Goal: Task Accomplishment & Management: Manage account settings

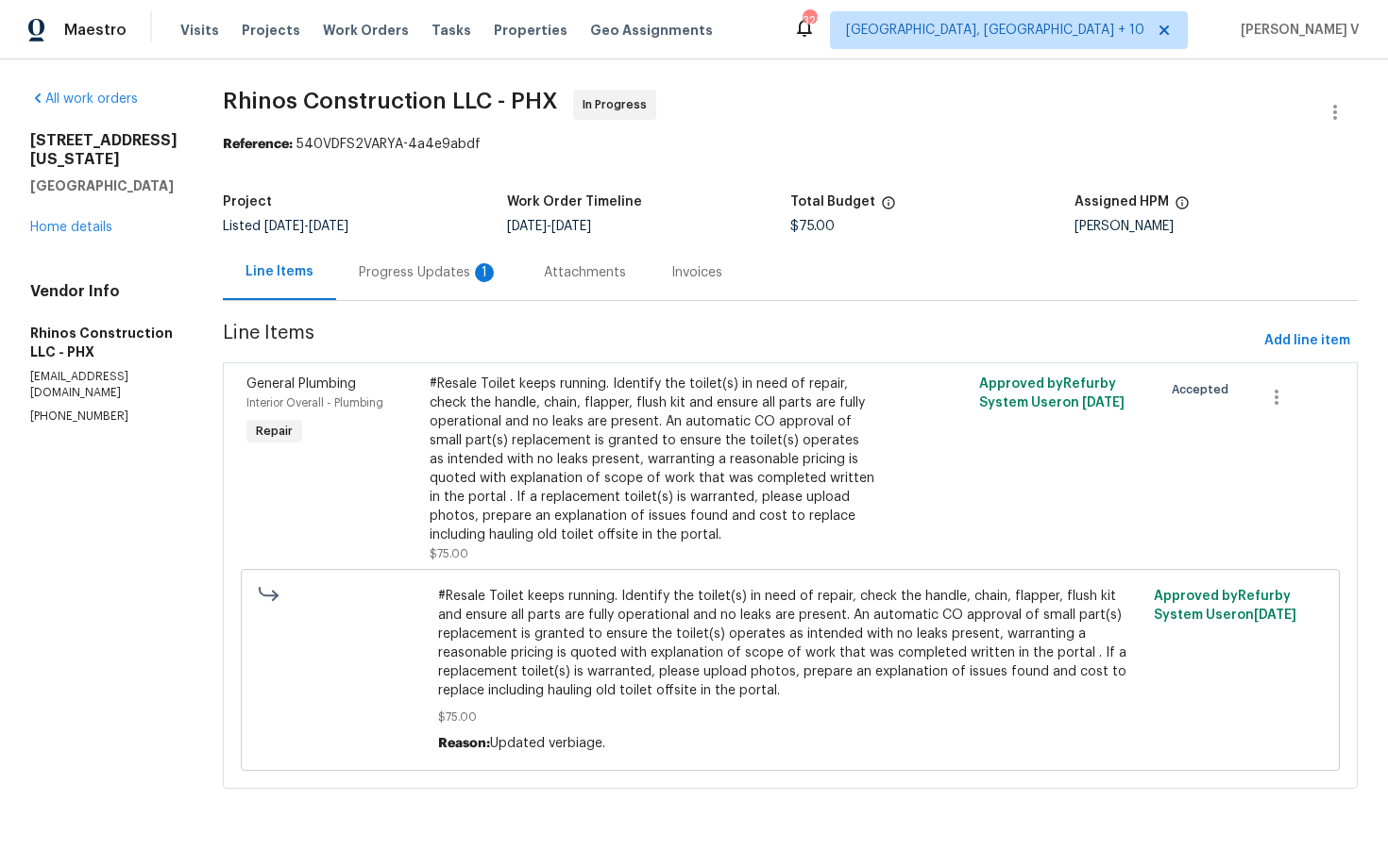
click at [491, 262] on div "Progress Updates 1" at bounding box center [428, 272] width 185 height 56
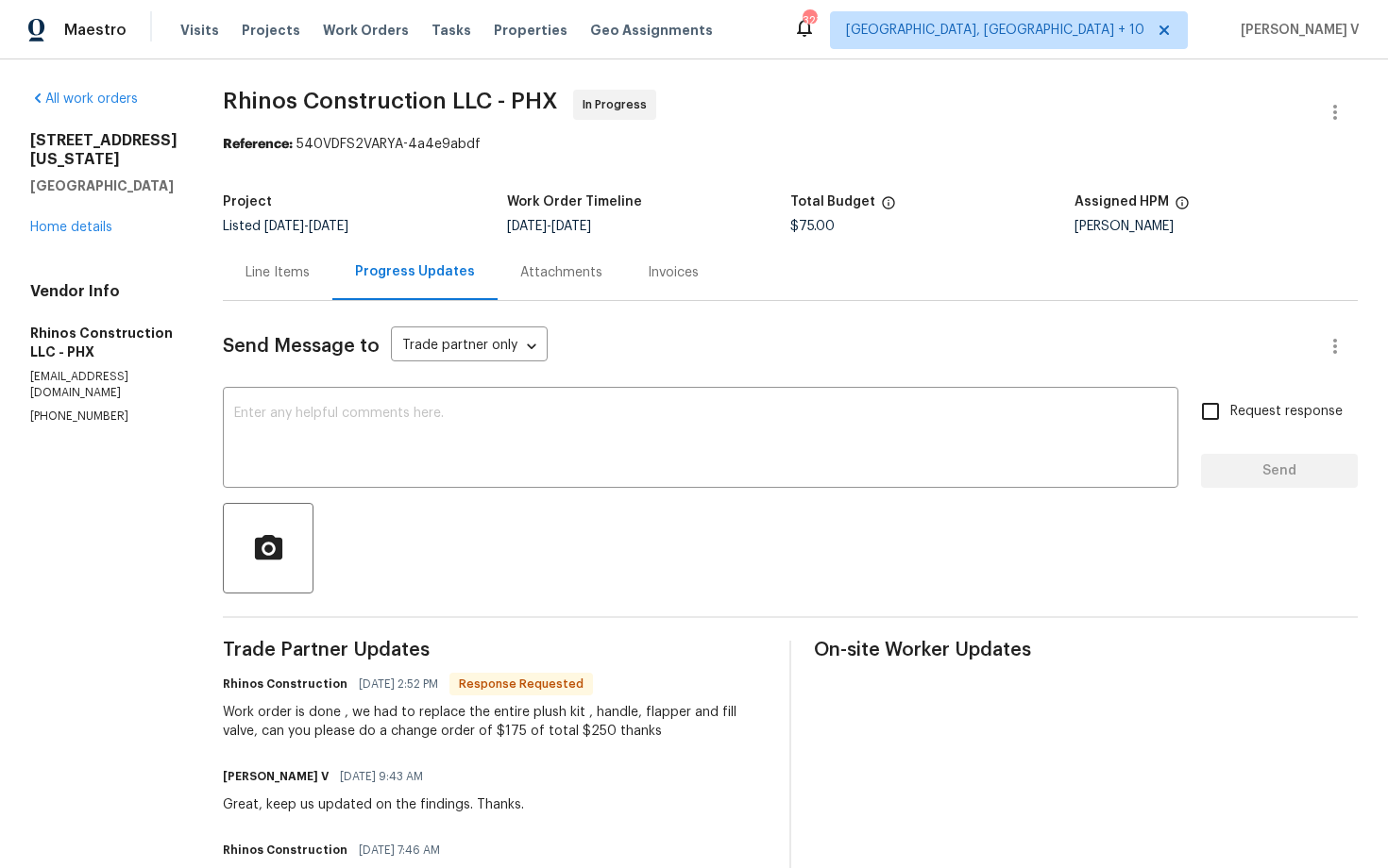
click at [320, 284] on div "Line Items" at bounding box center [277, 272] width 109 height 56
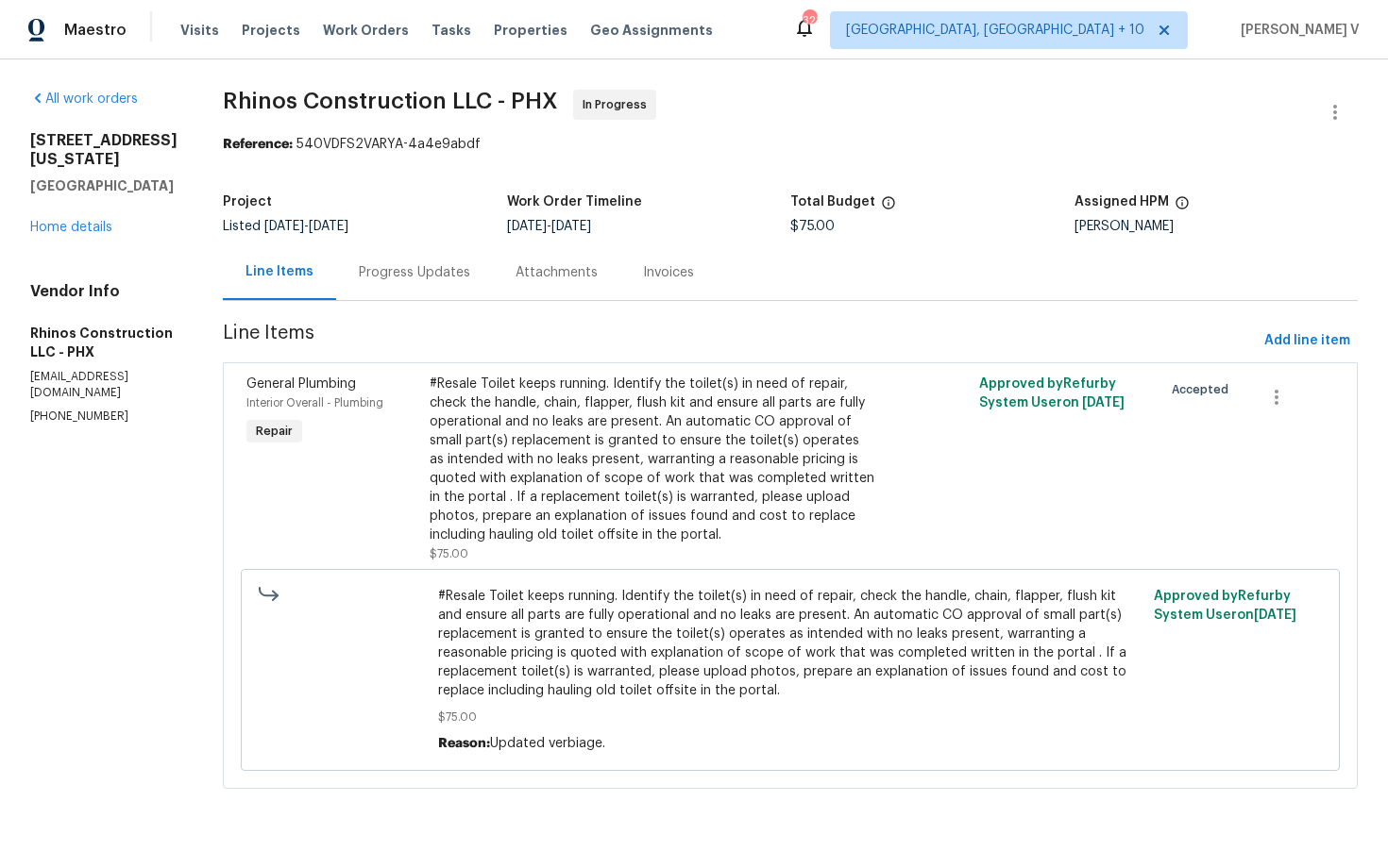
click at [631, 450] on div "#Resale Toilet keeps running. Identify the toilet(s) in need of repair, check t…" at bounding box center [653, 459] width 447 height 170
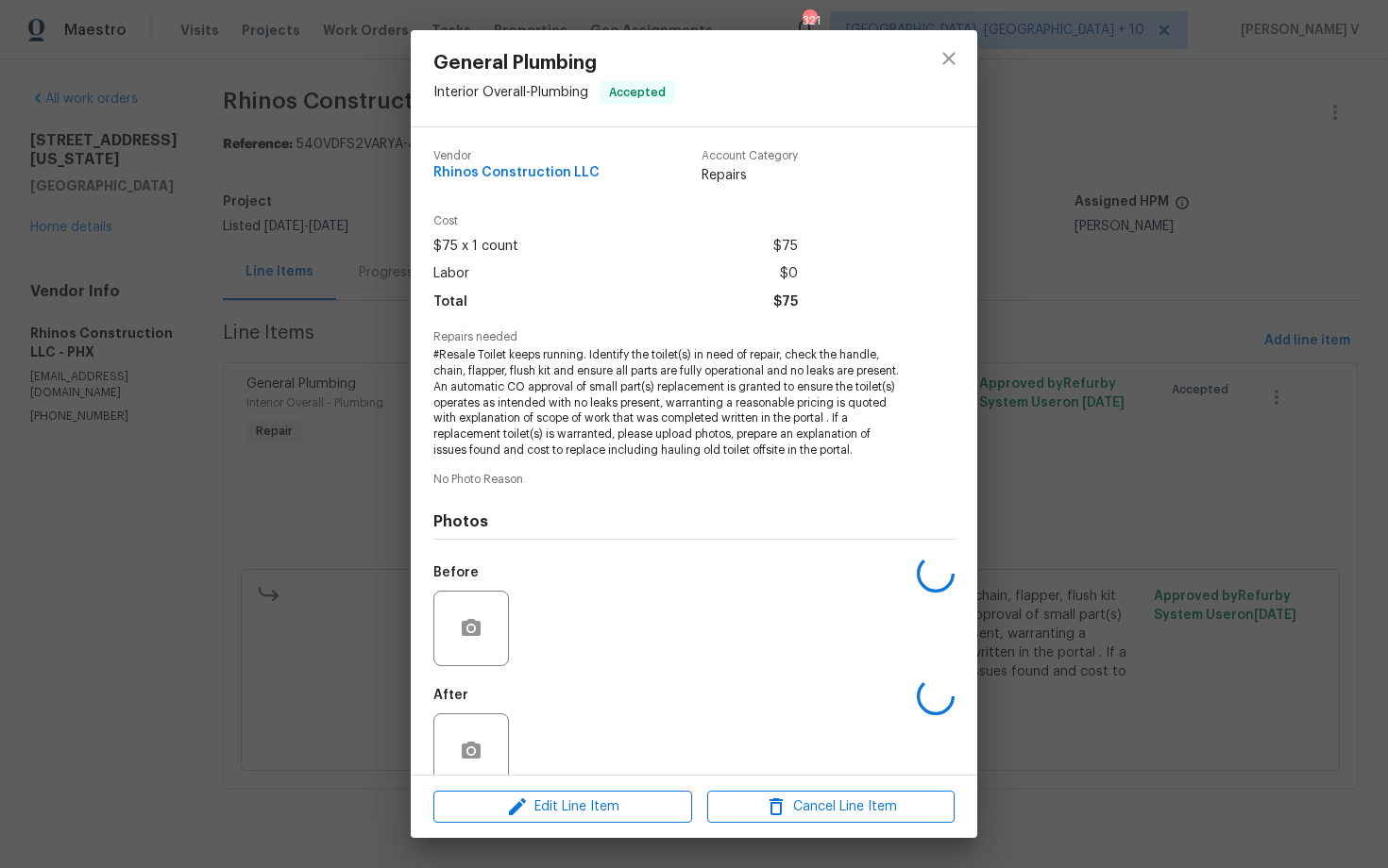
scroll to position [33, 0]
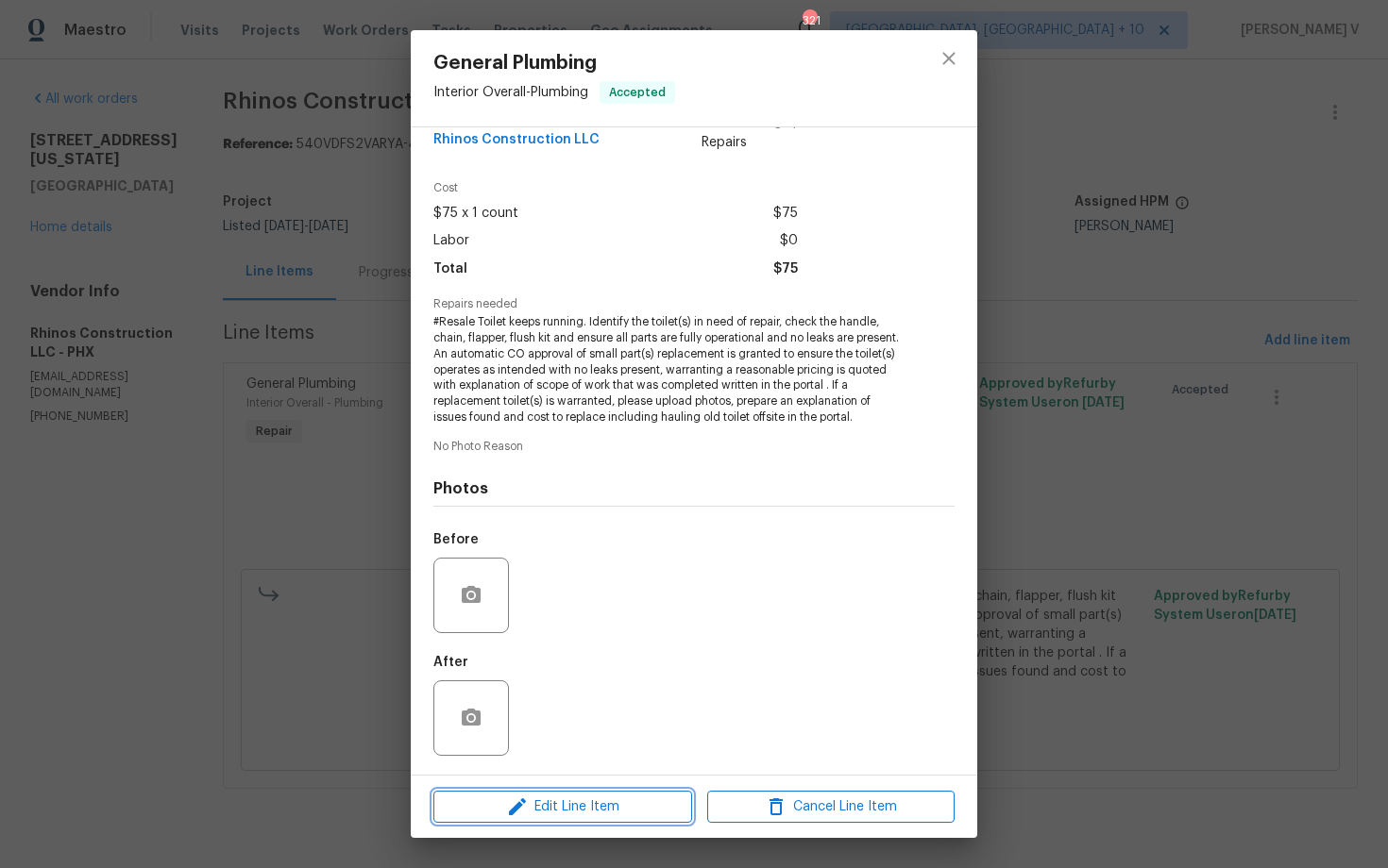
click at [546, 796] on span "Edit Line Item" at bounding box center [562, 807] width 247 height 24
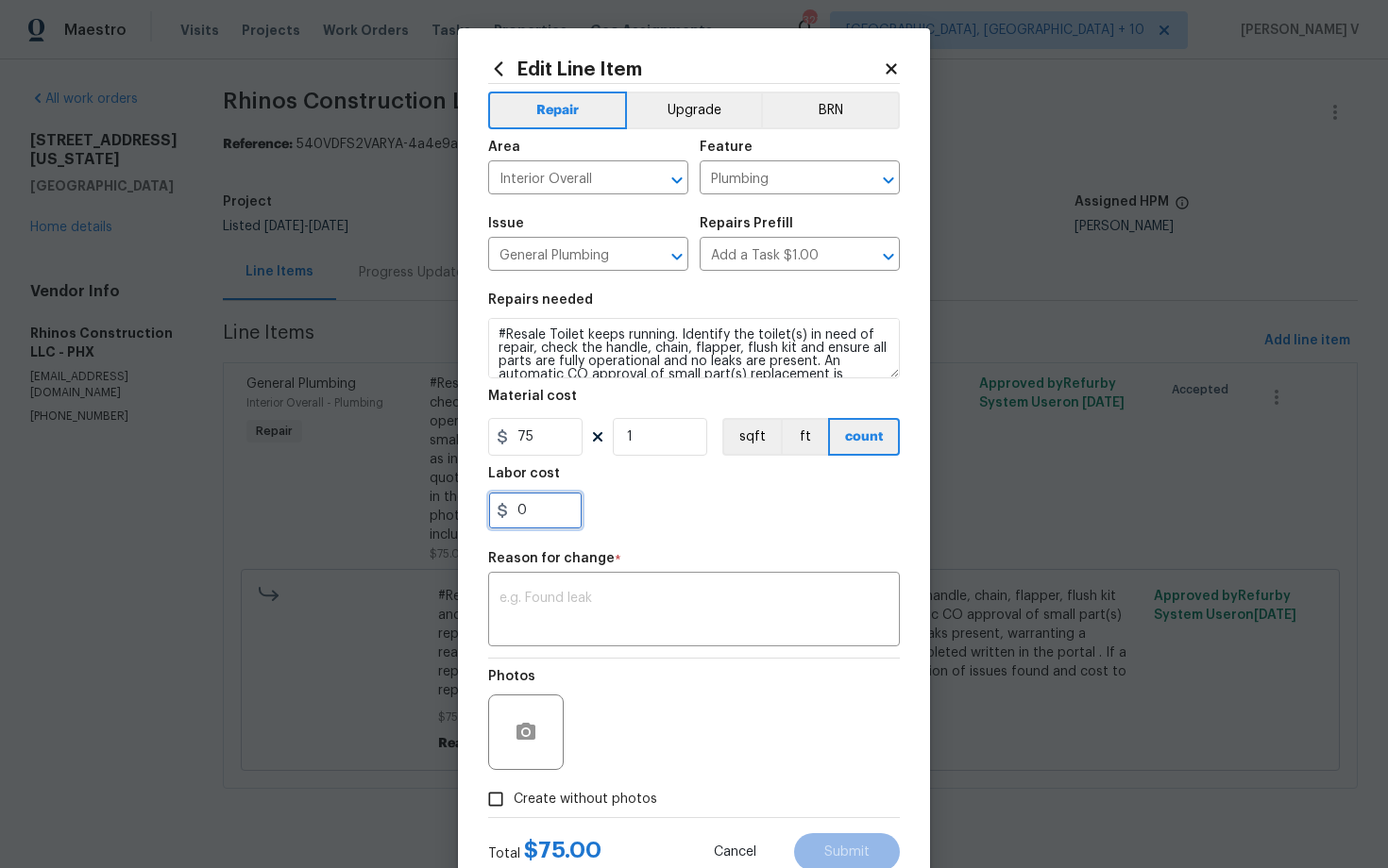
click at [534, 518] on input "0" at bounding box center [535, 510] width 94 height 38
click at [537, 453] on input "75" at bounding box center [535, 437] width 94 height 38
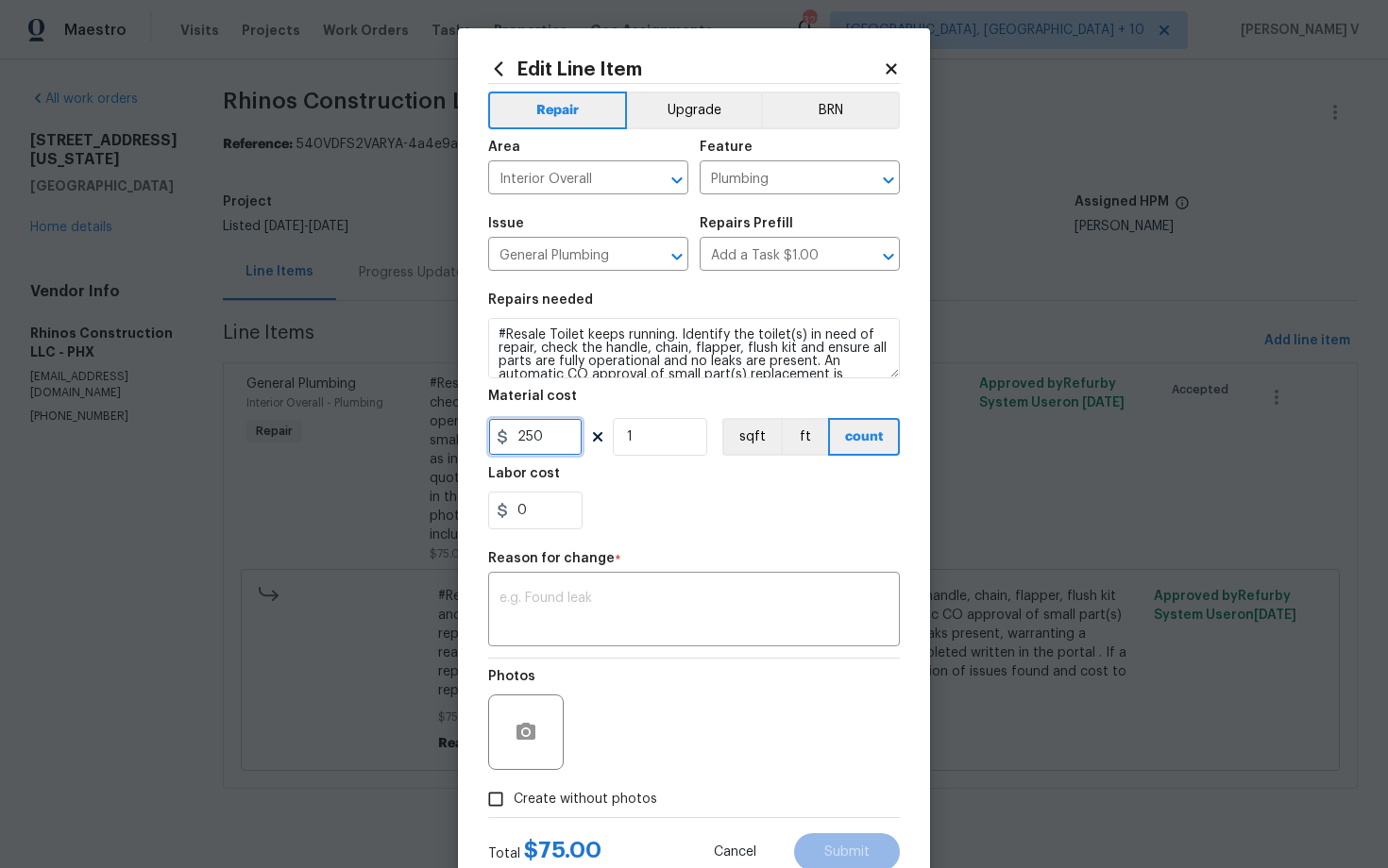
type input "250"
click at [579, 647] on div "x ​" at bounding box center [694, 612] width 411 height 70
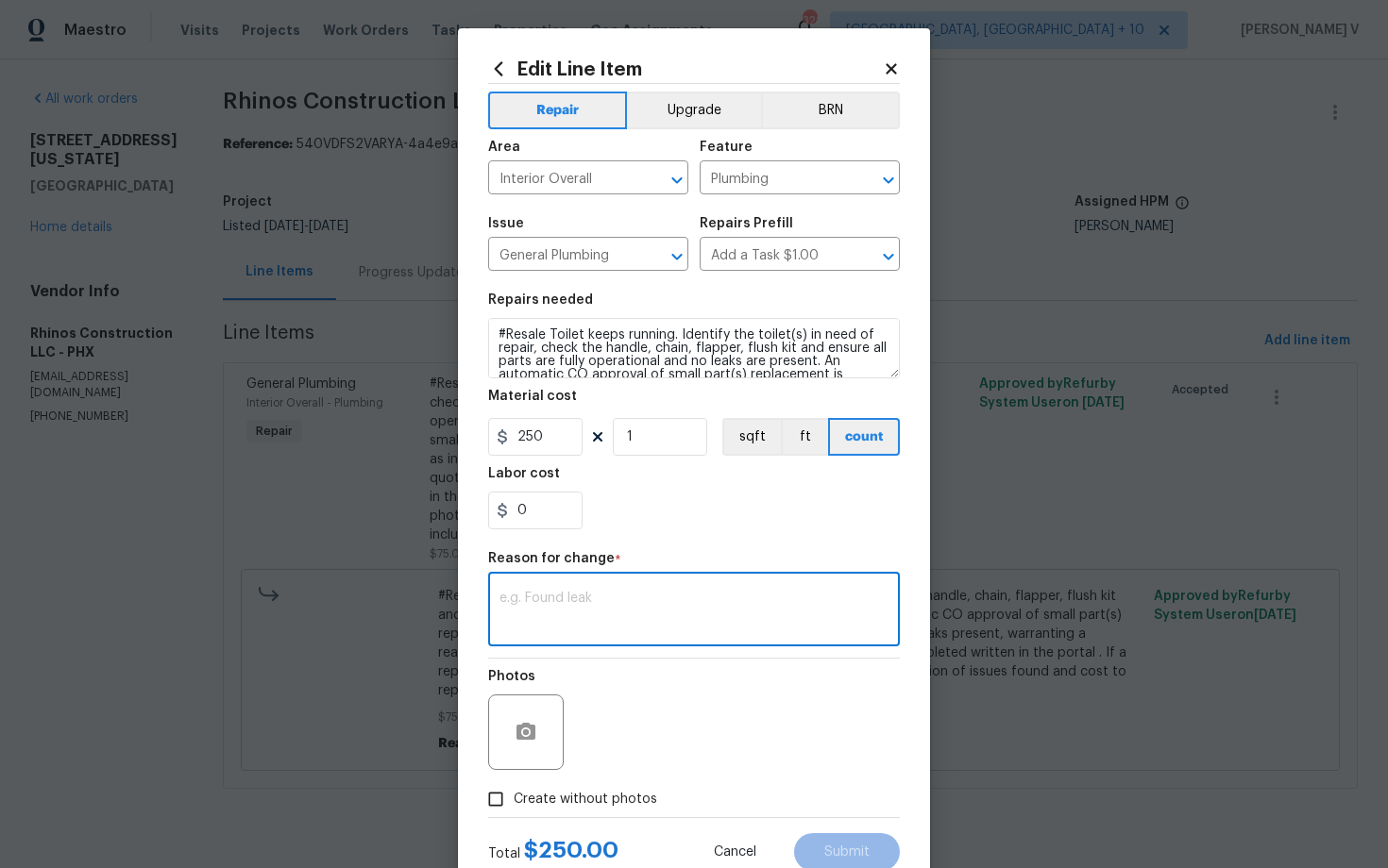
paste textarea "(DV) Updated per vendor’s final cost."
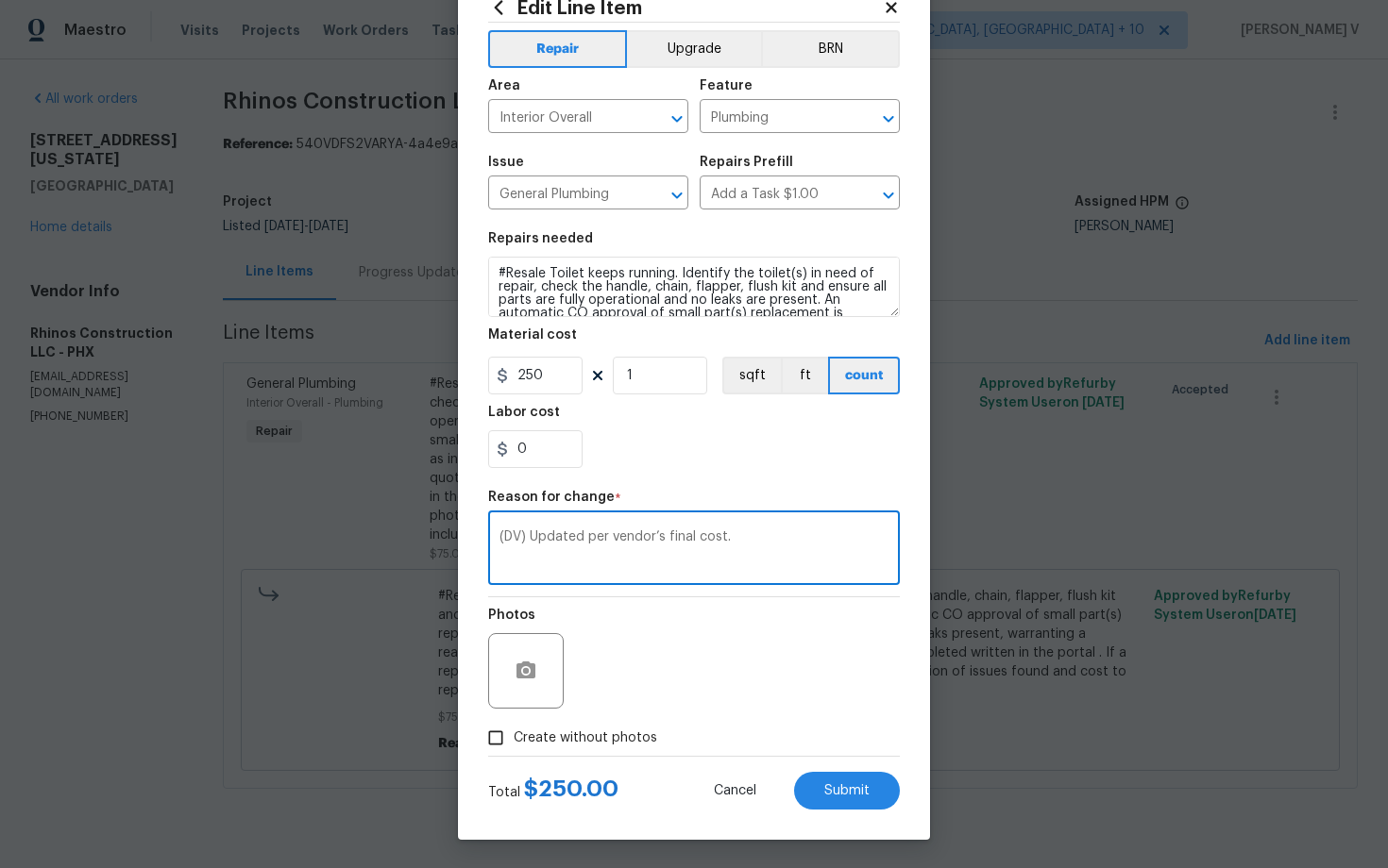
type textarea "(DV) Updated per vendor’s final cost."
click at [502, 727] on input "Create without photos" at bounding box center [496, 738] width 36 height 36
checkbox input "true"
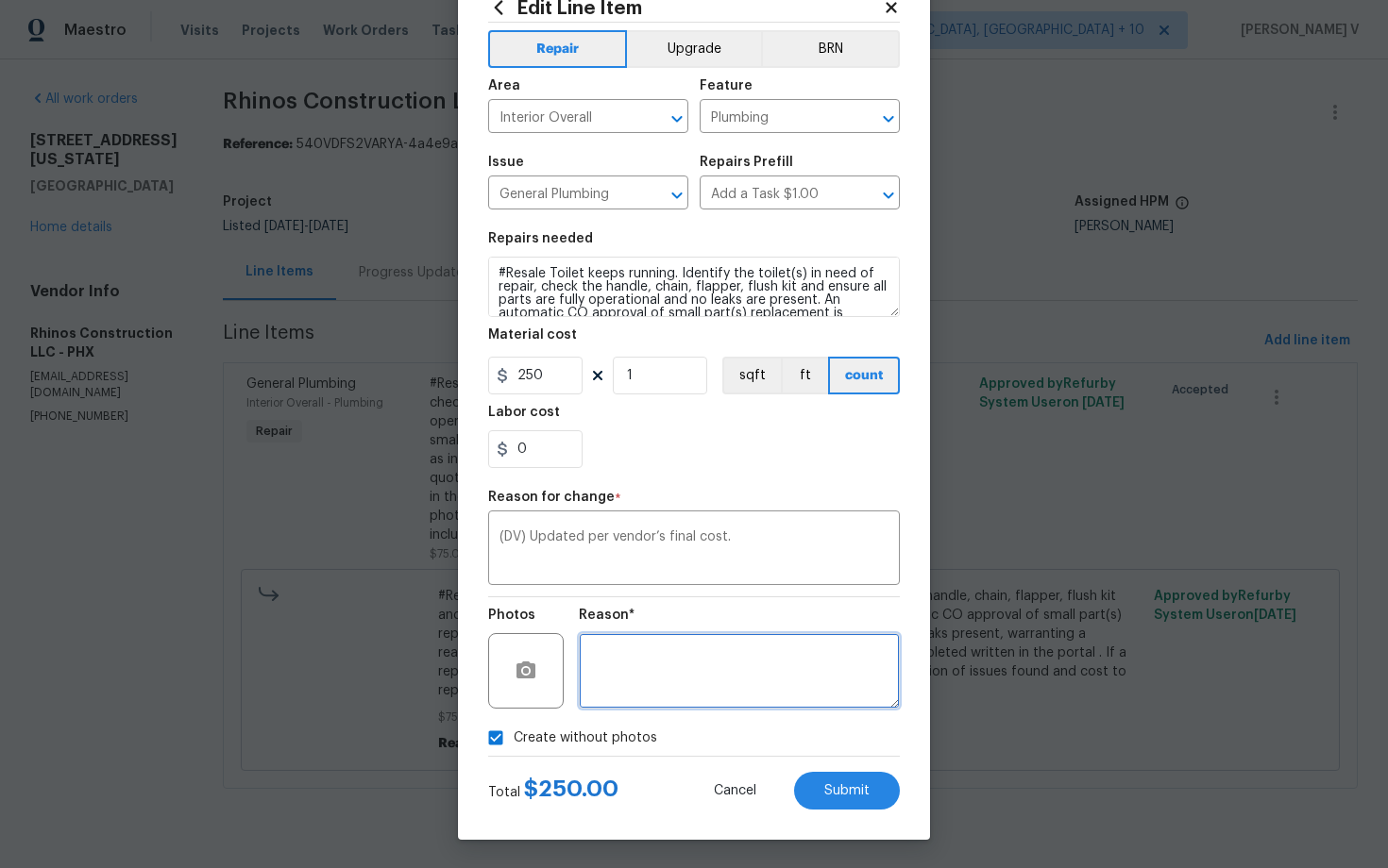
click at [709, 670] on textarea at bounding box center [739, 671] width 321 height 75
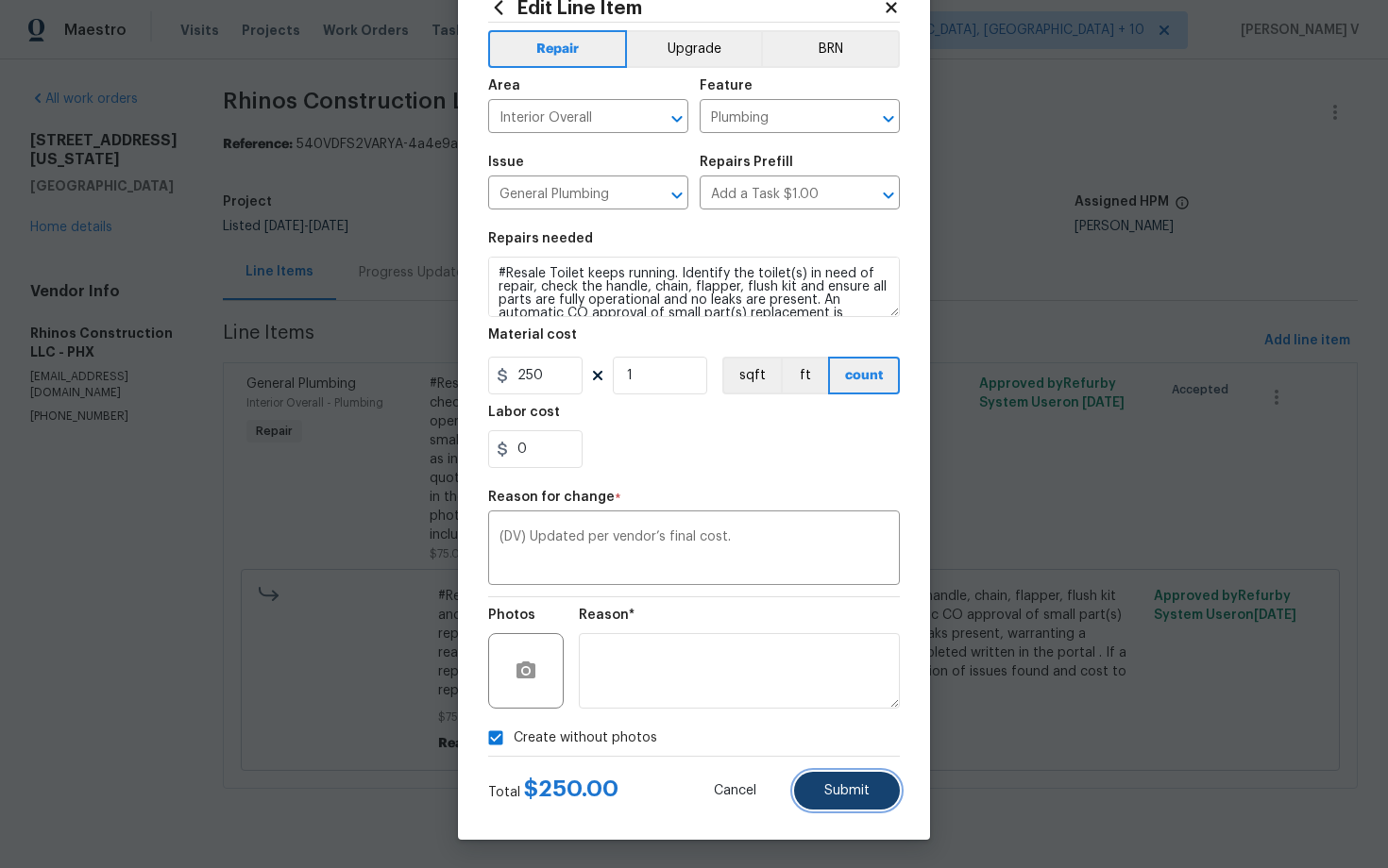
click at [831, 804] on button "Submit" at bounding box center [847, 791] width 105 height 38
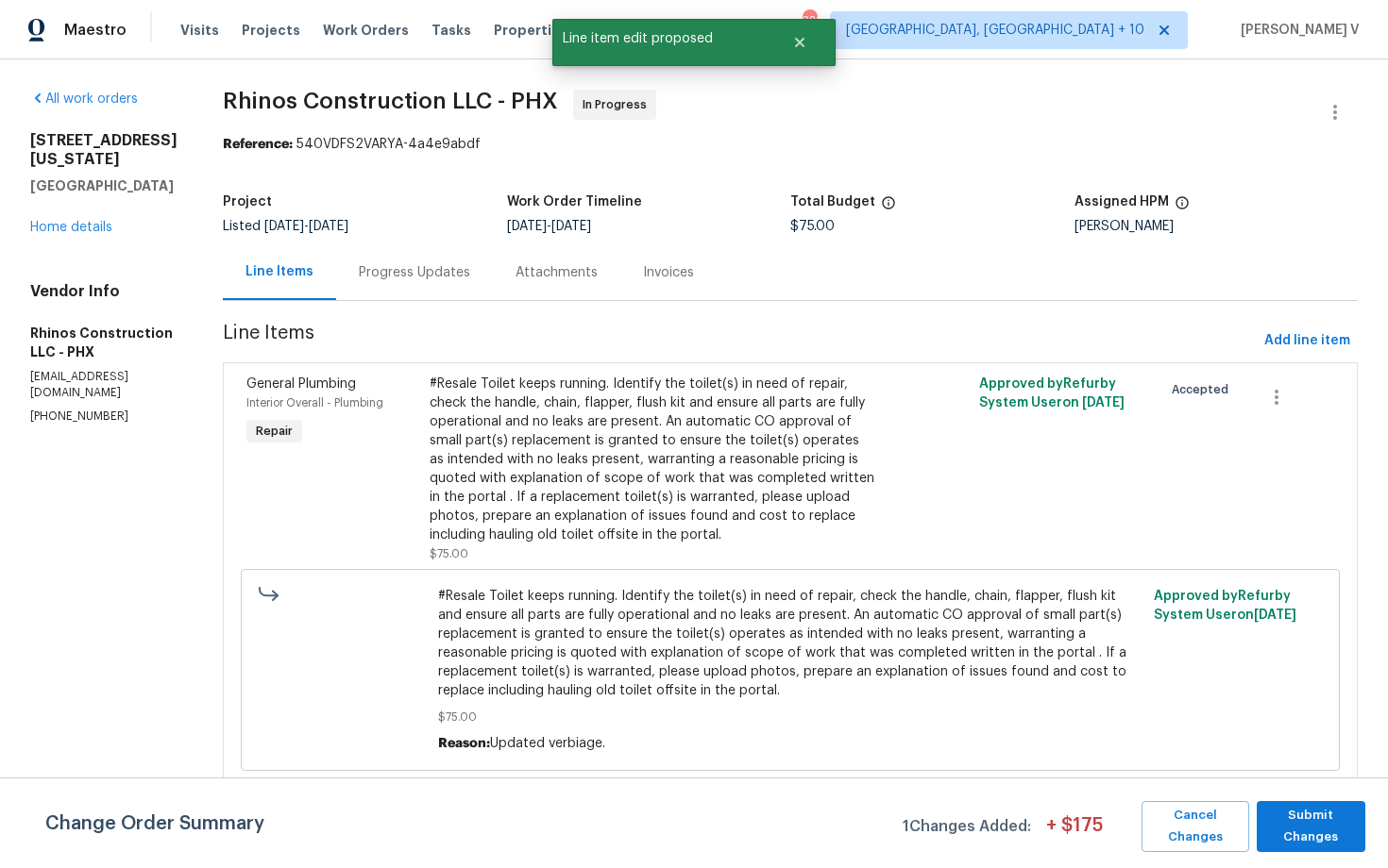
scroll to position [0, 0]
click at [1345, 809] on span "Submit Changes" at bounding box center [1311, 827] width 89 height 44
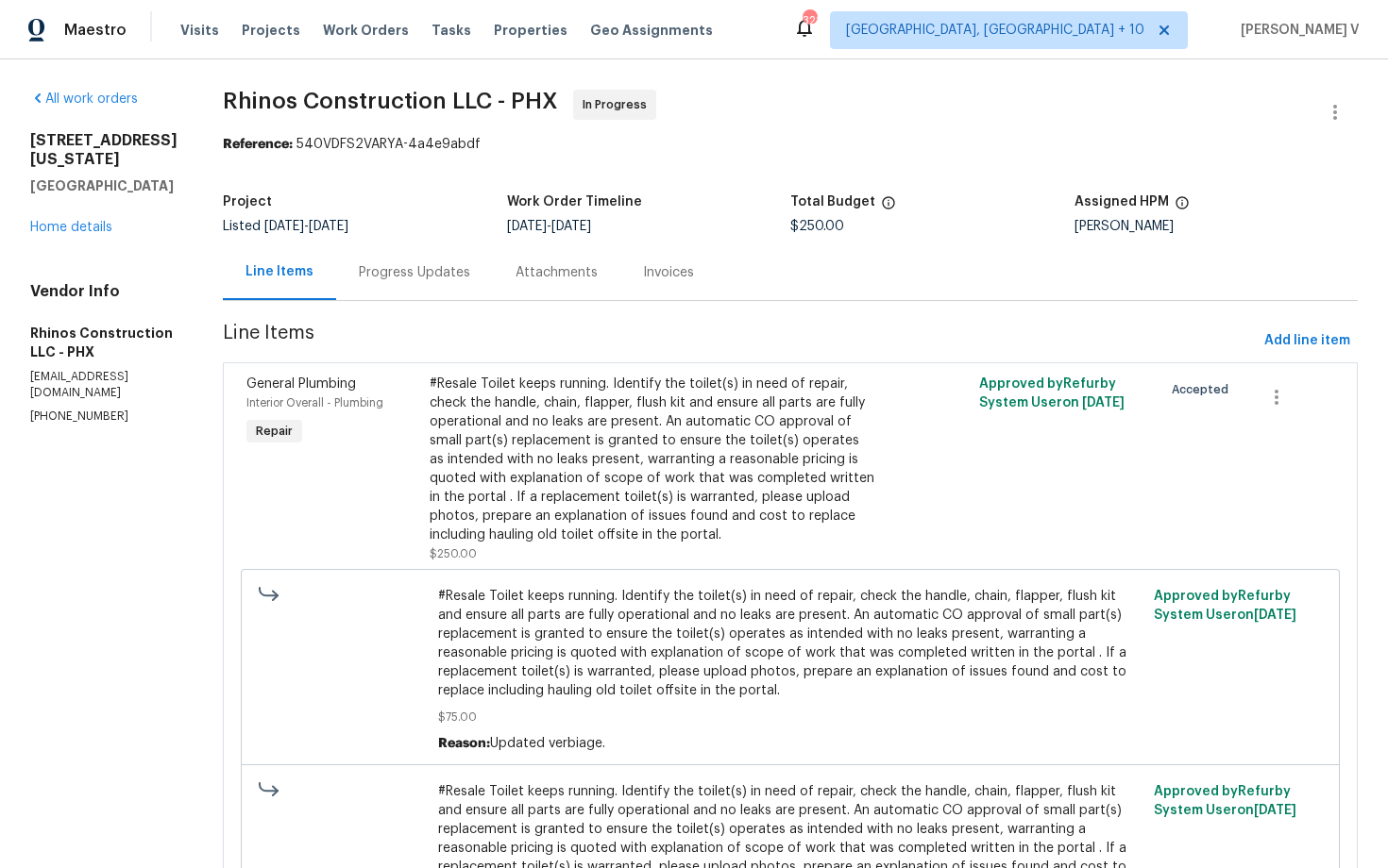
click at [397, 278] on div "Progress Updates" at bounding box center [414, 272] width 111 height 19
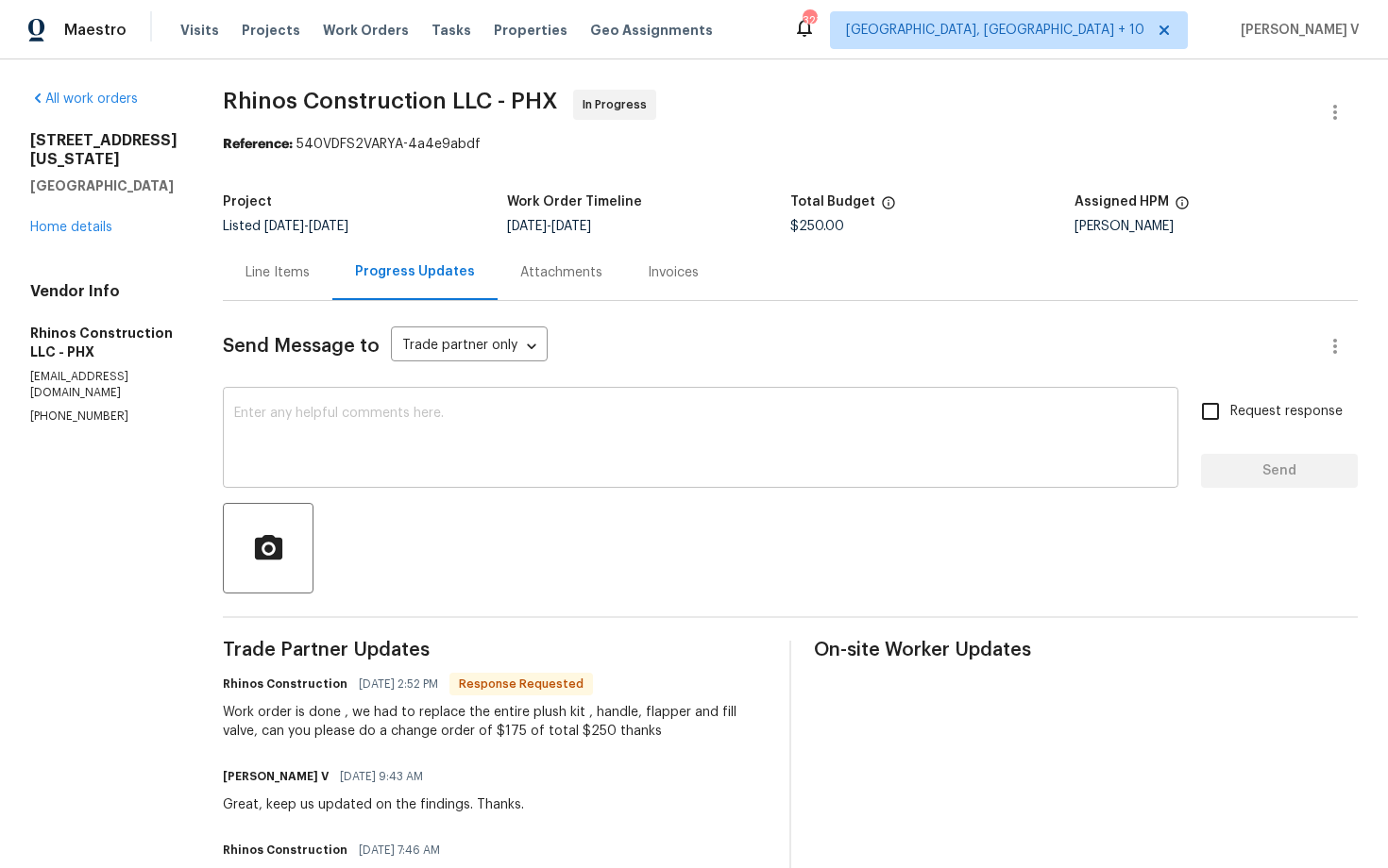
click at [409, 446] on textarea at bounding box center [700, 440] width 933 height 67
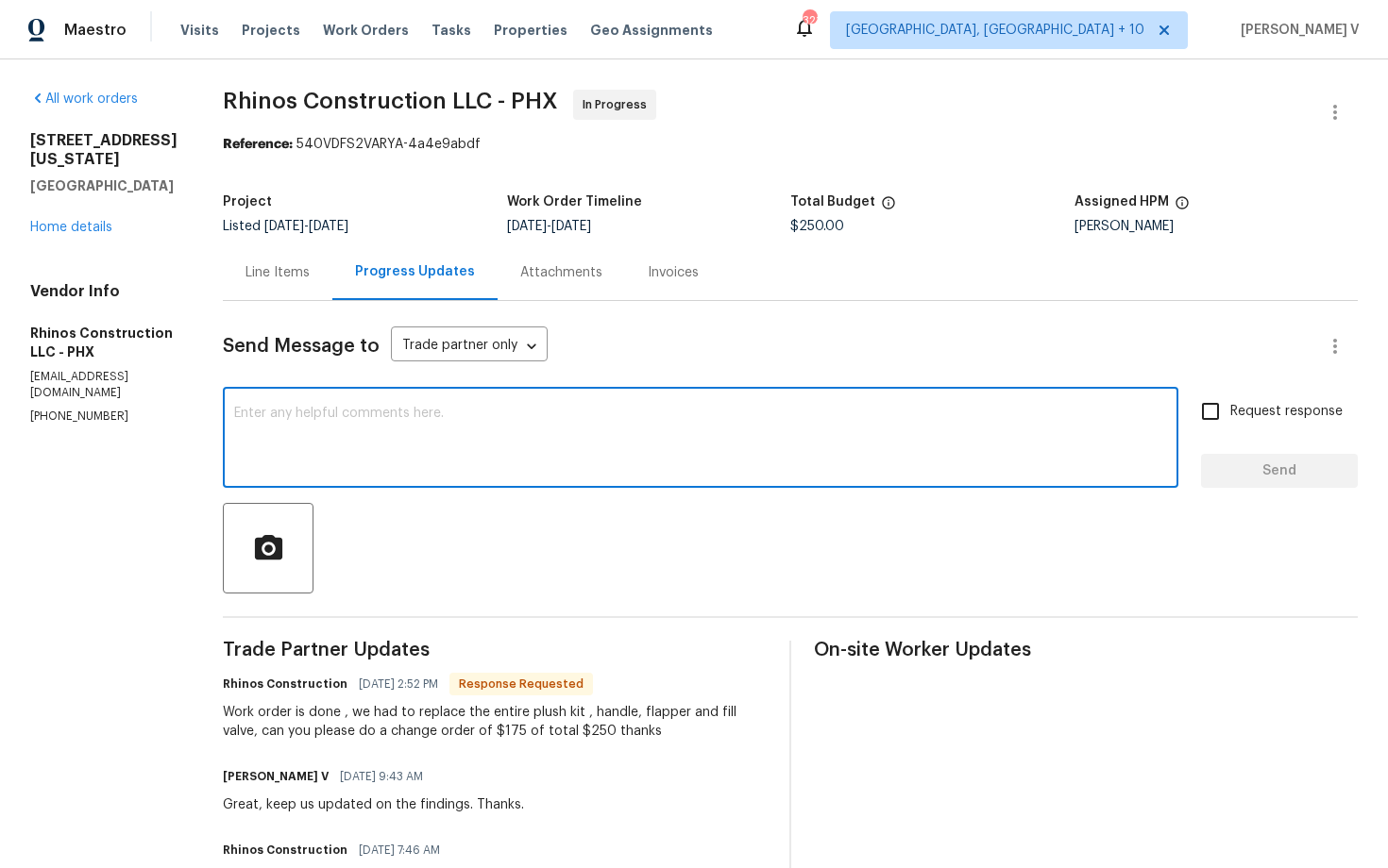
click at [232, 279] on div "Line Items" at bounding box center [277, 272] width 109 height 56
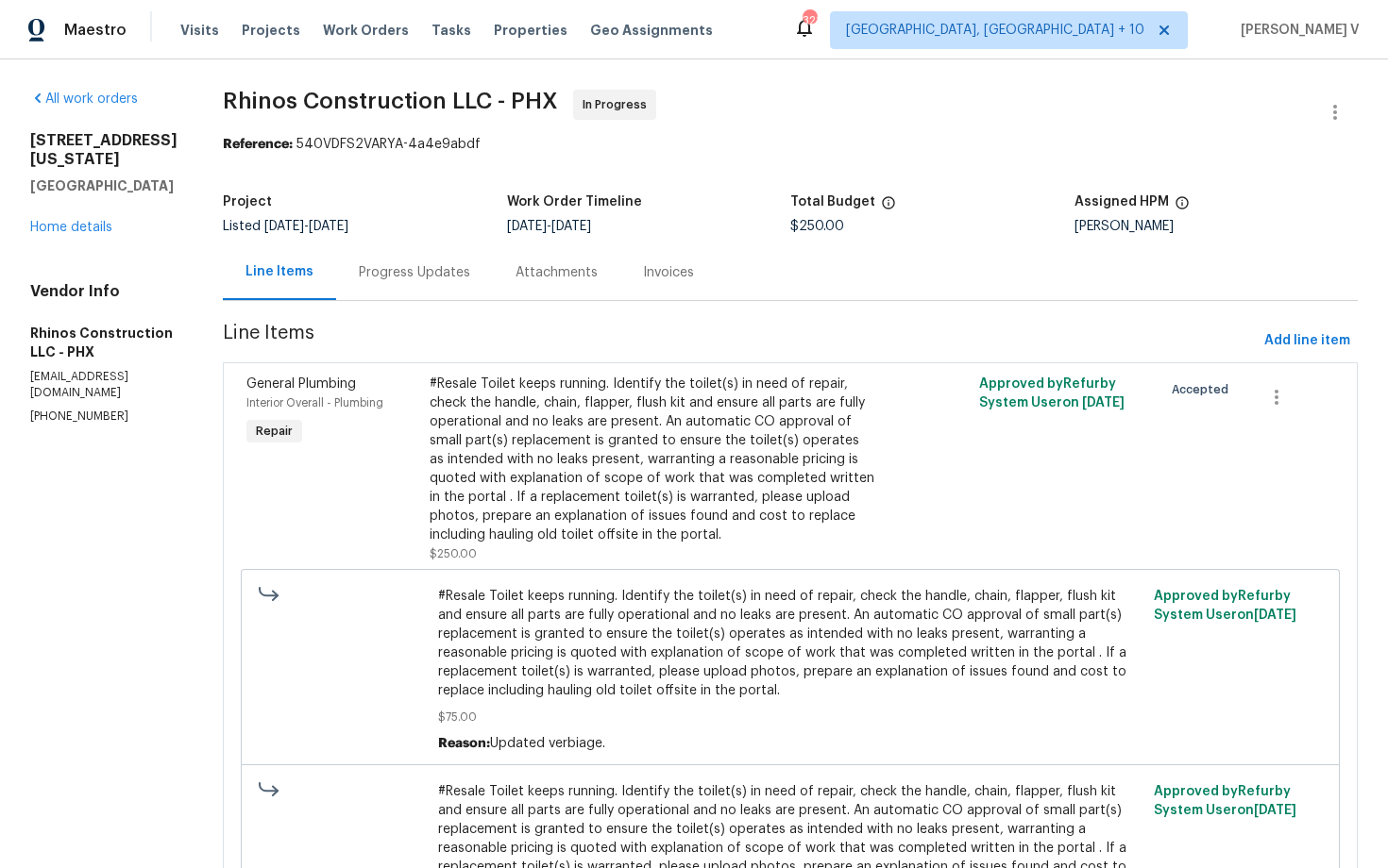
click at [395, 316] on section "Rhinos Construction LLC - PHX In Progress Reference: 540VDFS2VARYA-4a4e9abdf Pr…" at bounding box center [790, 548] width 1135 height 918
click at [420, 275] on div "Progress Updates" at bounding box center [414, 272] width 111 height 19
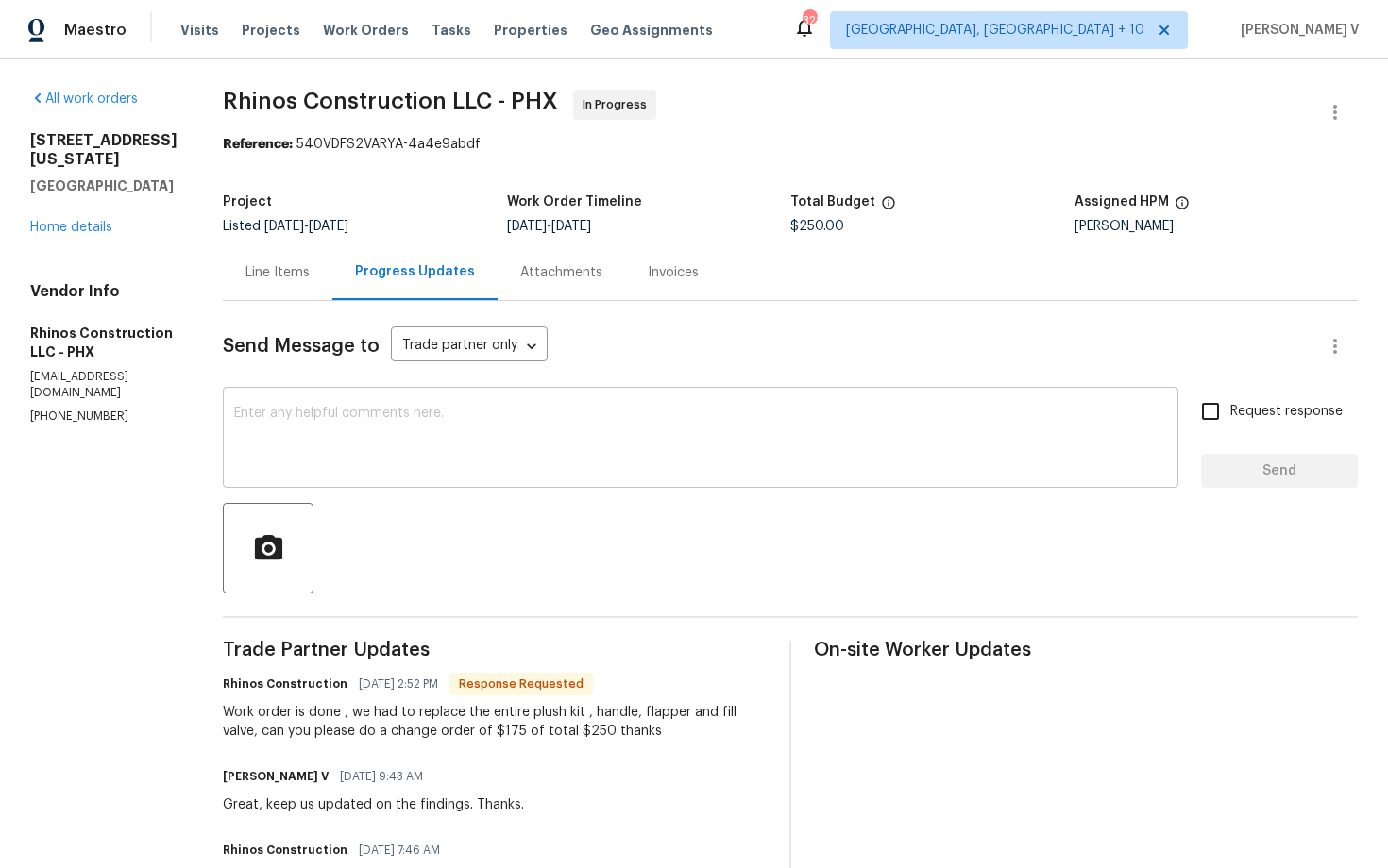
scroll to position [32, 0]
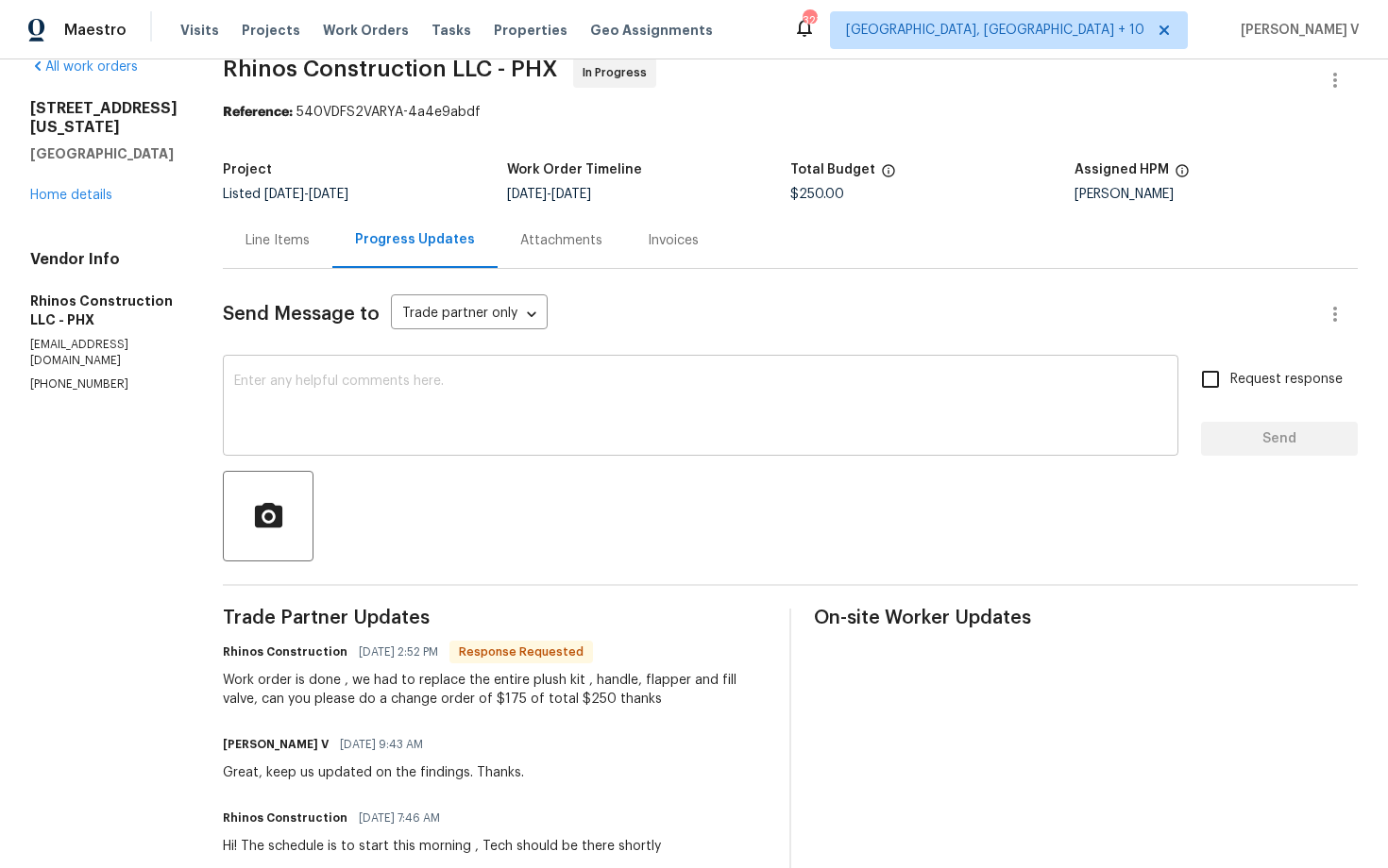
click at [419, 394] on textarea at bounding box center [700, 407] width 933 height 67
drag, startPoint x: 524, startPoint y: 696, endPoint x: 554, endPoint y: 696, distance: 30.0
click at [554, 698] on div "Work order is done , we had to replace the entire plush kit , handle, flapper a…" at bounding box center [494, 690] width 543 height 38
copy div "$250"
click at [614, 457] on div "Send Message to Trade partner only Trade partner only ​ Hey, we have updated th…" at bounding box center [790, 685] width 1135 height 832
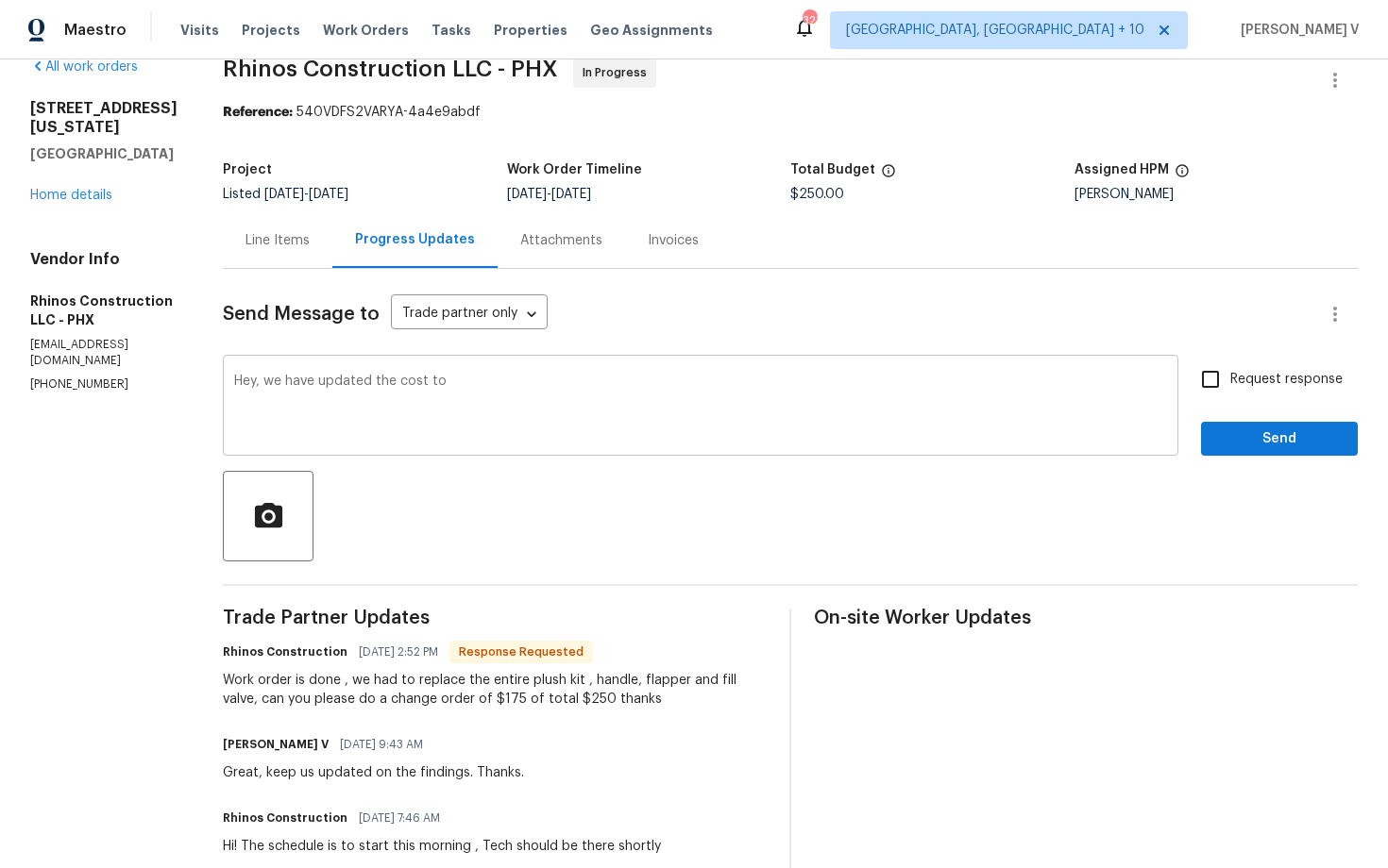
click at [602, 416] on textarea "Hey, we have updated the cost to" at bounding box center [700, 407] width 933 height 67
paste textarea "$250"
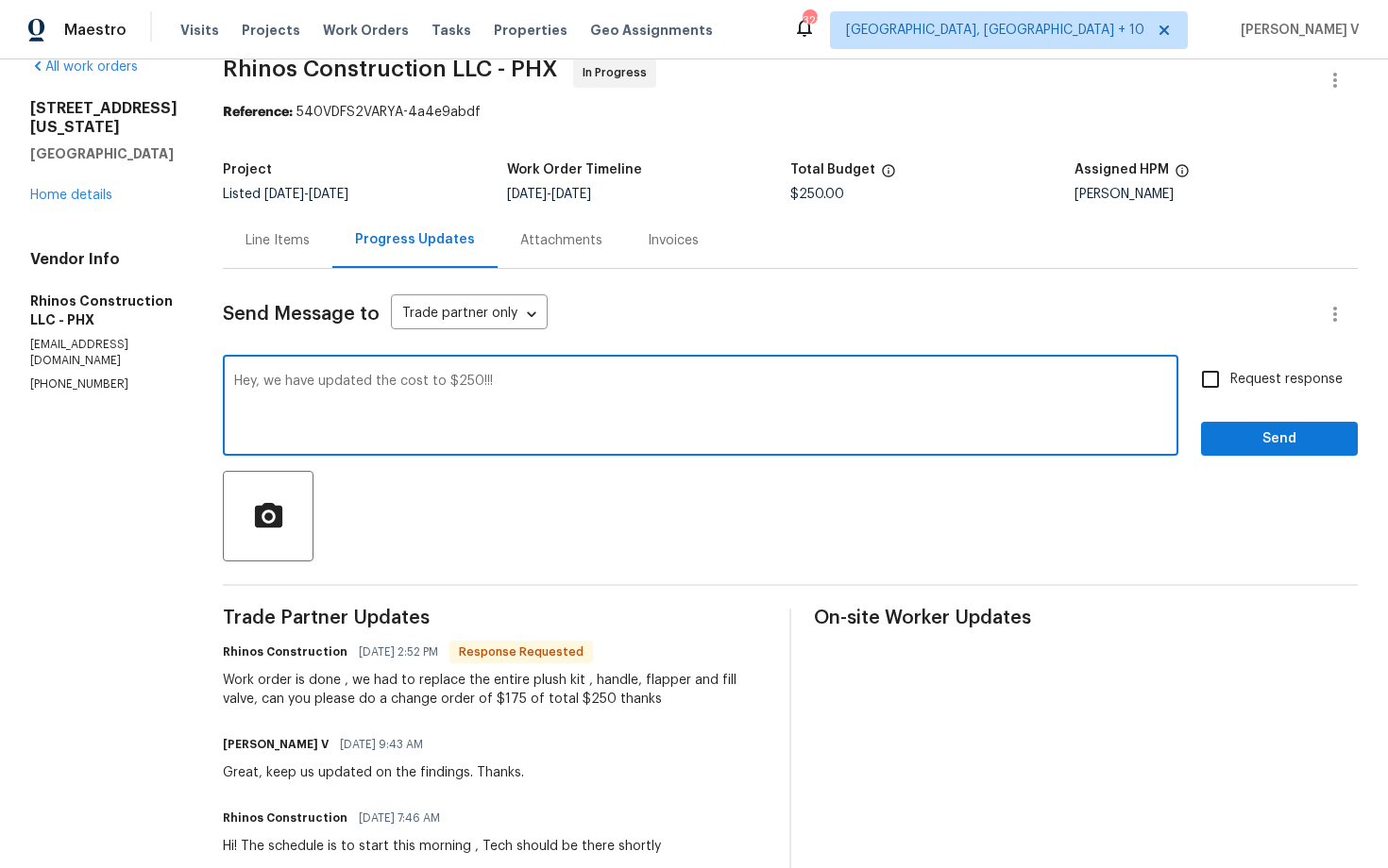
type textarea "Hey, we have updated the cost to $250!!!"
click at [1201, 401] on div "Hey, we have updated the cost to $250!!! x ​ Request response Send" at bounding box center [790, 407] width 1135 height 96
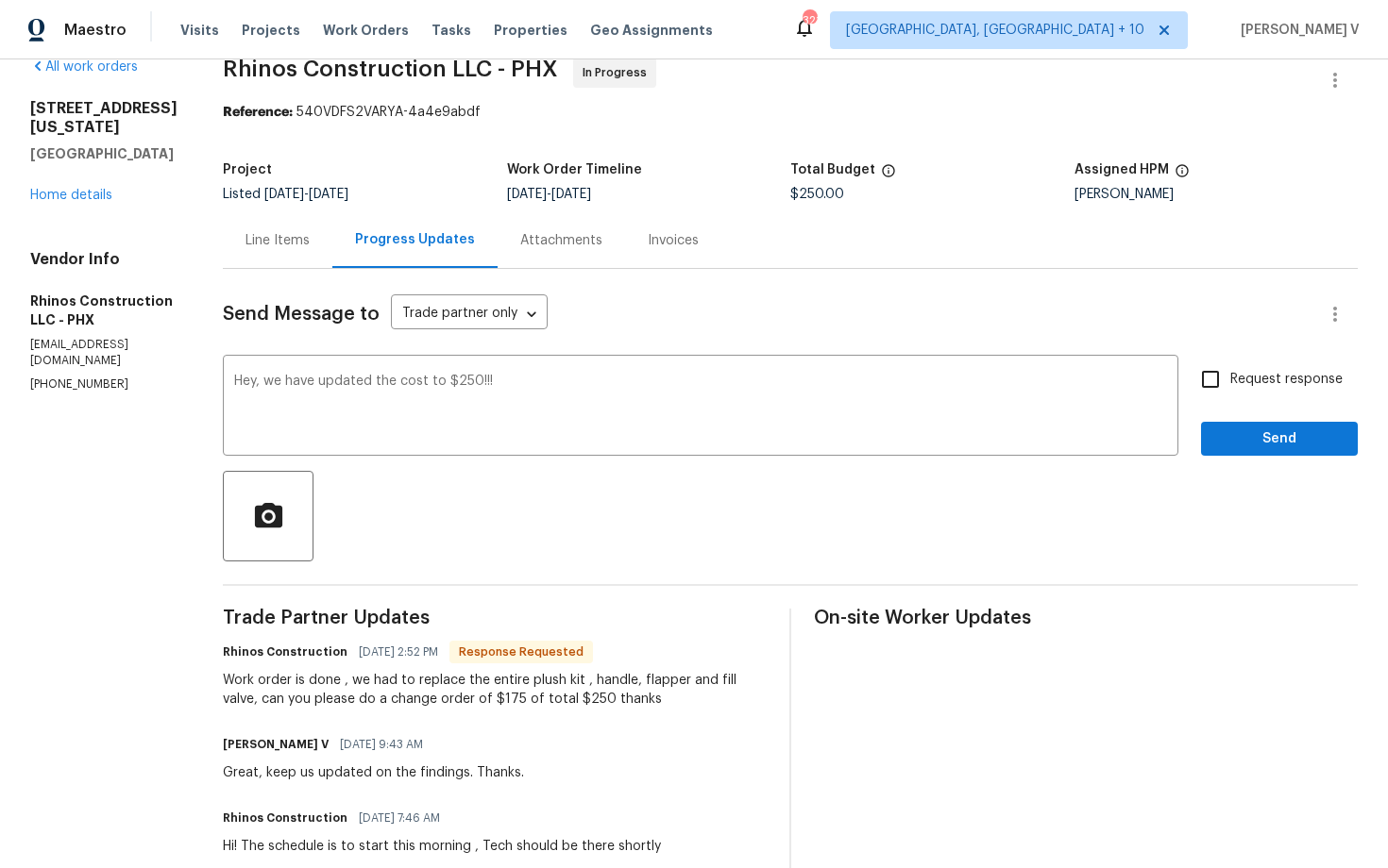
click at [1206, 398] on input "Request response" at bounding box center [1210, 379] width 40 height 40
checkbox input "true"
click at [748, 396] on textarea "Hey, we have updated the cost to $250!!!" at bounding box center [700, 407] width 933 height 67
paste textarea "Please upload the before and after photos and move for QC."
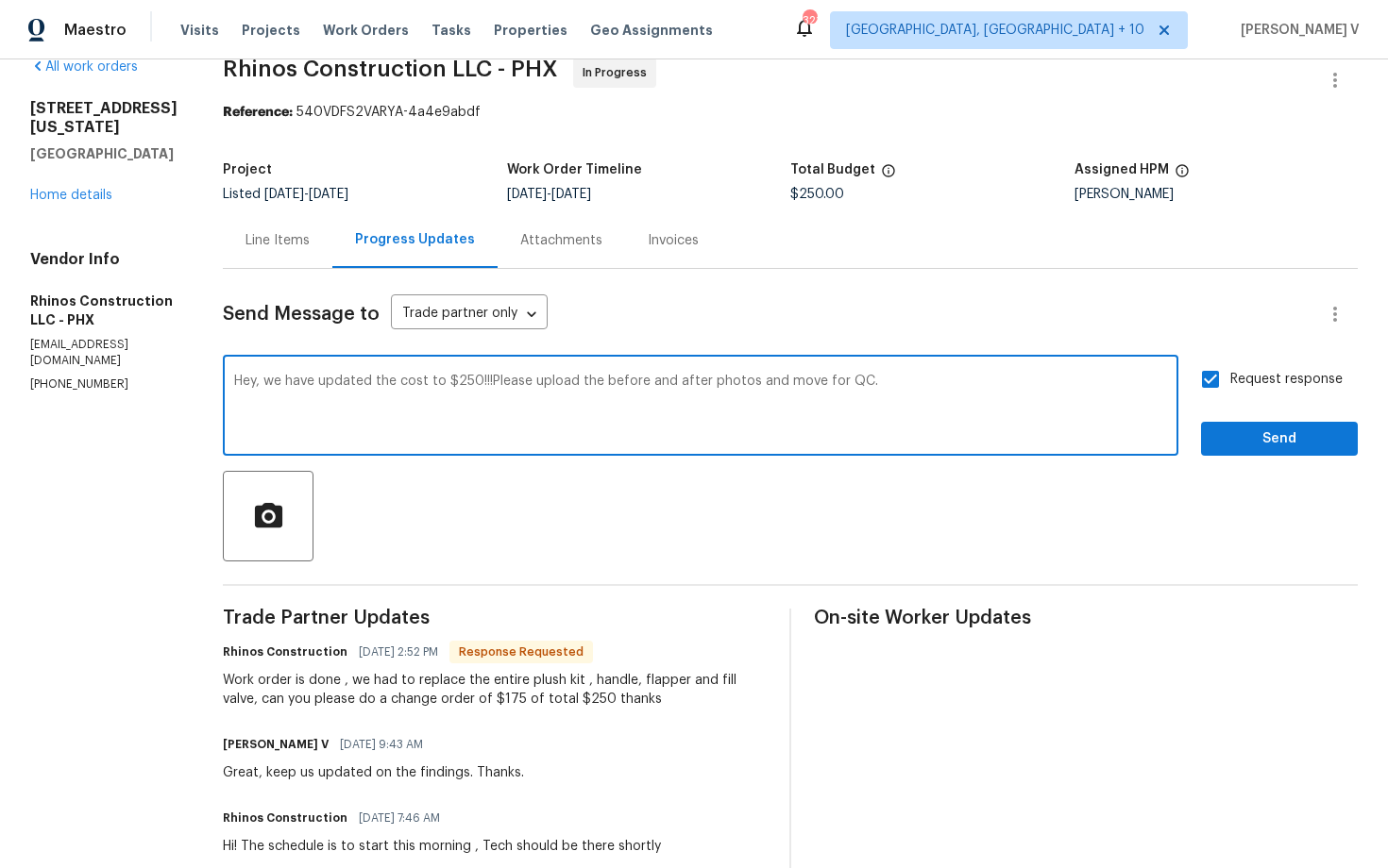
type textarea "Hey, we have updated the cost to $250!!!Please upload the before and after phot…"
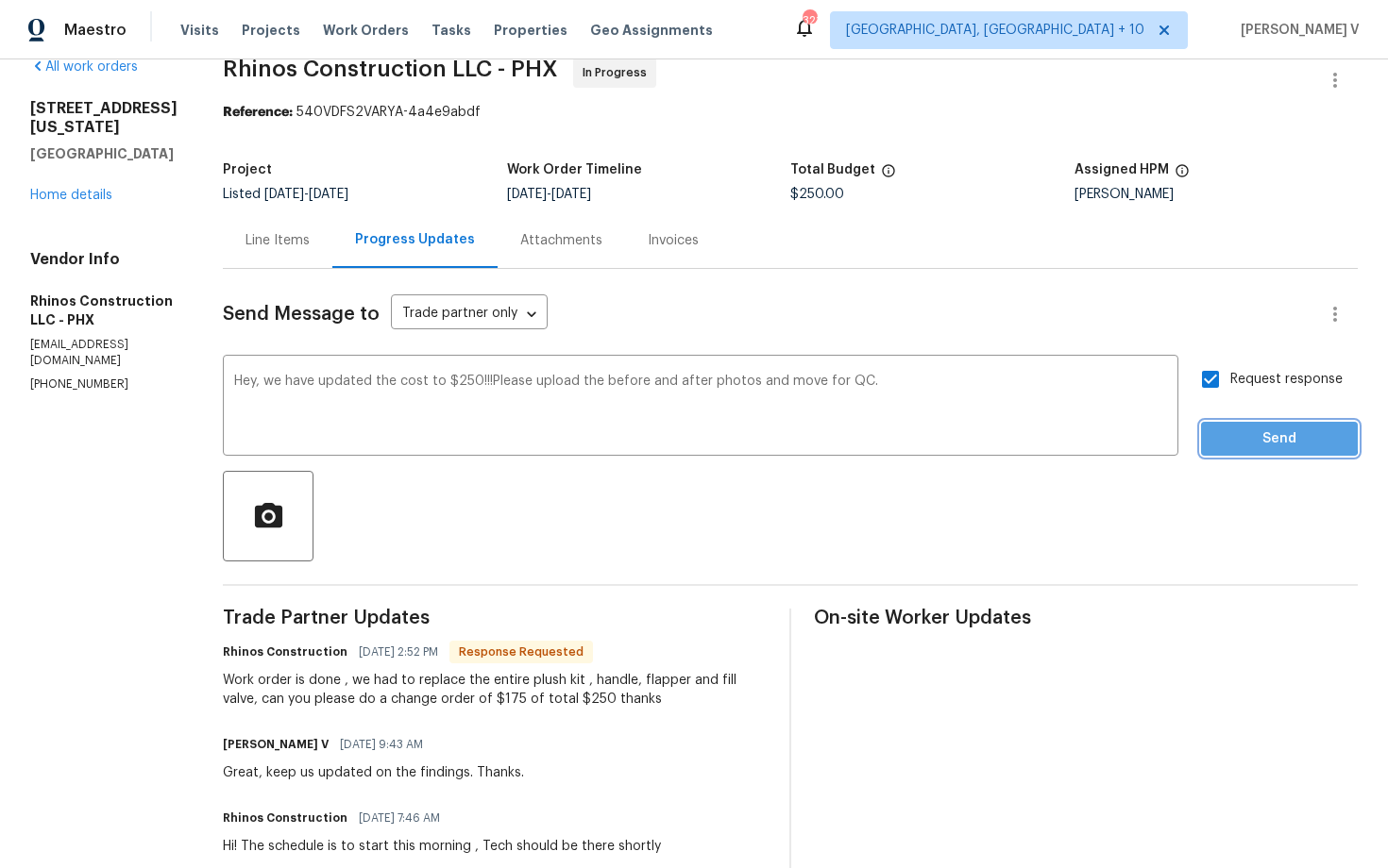
click at [1241, 435] on span "Send" at bounding box center [1279, 440] width 126 height 24
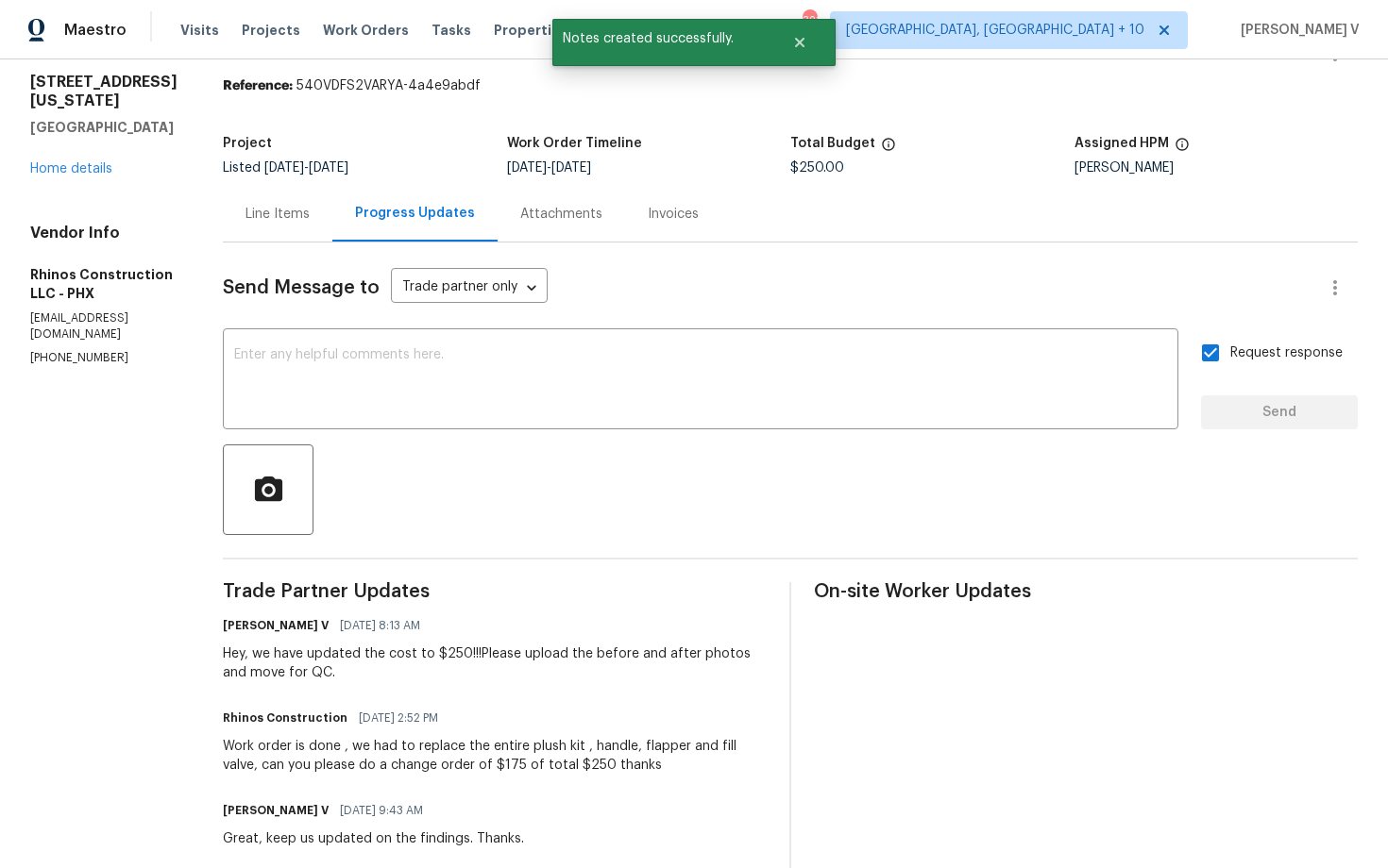
scroll to position [67, 0]
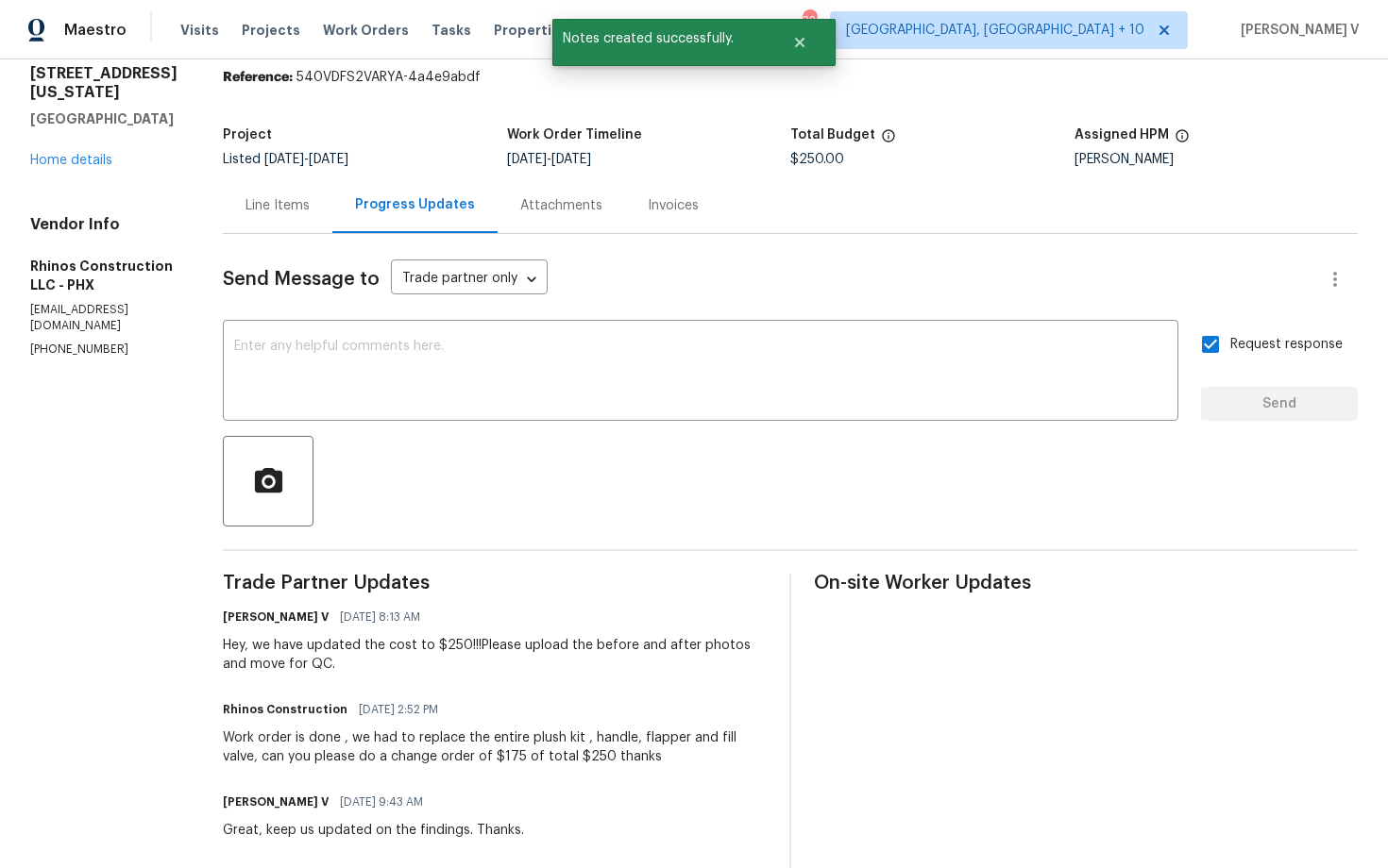
click at [297, 753] on div "Work order is done , we had to replace the entire plush kit , handle, flapper a…" at bounding box center [494, 748] width 543 height 38
click at [312, 747] on div "Work order is done , we had to replace the entire plush kit , handle, flapper a…" at bounding box center [494, 748] width 543 height 38
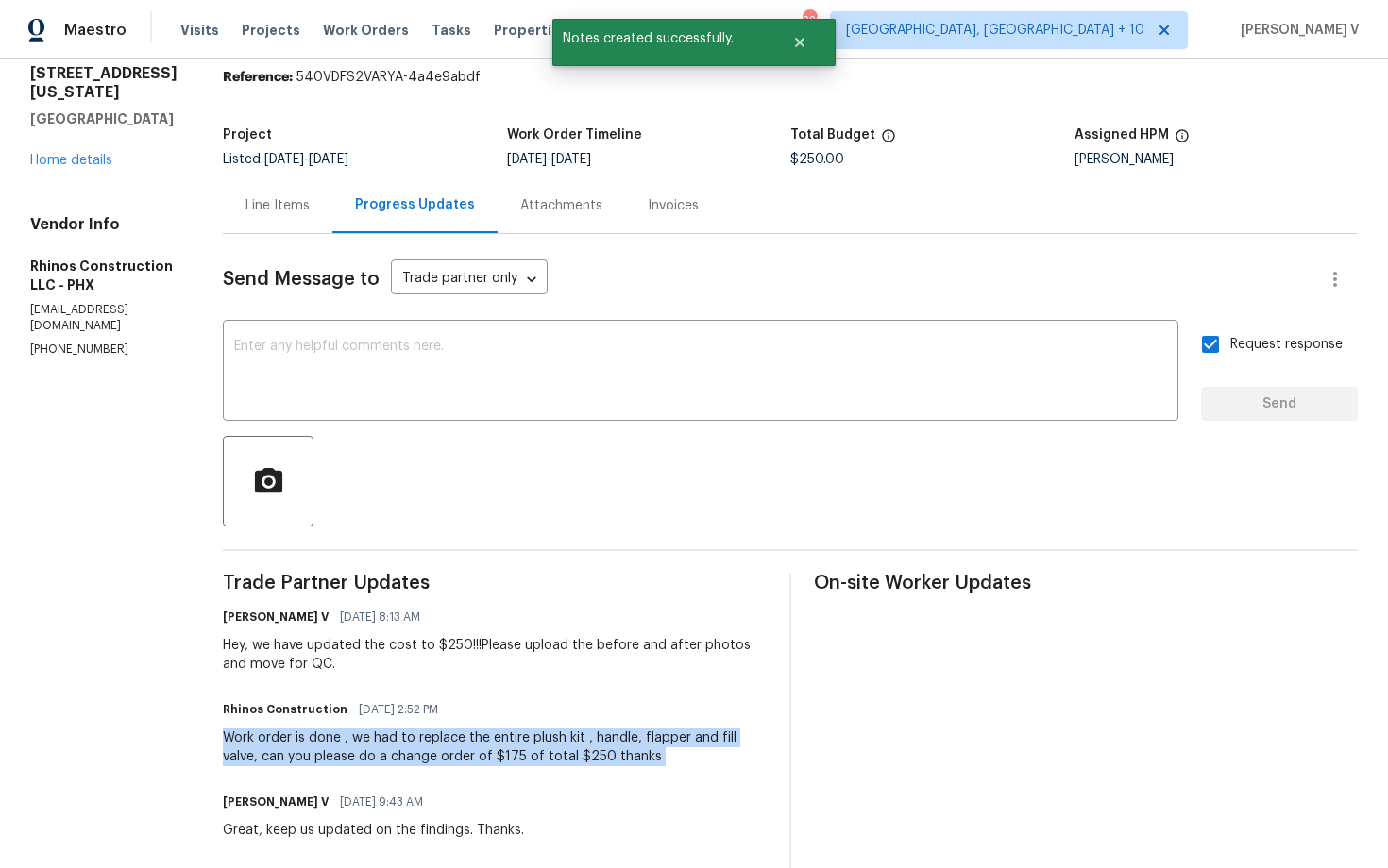
copy div "Work order is done , we had to replace the entire plush kit , handle, flapper a…"
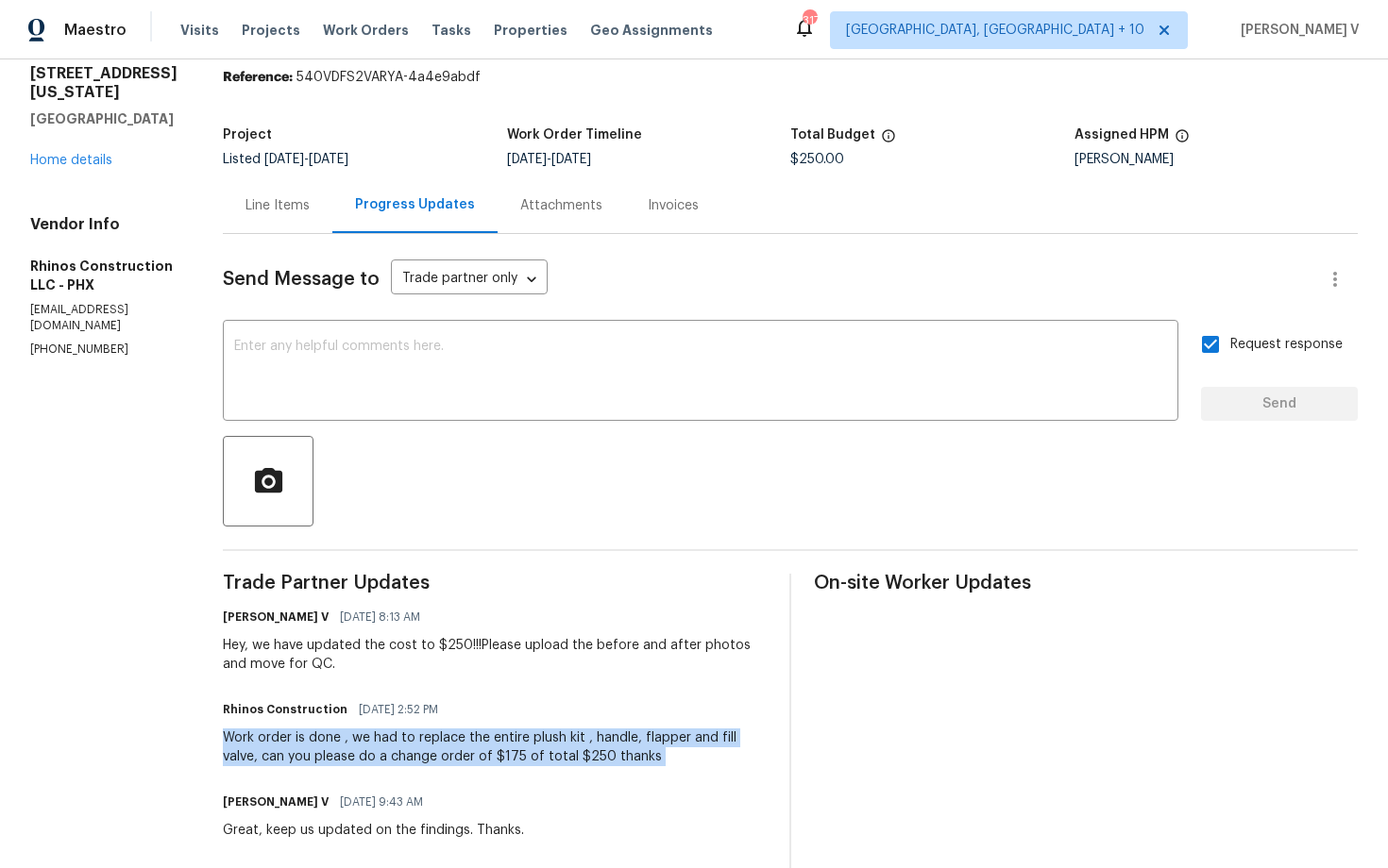
scroll to position [0, 0]
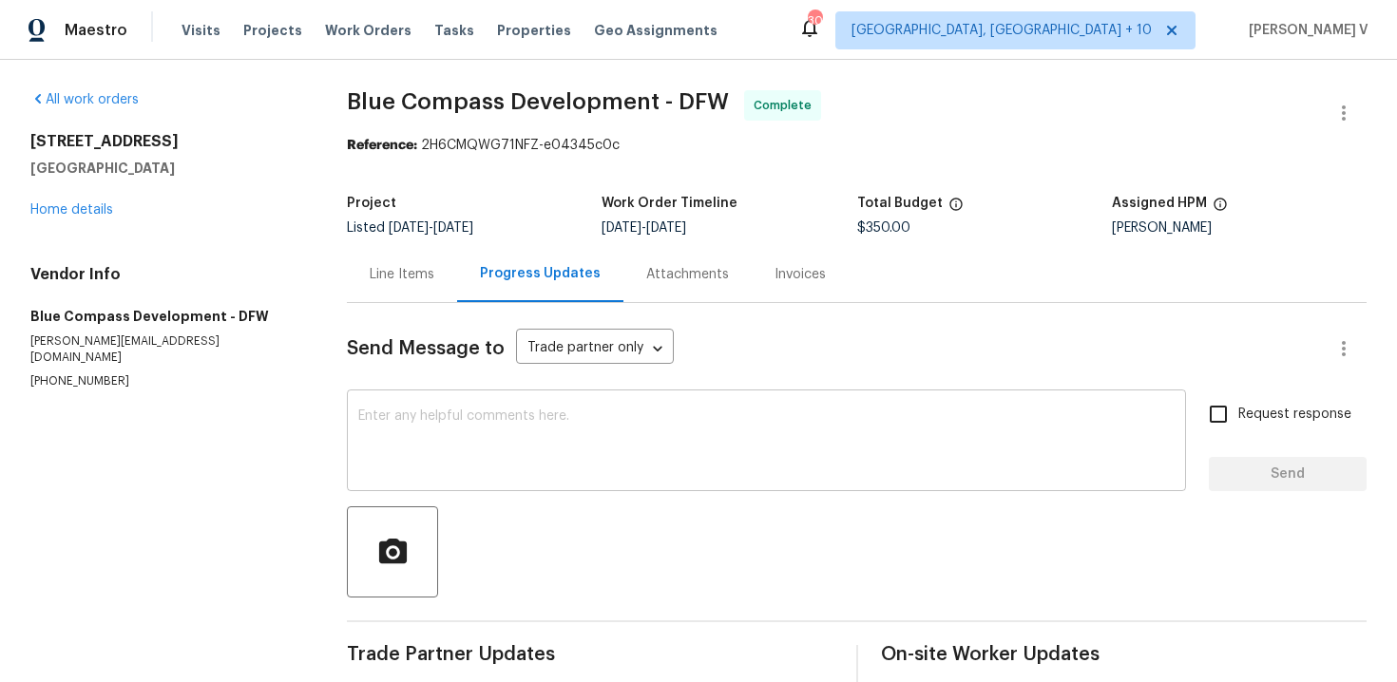
scroll to position [191, 0]
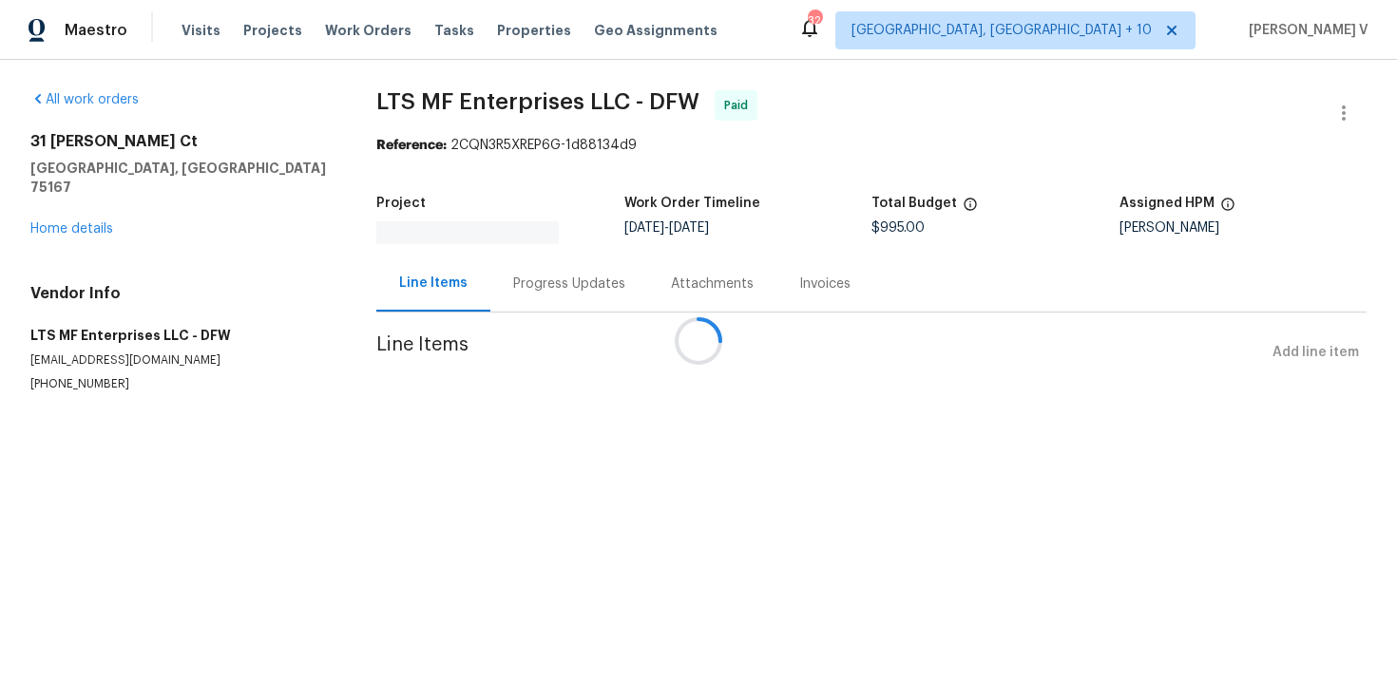
click at [530, 307] on div at bounding box center [698, 341] width 1397 height 682
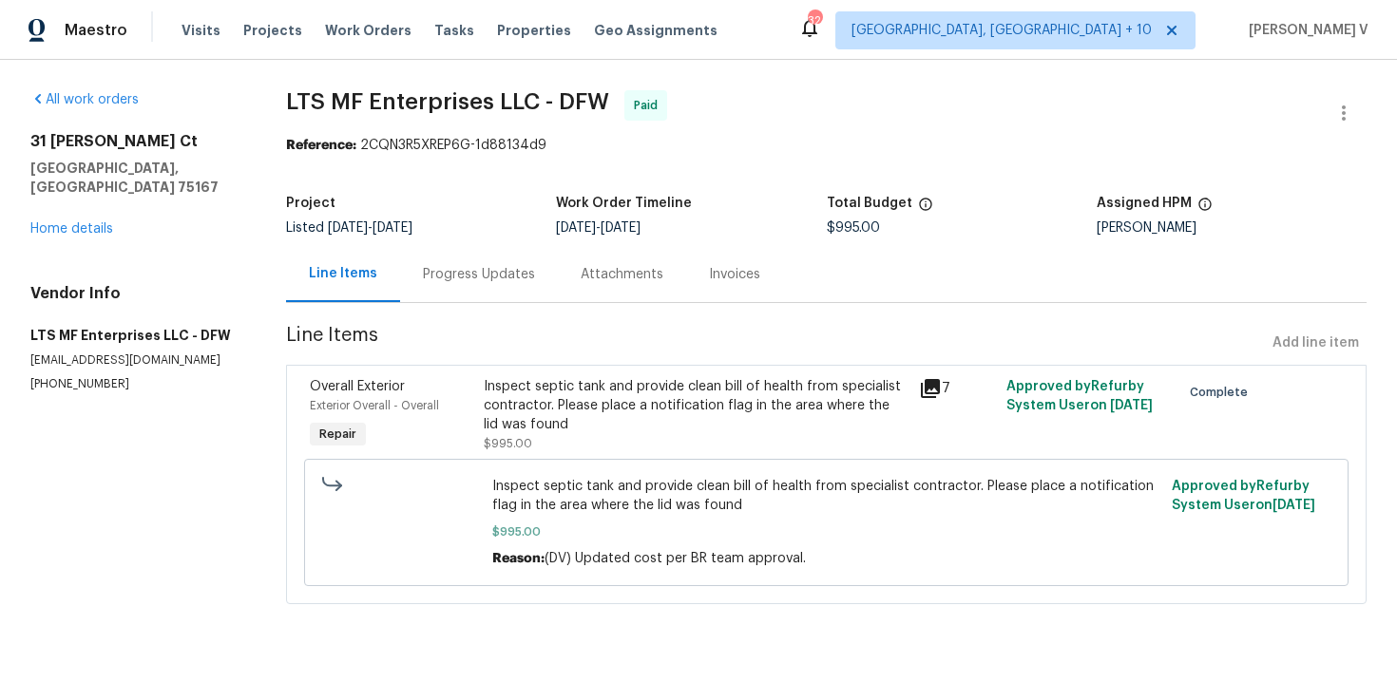
click at [552, 293] on div "Progress Updates" at bounding box center [479, 274] width 158 height 56
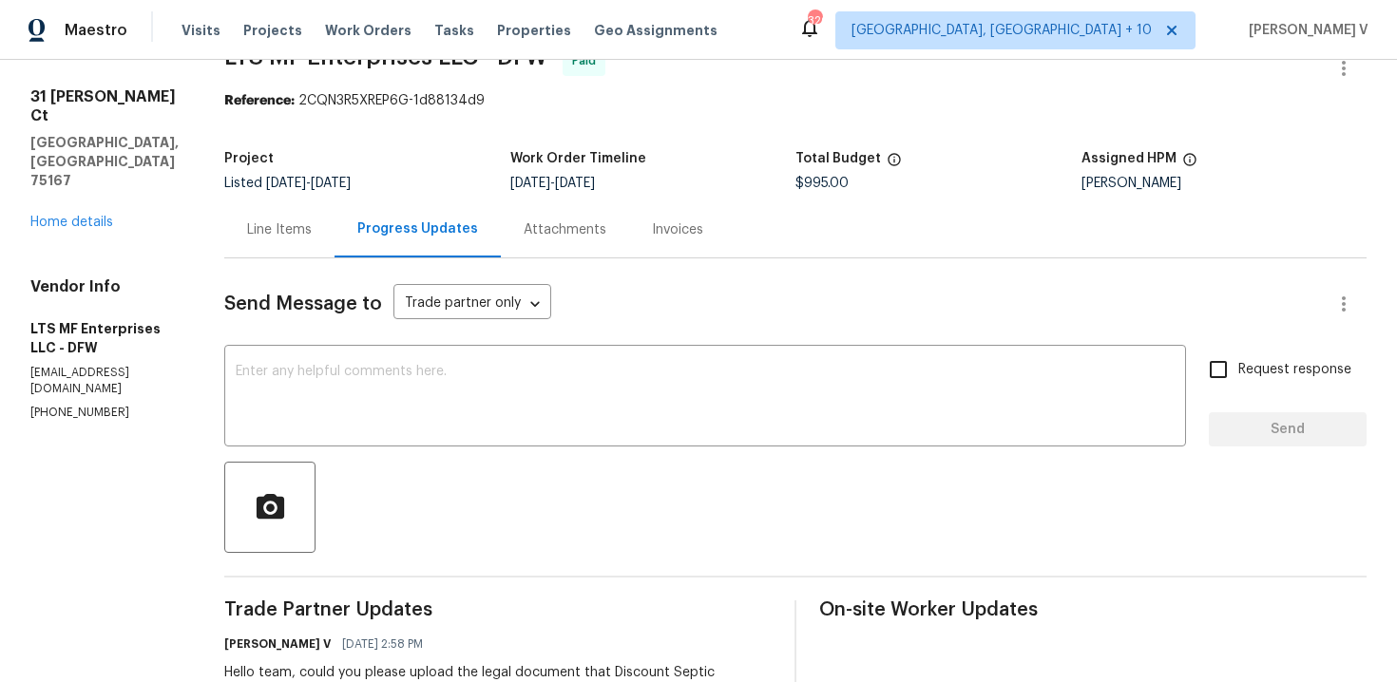
scroll to position [63, 0]
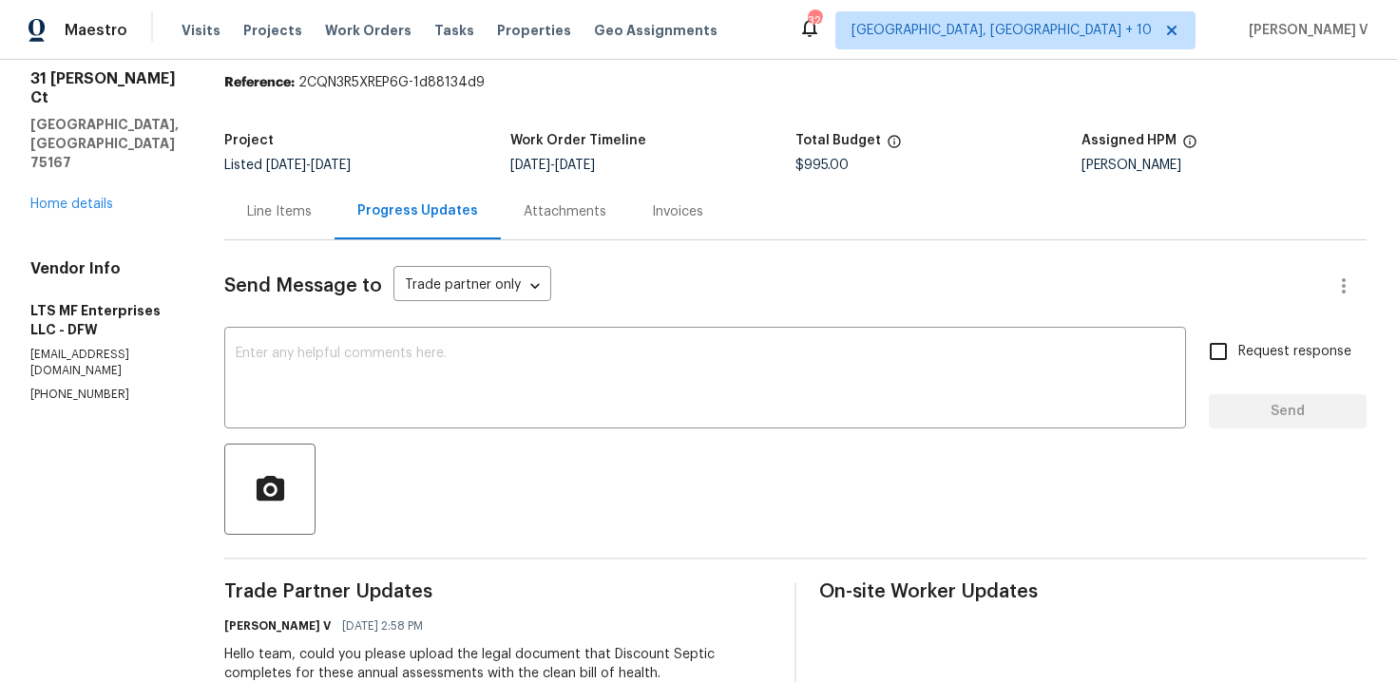
click at [80, 387] on p "(817) 988-4131" at bounding box center [104, 395] width 148 height 16
copy p "(817) 988-4131"
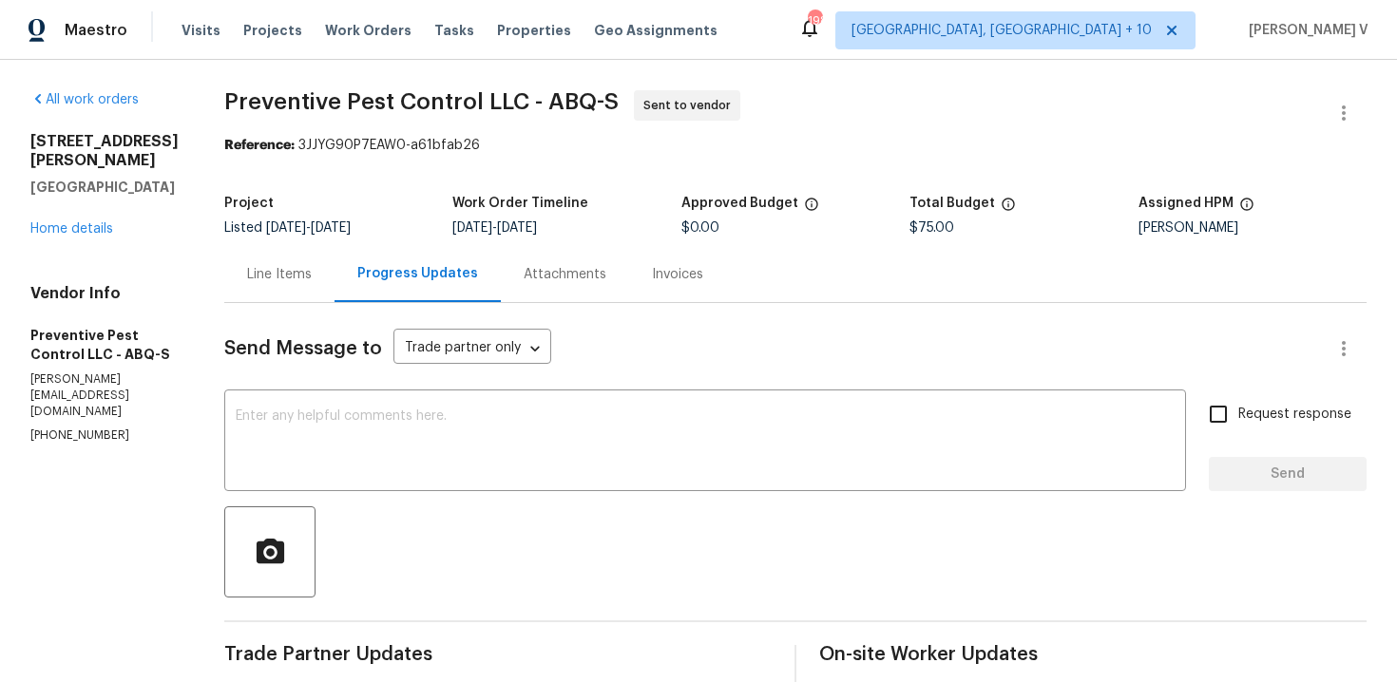
scroll to position [150, 0]
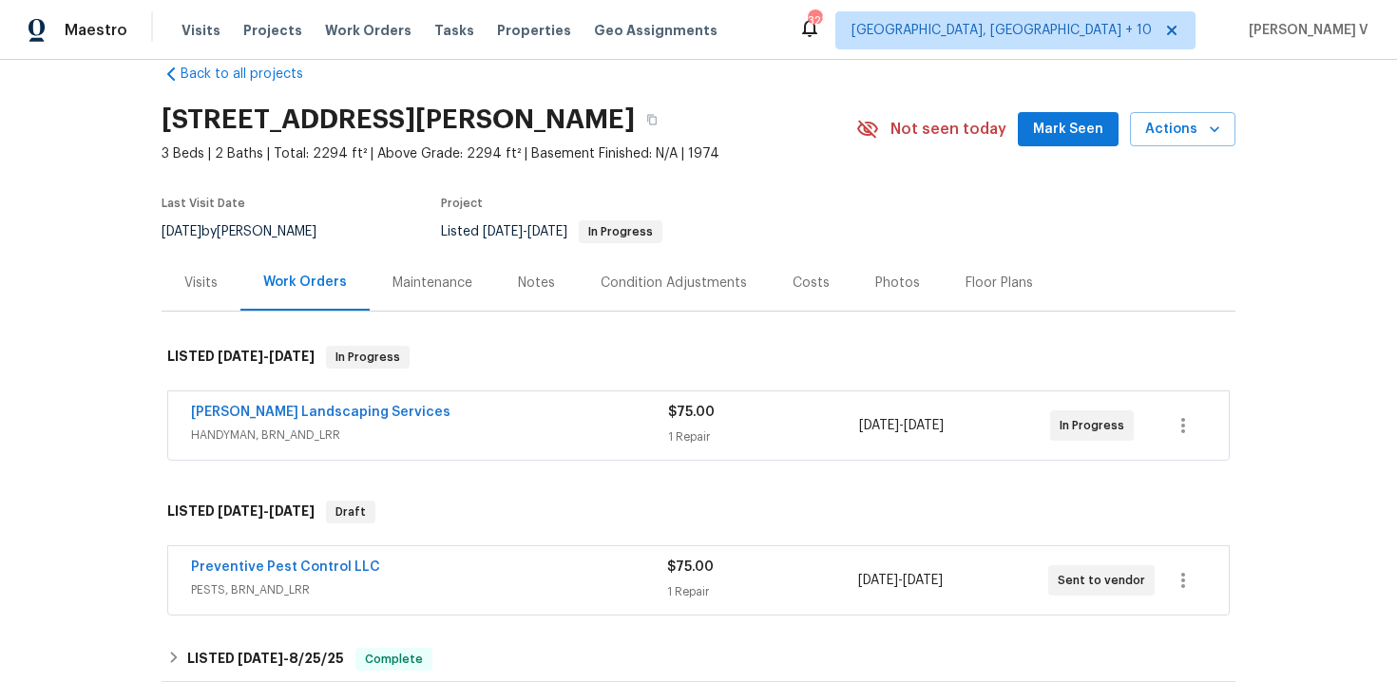
scroll to position [86, 0]
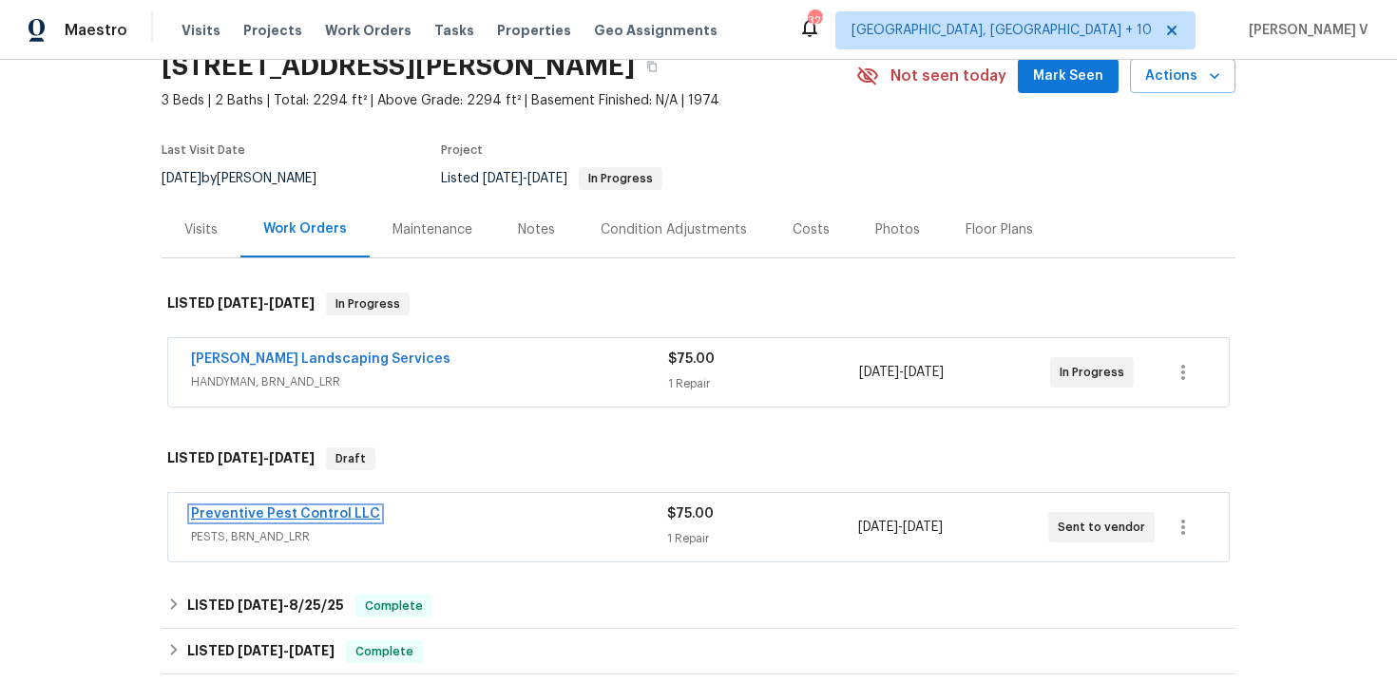
click at [323, 520] on link "Preventive Pest Control LLC" at bounding box center [285, 513] width 189 height 13
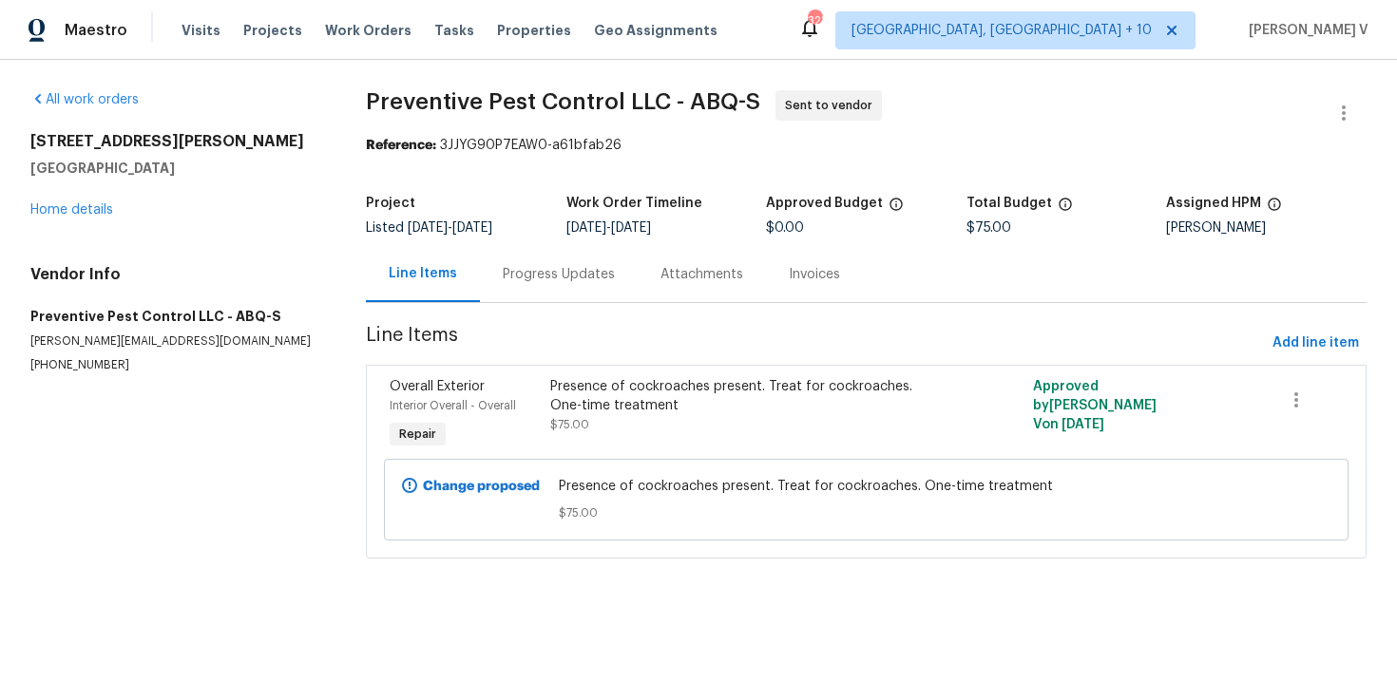
click at [532, 294] on div "Progress Updates" at bounding box center [559, 274] width 158 height 56
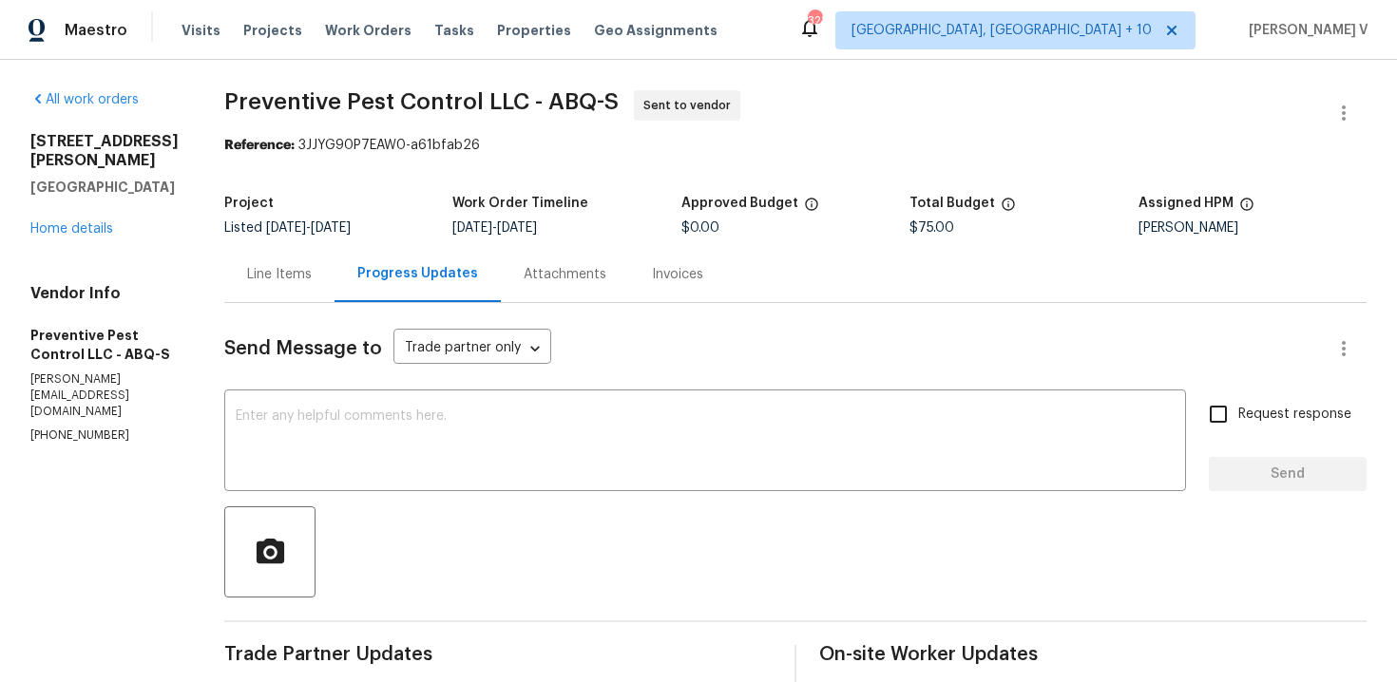
click at [84, 443] on section "All work orders 3912 Wellesley Dr NE Albuquerque, NM 87107 Home details Vendor …" at bounding box center [104, 514] width 148 height 848
copy p "(505) 792-8380"
click at [308, 280] on div "Line Items" at bounding box center [279, 274] width 110 height 56
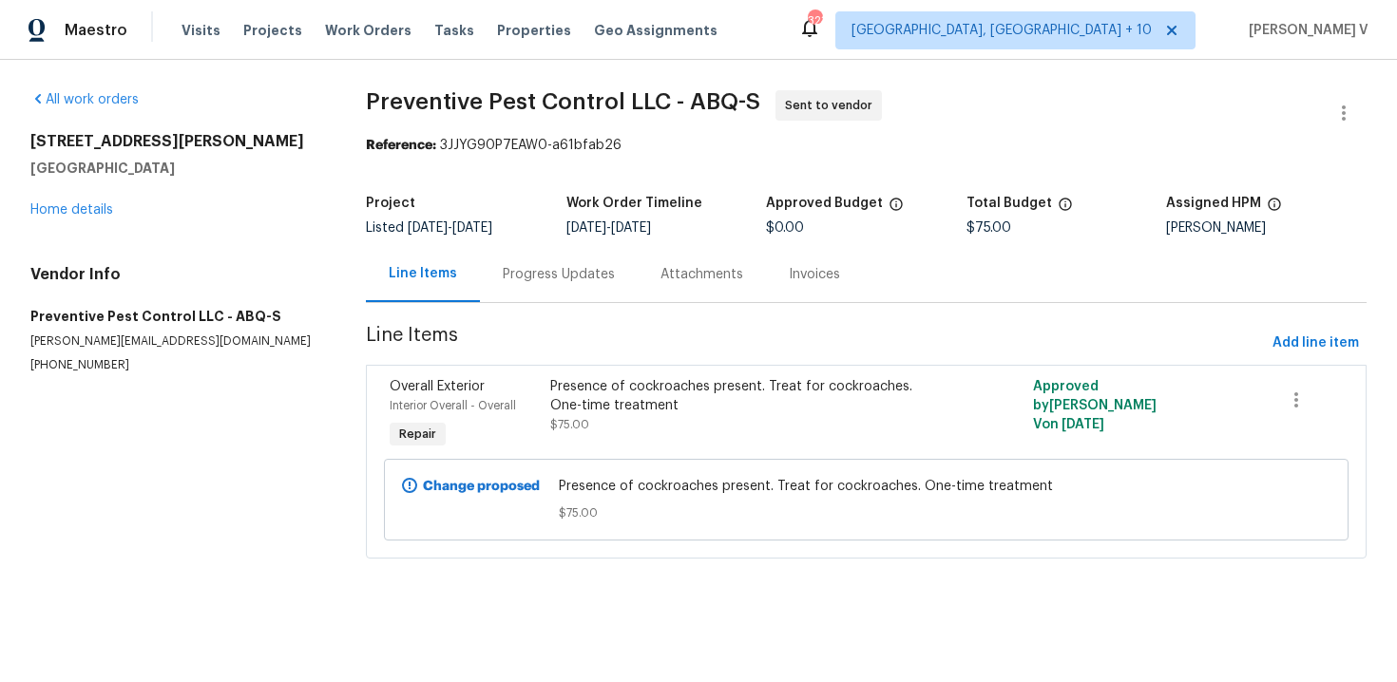
click at [564, 246] on div "Progress Updates" at bounding box center [559, 274] width 158 height 56
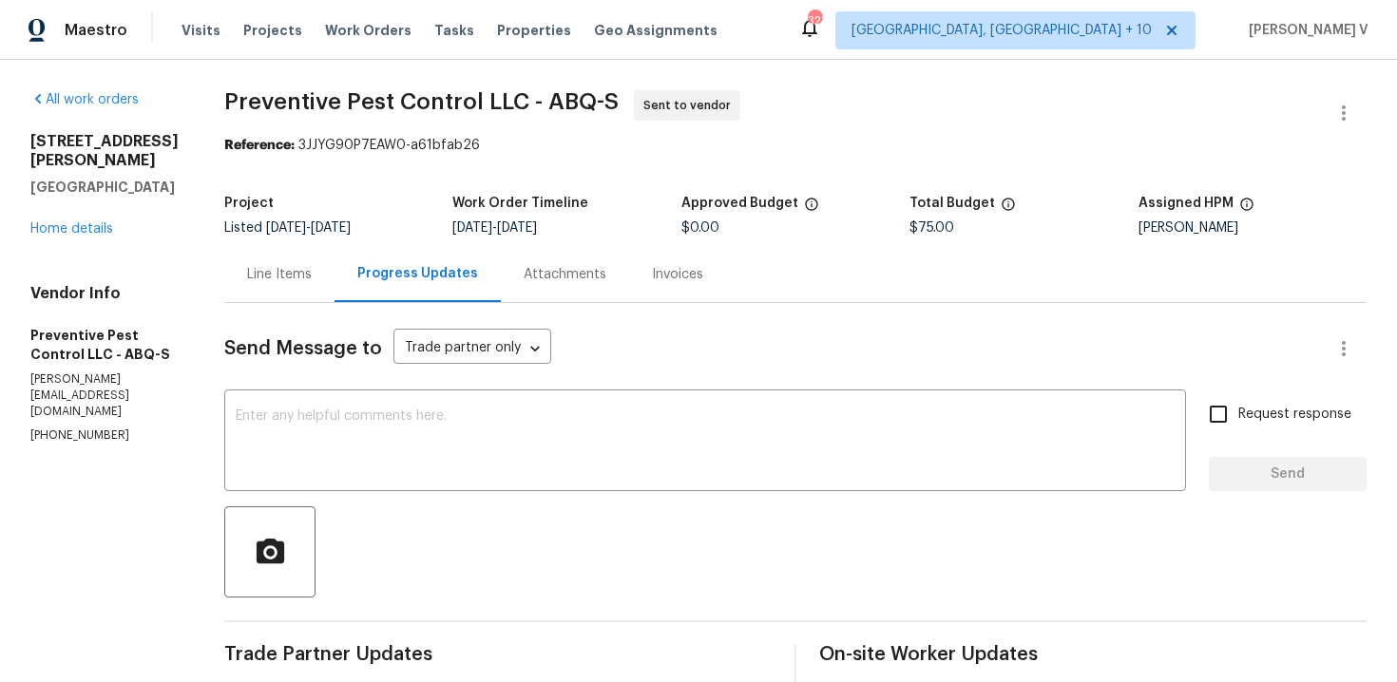
click at [306, 278] on div "Line Items" at bounding box center [279, 274] width 110 height 56
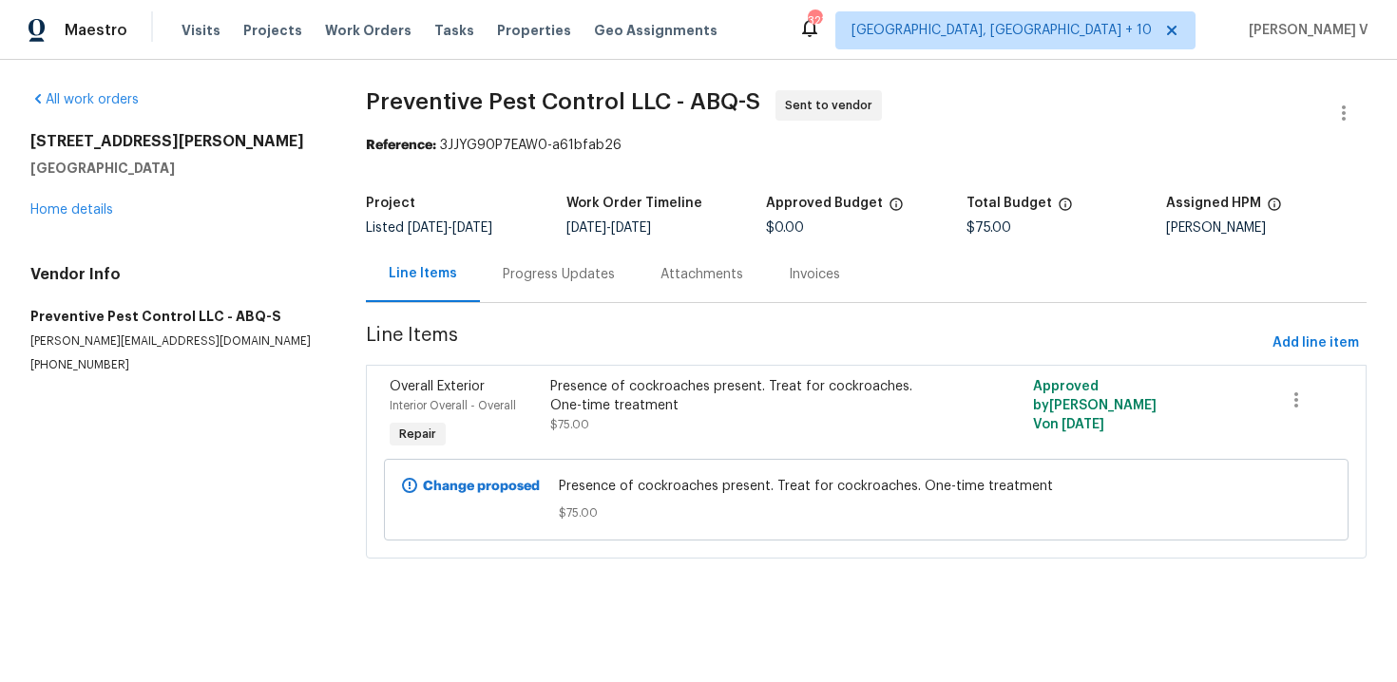
click at [553, 277] on div "Progress Updates" at bounding box center [559, 274] width 112 height 19
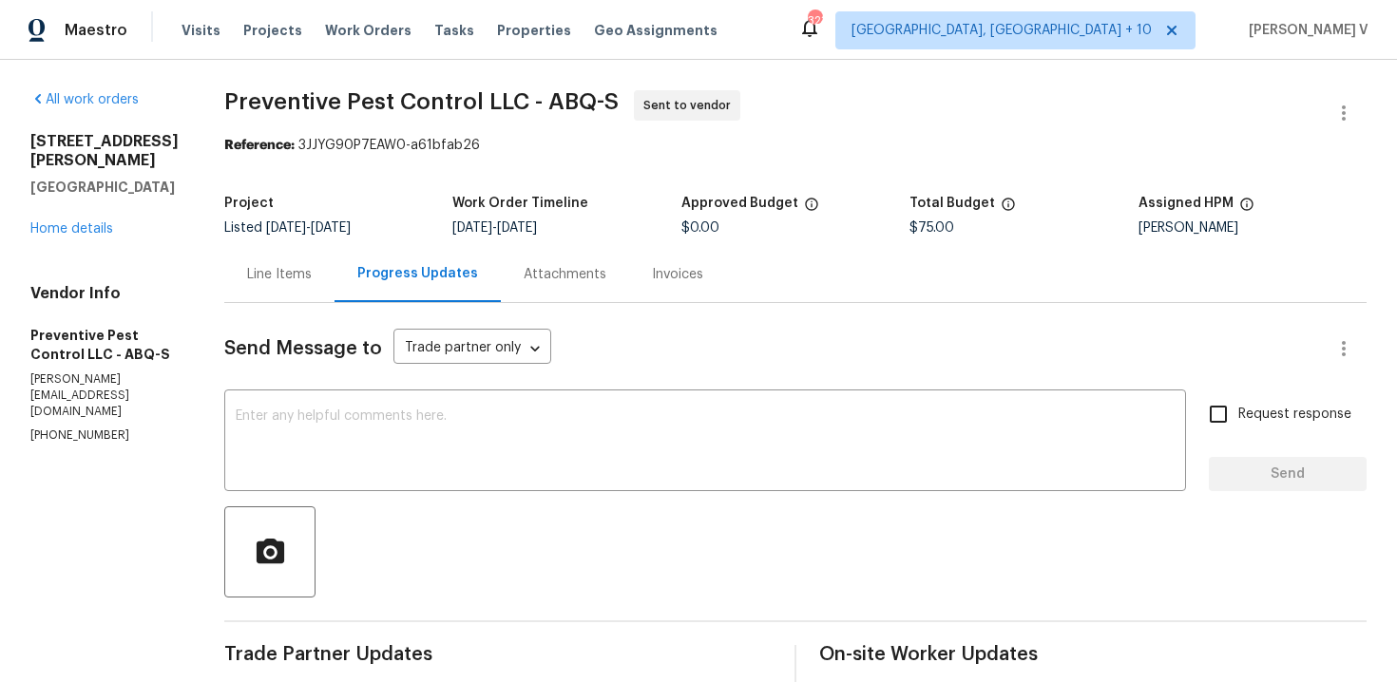
click at [233, 305] on div "Send Message to Trade partner only Trade partner only ​ x ​ Request response Se…" at bounding box center [795, 620] width 1142 height 635
click at [261, 292] on div "Line Items" at bounding box center [279, 274] width 110 height 56
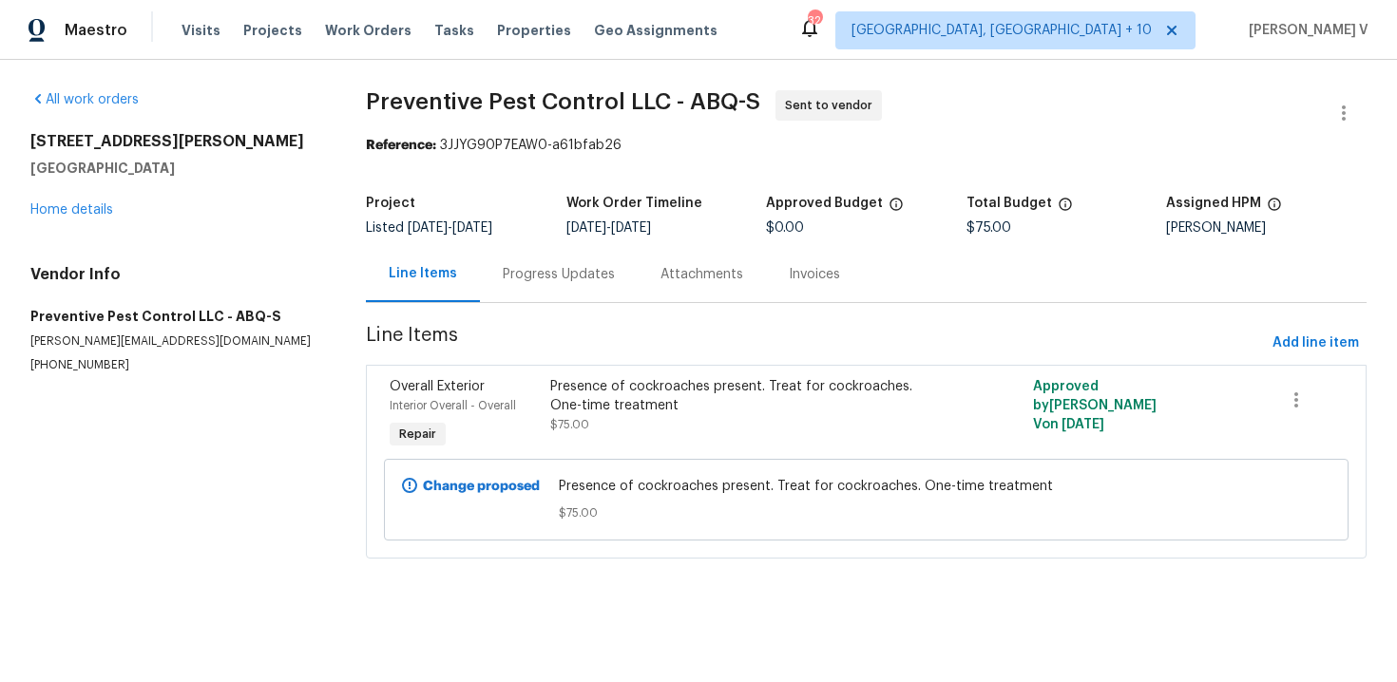
click at [586, 270] on div "Progress Updates" at bounding box center [559, 274] width 112 height 19
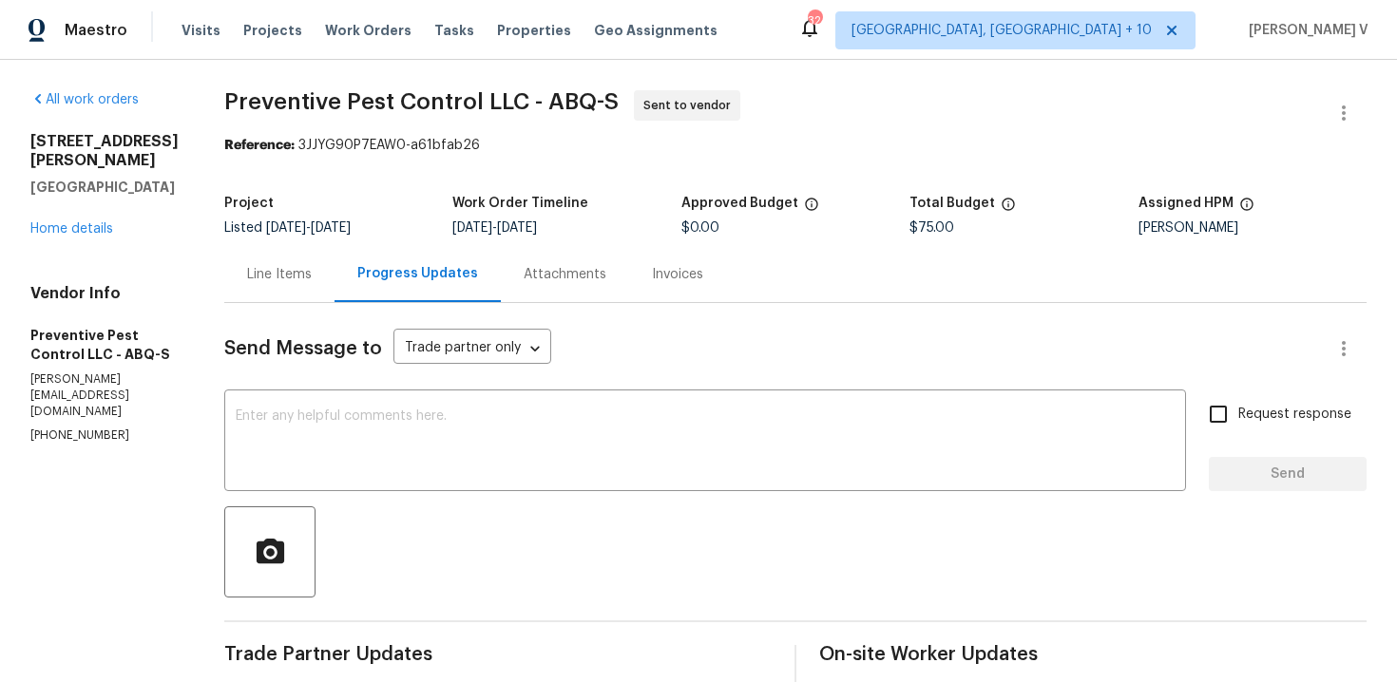
click at [308, 276] on div "Line Items" at bounding box center [279, 274] width 110 height 56
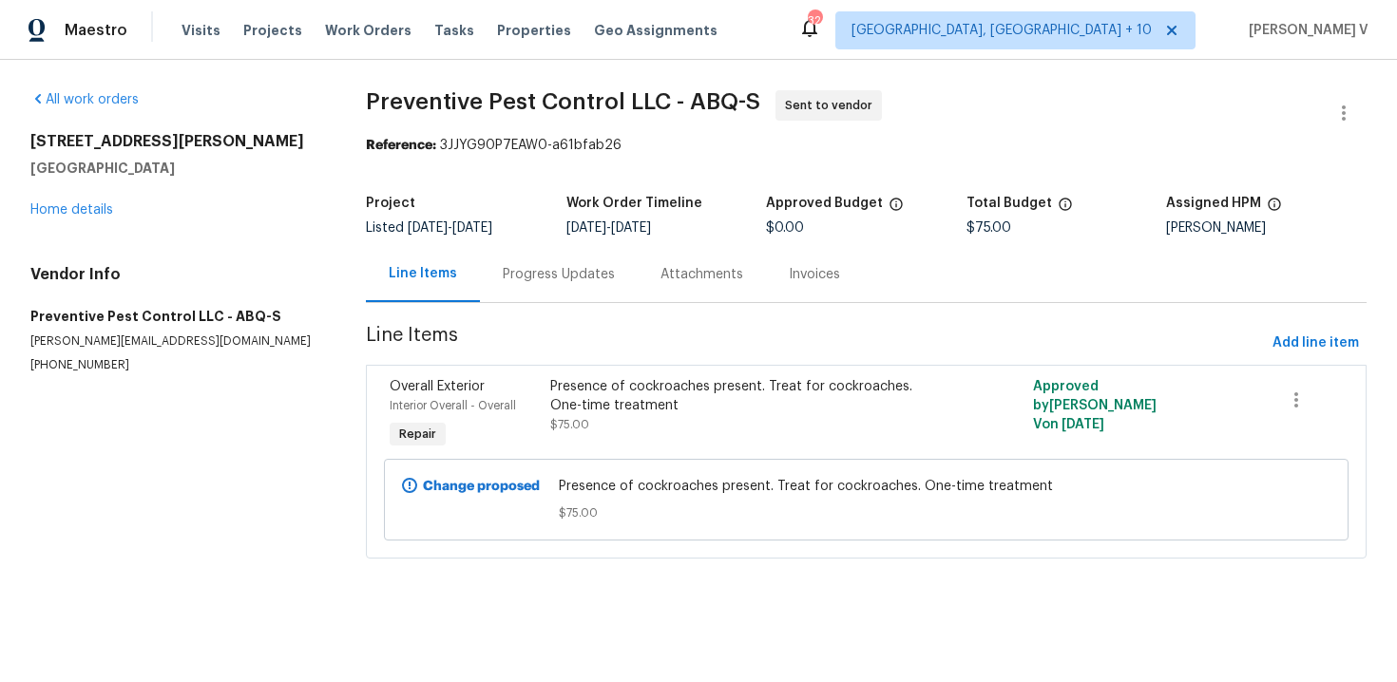
click at [577, 286] on div "Progress Updates" at bounding box center [559, 274] width 158 height 56
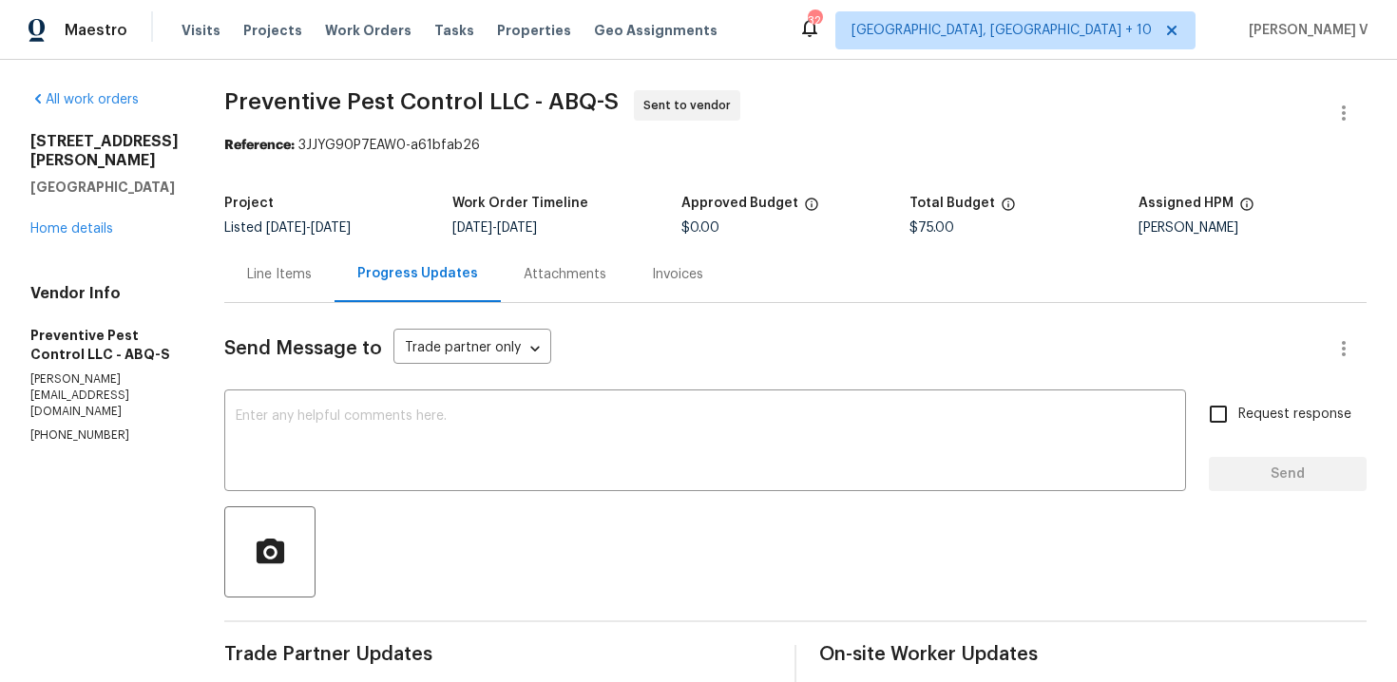
click at [266, 286] on div "Line Items" at bounding box center [279, 274] width 110 height 56
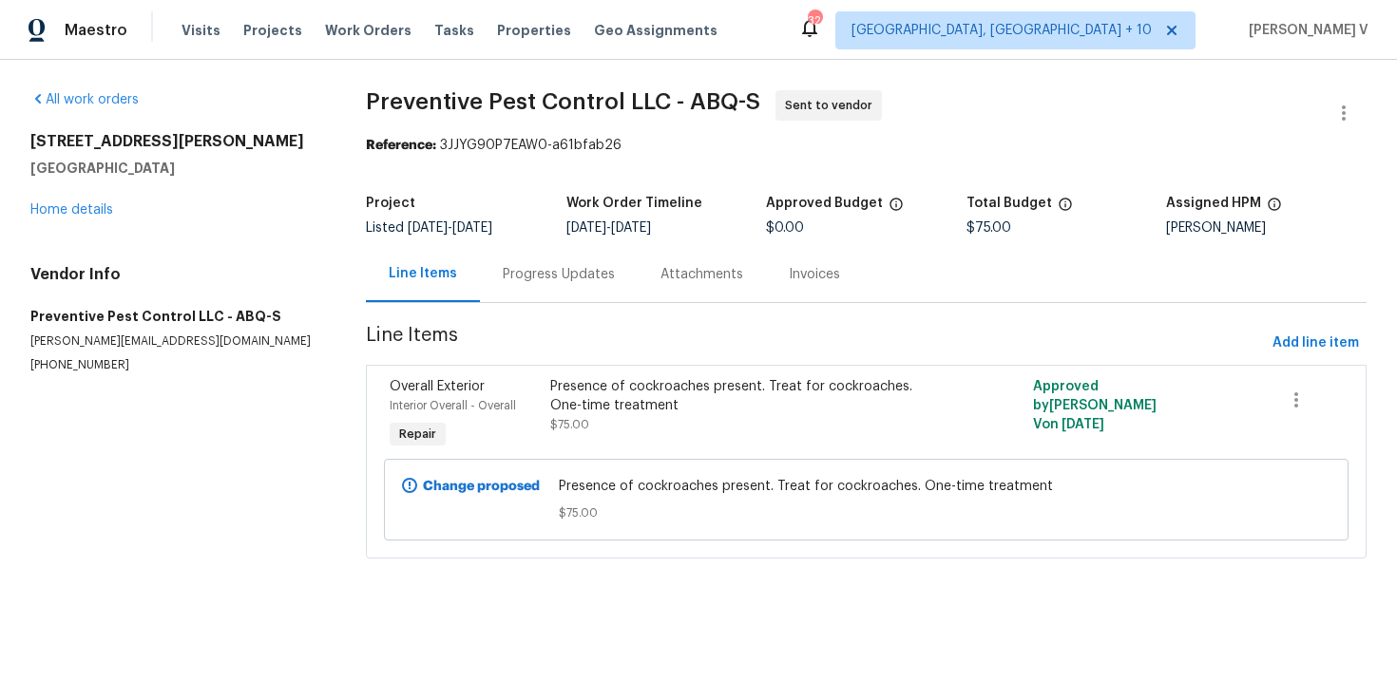
click at [548, 260] on div "Progress Updates" at bounding box center [559, 274] width 158 height 56
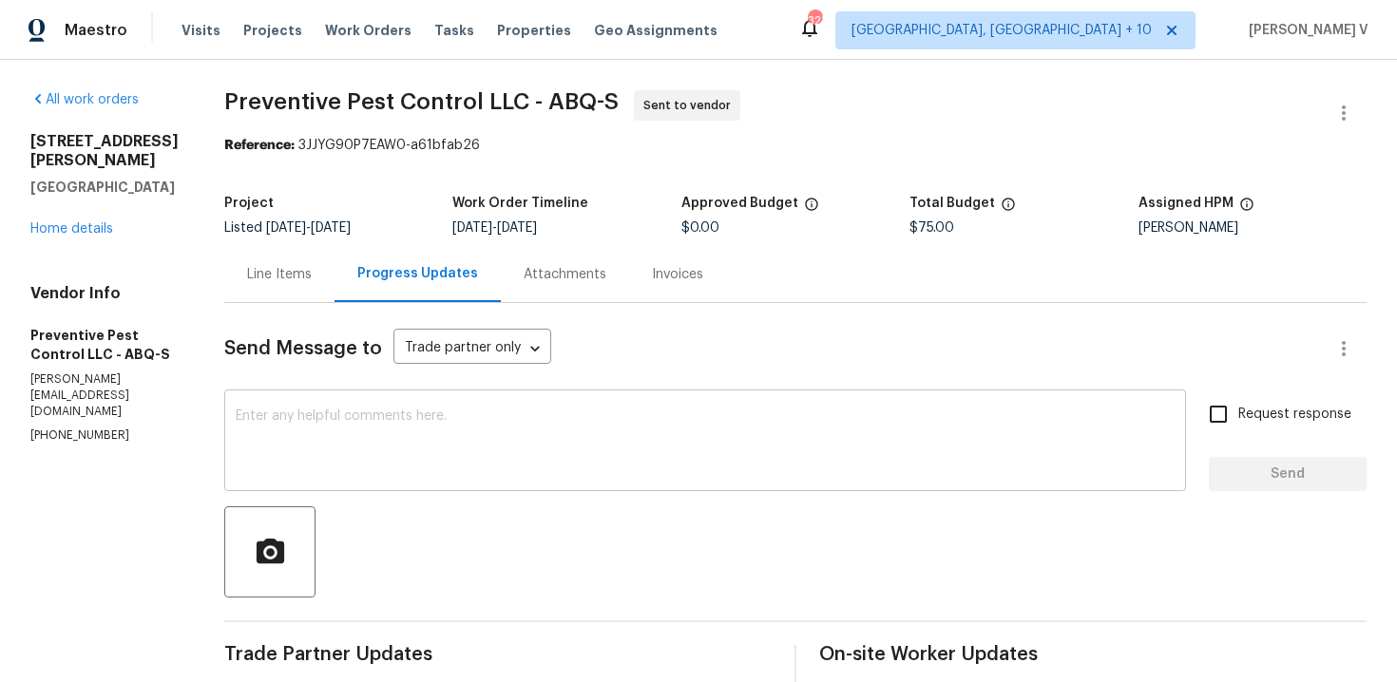
click at [297, 397] on div "x ​" at bounding box center [705, 442] width 962 height 97
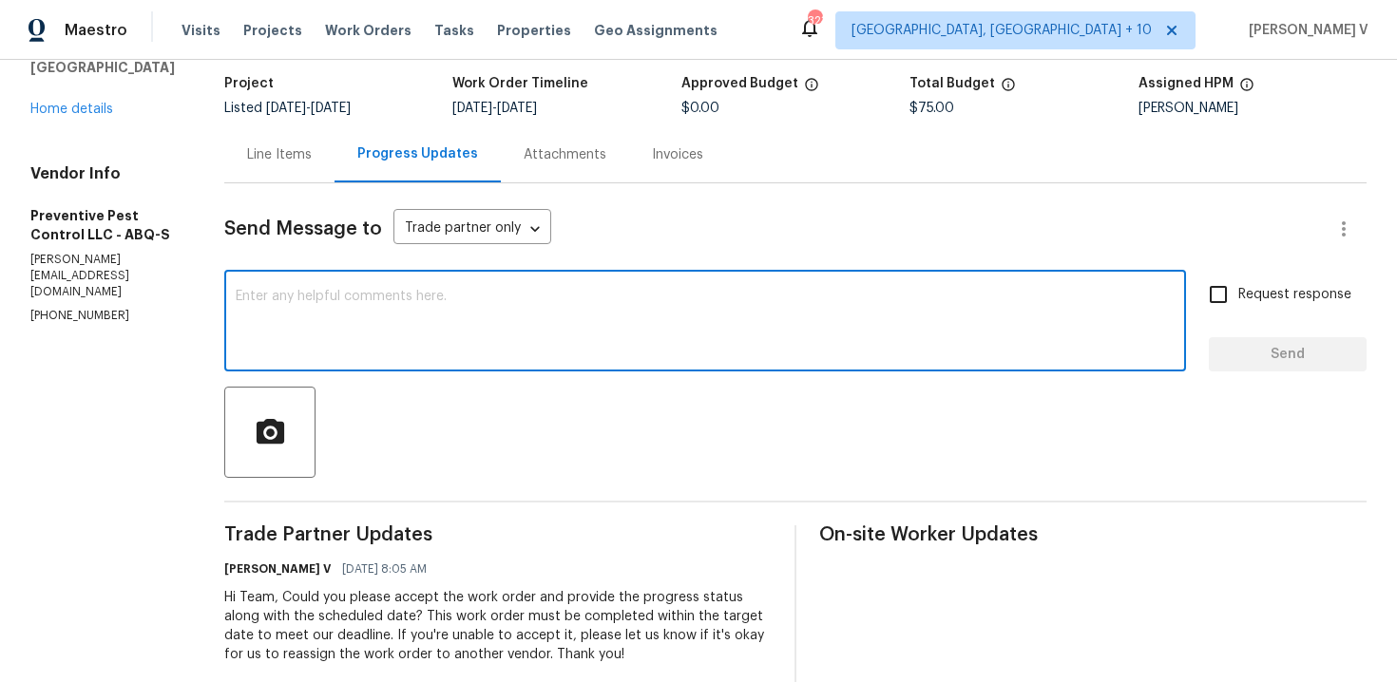
scroll to position [202, 0]
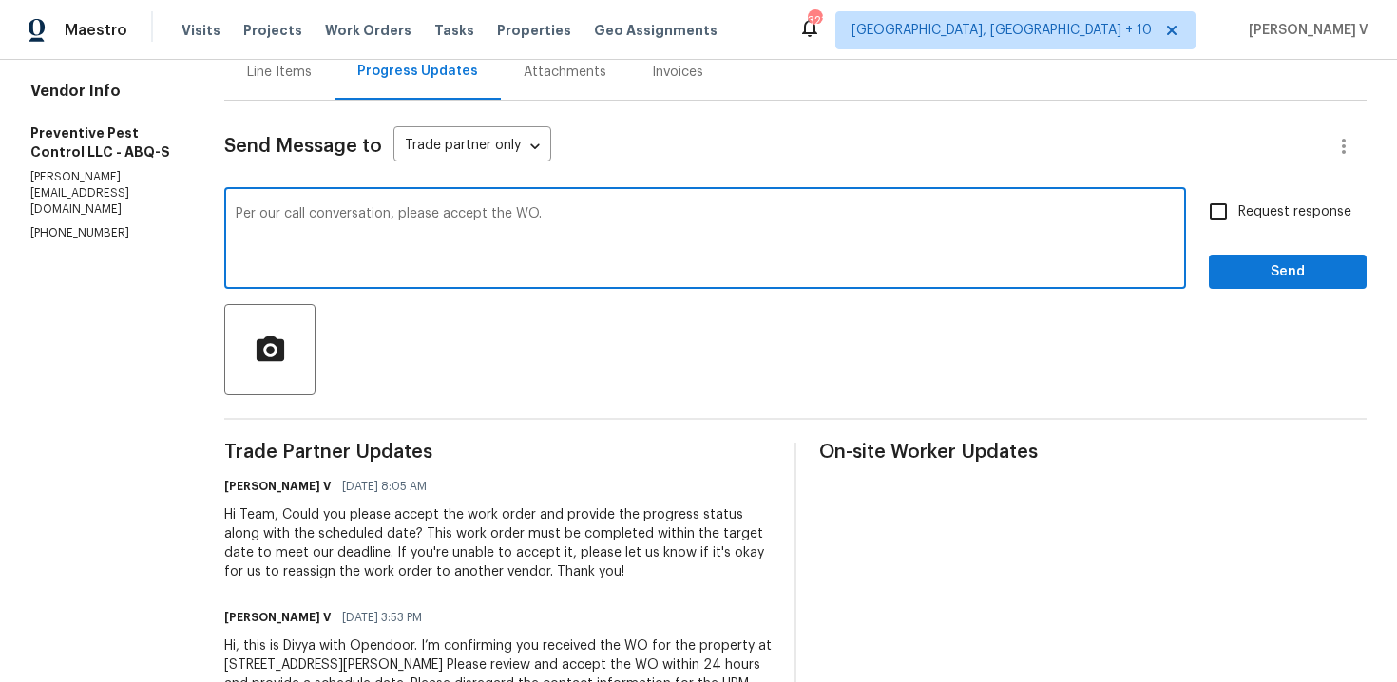
type textarea "Per our call conversation, please accept the WO."
click at [1250, 224] on label "Request response" at bounding box center [1274, 212] width 153 height 40
click at [1238, 224] on input "Request response" at bounding box center [1218, 212] width 40 height 40
checkbox input "true"
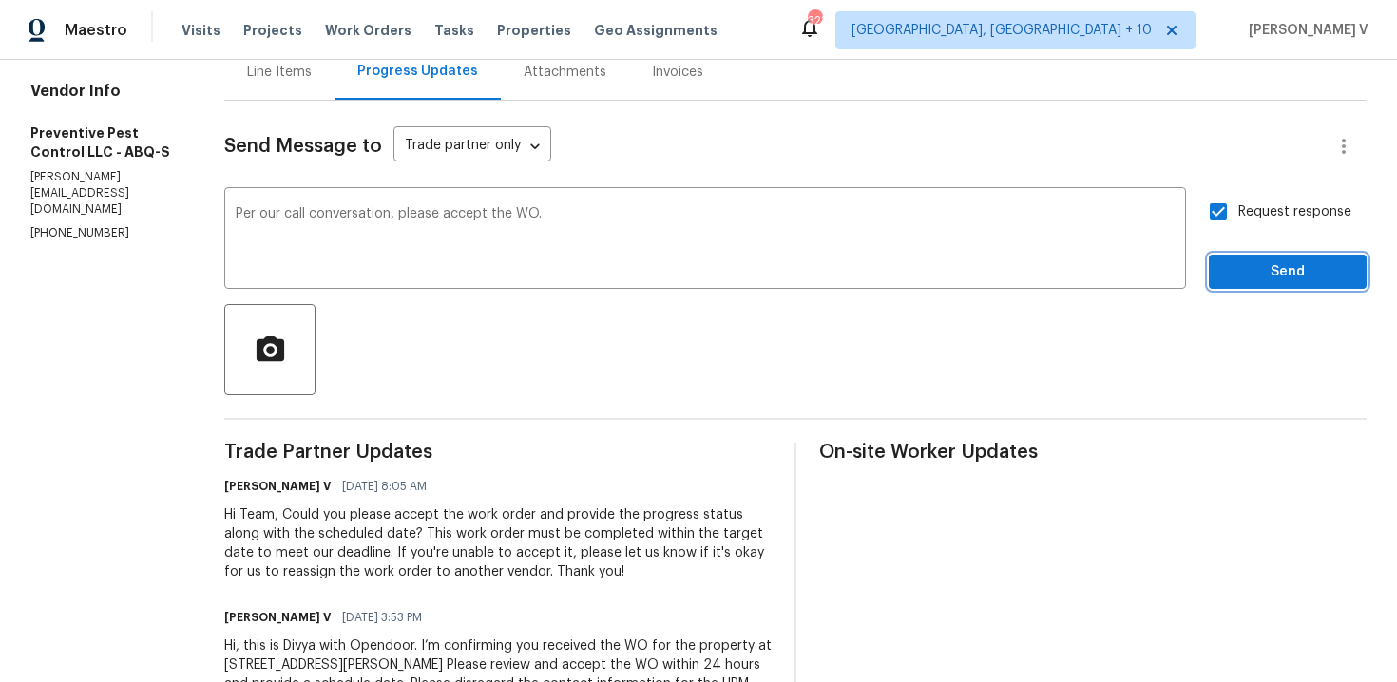
click at [1257, 278] on span "Send" at bounding box center [1287, 272] width 127 height 24
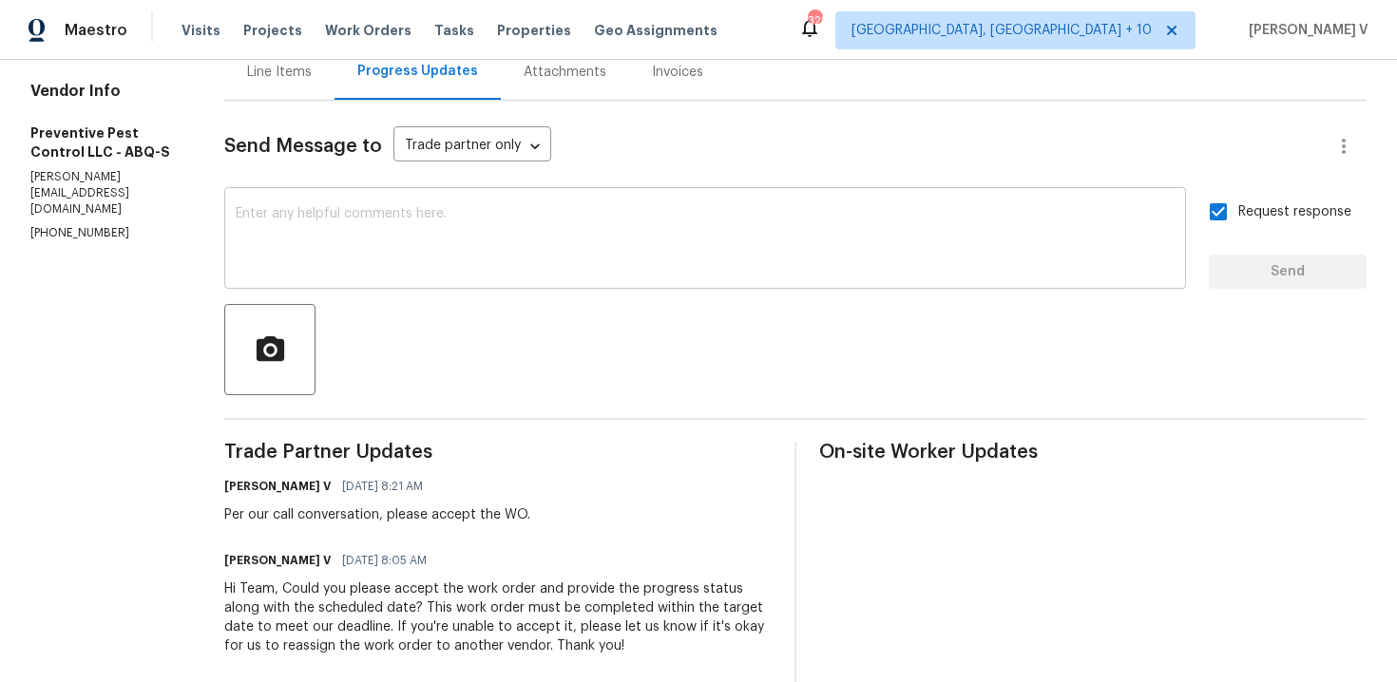
scroll to position [0, 0]
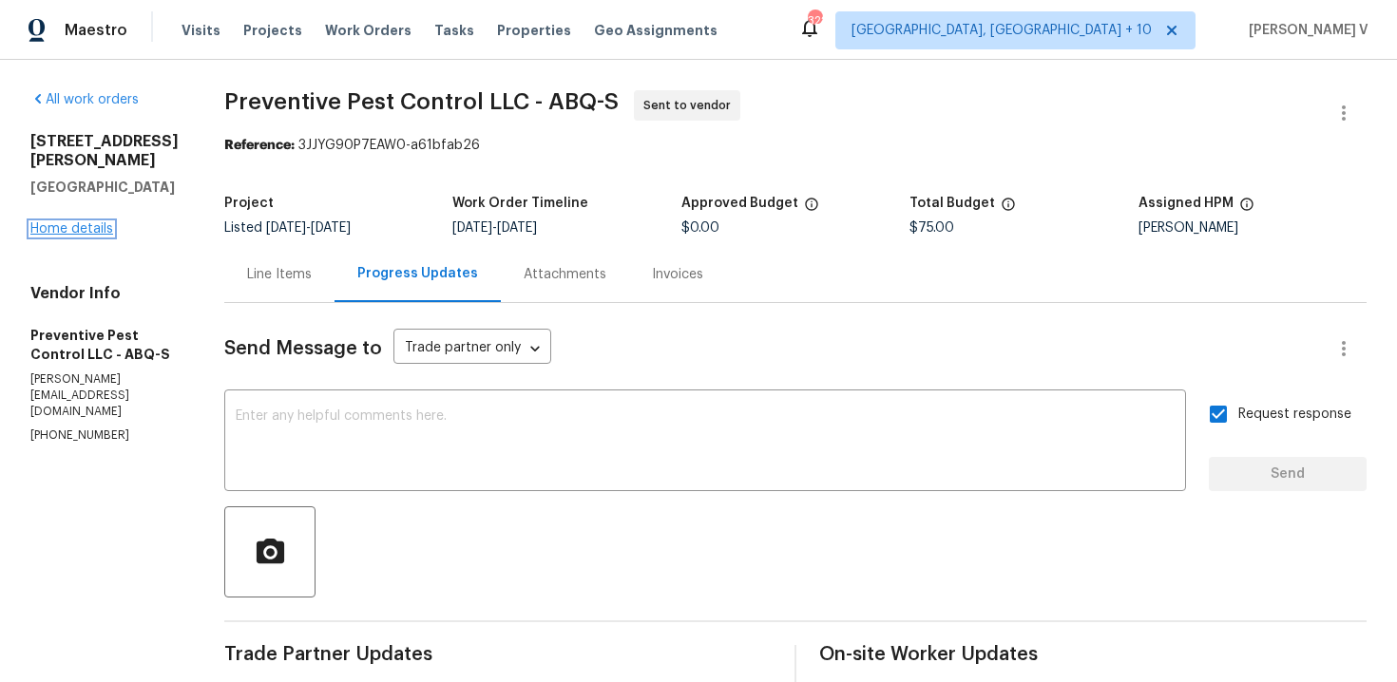
click at [90, 236] on link "Home details" at bounding box center [71, 228] width 83 height 13
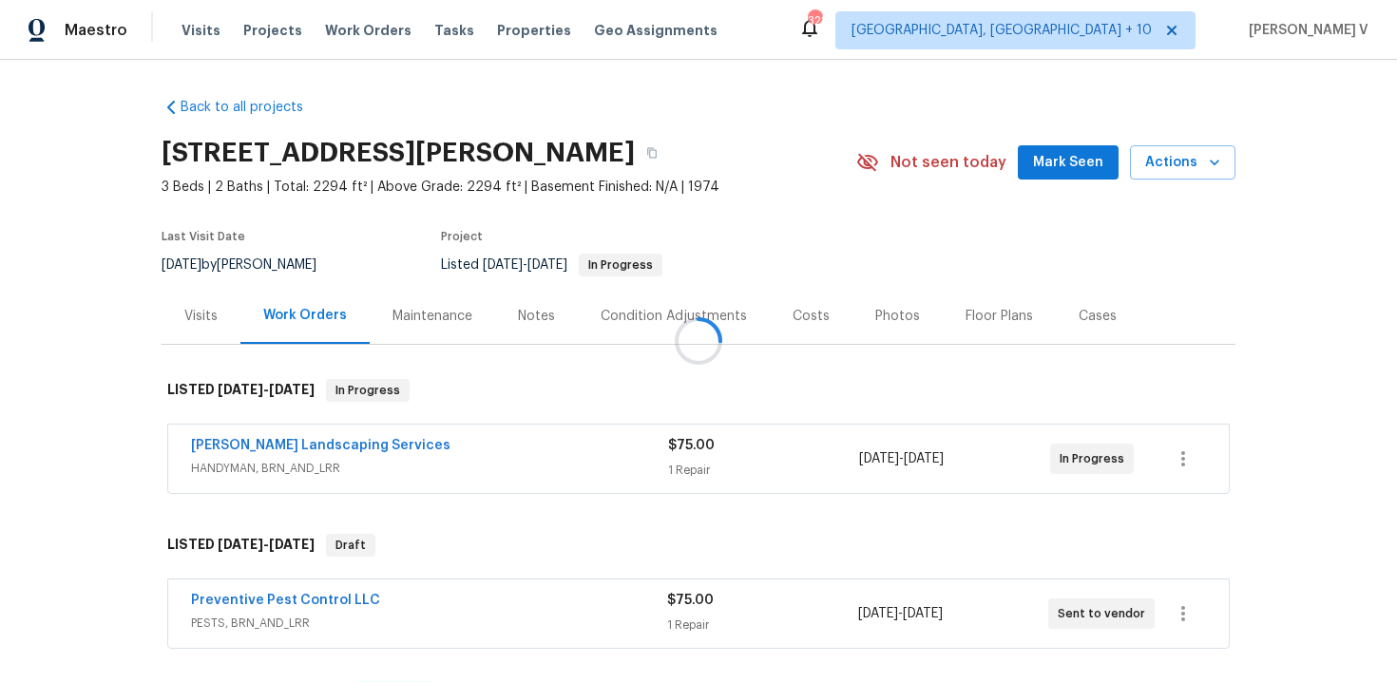
click at [329, 444] on div at bounding box center [698, 341] width 1397 height 682
click at [329, 444] on link "Rodriguez Landscaping Services" at bounding box center [320, 445] width 259 height 13
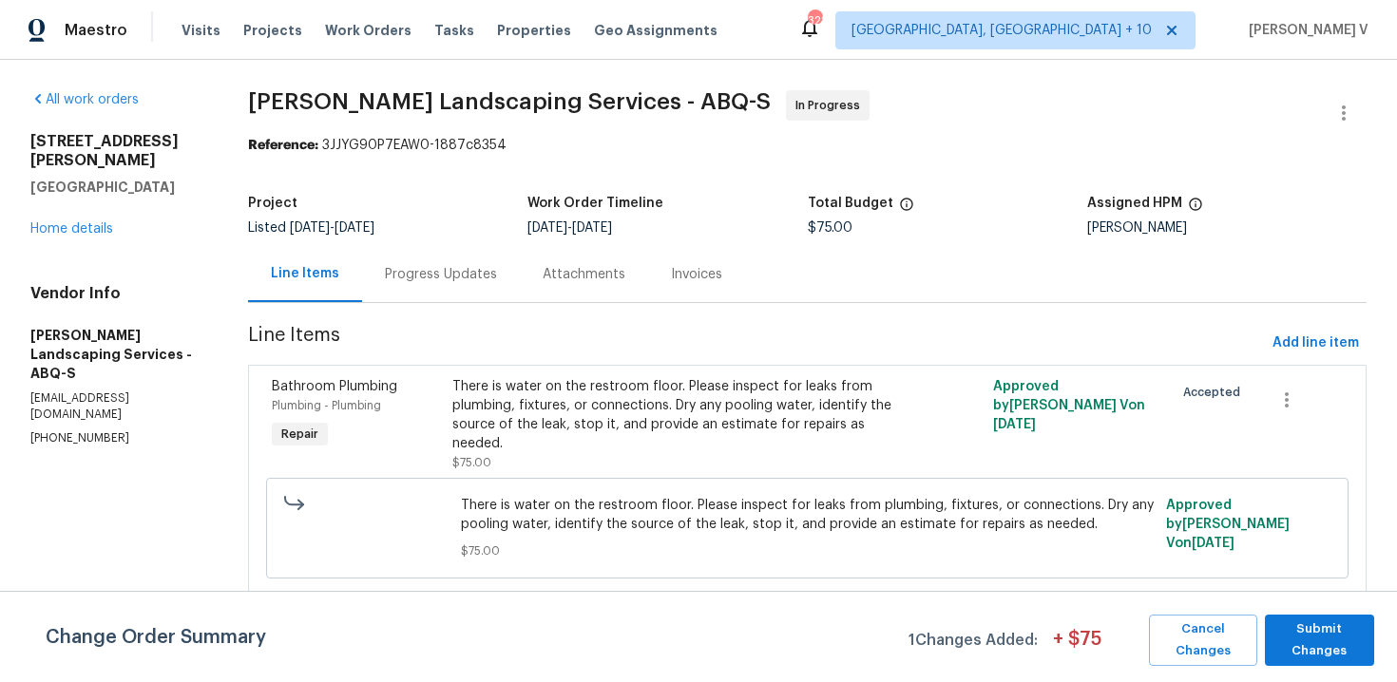
click at [483, 272] on div "Progress Updates" at bounding box center [441, 274] width 112 height 19
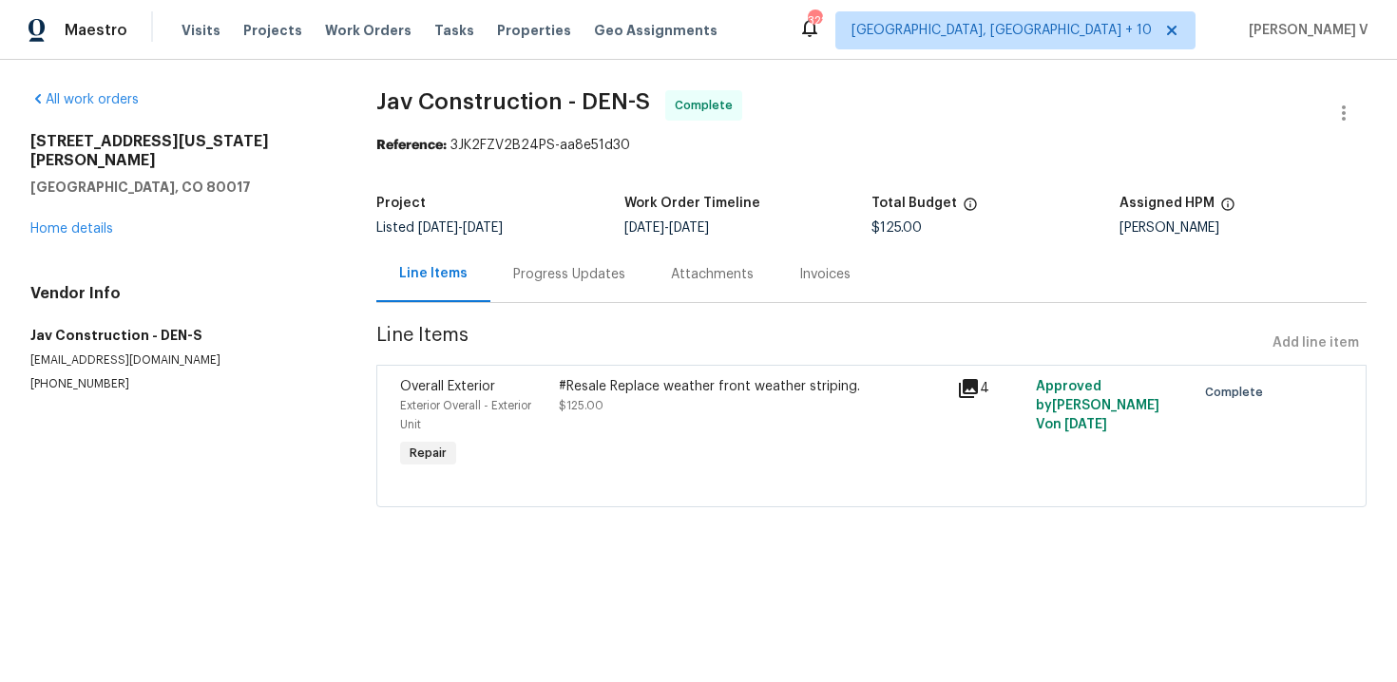
click at [565, 253] on div "Progress Updates" at bounding box center [569, 274] width 158 height 56
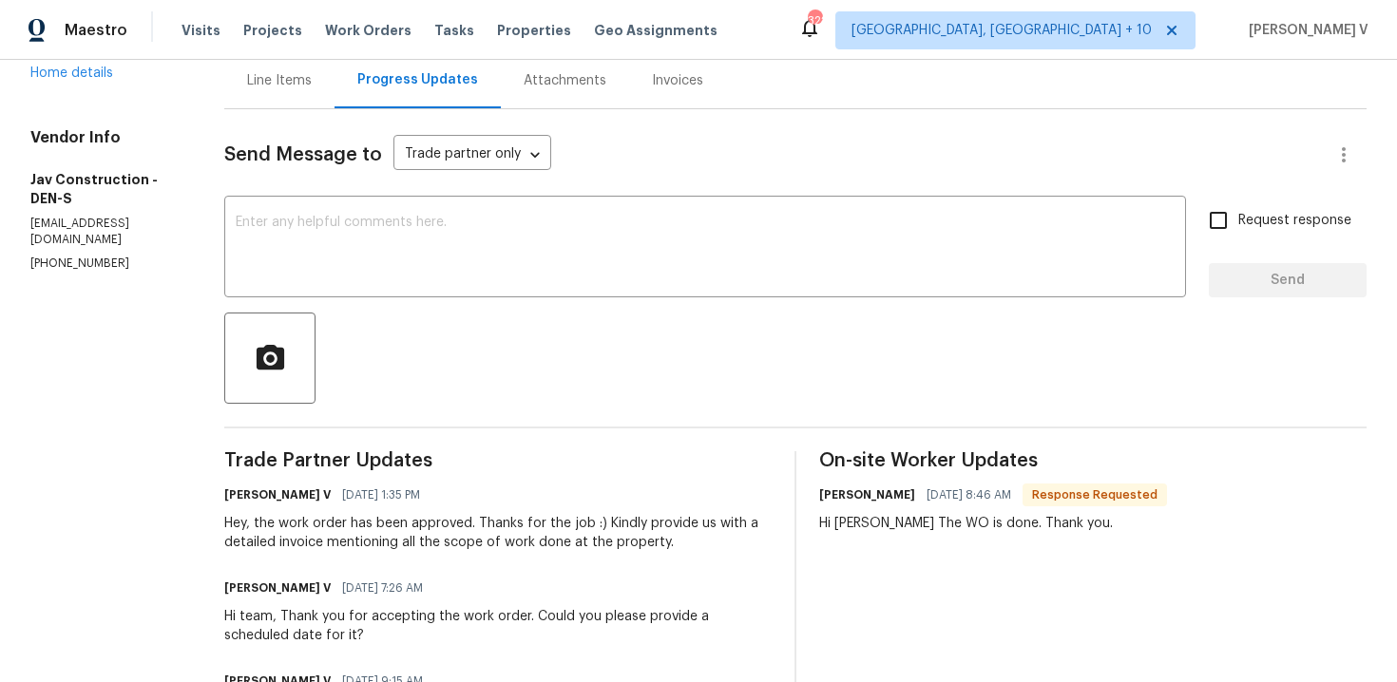
scroll to position [198, 0]
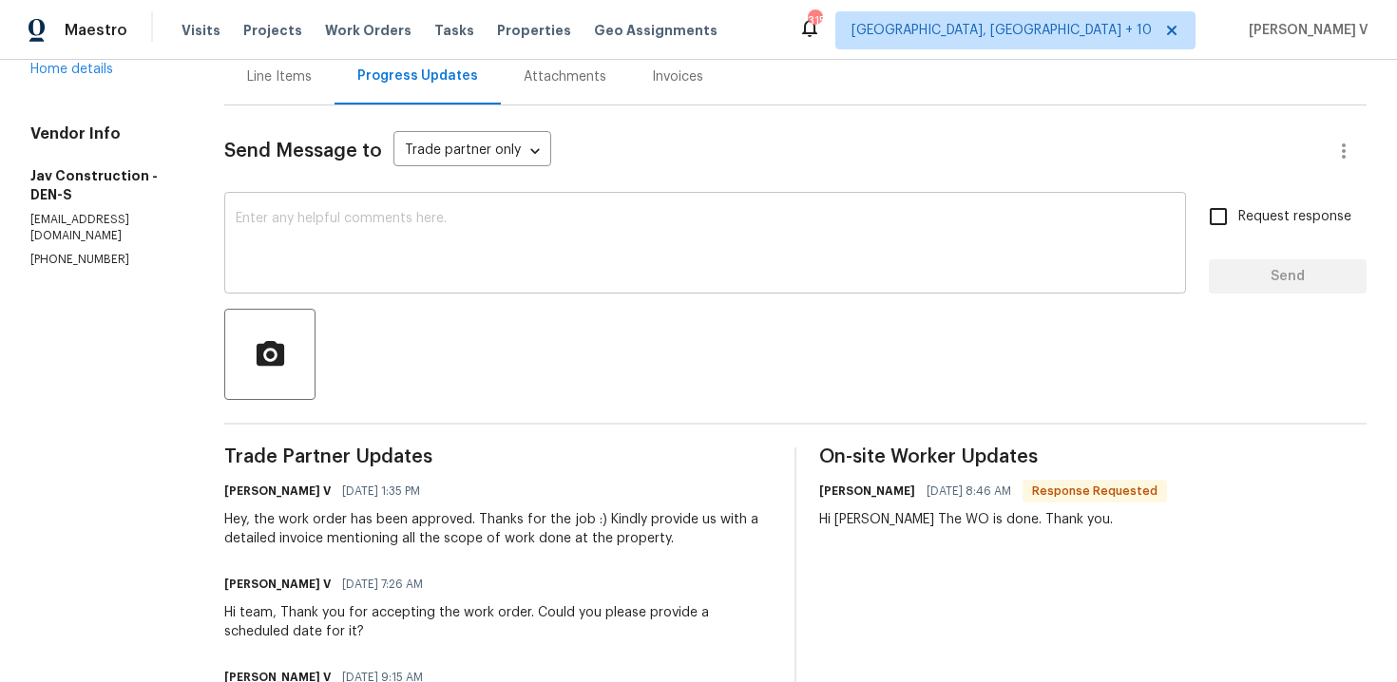
click at [393, 292] on div "x ​" at bounding box center [705, 245] width 962 height 97
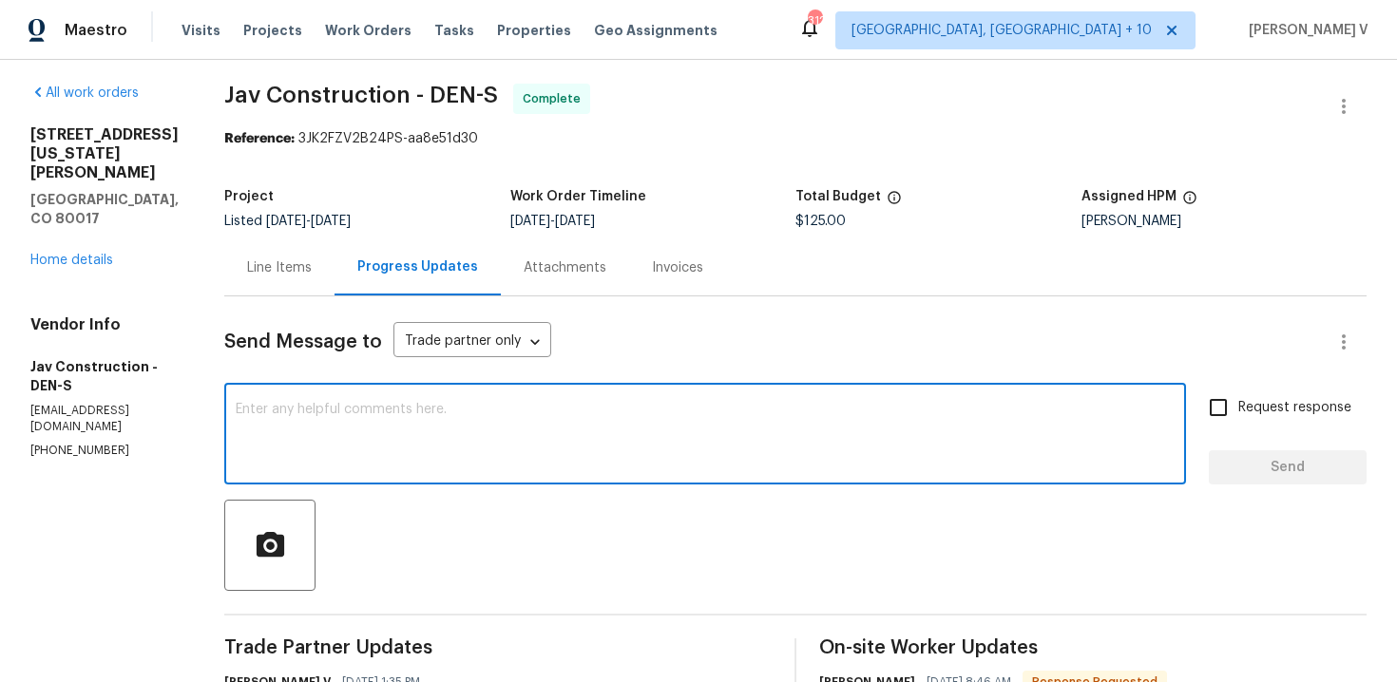
scroll to position [360, 0]
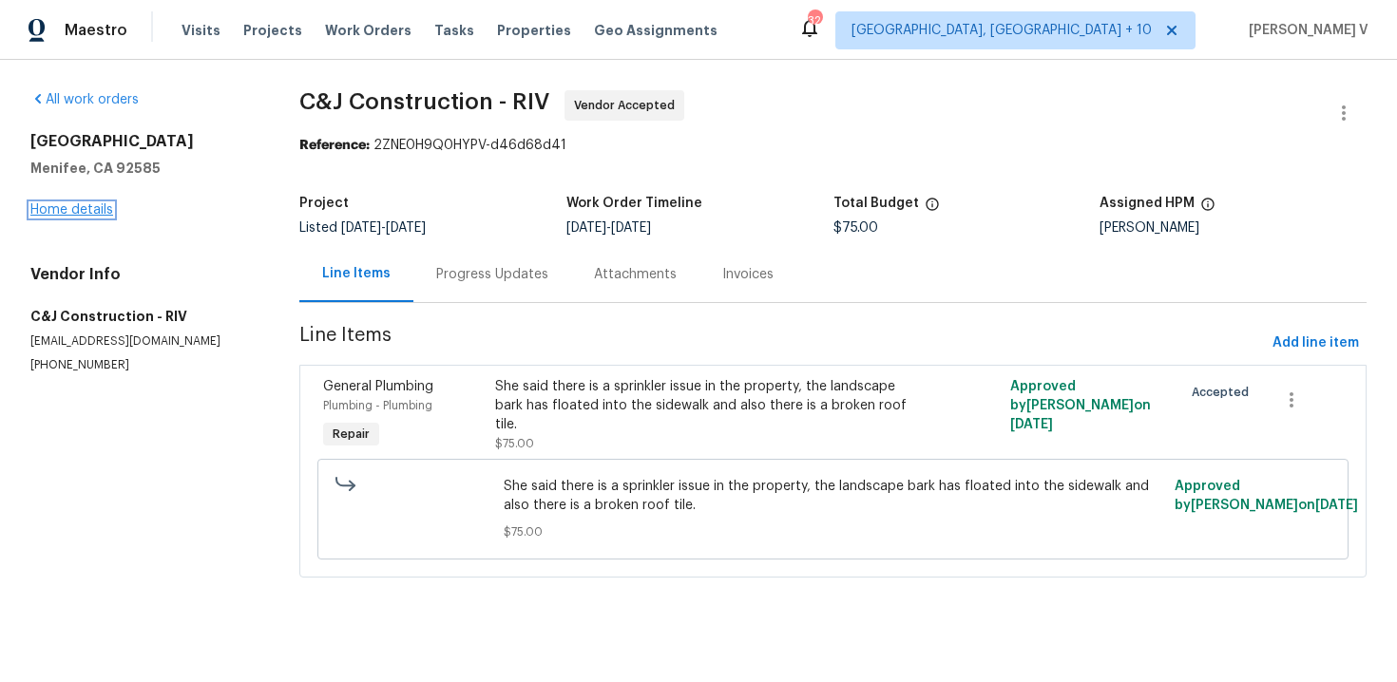
click at [97, 206] on link "Home details" at bounding box center [71, 209] width 83 height 13
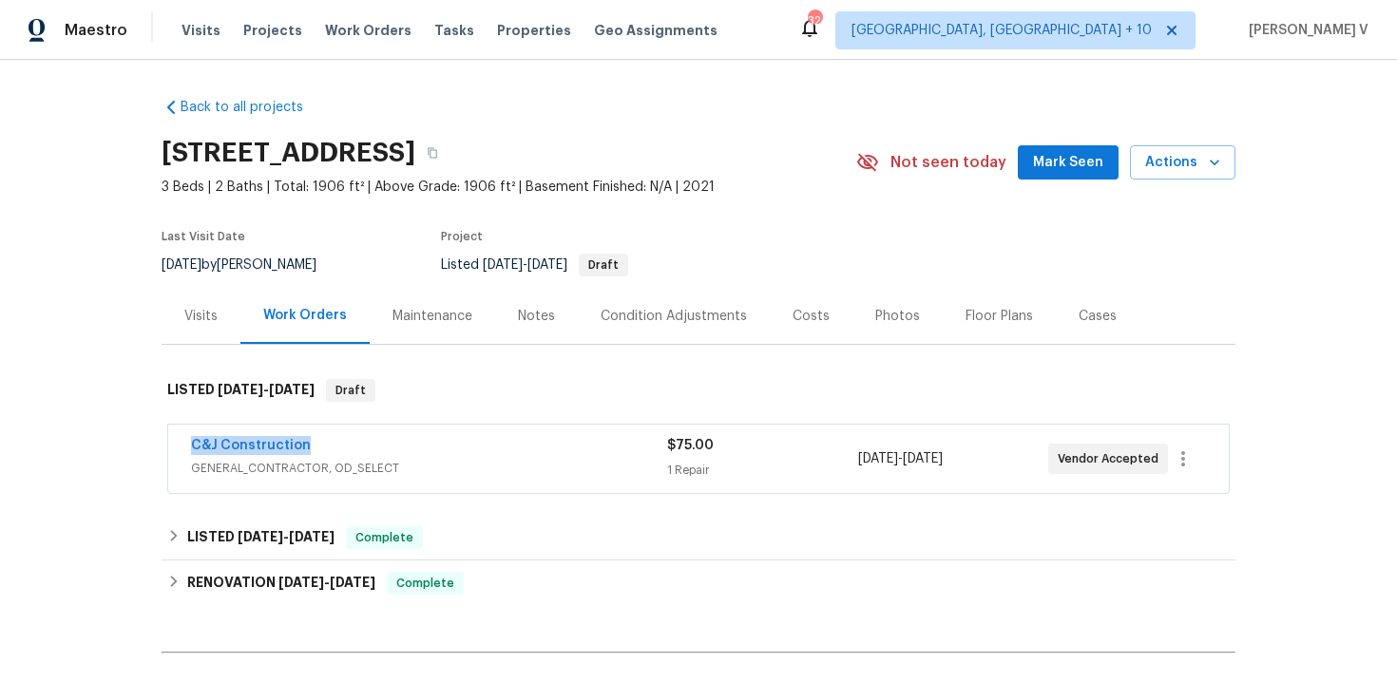
drag, startPoint x: 166, startPoint y: 437, endPoint x: 357, endPoint y: 436, distance: 191.0
click at [357, 437] on div "C&J Construction GENERAL_CONTRACTOR, OD_SELECT $75.00 1 Repair [DATE] - [DATE] …" at bounding box center [699, 460] width 1074 height 79
copy link "C&J Construction"
click at [232, 450] on link "C&J Construction" at bounding box center [251, 445] width 120 height 13
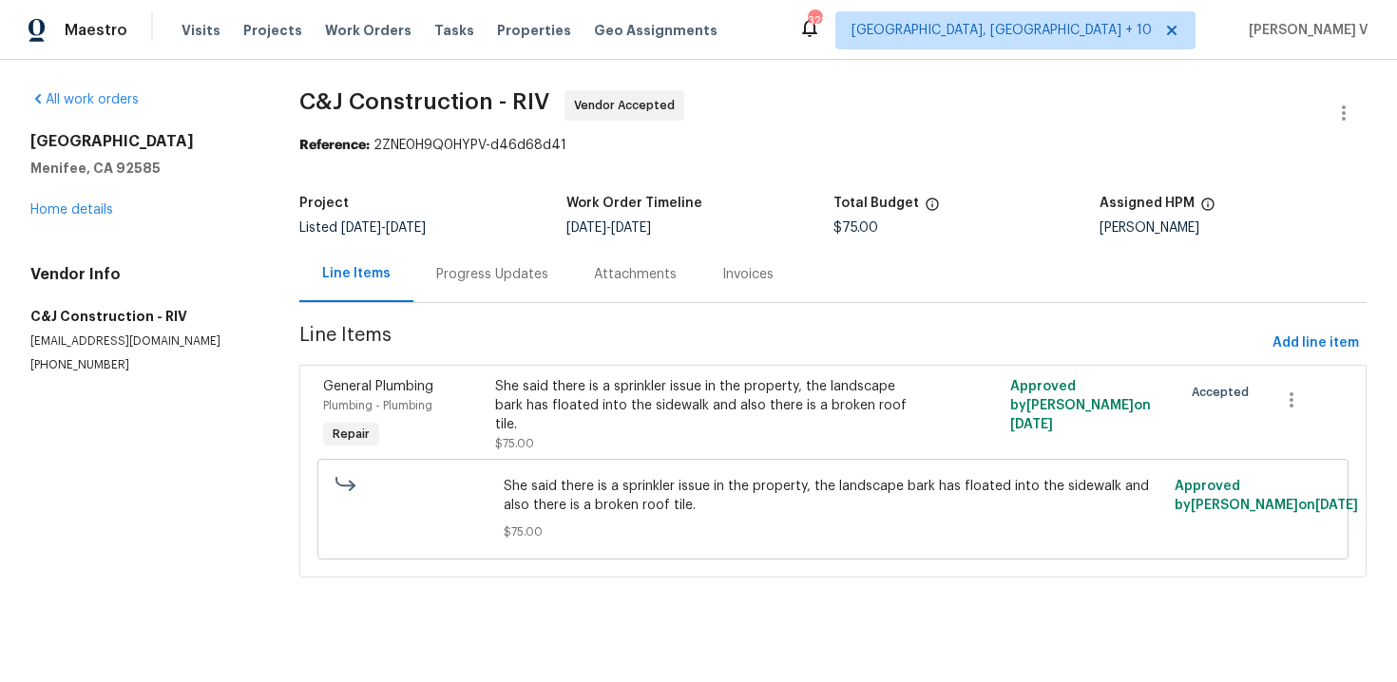
click at [518, 267] on div "Progress Updates" at bounding box center [492, 274] width 112 height 19
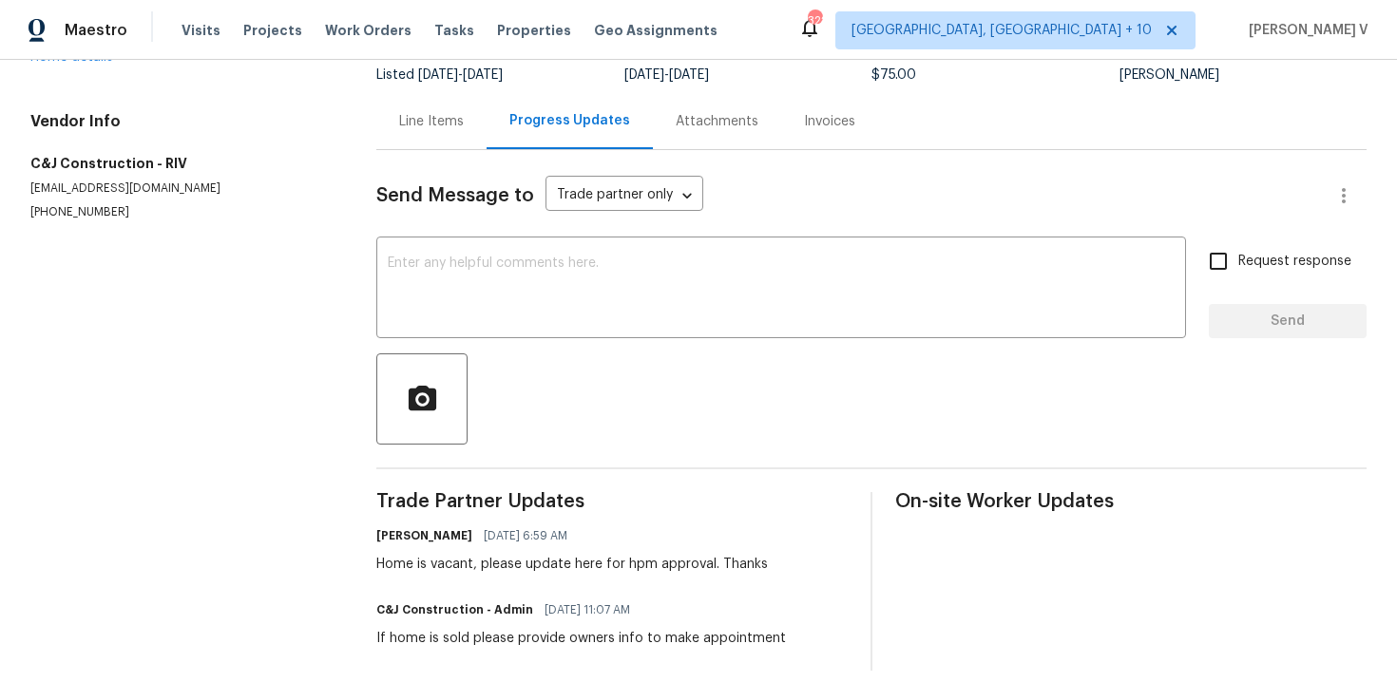
scroll to position [156, 0]
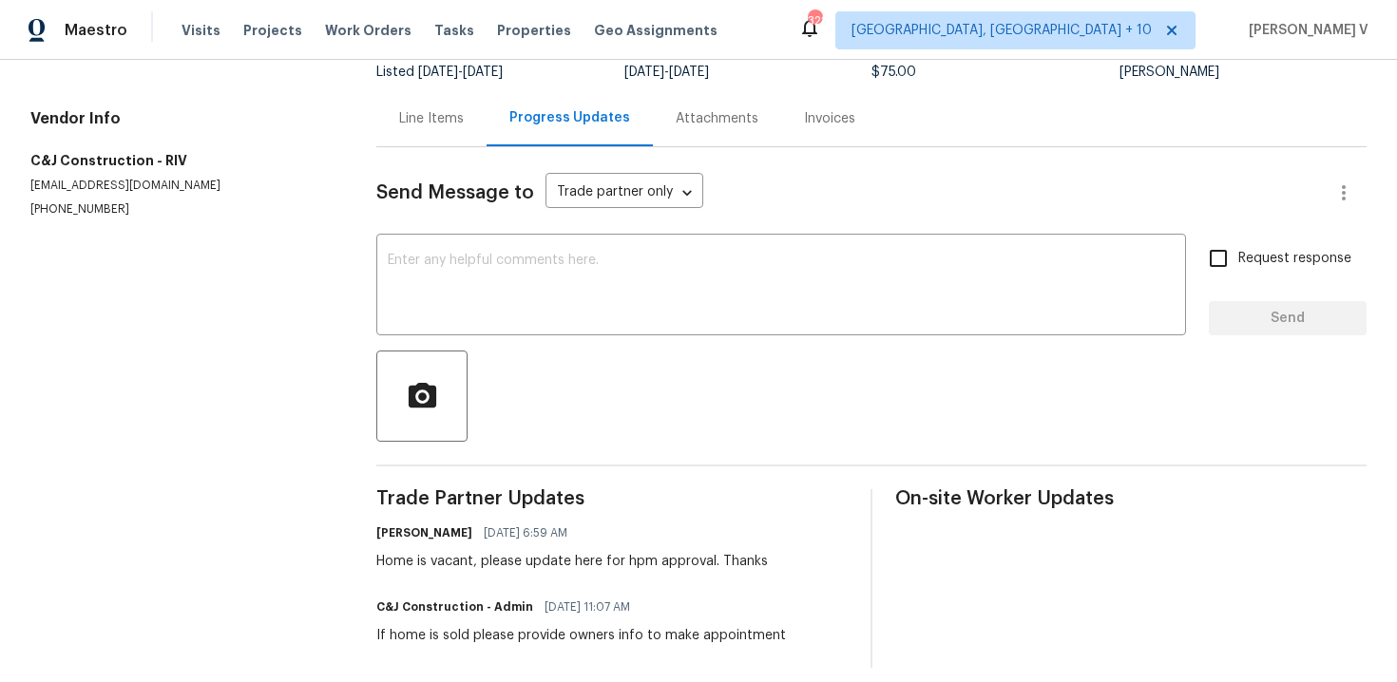
click at [419, 138] on div "Line Items" at bounding box center [431, 118] width 110 height 56
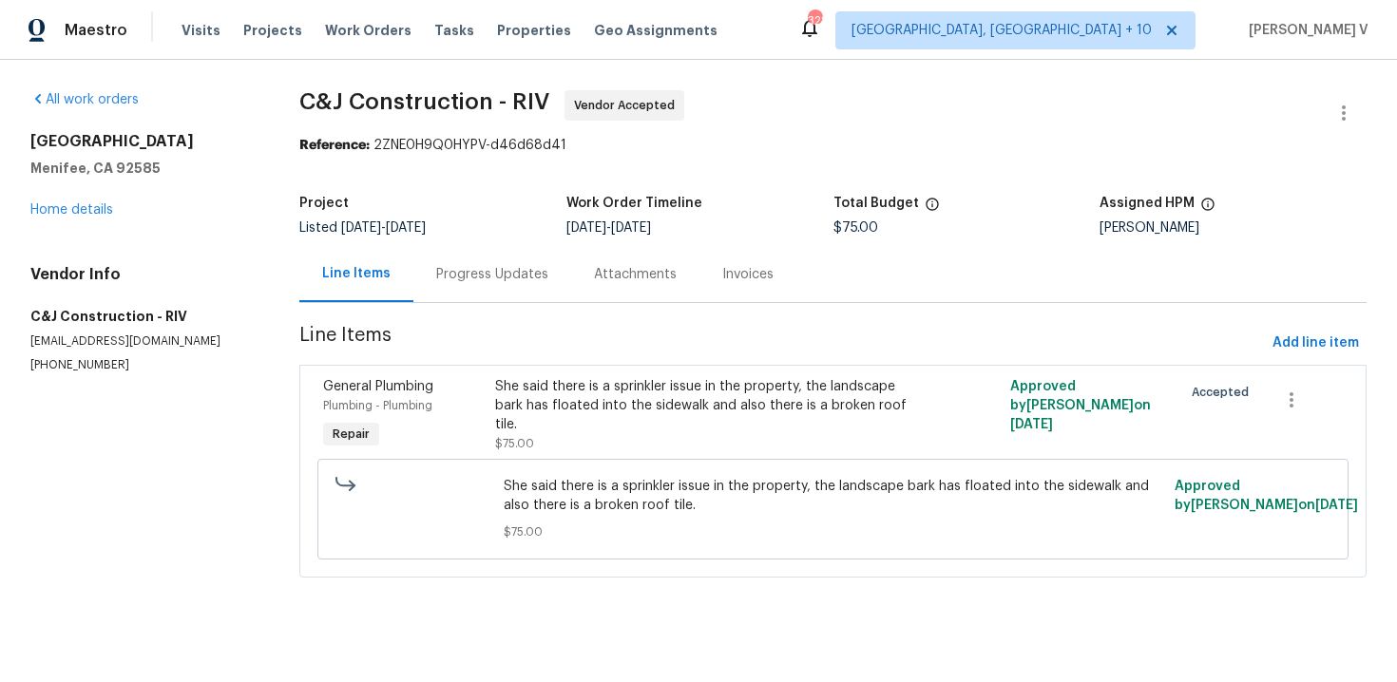
click at [542, 247] on div "Progress Updates" at bounding box center [492, 274] width 158 height 56
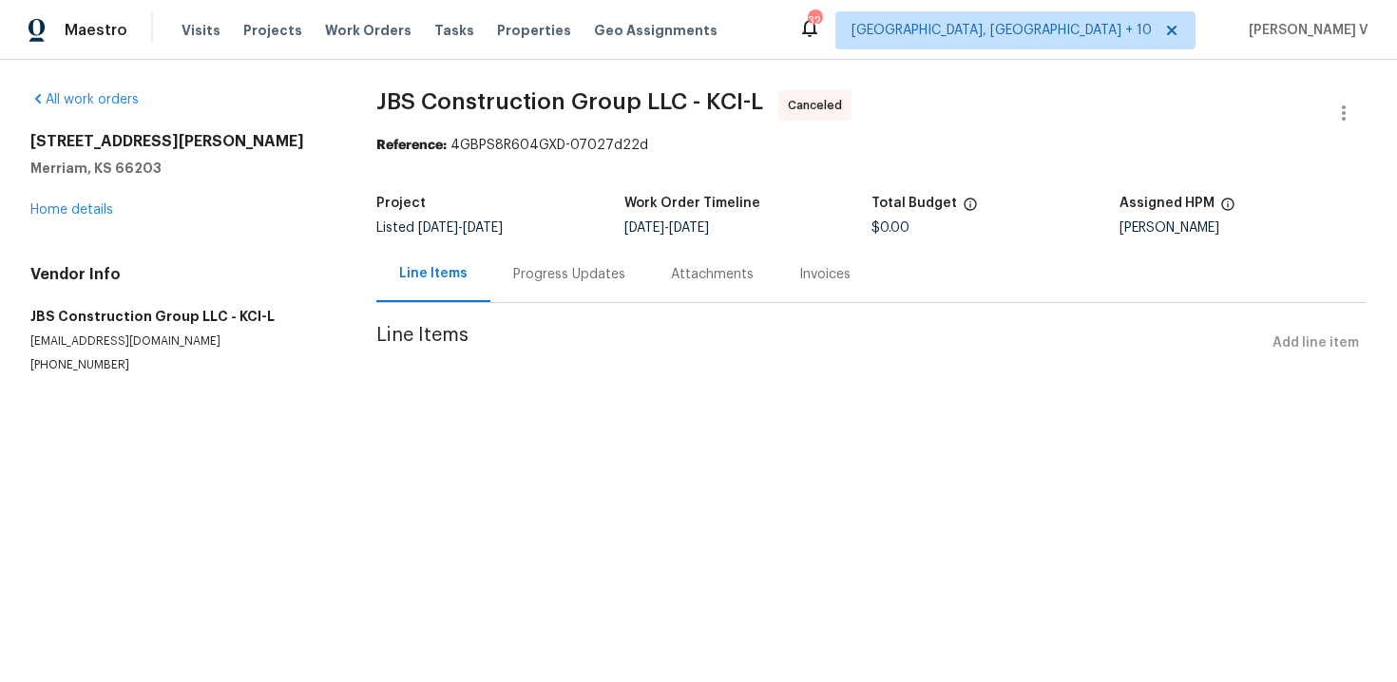
click at [521, 281] on div "Progress Updates" at bounding box center [569, 274] width 112 height 19
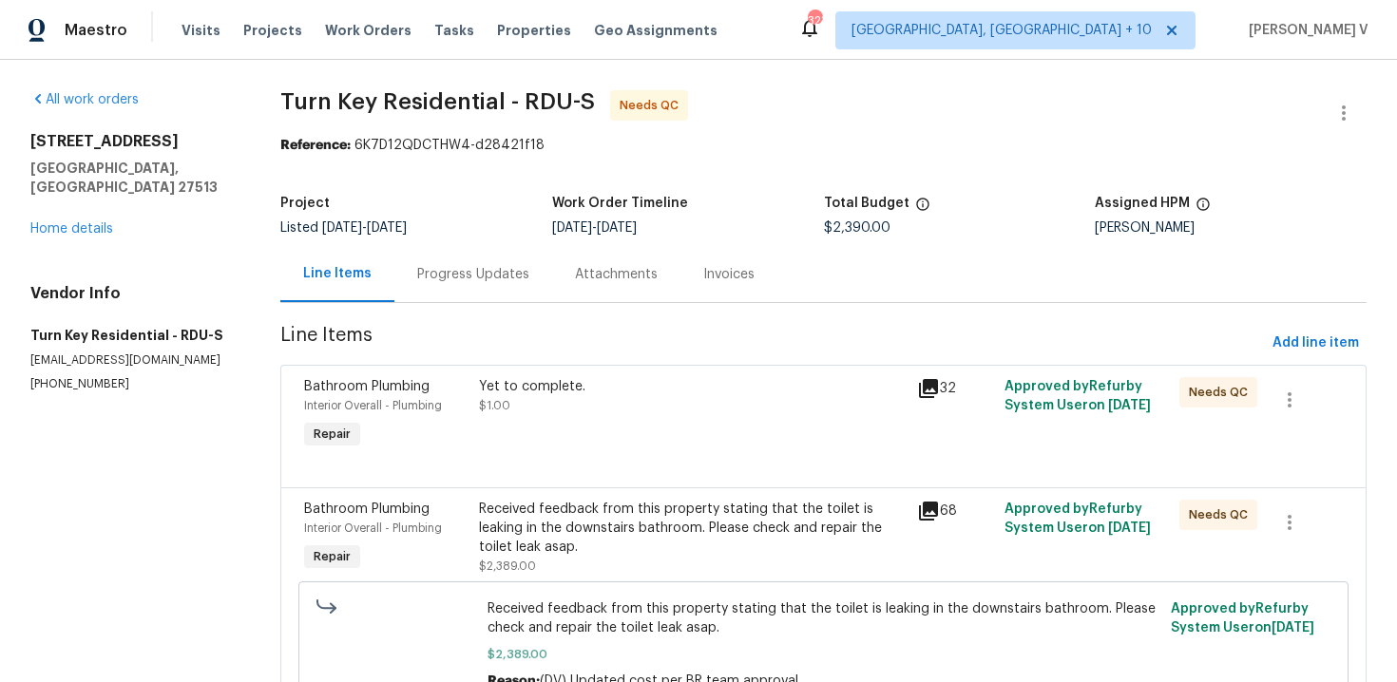
click at [529, 268] on div "Progress Updates" at bounding box center [473, 274] width 158 height 56
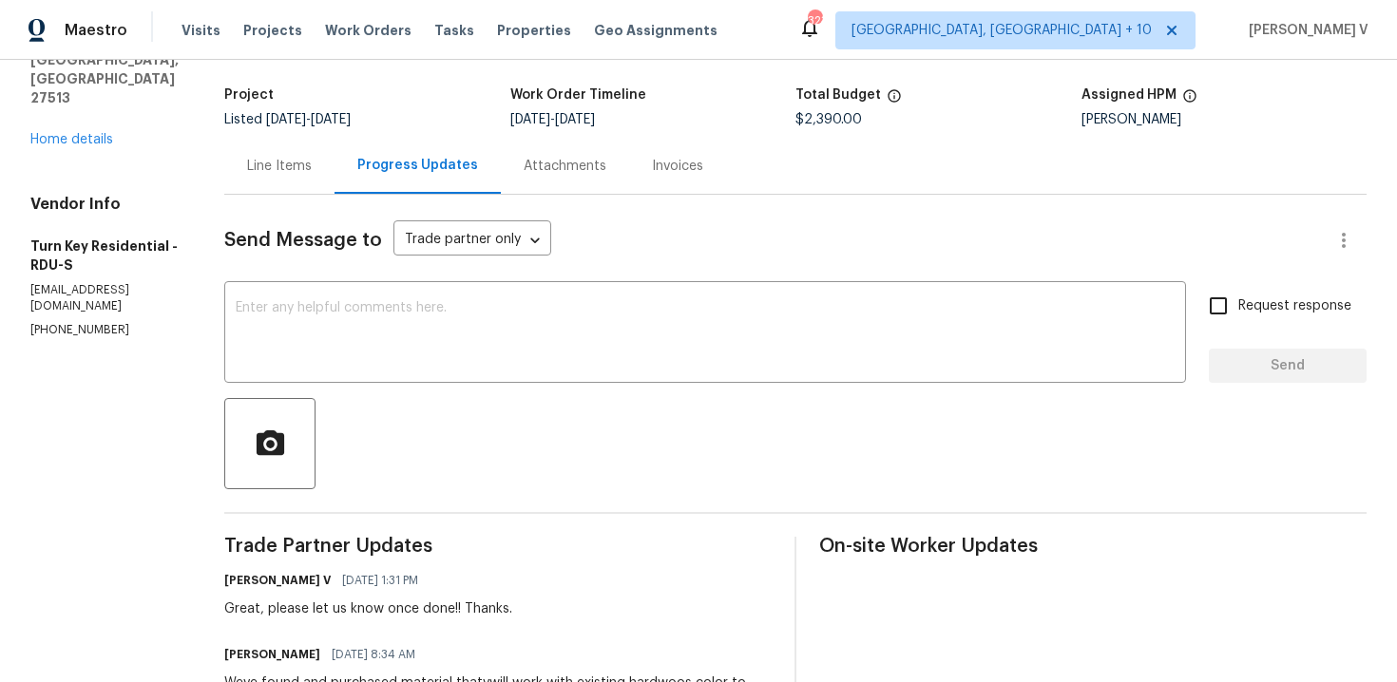
scroll to position [201, 0]
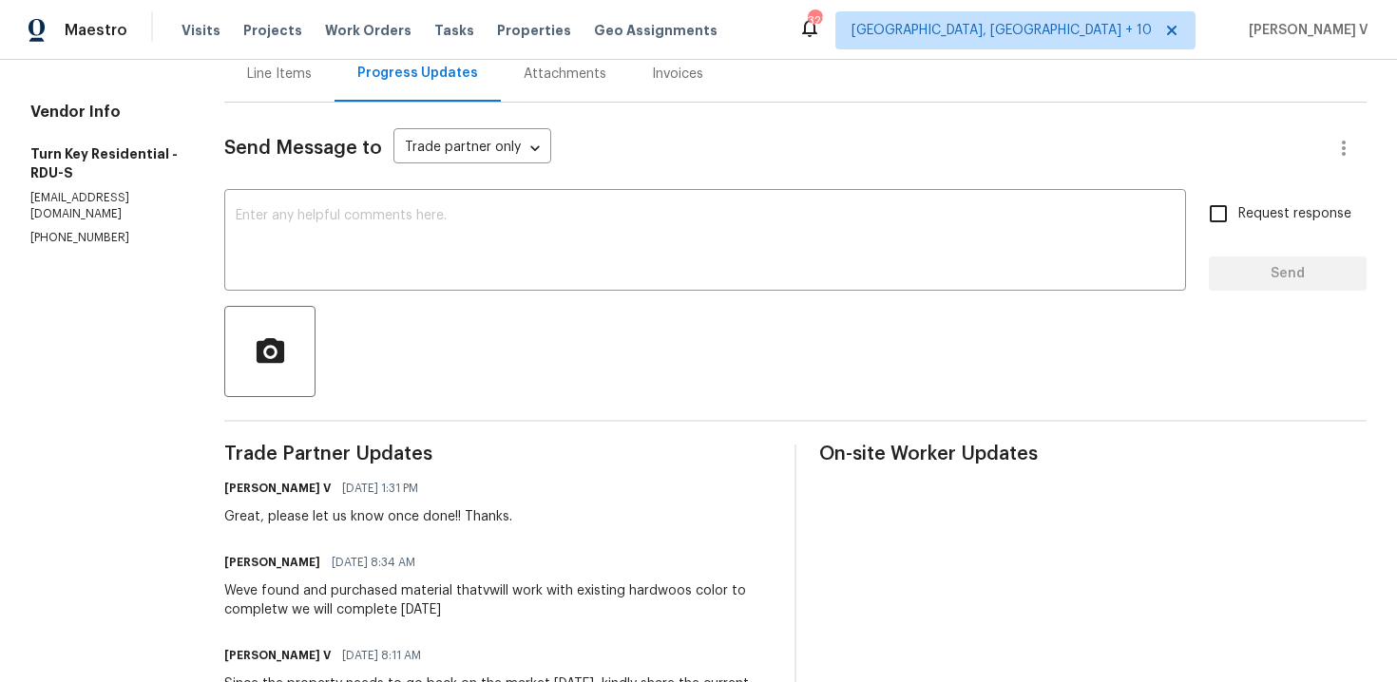
copy p "(919) 805-2596"
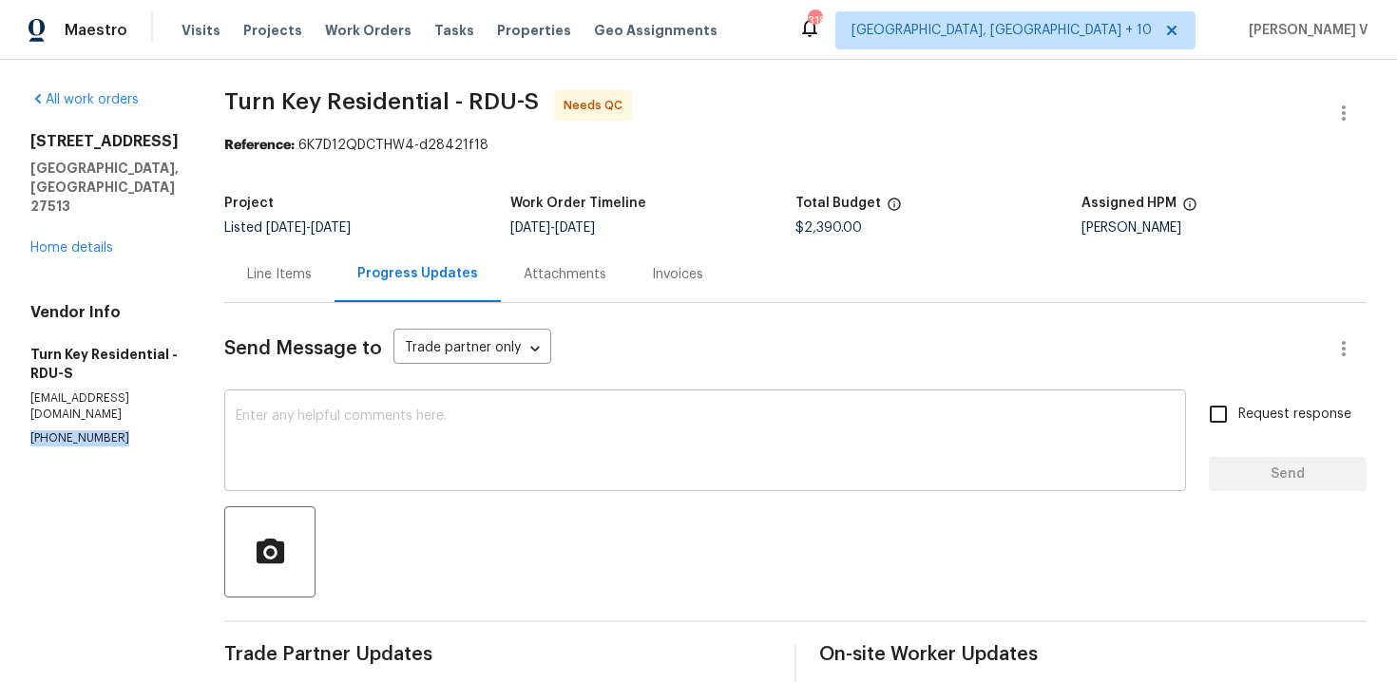
click at [463, 417] on textarea at bounding box center [705, 443] width 939 height 67
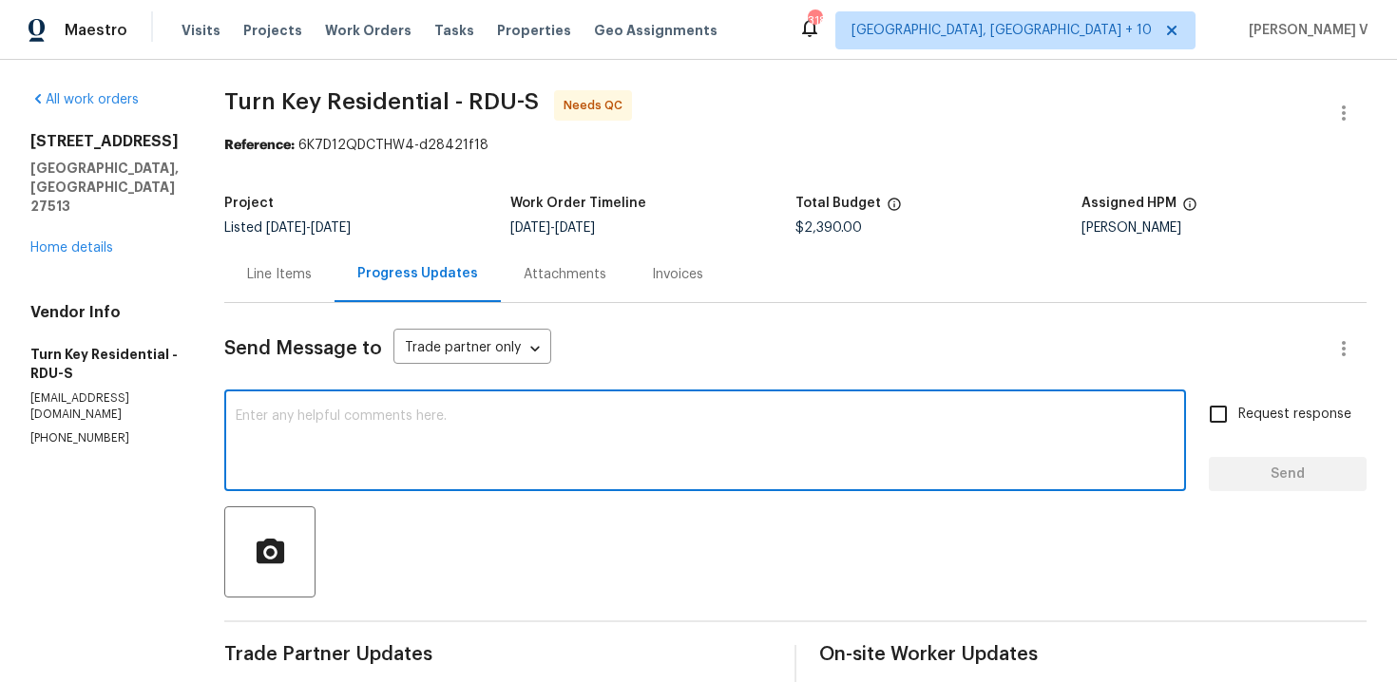
click at [463, 417] on textarea at bounding box center [705, 443] width 939 height 67
paste textarea "We haven’t received any confirmation on the completion status for the property …"
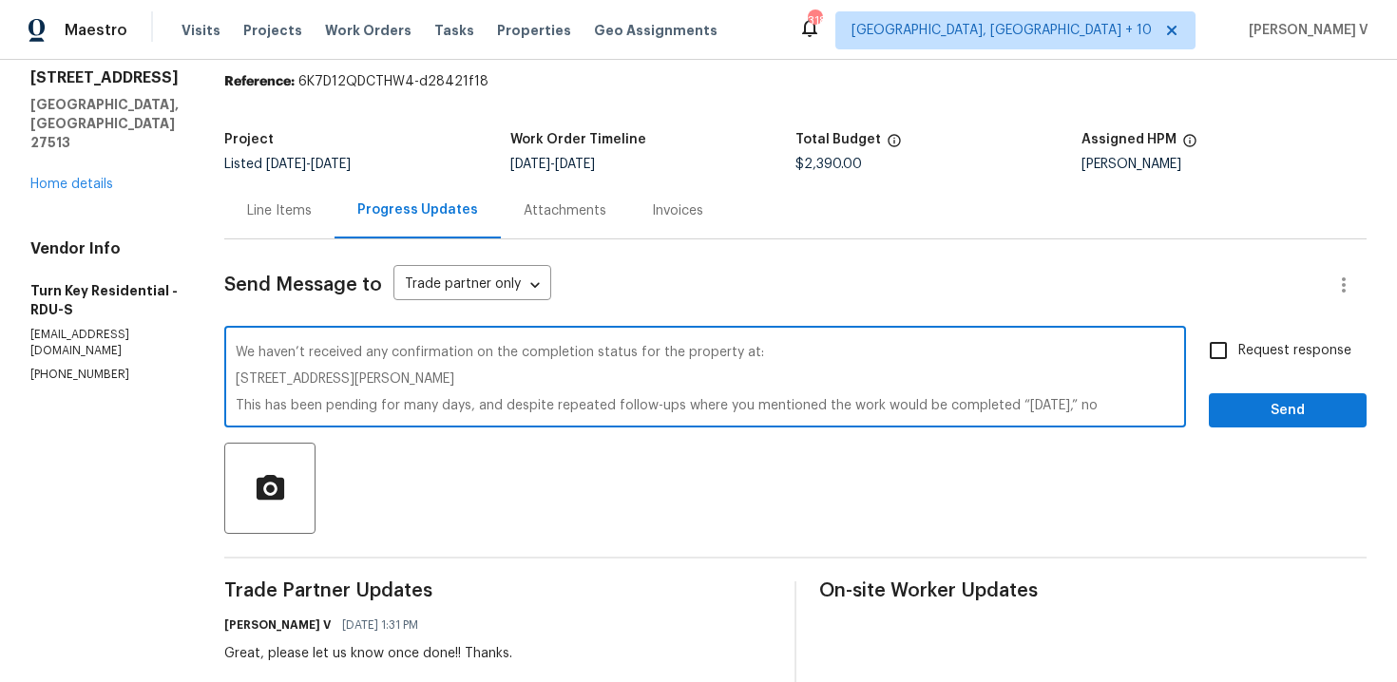
drag, startPoint x: 276, startPoint y: 379, endPoint x: 605, endPoint y: 374, distance: 329.8
click at [605, 374] on div "We haven’t received any confirmation on the completion status for the property …" at bounding box center [705, 379] width 962 height 97
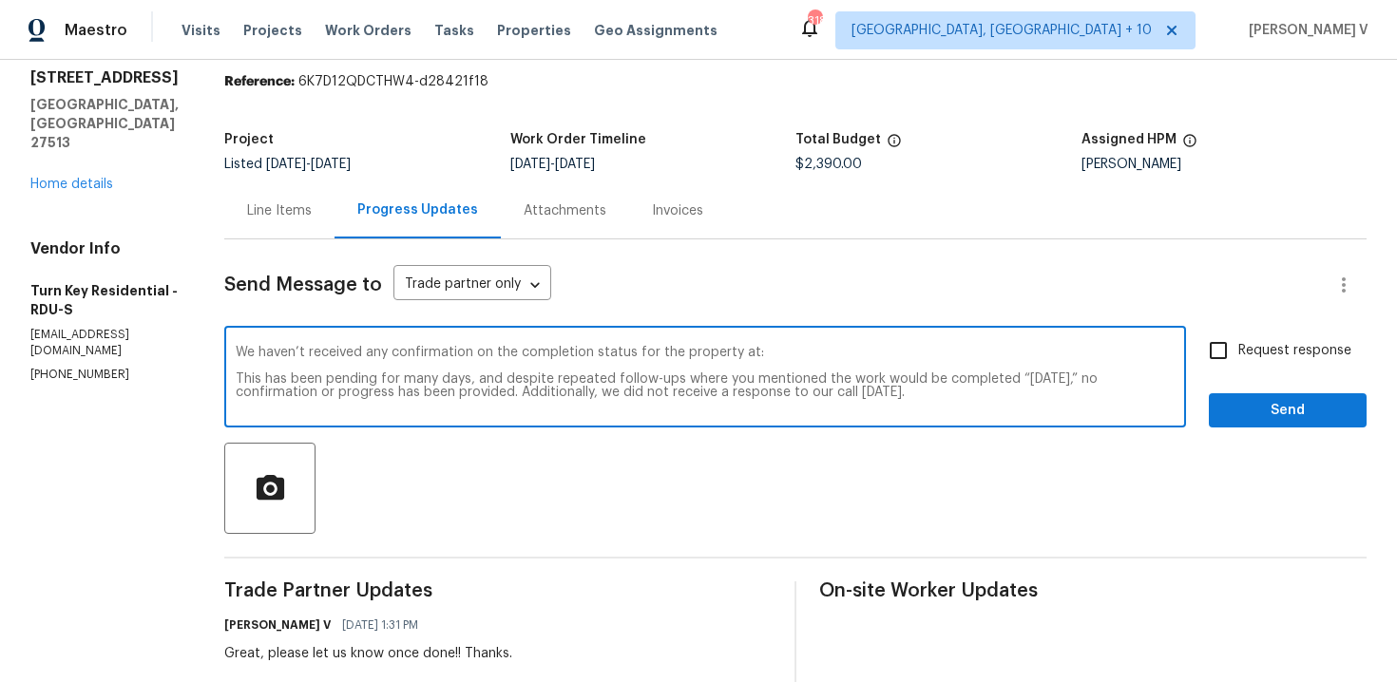
drag, startPoint x: 711, startPoint y: 350, endPoint x: 901, endPoint y: 349, distance: 190.1
click at [901, 350] on textarea "We haven’t received any confirmation on the completion status for the property …" at bounding box center [705, 379] width 939 height 67
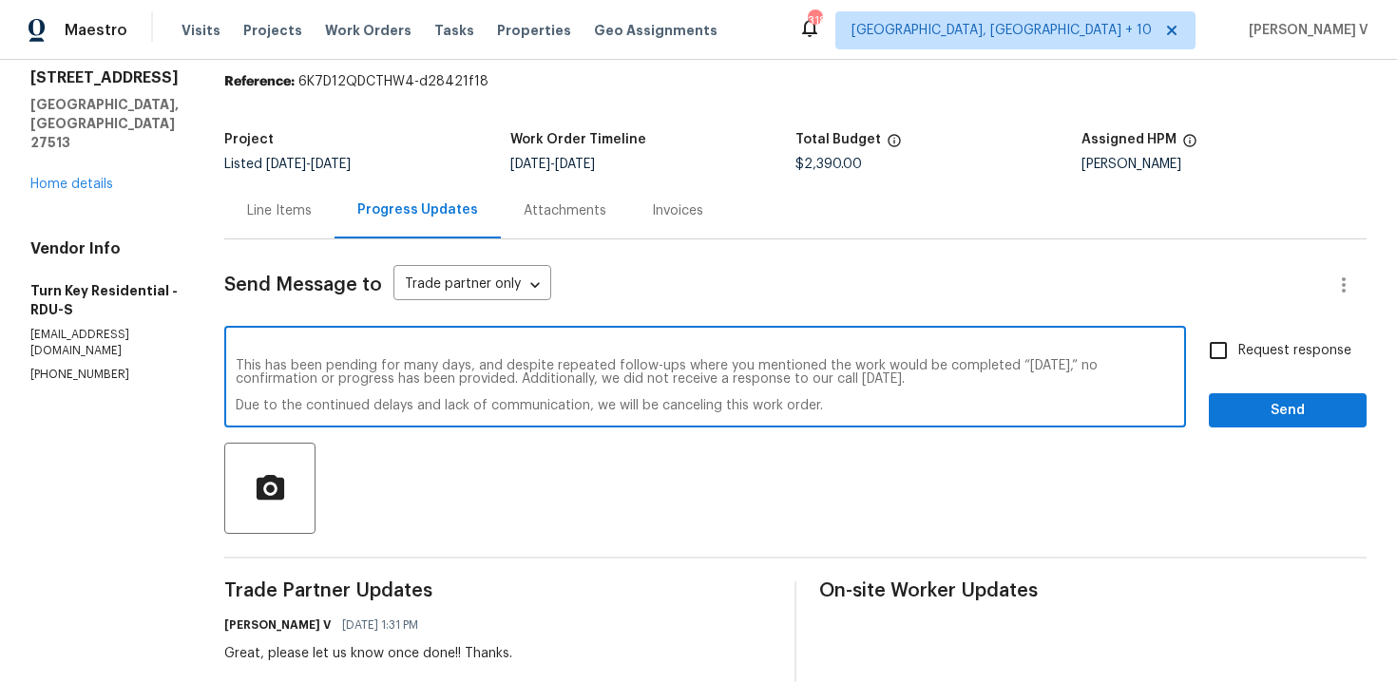
drag, startPoint x: 653, startPoint y: 383, endPoint x: 938, endPoint y: 379, distance: 285.1
click at [944, 379] on textarea "We haven’t received any confirmation on the completion status yet This has been…" at bounding box center [705, 379] width 939 height 67
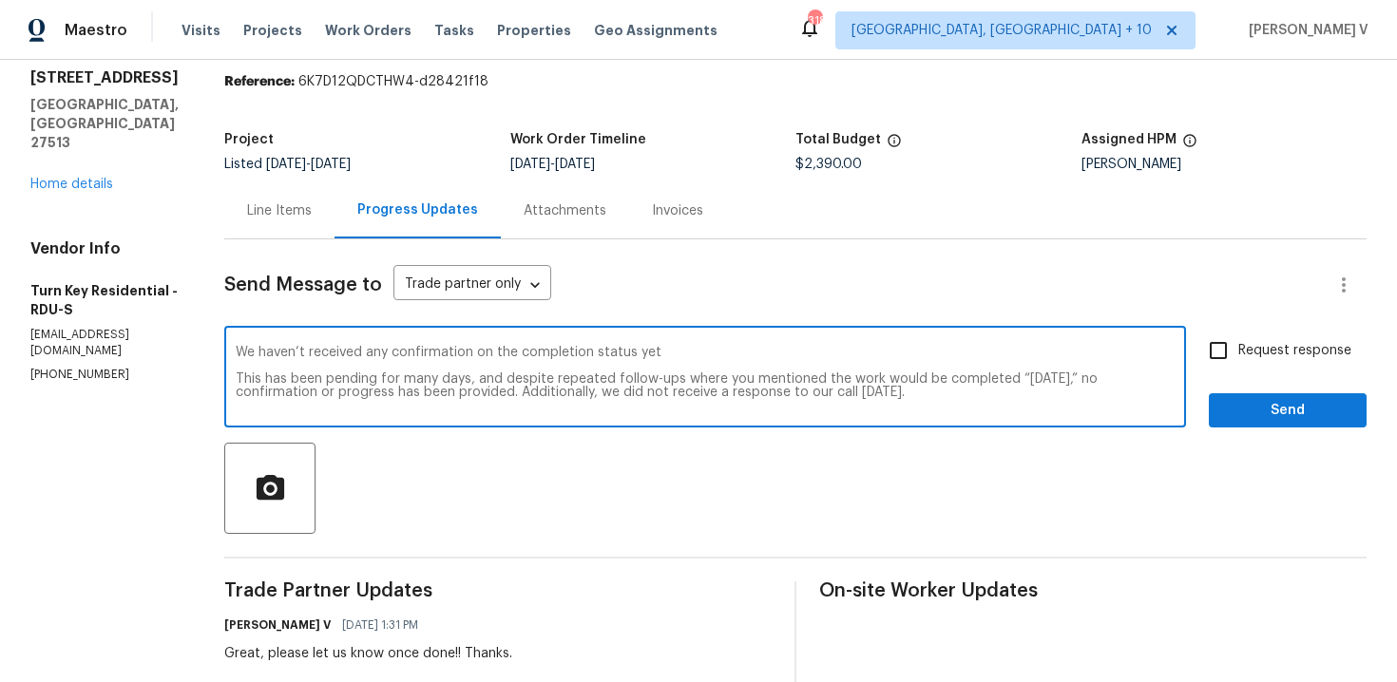
drag, startPoint x: 560, startPoint y: 395, endPoint x: 954, endPoint y: 395, distance: 394.4
click at [954, 395] on textarea "We haven’t received any confirmation on the completion status yet This has been…" at bounding box center [705, 379] width 939 height 67
click at [811, 342] on div "We haven’t received any confirmation on the completion status yet This has been…" at bounding box center [705, 379] width 962 height 97
click at [798, 348] on textarea "We haven’t received any confirmation on the completion status yet This has been…" at bounding box center [705, 379] width 939 height 67
paste textarea "Additionally, we did not receive a response to our call today."
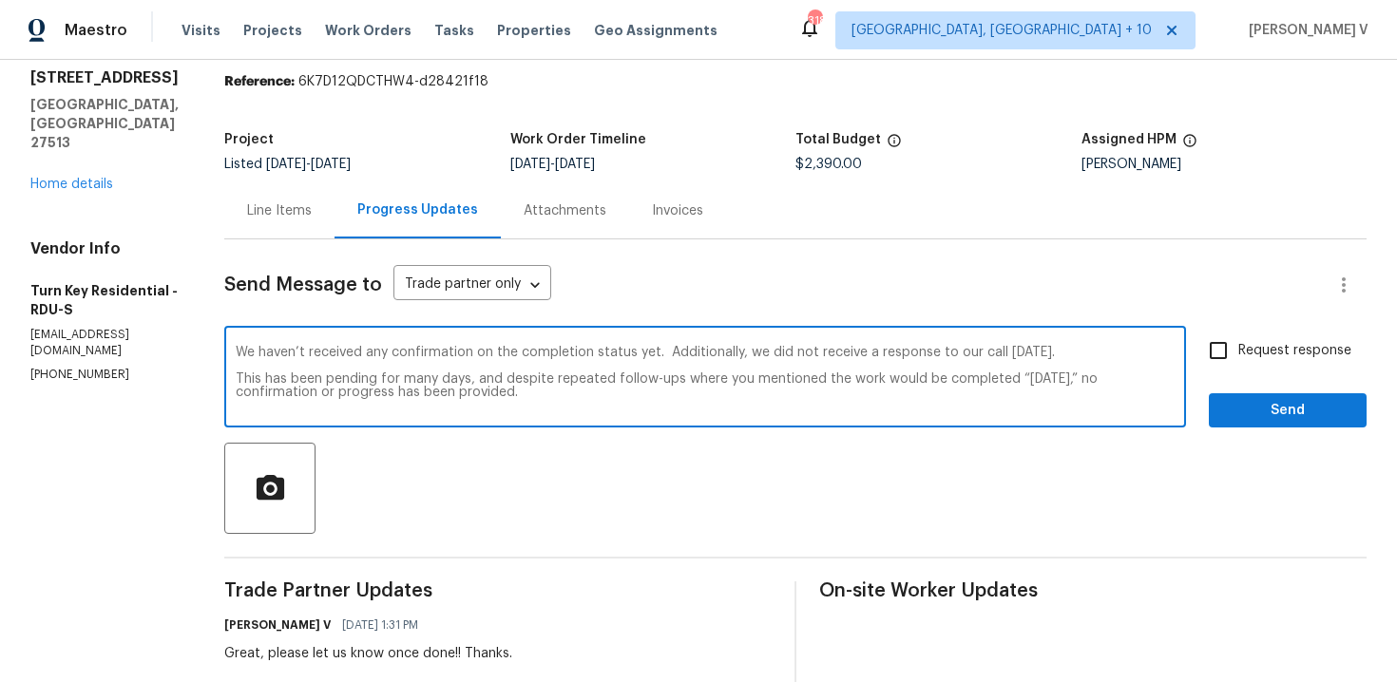
click at [708, 353] on textarea "We haven’t received any confirmation on the completion status yet. Additionally…" at bounding box center [705, 379] width 939 height 67
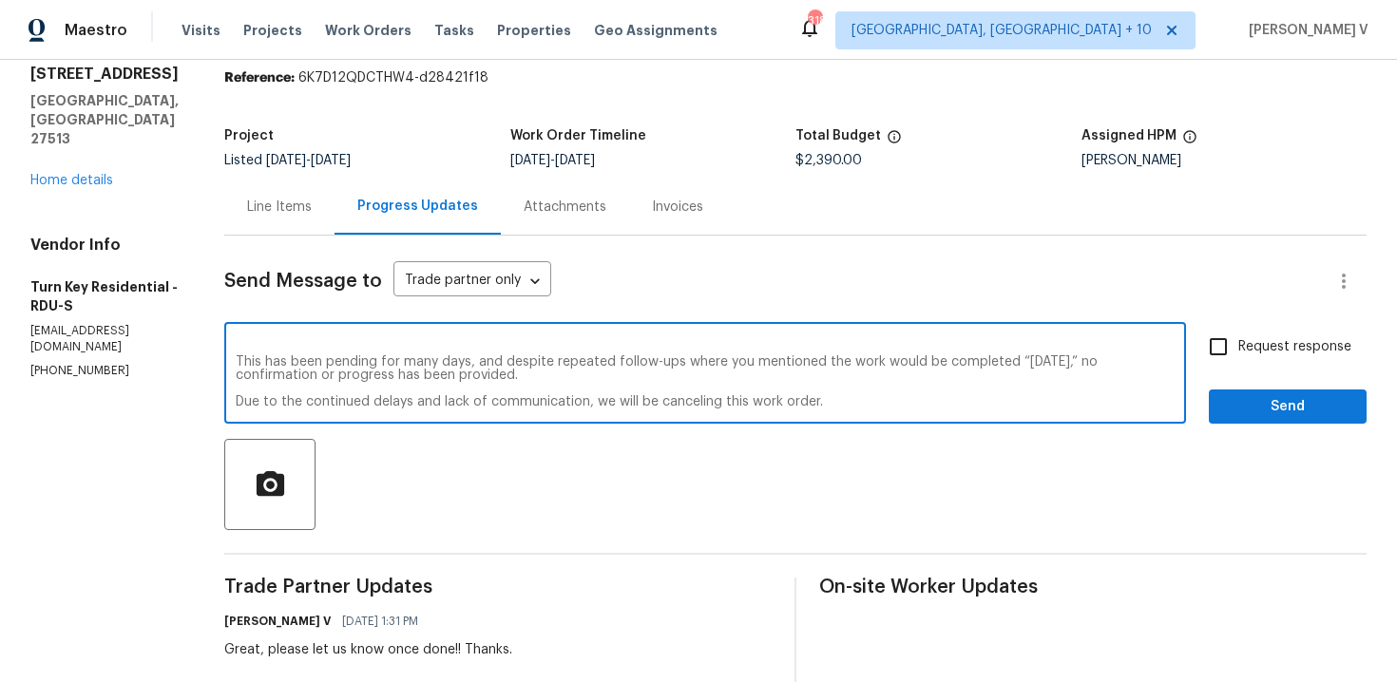
scroll to position [68, 0]
type textarea "We haven’t received any confirmation on the completion status yet. Additionally…"
click at [1226, 345] on input "Request response" at bounding box center [1218, 346] width 40 height 40
checkbox input "true"
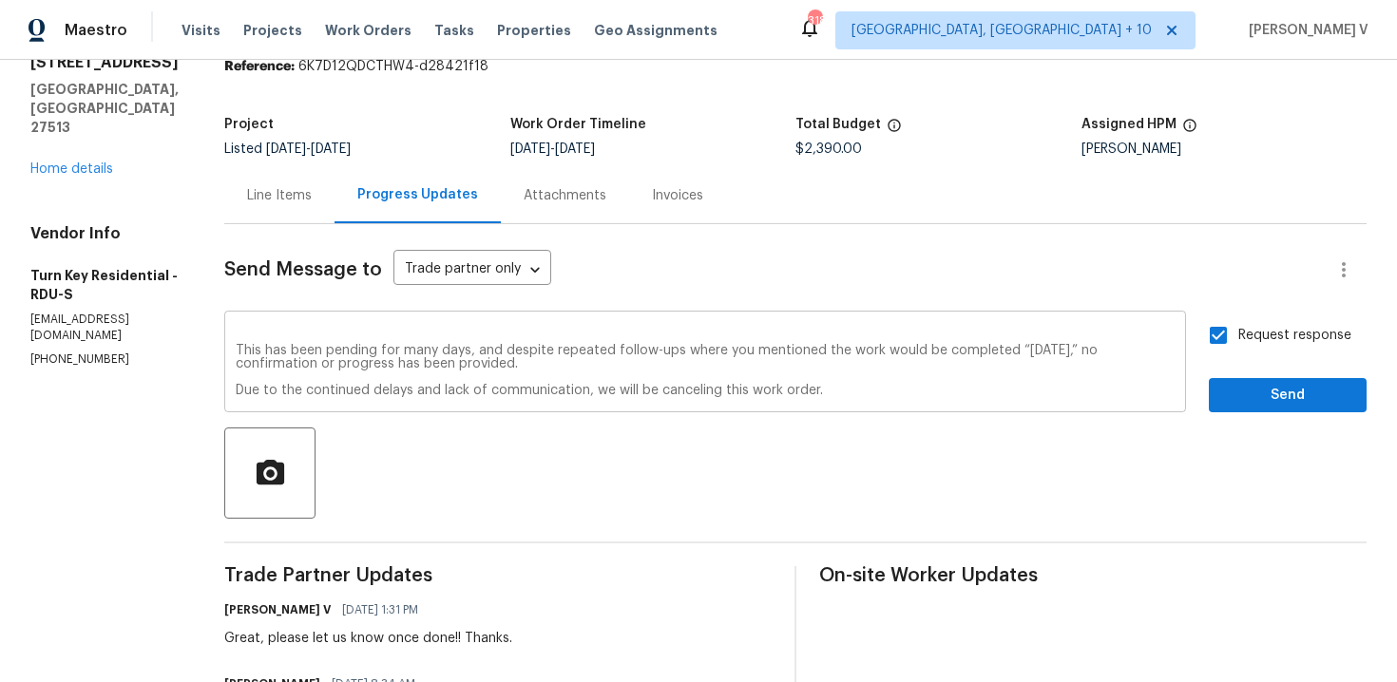
scroll to position [81, 0]
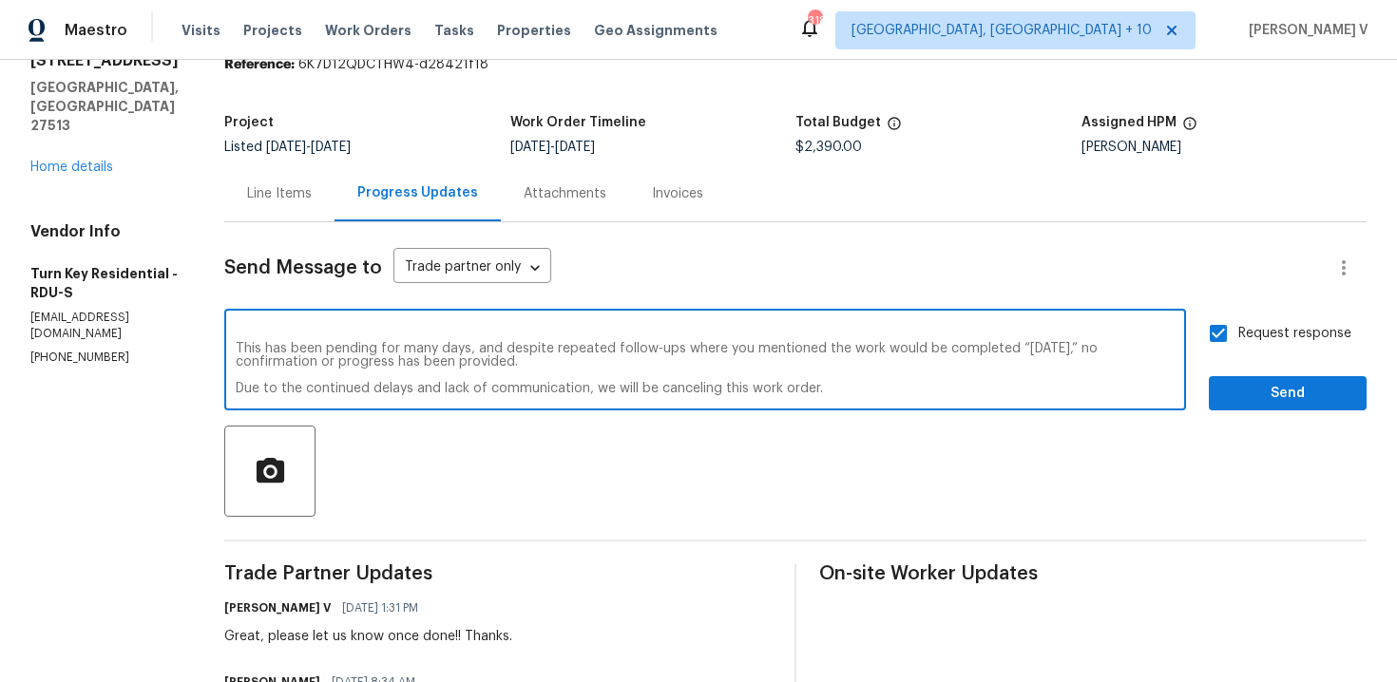
drag, startPoint x: 284, startPoint y: 363, endPoint x: 594, endPoint y: 362, distance: 309.8
click at [594, 362] on textarea "We haven’t received any confirmation on the completion status yet. Additionally…" at bounding box center [705, 362] width 939 height 67
drag, startPoint x: 1105, startPoint y: 351, endPoint x: 1105, endPoint y: 363, distance: 12.4
click at [1105, 363] on textarea "We haven’t received any confirmation on the completion status yet. Additionally…" at bounding box center [705, 362] width 939 height 67
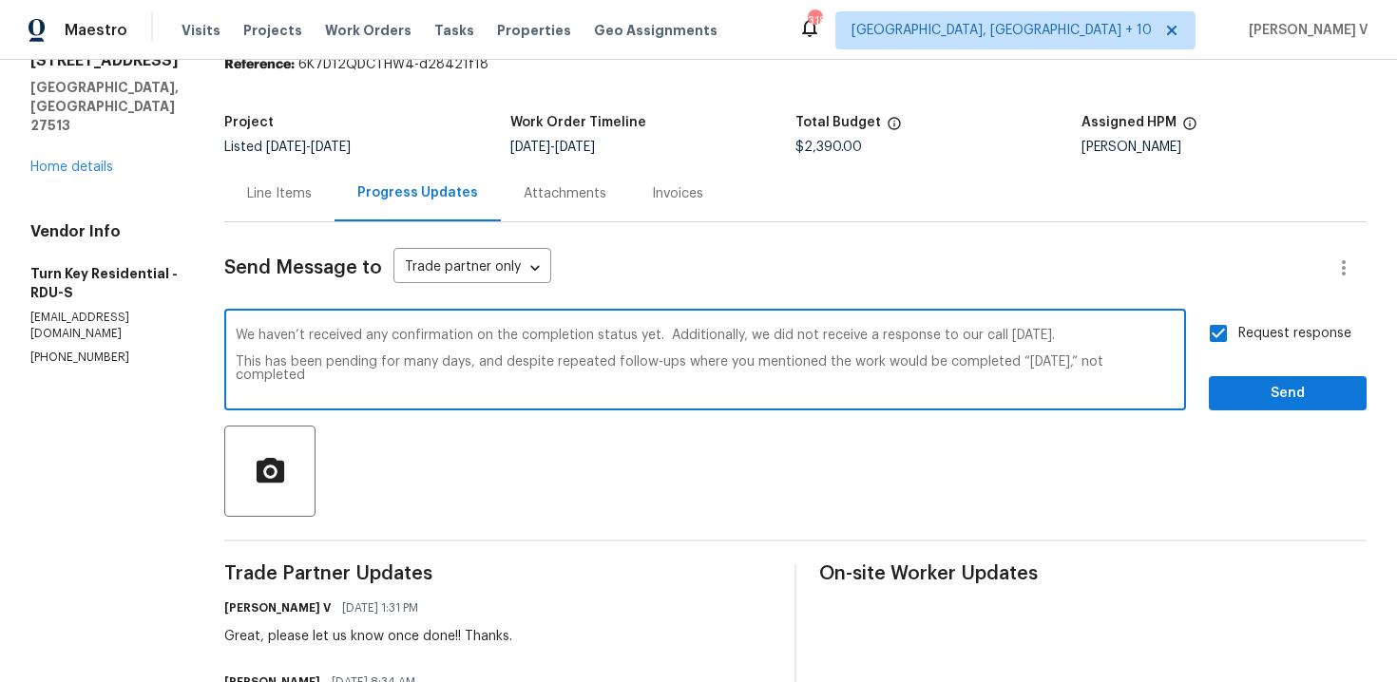
scroll to position [13, 0]
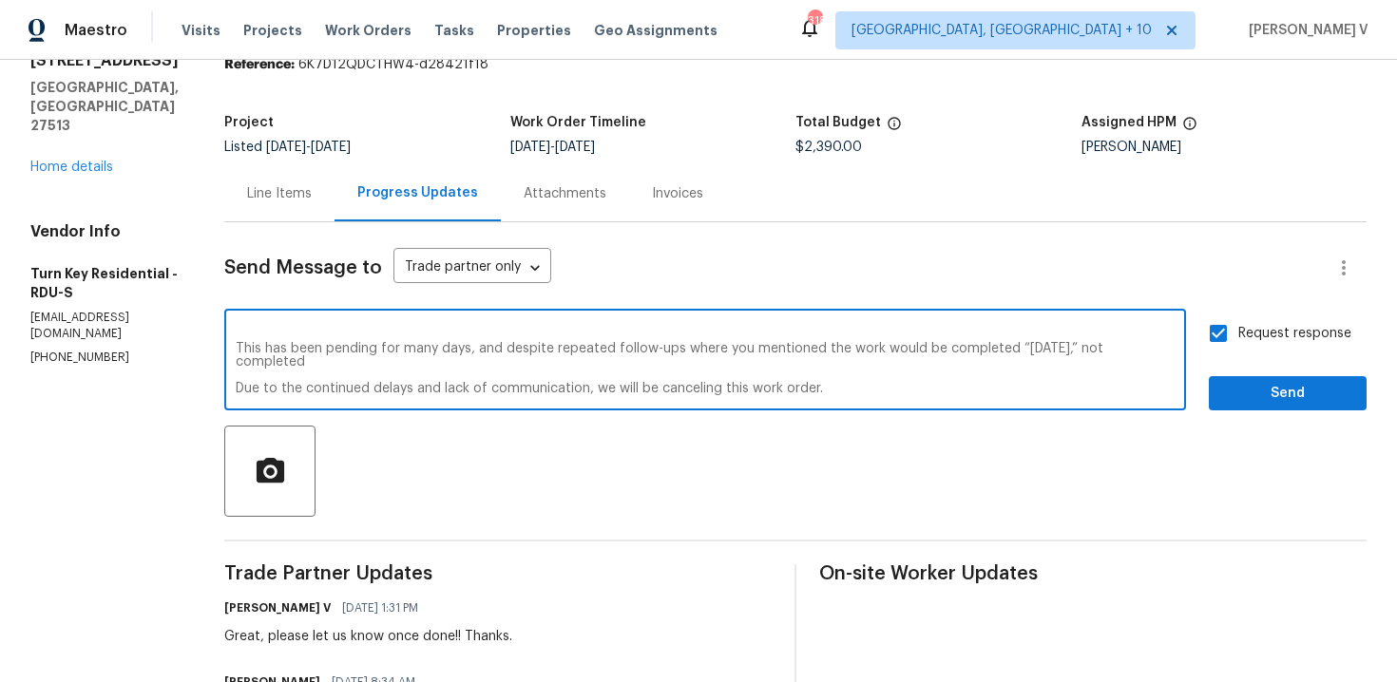
drag, startPoint x: 457, startPoint y: 389, endPoint x: 630, endPoint y: 388, distance: 173.0
click at [630, 388] on textarea "We haven’t received any confirmation on the completion status yet. Additionally…" at bounding box center [705, 362] width 939 height 67
type textarea "We haven’t received any confirmation on the completion status yet. Additionally…"
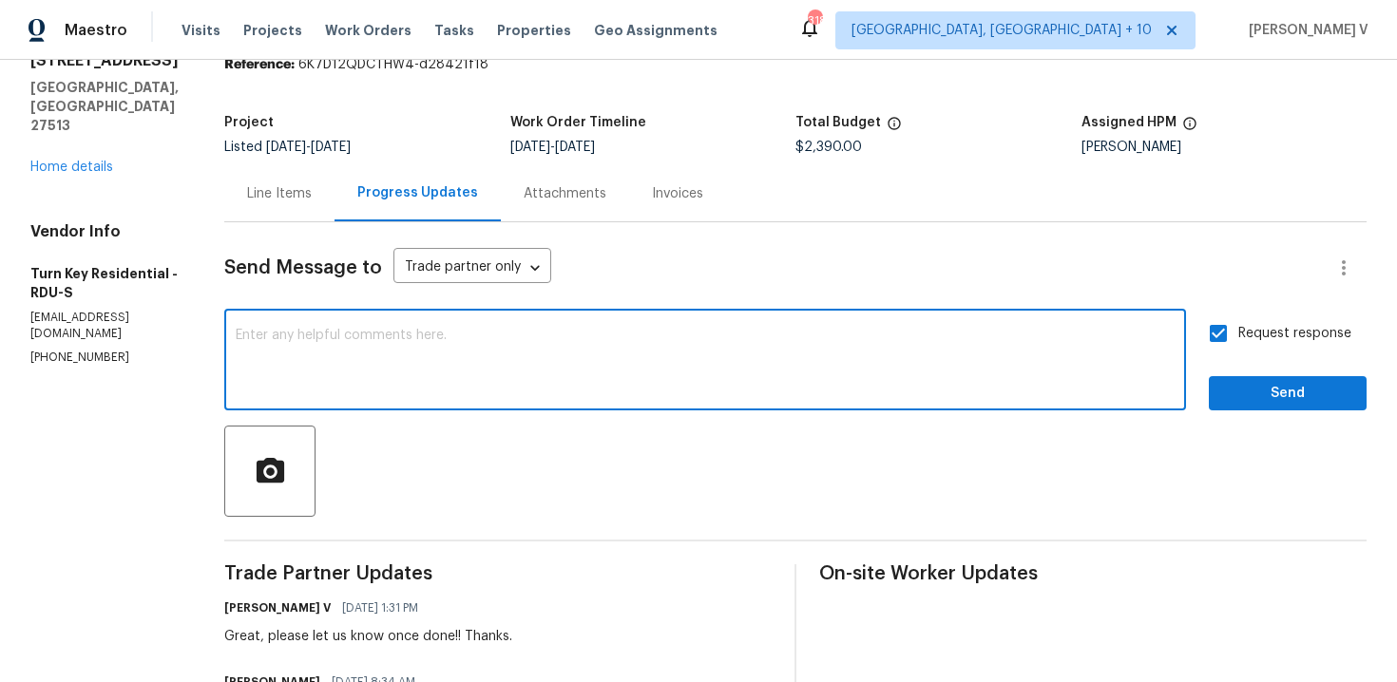
scroll to position [0, 0]
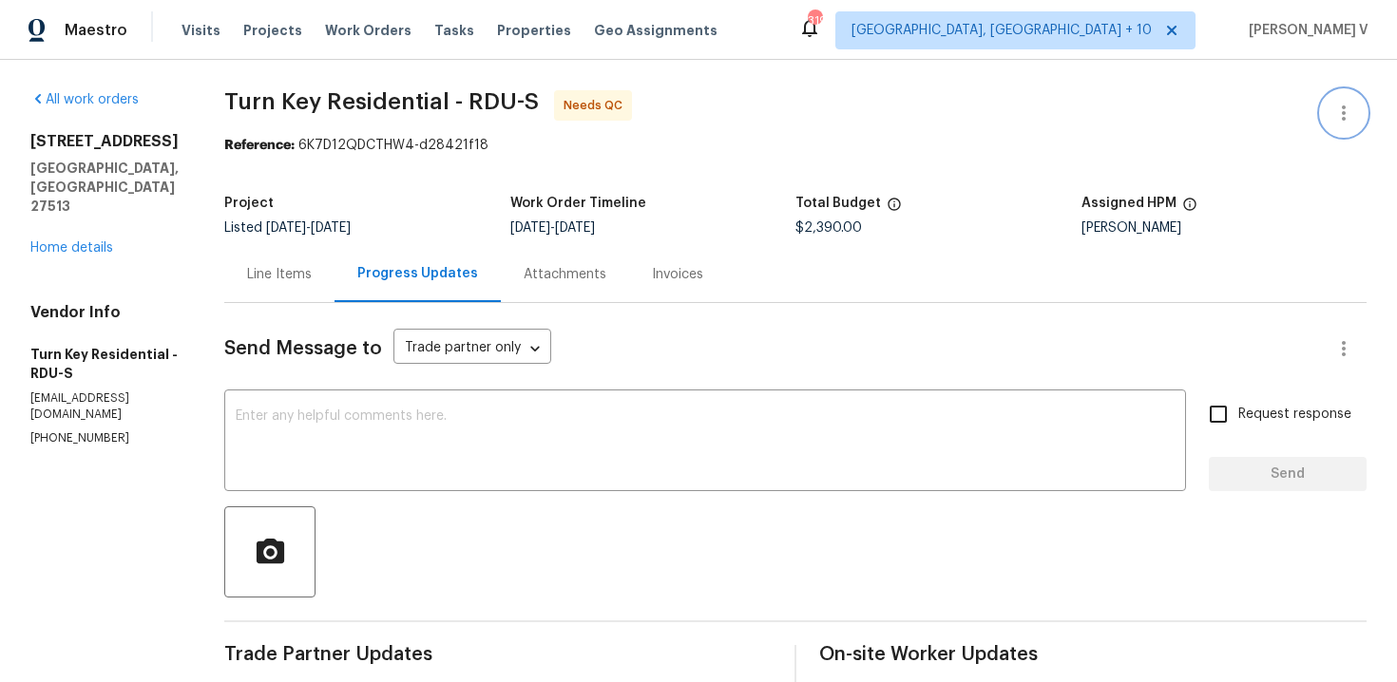
click at [1331, 107] on button "button" at bounding box center [1344, 113] width 46 height 46
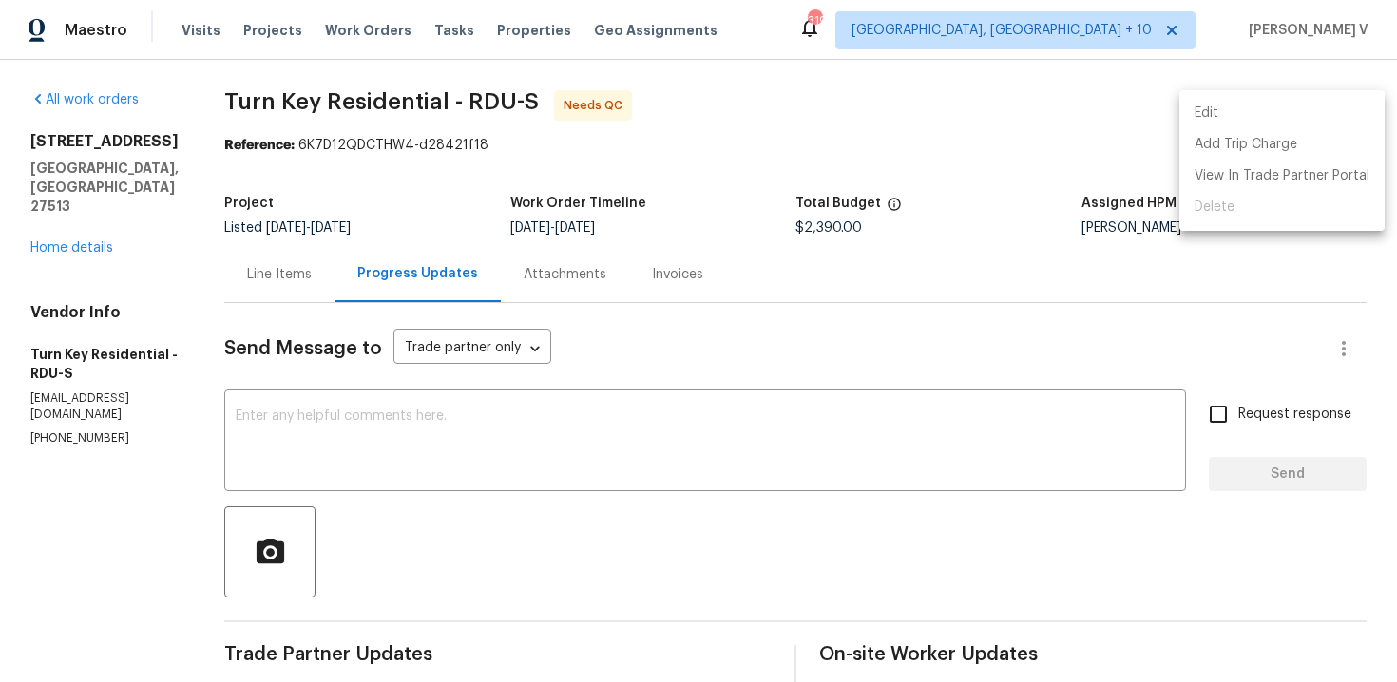
click at [1331, 107] on li "Edit" at bounding box center [1281, 113] width 205 height 31
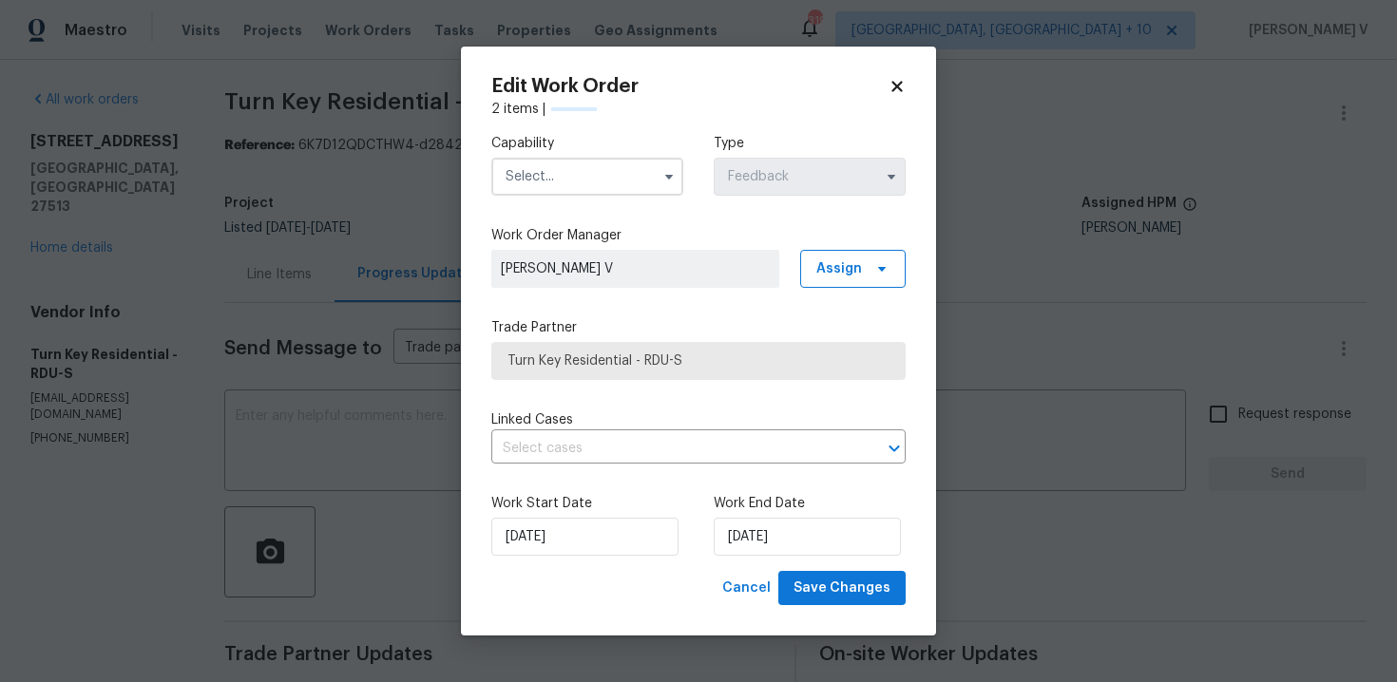
click at [622, 175] on input "text" at bounding box center [587, 177] width 192 height 38
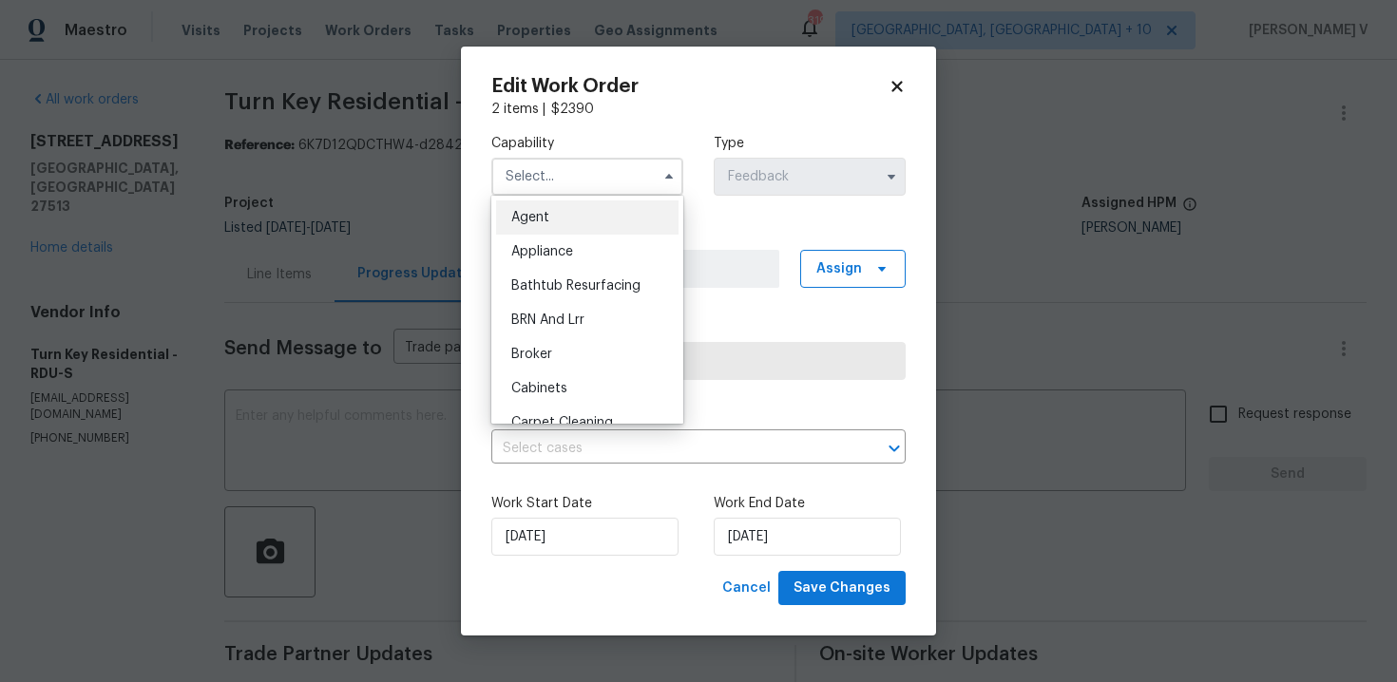
click at [607, 192] on input "text" at bounding box center [587, 177] width 192 height 38
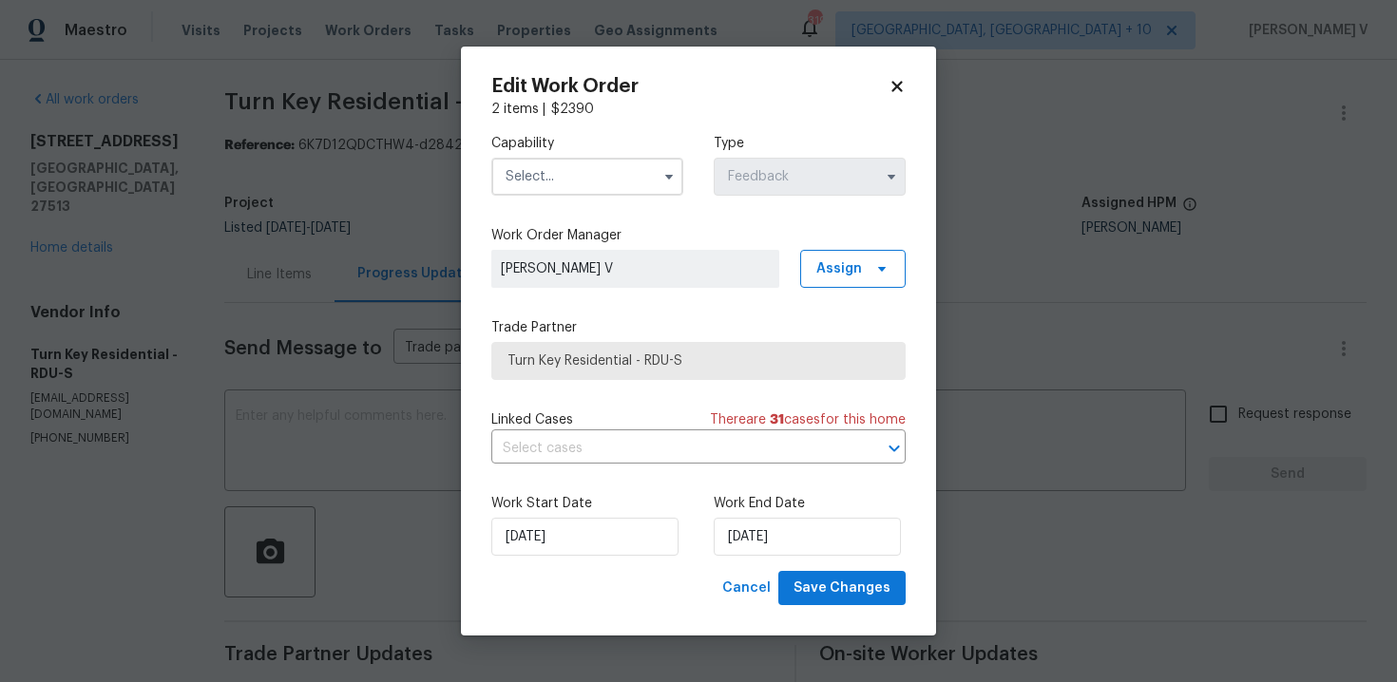
click at [695, 431] on div "Linked Cases There are 31 case s for this home ​" at bounding box center [698, 437] width 414 height 53
click at [726, 532] on input "22/08/2025" at bounding box center [807, 537] width 187 height 38
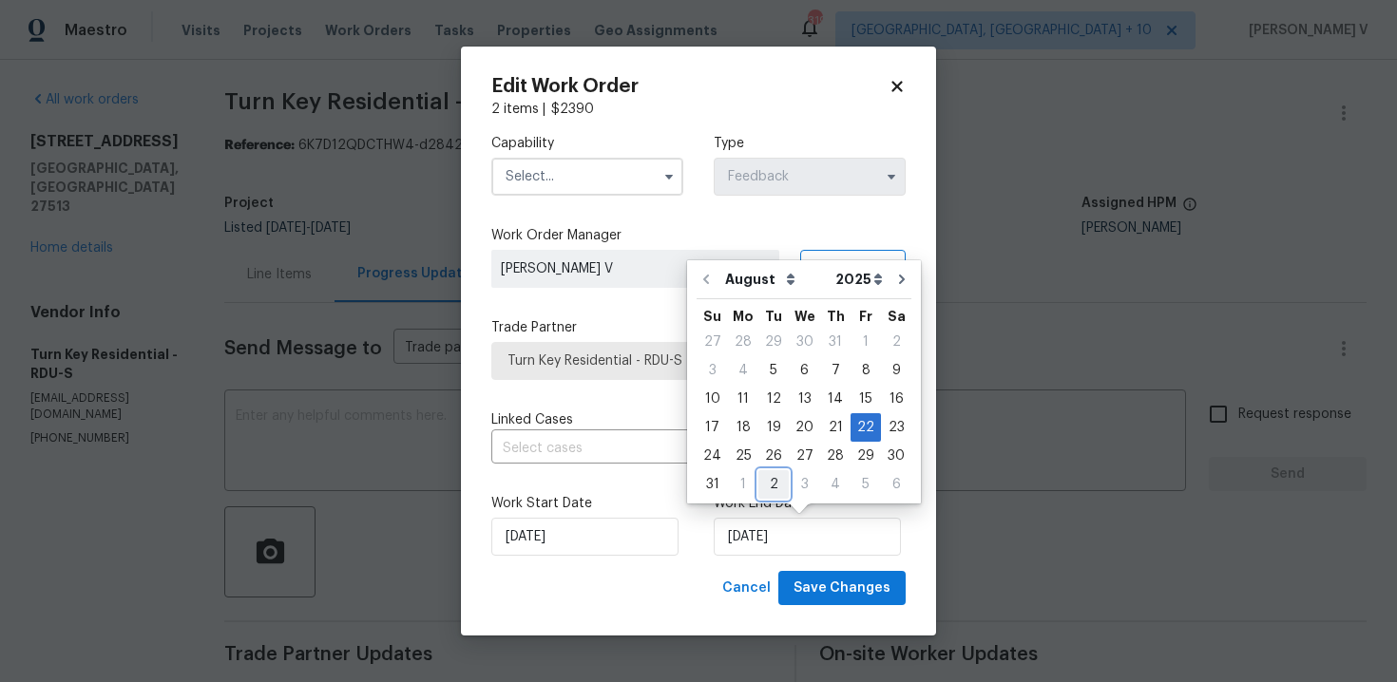
click at [778, 488] on div "2" at bounding box center [773, 484] width 30 height 27
type input "02/09/2025"
select select "8"
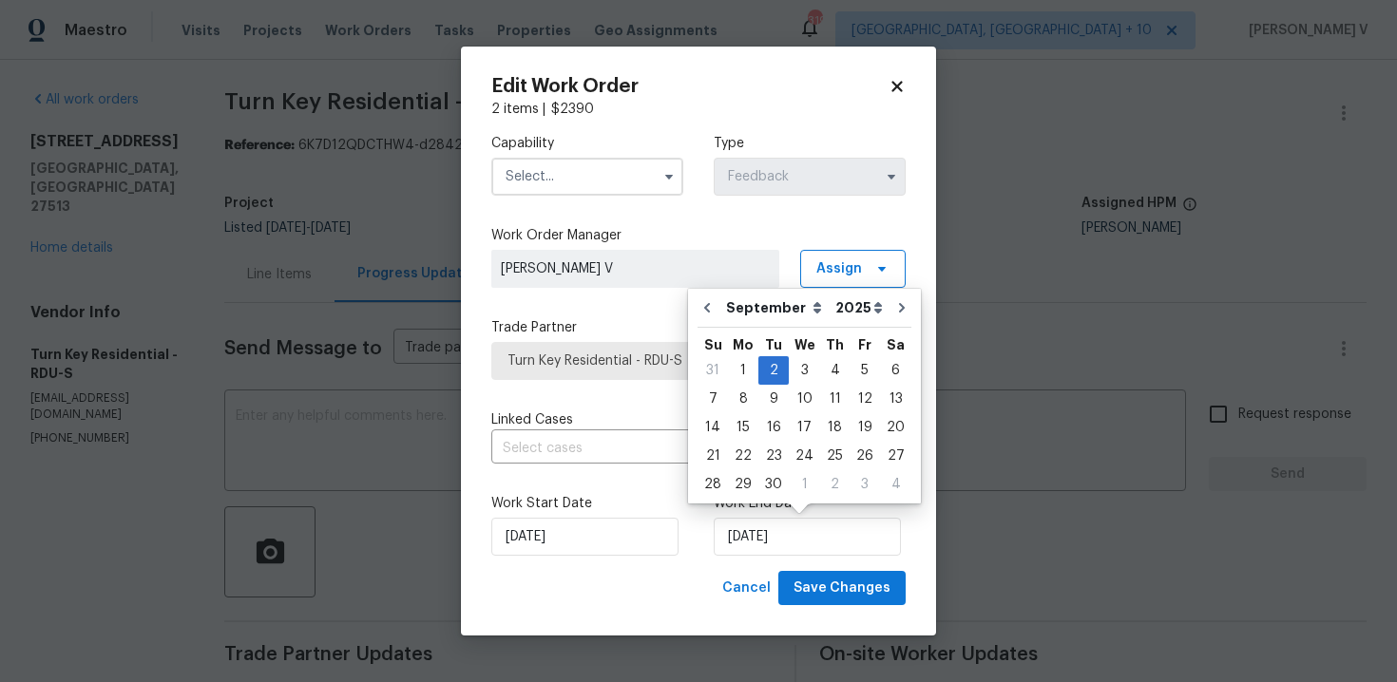
click at [583, 164] on input "text" at bounding box center [587, 177] width 192 height 38
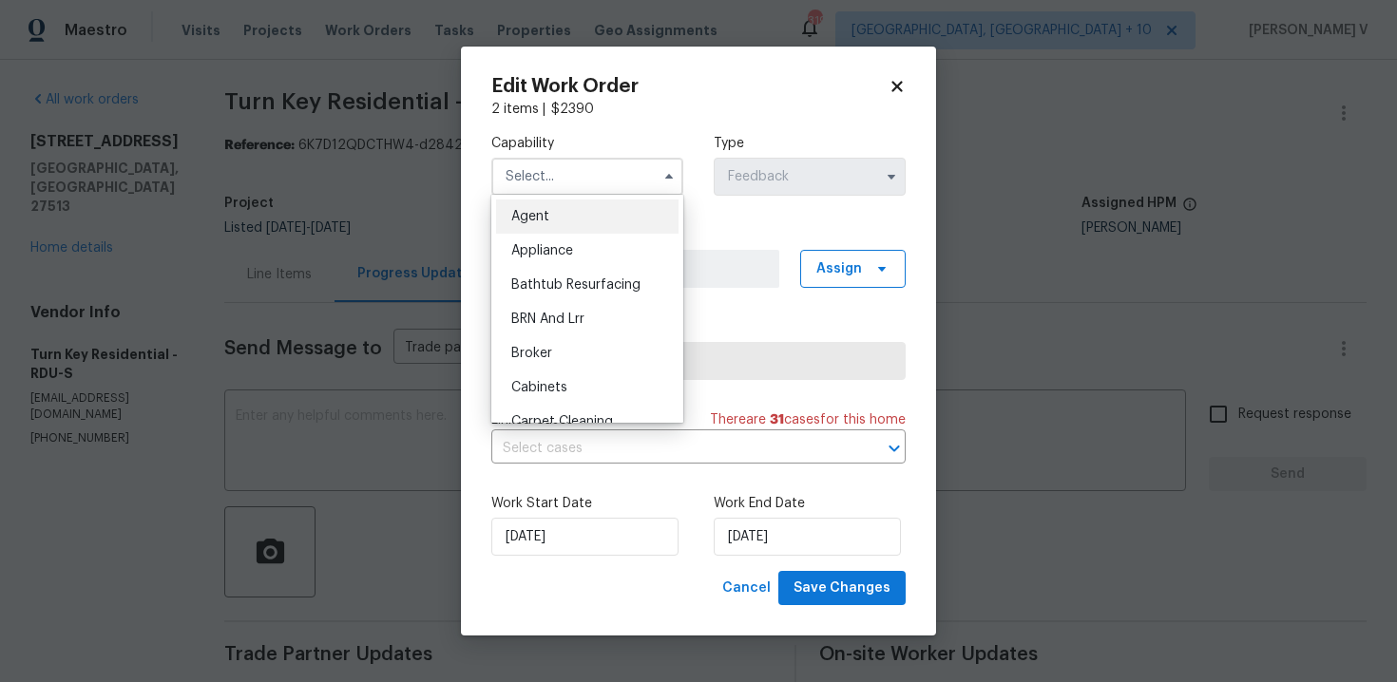
click at [554, 216] on div "Agent" at bounding box center [587, 217] width 182 height 34
type input "Agent"
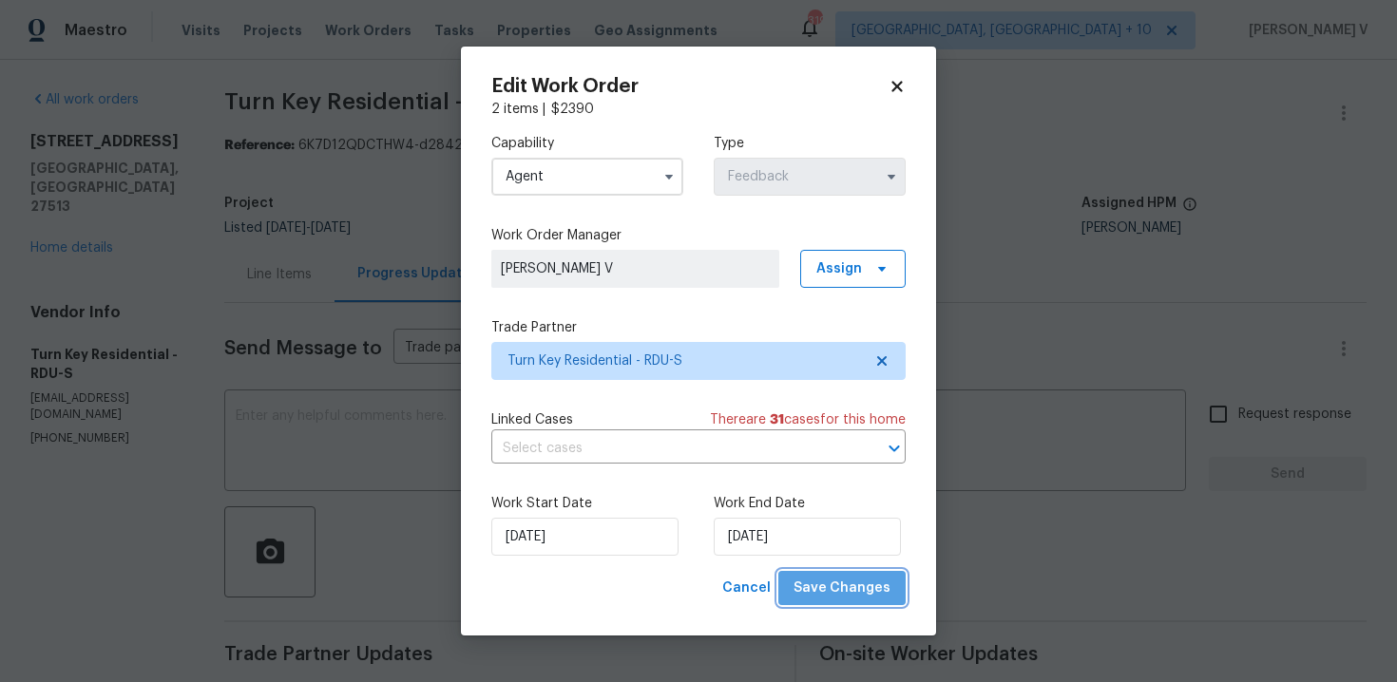
click at [858, 580] on span "Save Changes" at bounding box center [842, 589] width 97 height 24
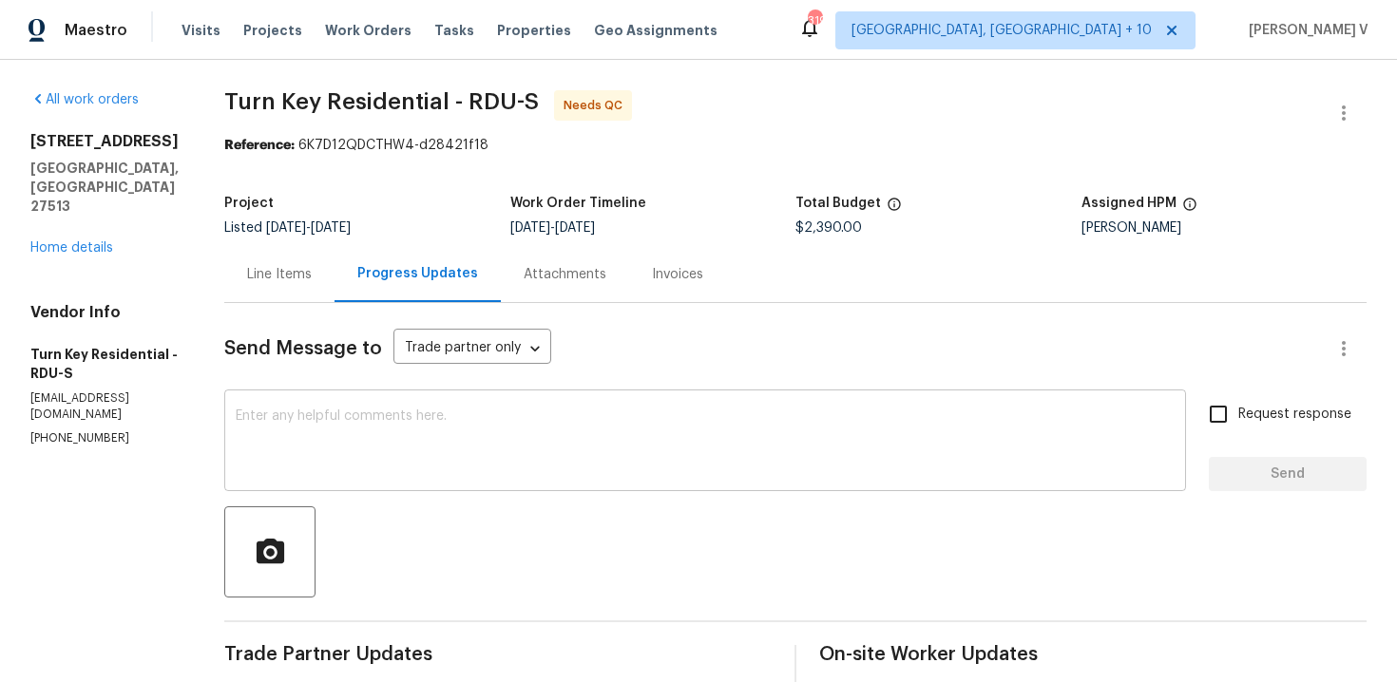
scroll to position [6, 0]
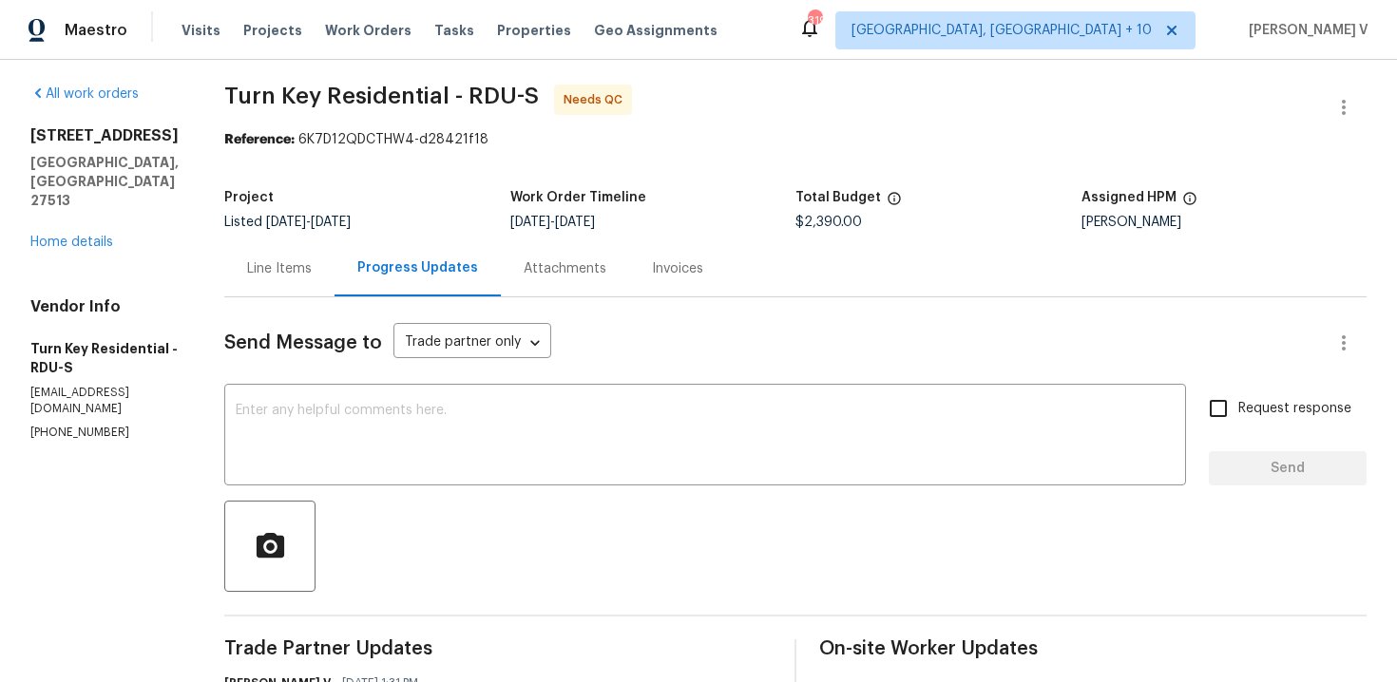
click at [333, 258] on div "Line Items" at bounding box center [279, 268] width 110 height 56
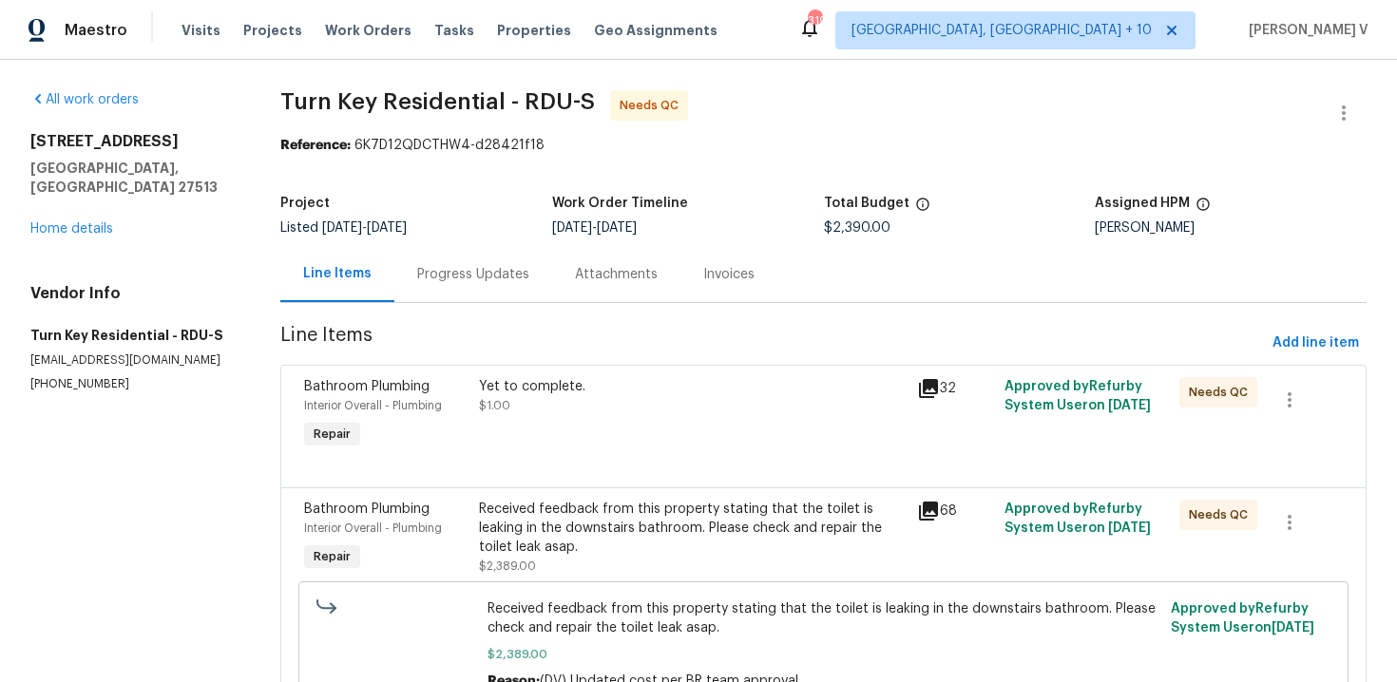
scroll to position [99, 0]
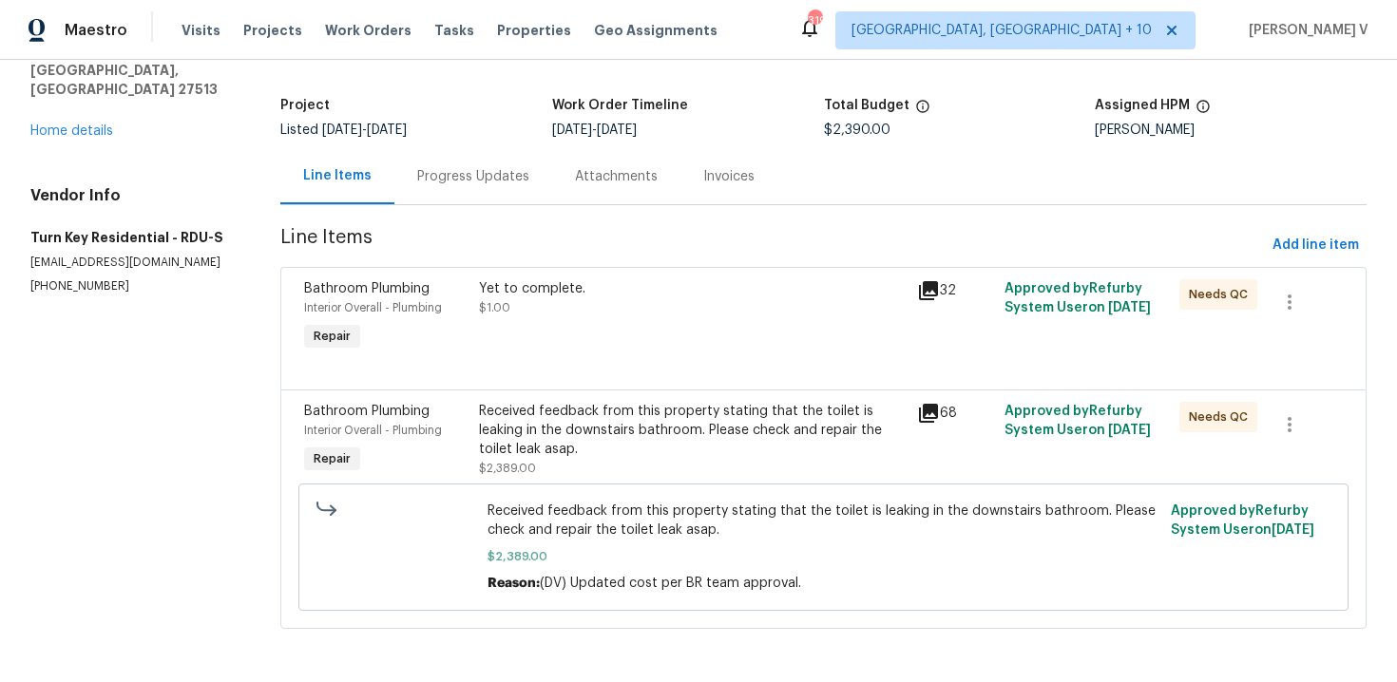
click at [726, 306] on div "Yet to complete. $1.00" at bounding box center [692, 298] width 426 height 38
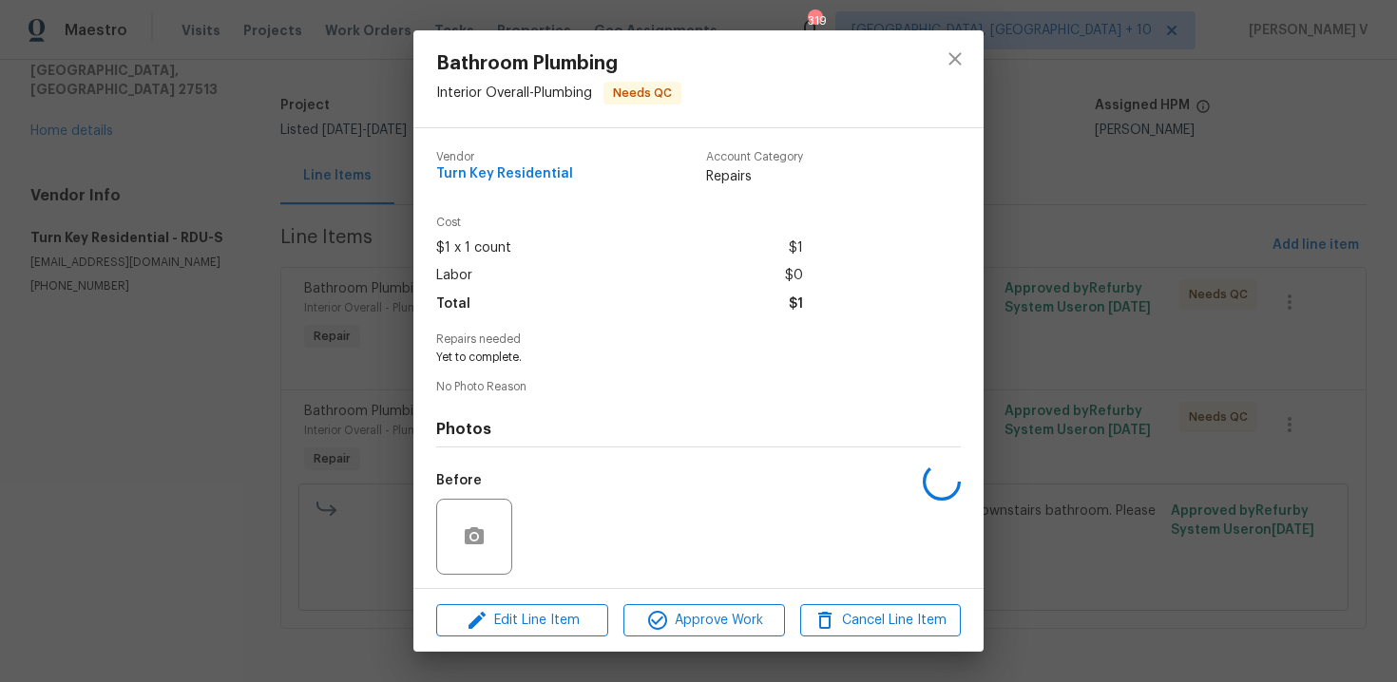
click at [466, 367] on div "Vendor Turn Key Residential Account Category Repairs Cost $1 x 1 count $1 Labor…" at bounding box center [698, 423] width 525 height 574
click at [465, 385] on span "No Photo Reason" at bounding box center [698, 387] width 525 height 12
copy div "No Photo Reason"
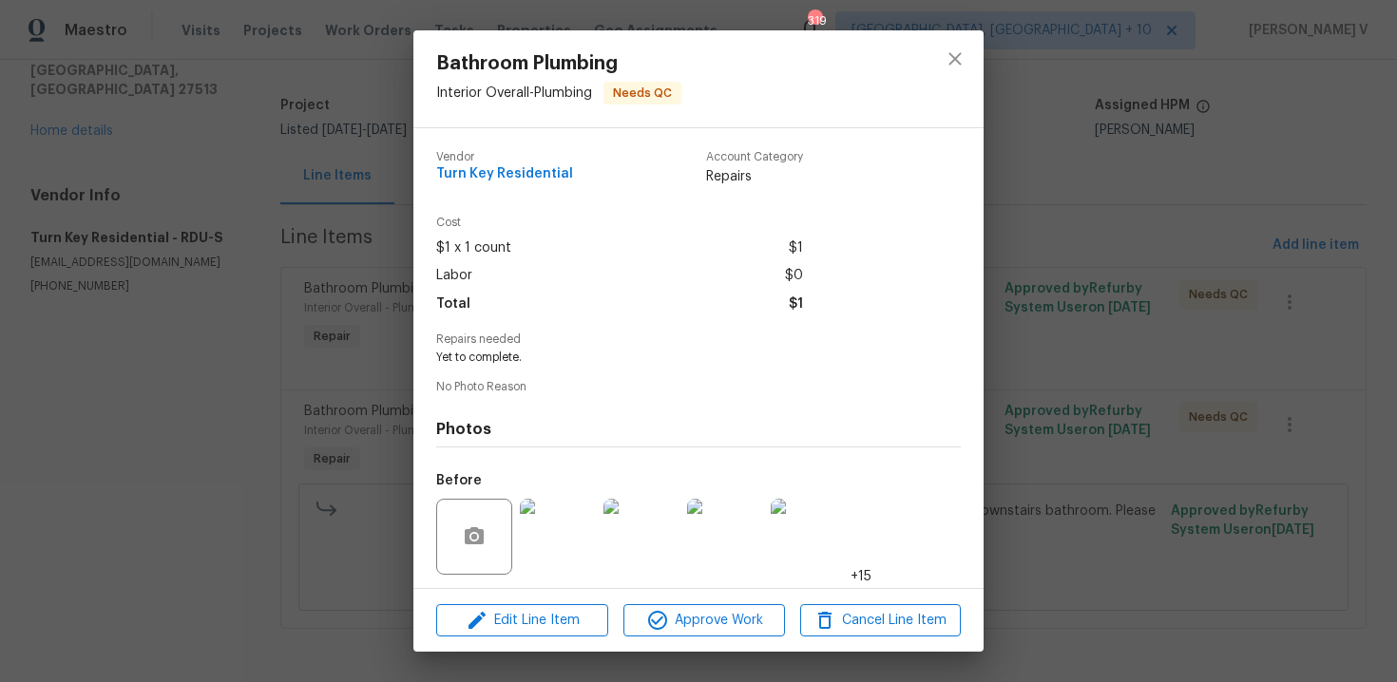
click at [499, 637] on div "Edit Line Item Approve Work Cancel Line Item" at bounding box center [698, 621] width 570 height 64
click at [499, 627] on span "Edit Line Item" at bounding box center [522, 621] width 161 height 24
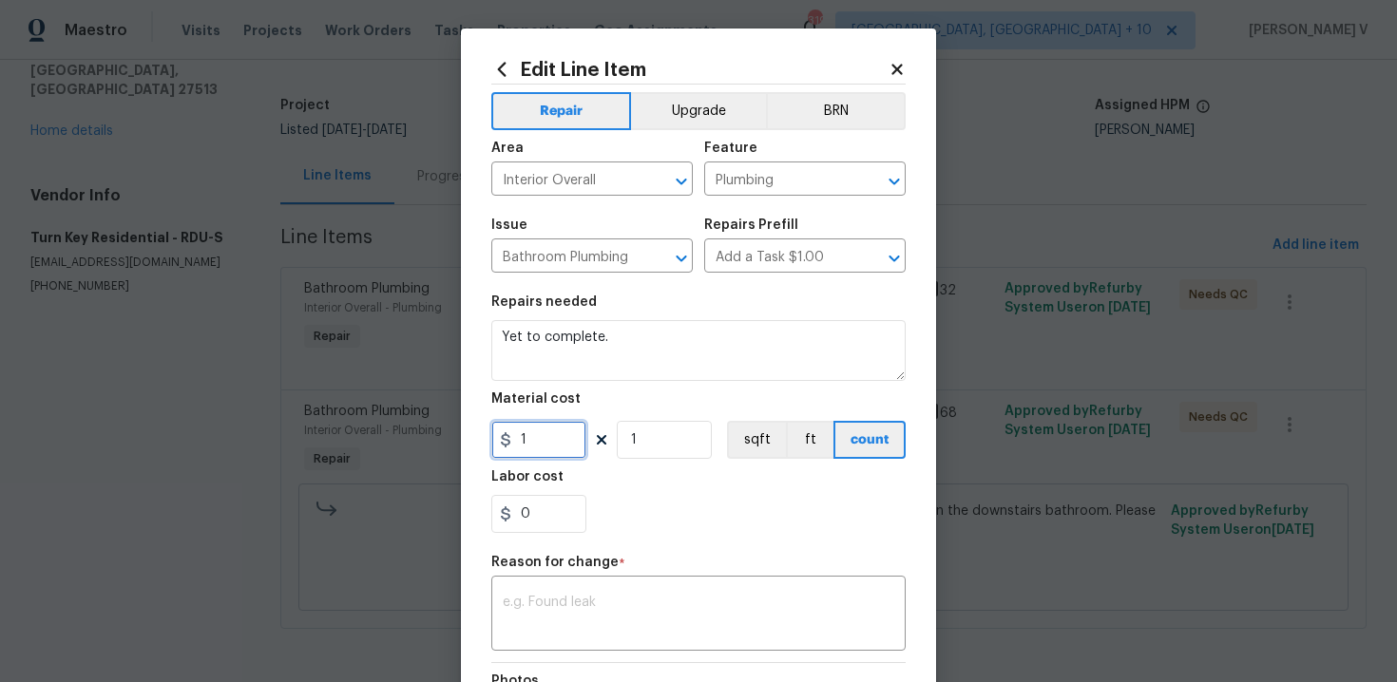
click at [541, 455] on input "1" at bounding box center [538, 440] width 95 height 38
type input "0"
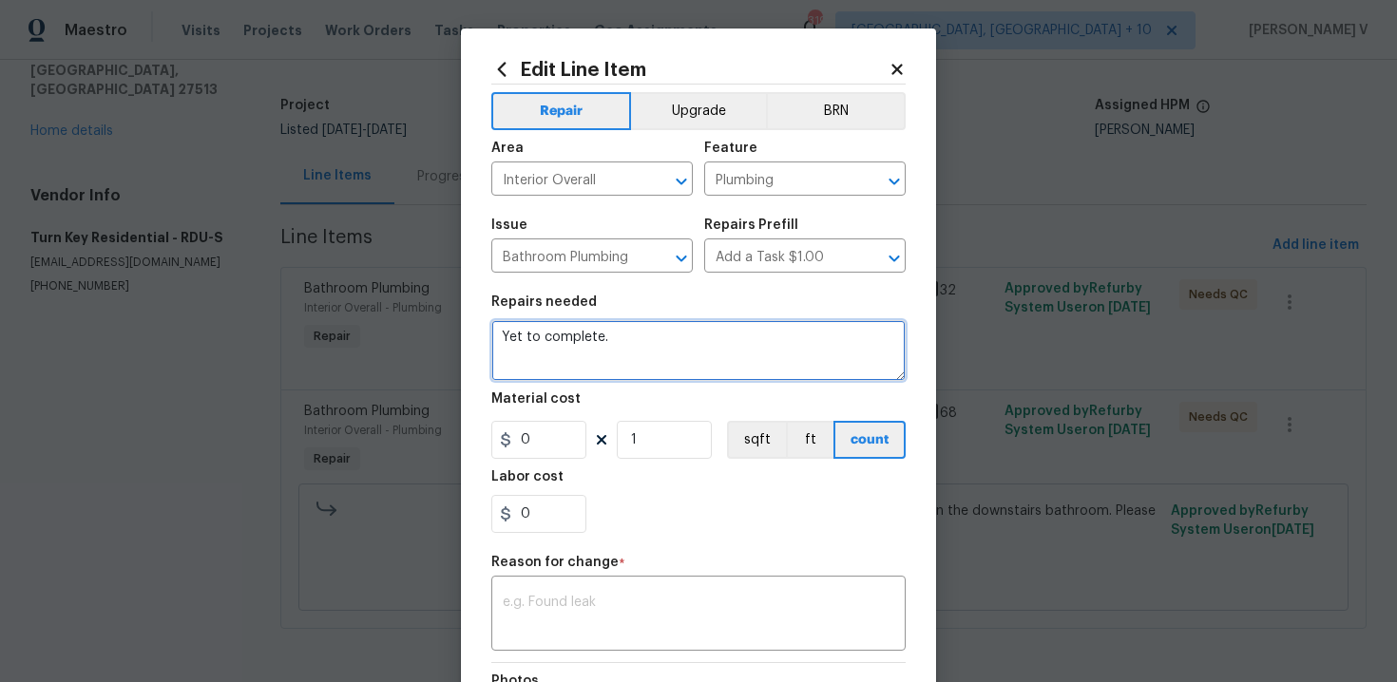
click at [577, 377] on textarea "Yet to complete." at bounding box center [698, 350] width 414 height 61
type textarea "Photos"
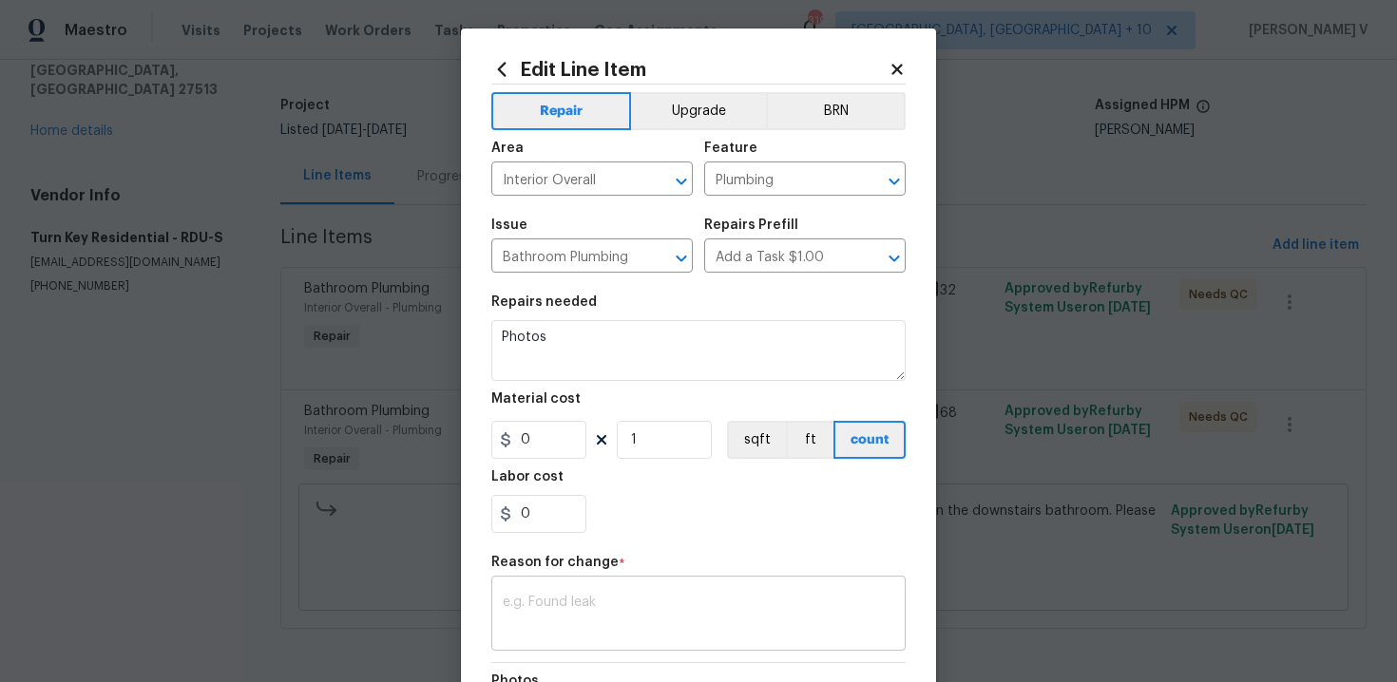
click at [579, 595] on div "x ​" at bounding box center [698, 616] width 414 height 70
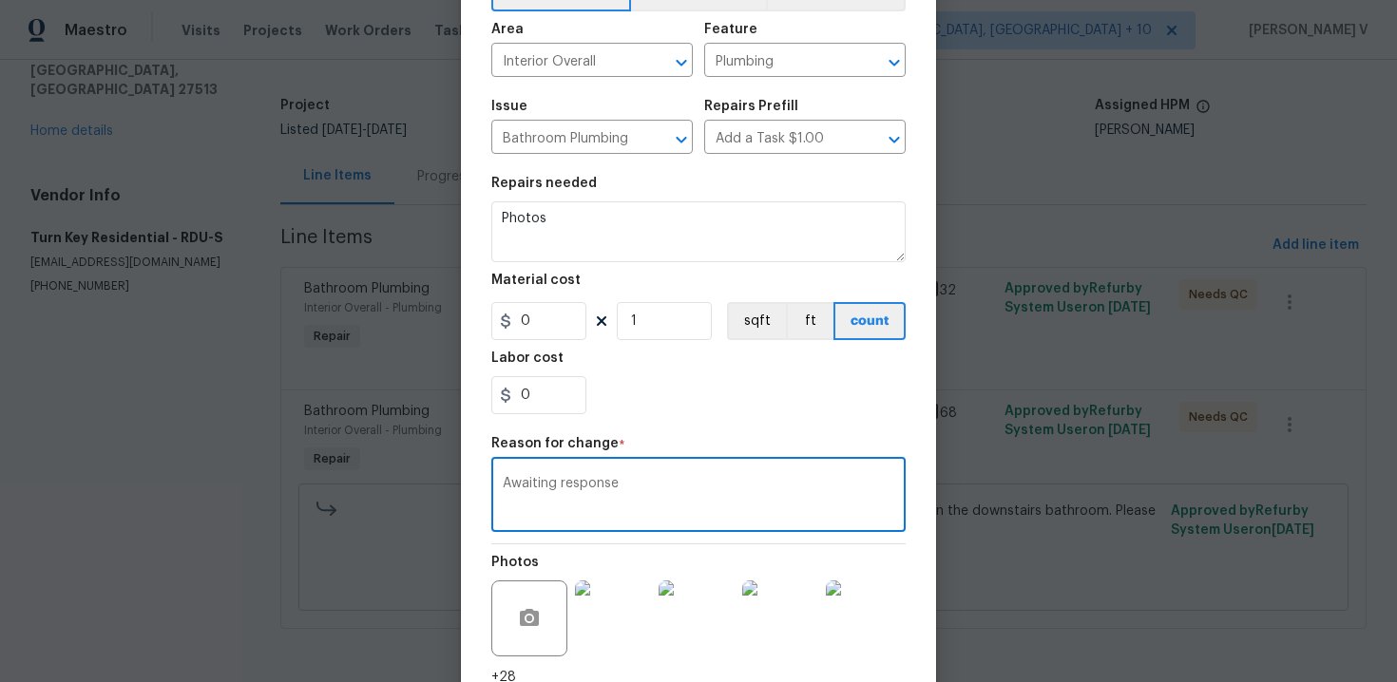
scroll to position [274, 0]
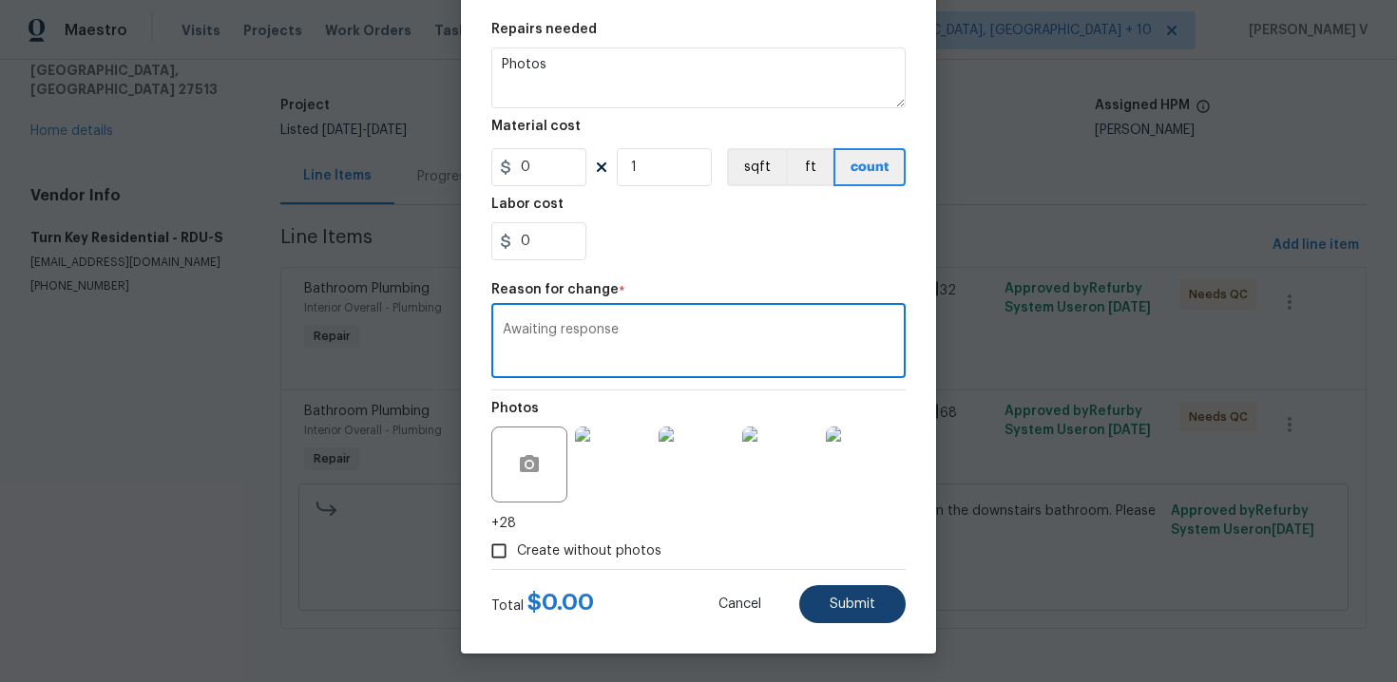
type textarea "Awaiting response"
click at [868, 595] on button "Submit" at bounding box center [852, 604] width 106 height 38
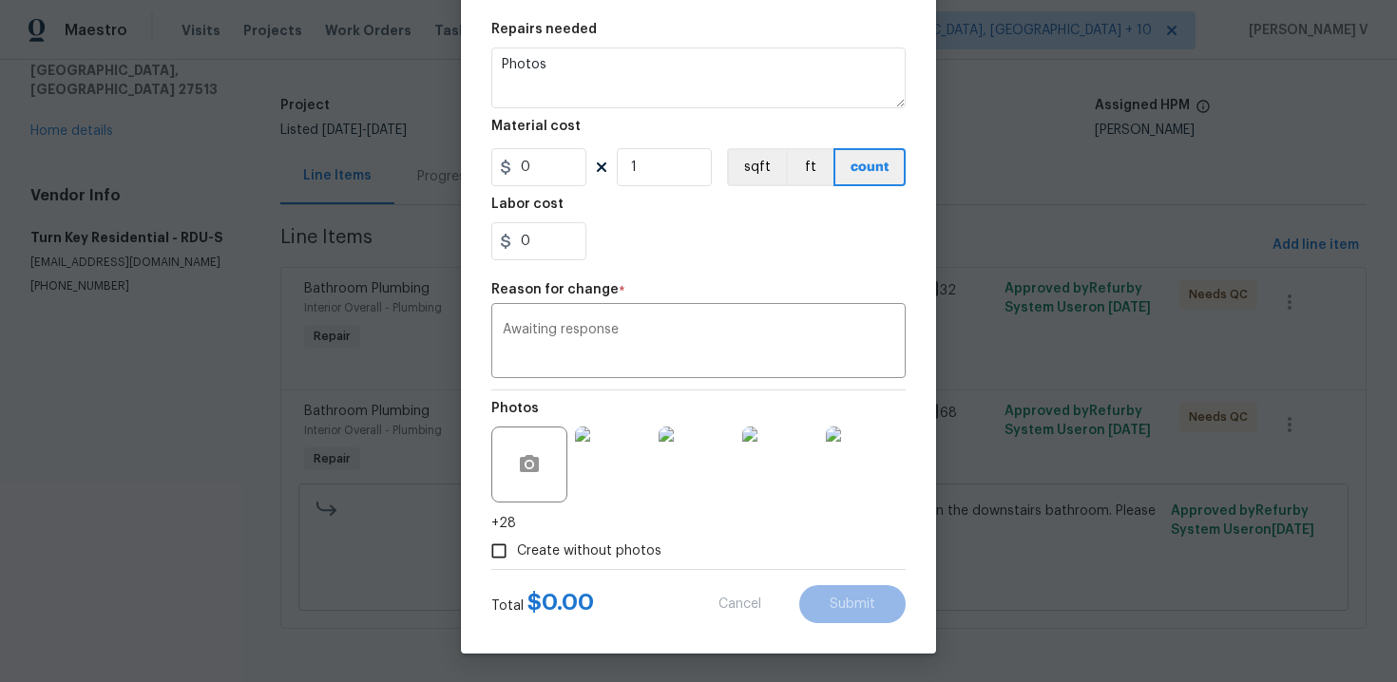
type textarea "Yet to complete."
type input "1"
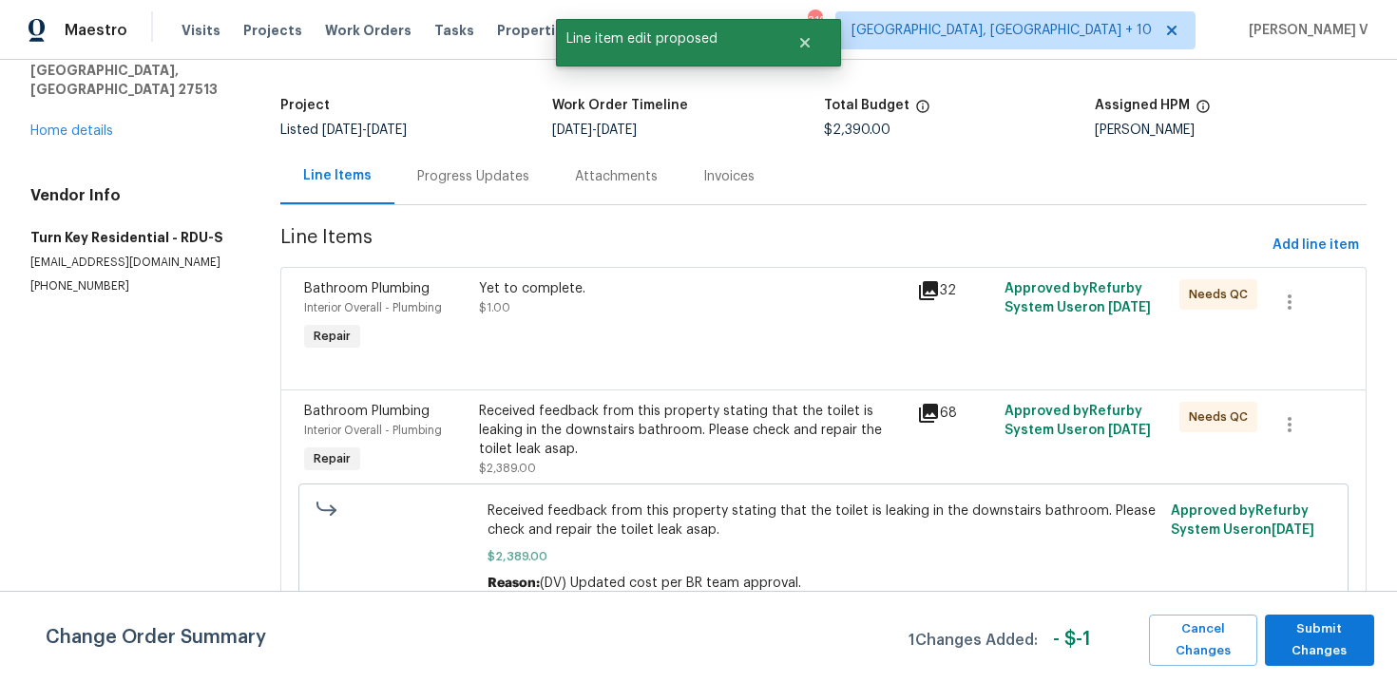
scroll to position [0, 0]
click at [1269, 600] on div "Change Order Summary 1 Changes Added: - $ -1 Cancel Changes Submit Changes" at bounding box center [698, 636] width 1397 height 91
click at [1300, 631] on span "Submit Changes" at bounding box center [1319, 641] width 90 height 44
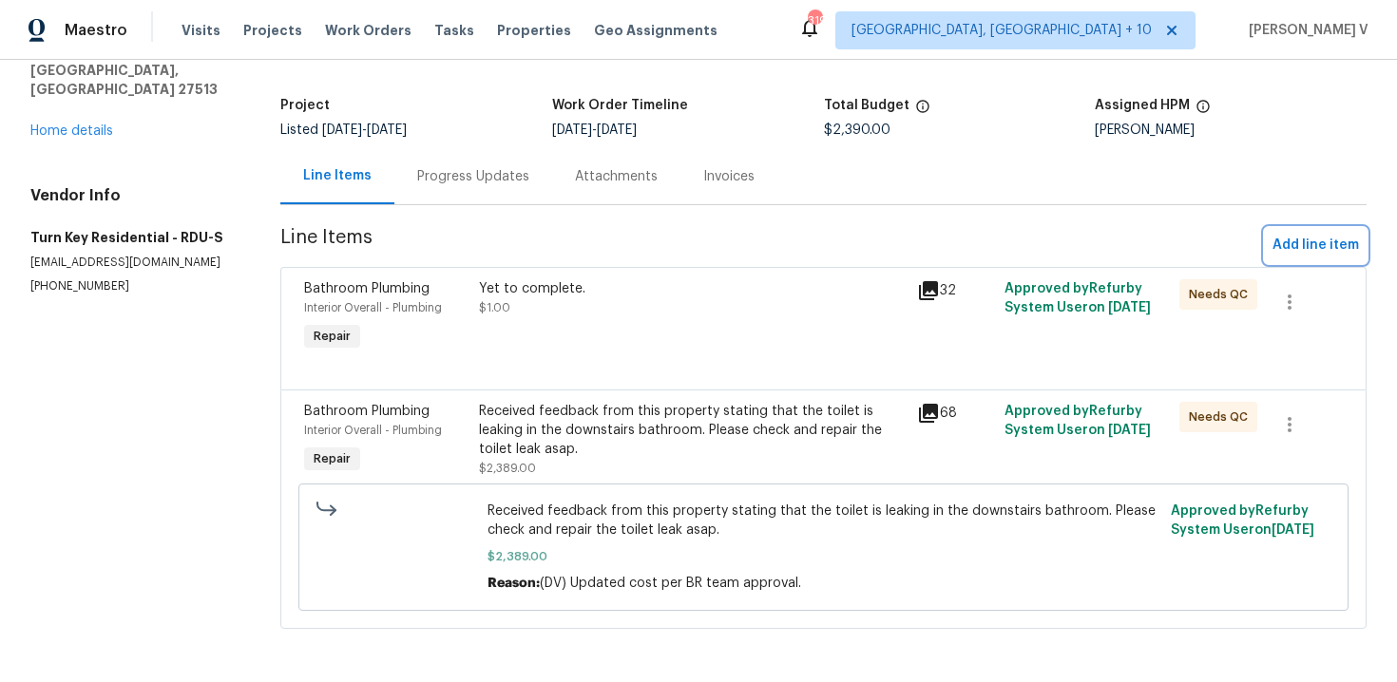
click at [1301, 257] on button "Add line item" at bounding box center [1316, 245] width 102 height 35
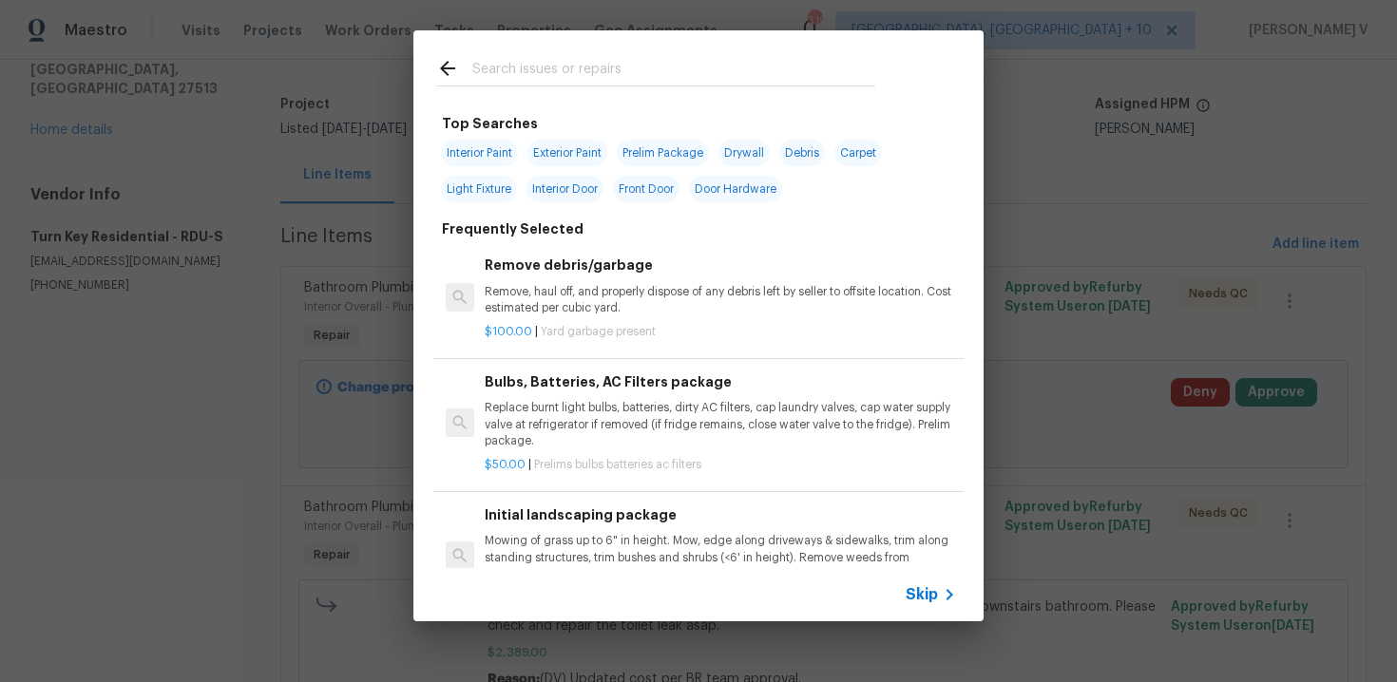
click at [911, 600] on span "Skip" at bounding box center [922, 594] width 32 height 19
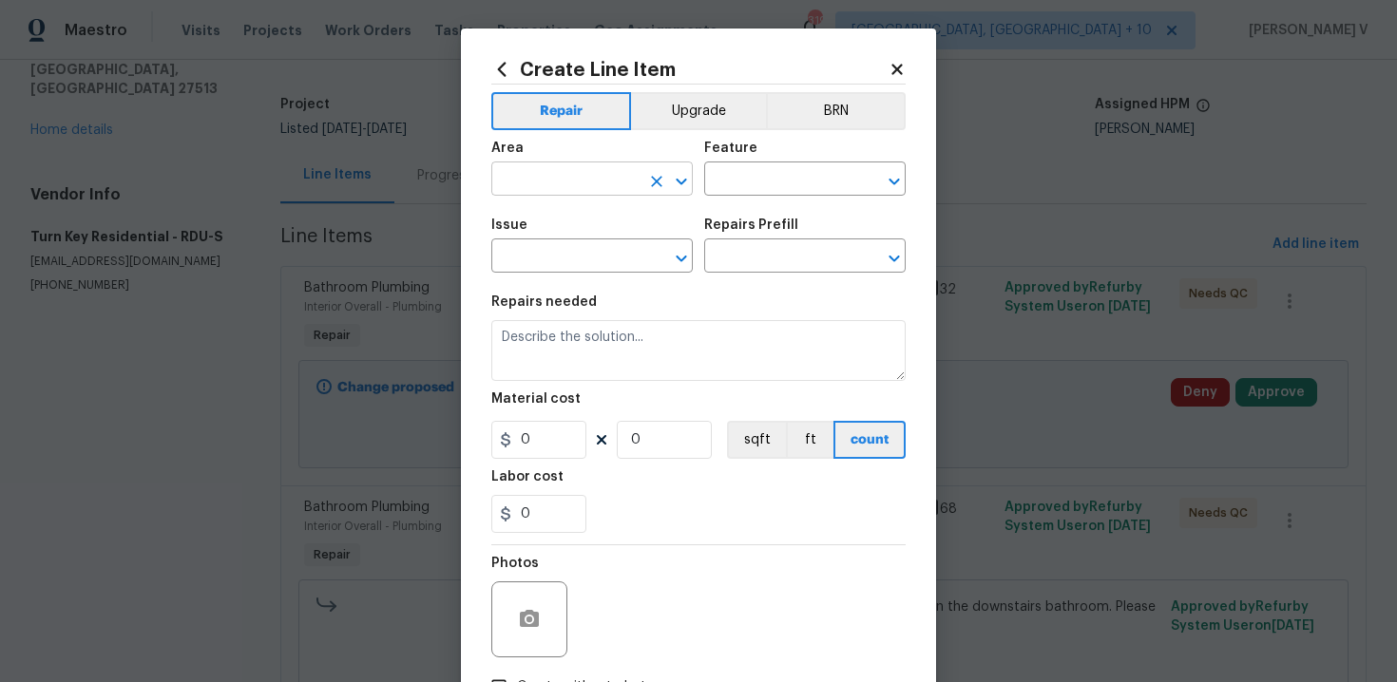
click at [542, 184] on input "text" at bounding box center [565, 180] width 148 height 29
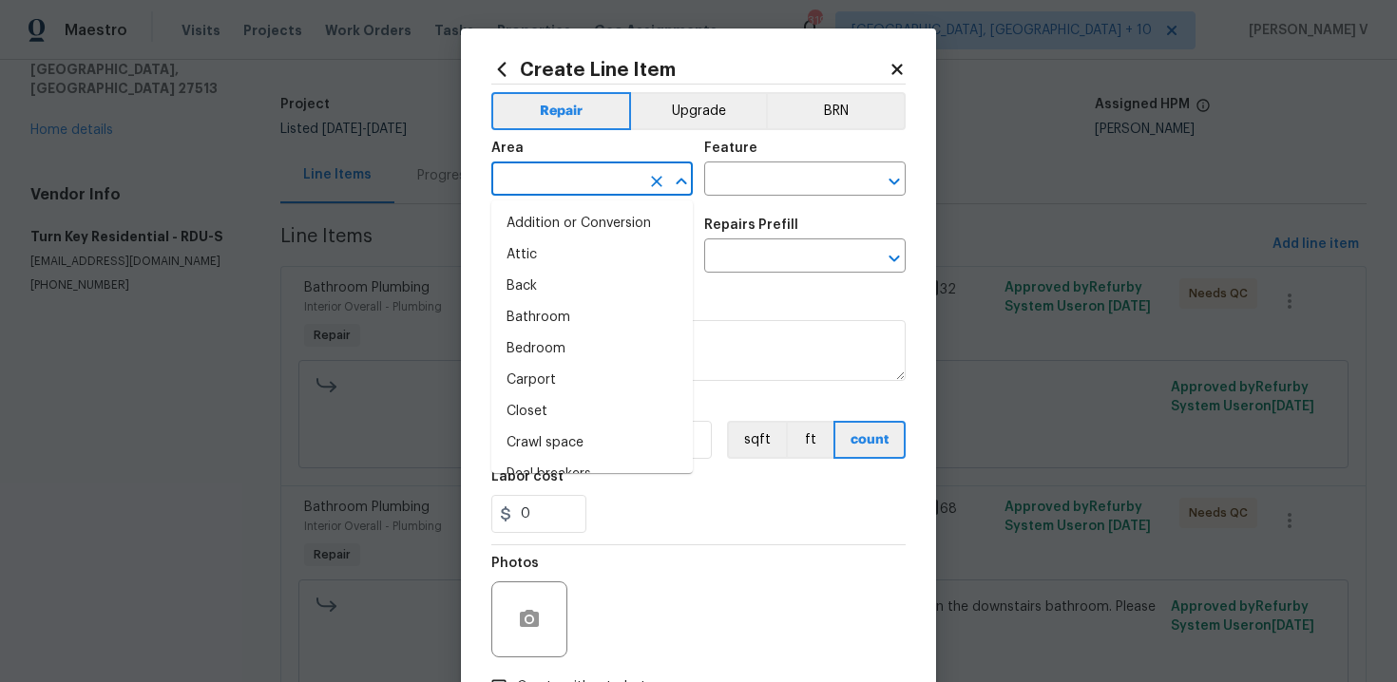
type input "i"
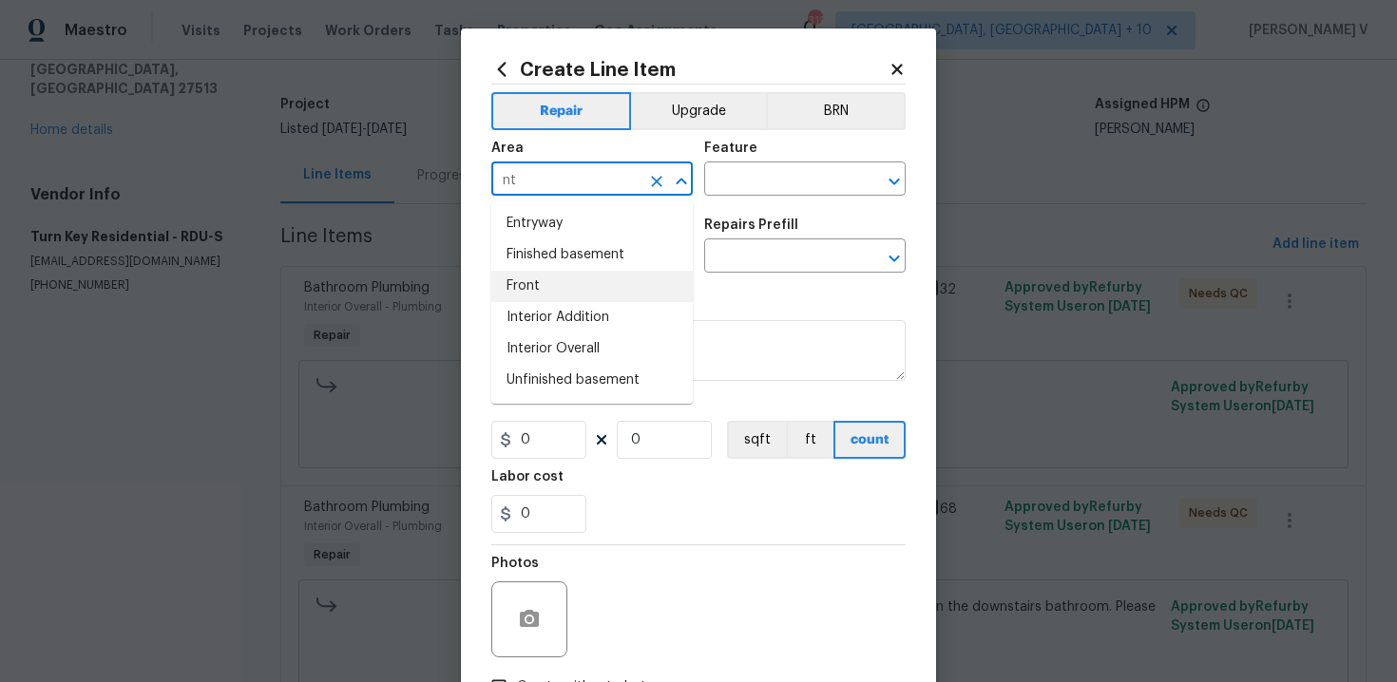
click at [559, 273] on li "Front" at bounding box center [591, 286] width 201 height 31
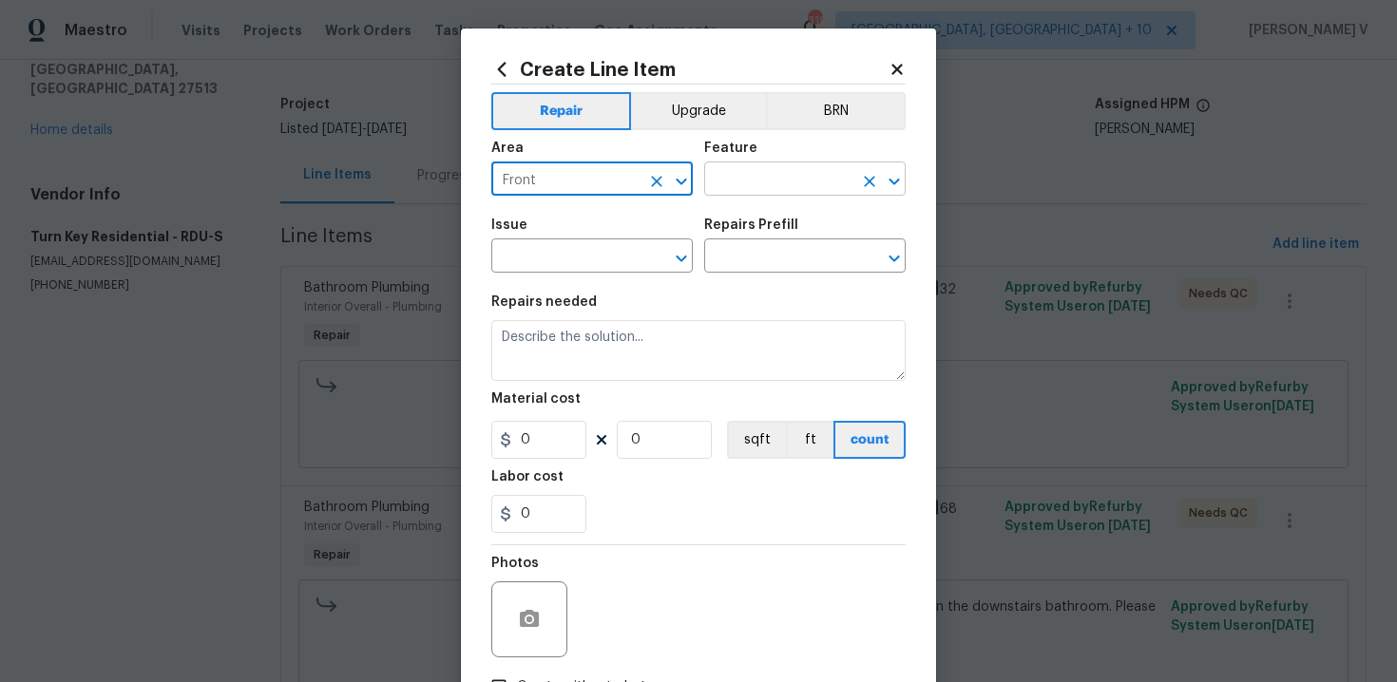
type input "Front"
click at [710, 187] on input "text" at bounding box center [778, 180] width 148 height 29
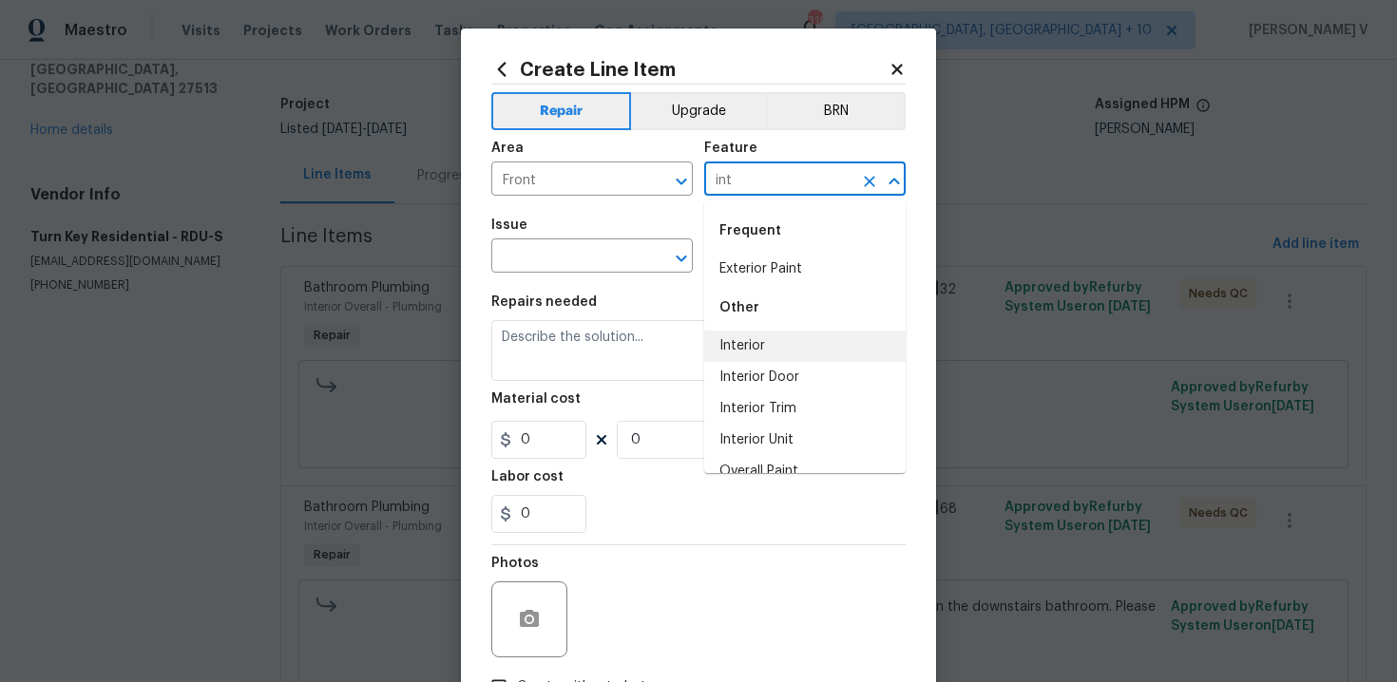
click at [745, 347] on li "Interior" at bounding box center [804, 346] width 201 height 31
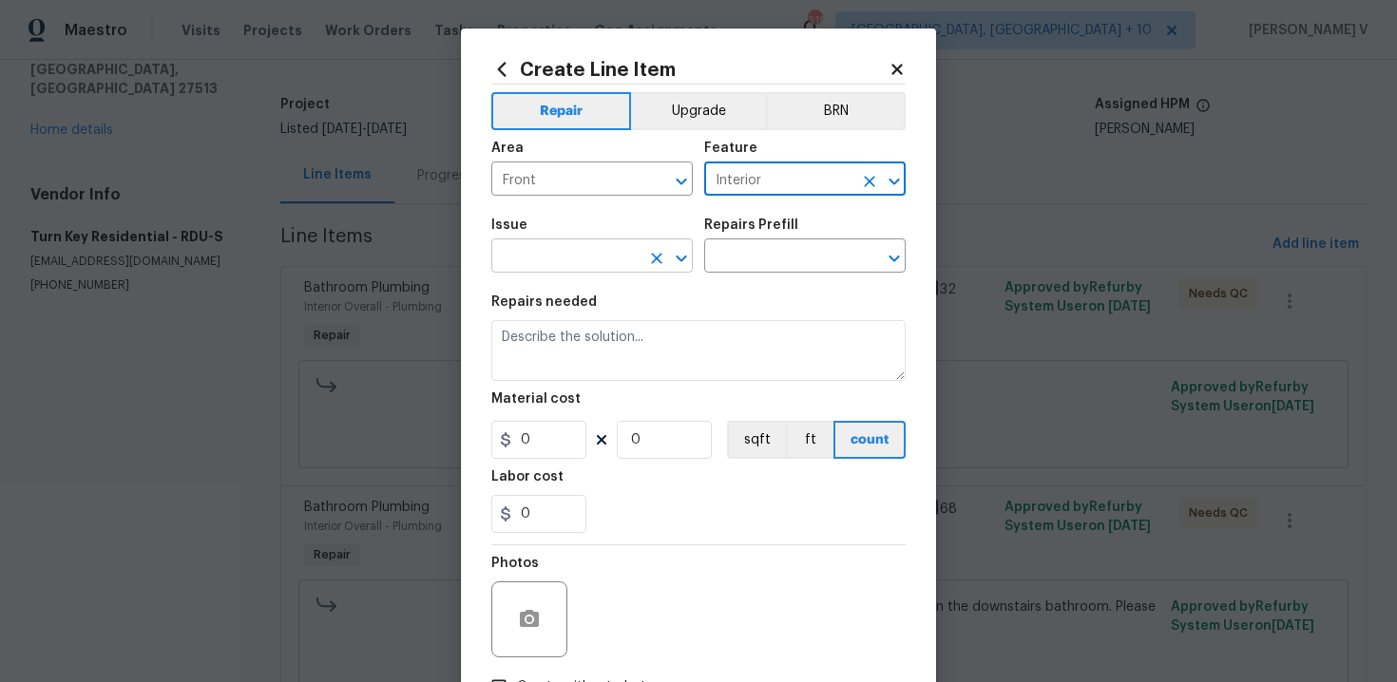
type input "Interior"
click at [558, 265] on input "text" at bounding box center [565, 257] width 148 height 29
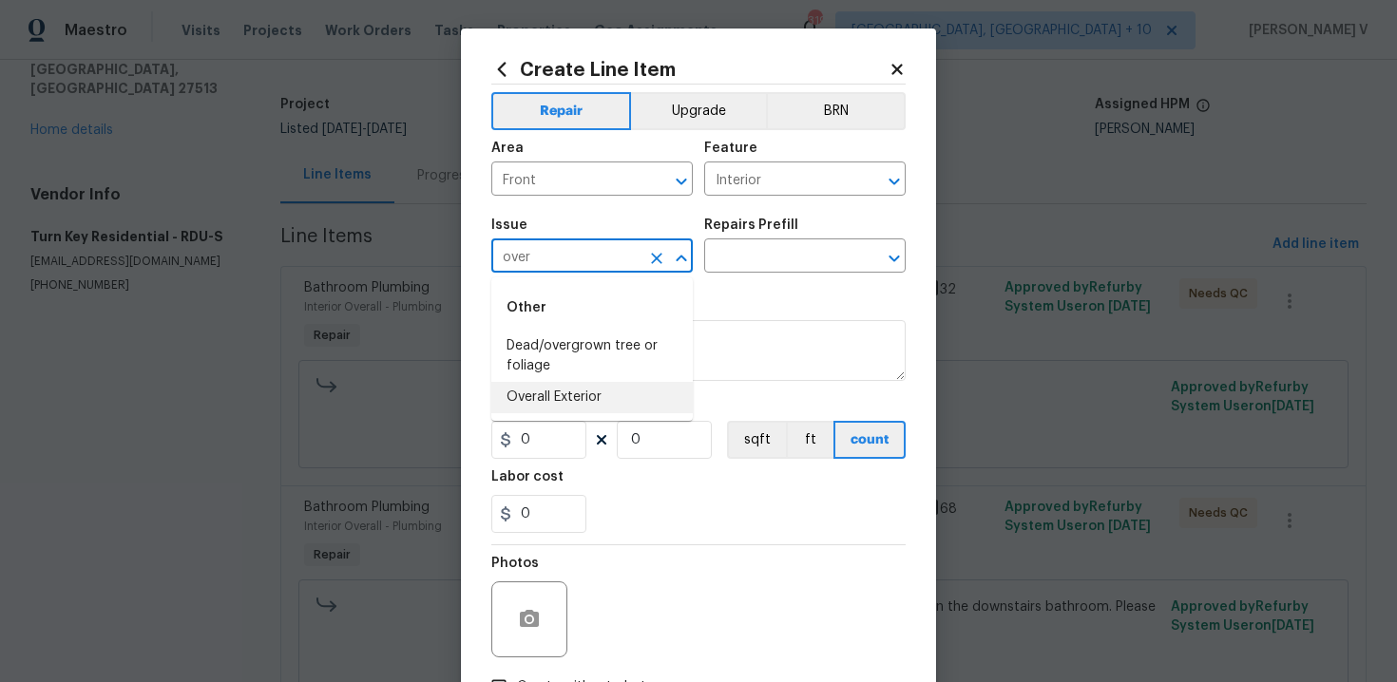
click at [558, 397] on li "Overall Exterior" at bounding box center [591, 397] width 201 height 31
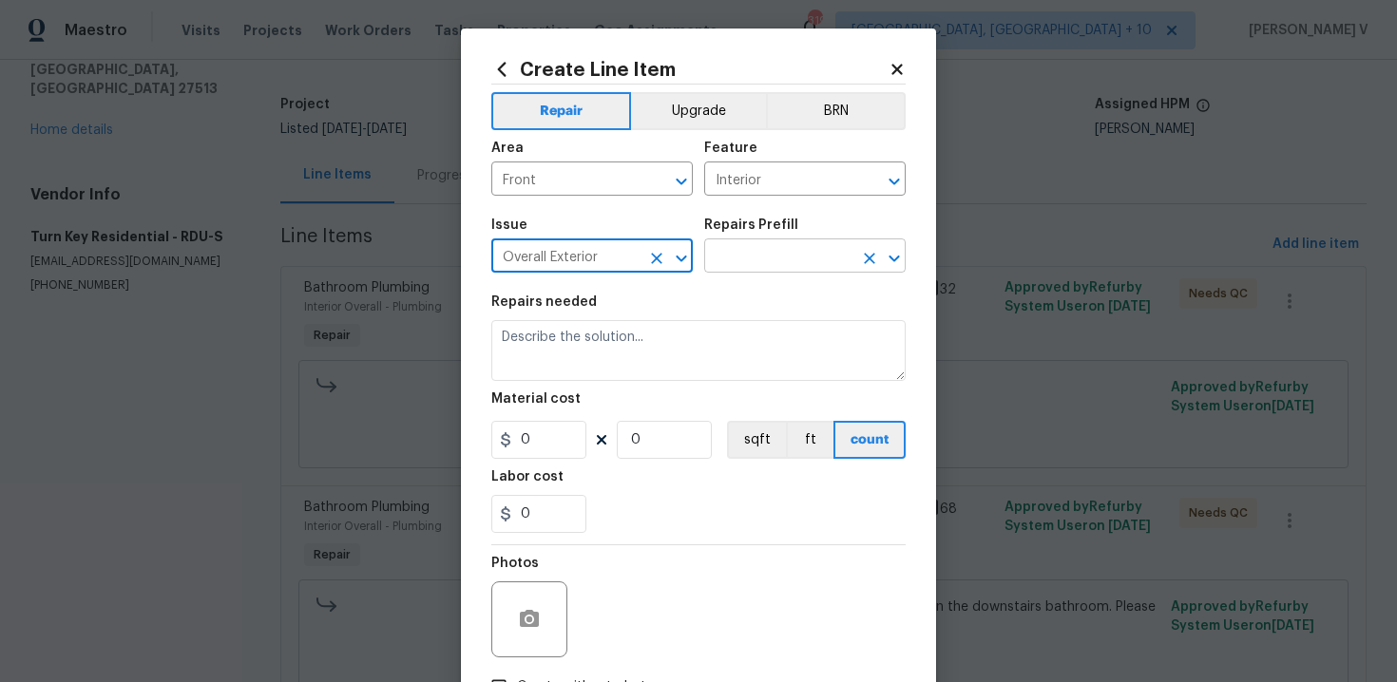
type input "Overall Exterior"
click at [819, 249] on input "text" at bounding box center [778, 257] width 148 height 29
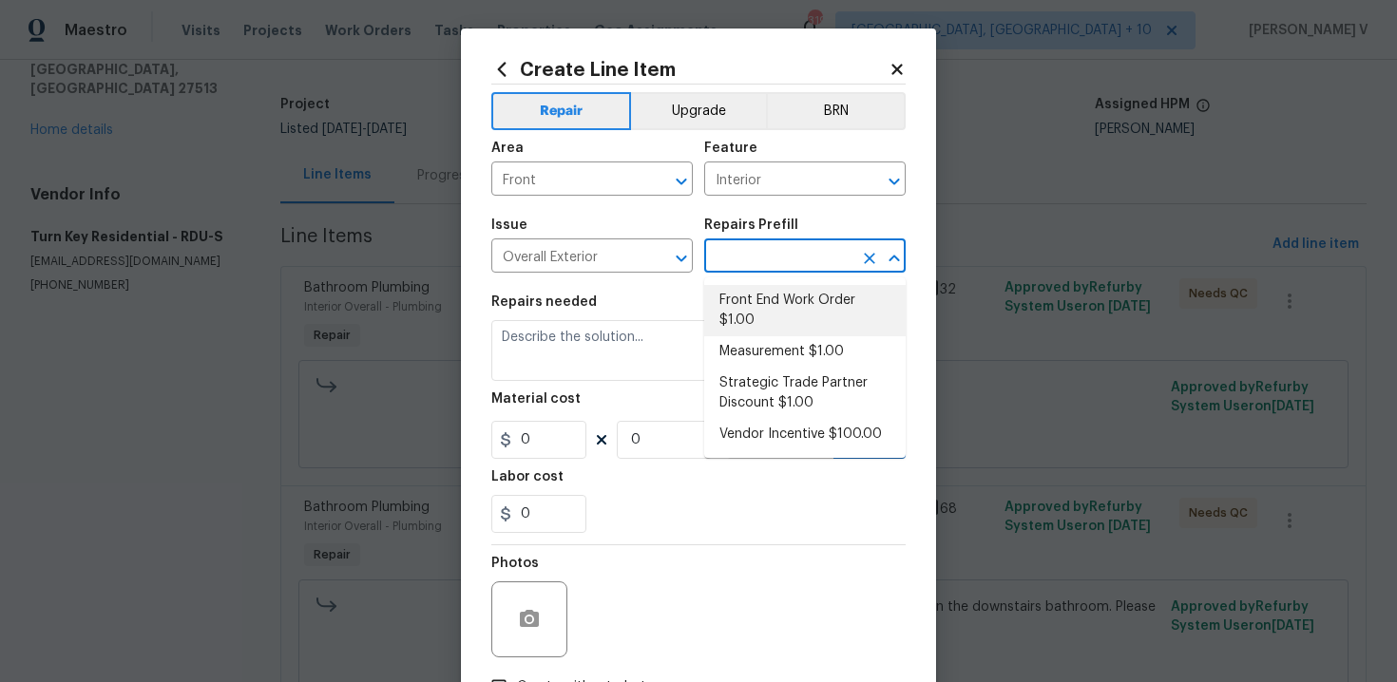
click at [763, 293] on li "Front End Work Order $1.00" at bounding box center [804, 310] width 201 height 51
type input "Front End Work Order $1.00"
type textarea "Placeholder line item for the creation of front end work orders."
type input "1"
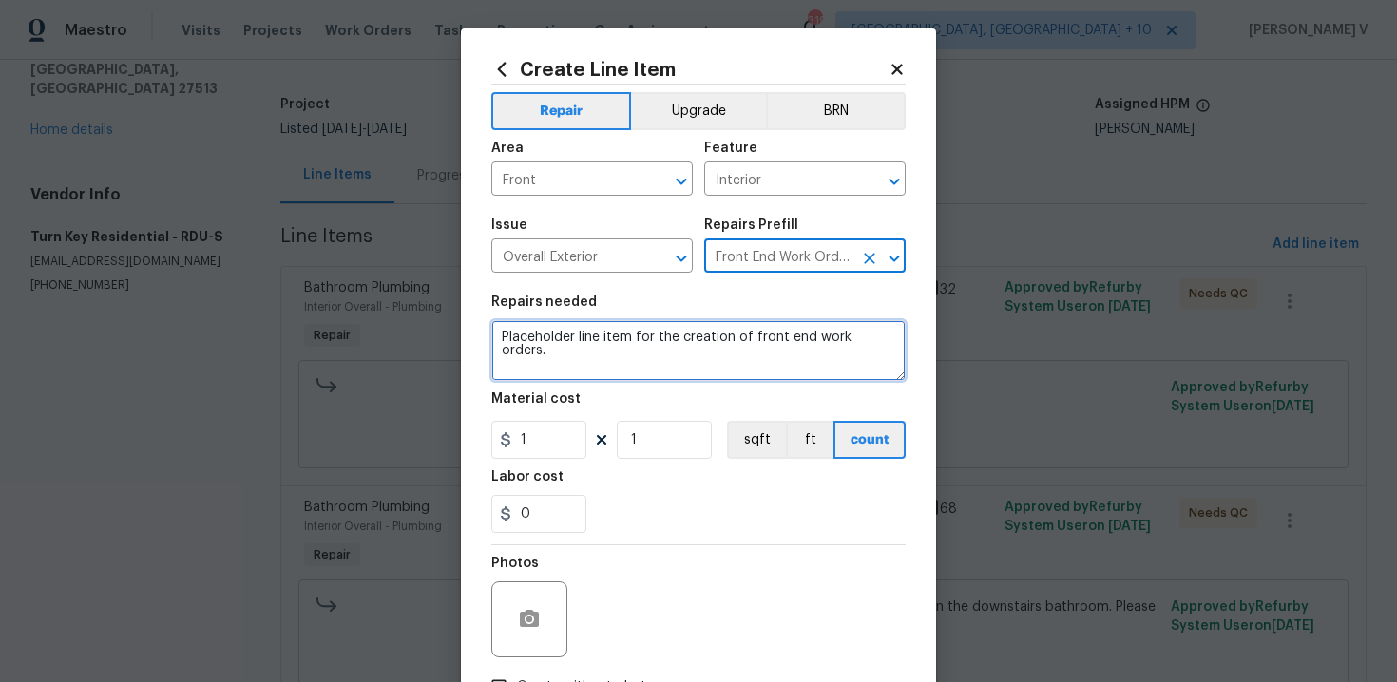
click at [572, 365] on textarea "Placeholder line item for the creation of front end work orders." at bounding box center [698, 350] width 414 height 61
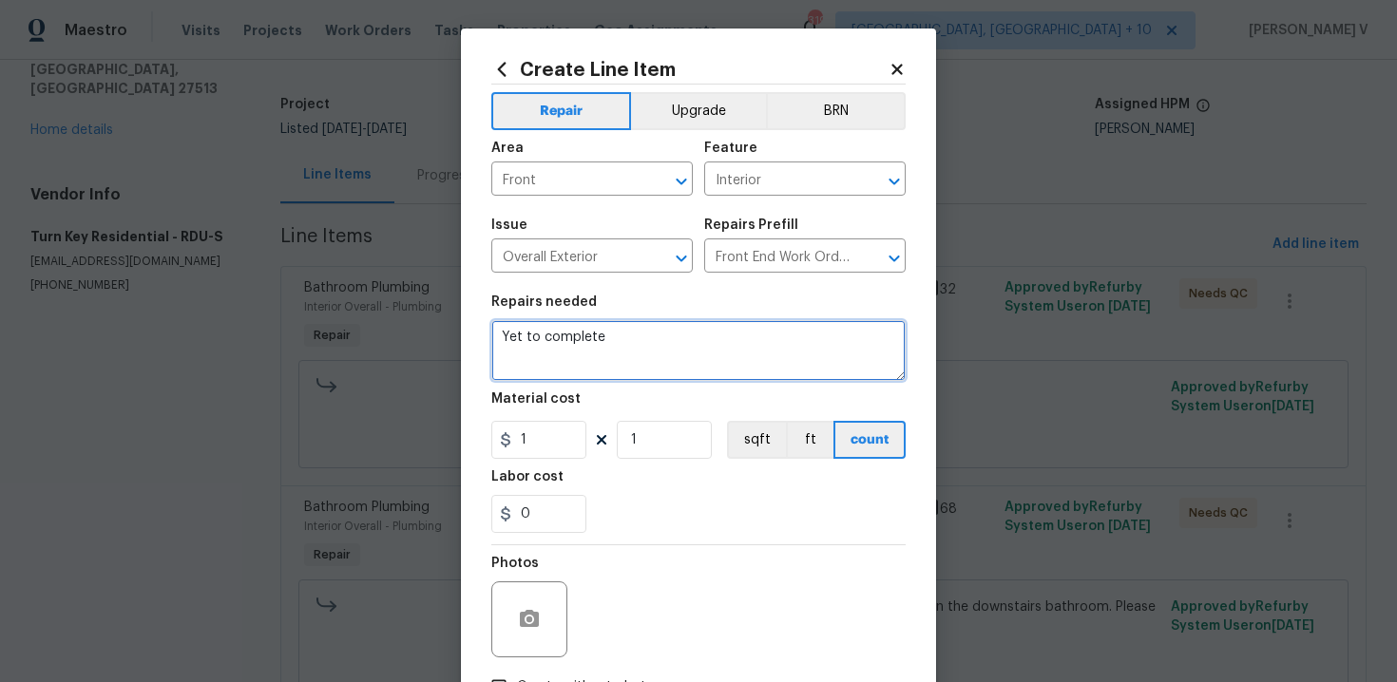
scroll to position [137, 0]
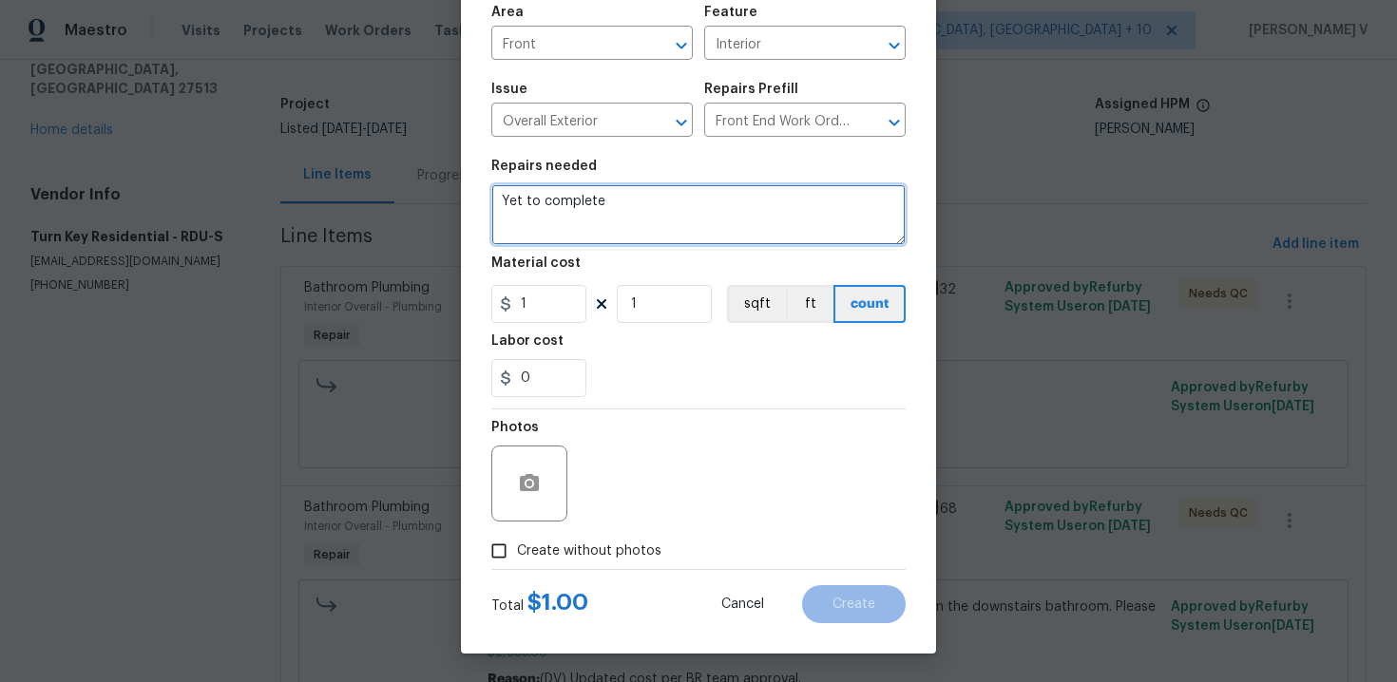
type textarea "Yet to complete"
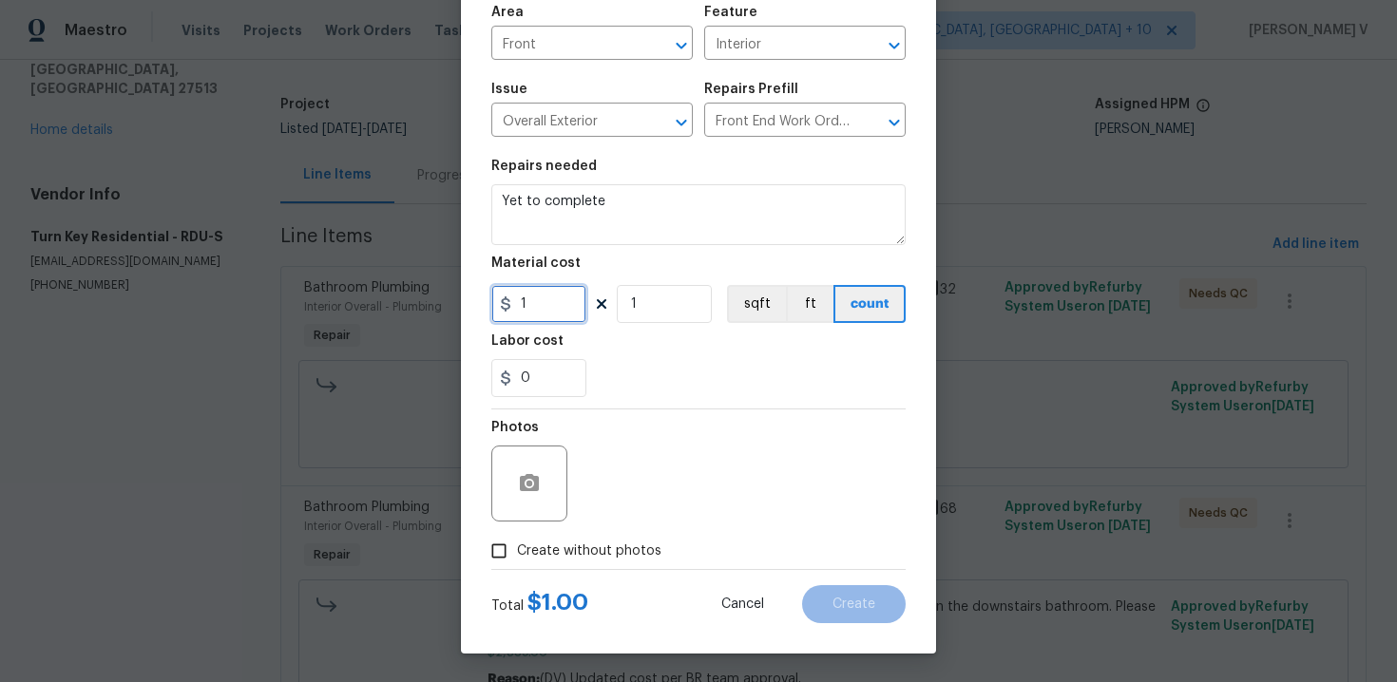
click at [560, 306] on input "1" at bounding box center [538, 304] width 95 height 38
type input "0"
click at [497, 553] on input "Create without photos" at bounding box center [499, 551] width 36 height 36
checkbox input "true"
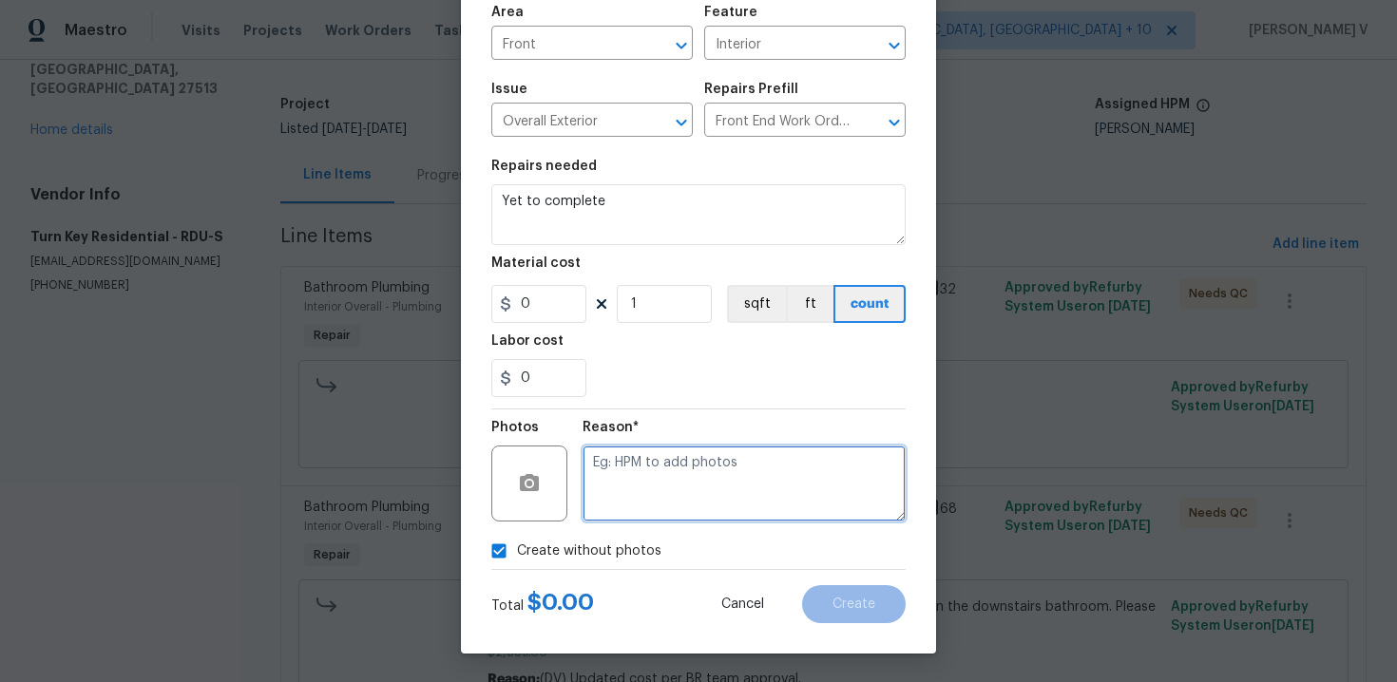
click at [674, 497] on textarea at bounding box center [744, 484] width 323 height 76
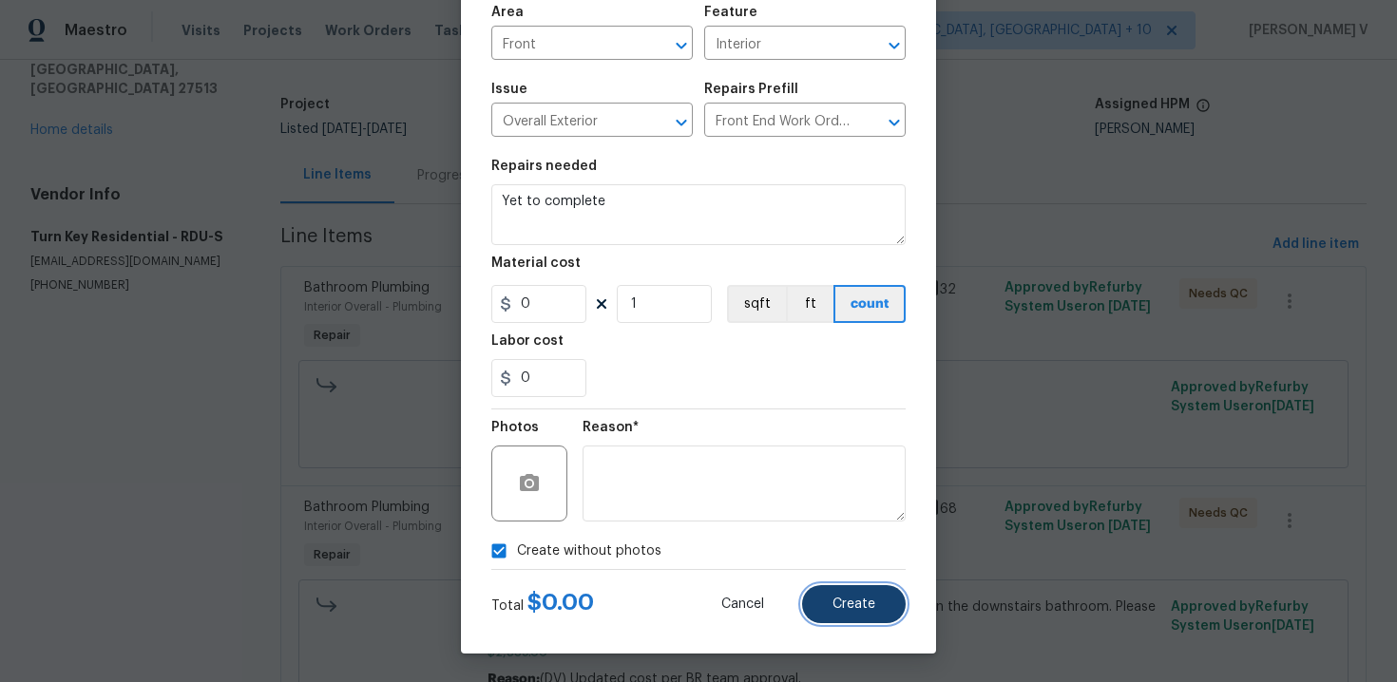
click at [832, 619] on button "Create" at bounding box center [854, 604] width 104 height 38
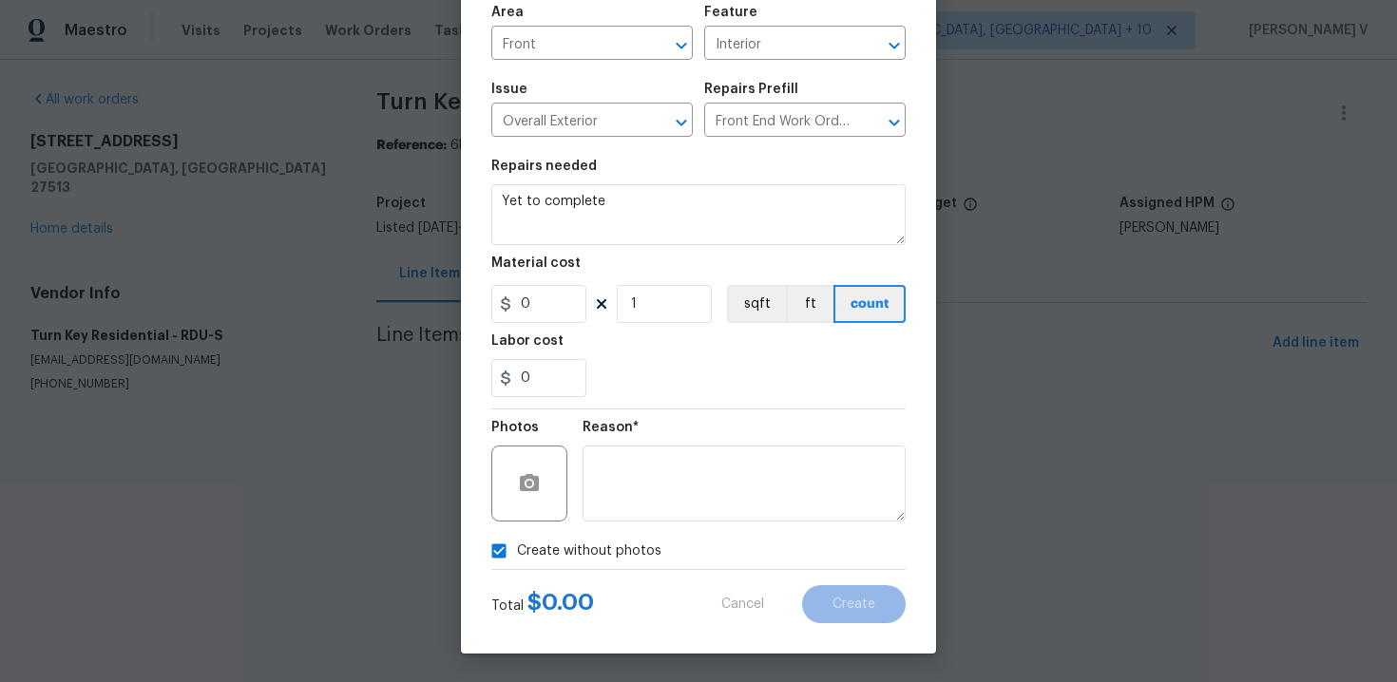
scroll to position [0, 0]
type input "0"
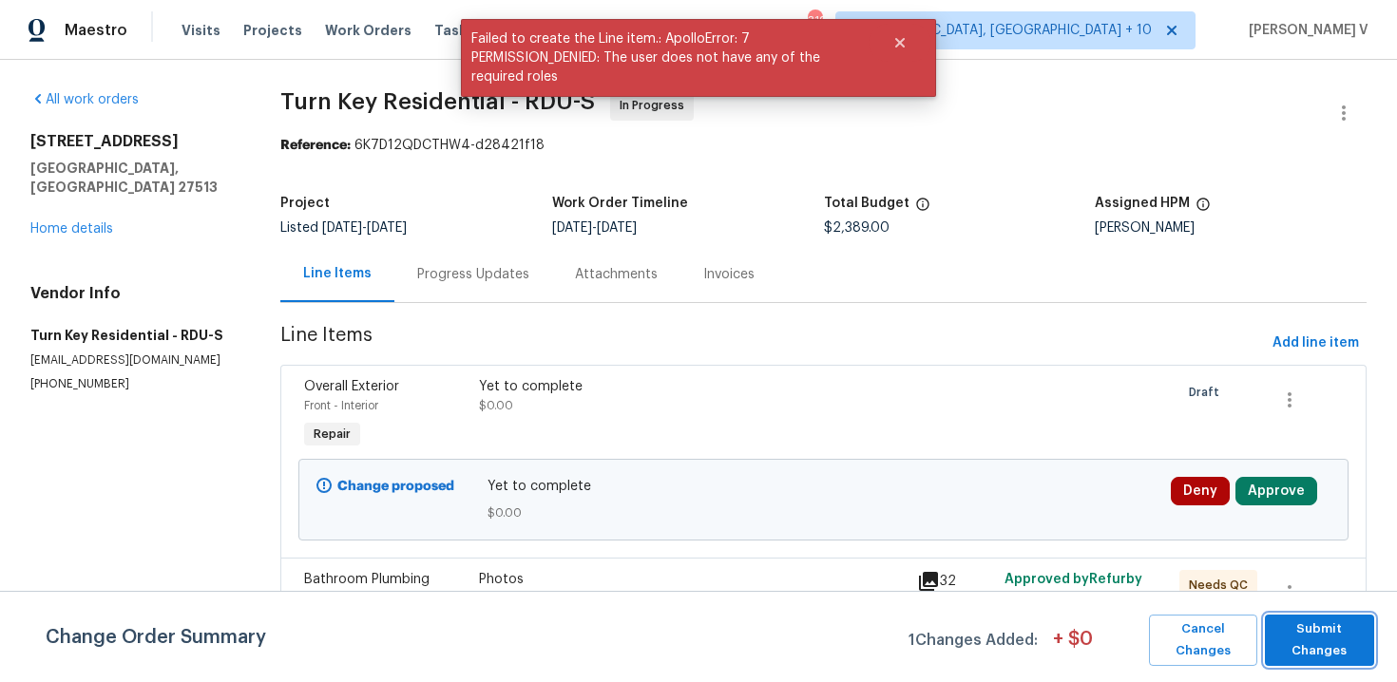
click at [1332, 641] on span "Submit Changes" at bounding box center [1319, 641] width 90 height 44
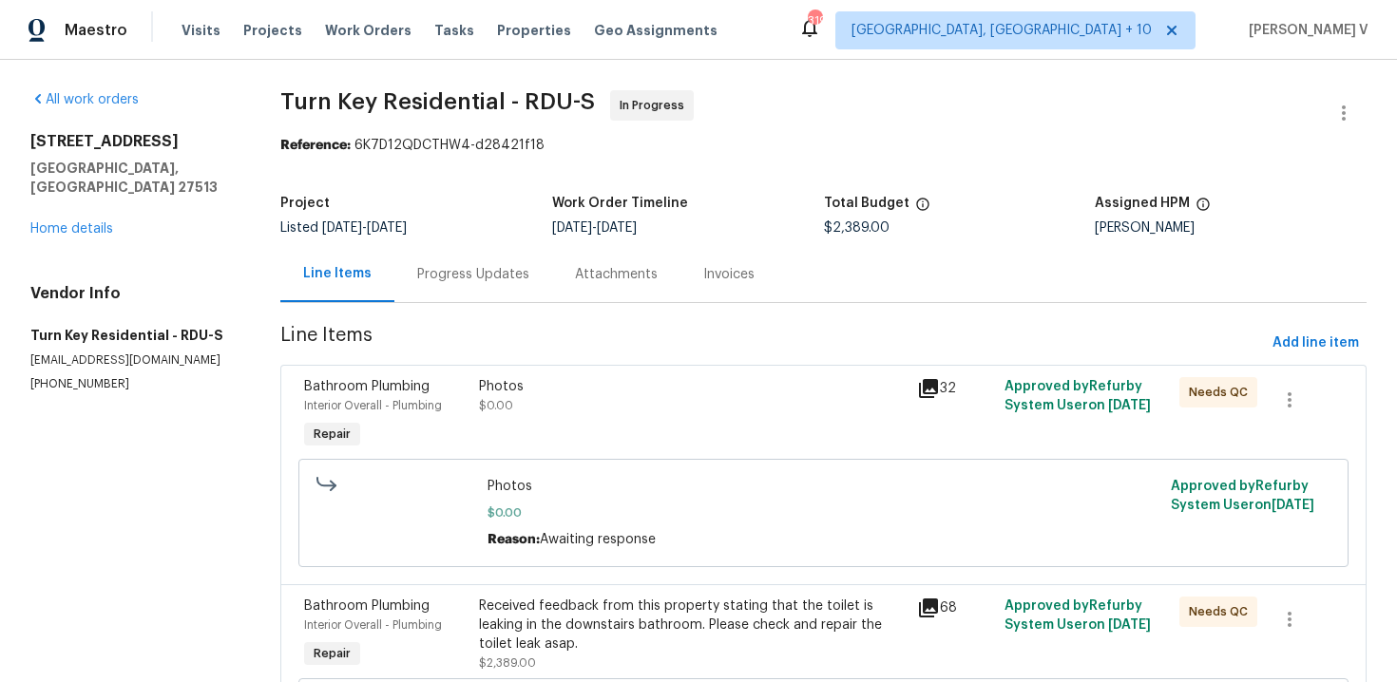
click at [468, 270] on div "Progress Updates" at bounding box center [473, 274] width 112 height 19
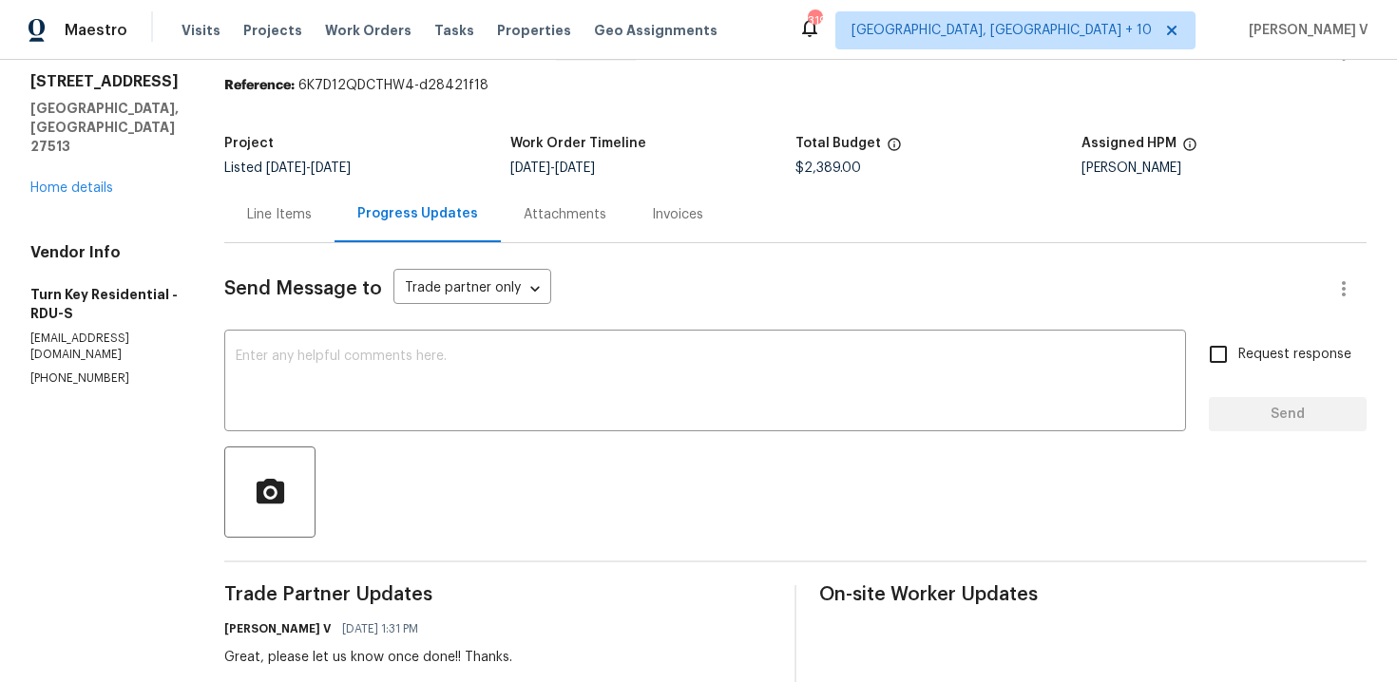
scroll to position [126, 0]
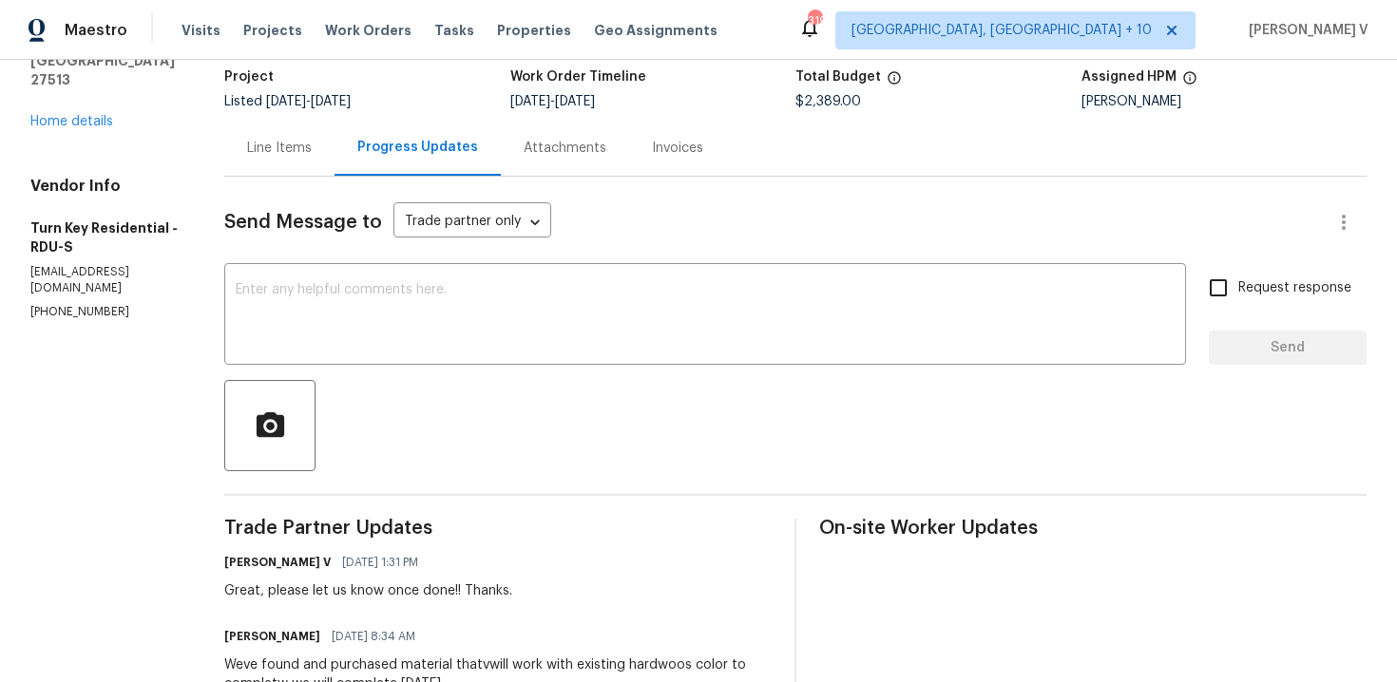
click at [338, 279] on div "x ​" at bounding box center [705, 316] width 962 height 97
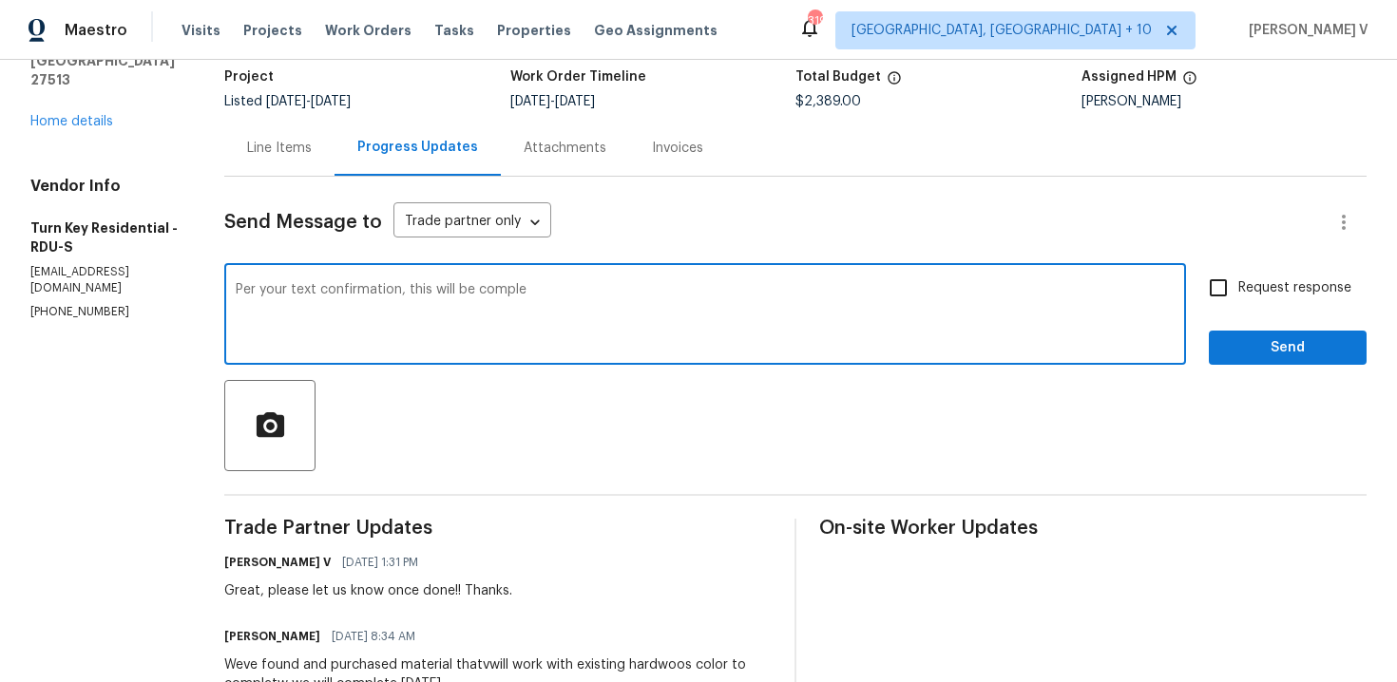
click at [450, 295] on textarea "Per your text confirmation, this will be comple" at bounding box center [705, 316] width 939 height 67
paste textarea "Replacing the water supply in wall is leaking"
click at [431, 316] on textarea "Per your text confirmation, you are currently at the property Replacing the wat…" at bounding box center [705, 316] width 939 height 67
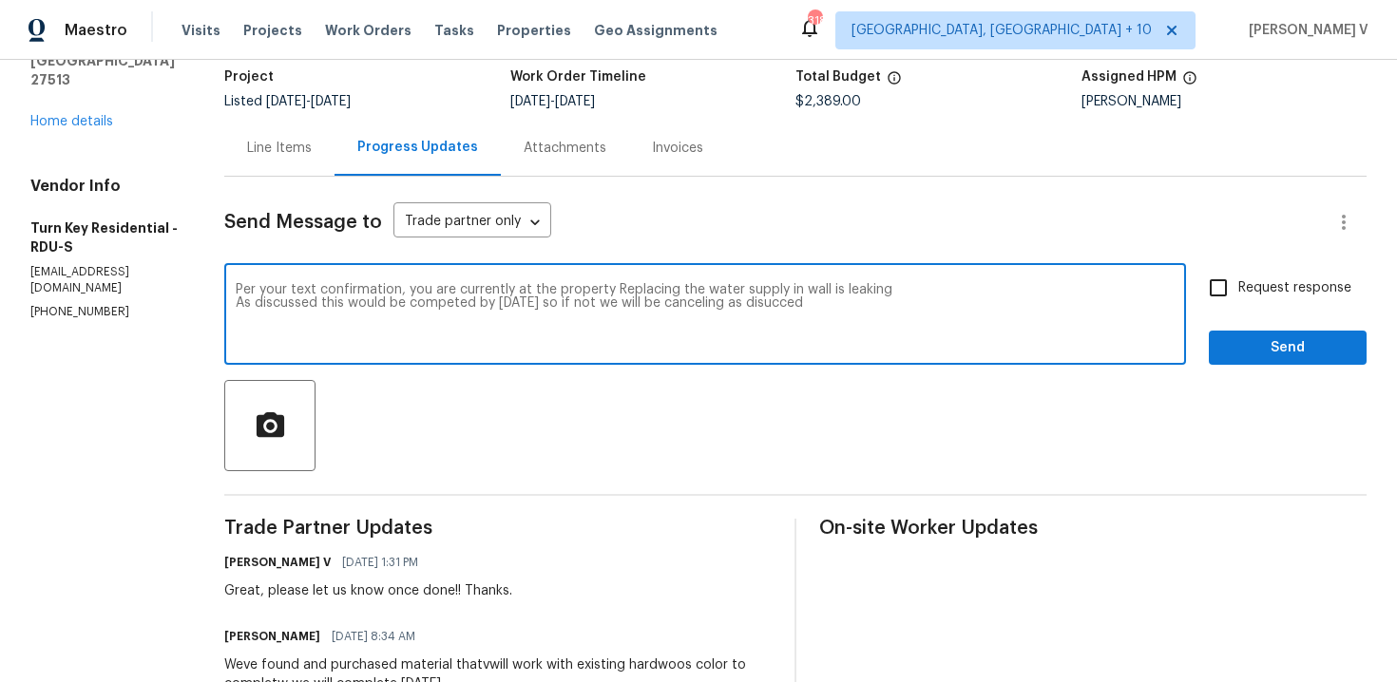
click at [431, 316] on textarea "Per your text confirmation, you are currently at the property Replacing the wat…" at bounding box center [705, 316] width 939 height 67
paste textarea "addressing the leaking water supply in the wall. As discussed, this work is exp…"
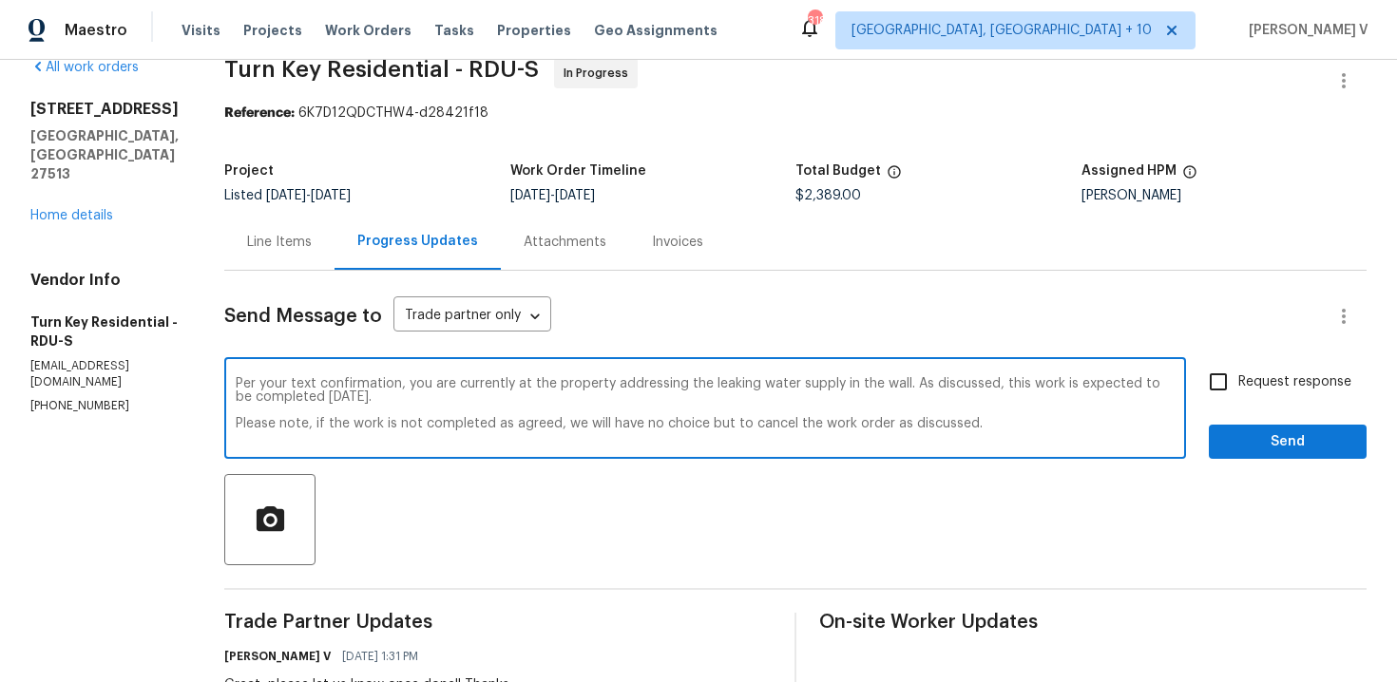
scroll to position [0, 0]
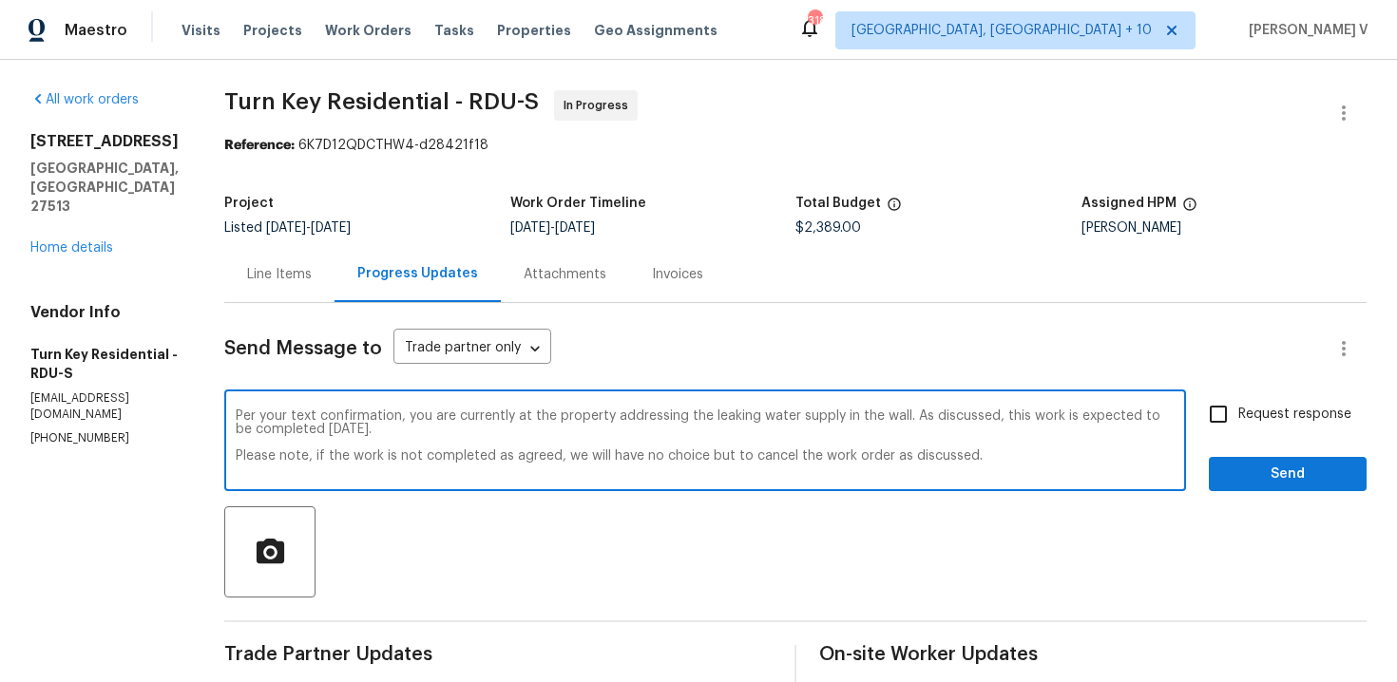
type textarea "Per your text confirmation, you are currently at the property addressing the le…"
click at [1228, 420] on input "Request response" at bounding box center [1218, 414] width 40 height 40
checkbox input "true"
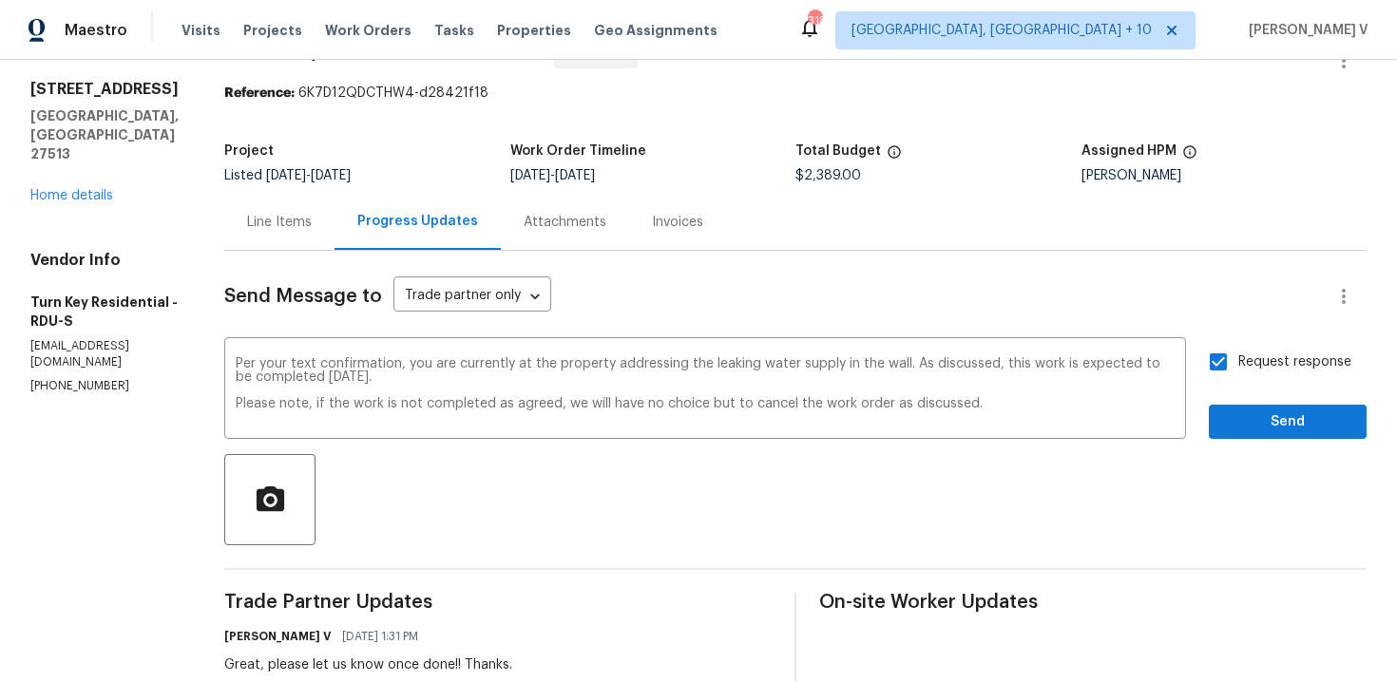
scroll to position [56, 0]
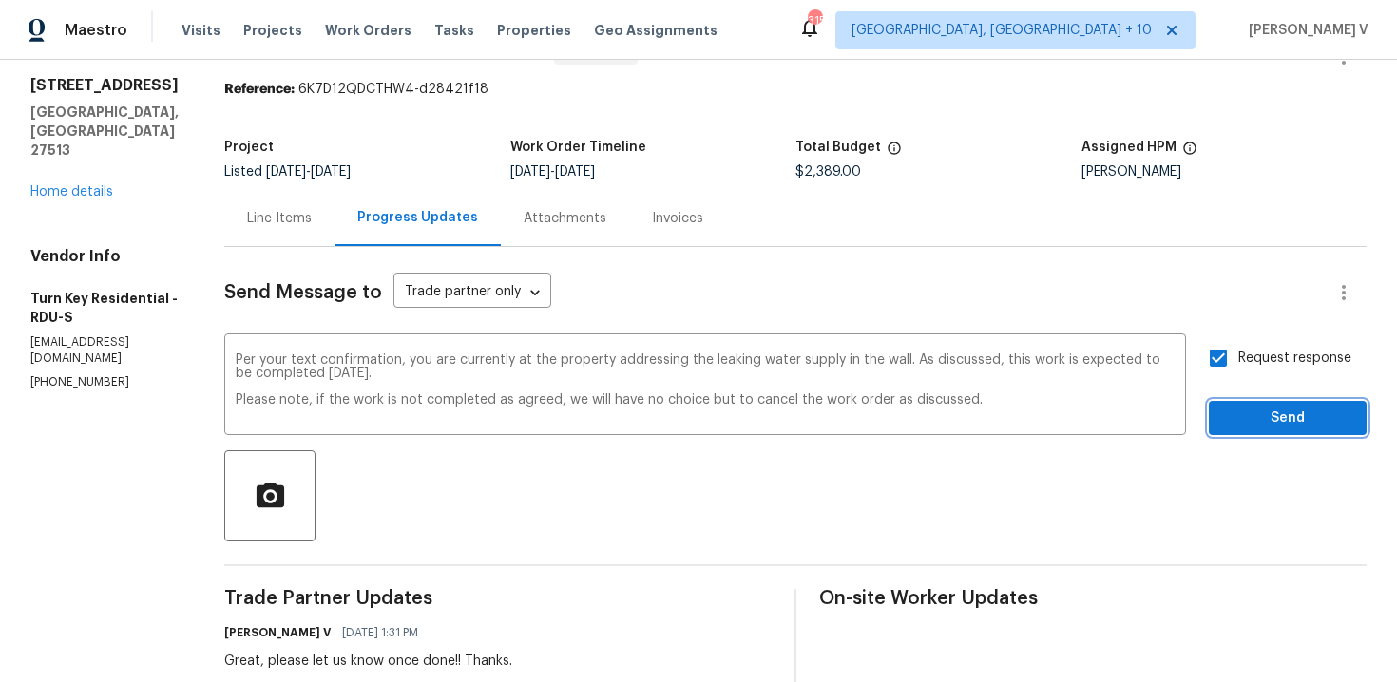
click at [1309, 426] on span "Send" at bounding box center [1287, 419] width 127 height 24
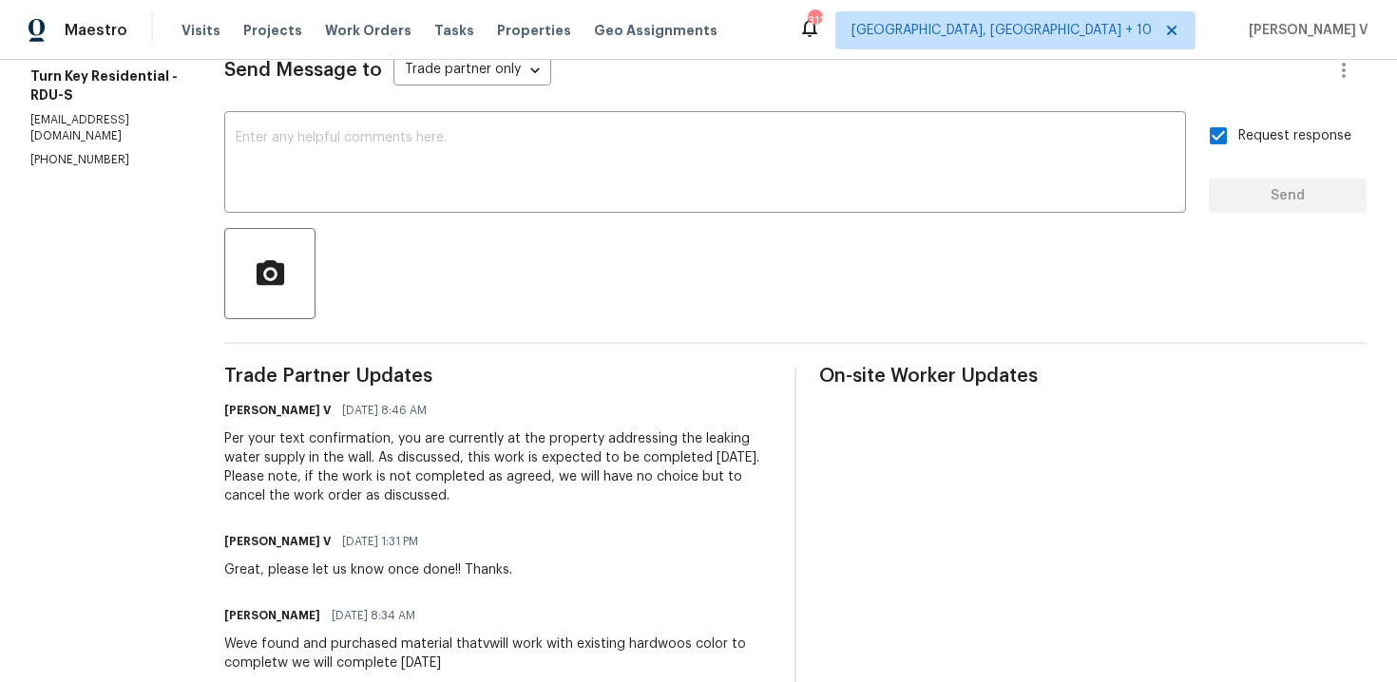
scroll to position [306, 0]
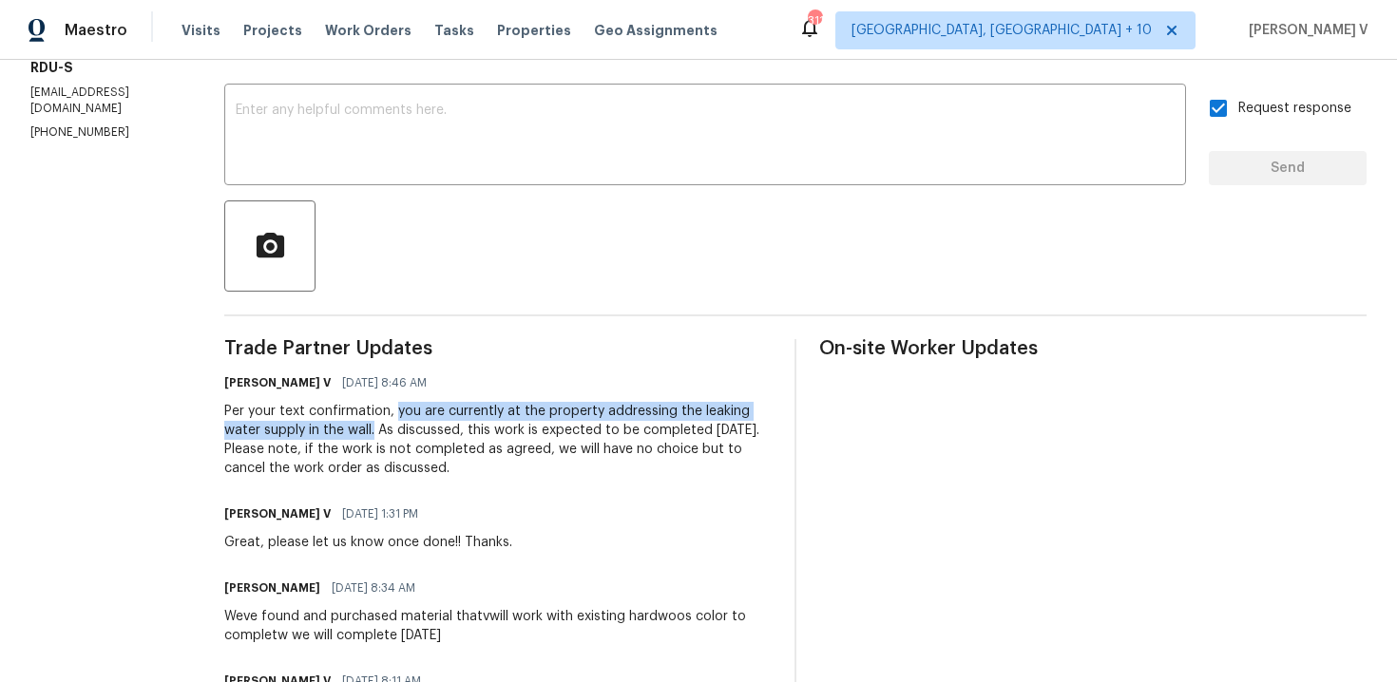
drag, startPoint x: 440, startPoint y: 410, endPoint x: 419, endPoint y: 426, distance: 26.4
click at [419, 426] on div "Per your text confirmation, you are currently at the property addressing the le…" at bounding box center [497, 440] width 547 height 76
copy div "you are currently at the property addressing the leaking water supply in the wa…"
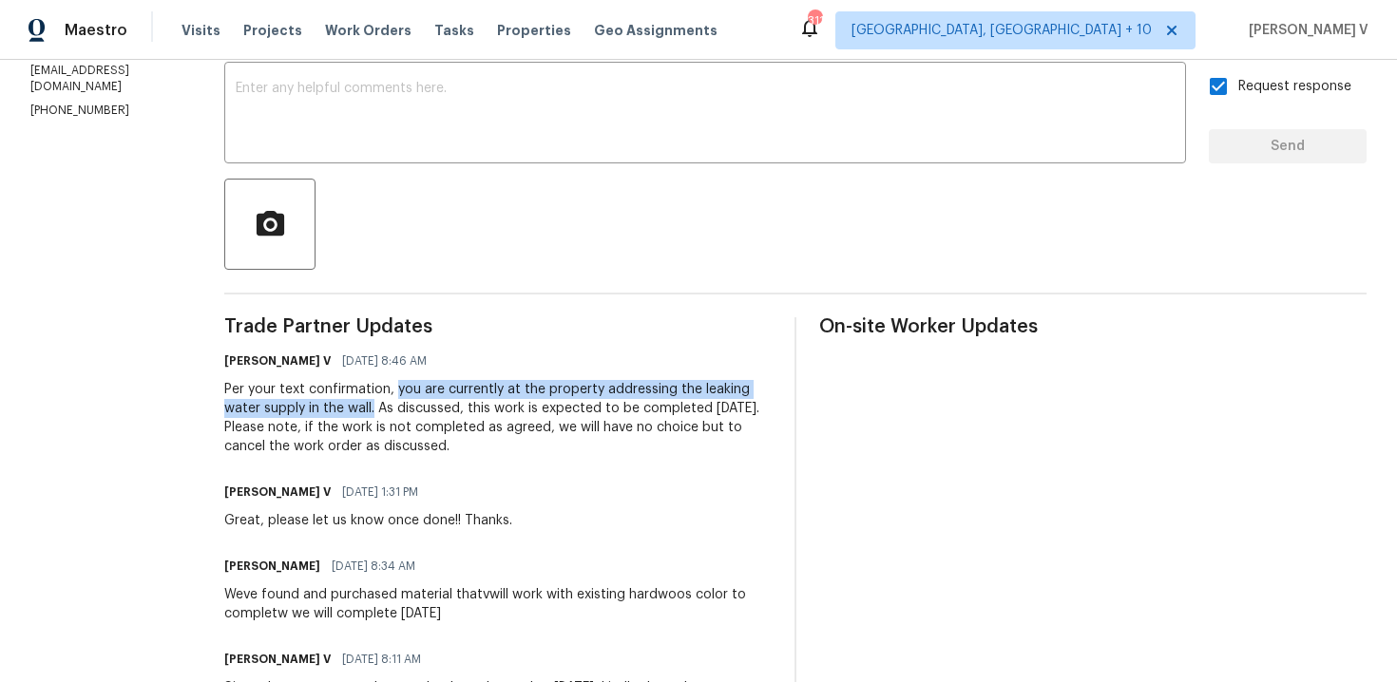
scroll to position [330, 0]
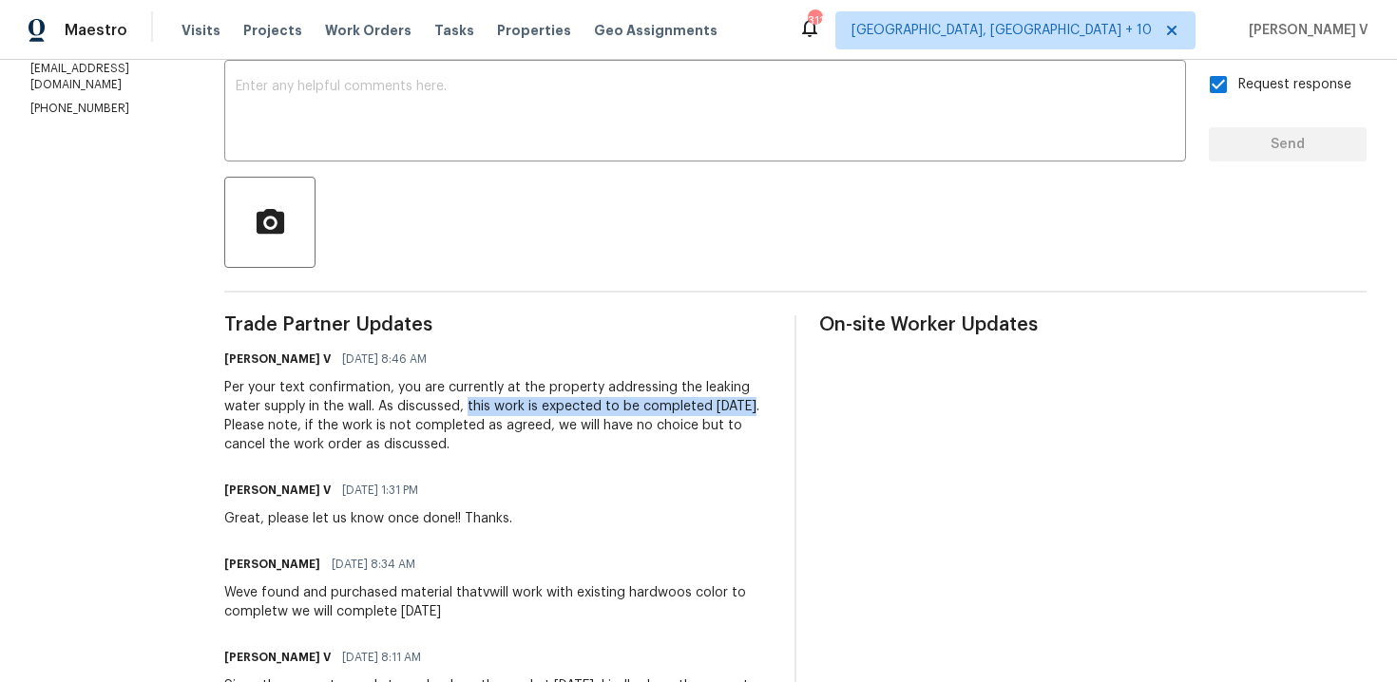
drag, startPoint x: 510, startPoint y: 407, endPoint x: 802, endPoint y: 407, distance: 291.8
copy div "this work is expected to be completed today."
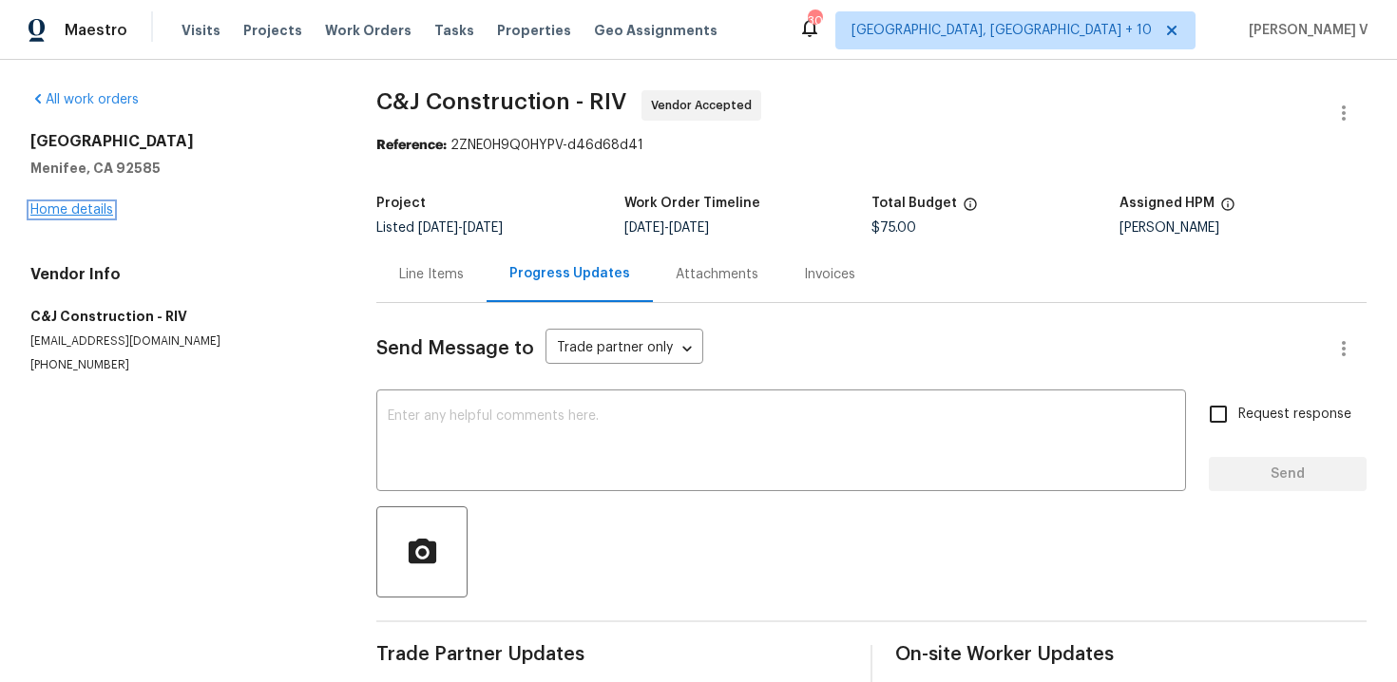
click at [48, 212] on link "Home details" at bounding box center [71, 209] width 83 height 13
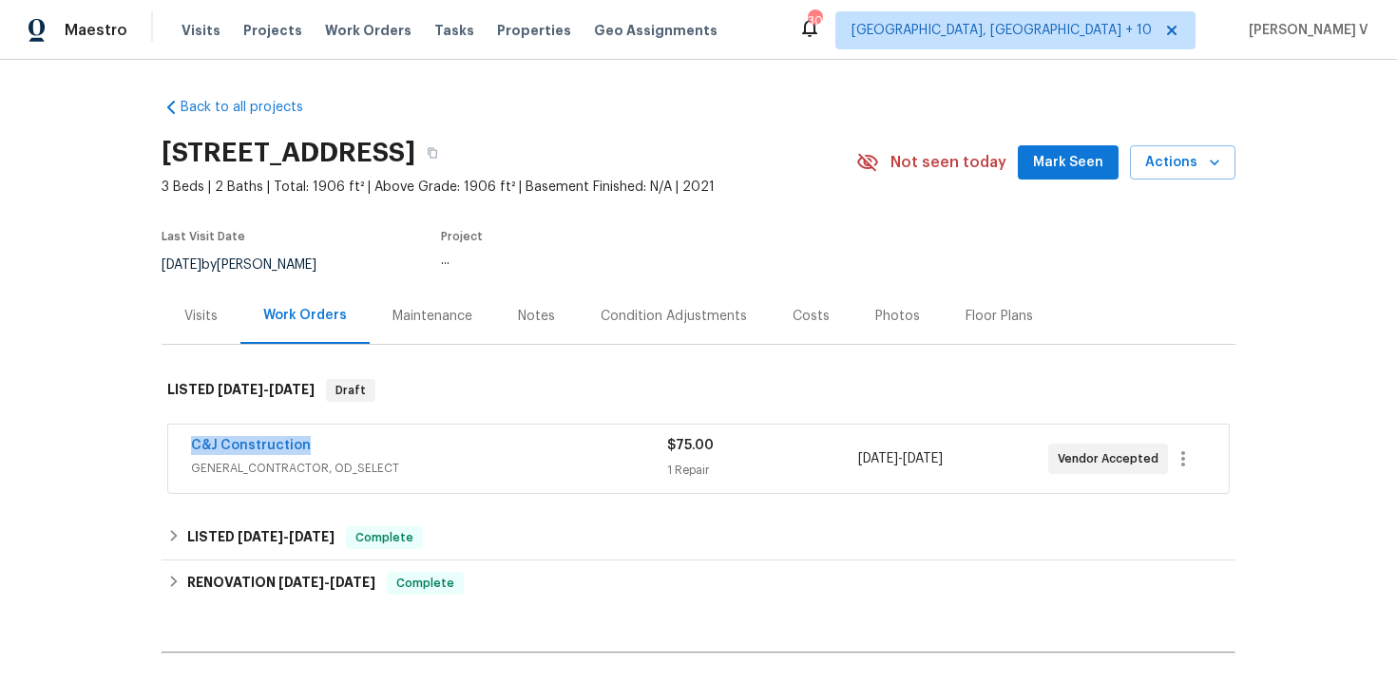
drag, startPoint x: 170, startPoint y: 445, endPoint x: 412, endPoint y: 445, distance: 242.3
click at [412, 445] on div "C&J Construction GENERAL_CONTRACTOR, OD_SELECT $75.00 1 Repair [DATE] - [DATE] …" at bounding box center [698, 459] width 1061 height 68
copy link "C&J Construction"
click at [261, 445] on link "C&J Construction" at bounding box center [251, 445] width 120 height 13
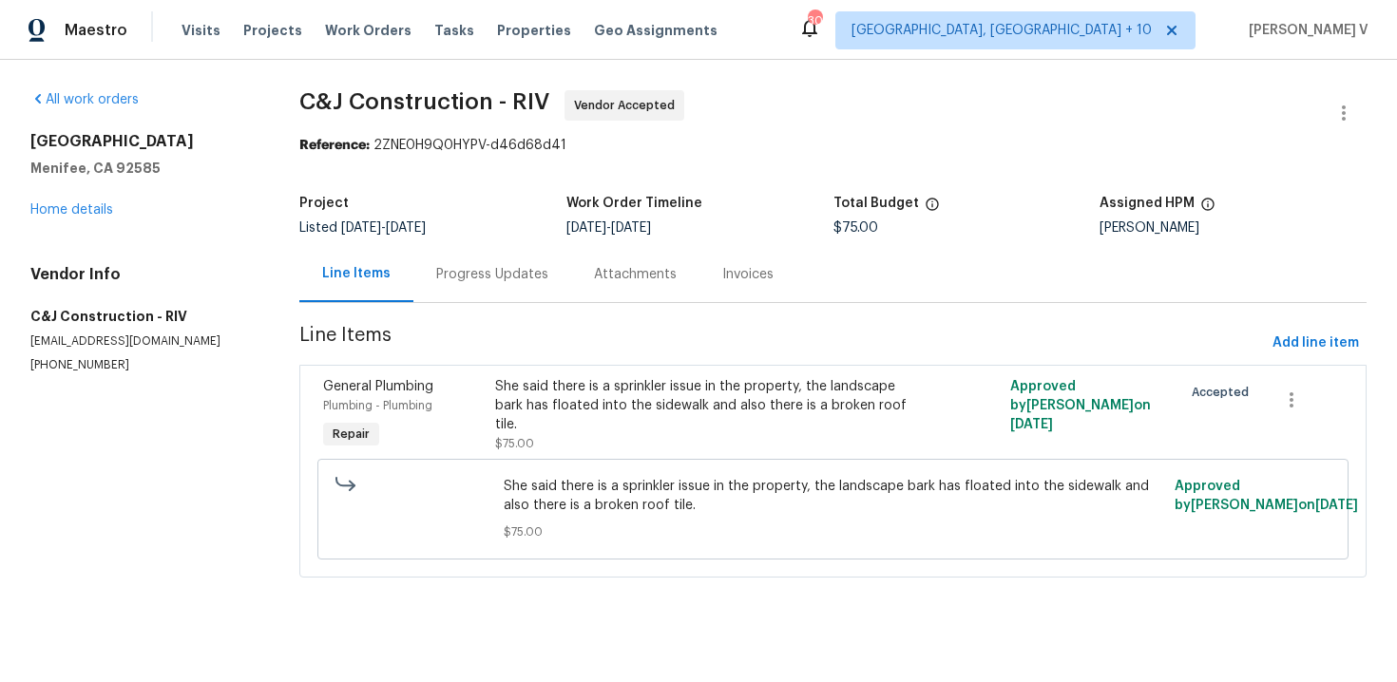
click at [529, 283] on div "Progress Updates" at bounding box center [492, 274] width 112 height 19
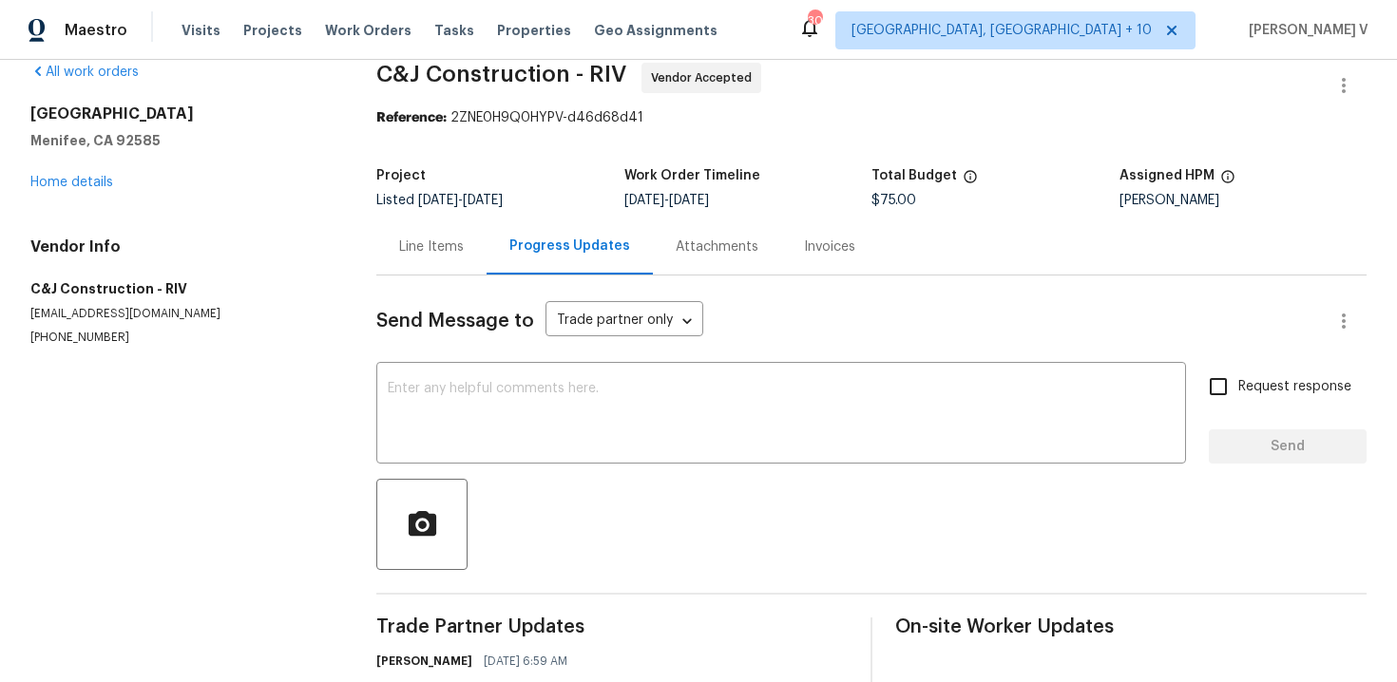
scroll to position [172, 0]
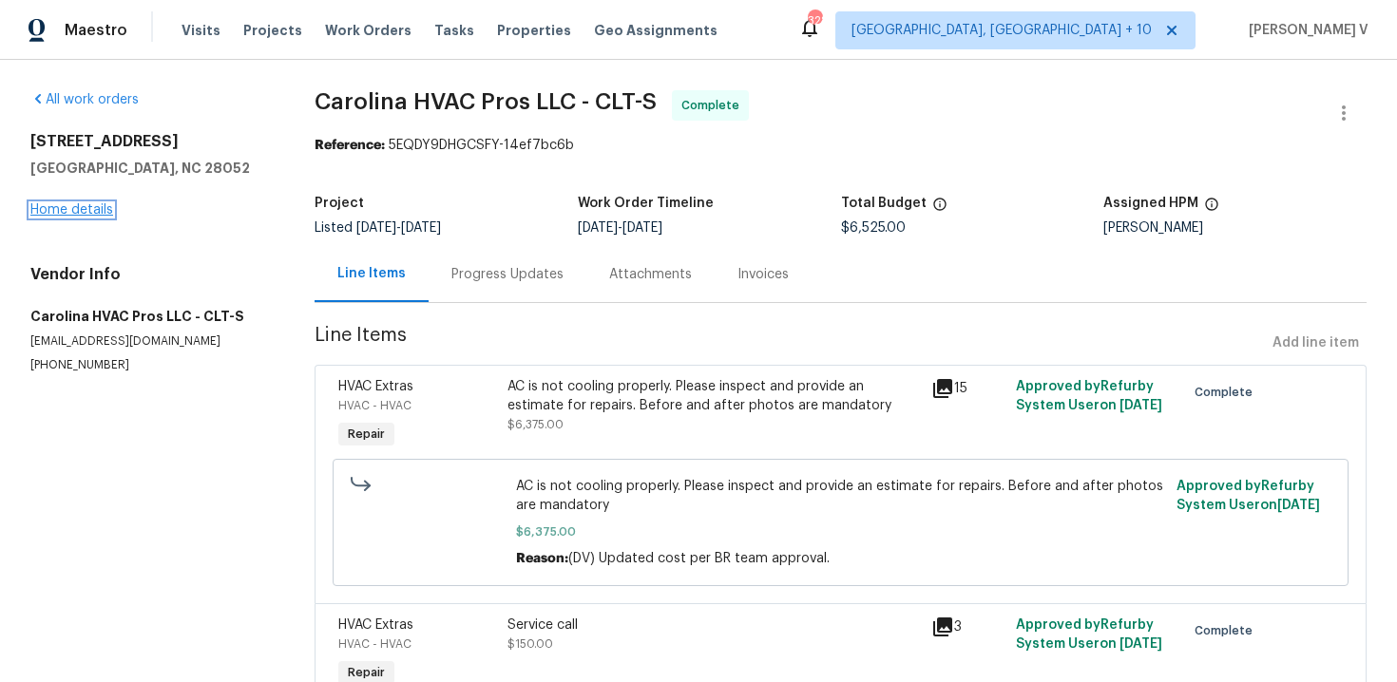
click at [86, 211] on link "Home details" at bounding box center [71, 209] width 83 height 13
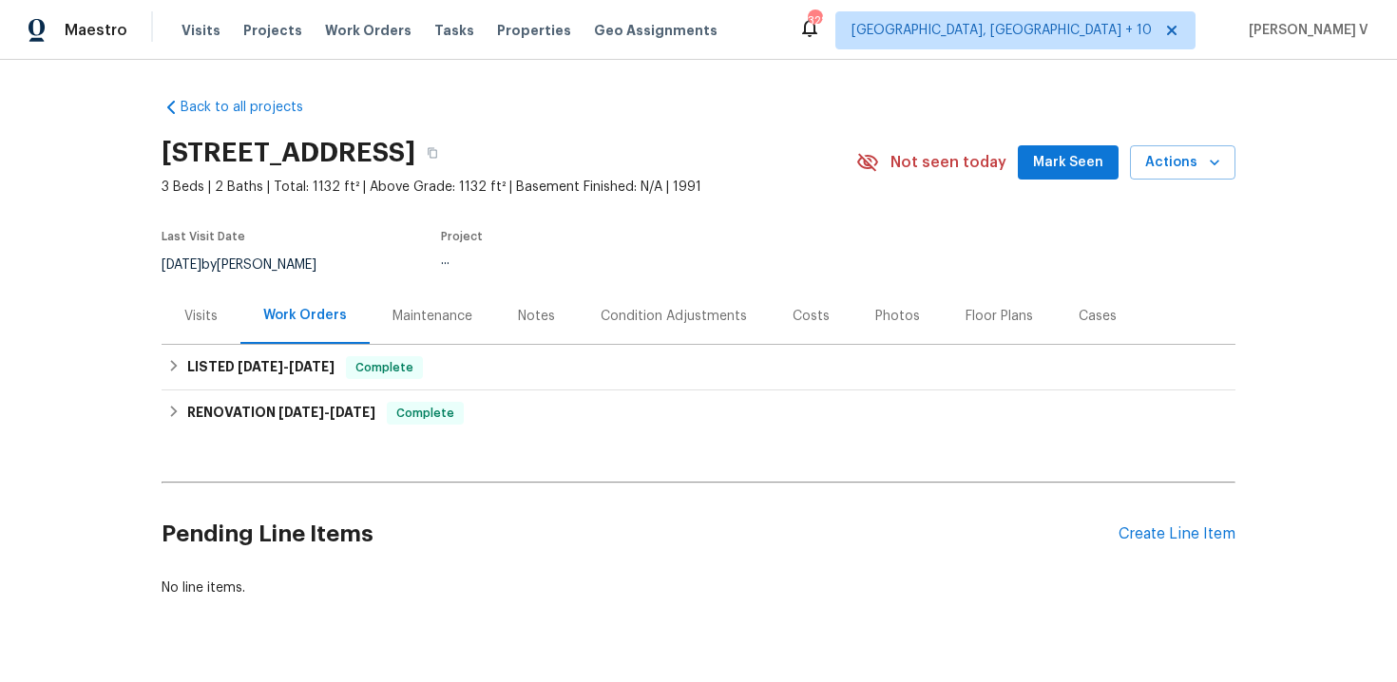
scroll to position [45, 0]
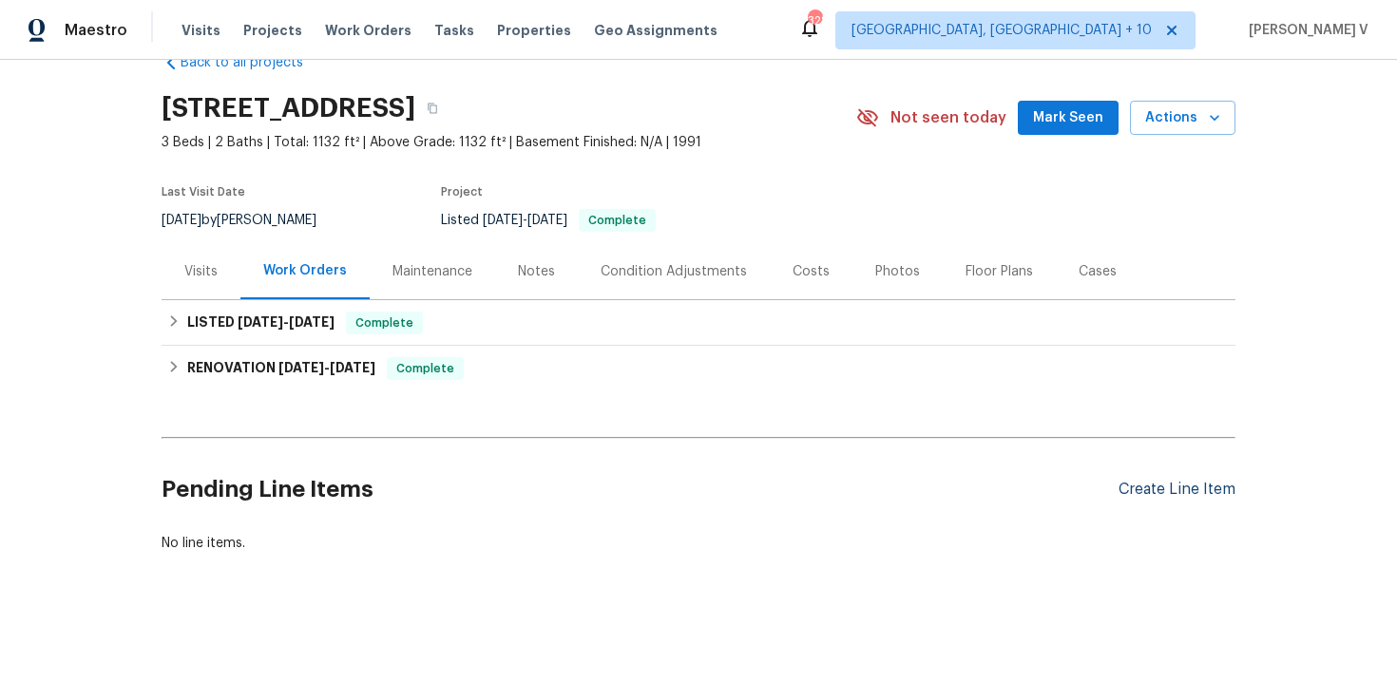
click at [1153, 494] on div "Create Line Item" at bounding box center [1177, 490] width 117 height 18
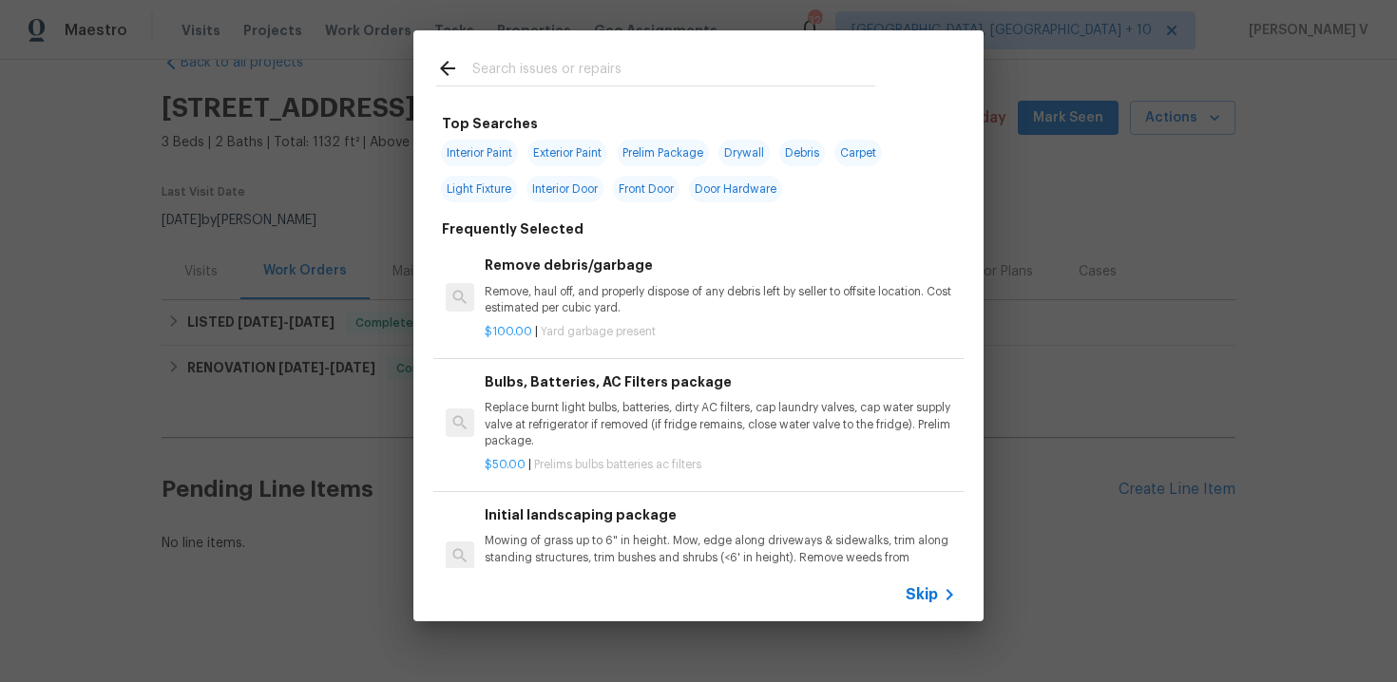
click at [862, 367] on div "Bulbs, Batteries, AC Filters package Replace burnt light bulbs, batteries, dirt…" at bounding box center [698, 423] width 530 height 139
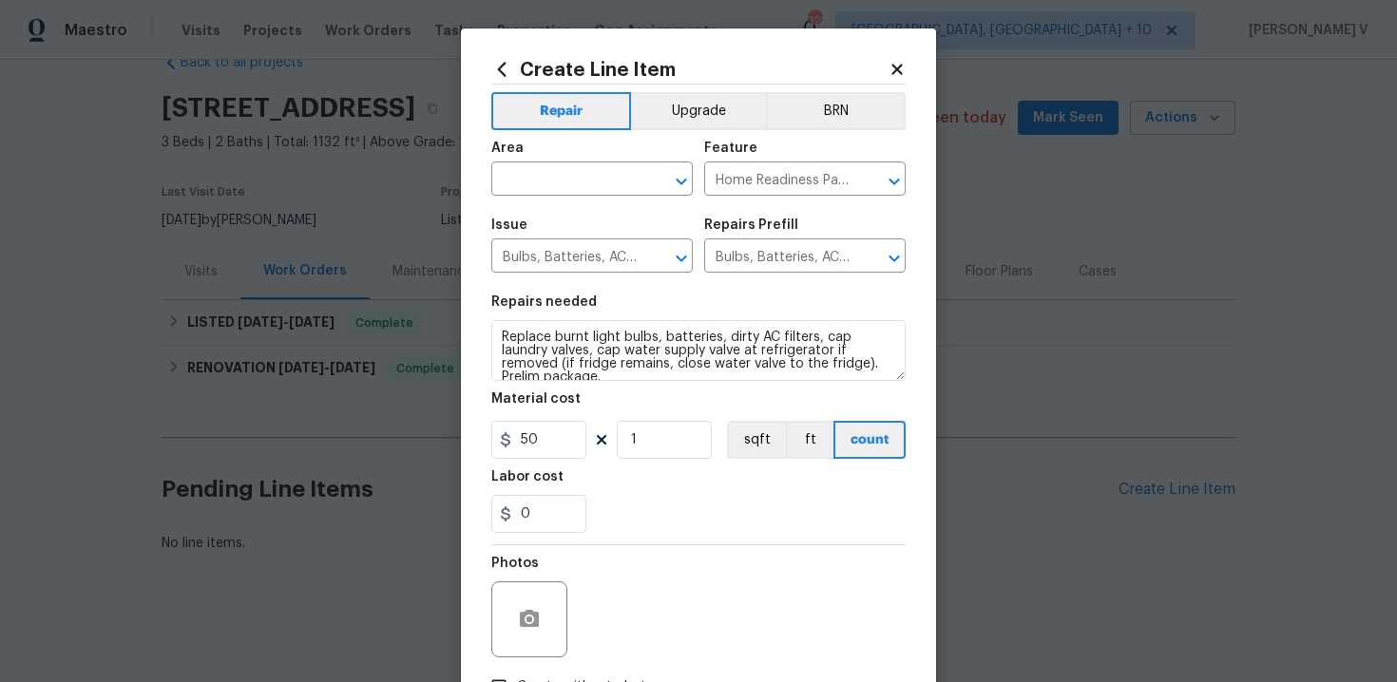
click at [604, 383] on section "Repairs needed Replace burnt light bulbs, batteries, dirty AC filters, cap laun…" at bounding box center [698, 414] width 414 height 260
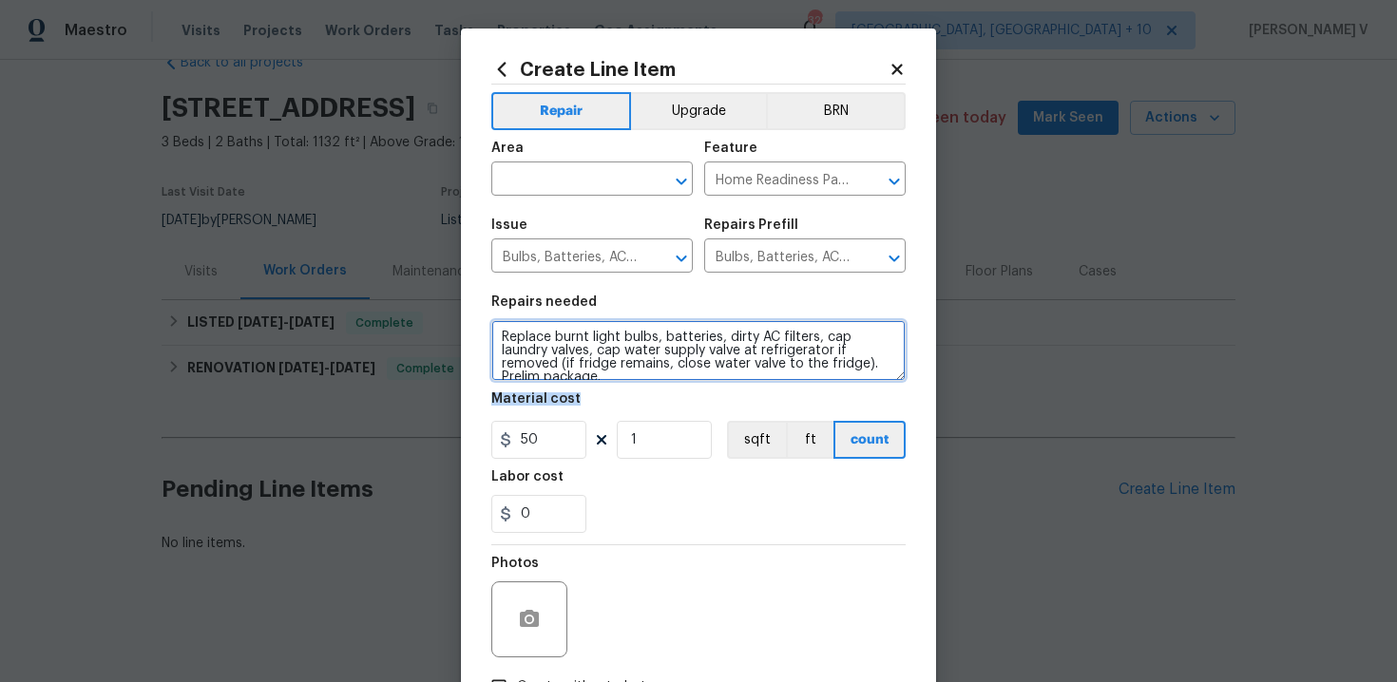
click at [622, 374] on textarea "Replace burnt light bulbs, batteries, dirty AC filters, cap laundry valves, cap…" at bounding box center [698, 350] width 414 height 61
paste textarea "Please send a work order to a handyman to investigate and repair tub faucet lea…"
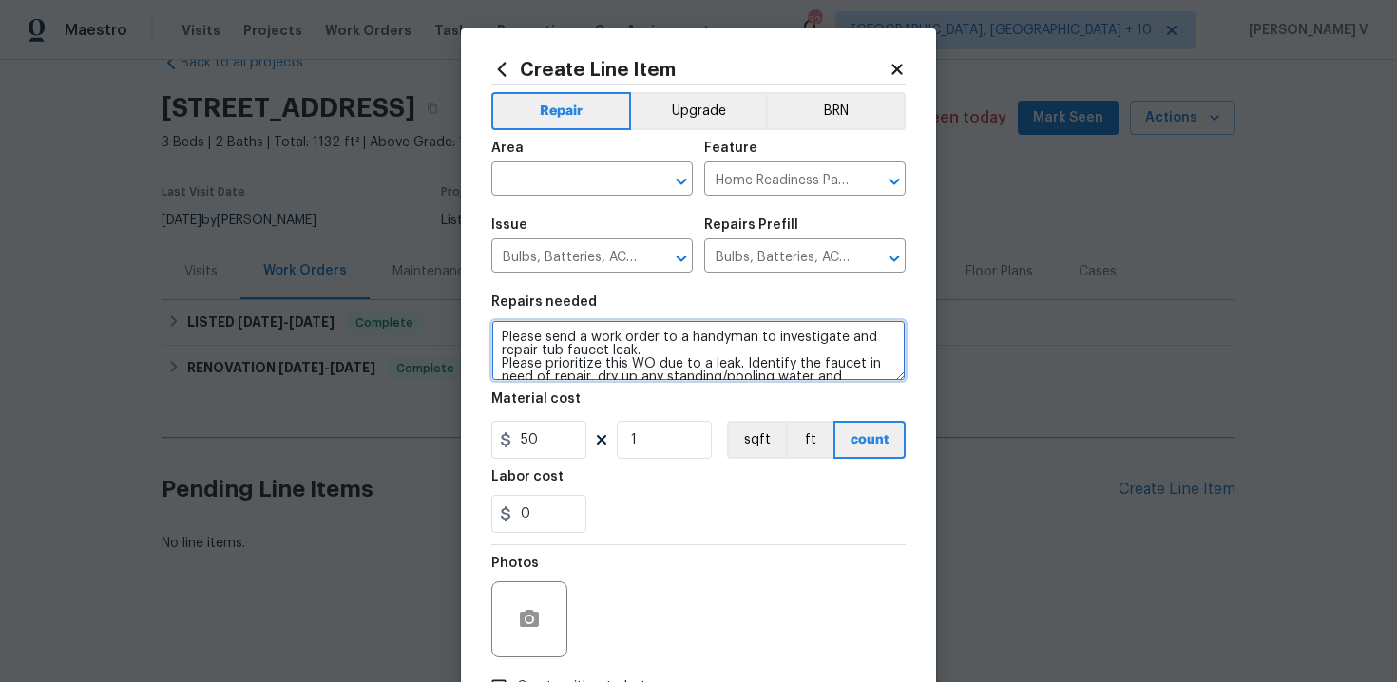
click at [628, 372] on textarea "Please send a work order to a handyman to investigate and repair tub faucet lea…" at bounding box center [698, 350] width 414 height 61
click at [747, 334] on textarea "Please send a work order to a handyman to investigate and repair tub faucet lea…" at bounding box center [698, 350] width 414 height 61
drag, startPoint x: 776, startPoint y: 339, endPoint x: 444, endPoint y: 329, distance: 332.8
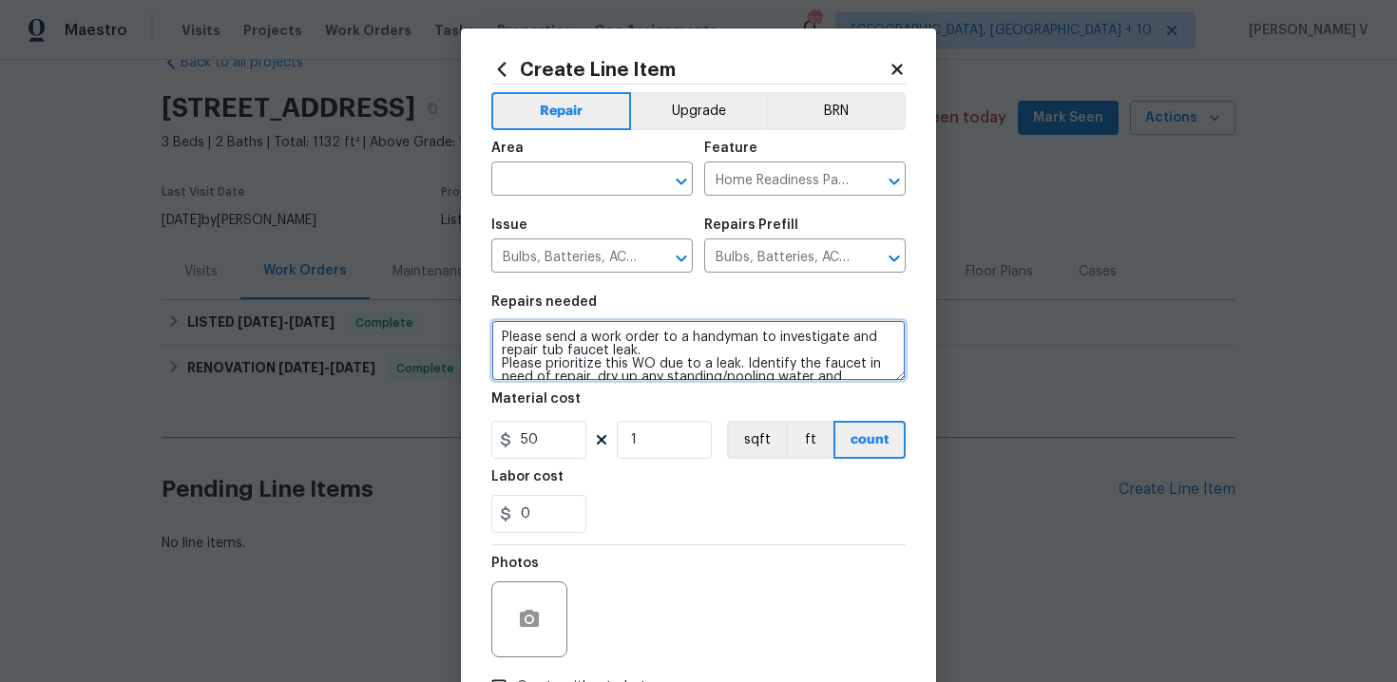
click at [449, 329] on div "Create Line Item Repair Upgrade BRN Area ​ Feature Home Readiness Packages ​ Is…" at bounding box center [698, 341] width 1397 height 682
type textarea "Investigate and repair tub faucet leak. Please prioritize this WO due to a leak…"
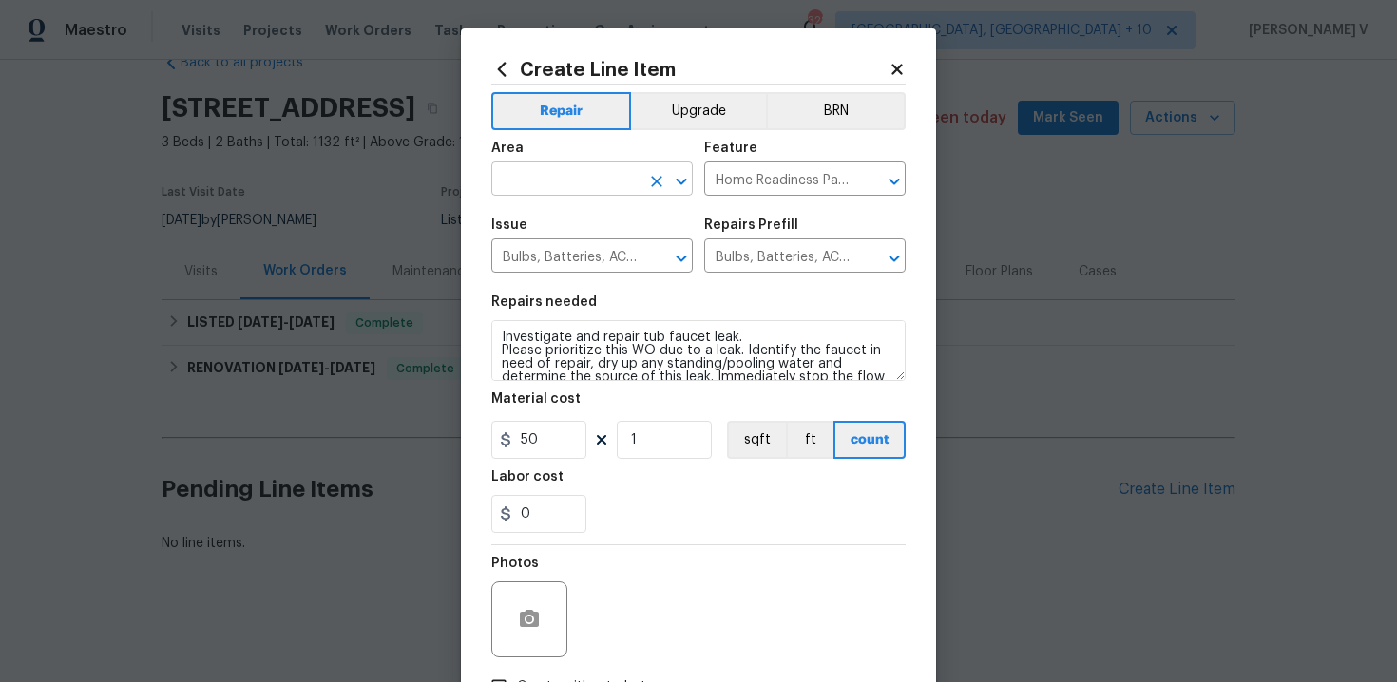
click at [559, 188] on input "text" at bounding box center [565, 180] width 148 height 29
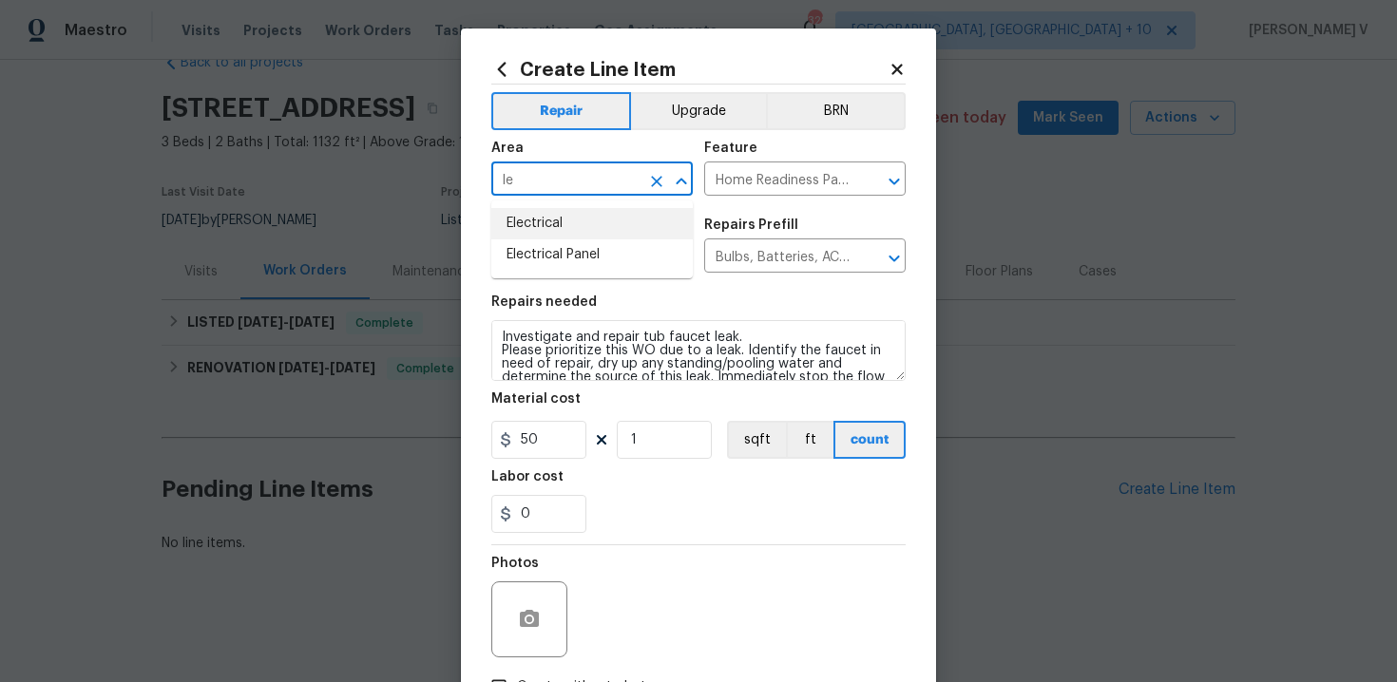
click at [546, 185] on input "le" at bounding box center [565, 180] width 148 height 29
click at [582, 244] on ul "Plumbing" at bounding box center [591, 224] width 201 height 47
click at [578, 222] on li "Plumbing" at bounding box center [591, 223] width 201 height 31
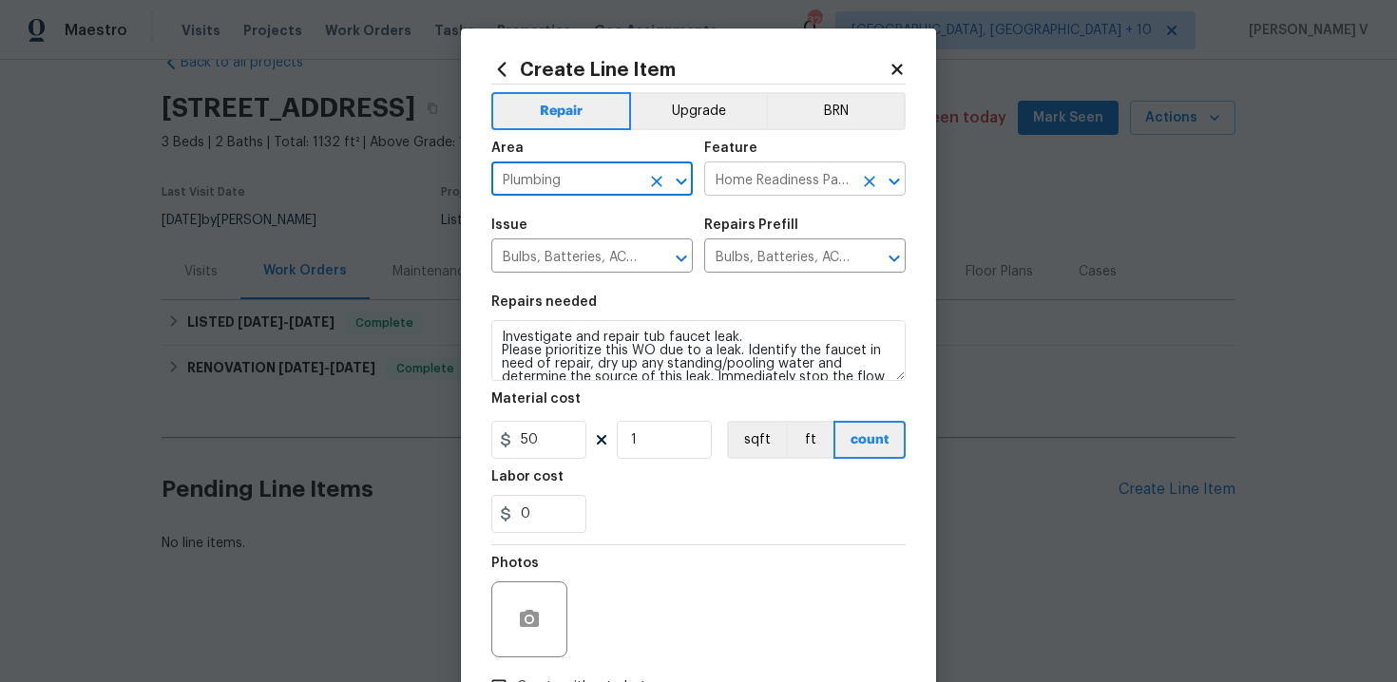
click at [896, 171] on icon "Open" at bounding box center [894, 181] width 23 height 23
type input "Plumbing"
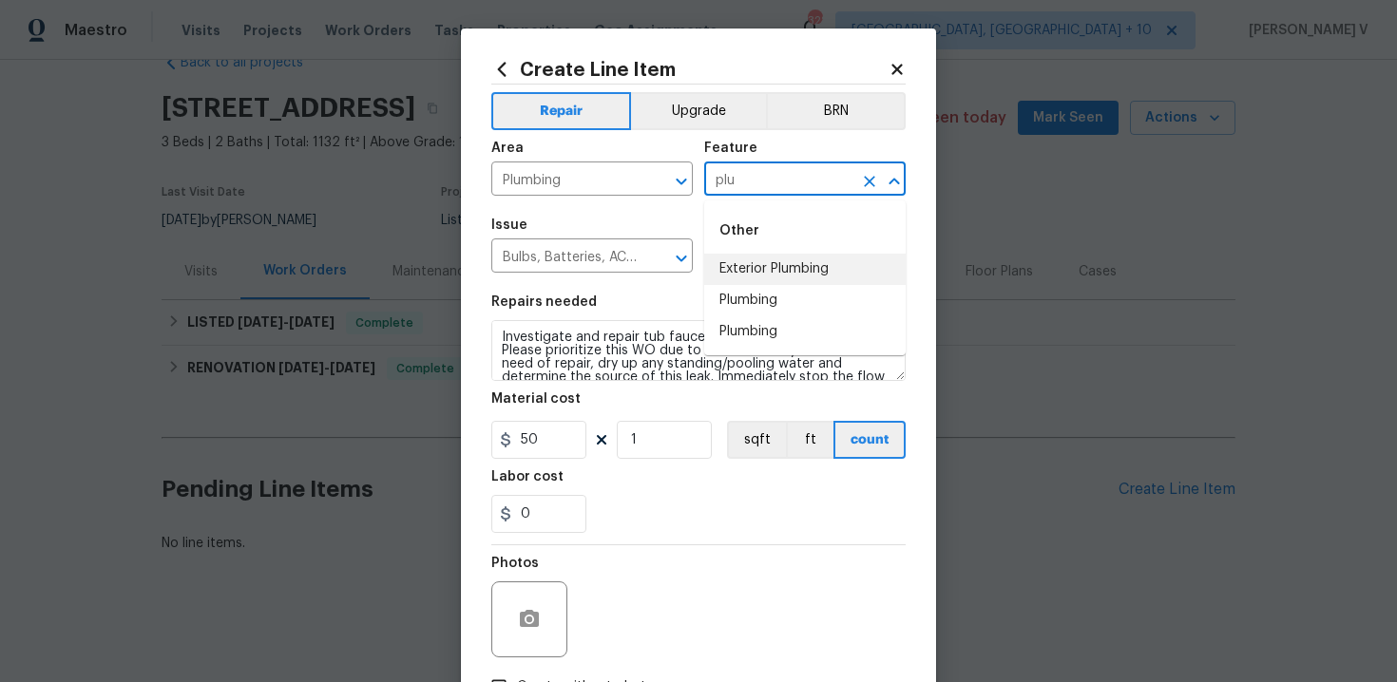
click at [821, 300] on li "Plumbing" at bounding box center [804, 300] width 201 height 31
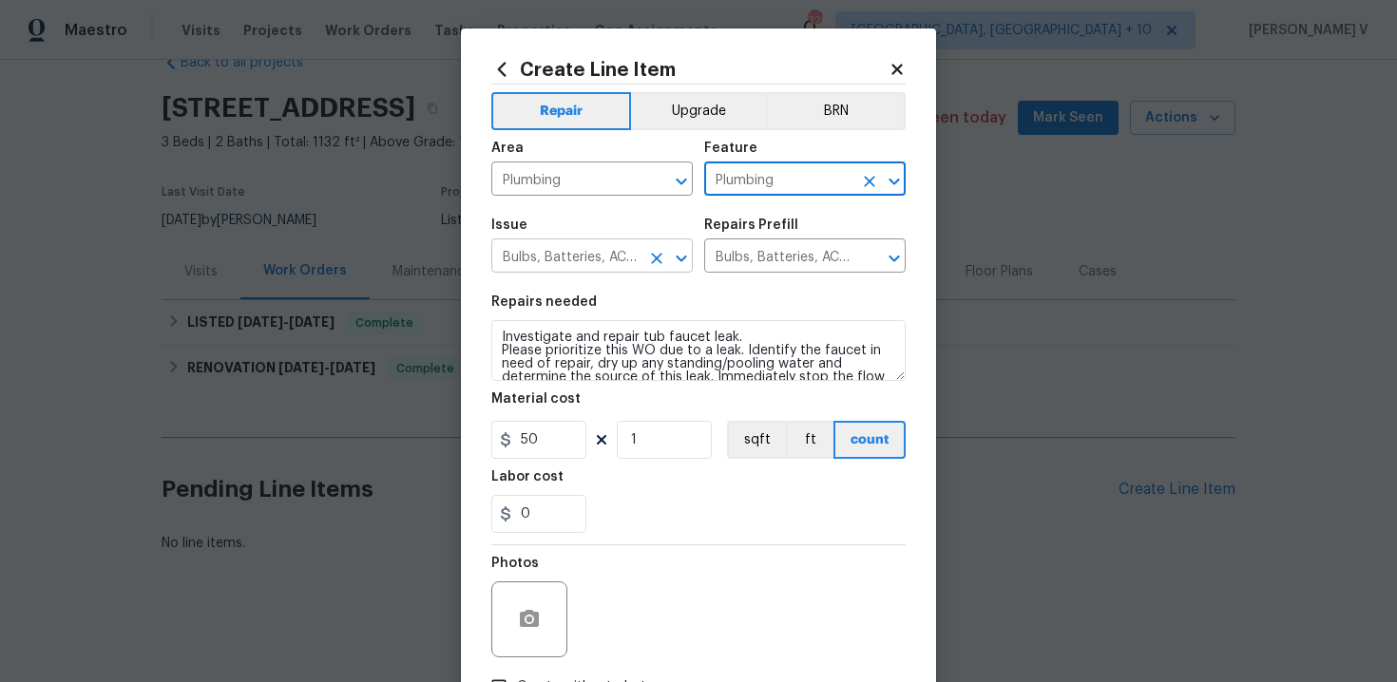
type input "Plumbing"
click at [603, 247] on input "Bulbs, Batteries, AC Filters" at bounding box center [565, 257] width 148 height 29
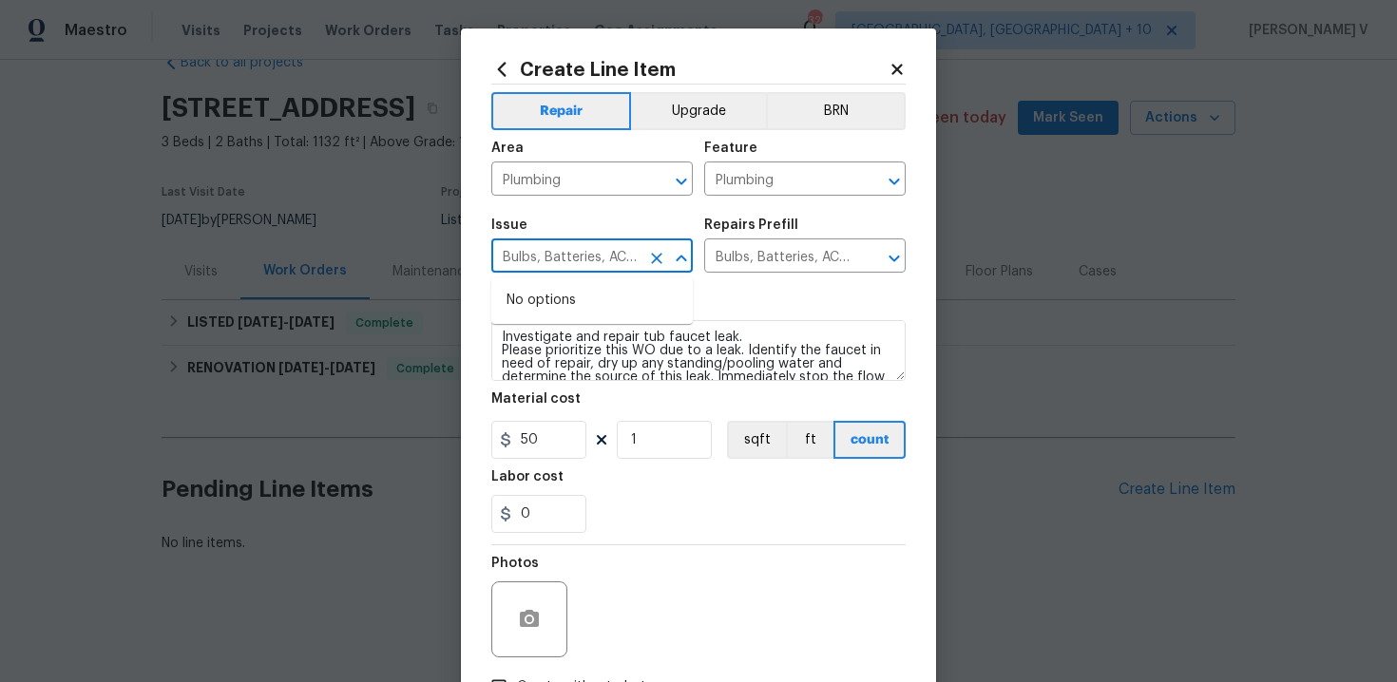
scroll to position [0, 33]
click at [576, 262] on input "Bulbs, Batteries, AC Filtersu" at bounding box center [565, 257] width 148 height 29
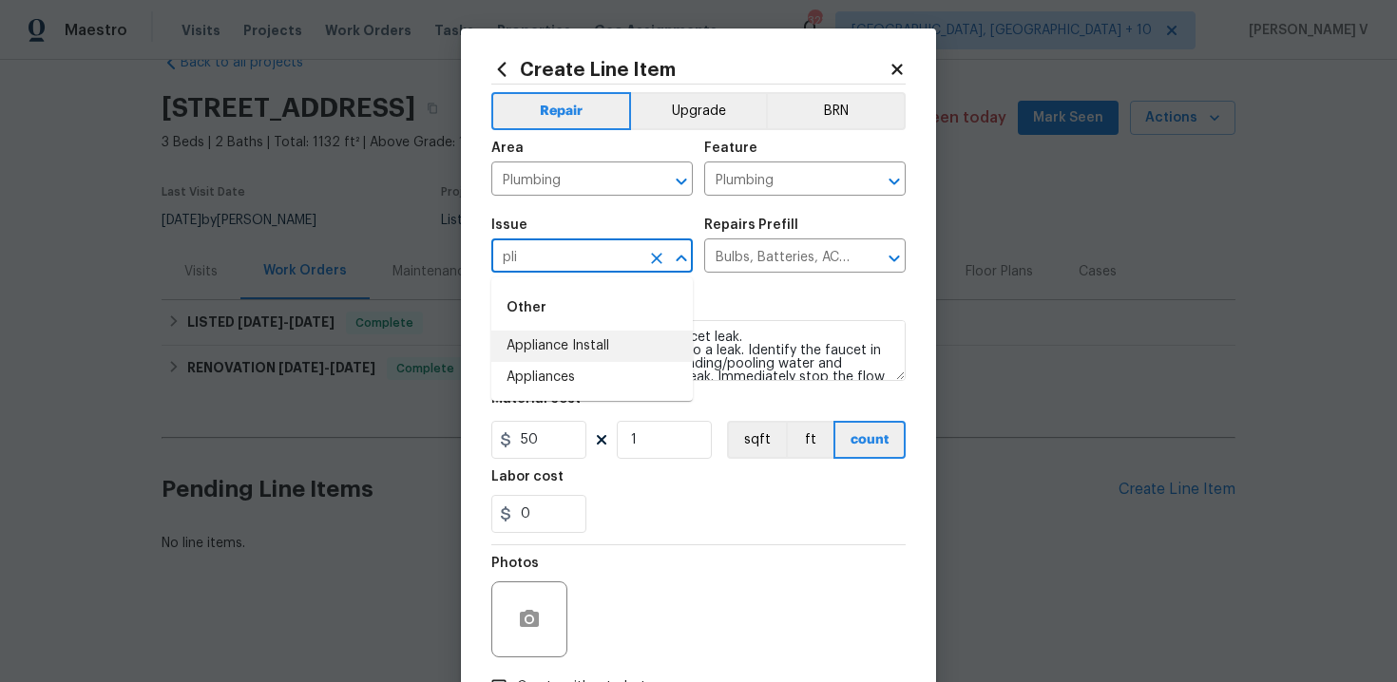
click at [550, 254] on input "pli" at bounding box center [565, 257] width 148 height 29
click at [559, 337] on li "Bathroom Plumbing" at bounding box center [591, 346] width 201 height 31
type input "Bathroom Plumbing"
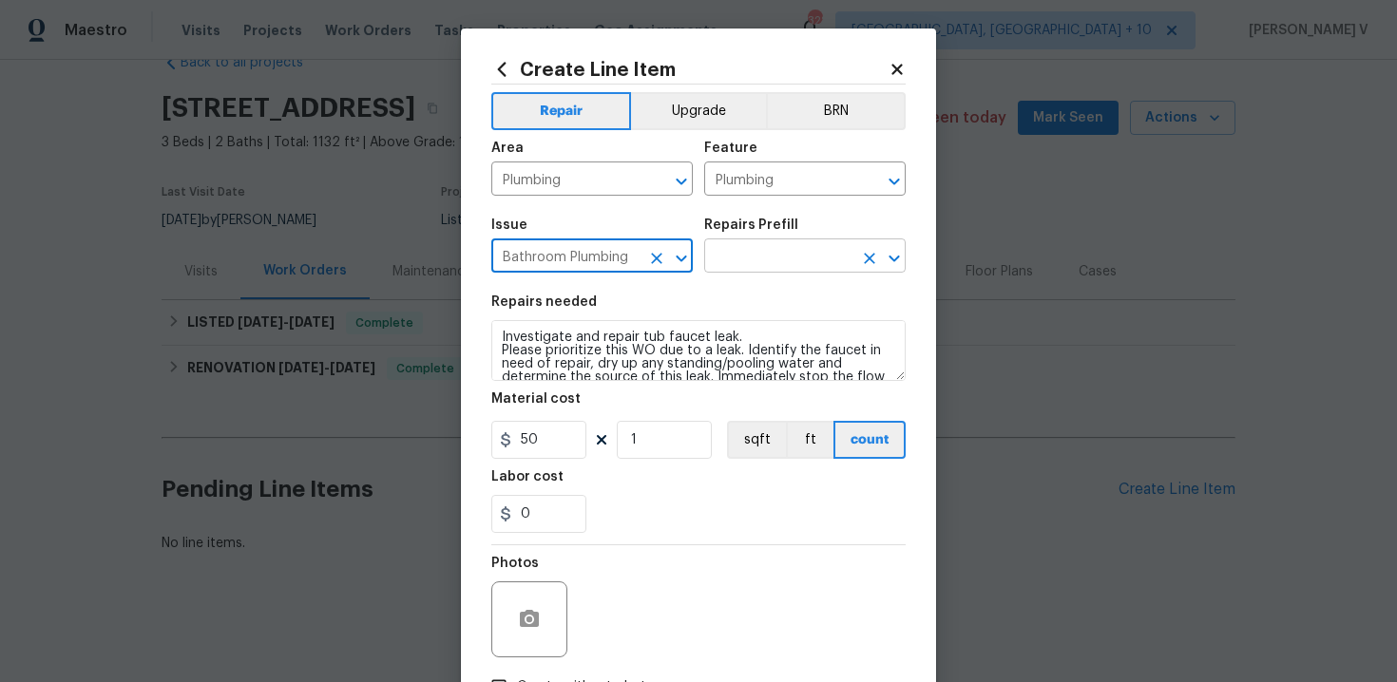
type input "Bathroom Plumbing"
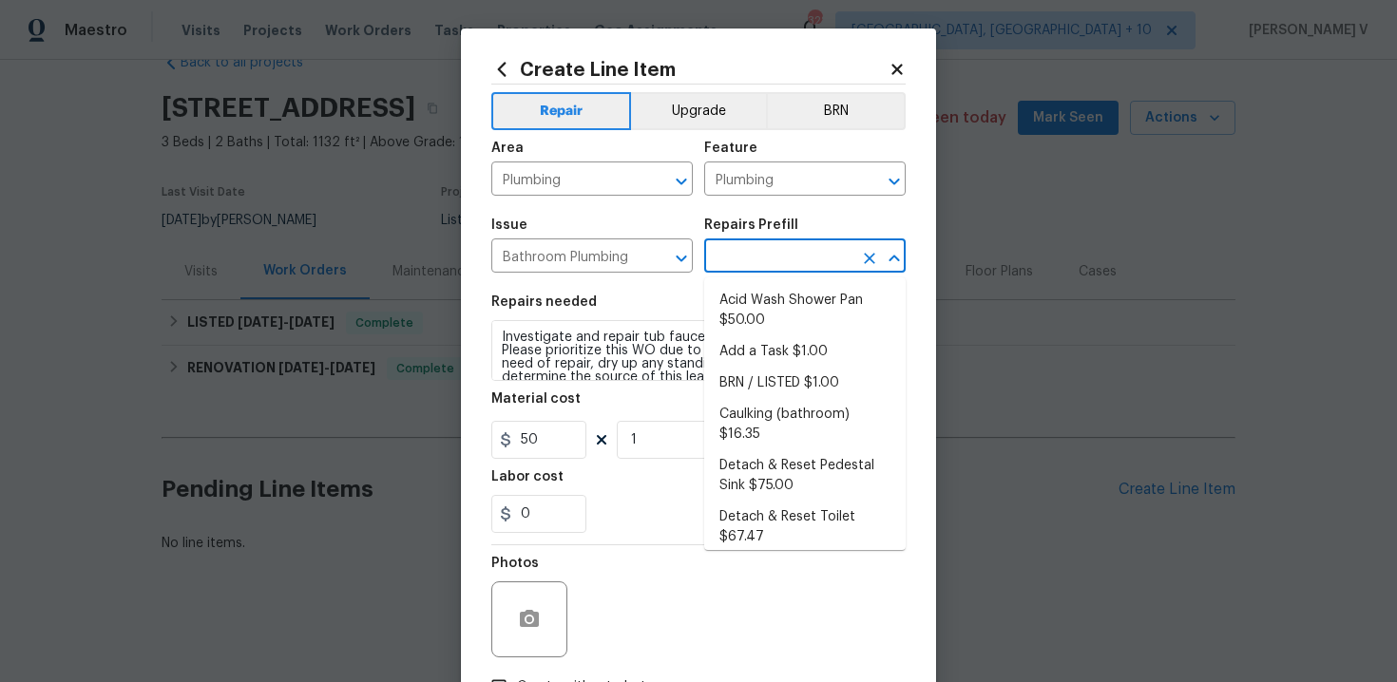
click at [794, 262] on input "text" at bounding box center [778, 257] width 148 height 29
click at [741, 353] on li "Add a Task $1.00" at bounding box center [804, 351] width 201 height 31
type input "Add a Task $1.00"
type textarea "HPM to detail"
type input "1"
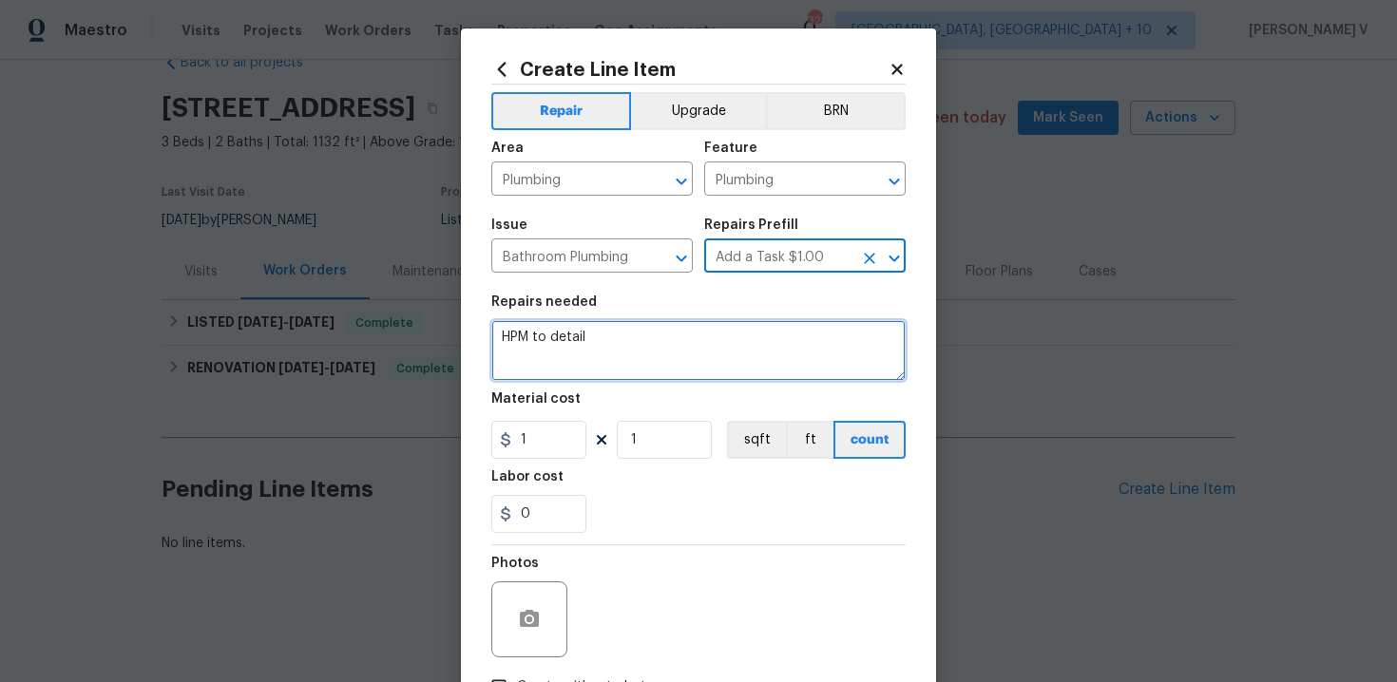
click at [741, 353] on textarea "HPM to detail" at bounding box center [698, 350] width 414 height 61
paste textarea "Investigate and repair tub faucet leak. Please prioritize this WO due to a leak…"
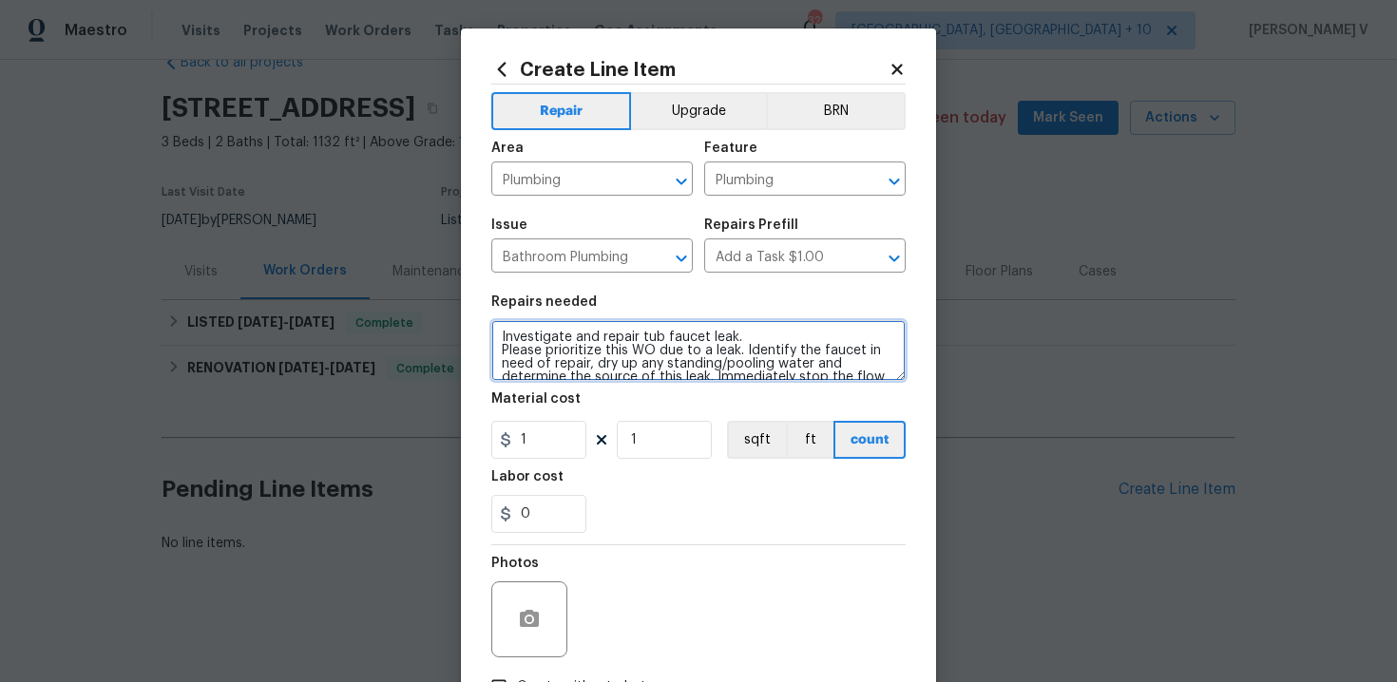
scroll to position [163, 0]
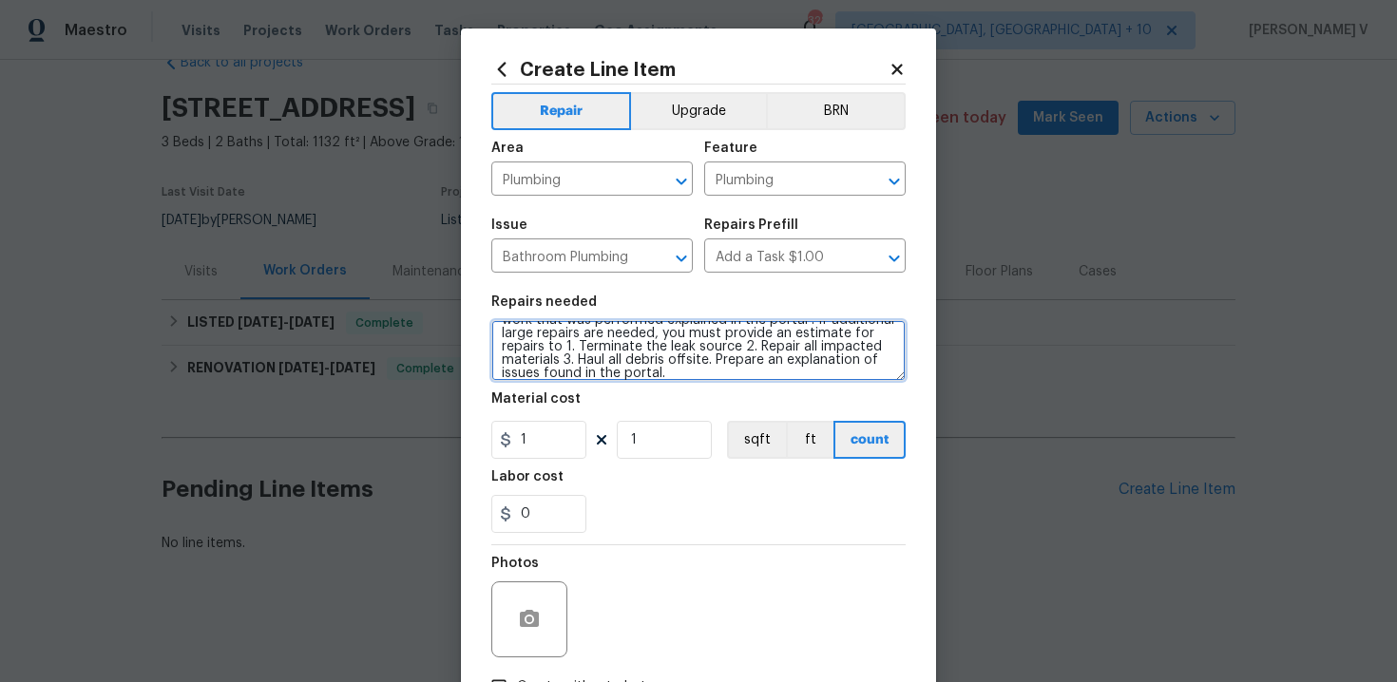
type textarea "Investigate and repair tub faucet leak. Please prioritize this WO due to a leak…"
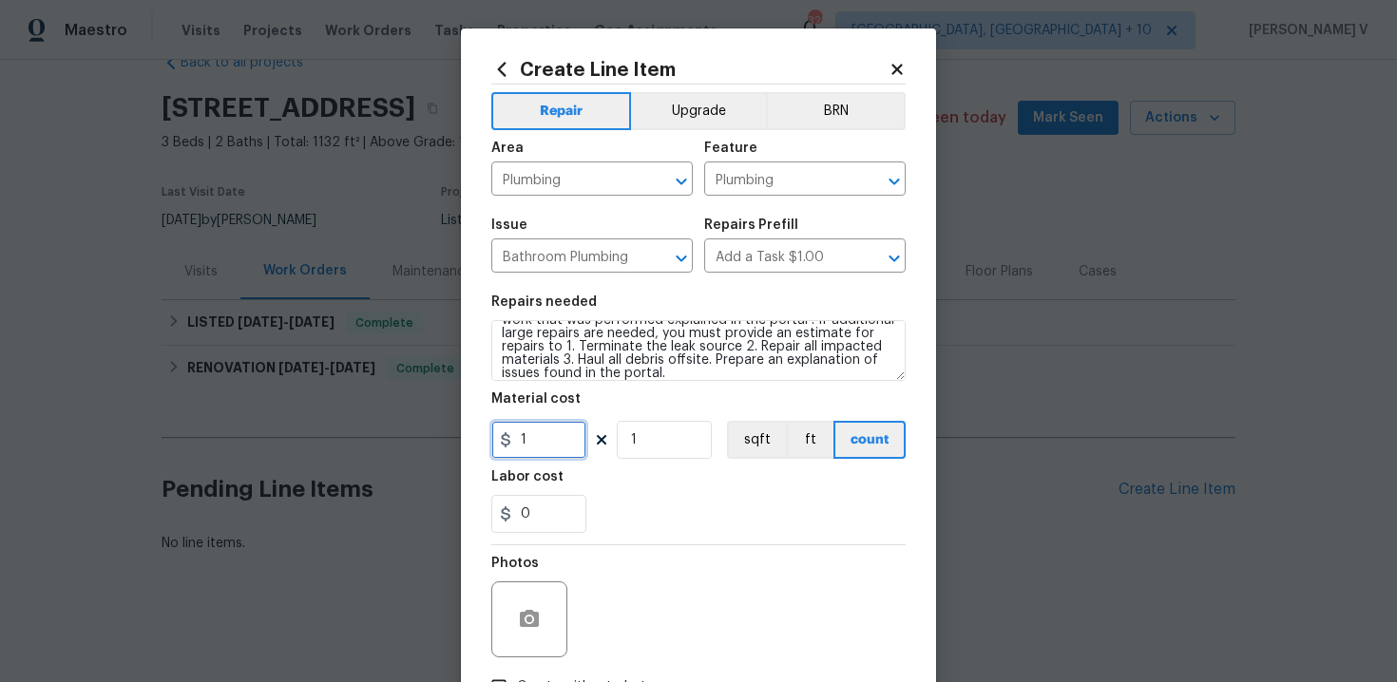
click at [564, 427] on input "1" at bounding box center [538, 440] width 95 height 38
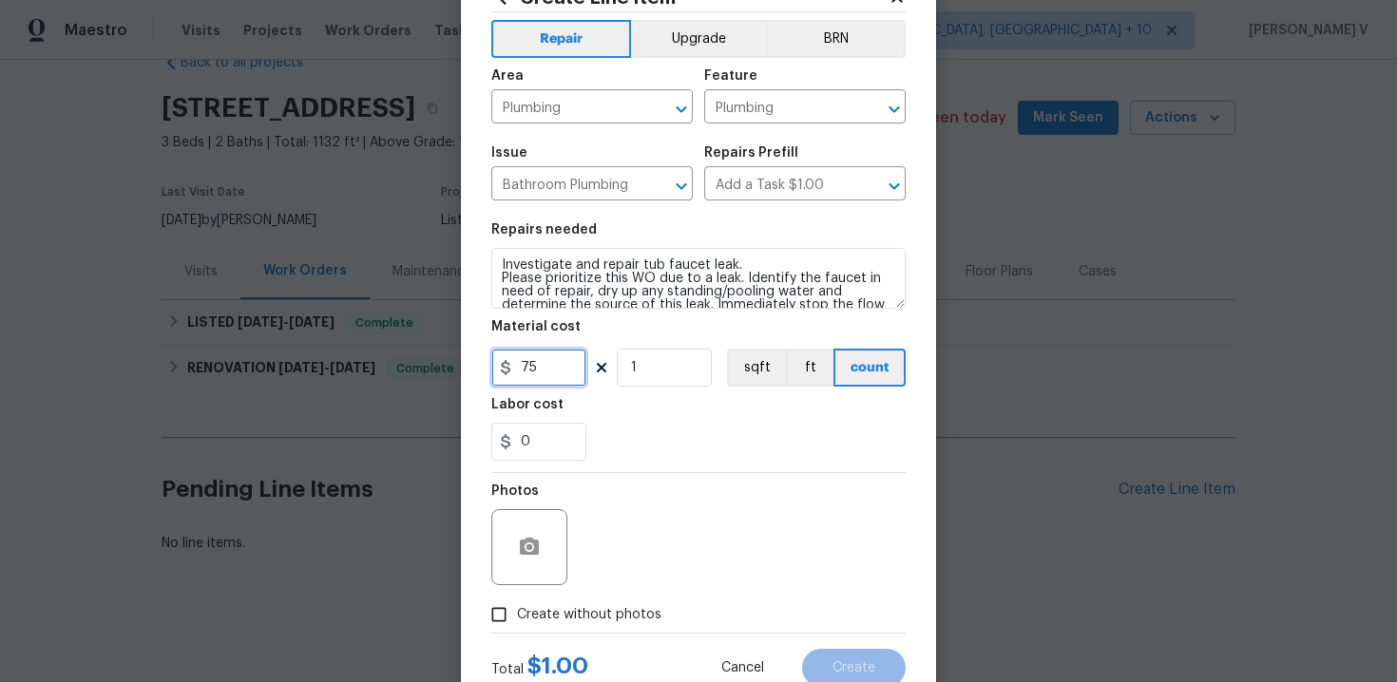
scroll to position [137, 0]
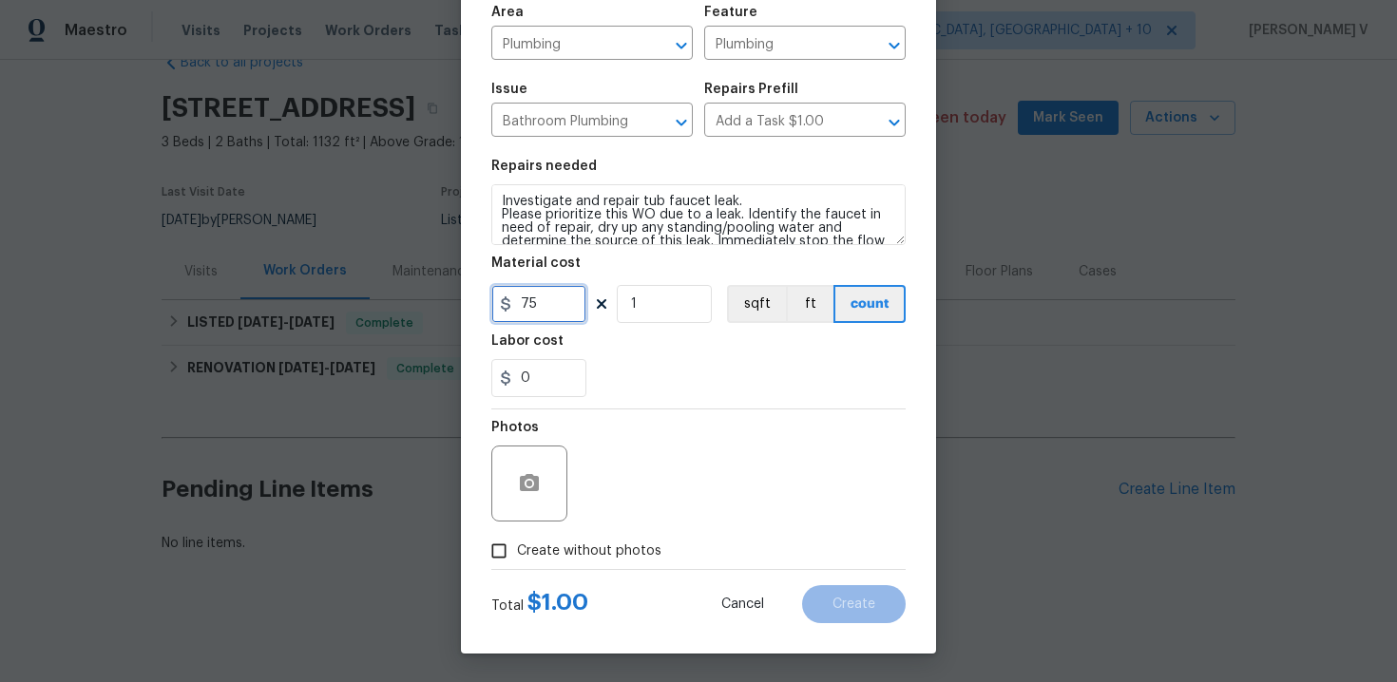
type input "75"
click at [705, 486] on div "Photos" at bounding box center [698, 472] width 414 height 124
click at [516, 547] on input "Create without photos" at bounding box center [499, 551] width 36 height 36
checkbox input "true"
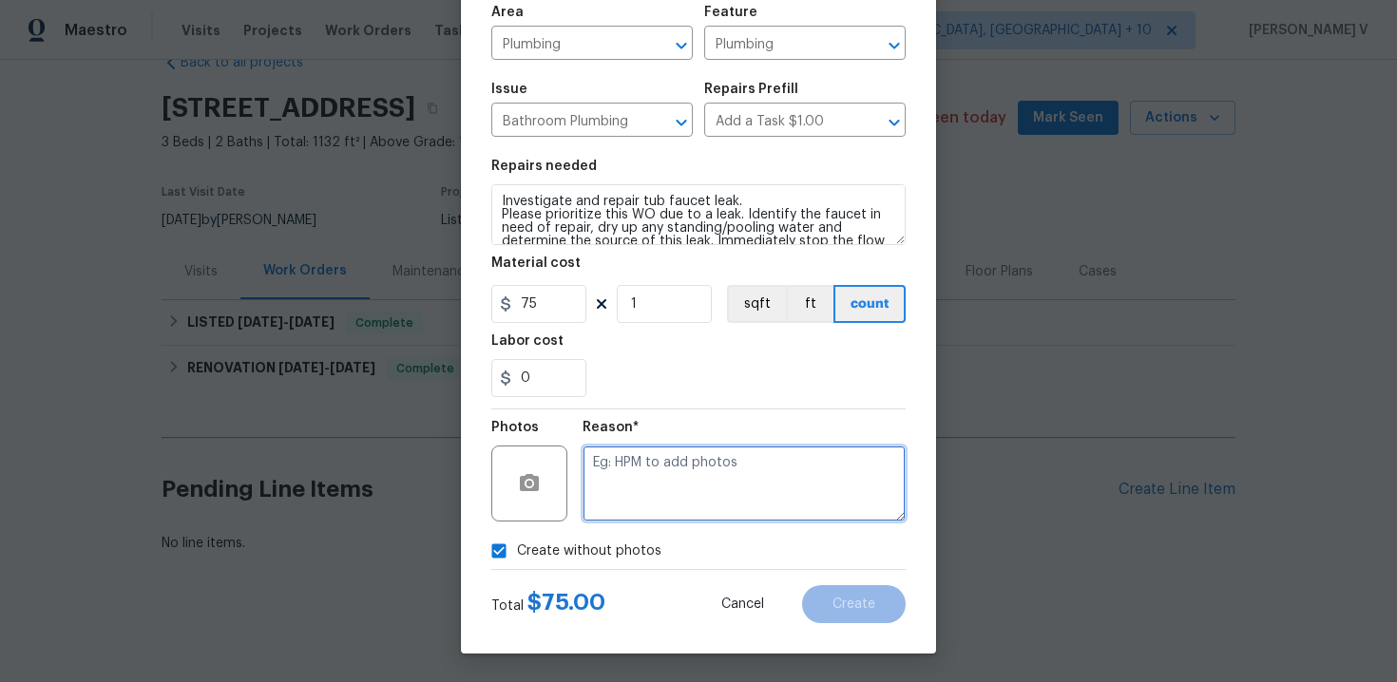
click at [691, 485] on textarea at bounding box center [744, 484] width 323 height 76
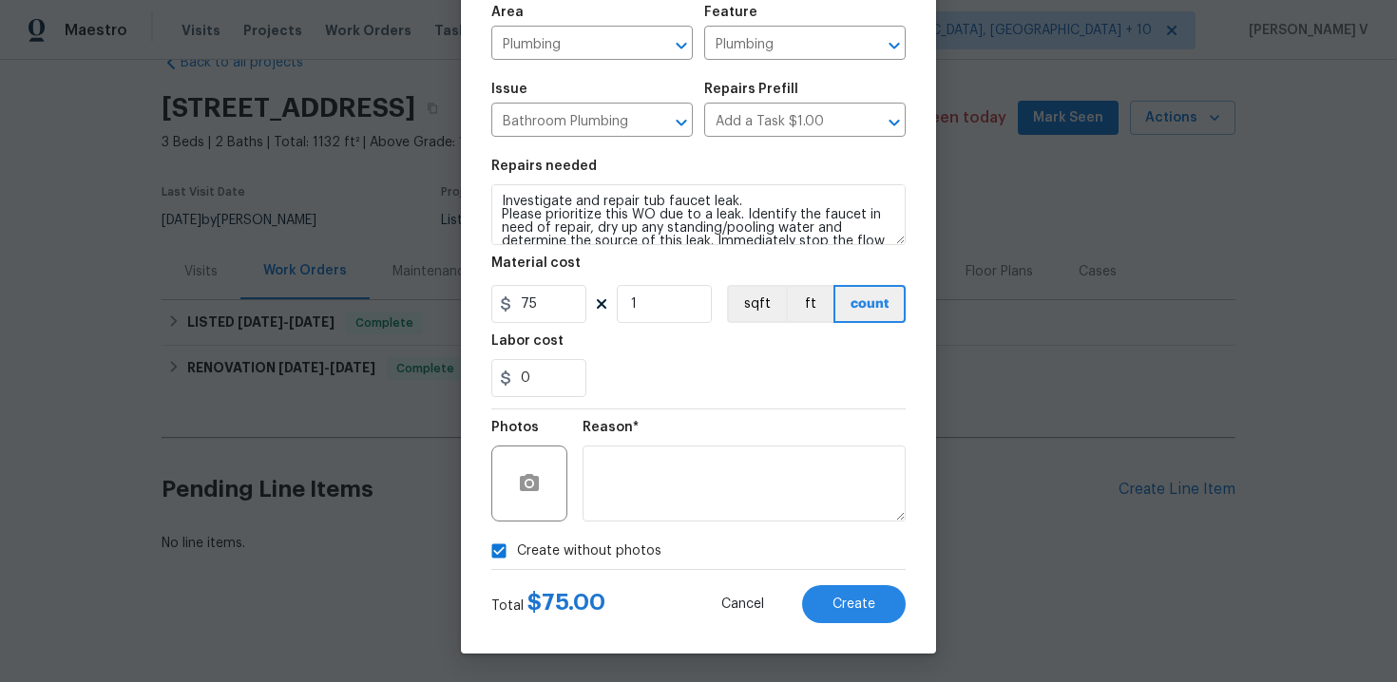
click at [799, 598] on div "Cancel Create" at bounding box center [798, 604] width 215 height 38
click at [813, 599] on button "Create" at bounding box center [854, 604] width 104 height 38
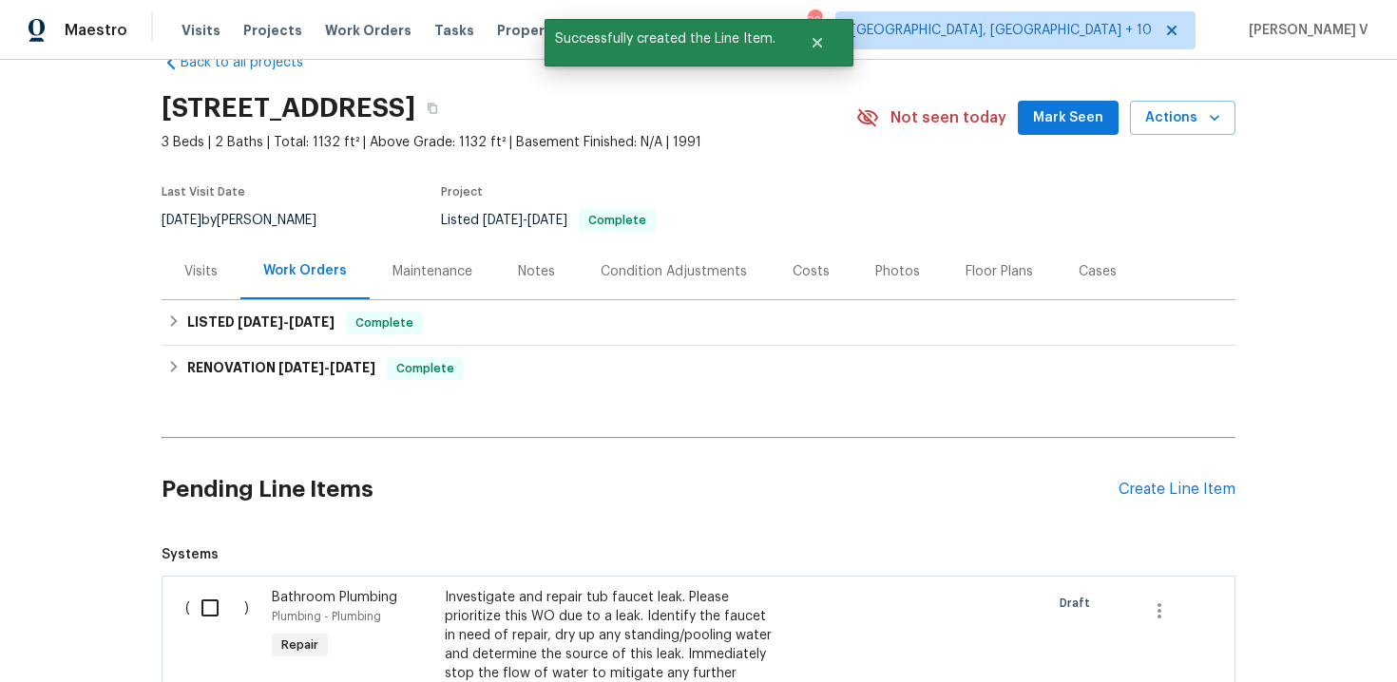
click at [236, 589] on input "checkbox" at bounding box center [217, 608] width 54 height 40
checkbox input "true"
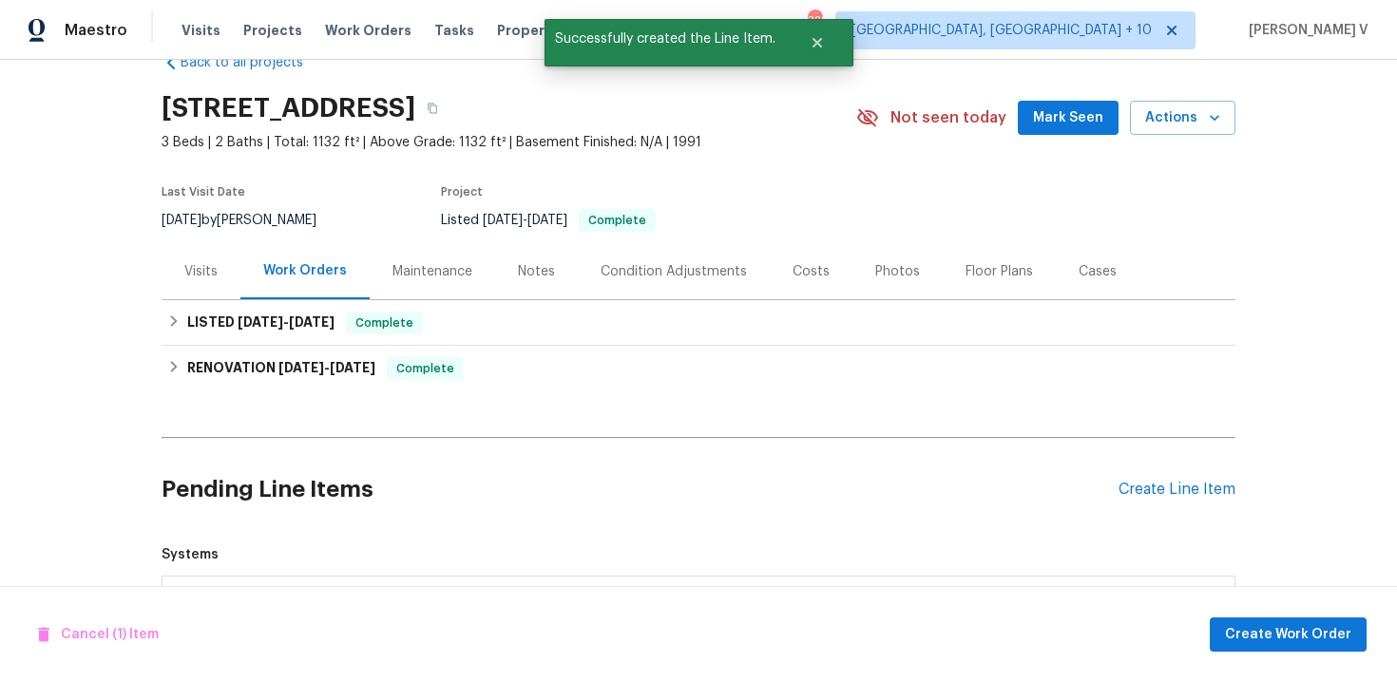
scroll to position [699, 0]
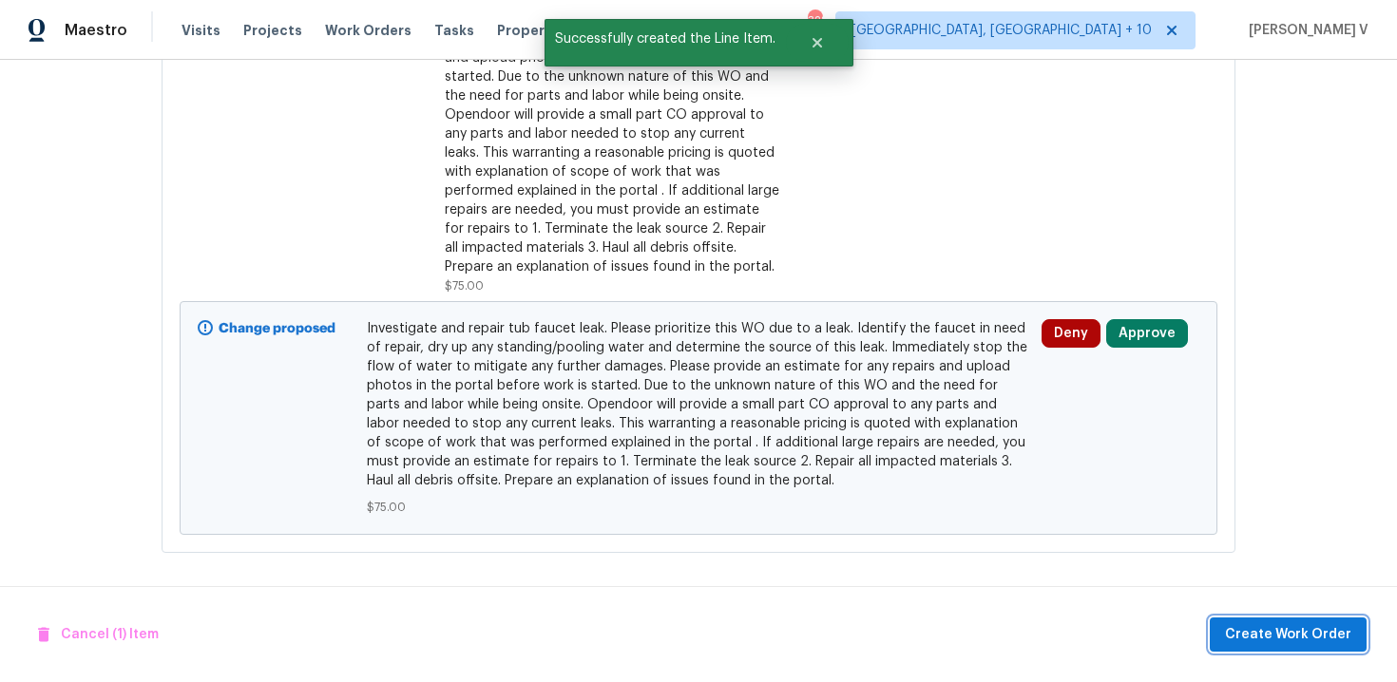
click at [1244, 648] on button "Create Work Order" at bounding box center [1288, 635] width 157 height 35
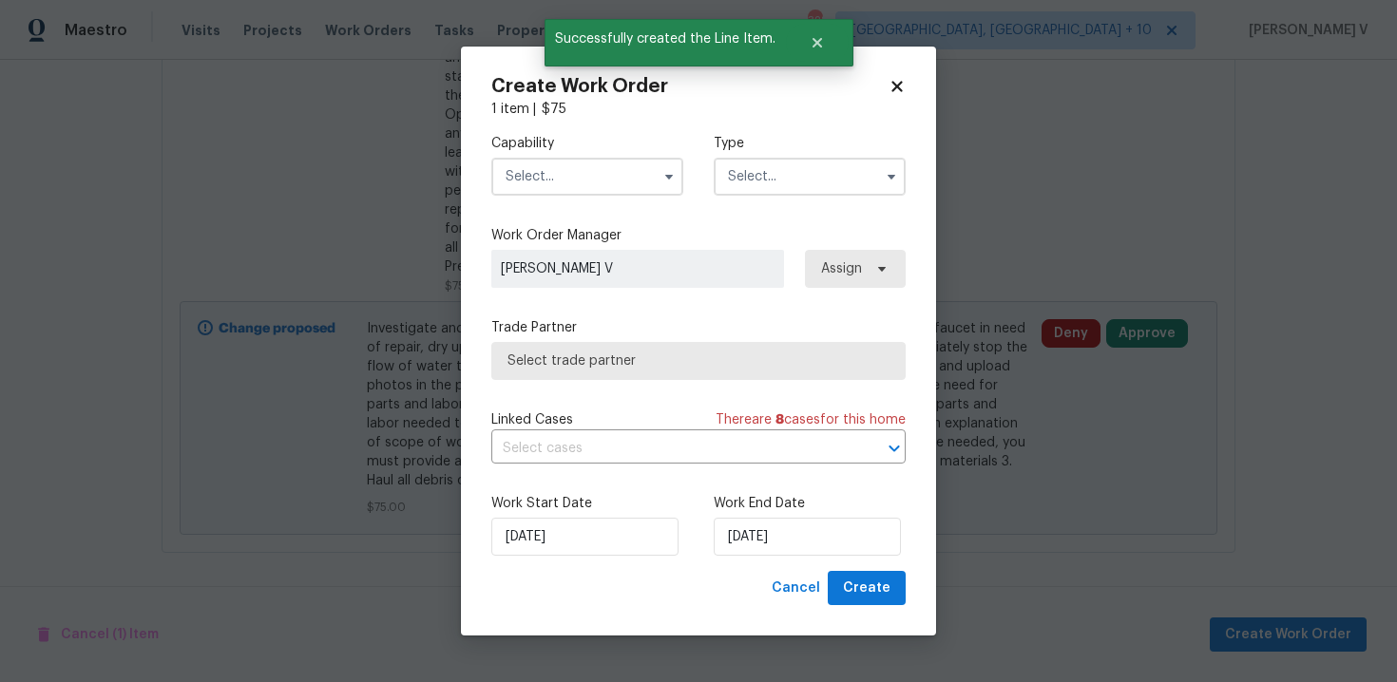
click at [533, 179] on input "text" at bounding box center [587, 177] width 192 height 38
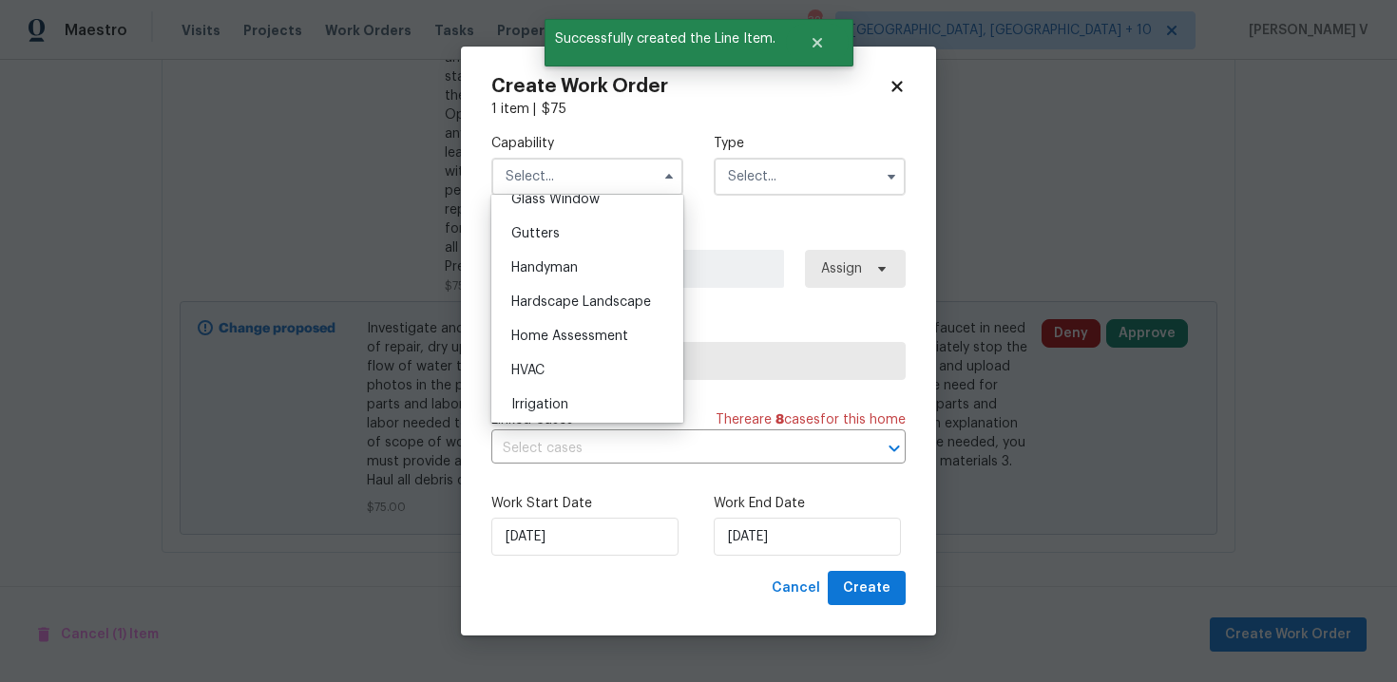
scroll to position [996, 0]
click at [592, 273] on div "Handyman" at bounding box center [587, 266] width 182 height 34
type input "Handyman"
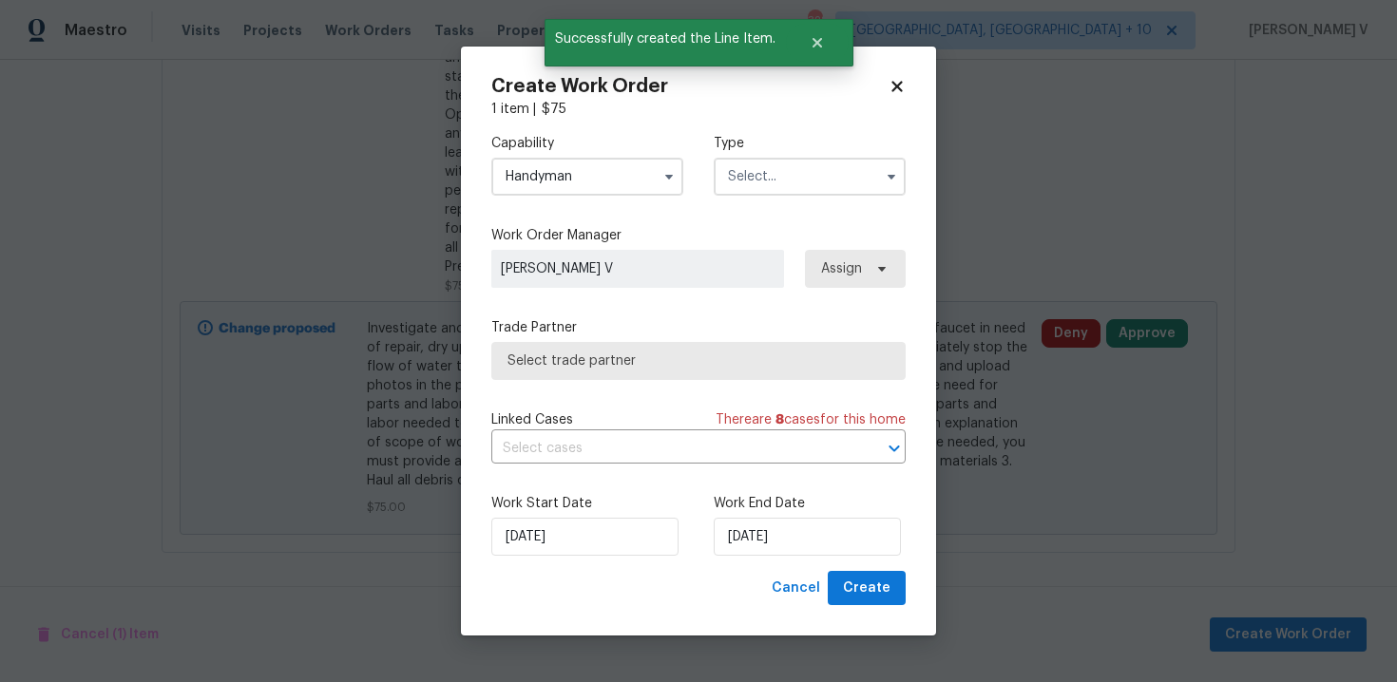
click at [743, 219] on div "Capability Handyman Agent Appliance Bathtub Resurfacing BRN And Lrr Broker Cabi…" at bounding box center [698, 345] width 414 height 452
click at [786, 197] on div "Capability Handyman Type" at bounding box center [698, 165] width 414 height 92
click at [796, 178] on input "text" at bounding box center [810, 177] width 192 height 38
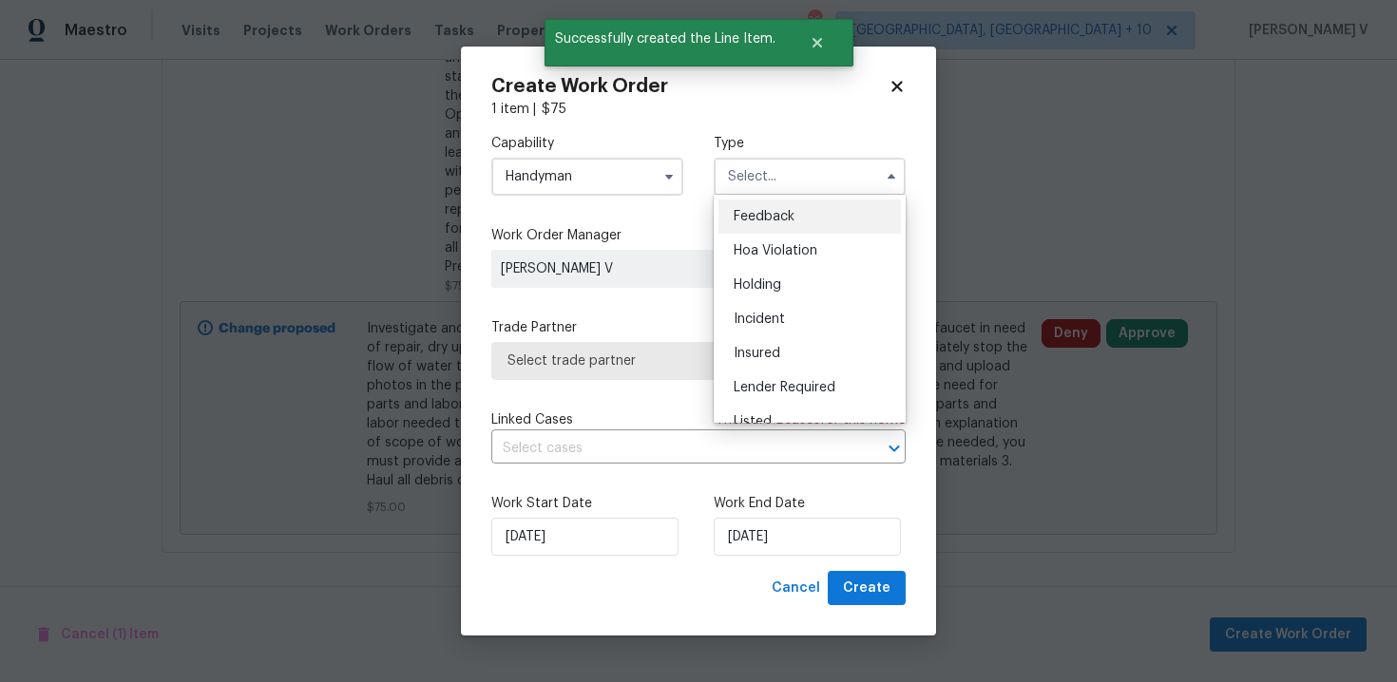
click at [761, 208] on div "Feedback" at bounding box center [809, 217] width 182 height 34
type input "Feedback"
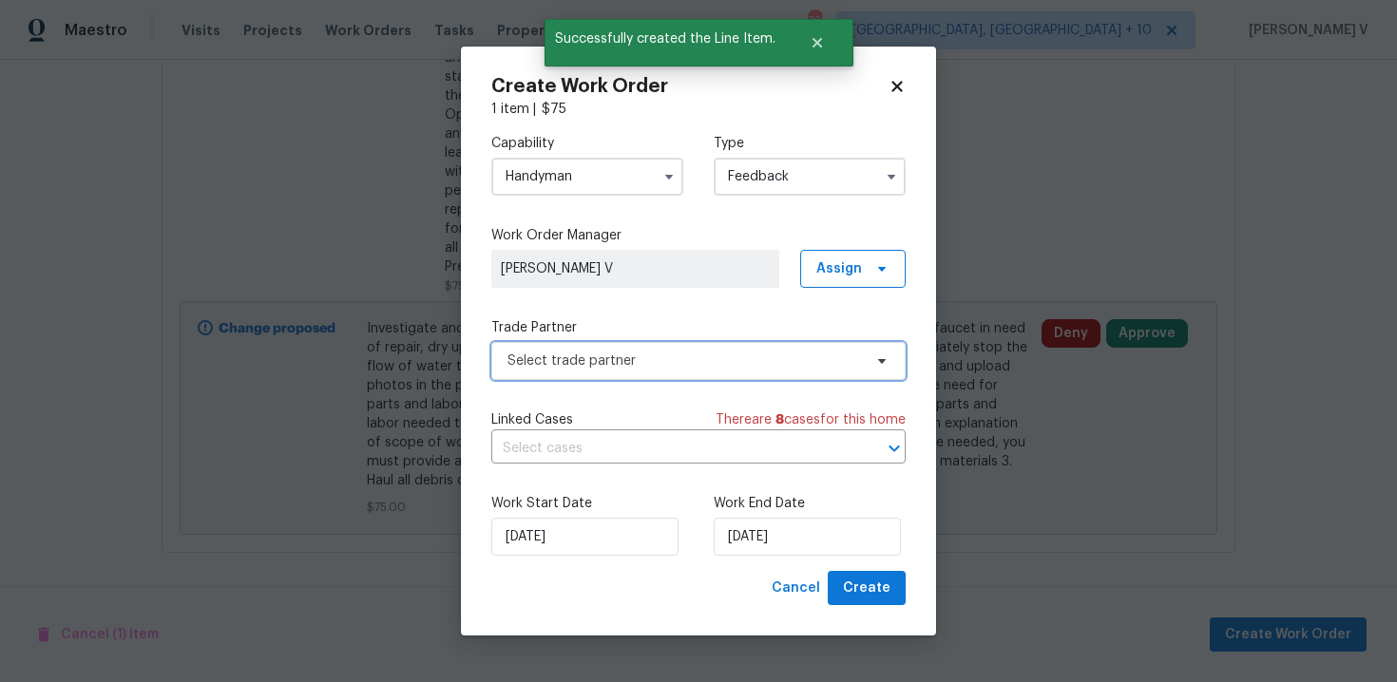
click at [646, 361] on span "Select trade partner" at bounding box center [684, 361] width 354 height 19
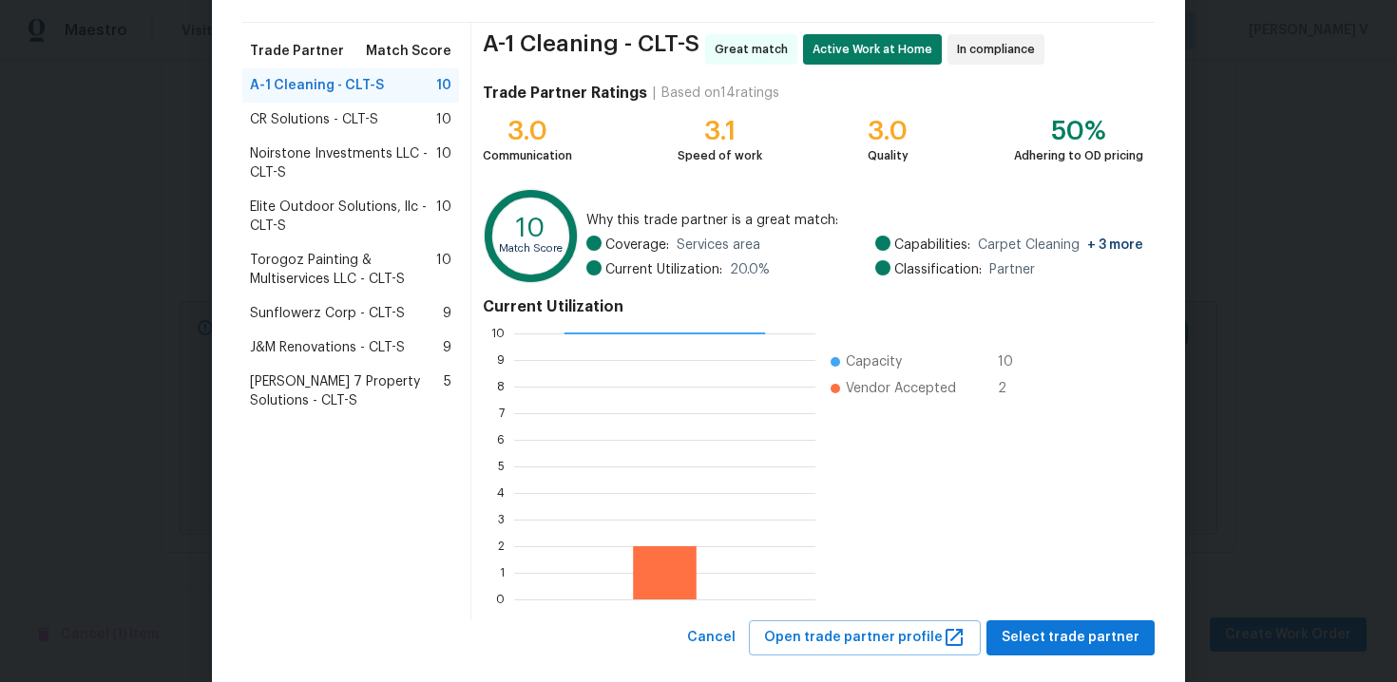
scroll to position [156, 0]
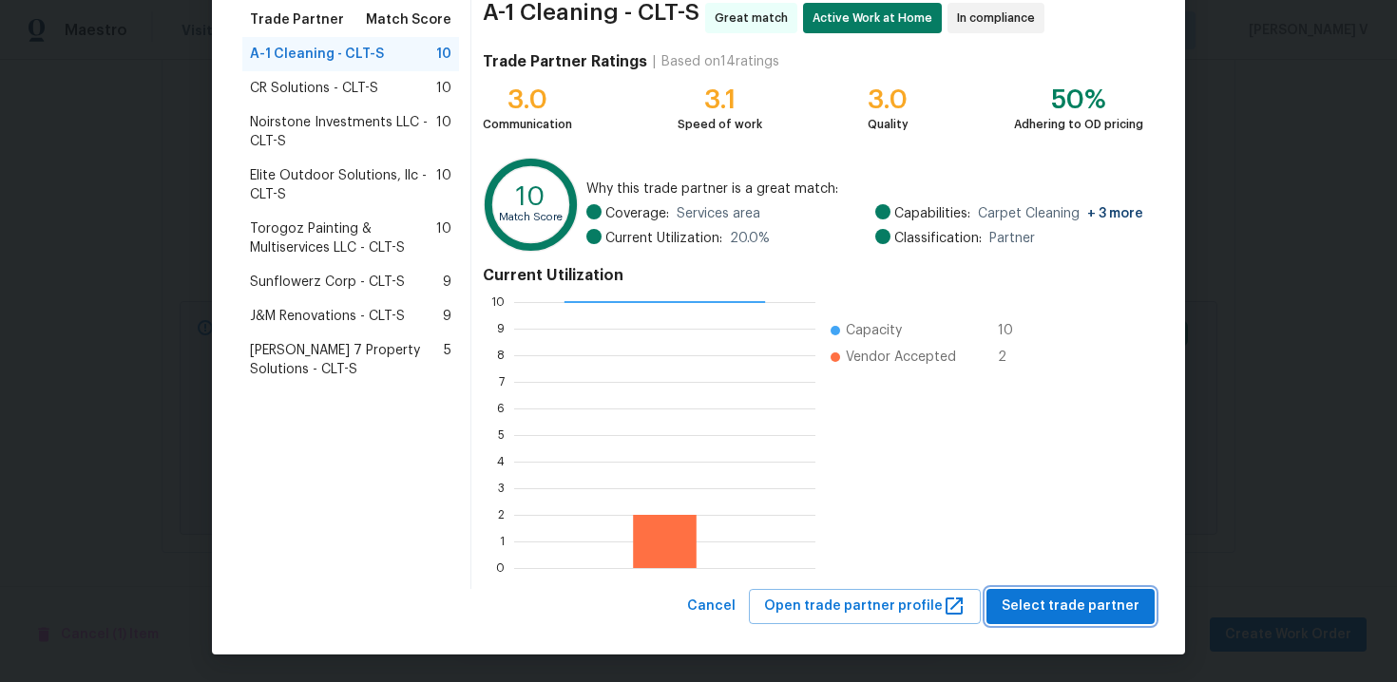
click at [1110, 602] on span "Select trade partner" at bounding box center [1071, 607] width 138 height 24
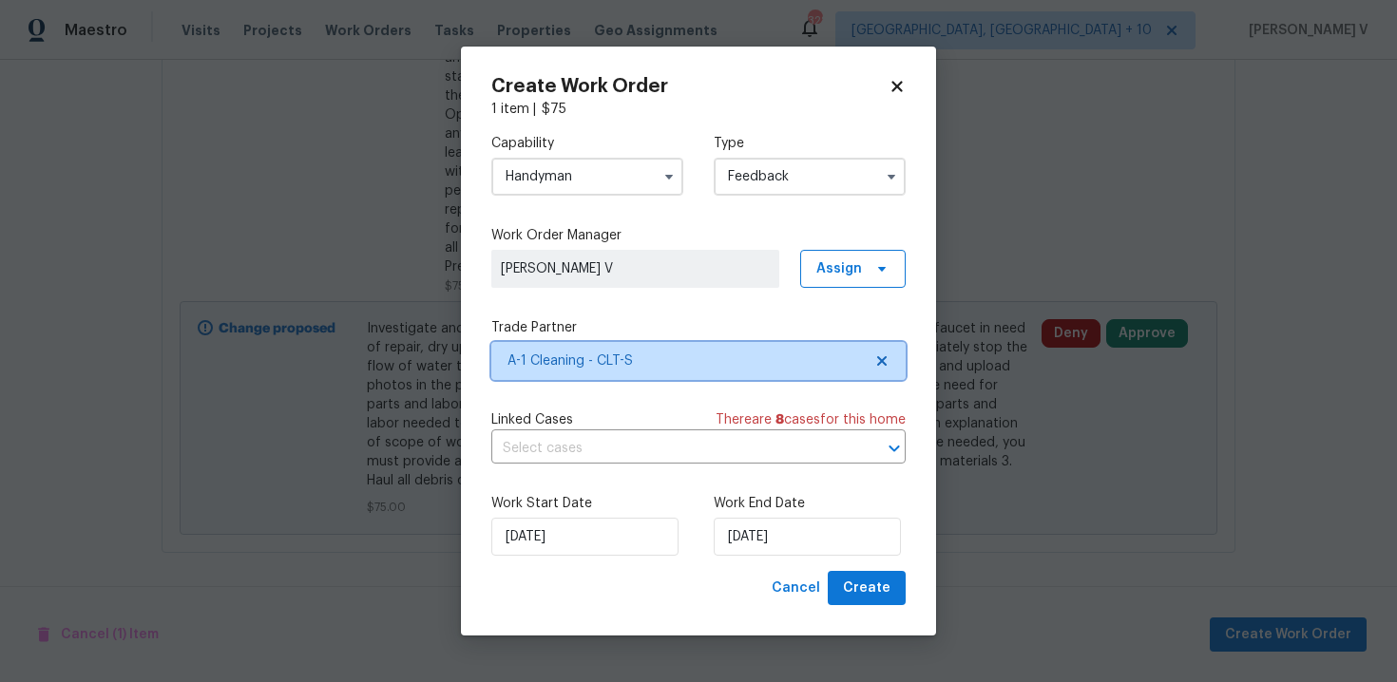
scroll to position [0, 0]
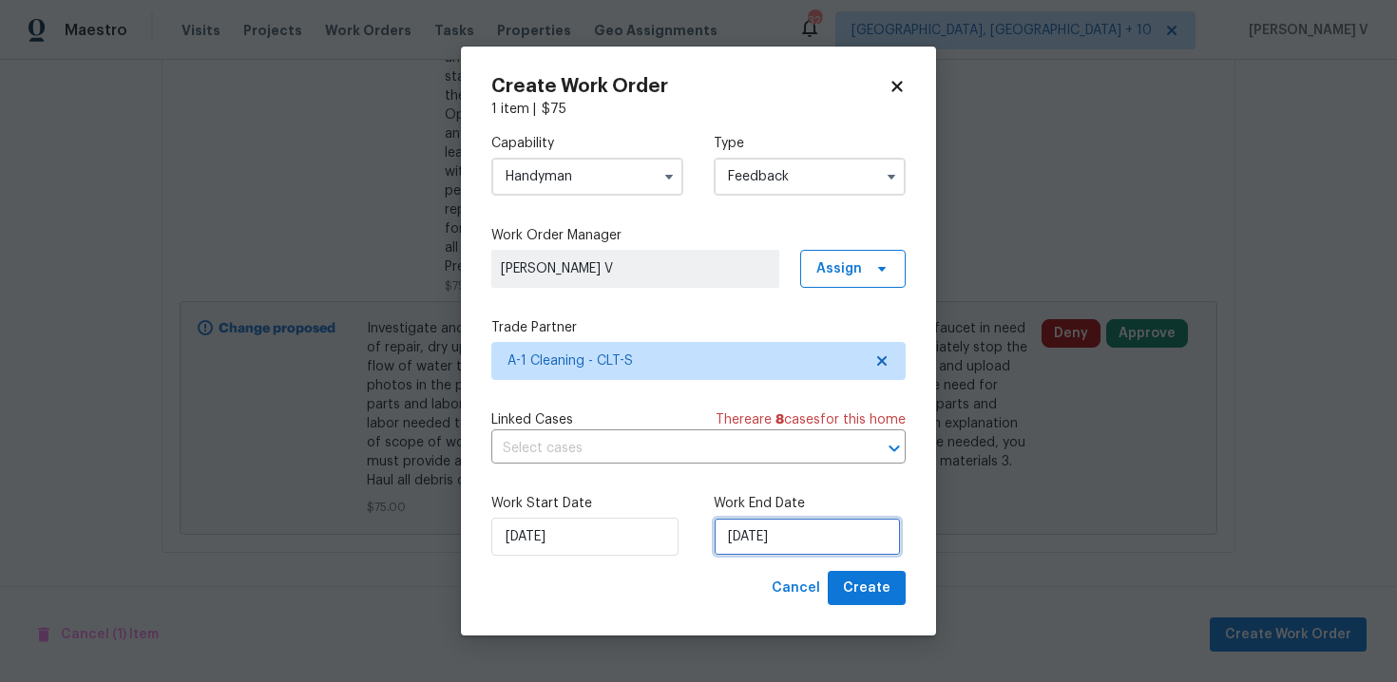
click at [795, 551] on input "02/09/2025" at bounding box center [807, 537] width 187 height 38
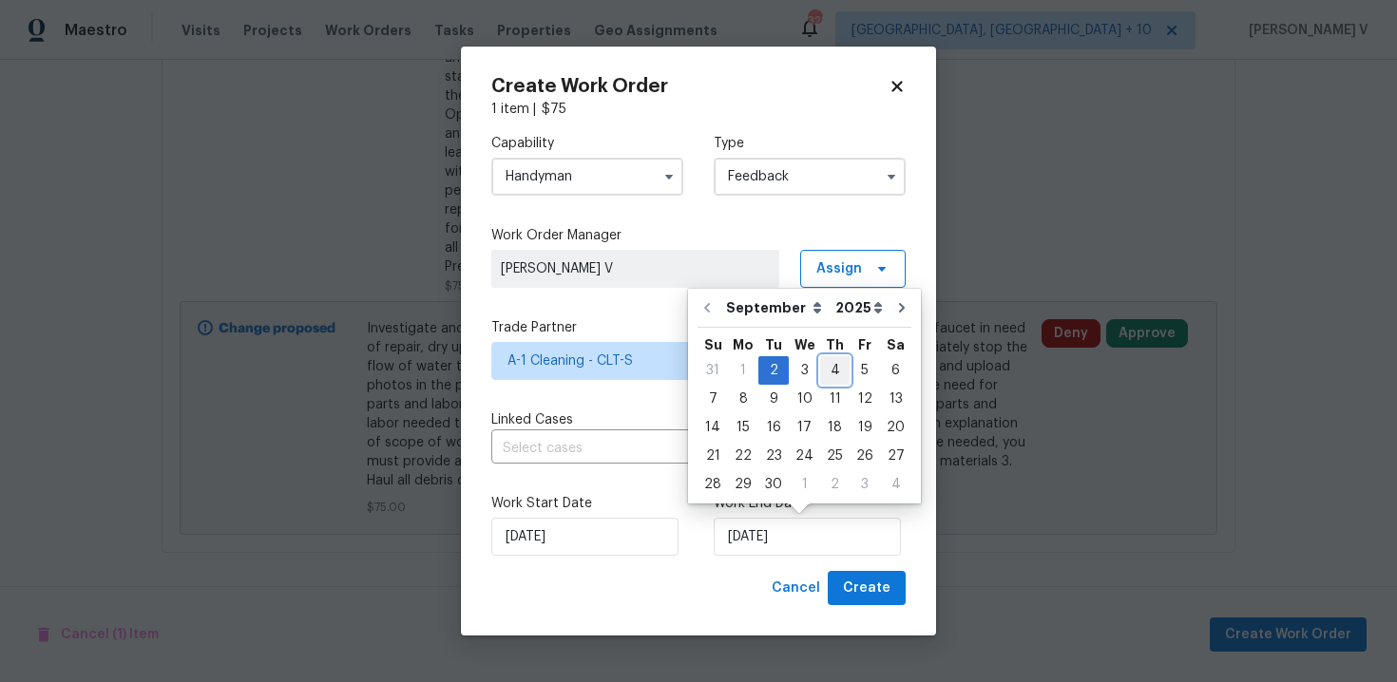
click at [821, 366] on div "4" at bounding box center [834, 370] width 29 height 27
type input "04/09/2025"
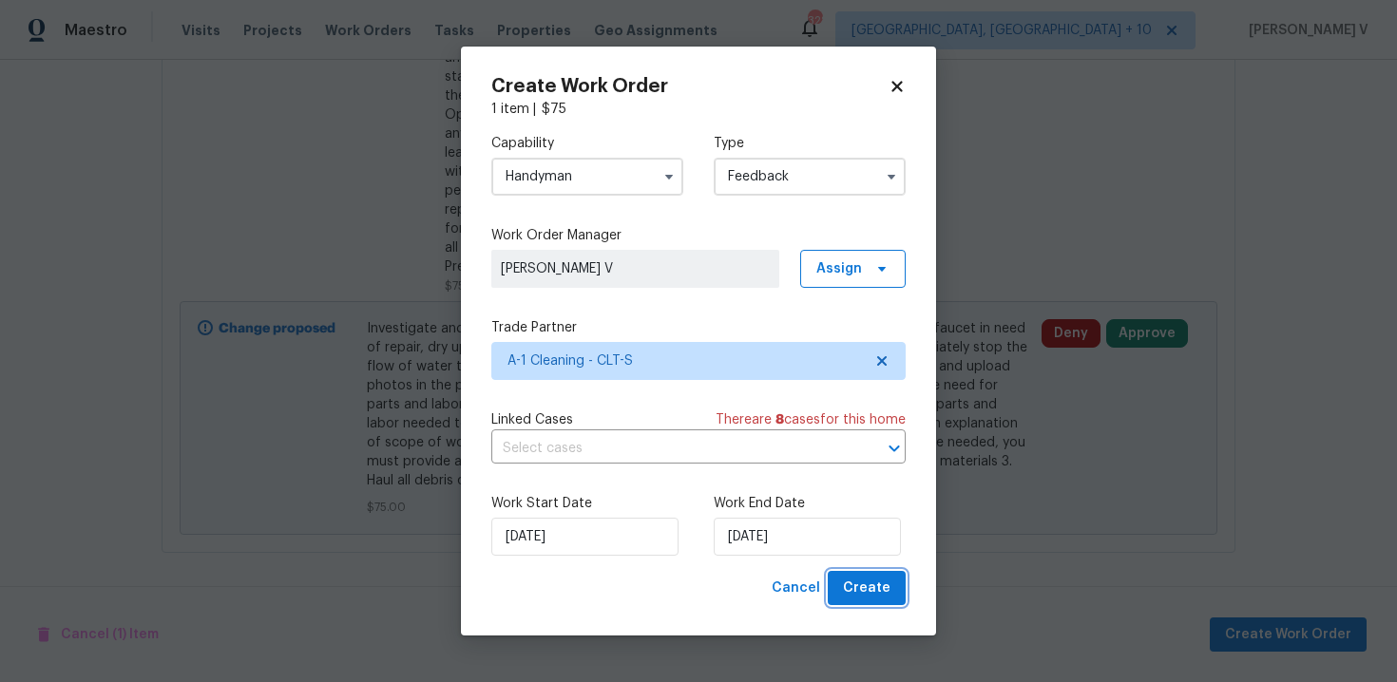
click at [862, 574] on button "Create" at bounding box center [867, 588] width 78 height 35
checkbox input "false"
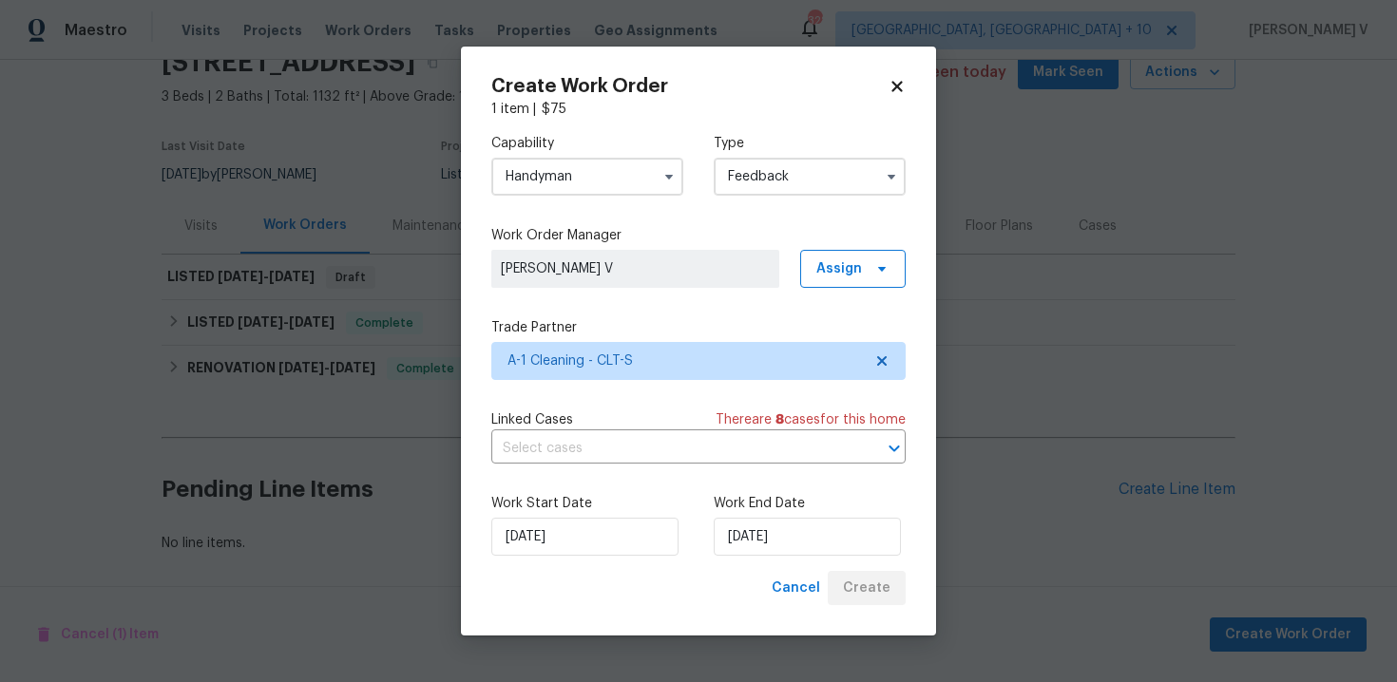
scroll to position [90, 0]
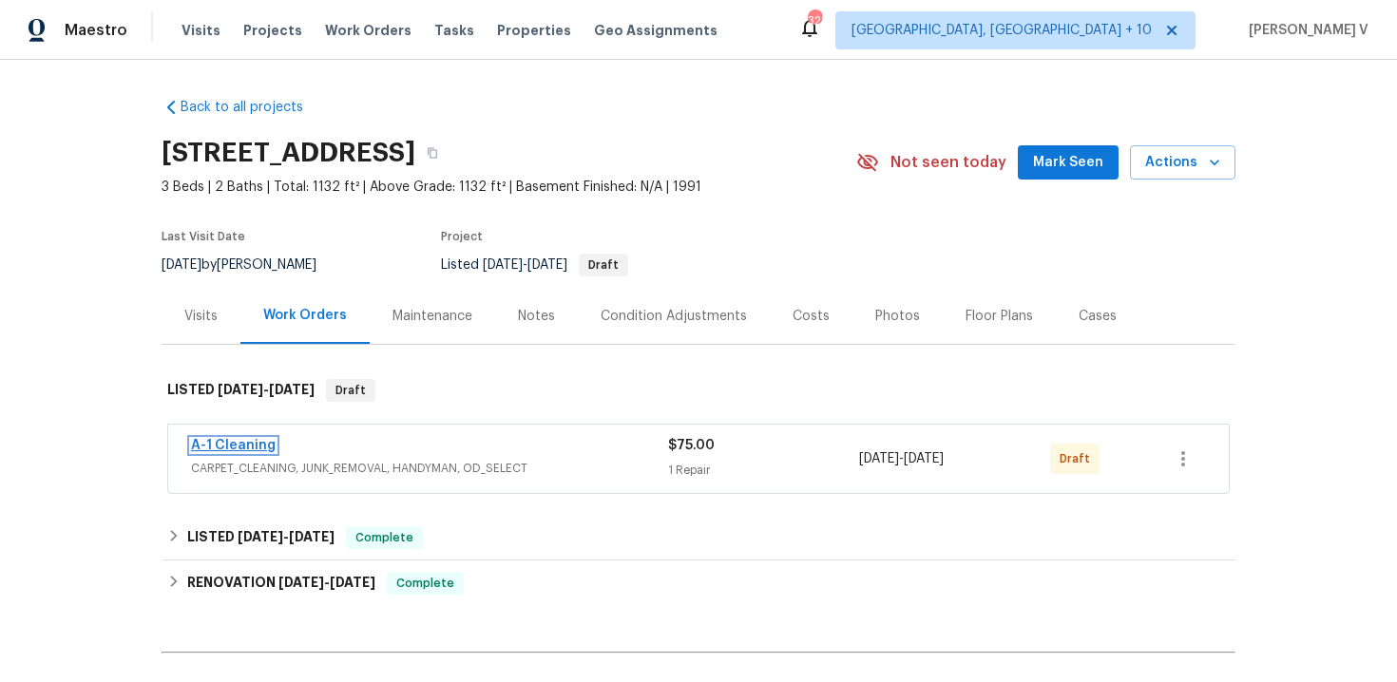
click at [253, 451] on link "A-1 Cleaning" at bounding box center [233, 445] width 85 height 13
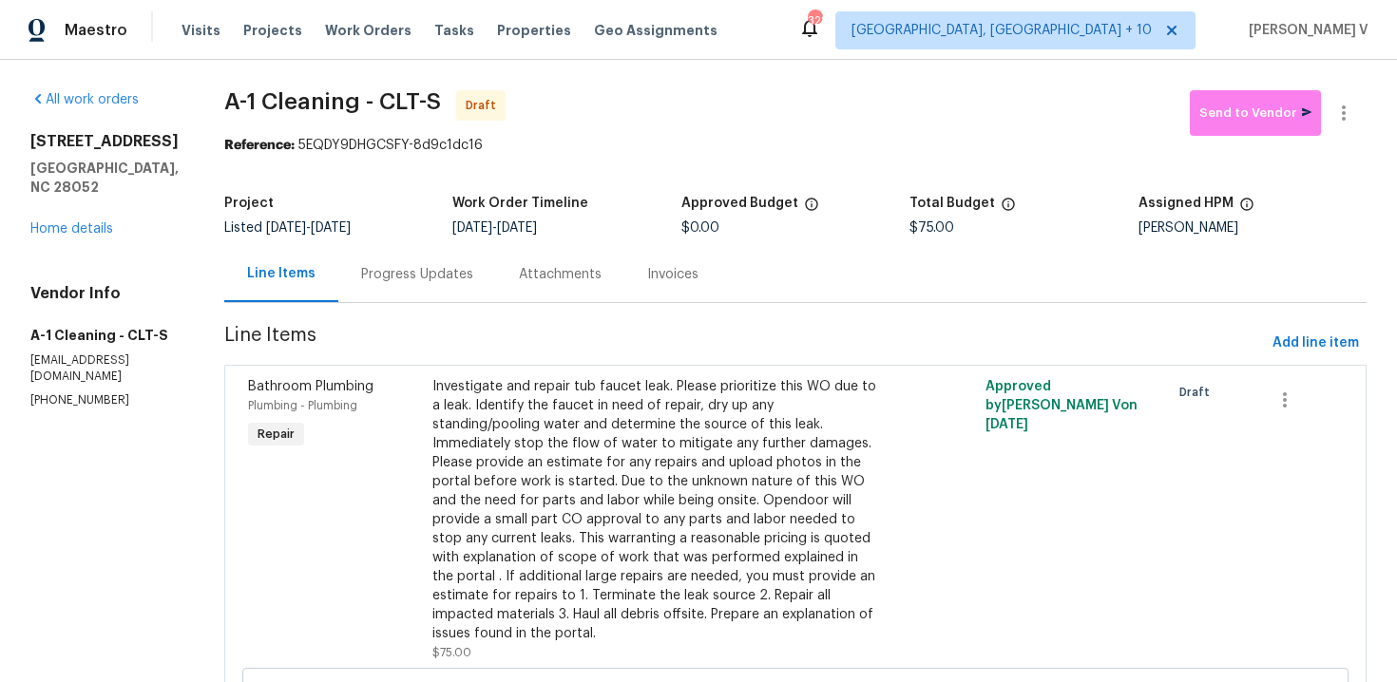
click at [520, 277] on div "Attachments" at bounding box center [560, 274] width 83 height 19
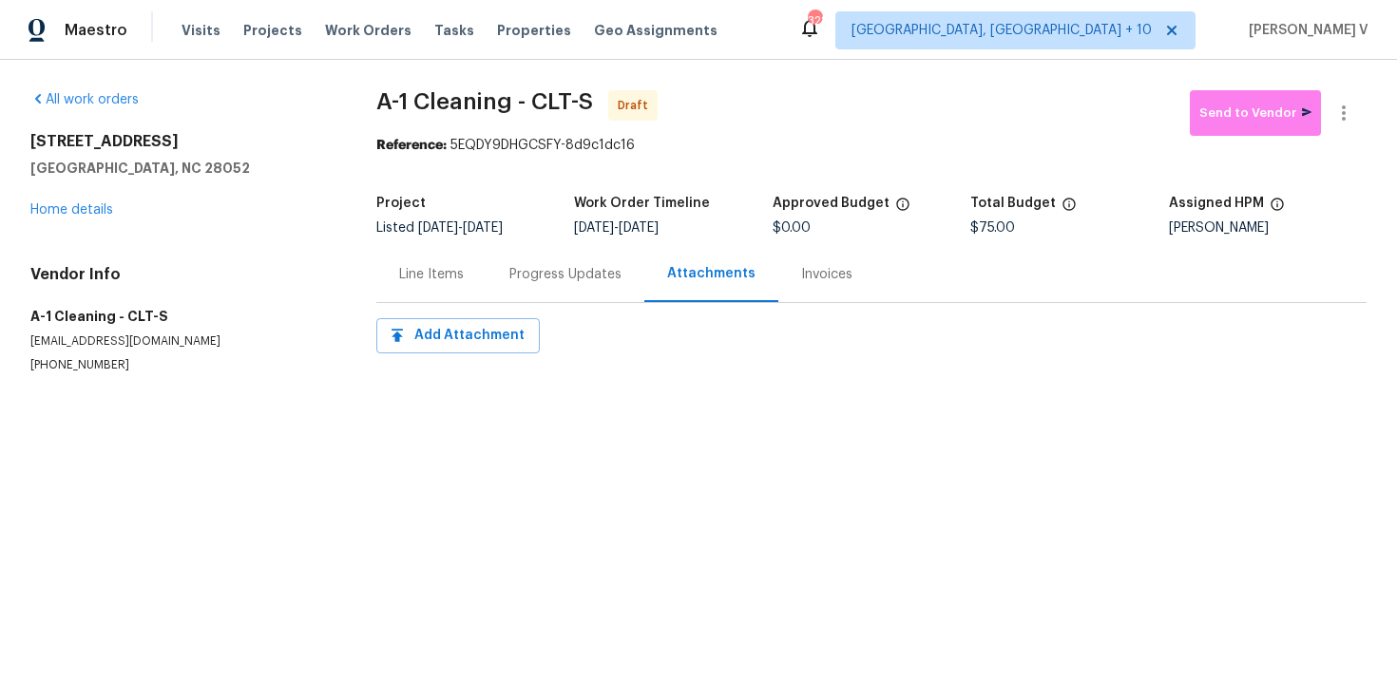
click at [520, 277] on div "Progress Updates" at bounding box center [565, 274] width 112 height 19
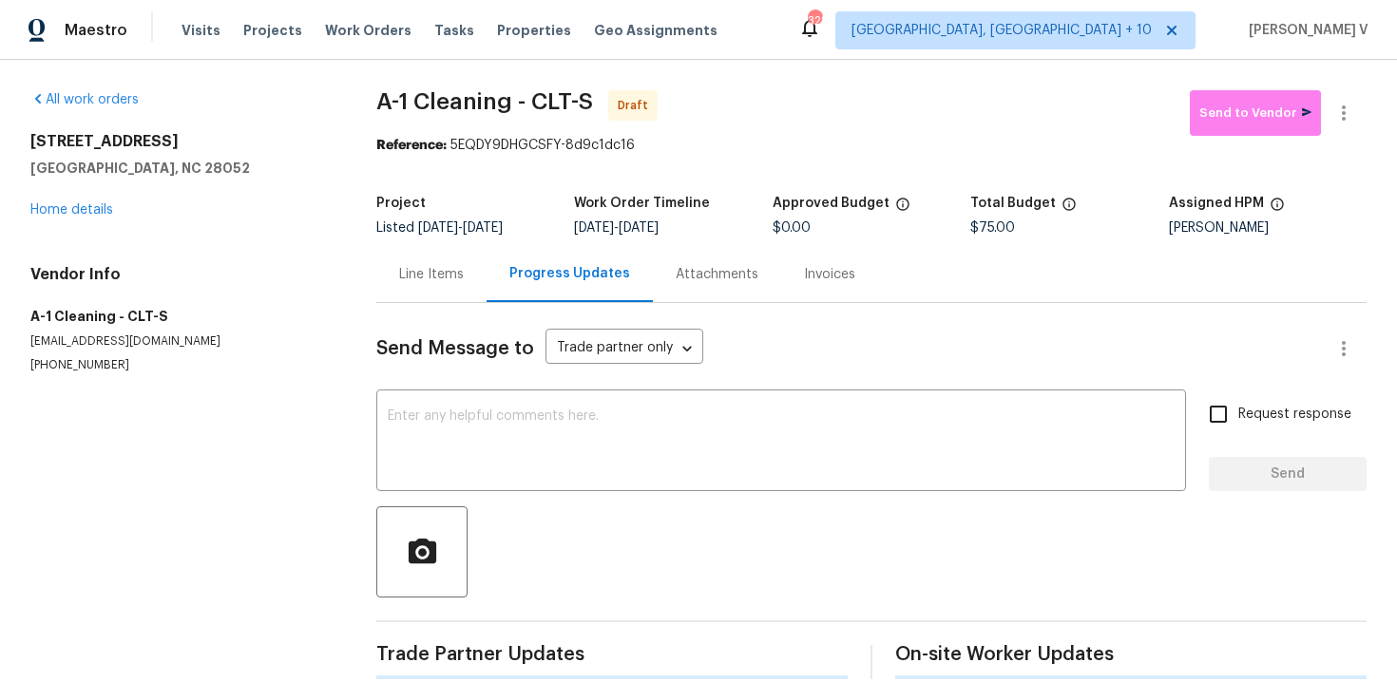
click at [595, 507] on div at bounding box center [871, 552] width 990 height 91
click at [773, 363] on div "Send Message to Trade partner only Trade partner only ​" at bounding box center [848, 349] width 945 height 46
click at [725, 452] on textarea at bounding box center [781, 443] width 787 height 67
paste textarea "Hi, this is Divya with Opendoor. I’m confirming you received the WO for the pro…"
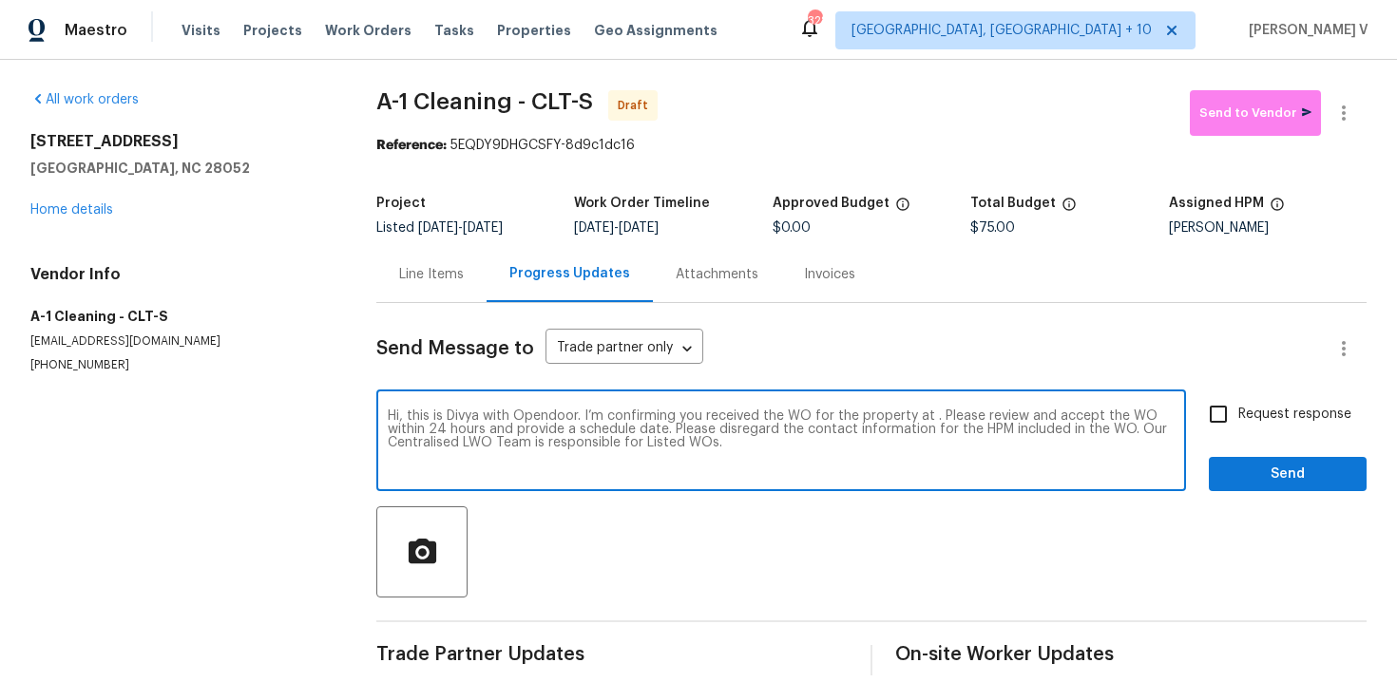
click at [932, 417] on textarea "Hi, this is Divya with Opendoor. I’m confirming you received the WO for the pro…" at bounding box center [781, 443] width 787 height 67
paste textarea "[STREET_ADDRESS]"
type textarea "Hi, this is Divya with Opendoor. I’m confirming you received the WO for the pro…"
click at [1350, 417] on span "Request response" at bounding box center [1294, 415] width 113 height 20
click at [1238, 417] on input "Request response" at bounding box center [1218, 414] width 40 height 40
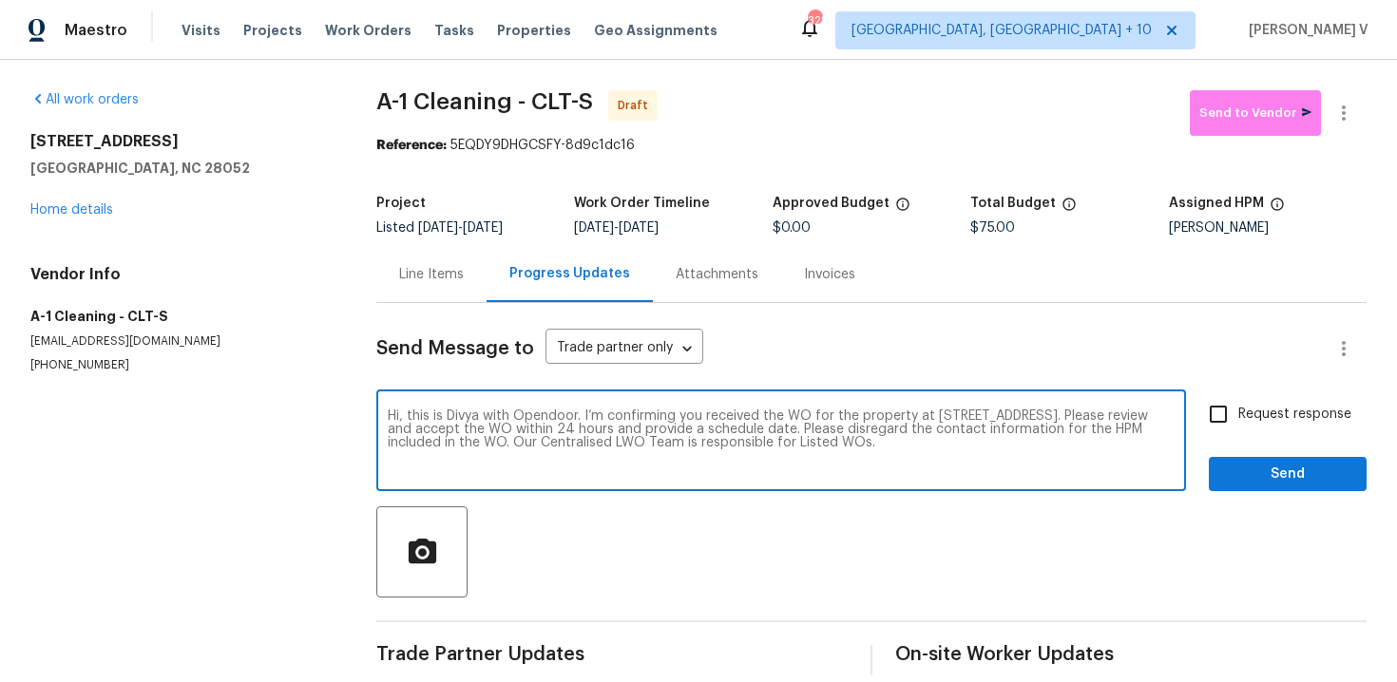
checkbox input "true"
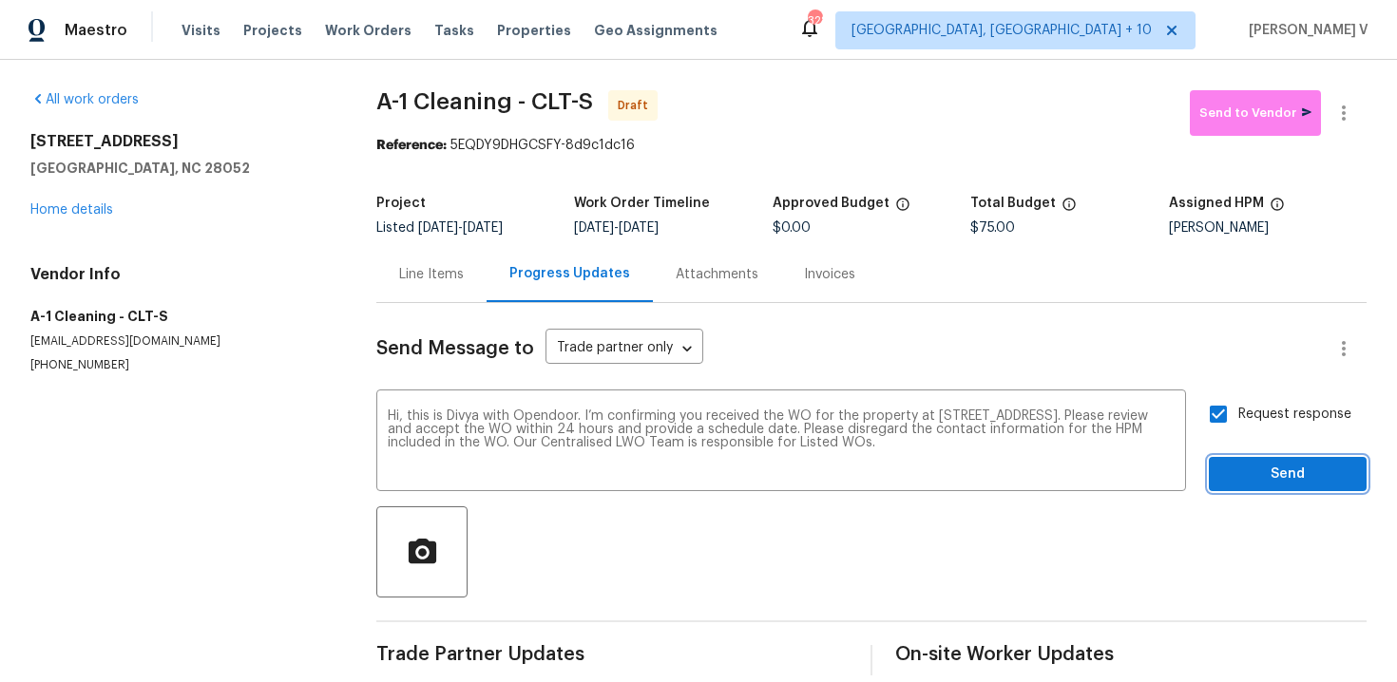
click at [1348, 468] on span "Send" at bounding box center [1287, 475] width 127 height 24
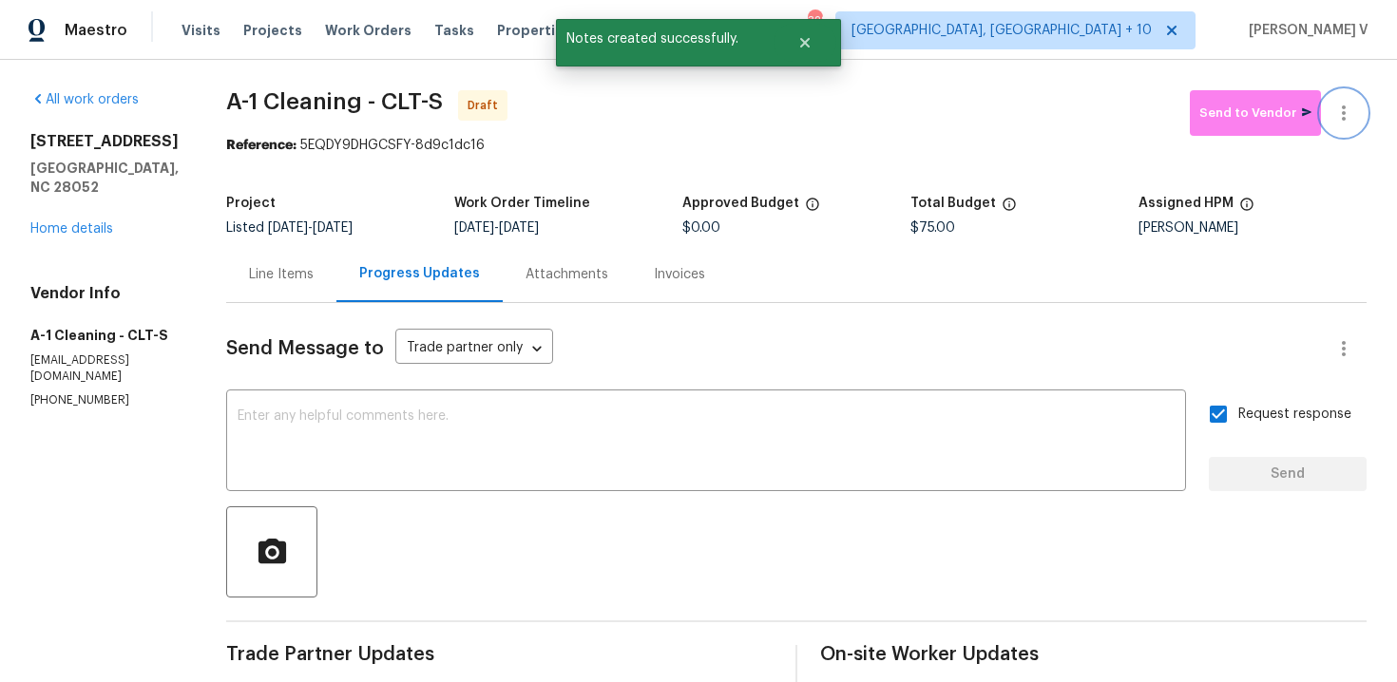
click at [1355, 104] on button "button" at bounding box center [1344, 113] width 46 height 46
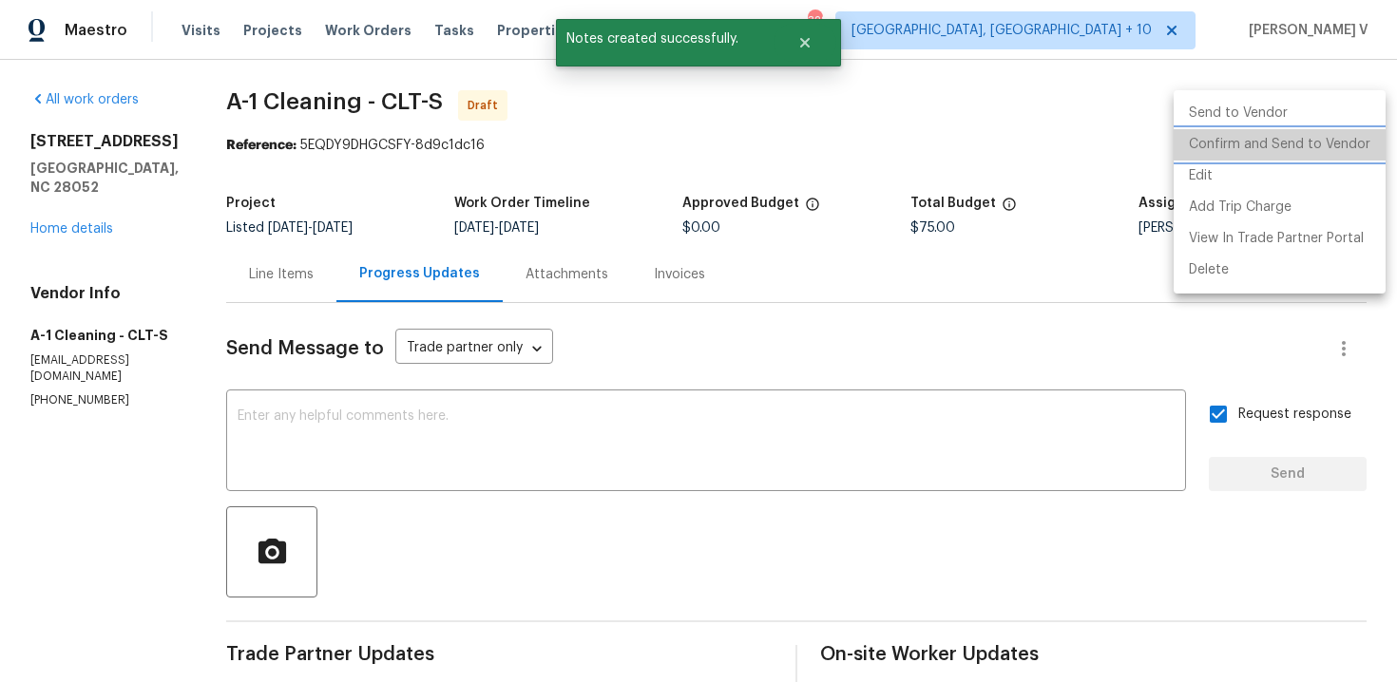
click at [1326, 142] on li "Confirm and Send to Vendor" at bounding box center [1280, 144] width 212 height 31
click at [364, 122] on div at bounding box center [698, 341] width 1397 height 682
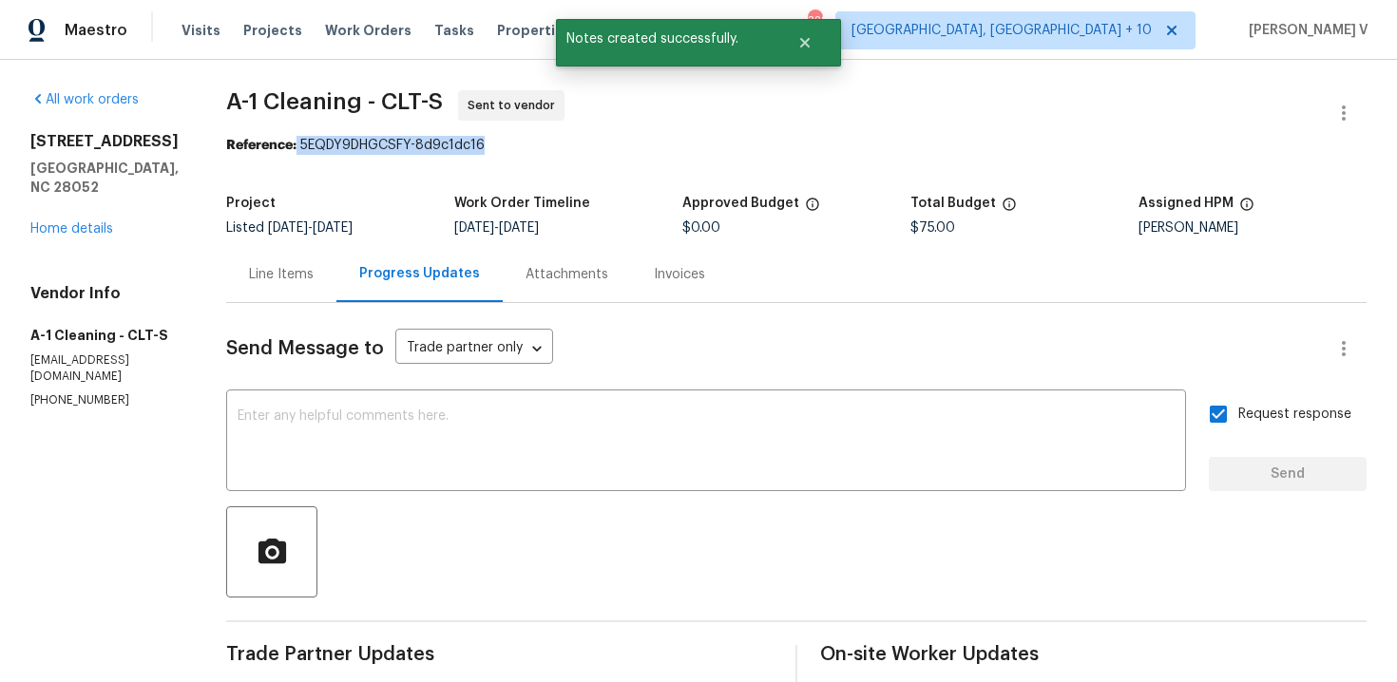
drag, startPoint x: 292, startPoint y: 145, endPoint x: 647, endPoint y: 144, distance: 355.4
click at [647, 144] on div "Reference: 5EQDY9DHGCSFY-8d9c1dc16" at bounding box center [796, 145] width 1140 height 19
copy div "5EQDY9DHGCSFY-8d9c1dc16"
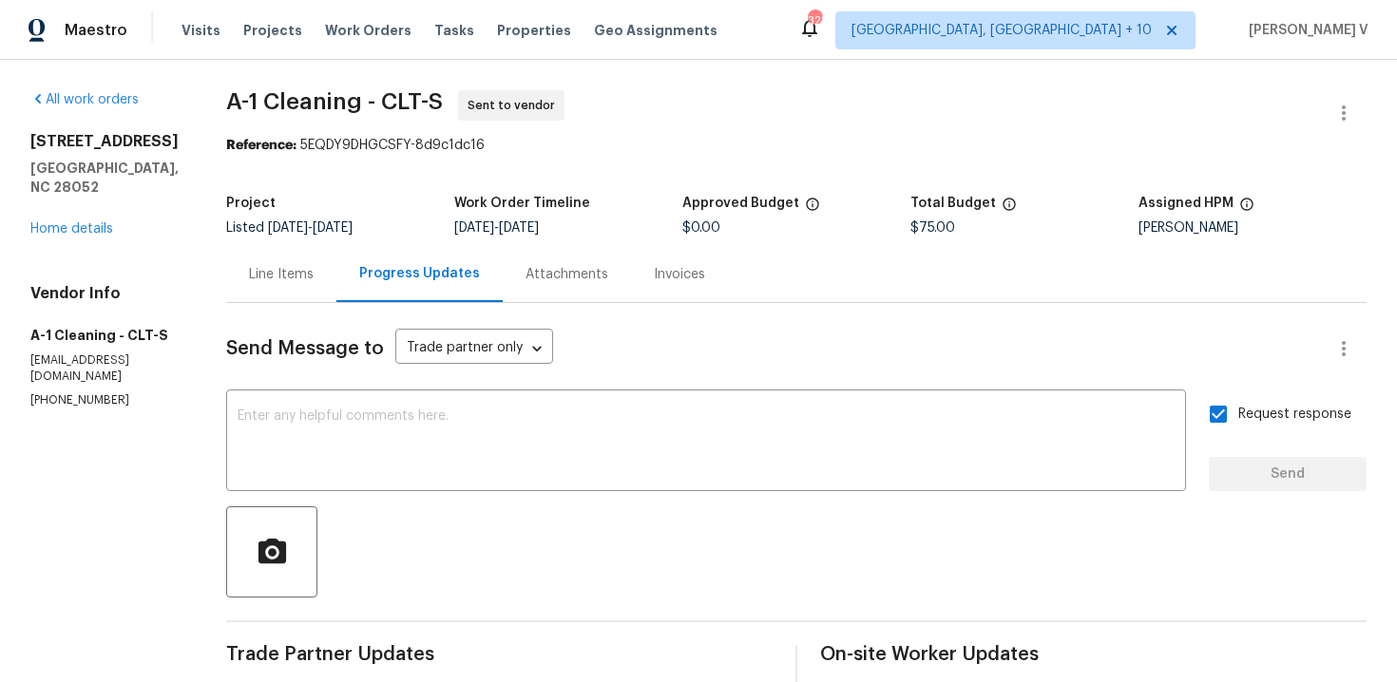
click at [104, 220] on div "[STREET_ADDRESS] Home details" at bounding box center [105, 185] width 150 height 106
click at [104, 227] on link "Home details" at bounding box center [71, 228] width 83 height 13
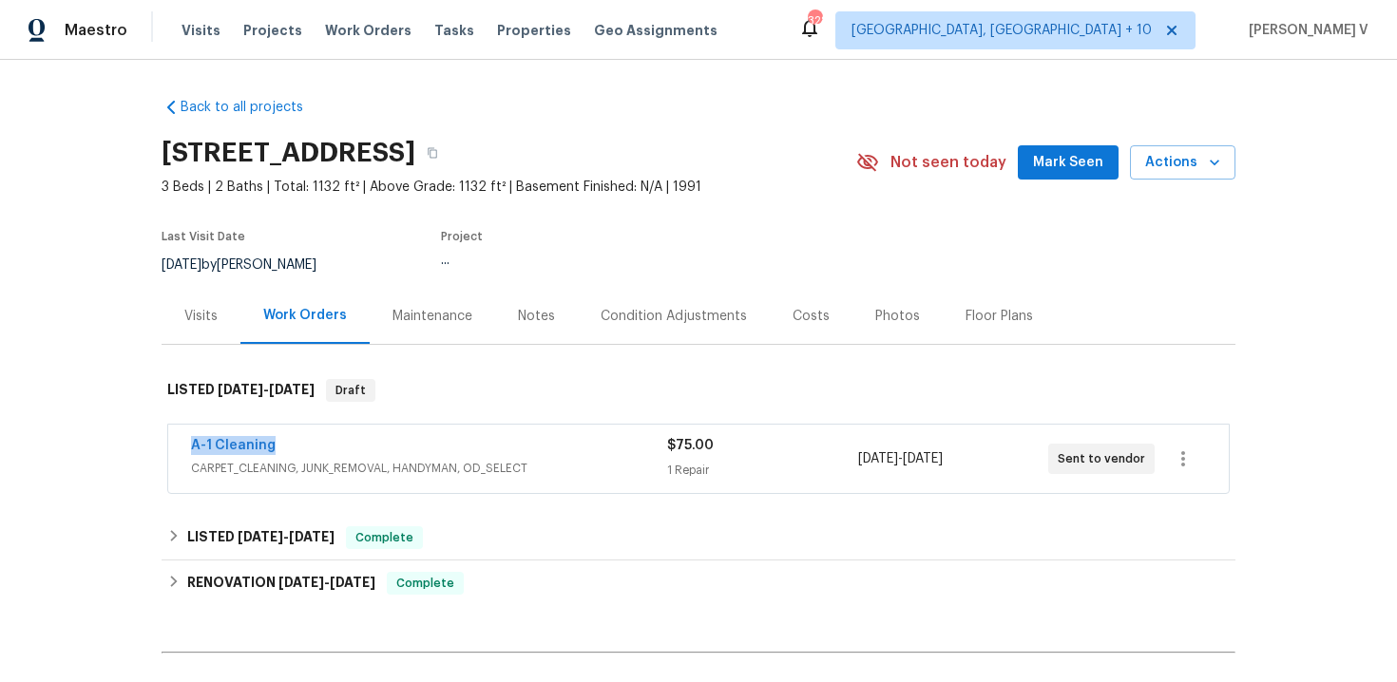
drag, startPoint x: 177, startPoint y: 451, endPoint x: 368, endPoint y: 450, distance: 191.0
click at [368, 450] on div "A-1 Cleaning CARPET_CLEANING, JUNK_REMOVAL, HANDYMAN, OD_SELECT $75.00 1 Repair…" at bounding box center [698, 459] width 1061 height 68
copy link "A-1 Cleaning"
click at [252, 442] on link "A-1 Cleaning" at bounding box center [233, 445] width 85 height 13
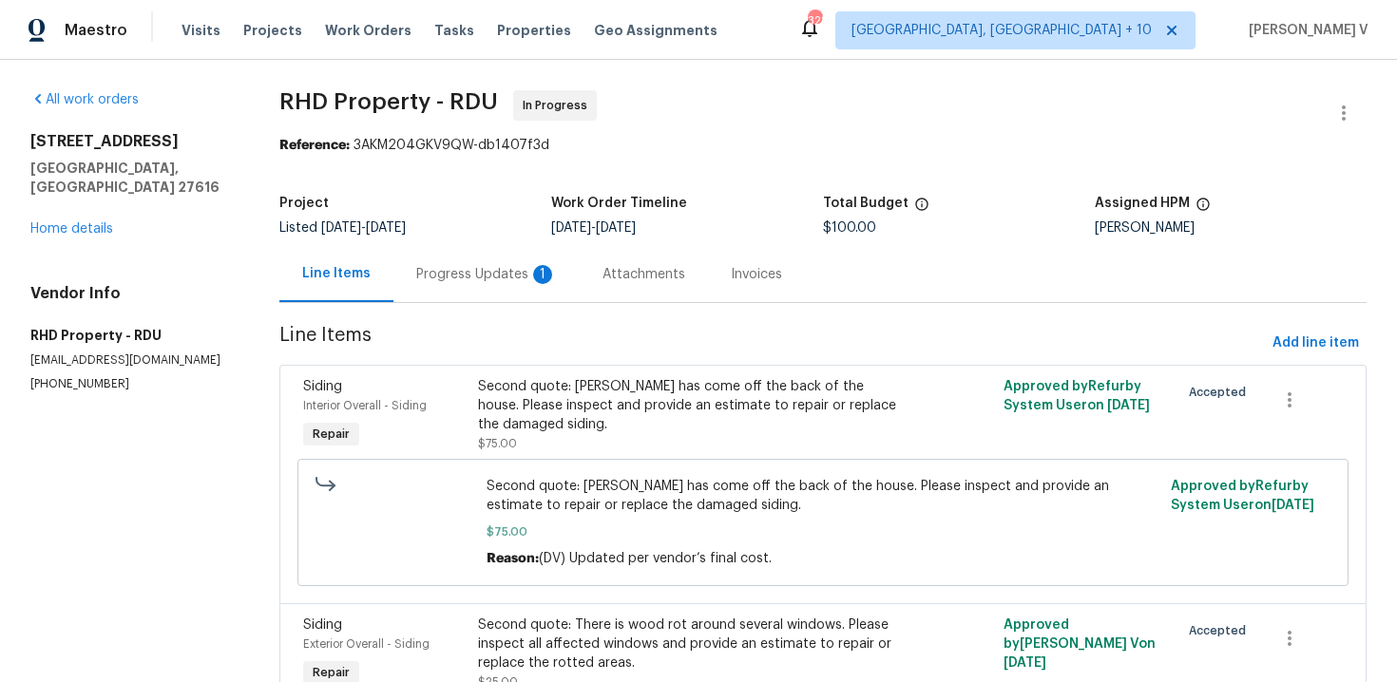
click at [458, 235] on div "Project Listed 8/23/2025 - 8/29/2025 Work Order Timeline 8/28/2025 - 8/29/2025 …" at bounding box center [822, 215] width 1087 height 61
click at [465, 267] on div "Progress Updates 1" at bounding box center [486, 274] width 141 height 19
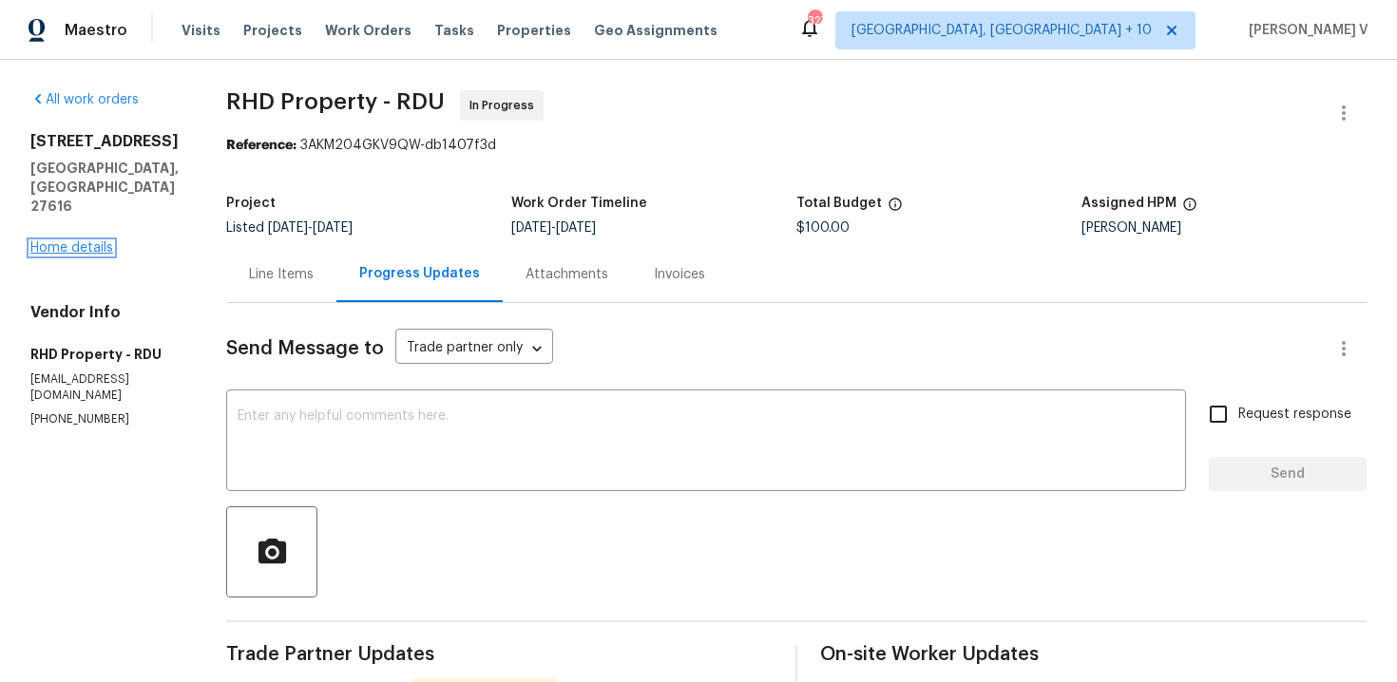
click at [96, 241] on link "Home details" at bounding box center [71, 247] width 83 height 13
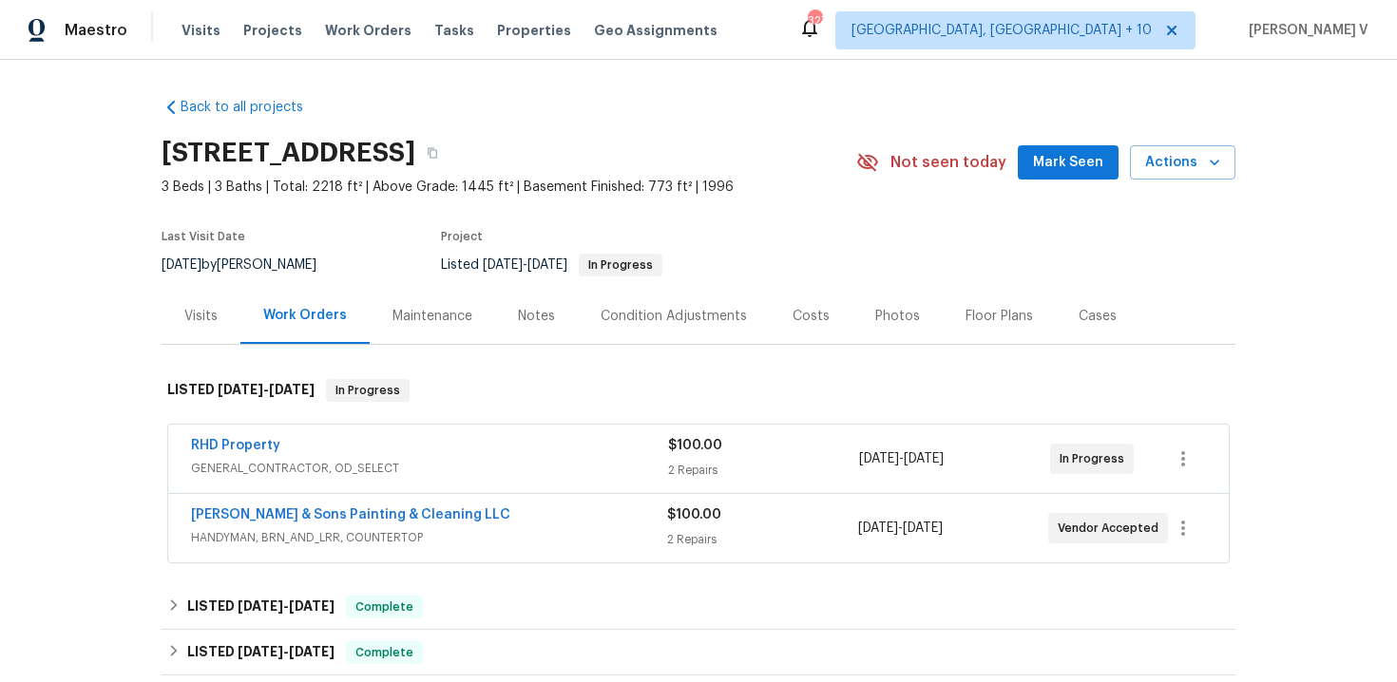
click at [561, 540] on span "HANDYMAN, BRN_AND_LRR, COUNTERTOP" at bounding box center [429, 537] width 476 height 19
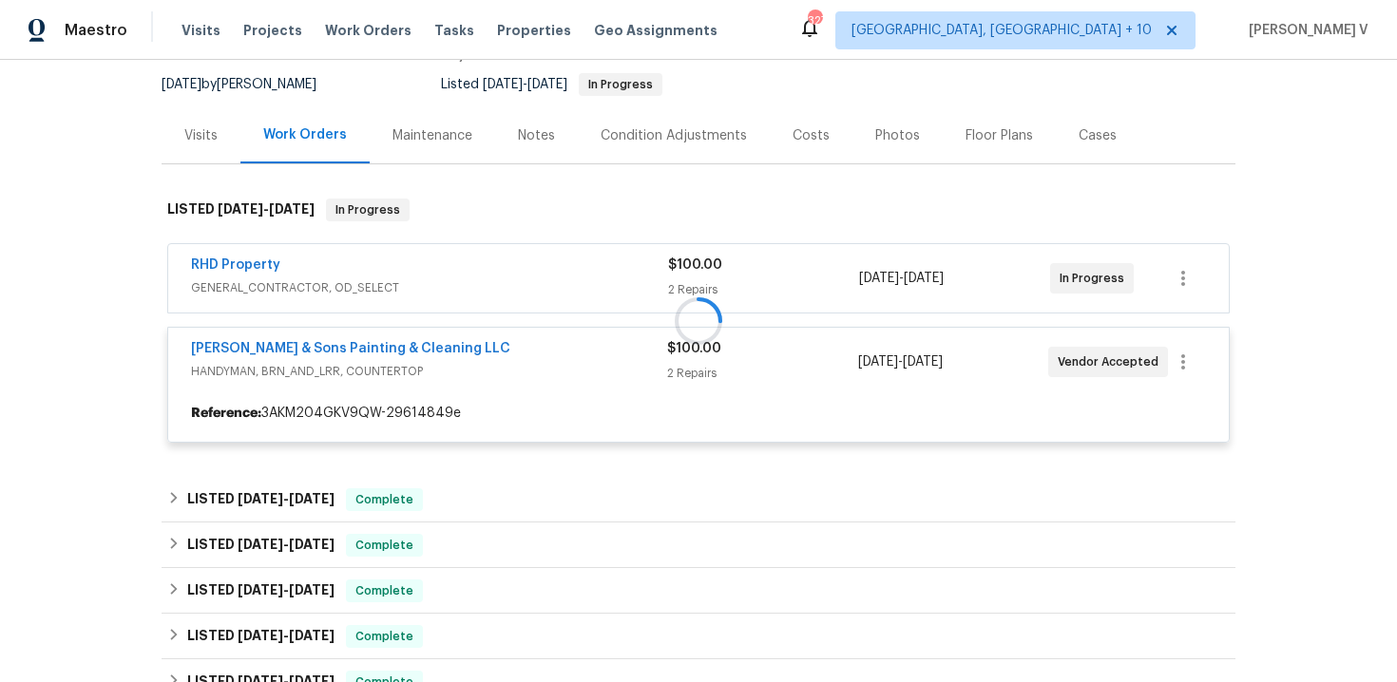
scroll to position [256, 0]
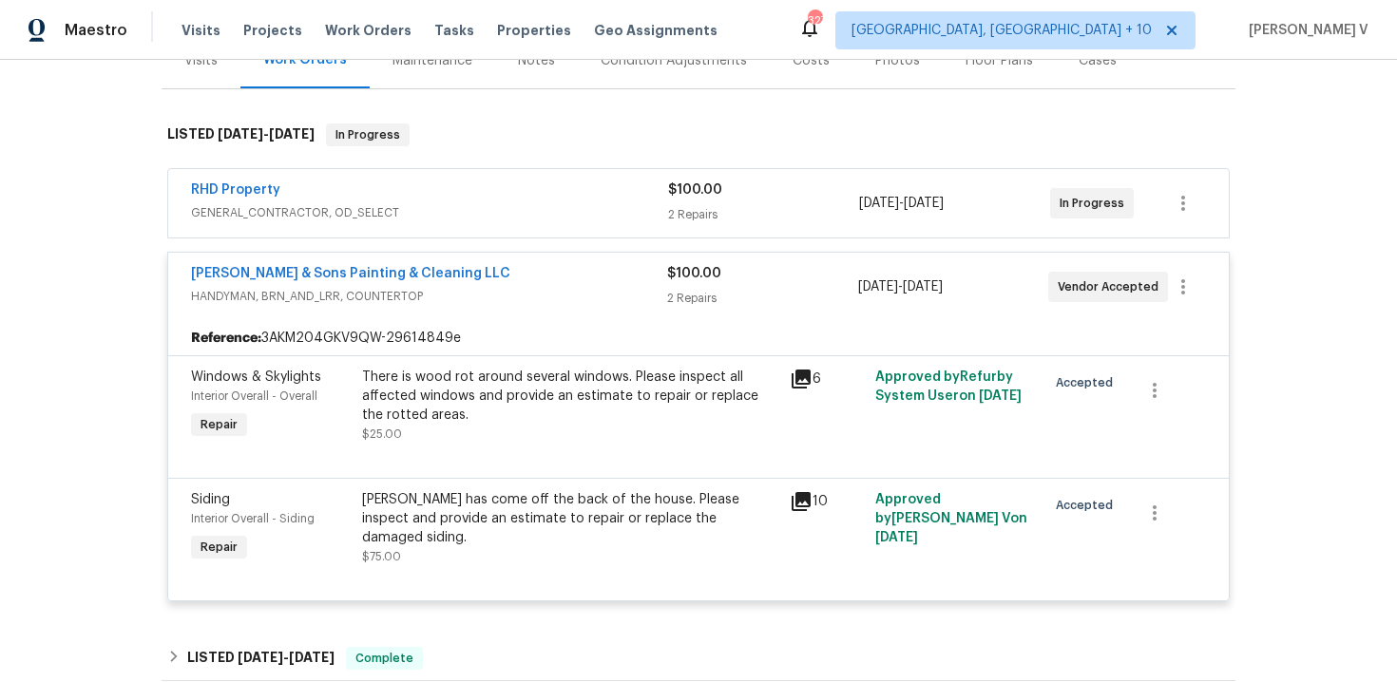
click at [573, 451] on div at bounding box center [698, 455] width 1015 height 23
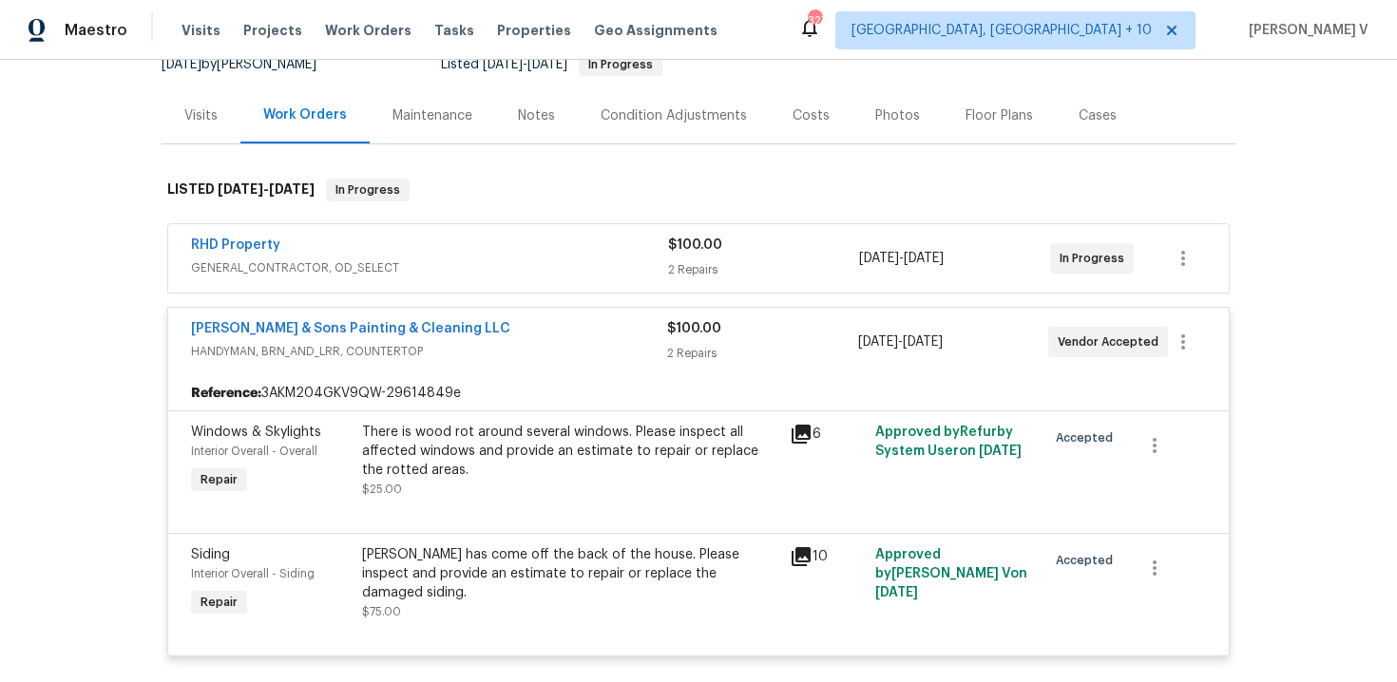
scroll to position [143, 0]
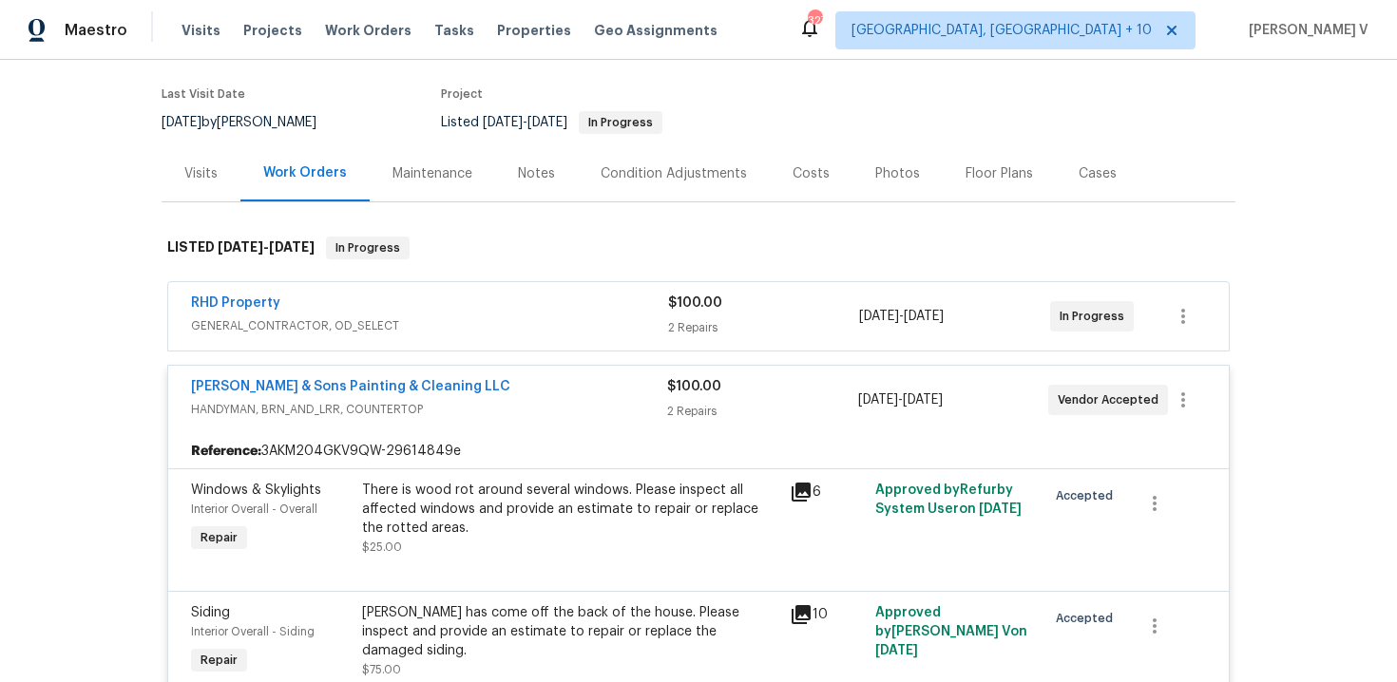
click at [522, 513] on div "There is wood rot around several windows. Please inspect all affected windows a…" at bounding box center [570, 509] width 416 height 57
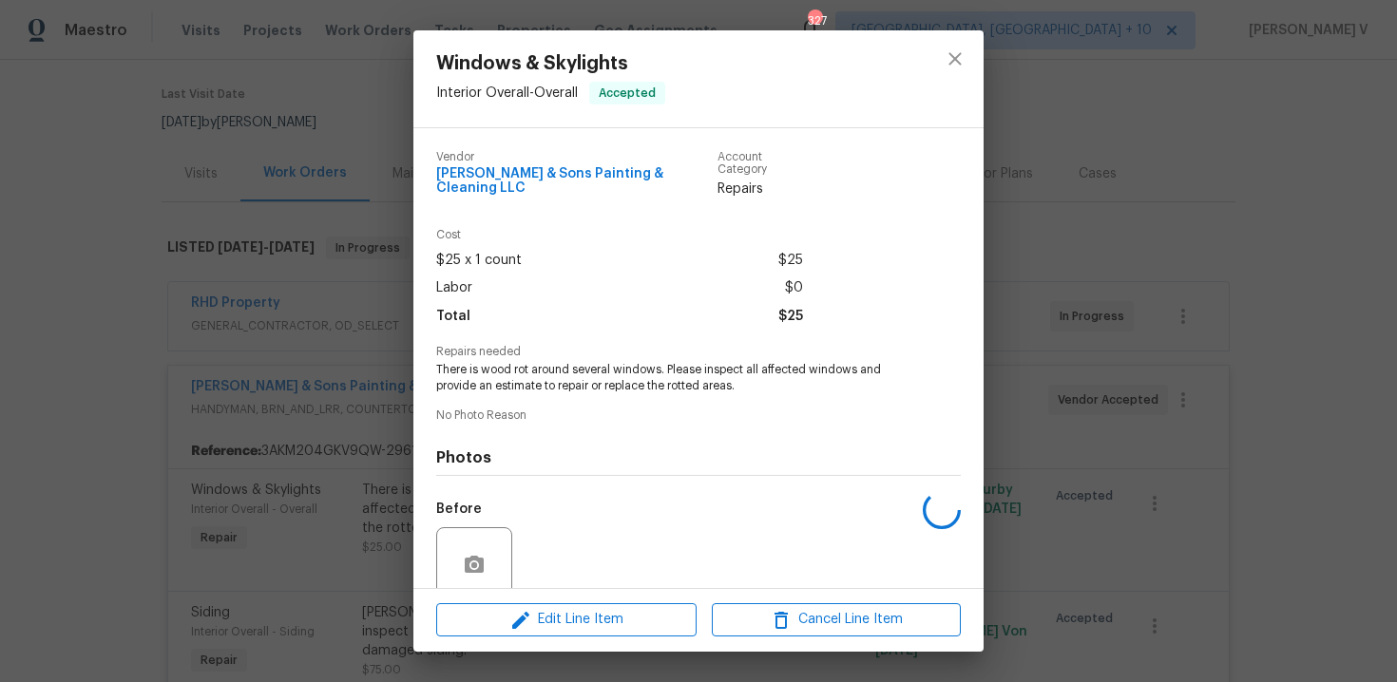
scroll to position [145, 0]
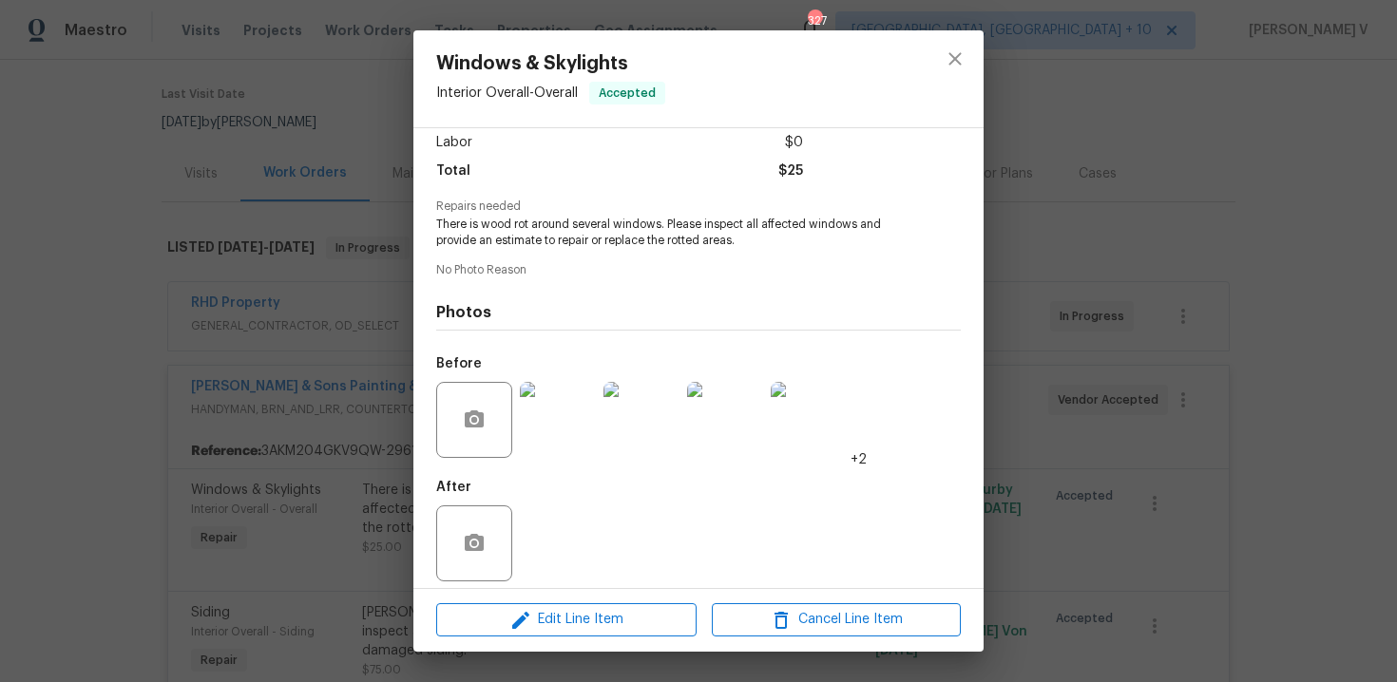
click at [287, 272] on div "Windows & Skylights Interior Overall - Overall Accepted Vendor [PERSON_NAME] & …" at bounding box center [698, 341] width 1397 height 682
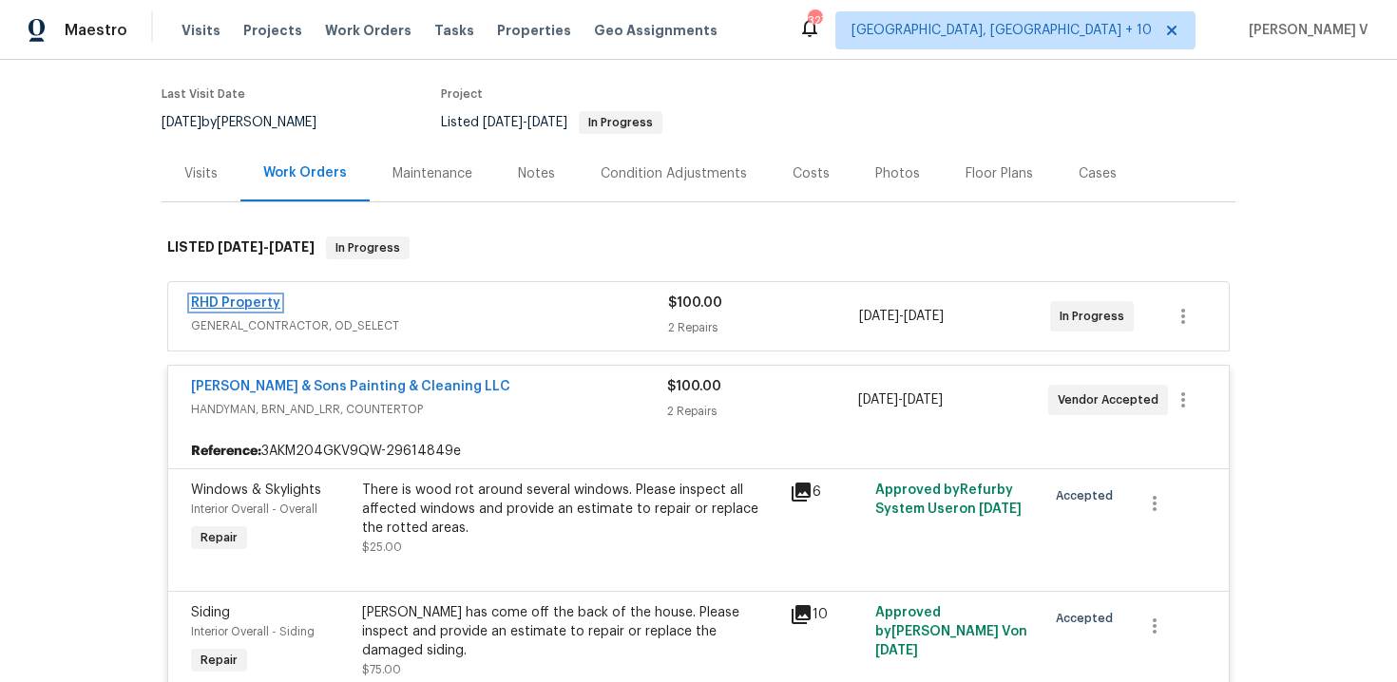
click at [256, 300] on link "RHD Property" at bounding box center [235, 303] width 89 height 13
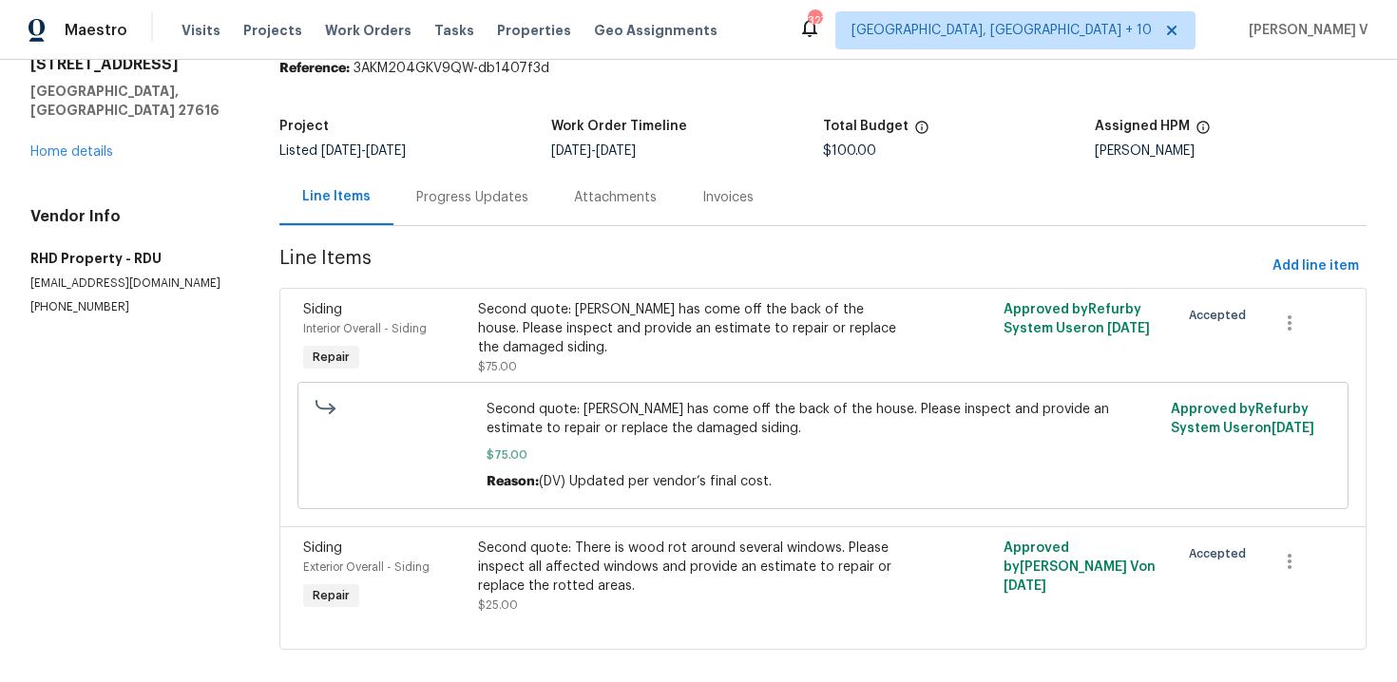
scroll to position [99, 0]
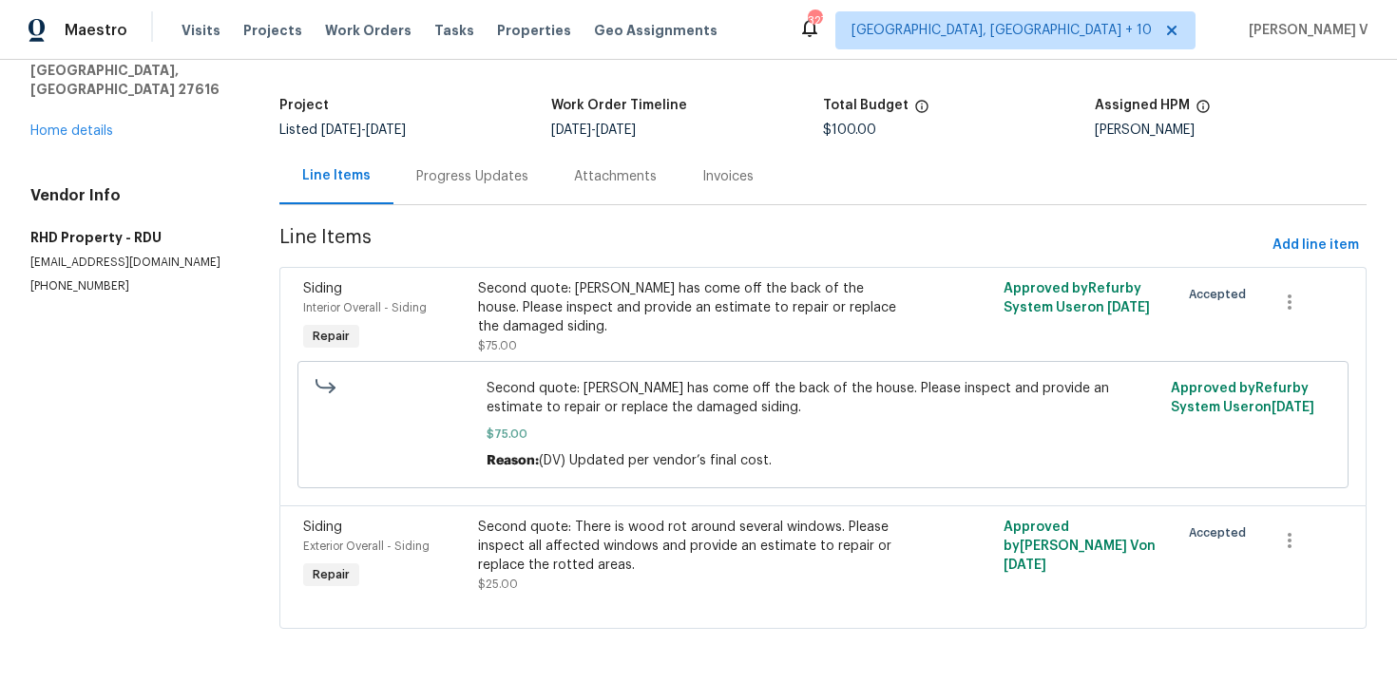
click at [616, 307] on div "Second quote: Siding has come off the back of the house. Please inspect and pro…" at bounding box center [691, 307] width 427 height 57
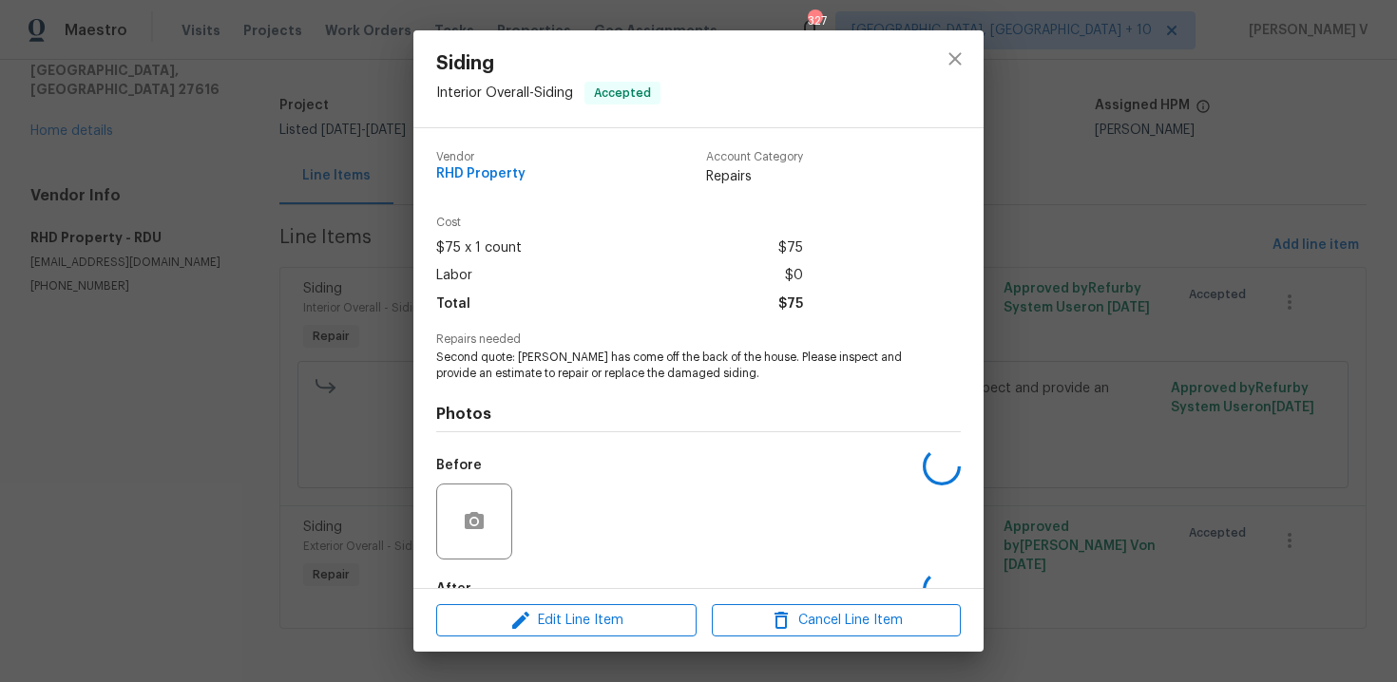
scroll to position [114, 0]
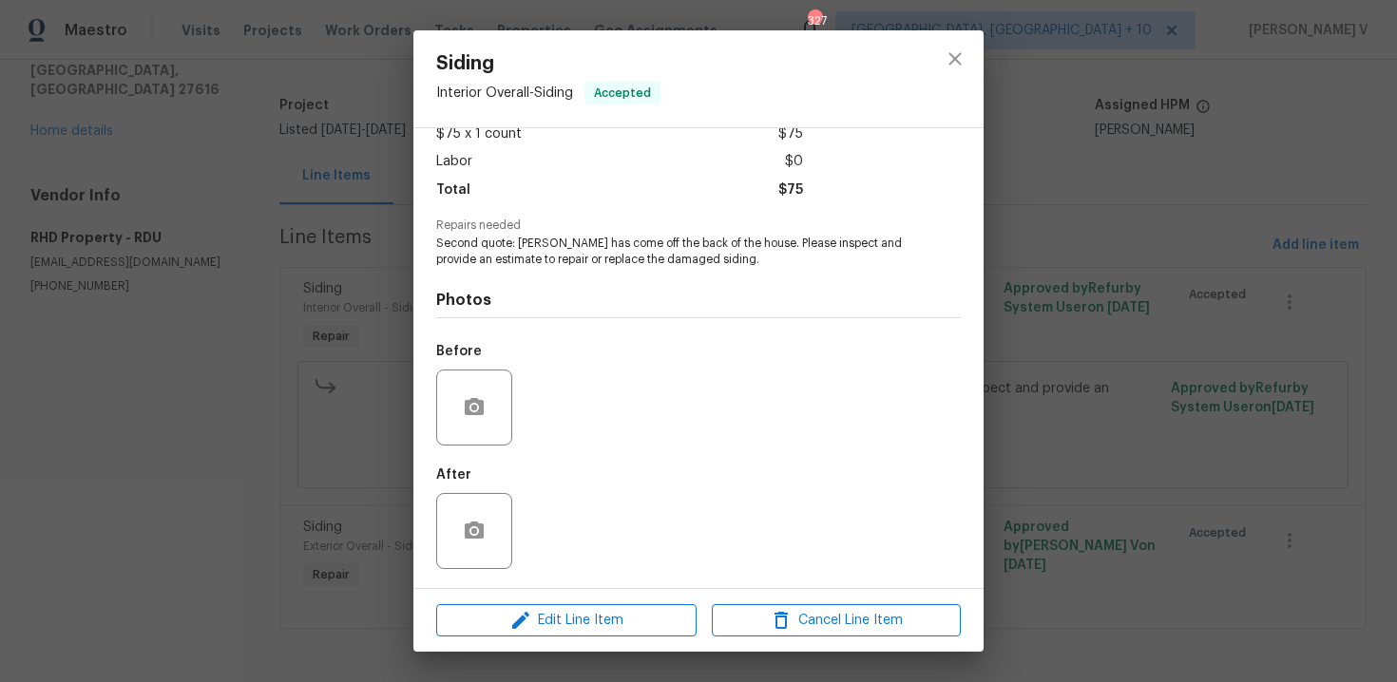
click at [479, 376] on div at bounding box center [474, 408] width 76 height 76
click at [479, 406] on icon "button" at bounding box center [474, 406] width 19 height 17
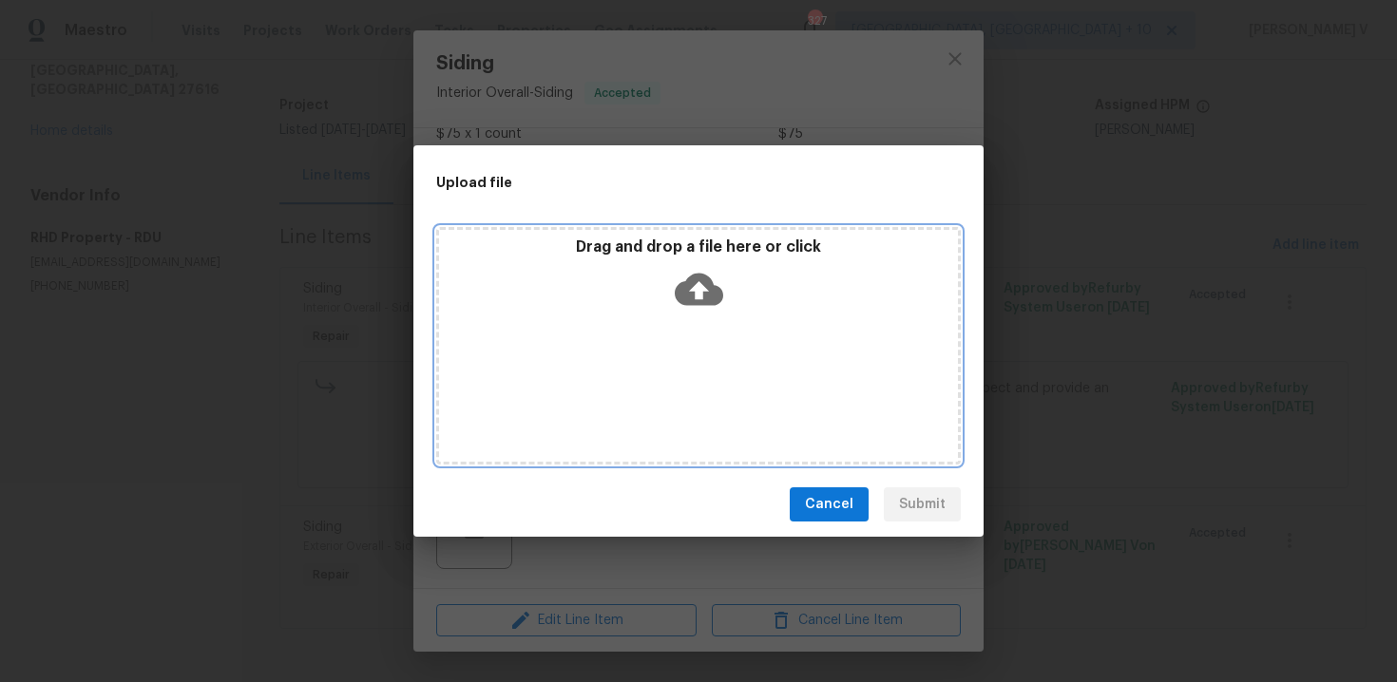
click at [708, 276] on icon at bounding box center [699, 290] width 48 height 32
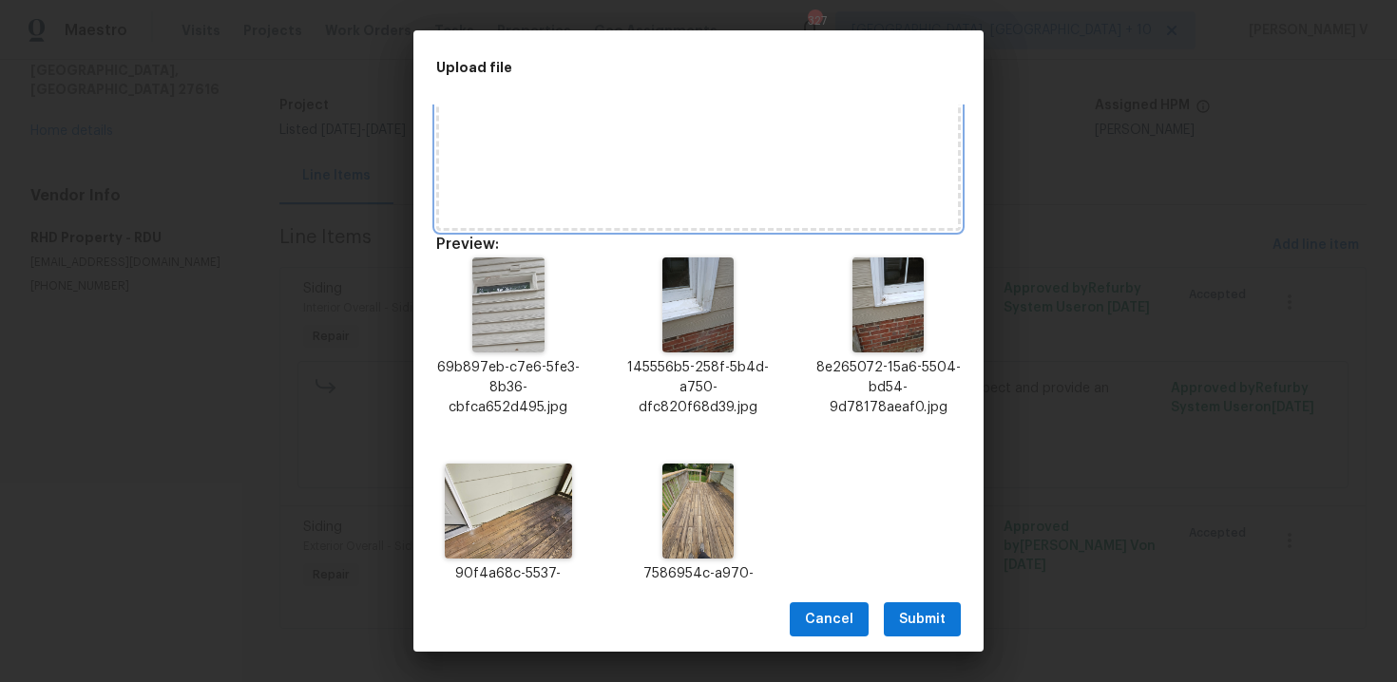
scroll to position [179, 0]
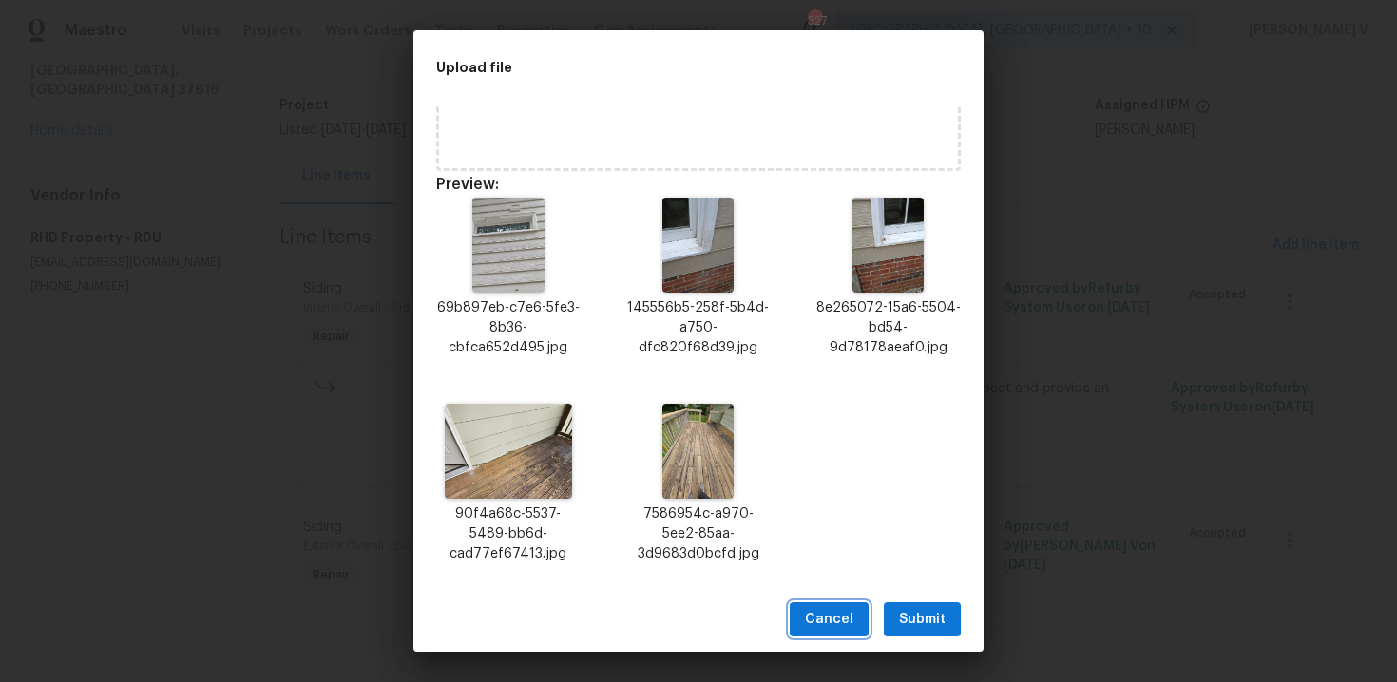
click at [825, 634] on button "Cancel" at bounding box center [829, 620] width 79 height 35
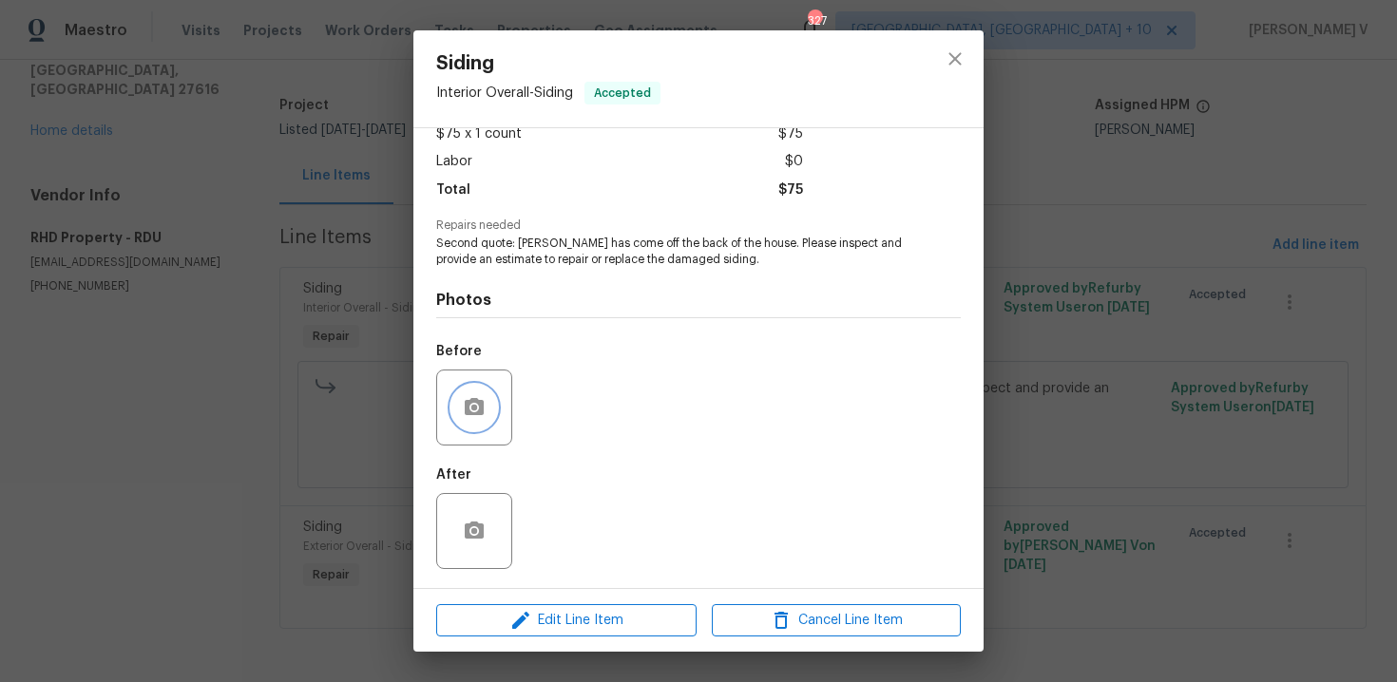
scroll to position [0, 0]
click at [159, 207] on div "Siding Interior Overall - Siding Accepted Vendor RHD Property Account Category …" at bounding box center [698, 341] width 1397 height 682
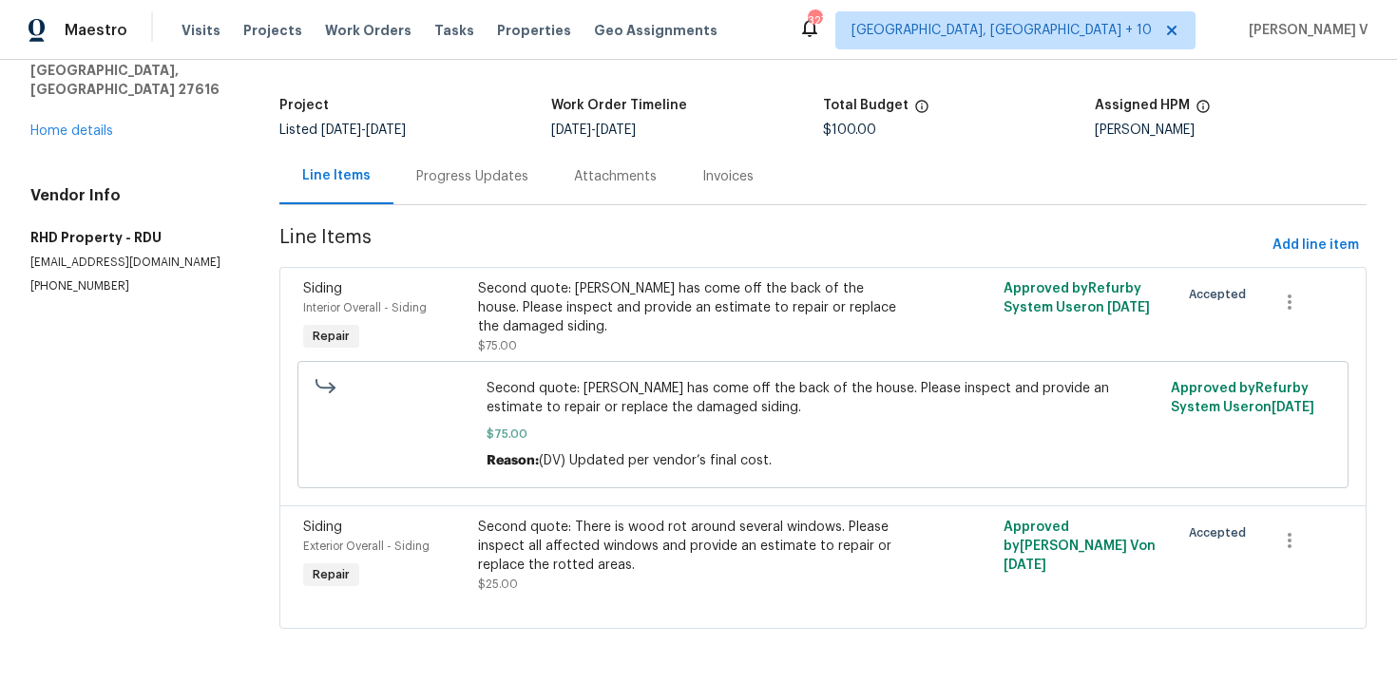
click at [568, 334] on div "Second quote: Siding has come off the back of the house. Please inspect and pro…" at bounding box center [691, 307] width 427 height 57
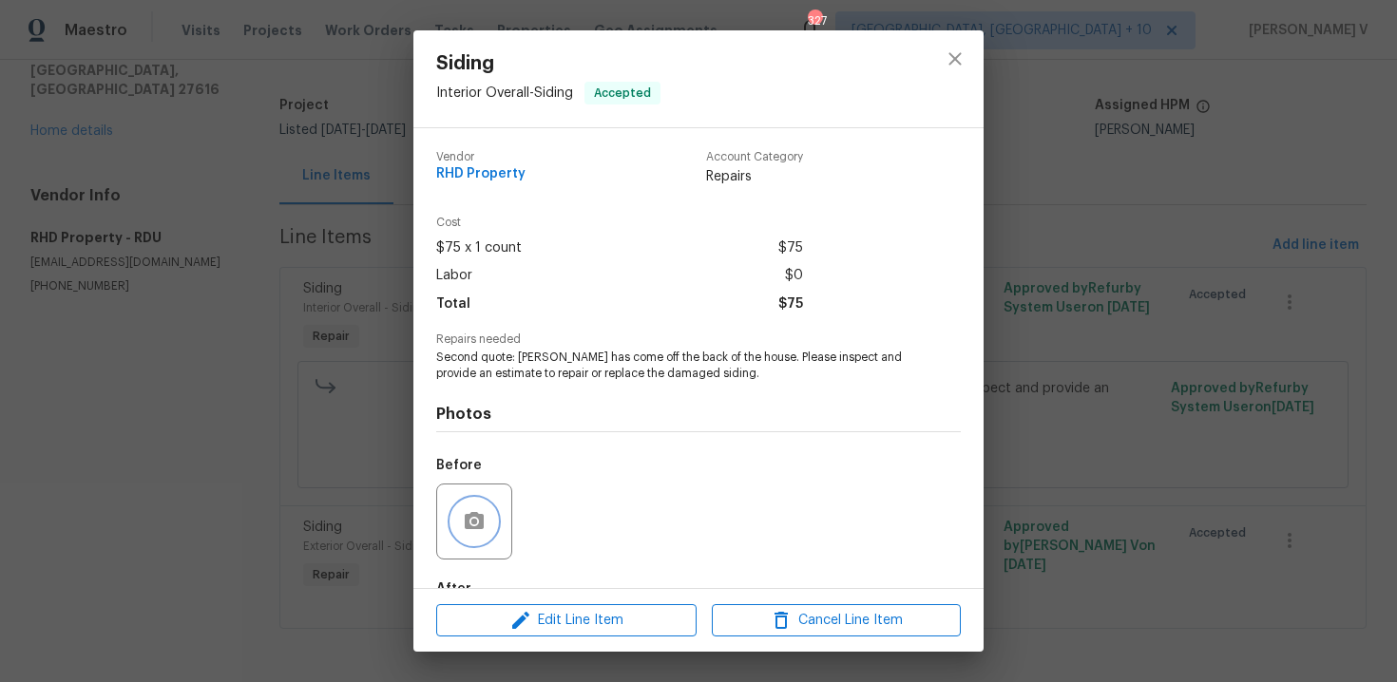
click at [464, 512] on icon "button" at bounding box center [474, 521] width 23 height 23
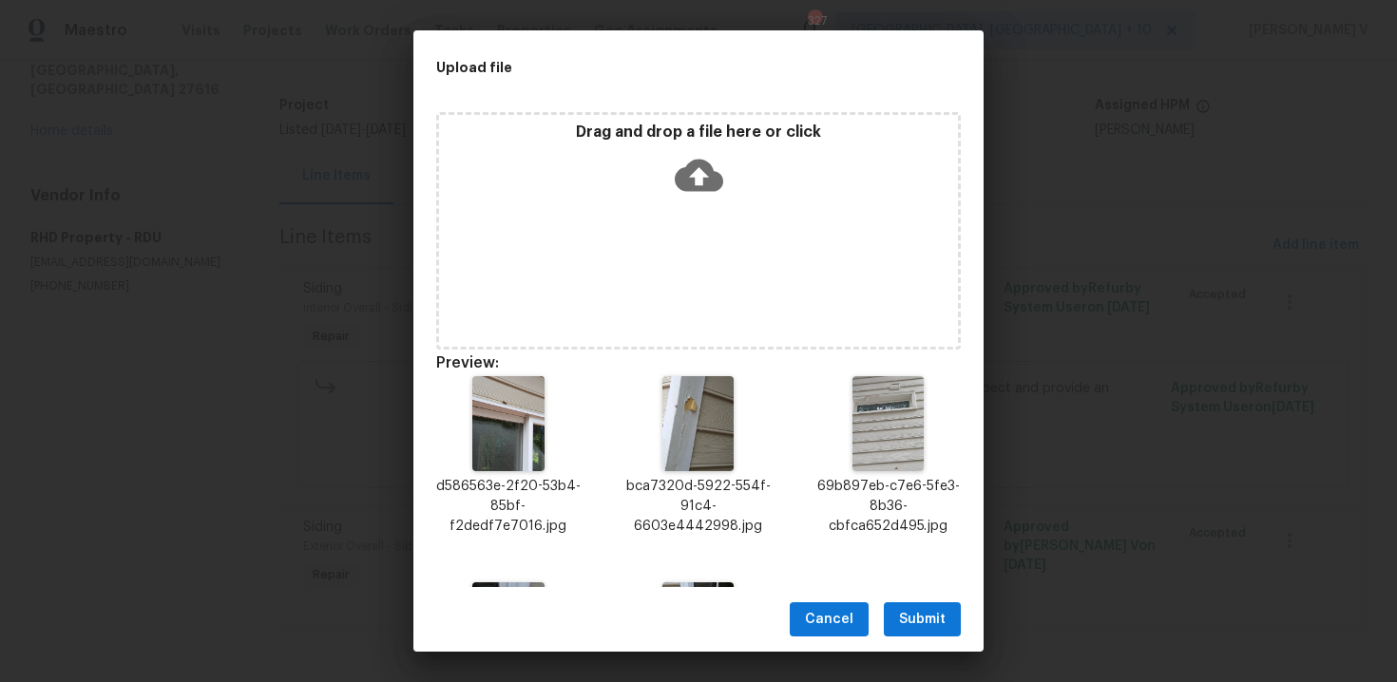
click at [893, 598] on div "Cancel Submit" at bounding box center [698, 620] width 570 height 66
click at [893, 604] on button "Submit" at bounding box center [922, 620] width 77 height 35
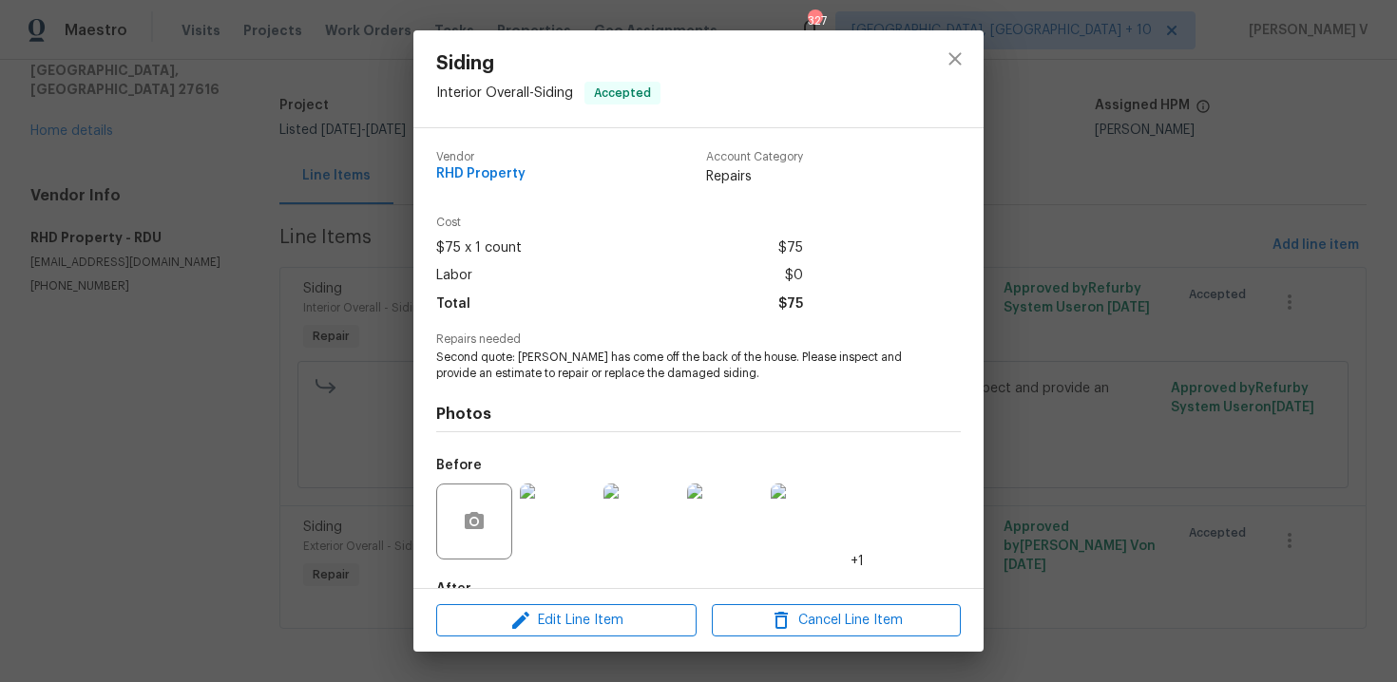
click at [334, 332] on div "Siding Interior Overall - Siding Accepted Vendor RHD Property Account Category …" at bounding box center [698, 341] width 1397 height 682
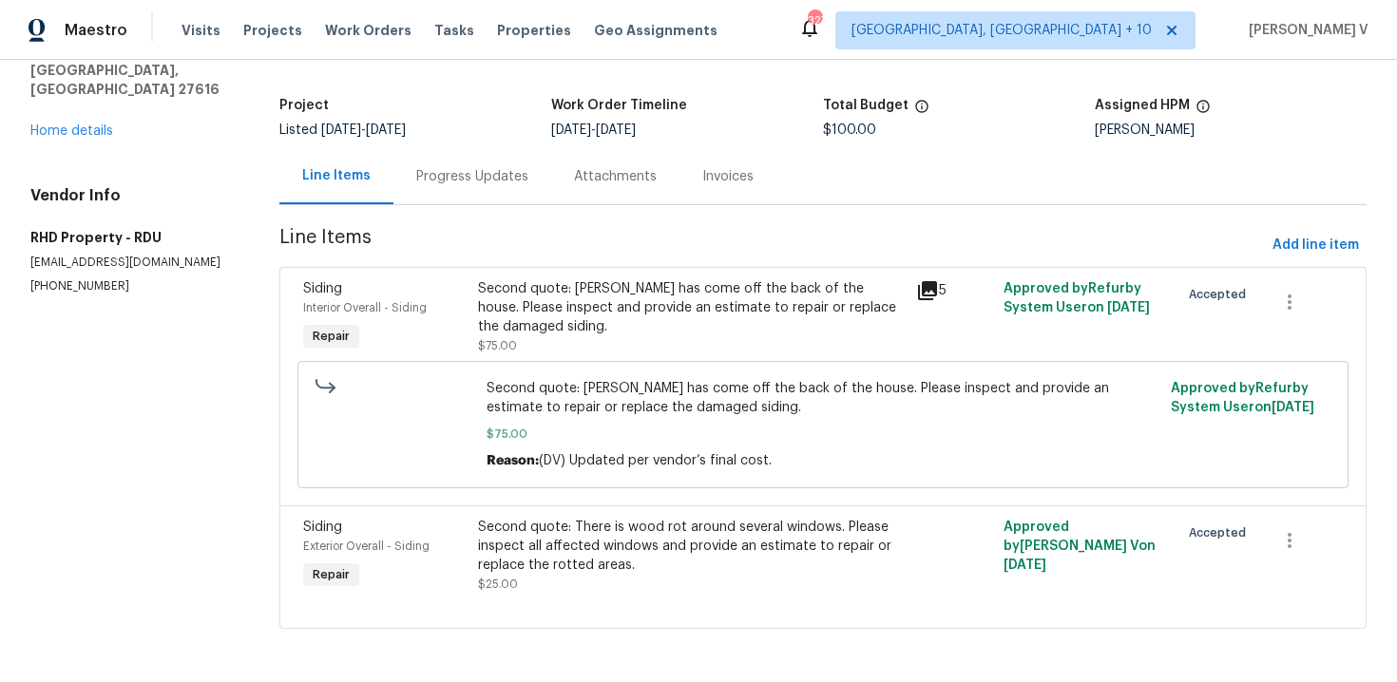
click at [479, 188] on div "Progress Updates" at bounding box center [472, 176] width 158 height 56
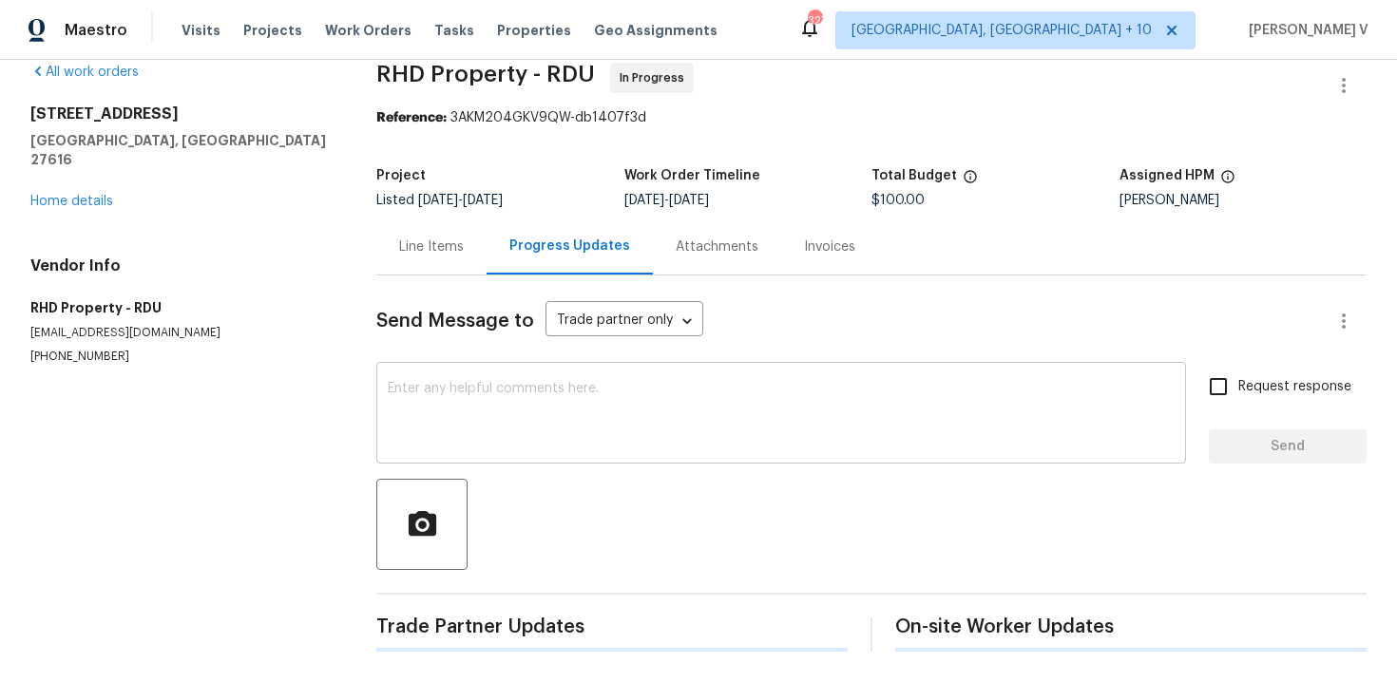
click at [491, 384] on textarea at bounding box center [781, 415] width 787 height 67
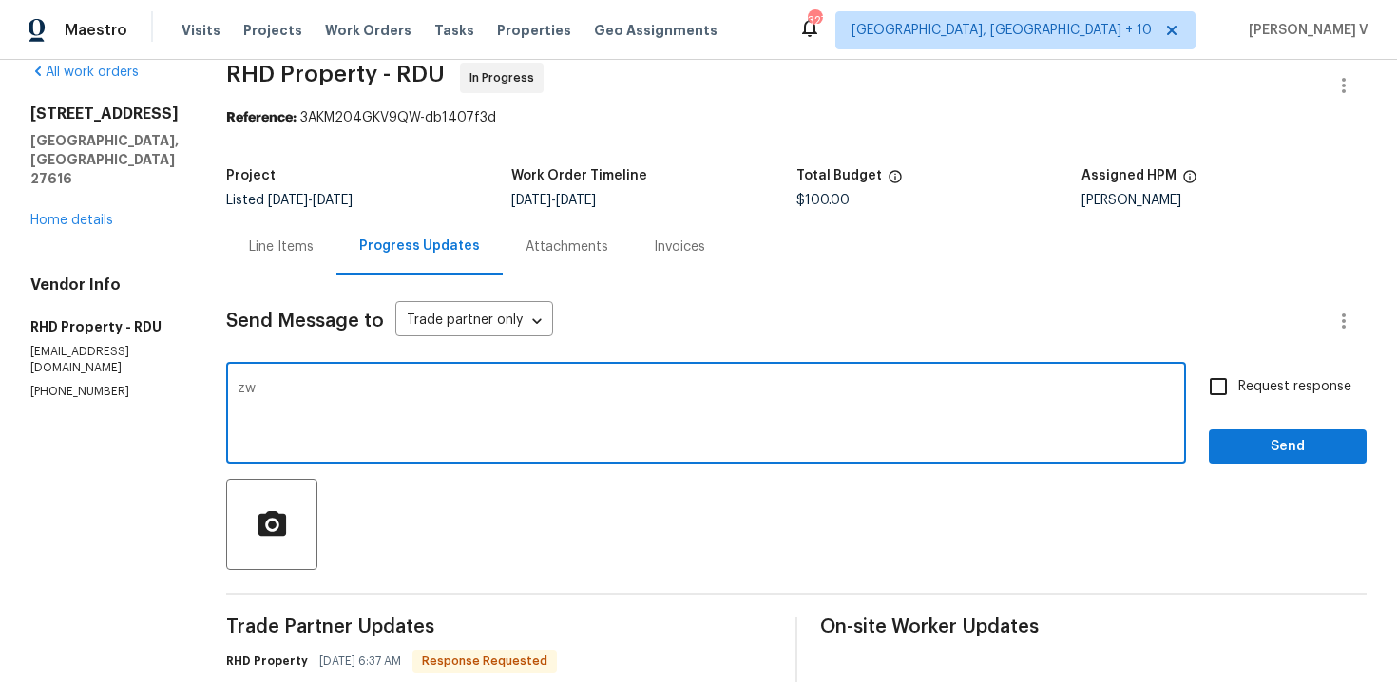
type textarea "z"
paste textarea "please contact Opendoor associate either by phone/text 480-478-0155 or message …"
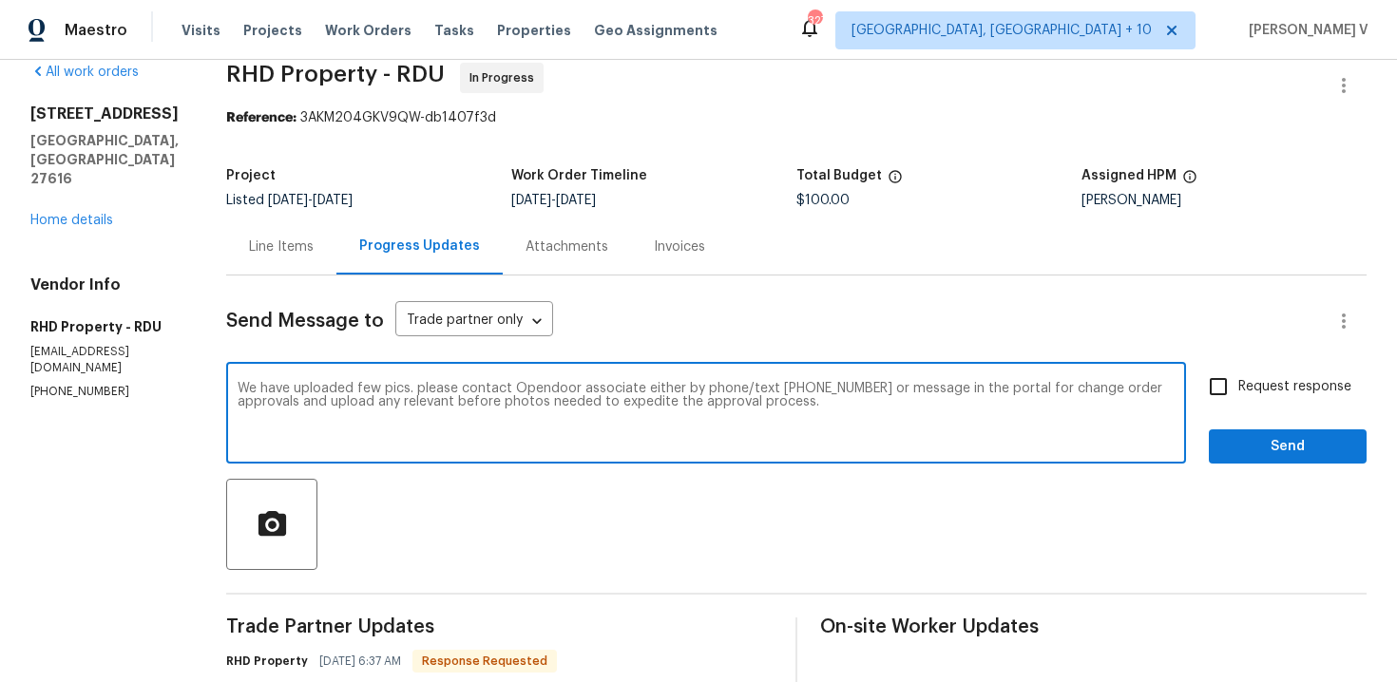
click at [0, 0] on span "few" at bounding box center [0, 0] width 0 height 0
click at [453, 391] on textarea "We have uploaded a few pics. please contact Opendoor associate either by phone/…" at bounding box center [706, 415] width 937 height 67
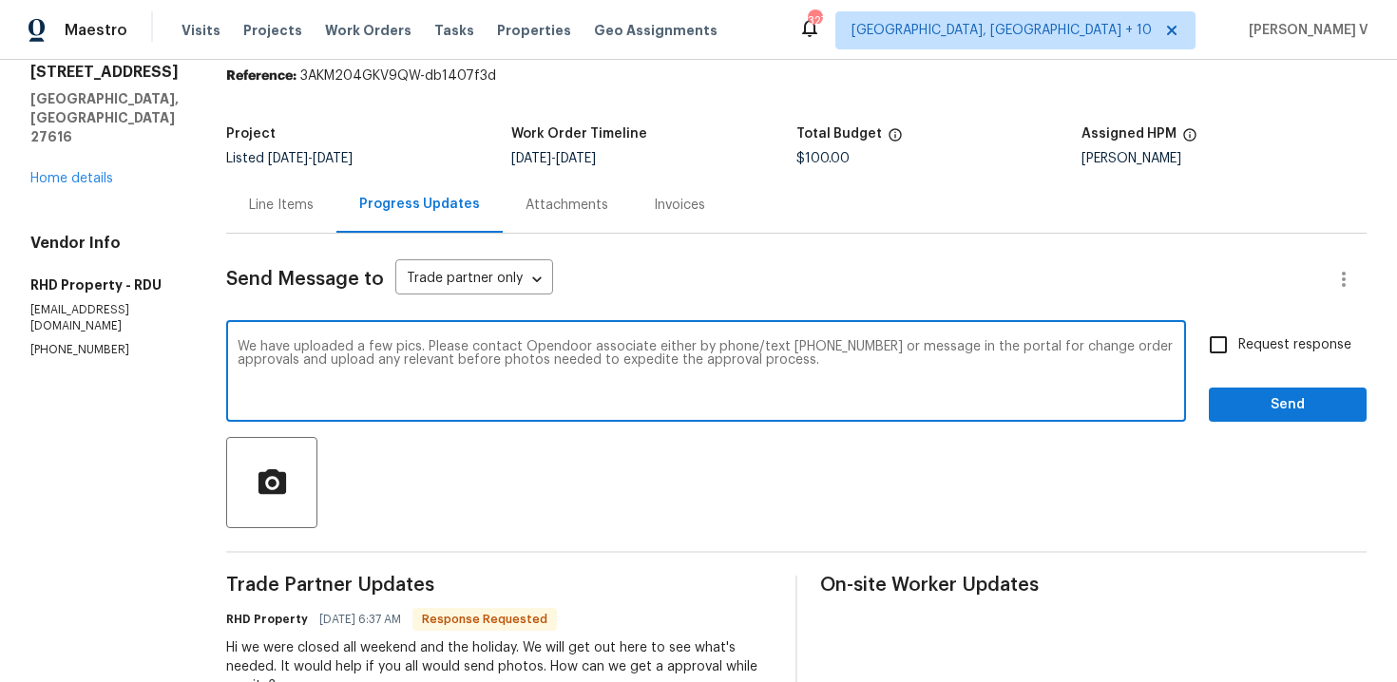
scroll to position [108, 0]
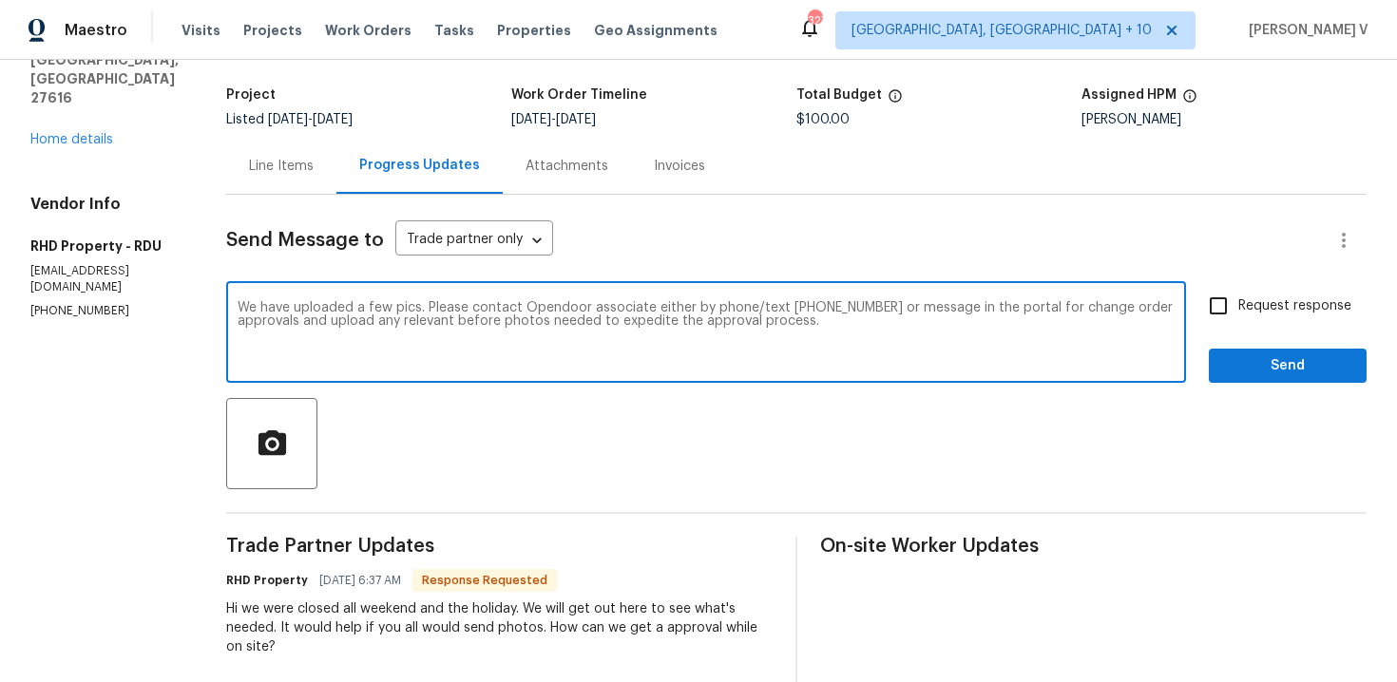
type textarea "We have uploaded a few pics. Please contact Opendoor associate either by phone/…"
click at [1265, 303] on span "Request response" at bounding box center [1294, 307] width 113 height 20
click at [1238, 303] on input "Request response" at bounding box center [1218, 306] width 40 height 40
checkbox input "true"
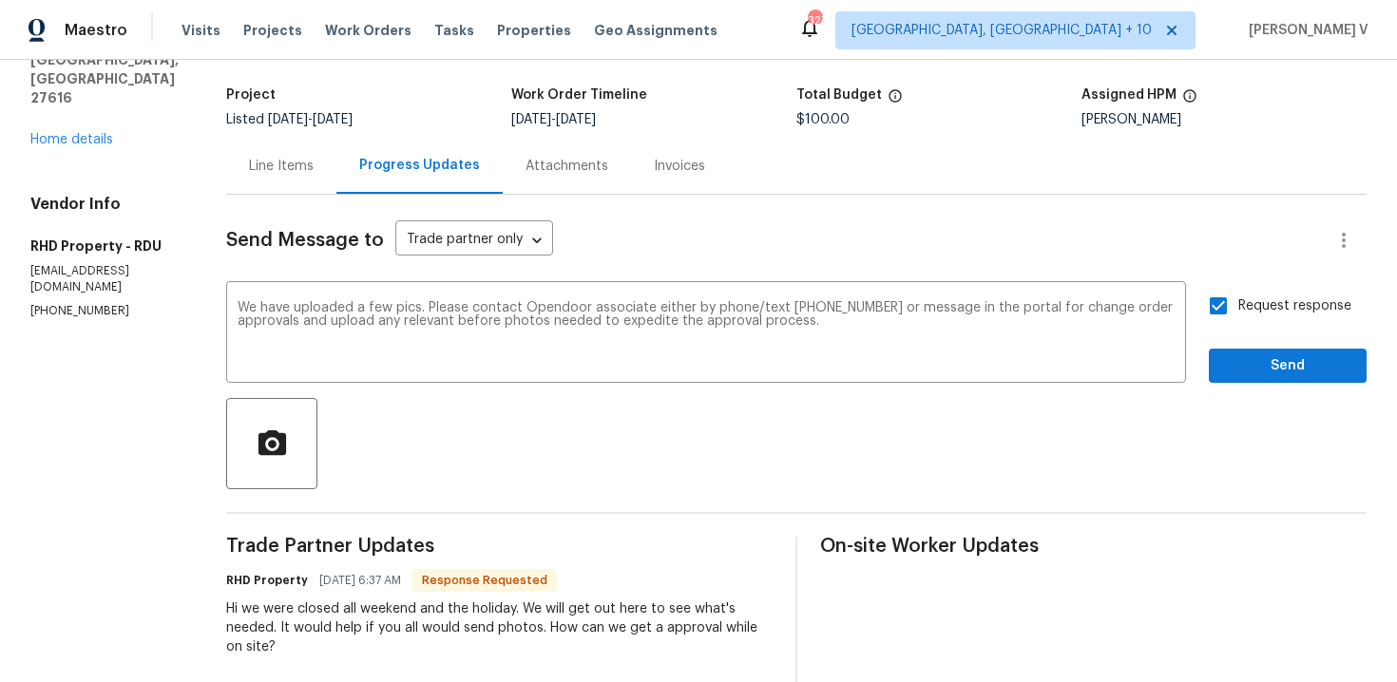
scroll to position [145, 0]
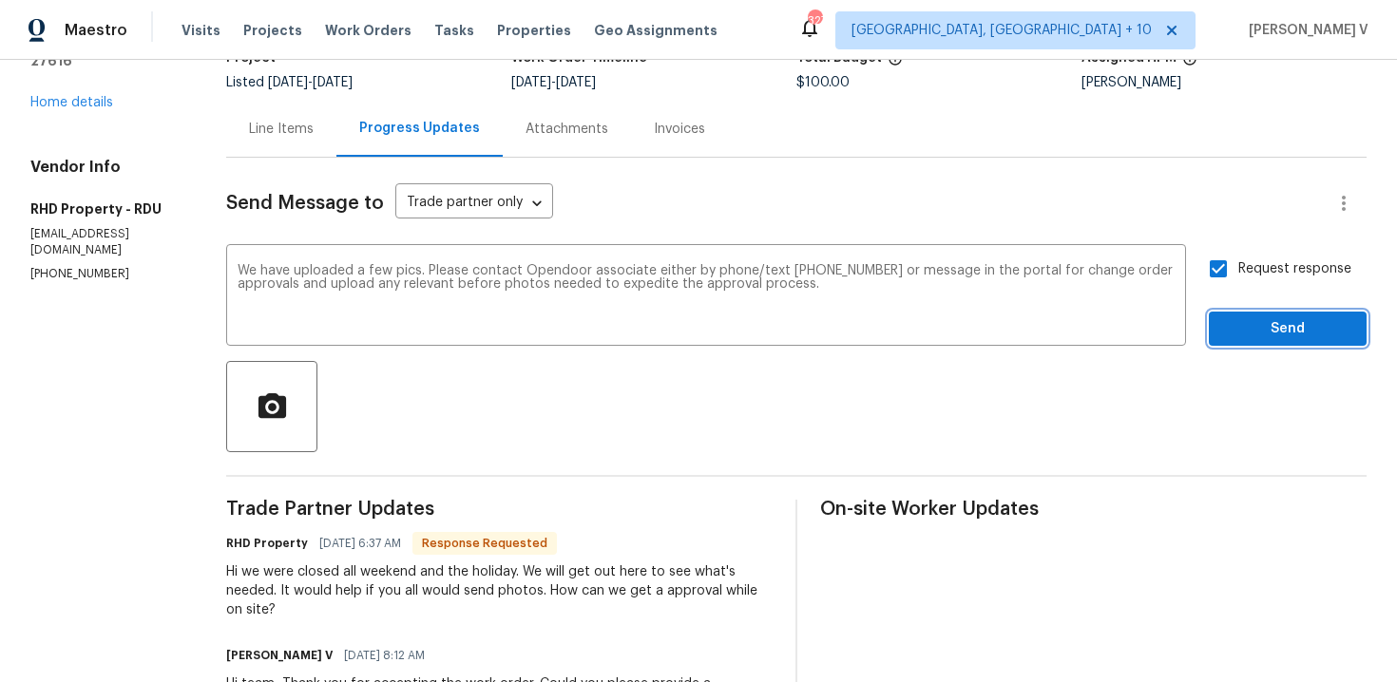
click at [1270, 323] on span "Send" at bounding box center [1287, 329] width 127 height 24
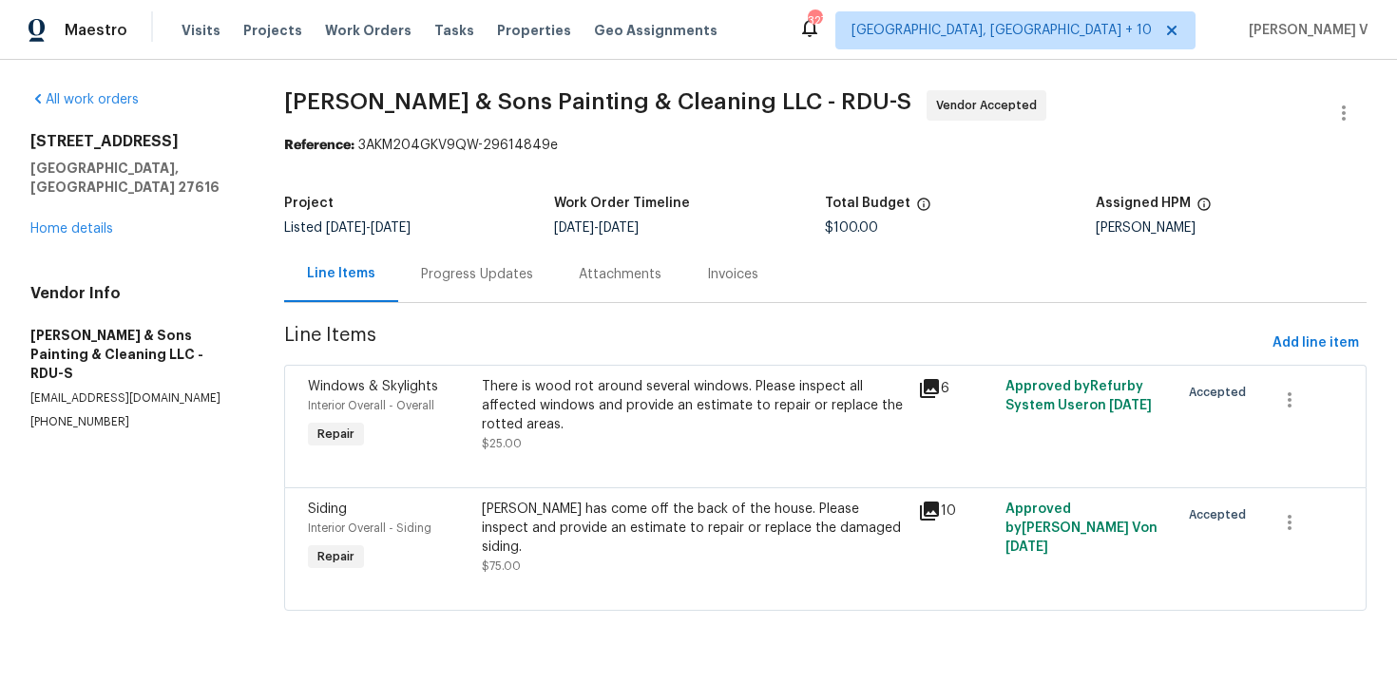
click at [588, 404] on div "There is wood rot around several windows. Please inspect all affected windows a…" at bounding box center [694, 405] width 425 height 57
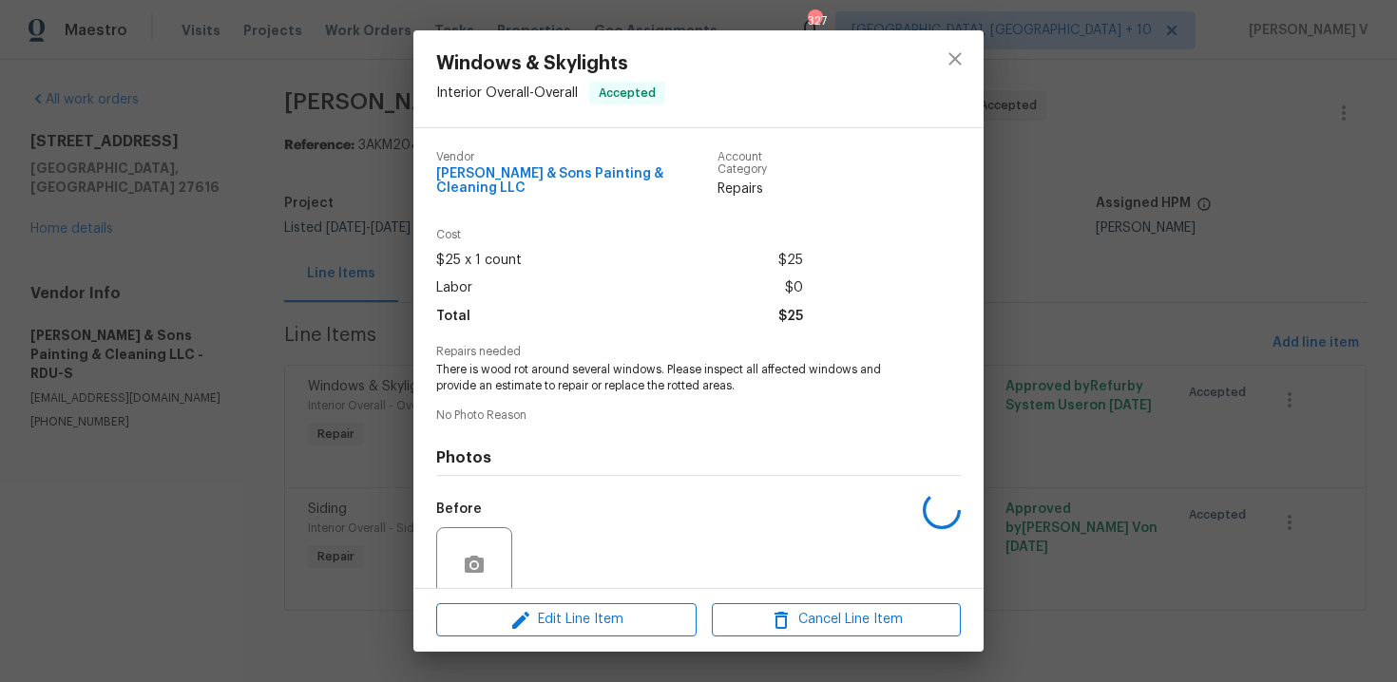
scroll to position [145, 0]
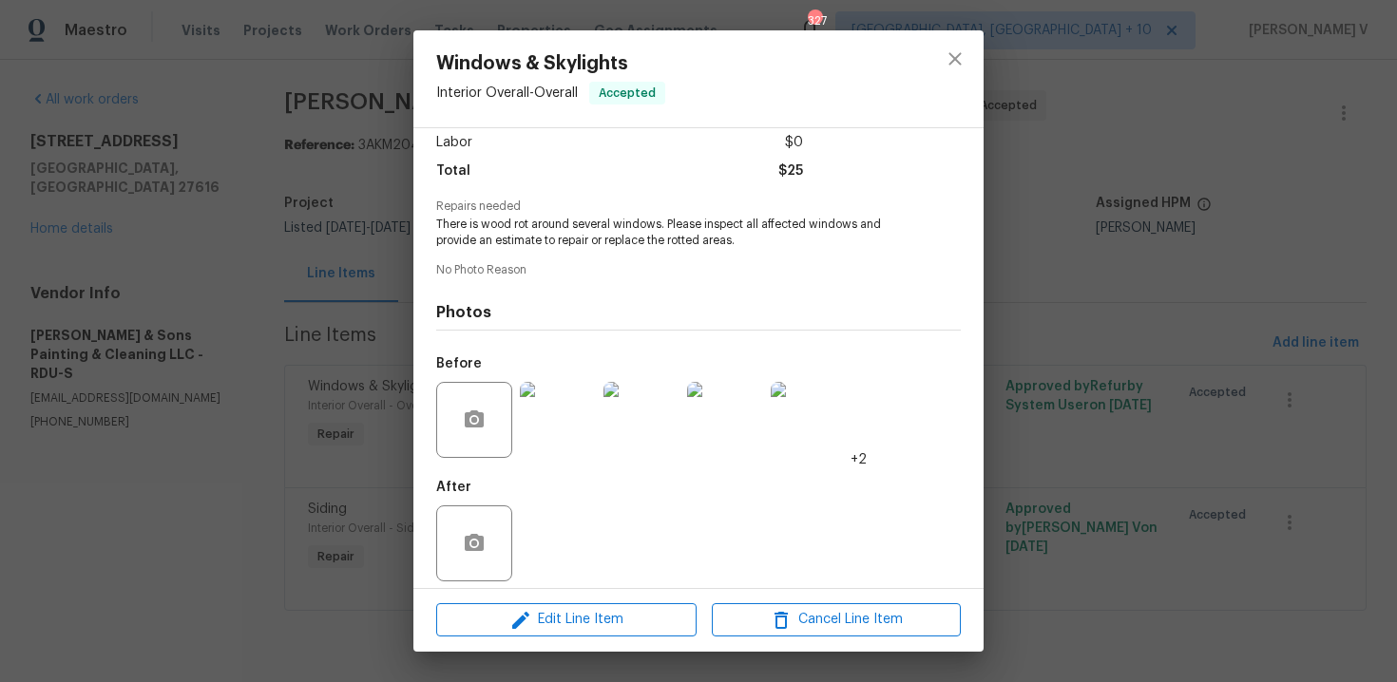
click at [556, 424] on img at bounding box center [558, 420] width 76 height 76
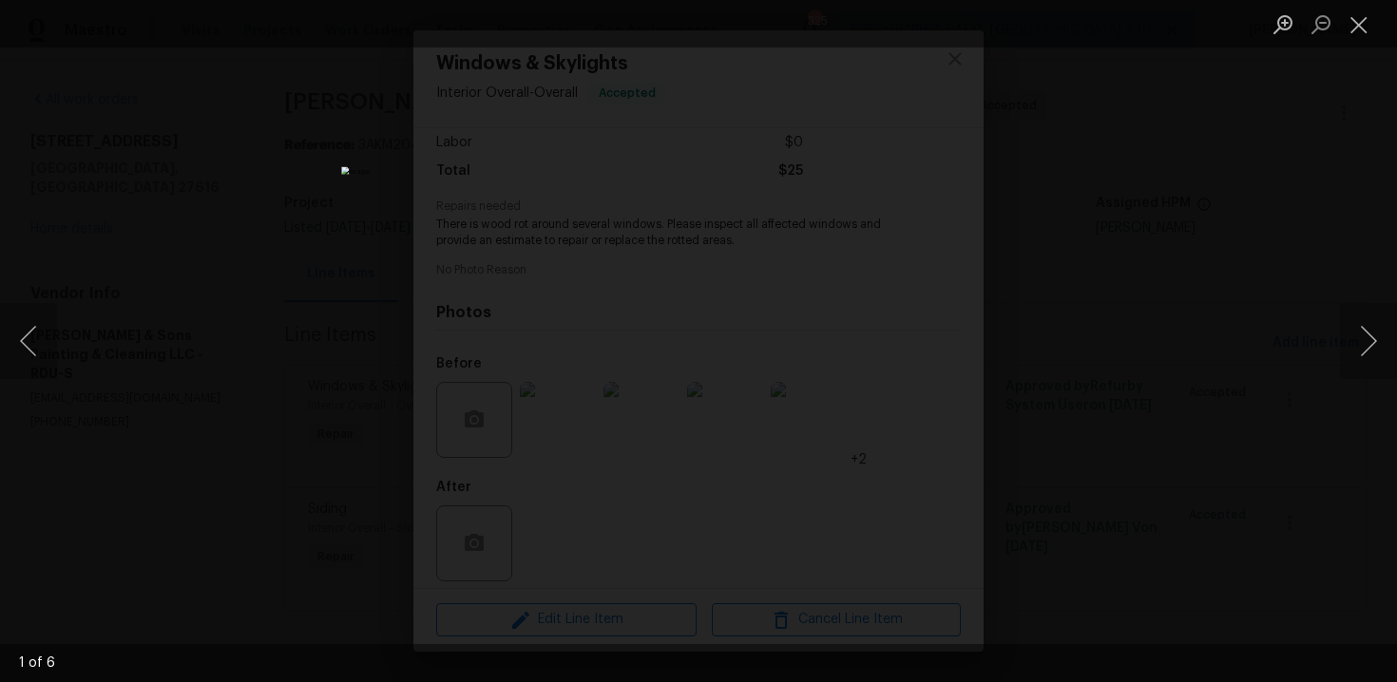
click at [409, 241] on div "Lightbox" at bounding box center [698, 341] width 1397 height 682
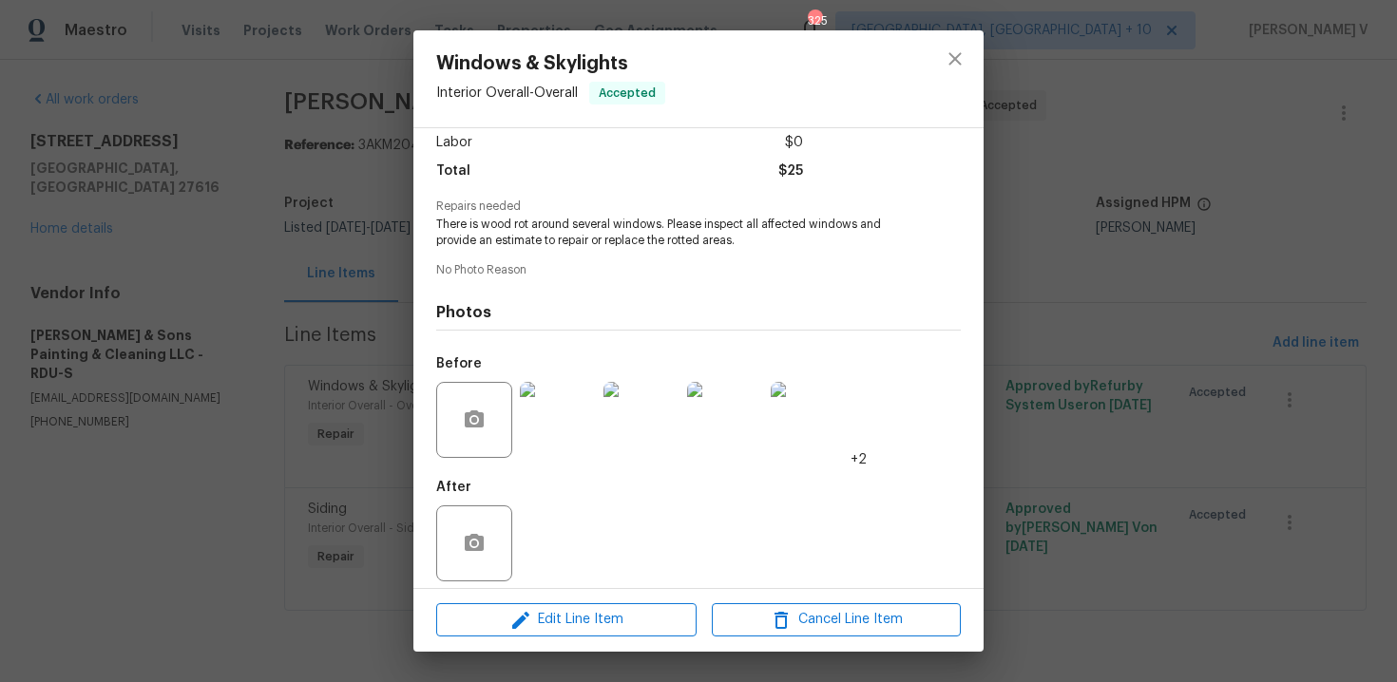
click at [409, 241] on div "Windows & Skylights Interior Overall - Overall Accepted Vendor [PERSON_NAME] & …" at bounding box center [698, 341] width 1397 height 682
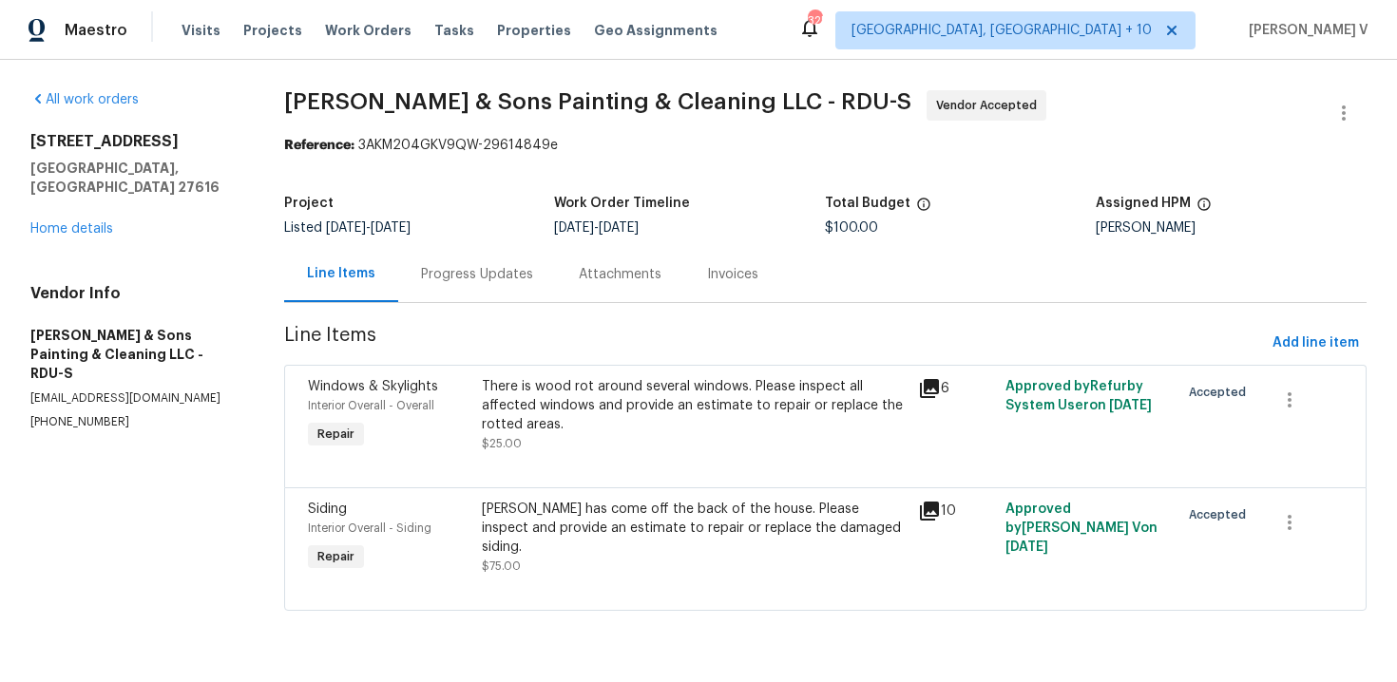
click at [428, 284] on div "Progress Updates" at bounding box center [477, 274] width 158 height 56
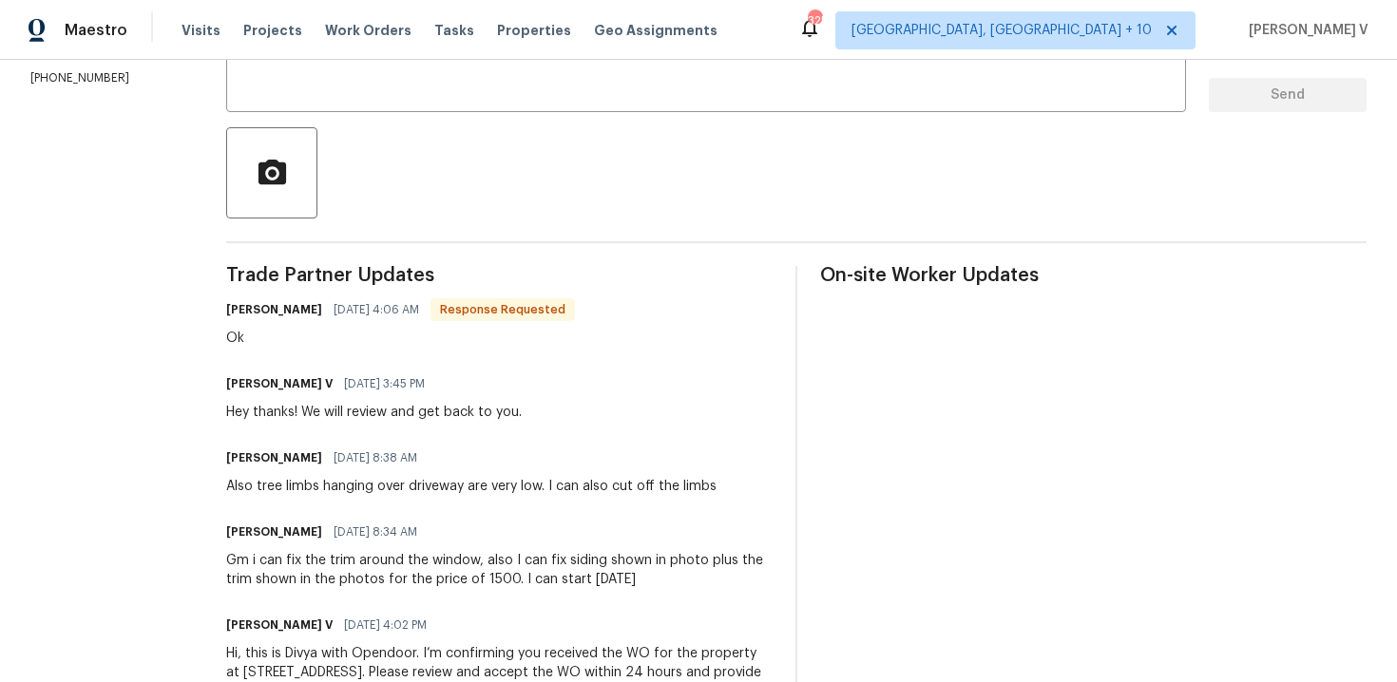
scroll to position [269, 0]
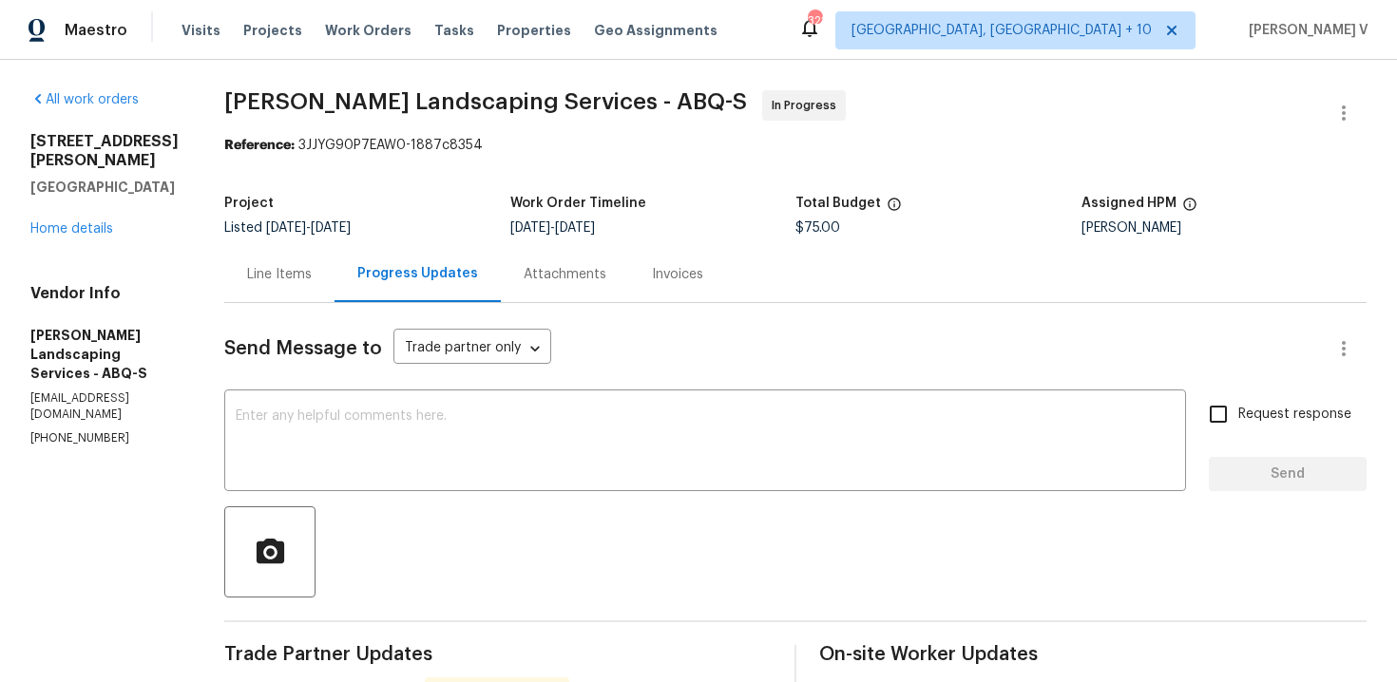
click at [312, 281] on div "Line Items" at bounding box center [279, 274] width 65 height 19
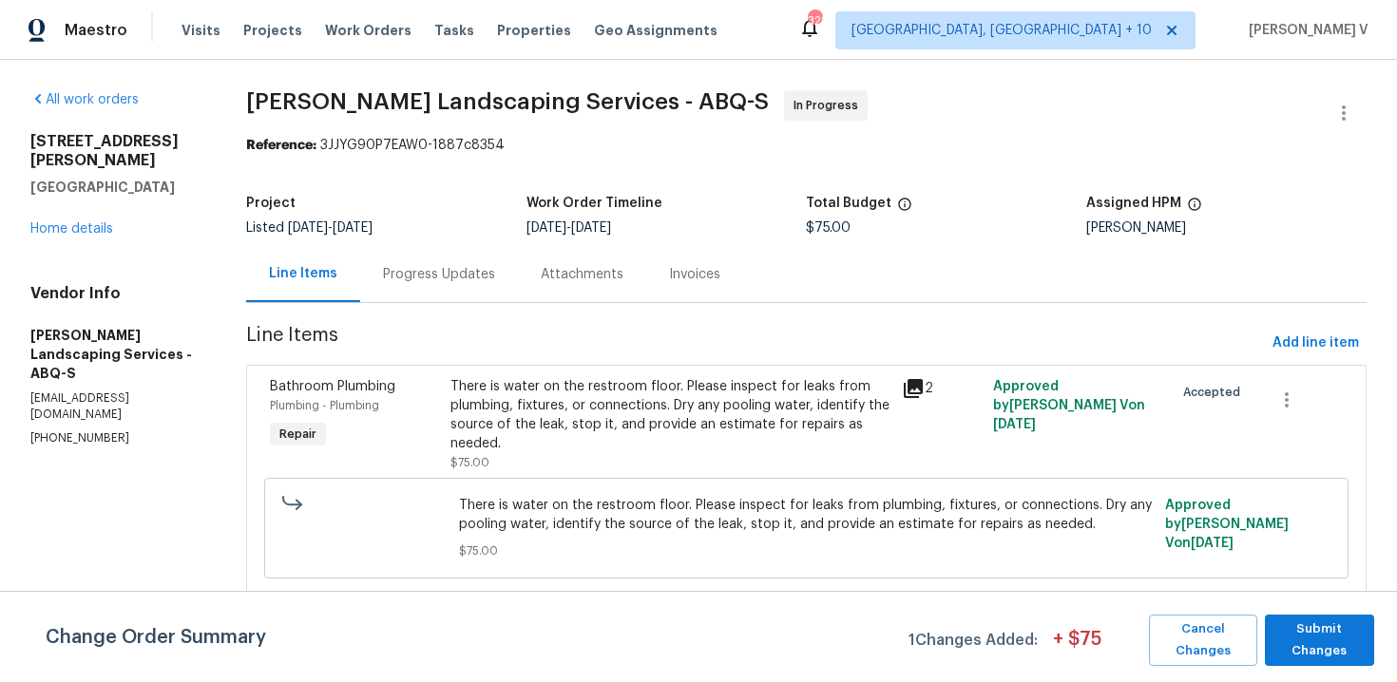
click at [495, 280] on div "Progress Updates" at bounding box center [439, 274] width 112 height 19
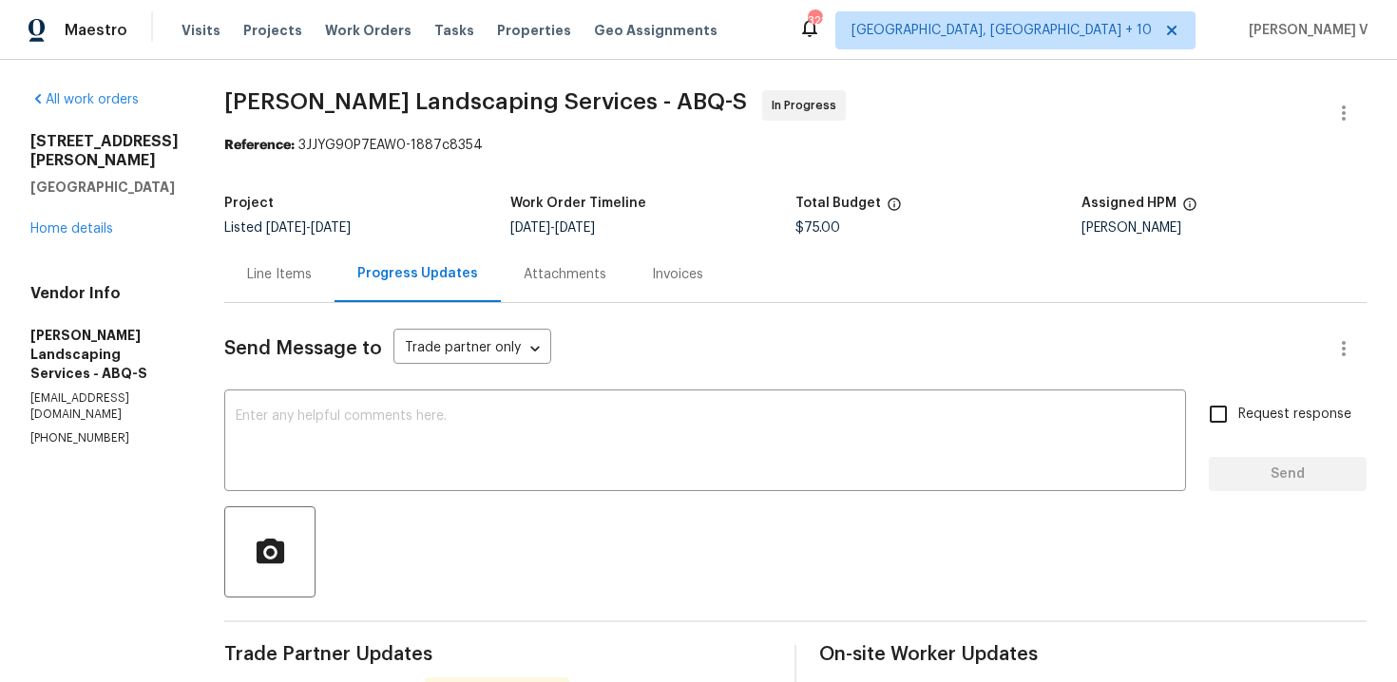
click at [335, 257] on div "Line Items" at bounding box center [279, 274] width 110 height 56
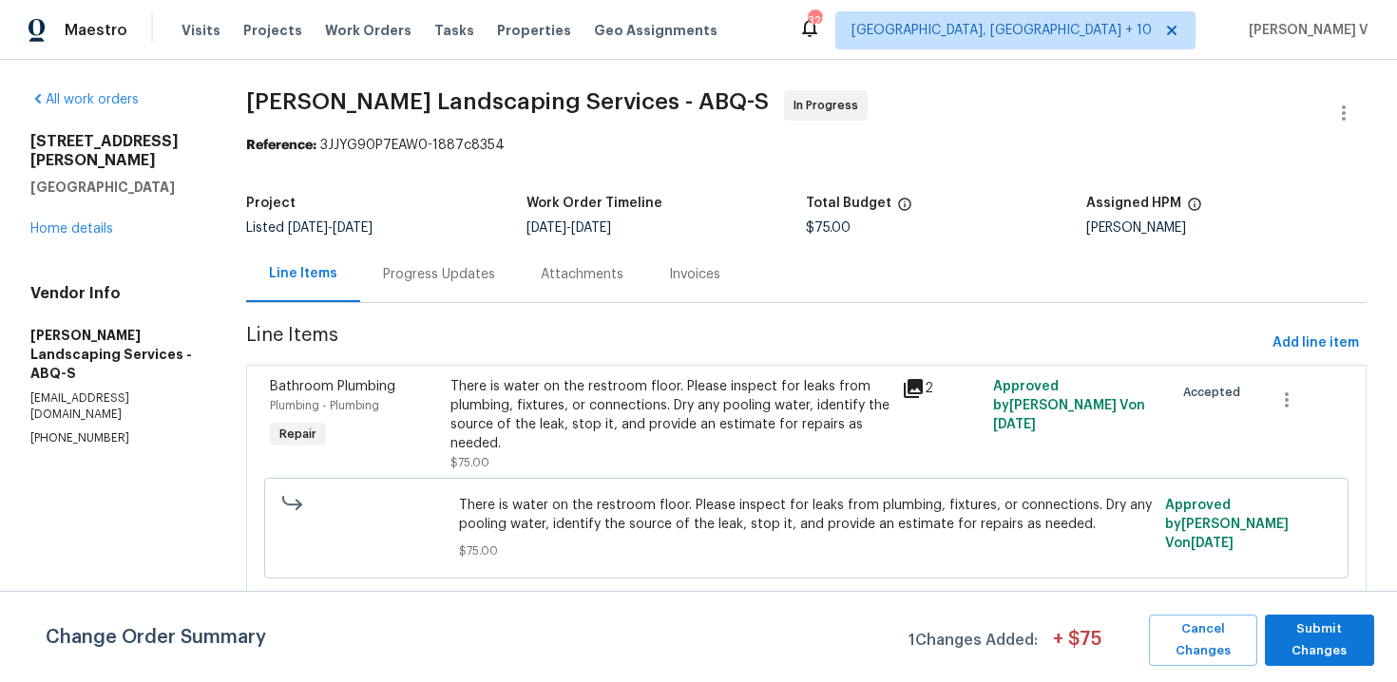
click at [667, 413] on div "There is water on the restroom floor. Please inspect for leaks from plumbing, f…" at bounding box center [670, 415] width 441 height 76
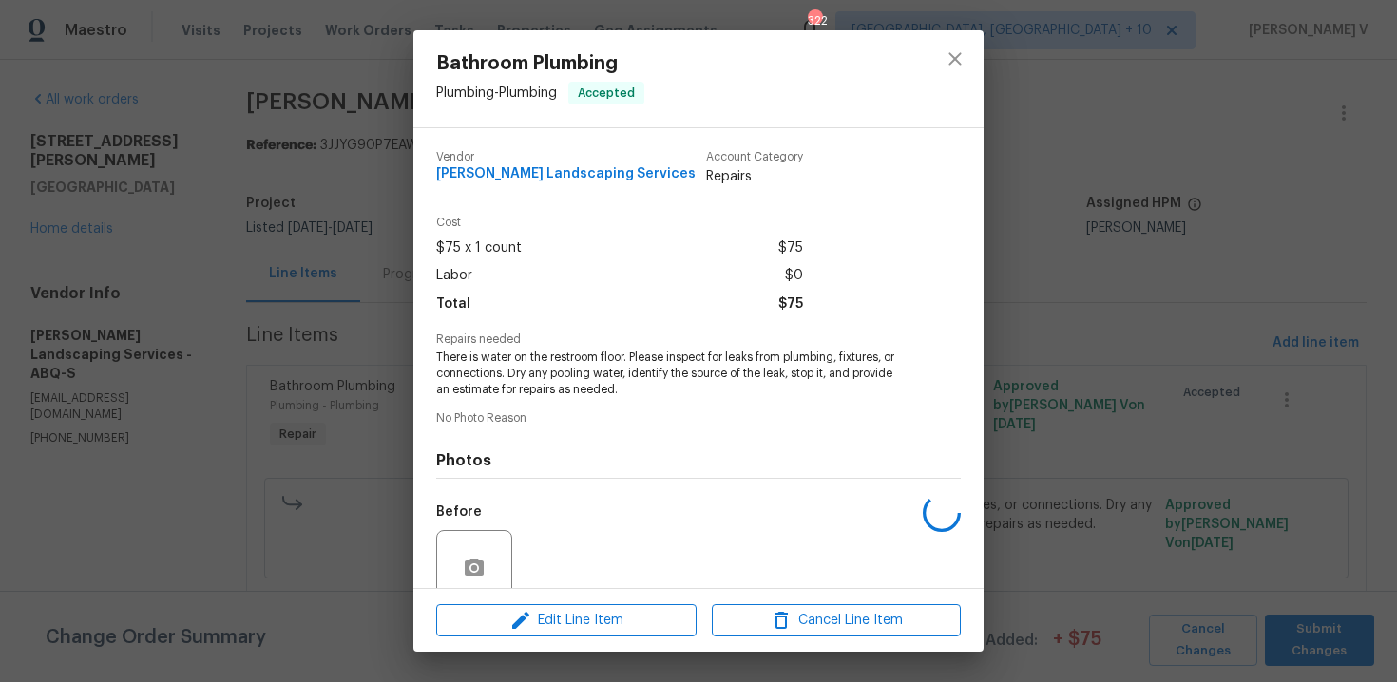
scroll to position [161, 0]
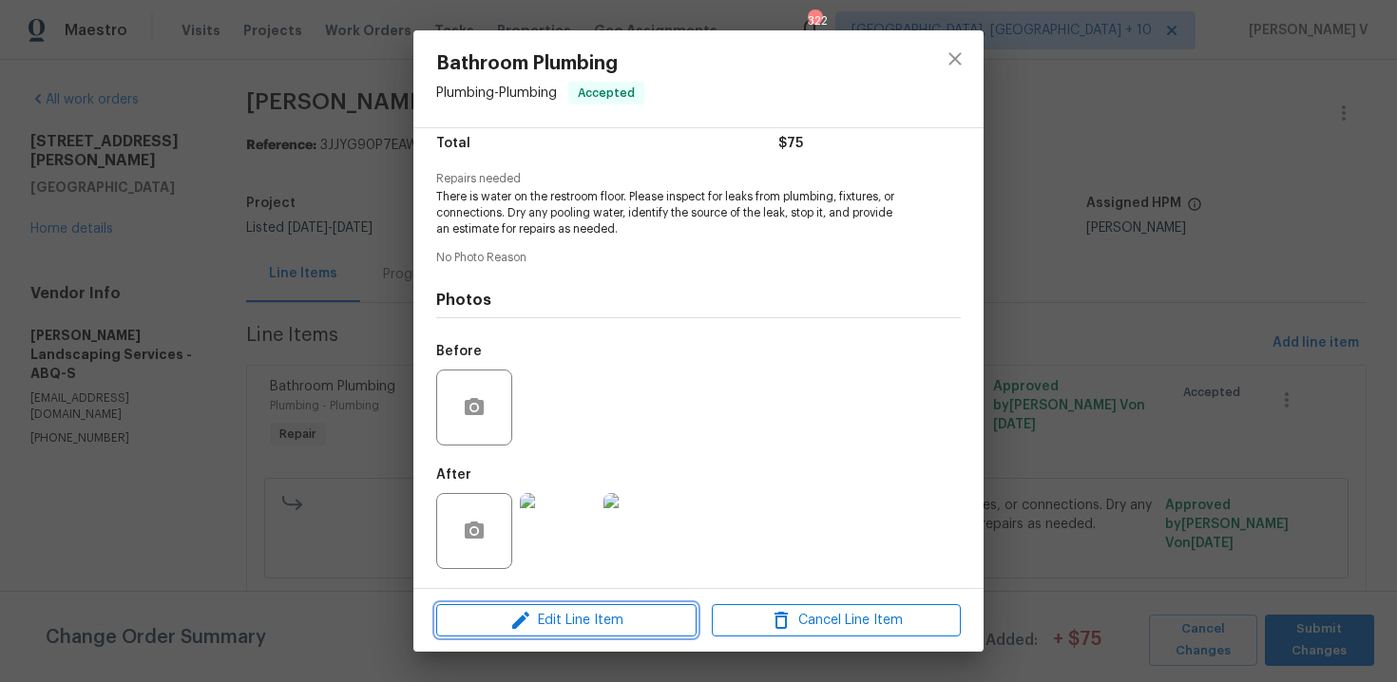
click at [570, 619] on span "Edit Line Item" at bounding box center [566, 621] width 249 height 24
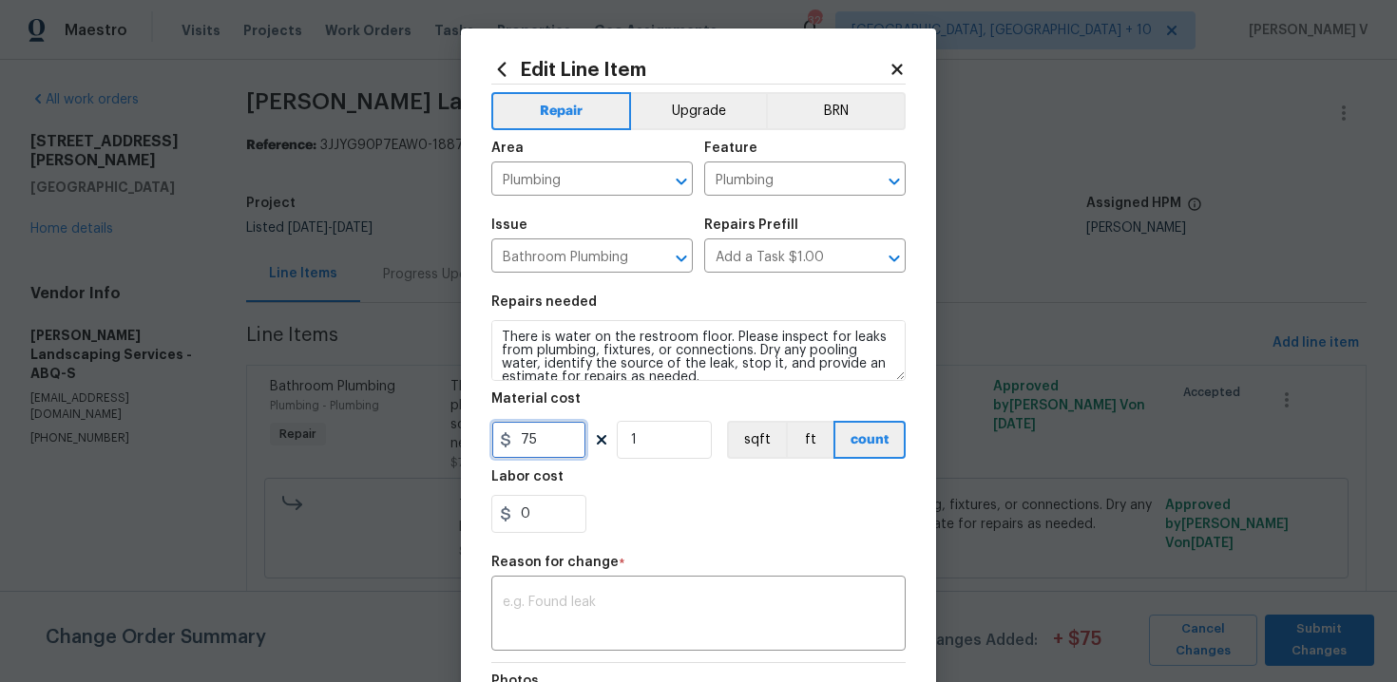
click at [549, 433] on input "75" at bounding box center [538, 440] width 95 height 38
click at [586, 580] on div "Reason for change *" at bounding box center [698, 568] width 414 height 25
click at [592, 633] on textarea at bounding box center [699, 616] width 392 height 40
paste textarea "(DV) Updated per vendor’s final cost."
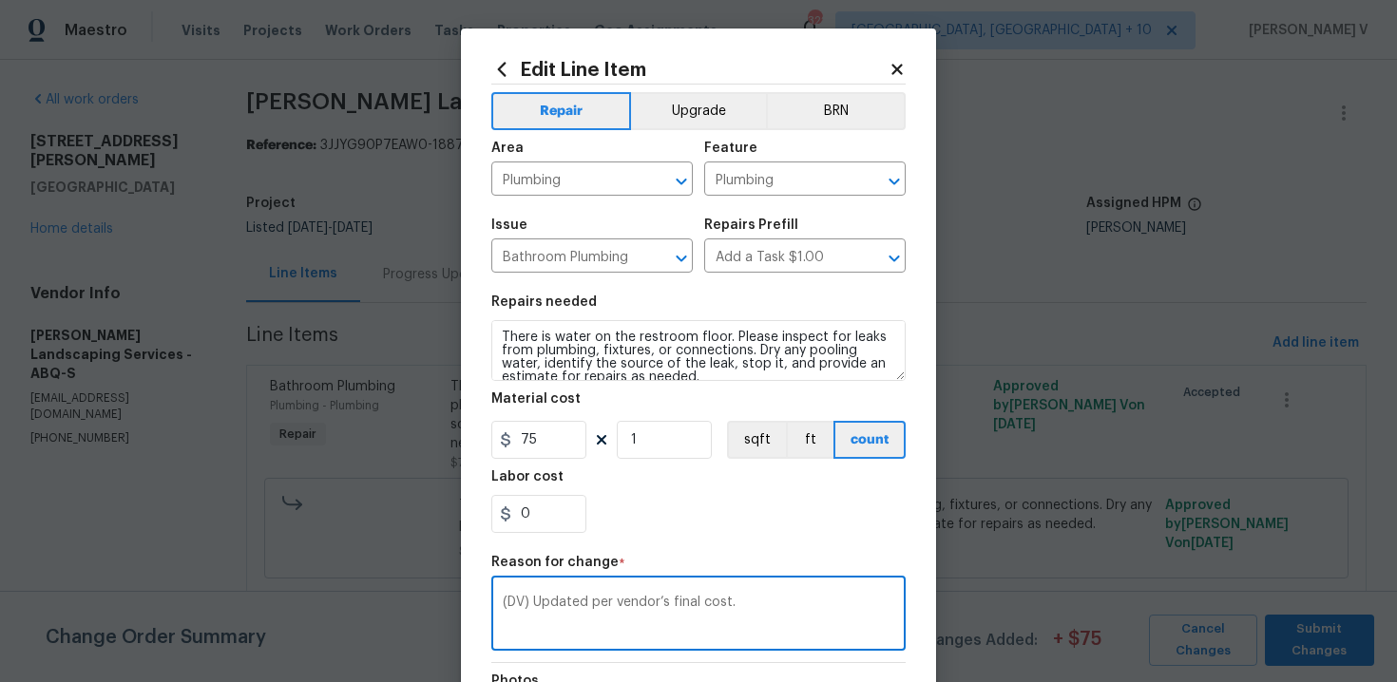
type textarea "(DV) Updated per vendor’s final cost."
click at [549, 436] on input "75" at bounding box center [538, 440] width 95 height 38
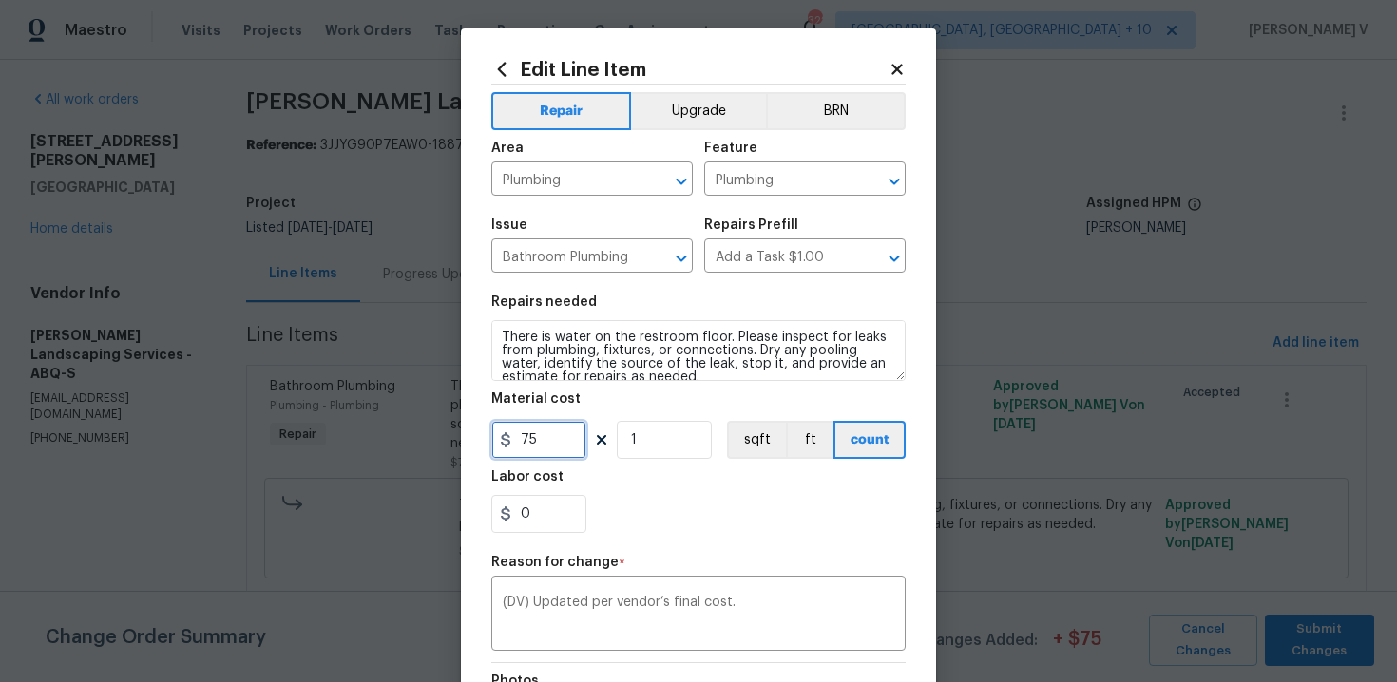
click at [549, 436] on input "75" at bounding box center [538, 440] width 95 height 38
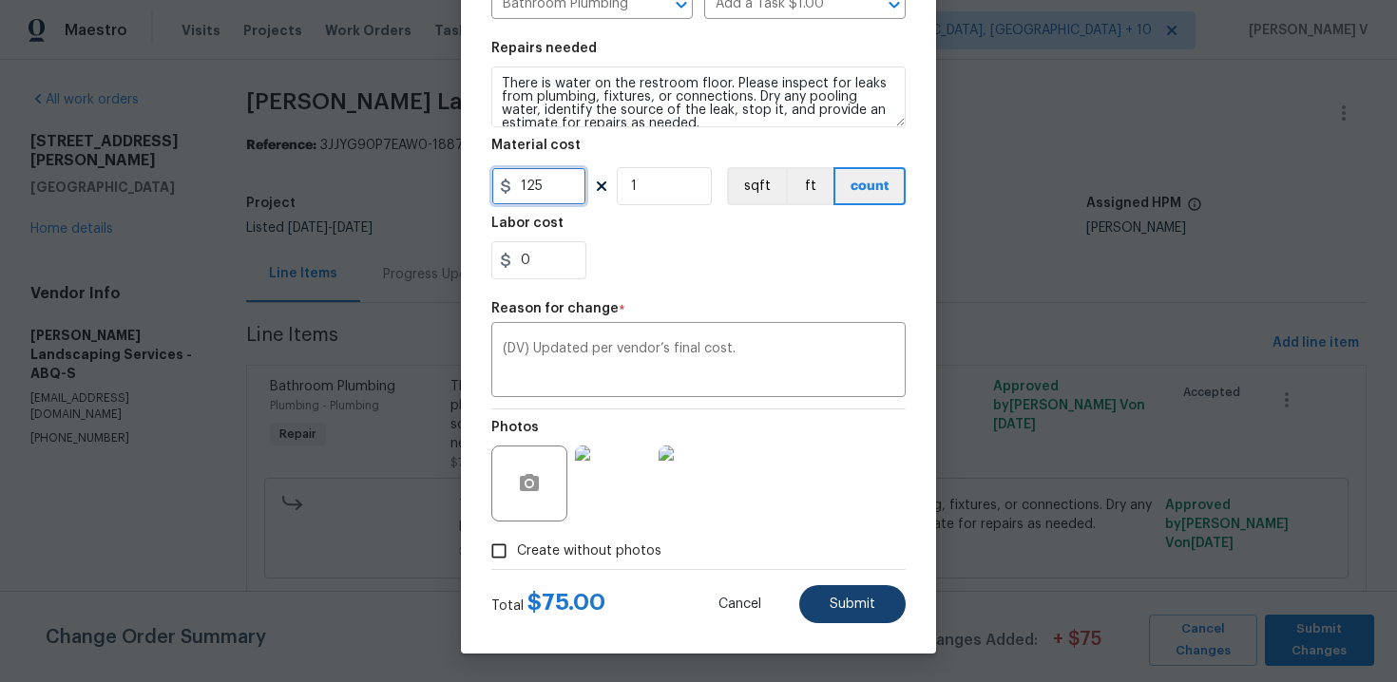
type input "125"
click at [835, 599] on span "Submit" at bounding box center [853, 605] width 46 height 14
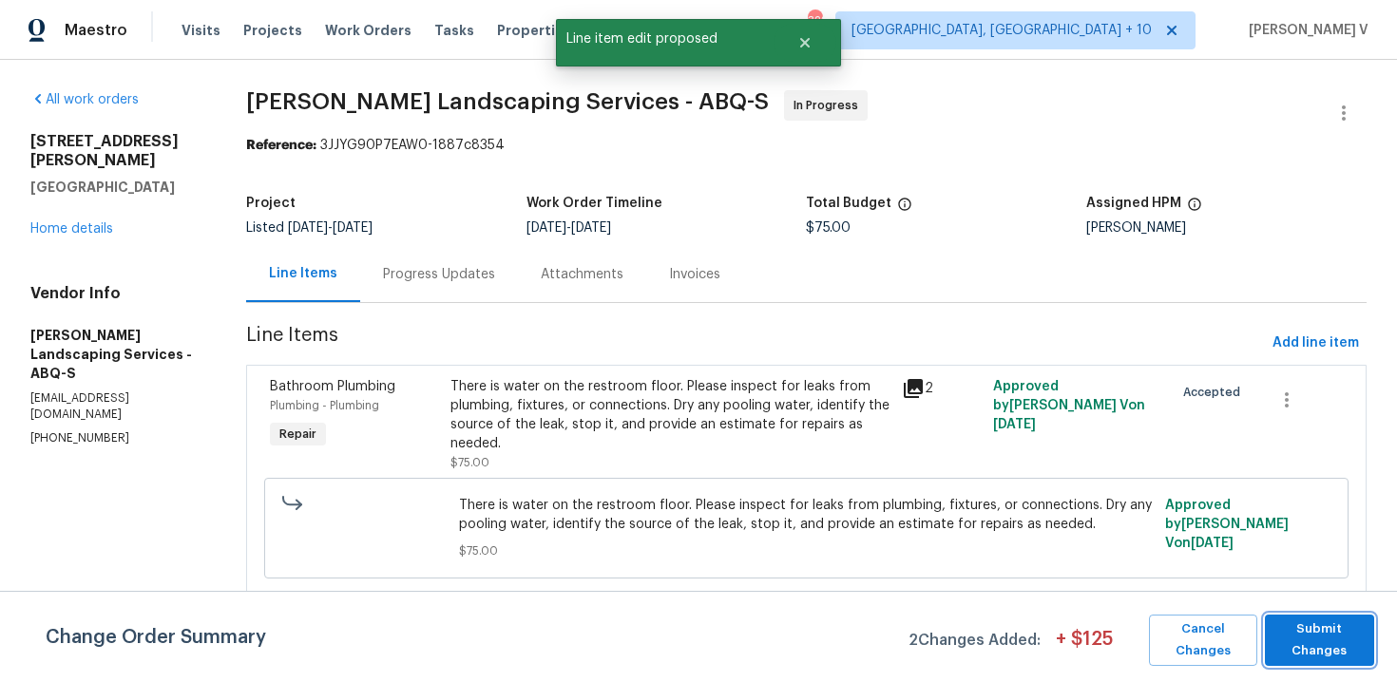
click at [1303, 627] on span "Submit Changes" at bounding box center [1319, 641] width 90 height 44
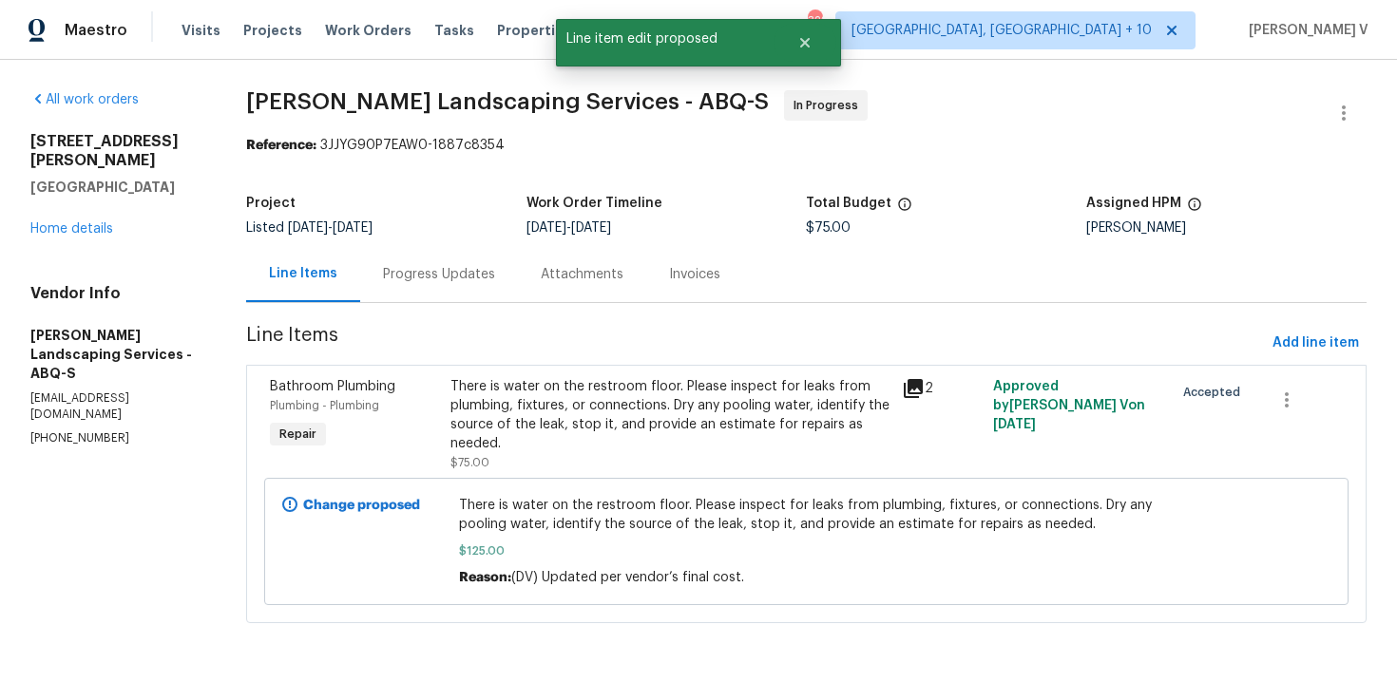
click at [432, 284] on div "Progress Updates" at bounding box center [439, 274] width 158 height 56
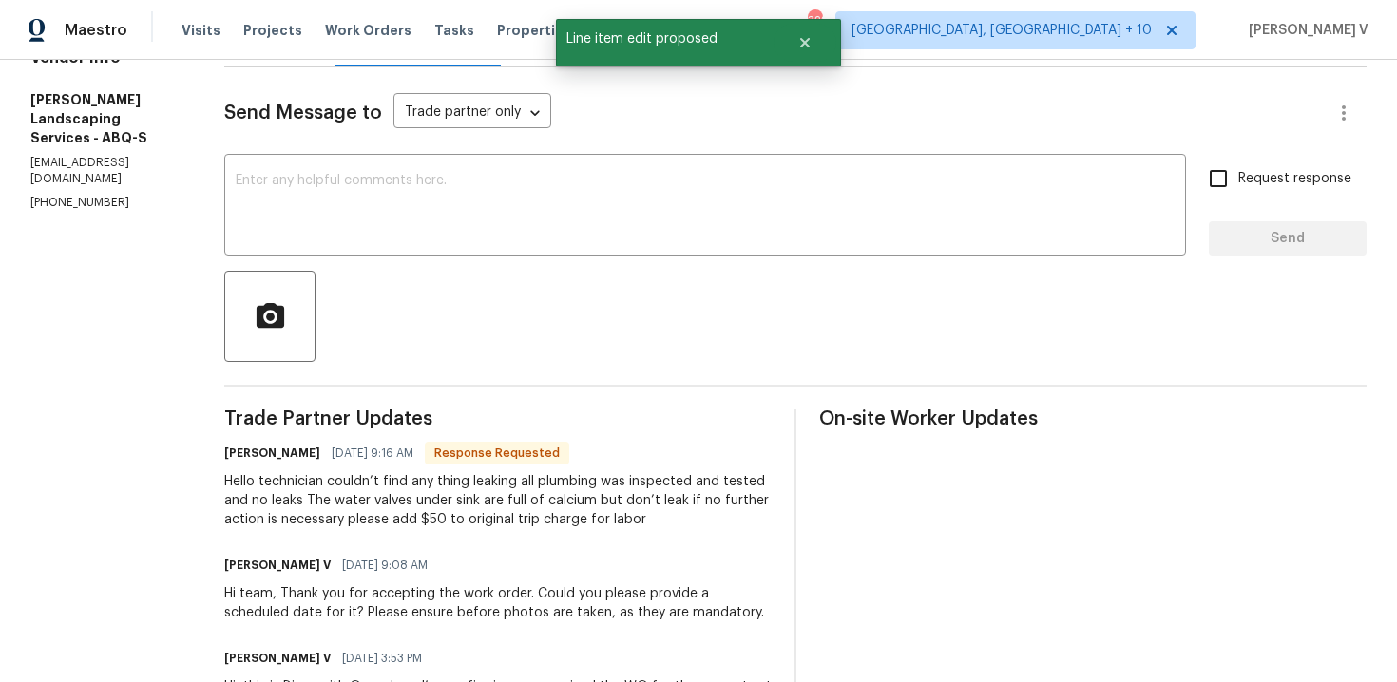
scroll to position [110, 0]
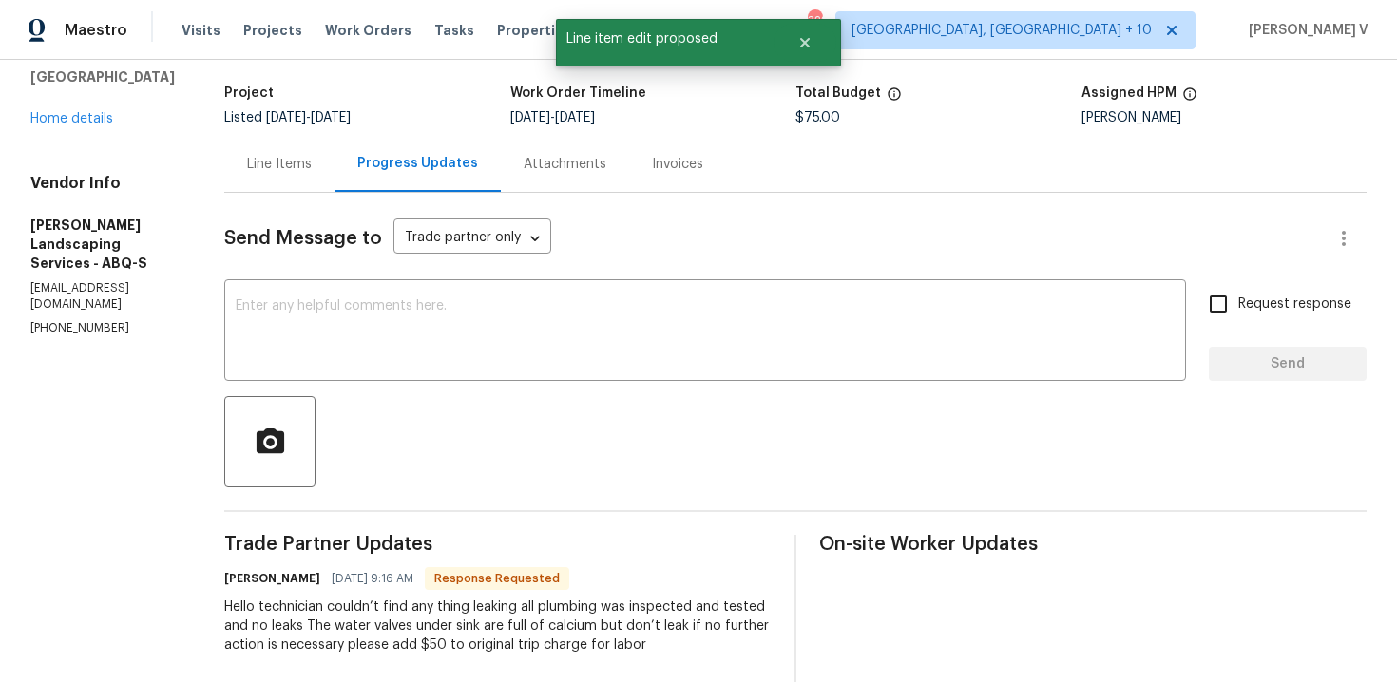
click at [320, 147] on div "Line Items" at bounding box center [279, 164] width 110 height 56
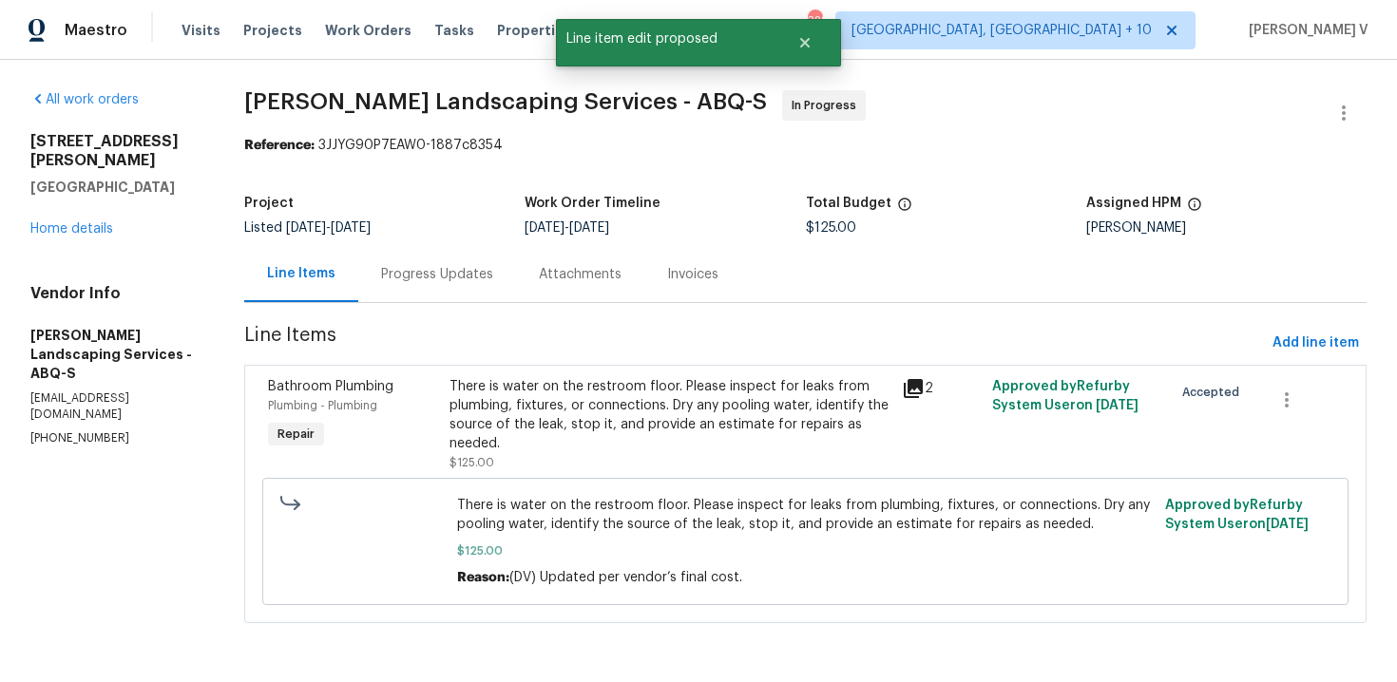
click at [455, 273] on div "Progress Updates" at bounding box center [437, 274] width 112 height 19
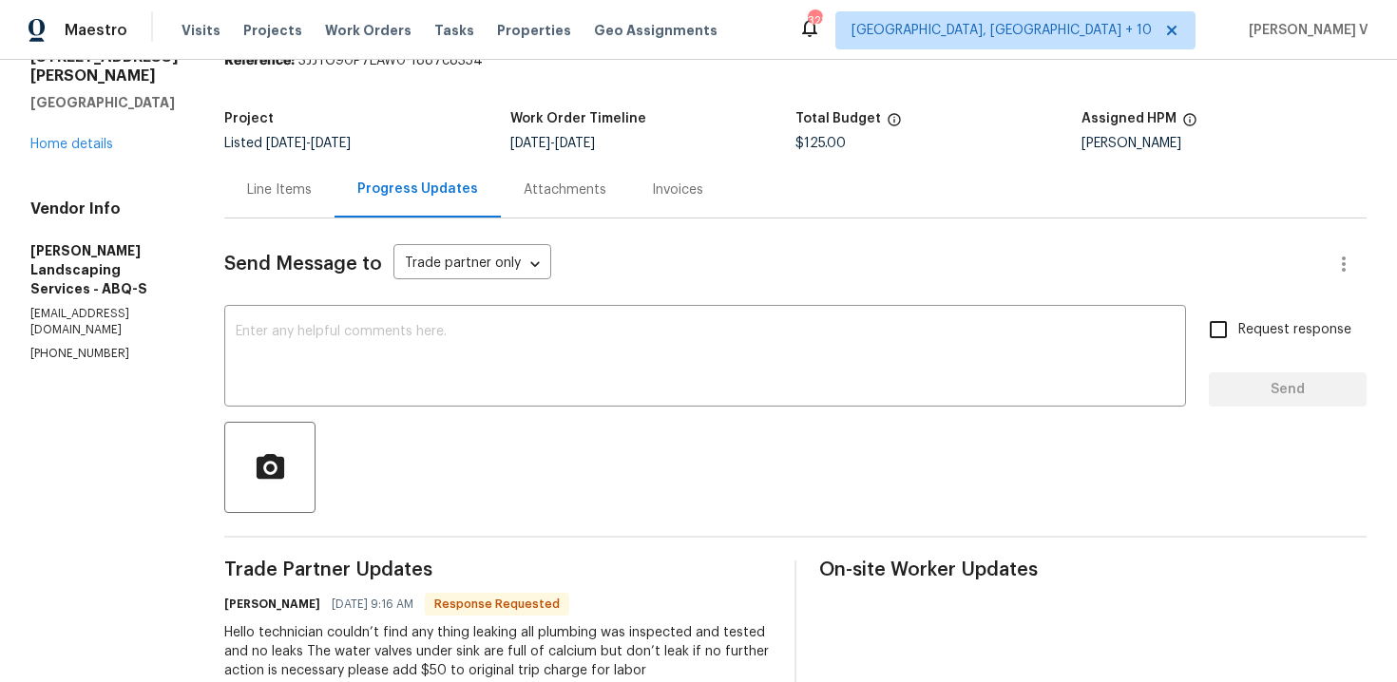
scroll to position [188, 0]
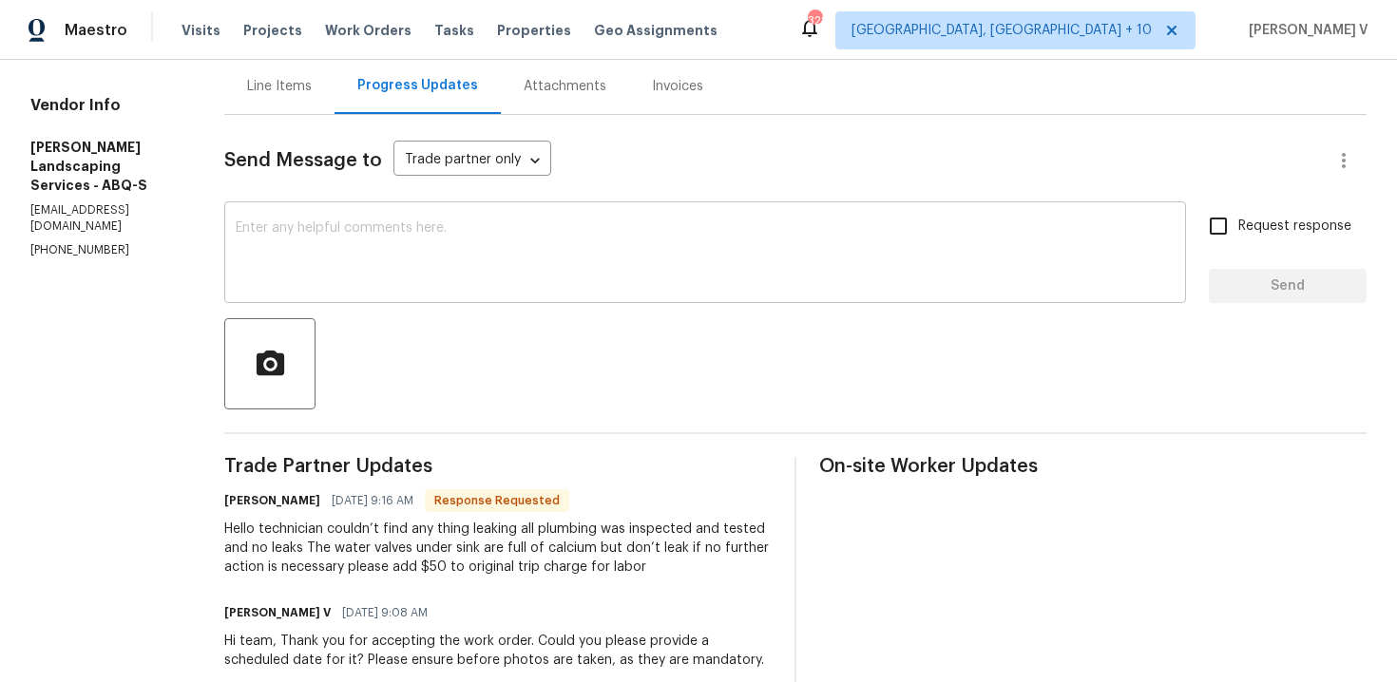
click at [494, 278] on textarea at bounding box center [705, 254] width 939 height 67
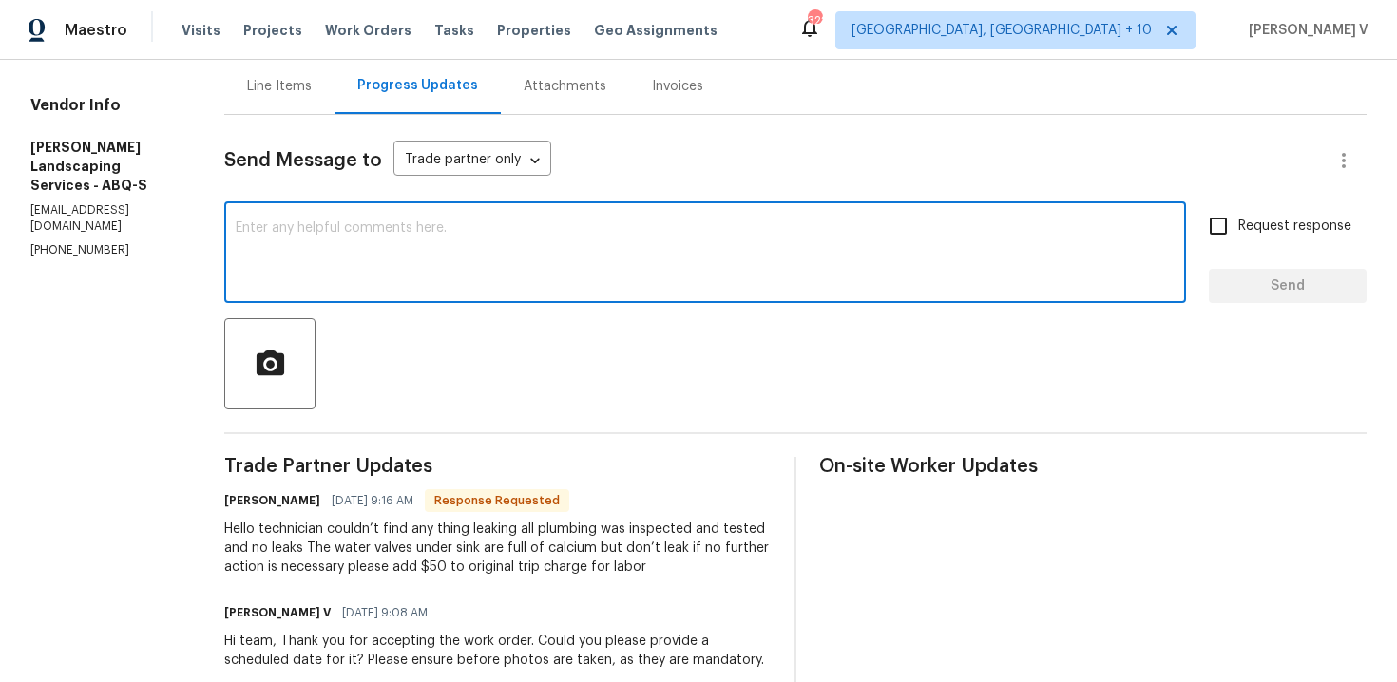
paste textarea "Hey, we have updated the cost to $."
click at [500, 221] on textarea "Hey, we have updated the cost to $." at bounding box center [705, 254] width 939 height 67
type textarea "Hey, we have updated the cost to $125."
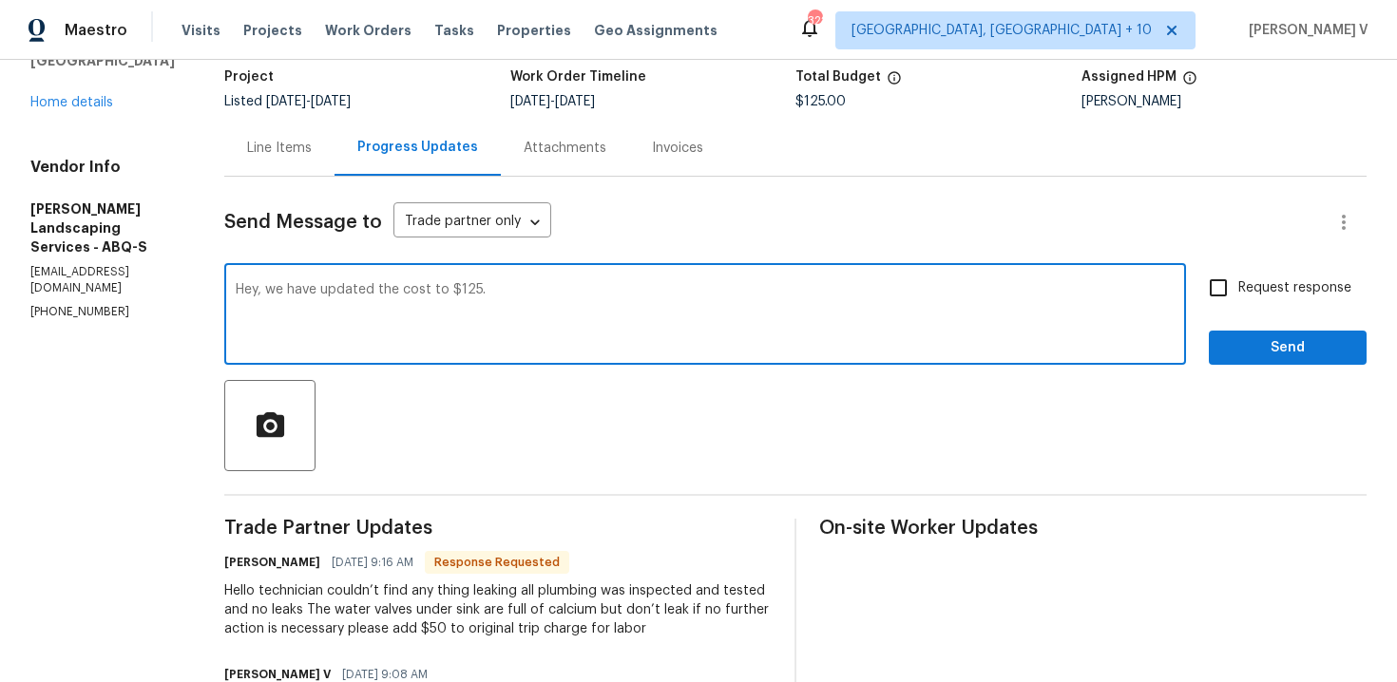
scroll to position [125, 0]
click at [549, 292] on textarea "Hey, we have updated the cost to $125." at bounding box center [705, 317] width 939 height 67
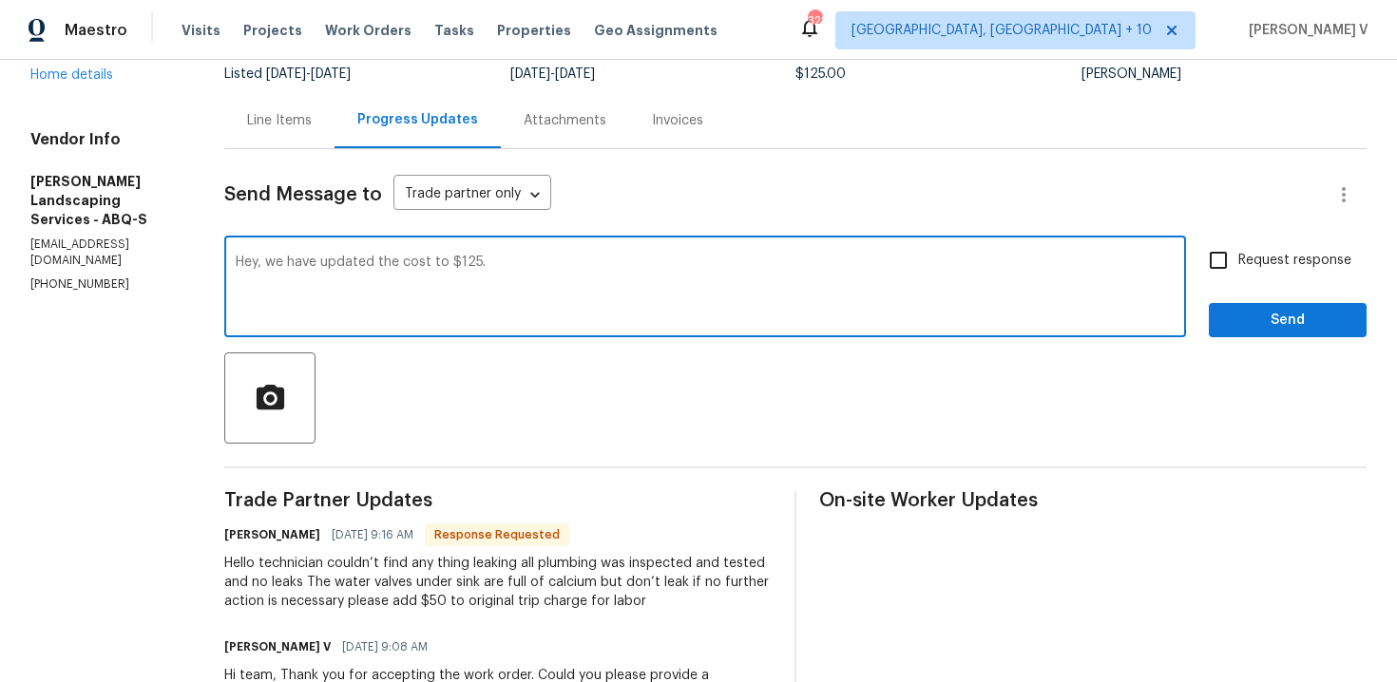
click at [522, 297] on textarea "Hey, we have updated the cost to $125." at bounding box center [705, 289] width 939 height 67
click at [327, 134] on div "Line Items" at bounding box center [279, 120] width 110 height 56
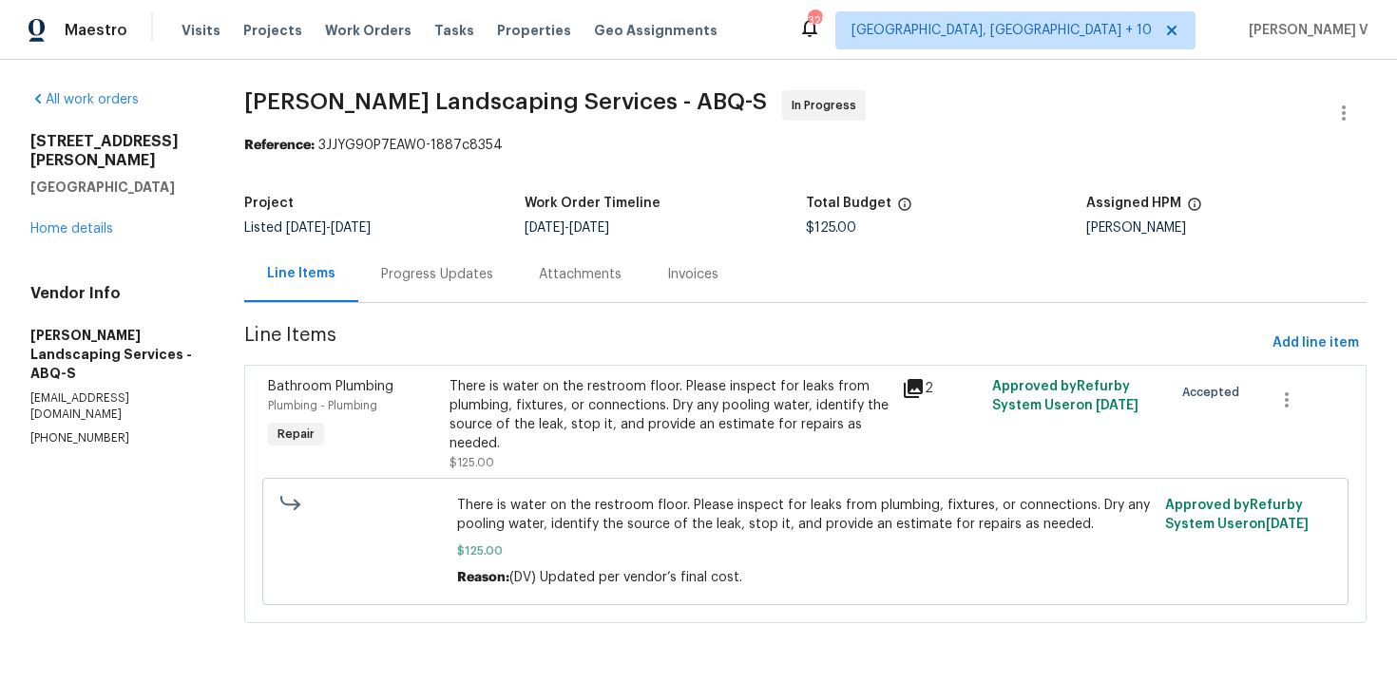
click at [493, 277] on div "Progress Updates" at bounding box center [437, 274] width 112 height 19
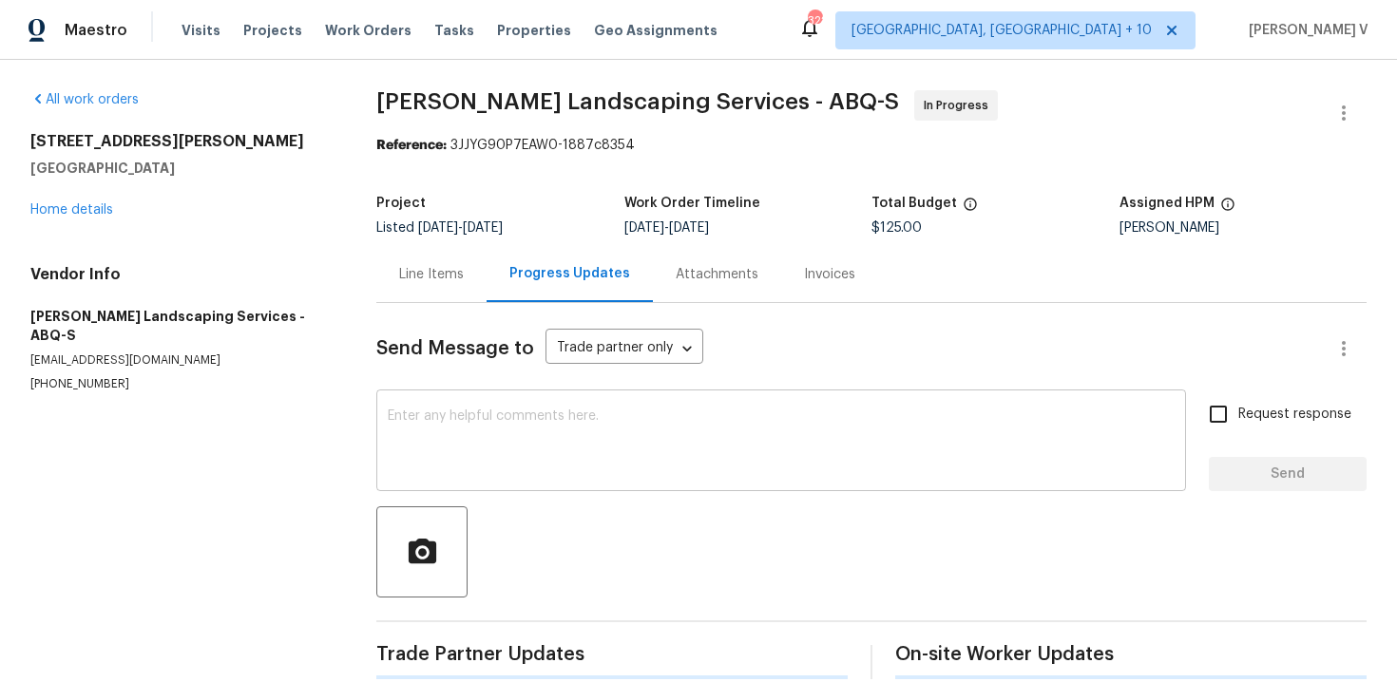
click at [488, 431] on textarea at bounding box center [781, 443] width 787 height 67
paste textarea "Hey, we have updated the cost to $125."
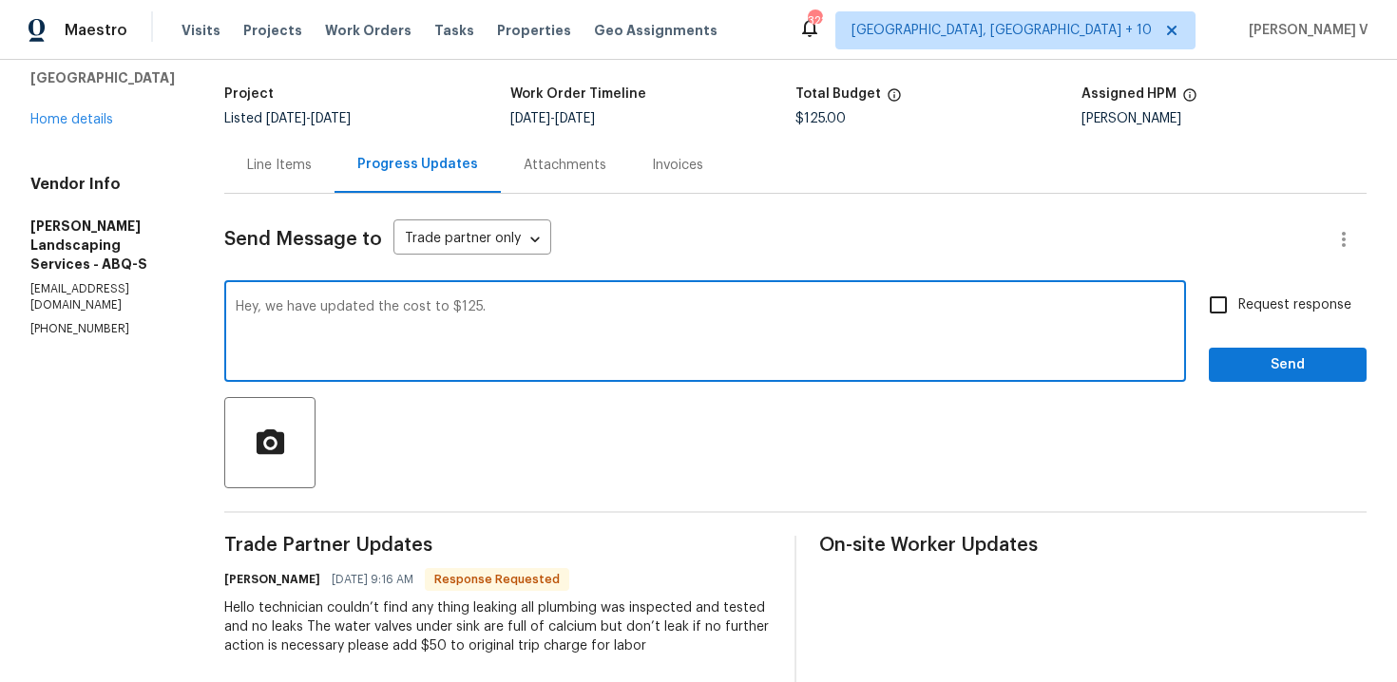
scroll to position [260, 0]
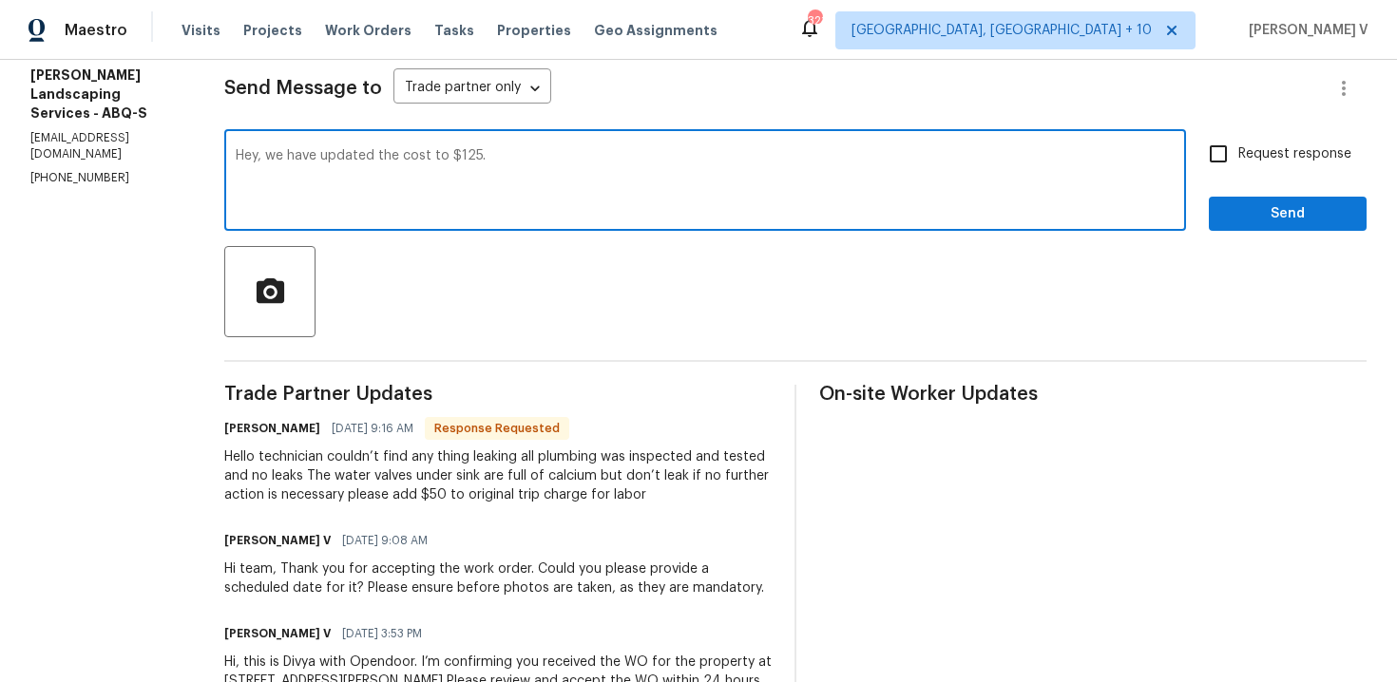
drag, startPoint x: 307, startPoint y: 156, endPoint x: 242, endPoint y: 156, distance: 64.6
click at [242, 156] on div "All work orders 3912 Wellesley Dr NE Albuquerque, NM 87107 Home details Vendor …" at bounding box center [698, 290] width 1397 height 983
type textarea "Great! we have updated the cost to $125."
click at [1276, 163] on span "Request response" at bounding box center [1294, 154] width 113 height 20
click at [1238, 163] on input "Request response" at bounding box center [1218, 154] width 40 height 40
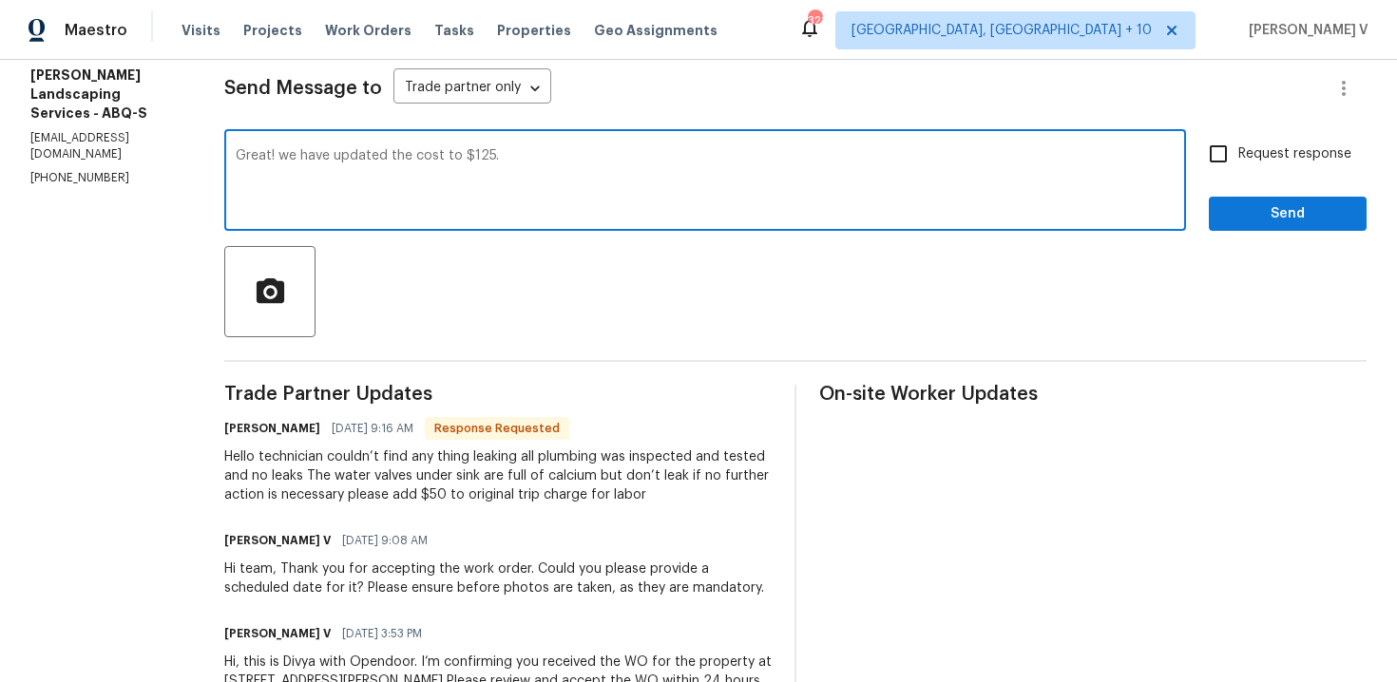
checkbox input "true"
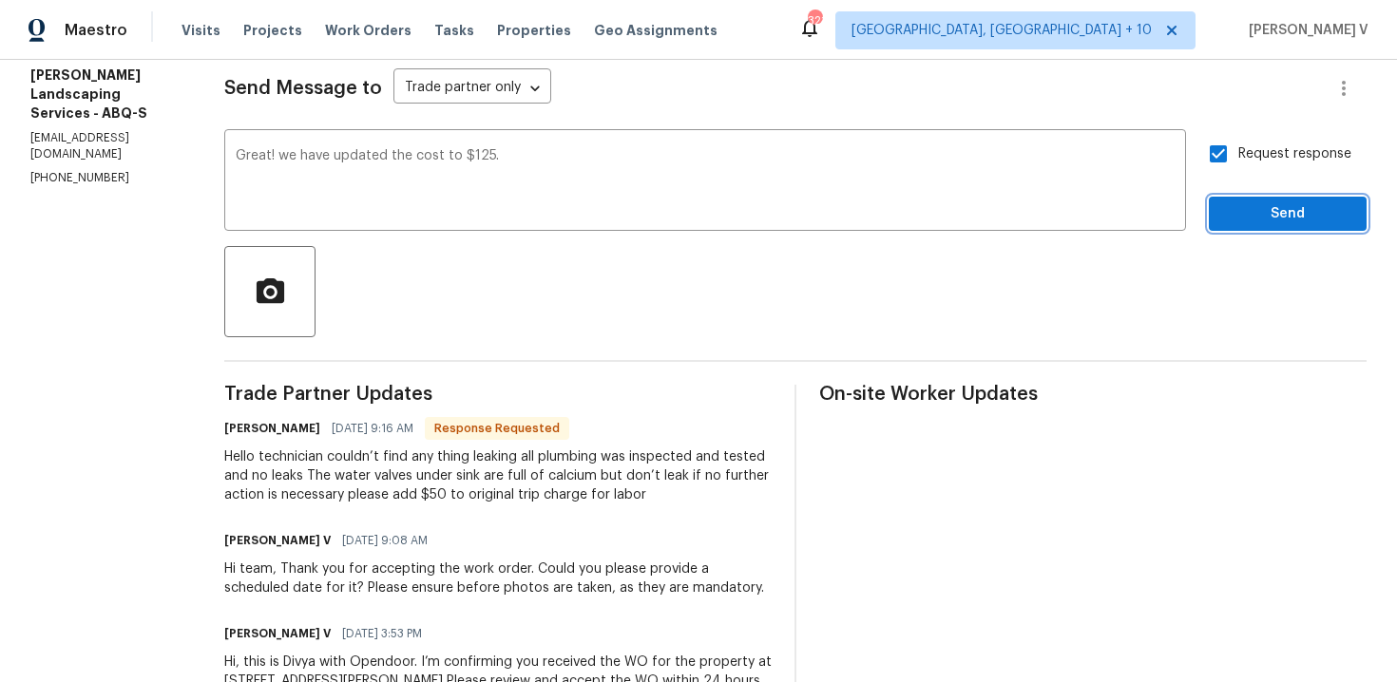
click at [1276, 215] on span "Send" at bounding box center [1287, 214] width 127 height 24
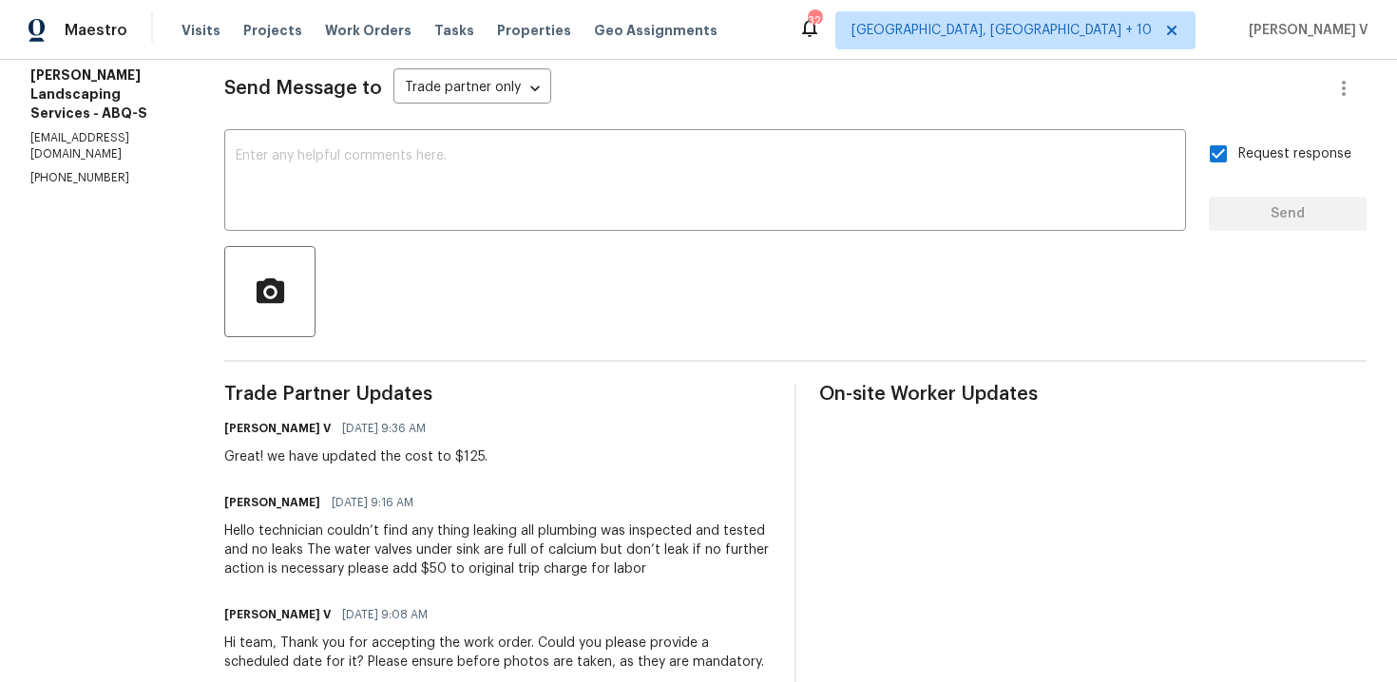
click at [359, 552] on div "Hello technician couldn’t find any thing leaking all plumbing was inspected and…" at bounding box center [497, 550] width 547 height 57
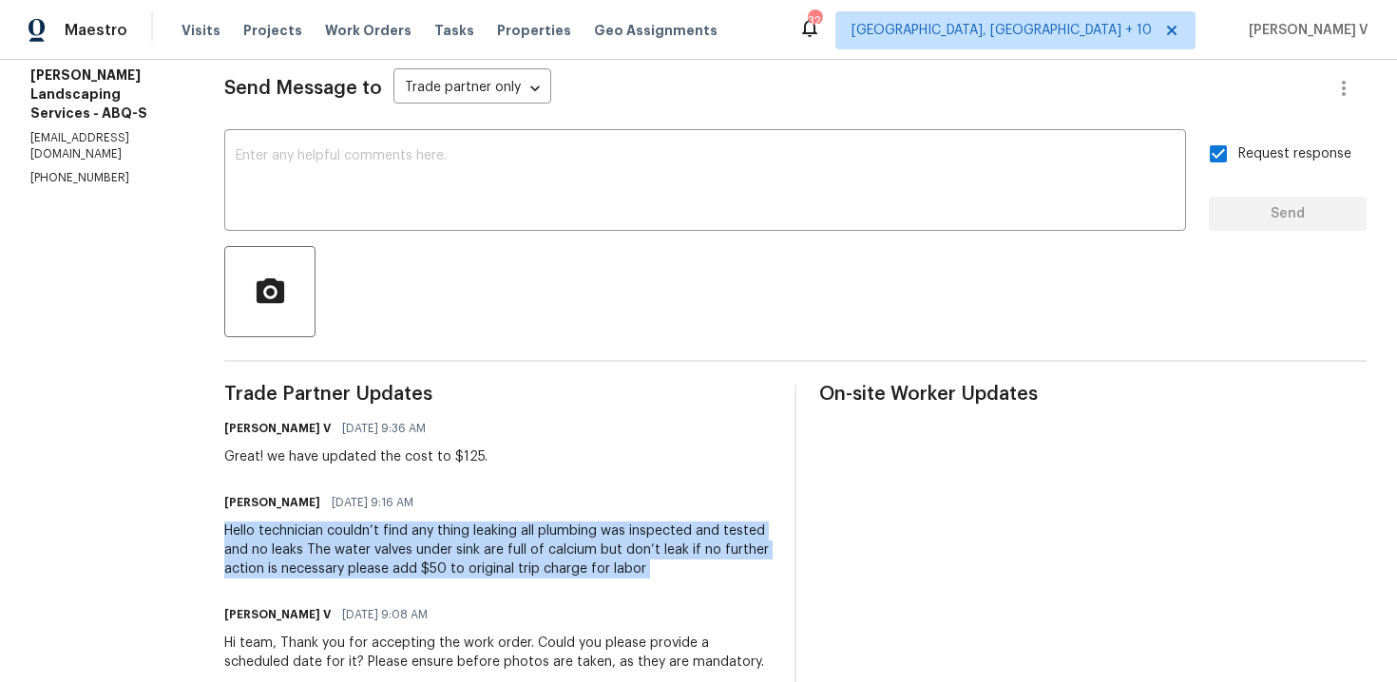
click at [334, 540] on div "Hello technician couldn’t find any thing leaking all plumbing was inspected and…" at bounding box center [497, 550] width 547 height 57
drag, startPoint x: 304, startPoint y: 531, endPoint x: 764, endPoint y: 584, distance: 462.9
click at [764, 584] on div "Trade Partner Updates Divya Dharshini V 09/02/2025 9:36 AM Great! we have updat…" at bounding box center [497, 605] width 547 height 441
copy div "technician couldn’t find any thing leaking all plumbing was inspected and teste…"
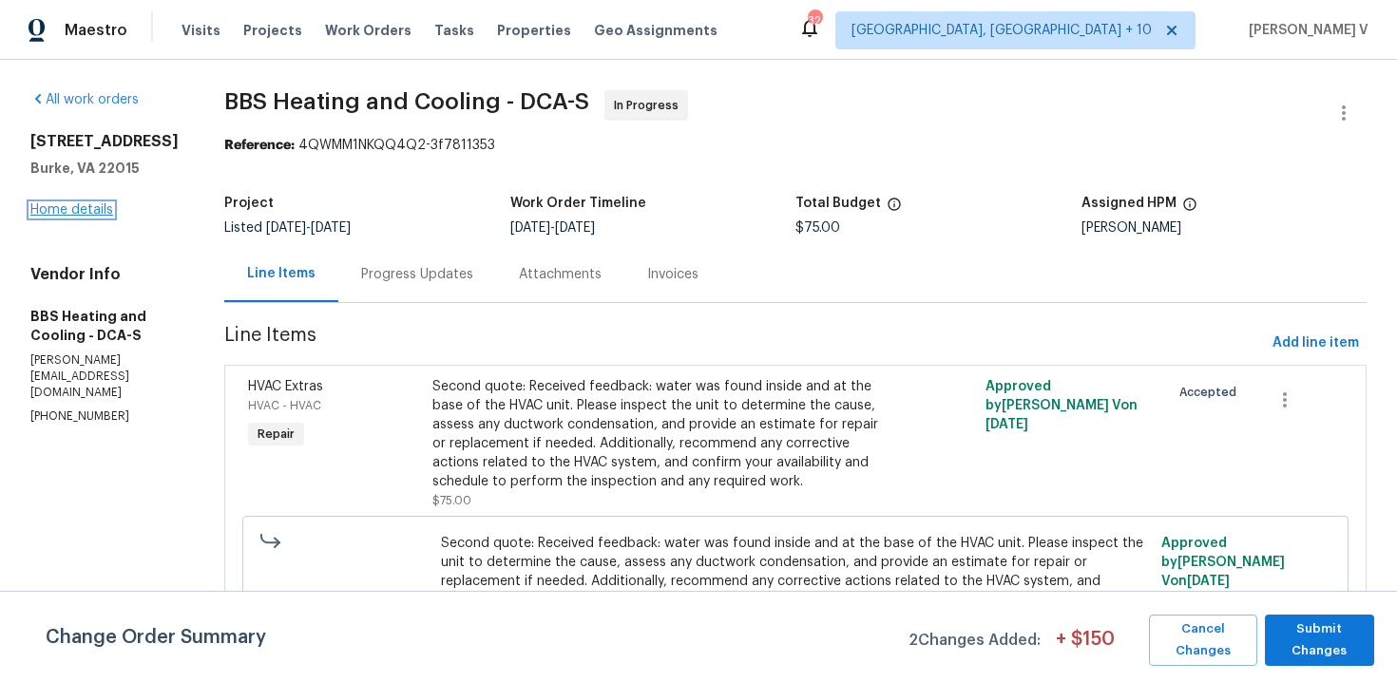
click at [80, 211] on link "Home details" at bounding box center [71, 209] width 83 height 13
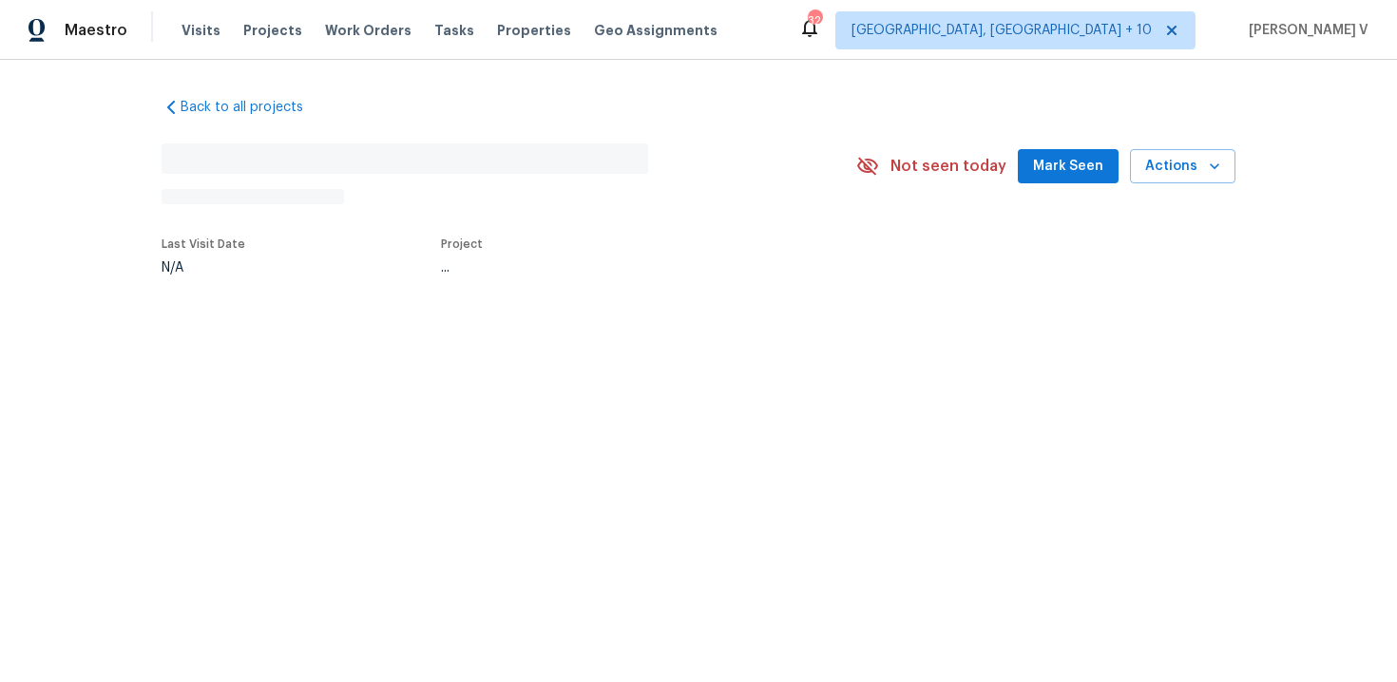
click at [654, 400] on html "Maestro Visits Projects Work Orders Tasks Properties Geo Assignments 324 Cincin…" at bounding box center [698, 200] width 1397 height 400
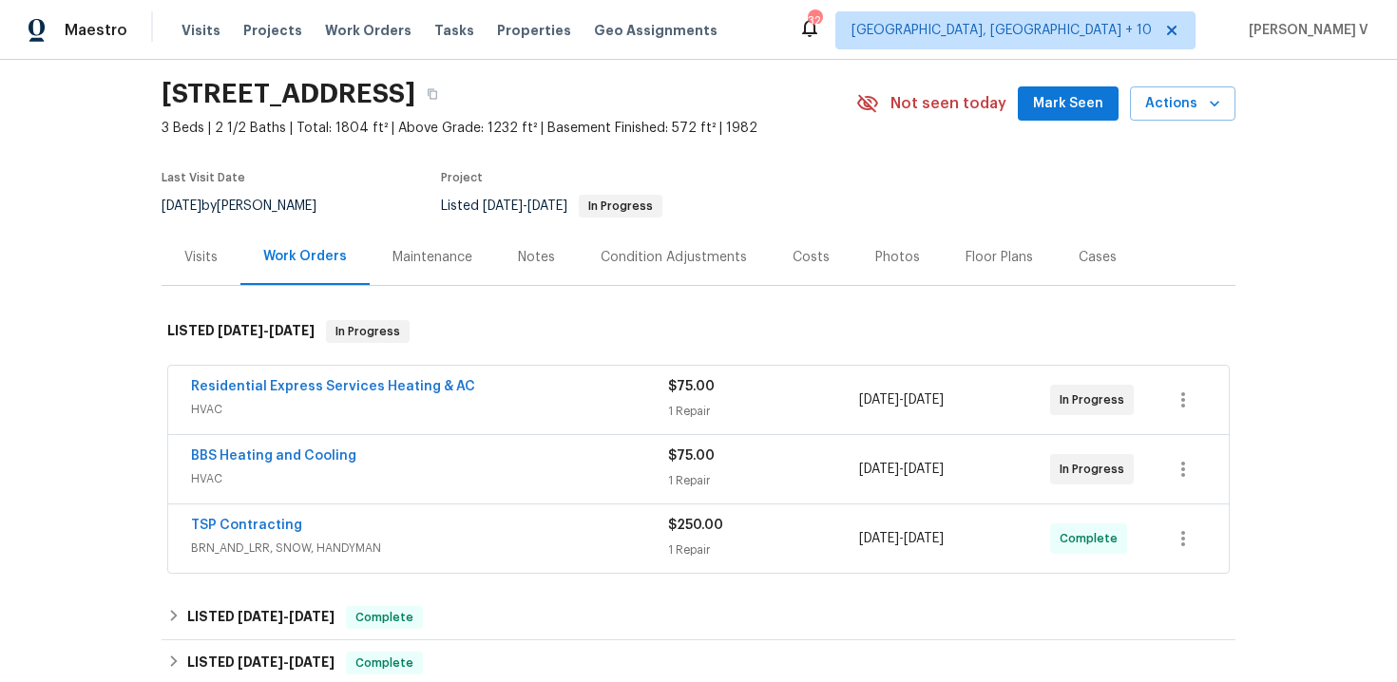
scroll to position [115, 0]
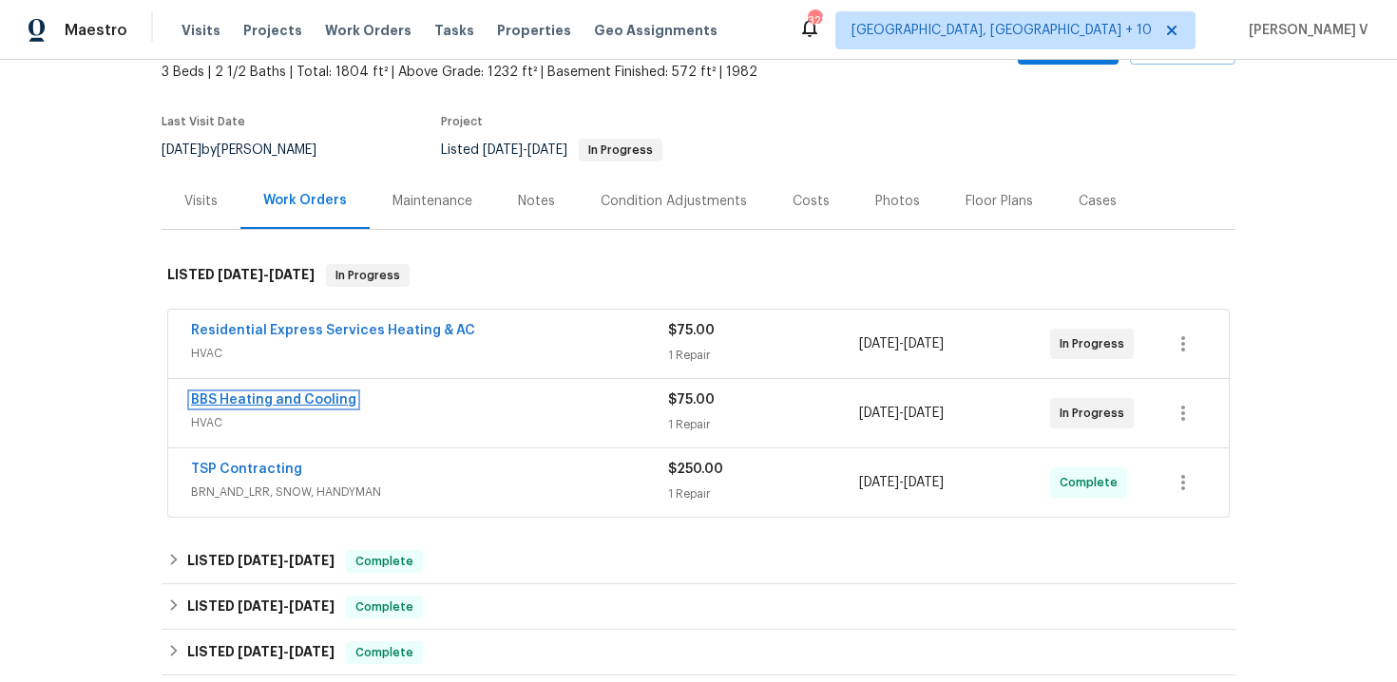
click at [272, 397] on link "BBS Heating and Cooling" at bounding box center [273, 399] width 165 height 13
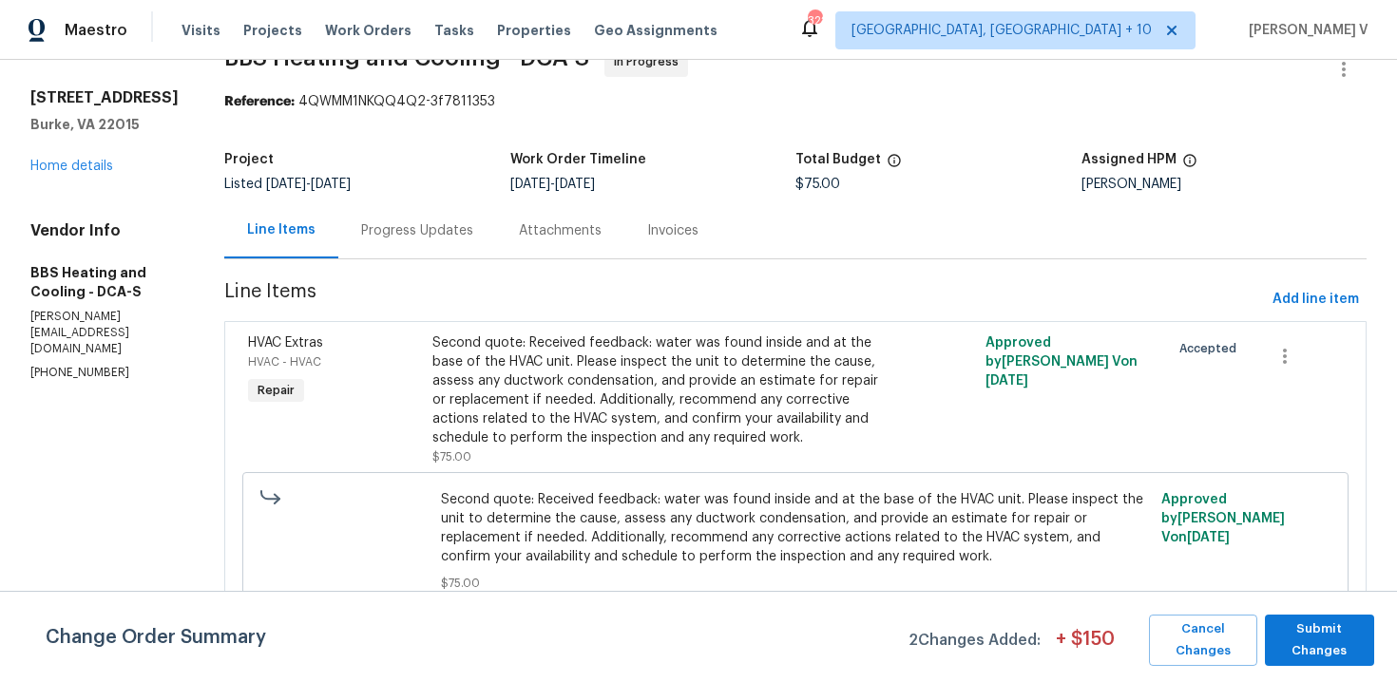
click at [486, 202] on div "Progress Updates" at bounding box center [417, 230] width 158 height 56
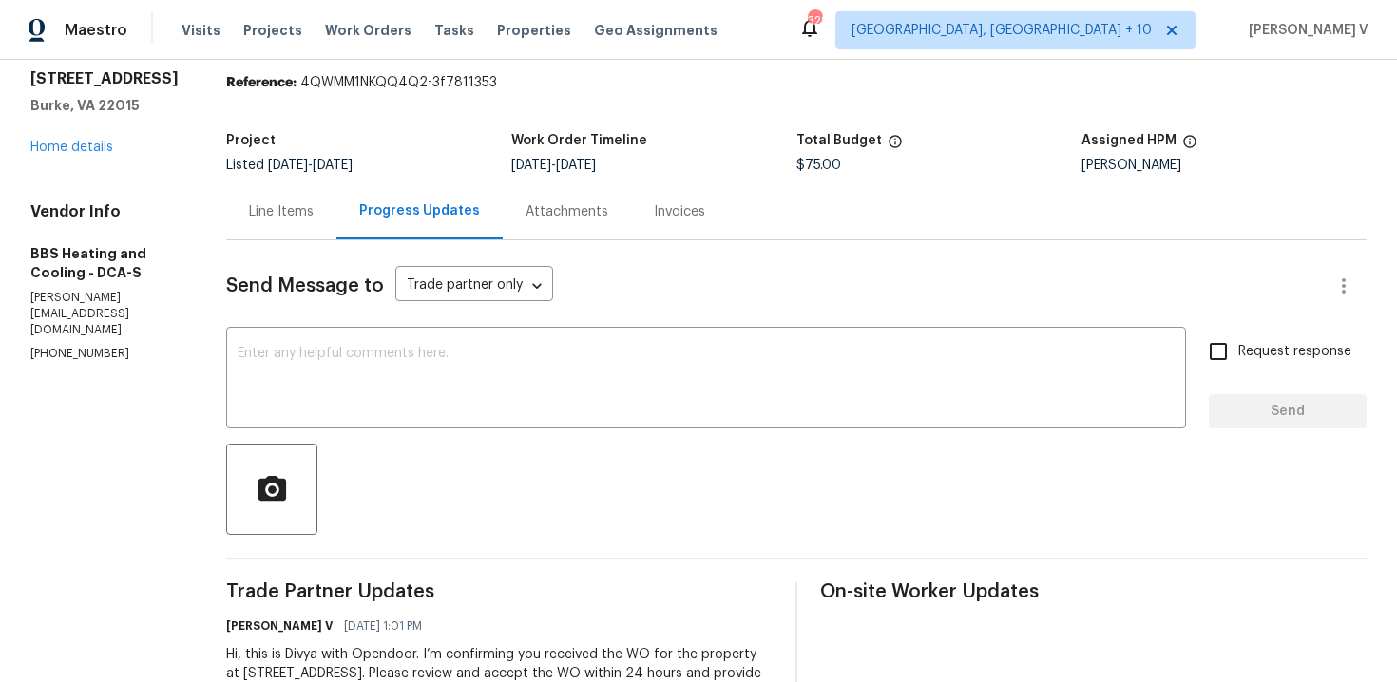
scroll to position [174, 0]
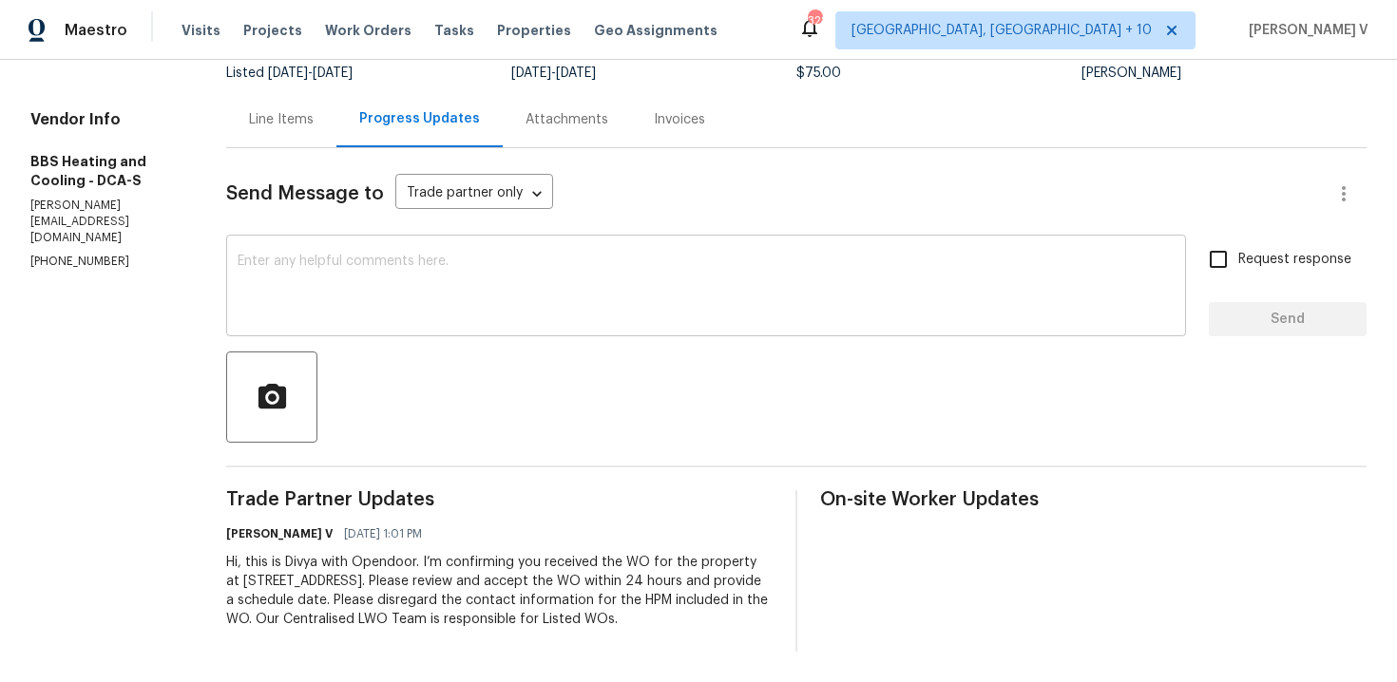
click at [340, 259] on textarea at bounding box center [706, 288] width 937 height 67
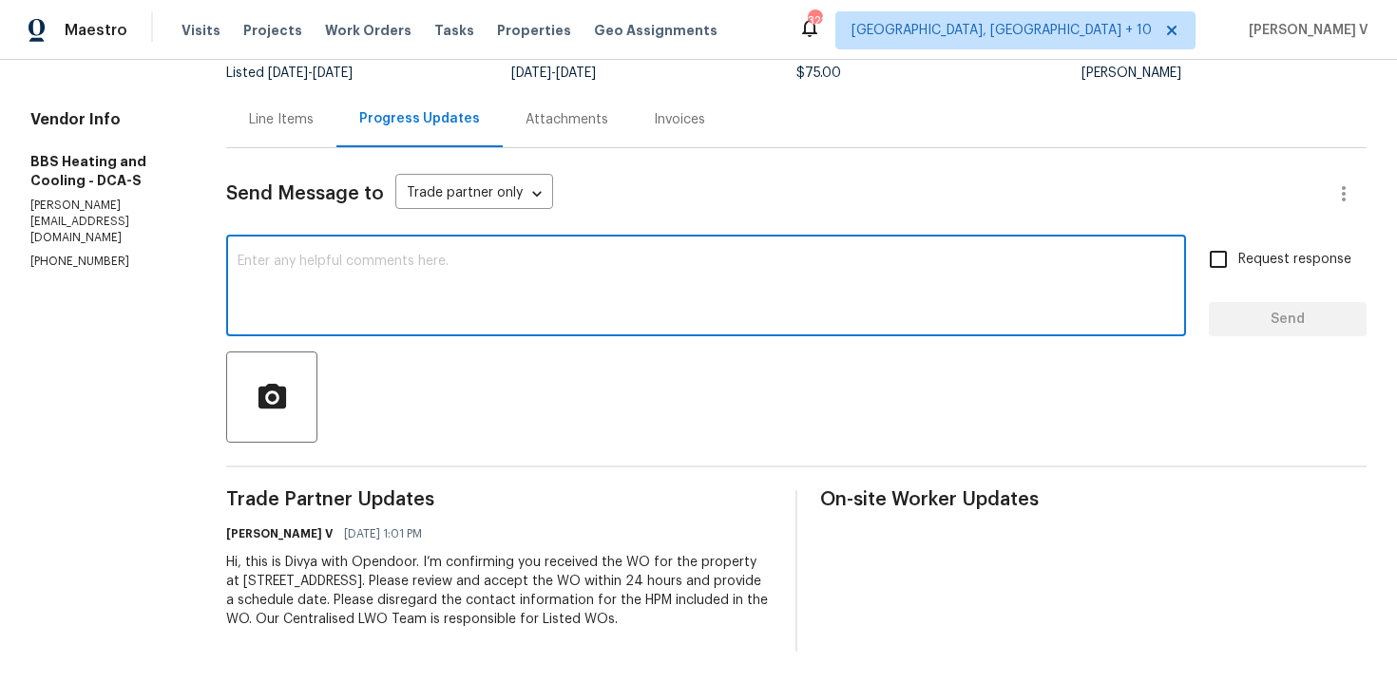
paste textarea "Hi team, Thank you for accepting the work order. Could you please provide a sch…"
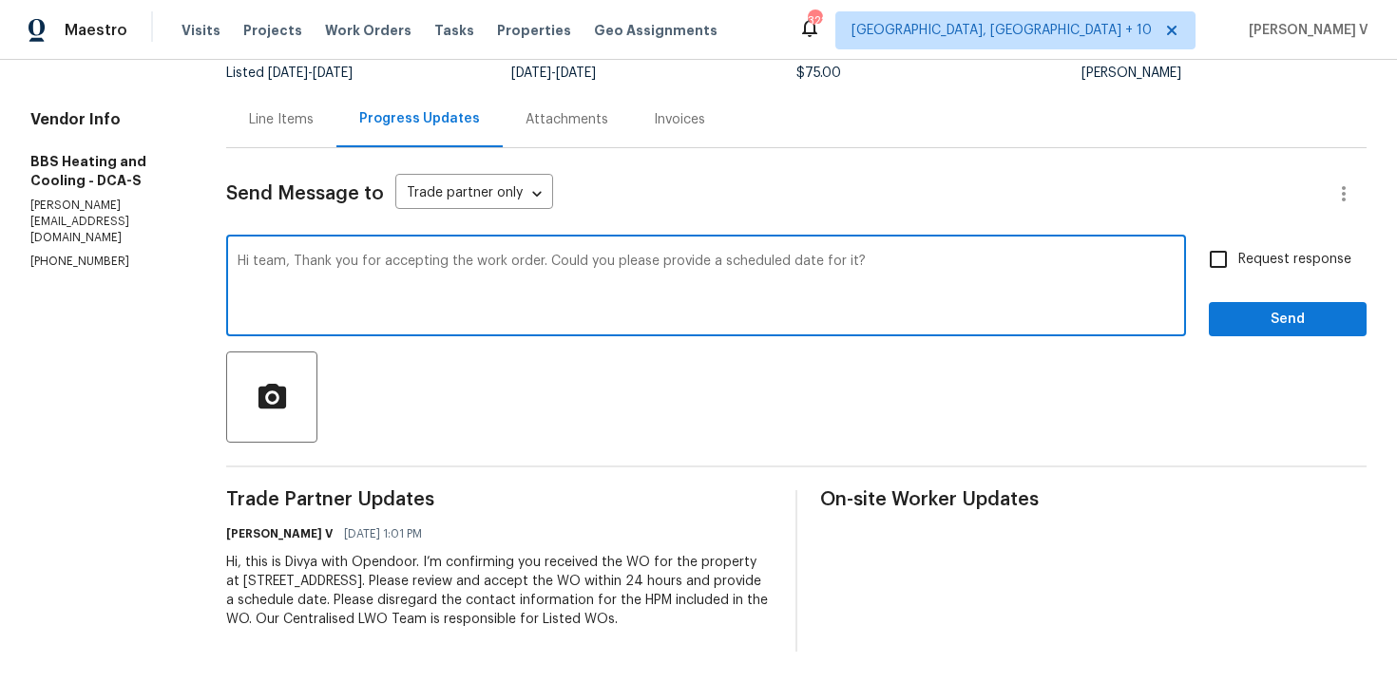
type textarea "Hi team, Thank you for accepting the work order. Could you please provide a sch…"
click at [328, 112] on div "Line Items" at bounding box center [281, 119] width 110 height 56
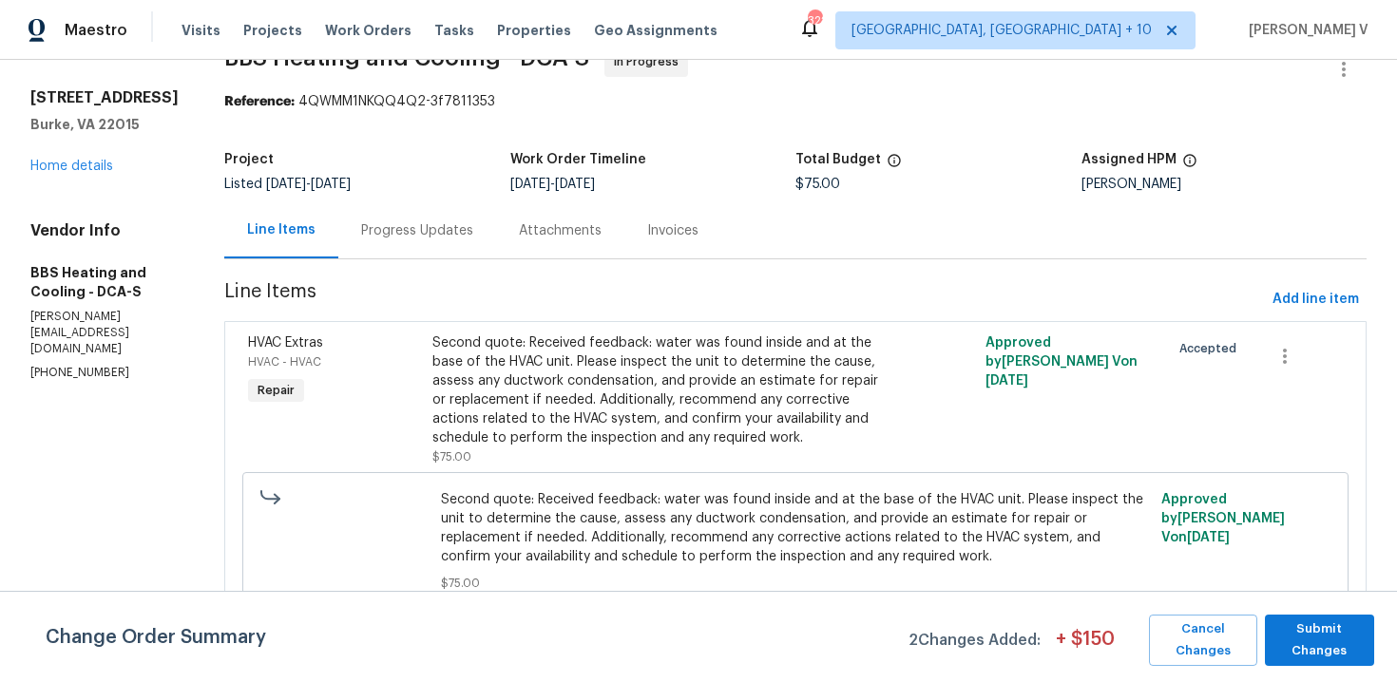
click at [443, 202] on div "Progress Updates" at bounding box center [417, 230] width 158 height 56
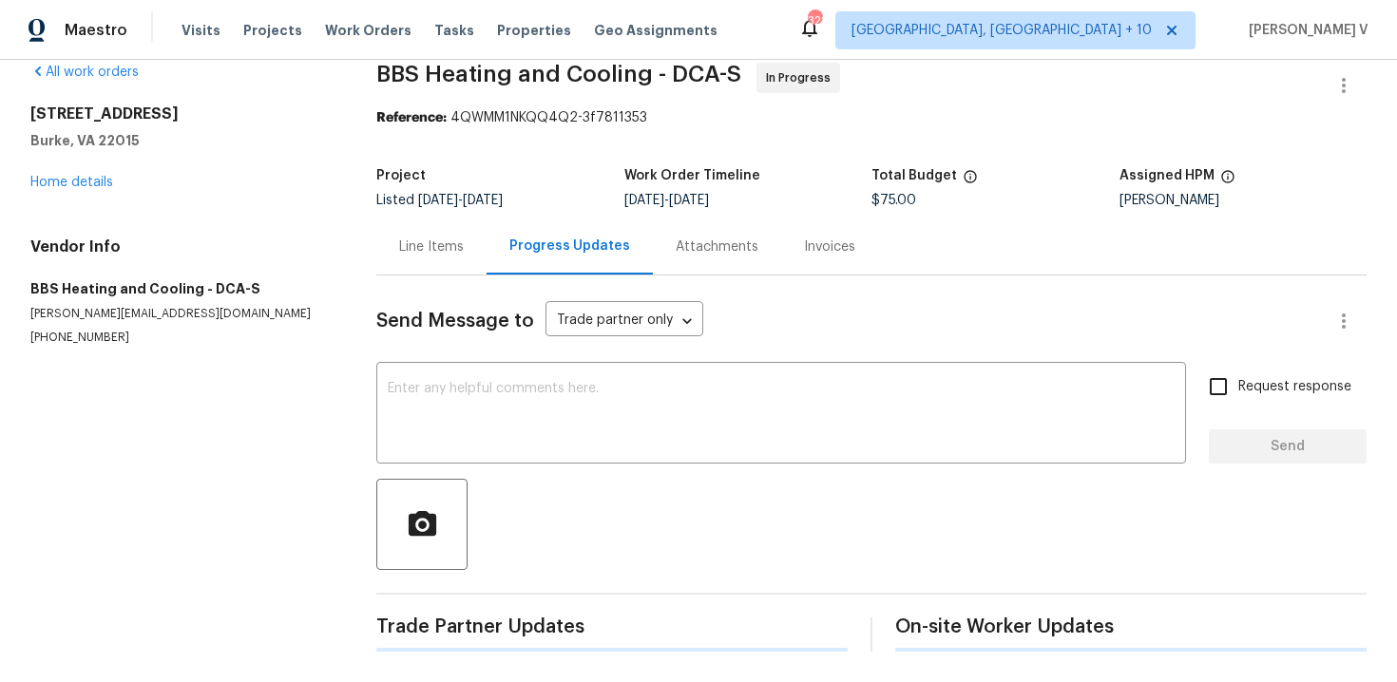
click at [484, 351] on div "Send Message to Trade partner only Trade partner only ​ x ​ Request response Se…" at bounding box center [871, 464] width 990 height 376
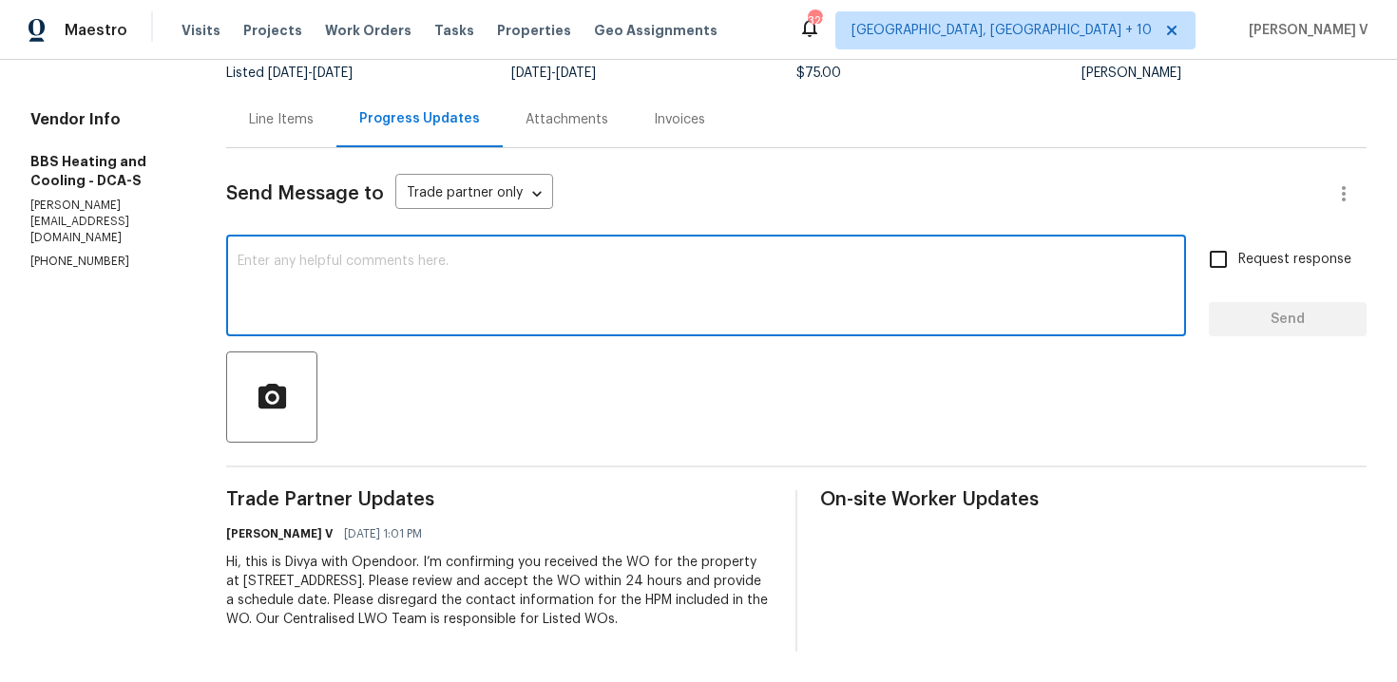
click at [704, 262] on textarea at bounding box center [706, 288] width 937 height 67
paste textarea "Hi team, Thank you for accepting the work order. Could you please provide a sch…"
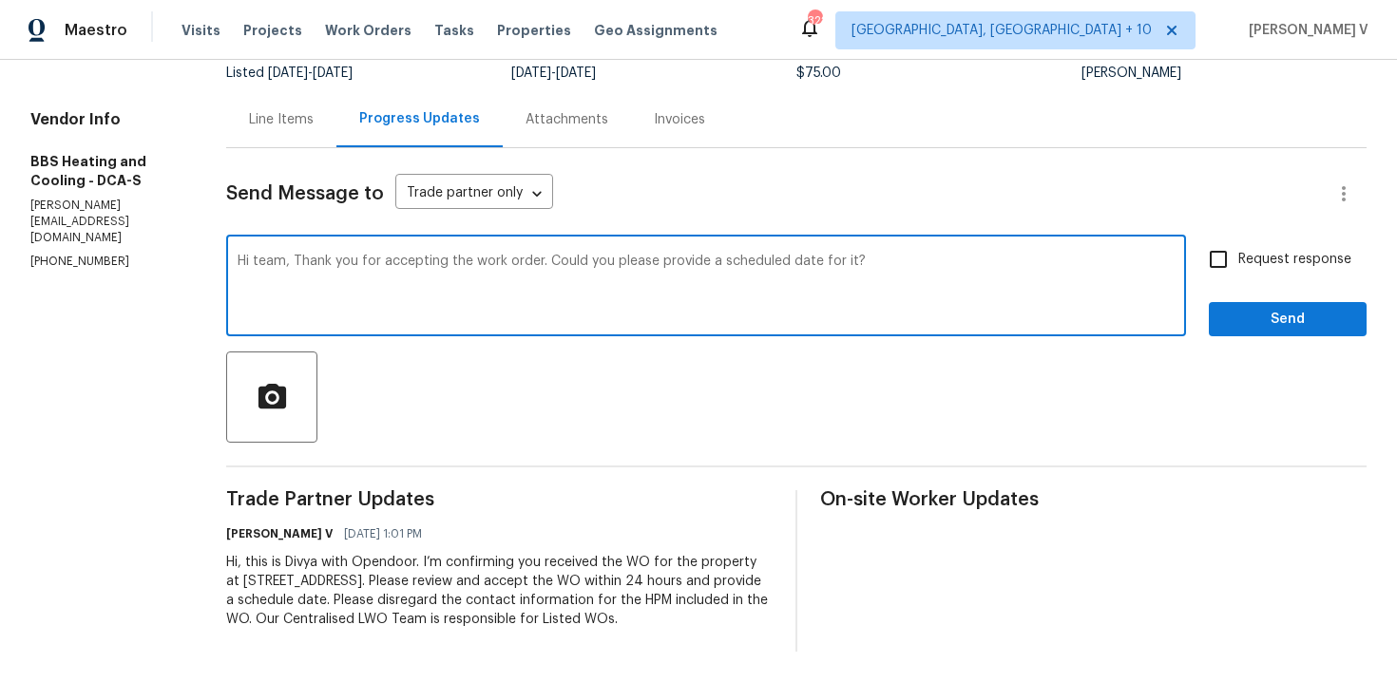
type textarea "Hi team, Thank you for accepting the work order. Could you please provide a sch…"
click at [1235, 246] on input "Request response" at bounding box center [1218, 259] width 40 height 40
checkbox input "true"
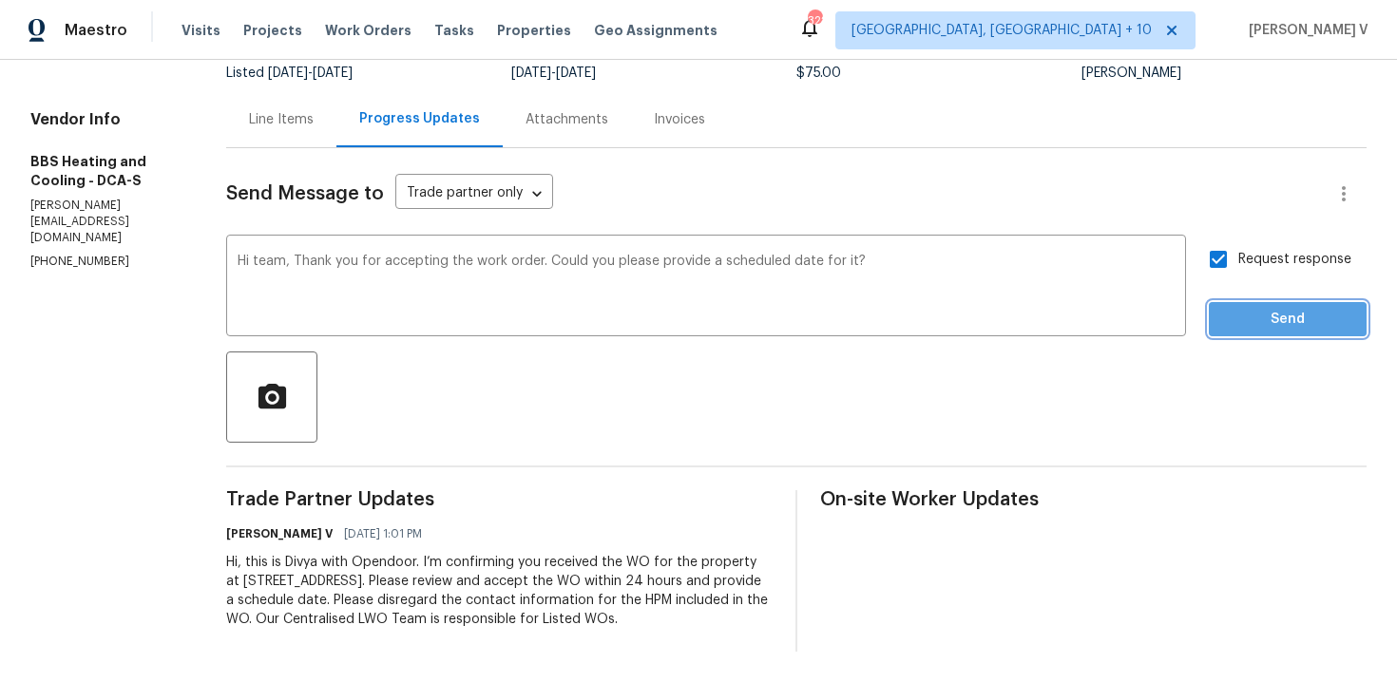
click at [1243, 308] on span "Send" at bounding box center [1287, 320] width 127 height 24
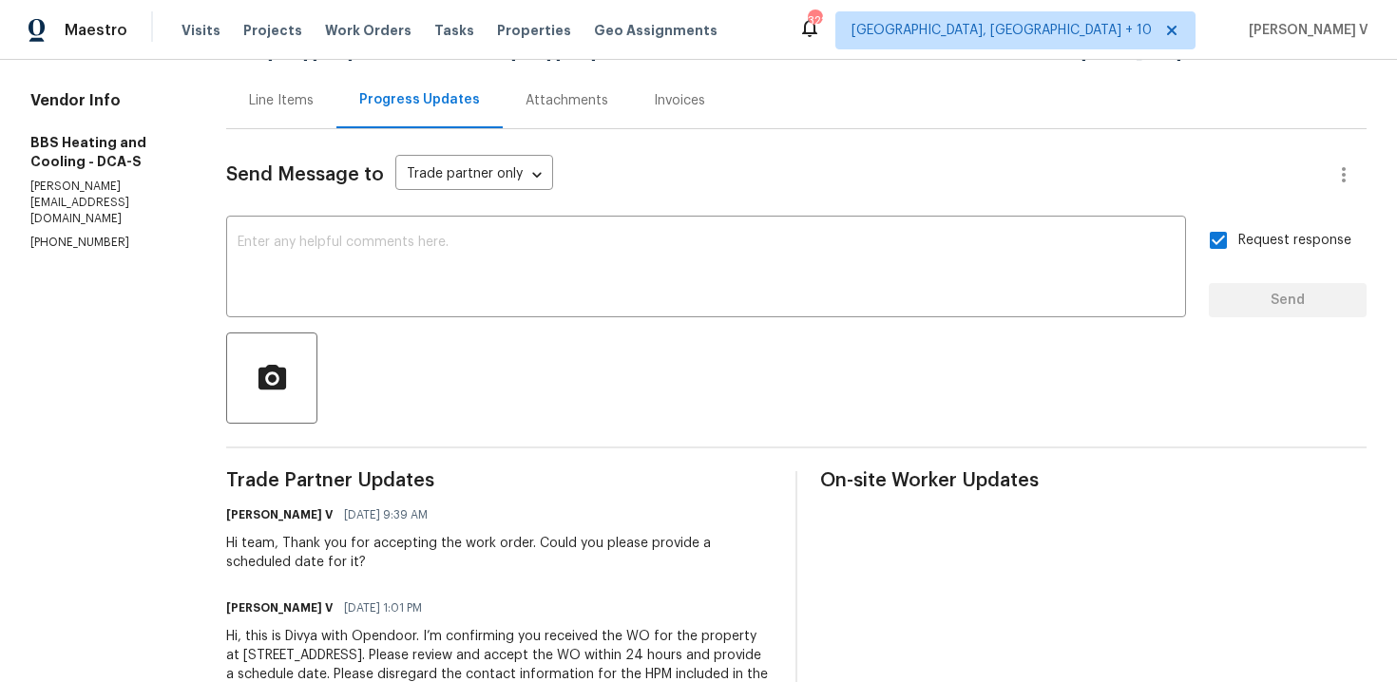
scroll to position [124, 0]
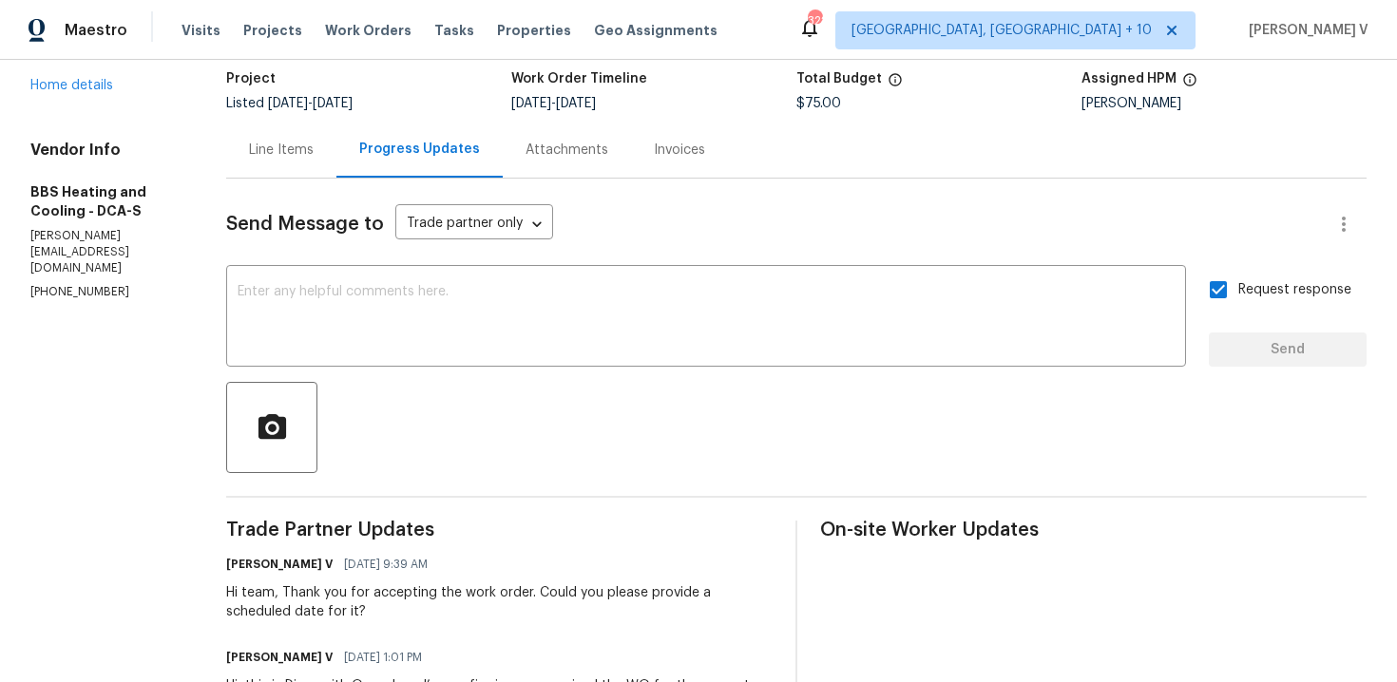
click at [84, 92] on div "6115 Martins Landing Ct Burke, VA 22015 Home details" at bounding box center [105, 51] width 150 height 87
click at [81, 84] on link "Home details" at bounding box center [71, 85] width 83 height 13
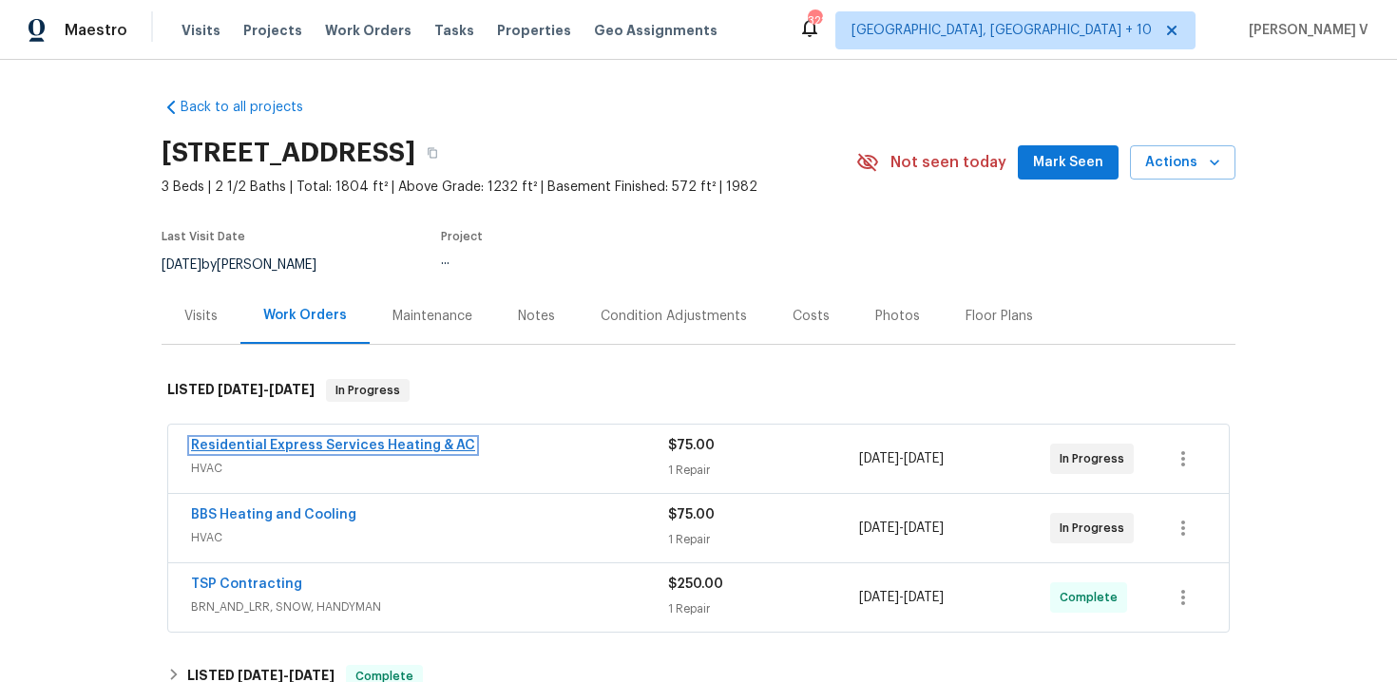
click at [278, 447] on link "Residential Express Services Heating & AC" at bounding box center [333, 445] width 284 height 13
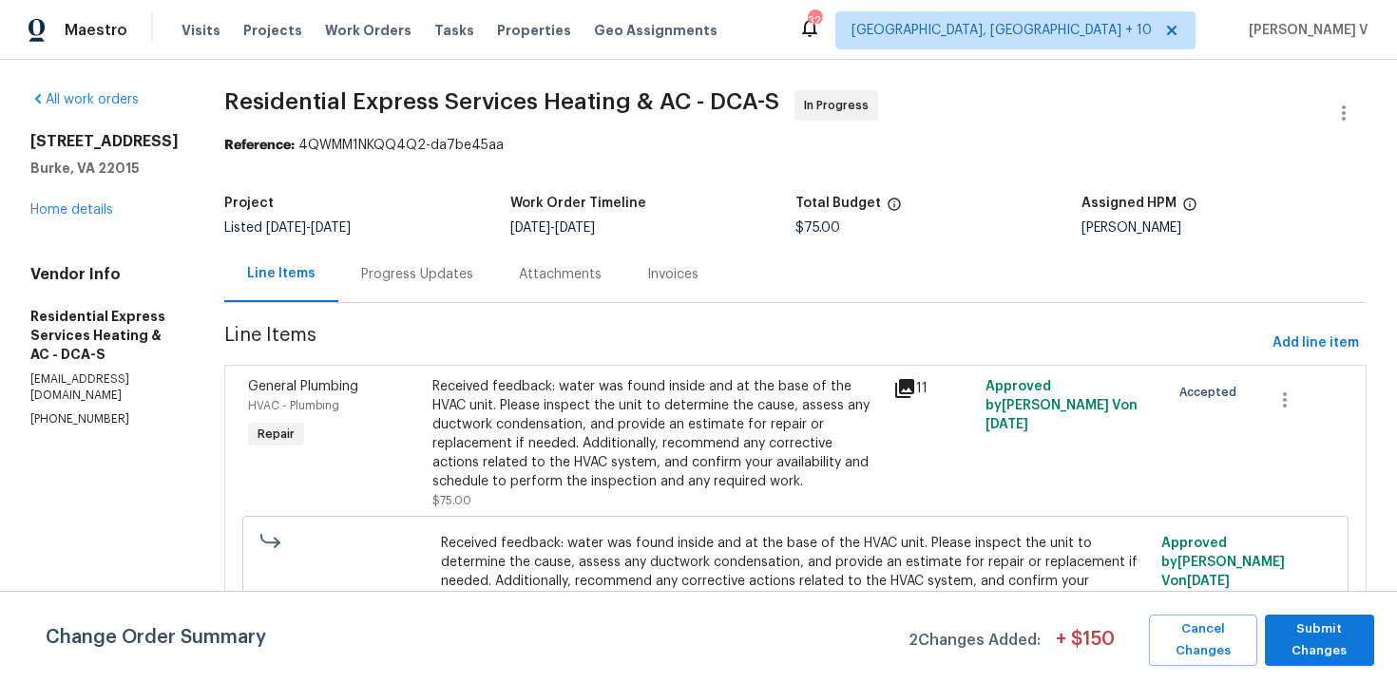
click at [551, 280] on div "Attachments" at bounding box center [560, 274] width 83 height 19
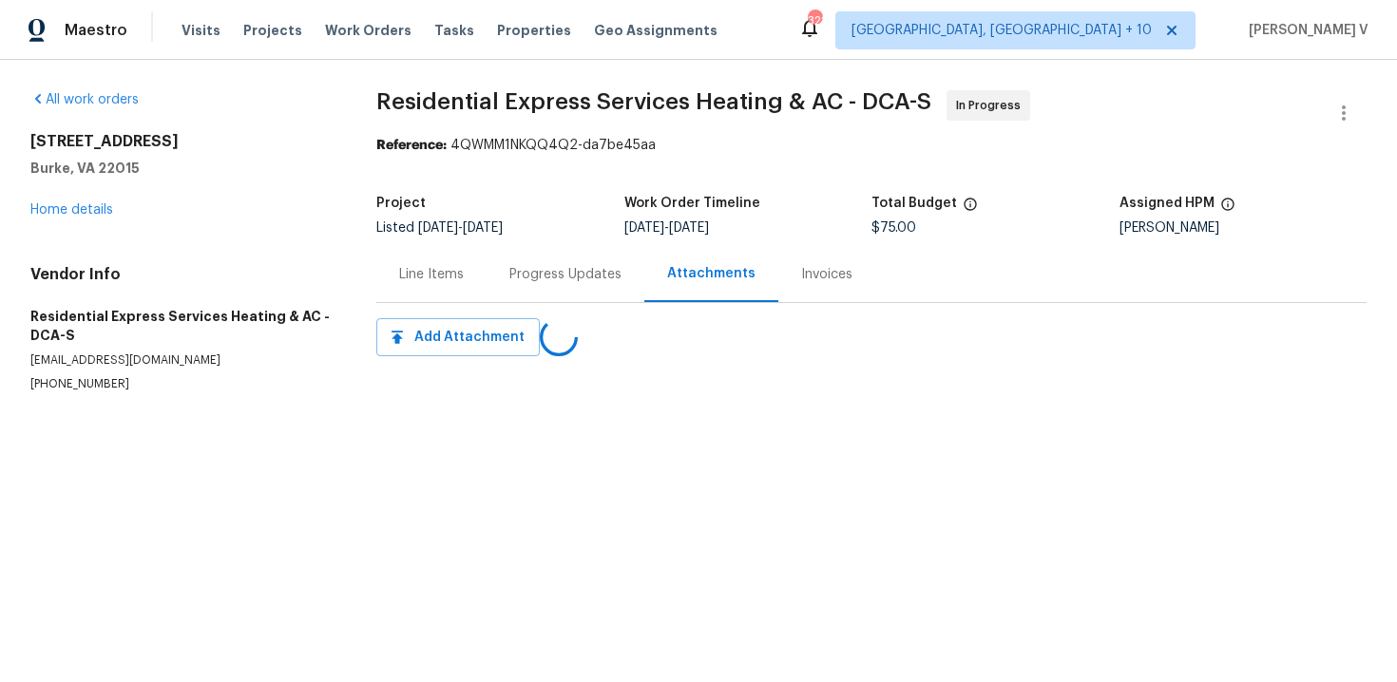
click at [551, 280] on div "Progress Updates" at bounding box center [565, 274] width 112 height 19
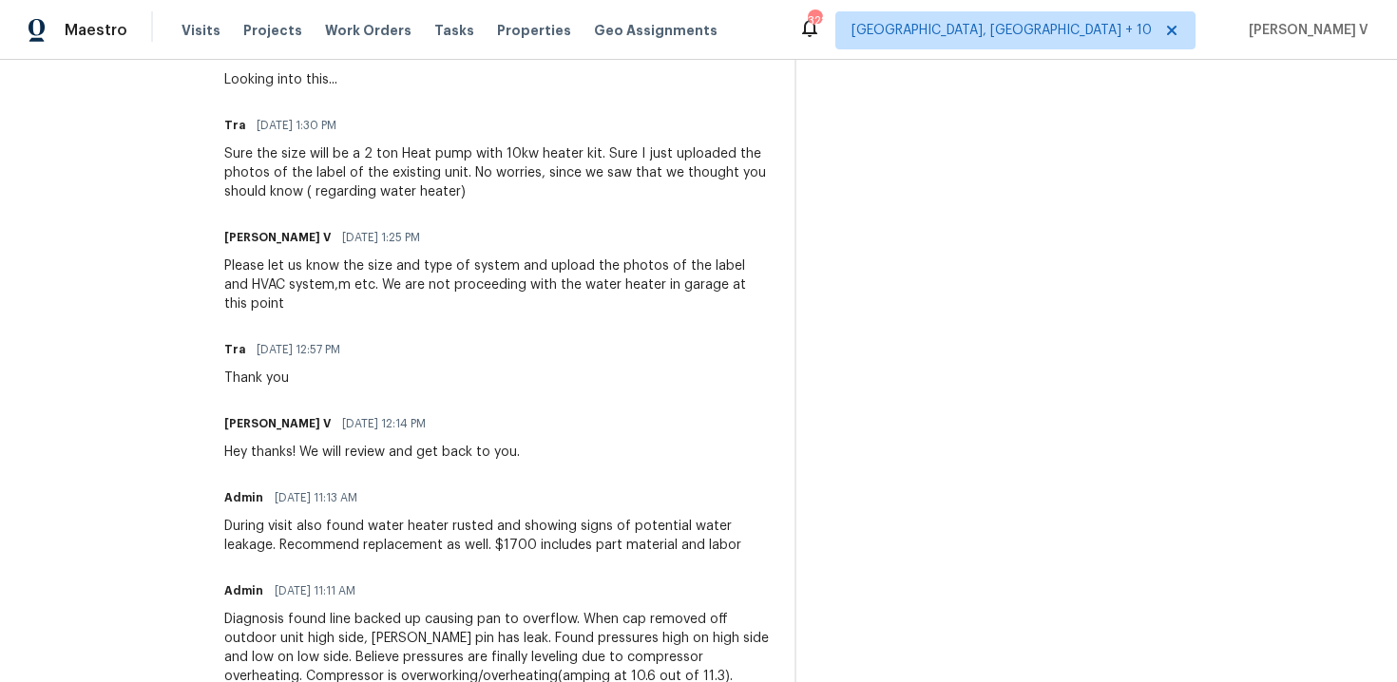
scroll to position [255, 0]
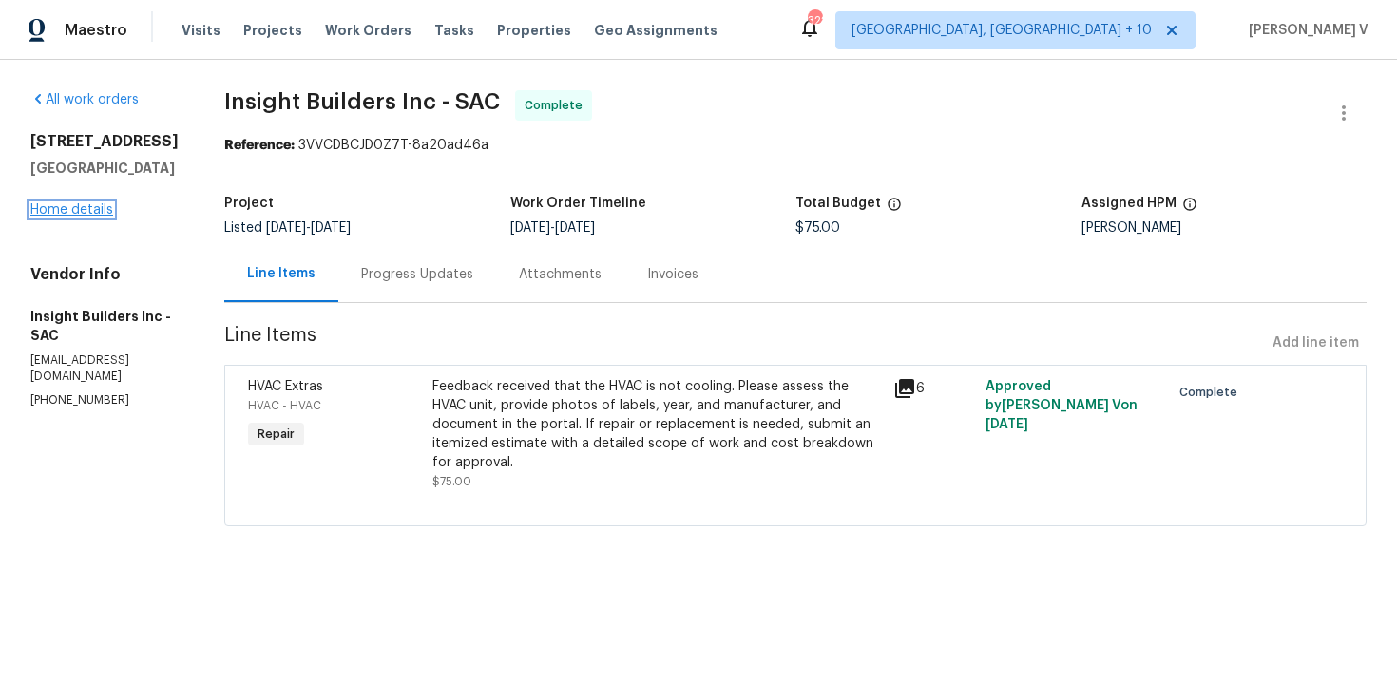
click at [87, 217] on link "Home details" at bounding box center [71, 209] width 83 height 13
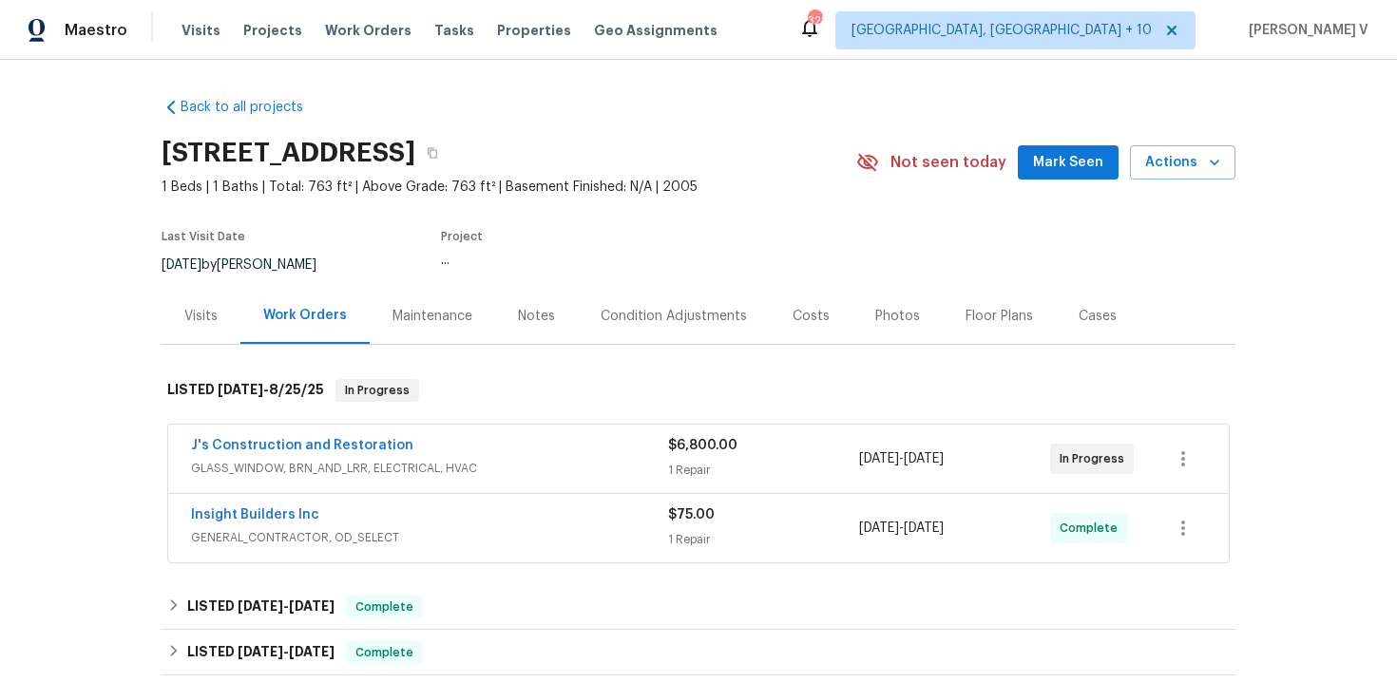
scroll to position [23, 0]
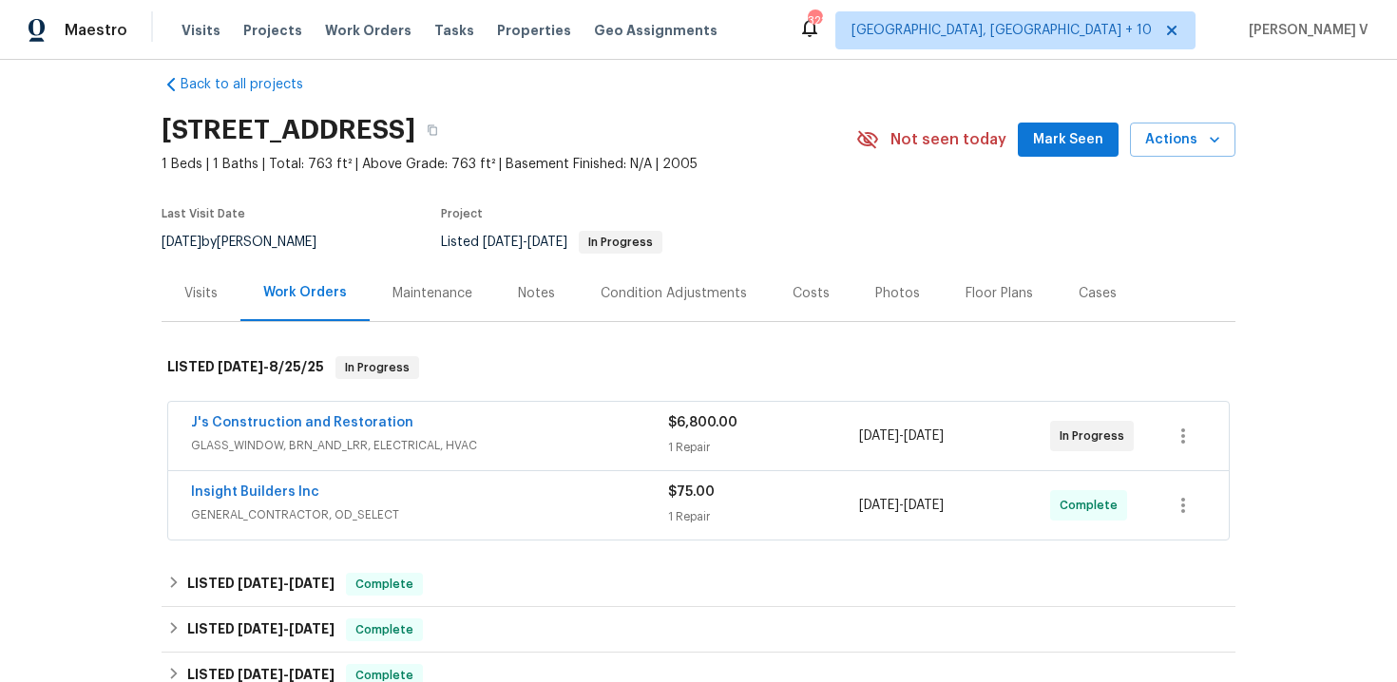
click at [348, 431] on div "J's Construction and Restoration" at bounding box center [429, 424] width 477 height 23
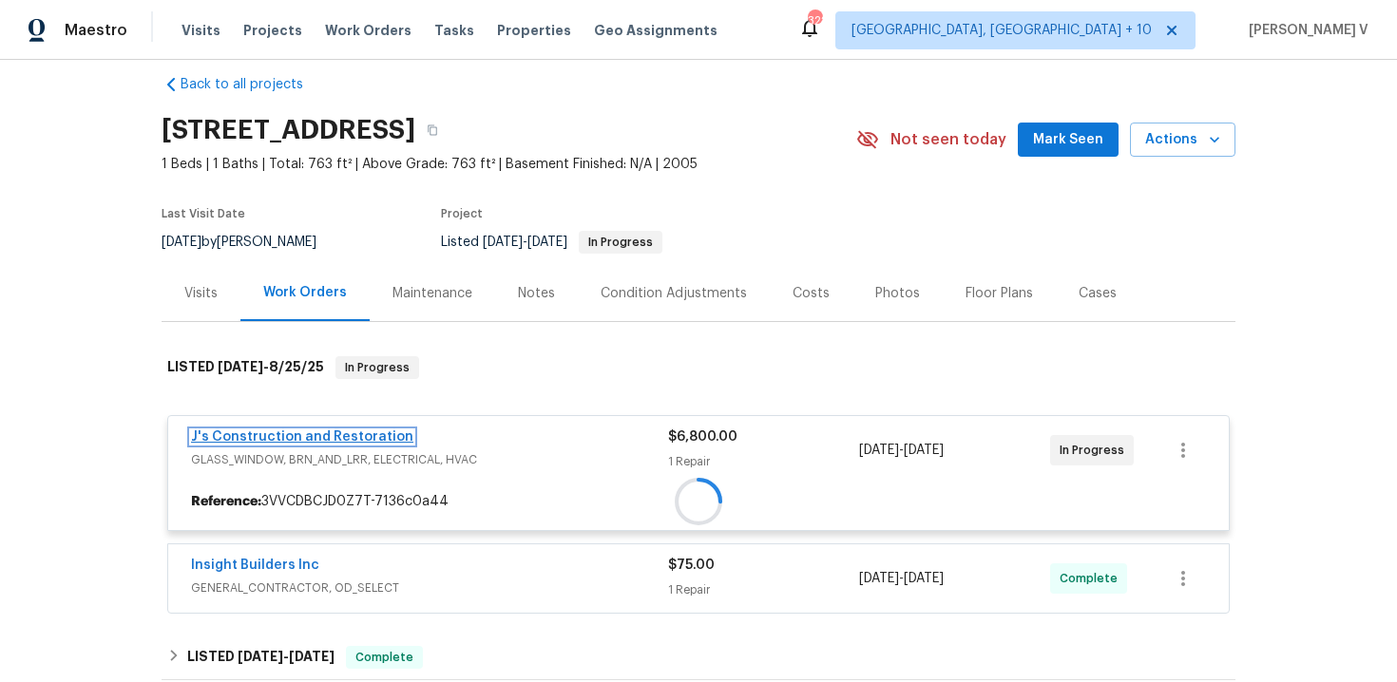
click at [348, 434] on div "J's Construction and Restoration GLASS_WINDOW, BRN_AND_LRR, ELECTRICAL, HVAC $6…" at bounding box center [698, 473] width 1063 height 116
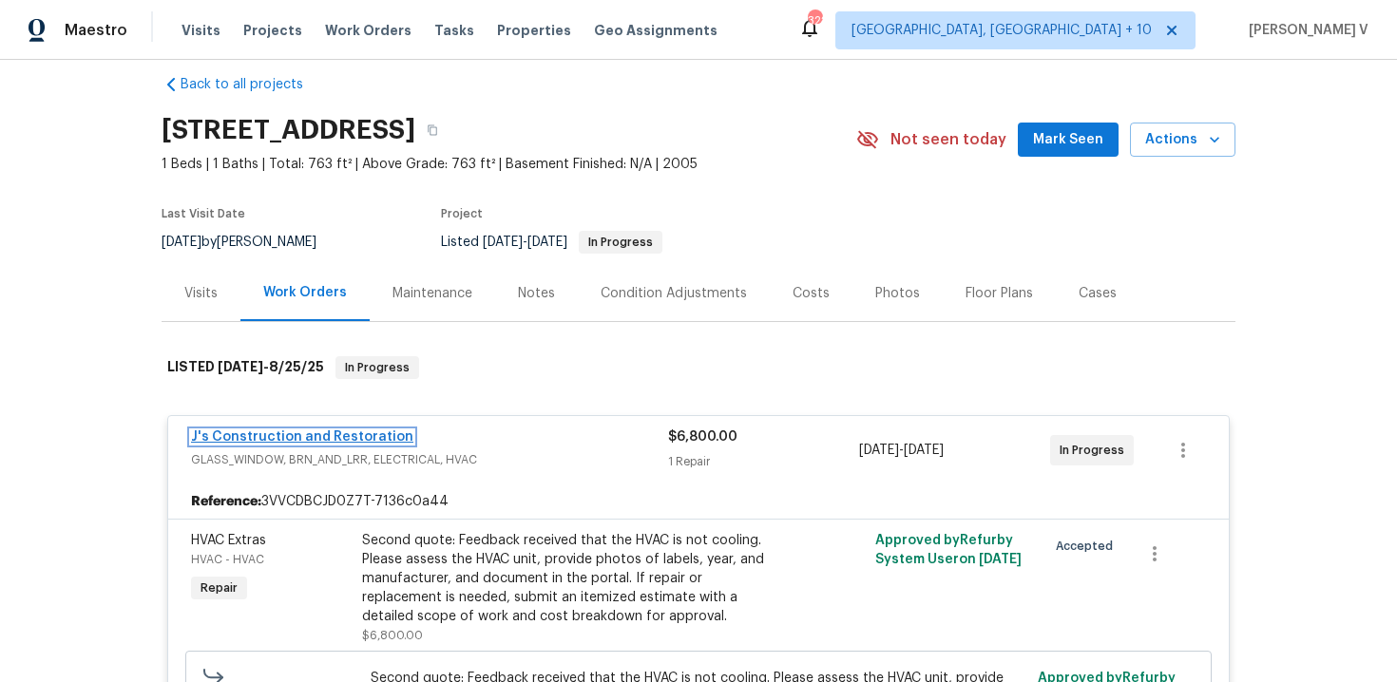
click at [263, 443] on link "J's Construction and Restoration" at bounding box center [302, 437] width 222 height 13
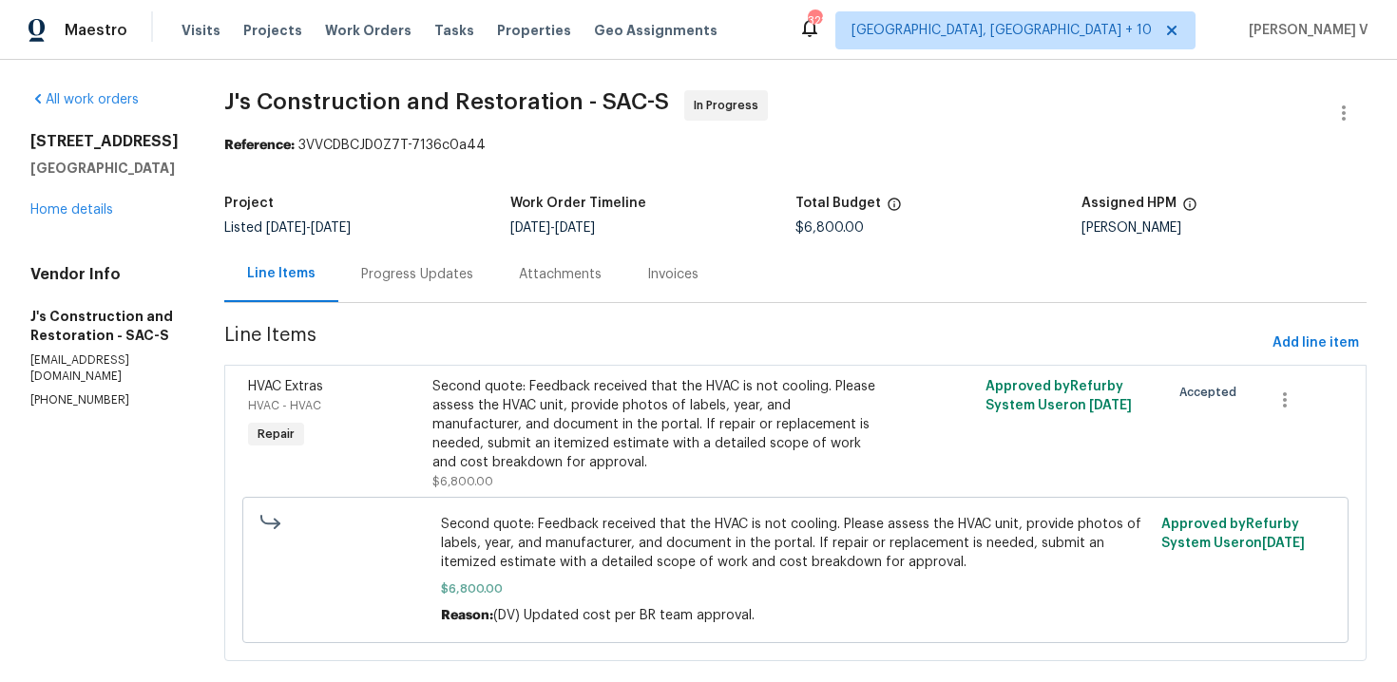
click at [420, 297] on div "Progress Updates" at bounding box center [417, 274] width 158 height 56
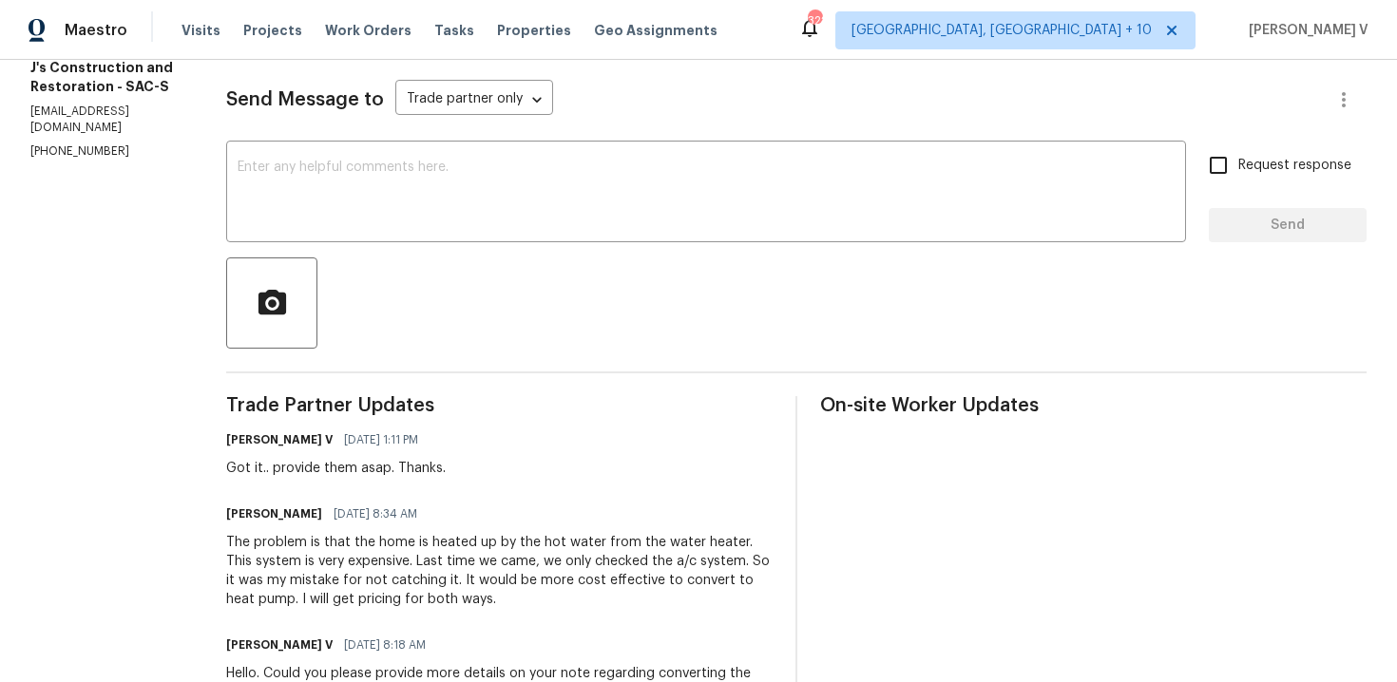
scroll to position [248, 0]
click at [384, 215] on textarea at bounding box center [706, 195] width 937 height 67
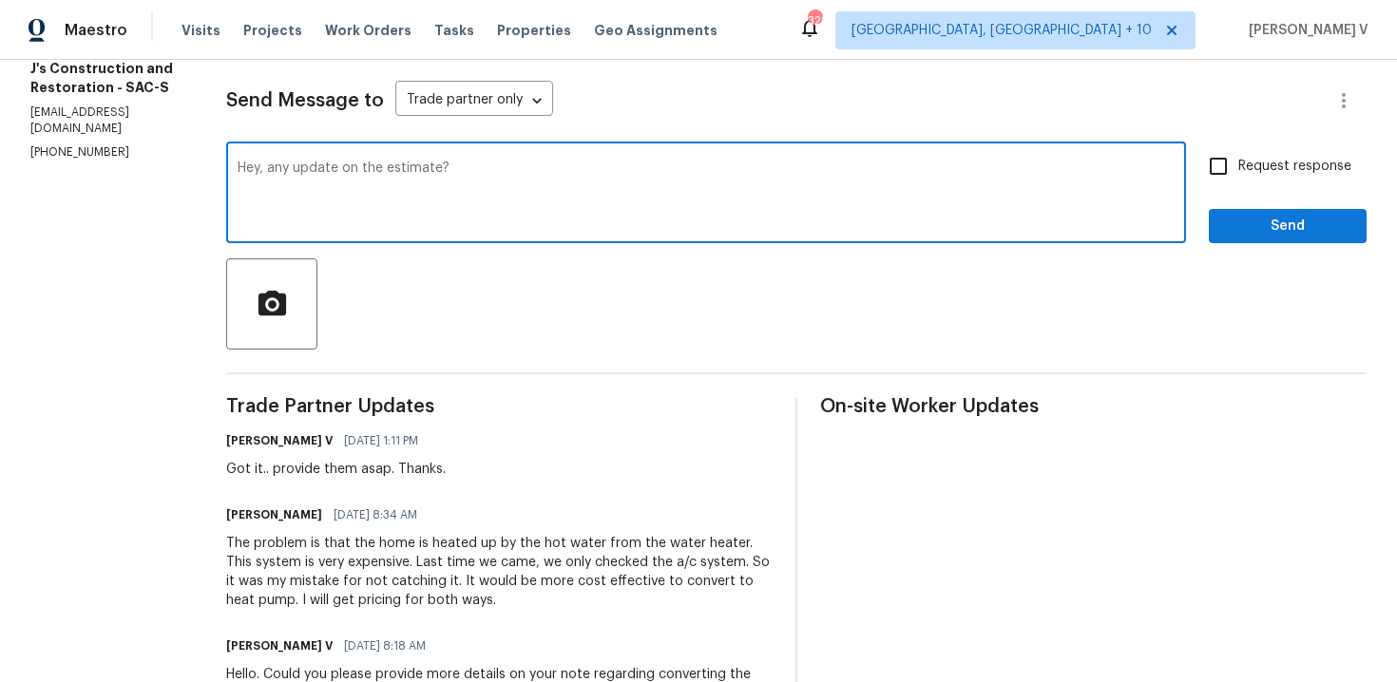
type textarea "Hey, any update on the estimate?"
click at [1243, 168] on span "Request response" at bounding box center [1294, 167] width 113 height 20
click at [1238, 168] on input "Request response" at bounding box center [1218, 166] width 40 height 40
checkbox input "true"
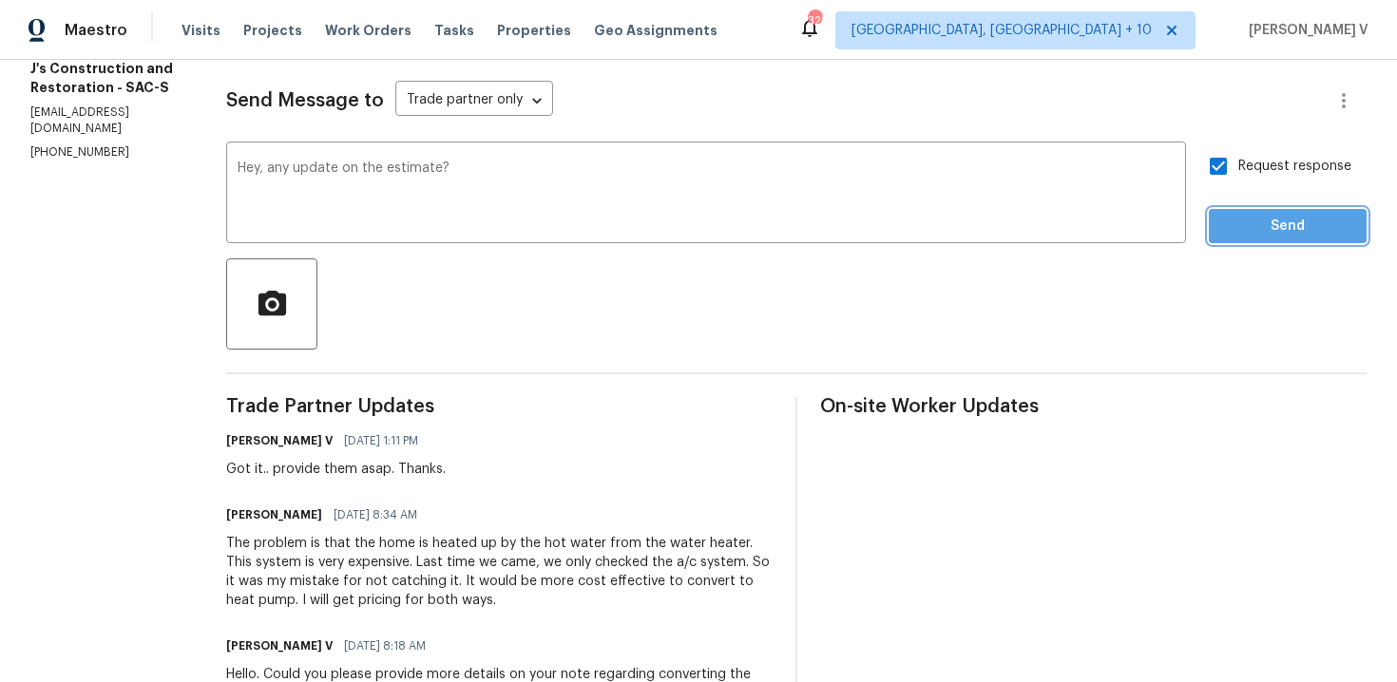
click at [1249, 230] on span "Send" at bounding box center [1287, 227] width 127 height 24
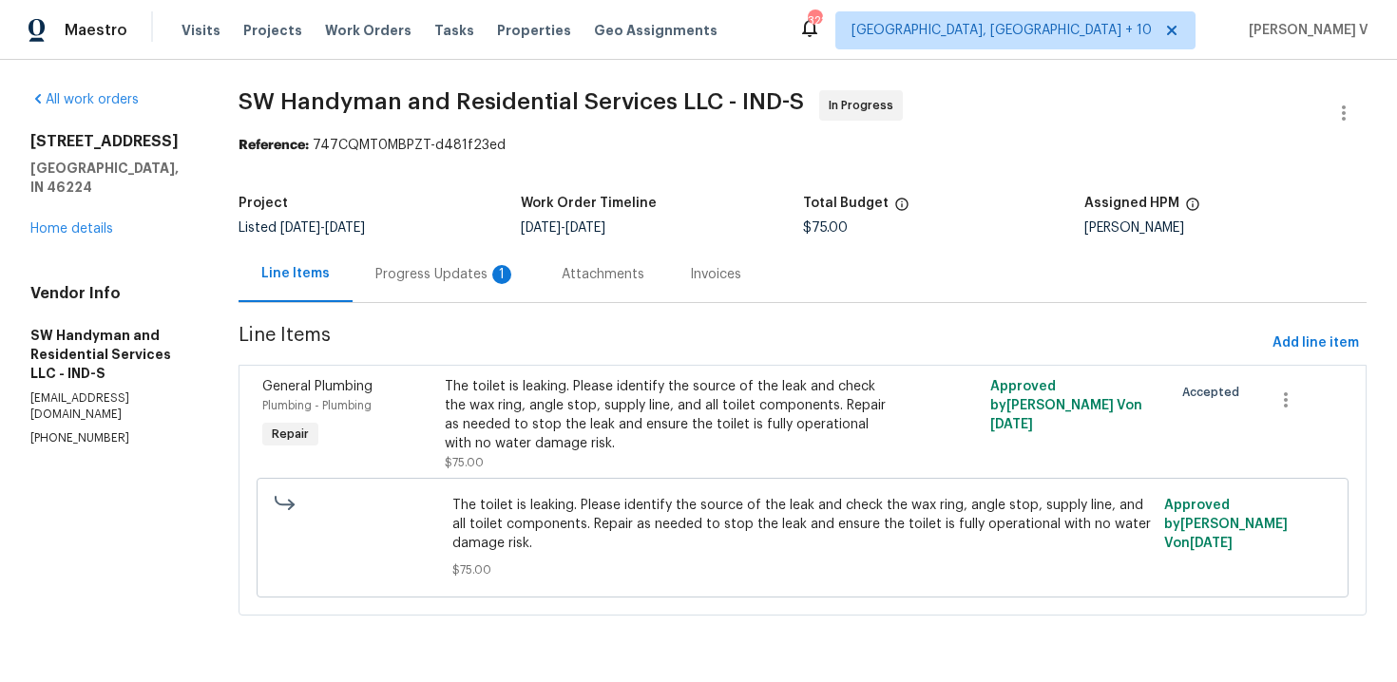
click at [441, 266] on div "Progress Updates 1" at bounding box center [445, 274] width 141 height 19
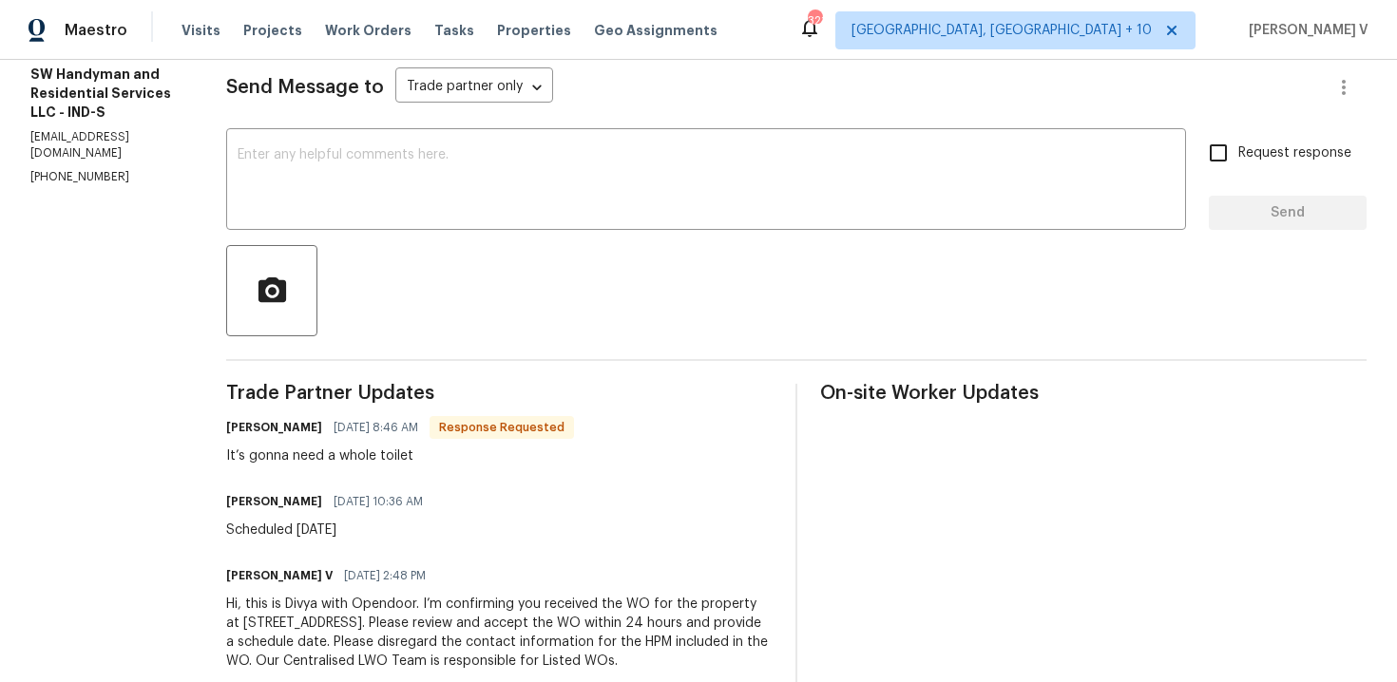
scroll to position [301, 0]
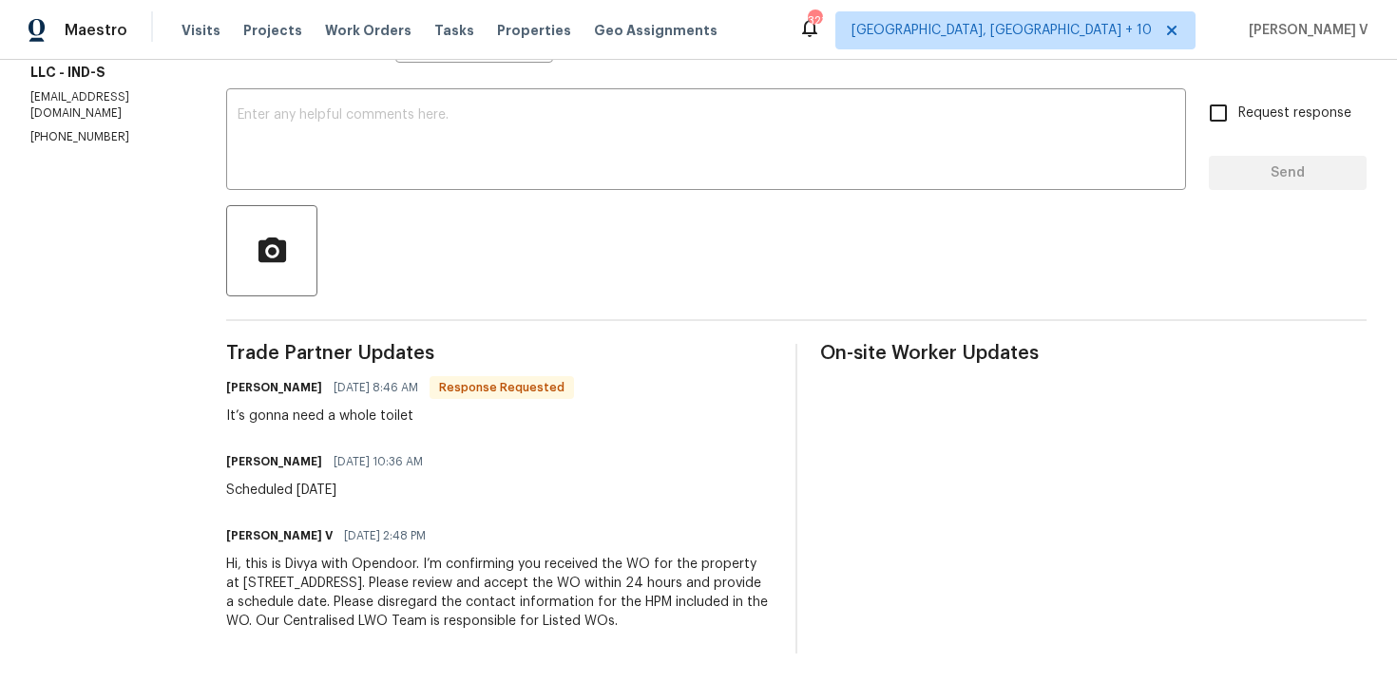
click at [377, 203] on div "Send Message to Trade partner only Trade partner only ​ x ​ Request response Se…" at bounding box center [796, 328] width 1140 height 652
click at [360, 173] on textarea at bounding box center [706, 141] width 937 height 67
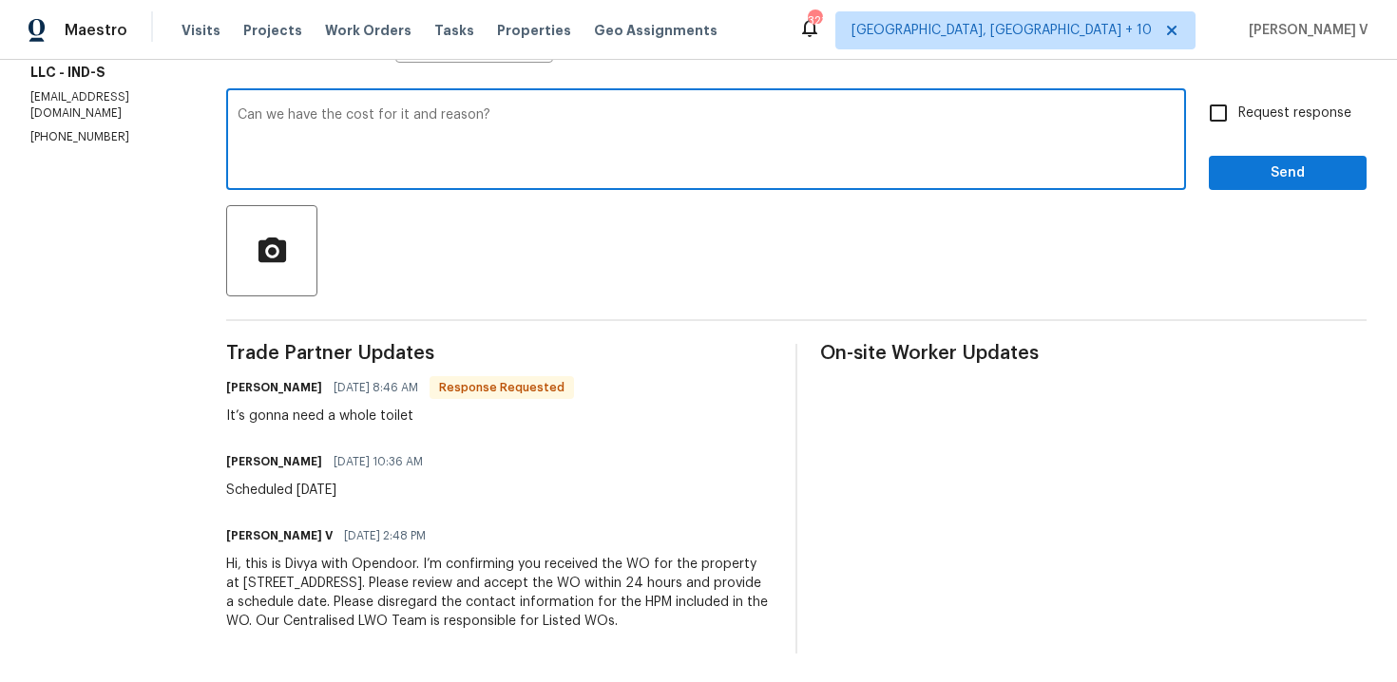
drag, startPoint x: 429, startPoint y: 120, endPoint x: 472, endPoint y: 117, distance: 43.8
click at [472, 117] on textarea "Can we have the cost for it and reason?" at bounding box center [706, 141] width 937 height 67
click at [336, 118] on textarea "Can we have the cost for it and?" at bounding box center [706, 141] width 937 height 67
paste textarea "reason"
drag, startPoint x: 486, startPoint y: 118, endPoint x: 725, endPoint y: 117, distance: 239.5
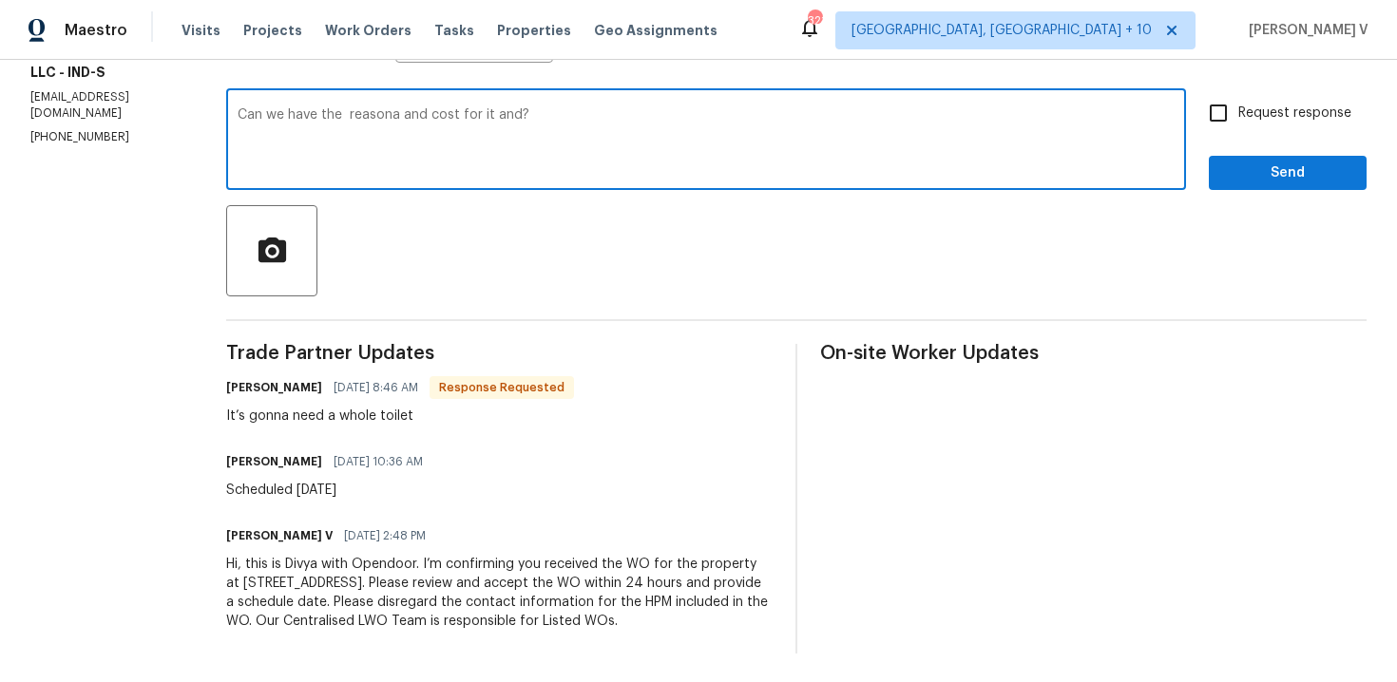
click at [725, 118] on textarea "Can we have the reasona and cost for it and?" at bounding box center [706, 141] width 937 height 67
click at [0, 0] on span "reasons" at bounding box center [0, 0] width 0 height 0
type textarea "Can we have the reasons and cost for it, please?"
click at [1199, 108] on input "Request response" at bounding box center [1218, 113] width 40 height 40
checkbox input "true"
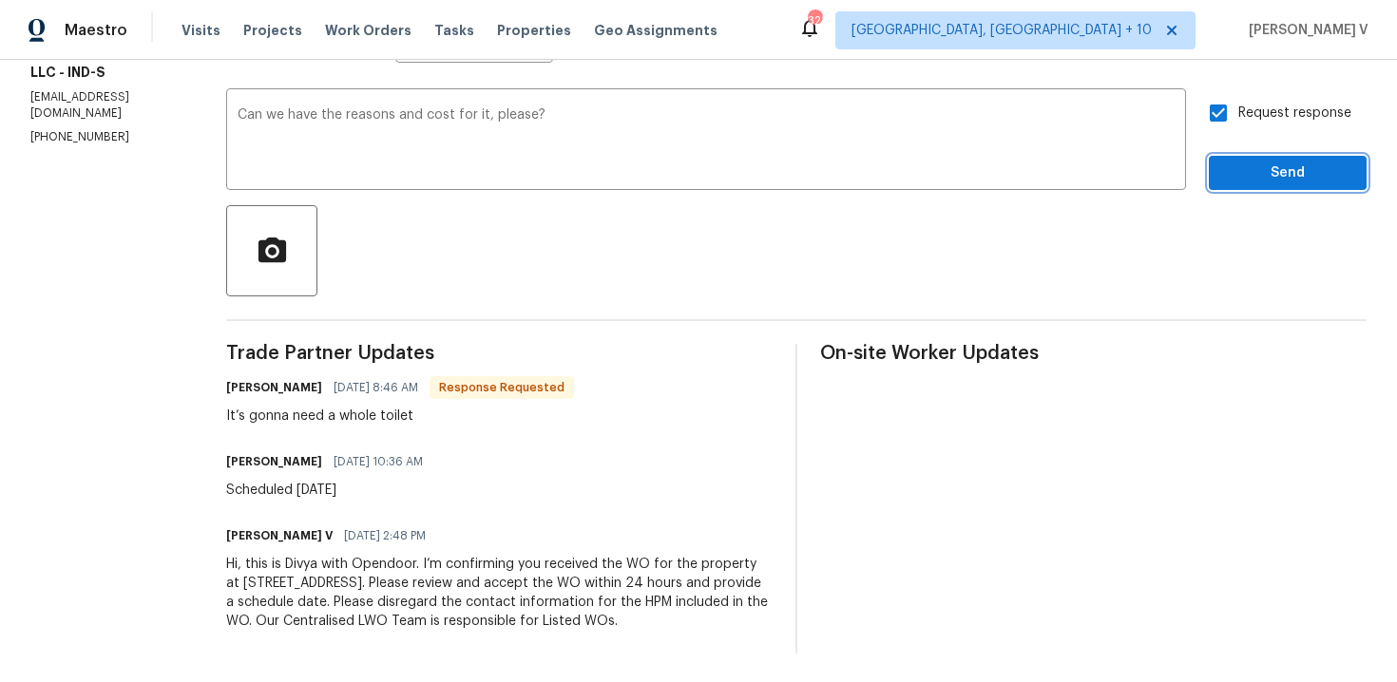
click at [1279, 165] on span "Send" at bounding box center [1287, 174] width 127 height 24
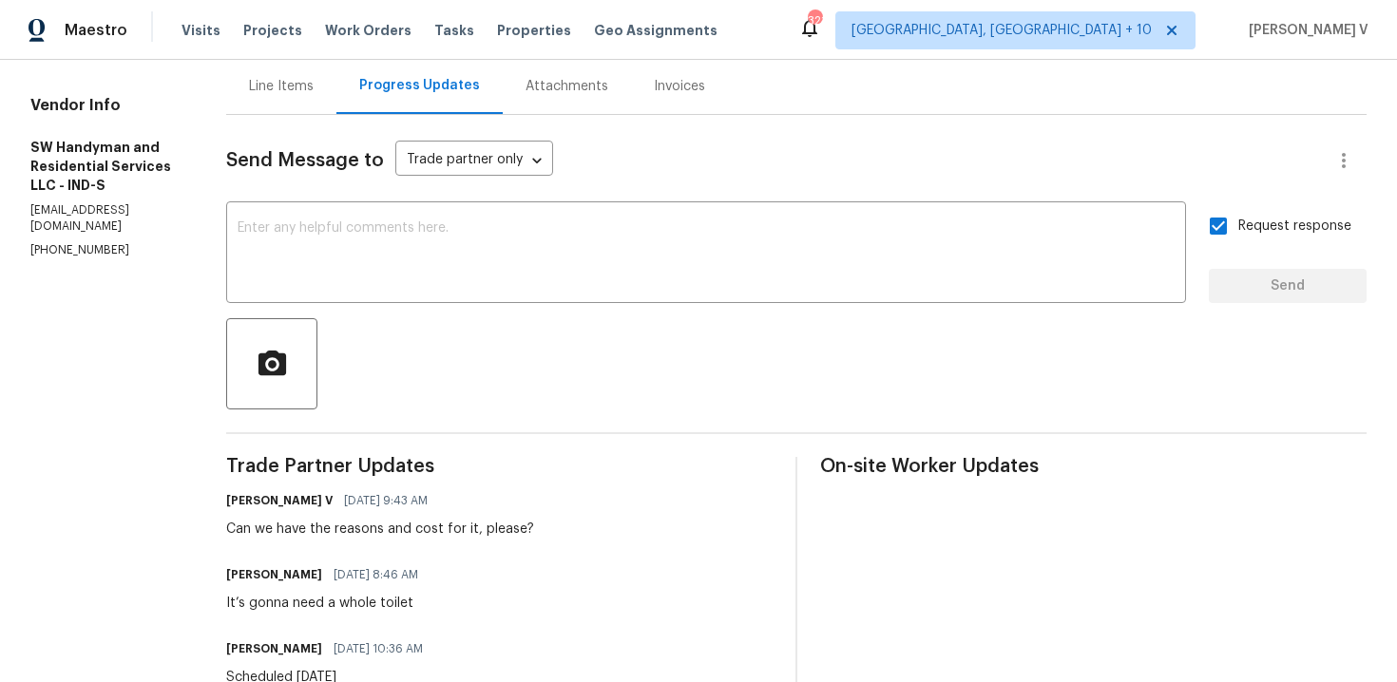
scroll to position [205, 0]
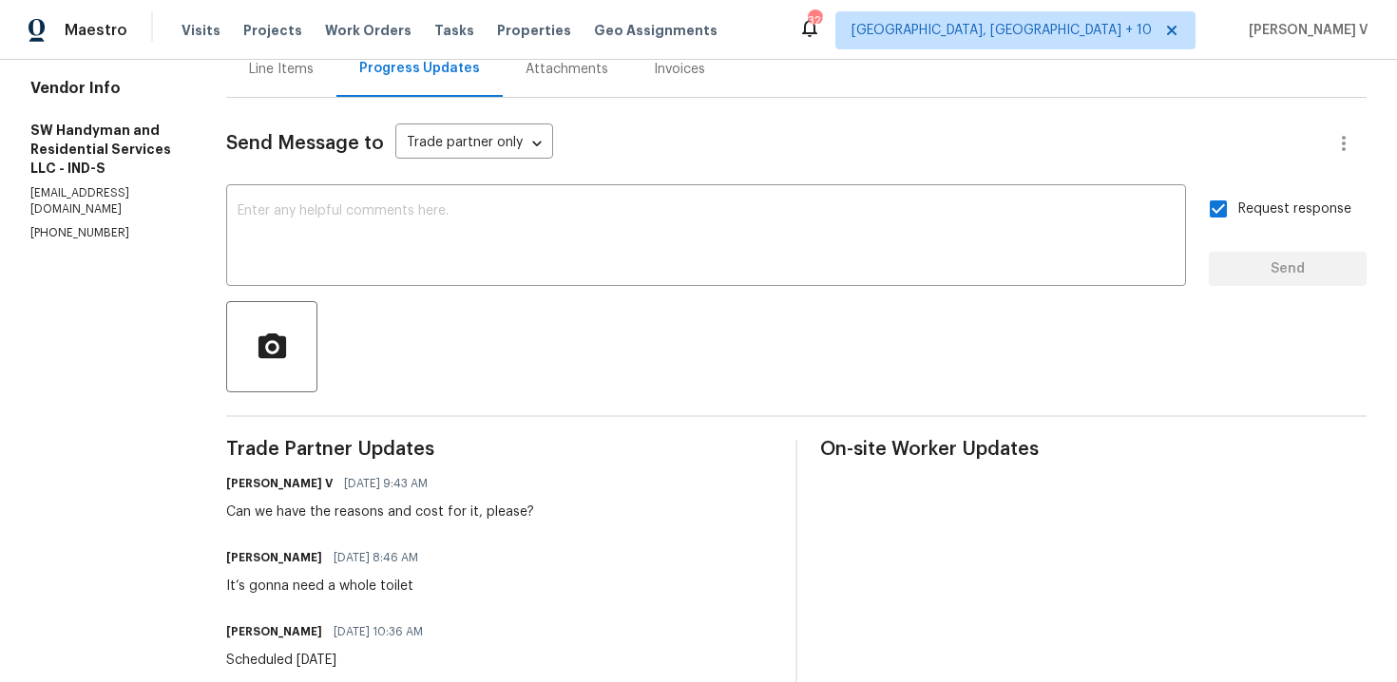
click at [263, 591] on div "It’s gonna need a whole toilet" at bounding box center [327, 586] width 203 height 19
copy div "It’s gonna need a whole toilet"
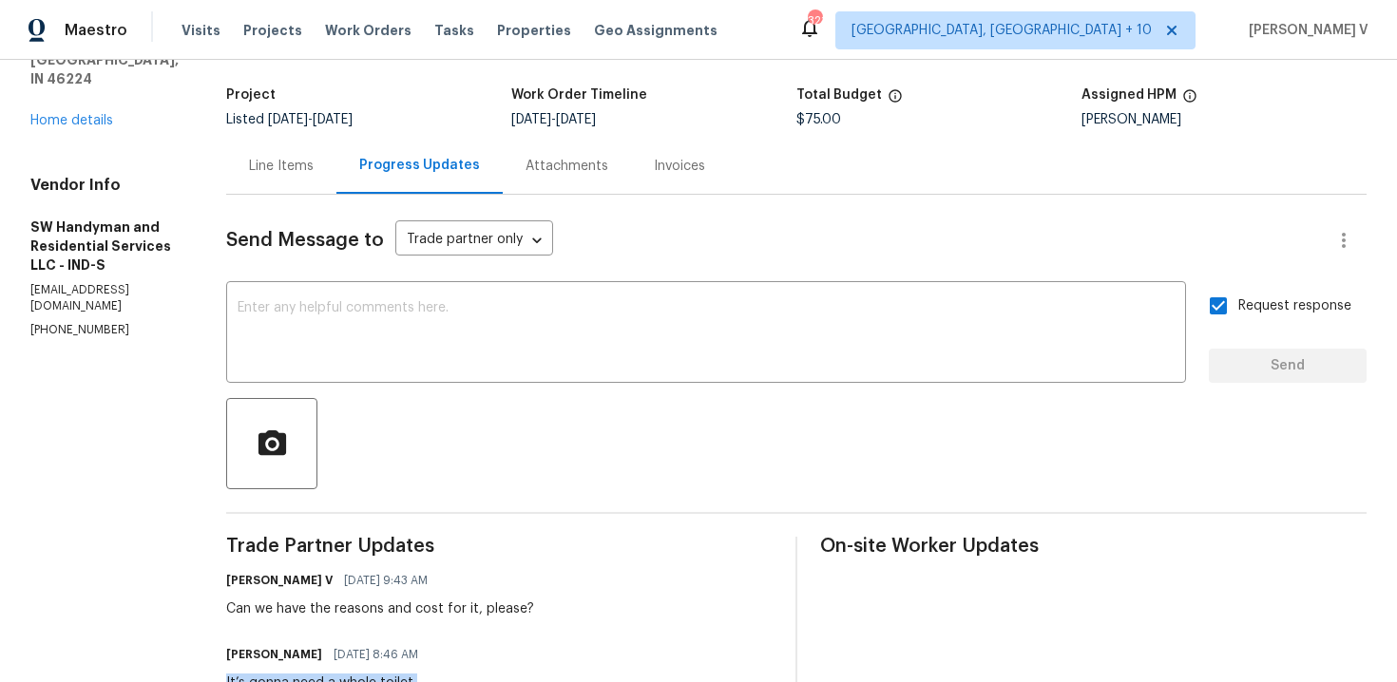
scroll to position [0, 0]
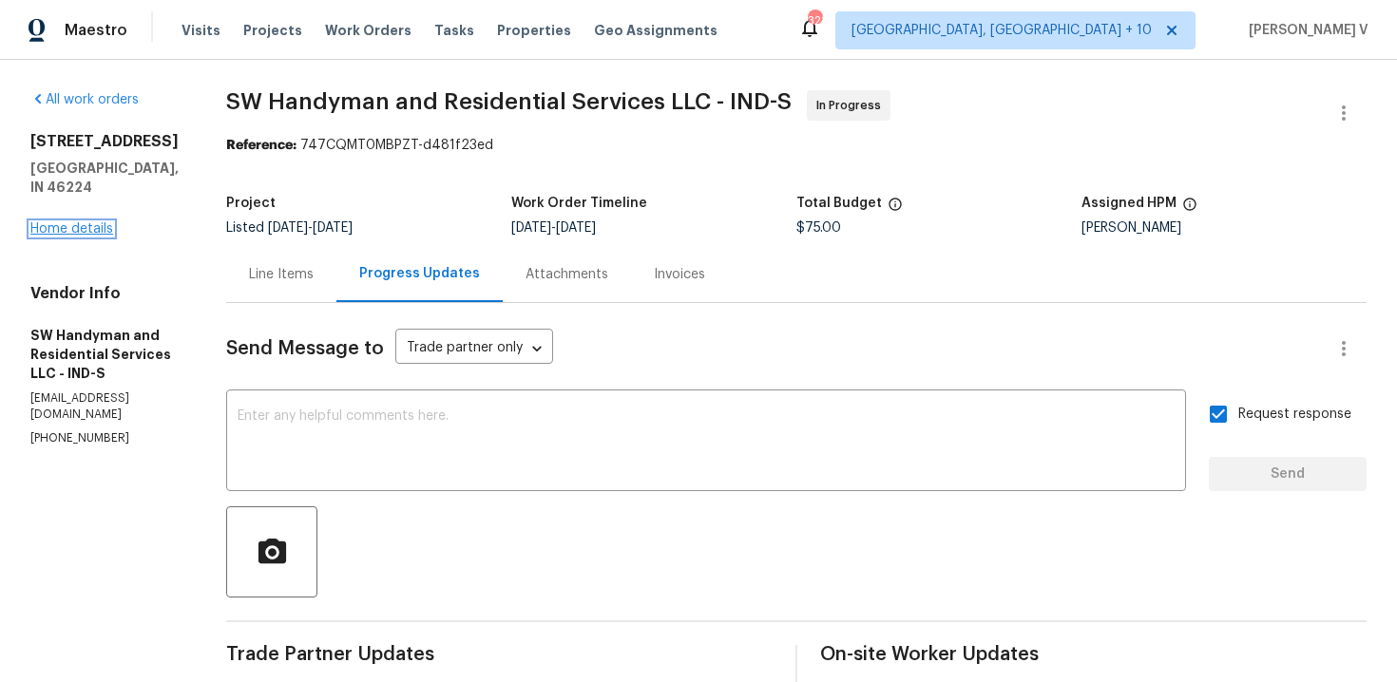
click at [81, 222] on link "Home details" at bounding box center [71, 228] width 83 height 13
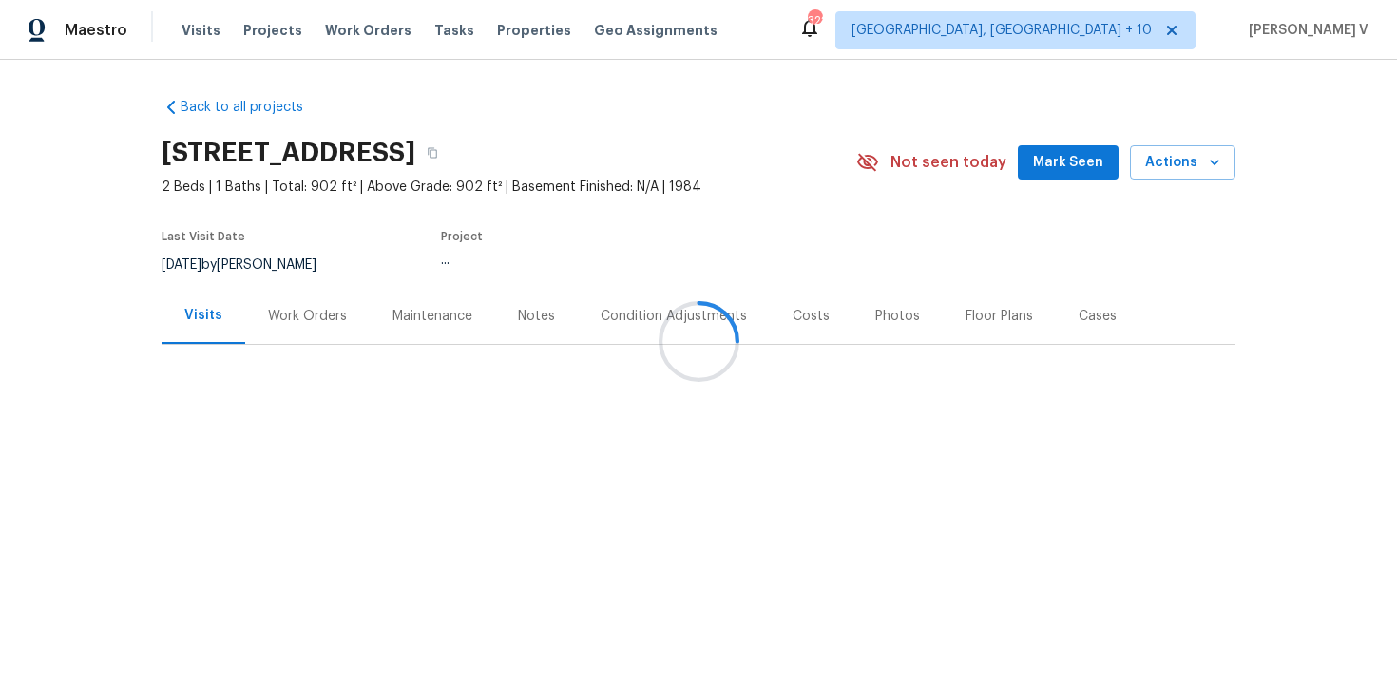
click at [276, 302] on div at bounding box center [698, 341] width 1397 height 682
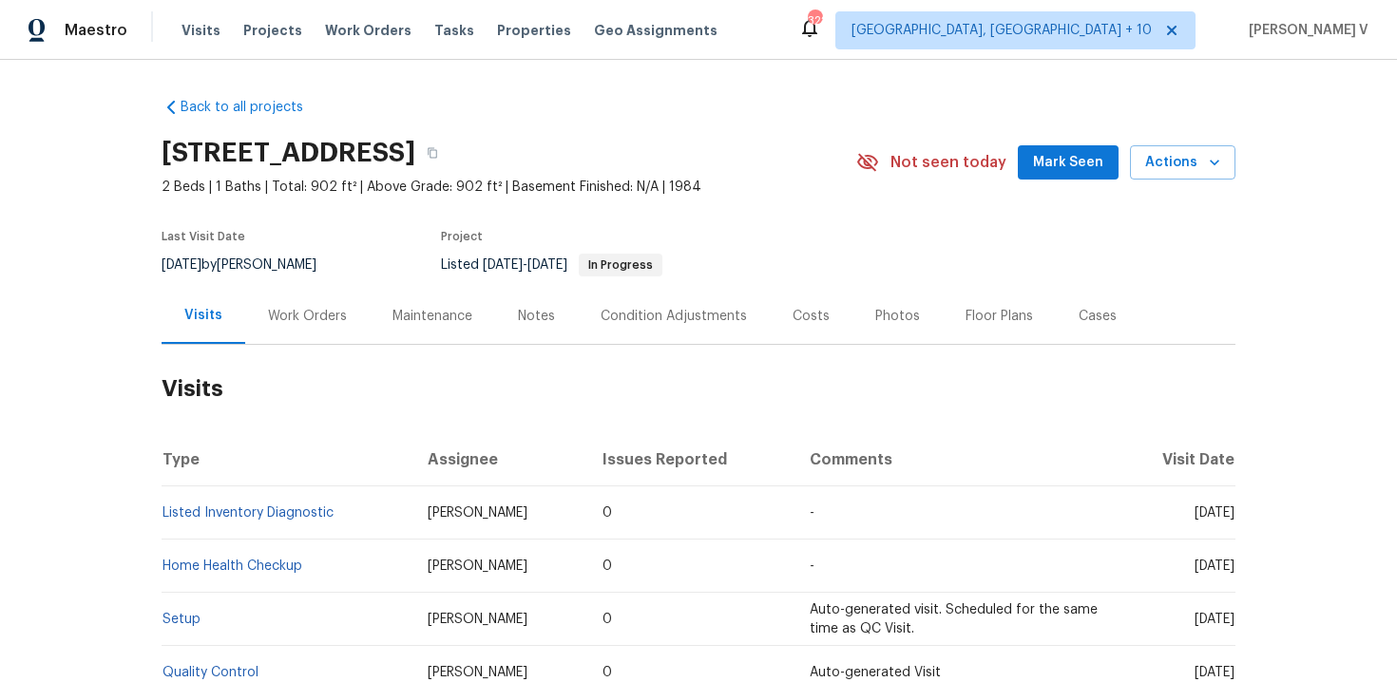
click at [279, 316] on div "Work Orders" at bounding box center [307, 316] width 79 height 19
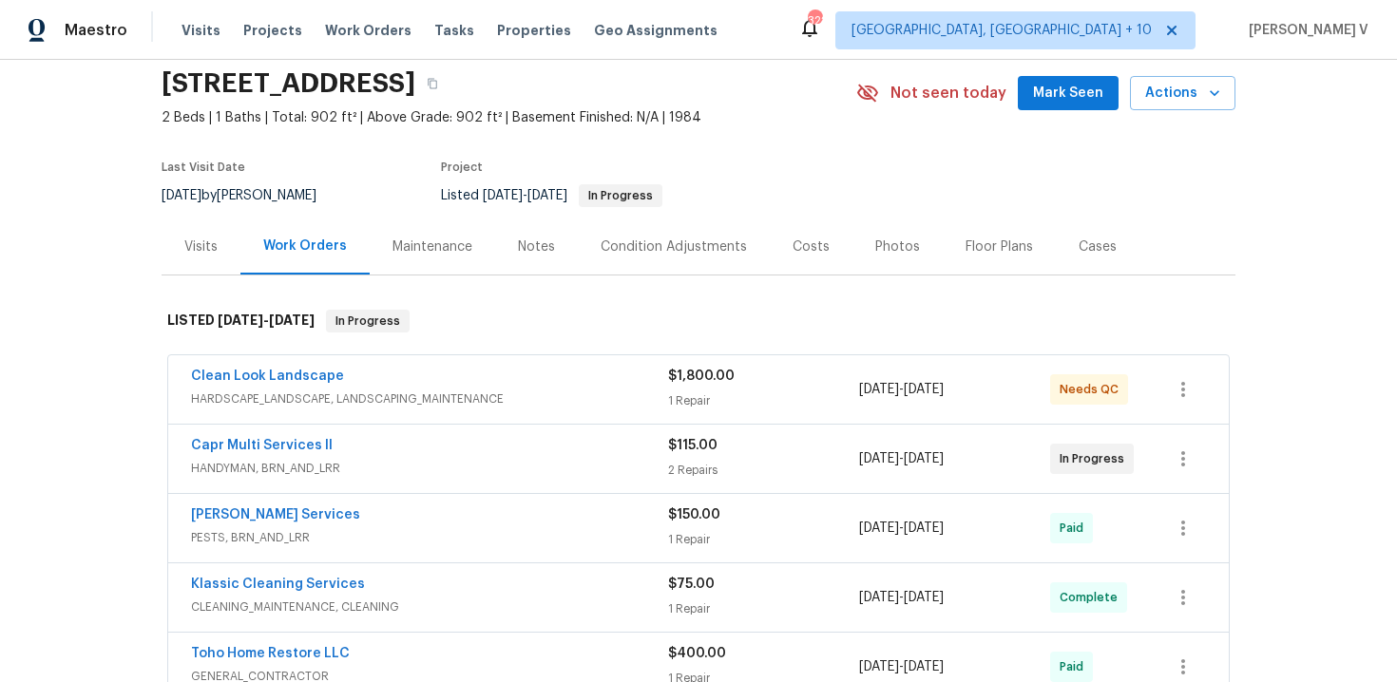
scroll to position [86, 0]
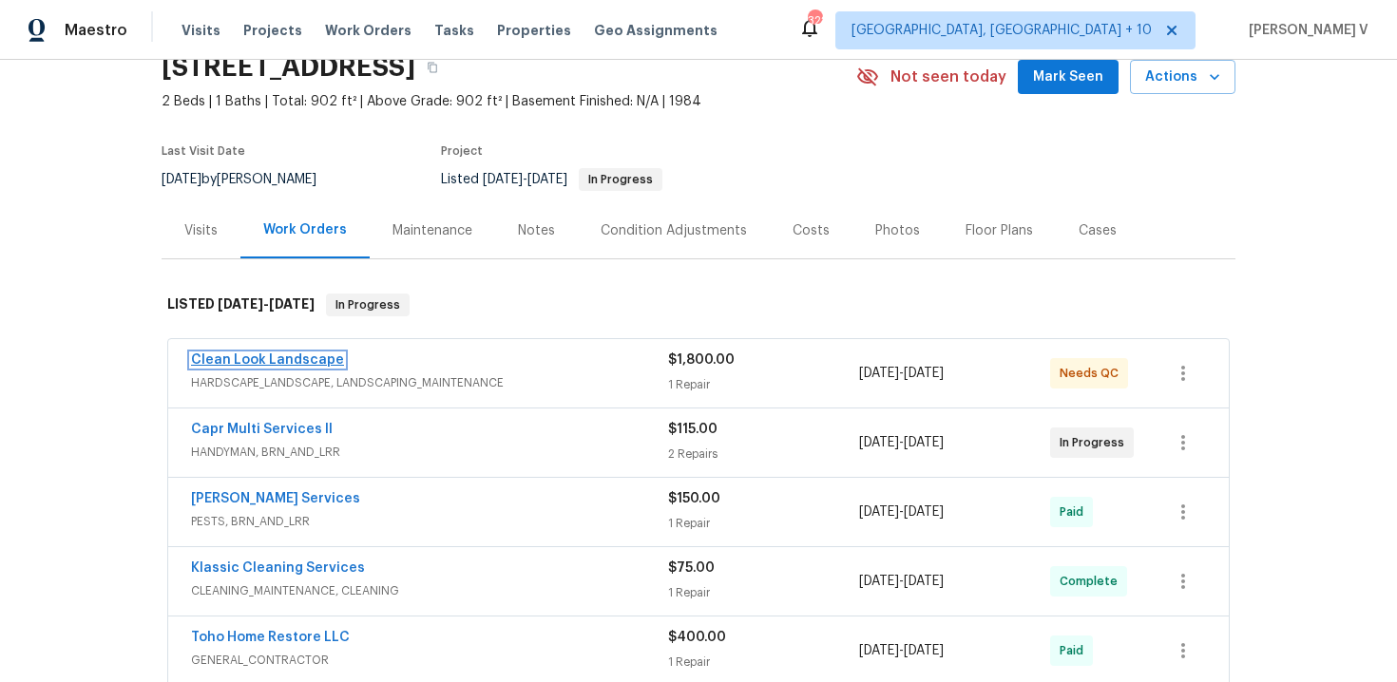
click at [278, 362] on link "Clean Look Landscape" at bounding box center [267, 360] width 153 height 13
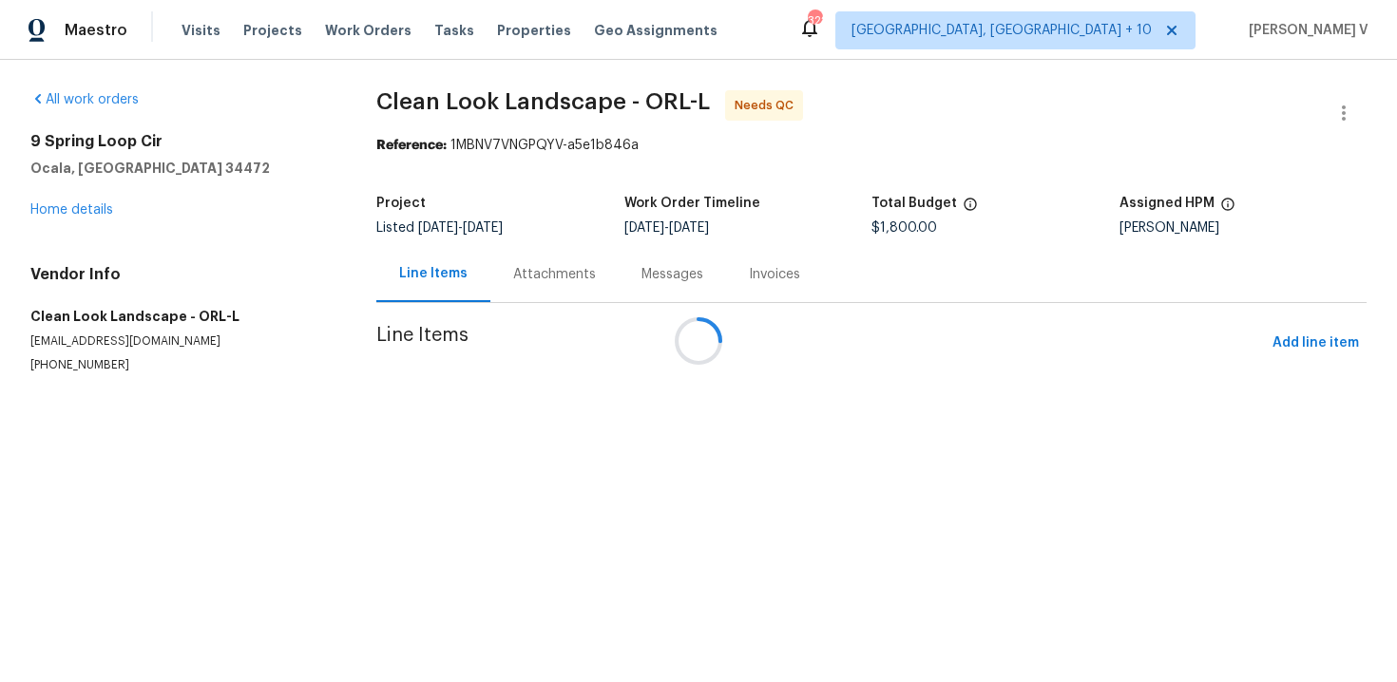
click at [510, 295] on div at bounding box center [698, 341] width 1397 height 682
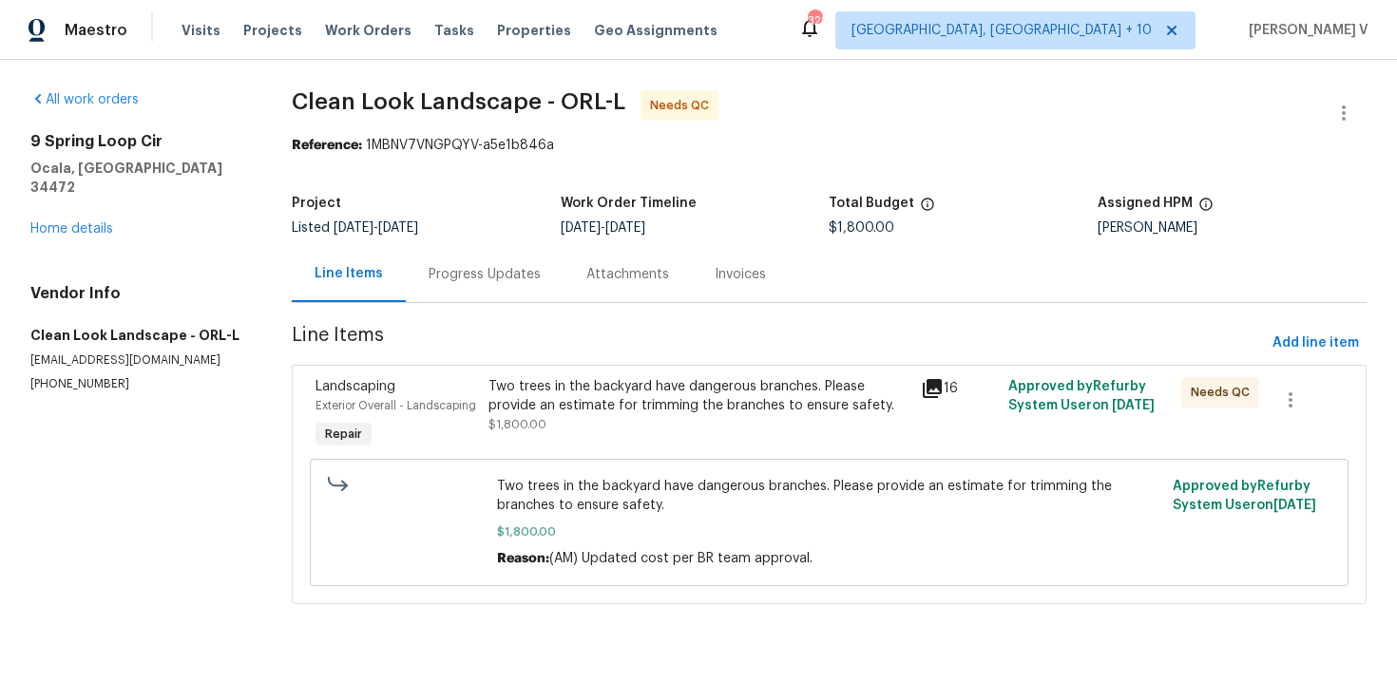
click at [510, 295] on div "Progress Updates" at bounding box center [485, 274] width 158 height 56
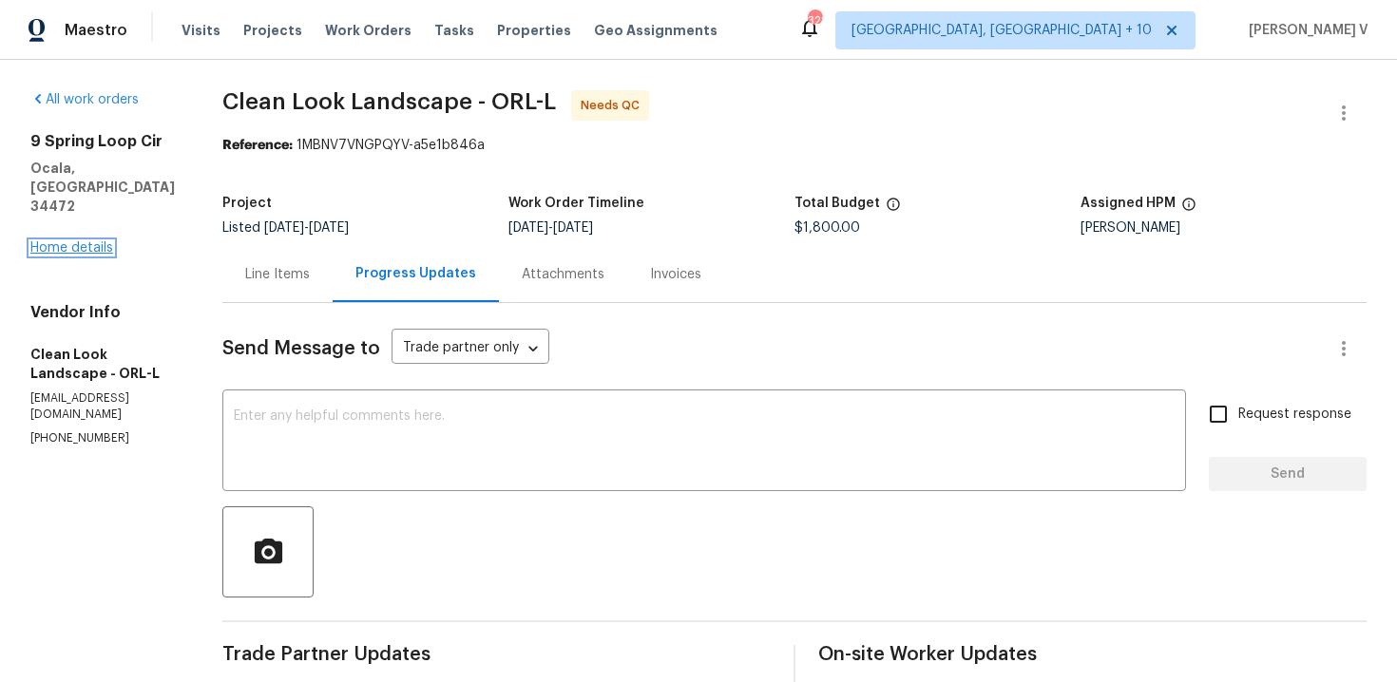
click at [66, 241] on link "Home details" at bounding box center [71, 247] width 83 height 13
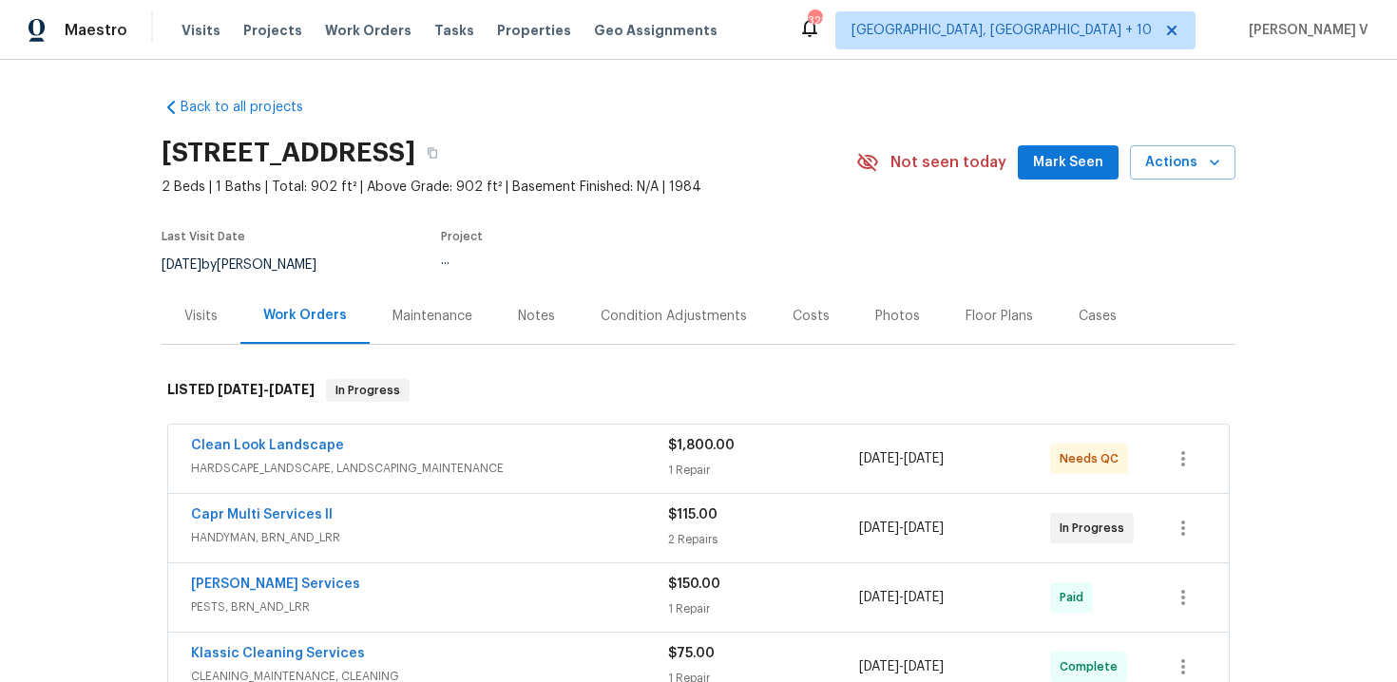
scroll to position [21, 0]
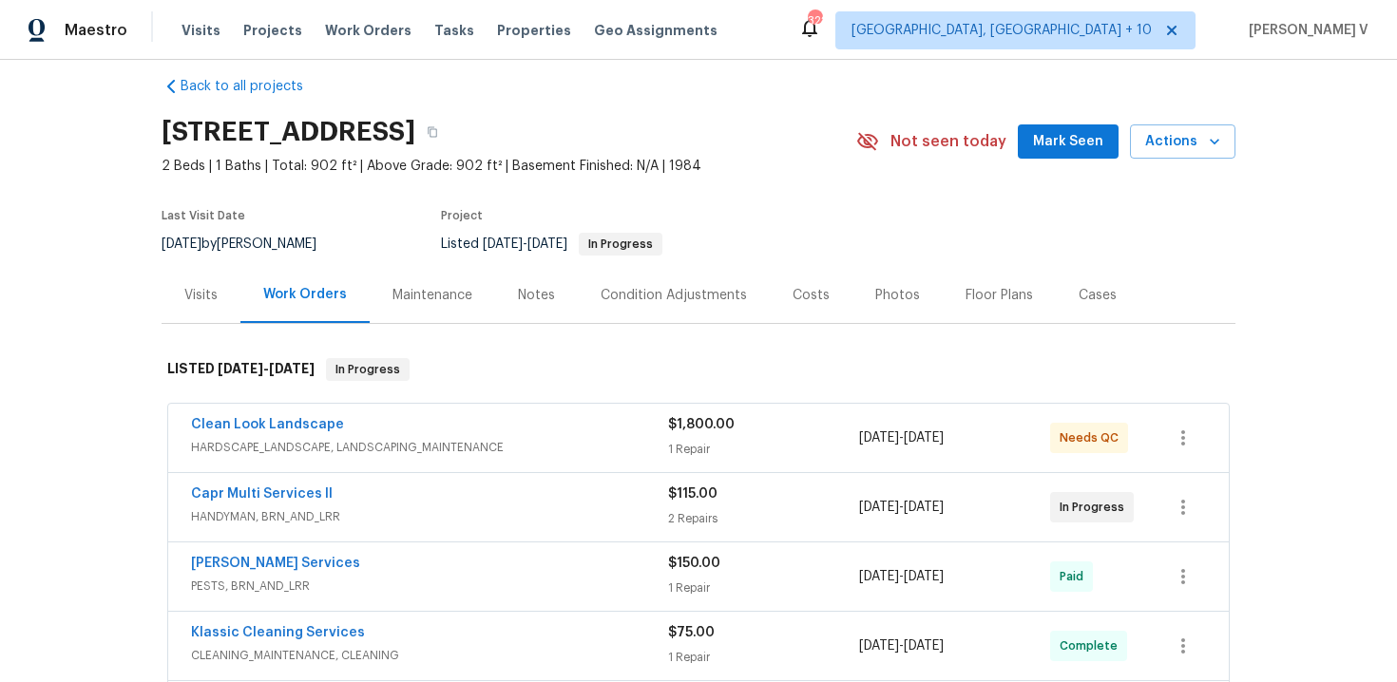
click at [287, 415] on span "Clean Look Landscape" at bounding box center [267, 424] width 153 height 19
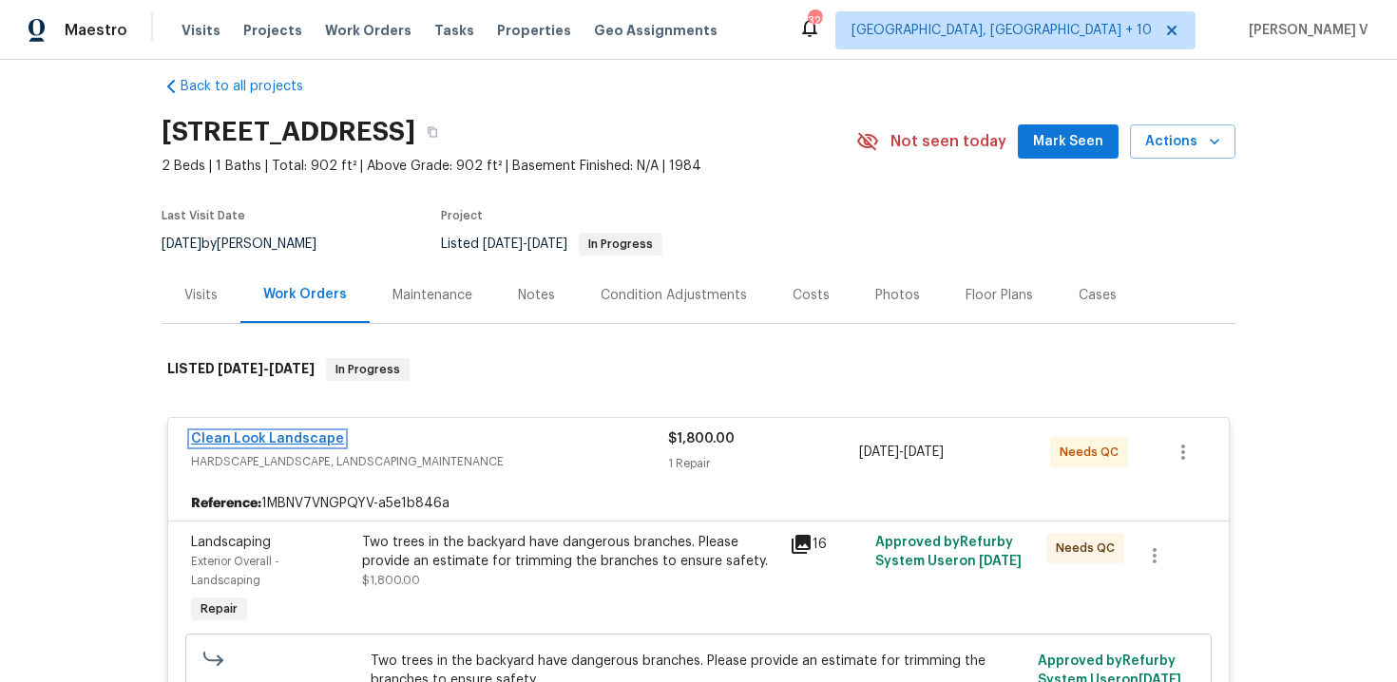
click at [267, 436] on link "Clean Look Landscape" at bounding box center [267, 438] width 153 height 13
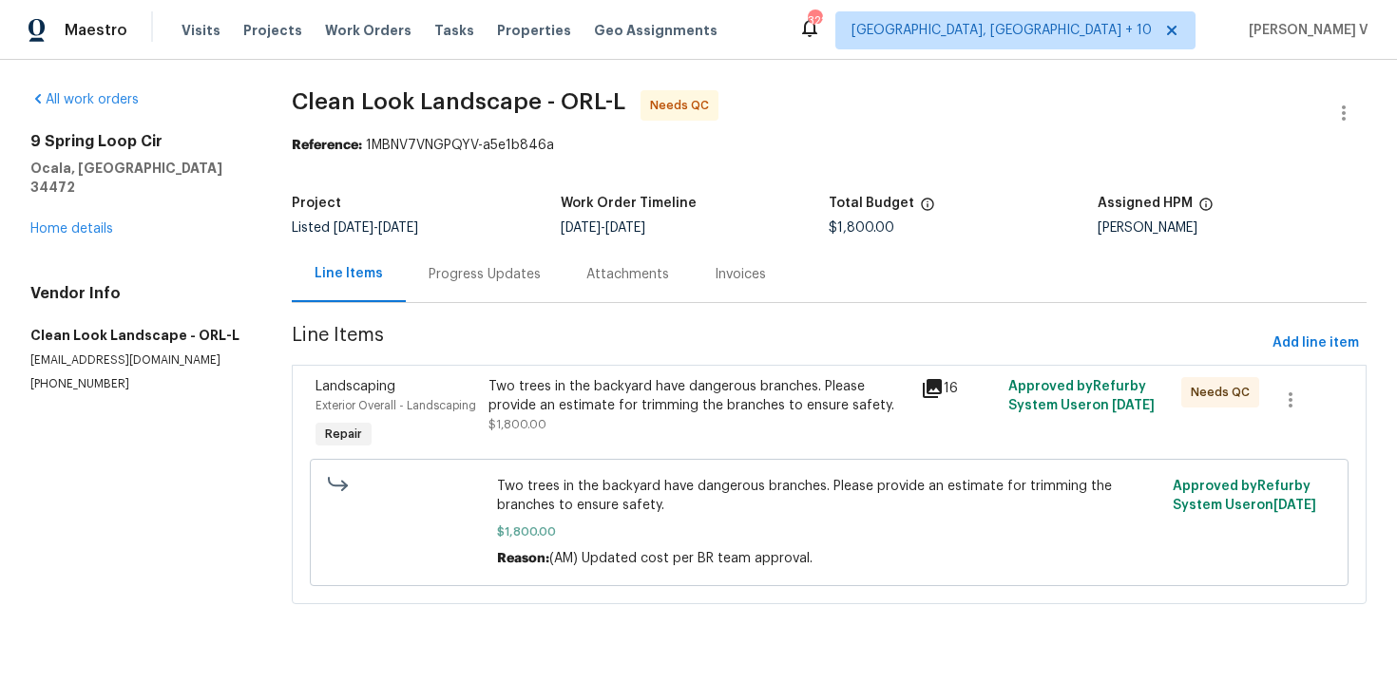
click at [478, 272] on div "Progress Updates" at bounding box center [485, 274] width 112 height 19
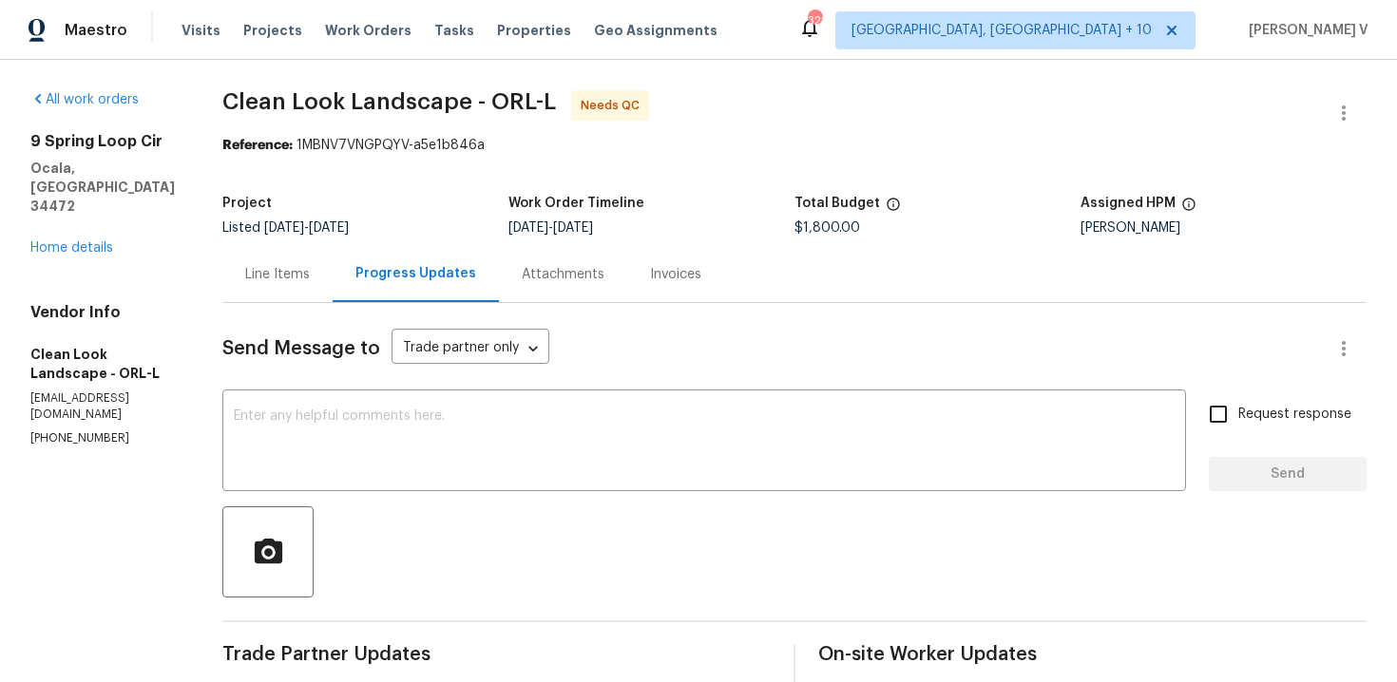
click at [76, 201] on div "9 Spring Loop Cir Ocala, FL 34472 Home details" at bounding box center [103, 194] width 146 height 125
click at [77, 241] on link "Home details" at bounding box center [71, 247] width 83 height 13
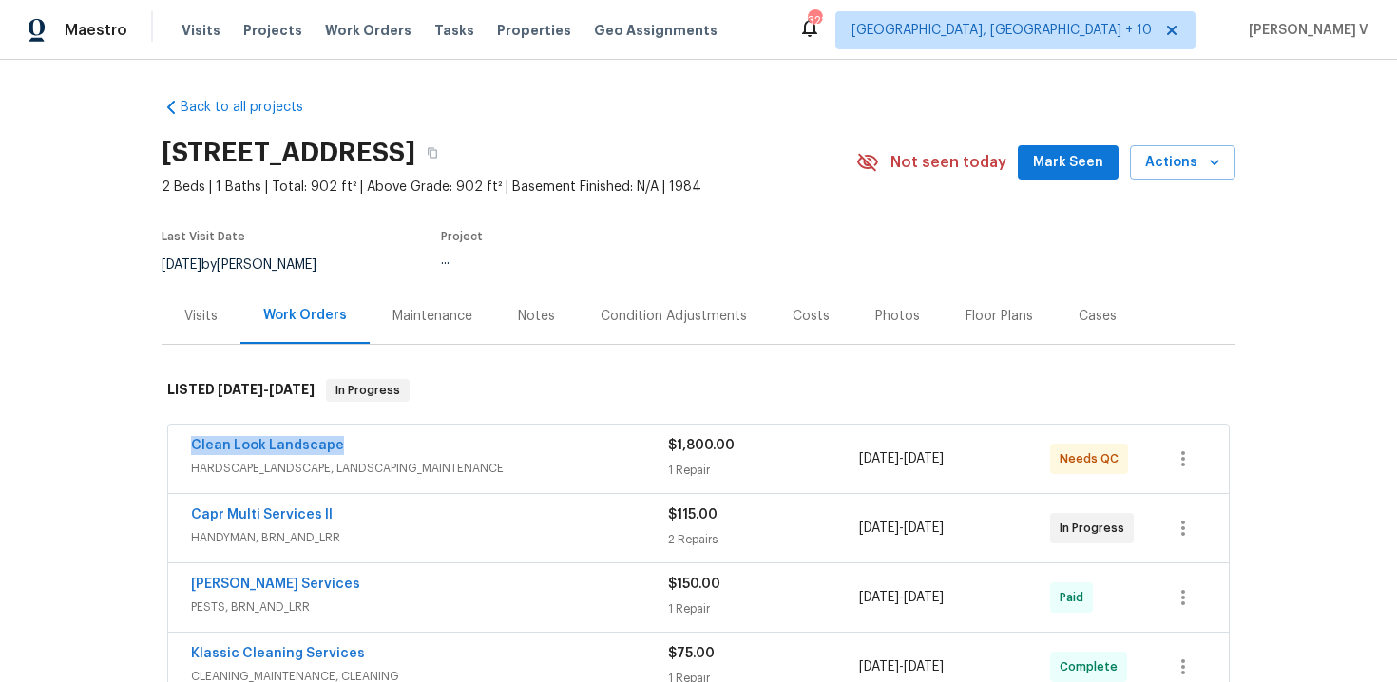
drag, startPoint x: 165, startPoint y: 442, endPoint x: 475, endPoint y: 441, distance: 309.8
click at [475, 441] on div "Clean Look Landscape HARDSCAPE_LANDSCAPE, LANDSCAPING_MAINTENANCE $1,800.00 1 R…" at bounding box center [699, 634] width 1074 height 426
copy link "Clean Look Landscape"
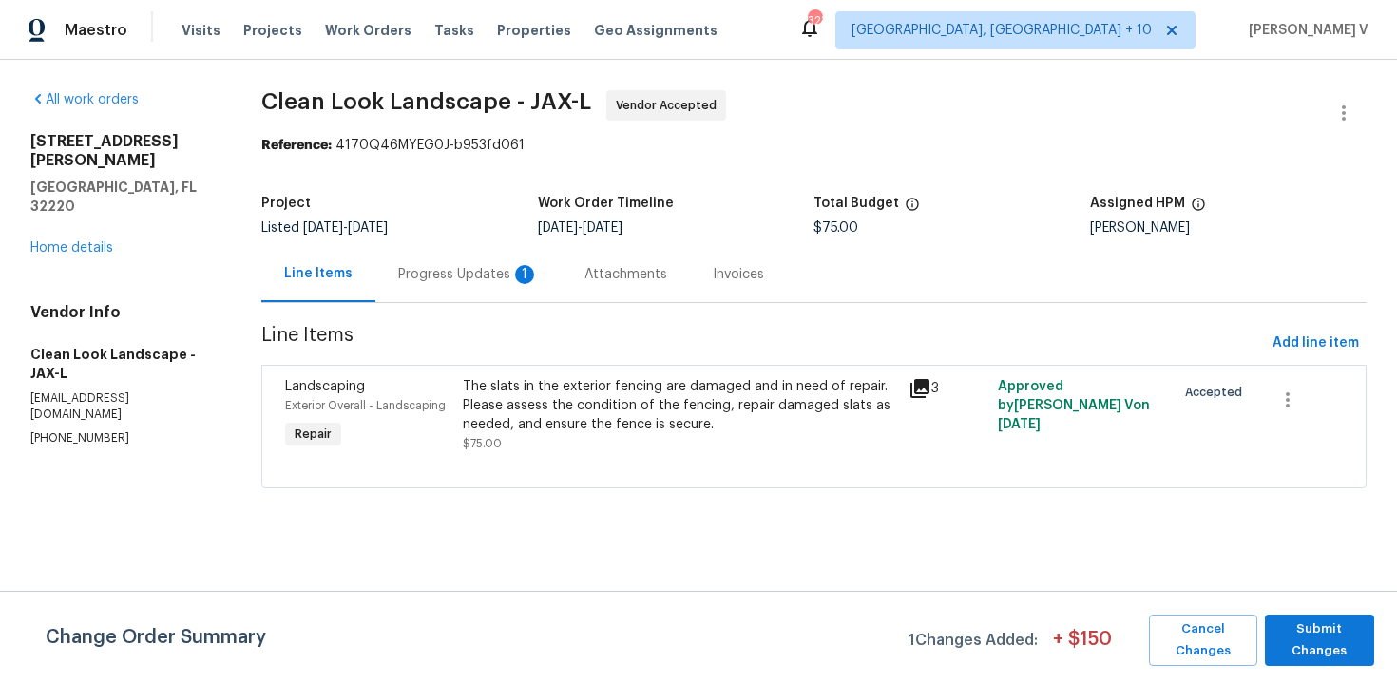
click at [450, 269] on div "Progress Updates 1" at bounding box center [468, 274] width 141 height 19
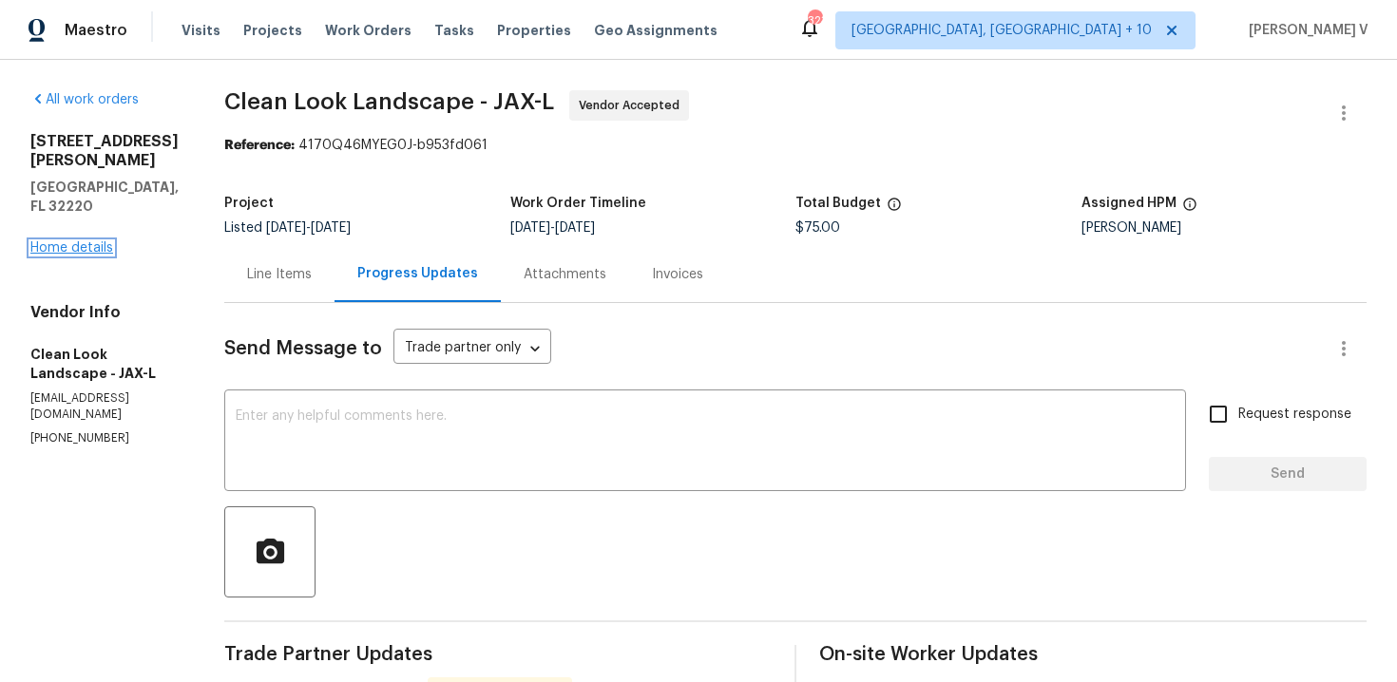
click at [62, 241] on link "Home details" at bounding box center [71, 247] width 83 height 13
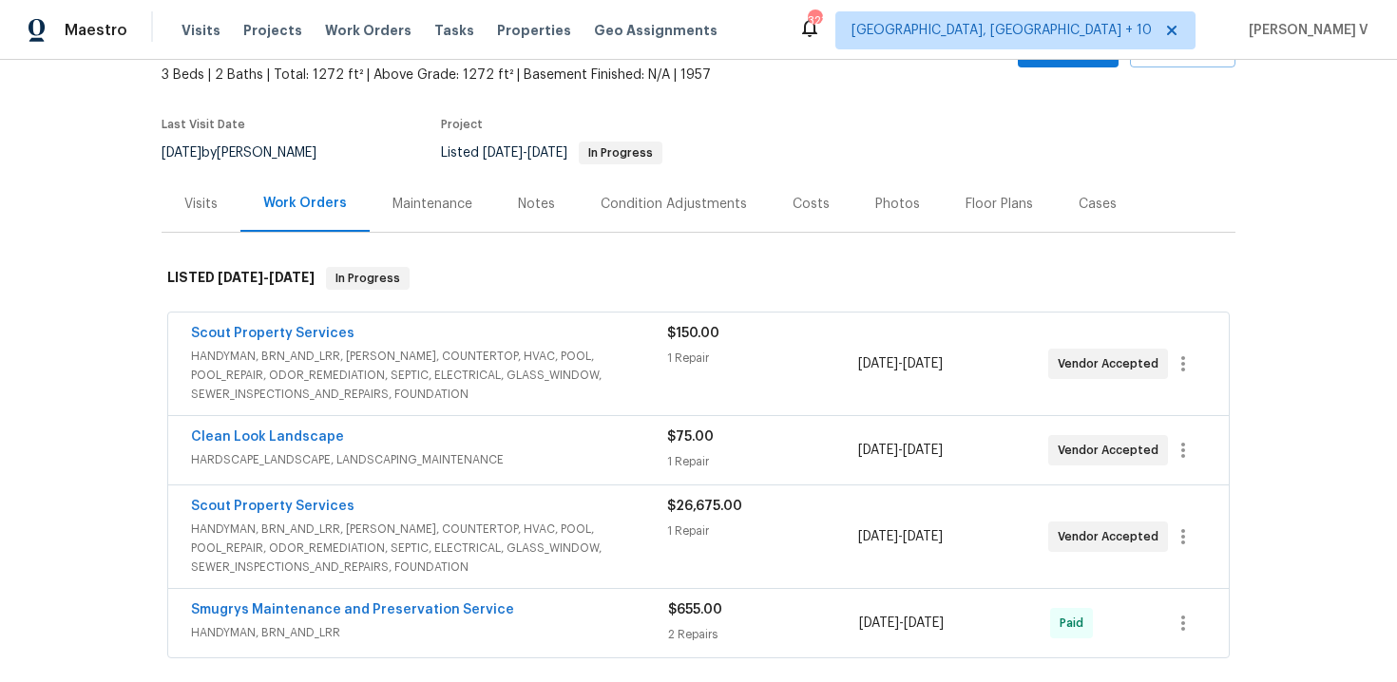
scroll to position [275, 0]
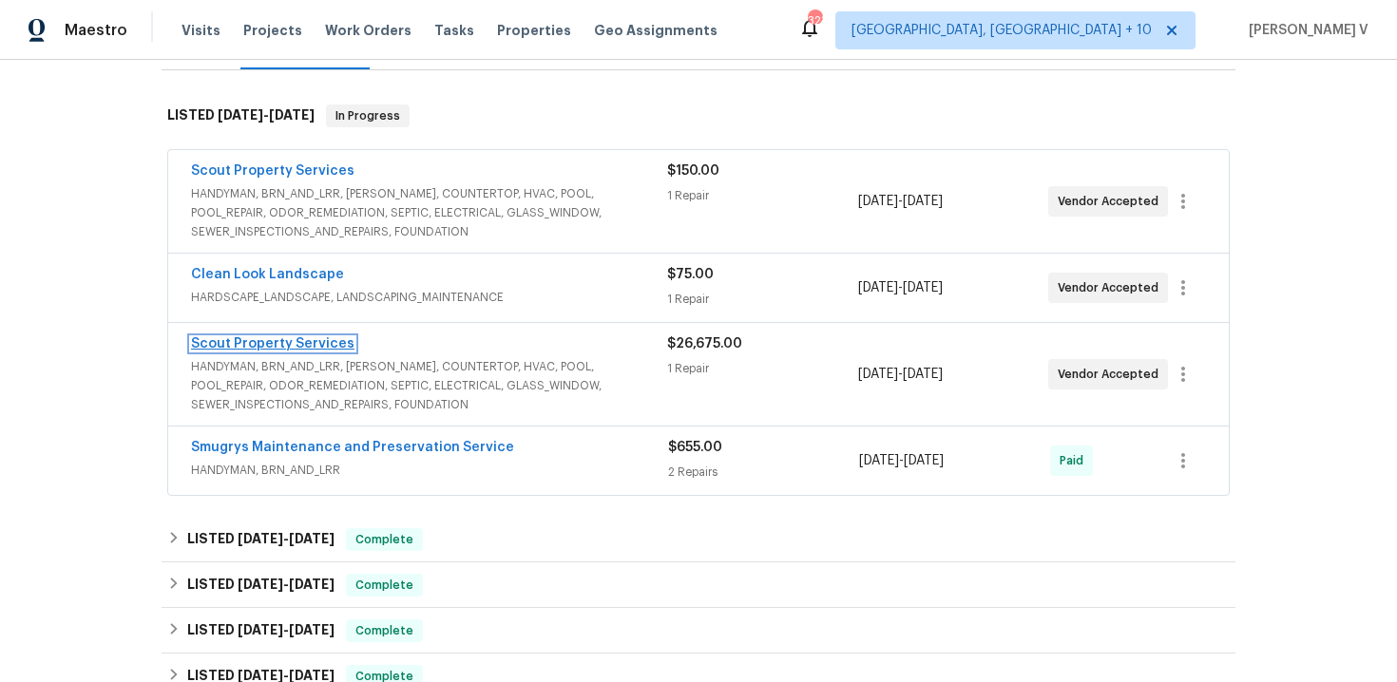
click at [265, 339] on link "Scout Property Services" at bounding box center [272, 343] width 163 height 13
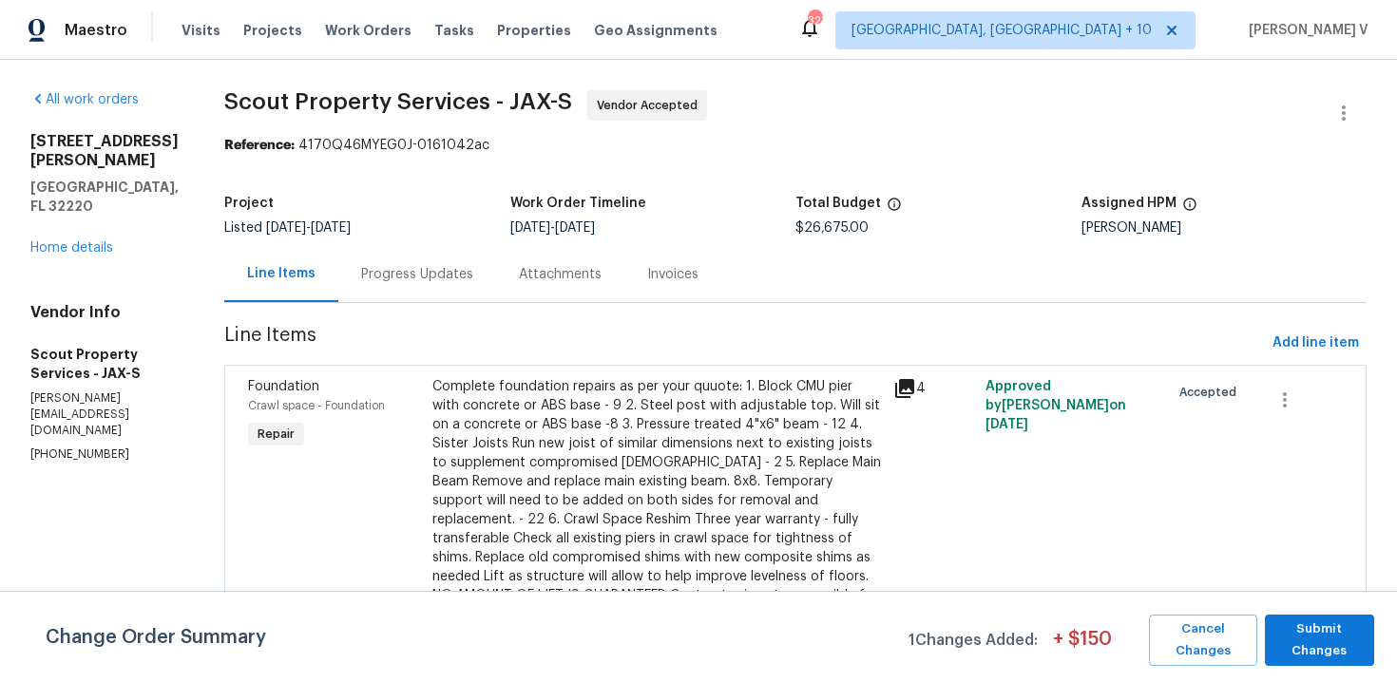
click at [496, 279] on div "Attachments" at bounding box center [560, 274] width 128 height 56
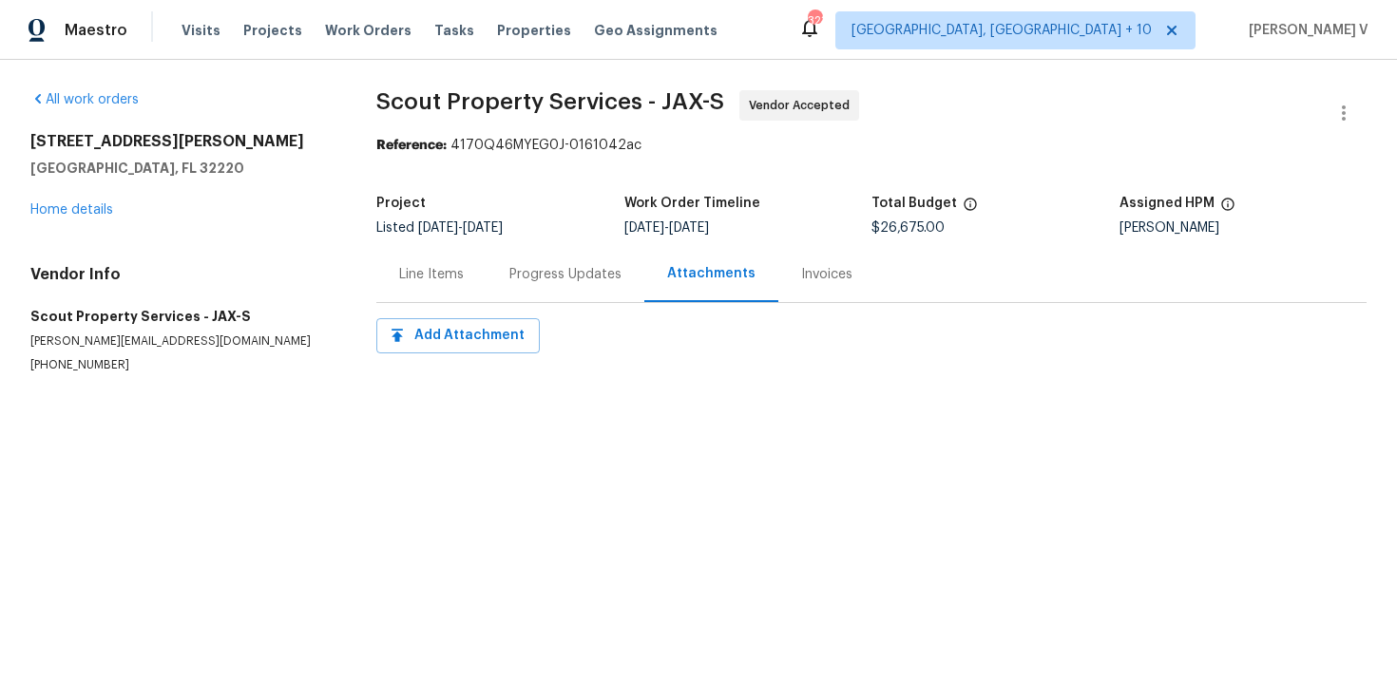
click at [524, 286] on div "Progress Updates" at bounding box center [566, 274] width 158 height 56
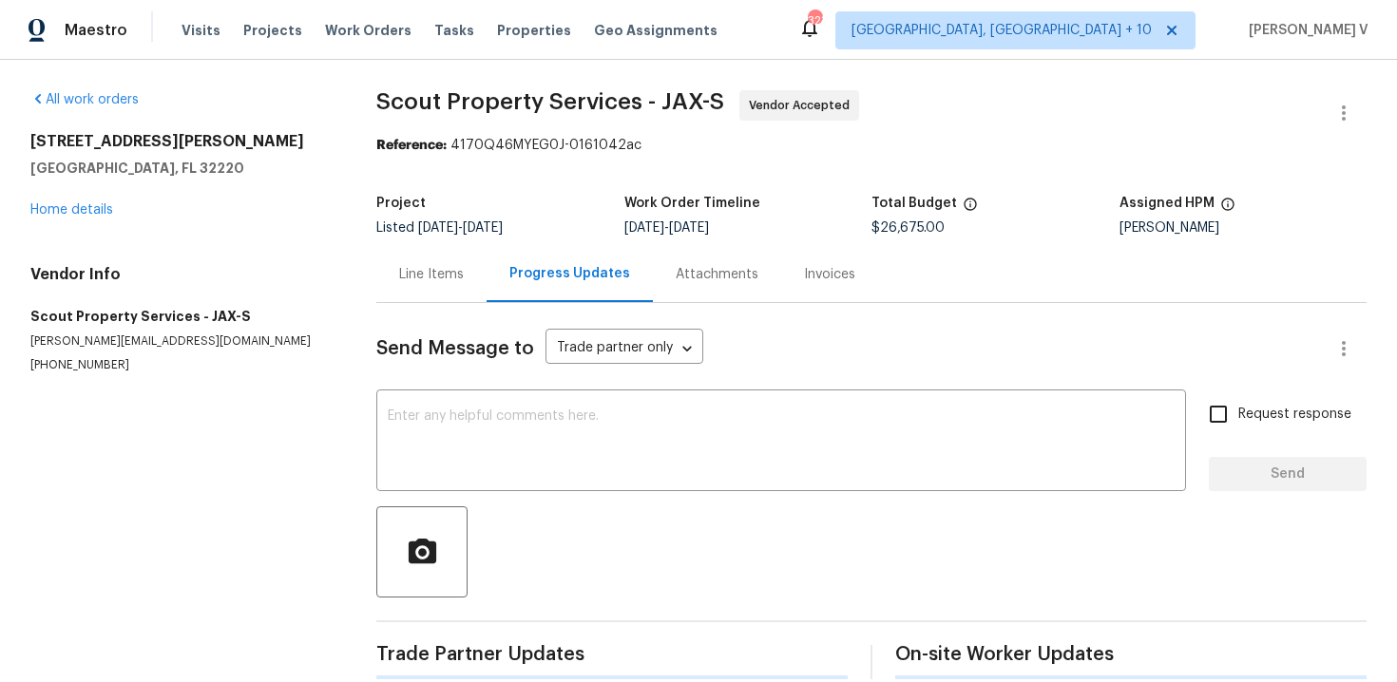
scroll to position [24, 0]
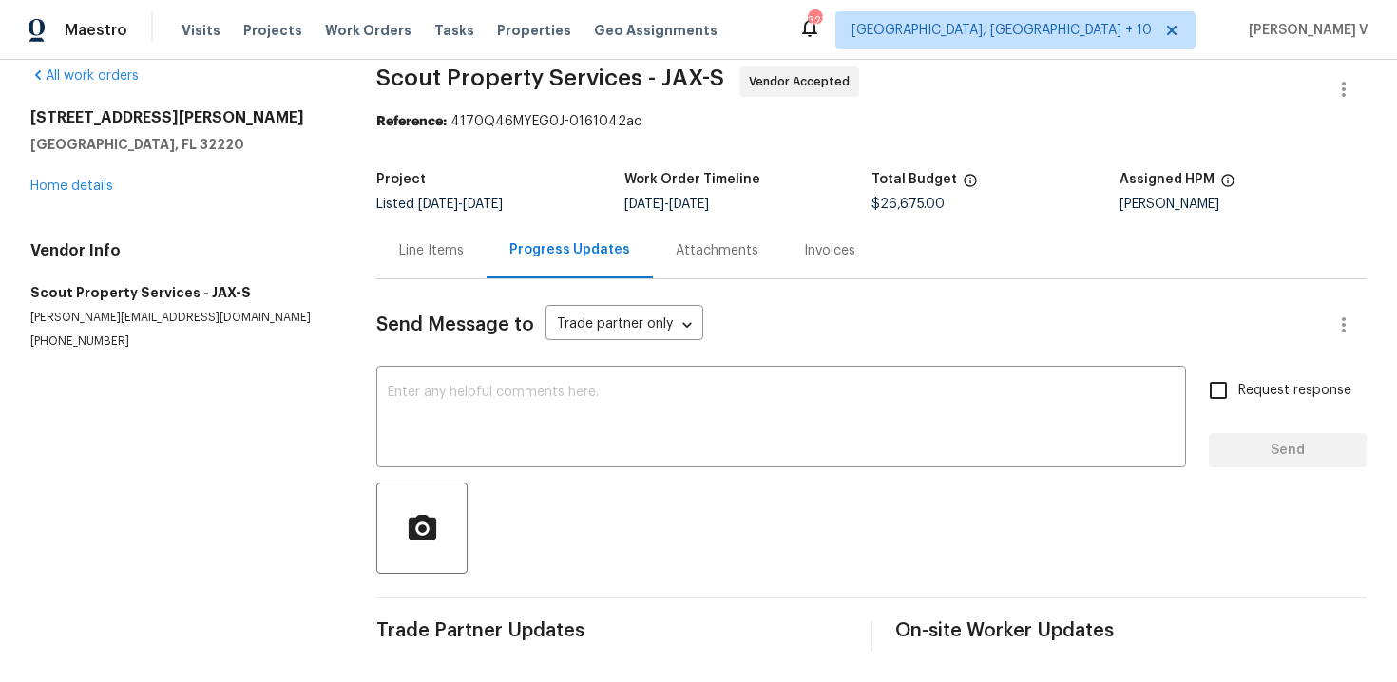
click at [394, 249] on div "Line Items" at bounding box center [431, 250] width 110 height 56
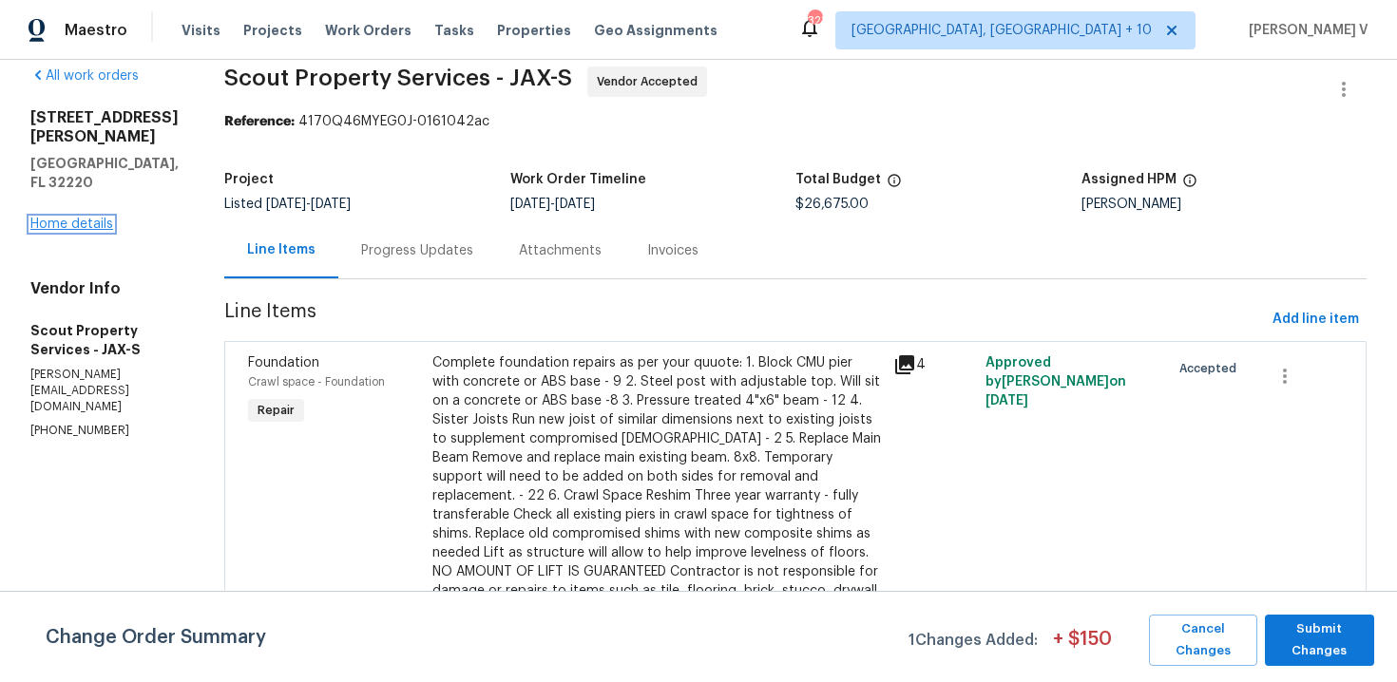
click at [53, 231] on link "Home details" at bounding box center [71, 224] width 83 height 13
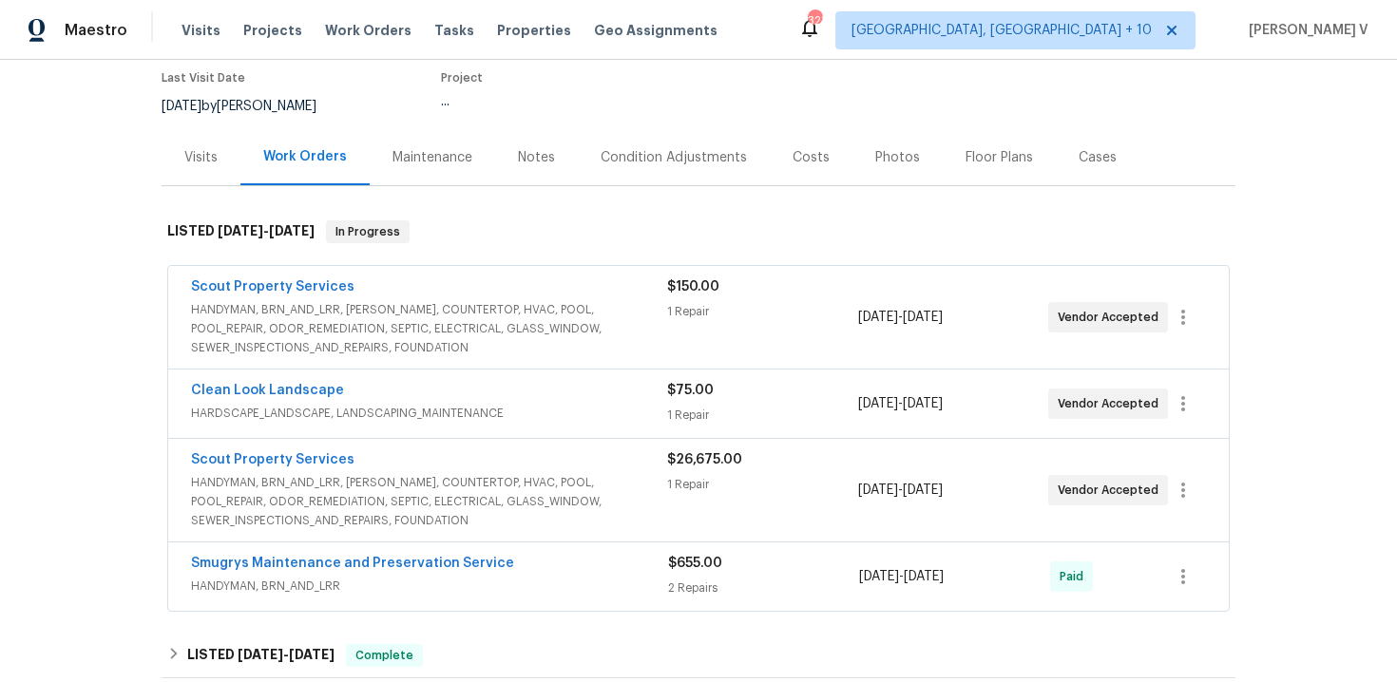
scroll to position [191, 0]
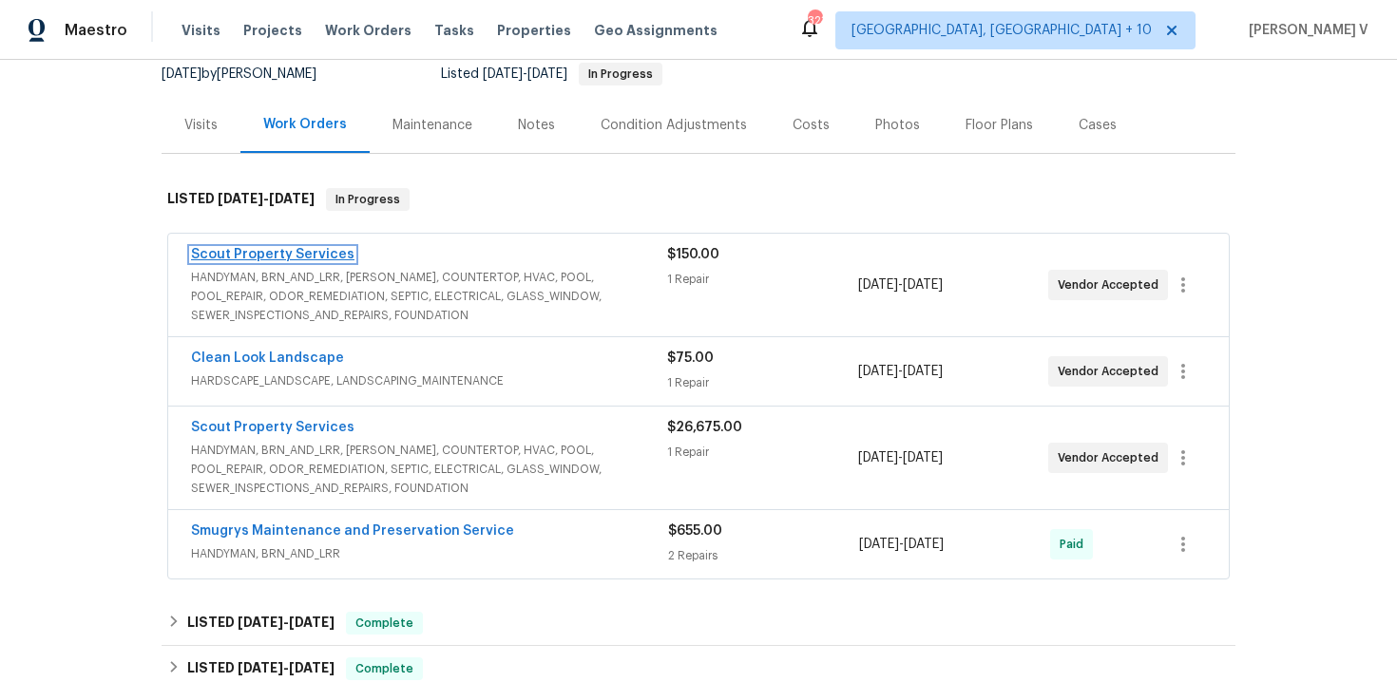
click at [315, 258] on link "Scout Property Services" at bounding box center [272, 254] width 163 height 13
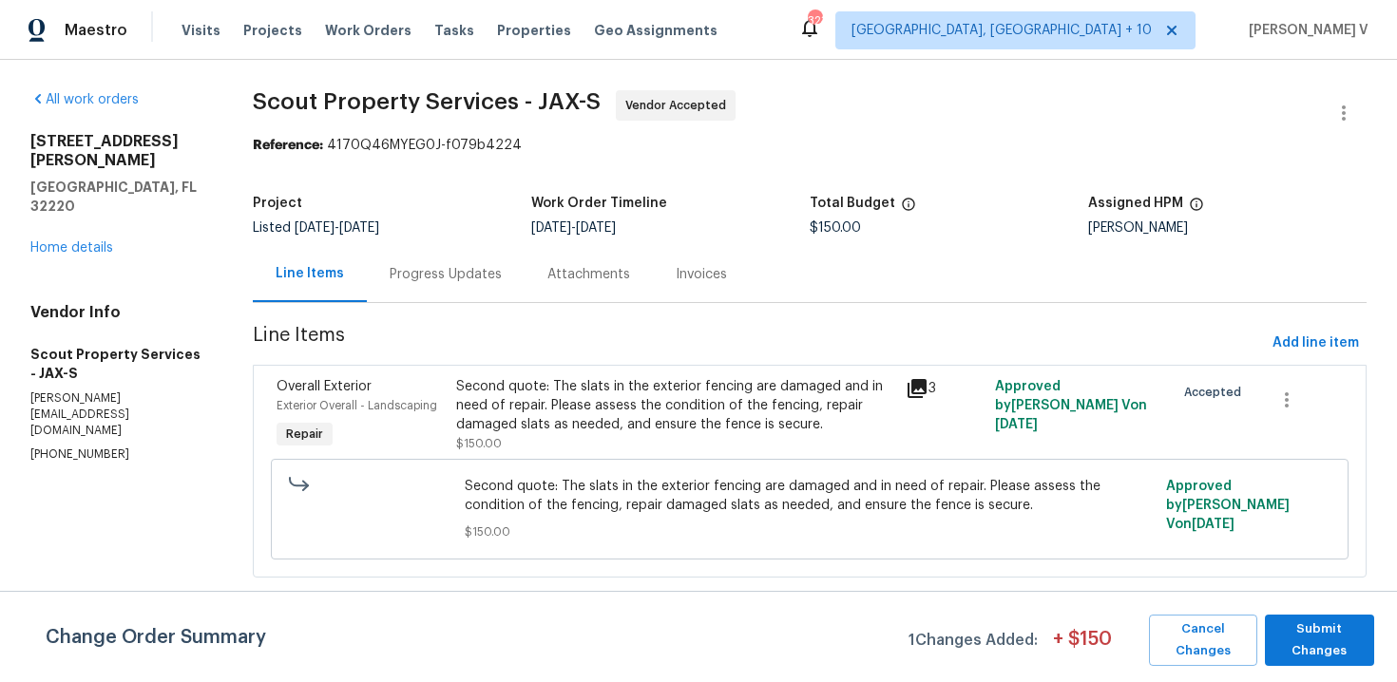
click at [459, 269] on div "Progress Updates" at bounding box center [446, 274] width 112 height 19
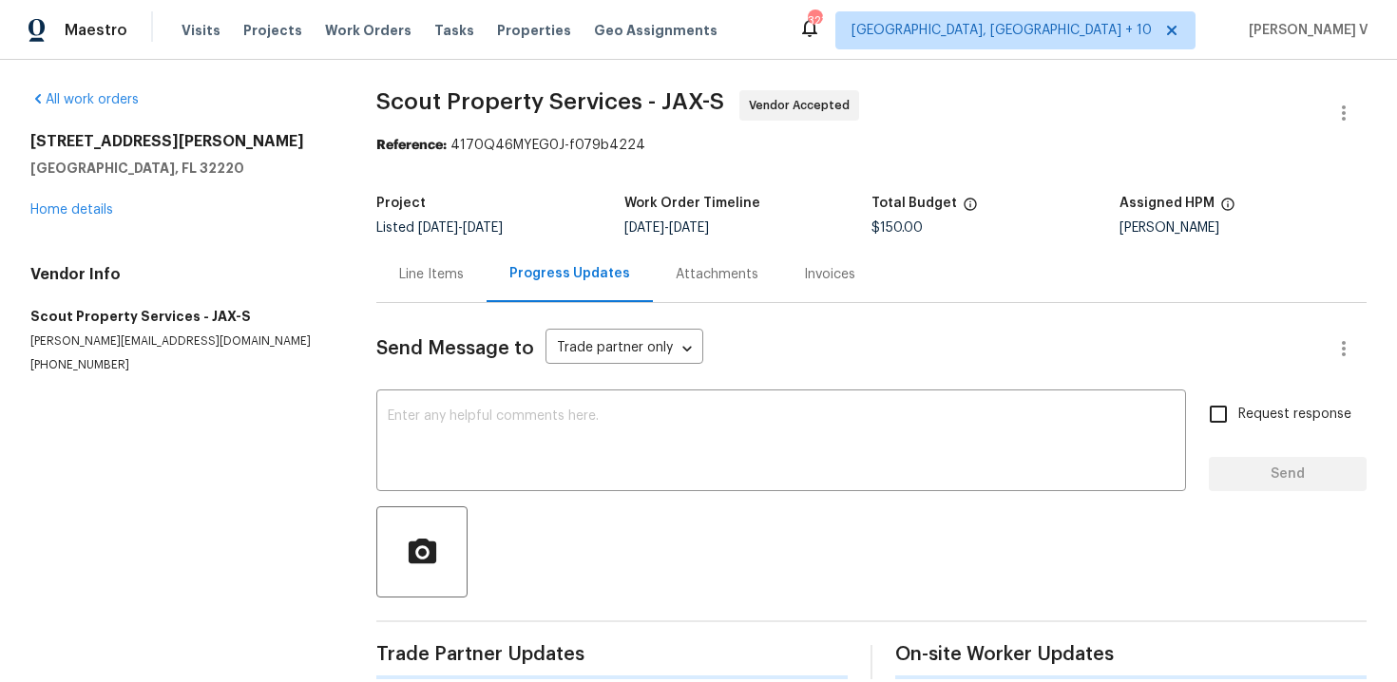
scroll to position [155, 0]
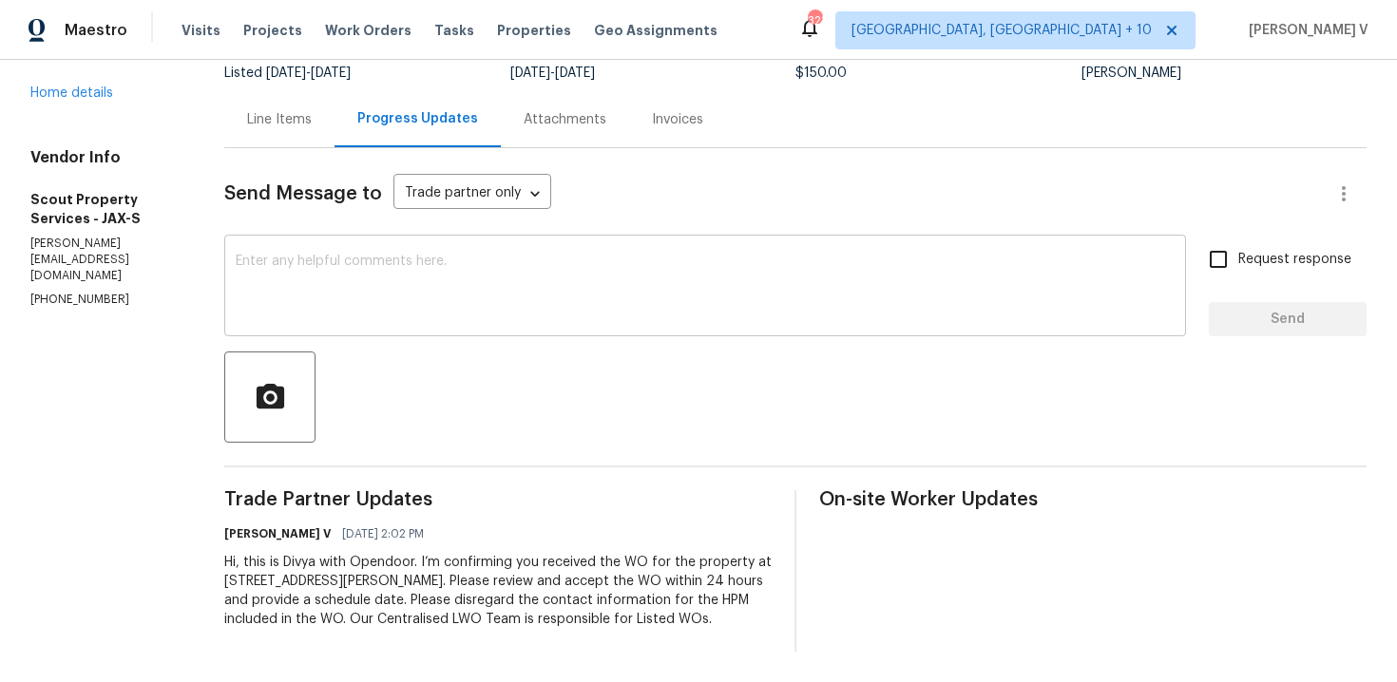
click at [434, 279] on textarea at bounding box center [705, 288] width 939 height 67
paste textarea "Hi team, Thank you for accepting the work order. Could you please provide a sch…"
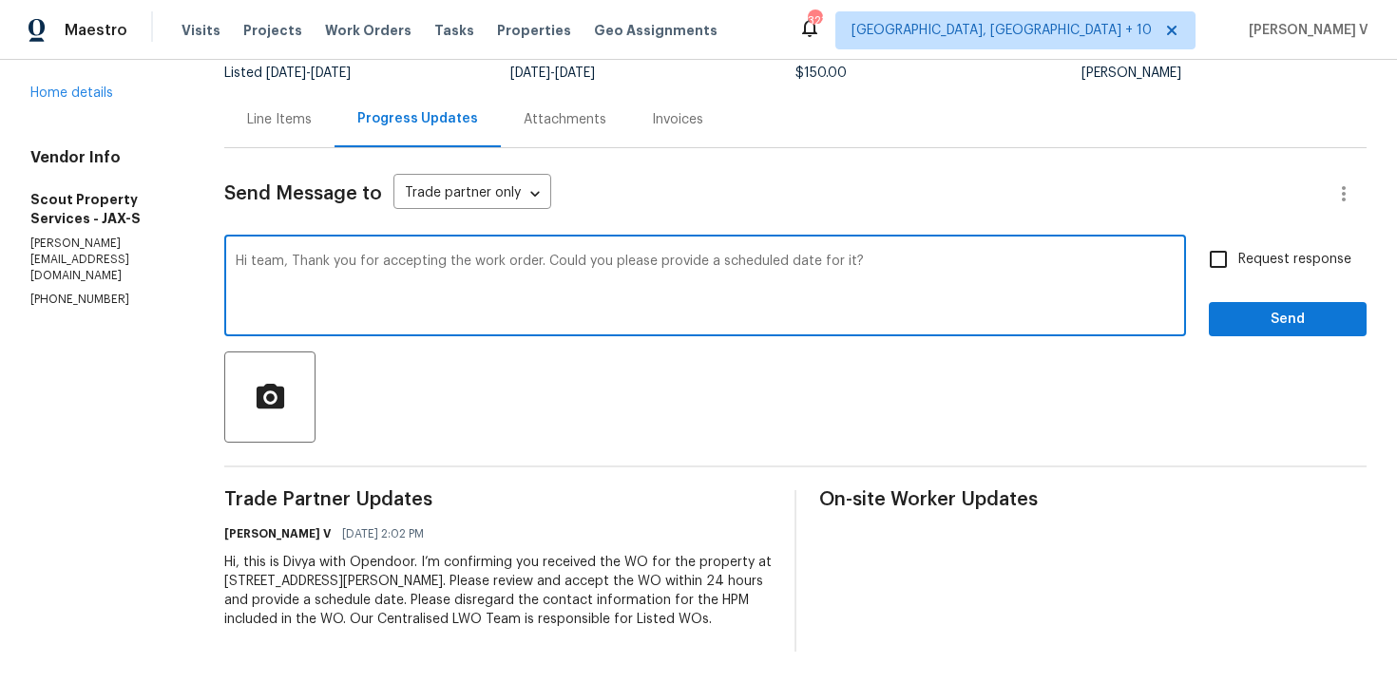
type textarea "Hi team, Thank you for accepting the work order. Could you please provide a sch…"
click at [1235, 273] on input "Request response" at bounding box center [1218, 259] width 40 height 40
checkbox input "true"
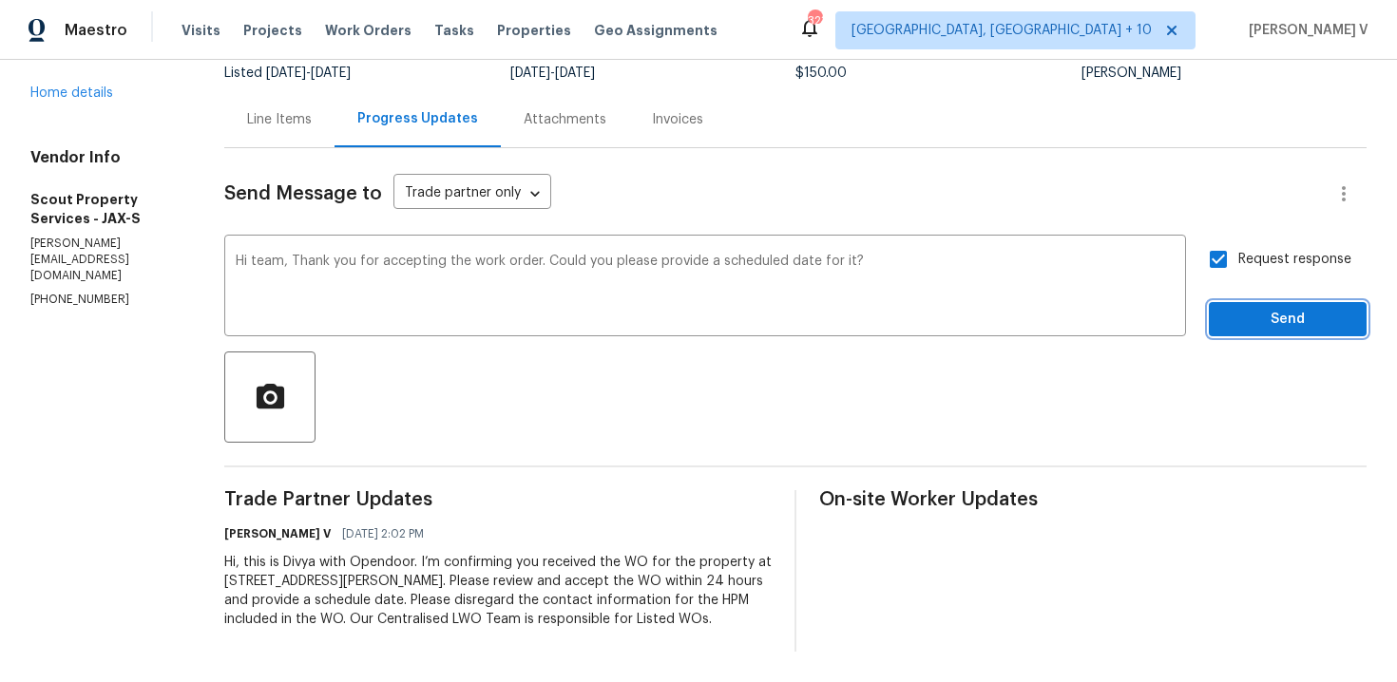
click at [1316, 320] on span "Send" at bounding box center [1287, 320] width 127 height 24
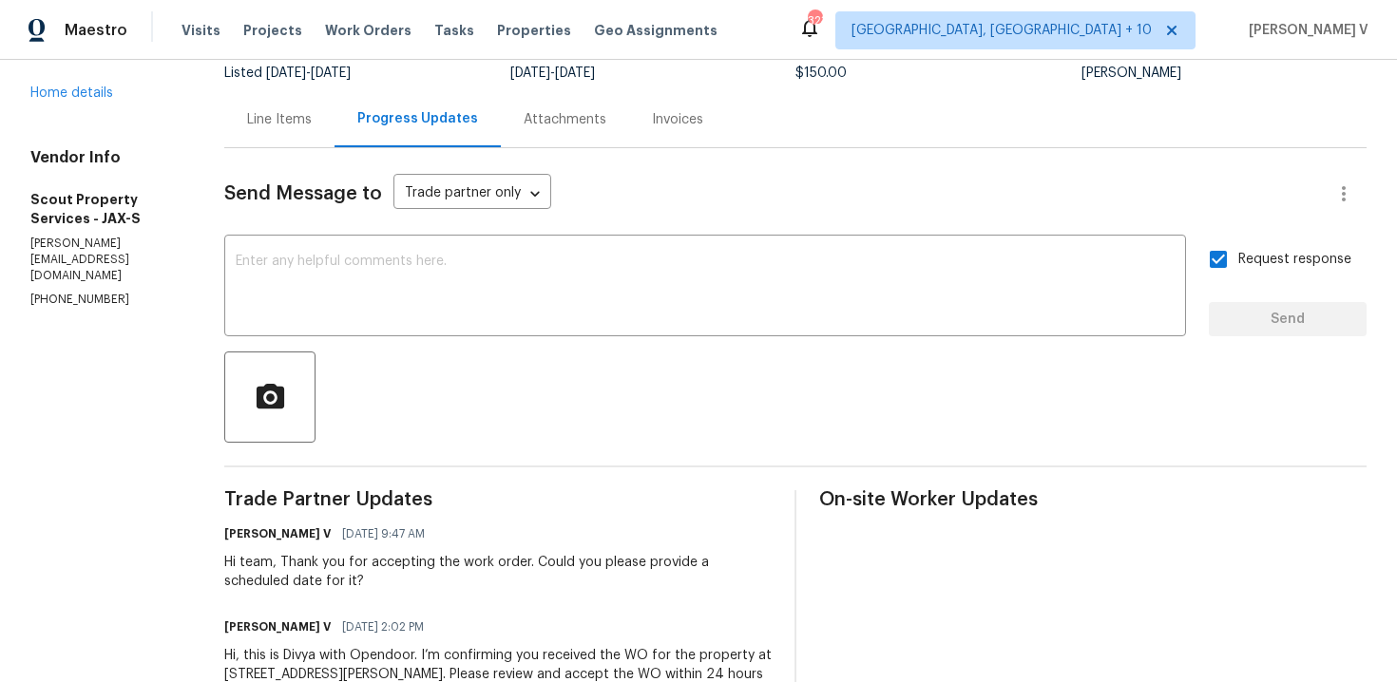
scroll to position [0, 0]
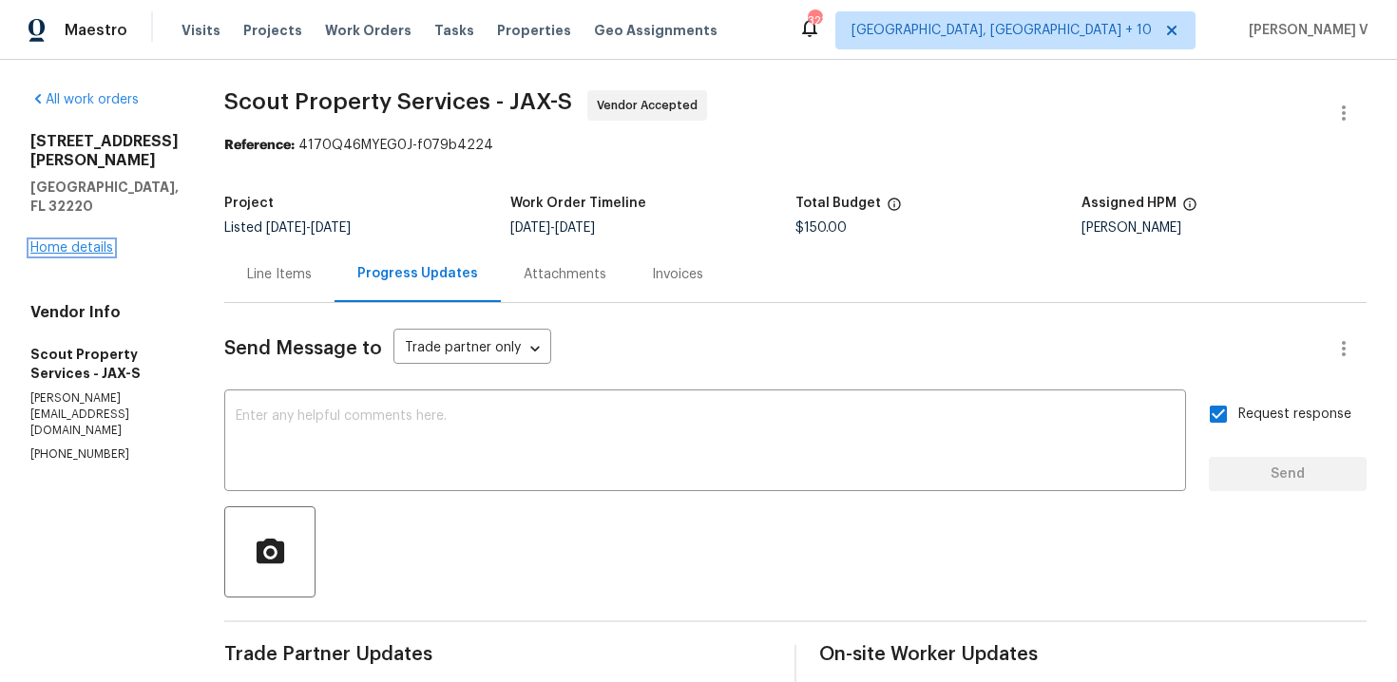
click at [82, 241] on link "Home details" at bounding box center [71, 247] width 83 height 13
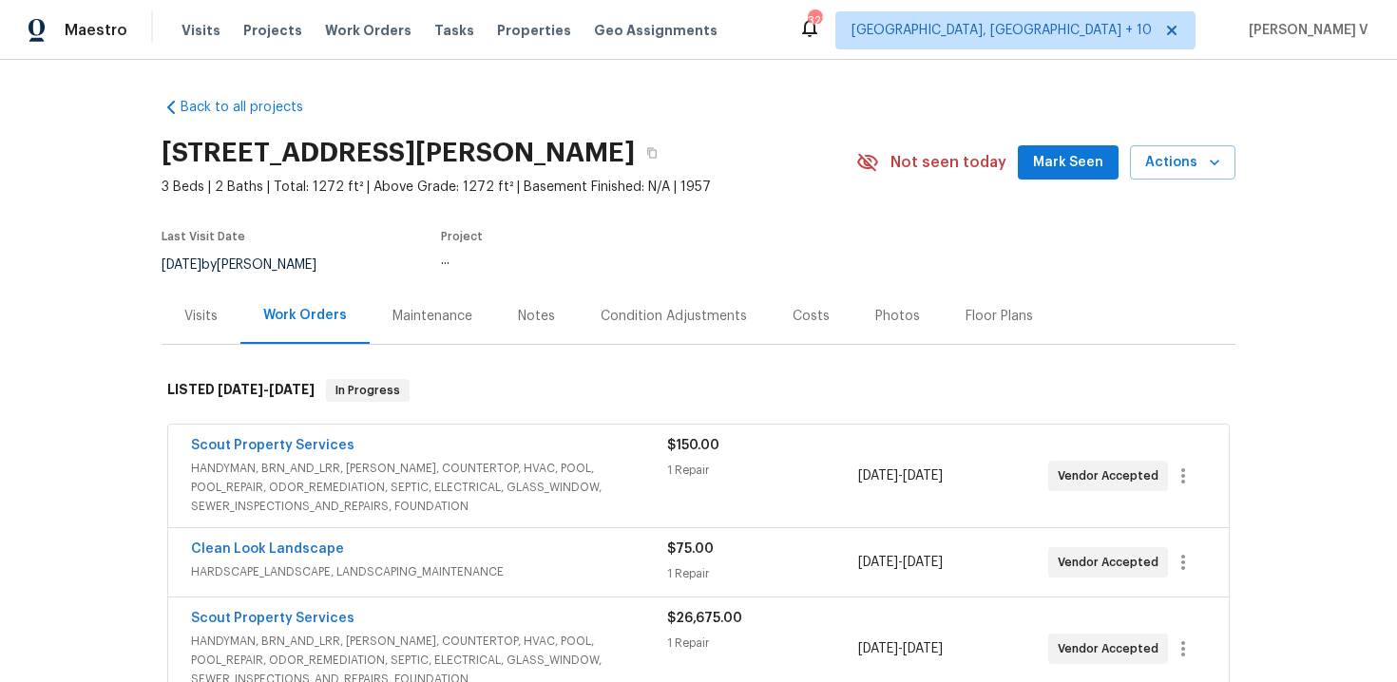
scroll to position [152, 0]
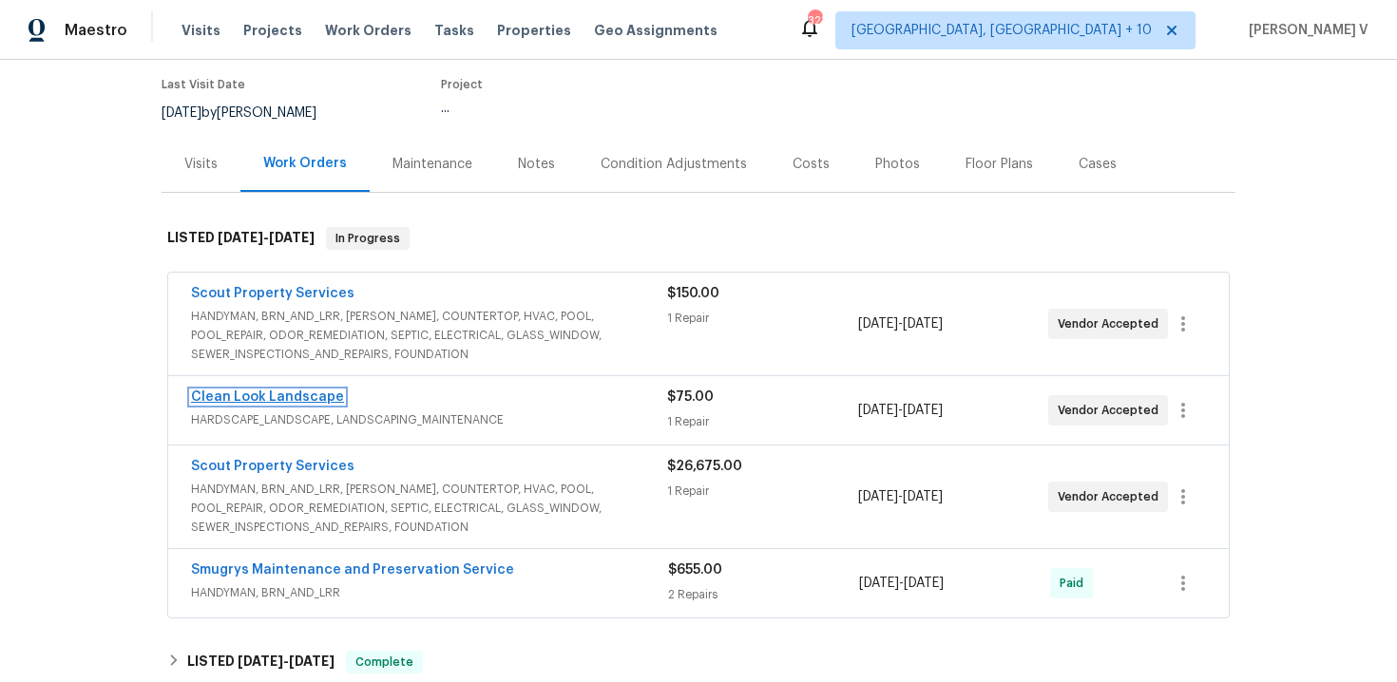
click at [301, 399] on link "Clean Look Landscape" at bounding box center [267, 397] width 153 height 13
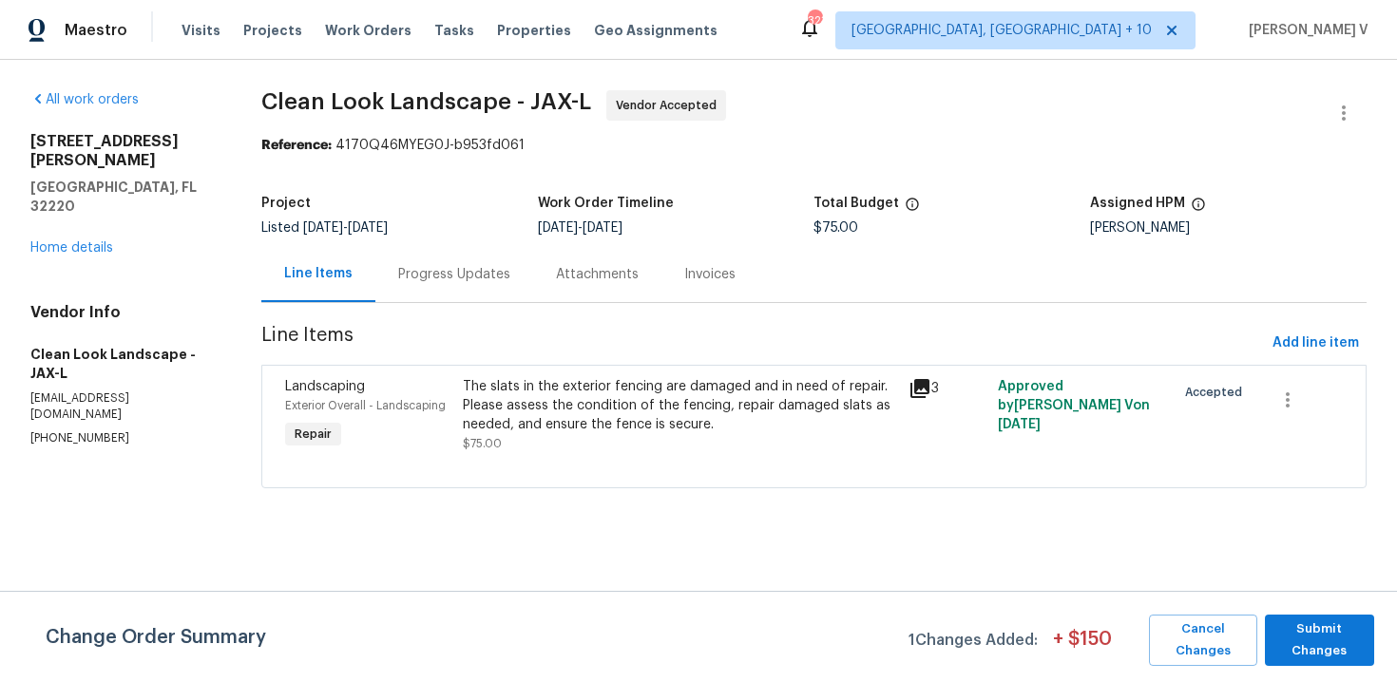
click at [533, 293] on div "Attachments" at bounding box center [597, 274] width 128 height 56
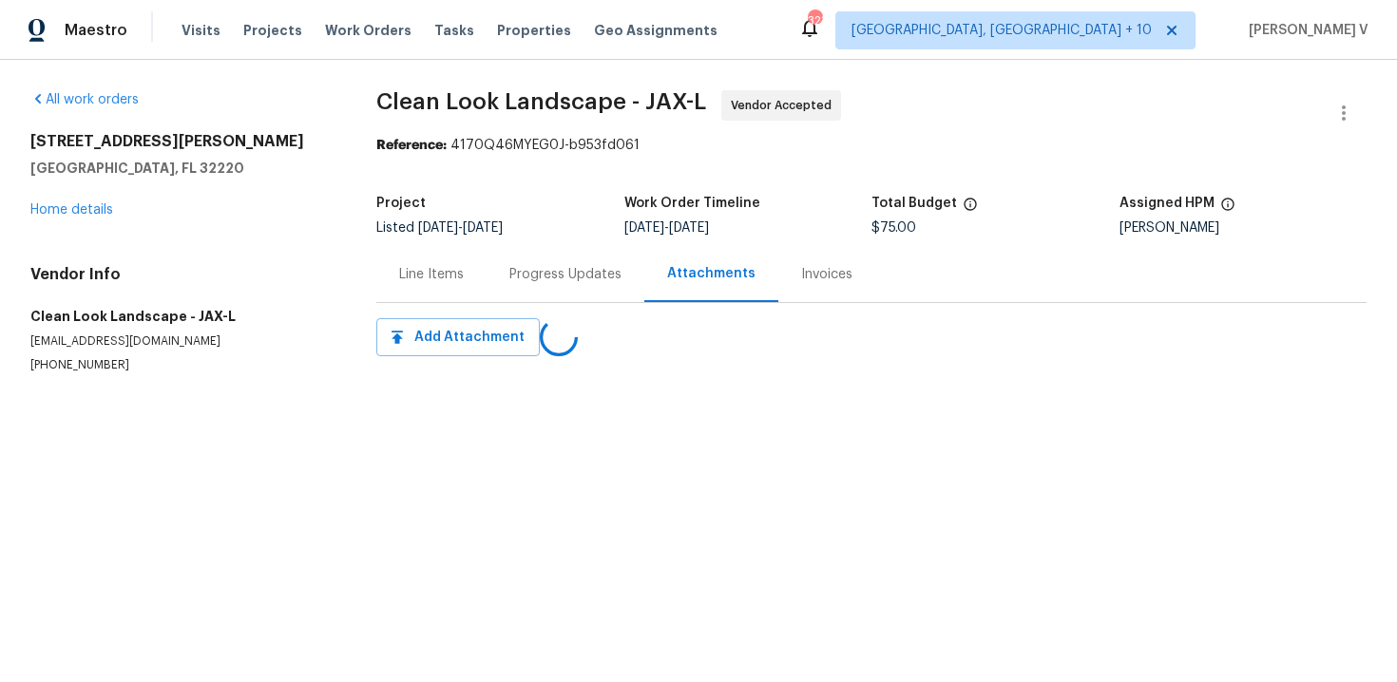
click at [529, 293] on div "Progress Updates" at bounding box center [566, 274] width 158 height 56
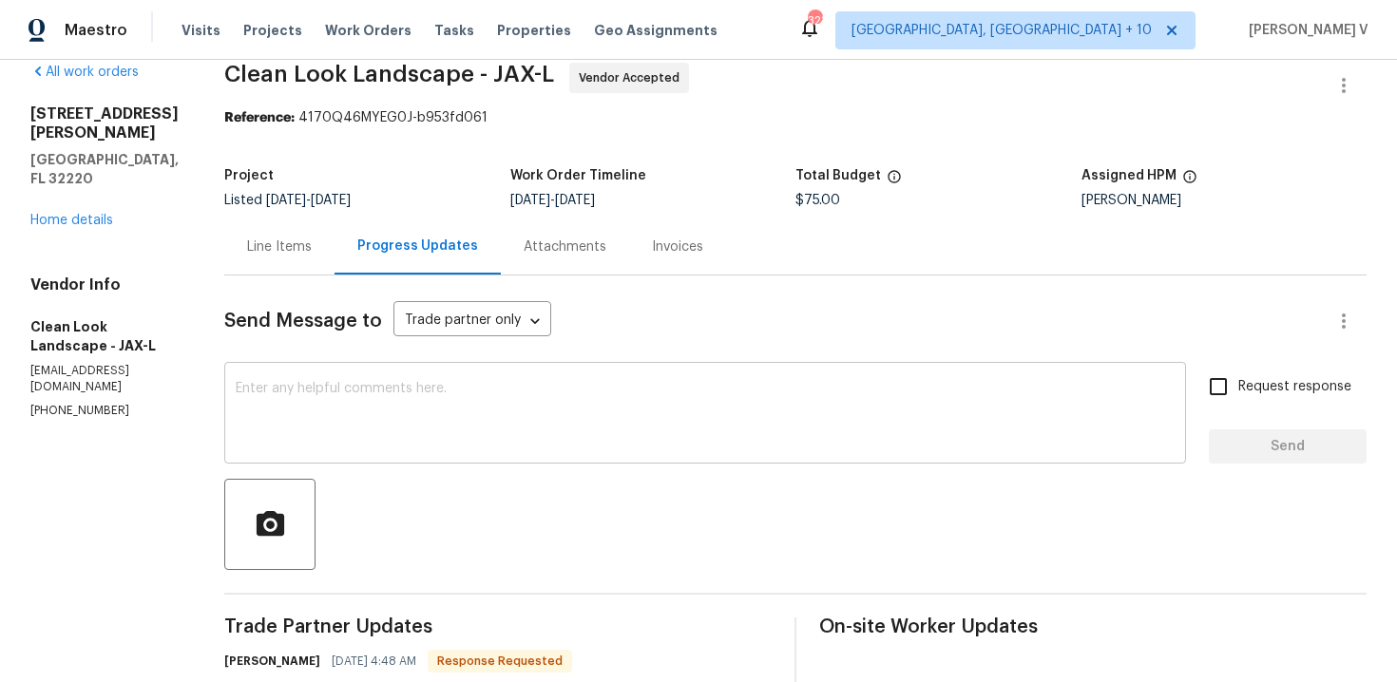
scroll to position [95, 0]
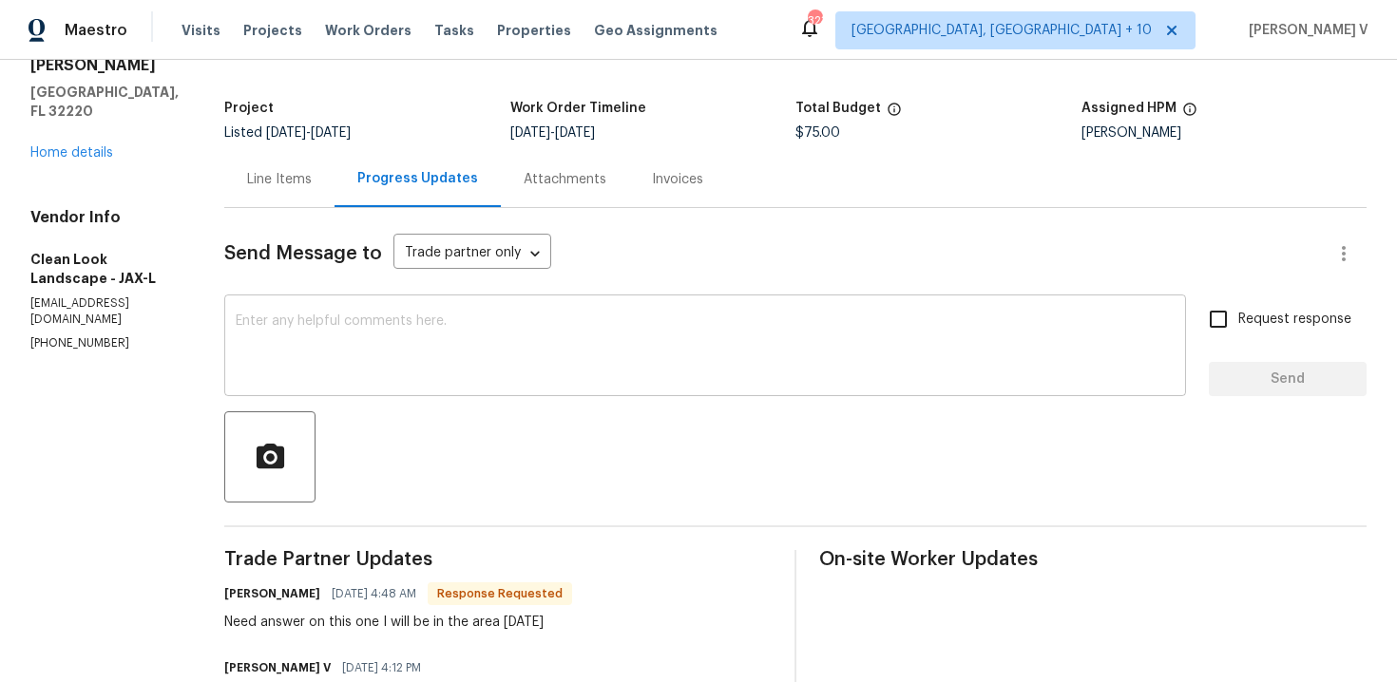
click at [469, 360] on textarea at bounding box center [705, 348] width 939 height 67
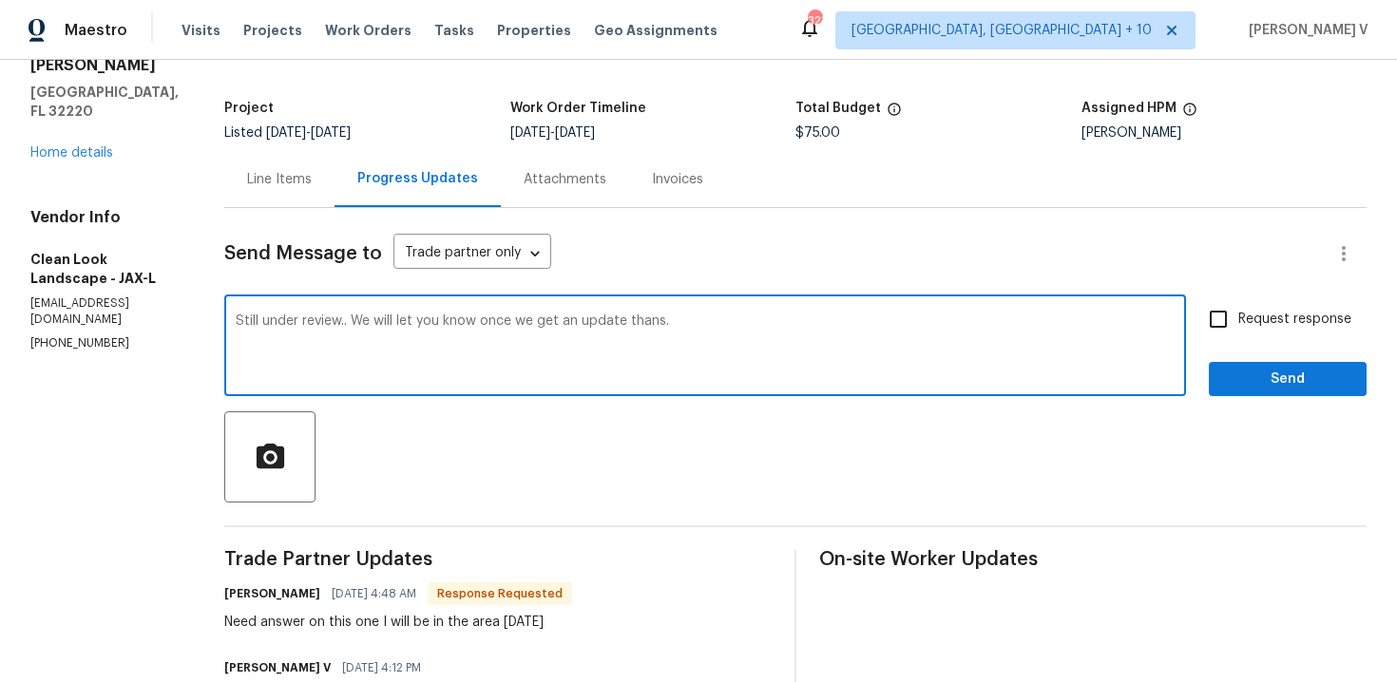
click at [682, 328] on textarea "Still under review.. We will let you know once we get an update thans." at bounding box center [705, 348] width 939 height 67
click at [684, 321] on textarea "Still under review.. We will let you know once we get an update thans." at bounding box center [705, 348] width 939 height 67
type textarea "Still under review.. We will let you know once we get an update thanks."
click at [1248, 319] on span "Request response" at bounding box center [1294, 320] width 113 height 20
click at [1238, 319] on input "Request response" at bounding box center [1218, 319] width 40 height 40
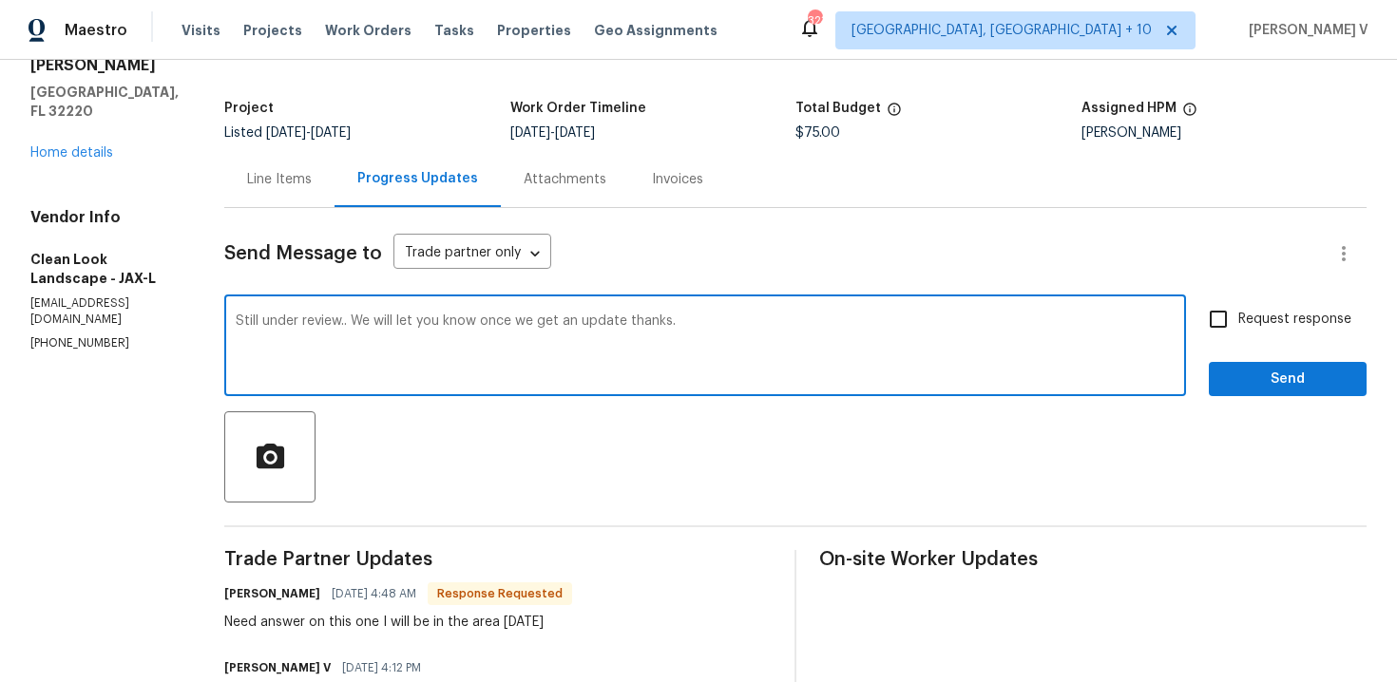
checkbox input "true"
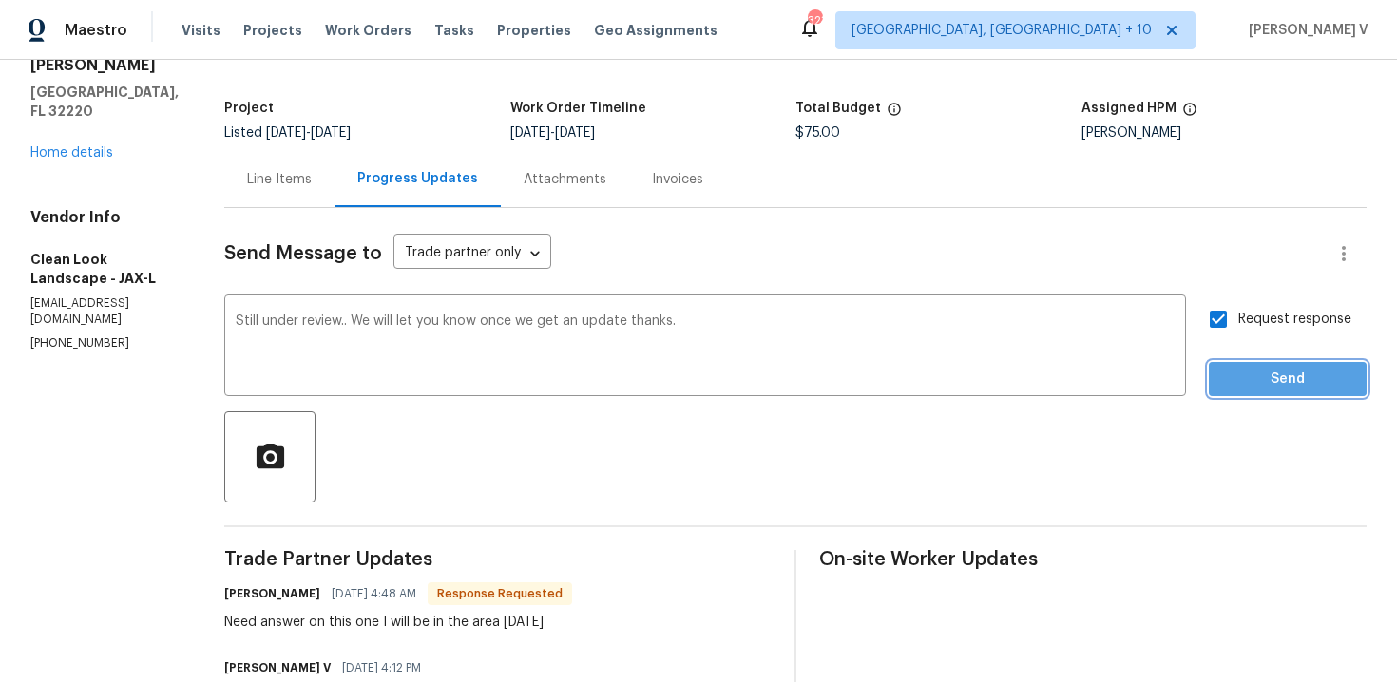
click at [1247, 377] on span "Send" at bounding box center [1287, 380] width 127 height 24
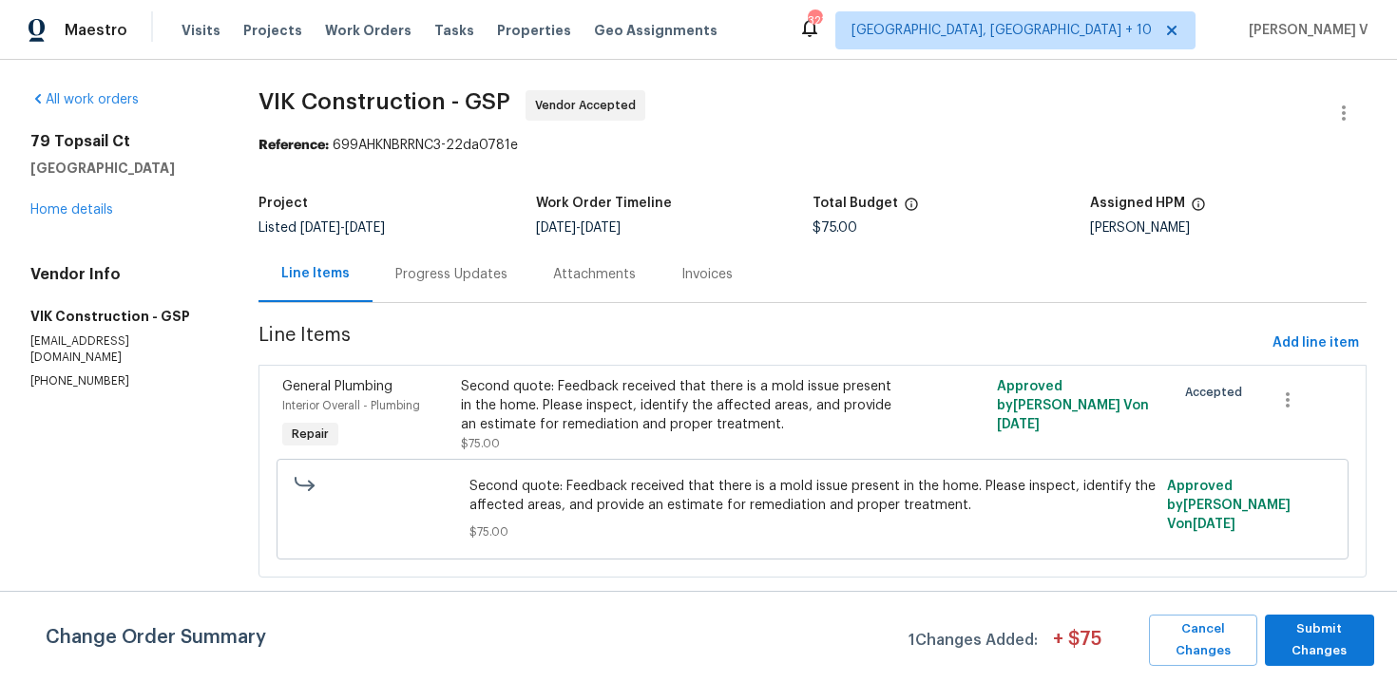
click at [455, 283] on div "Progress Updates" at bounding box center [451, 274] width 112 height 19
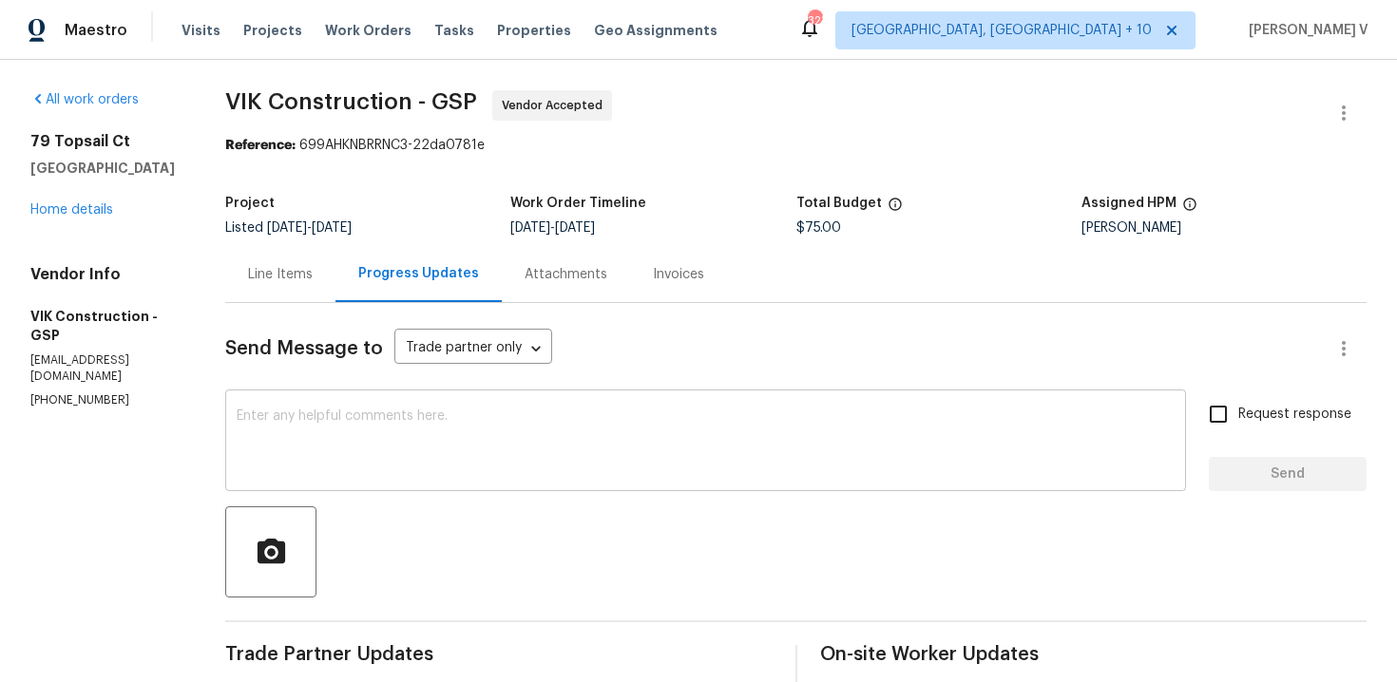
click at [431, 415] on textarea at bounding box center [706, 443] width 938 height 67
paste textarea "Hi team, Thank you for accepting the work order. Could you please provide a sch…"
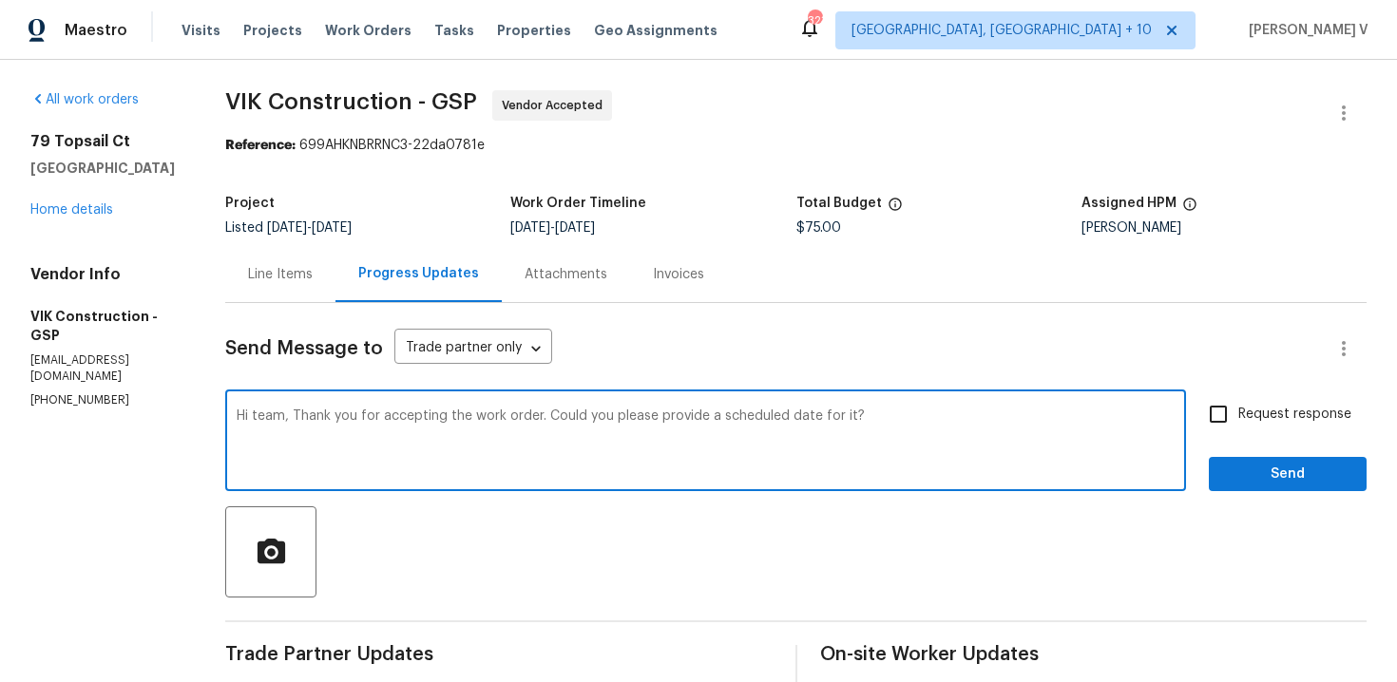
scroll to position [155, 0]
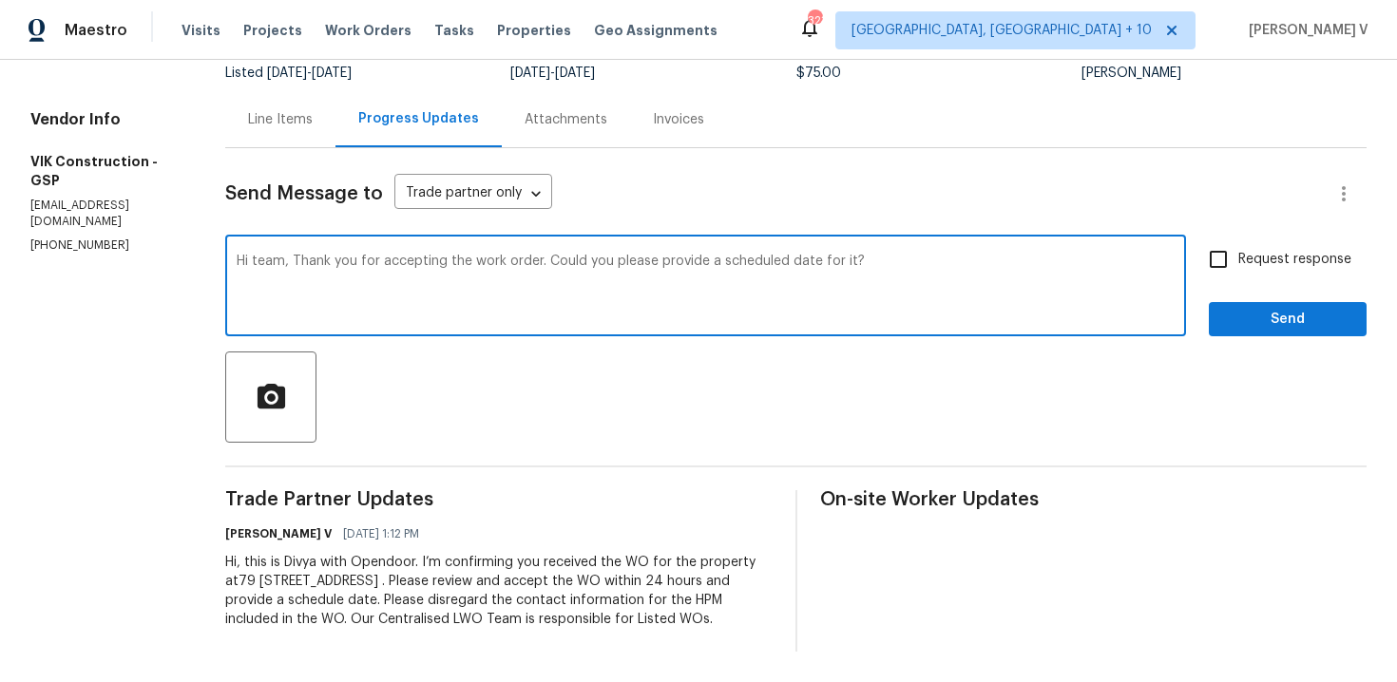
type textarea "Hi team, Thank you for accepting the work order. Could you please provide a sch…"
click at [1262, 258] on span "Request response" at bounding box center [1294, 260] width 113 height 20
click at [1238, 258] on input "Request response" at bounding box center [1218, 259] width 40 height 40
checkbox input "true"
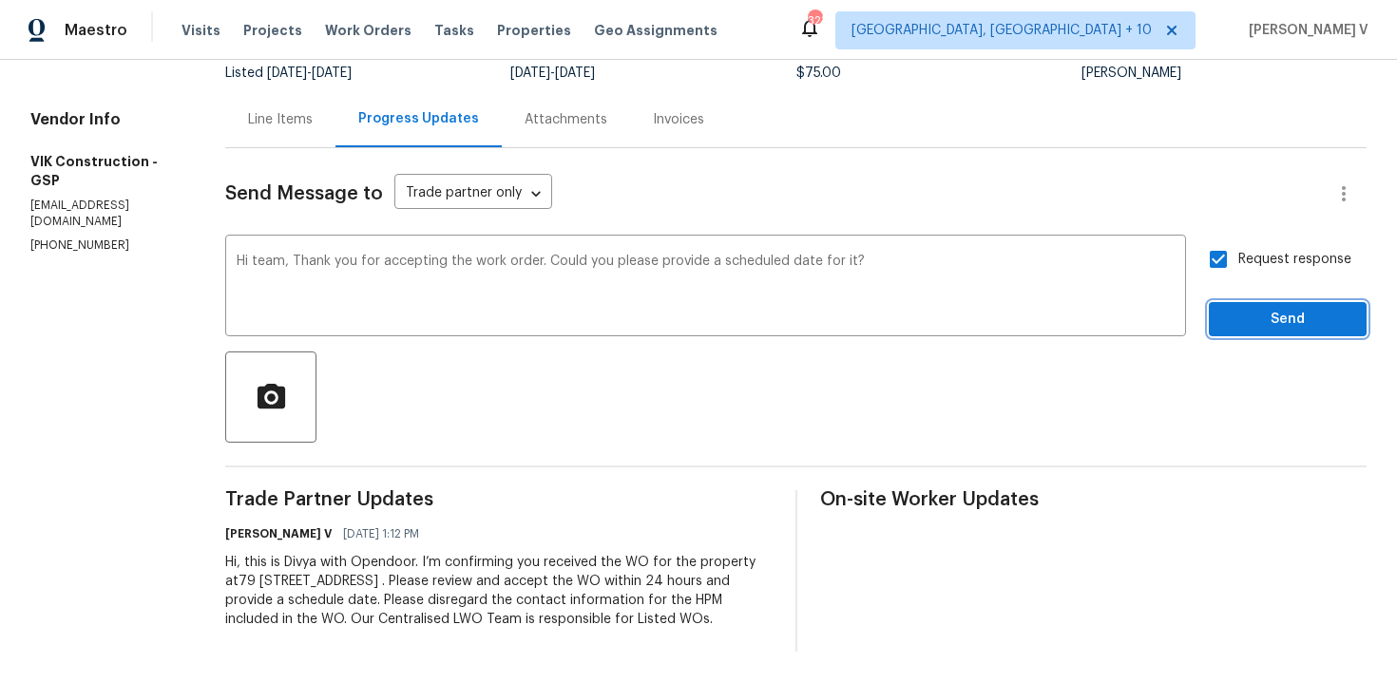
click at [1269, 324] on span "Send" at bounding box center [1287, 320] width 127 height 24
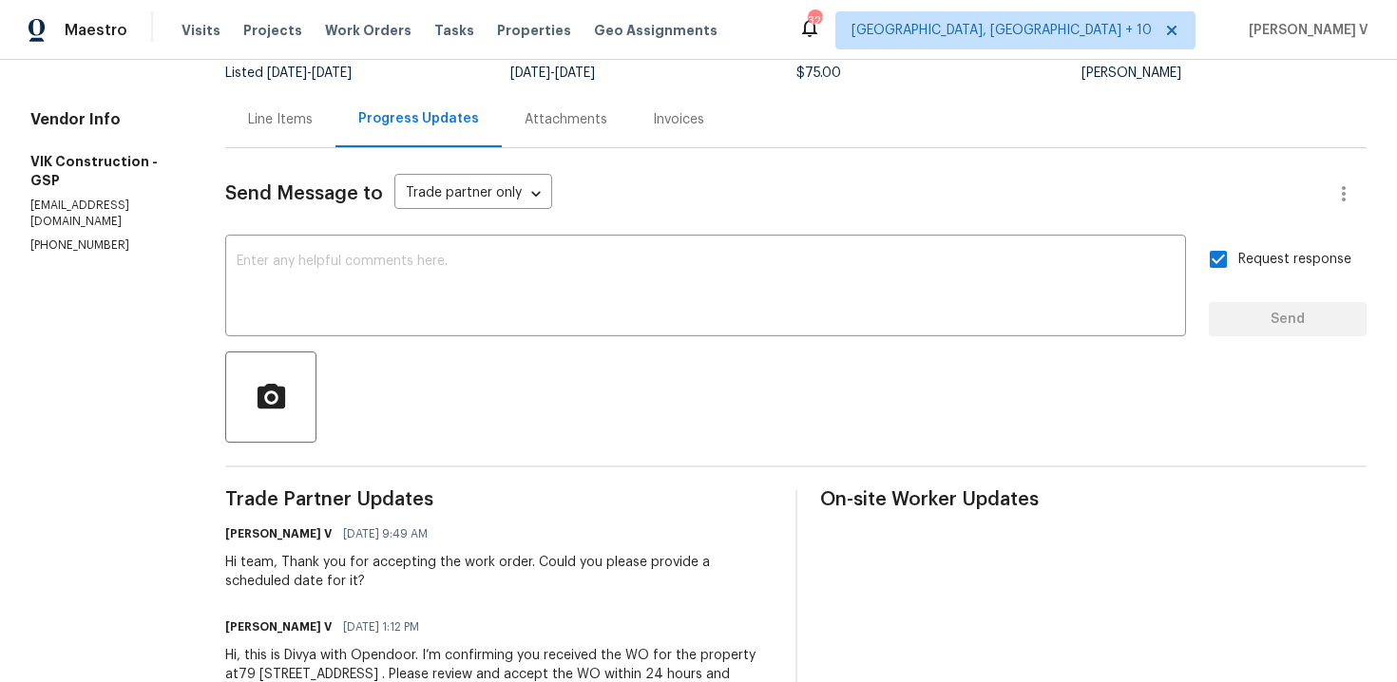
scroll to position [66, 0]
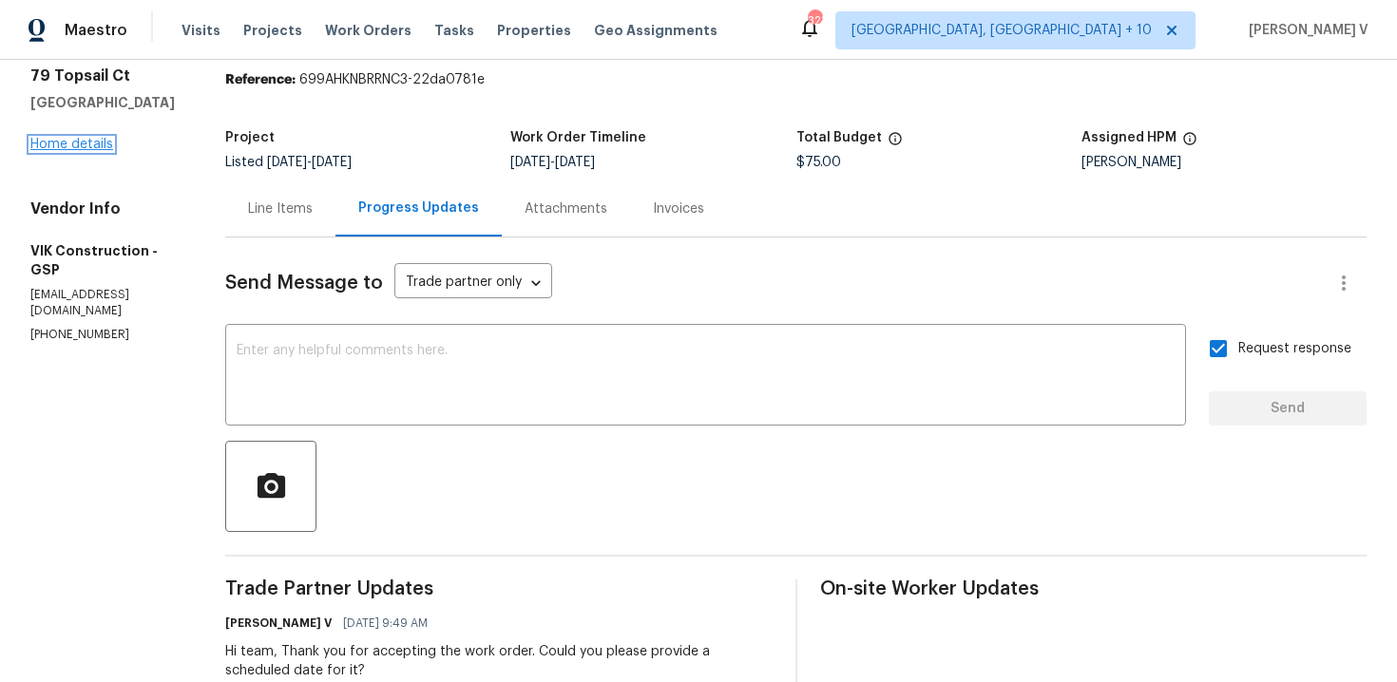
click at [101, 145] on link "Home details" at bounding box center [71, 144] width 83 height 13
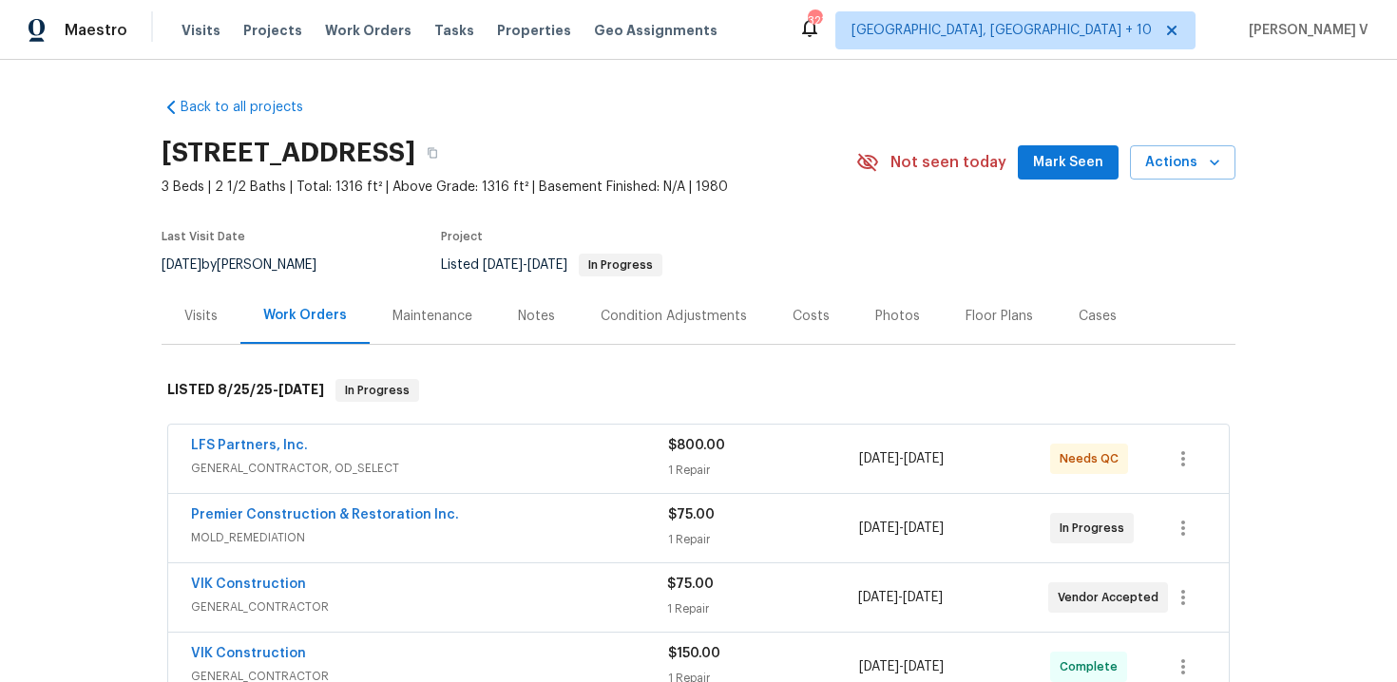
scroll to position [29, 0]
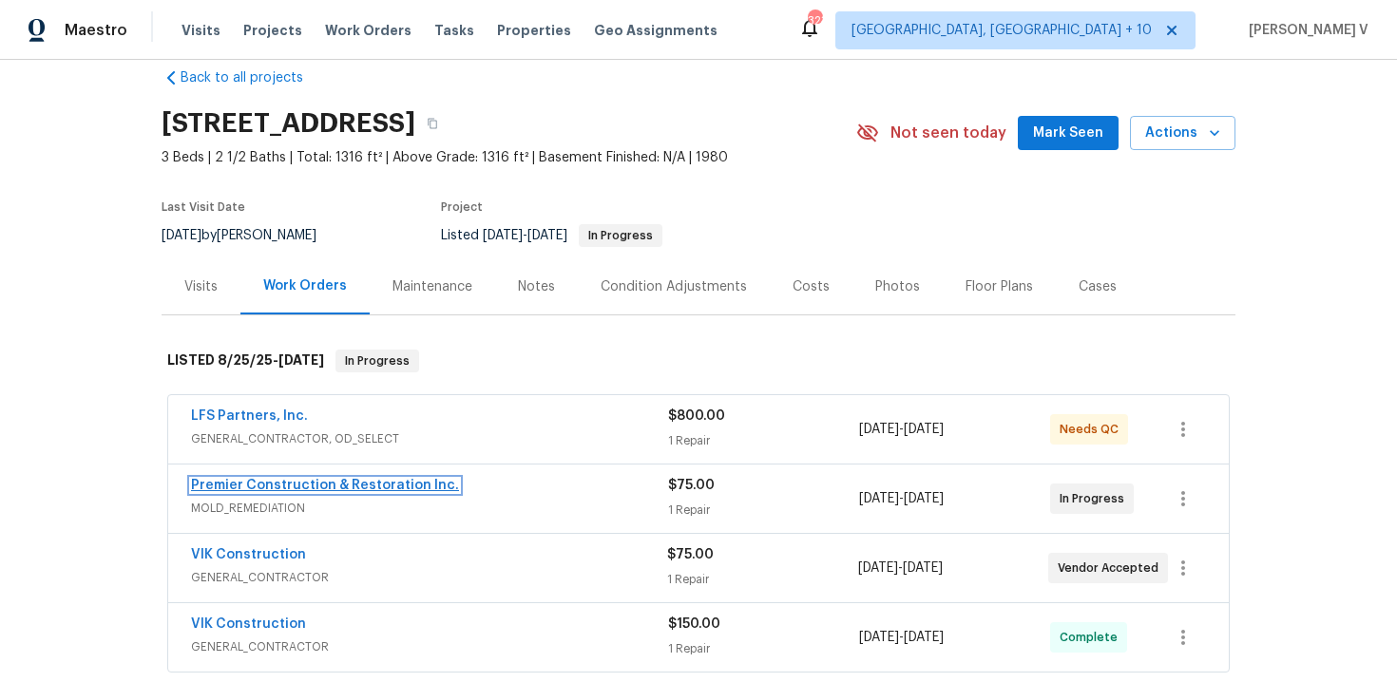
click at [285, 487] on link "Premier Construction & Restoration Inc." at bounding box center [325, 485] width 268 height 13
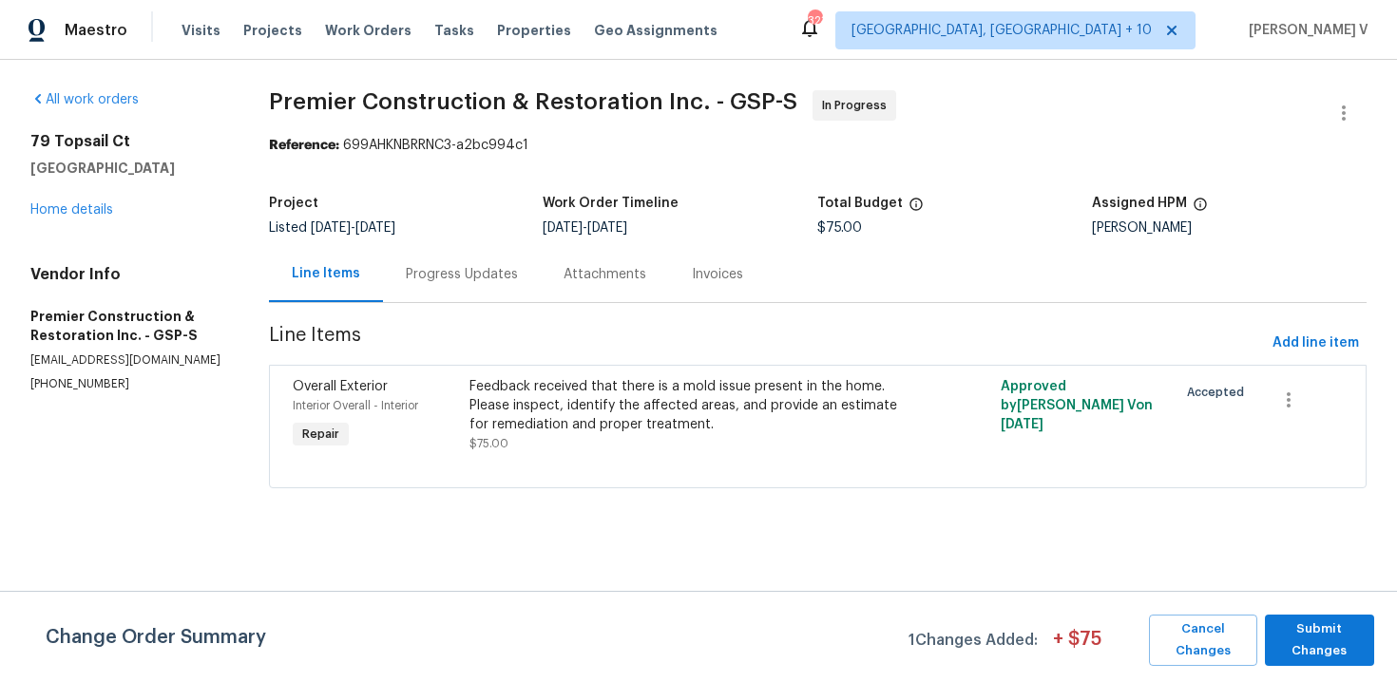
click at [488, 283] on div "Progress Updates" at bounding box center [462, 274] width 112 height 19
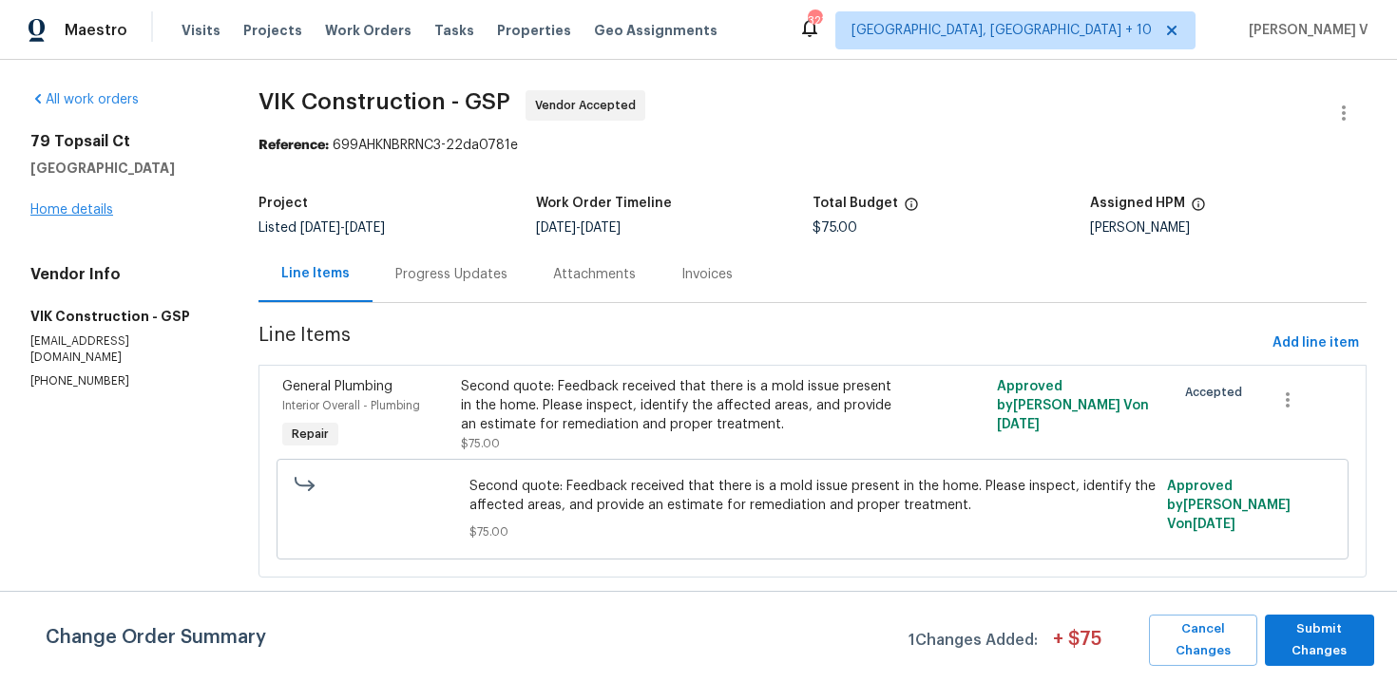
click at [84, 216] on div "[STREET_ADDRESS] Home details" at bounding box center [121, 175] width 182 height 87
click at [73, 208] on link "Home details" at bounding box center [71, 209] width 83 height 13
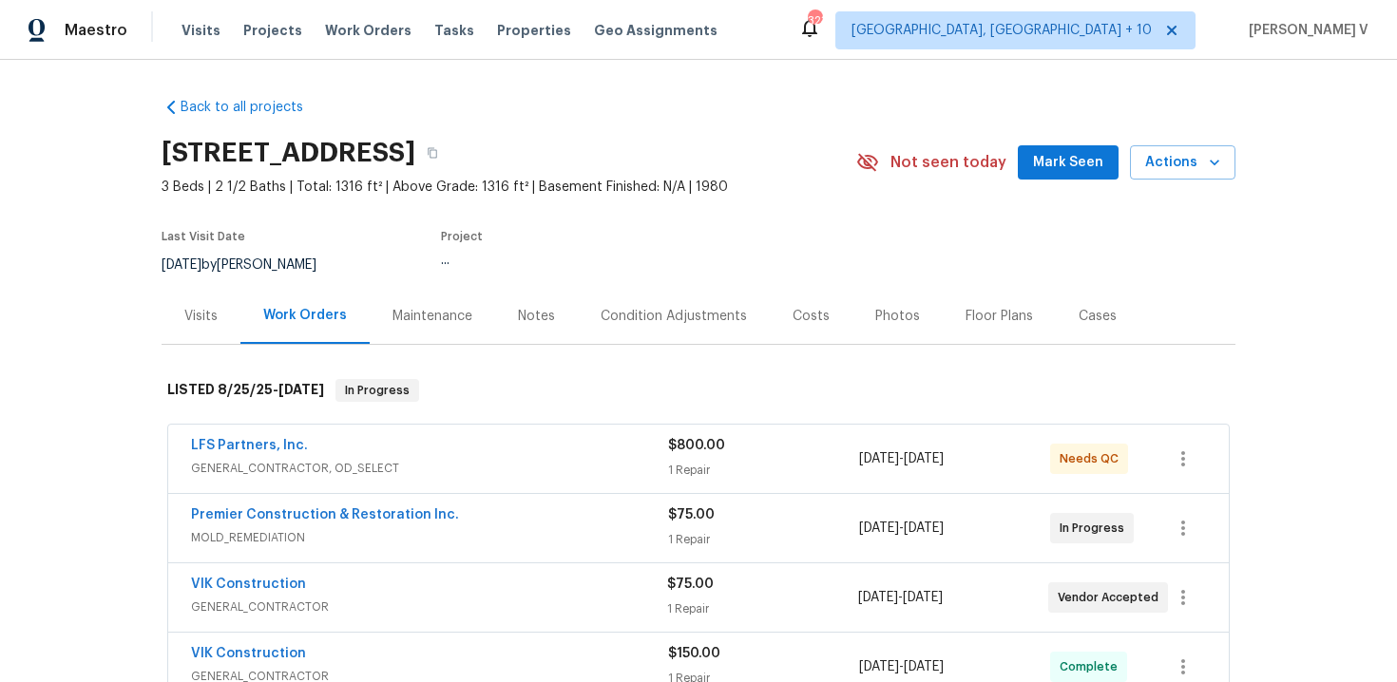
click at [565, 308] on div "Notes" at bounding box center [536, 316] width 83 height 56
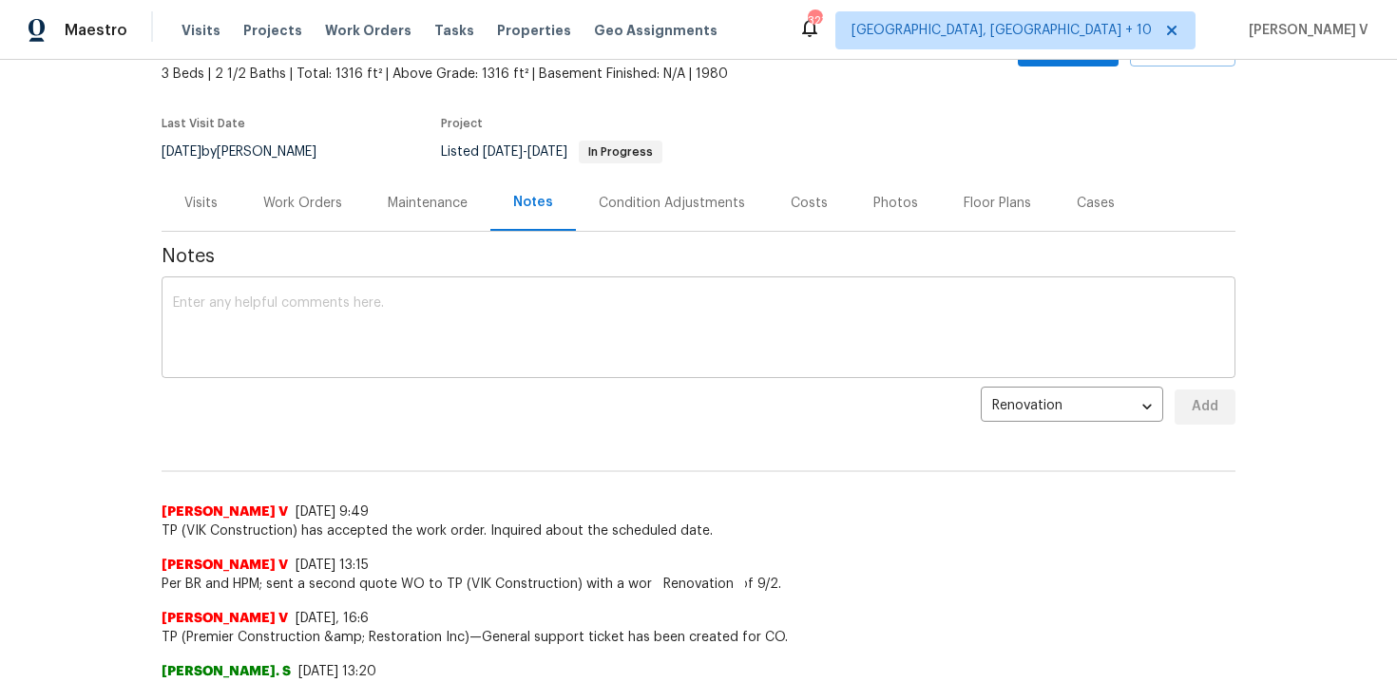
scroll to position [232, 0]
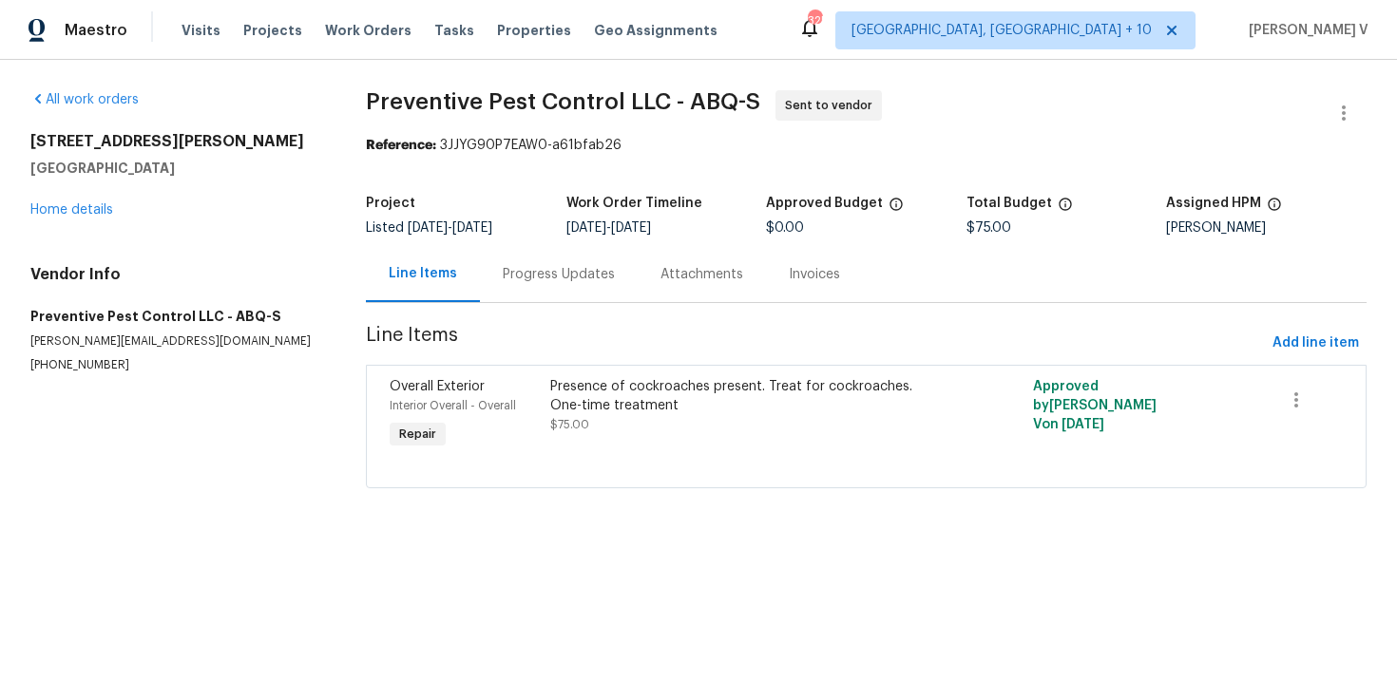
click at [501, 245] on div "Project Listed 8/28/2025 - 9/1/2025 Work Order Timeline 8/28/2025 - 9/1/2025 Ap…" at bounding box center [866, 215] width 1001 height 61
click at [505, 259] on div "Progress Updates" at bounding box center [559, 274] width 158 height 56
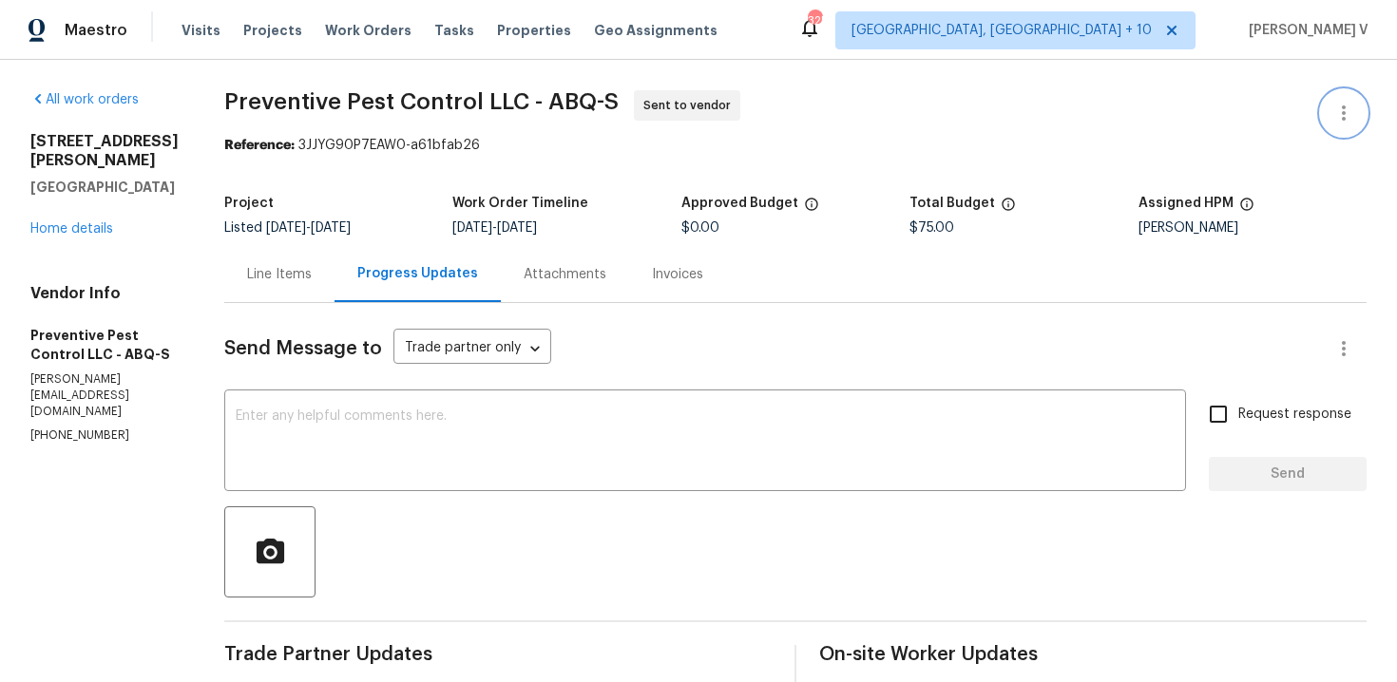
click at [1343, 102] on icon "button" at bounding box center [1343, 113] width 23 height 23
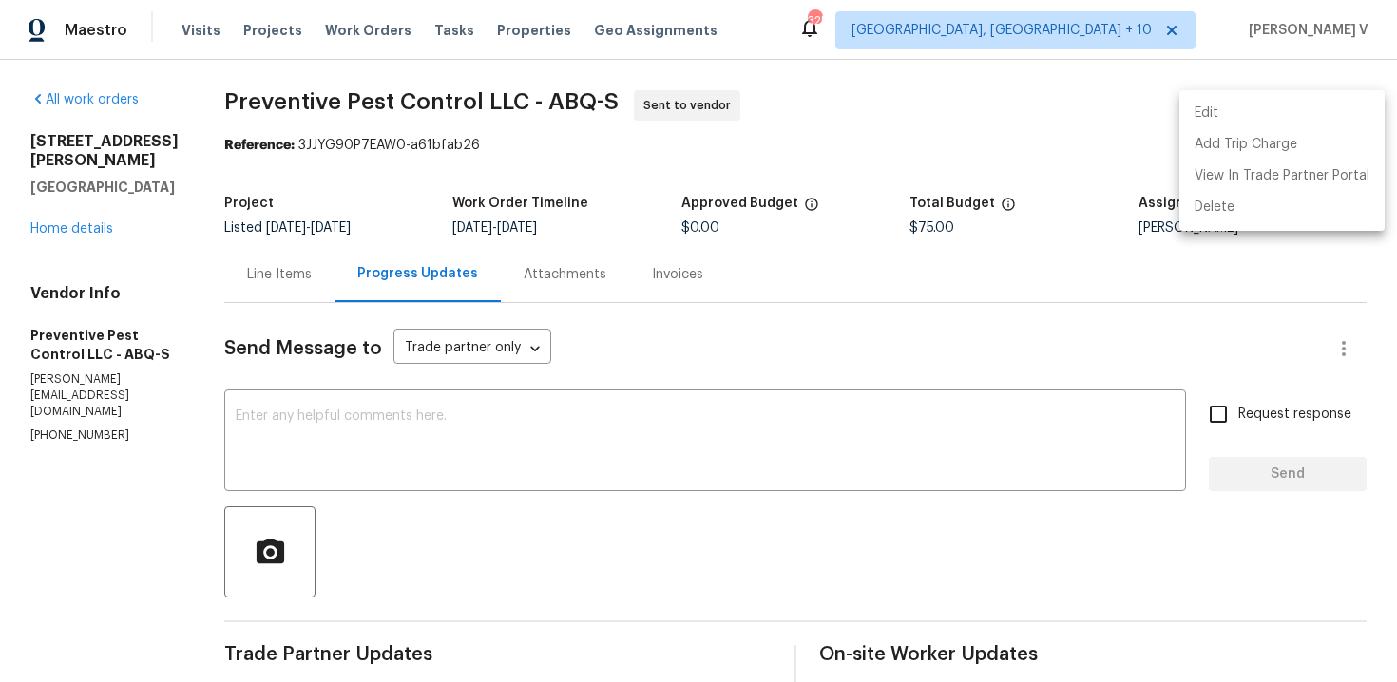
click at [1343, 102] on li "Edit" at bounding box center [1281, 113] width 205 height 31
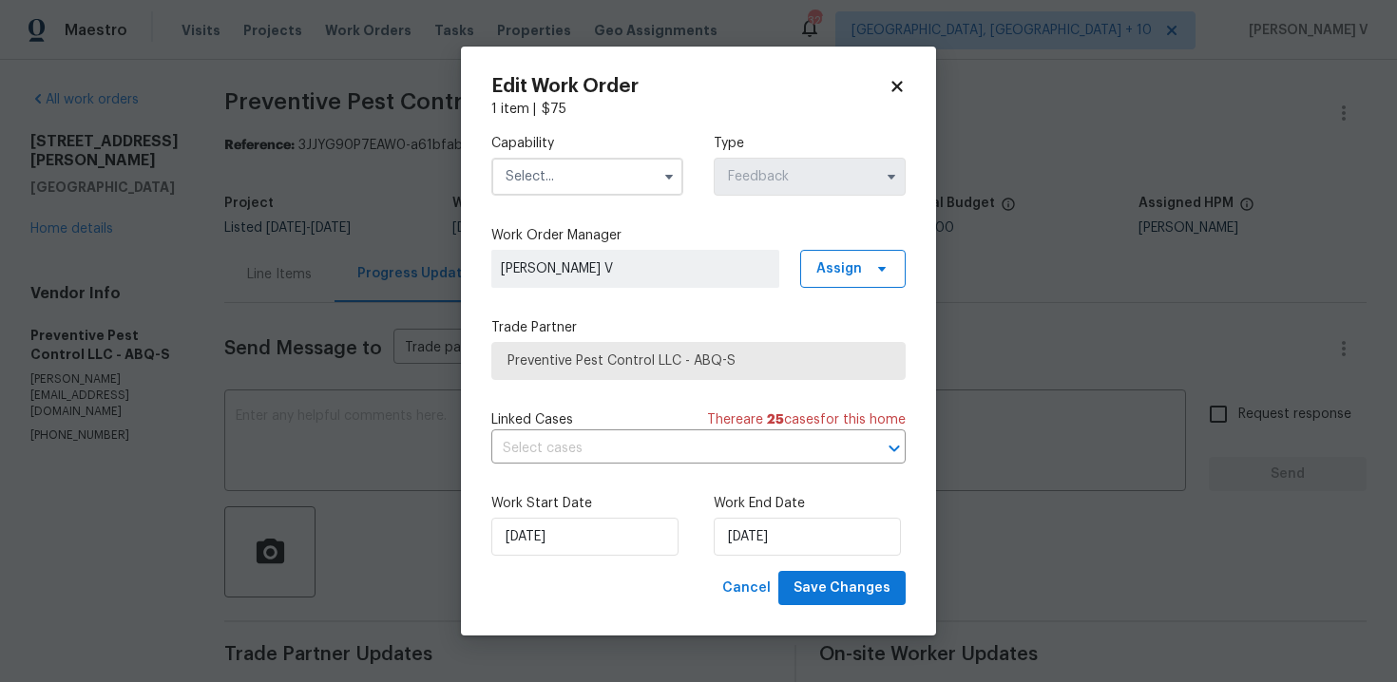
click at [614, 171] on input "text" at bounding box center [587, 177] width 192 height 38
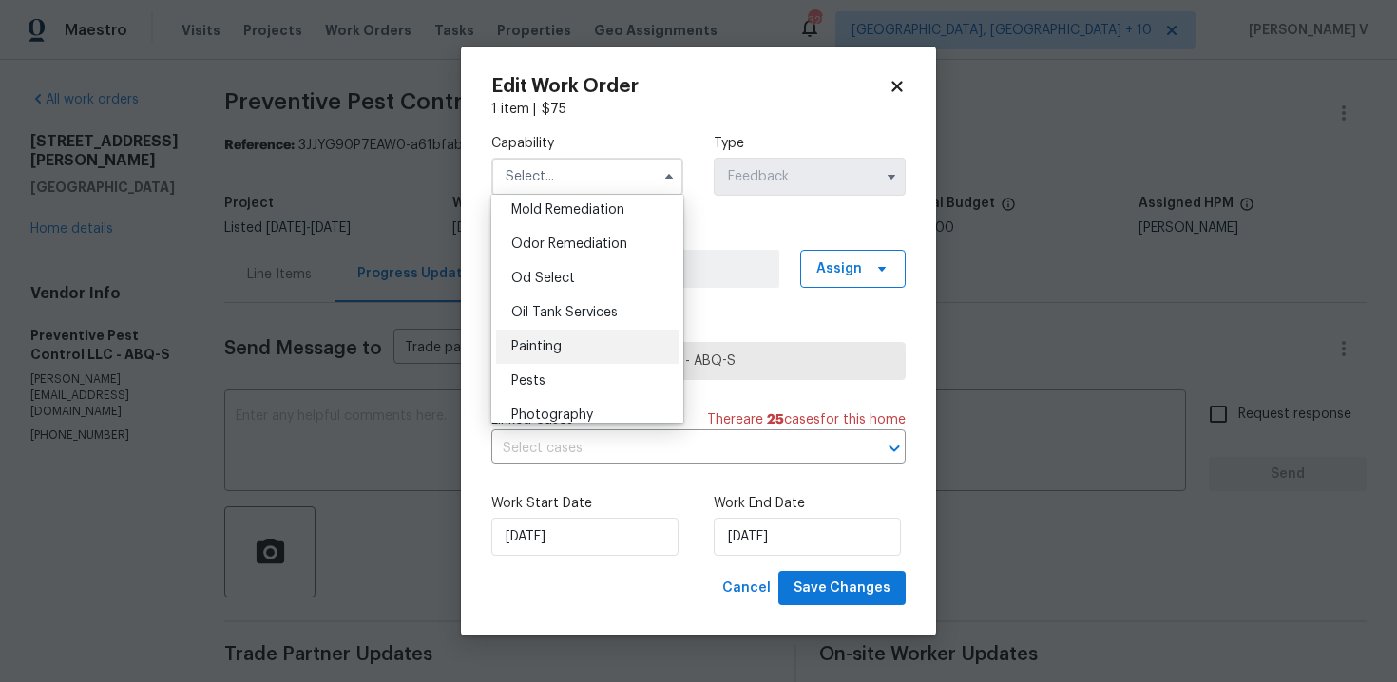
scroll to position [1465, 0]
click at [554, 364] on div "Painting" at bounding box center [587, 348] width 182 height 34
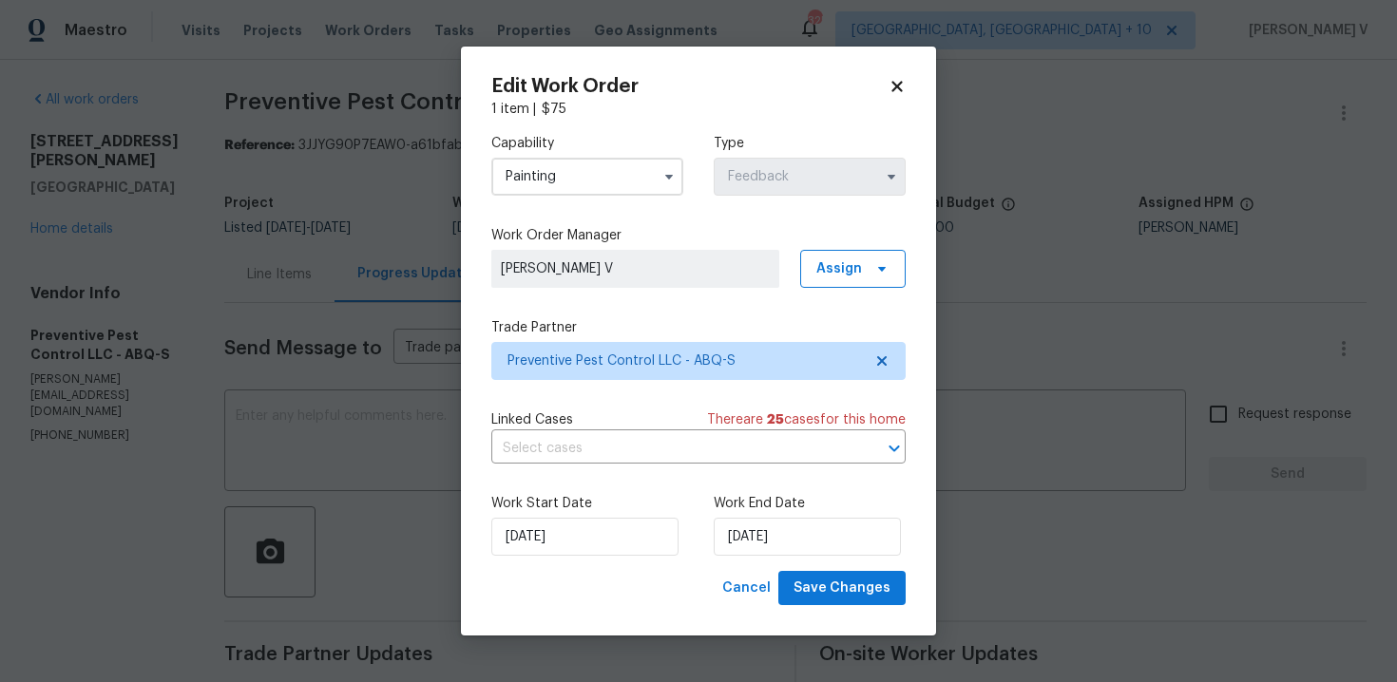
click at [589, 182] on input "Painting" at bounding box center [587, 177] width 192 height 38
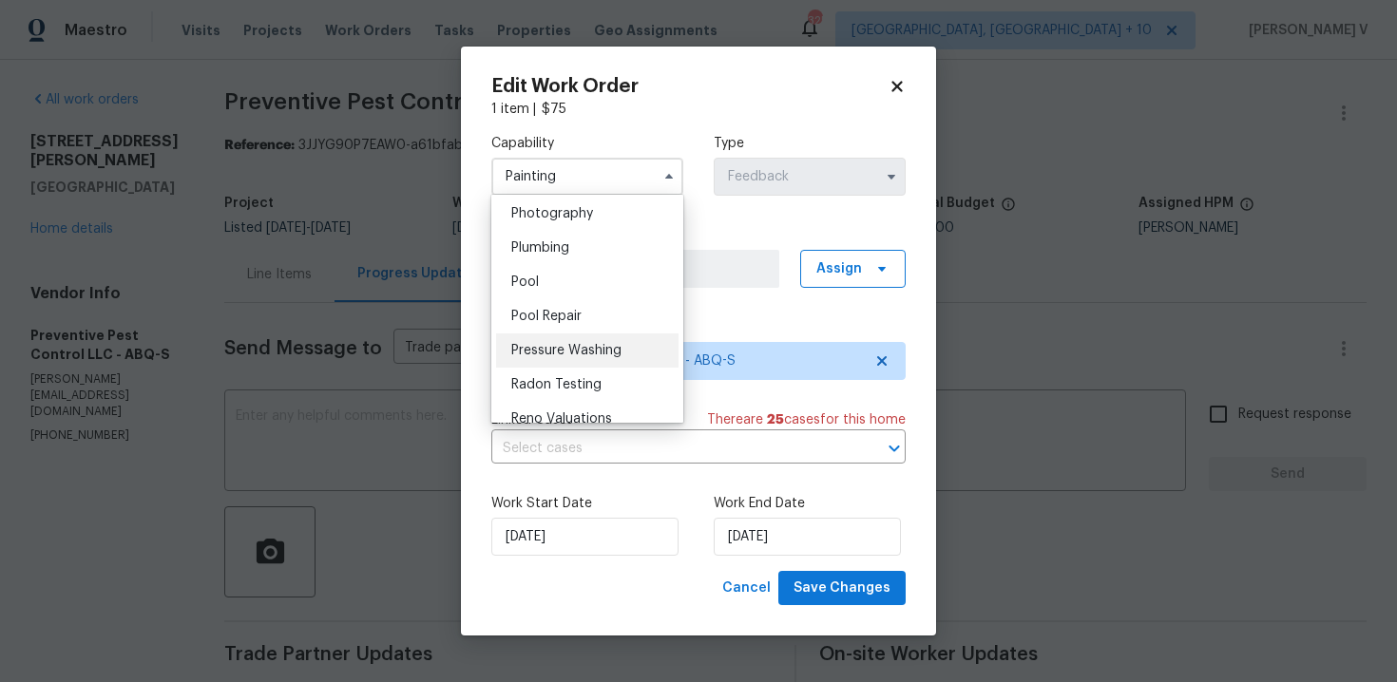
scroll to position [1609, 0]
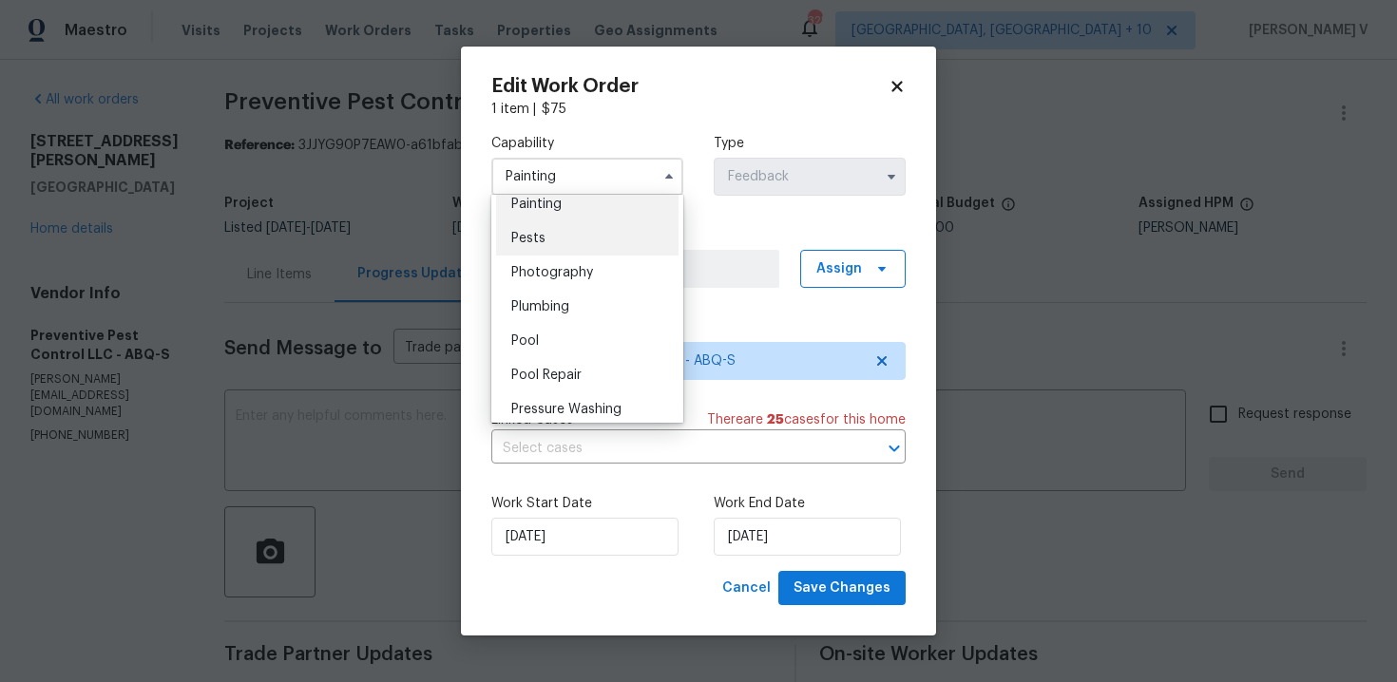
click at [542, 240] on span "Pests" at bounding box center [528, 238] width 34 height 13
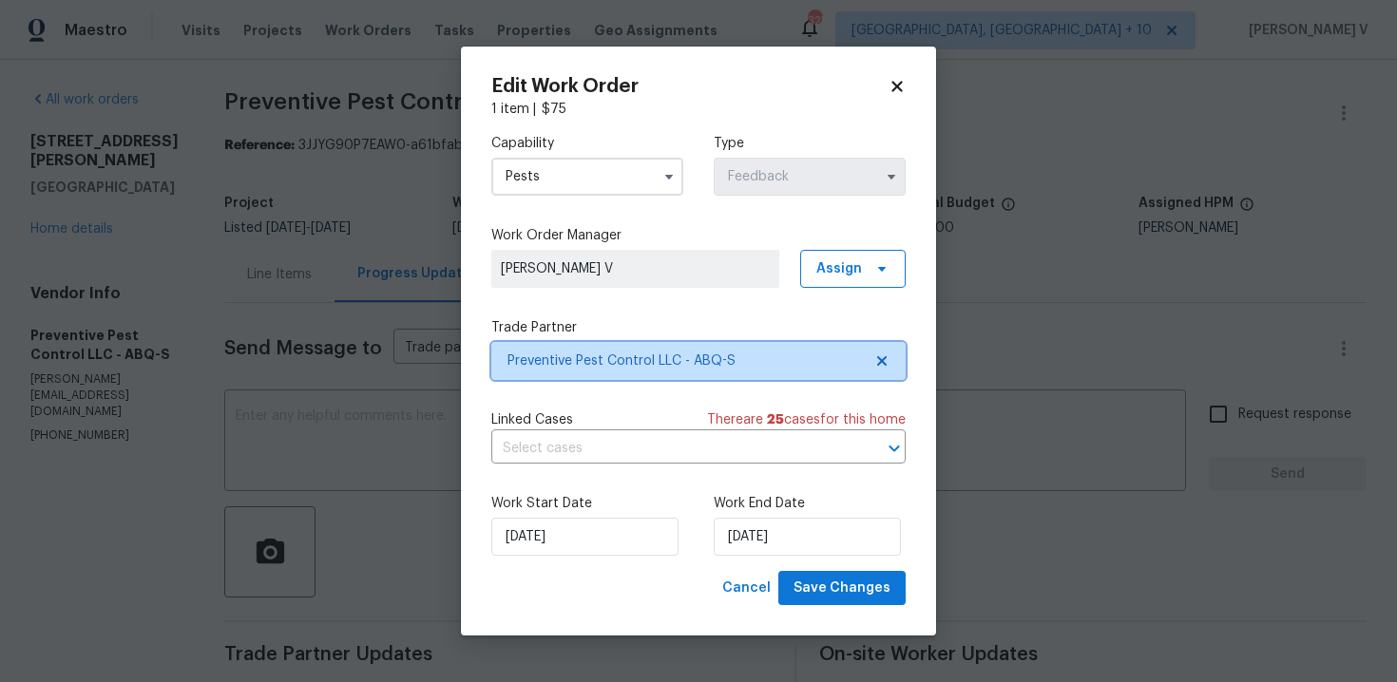
click at [895, 368] on span "Preventive Pest Control LLC - ABQ-S" at bounding box center [698, 361] width 414 height 38
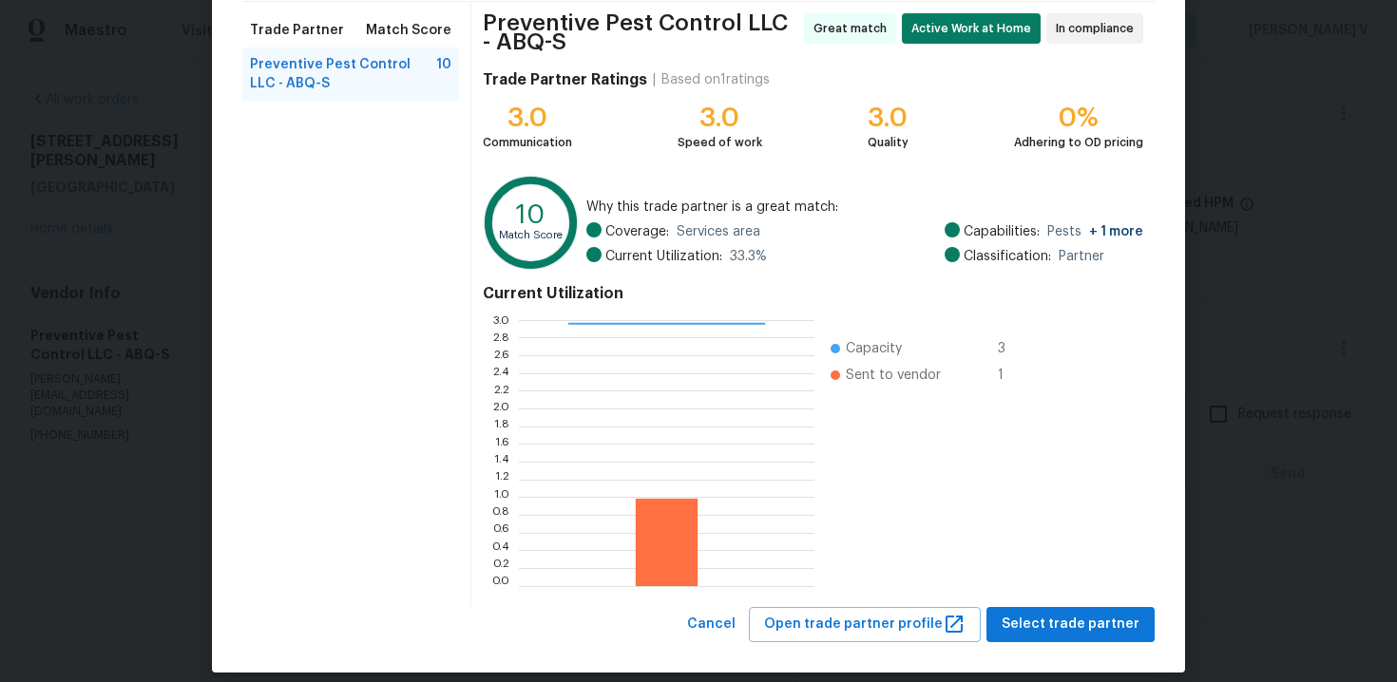
scroll to position [163, 0]
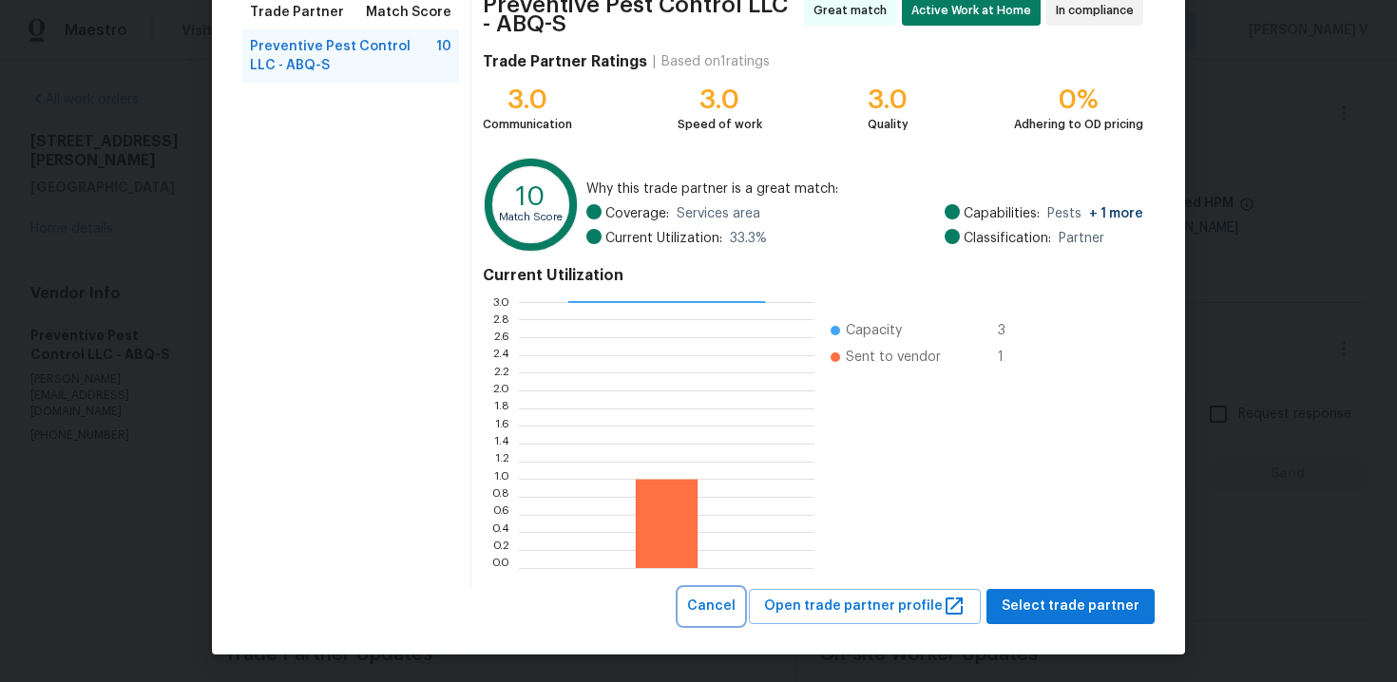
click at [736, 608] on span "Cancel" at bounding box center [711, 607] width 48 height 24
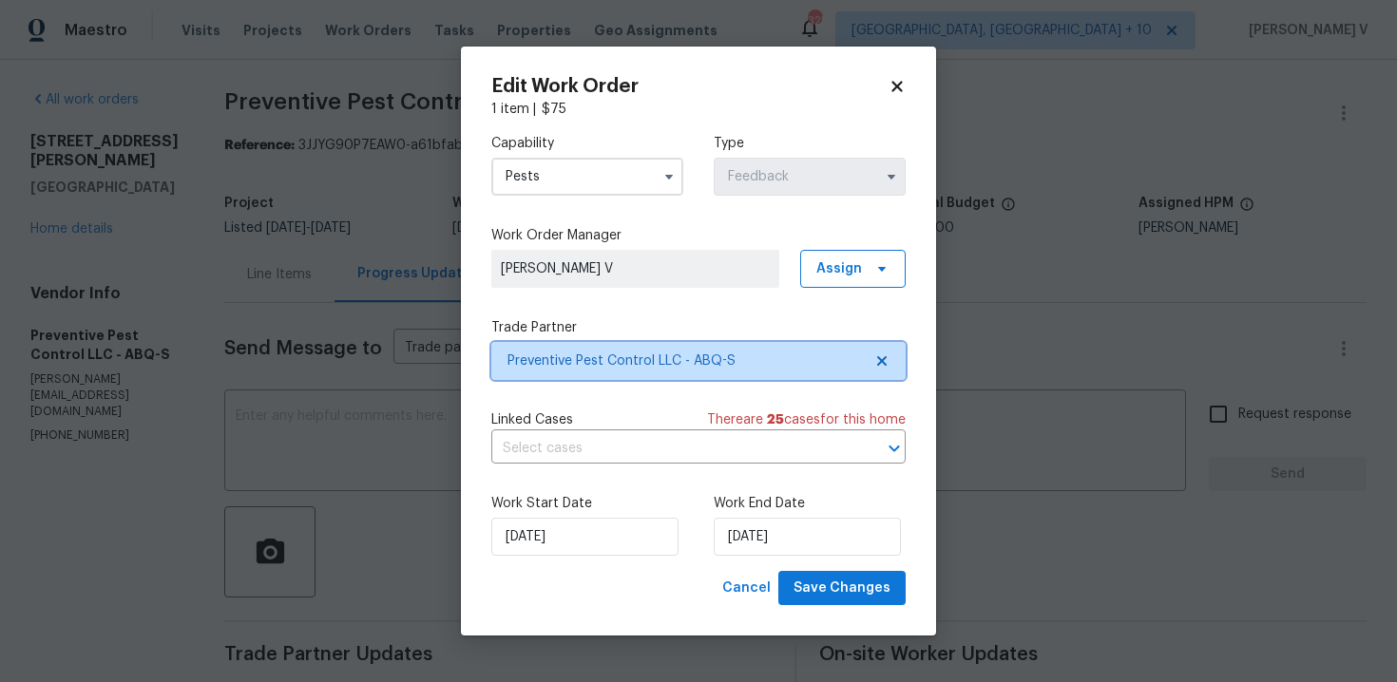
scroll to position [0, 0]
click at [658, 175] on button "button" at bounding box center [669, 176] width 23 height 23
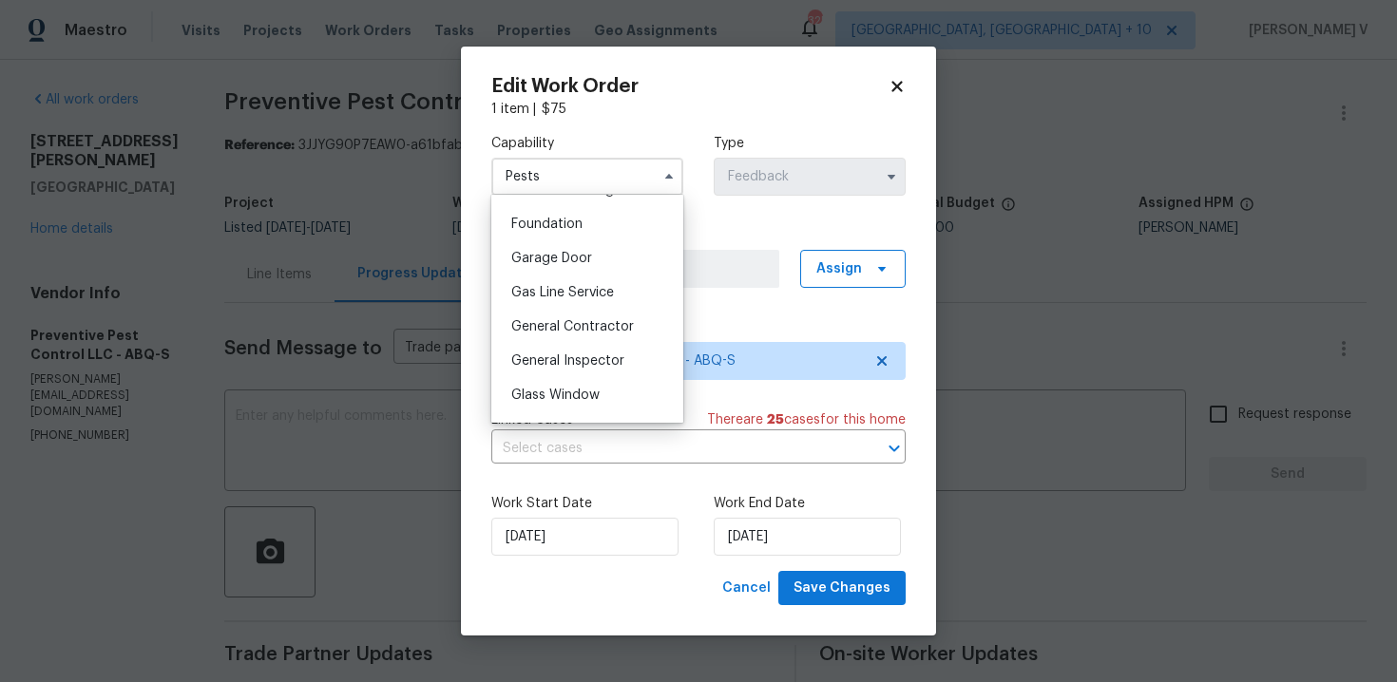
scroll to position [821, 0]
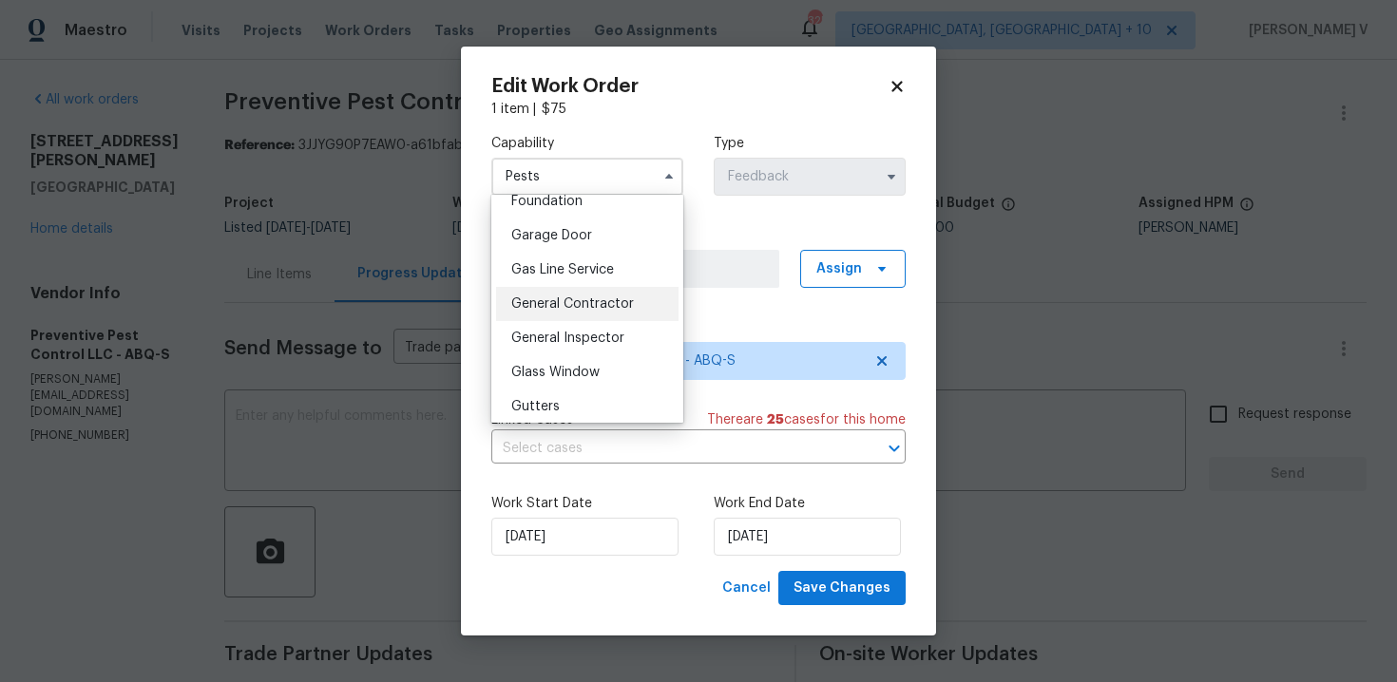
click at [601, 297] on div "General Contractor" at bounding box center [587, 304] width 182 height 34
type input "General Contractor"
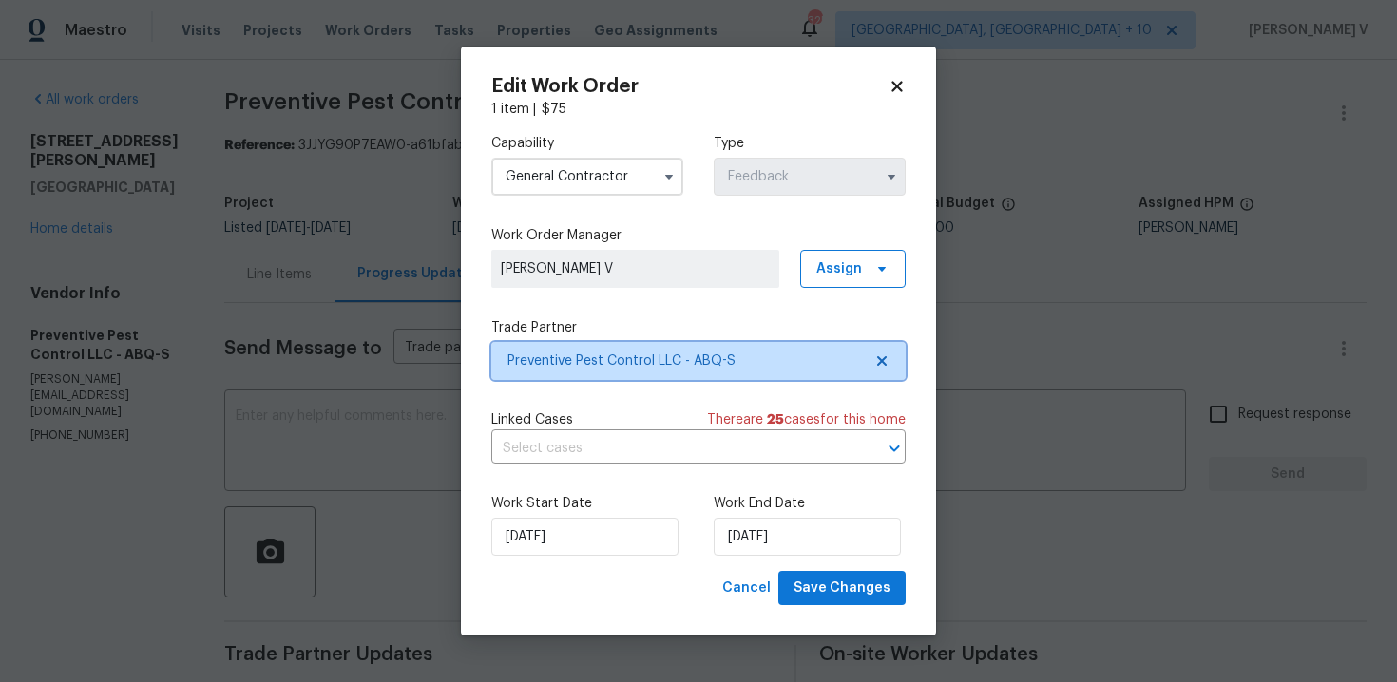
click at [737, 352] on span "Preventive Pest Control LLC - ABQ-S" at bounding box center [684, 361] width 354 height 19
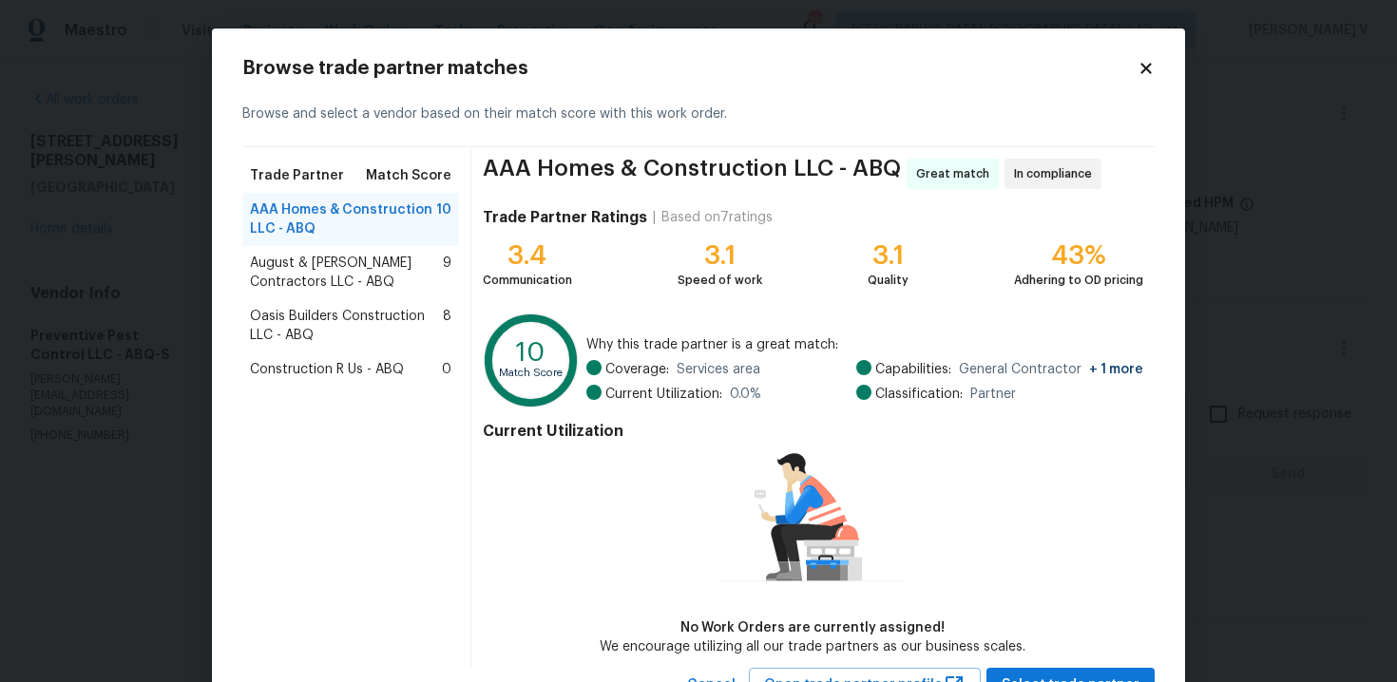
scroll to position [78, 0]
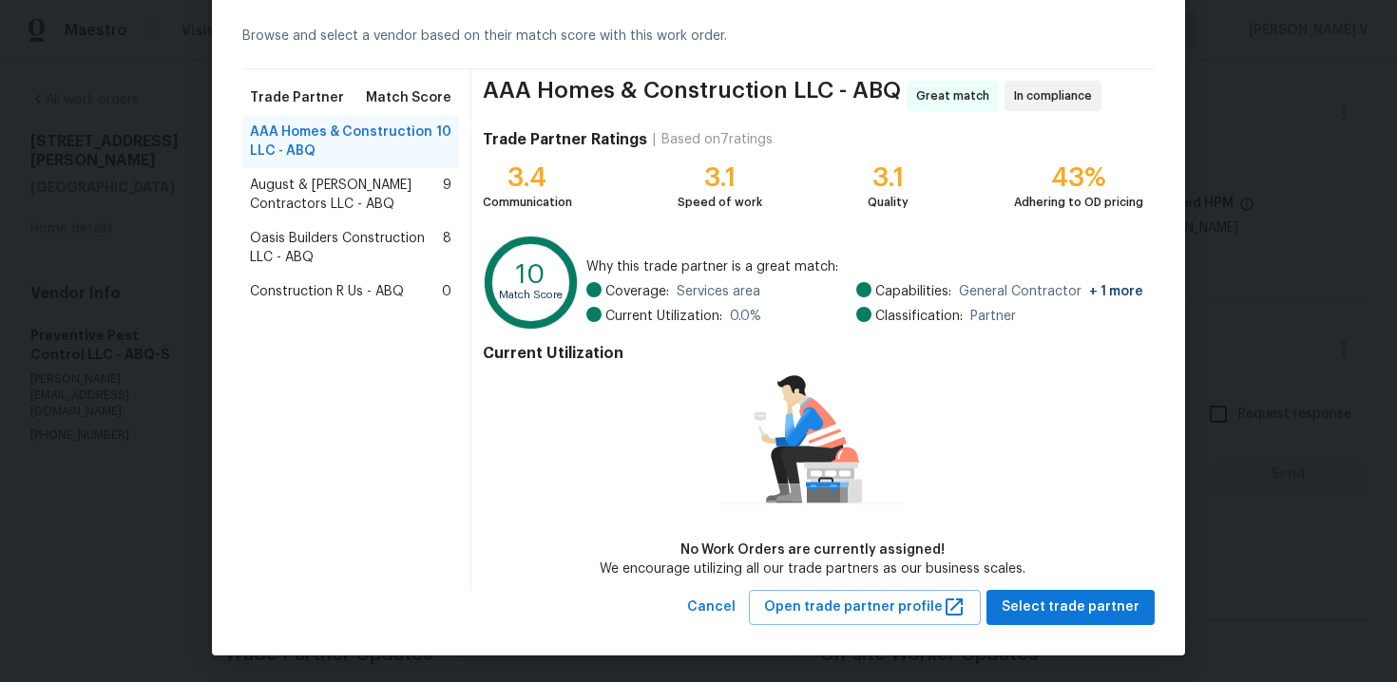
click at [511, 408] on div "Current Utilization No Work Orders are currently assigned! We encourage utilizi…" at bounding box center [813, 457] width 661 height 242
click at [1091, 586] on div "AAA Homes & Construction LLC - ABQ Great match In compliance Trade Partner Rati…" at bounding box center [812, 329] width 683 height 521
click at [1078, 597] on span "Select trade partner" at bounding box center [1071, 608] width 138 height 24
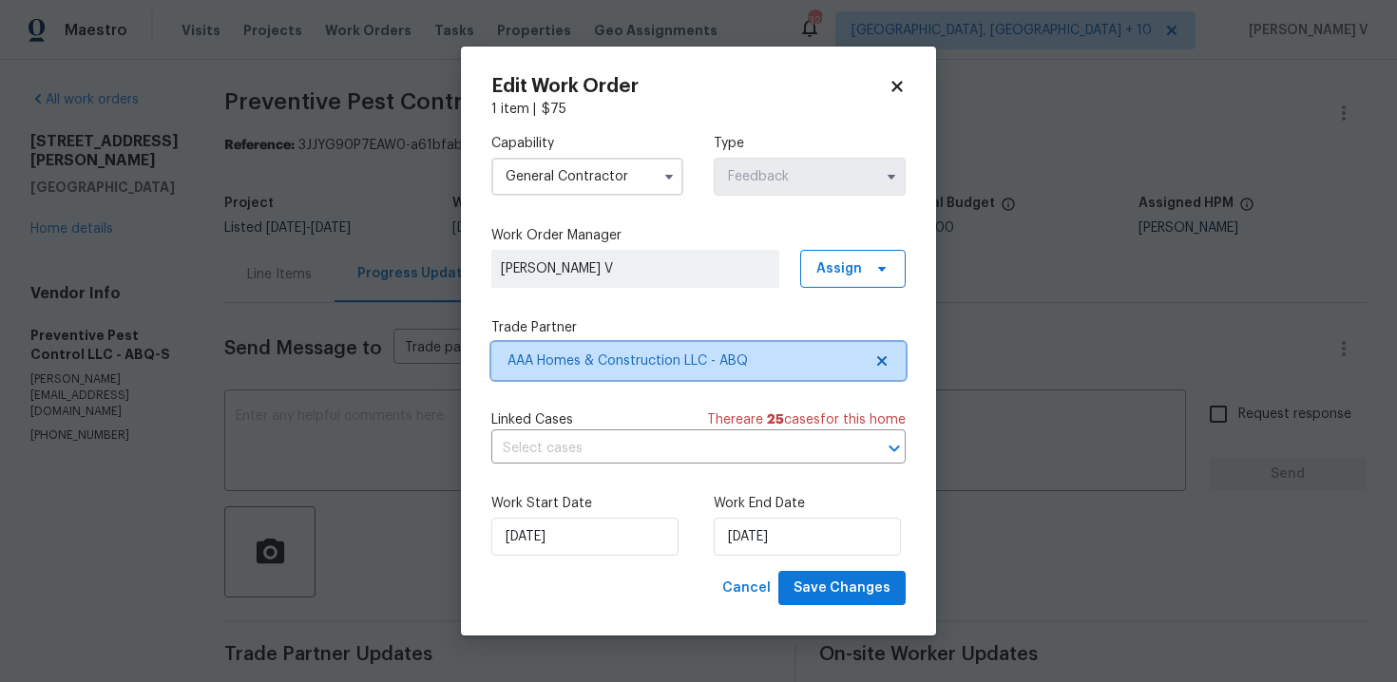
scroll to position [0, 0]
click at [768, 561] on div "Work Start Date 28/08/2025 Work End Date 01/09/2025" at bounding box center [698, 525] width 414 height 92
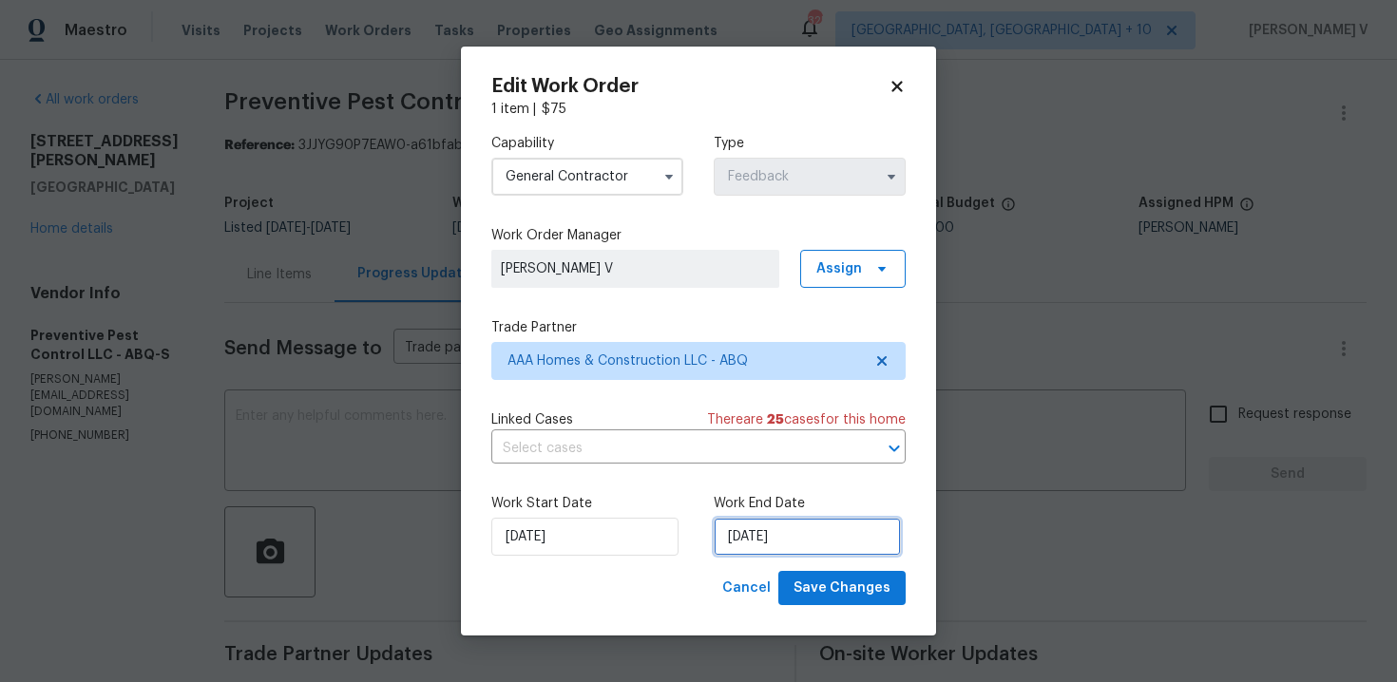
click at [765, 546] on input "01/09/2025" at bounding box center [807, 537] width 187 height 38
select select "8"
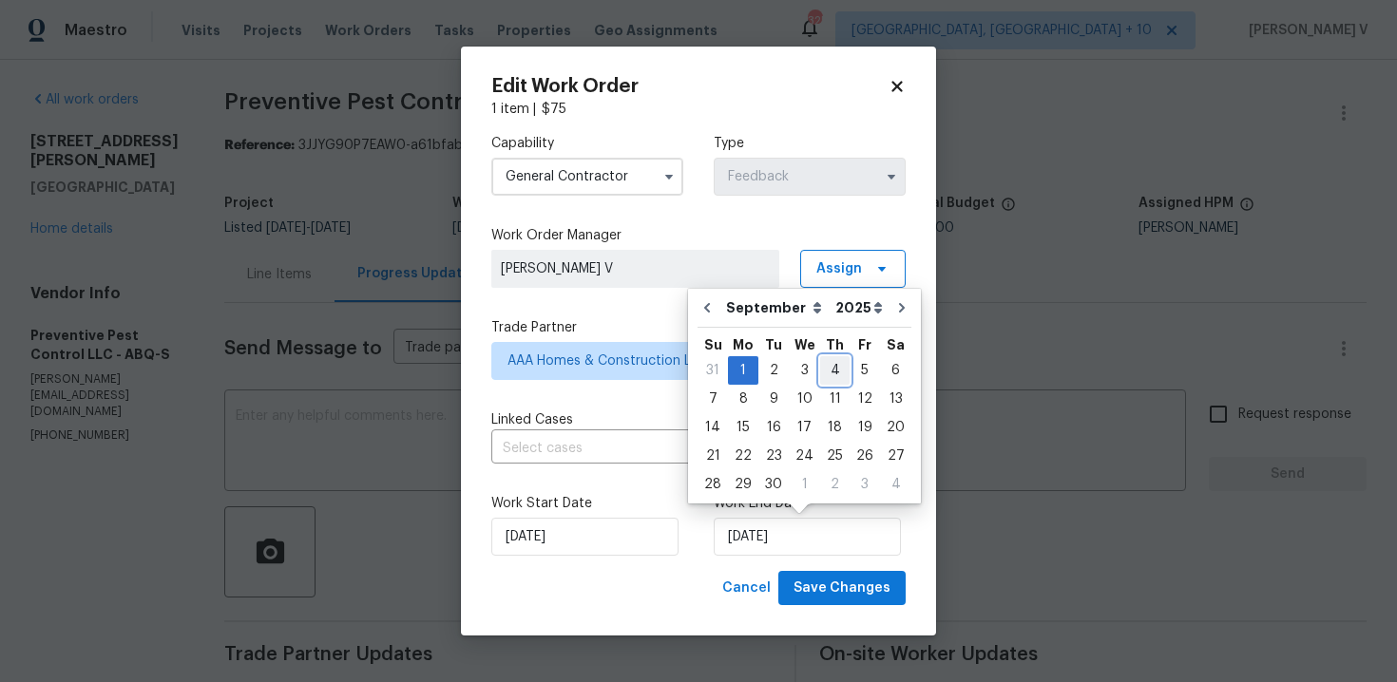
click at [820, 374] on div "4" at bounding box center [834, 370] width 29 height 27
type input "04/09/2025"
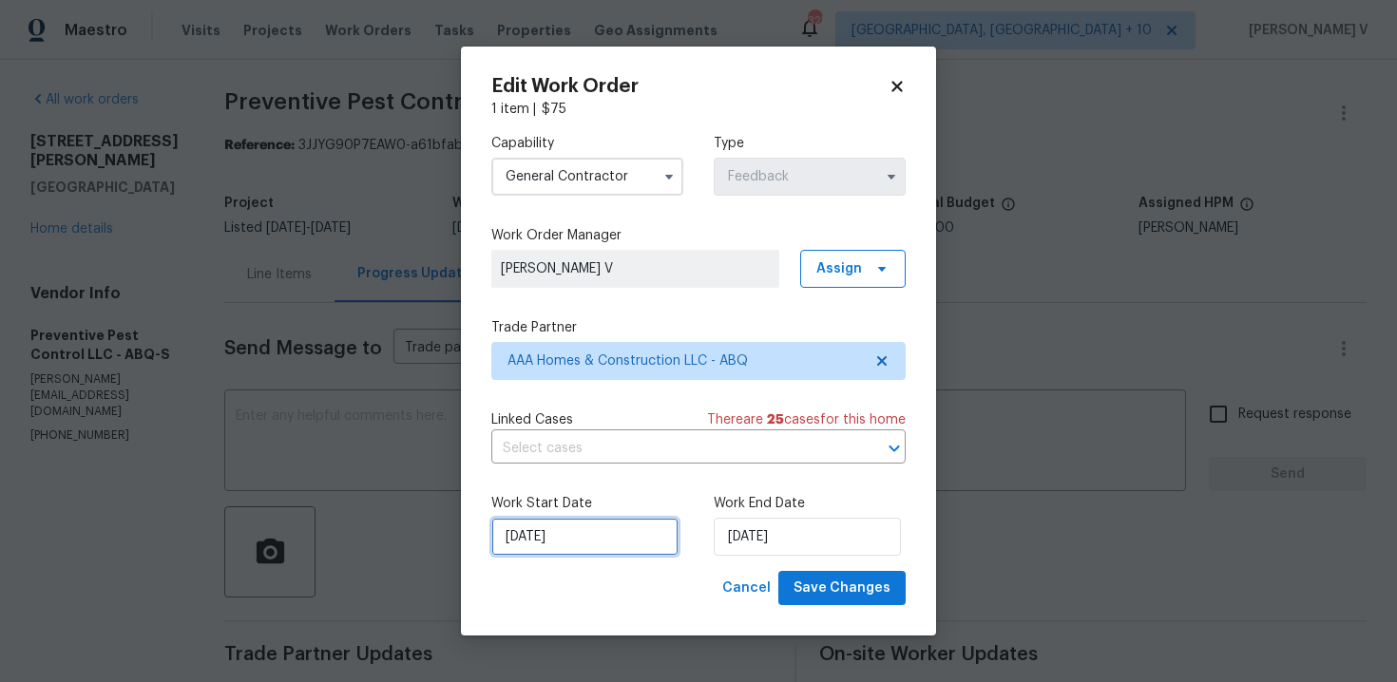
click at [588, 551] on input "28/08/2025" at bounding box center [584, 537] width 187 height 38
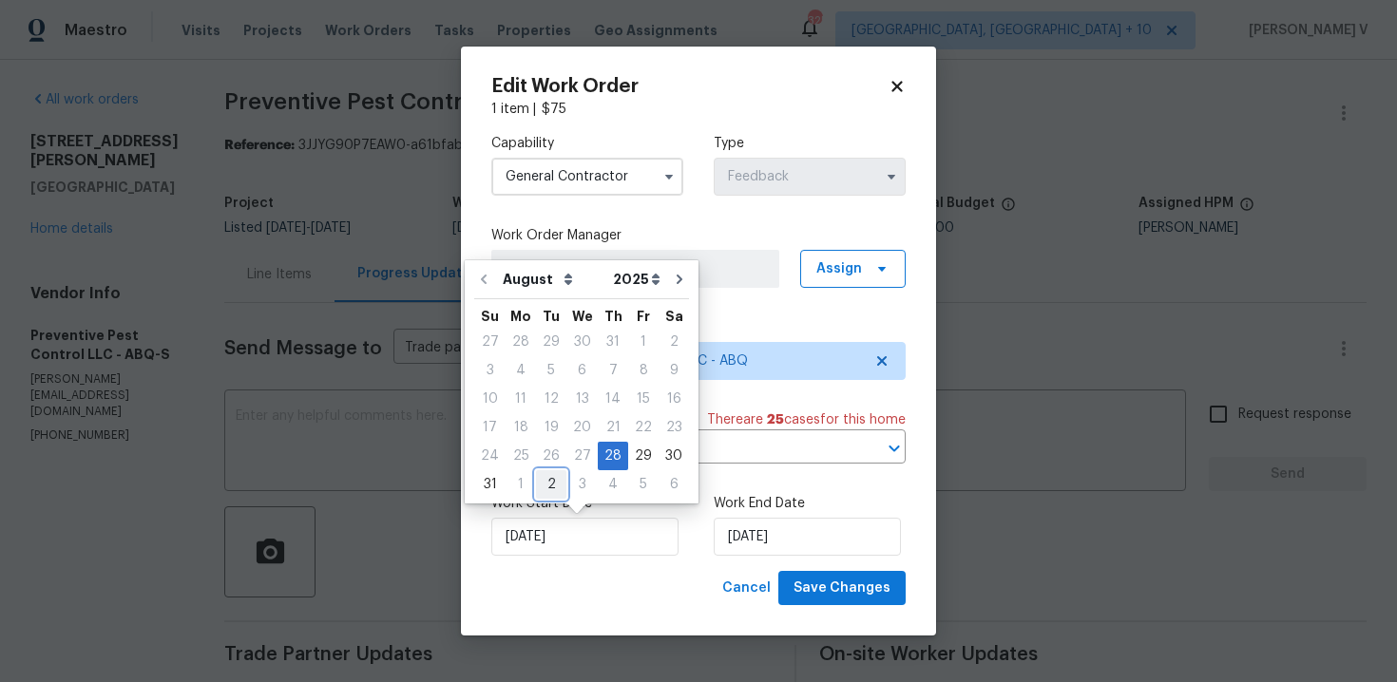
click at [543, 484] on div "2" at bounding box center [551, 484] width 30 height 27
type input "02/09/2025"
select select "8"
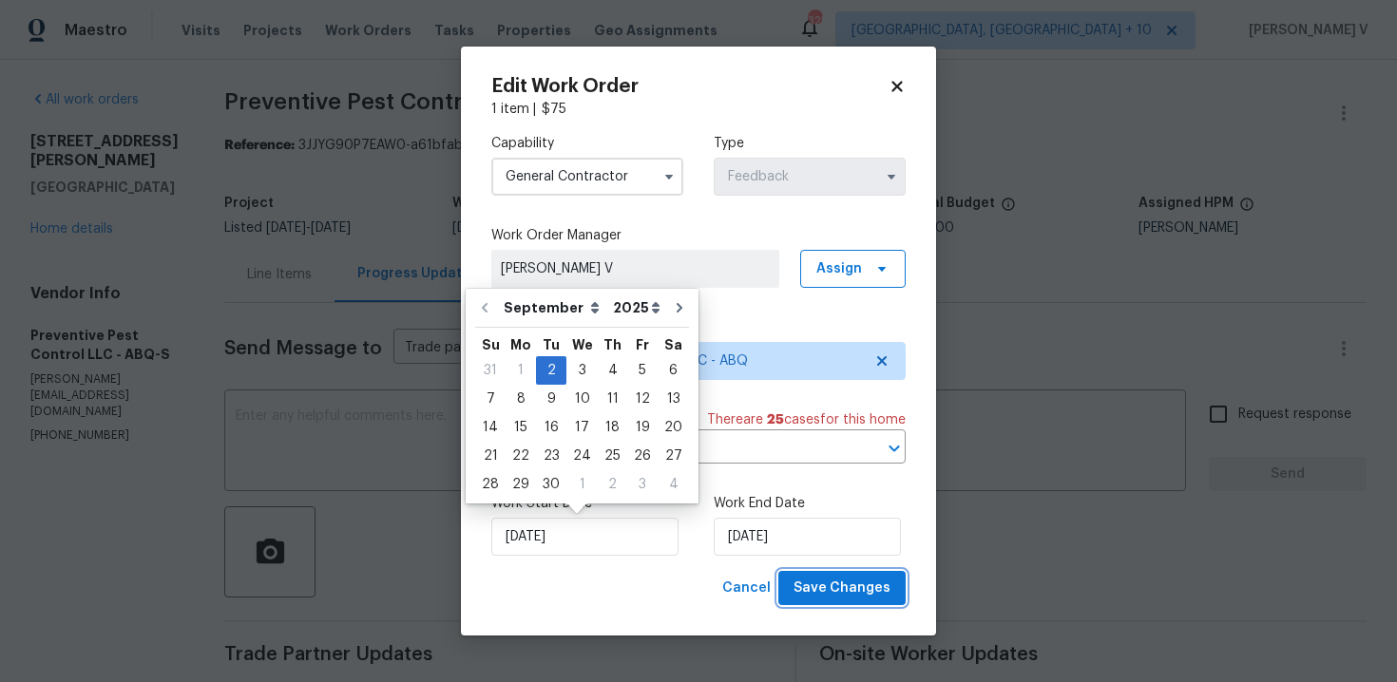
click at [863, 582] on span "Save Changes" at bounding box center [842, 589] width 97 height 24
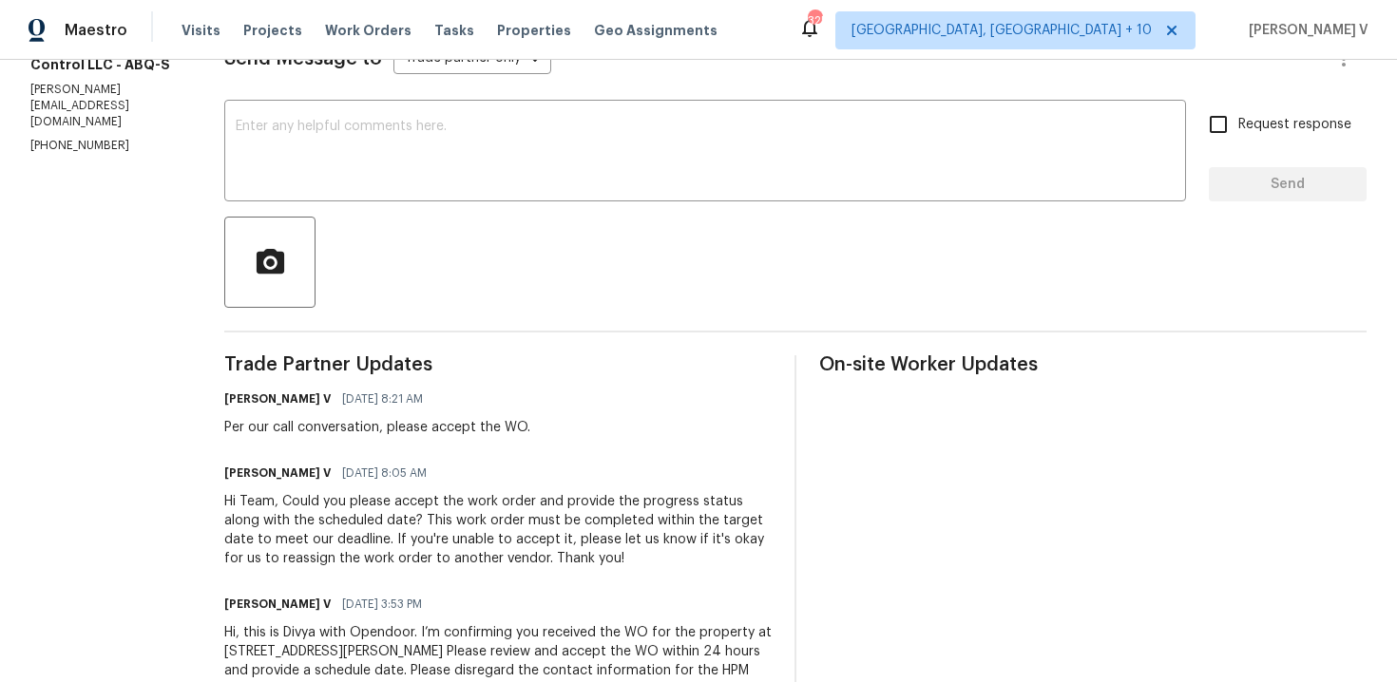
scroll to position [360, 0]
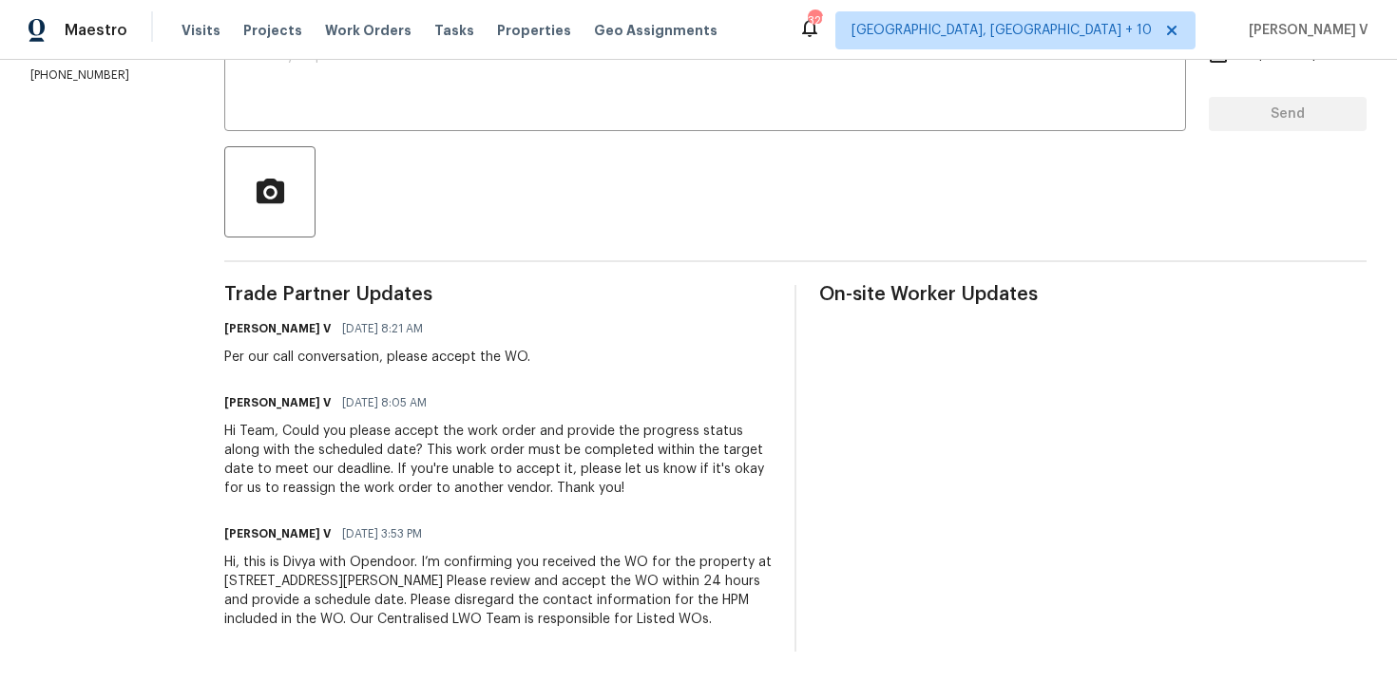
click at [467, 619] on div "Hi, this is Divya with Opendoor. I’m confirming you received the WO for the pro…" at bounding box center [497, 591] width 547 height 76
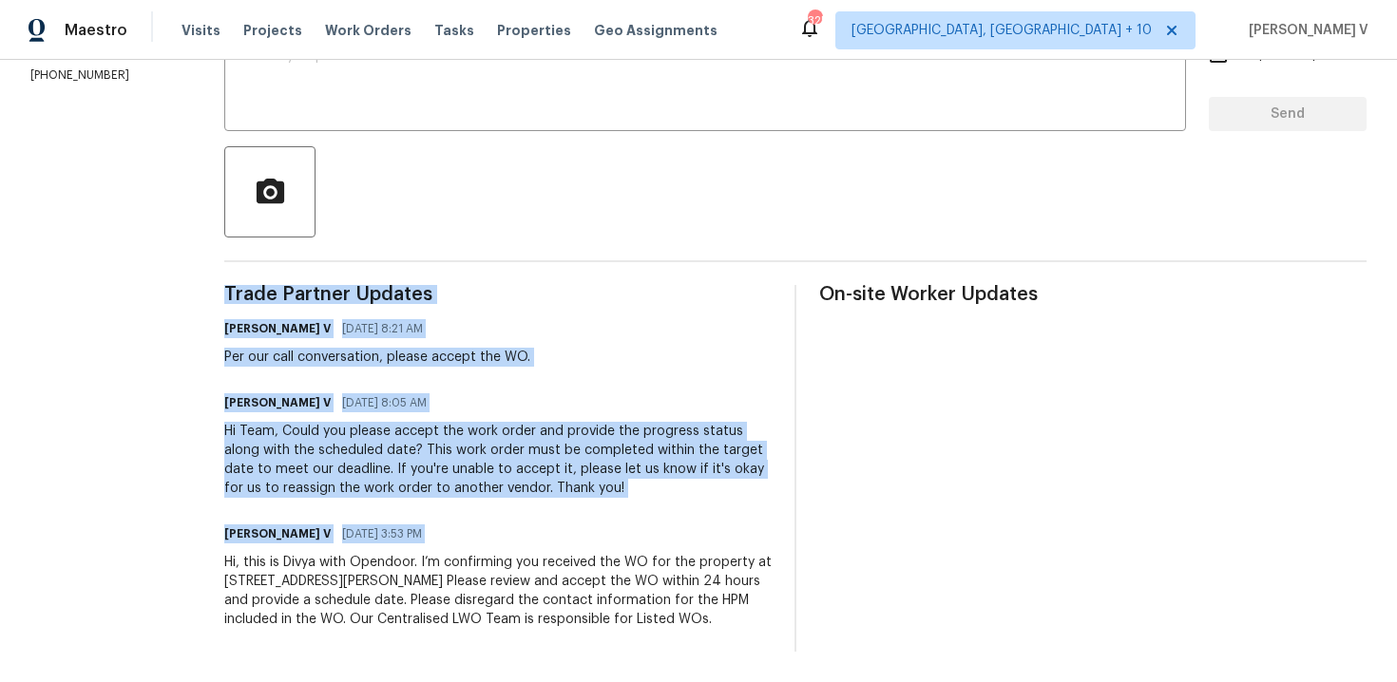
copy div "Trade Partner Updates Divya Dharshini V 09/02/2025 8:21 AM Per our call convers…"
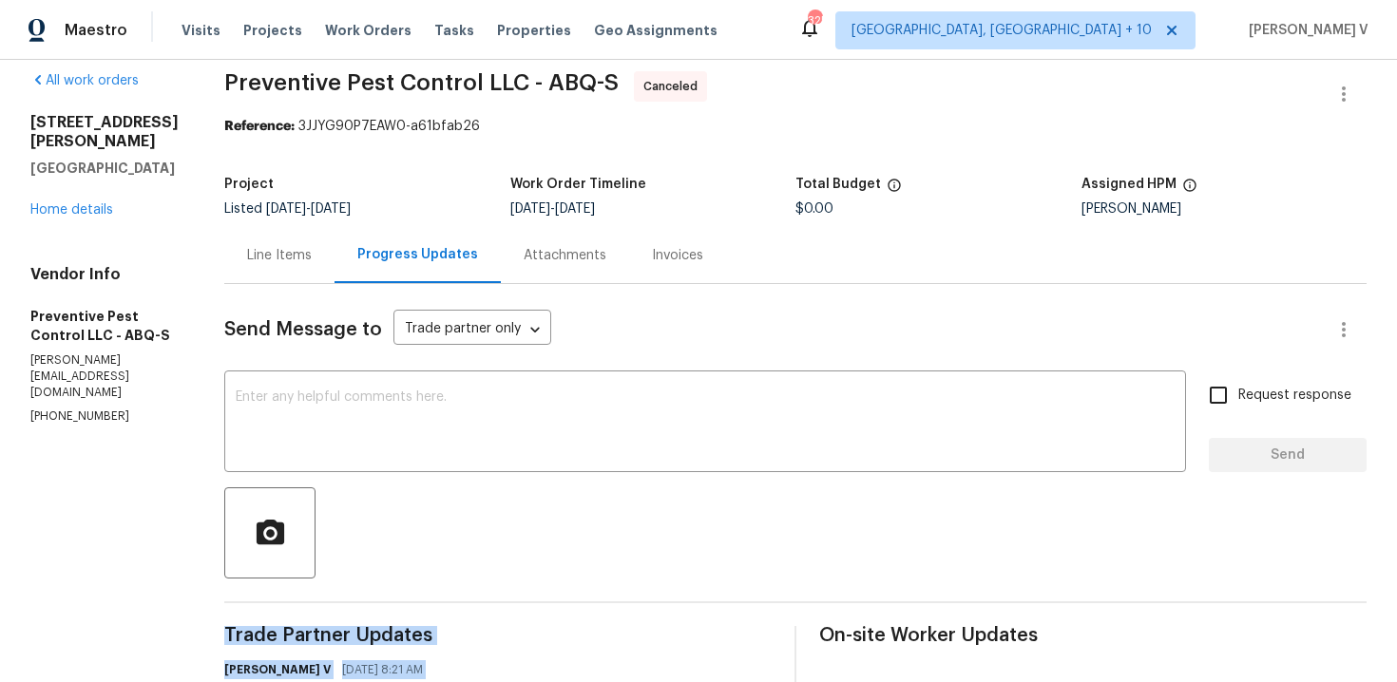
scroll to position [0, 0]
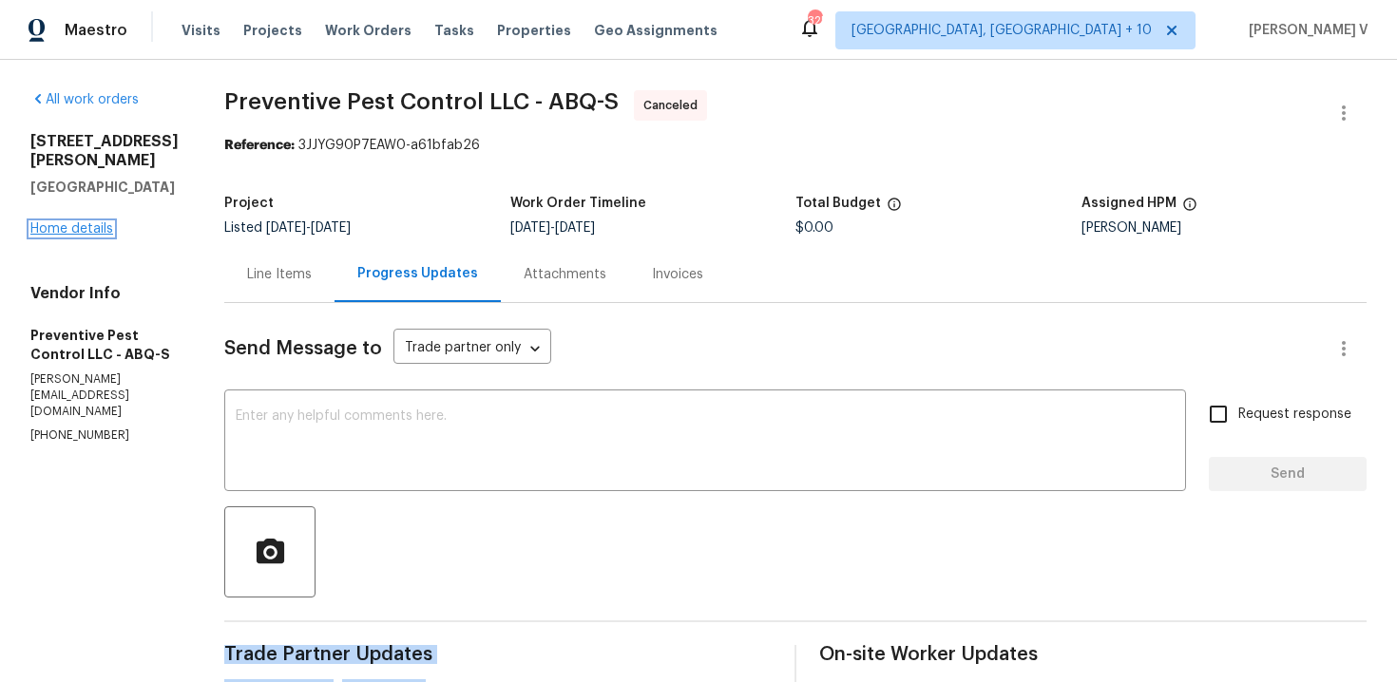
click at [96, 236] on link "Home details" at bounding box center [71, 228] width 83 height 13
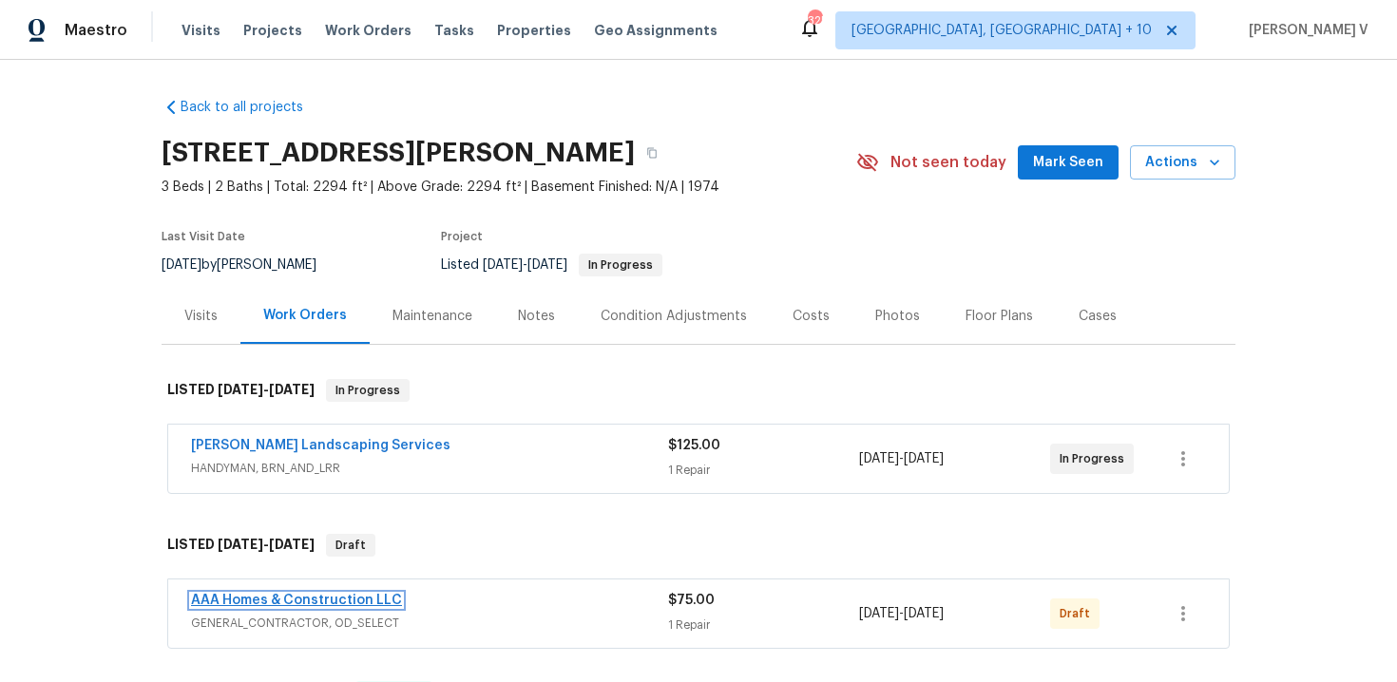
click at [304, 603] on link "AAA Homes & Construction LLC" at bounding box center [296, 600] width 211 height 13
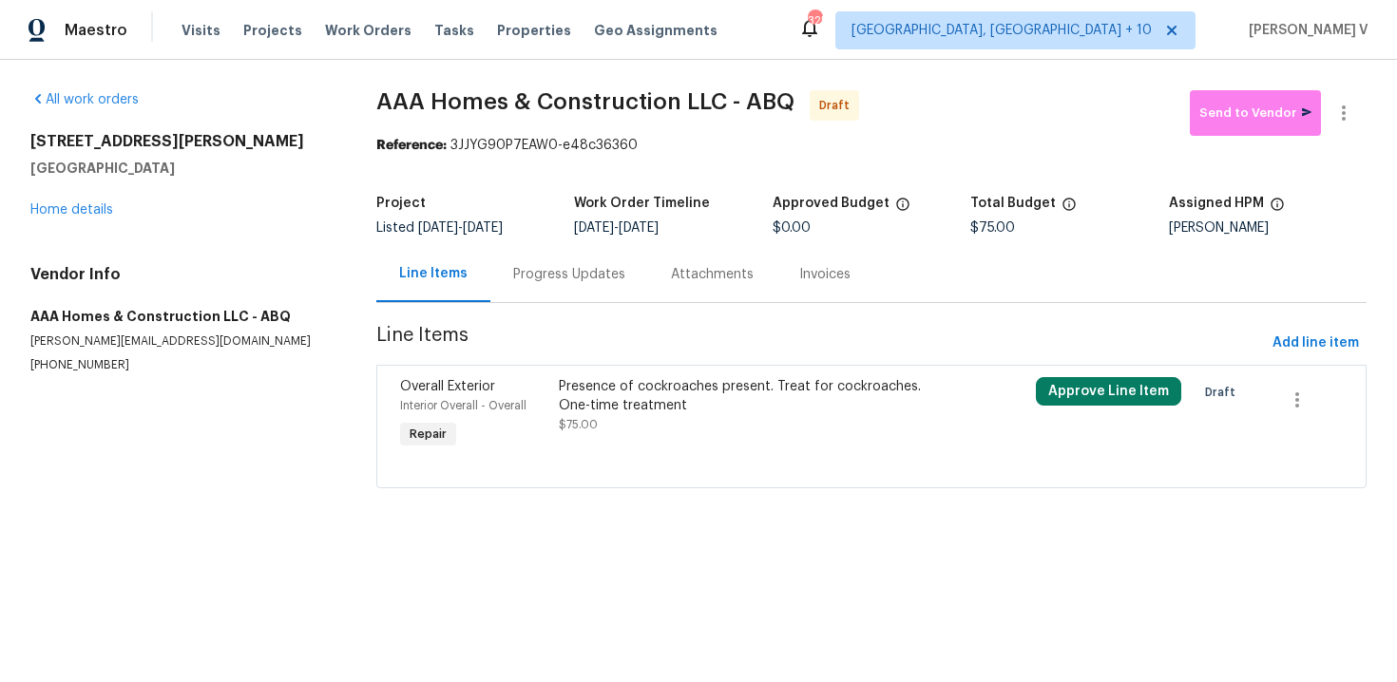
click at [530, 262] on div "Progress Updates" at bounding box center [569, 274] width 158 height 56
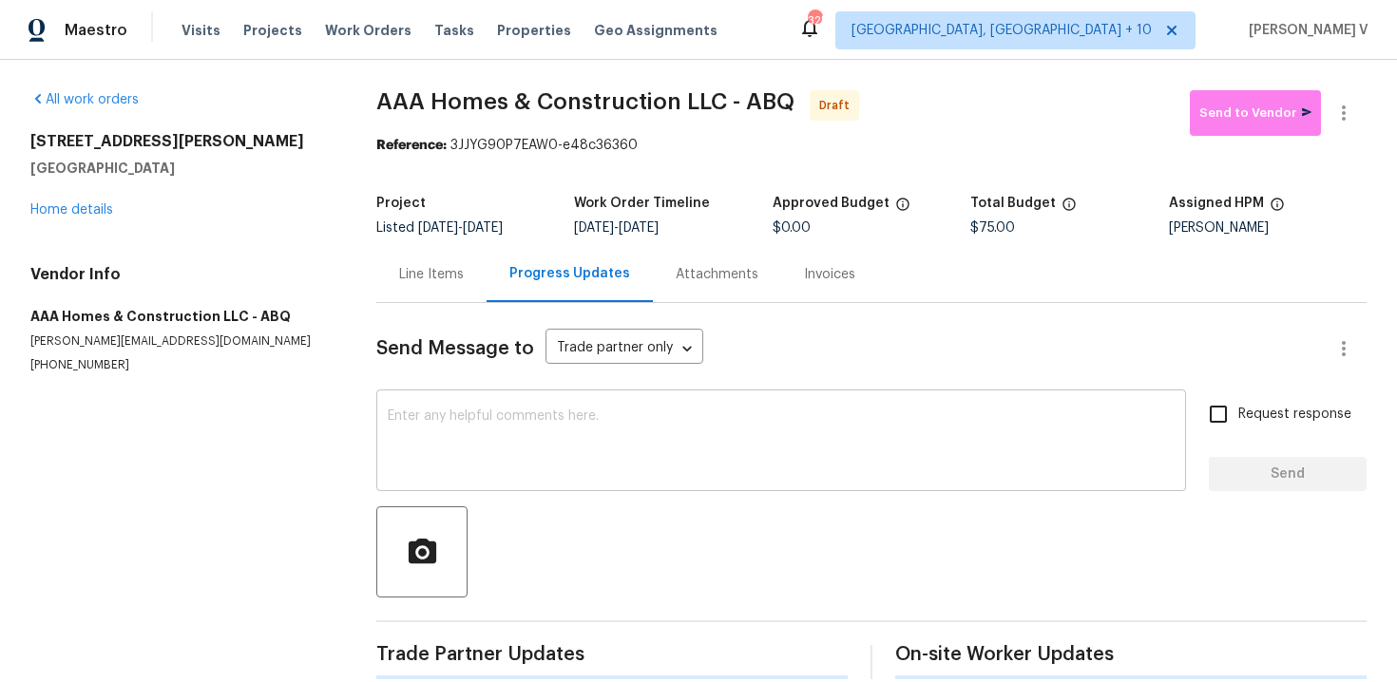
click at [581, 449] on textarea at bounding box center [781, 443] width 787 height 67
paste textarea "Hi, this is Divya with Opendoor. I’m confirming you received the WO for the pro…"
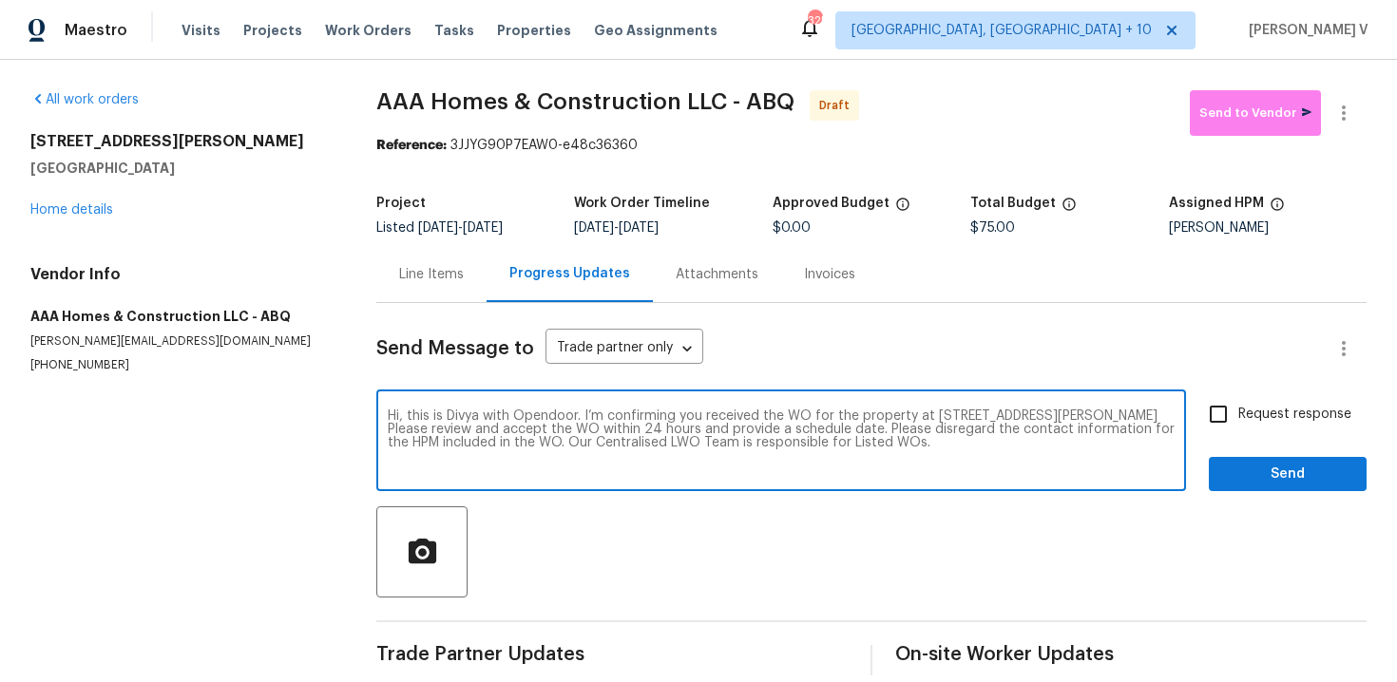
type textarea "Hi, this is Divya with Opendoor. I’m confirming you received the WO for the pro…"
click at [1264, 438] on div "Request response Send" at bounding box center [1288, 442] width 158 height 97
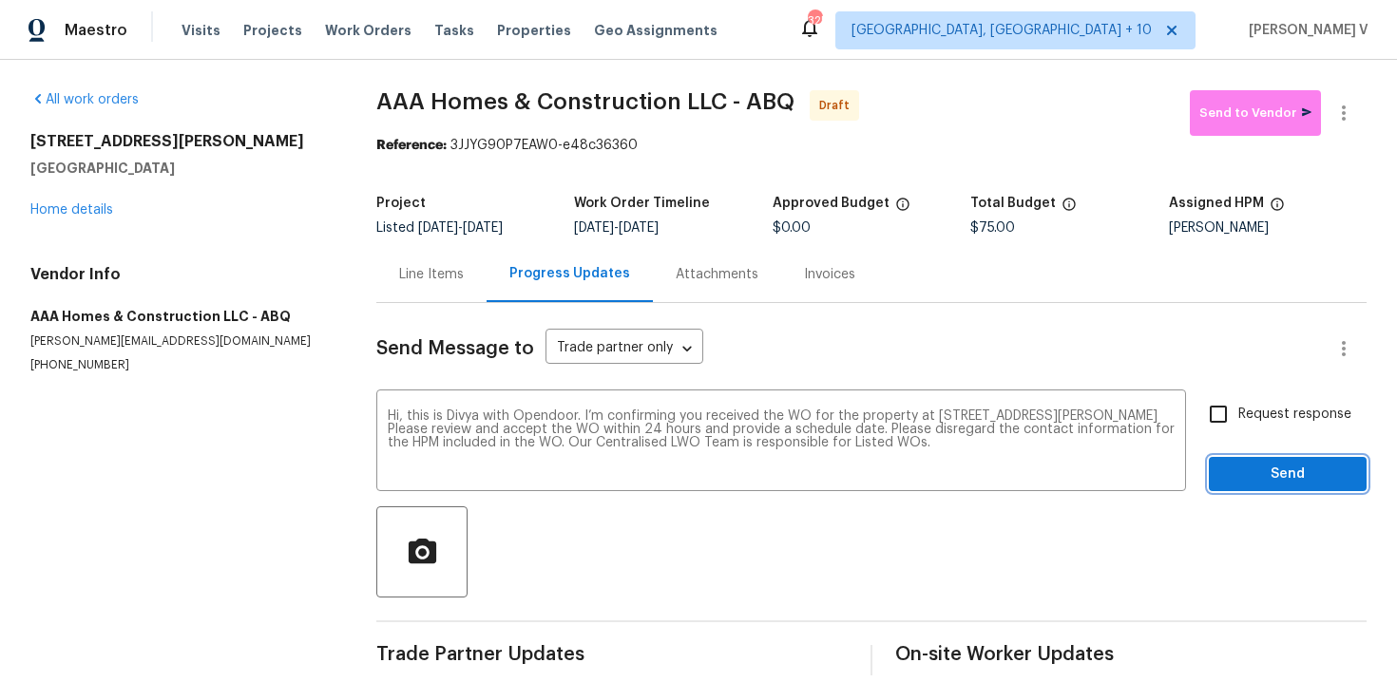
click at [1269, 478] on span "Send" at bounding box center [1287, 475] width 127 height 24
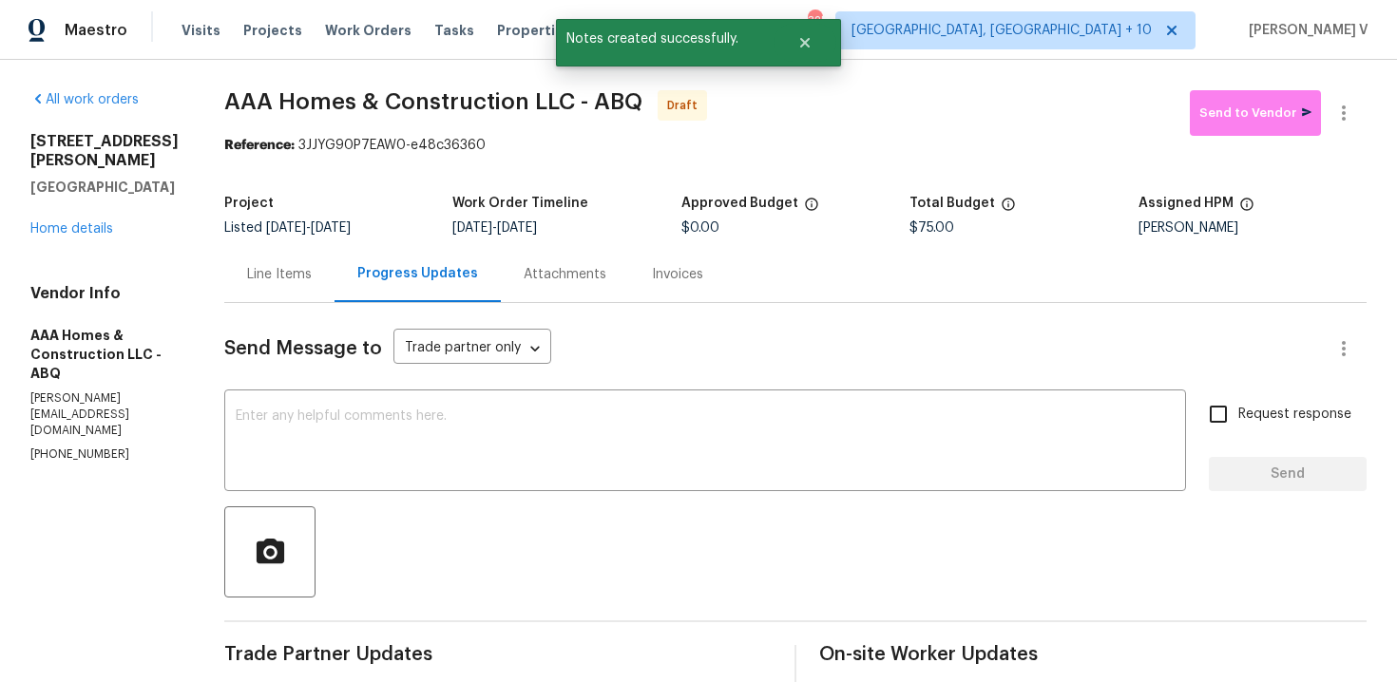
click at [1235, 425] on input "Request response" at bounding box center [1218, 414] width 40 height 40
checkbox input "true"
click at [1340, 115] on icon "button" at bounding box center [1343, 113] width 23 height 23
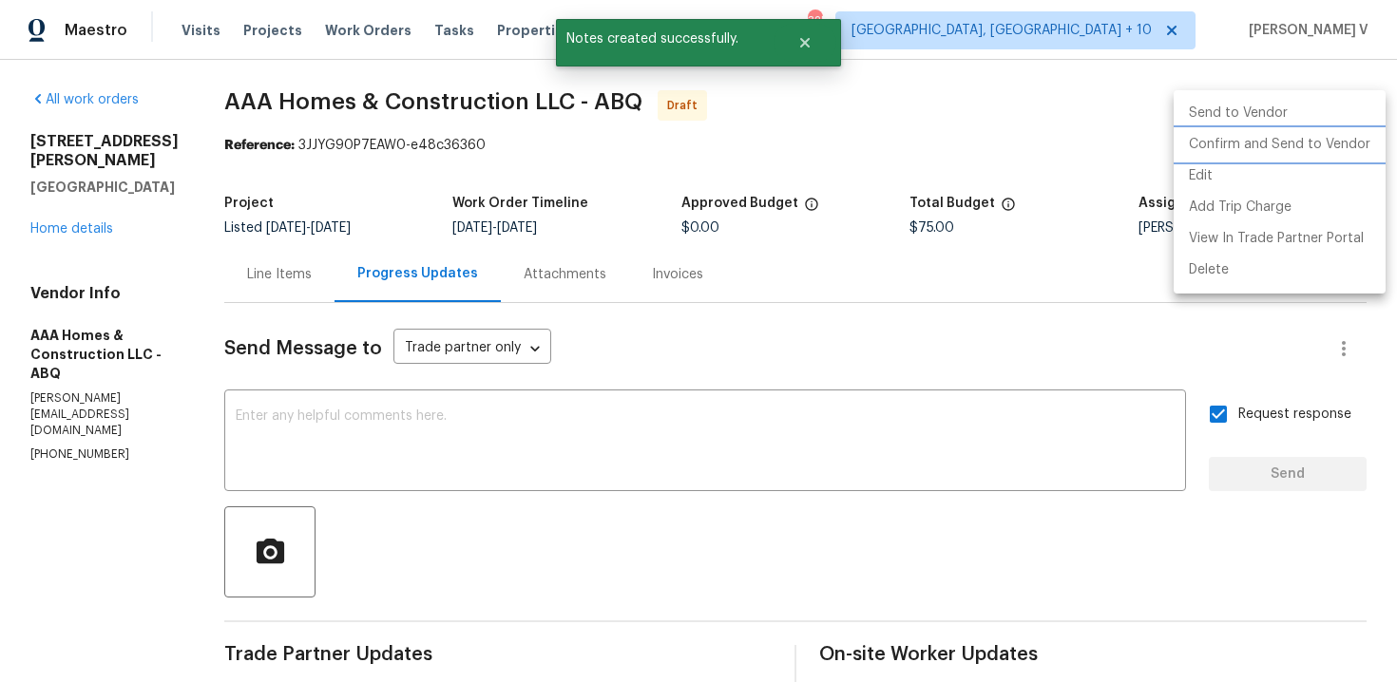
click at [1281, 135] on li "Confirm and Send to Vendor" at bounding box center [1280, 144] width 212 height 31
click at [420, 204] on div at bounding box center [698, 341] width 1397 height 682
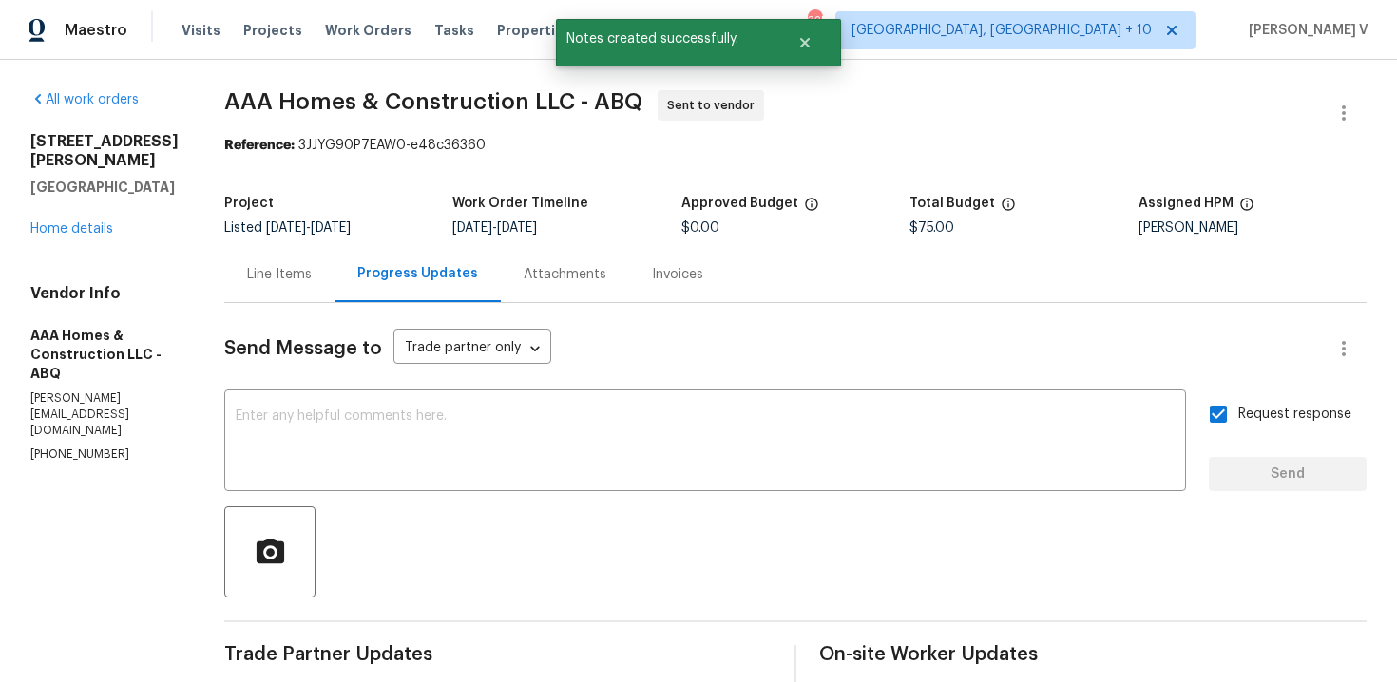
click at [119, 239] on div "3912 Wellesley Dr NE Albuquerque, NM 87107 Home details" at bounding box center [104, 185] width 148 height 106
click at [97, 236] on link "Home details" at bounding box center [71, 228] width 83 height 13
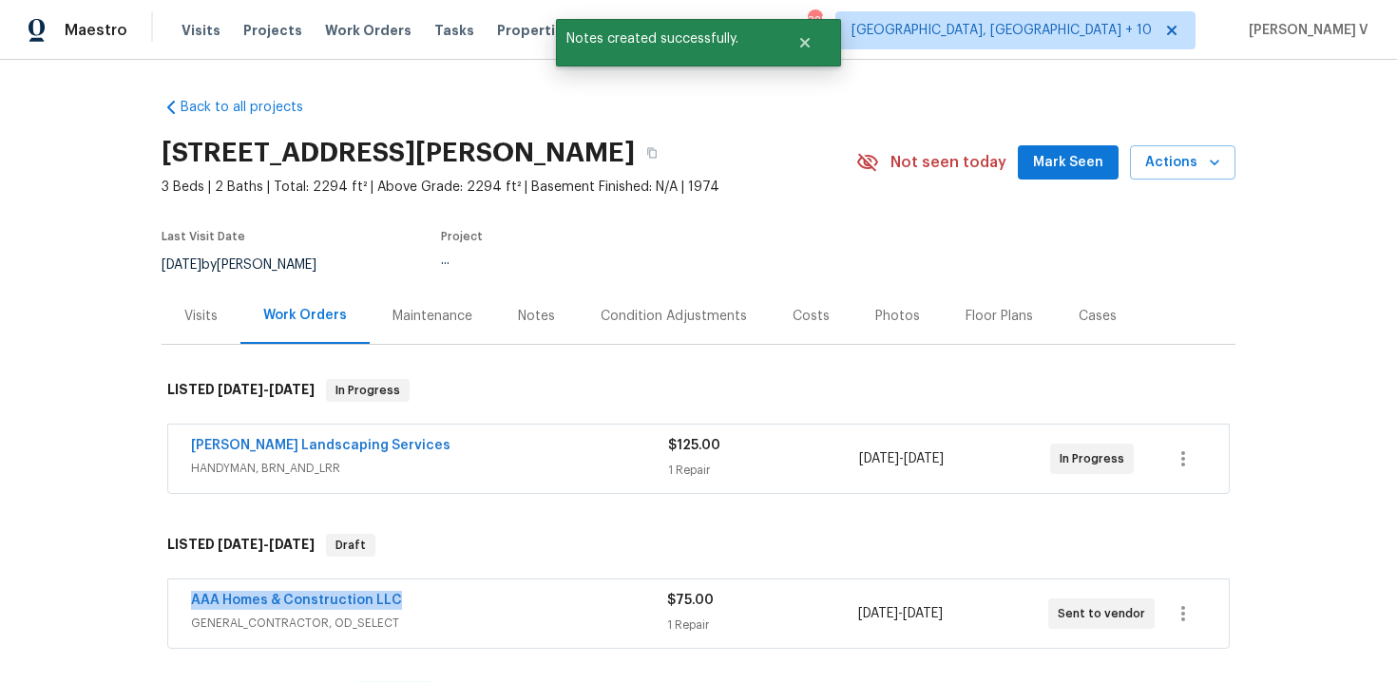
drag, startPoint x: 163, startPoint y: 607, endPoint x: 512, endPoint y: 607, distance: 349.7
click at [512, 607] on div "AAA Homes & Construction LLC GENERAL_CONTRACTOR, OD_SELECT $75.00 1 Repair 9/2/…" at bounding box center [699, 615] width 1074 height 79
copy link "AAA Homes & Construction LLC"
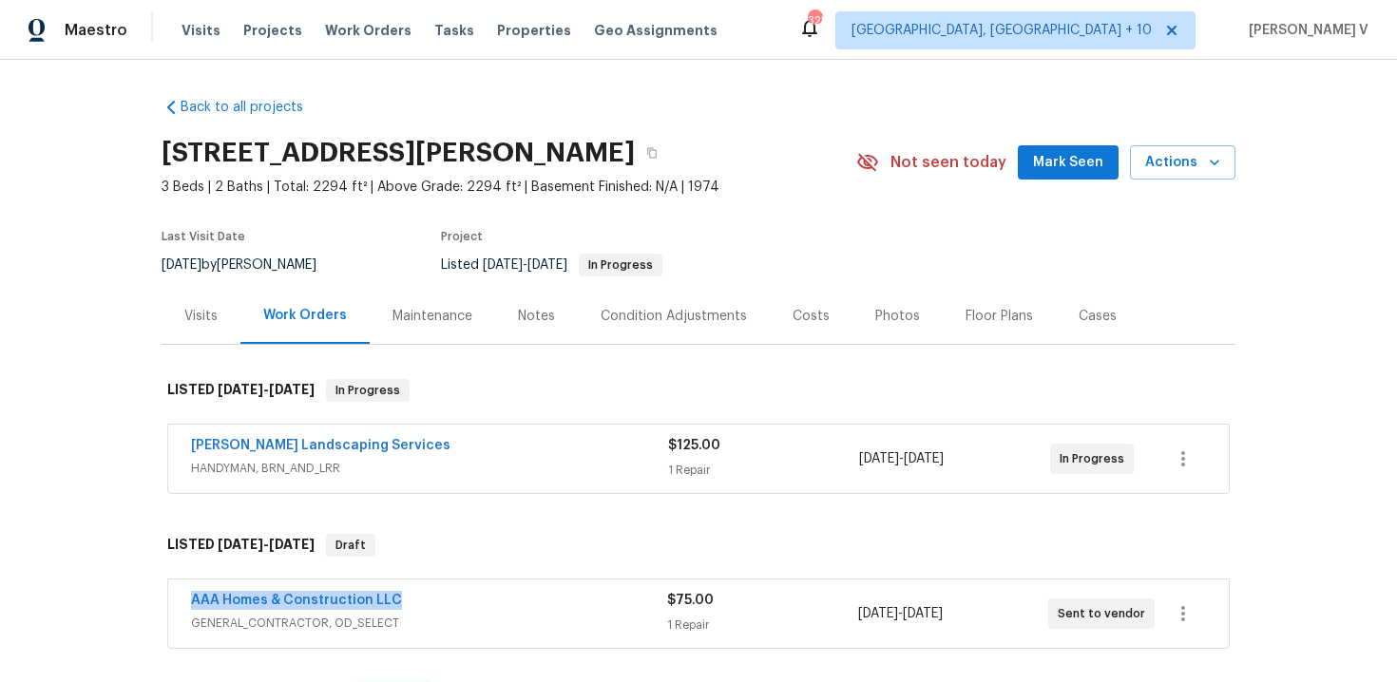
copy link "AAA Homes & Construction LLC"
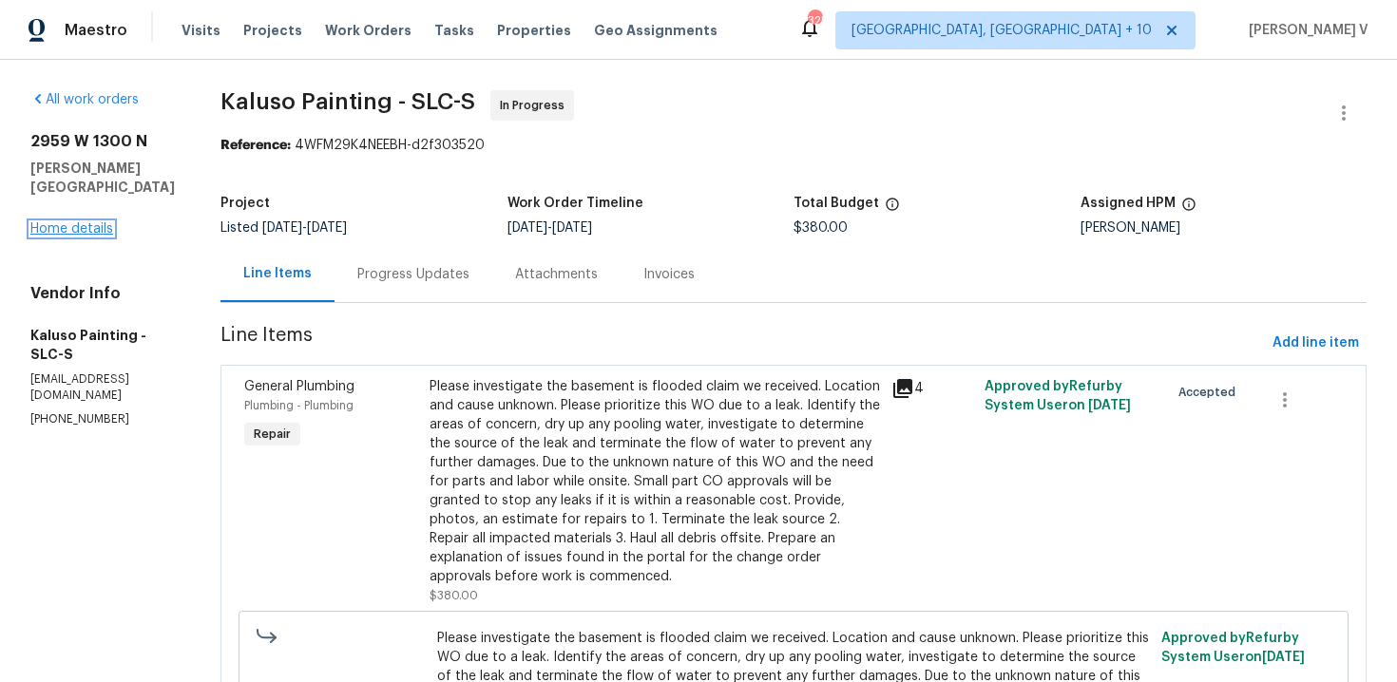
click at [48, 222] on link "Home details" at bounding box center [71, 228] width 83 height 13
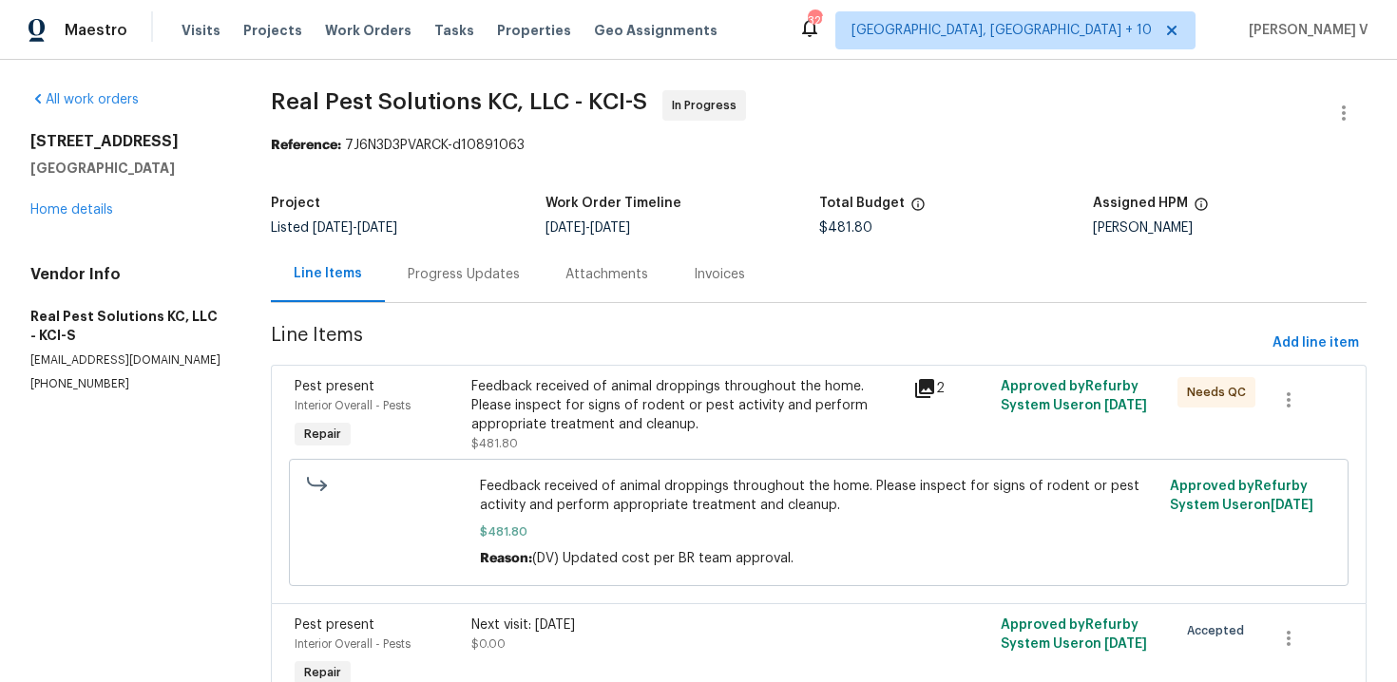
click at [460, 302] on div "Progress Updates" at bounding box center [464, 274] width 158 height 56
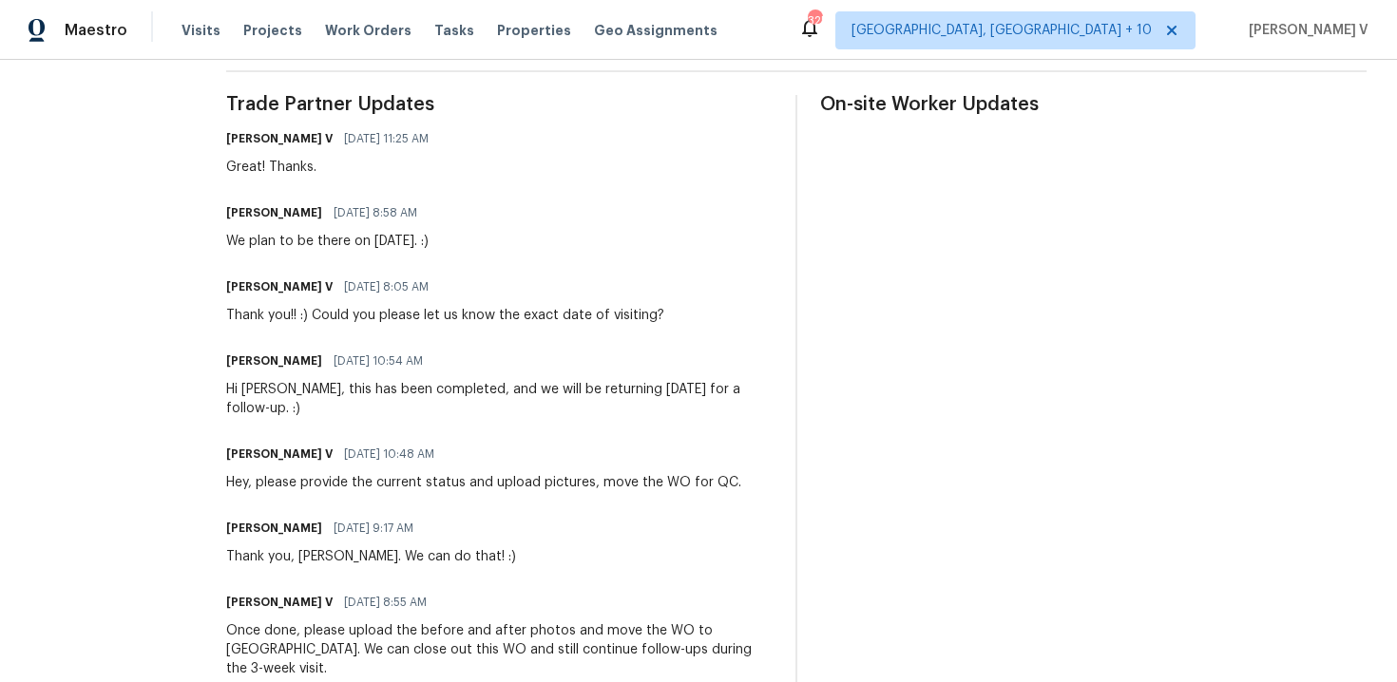
scroll to position [236, 0]
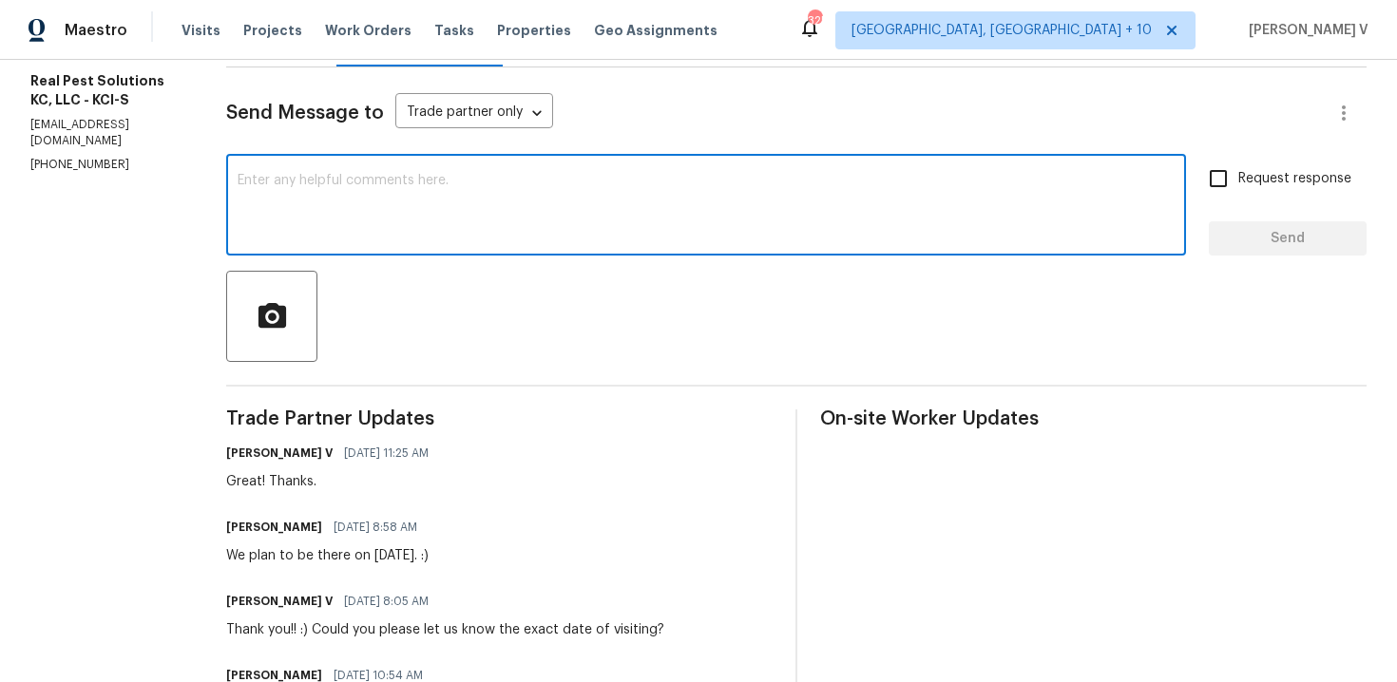
click at [438, 218] on textarea at bounding box center [706, 207] width 937 height 67
paste textarea "Hi, hope everything is on track with the WO scheduled for today. Please let us …"
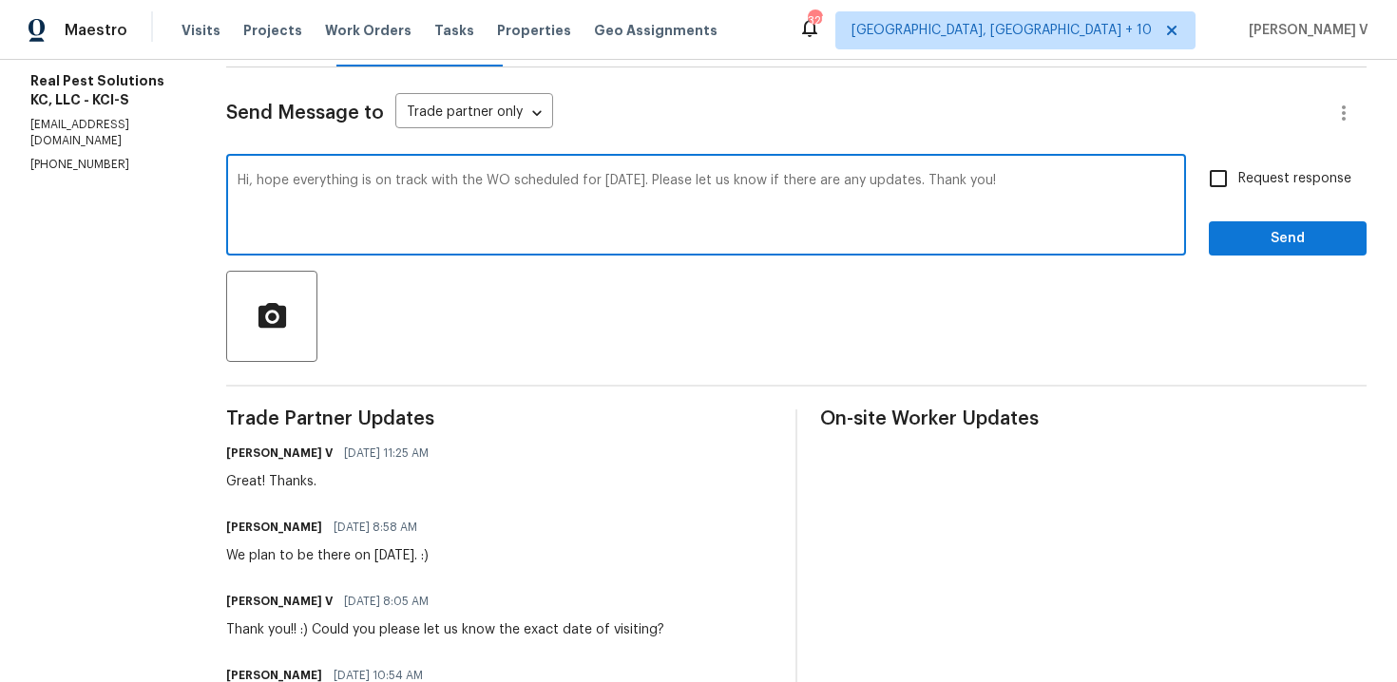
type textarea "Hi, hope everything is on track with the WO scheduled for today. Please let us …"
click at [1229, 190] on input "Request response" at bounding box center [1218, 179] width 40 height 40
checkbox input "true"
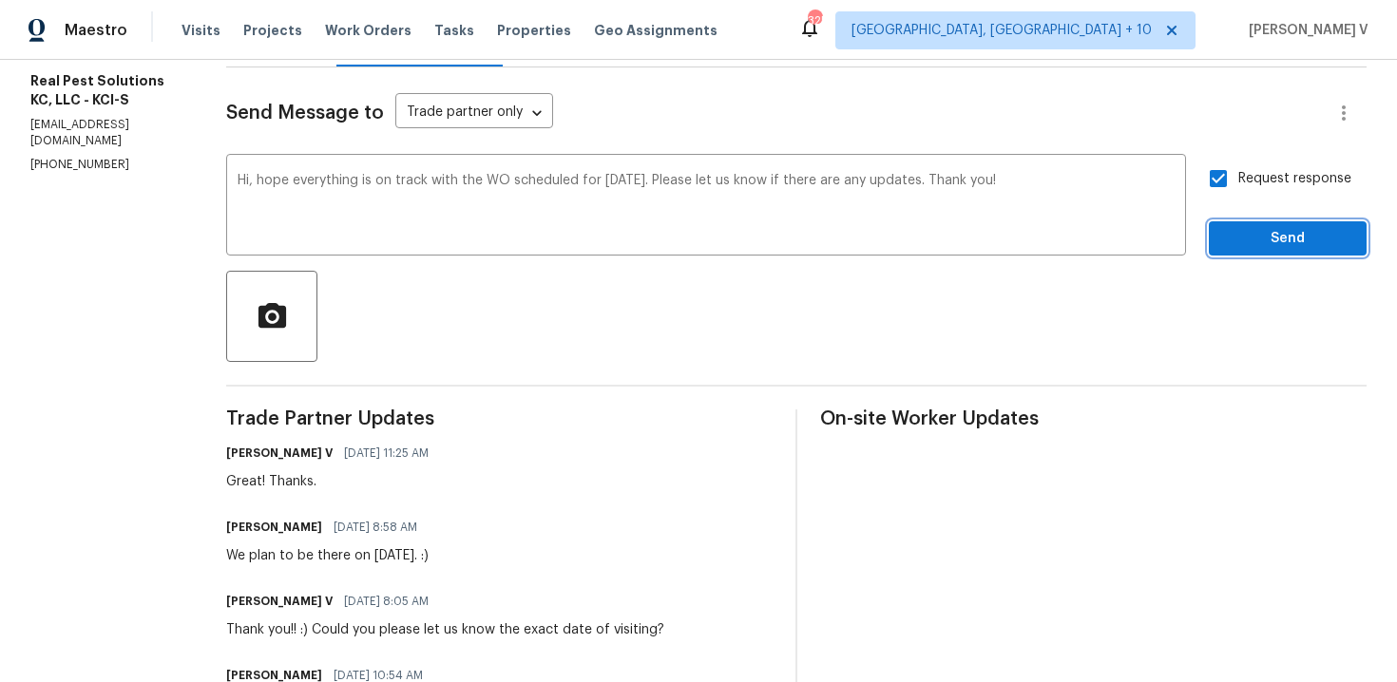
click at [1258, 236] on span "Send" at bounding box center [1287, 239] width 127 height 24
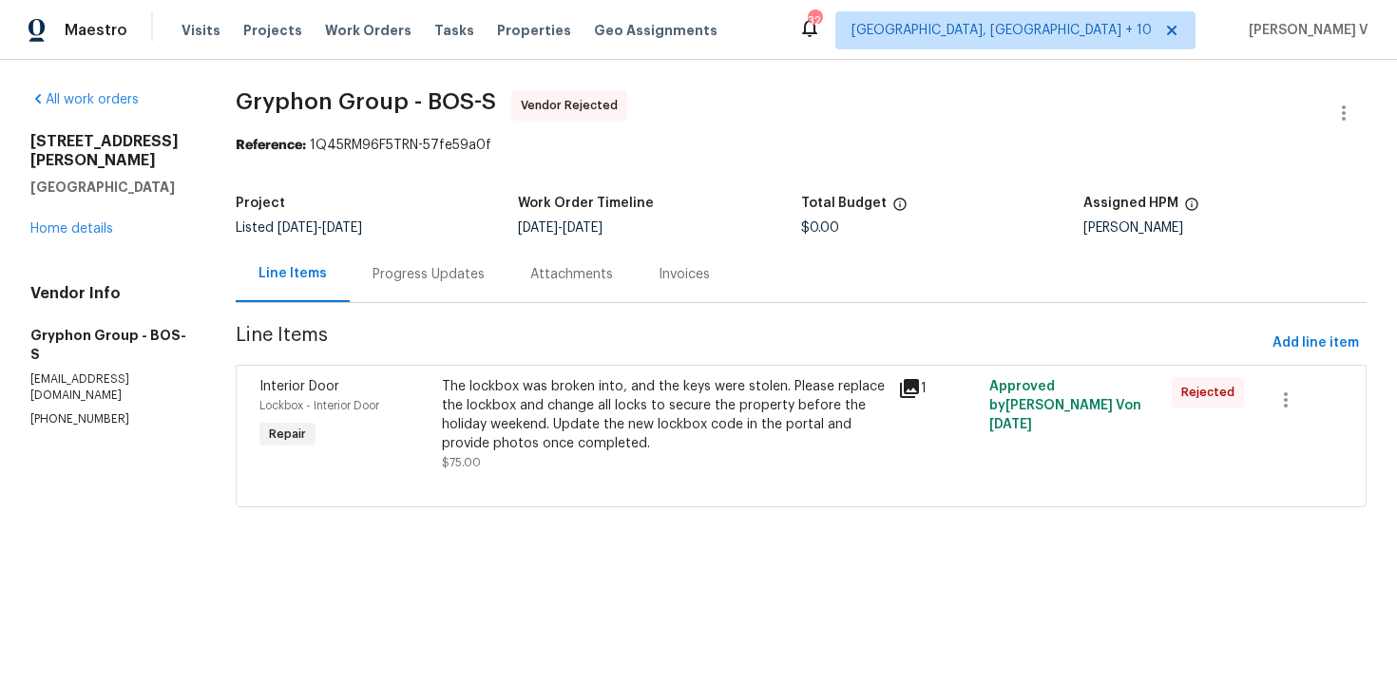
click at [396, 268] on div "Progress Updates" at bounding box center [429, 274] width 112 height 19
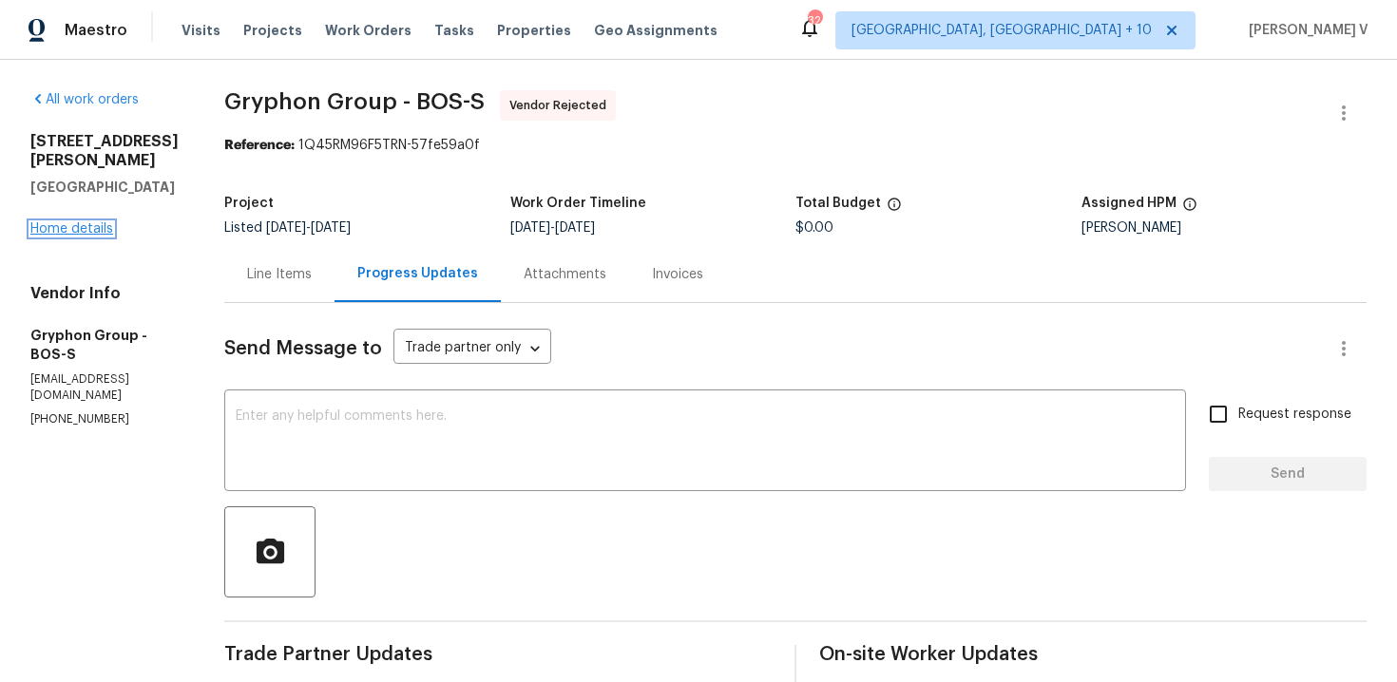
click at [83, 223] on link "Home details" at bounding box center [71, 228] width 83 height 13
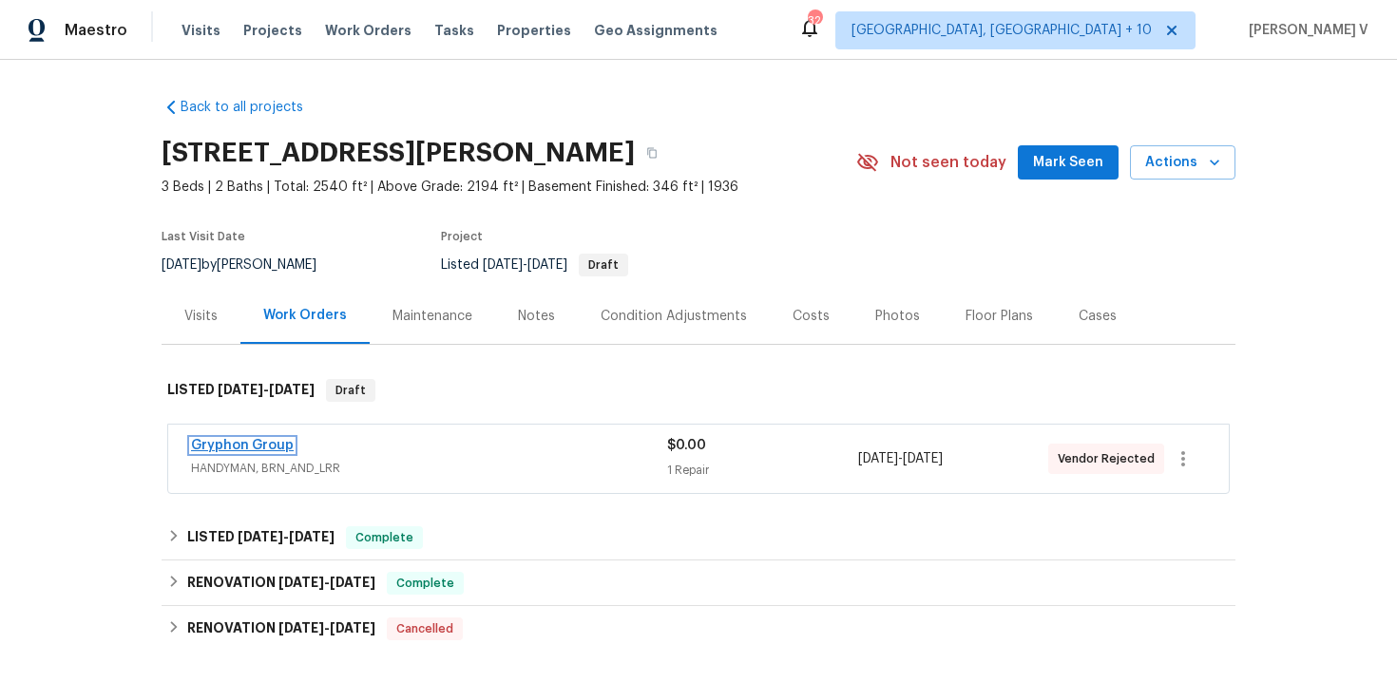
click at [267, 447] on link "Gryphon Group" at bounding box center [242, 445] width 103 height 13
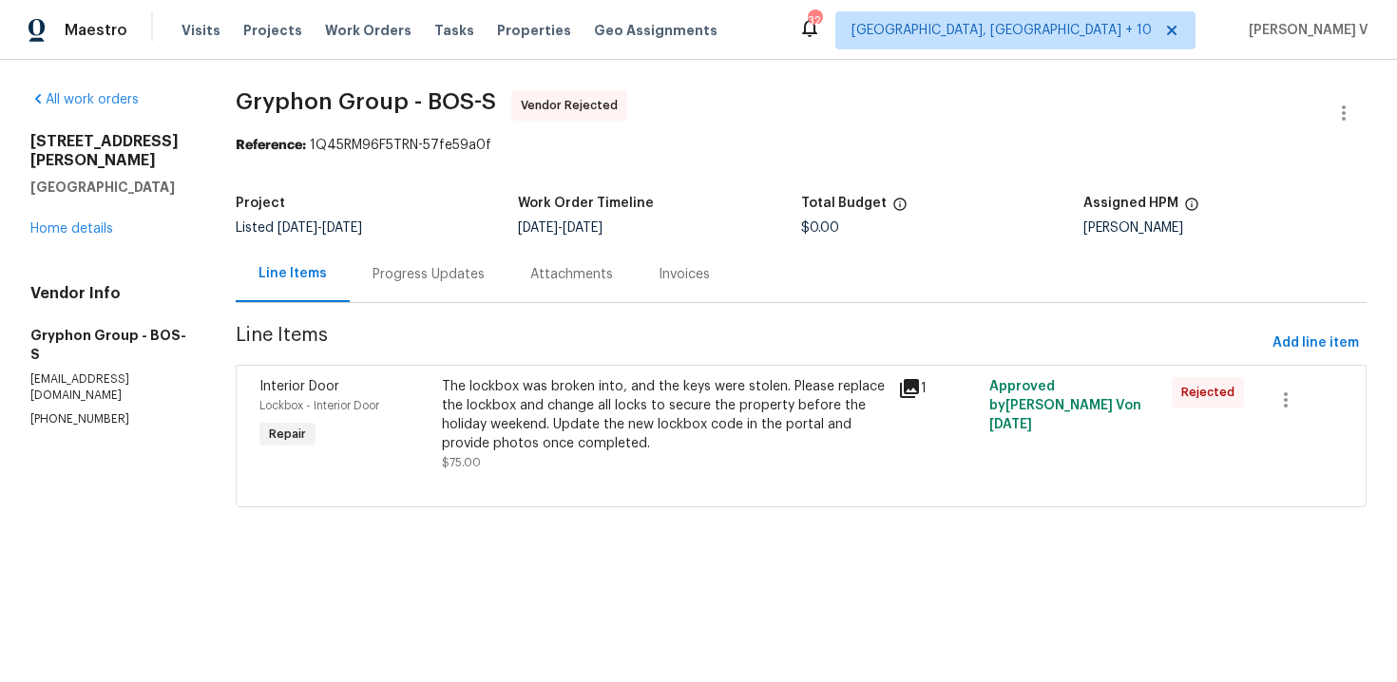
click at [438, 288] on div "Progress Updates" at bounding box center [429, 274] width 158 height 56
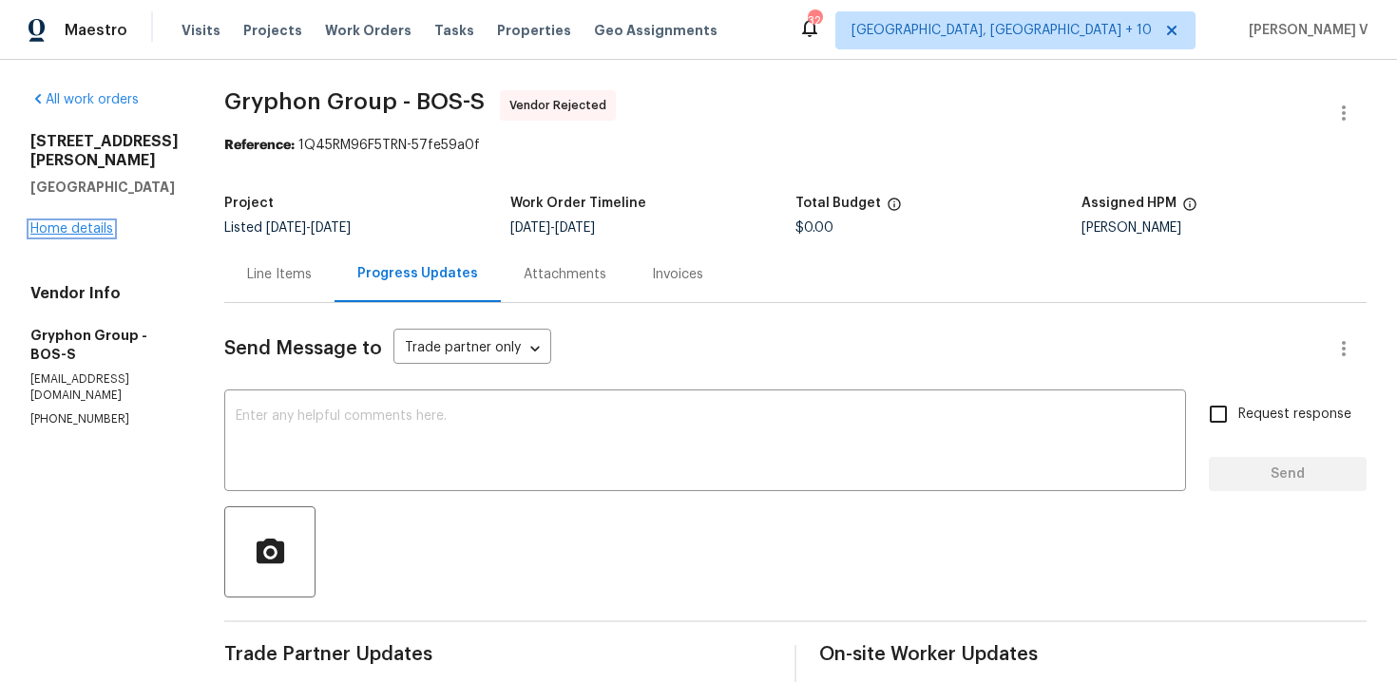
click at [95, 223] on link "Home details" at bounding box center [71, 228] width 83 height 13
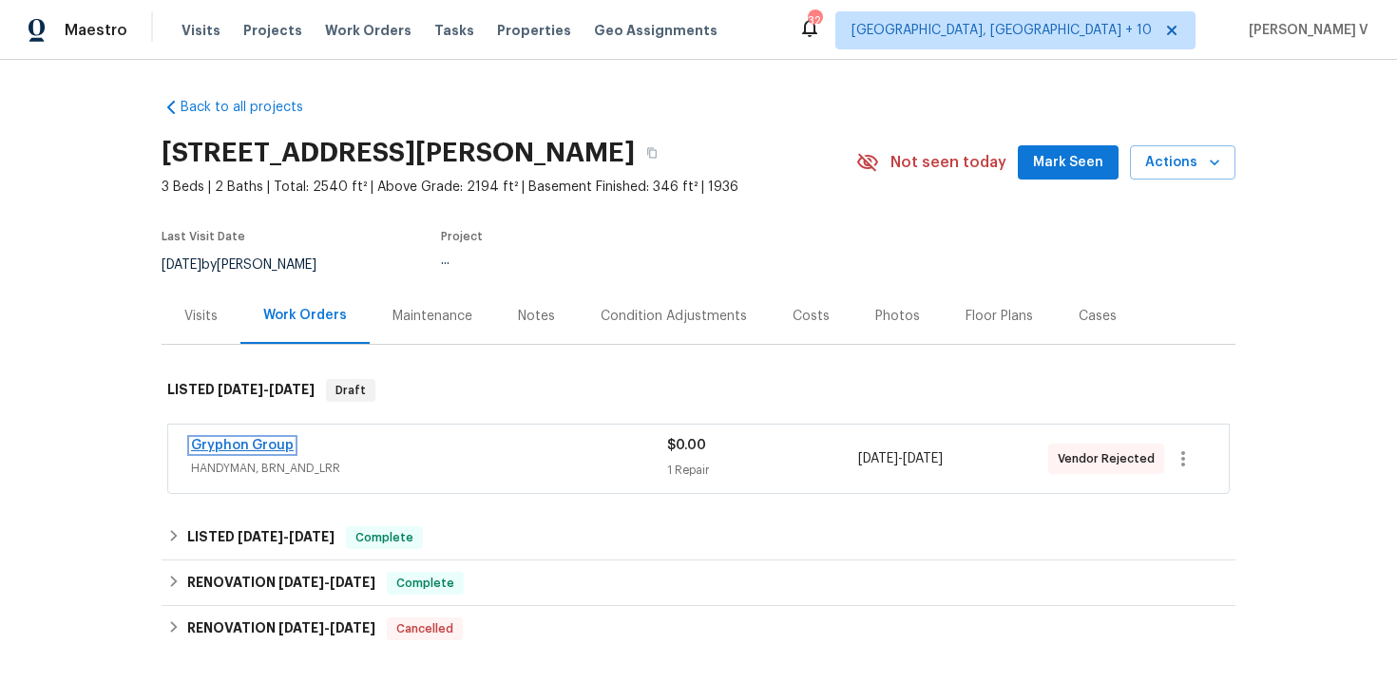
click at [246, 447] on link "Gryphon Group" at bounding box center [242, 445] width 103 height 13
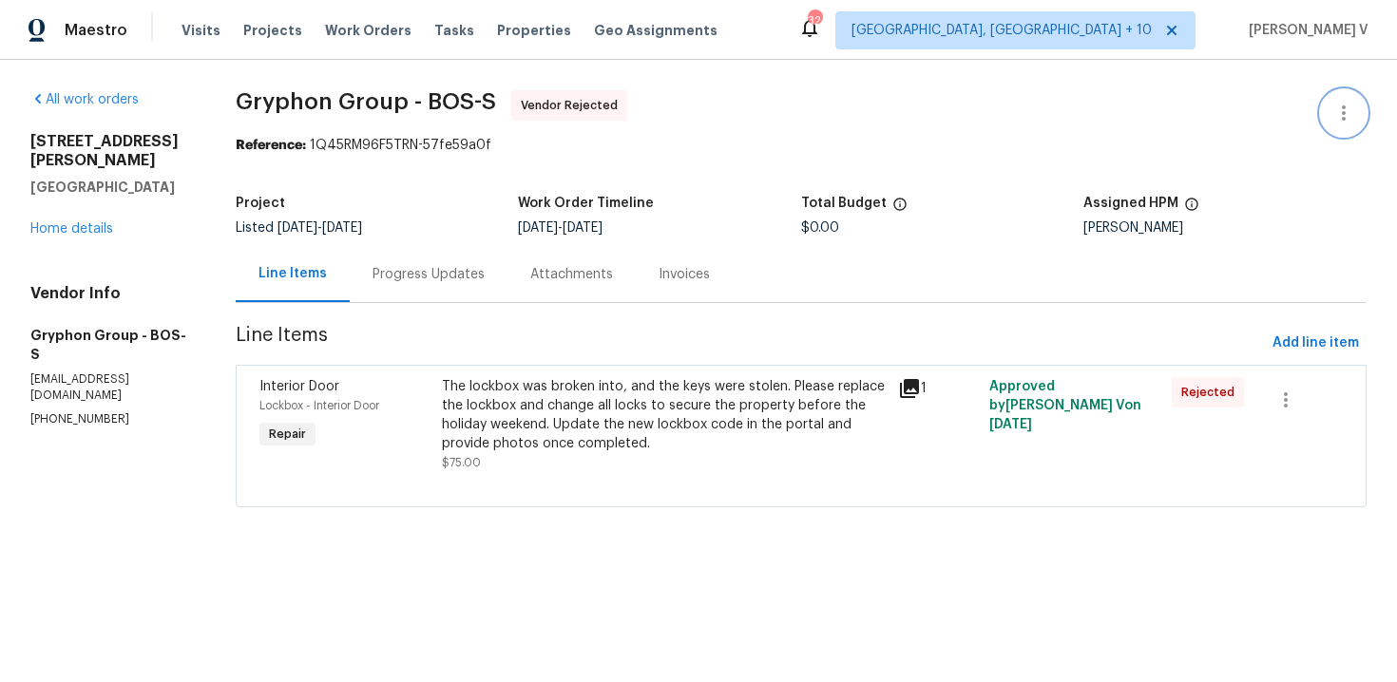
click at [1354, 115] on icon "button" at bounding box center [1343, 113] width 23 height 23
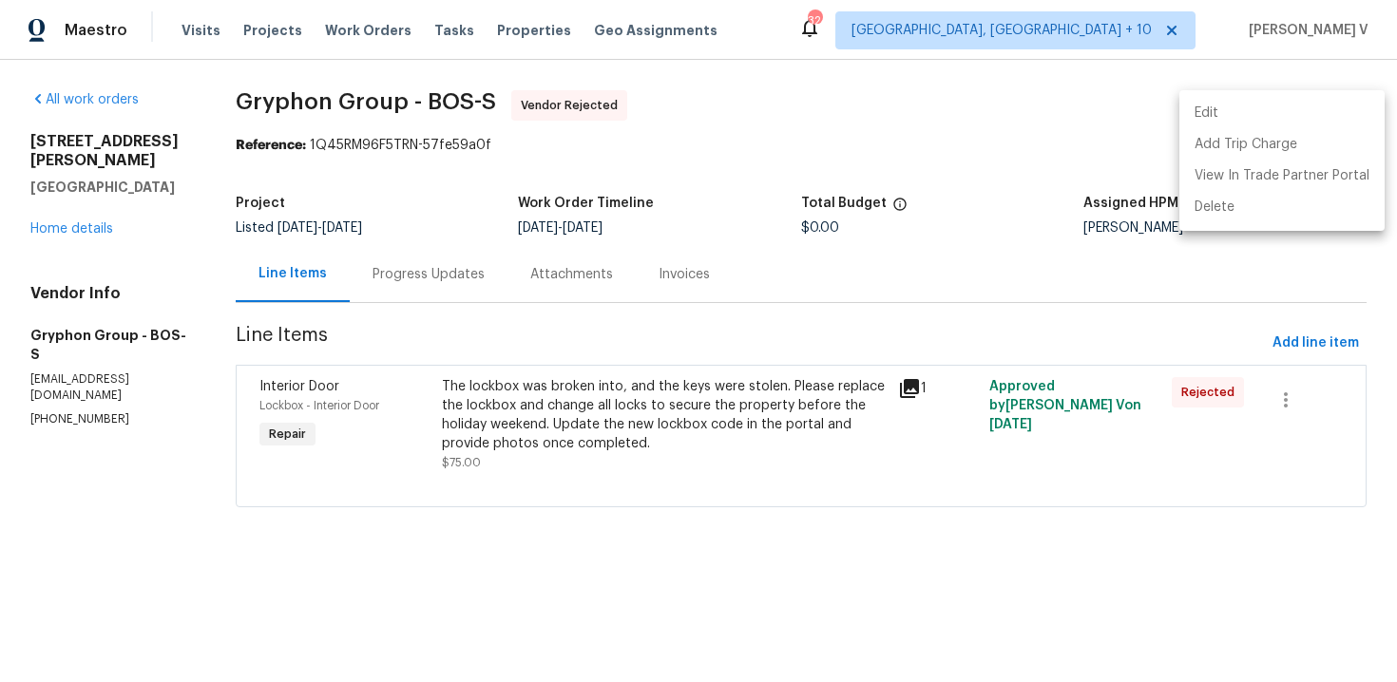
click at [1354, 115] on li "Edit" at bounding box center [1281, 113] width 205 height 31
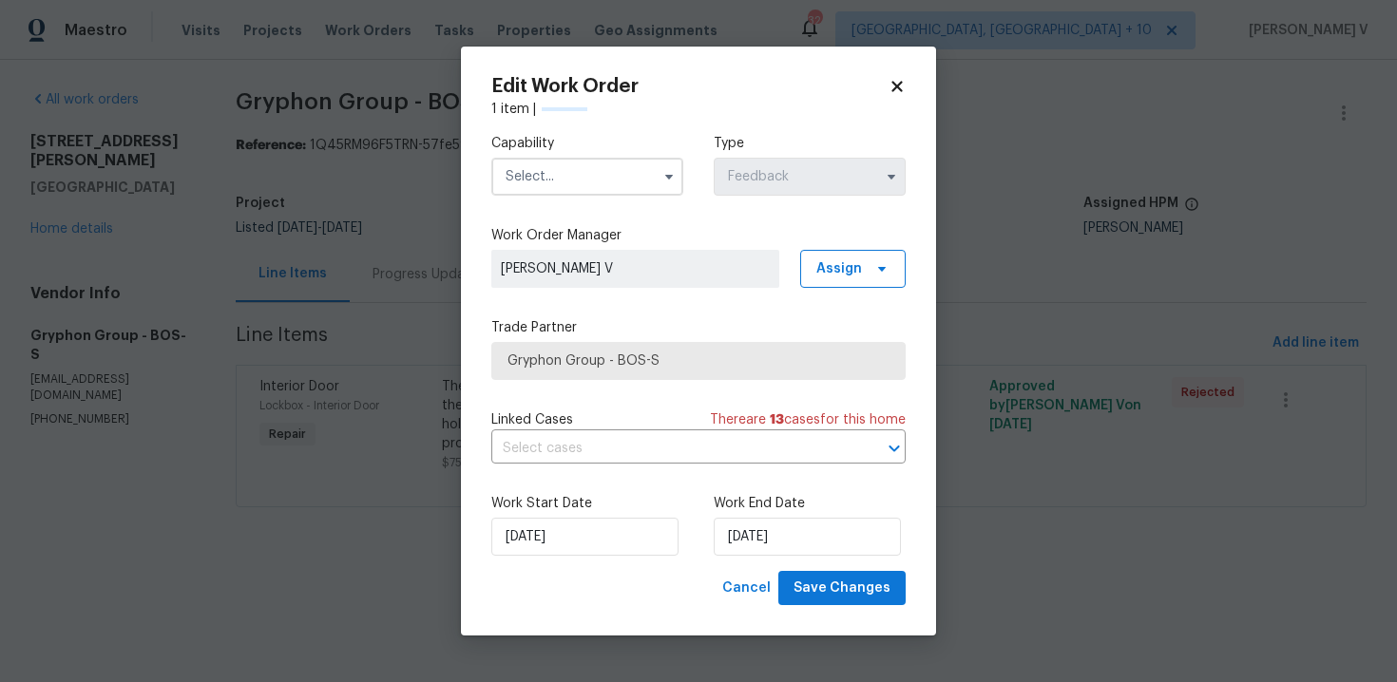
click at [584, 165] on input "text" at bounding box center [587, 177] width 192 height 38
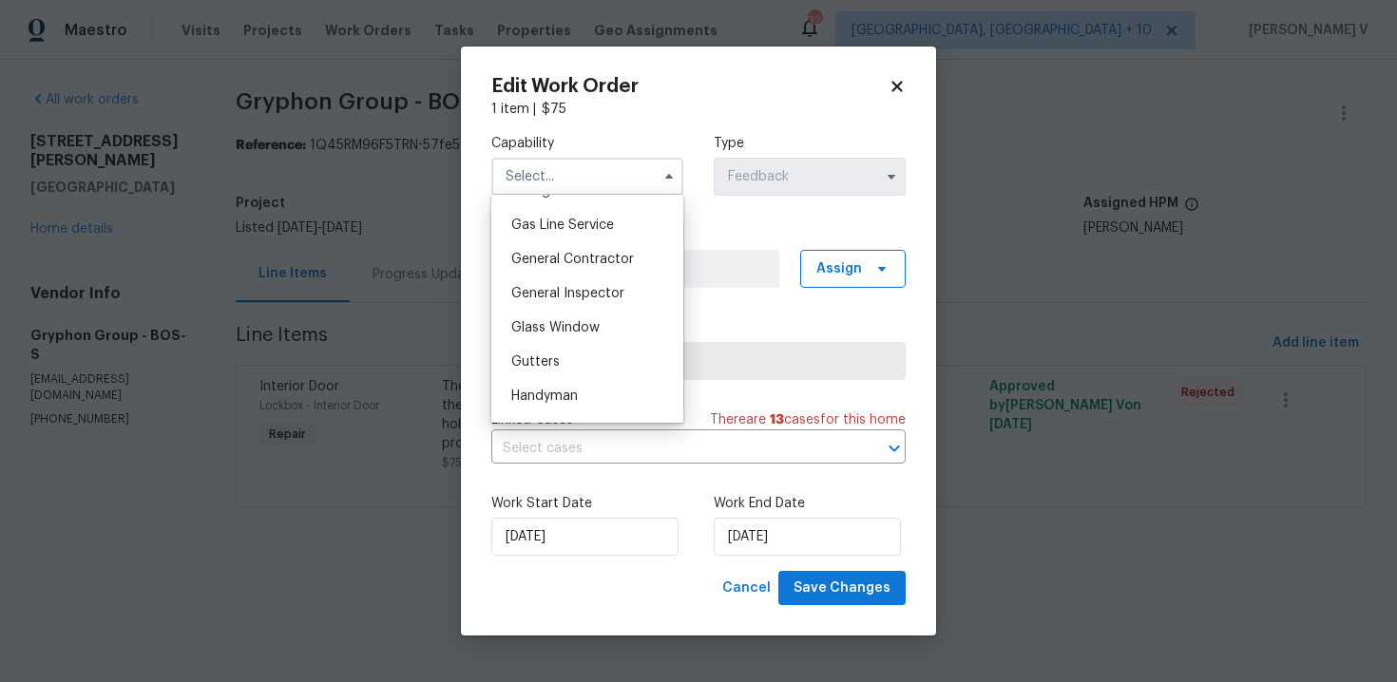
scroll to position [890, 0]
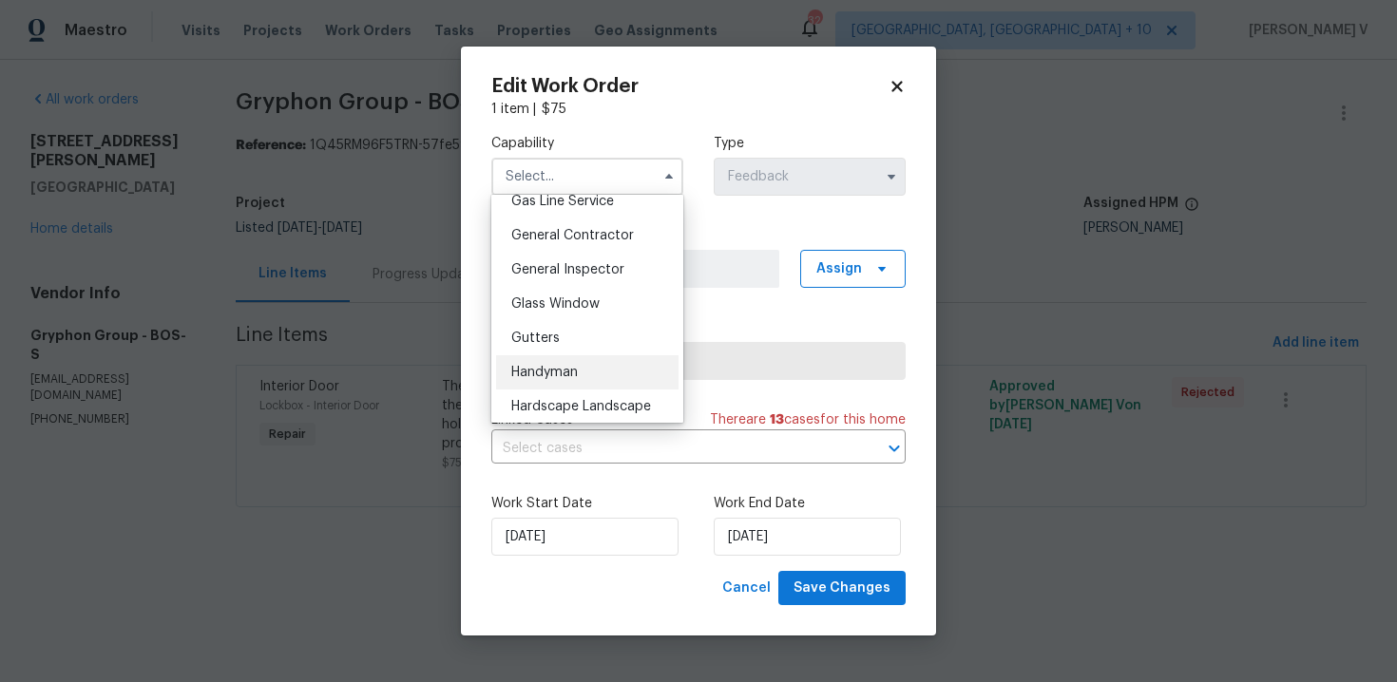
click at [622, 372] on div "Handyman" at bounding box center [587, 372] width 182 height 34
type input "Handyman"
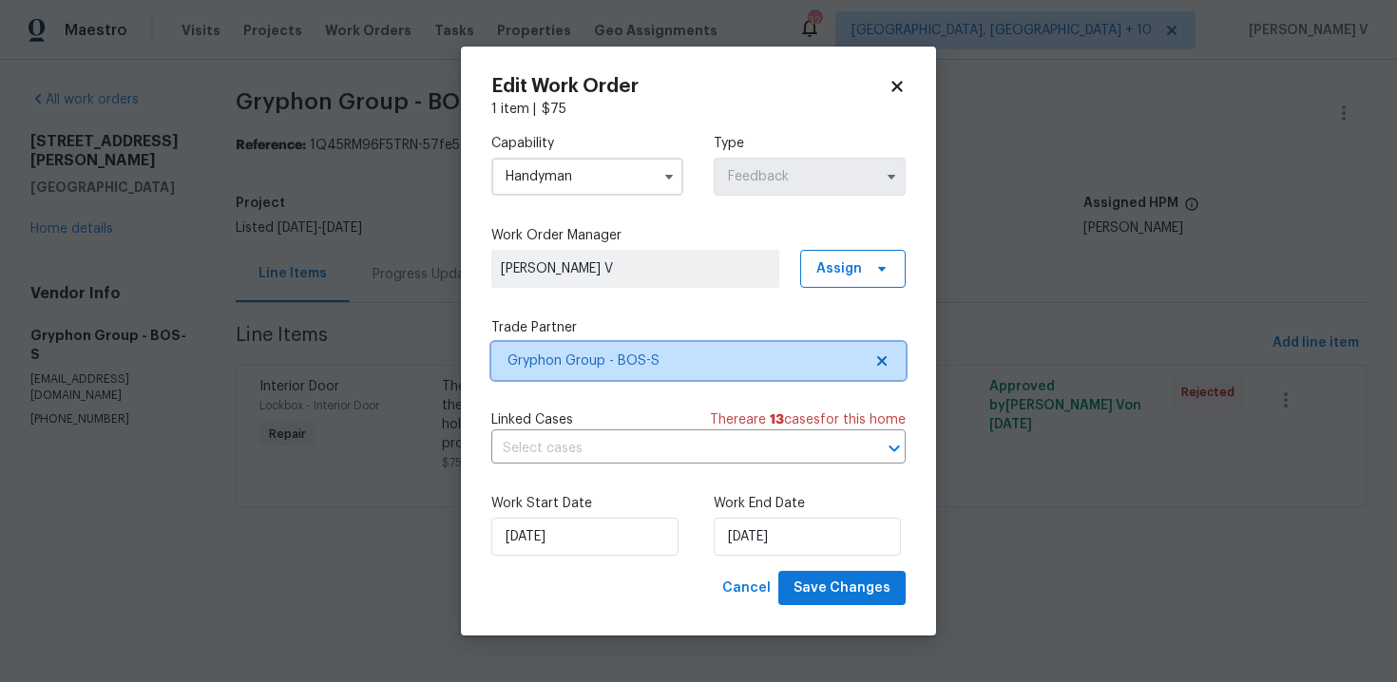
click at [796, 369] on span "Gryphon Group - BOS-S" at bounding box center [684, 361] width 354 height 19
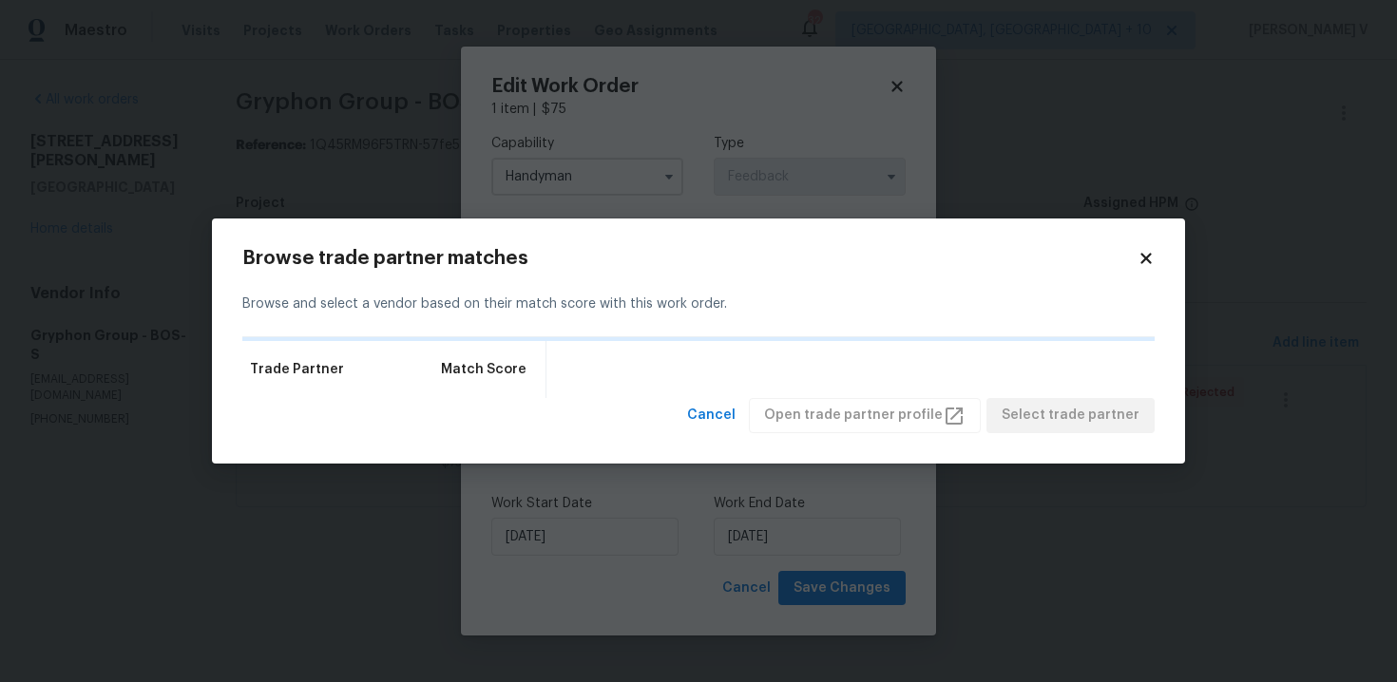
click at [796, 369] on div "Trade Partner Match Score" at bounding box center [698, 369] width 912 height 57
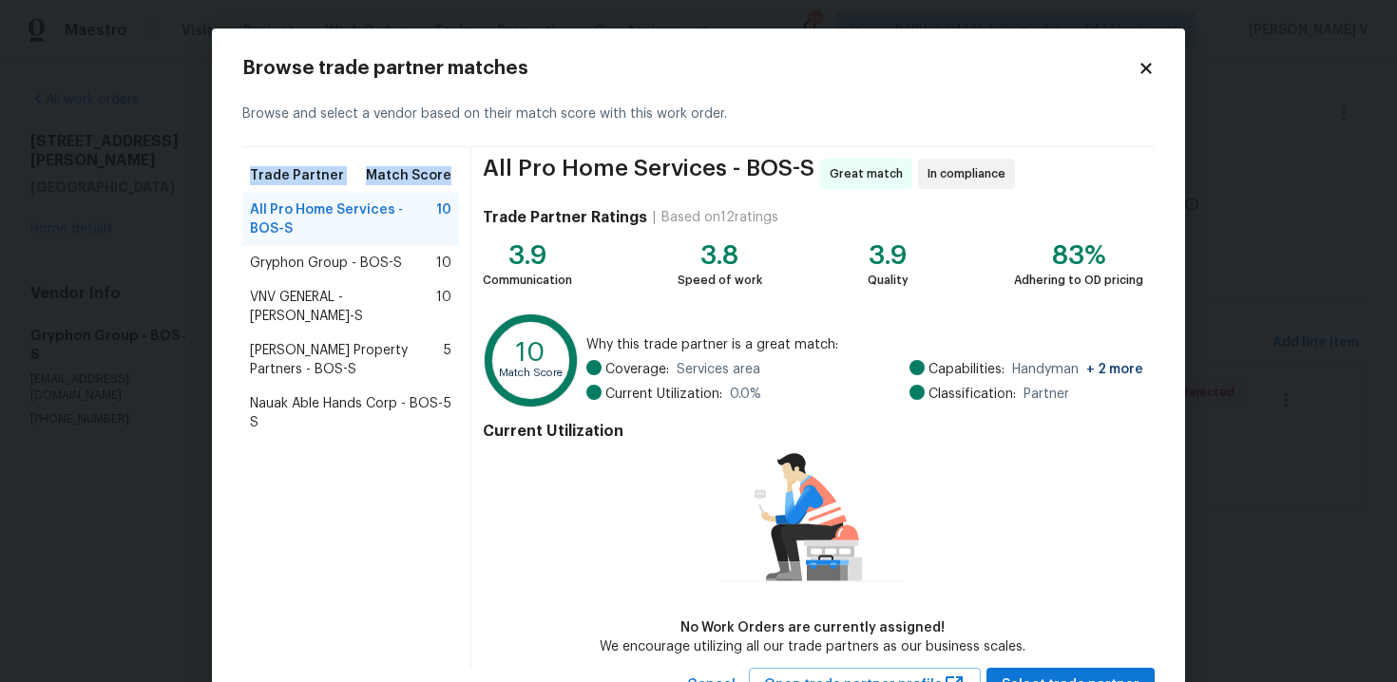
scroll to position [78, 0]
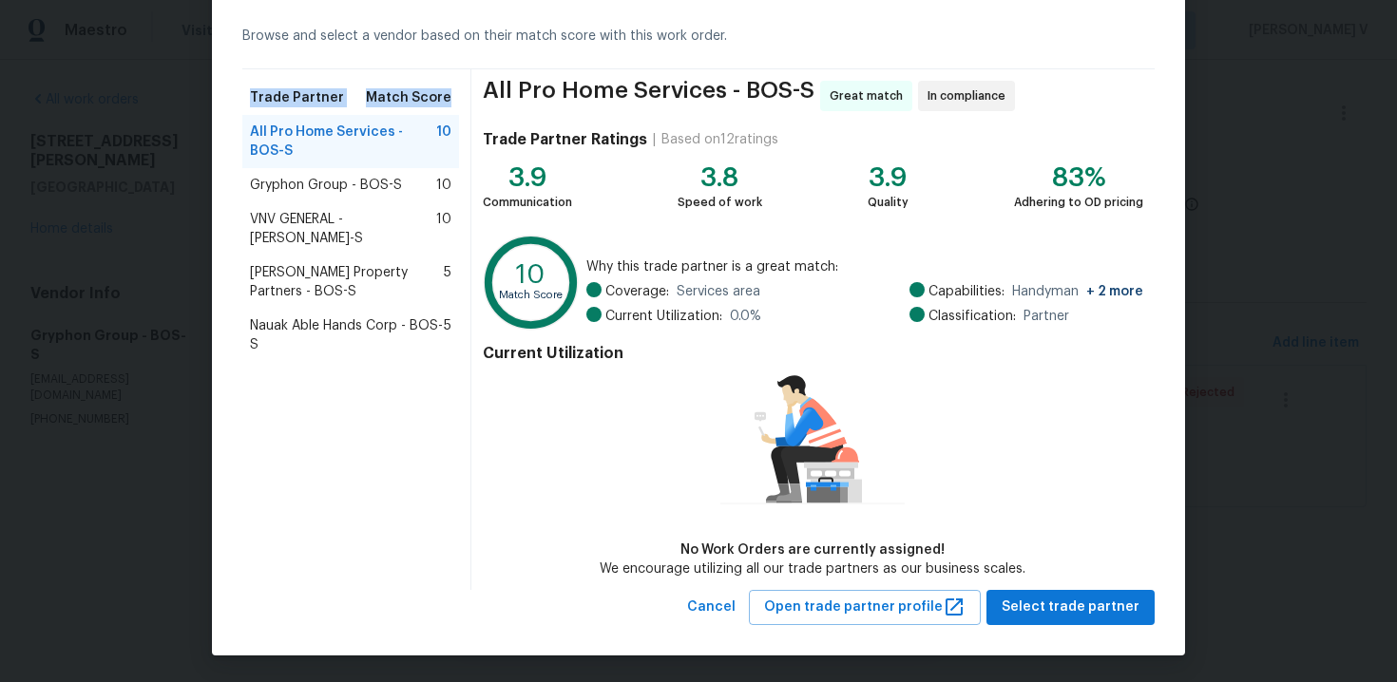
click at [391, 185] on span "Gryphon Group - BOS-S" at bounding box center [326, 185] width 152 height 19
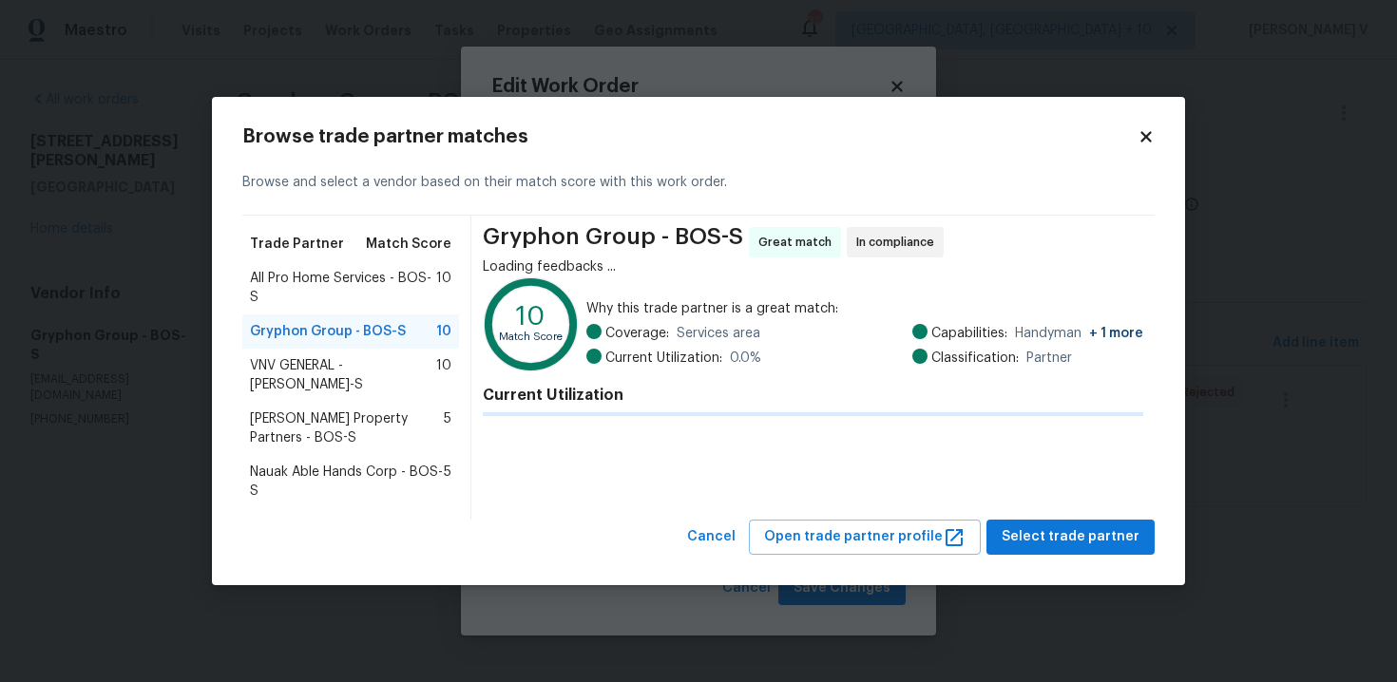
scroll to position [0, 0]
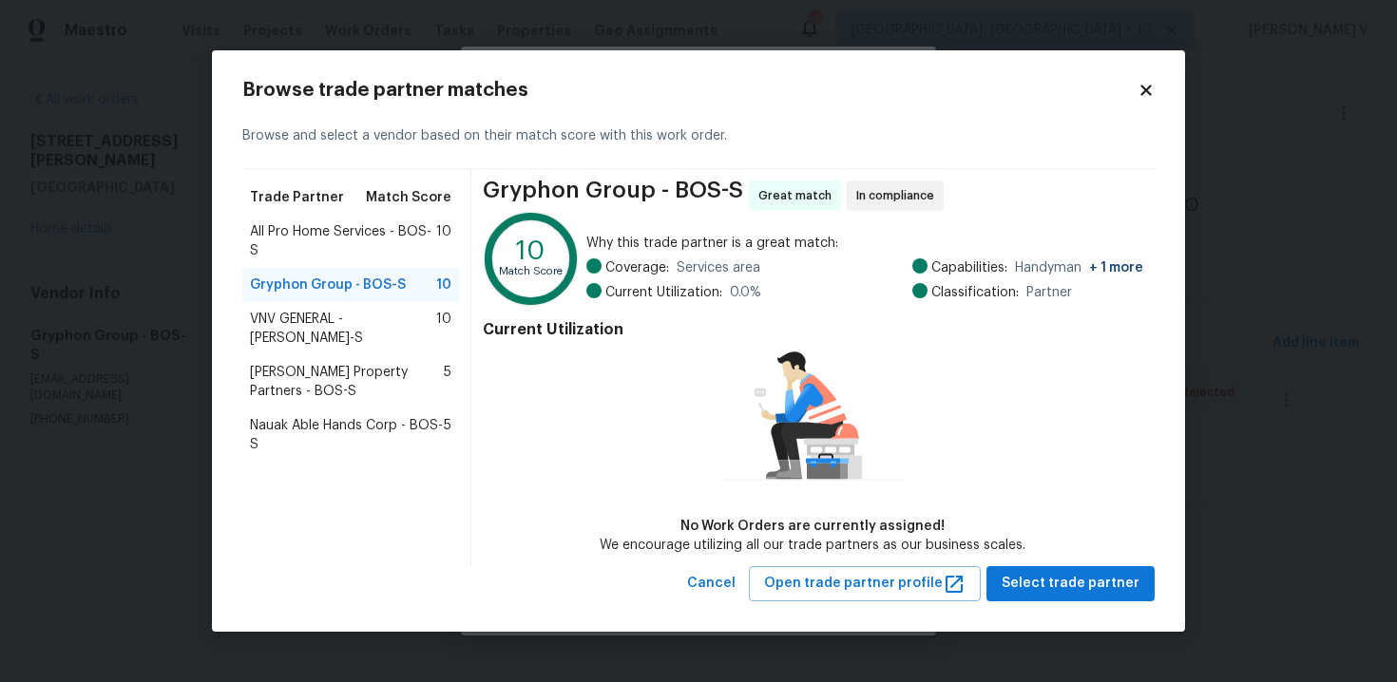
click at [363, 261] on div "All Pro Home Services - BOS-S 10" at bounding box center [350, 241] width 217 height 53
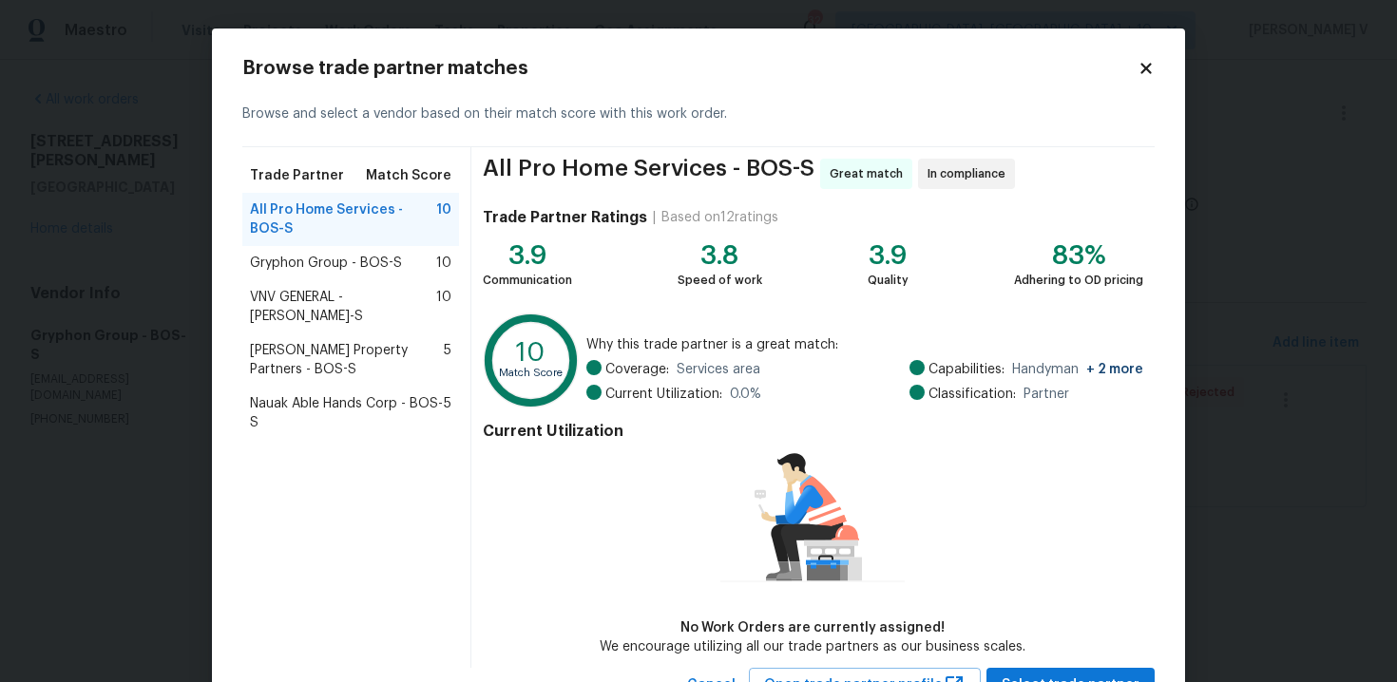
scroll to position [78, 0]
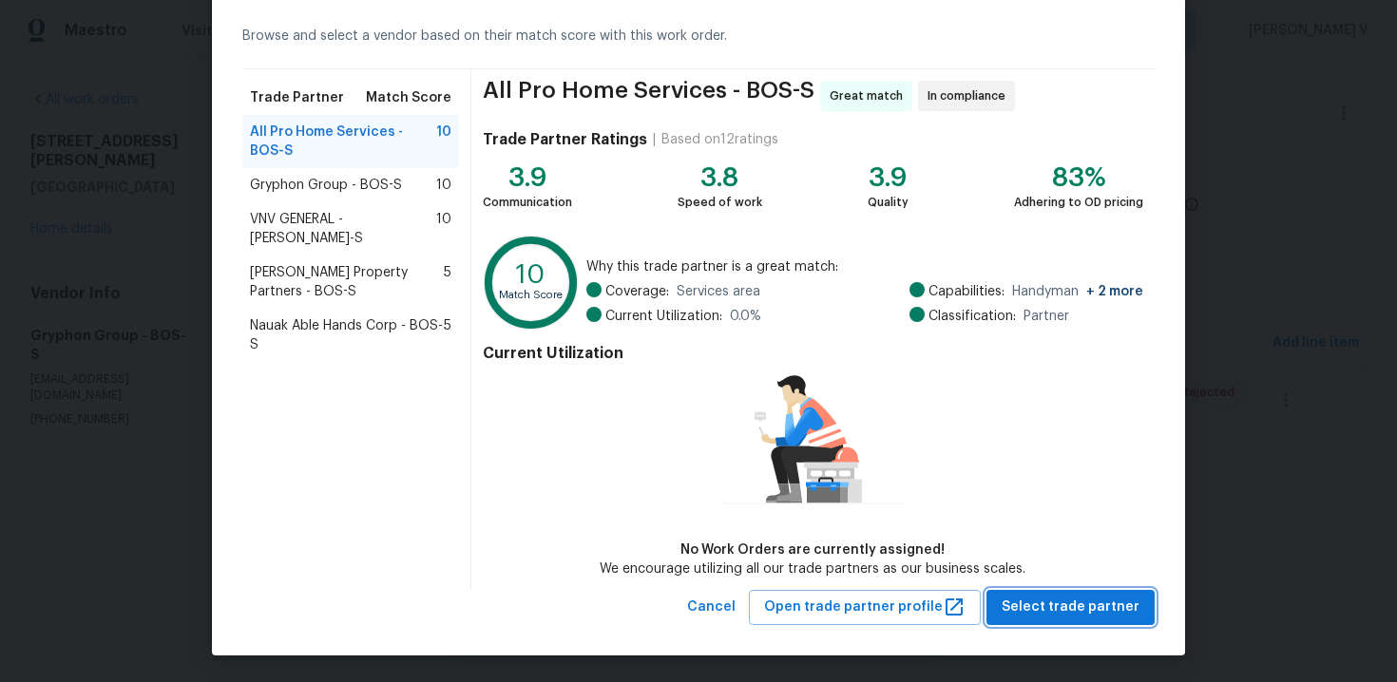
click at [1037, 606] on span "Select trade partner" at bounding box center [1071, 608] width 138 height 24
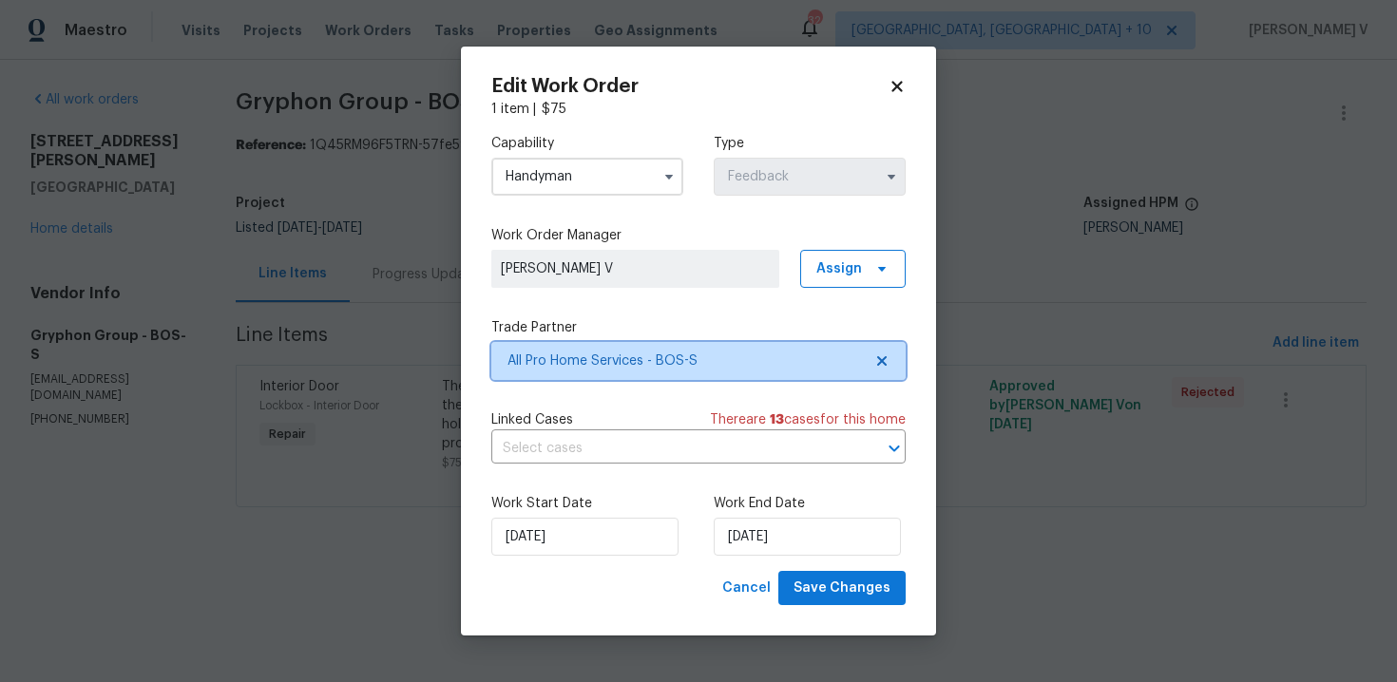
scroll to position [0, 0]
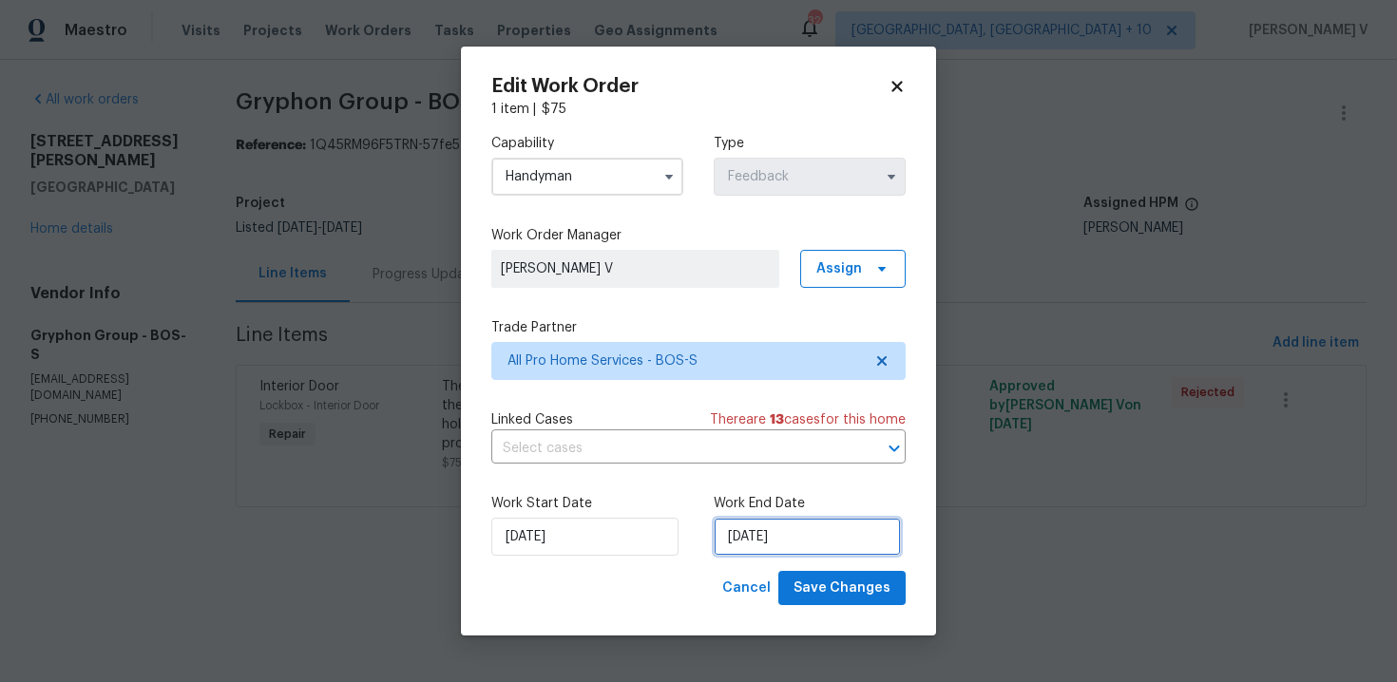
click at [787, 539] on input "02/09/2025" at bounding box center [807, 537] width 187 height 38
select select "8"
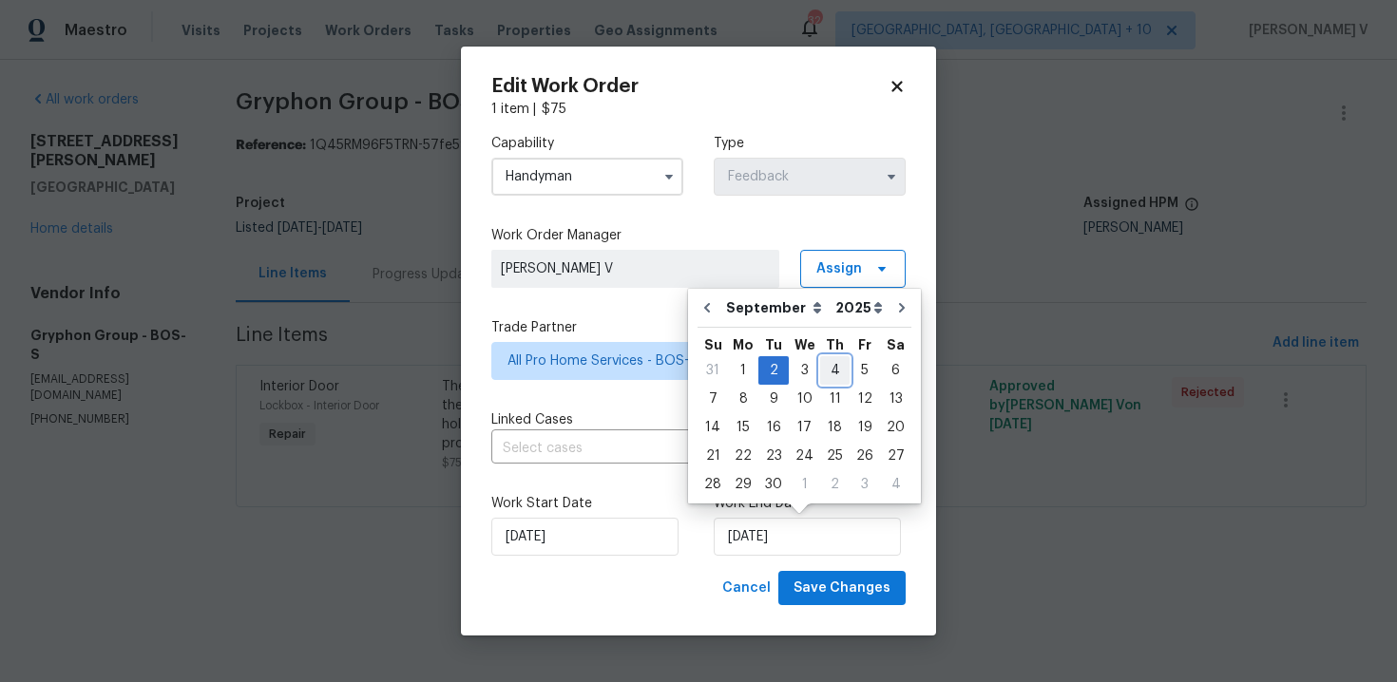
click at [826, 374] on div "4" at bounding box center [834, 370] width 29 height 27
type input "04/09/2025"
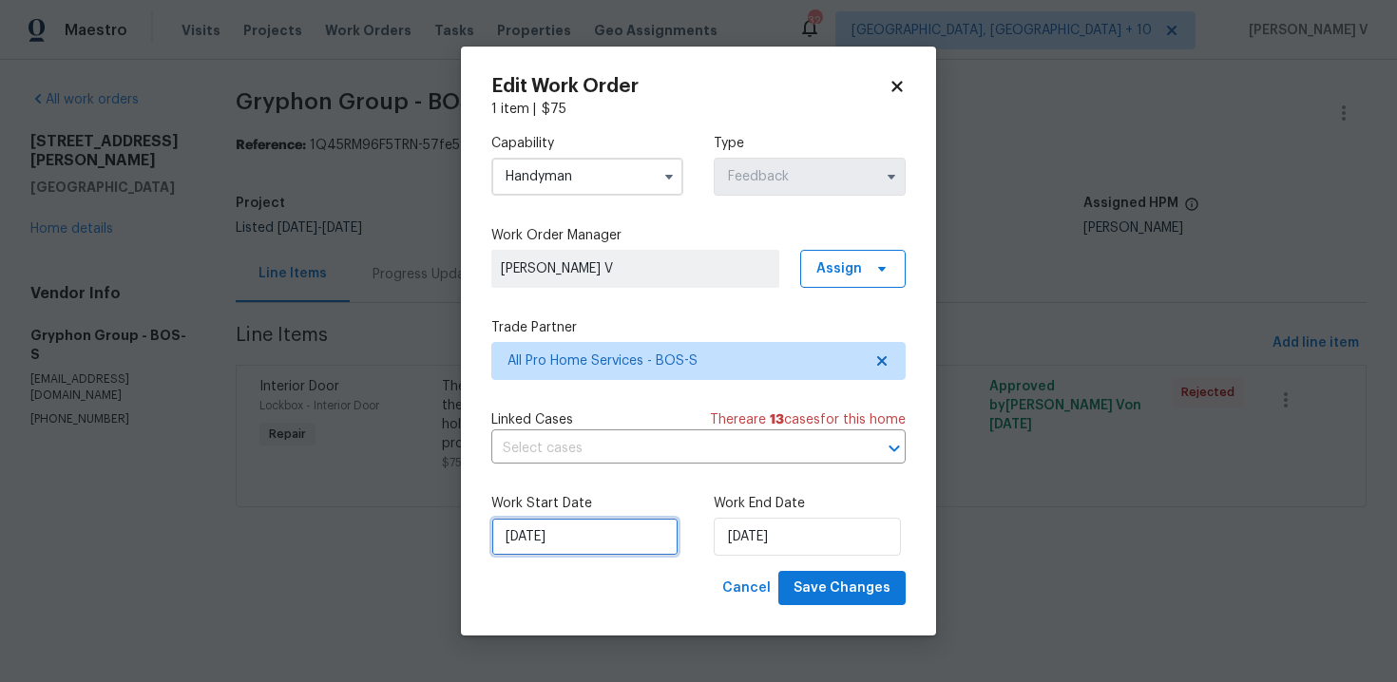
click at [548, 548] on input "29/08/2025" at bounding box center [584, 537] width 187 height 38
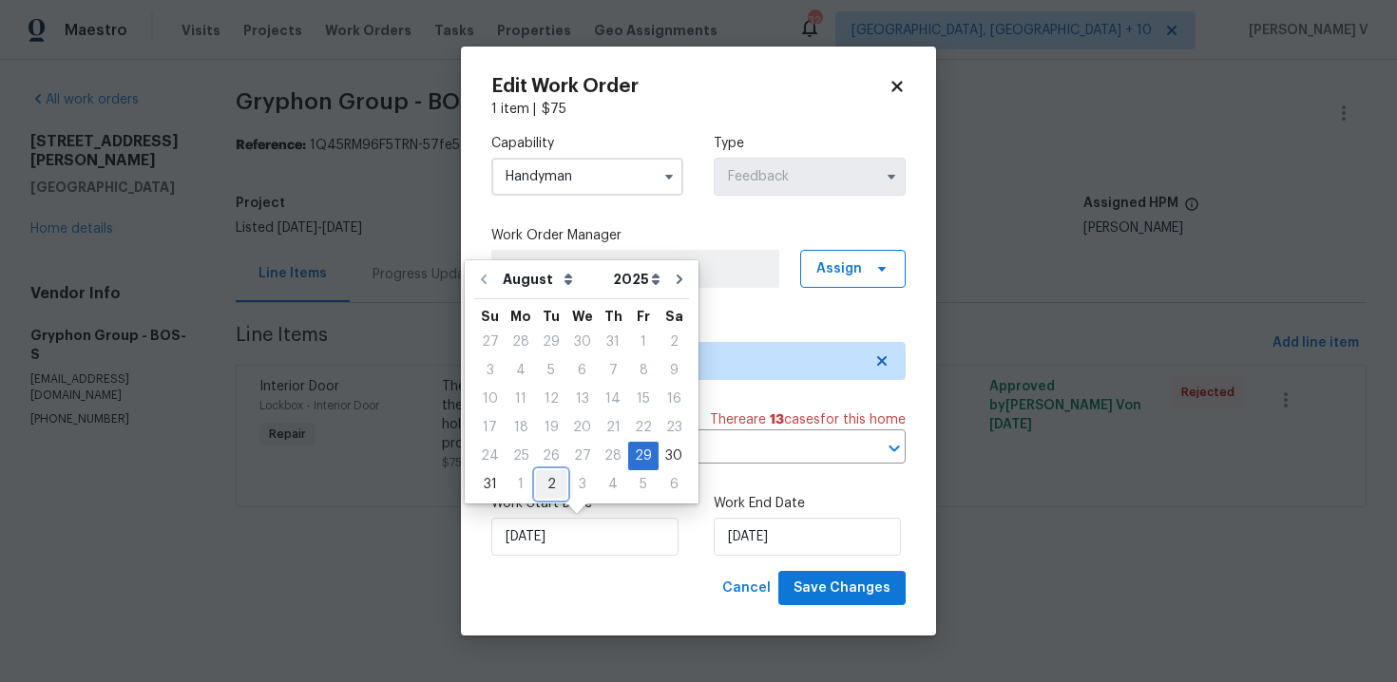
click at [546, 482] on div "2" at bounding box center [551, 484] width 30 height 27
type input "02/09/2025"
select select "8"
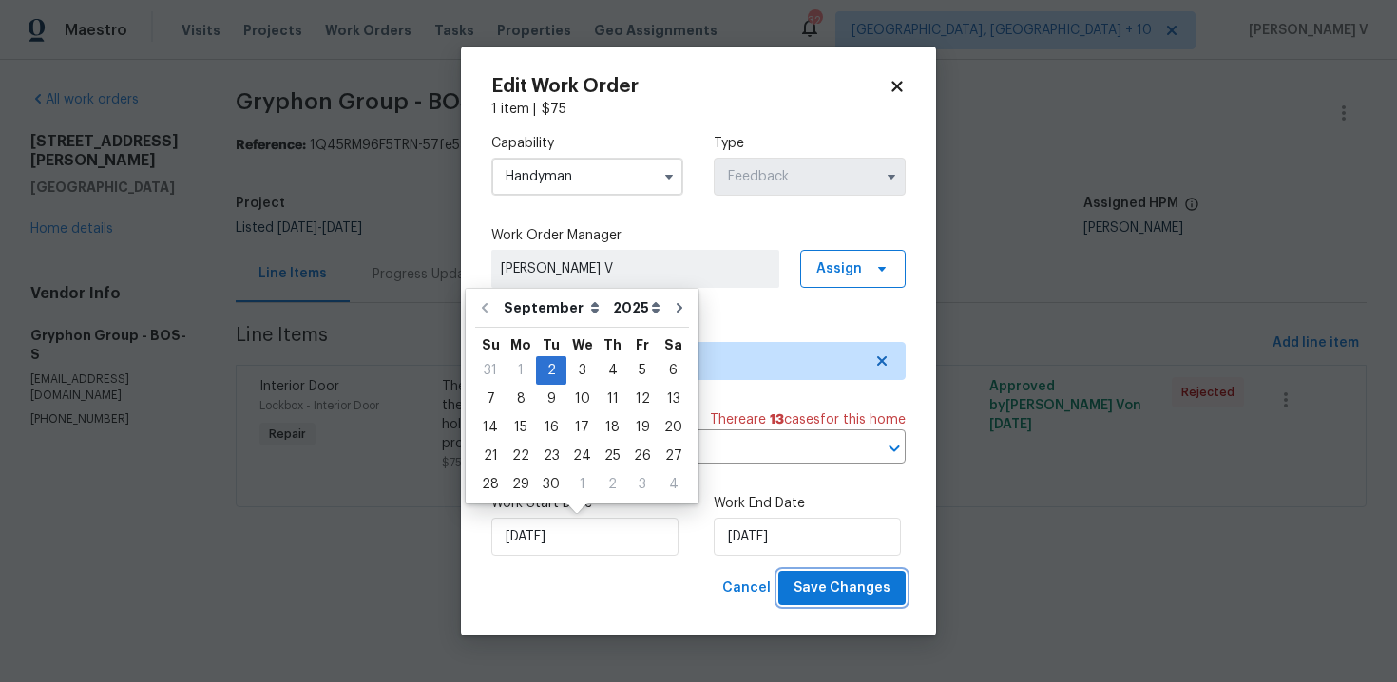
click at [798, 583] on button "Save Changes" at bounding box center [841, 588] width 127 height 35
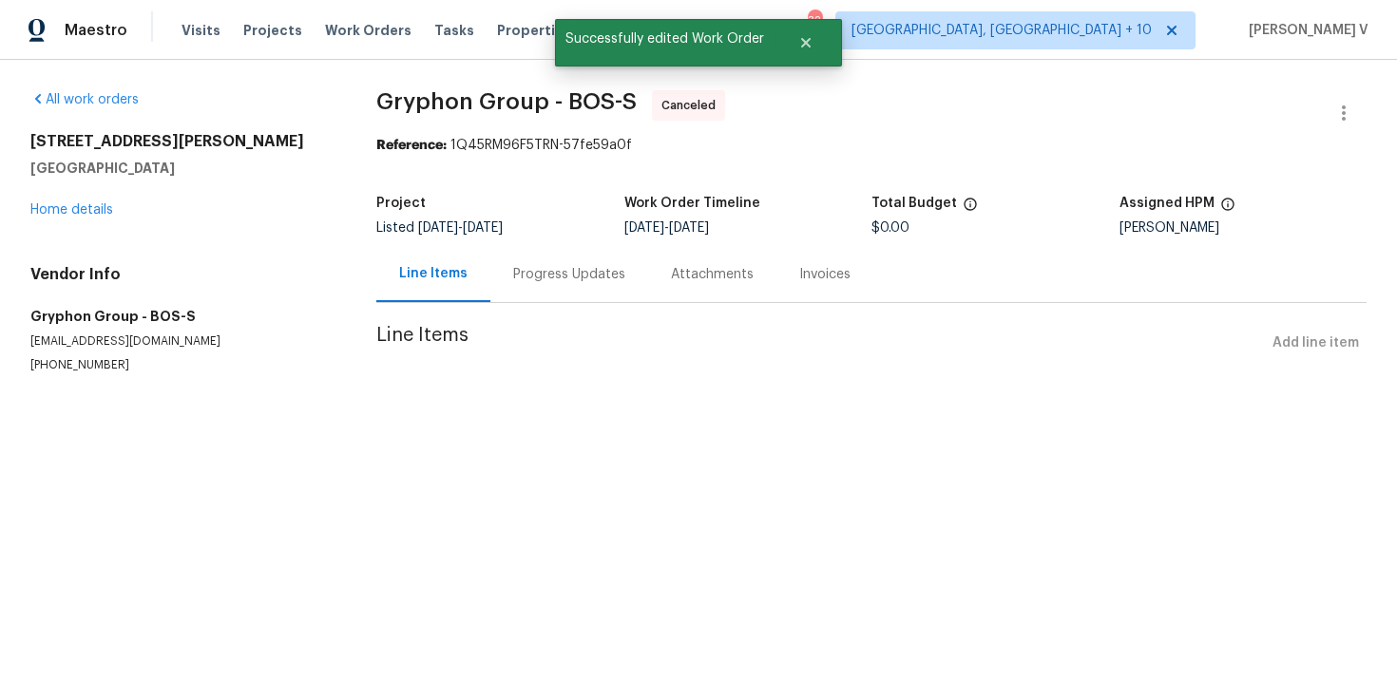
click at [487, 275] on div "Line Items" at bounding box center [433, 274] width 114 height 56
click at [506, 275] on div "Progress Updates" at bounding box center [569, 274] width 158 height 56
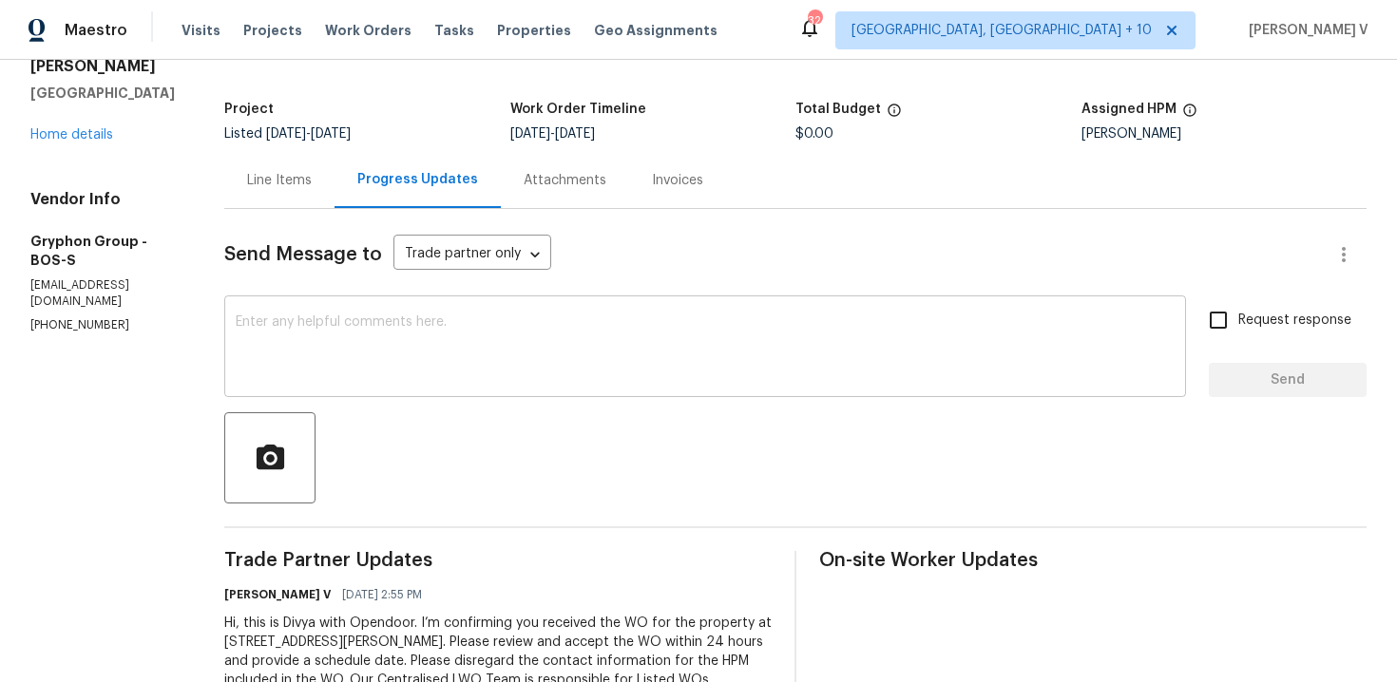
scroll to position [155, 0]
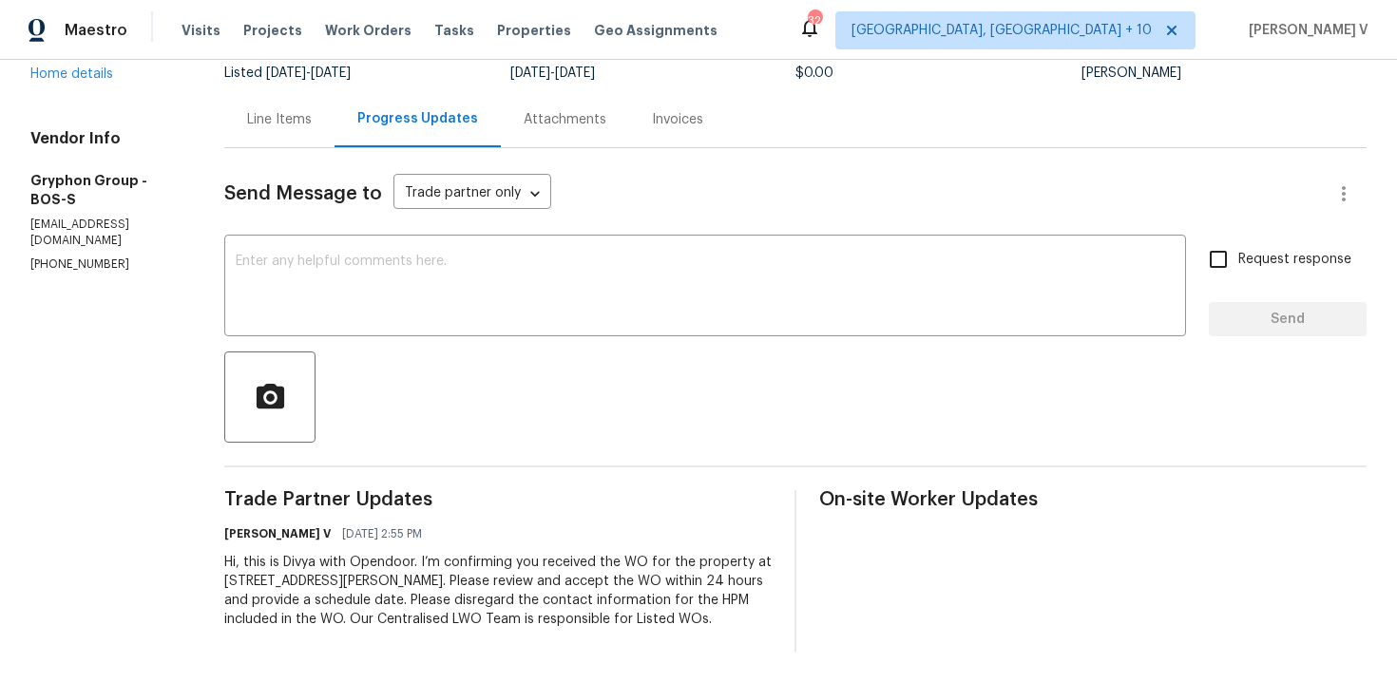
click at [357, 589] on div "Hi, this is Divya with Opendoor. I’m confirming you received the WO for the pro…" at bounding box center [497, 591] width 547 height 76
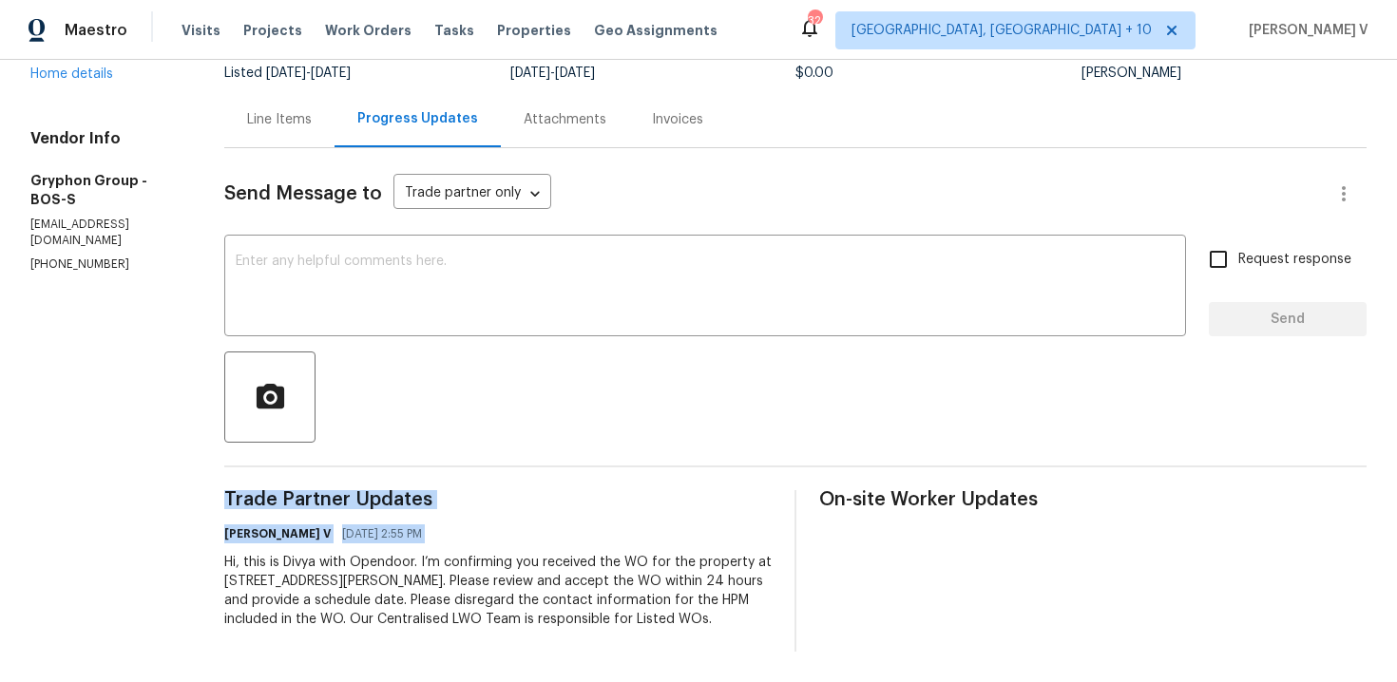
copy div "Trade Partner Updates Divya Dharshini V 08/29/2025 2:55 PM"
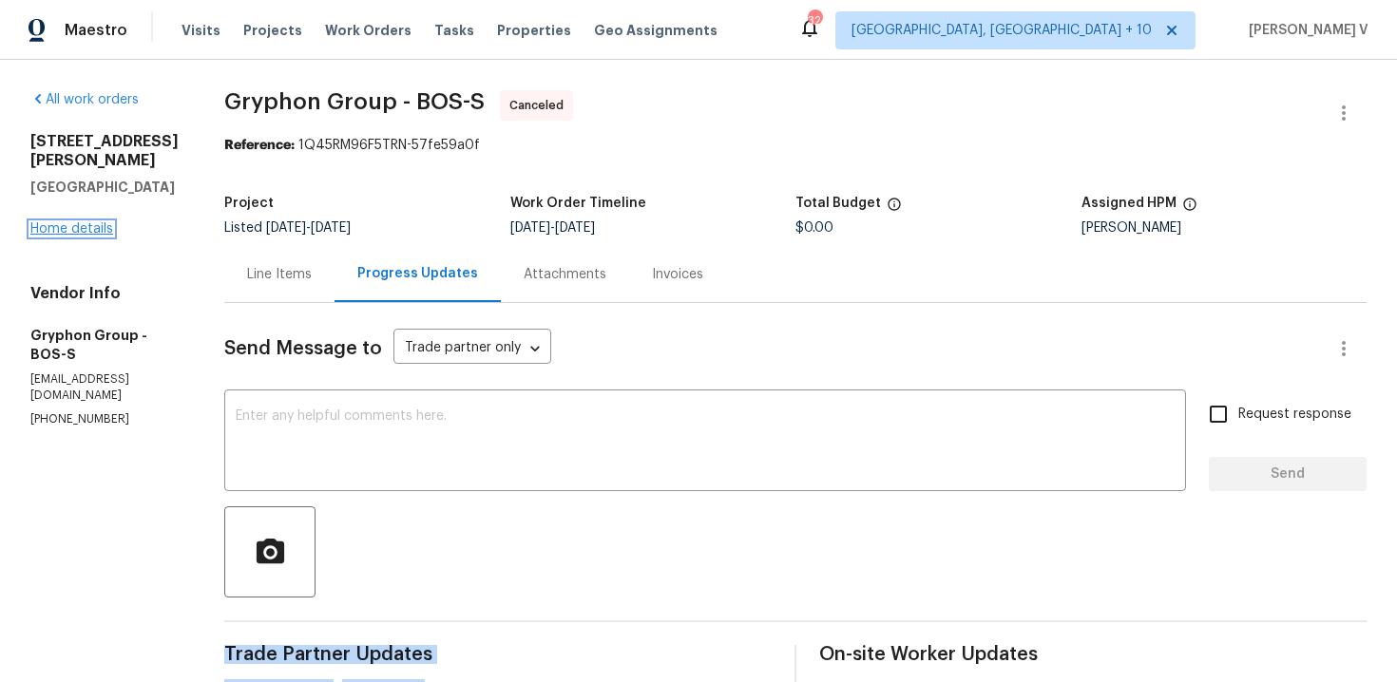
click at [47, 229] on link "Home details" at bounding box center [71, 228] width 83 height 13
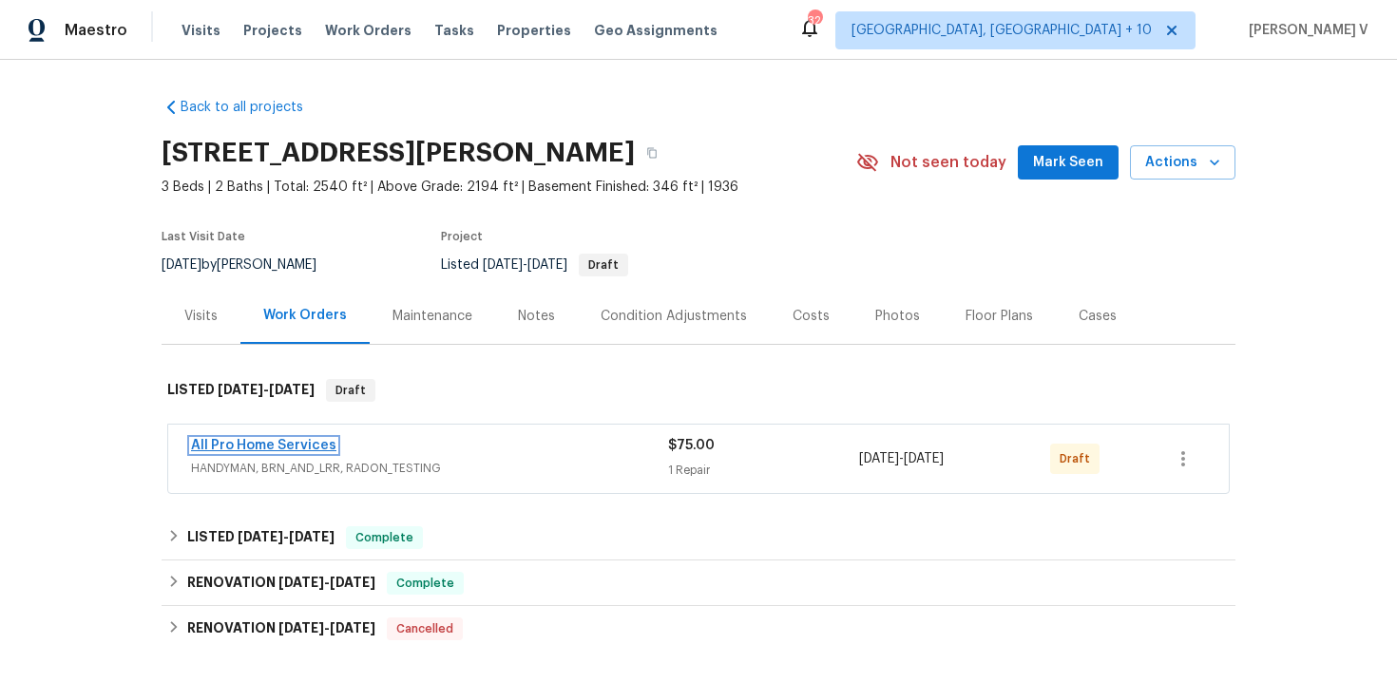
click at [295, 440] on link "All Pro Home Services" at bounding box center [263, 445] width 145 height 13
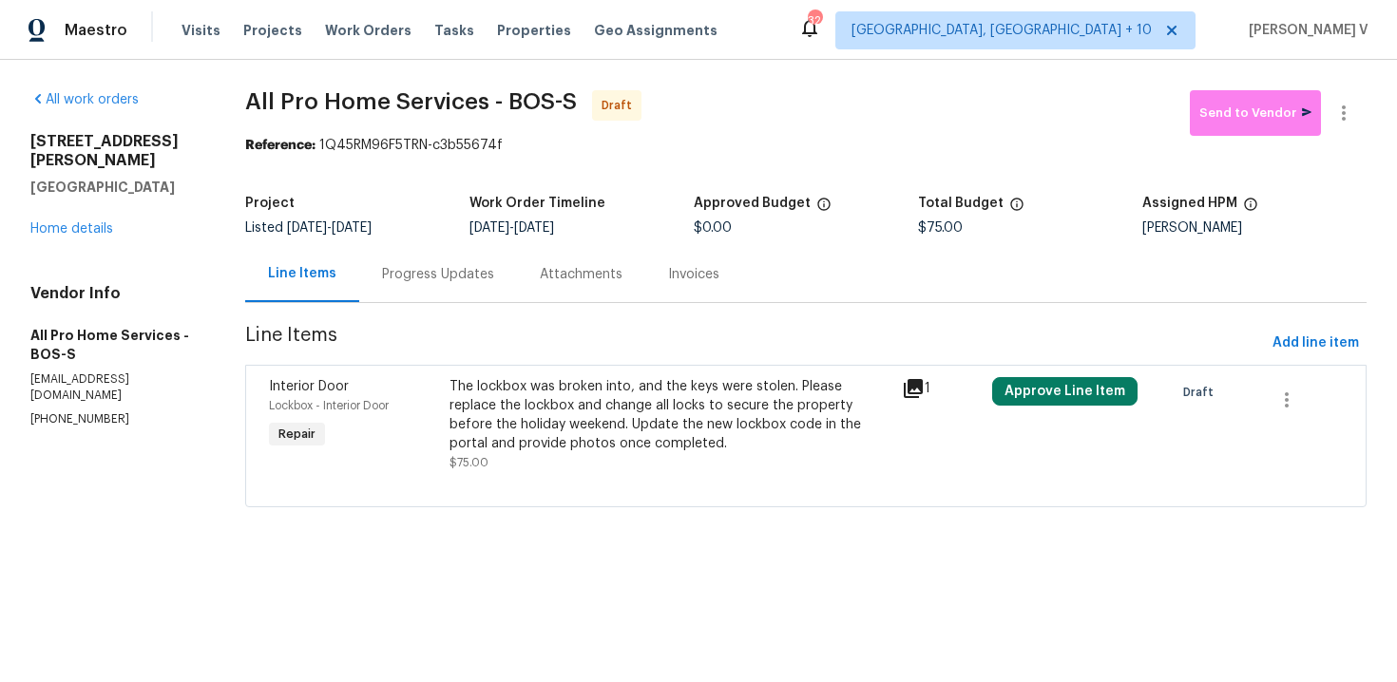
click at [468, 283] on div "Progress Updates" at bounding box center [438, 274] width 112 height 19
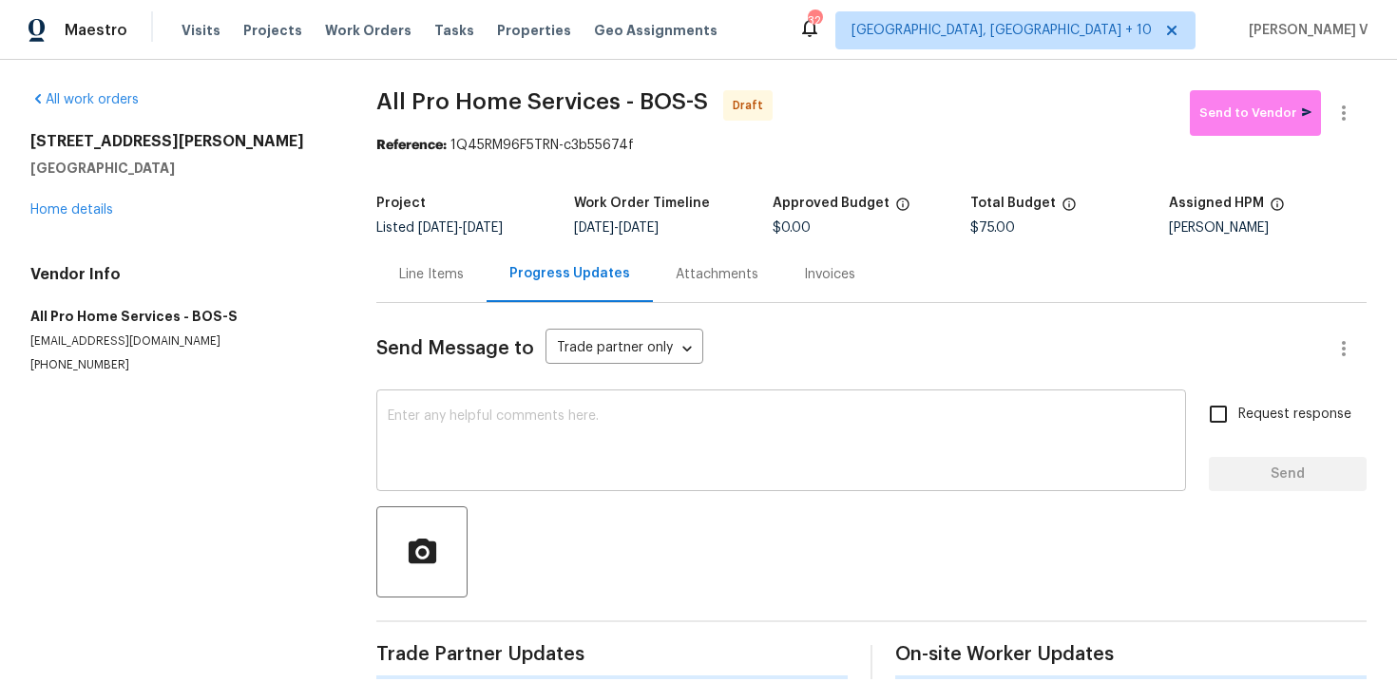
click at [525, 457] on textarea at bounding box center [781, 443] width 787 height 67
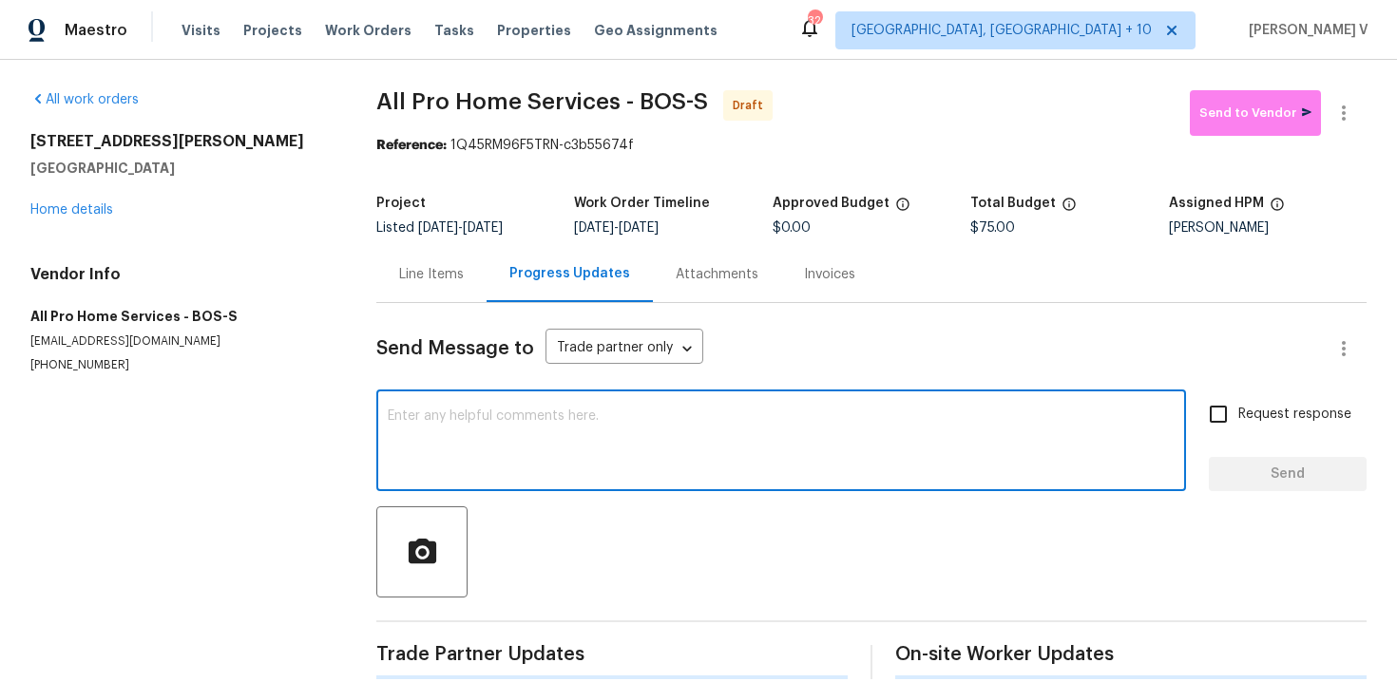
paste textarea "Hi, this is Divya with Opendoor. I’m confirming you received the WO for the pro…"
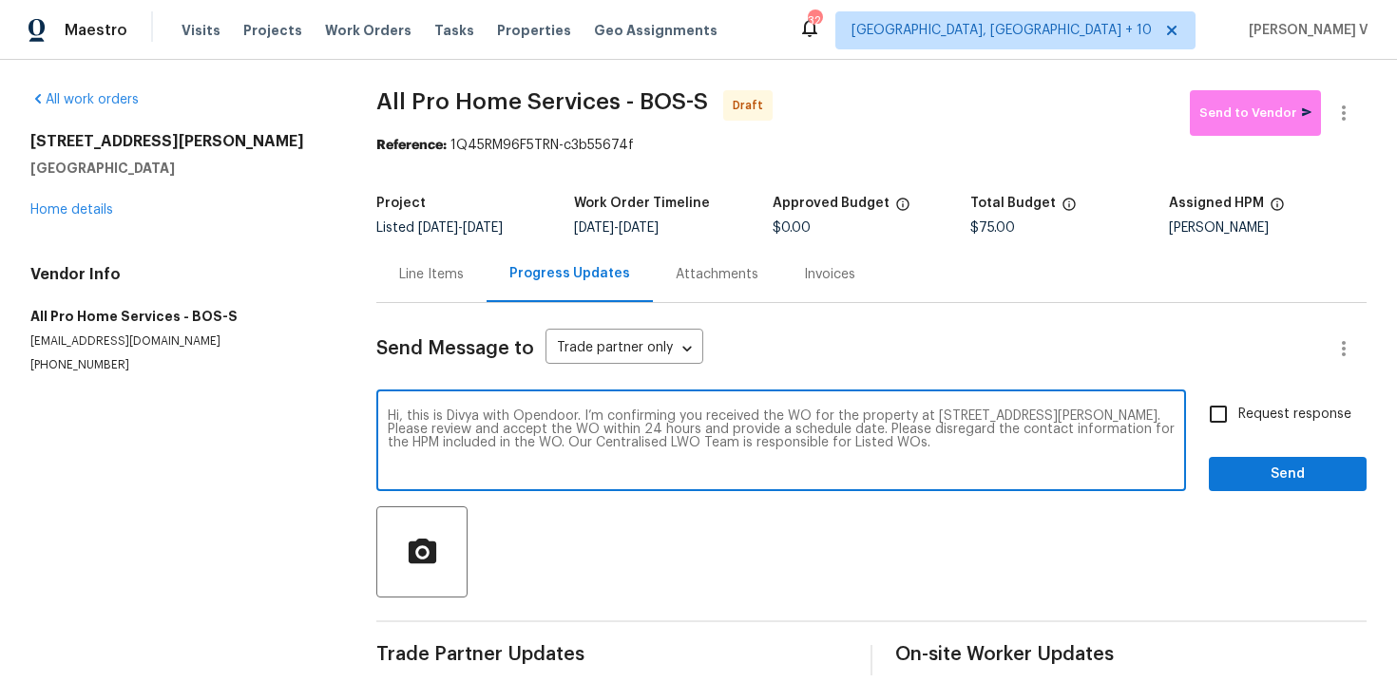
type textarea "Hi, this is Divya with Opendoor. I’m confirming you received the WO for the pro…"
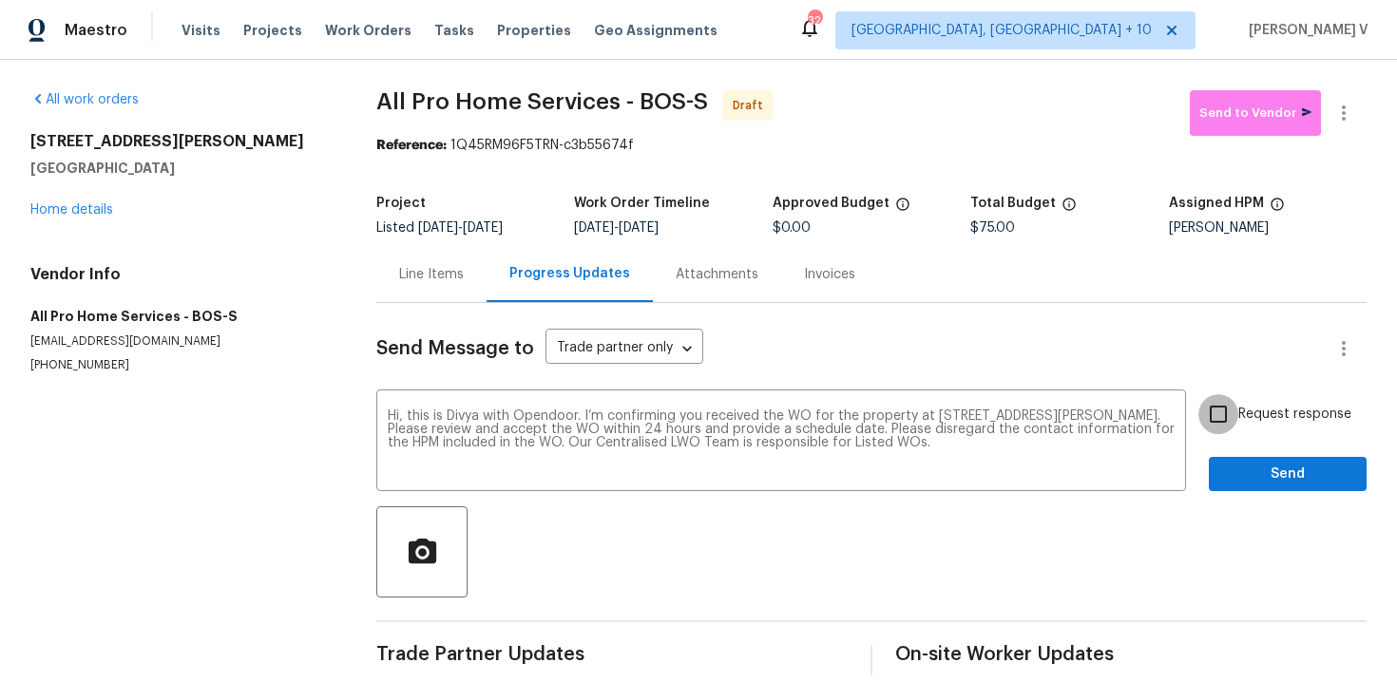
click at [1238, 434] on input "Request response" at bounding box center [1218, 414] width 40 height 40
checkbox input "true"
click at [1265, 481] on span "Send" at bounding box center [1287, 475] width 127 height 24
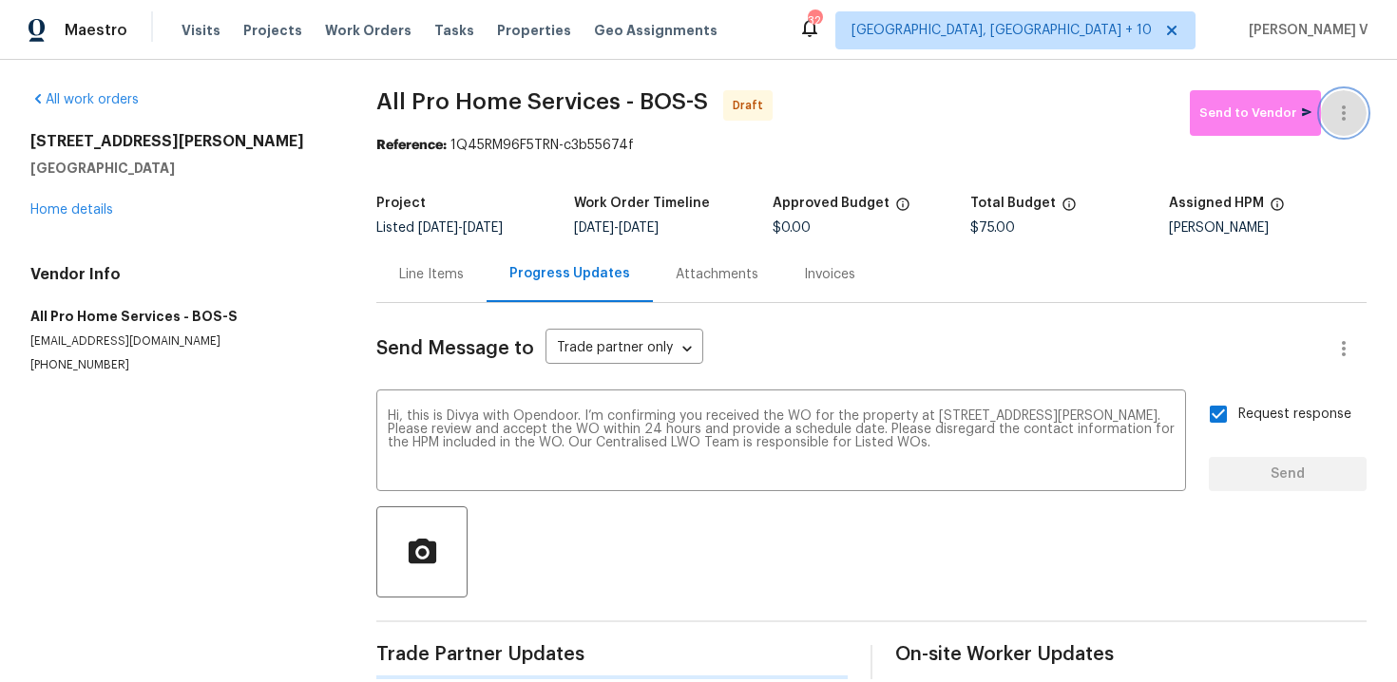
click at [1349, 134] on button "button" at bounding box center [1344, 113] width 46 height 46
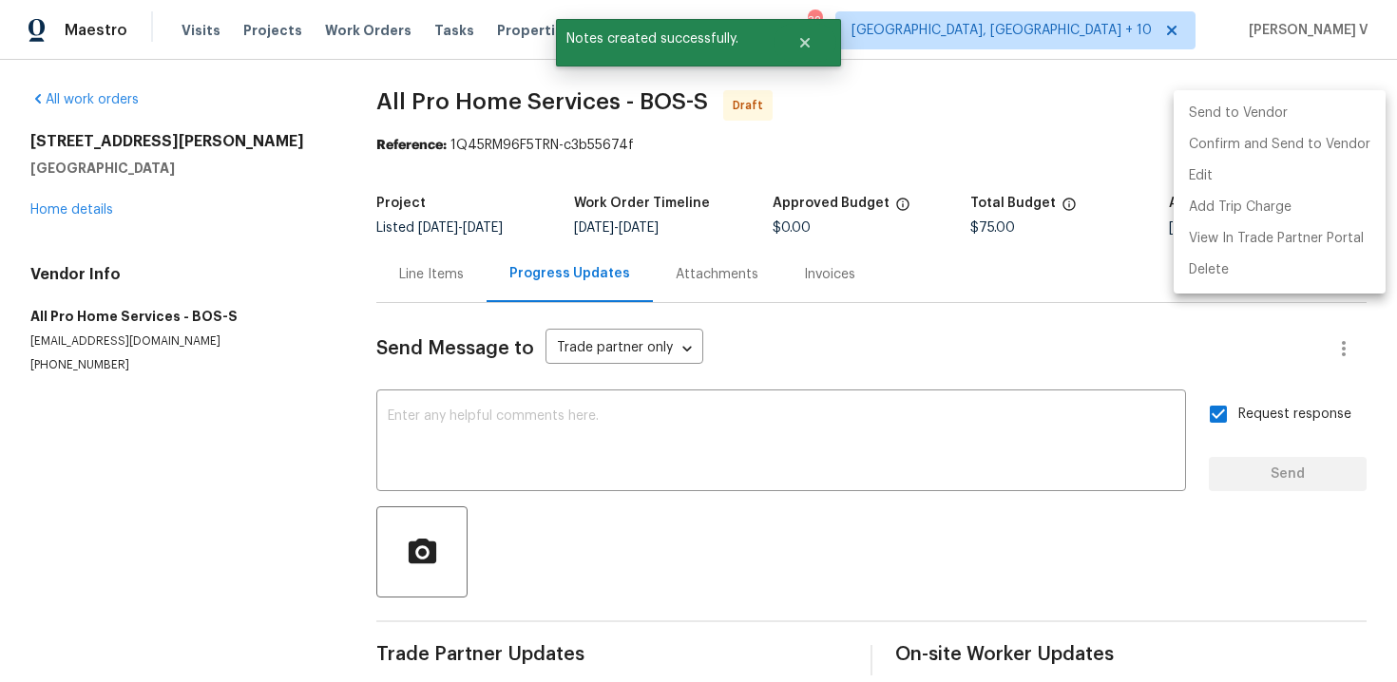
click at [1277, 150] on li "Confirm and Send to Vendor" at bounding box center [1280, 144] width 212 height 31
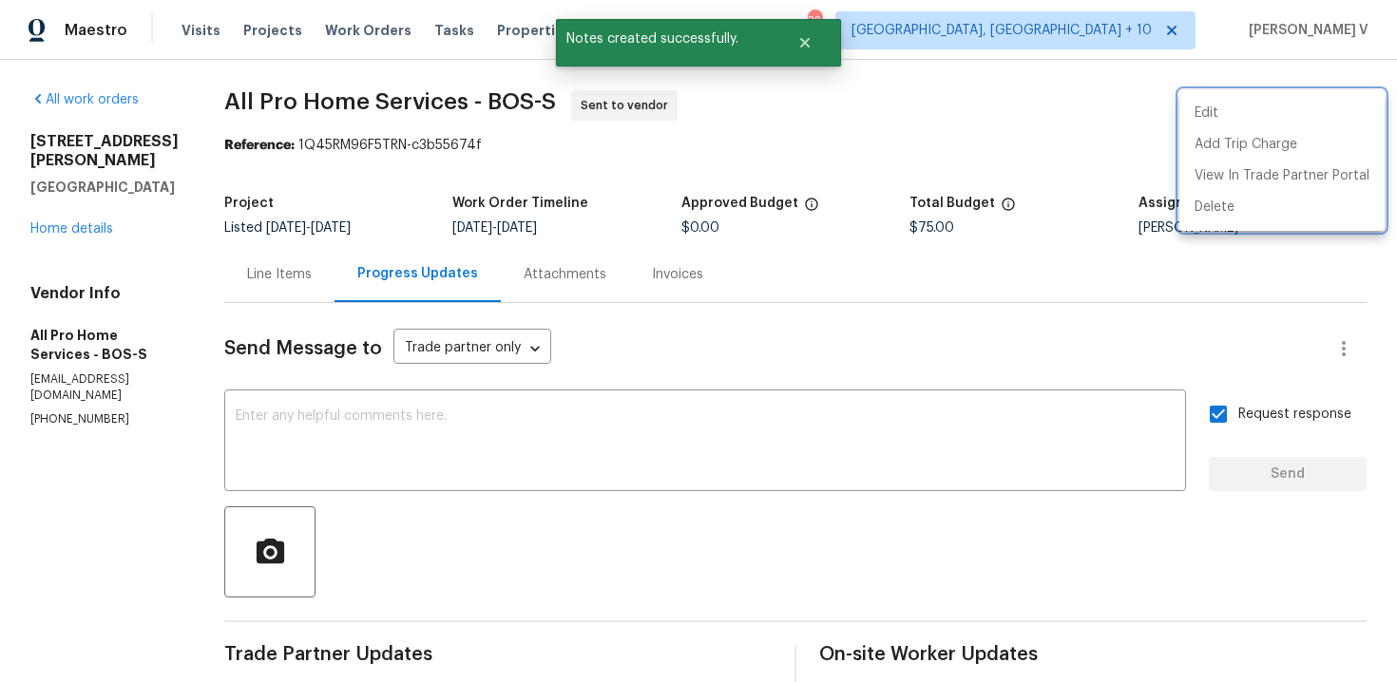
click at [54, 206] on div at bounding box center [698, 341] width 1397 height 682
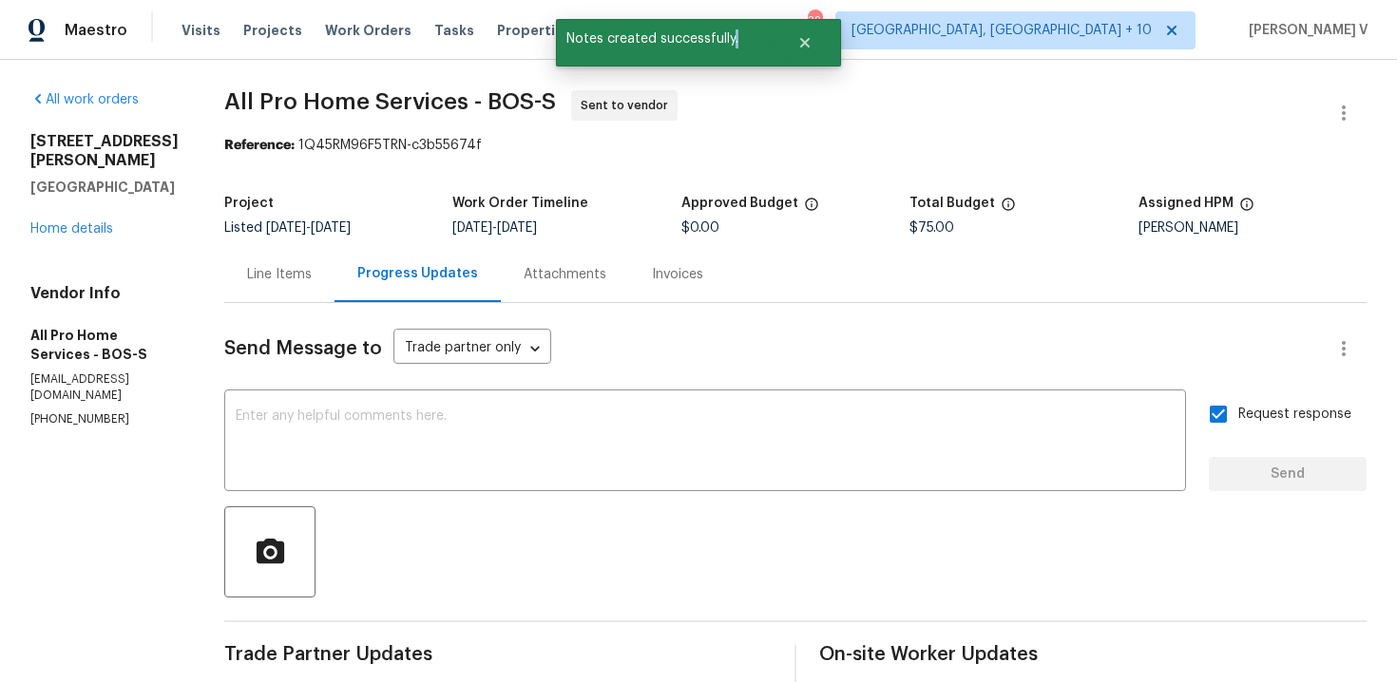
click at [54, 206] on div "Edit Add Trip Charge View In Trade Partner Portal Delete" at bounding box center [698, 341] width 1397 height 682
click at [54, 222] on link "Home details" at bounding box center [71, 228] width 83 height 13
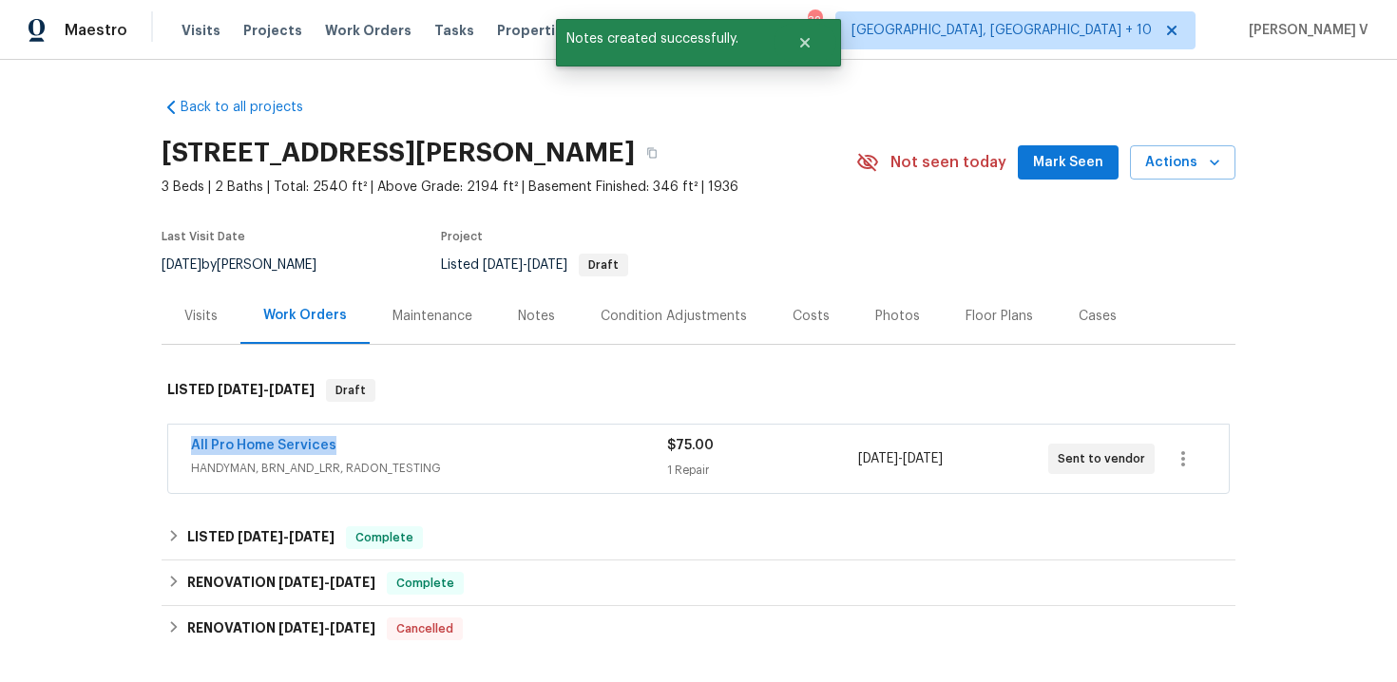
drag, startPoint x: 209, startPoint y: 451, endPoint x: 468, endPoint y: 451, distance: 258.5
click at [468, 451] on div "All Pro Home Services HANDYMAN, BRN_AND_LRR, RADON_TESTING $75.00 1 Repair 9/2/…" at bounding box center [698, 459] width 1061 height 68
copy link "All Pro Home Services"
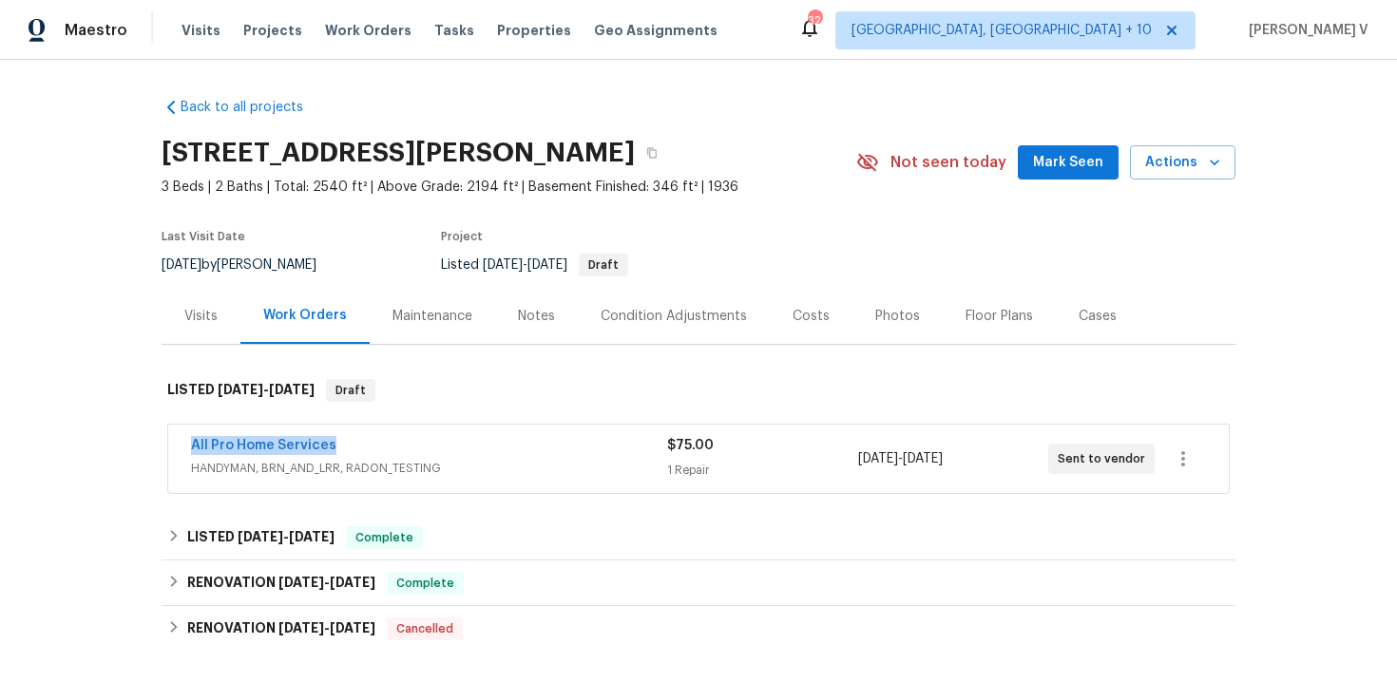
copy link "All Pro Home Services"
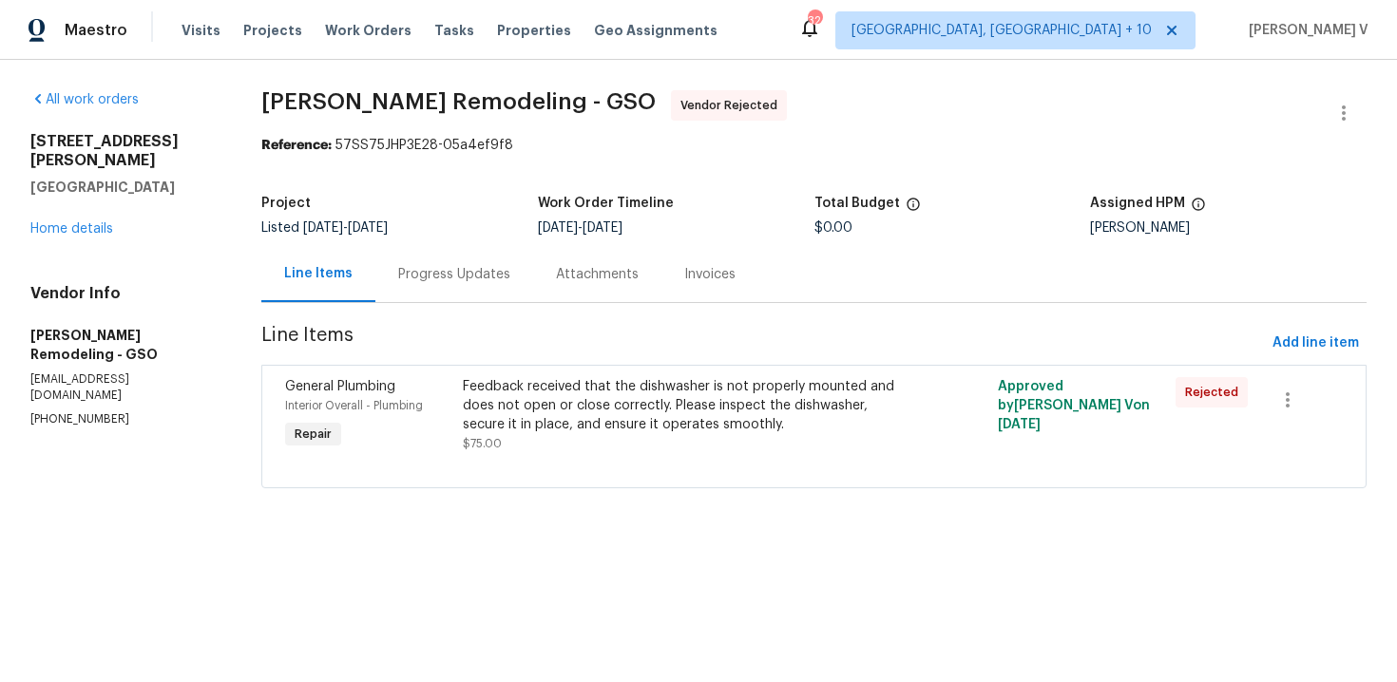
click at [460, 277] on div "Progress Updates" at bounding box center [454, 274] width 112 height 19
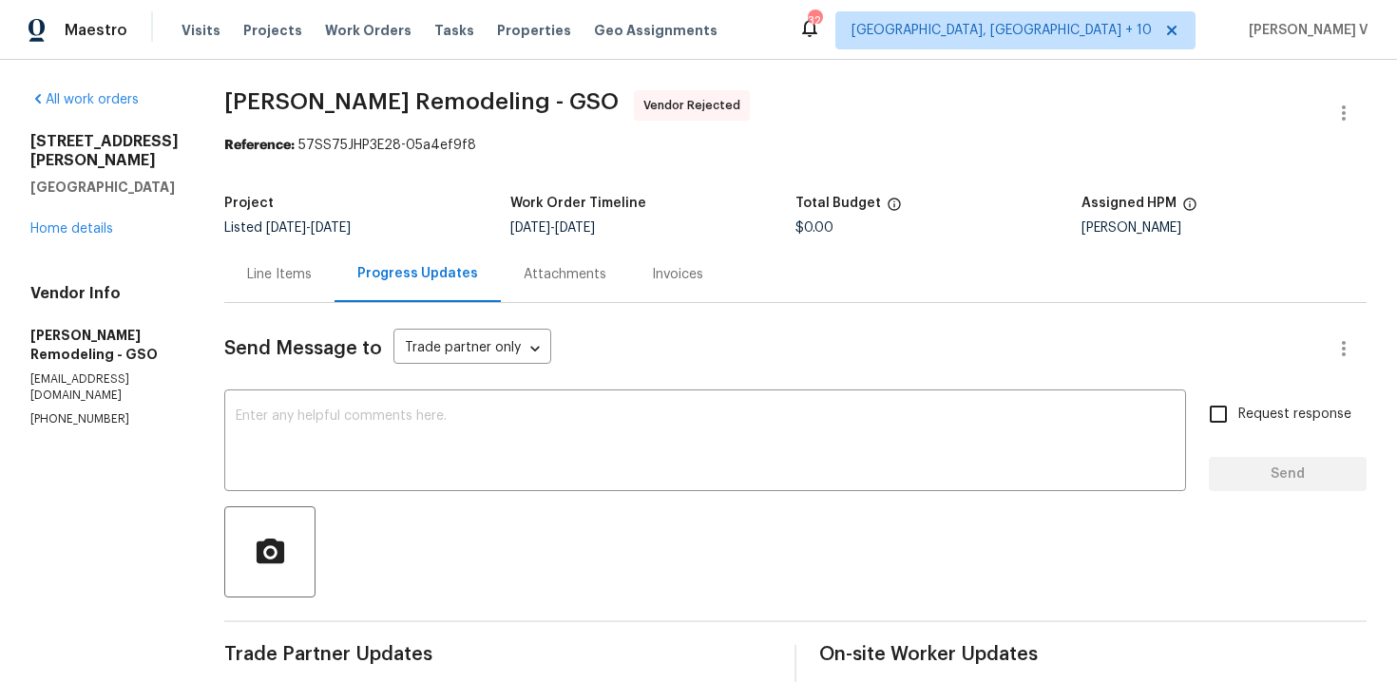
click at [283, 286] on div "Line Items" at bounding box center [279, 274] width 110 height 56
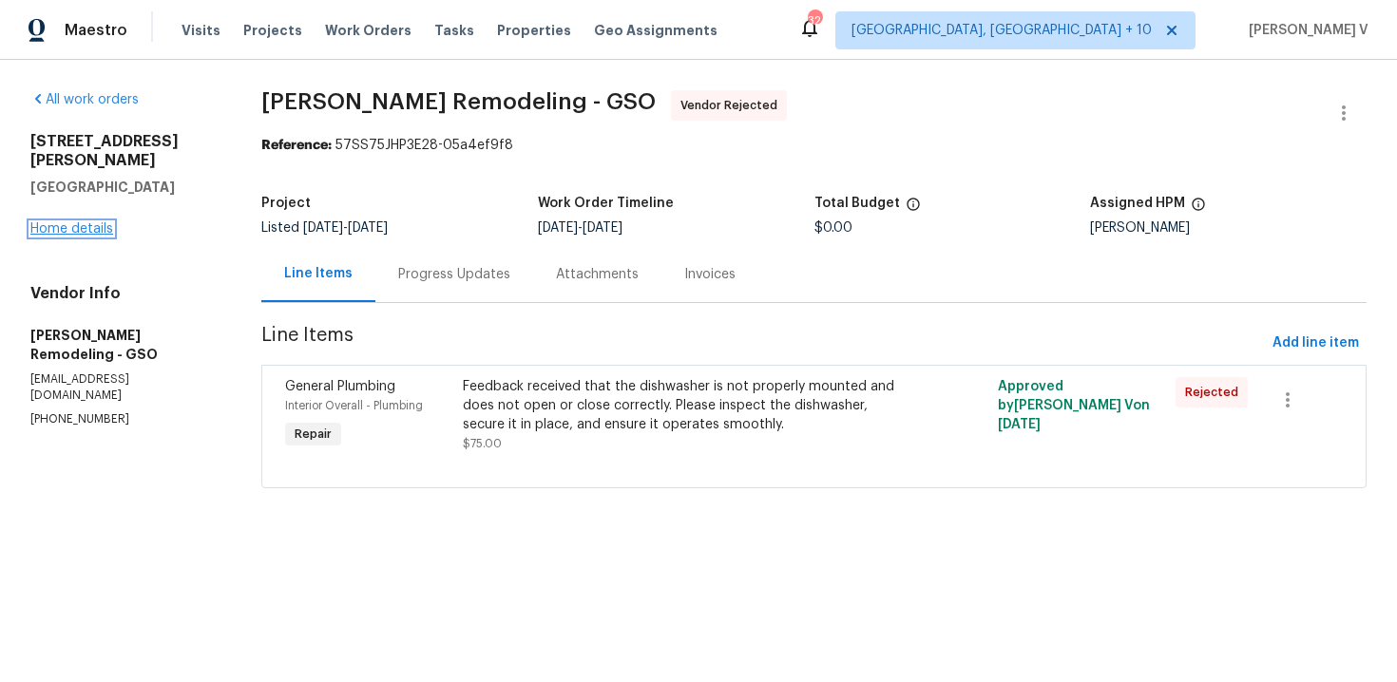
click at [77, 222] on link "Home details" at bounding box center [71, 228] width 83 height 13
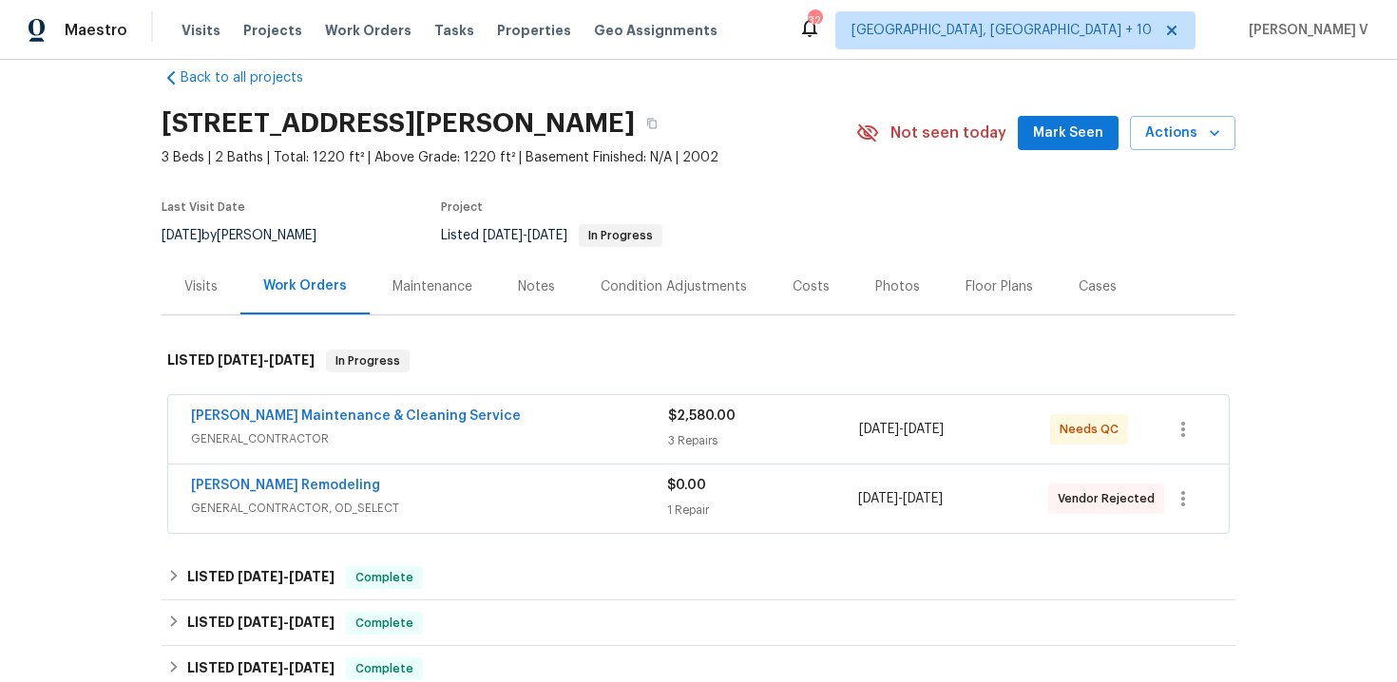
click at [480, 421] on div "Baker's Maintenance & Cleaning Service" at bounding box center [429, 418] width 477 height 23
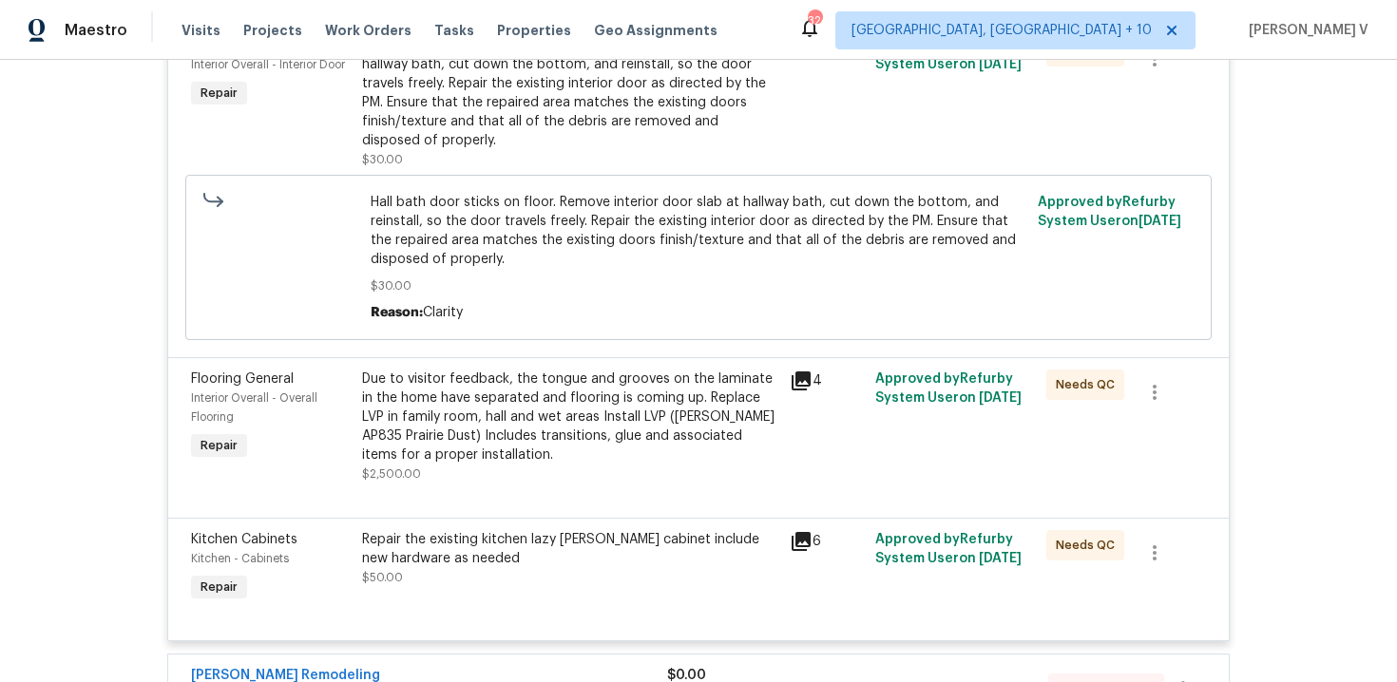
scroll to position [834, 0]
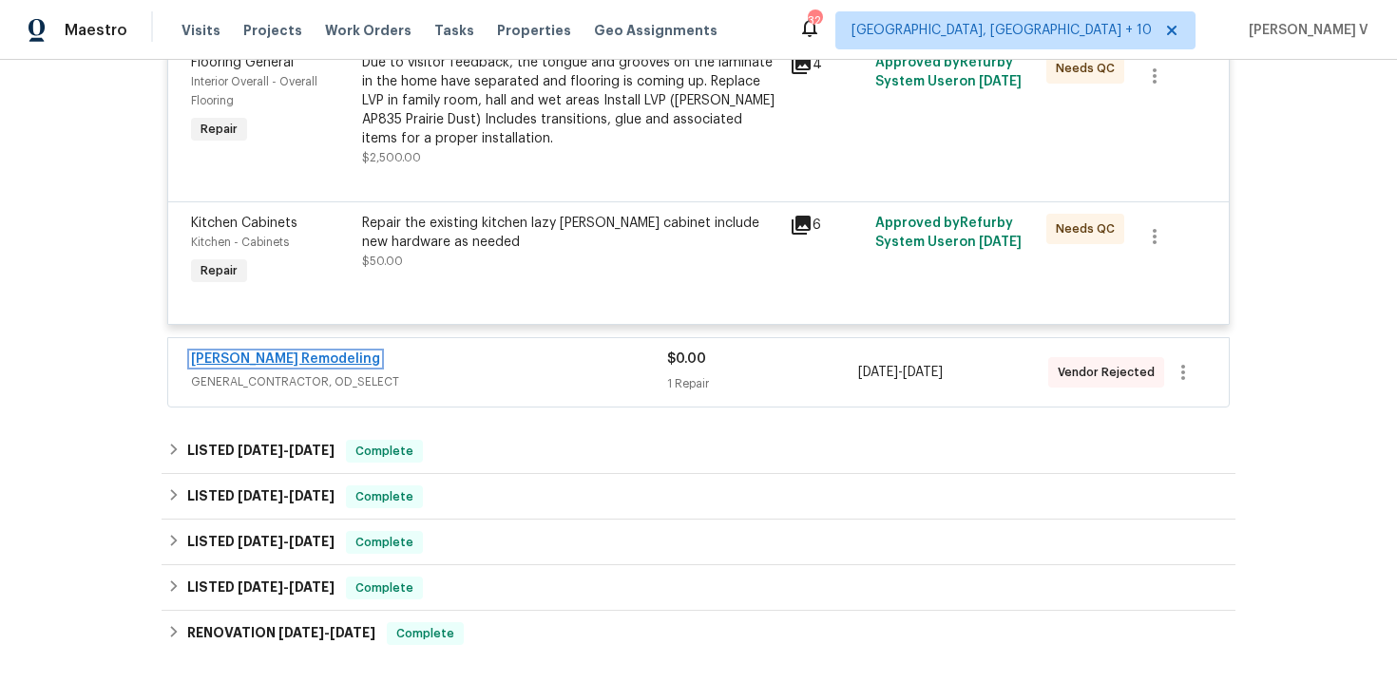
click at [252, 353] on link "Pino Remodeling" at bounding box center [285, 359] width 189 height 13
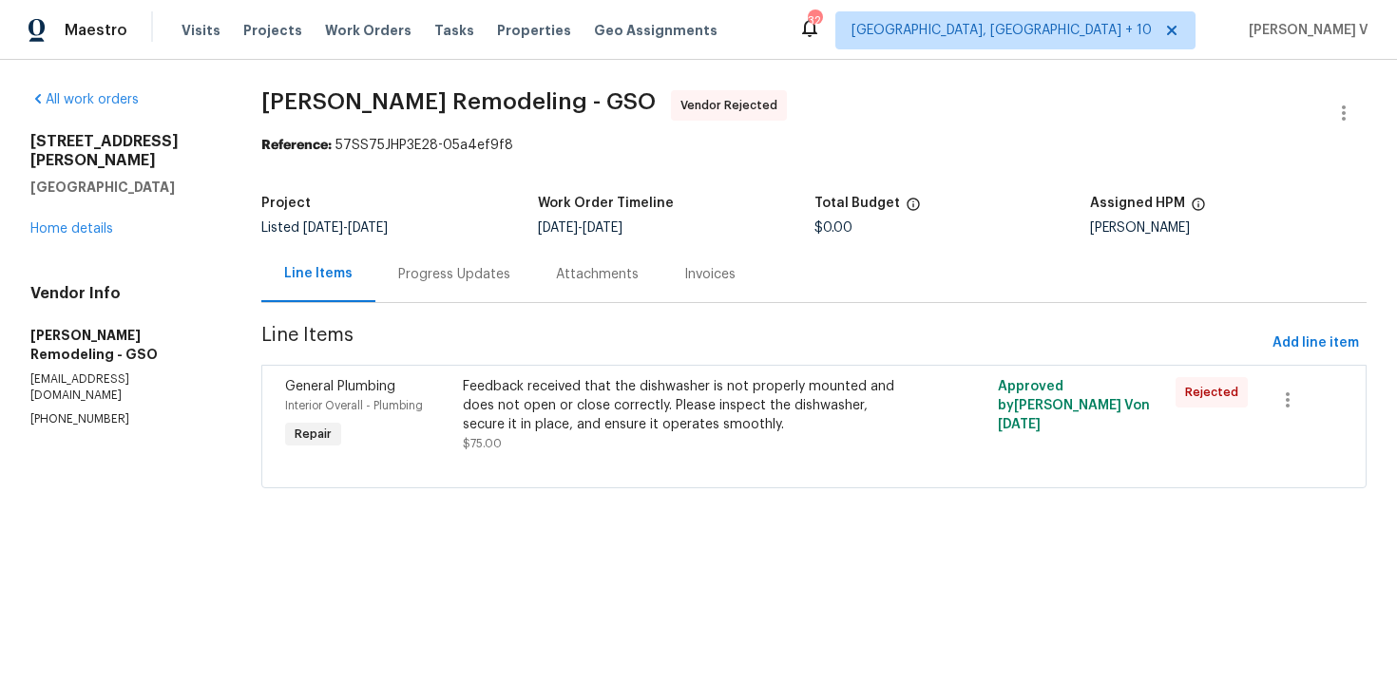
click at [506, 291] on div "Progress Updates" at bounding box center [454, 274] width 158 height 56
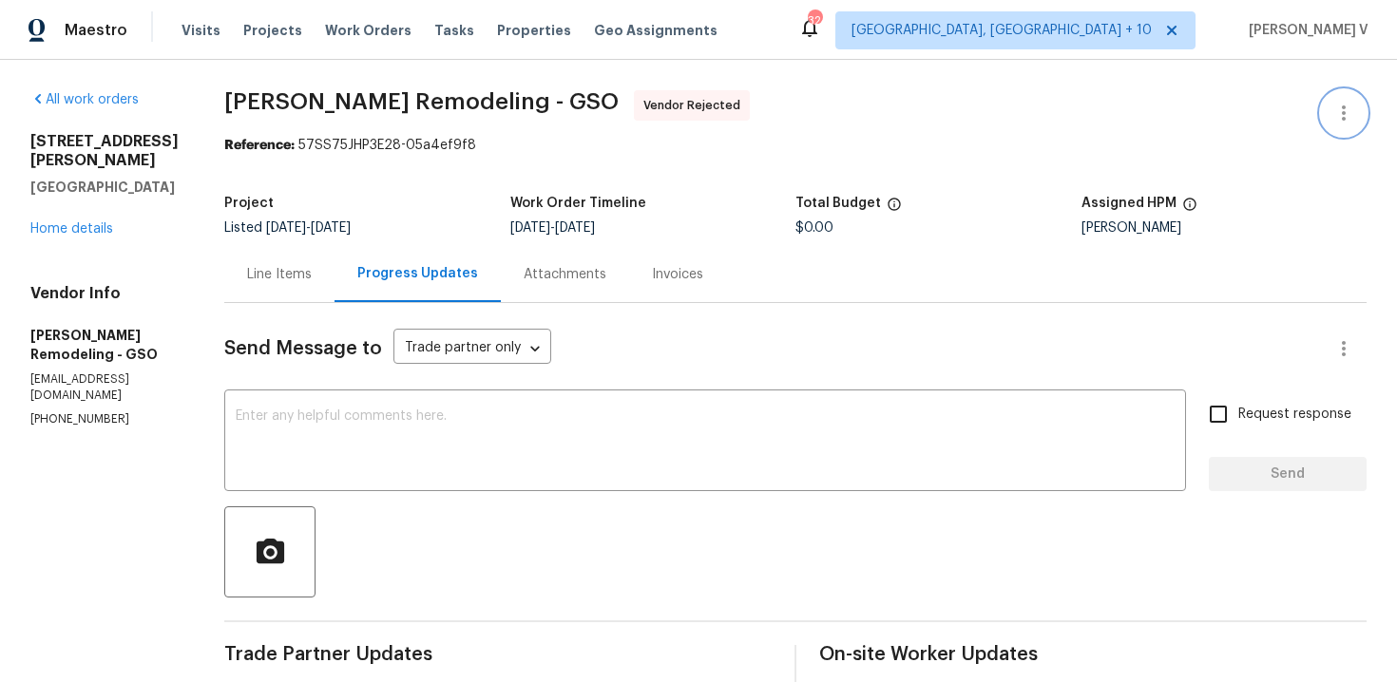
click at [1343, 109] on icon "button" at bounding box center [1343, 113] width 23 height 23
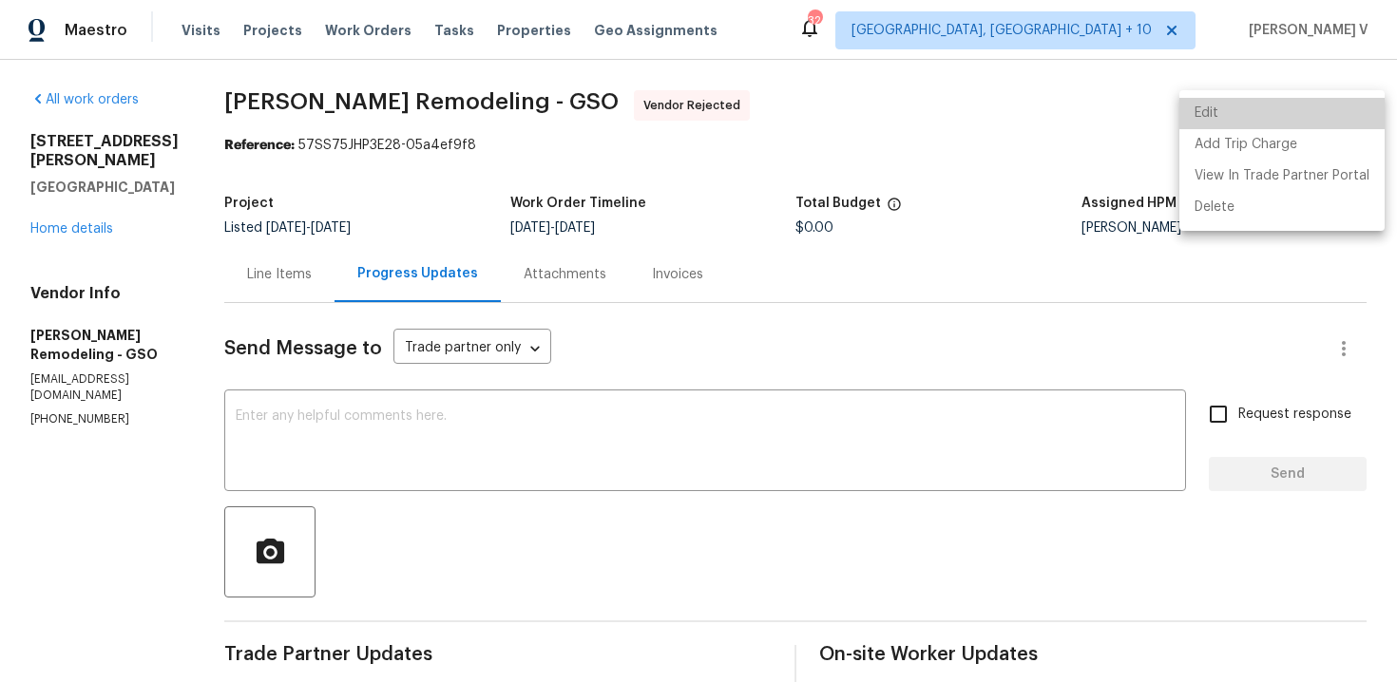
click at [1343, 109] on li "Edit" at bounding box center [1281, 113] width 205 height 31
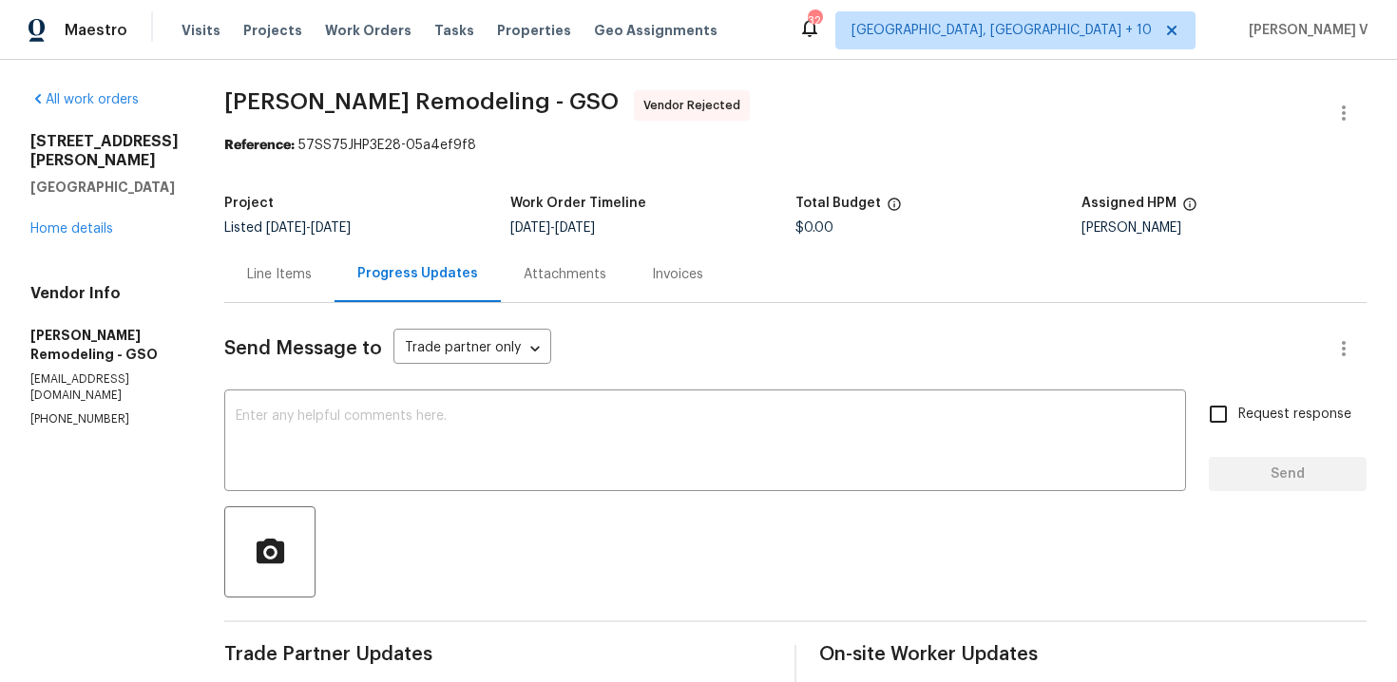
click at [81, 210] on body "Maestro Visits Projects Work Orders Tasks Properties Geo Assignments 324 Cincin…" at bounding box center [698, 341] width 1397 height 682
click at [81, 222] on link "Home details" at bounding box center [71, 228] width 83 height 13
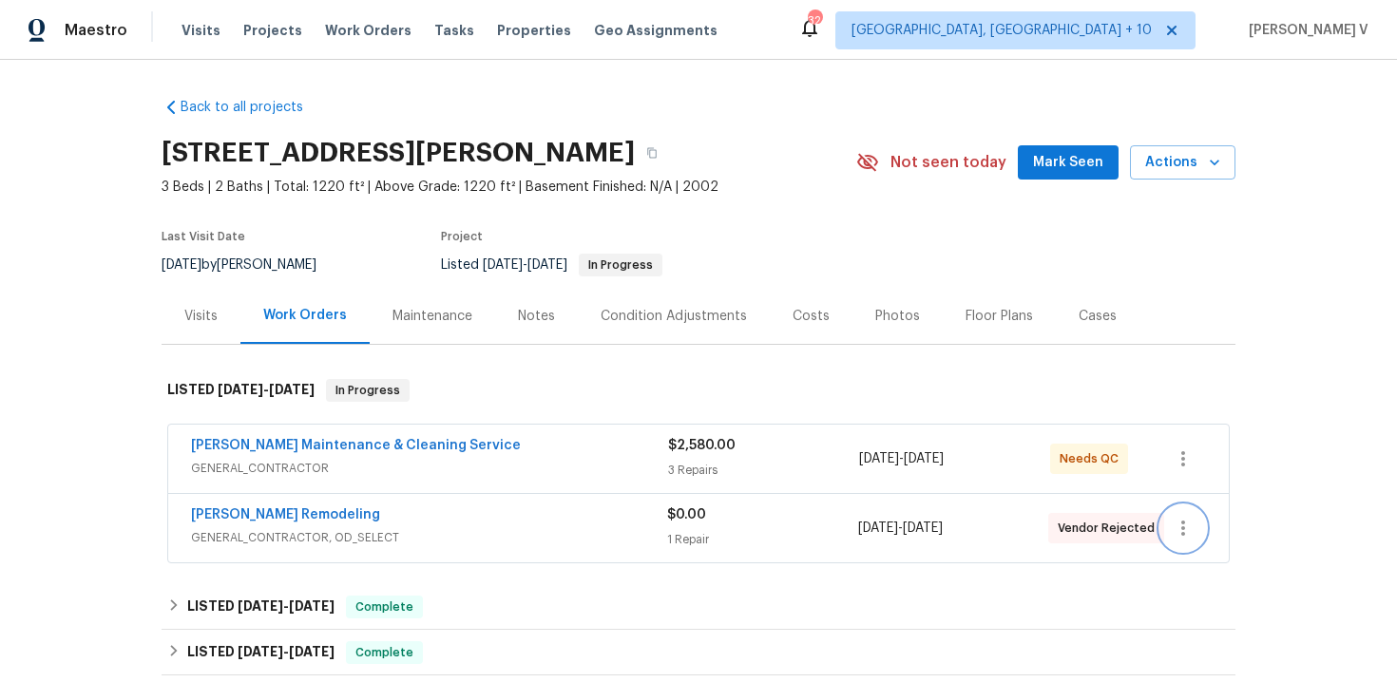
click at [1180, 520] on icon "button" at bounding box center [1183, 528] width 23 height 23
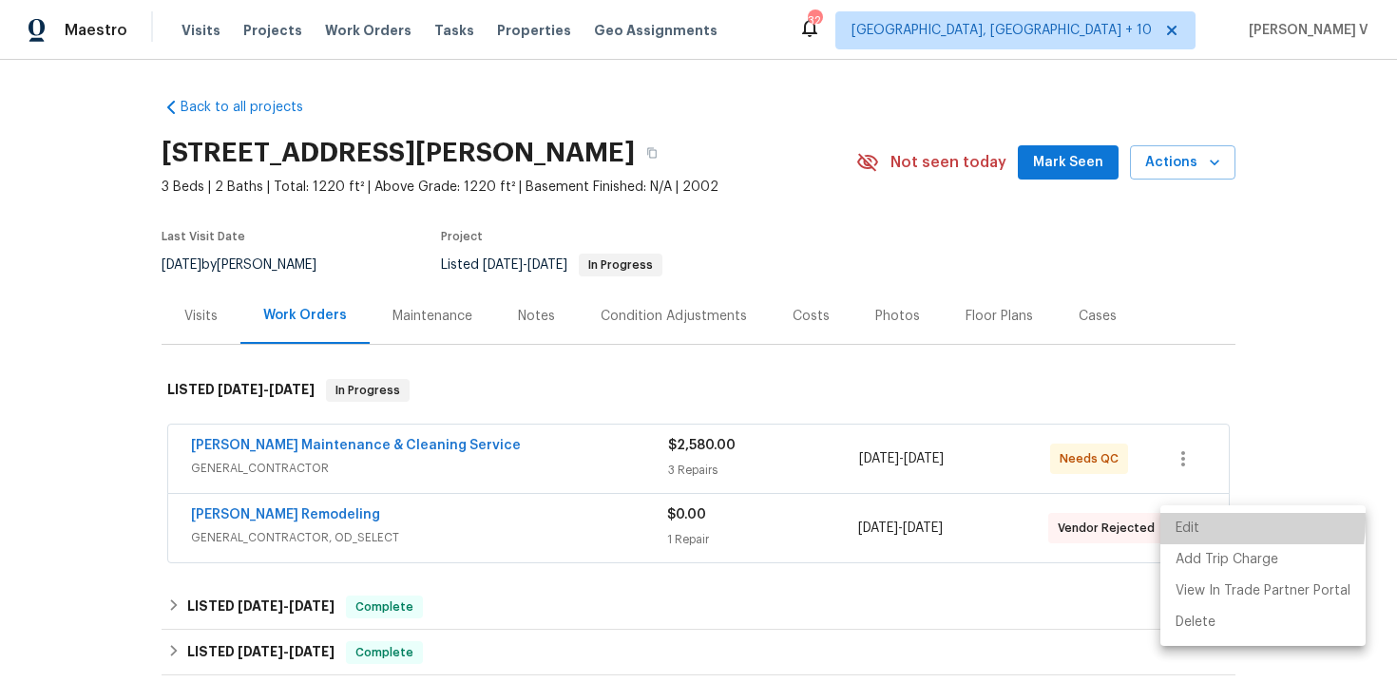
click at [1180, 520] on li "Edit" at bounding box center [1262, 528] width 205 height 31
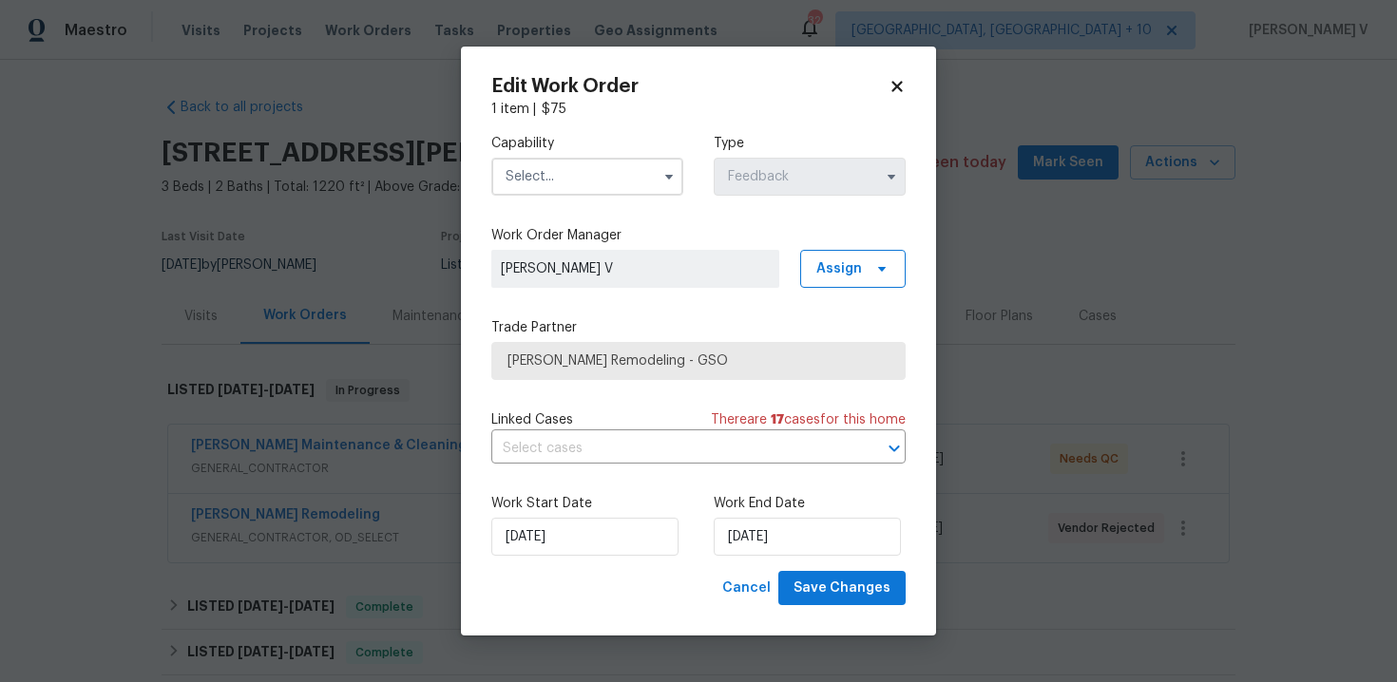
click at [593, 178] on input "text" at bounding box center [587, 177] width 192 height 38
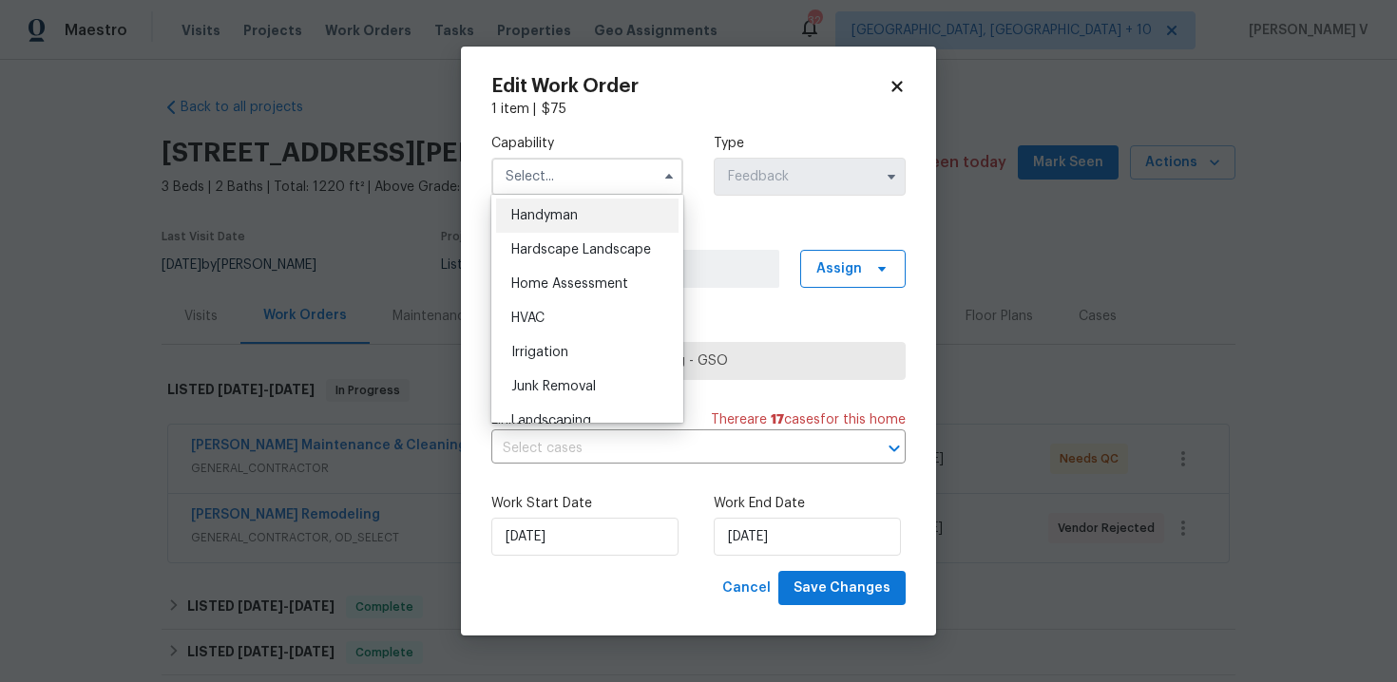
click at [555, 214] on span "Handyman" at bounding box center [544, 215] width 67 height 13
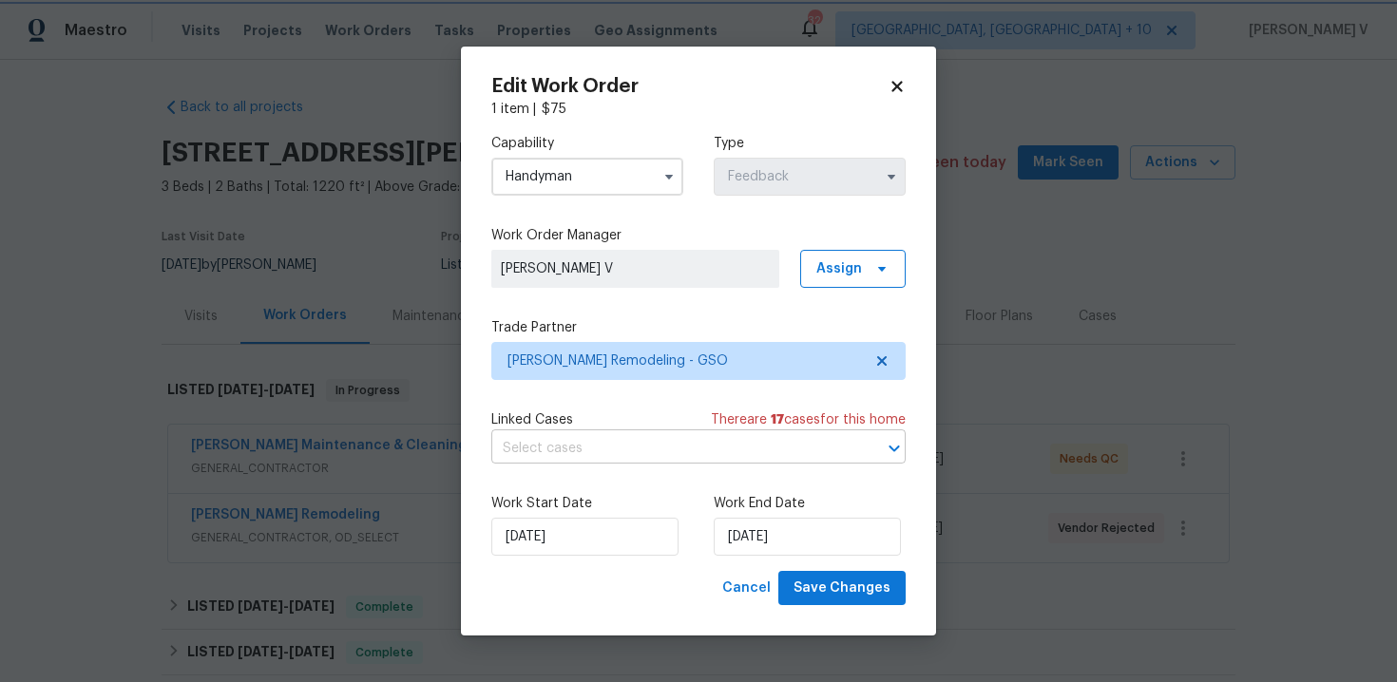
scroll to position [1011, 0]
click at [693, 452] on input "text" at bounding box center [671, 448] width 361 height 29
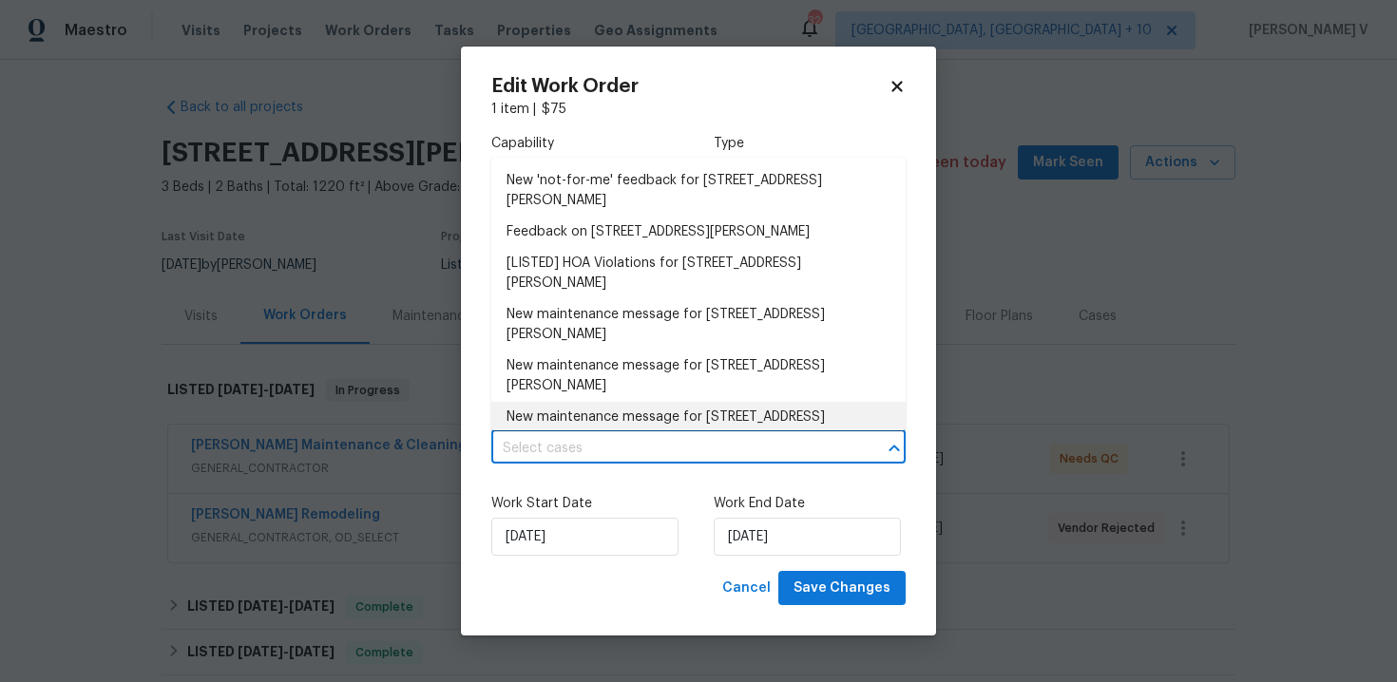
click at [580, 483] on div "Work Start Date 29/08/2025 Work End Date 02/09/2025" at bounding box center [698, 525] width 414 height 92
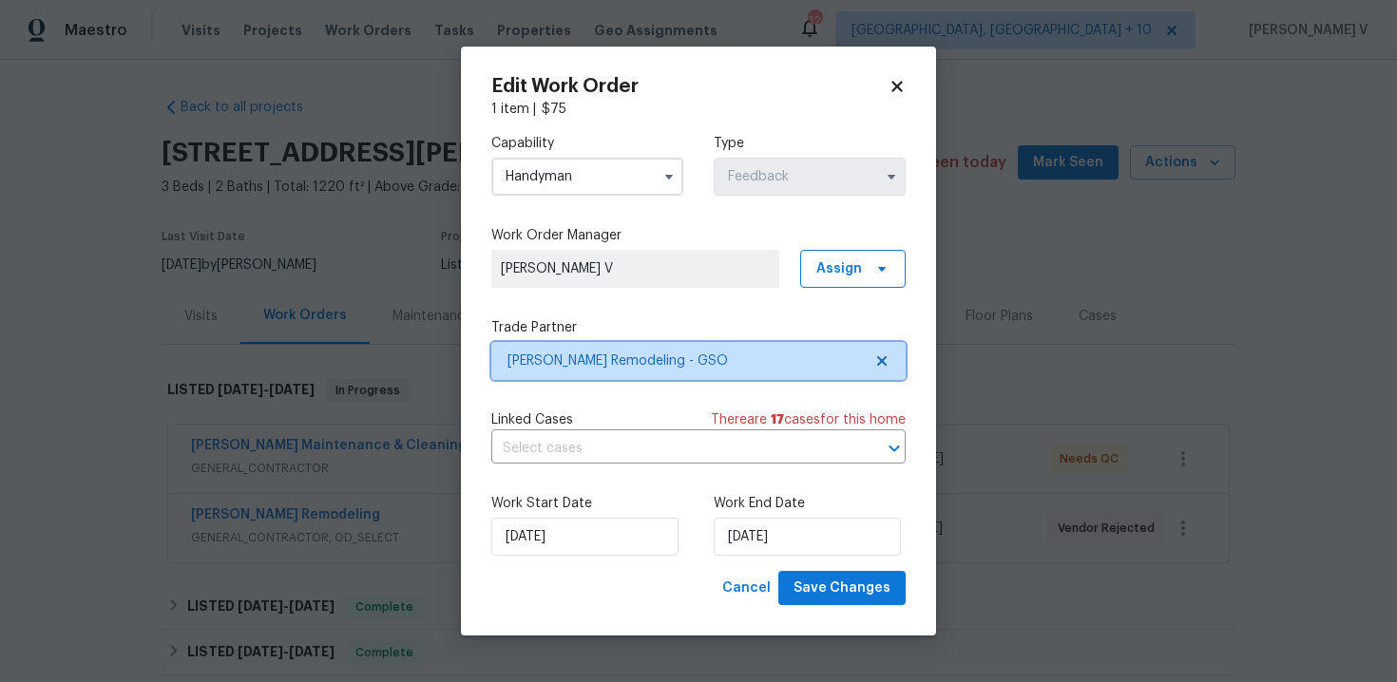
click at [620, 367] on span "[PERSON_NAME] Remodeling - GSO" at bounding box center [684, 361] width 354 height 19
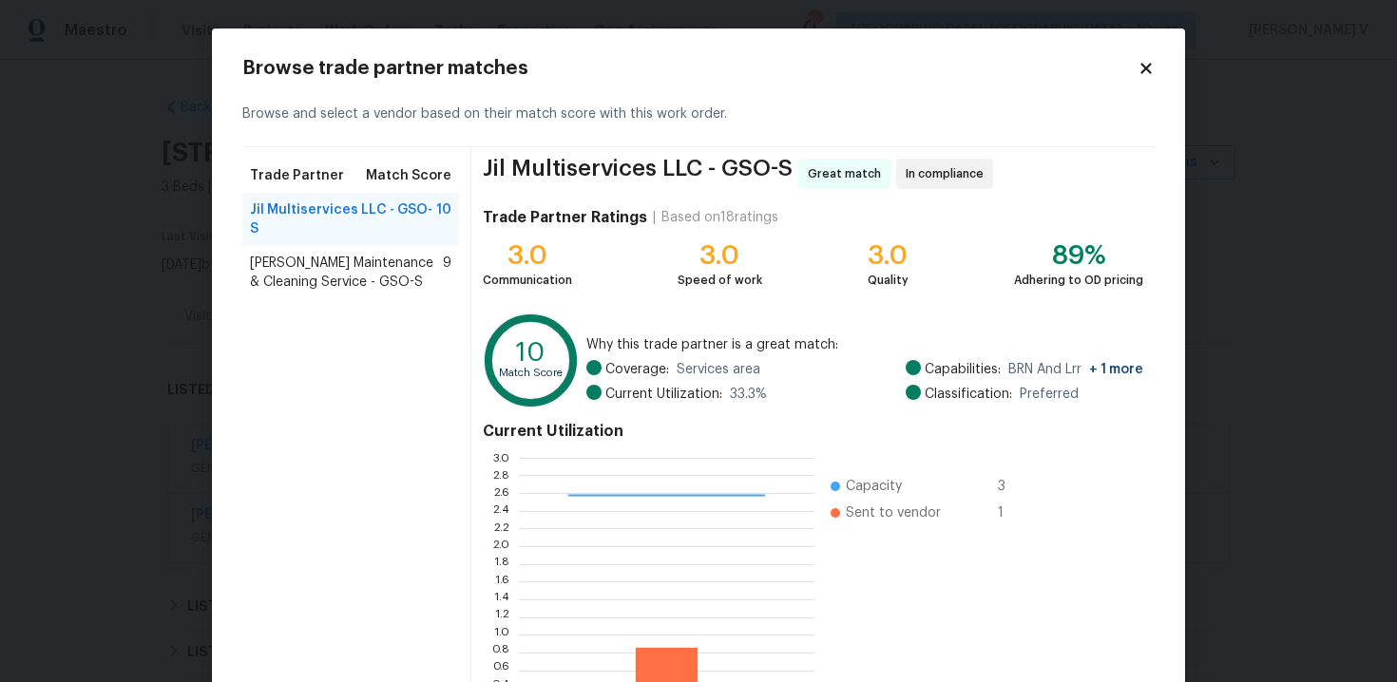
scroll to position [156, 0]
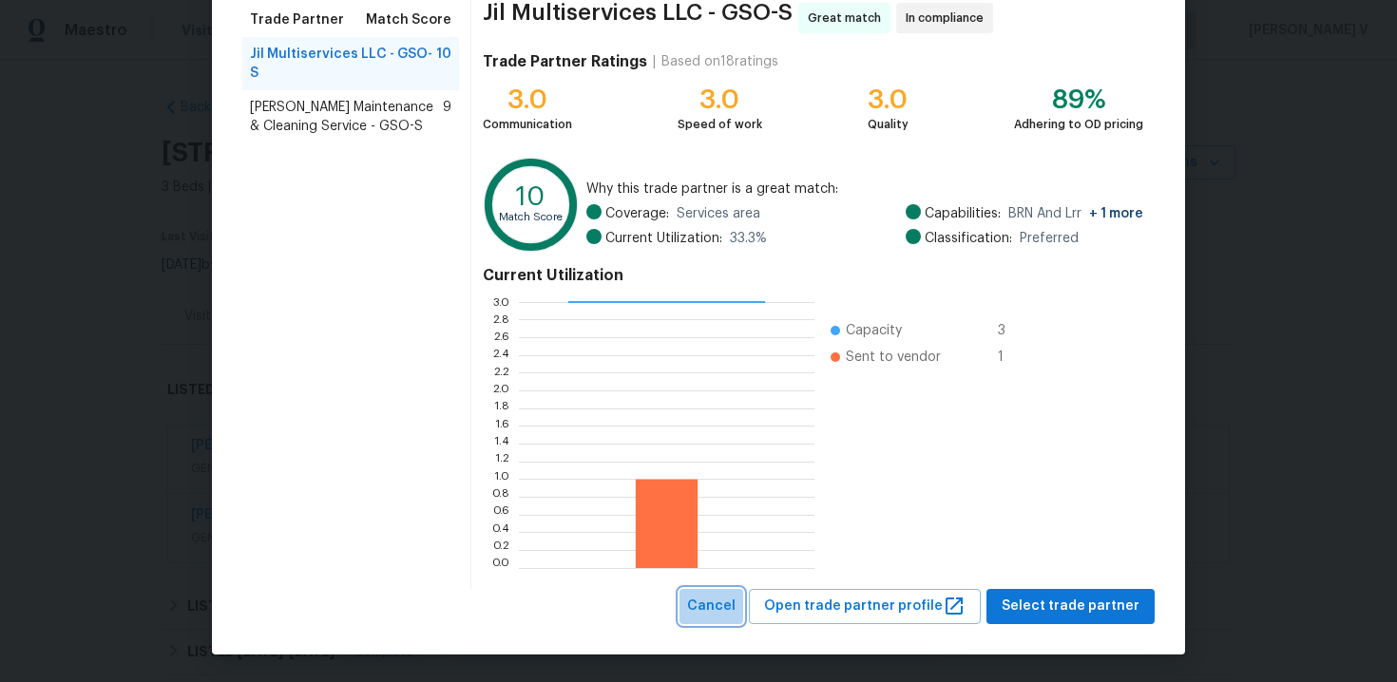
click at [721, 589] on button "Cancel" at bounding box center [712, 606] width 64 height 35
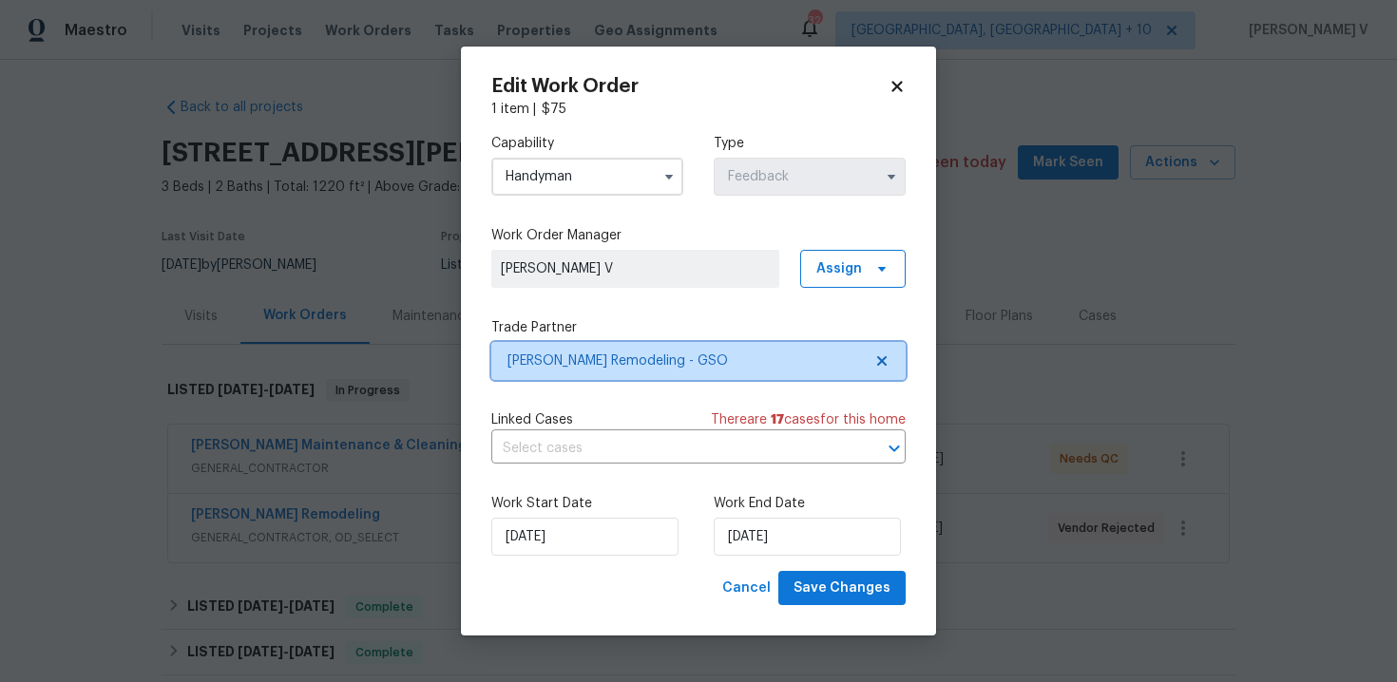
scroll to position [0, 0]
click at [538, 194] on input "Handyman" at bounding box center [587, 177] width 192 height 38
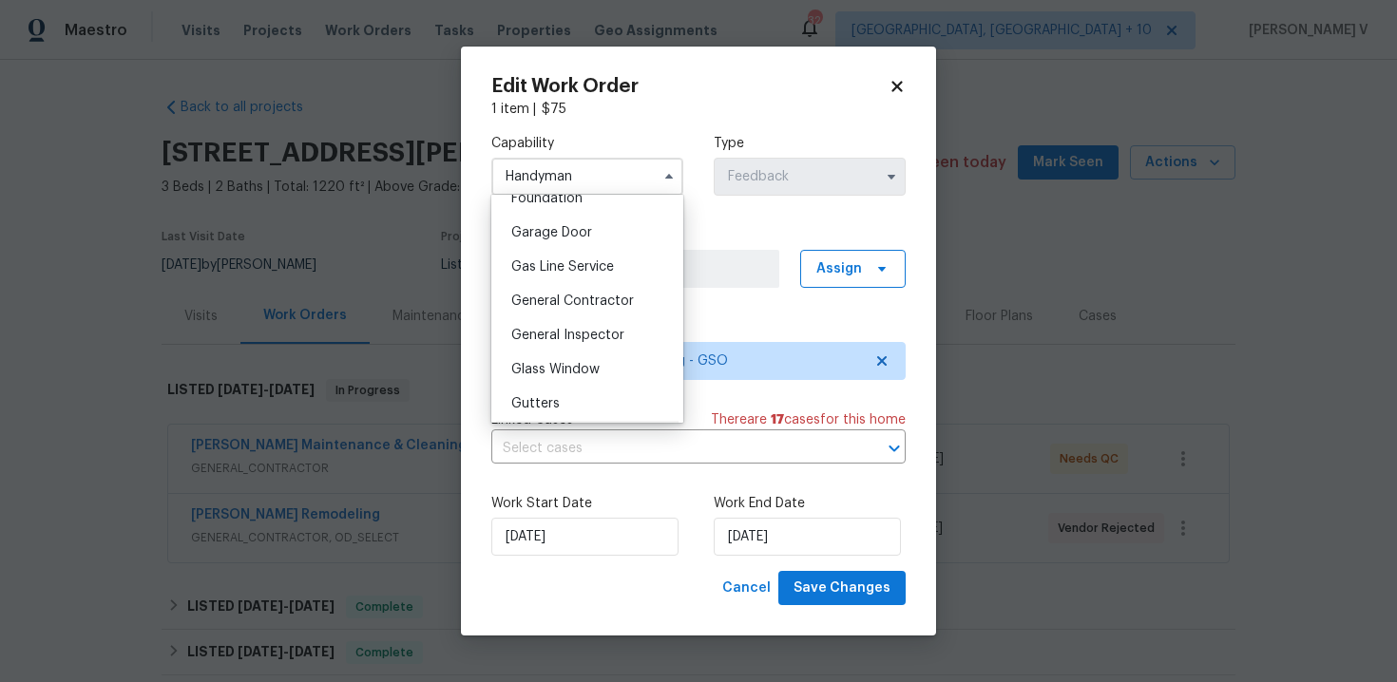
scroll to position [812, 0]
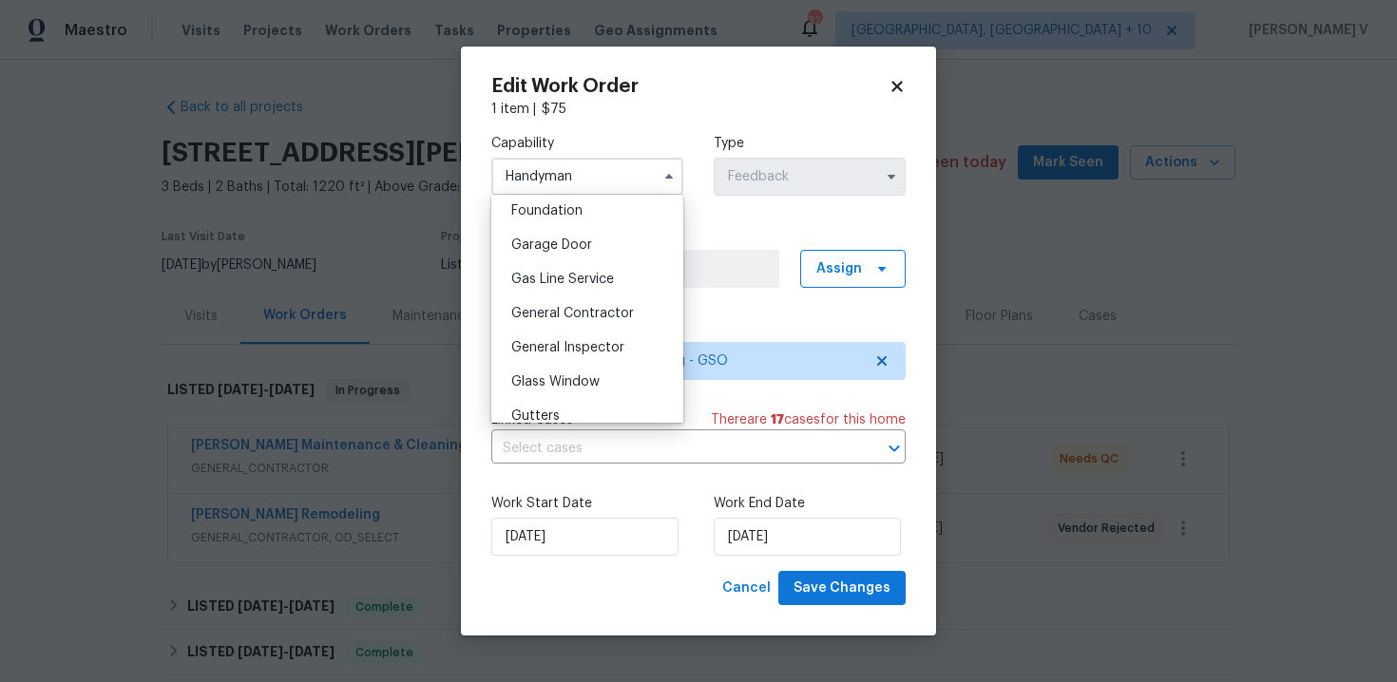
click at [565, 319] on span "General Contractor" at bounding box center [572, 313] width 123 height 13
type input "General Contractor"
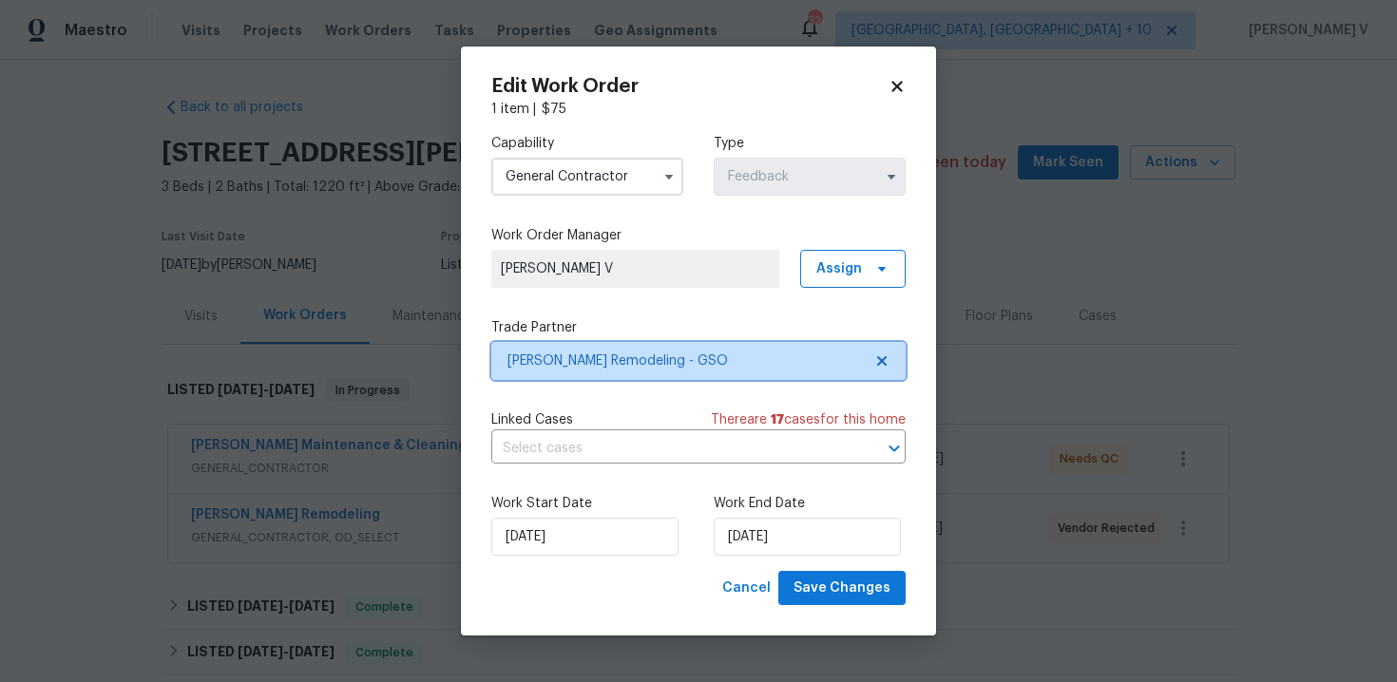
click at [788, 377] on span "Pino Remodeling - GSO" at bounding box center [698, 361] width 414 height 38
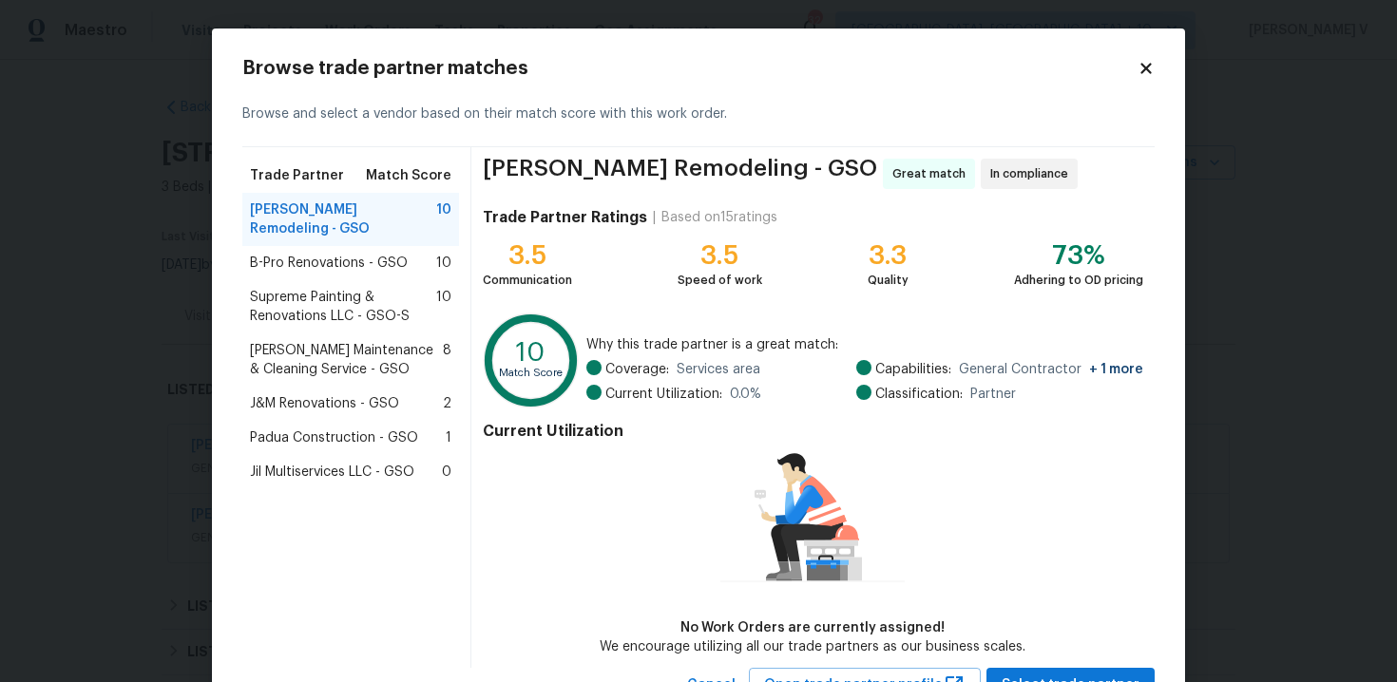
click at [324, 254] on span "B-Pro Renovations - GSO" at bounding box center [329, 263] width 158 height 19
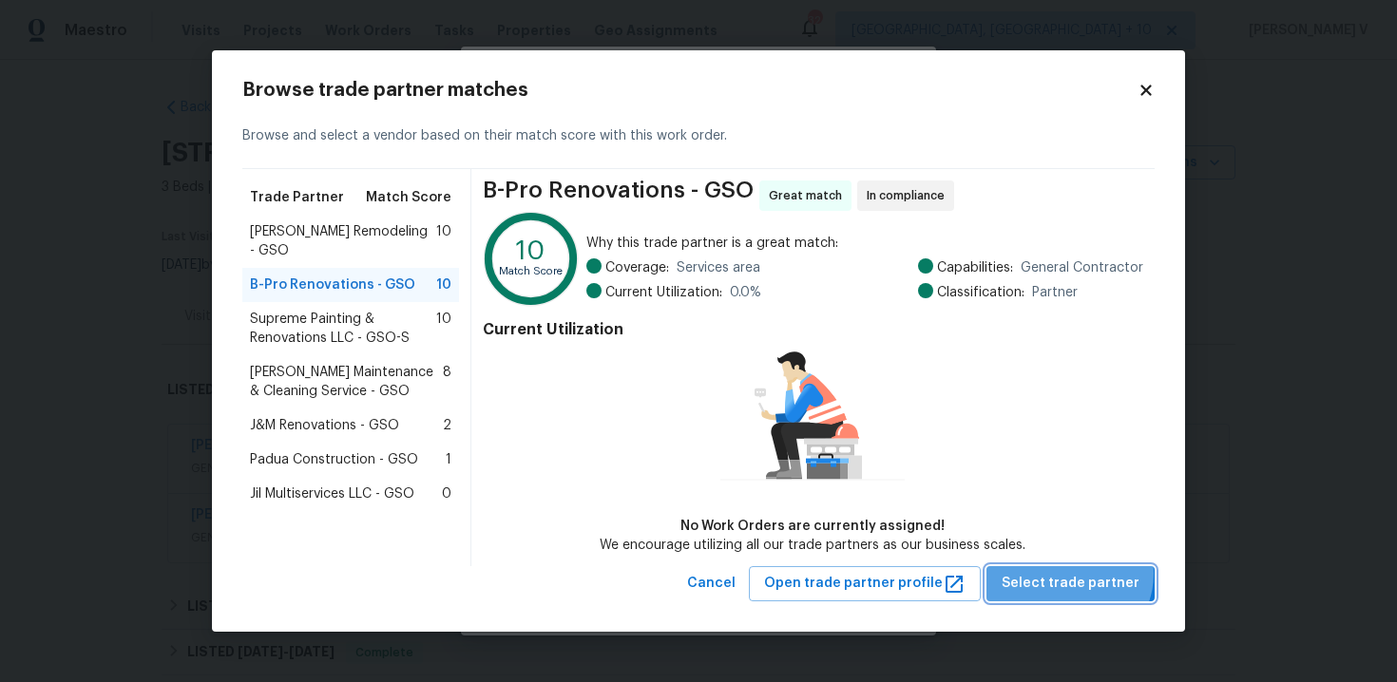
click at [1078, 574] on span "Select trade partner" at bounding box center [1071, 584] width 138 height 24
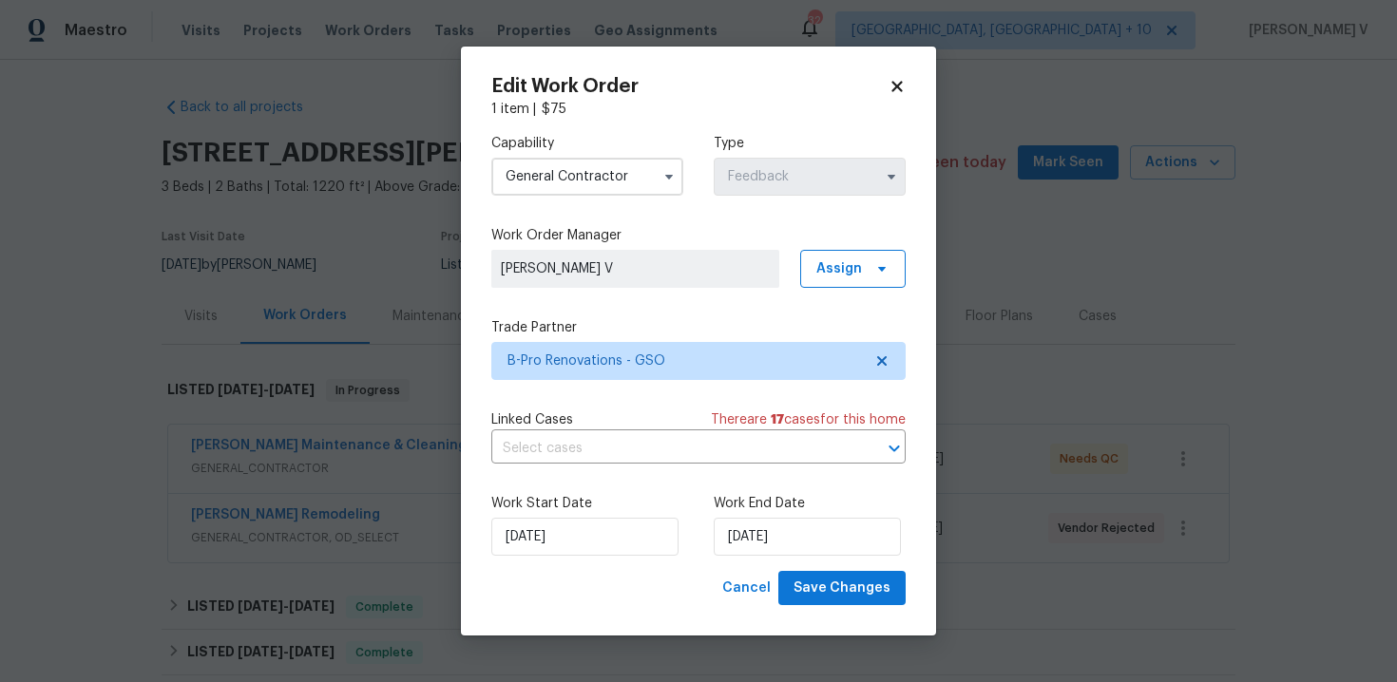
click at [749, 557] on div "Work Start Date 29/08/2025 Work End Date 02/09/2025" at bounding box center [698, 525] width 414 height 92
click at [755, 550] on input "02/09/2025" at bounding box center [807, 537] width 187 height 38
select select "8"
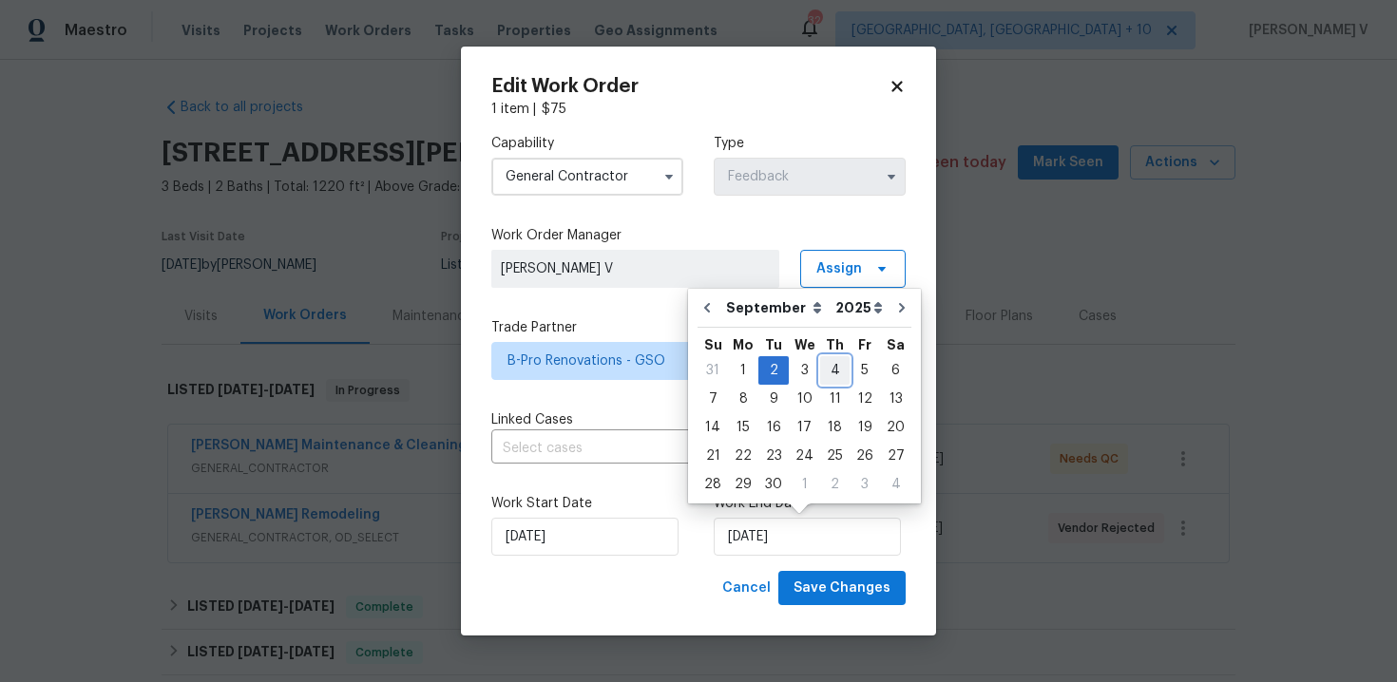
click at [824, 361] on div "4" at bounding box center [834, 370] width 29 height 27
type input "04/09/2025"
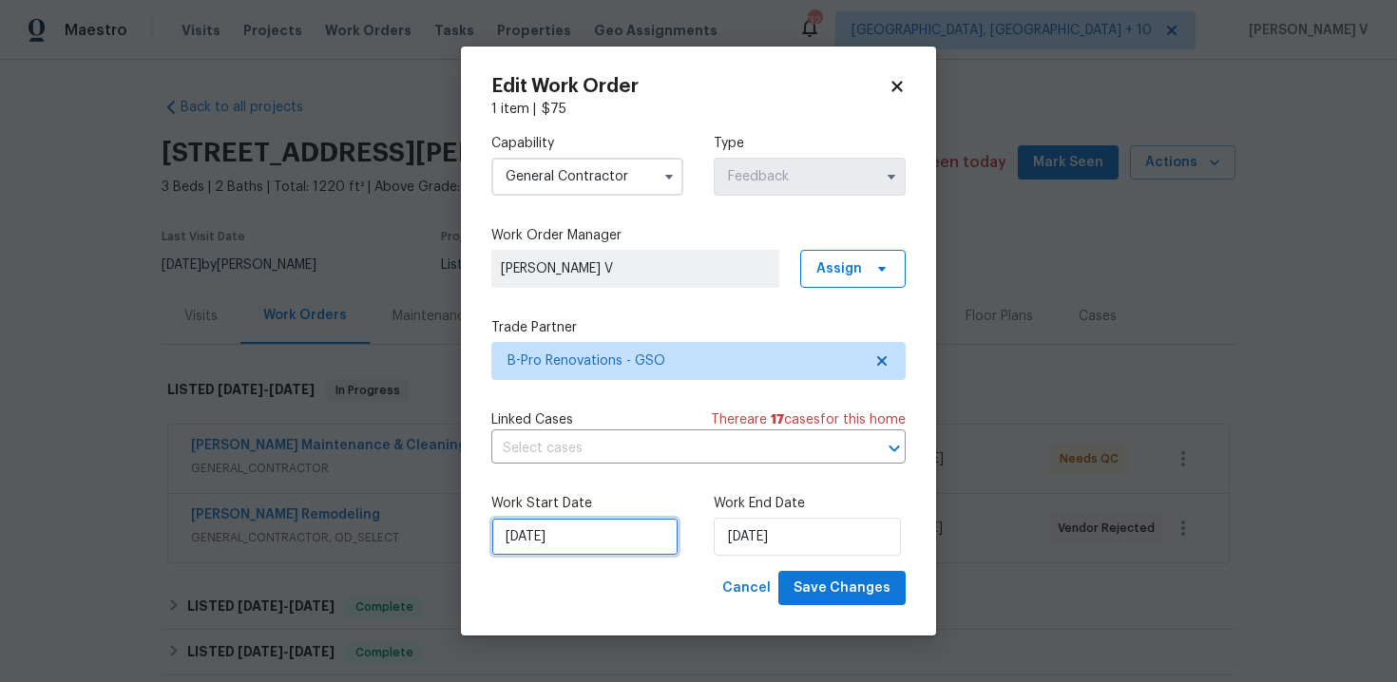
click at [611, 526] on input "29/08/2025" at bounding box center [584, 537] width 187 height 38
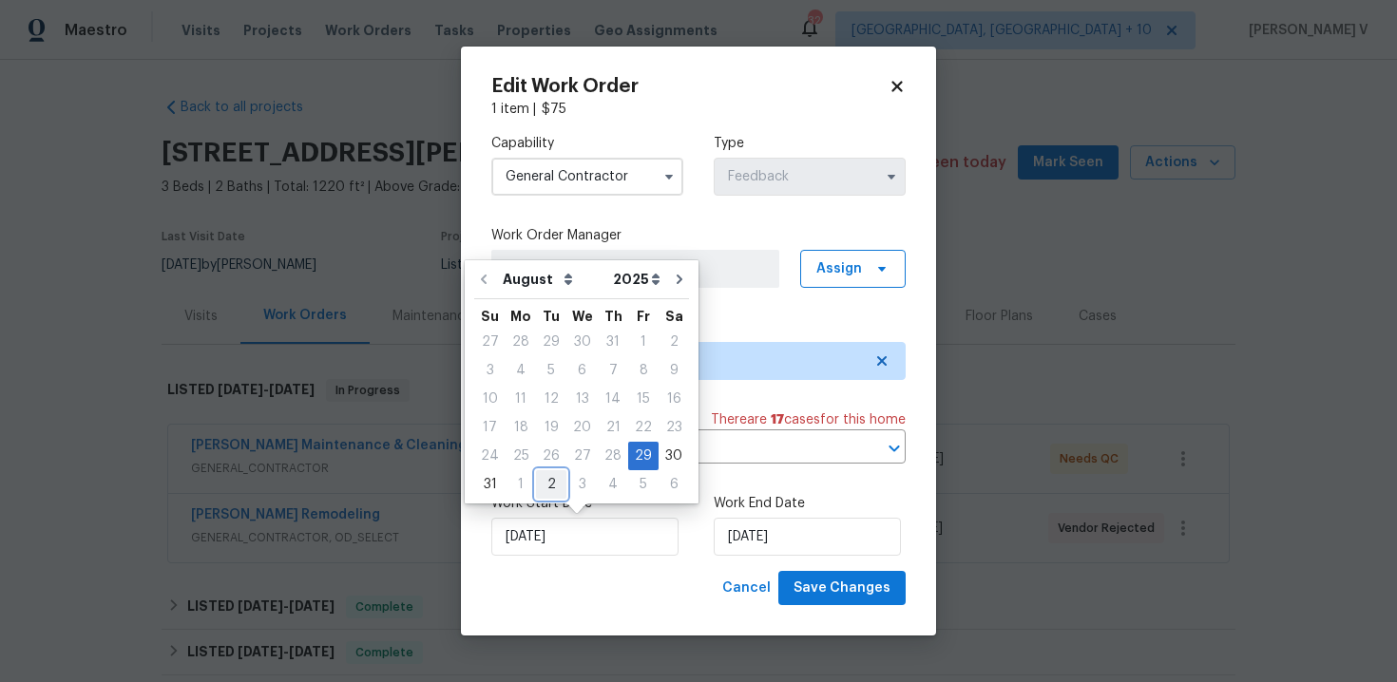
click at [545, 488] on div "2" at bounding box center [551, 484] width 30 height 27
type input "02/09/2025"
select select "8"
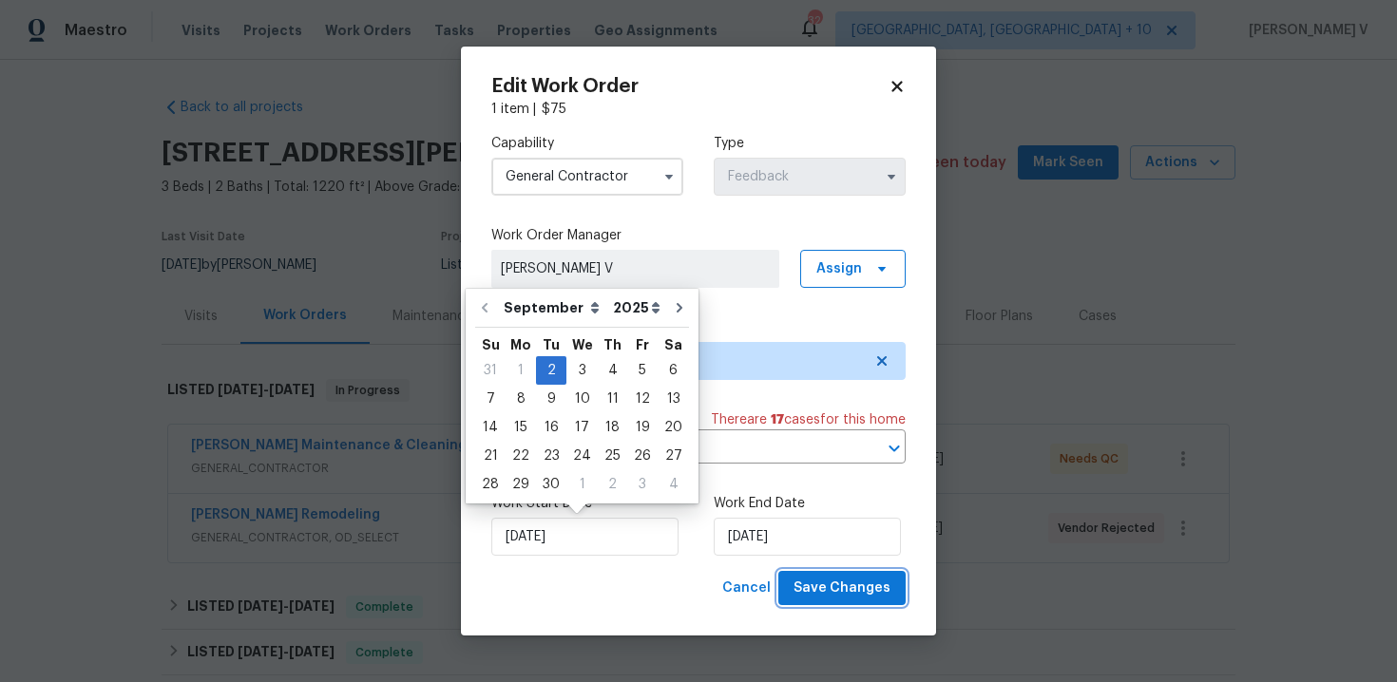
click at [864, 600] on span "Save Changes" at bounding box center [842, 589] width 97 height 24
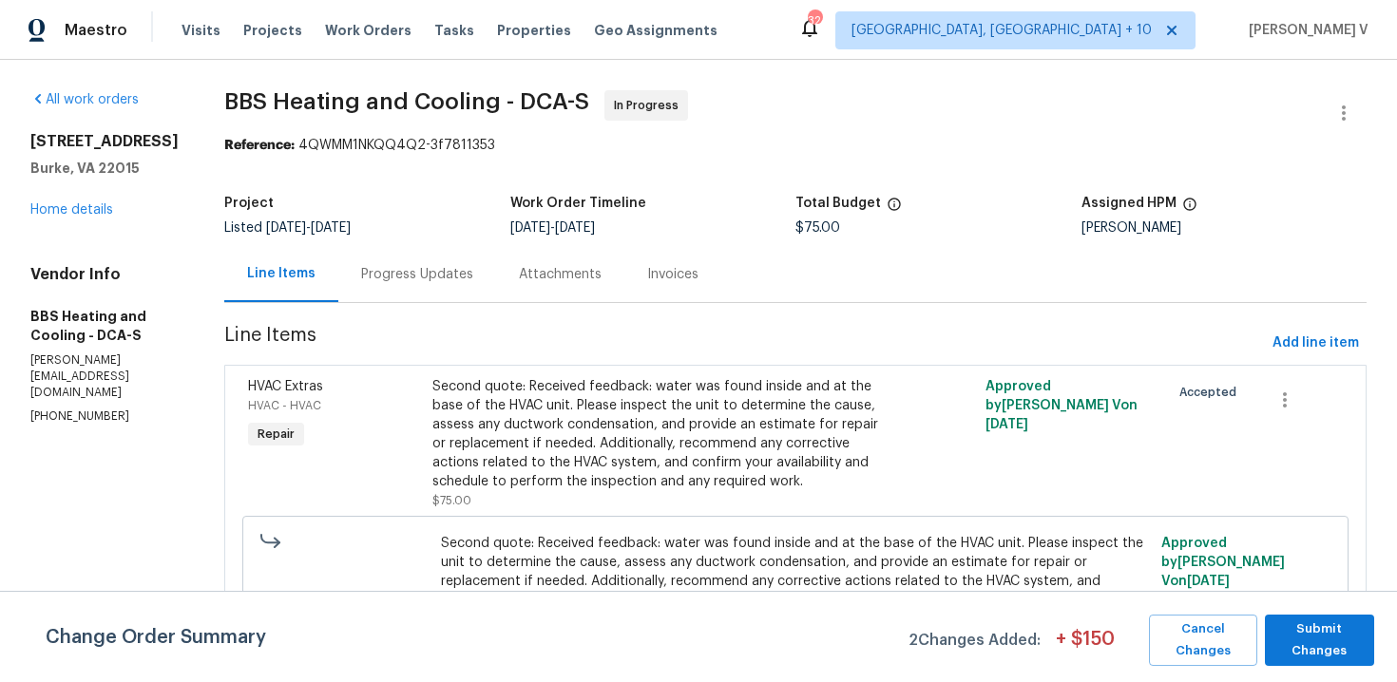
click at [435, 266] on div "Progress Updates" at bounding box center [417, 274] width 112 height 19
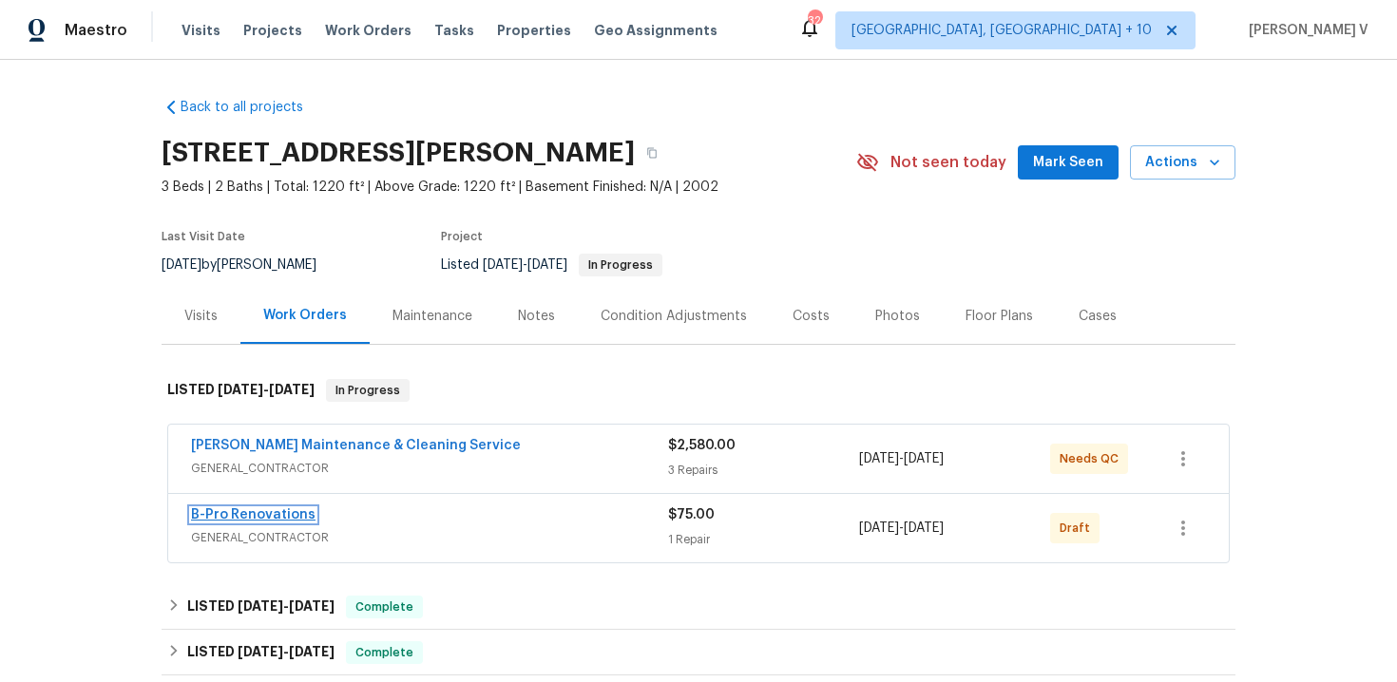
click at [259, 513] on link "B-Pro Renovations" at bounding box center [253, 514] width 124 height 13
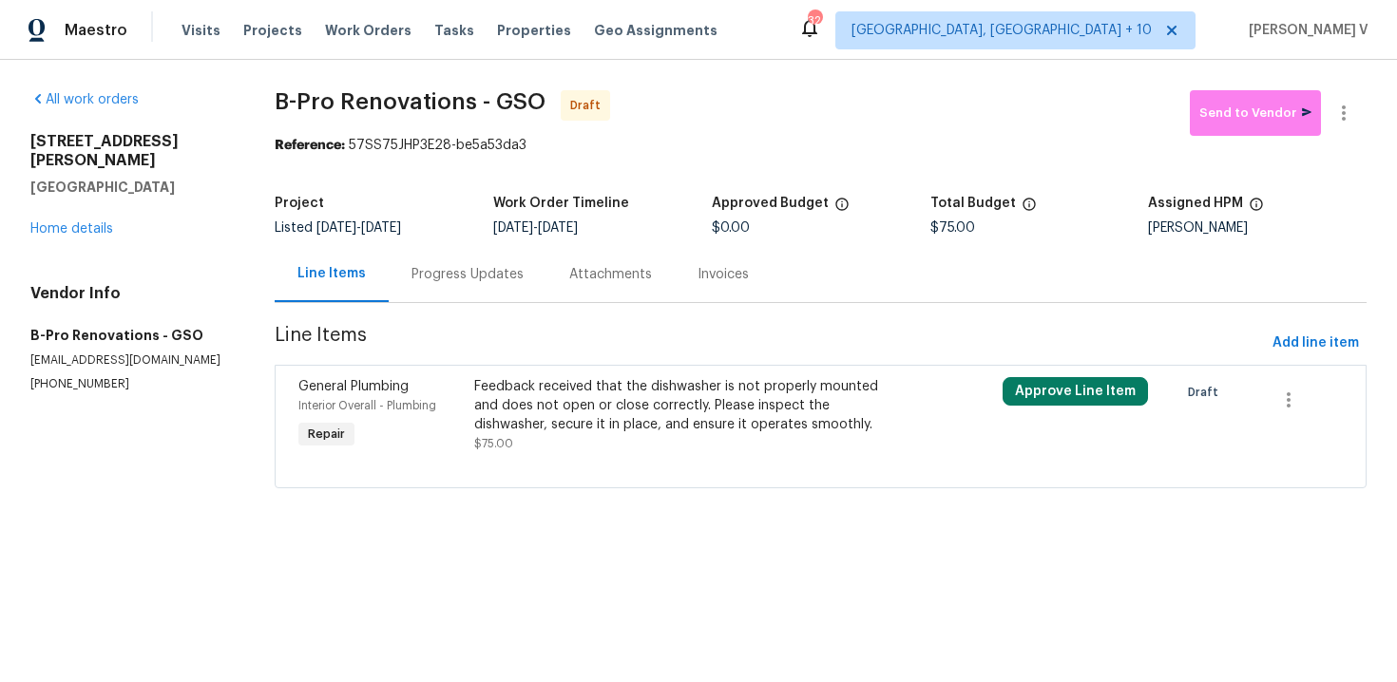
click at [498, 279] on div "Progress Updates" at bounding box center [468, 274] width 112 height 19
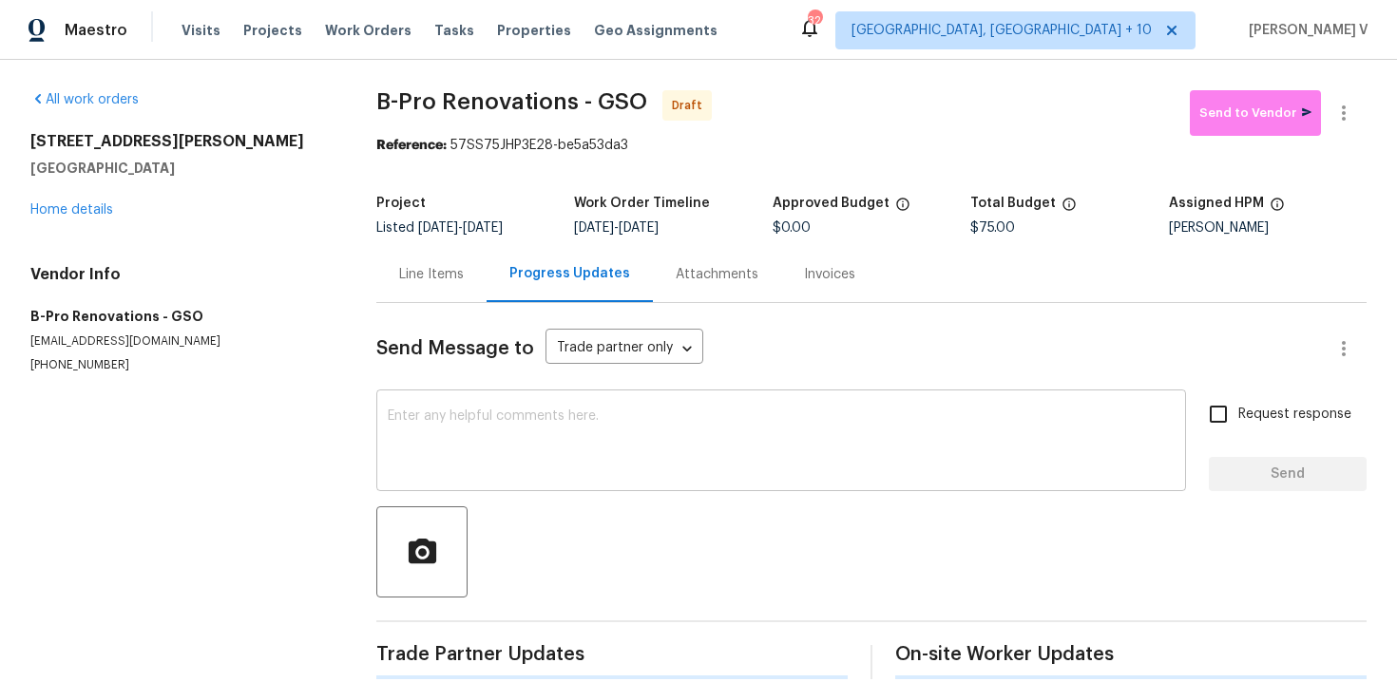
click at [544, 452] on textarea at bounding box center [781, 443] width 787 height 67
paste textarea "Hi, this is Divya with Opendoor. I’m confirming you received the WO for the pro…"
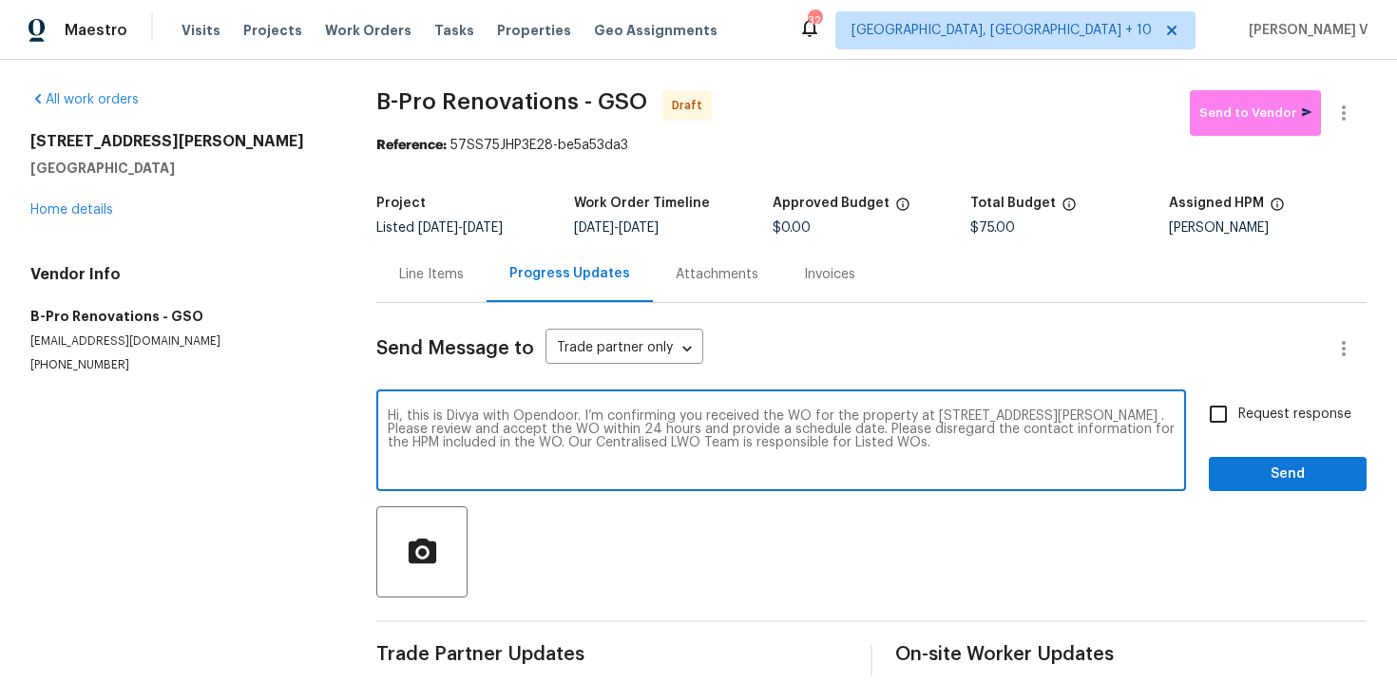
type textarea "Hi, this is Divya with Opendoor. I’m confirming you received the WO for the pro…"
click at [1239, 428] on label "Request response" at bounding box center [1274, 414] width 153 height 40
click at [1238, 428] on input "Request response" at bounding box center [1218, 414] width 40 height 40
checkbox input "true"
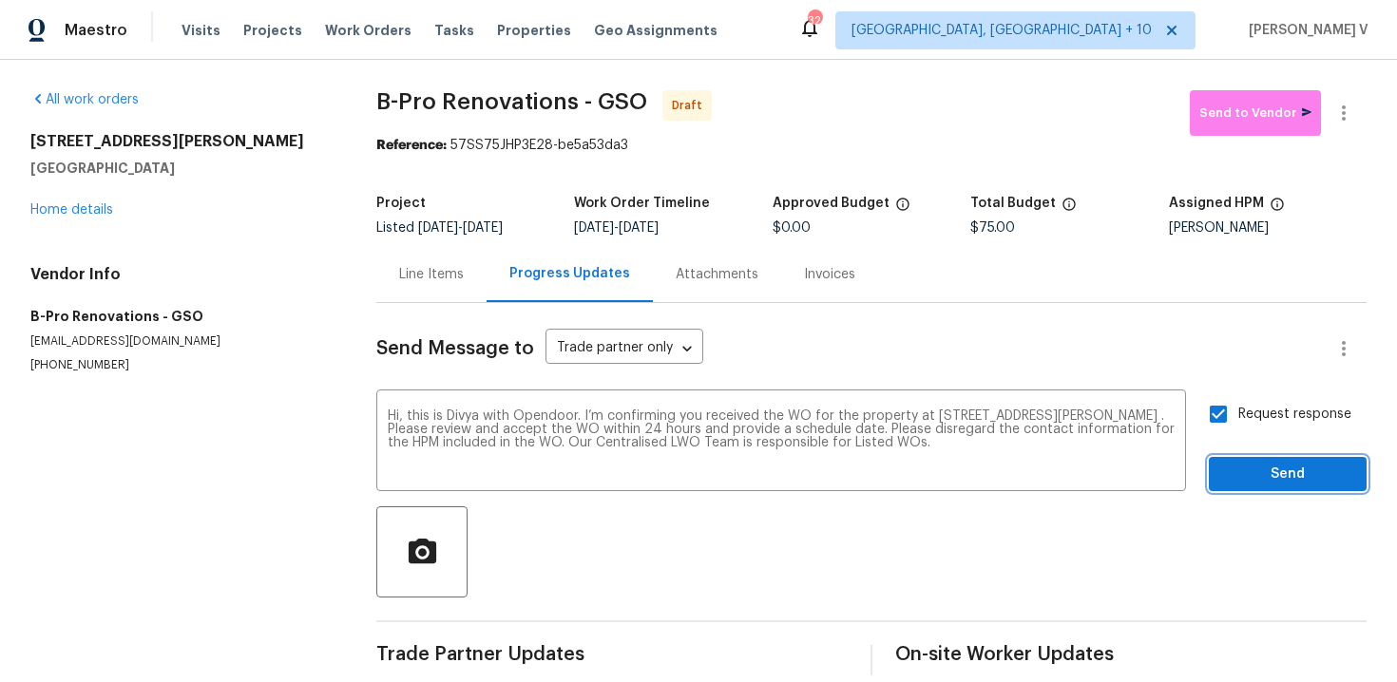
click at [1254, 469] on span "Send" at bounding box center [1287, 475] width 127 height 24
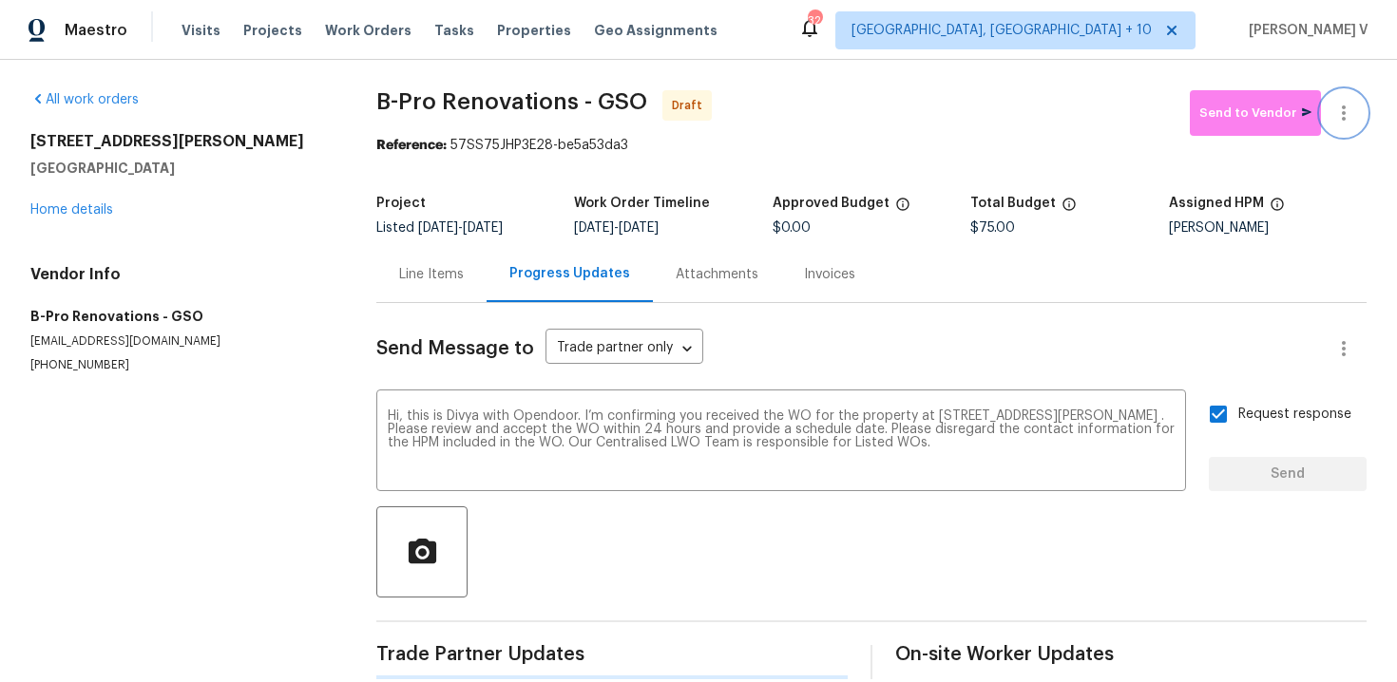
click at [1339, 132] on button "button" at bounding box center [1344, 113] width 46 height 46
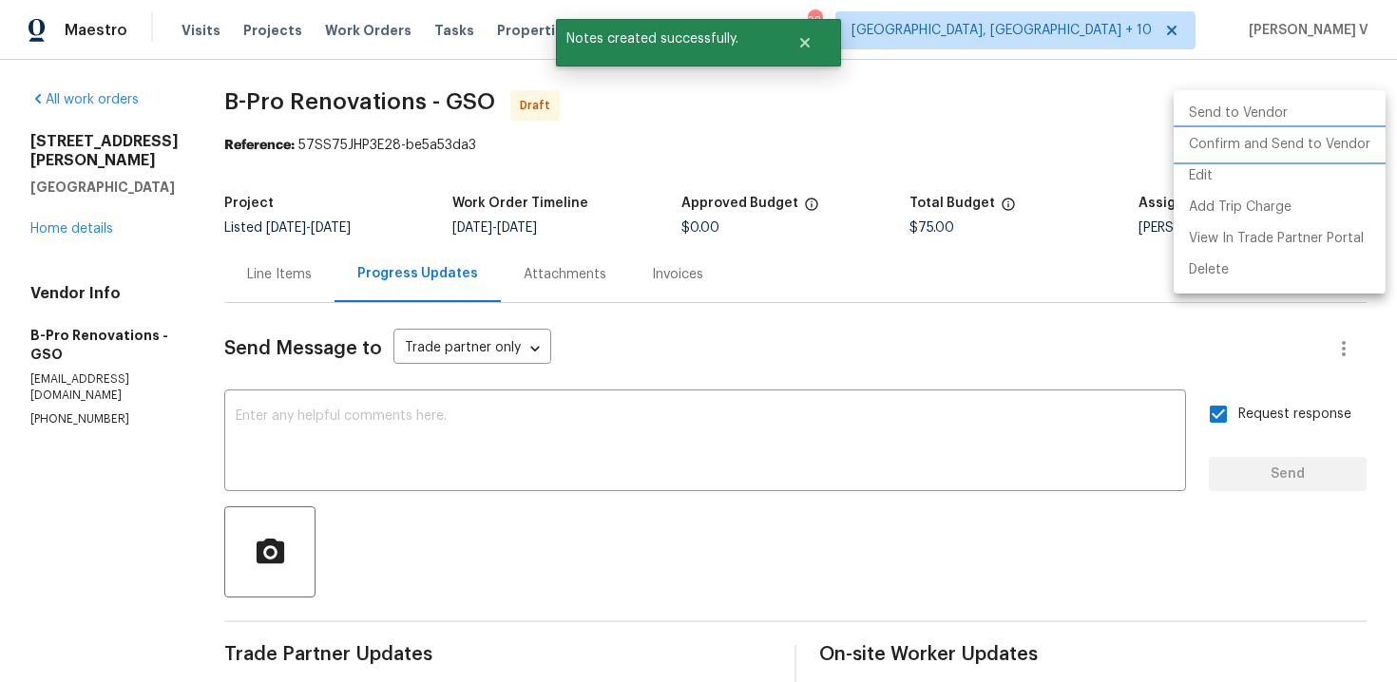
click at [1228, 153] on li "Confirm and Send to Vendor" at bounding box center [1280, 144] width 212 height 31
click at [437, 227] on div at bounding box center [698, 341] width 1397 height 682
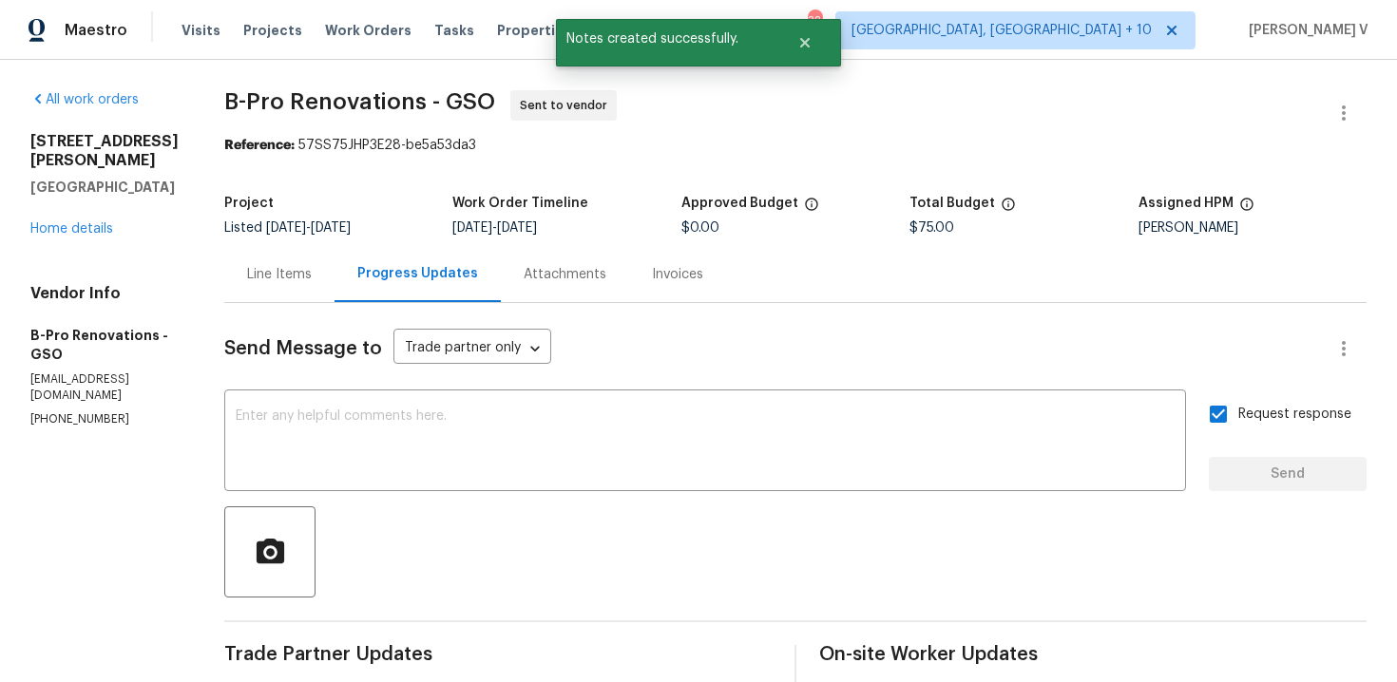
click at [103, 202] on div "[STREET_ADDRESS][PERSON_NAME] Home details" at bounding box center [104, 185] width 148 height 106
click at [104, 222] on link "Home details" at bounding box center [71, 228] width 83 height 13
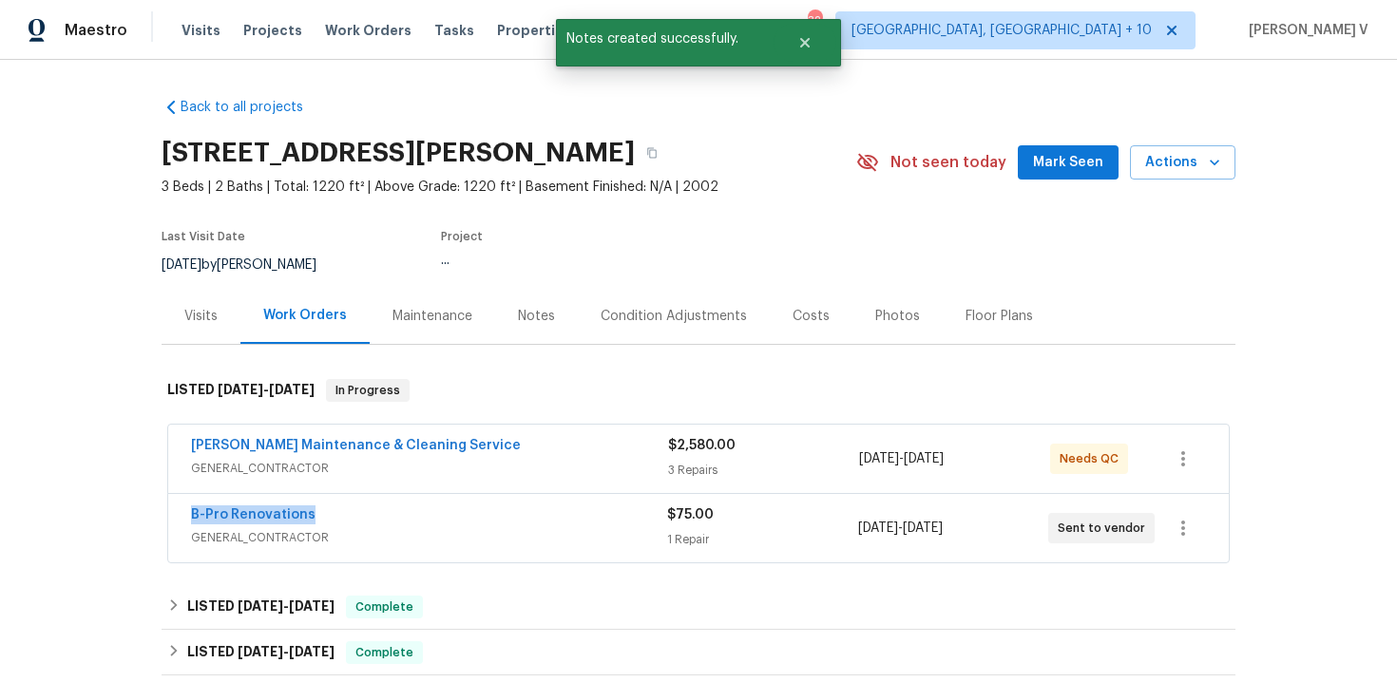
drag, startPoint x: 201, startPoint y: 508, endPoint x: 407, endPoint y: 508, distance: 205.3
click at [407, 508] on div "B-Pro Renovations GENERAL_CONTRACTOR $75.00 1 Repair [DATE] - [DATE] Sent to ve…" at bounding box center [698, 528] width 1061 height 68
copy link "B-Pro Renovations"
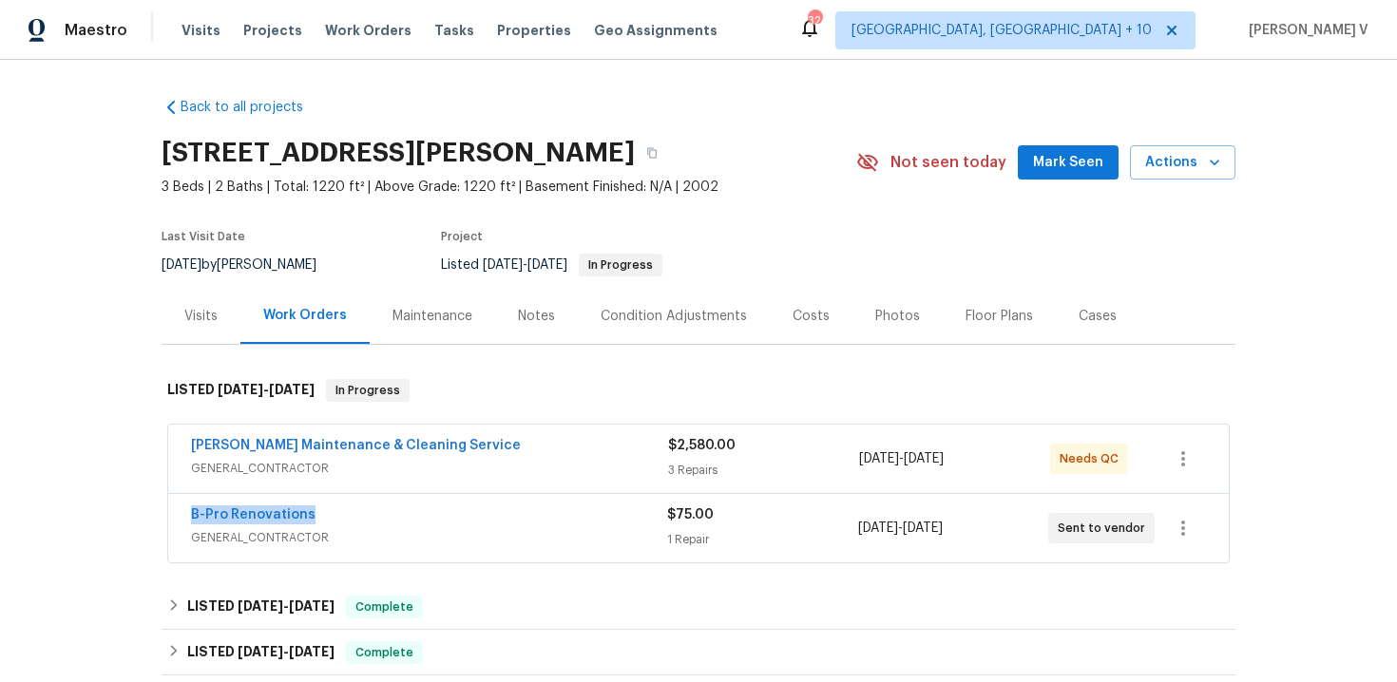
copy link "B-Pro Renovations"
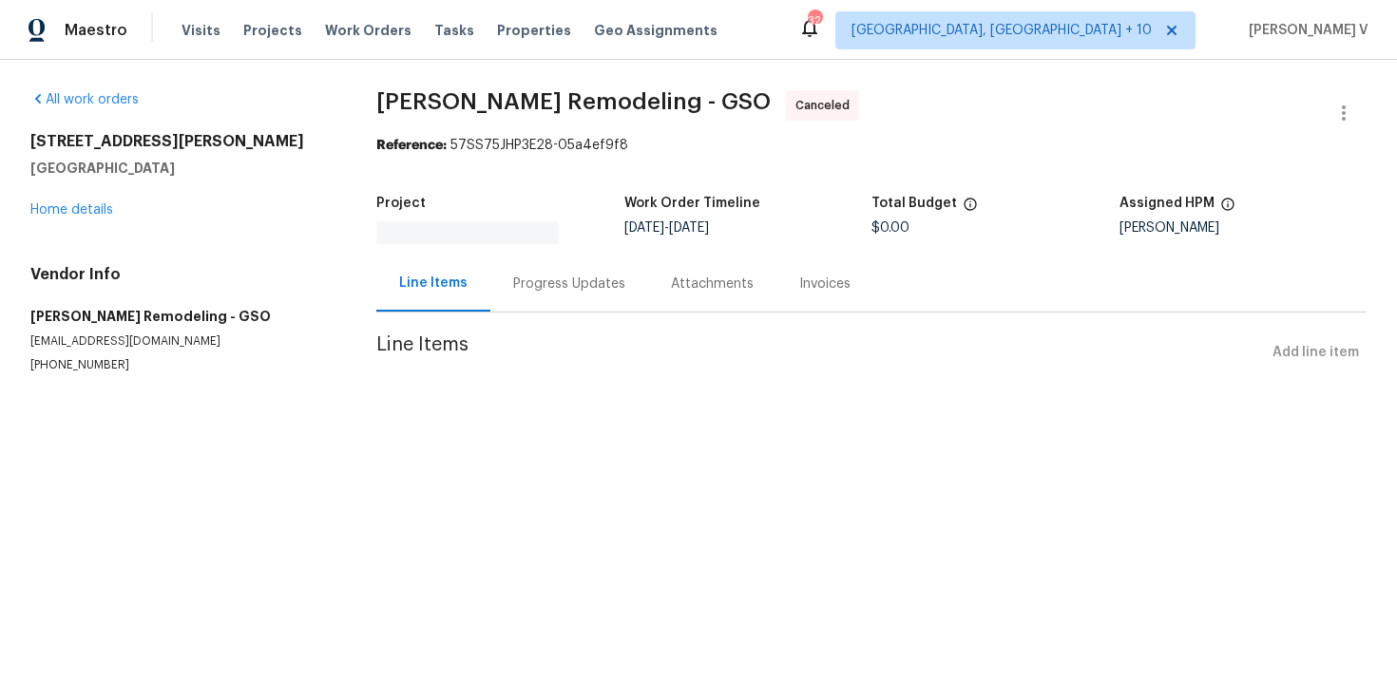
click at [478, 296] on div "Line Items" at bounding box center [433, 284] width 114 height 56
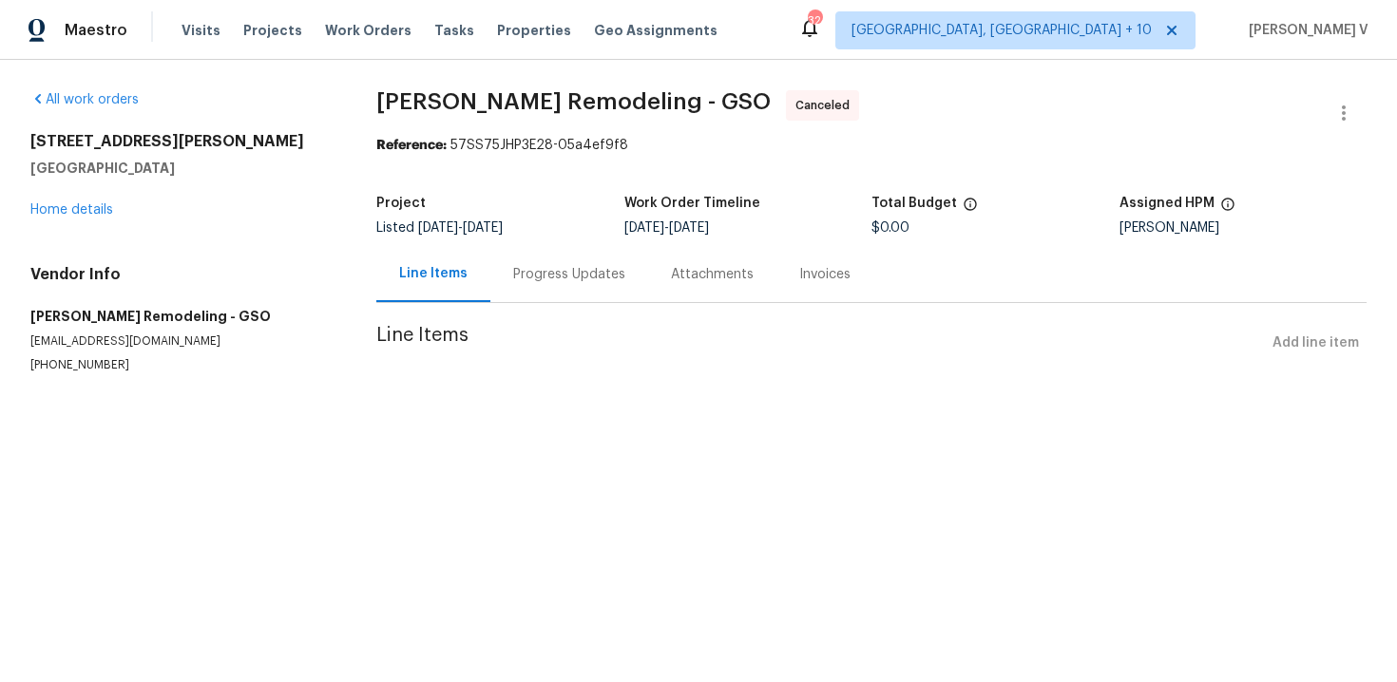
click at [478, 296] on div "Line Items" at bounding box center [433, 274] width 114 height 56
click at [509, 288] on div "Progress Updates" at bounding box center [569, 274] width 158 height 56
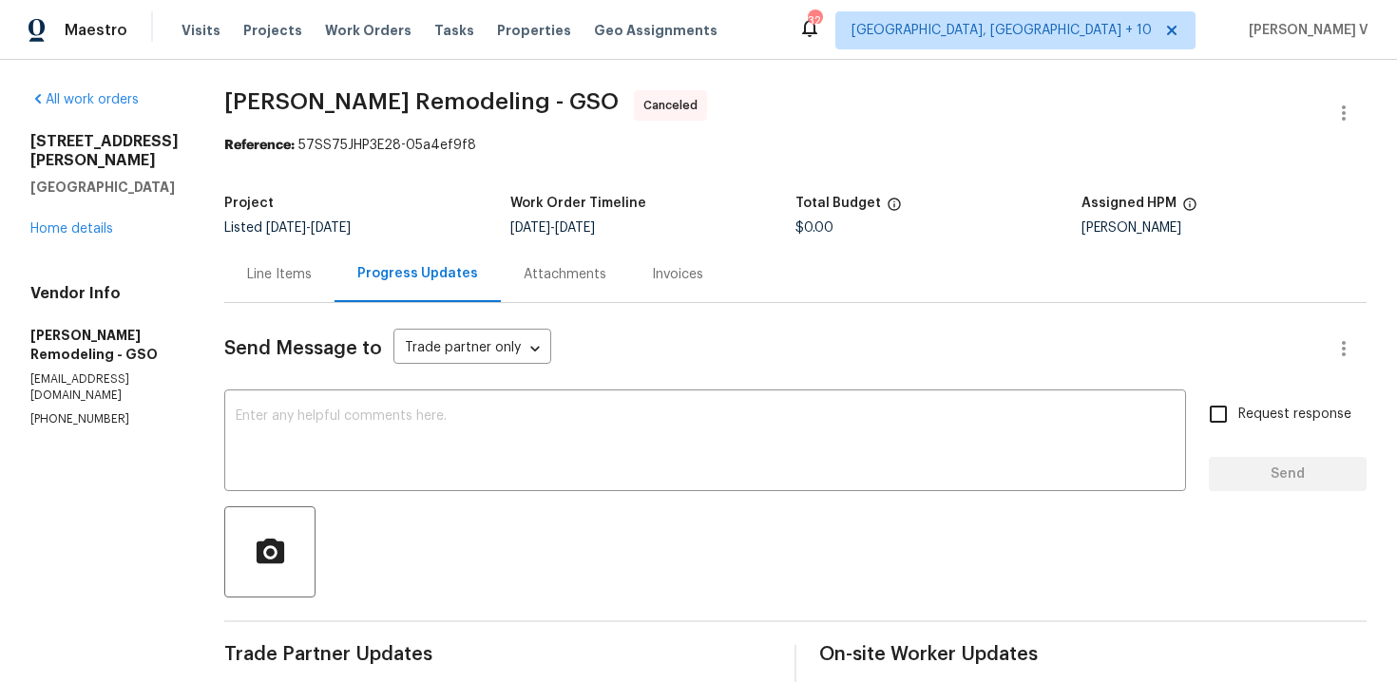
scroll to position [155, 0]
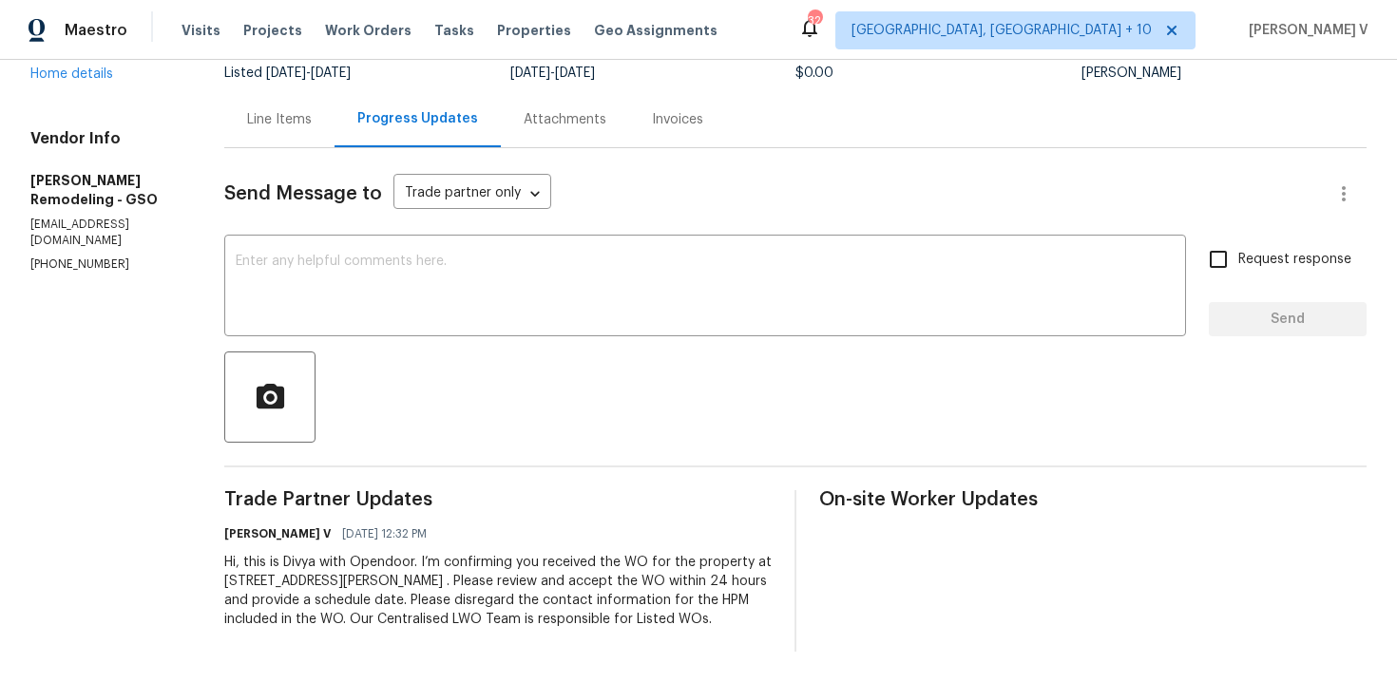
click at [338, 580] on div "Hi, this is Divya with Opendoor. I’m confirming you received the WO for the pro…" at bounding box center [497, 591] width 547 height 76
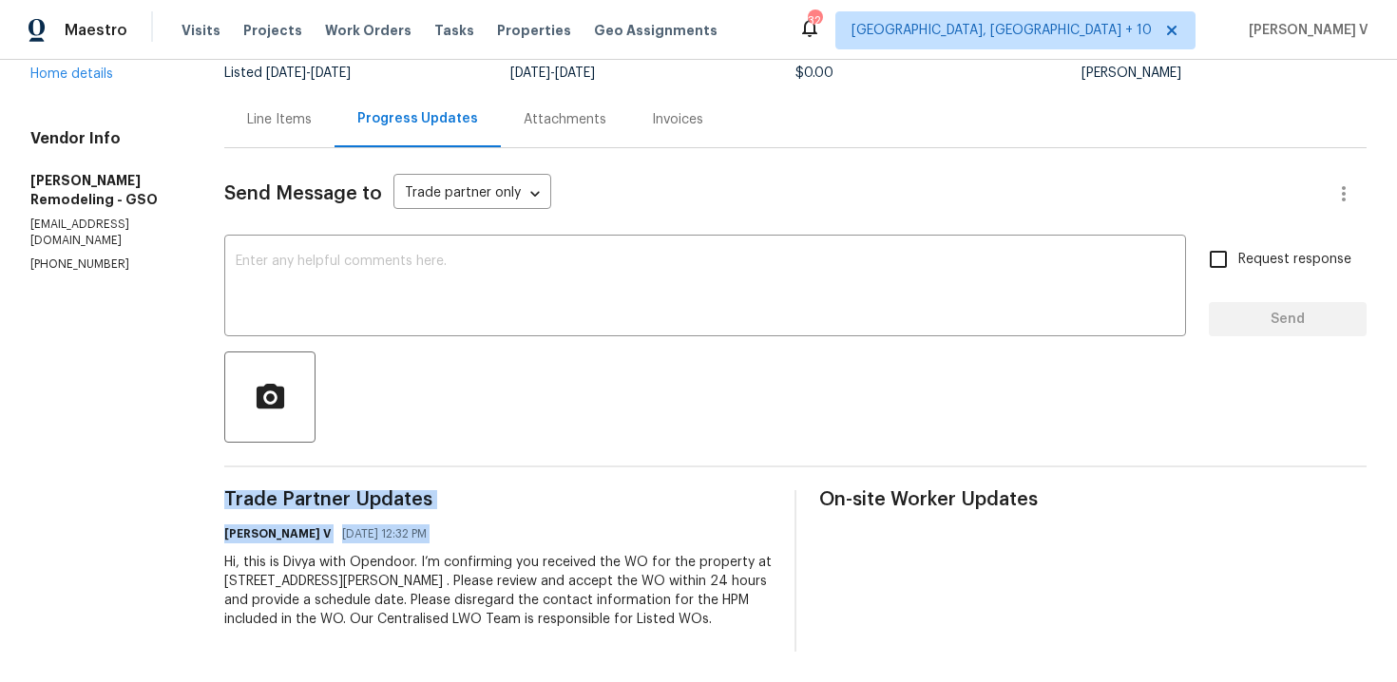
copy div "Trade Partner Updates Divya Dharshini V 08/29/2025 12:32 PM"
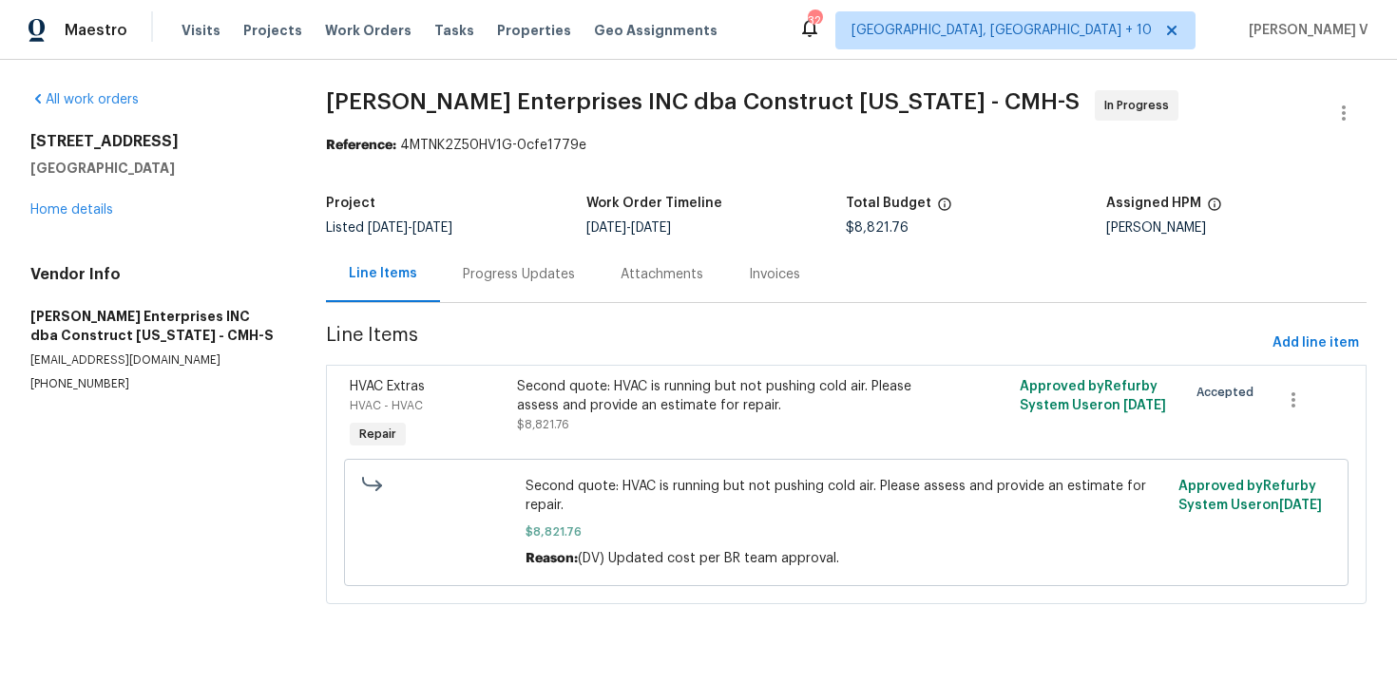
click at [485, 243] on div "Project Listed [DATE] - [DATE] Work Order Timeline [DATE] - [DATE] Total Budget…" at bounding box center [846, 215] width 1041 height 61
click at [521, 281] on div "Progress Updates" at bounding box center [519, 274] width 112 height 19
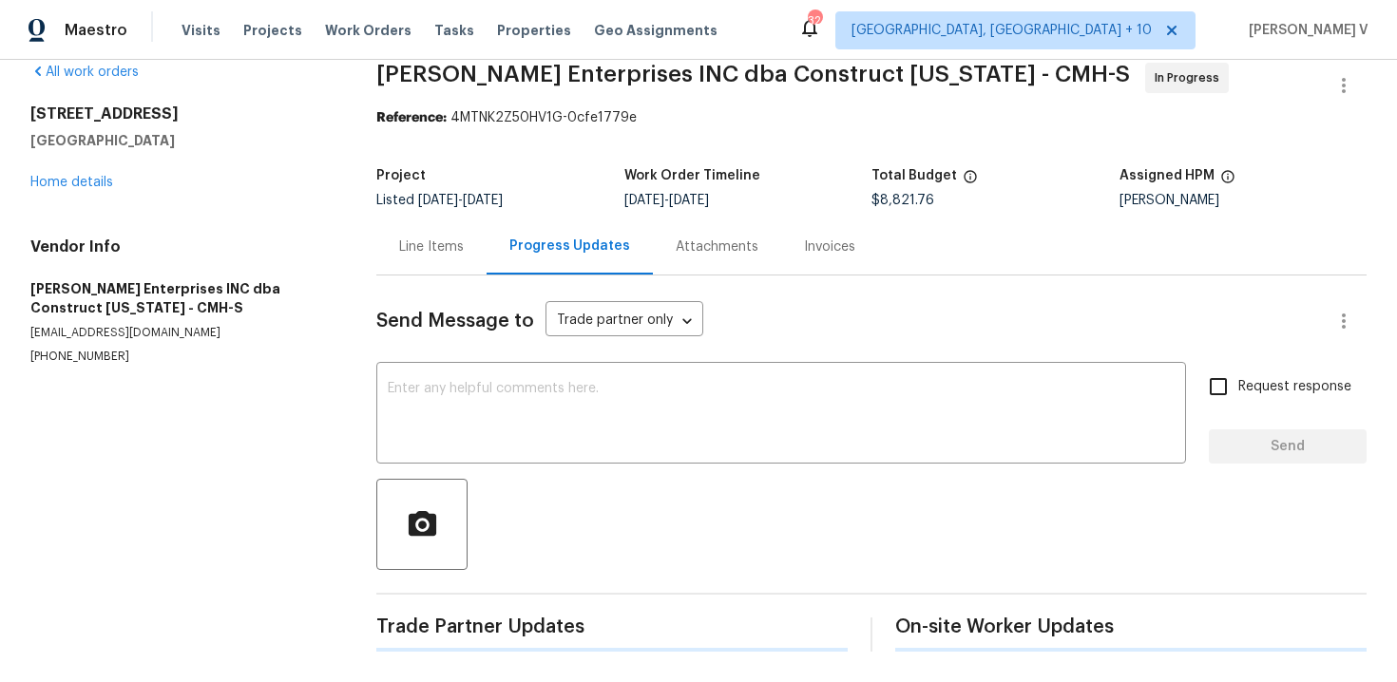
scroll to position [203, 0]
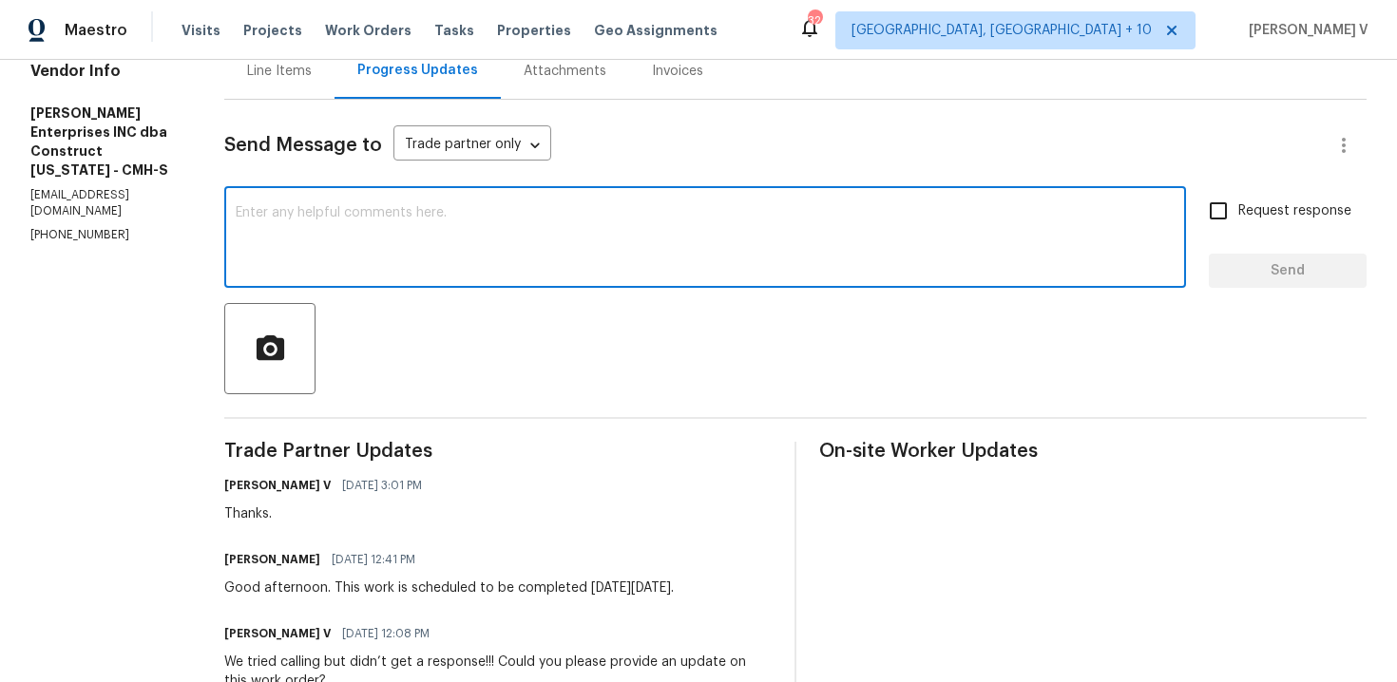
click at [390, 261] on textarea at bounding box center [705, 239] width 939 height 67
paste textarea "Hi, hope everything is on track with the WO scheduled for [DATE]. Please let us…"
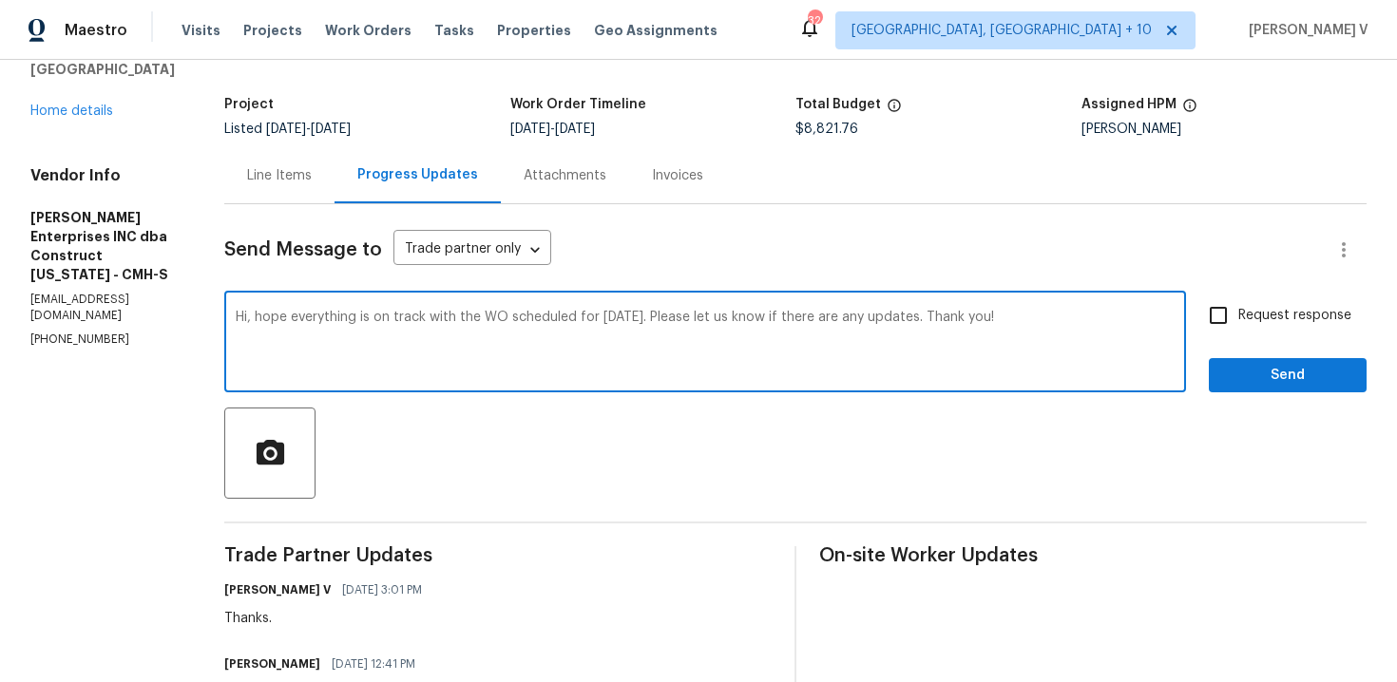
scroll to position [144, 0]
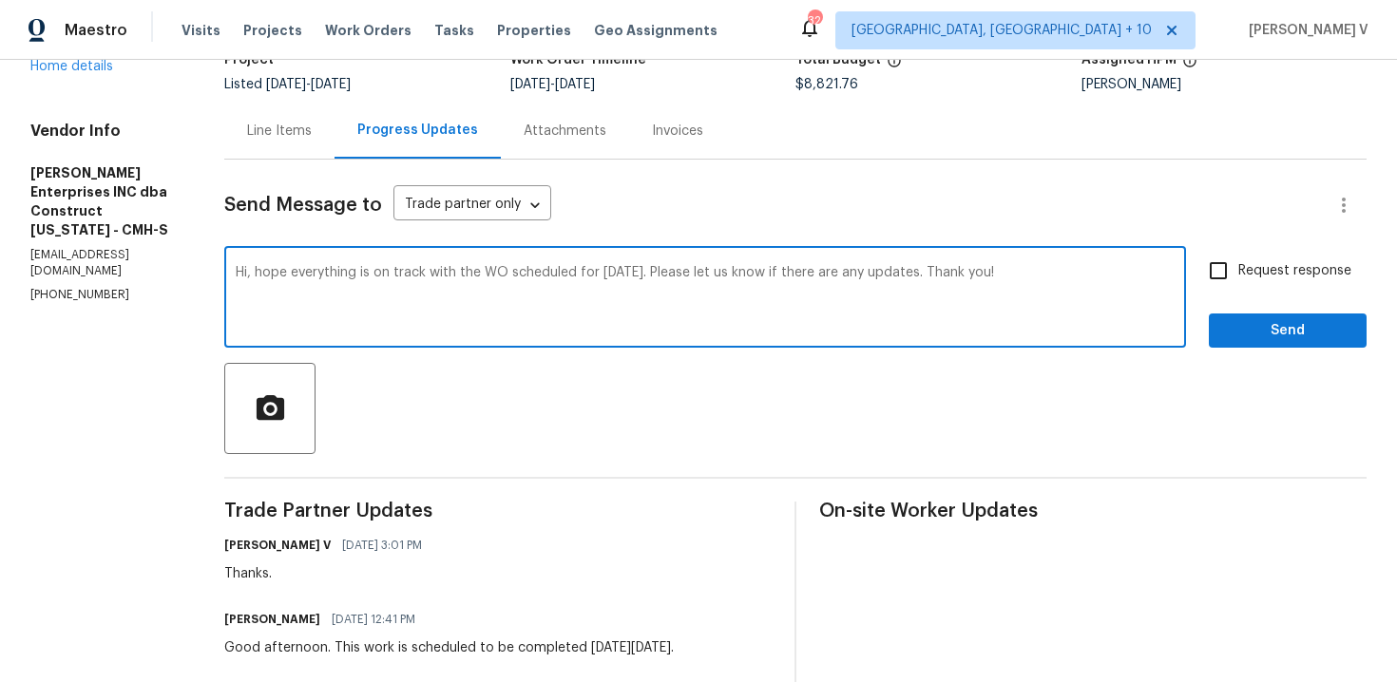
drag, startPoint x: 651, startPoint y: 269, endPoint x: 670, endPoint y: 308, distance: 43.4
click at [670, 309] on textarea "Hi, hope everything is on track with the WO scheduled for [DATE]. Please let us…" at bounding box center [705, 299] width 939 height 67
paste textarea "’s any progress or if the team is already on site [DATE]."
type textarea "Hi, hope everything is on track with the WO scheduled for [DATE]. Please let us…"
click at [1224, 278] on input "Request response" at bounding box center [1218, 271] width 40 height 40
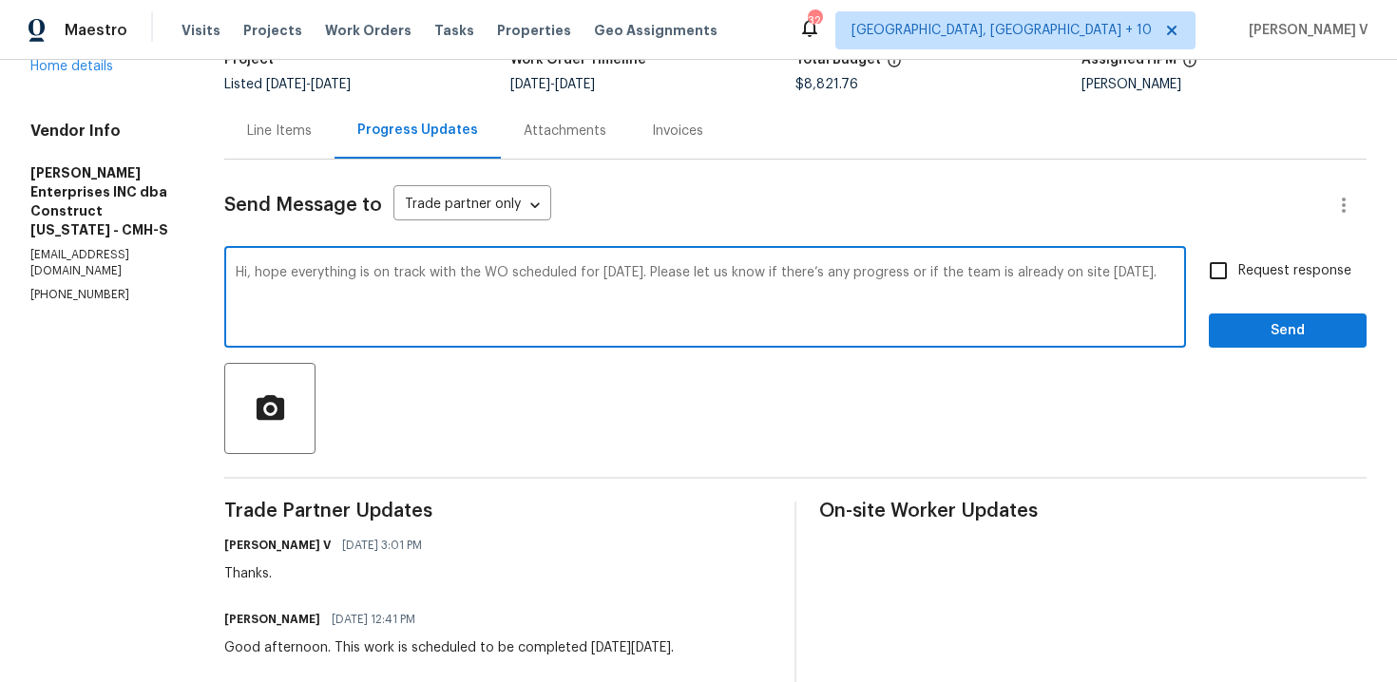
checkbox input "true"
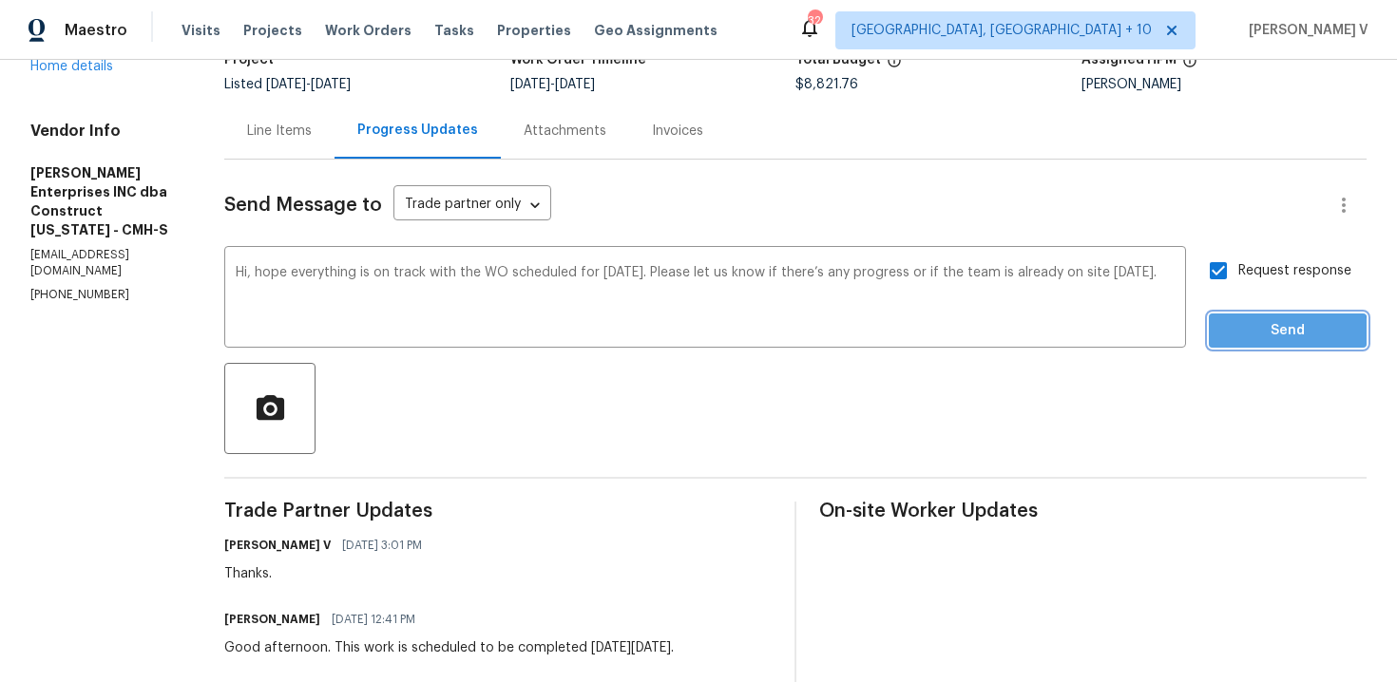
click at [1270, 334] on span "Send" at bounding box center [1287, 331] width 127 height 24
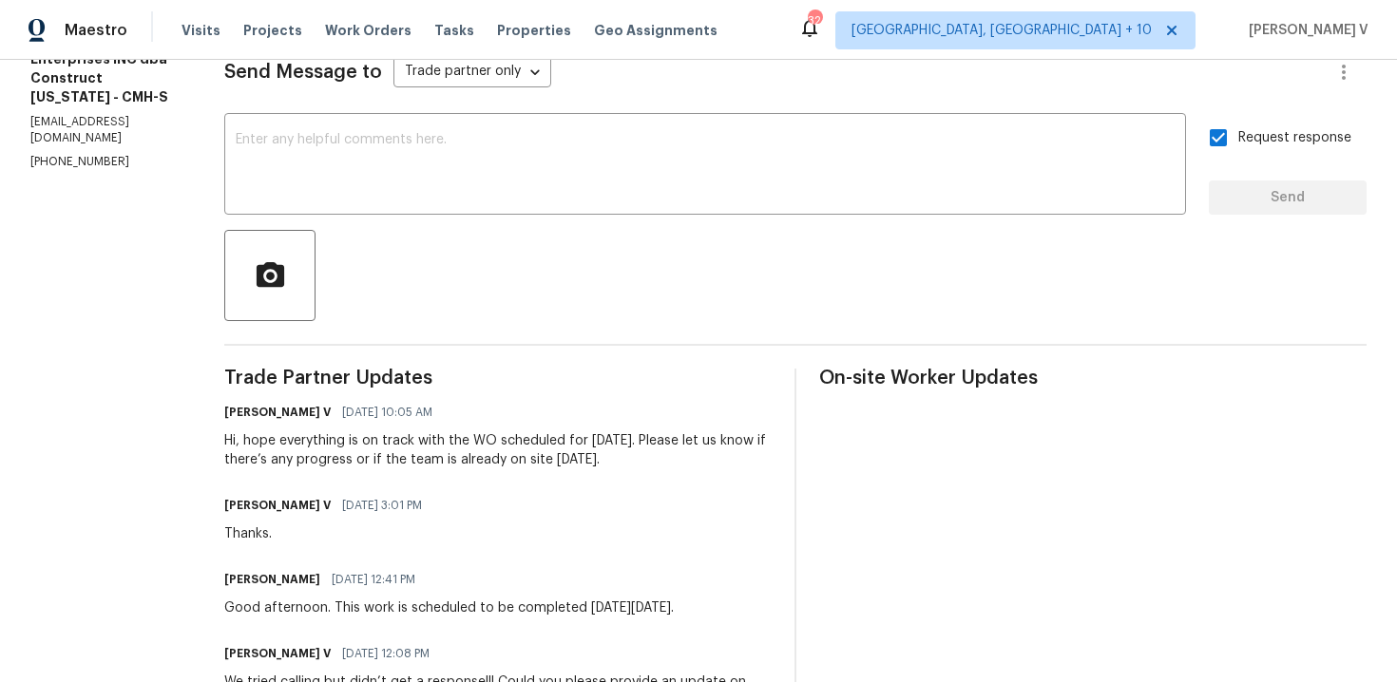
scroll to position [253, 0]
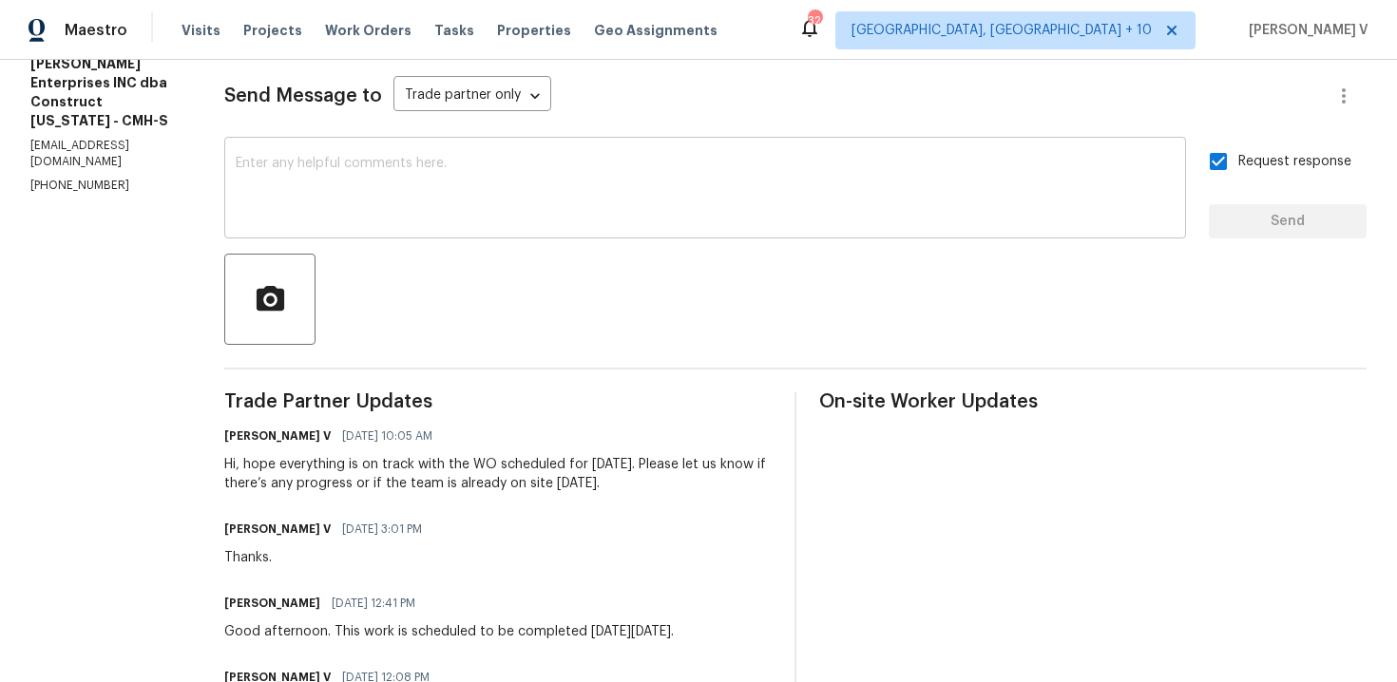
click at [344, 188] on textarea at bounding box center [705, 190] width 939 height 67
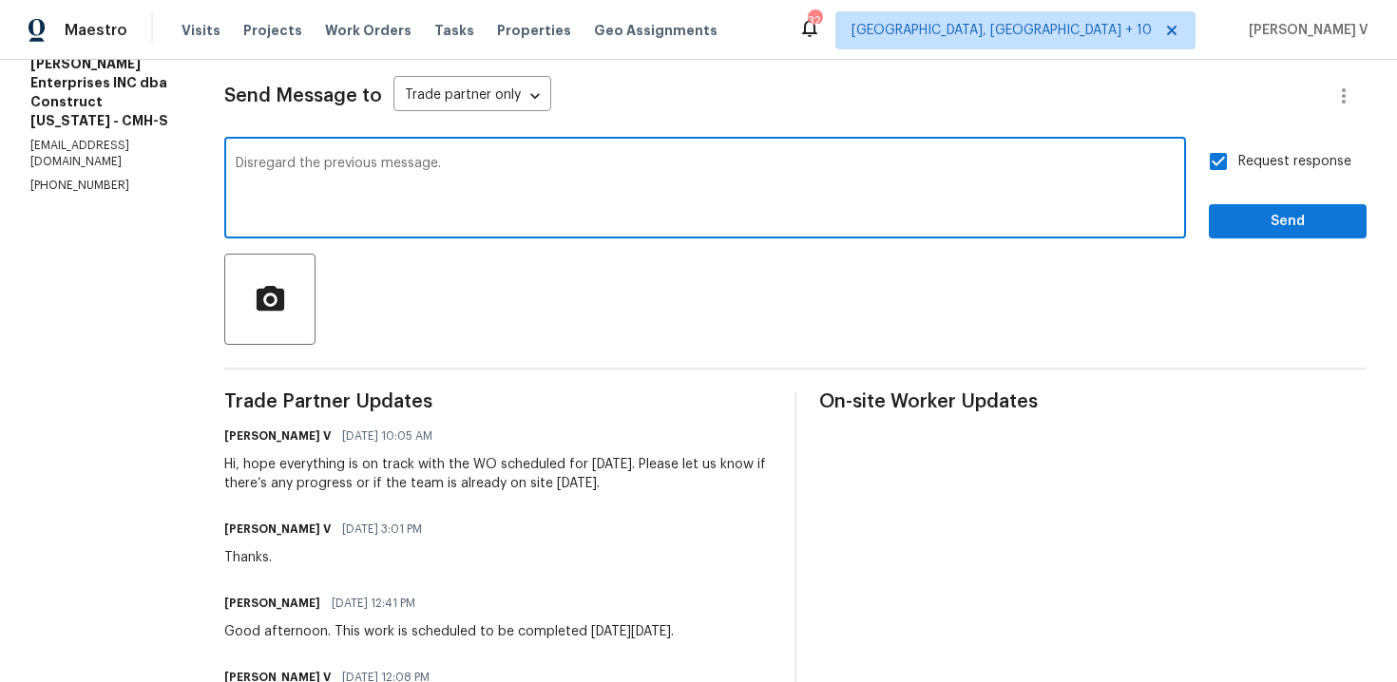
type textarea "Disregard the previous message."
click at [1254, 231] on span "Send" at bounding box center [1287, 222] width 127 height 24
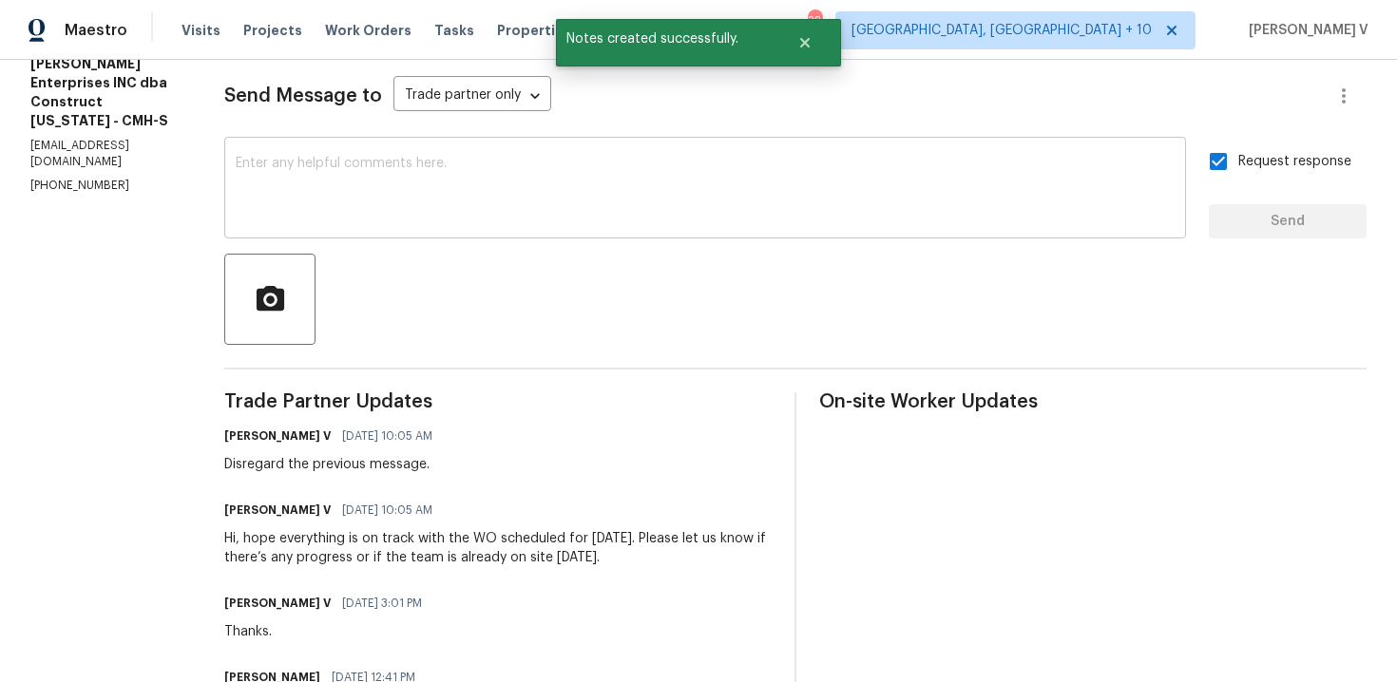
click at [401, 192] on textarea at bounding box center [705, 190] width 939 height 67
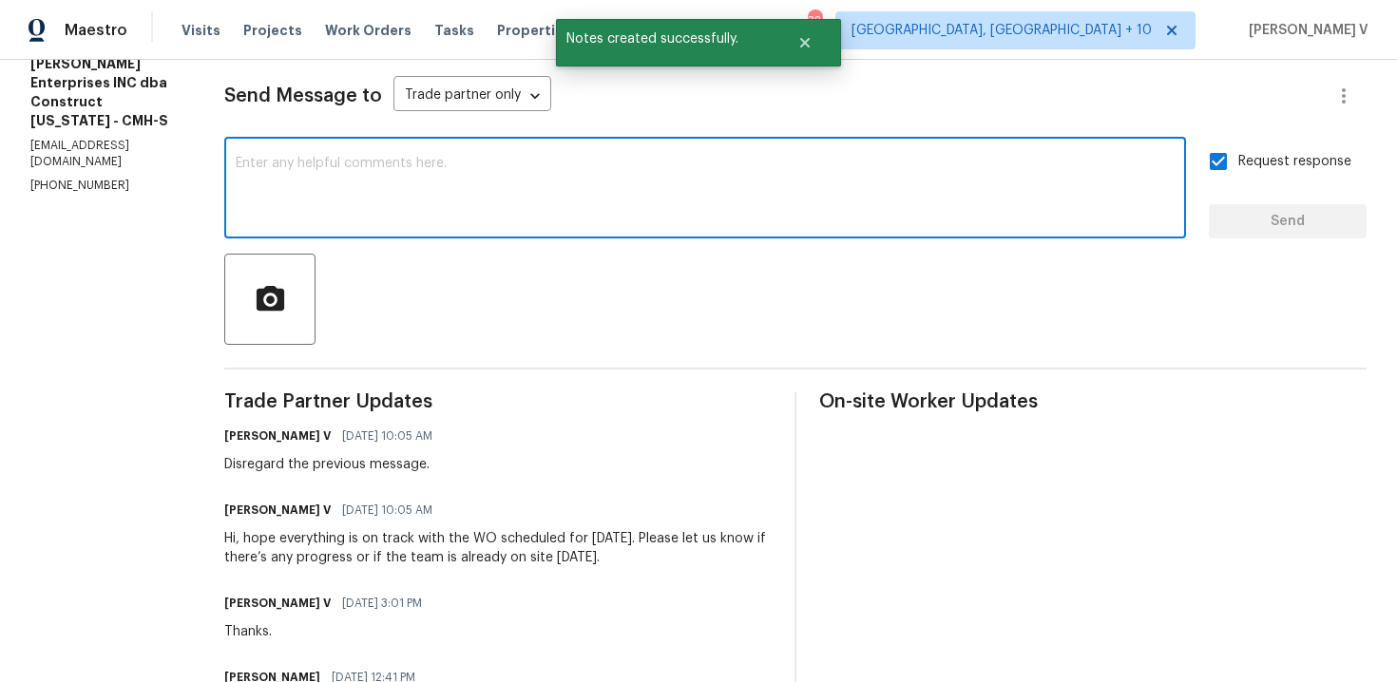
paste textarea "Just a reminder that the work order is scheduled to start tomorrow, 7/13. Pleas…"
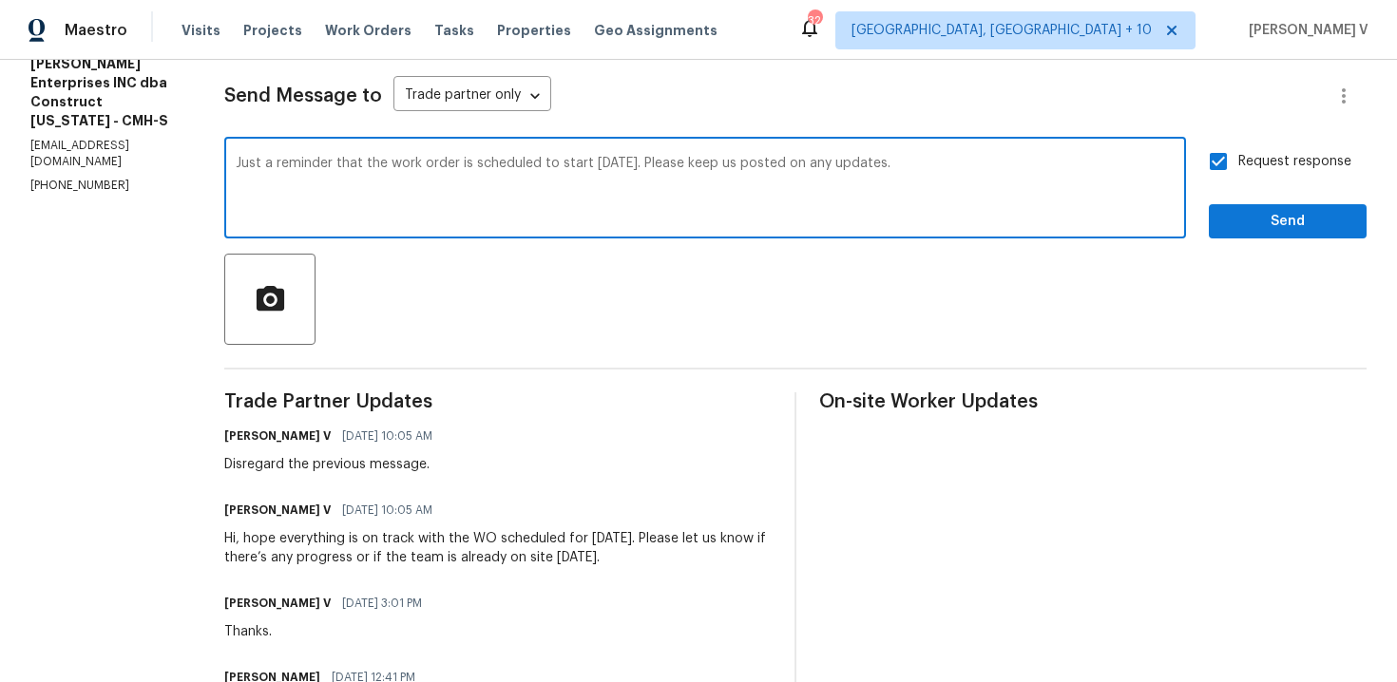
drag, startPoint x: 562, startPoint y: 164, endPoint x: 593, endPoint y: 167, distance: 31.5
click at [593, 168] on textarea "Just a reminder that the work order is scheduled to start tomorrow, 7/13. Pleas…" at bounding box center [705, 190] width 939 height 67
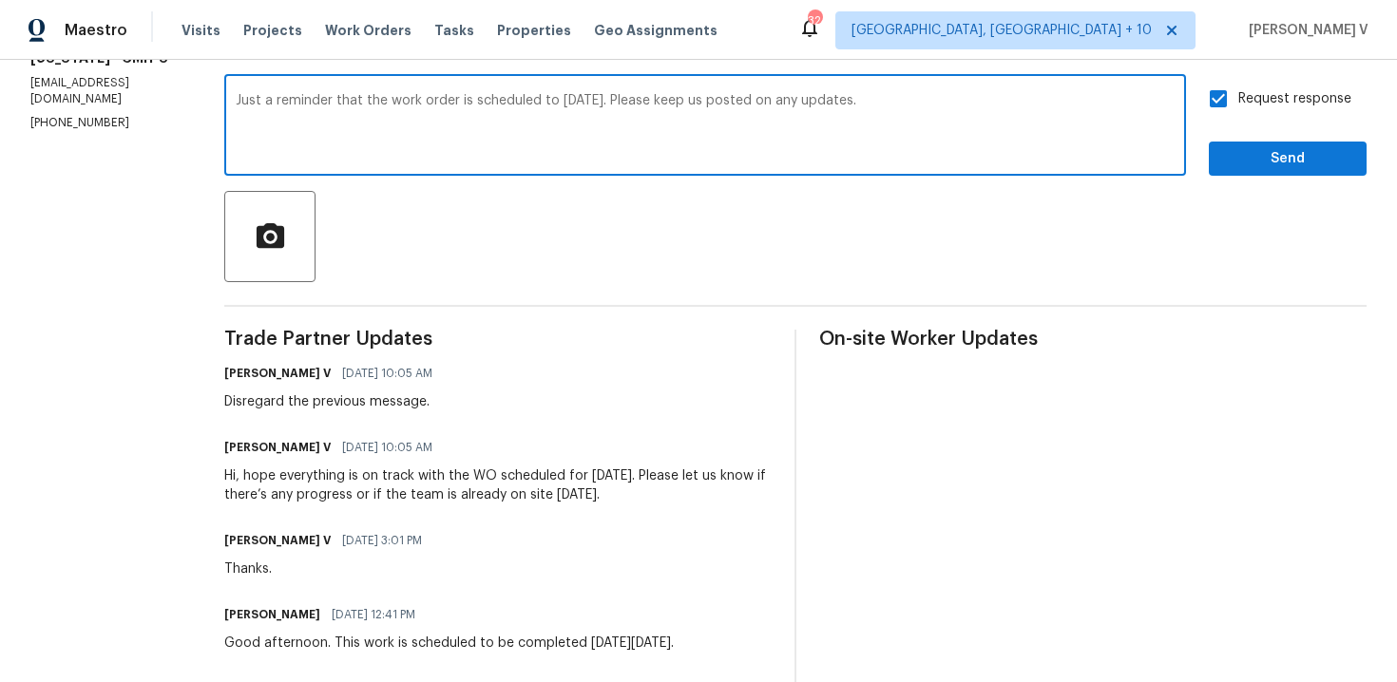
scroll to position [314, 0]
click at [718, 107] on textarea "Just a reminder that the work order is scheduled to complete tomorrow, 7/13. Pl…" at bounding box center [705, 129] width 939 height 67
type textarea "Just a reminder that the work order is scheduled to complete tomorrow, 9/3. Ple…"
click at [1256, 176] on button "Send" at bounding box center [1288, 161] width 158 height 35
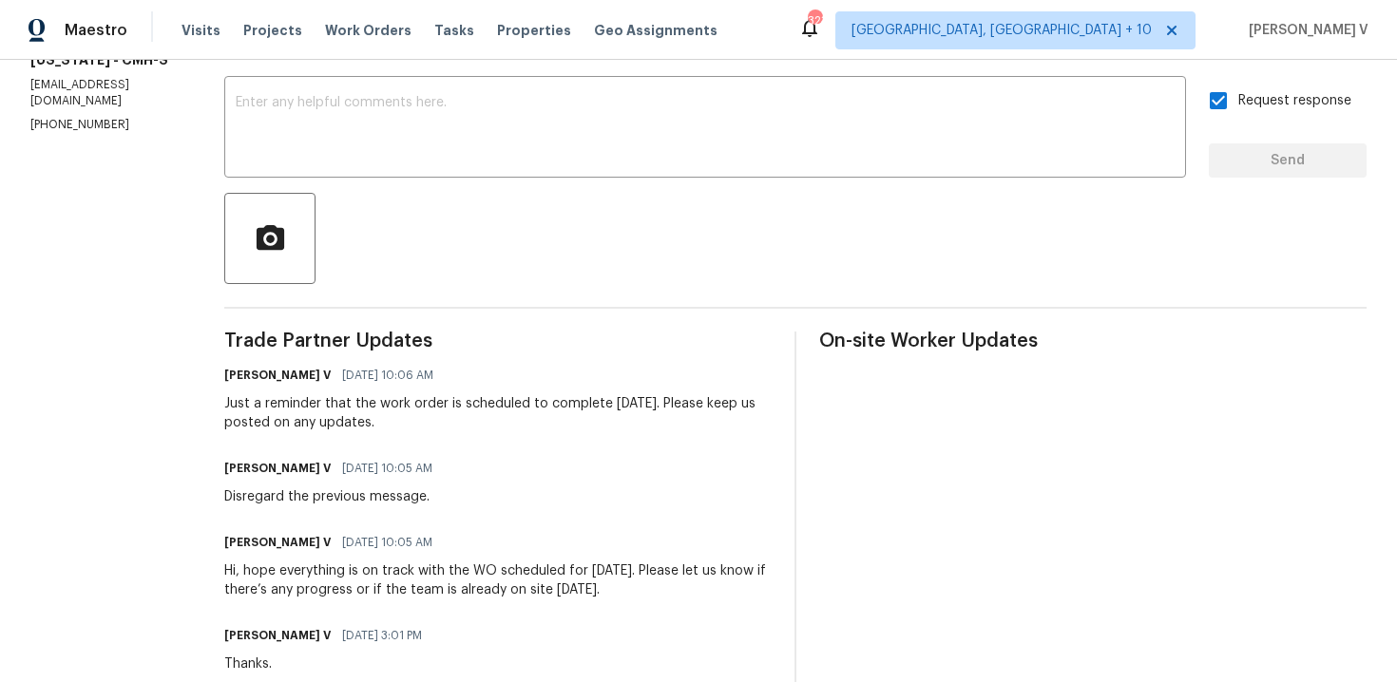
scroll to position [0, 0]
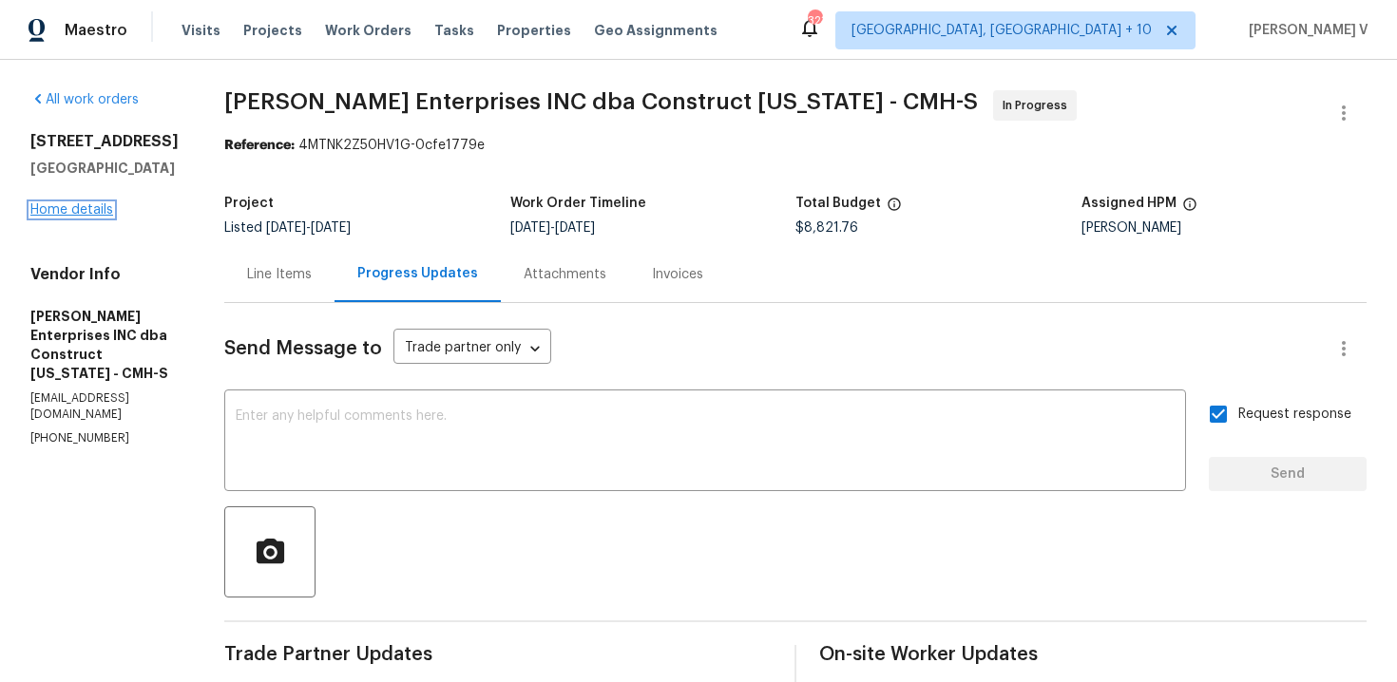
click at [74, 212] on link "Home details" at bounding box center [71, 209] width 83 height 13
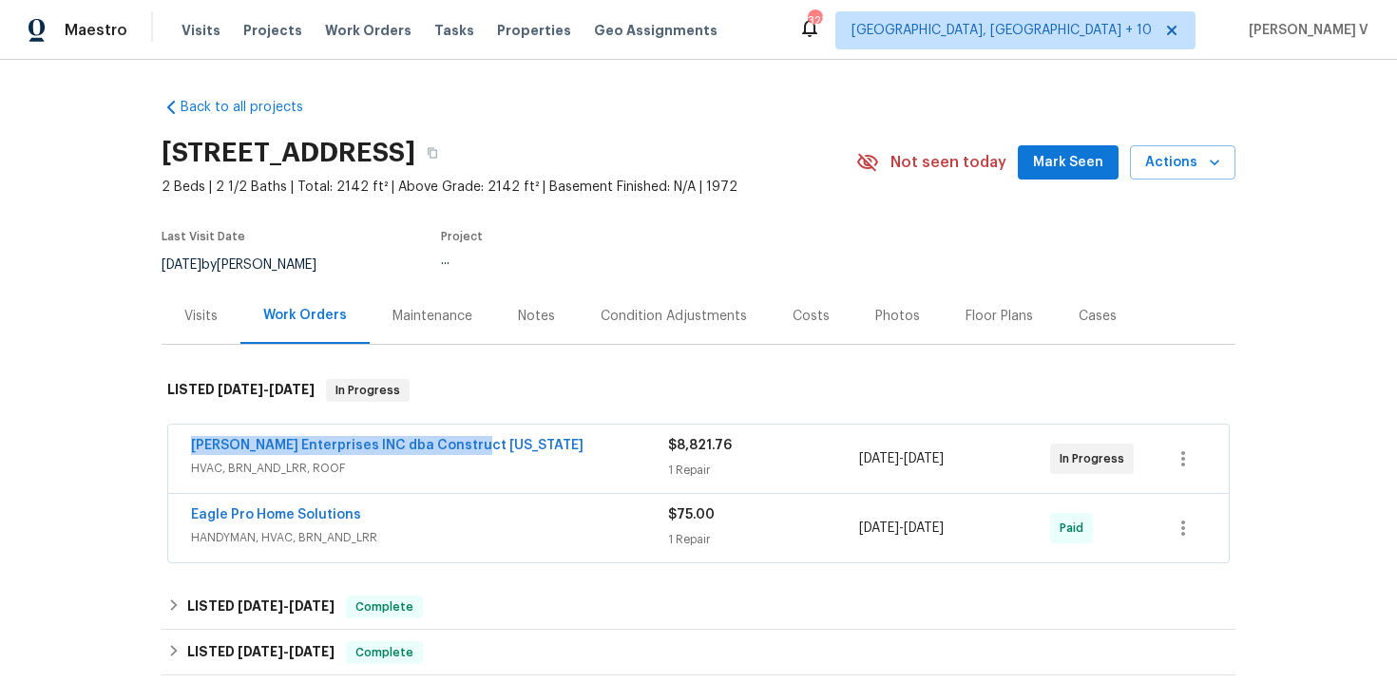
drag, startPoint x: 176, startPoint y: 445, endPoint x: 620, endPoint y: 445, distance: 443.8
click at [620, 445] on div "Strick Enterprises INC dba Construct Ohio HVAC, BRN_AND_LRR, ROOF $8,821.76 1 R…" at bounding box center [698, 459] width 1061 height 68
copy link "Strick Enterprises INC dba Construct Ohio"
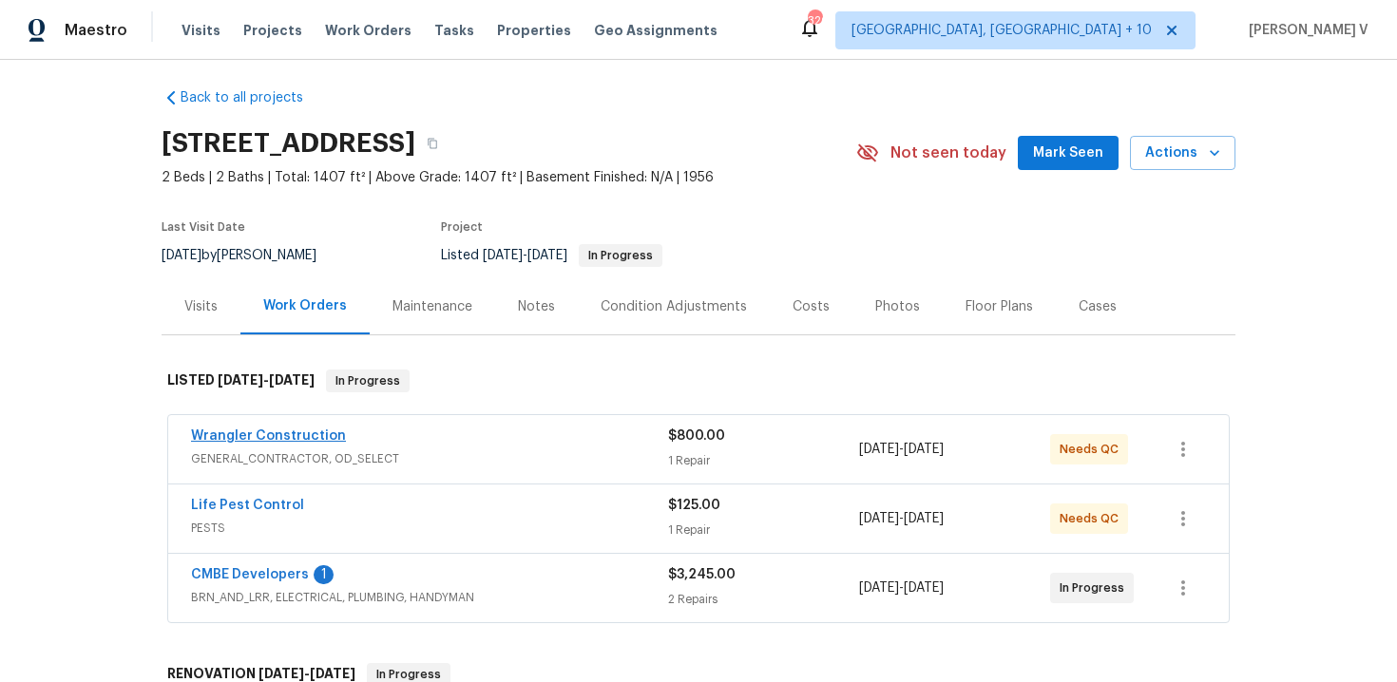
scroll to position [23, 0]
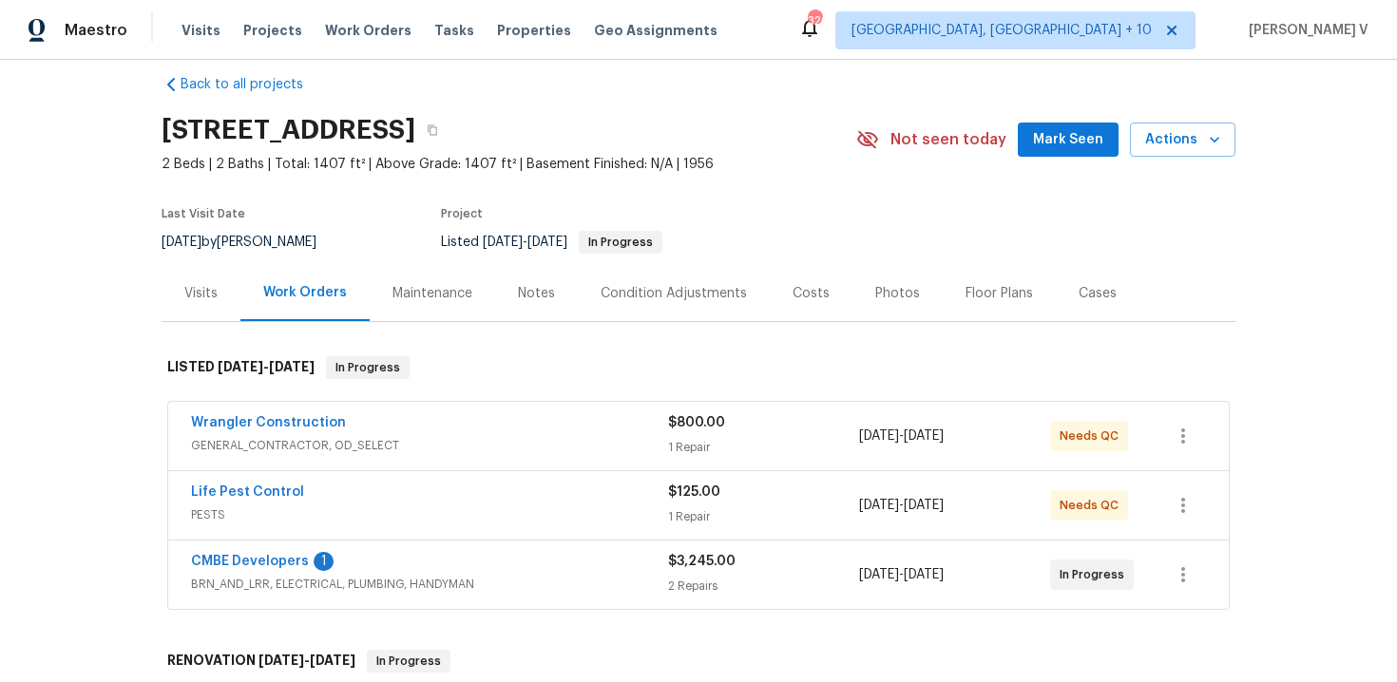
click at [513, 423] on div "Wrangler Construction" at bounding box center [429, 424] width 477 height 23
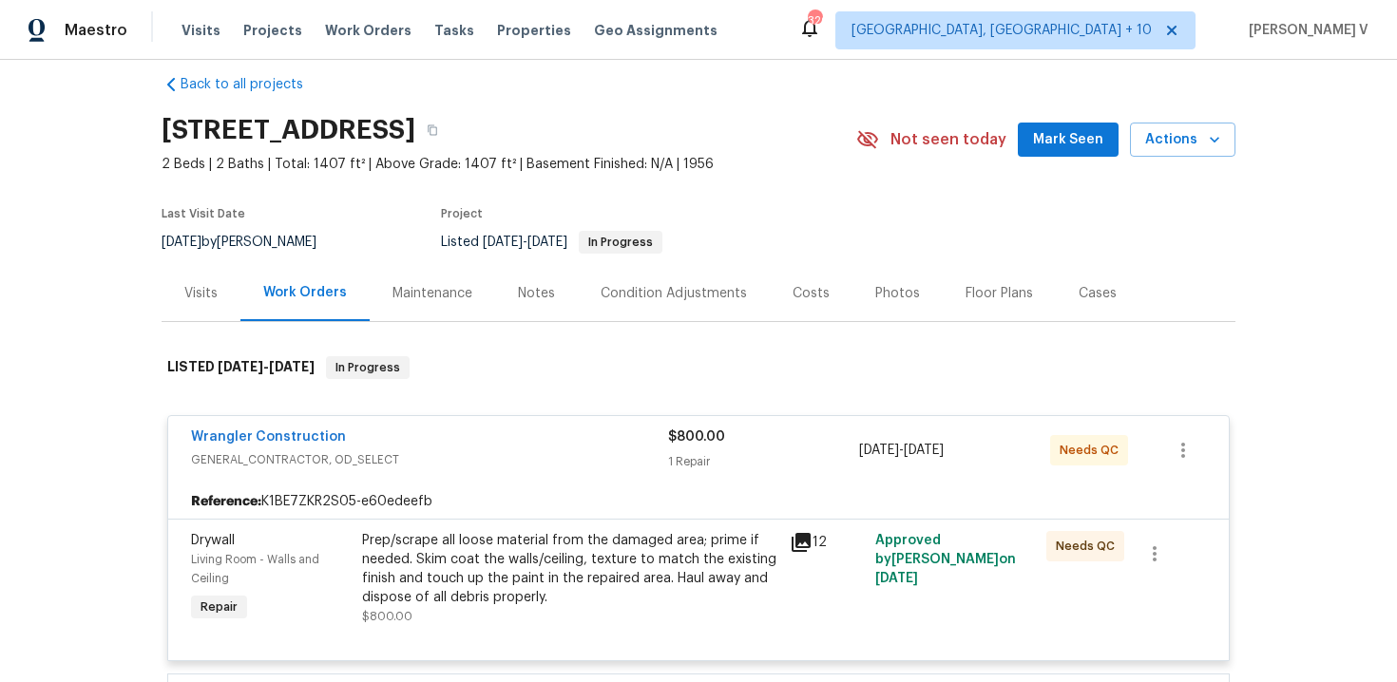
scroll to position [228, 0]
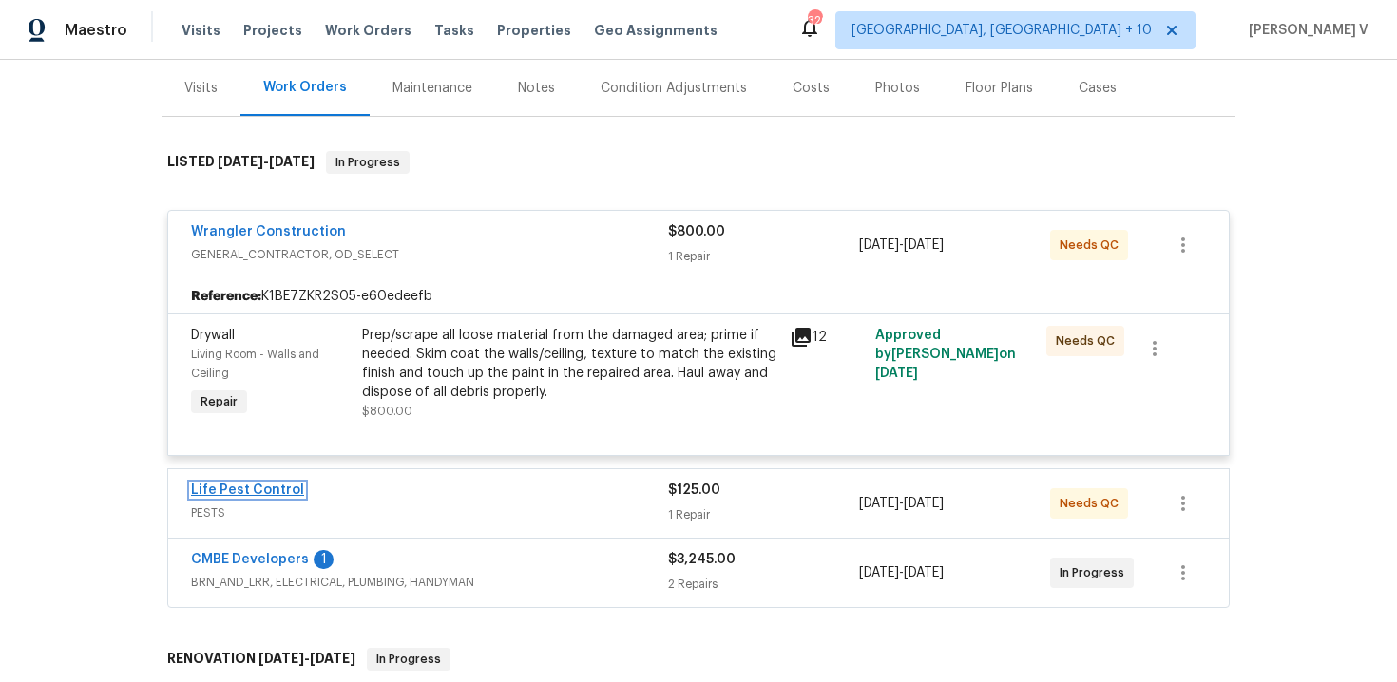
click at [253, 492] on link "Life Pest Control" at bounding box center [247, 490] width 113 height 13
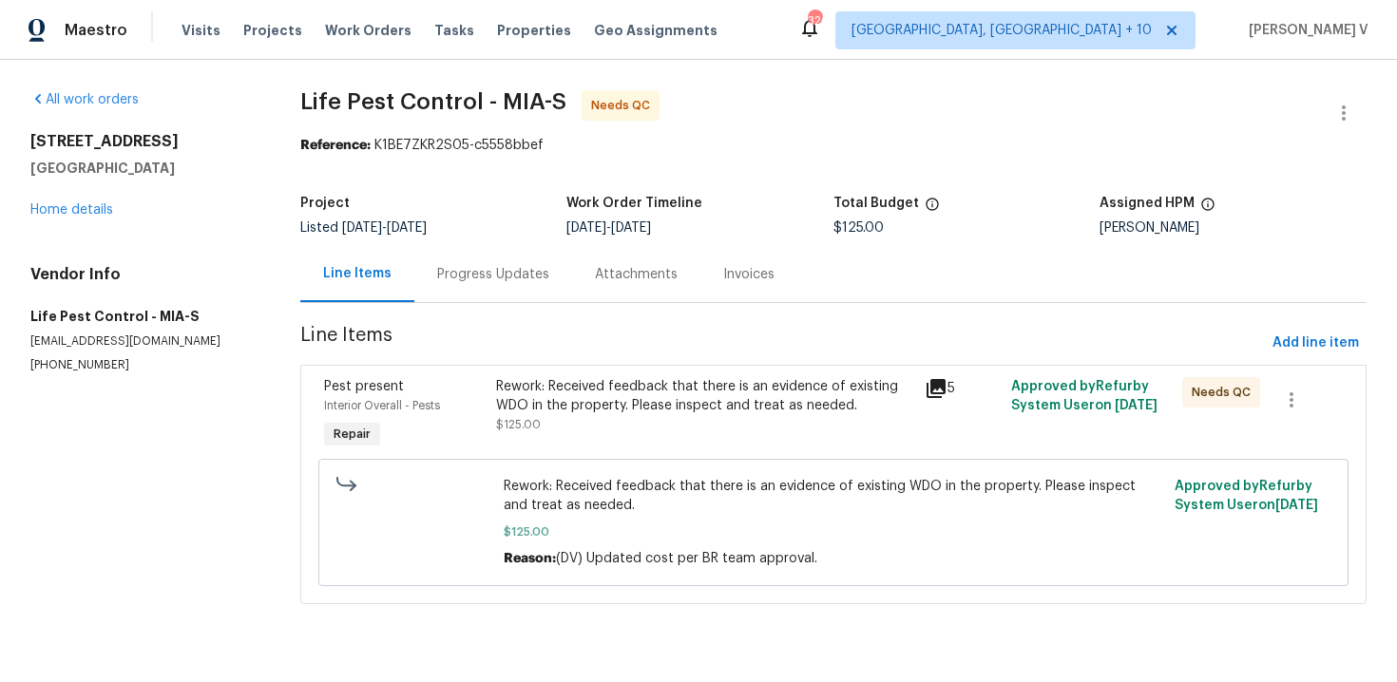
click at [455, 278] on div "Progress Updates" at bounding box center [493, 274] width 112 height 19
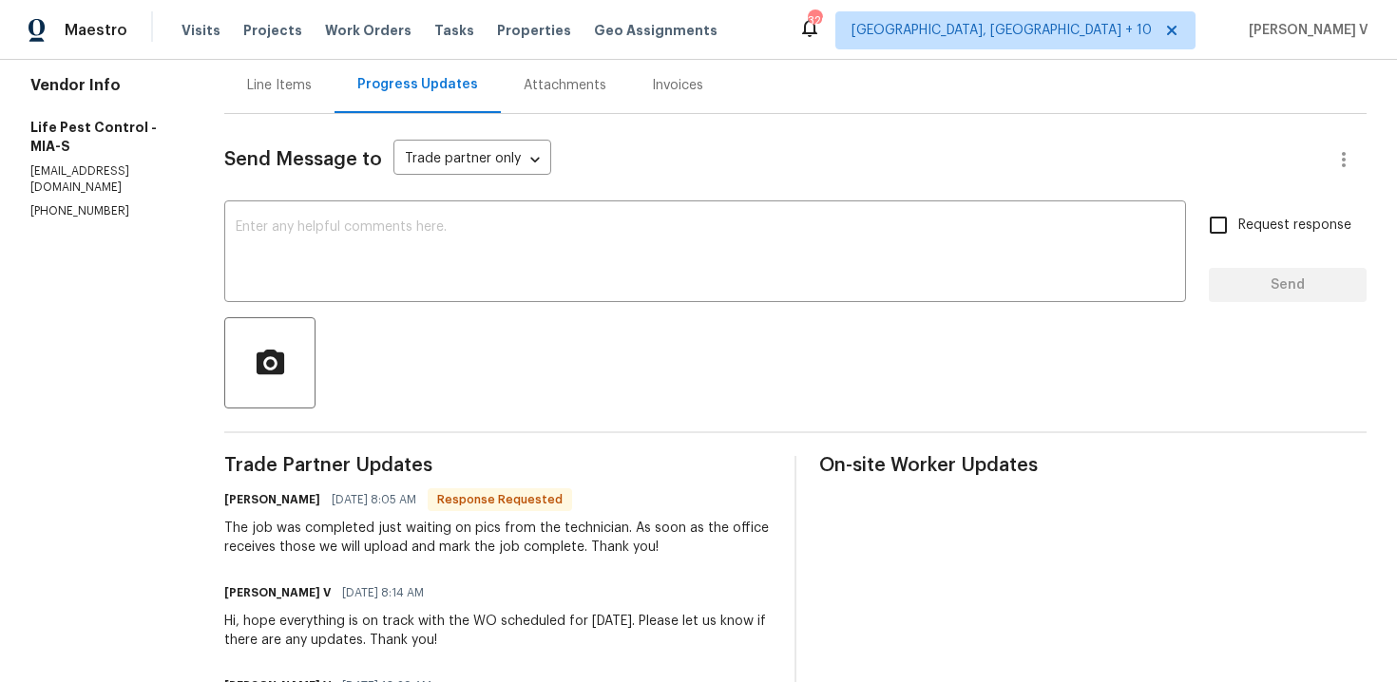
scroll to position [155, 0]
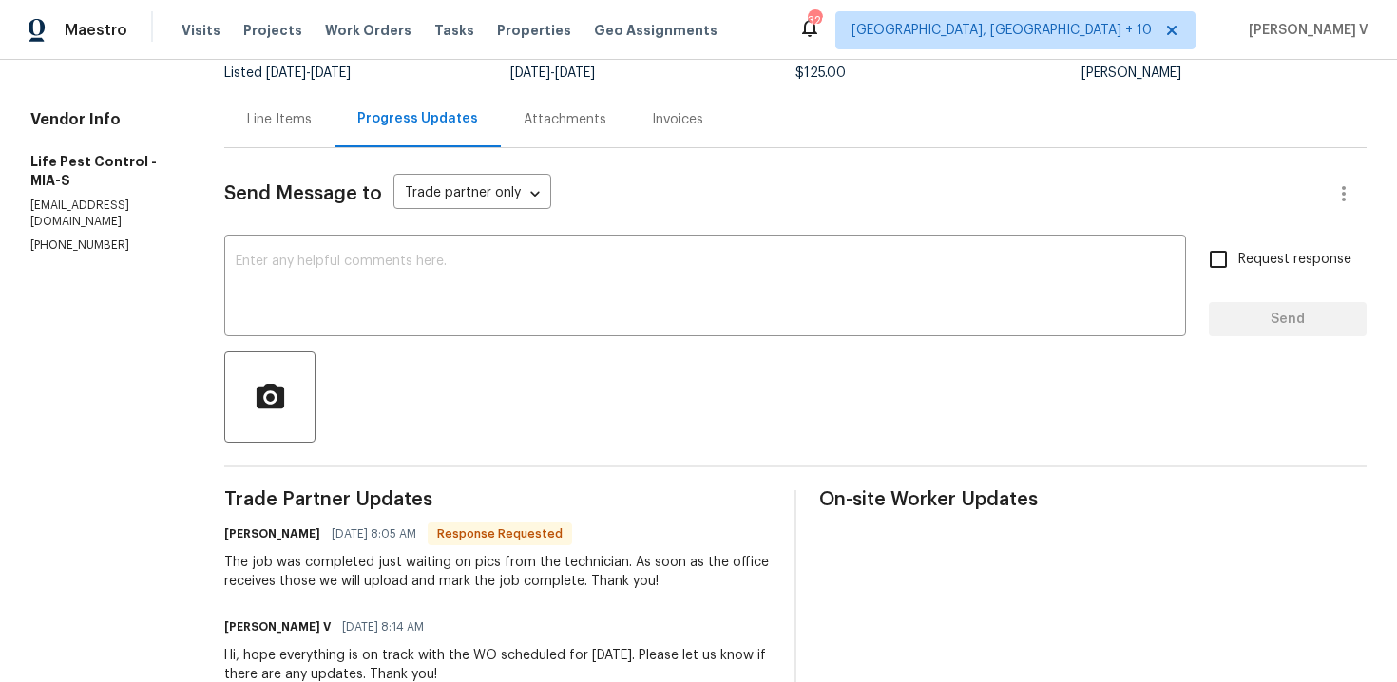
click at [299, 121] on div "Line Items" at bounding box center [279, 119] width 65 height 19
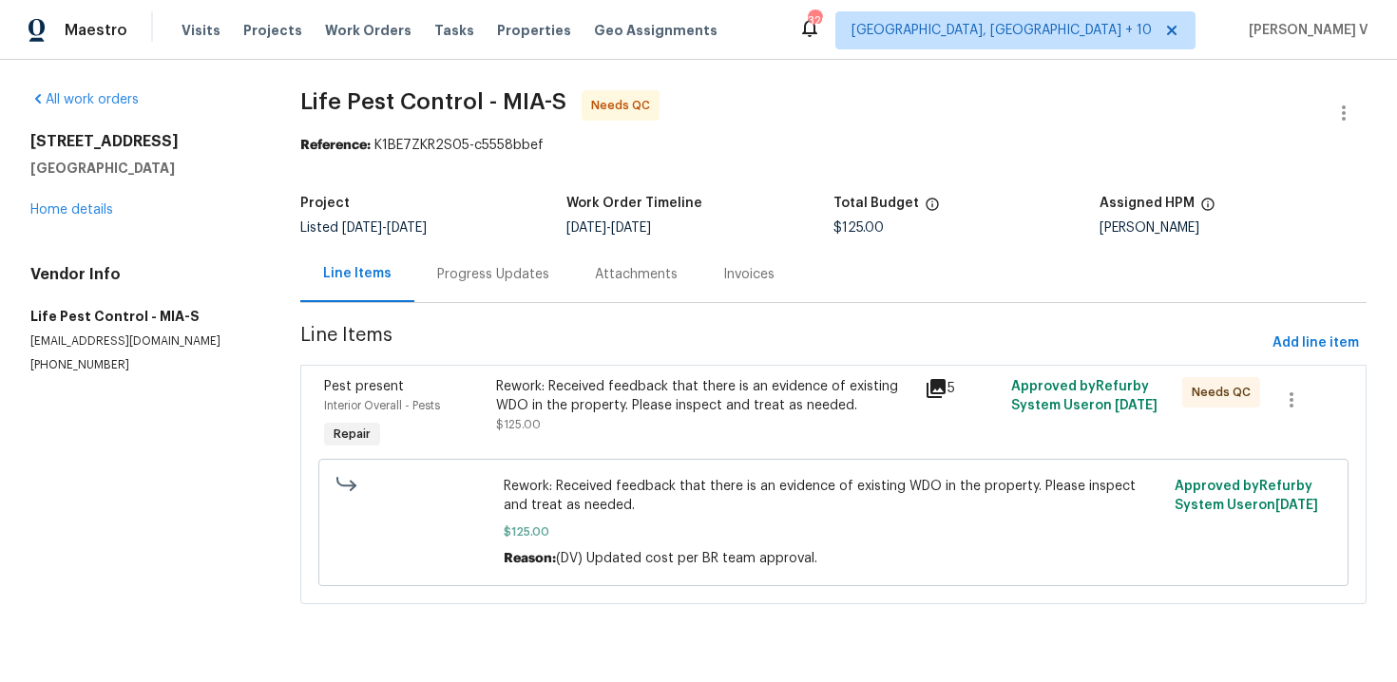
click at [718, 402] on div "Rework: Received feedback that there is an evidence of existing WDO in the prop…" at bounding box center [705, 396] width 418 height 38
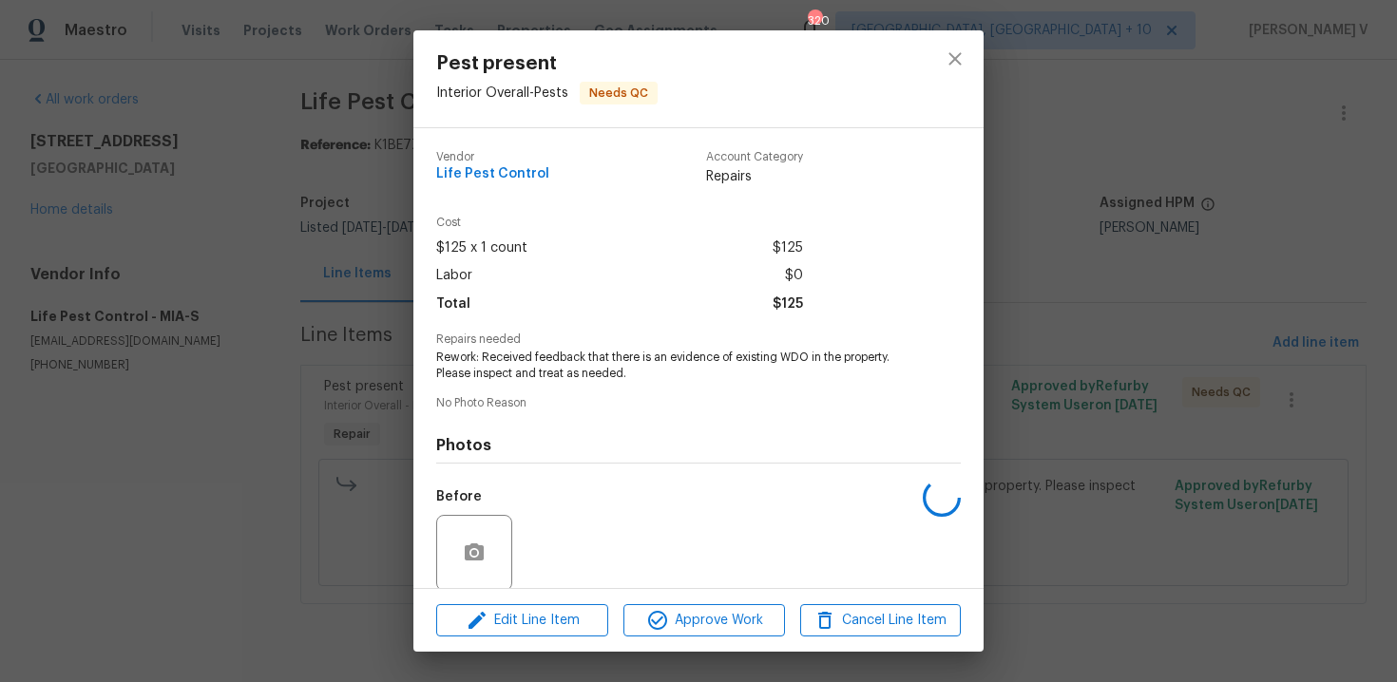
scroll to position [145, 0]
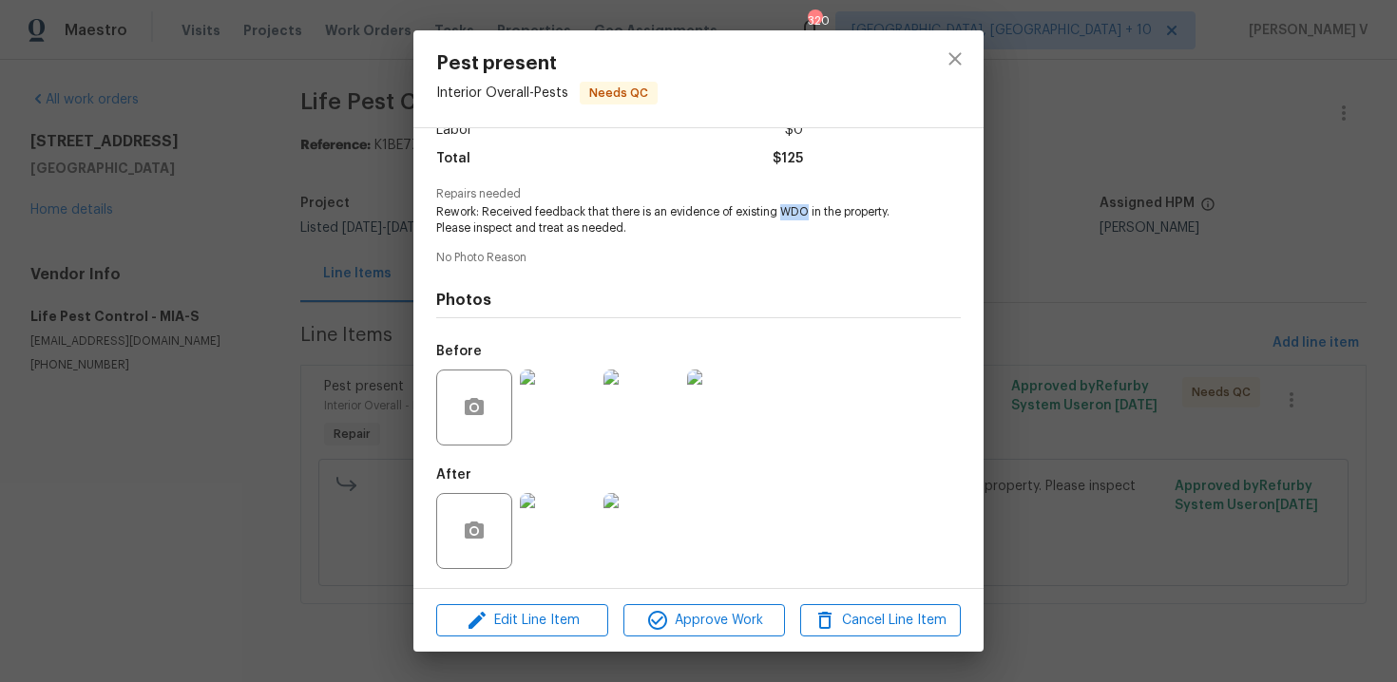
drag, startPoint x: 779, startPoint y: 208, endPoint x: 808, endPoint y: 208, distance: 28.5
click at [808, 208] on span "Rework: Received feedback that there is an evidence of existing WDO in the prop…" at bounding box center [672, 220] width 472 height 32
copy span "WDO"
click at [251, 337] on div "Pest present Interior Overall - Pests Needs QC Vendor Life Pest Control Account…" at bounding box center [698, 341] width 1397 height 682
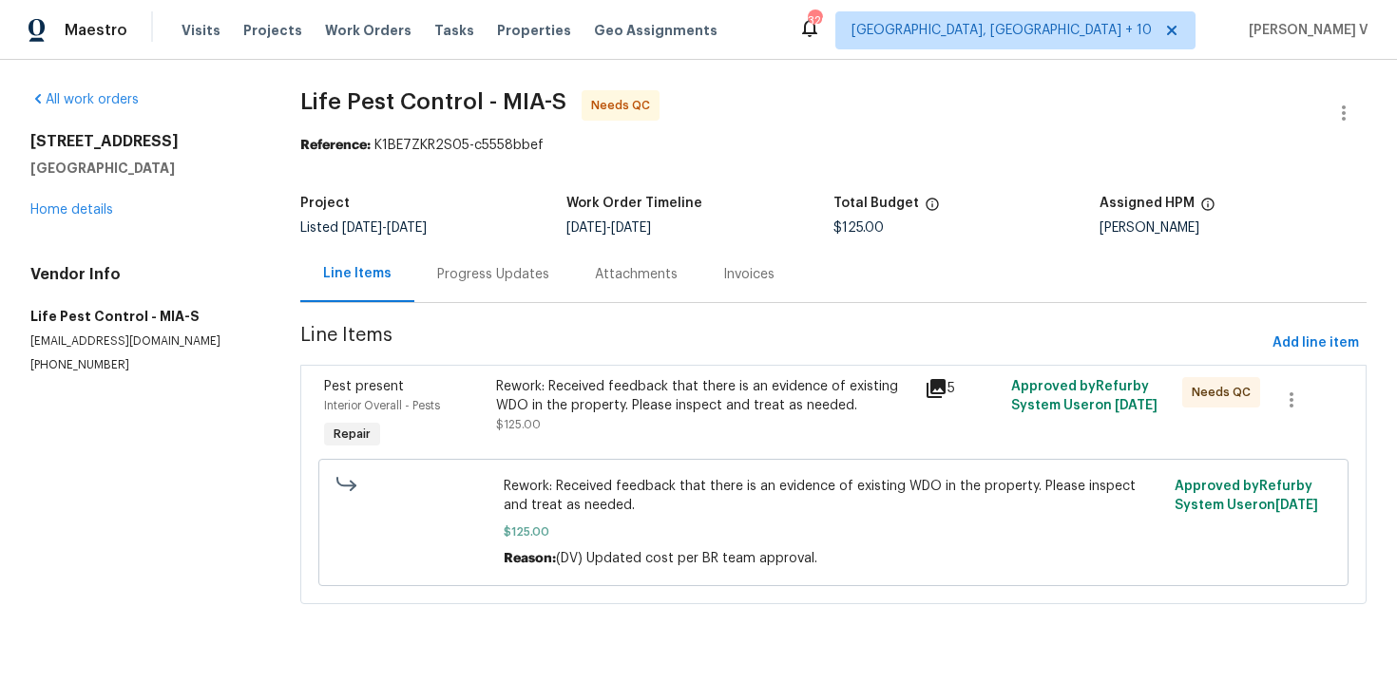
click at [439, 279] on div "Progress Updates" at bounding box center [493, 274] width 112 height 19
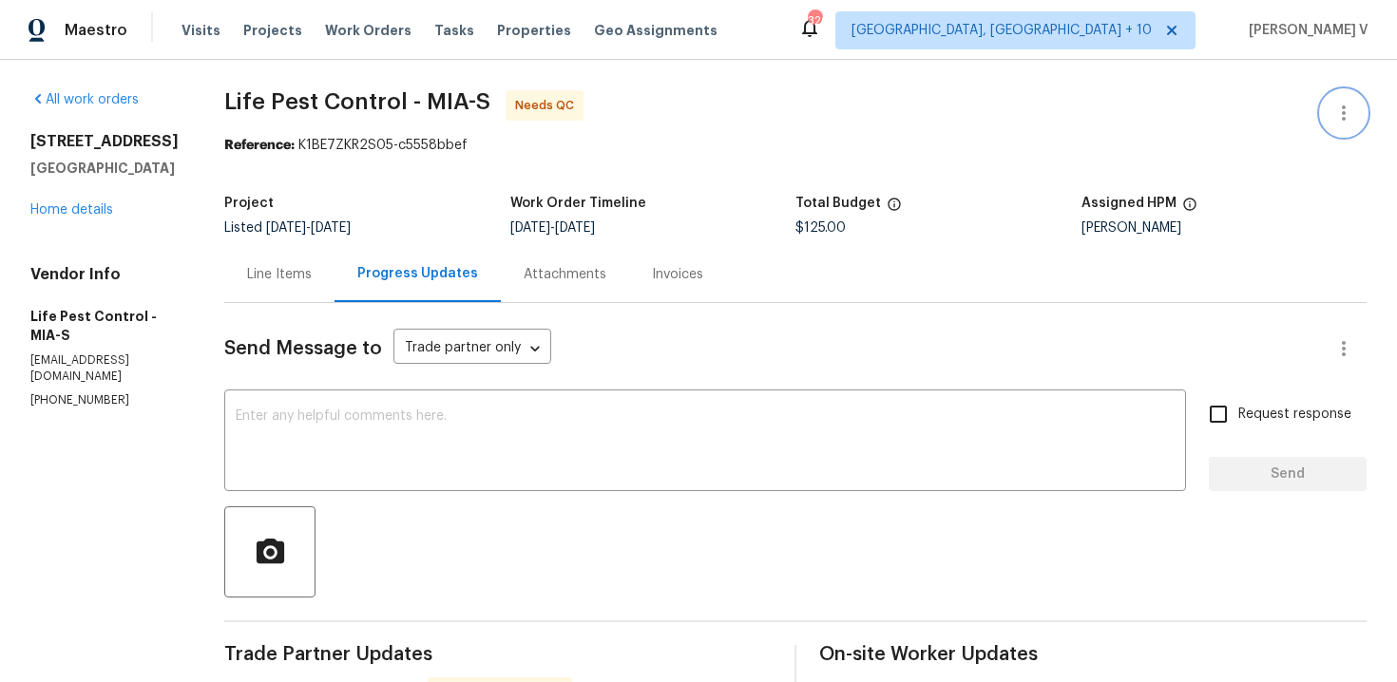
click at [1345, 109] on icon "button" at bounding box center [1343, 113] width 23 height 23
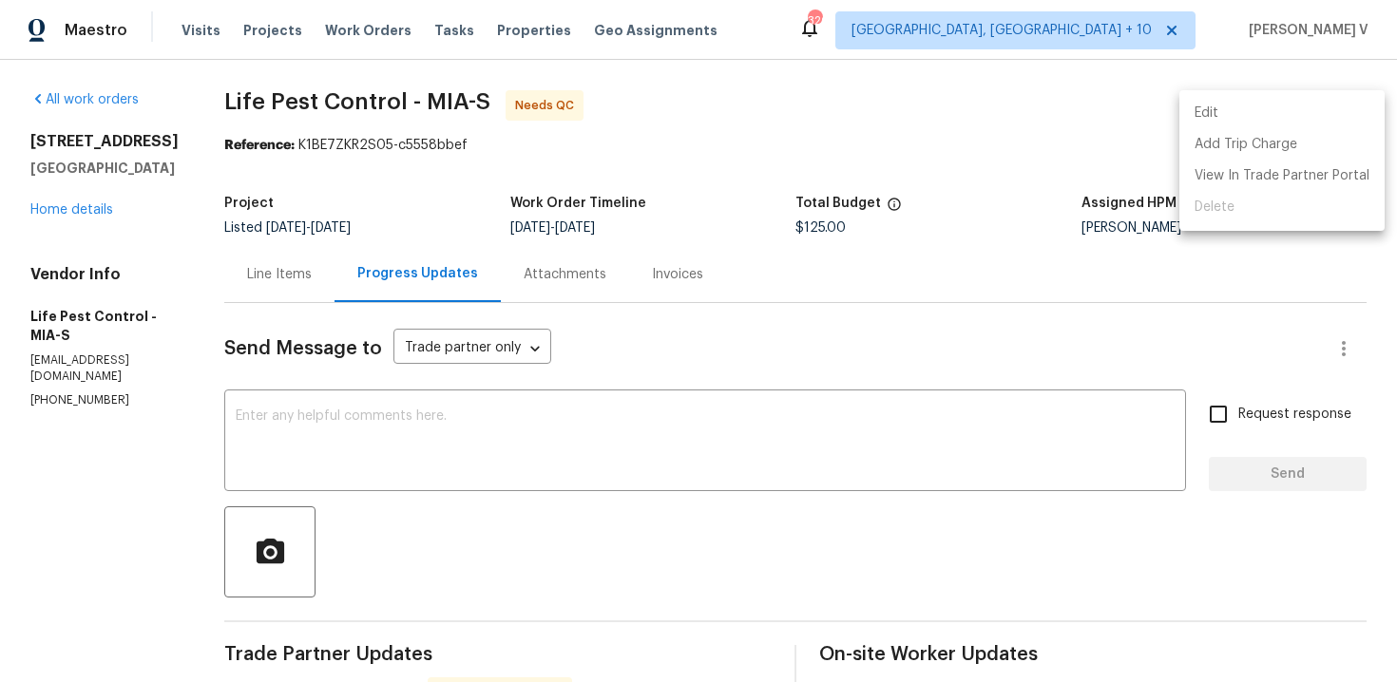
click at [1250, 117] on li "Edit" at bounding box center [1281, 113] width 205 height 31
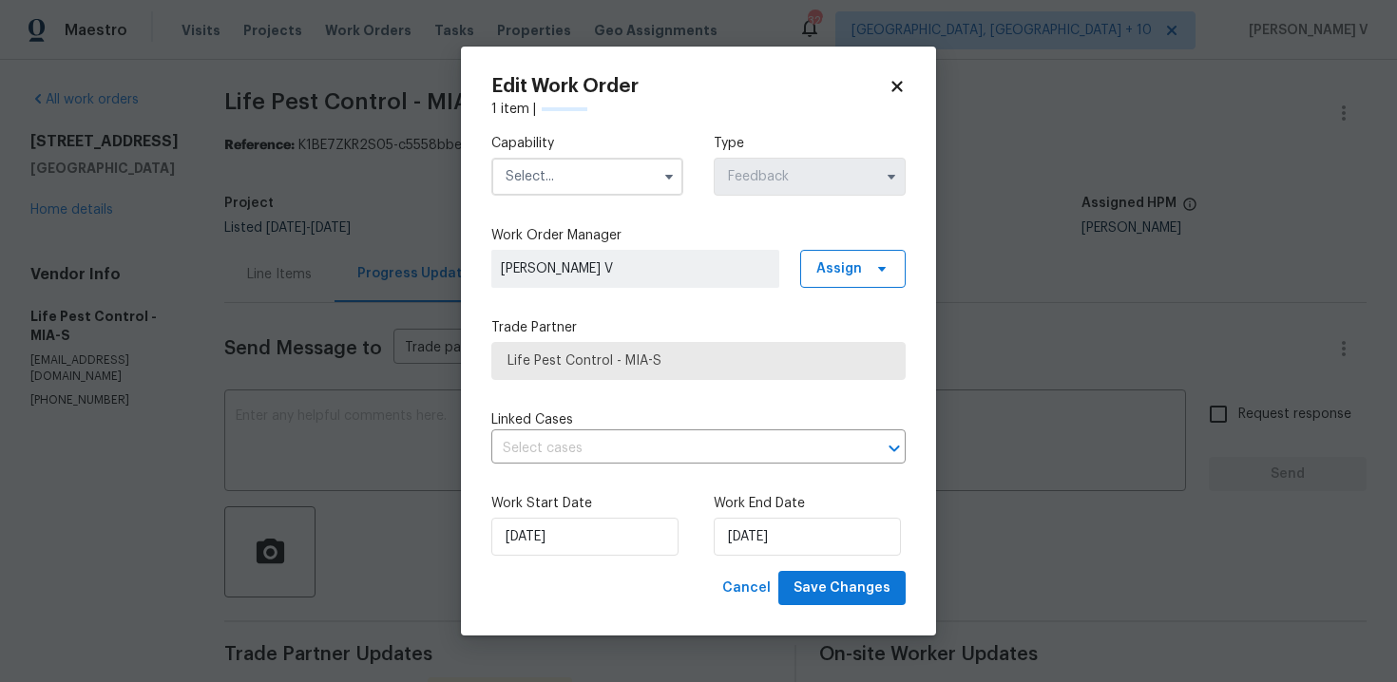
click at [574, 154] on div "Capability" at bounding box center [587, 165] width 192 height 62
click at [580, 172] on input "text" at bounding box center [587, 177] width 192 height 38
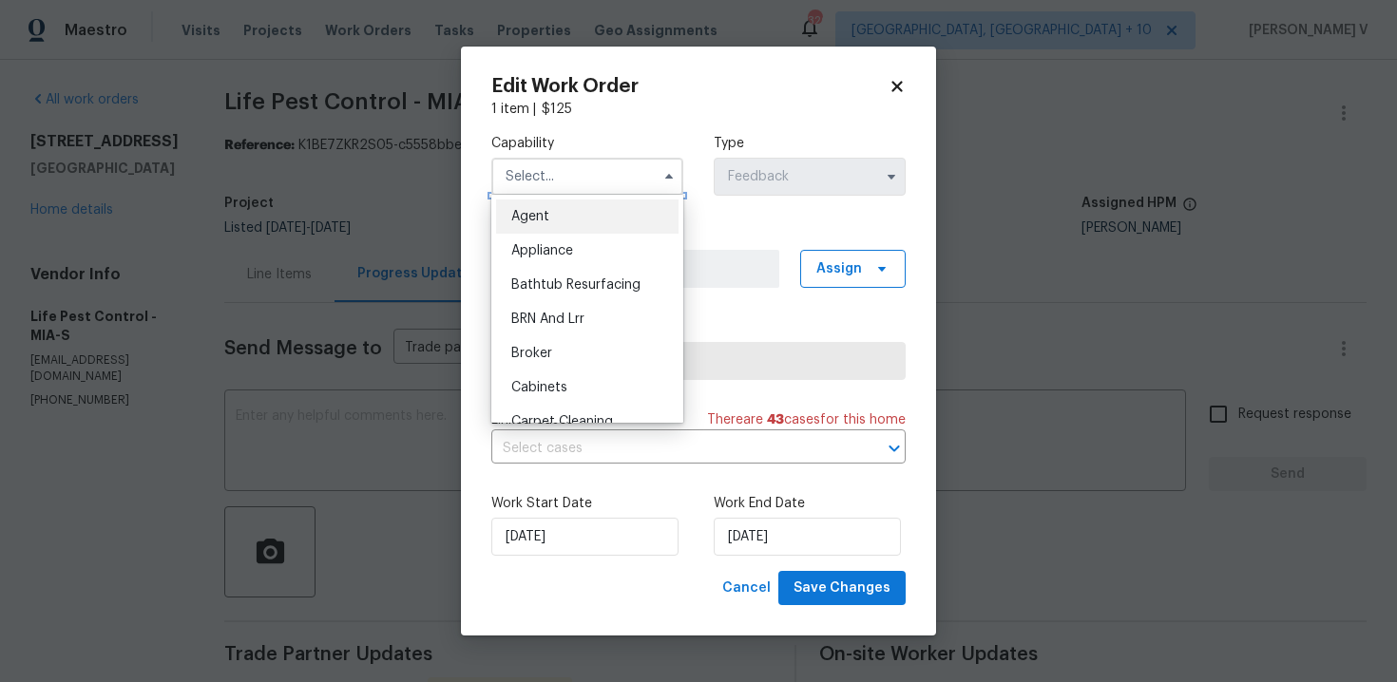
click at [564, 192] on input "text" at bounding box center [587, 177] width 192 height 38
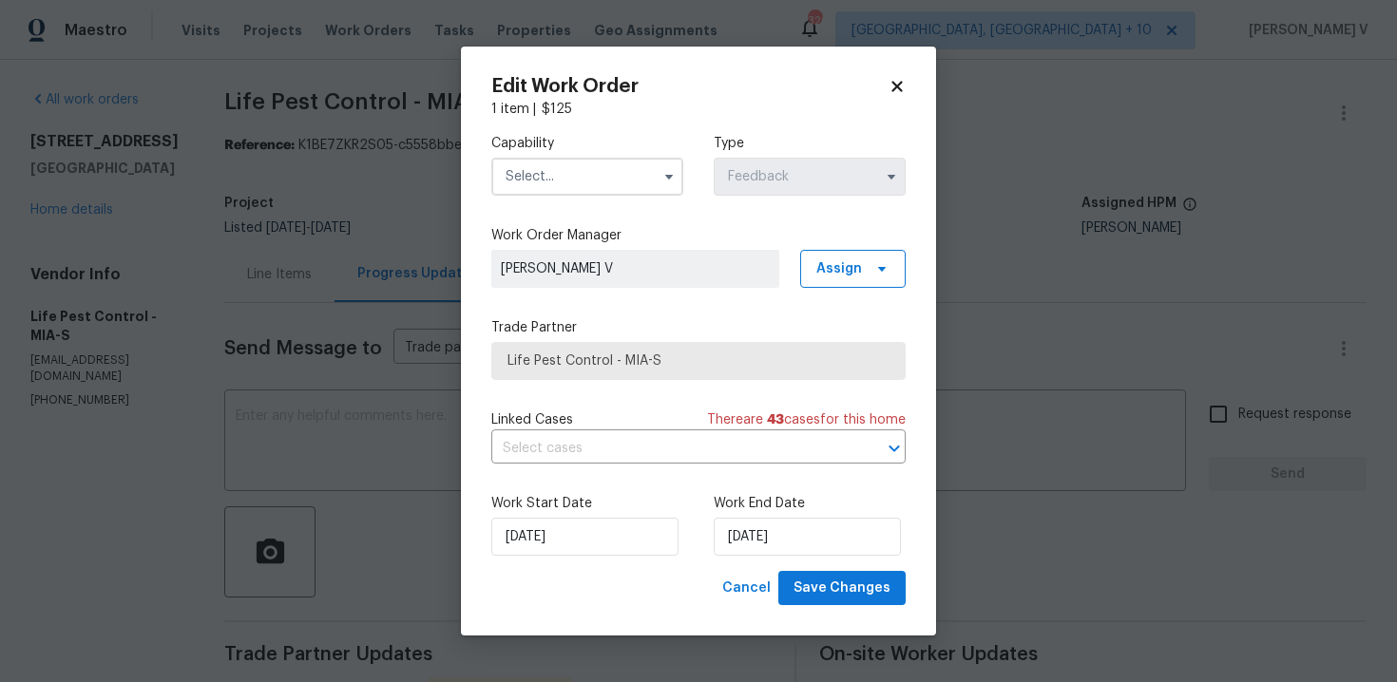
drag, startPoint x: 564, startPoint y: 209, endPoint x: 564, endPoint y: 199, distance: 10.5
click at [564, 209] on div "Capability Agent Appliance Bathtub Resurfacing BRN And Lrr Broker Cabinets Carp…" at bounding box center [698, 165] width 414 height 92
click at [564, 199] on div "Capability Type Feedback" at bounding box center [698, 165] width 414 height 92
click at [564, 190] on input "text" at bounding box center [587, 177] width 192 height 38
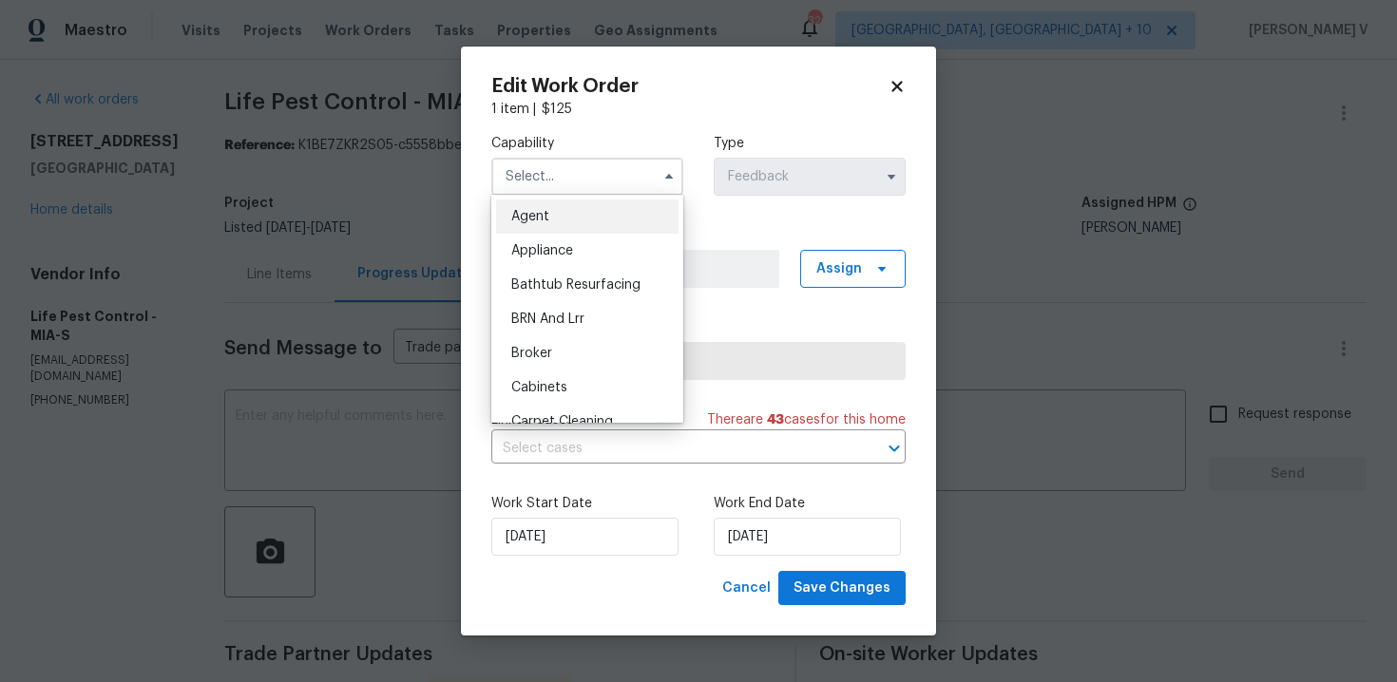
click at [564, 204] on div "Agent" at bounding box center [587, 217] width 182 height 34
type input "Agent"
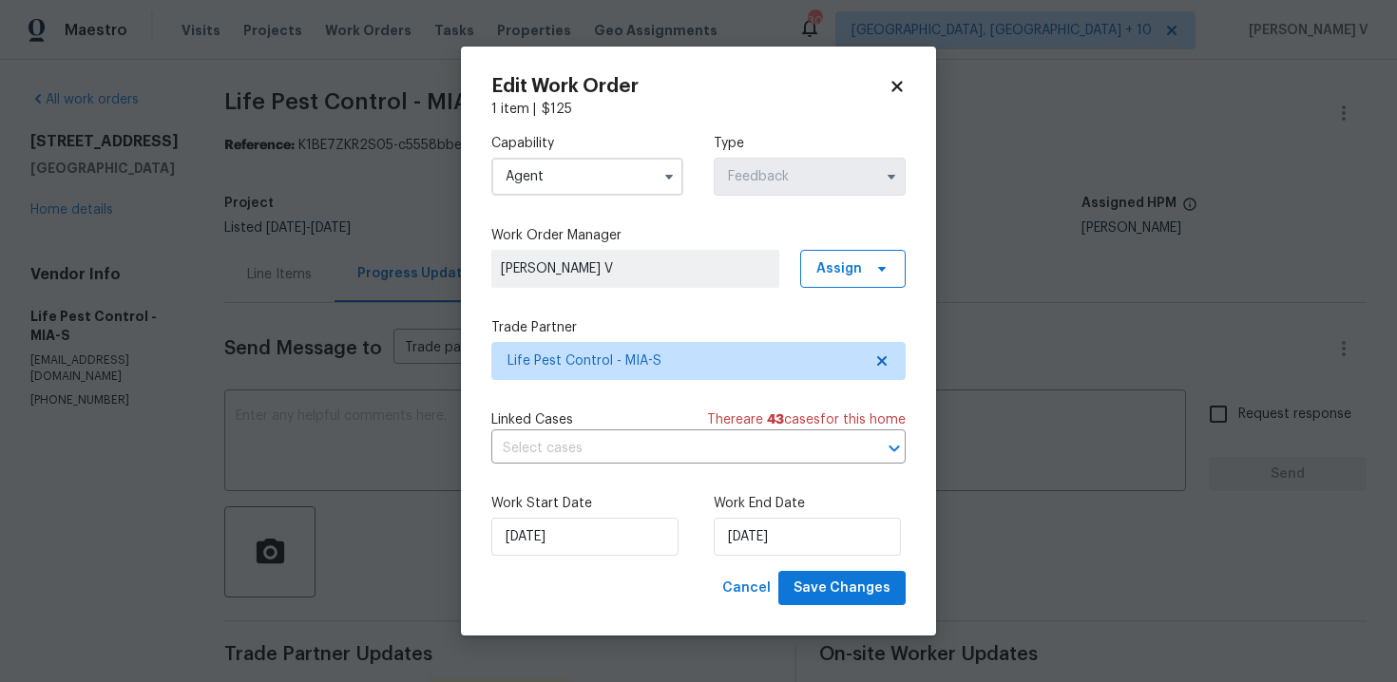
click at [747, 567] on div "Work Start Date 20/08/2025 Work End Date 22/08/2025" at bounding box center [698, 525] width 414 height 92
click at [763, 535] on input "22/08/2025" at bounding box center [807, 537] width 187 height 38
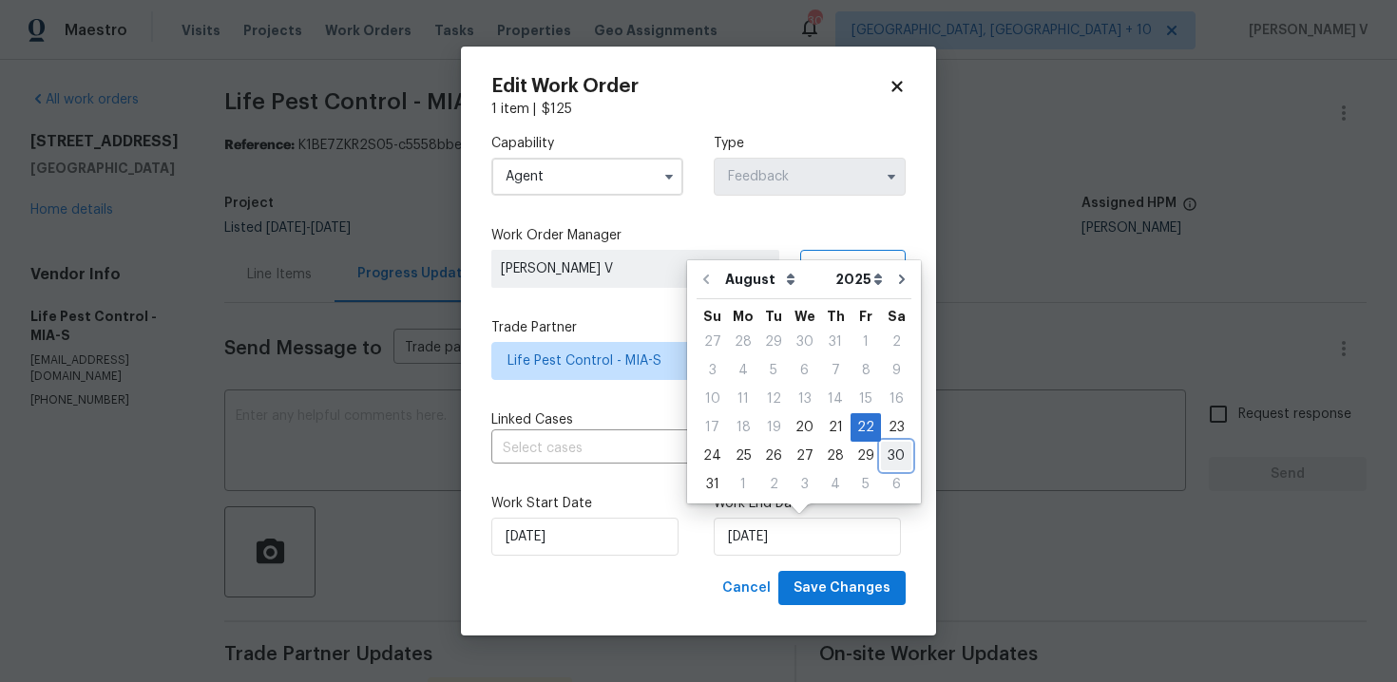
click at [895, 451] on div "30" at bounding box center [896, 456] width 30 height 27
type input "30/08/2025"
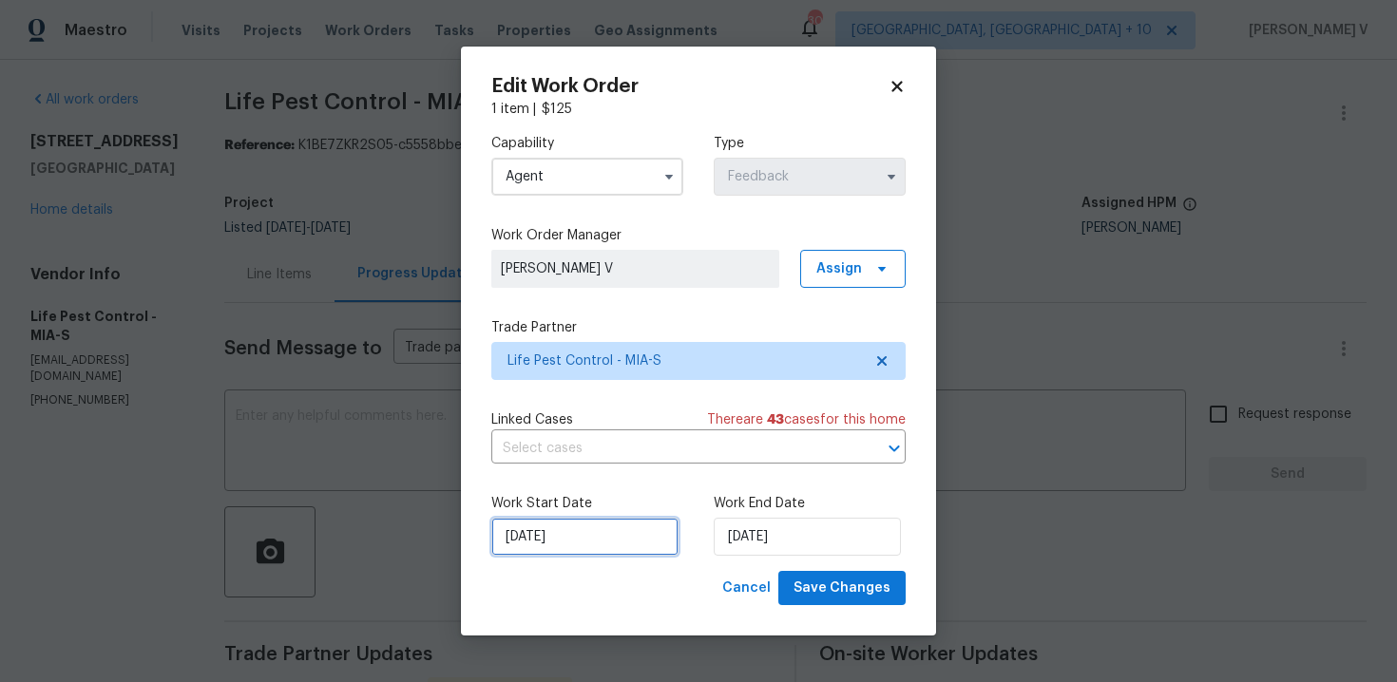
click at [615, 537] on input "20/08/2025" at bounding box center [584, 537] width 187 height 38
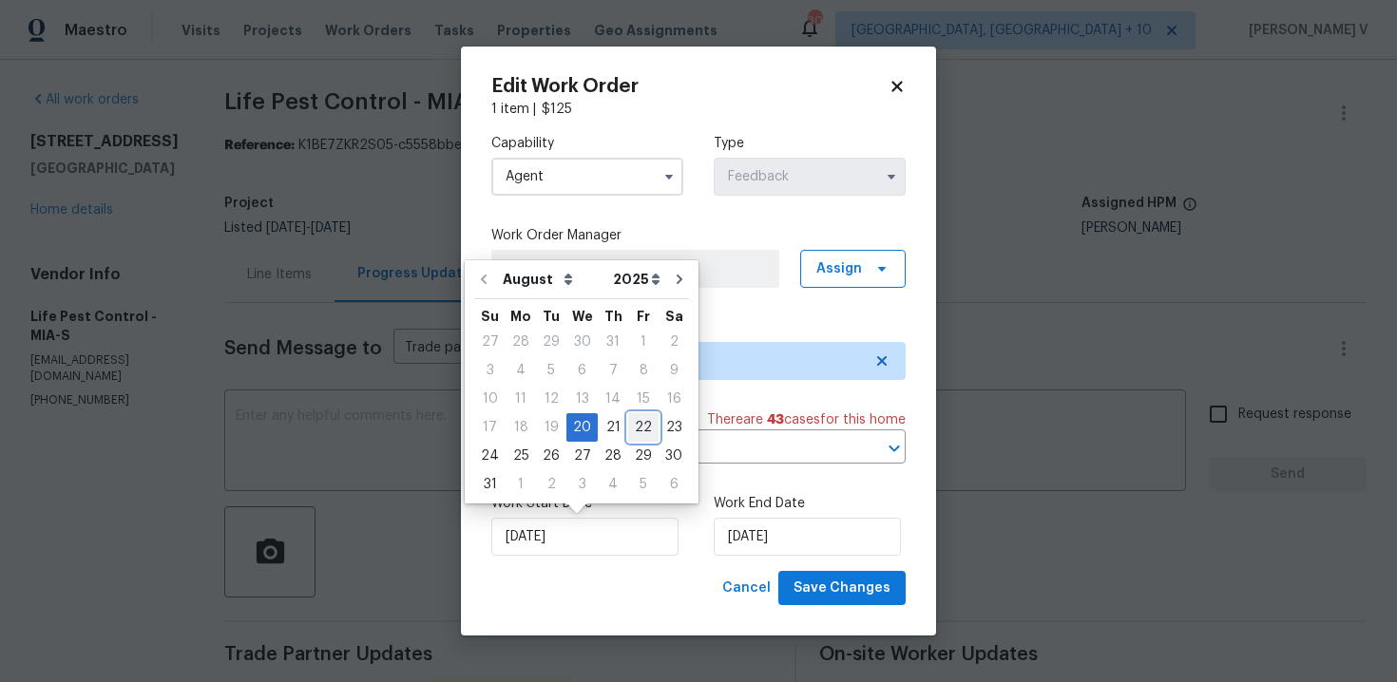
click at [628, 422] on div "22" at bounding box center [643, 427] width 30 height 27
type input "22/08/2025"
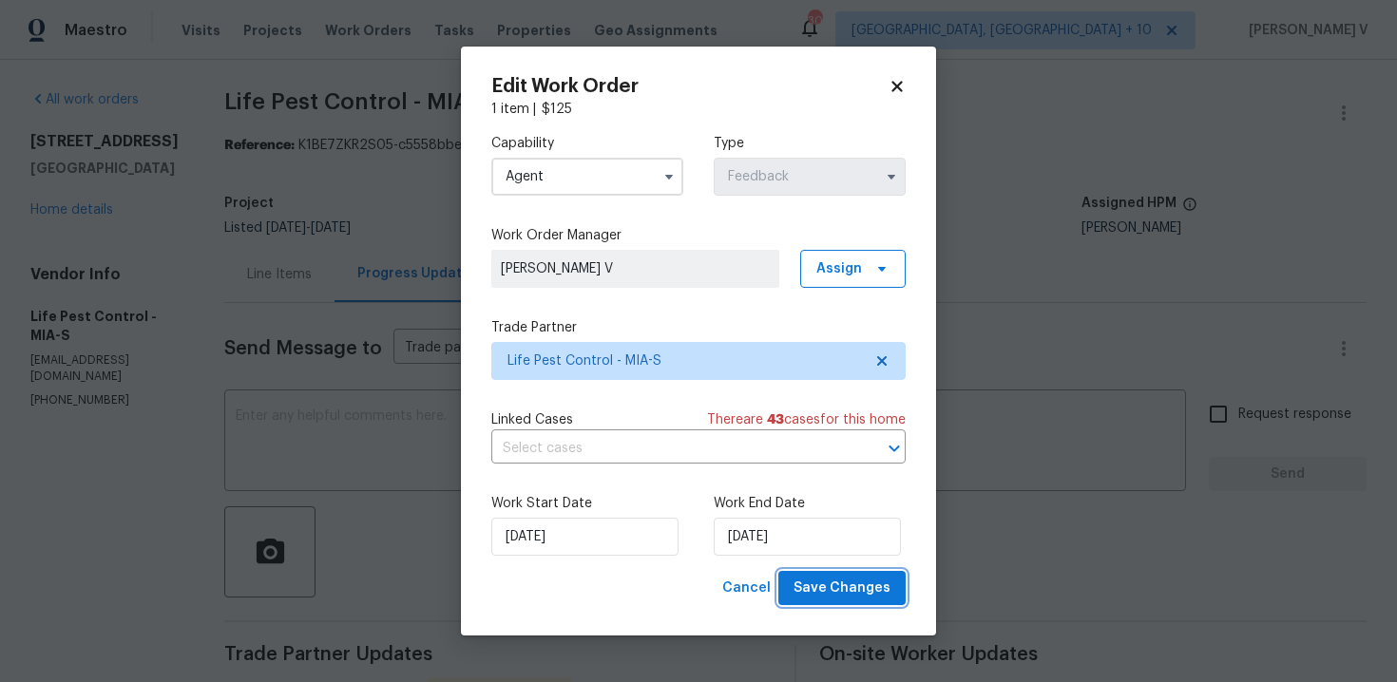
click at [824, 586] on span "Save Changes" at bounding box center [842, 589] width 97 height 24
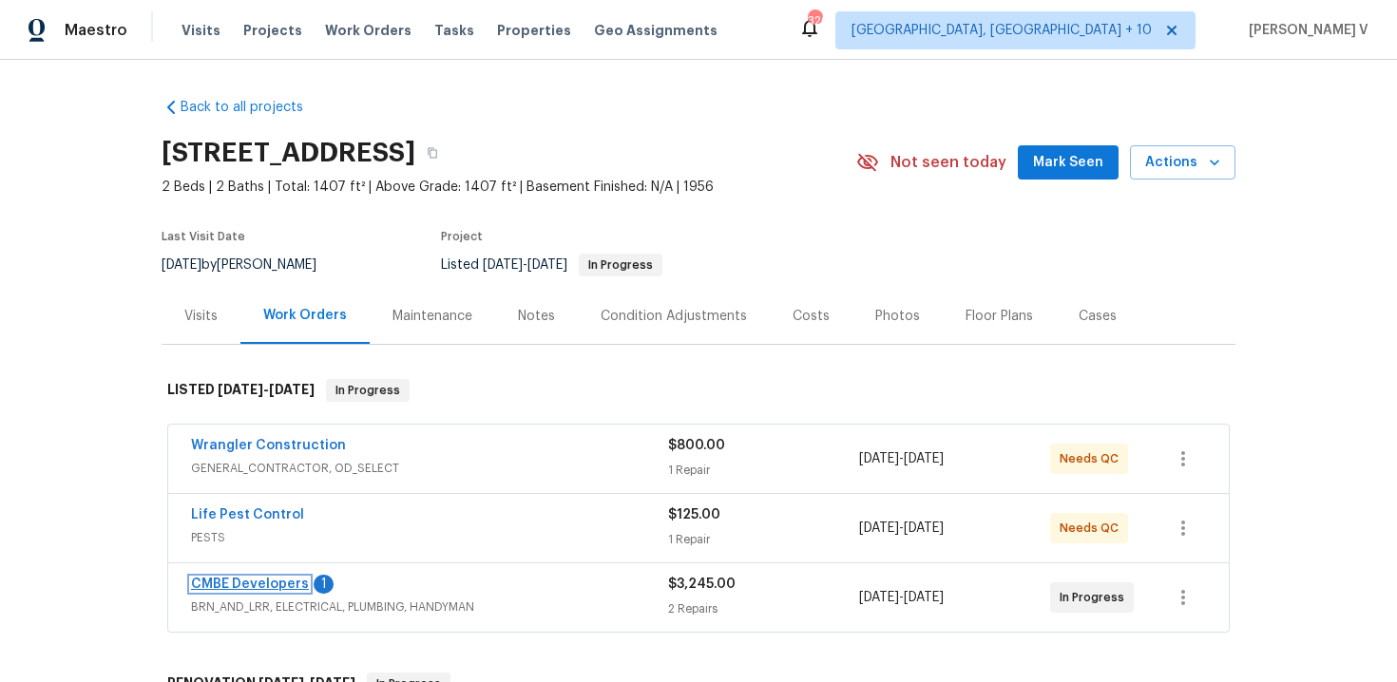
click at [240, 585] on link "CMBE Developers" at bounding box center [250, 584] width 118 height 13
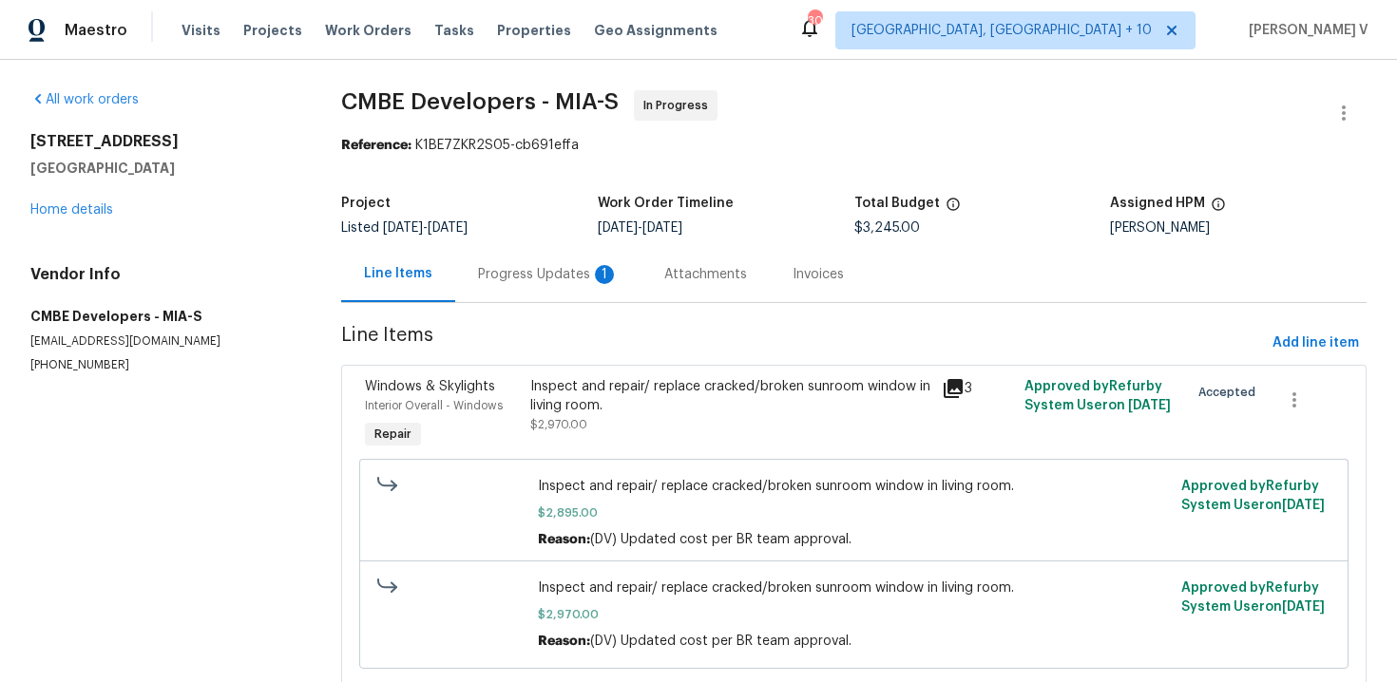
click at [510, 262] on div "Progress Updates 1" at bounding box center [548, 274] width 186 height 56
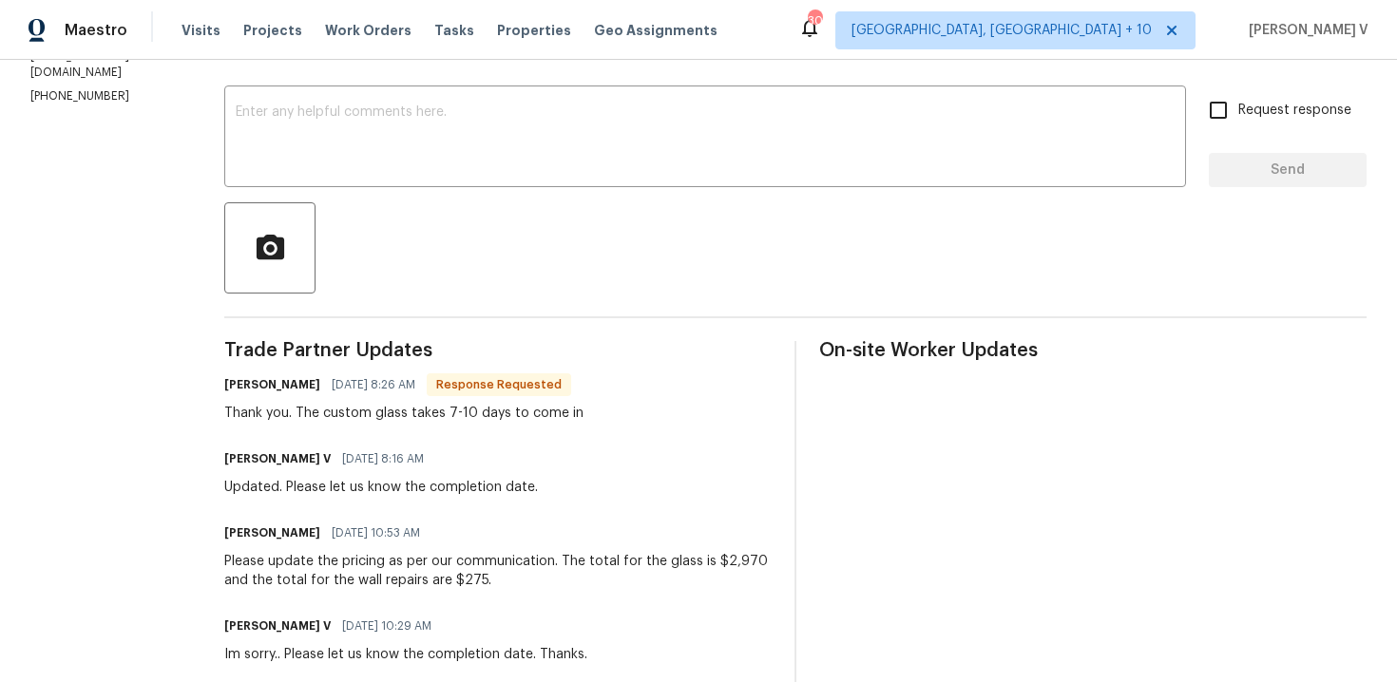
scroll to position [88, 0]
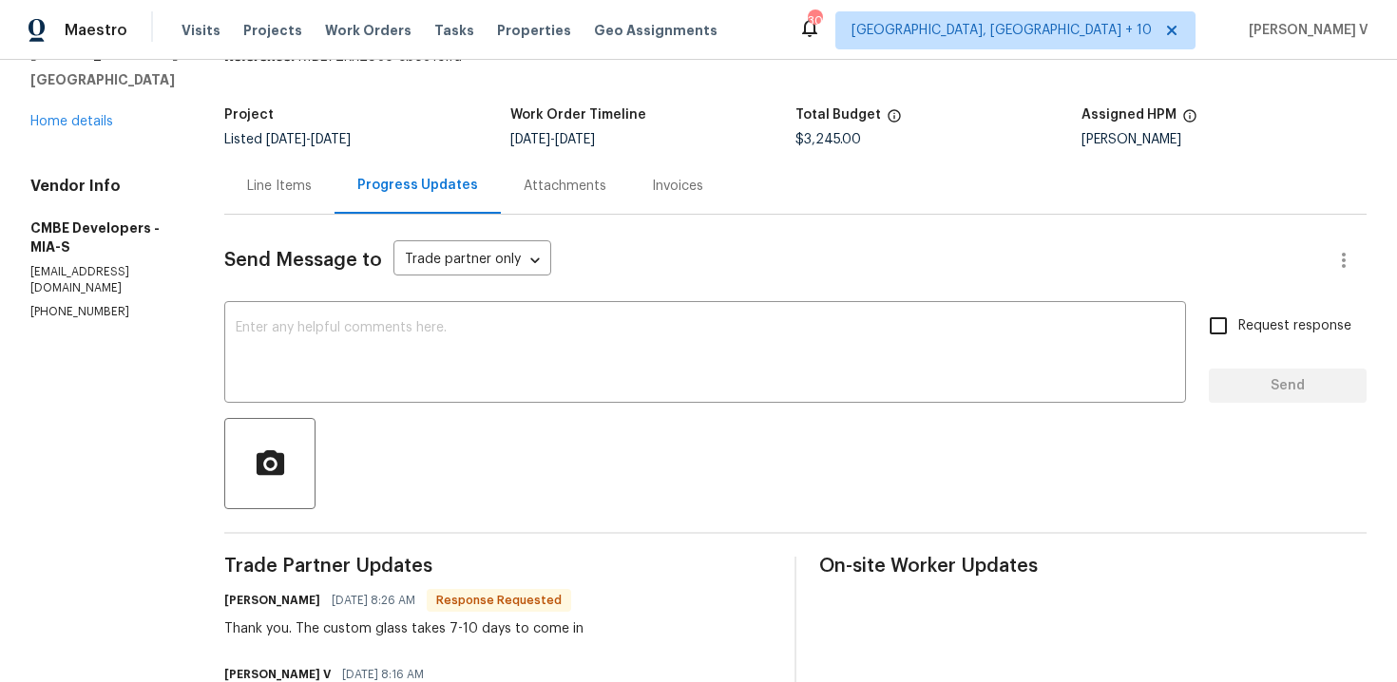
click at [395, 240] on div "Send Message to Trade partner only Trade partner only ​" at bounding box center [772, 261] width 1097 height 46
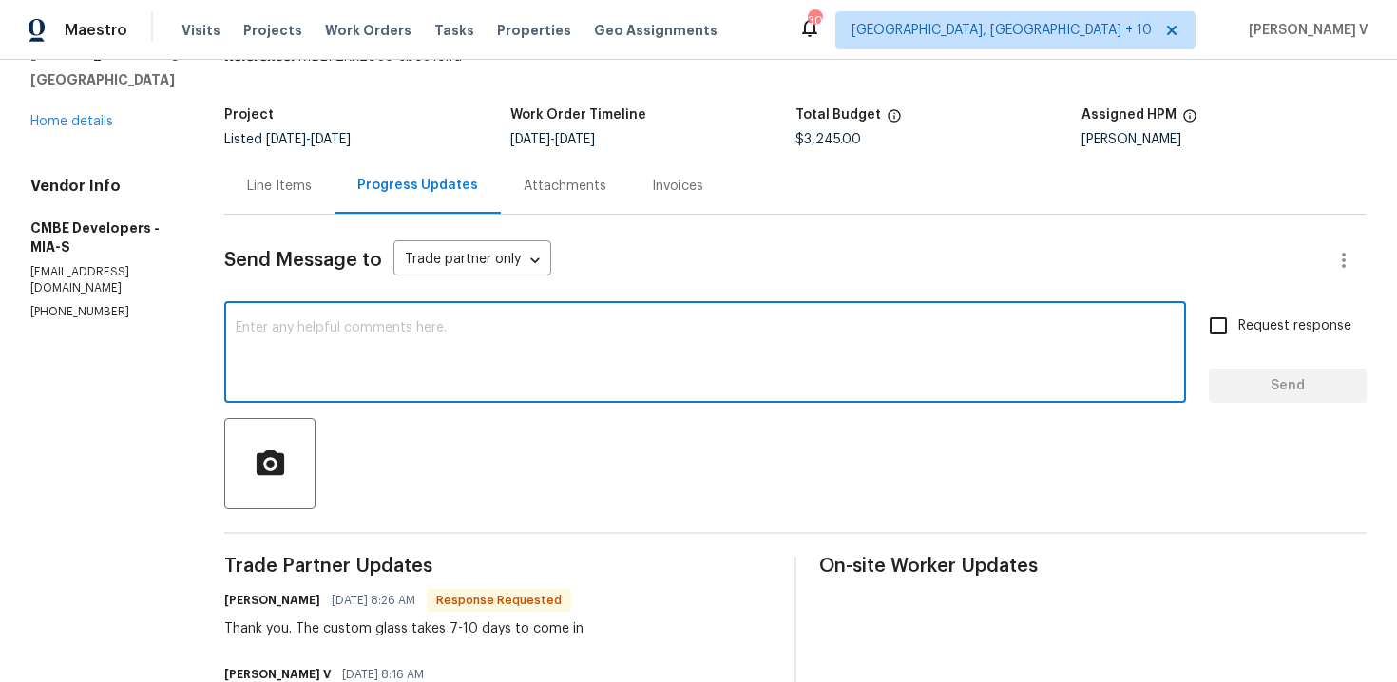
click at [339, 347] on textarea at bounding box center [705, 354] width 939 height 67
type textarea "Got it, thanks."
click at [1215, 389] on button "Send" at bounding box center [1288, 386] width 158 height 35
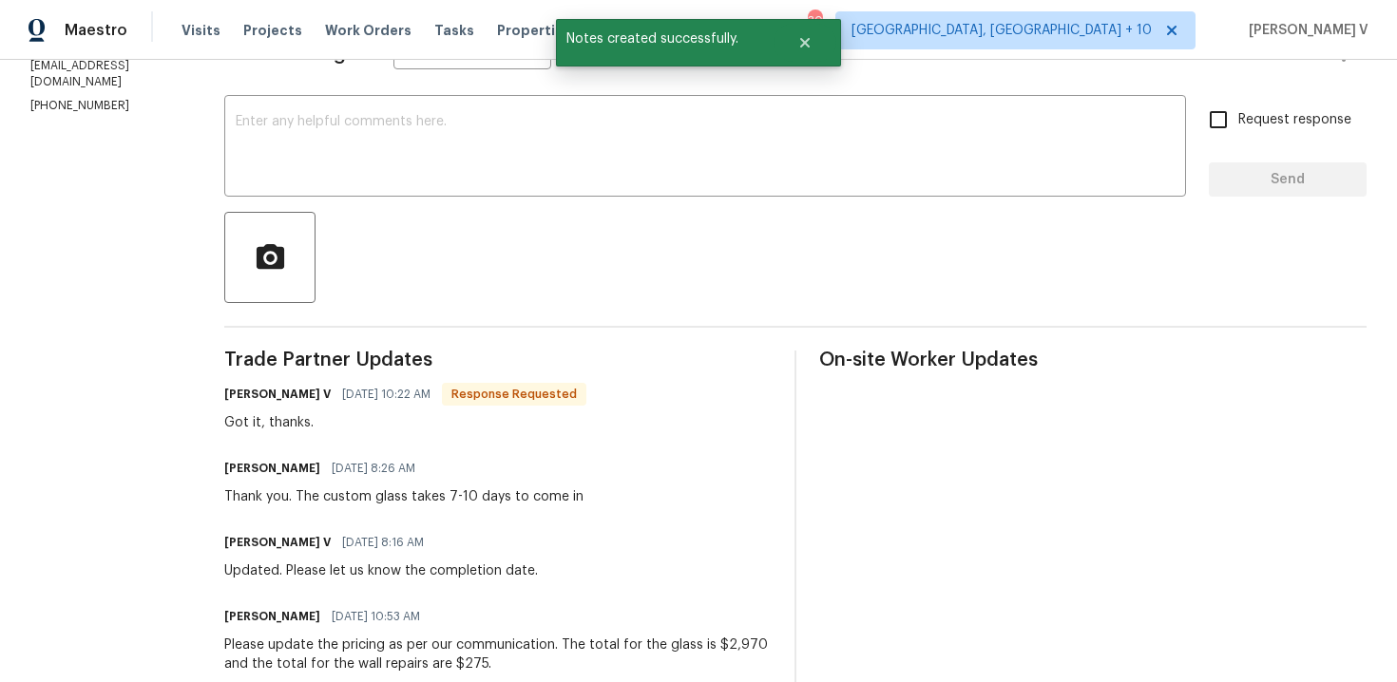
scroll to position [313, 0]
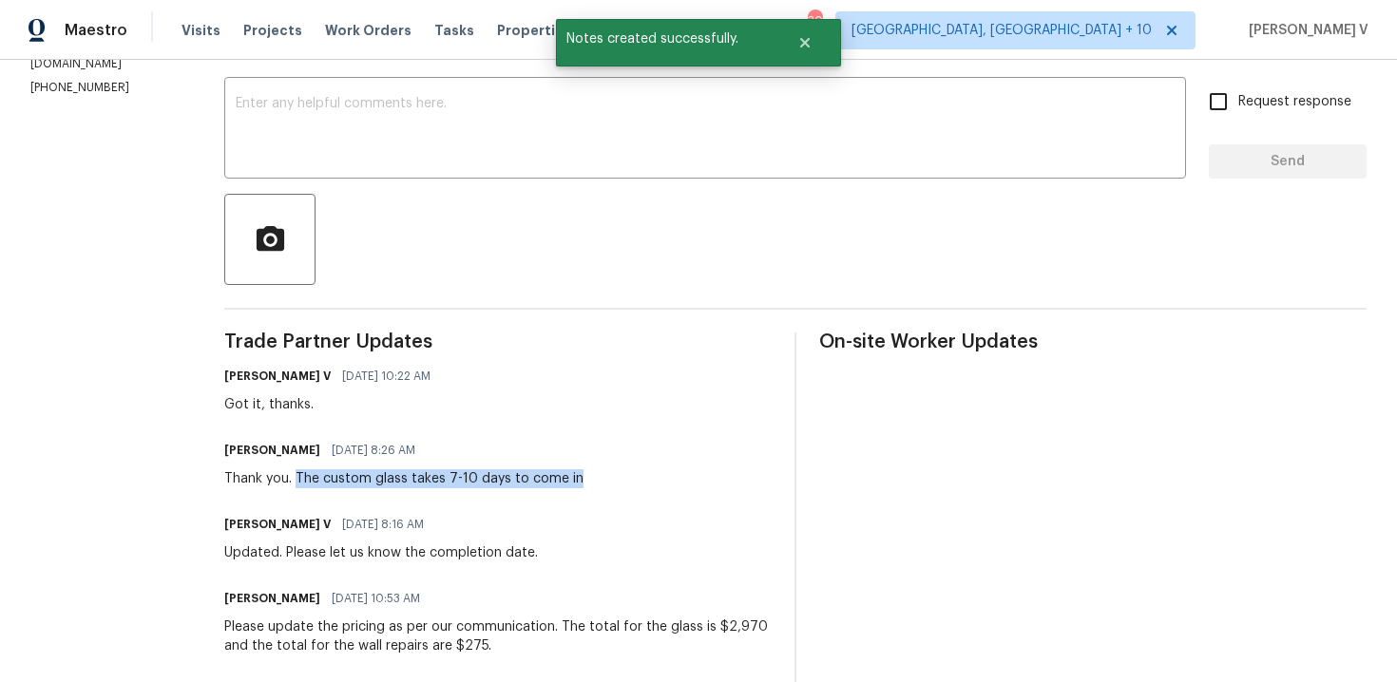
drag, startPoint x: 306, startPoint y: 479, endPoint x: 597, endPoint y: 477, distance: 290.8
click at [597, 478] on div "[PERSON_NAME] [DATE] 8:26 AM Thank you. The custom glass takes 7-10 days to com…" at bounding box center [497, 462] width 547 height 51
copy div "The custom glass takes 7-10 days to come in"
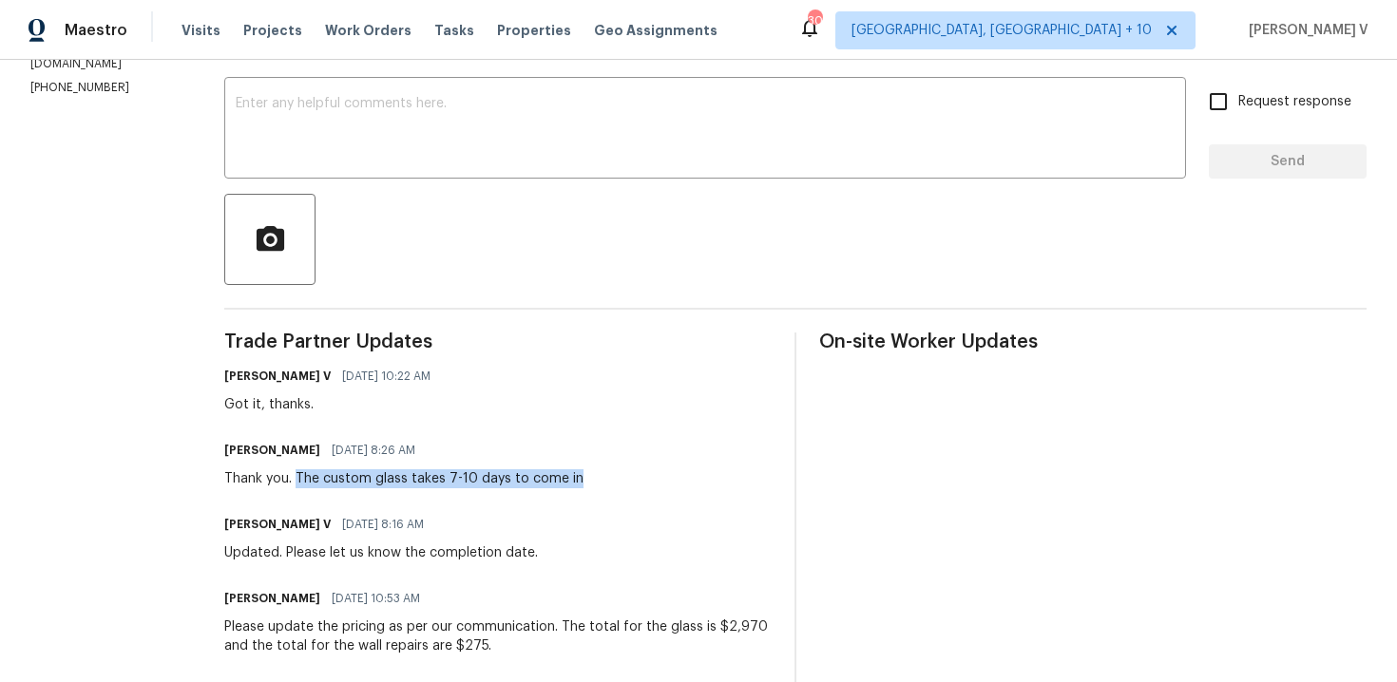
scroll to position [0, 0]
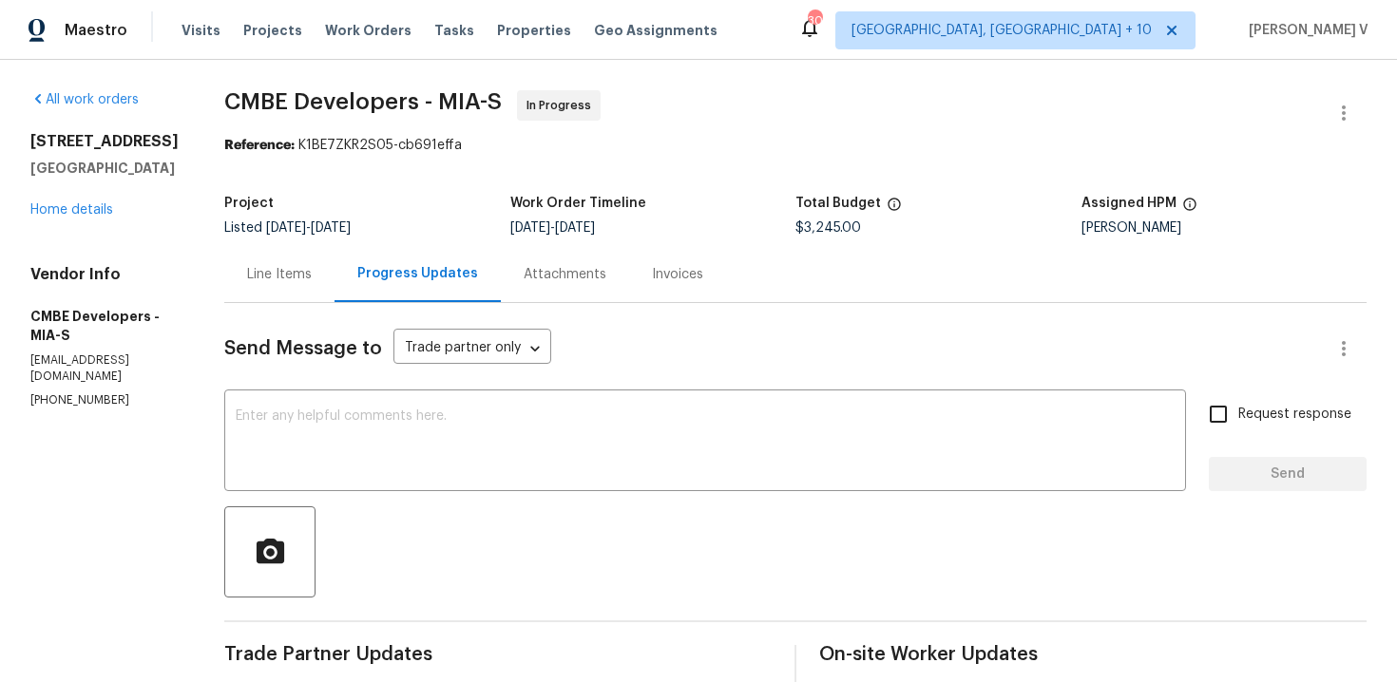
click at [62, 201] on div "232 NW 25th St Wilton Manors, FL 33311 Home details" at bounding box center [104, 175] width 148 height 87
click at [62, 202] on div "232 NW 25th St Wilton Manors, FL 33311 Home details" at bounding box center [104, 175] width 148 height 87
click at [67, 213] on link "Home details" at bounding box center [71, 209] width 83 height 13
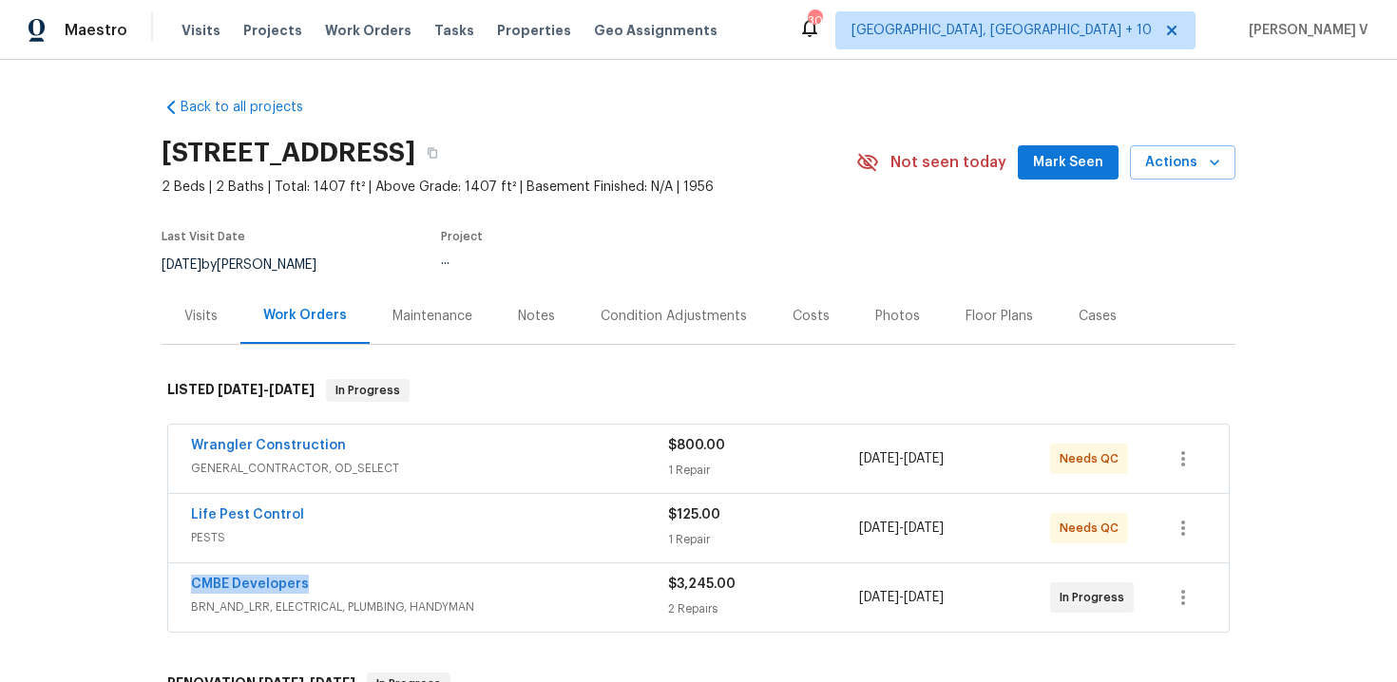
drag, startPoint x: 181, startPoint y: 579, endPoint x: 498, endPoint y: 579, distance: 317.4
click at [498, 579] on div "CMBE Developers BRN_AND_LRR, ELECTRICAL, PLUMBING, HANDYMAN $3,245.00 2 Repairs…" at bounding box center [698, 598] width 1061 height 68
copy link "CMBE Developers"
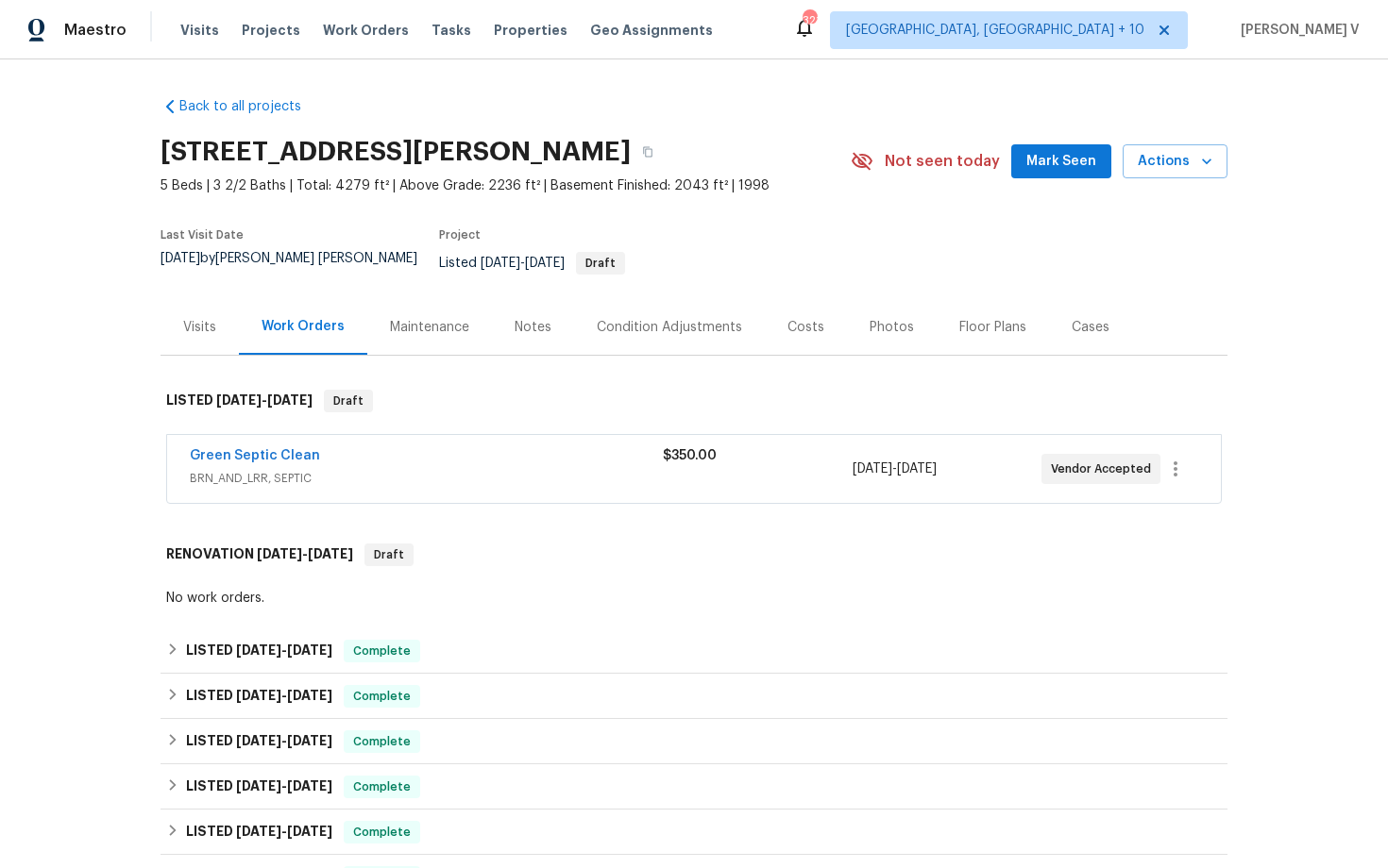
click at [390, 469] on span "BRN_AND_LRR, SEPTIC" at bounding box center [426, 478] width 473 height 19
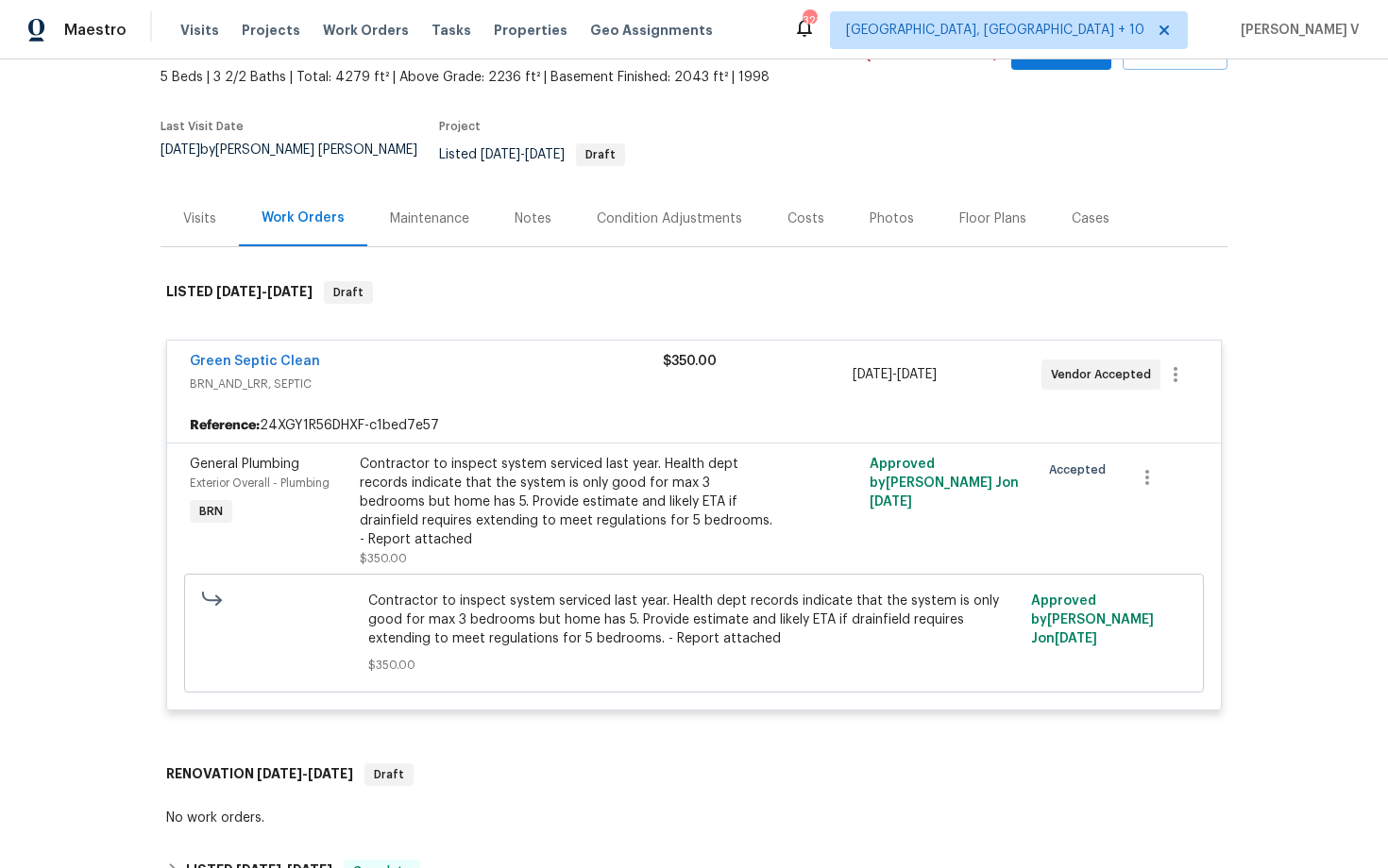
scroll to position [121, 0]
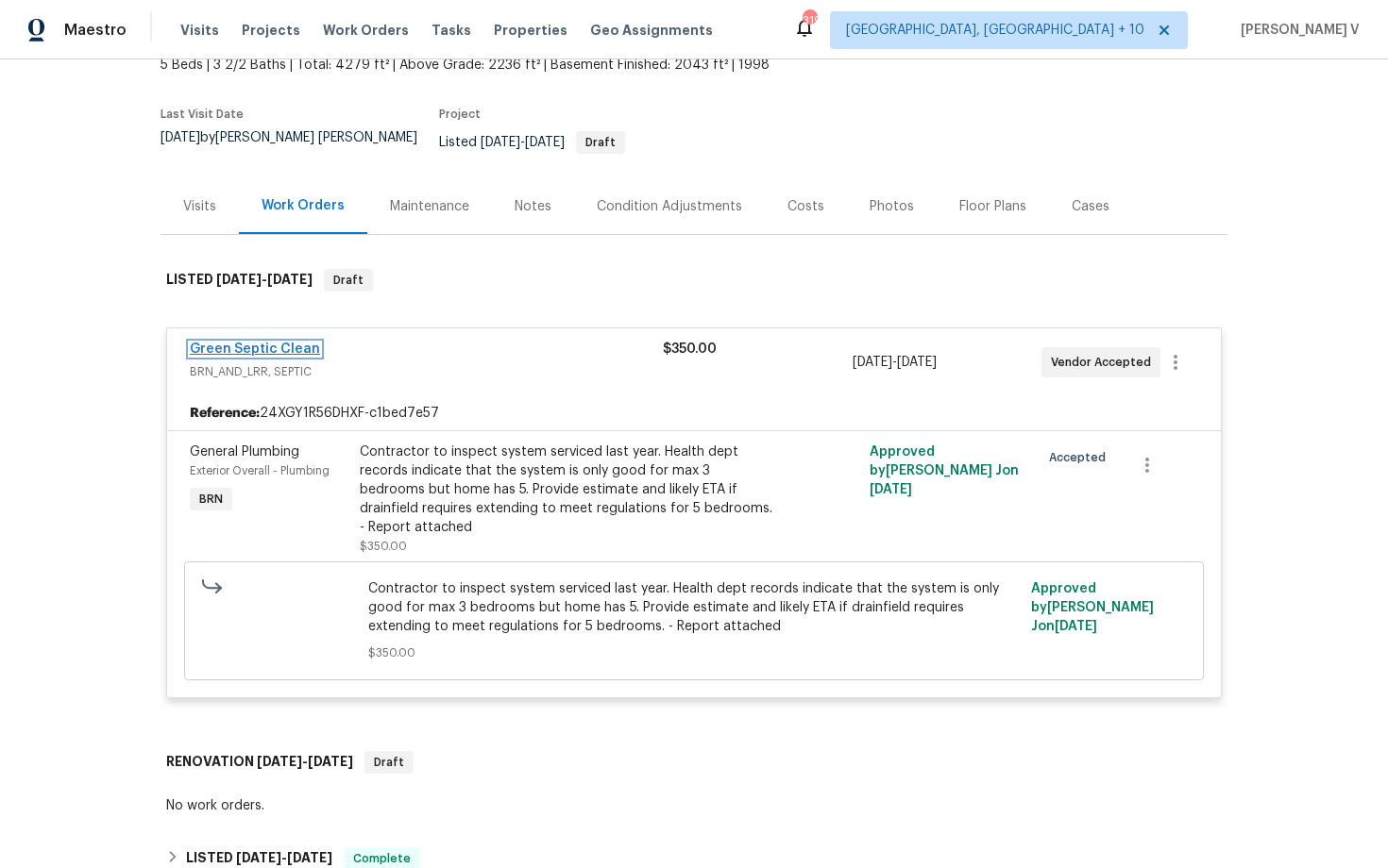
click at [207, 343] on link "Green Septic Clean" at bounding box center [254, 349] width 130 height 13
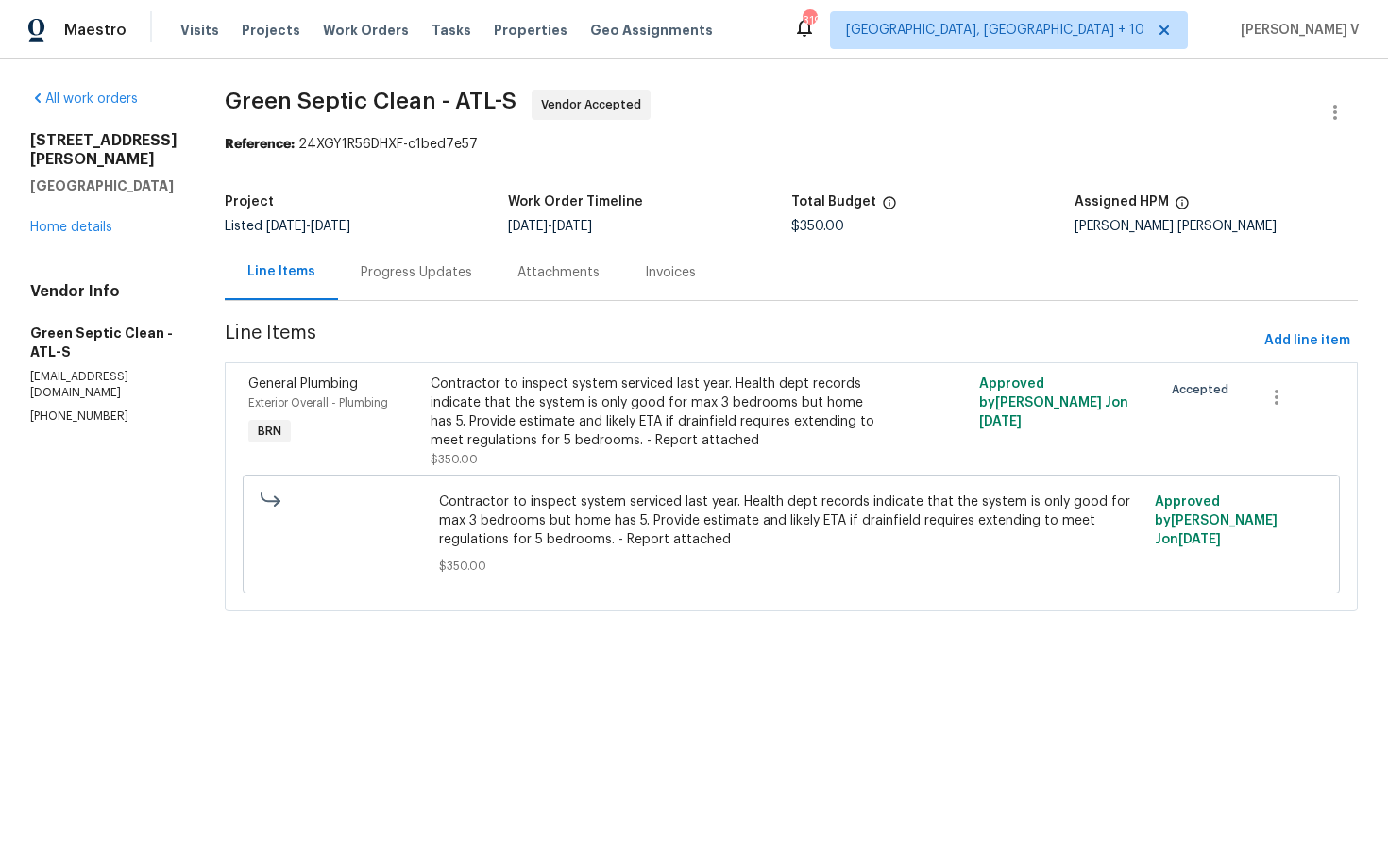
click at [460, 272] on div "Progress Updates" at bounding box center [416, 272] width 111 height 19
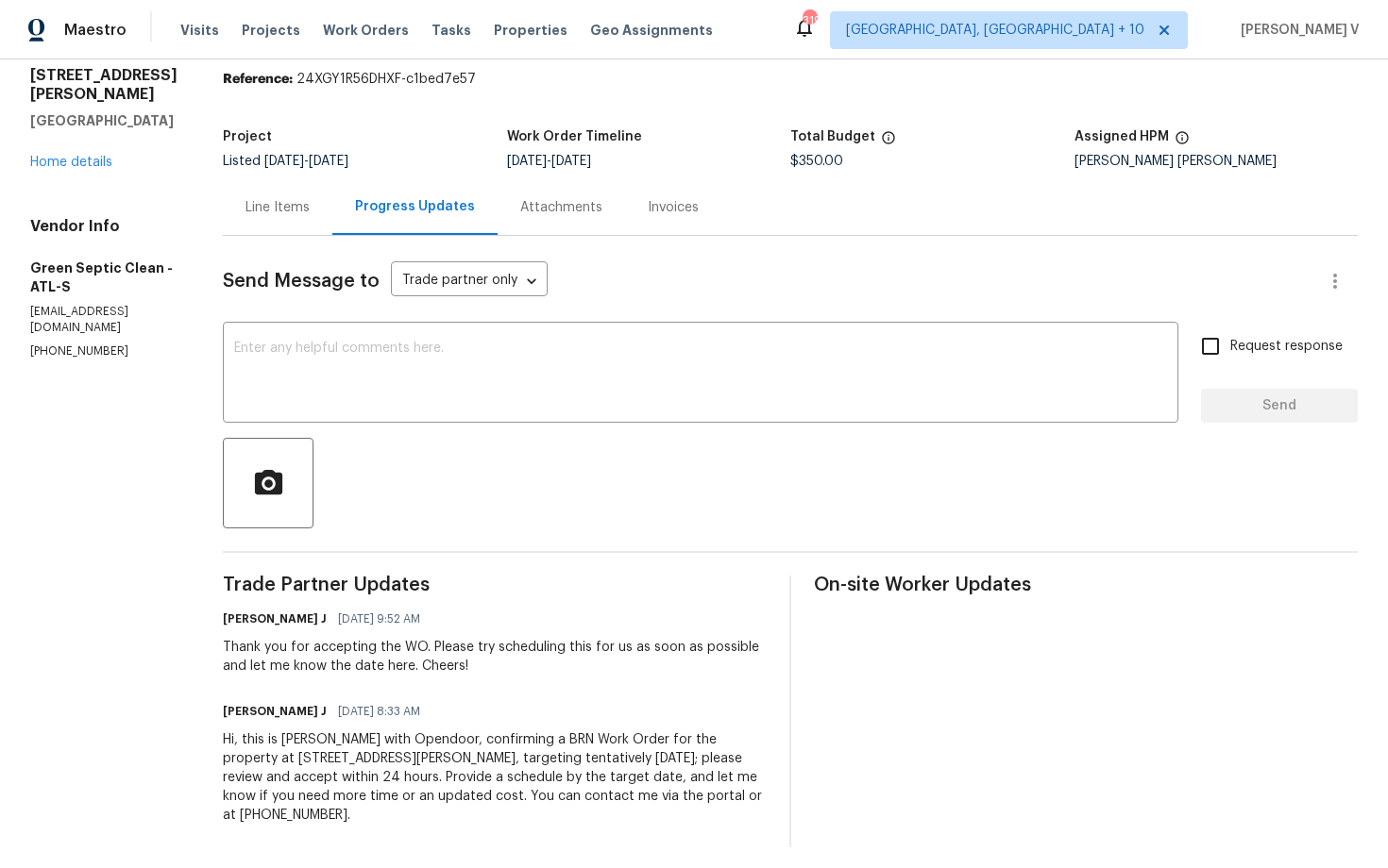
scroll to position [59, 0]
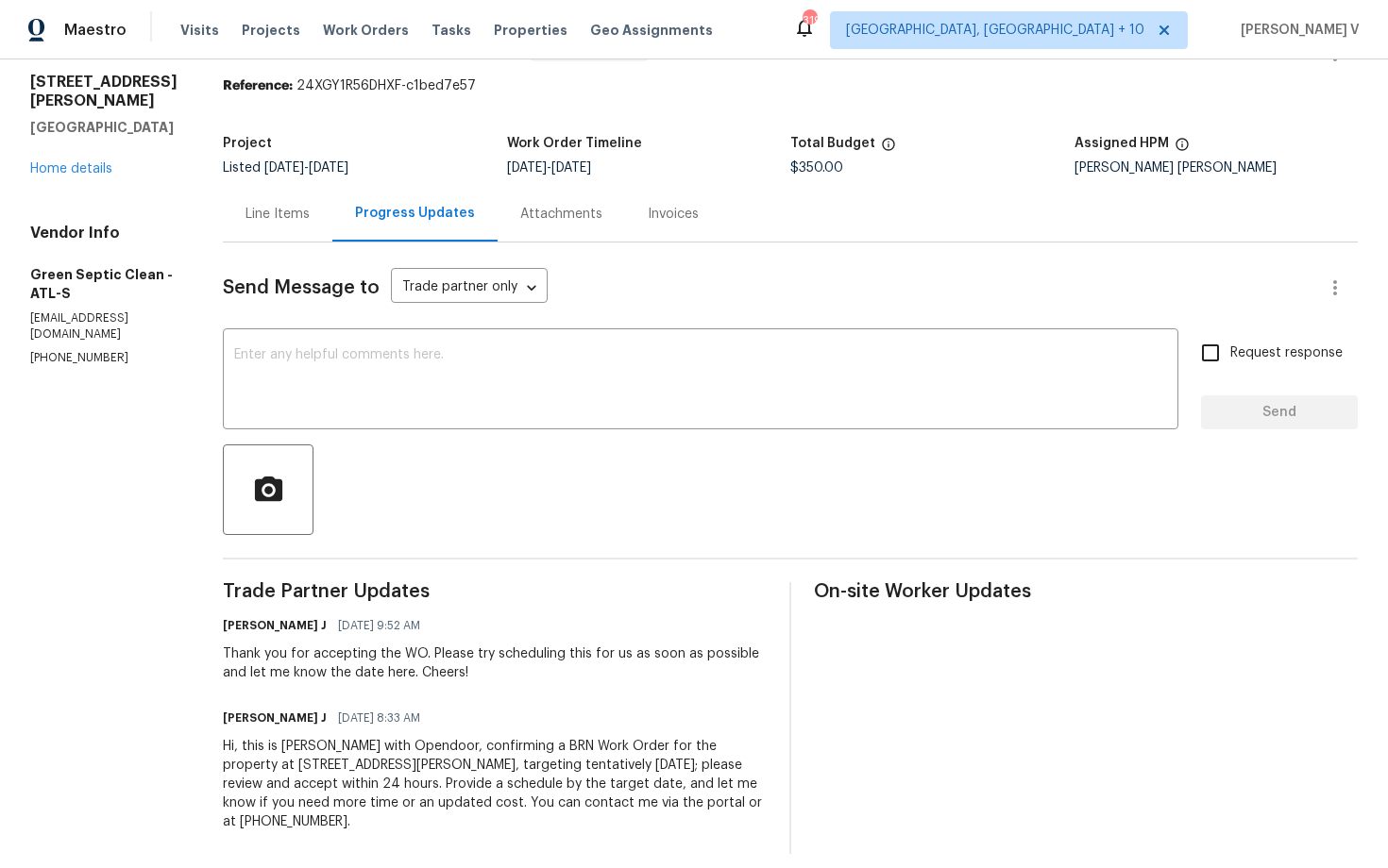
click at [310, 217] on div "Line Items" at bounding box center [277, 214] width 65 height 19
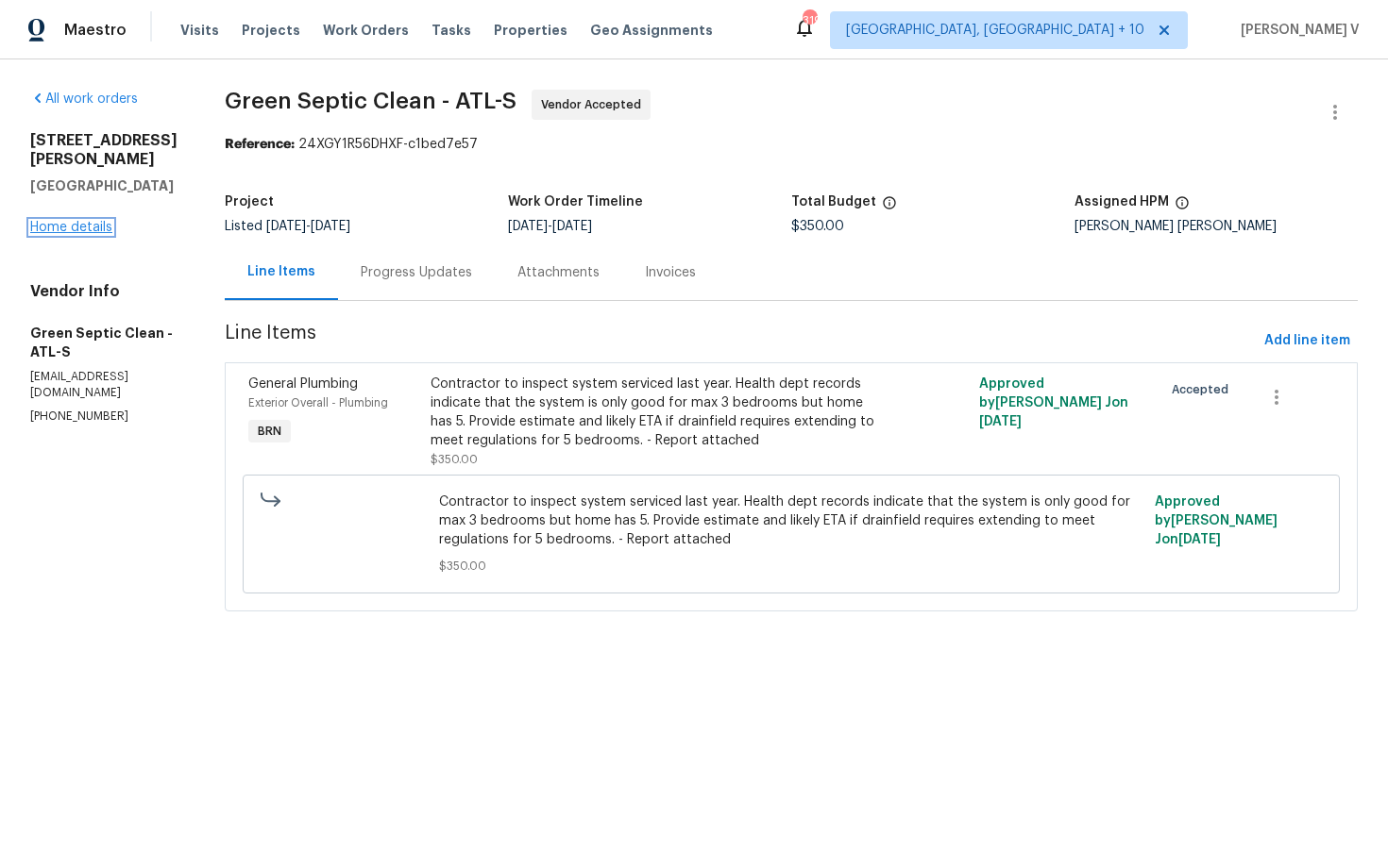
click at [85, 220] on link "Home details" at bounding box center [71, 226] width 82 height 13
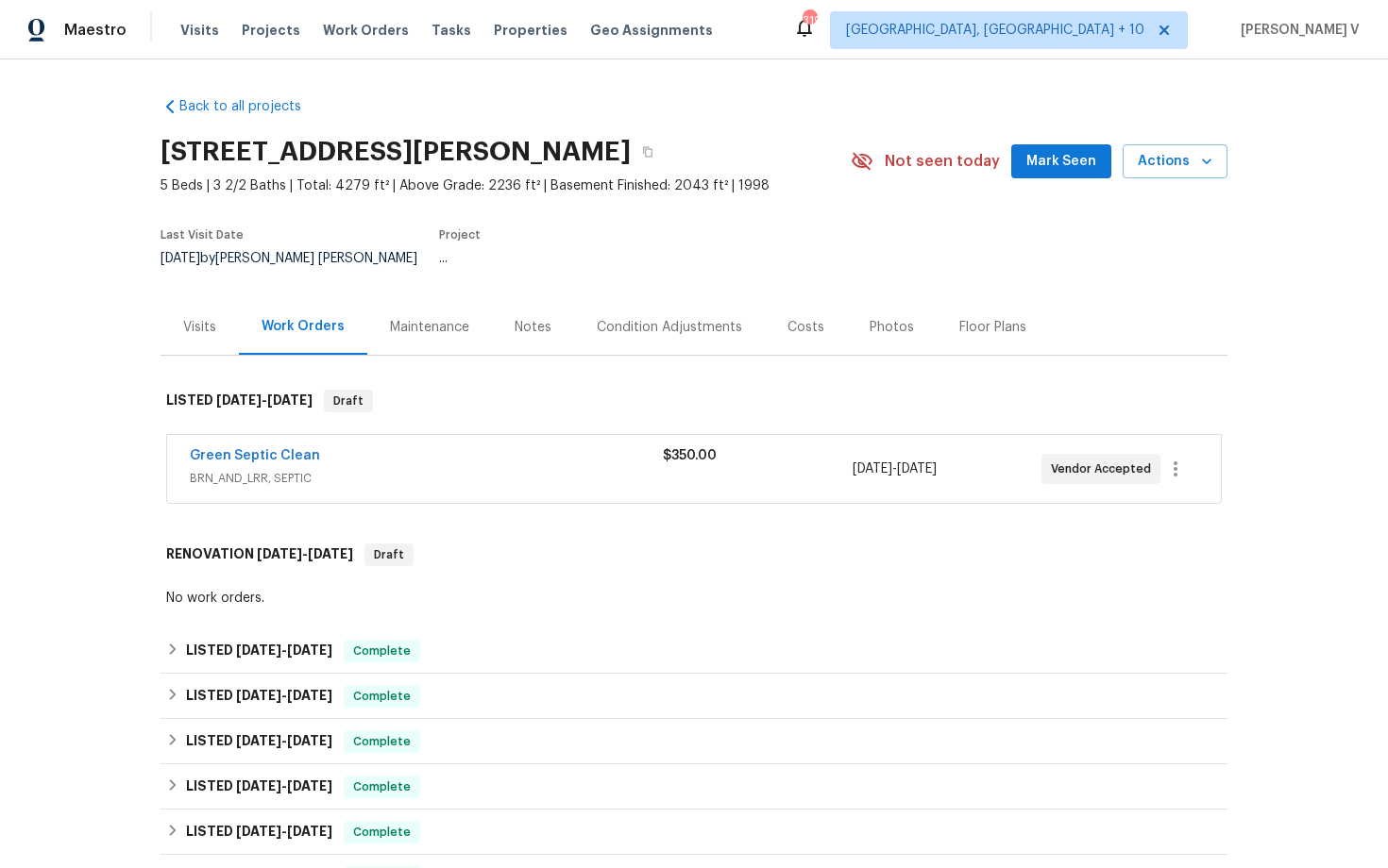
click at [409, 469] on span "BRN_AND_LRR, SEPTIC" at bounding box center [426, 478] width 473 height 19
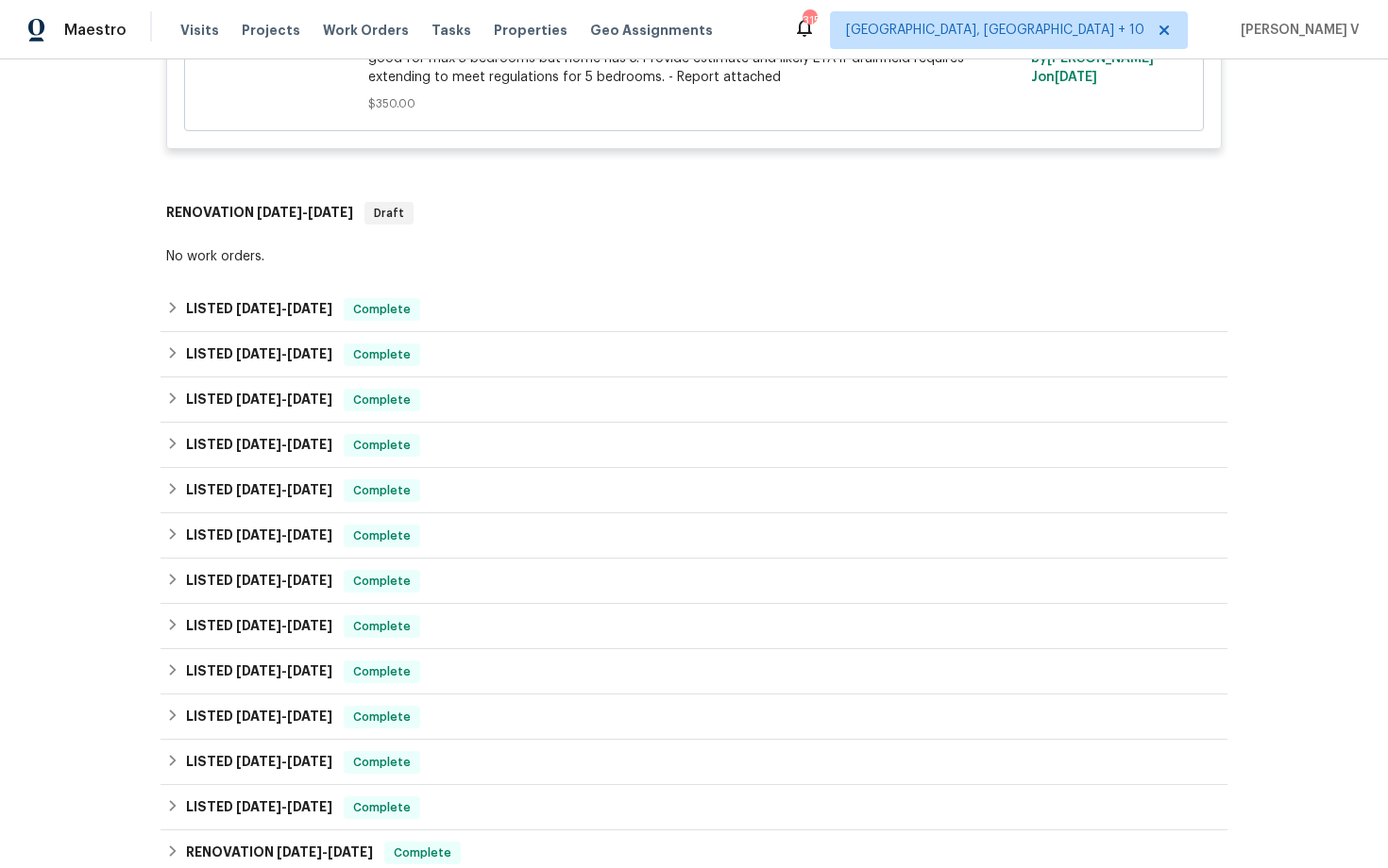
scroll to position [998, 0]
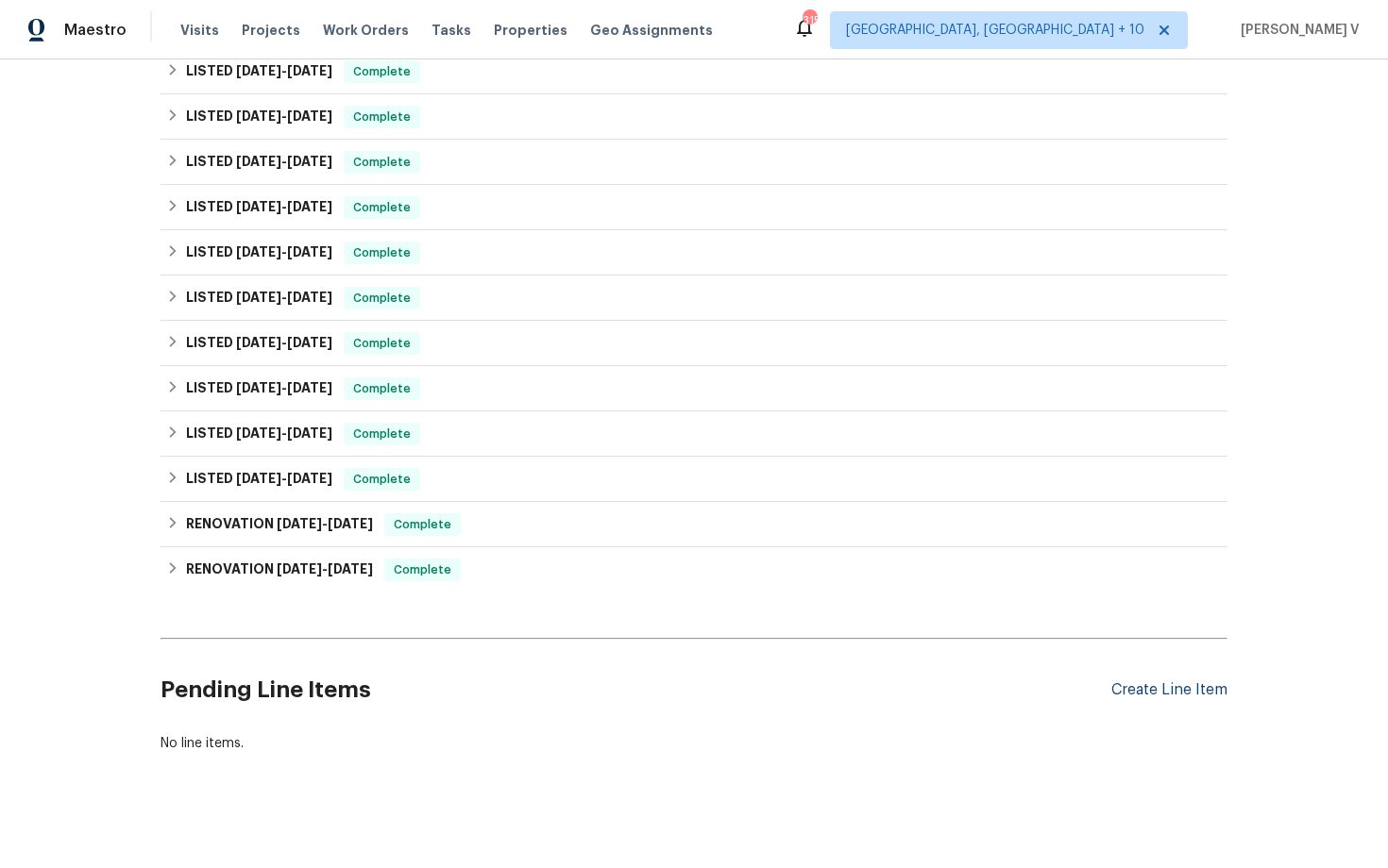
click at [1123, 681] on div "Create Line Item" at bounding box center [1169, 690] width 116 height 18
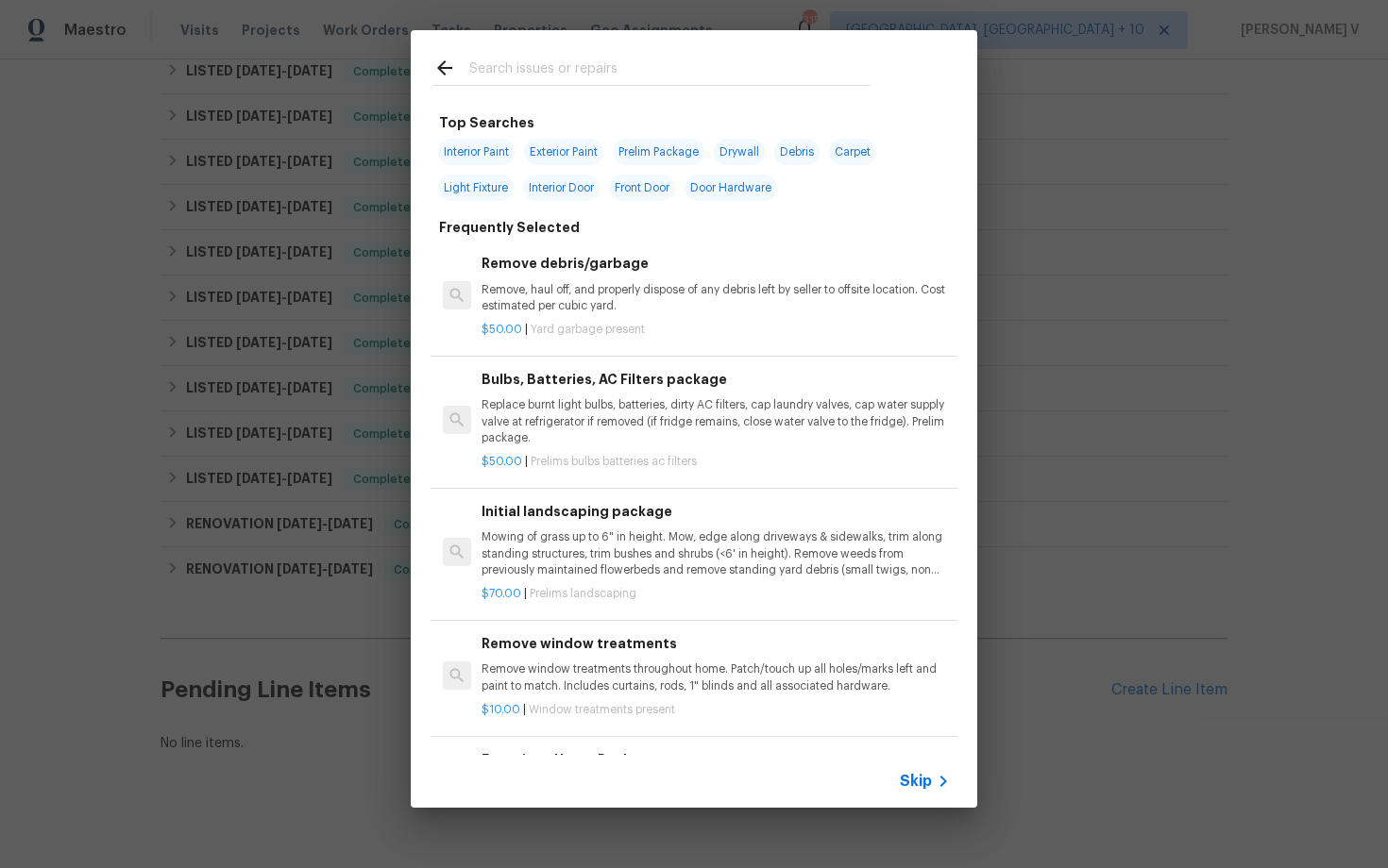
click at [895, 788] on div "Skip" at bounding box center [694, 781] width 566 height 53
click at [906, 791] on div "Skip" at bounding box center [927, 781] width 55 height 23
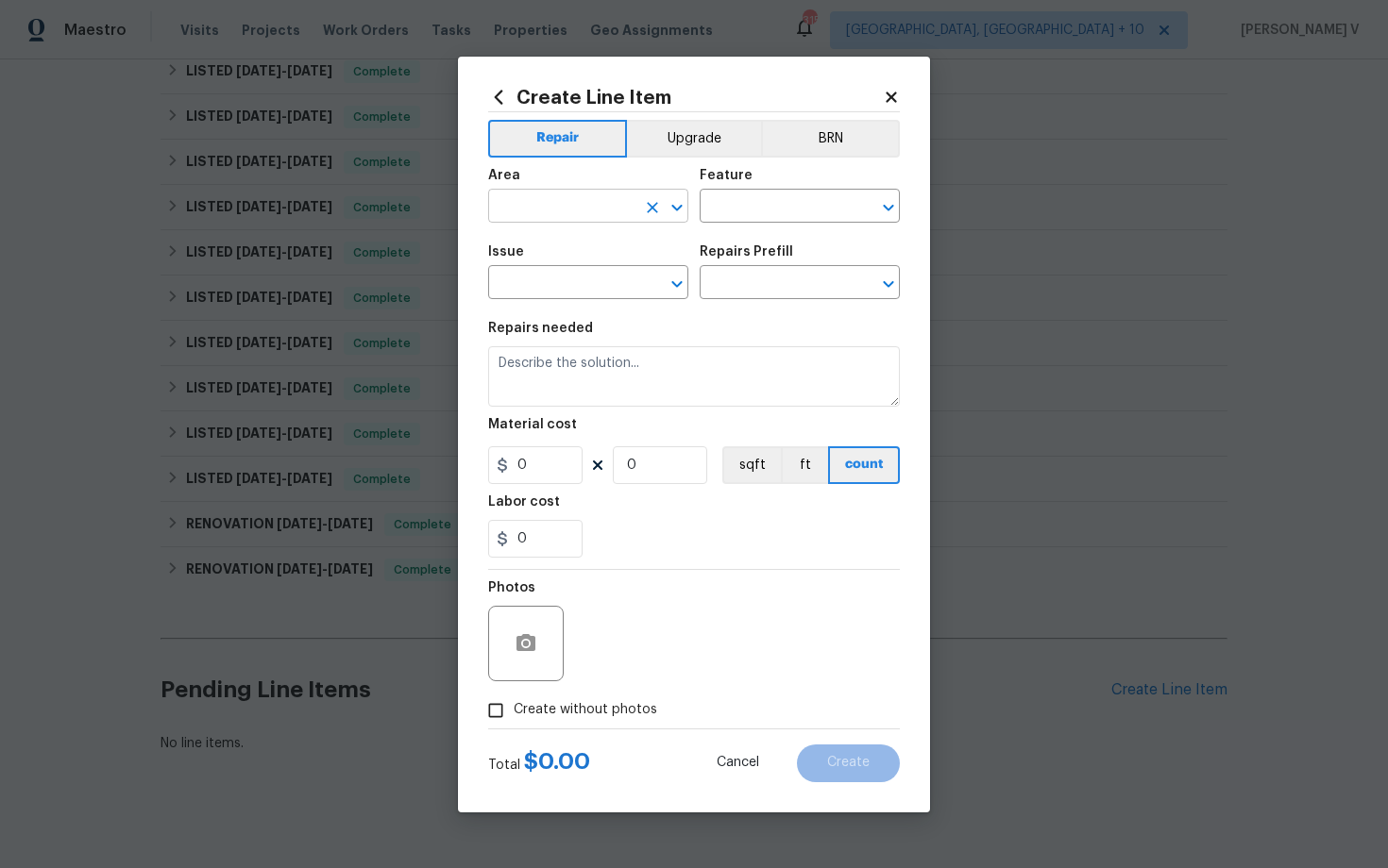
click at [569, 211] on input "text" at bounding box center [561, 208] width 147 height 29
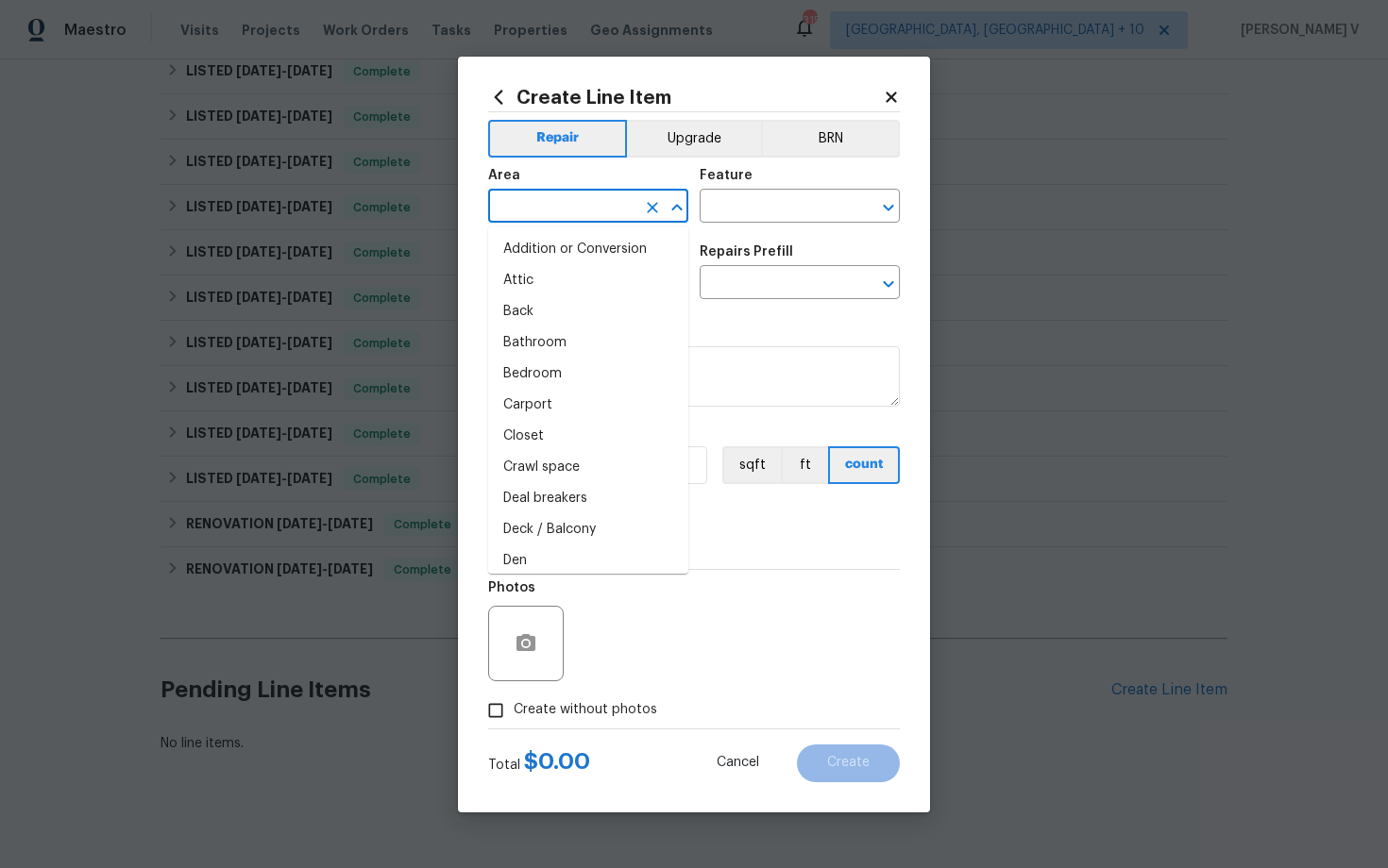
type input "p"
type input "lu"
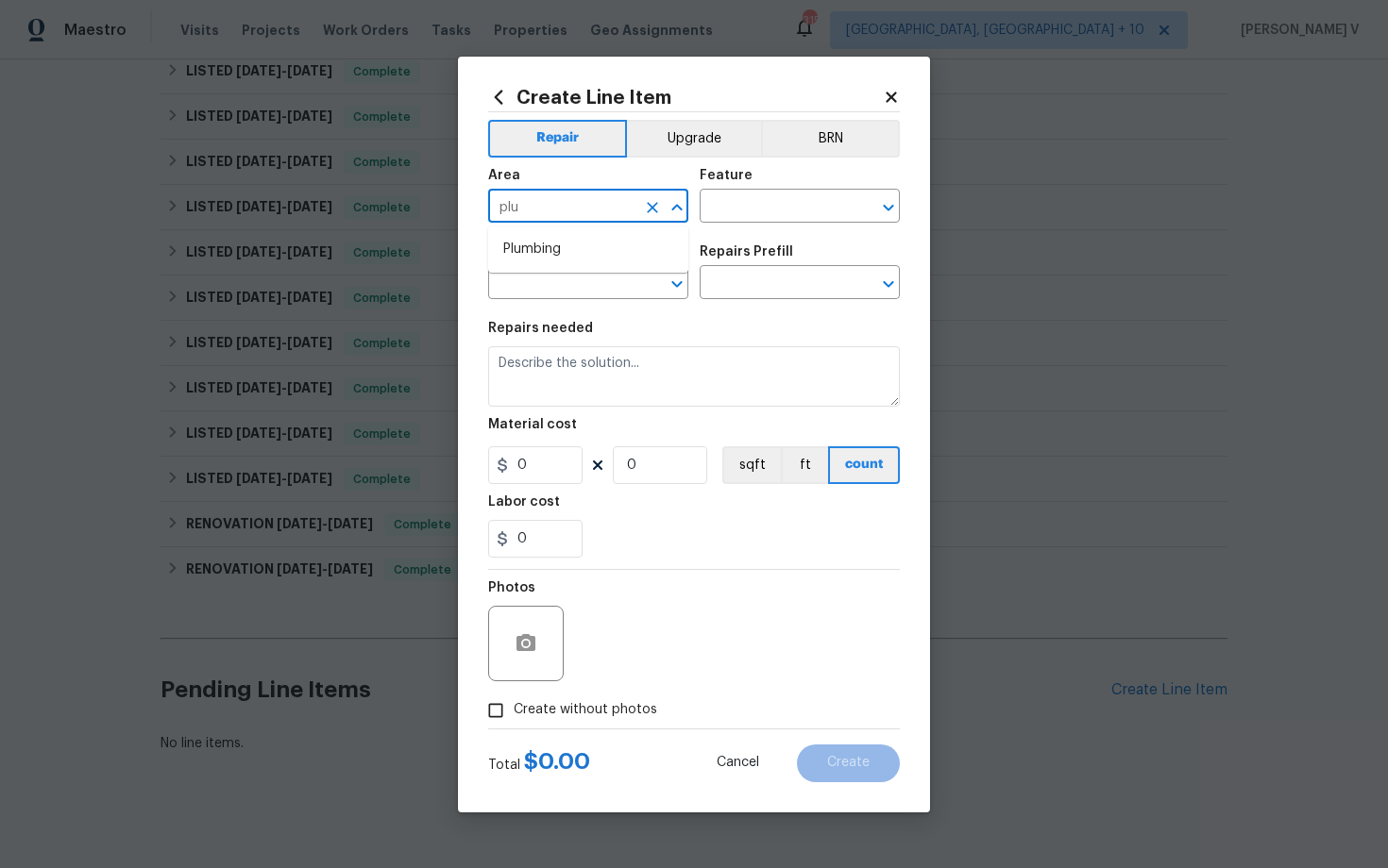
click at [571, 258] on li "Plumbing" at bounding box center [587, 249] width 200 height 31
type input "Plumbing"
click at [727, 217] on input "text" at bounding box center [773, 208] width 147 height 29
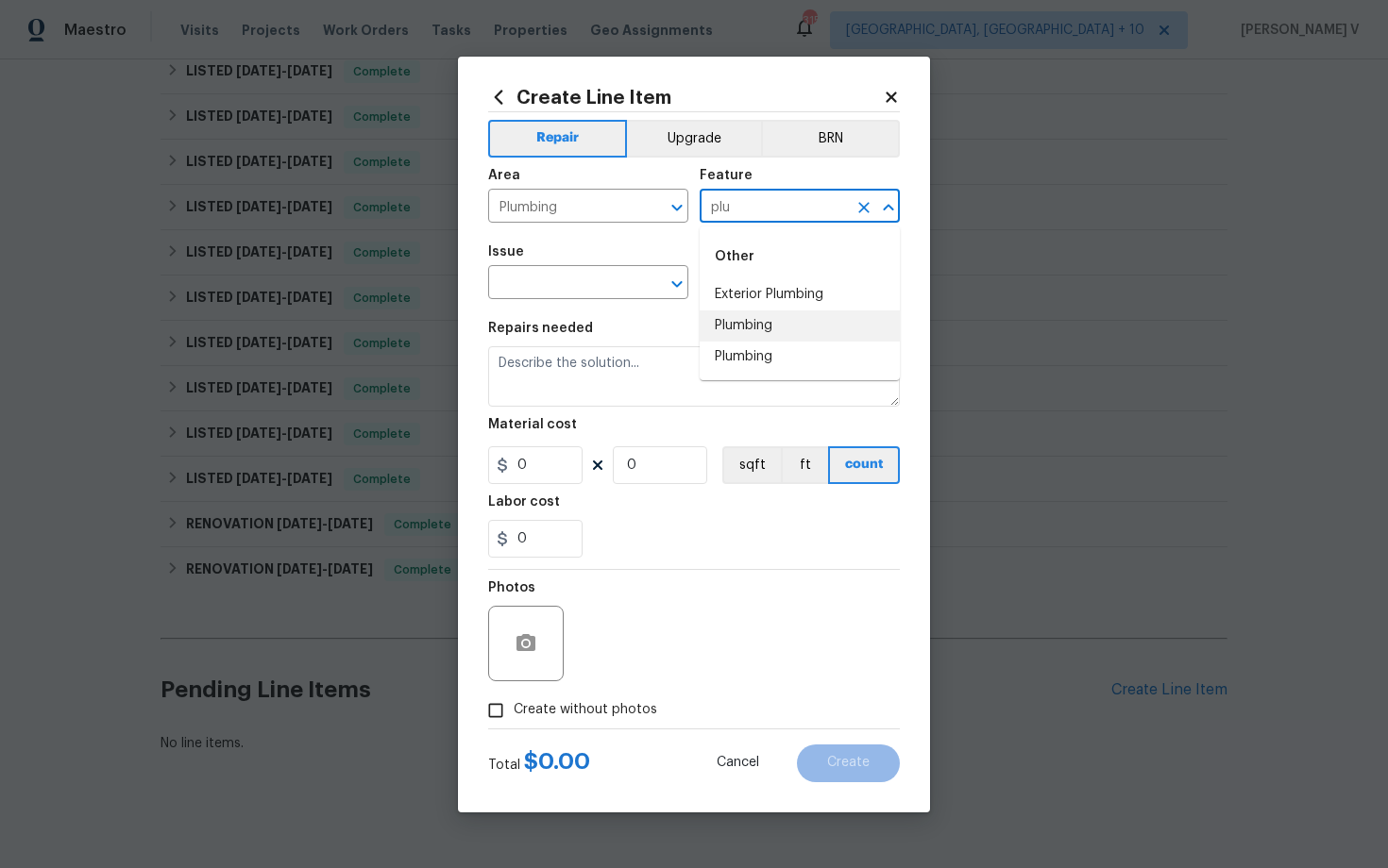
click at [733, 332] on li "Plumbing" at bounding box center [799, 326] width 200 height 31
type input "Plumbing"
click at [601, 283] on input "text" at bounding box center [561, 284] width 147 height 29
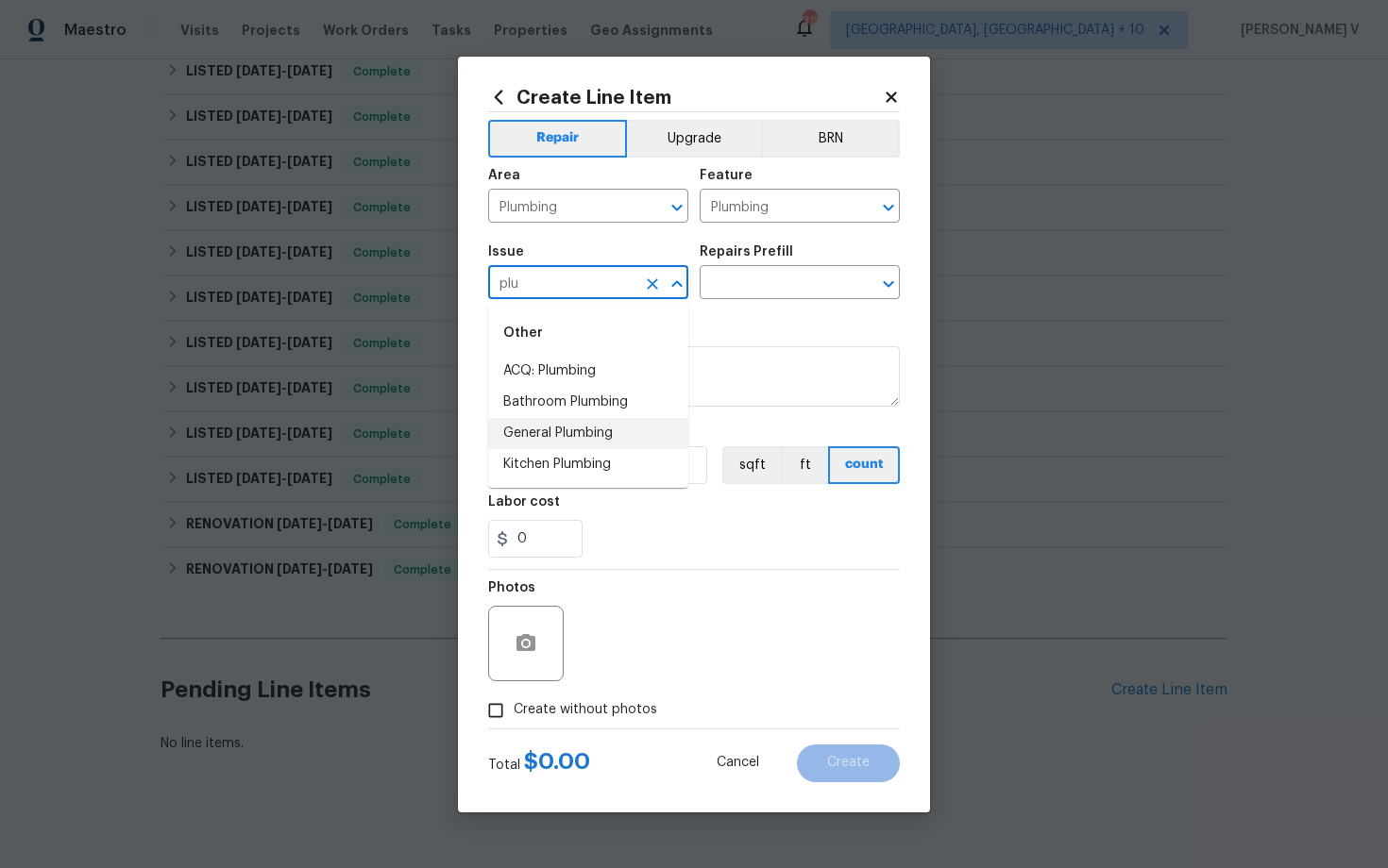
click at [608, 436] on li "General Plumbing" at bounding box center [587, 433] width 200 height 31
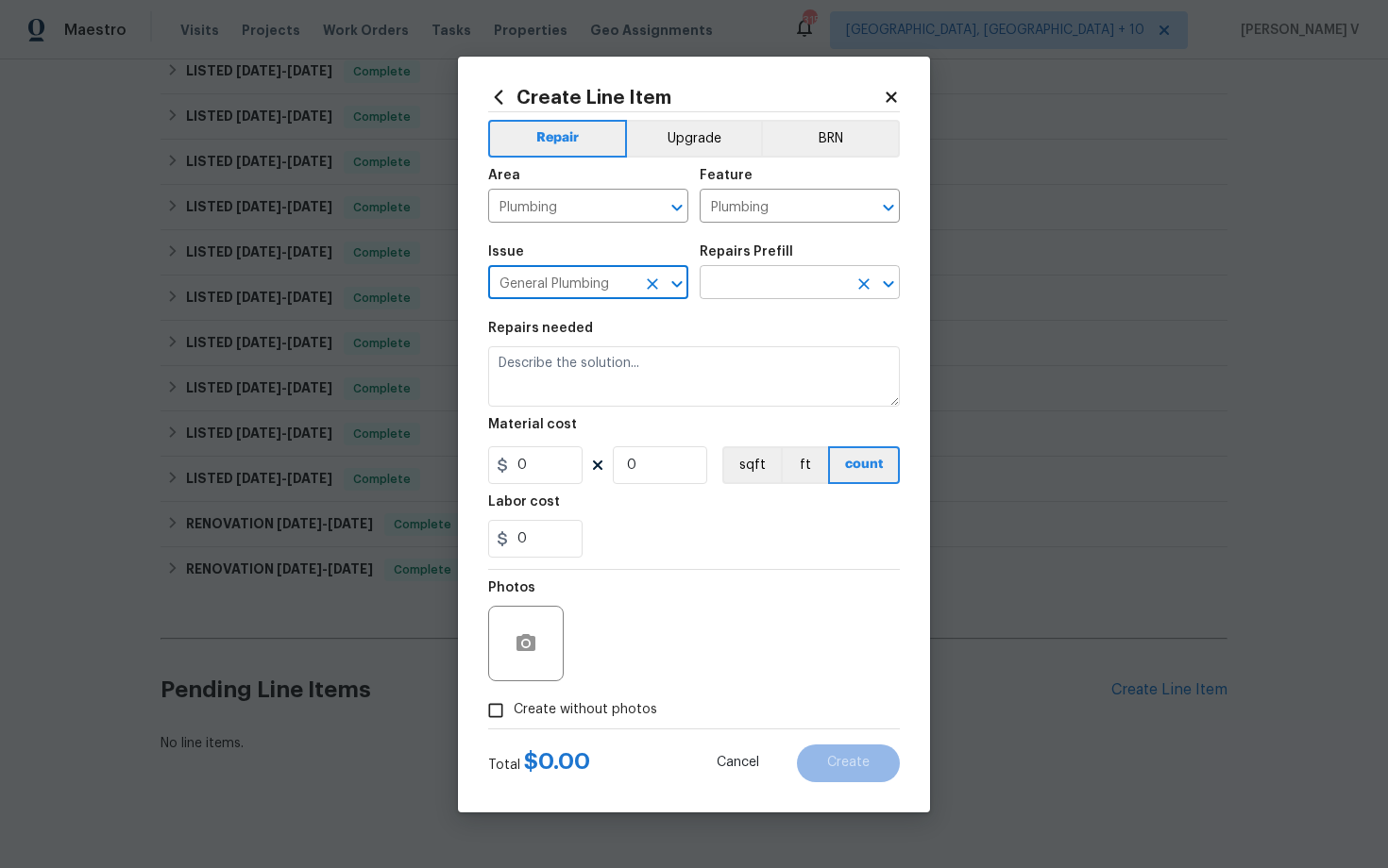
type input "General Plumbing"
click at [828, 286] on input "text" at bounding box center [773, 284] width 147 height 29
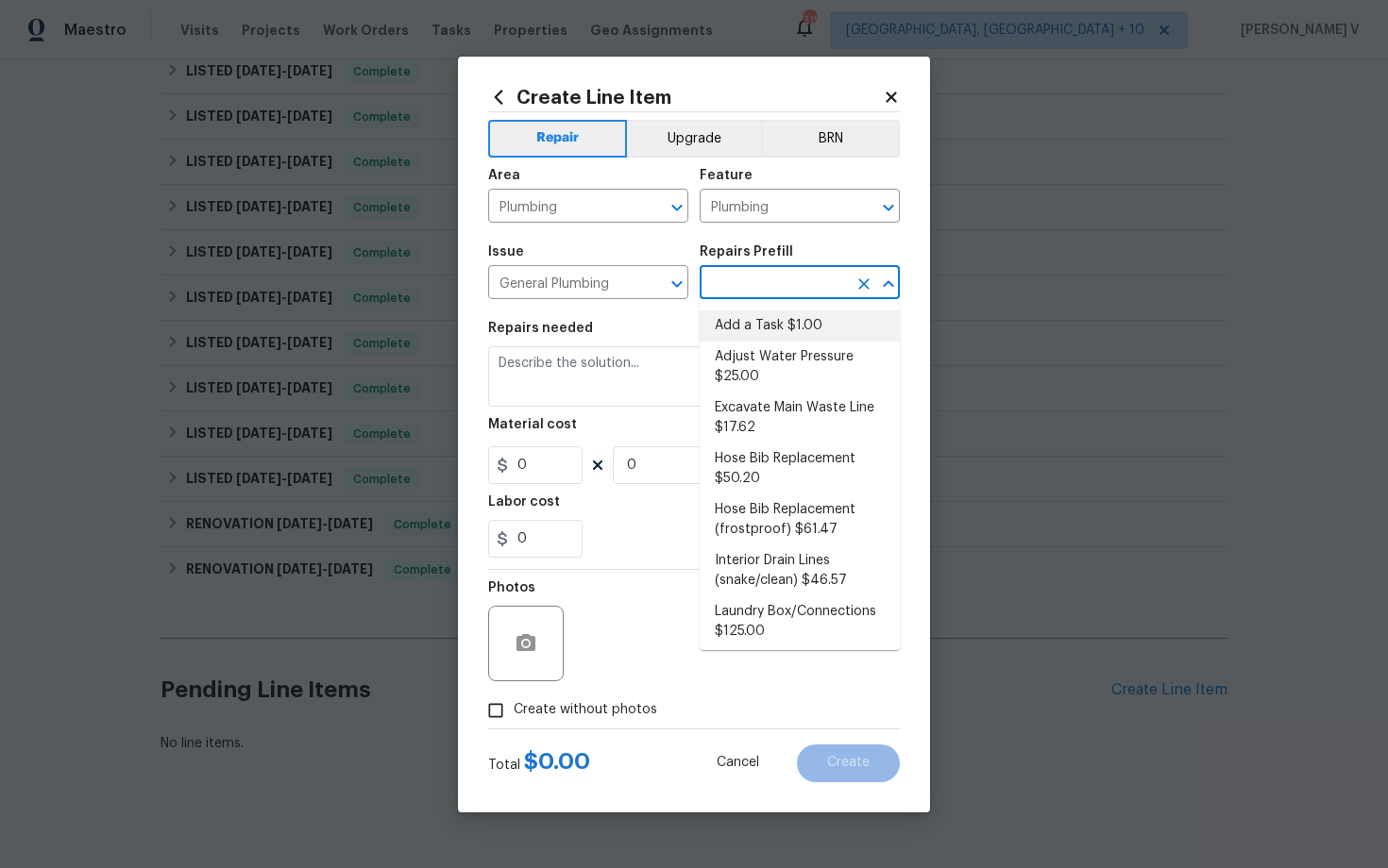
click at [747, 335] on li "Add a Task $1.00" at bounding box center [799, 326] width 200 height 31
type input "Add a Task $1.00"
type textarea "HPM to detail"
type input "1"
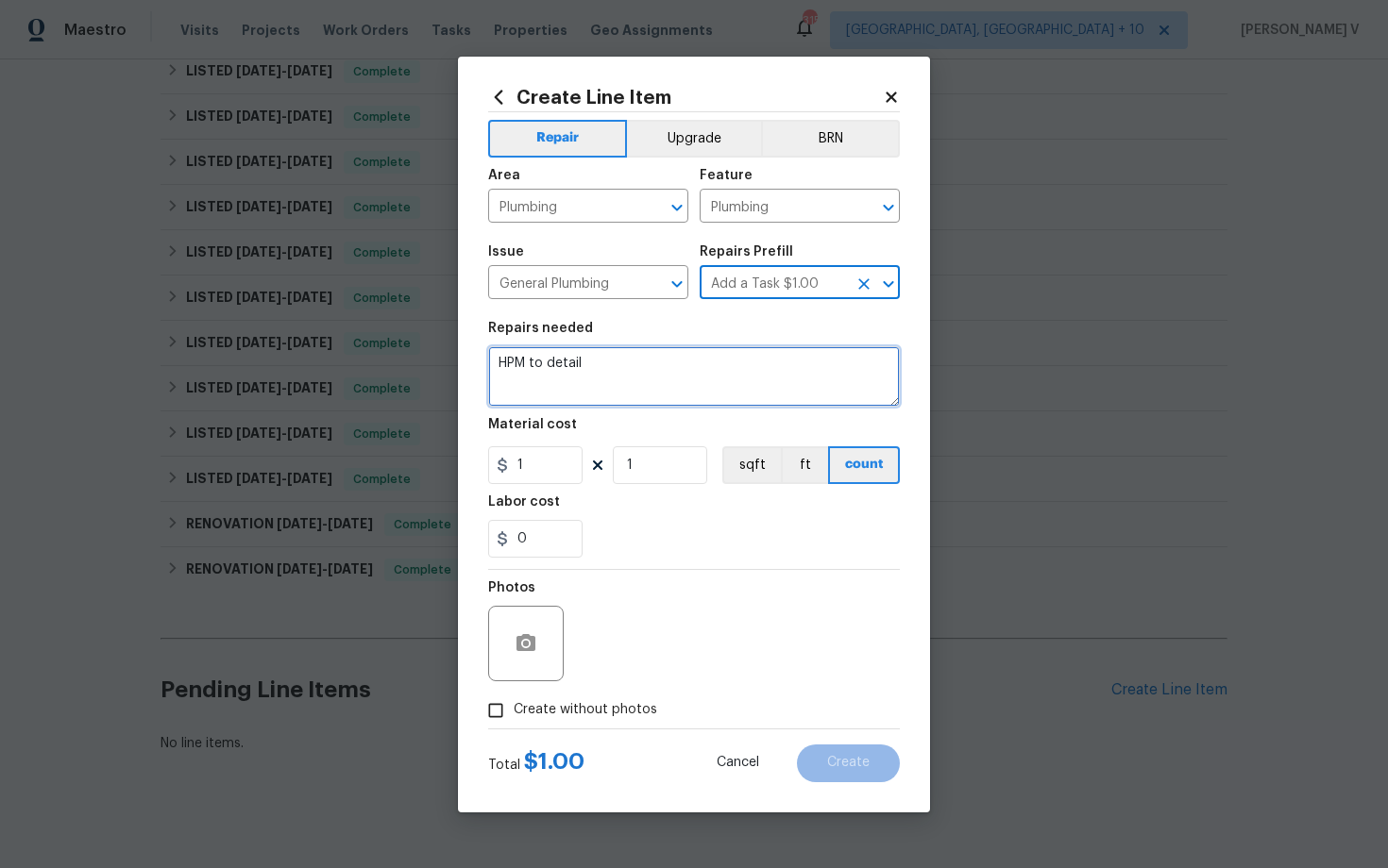
click at [674, 363] on textarea "HPM to detail" at bounding box center [694, 376] width 411 height 61
paste textarea "Feedback received the toilet tank water is discolored/brown. Please investigate…"
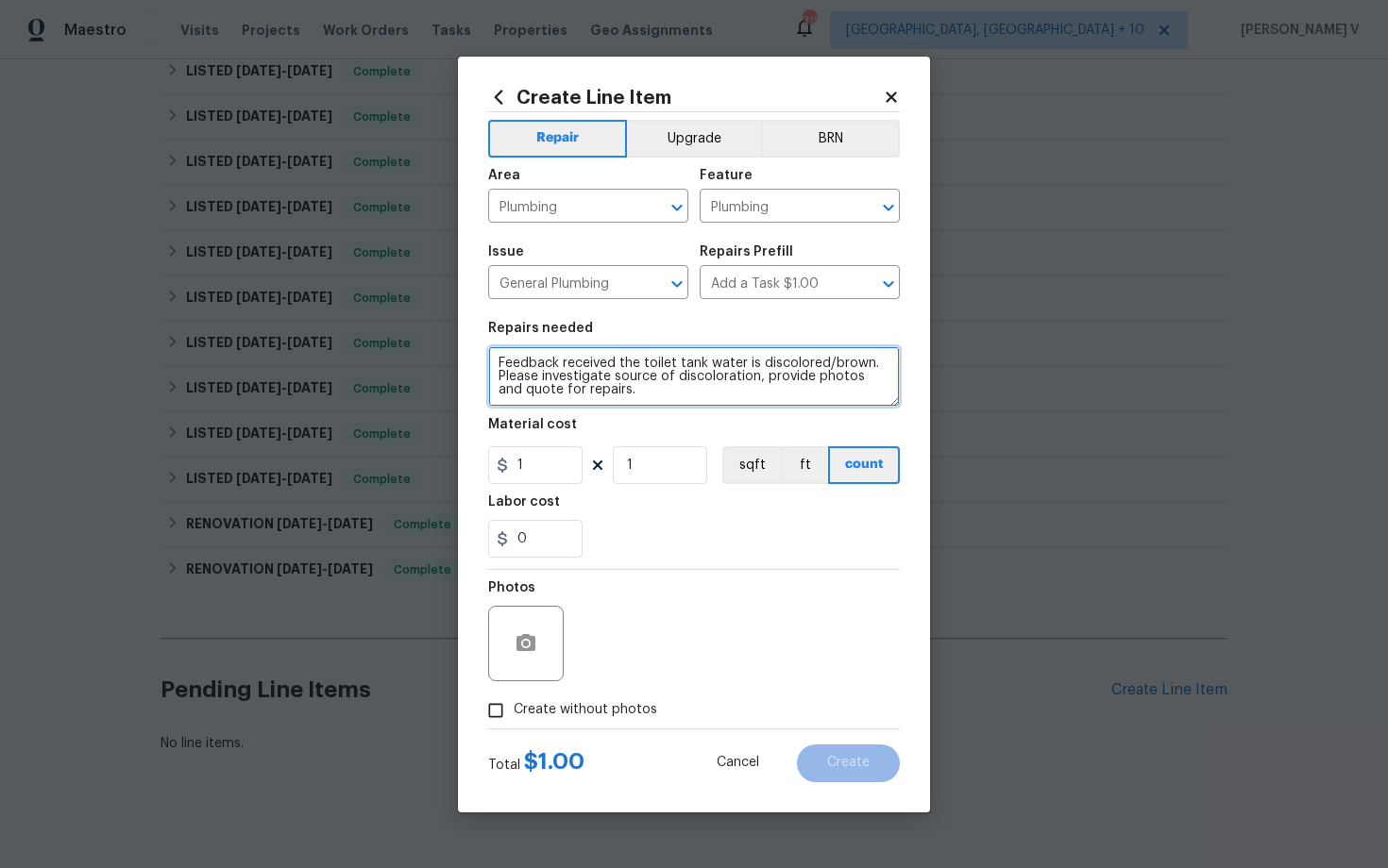
scroll to position [0, 0]
type textarea "Feedback received the toilet tank water is discolored/brown. Please investigate…"
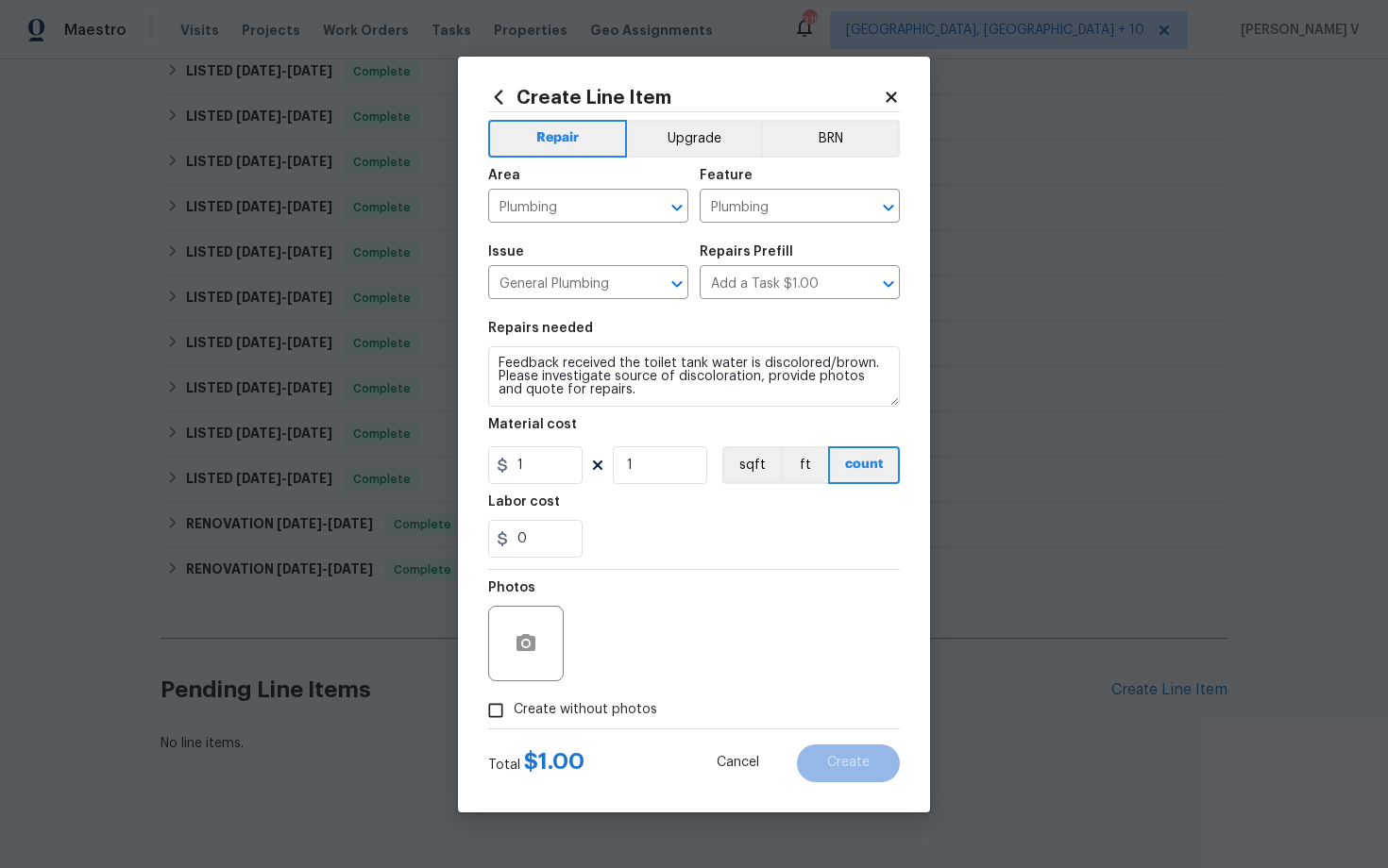
click at [549, 442] on div "Material cost" at bounding box center [694, 430] width 411 height 25
click at [540, 458] on input "1" at bounding box center [535, 466] width 94 height 38
type input "75"
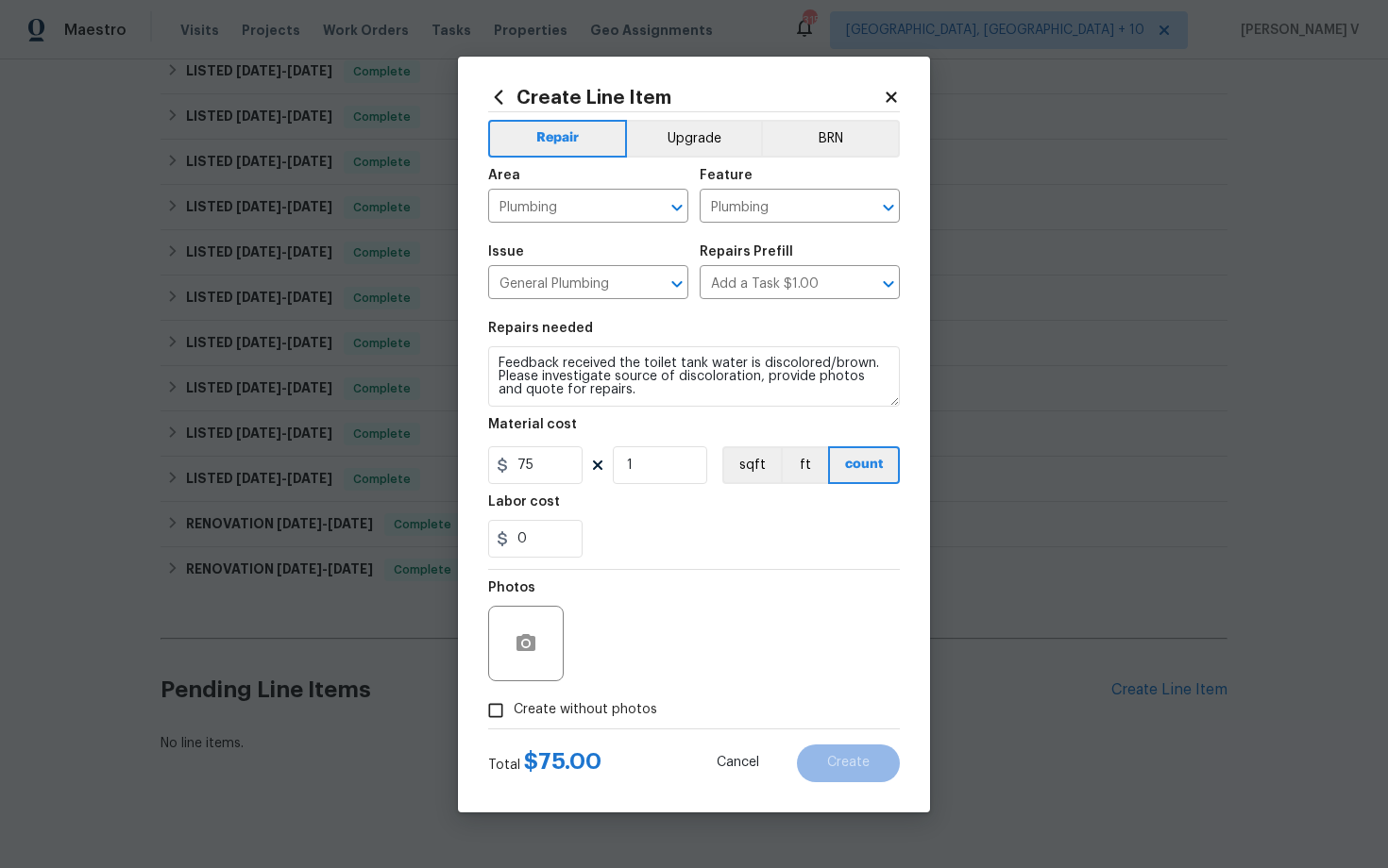
click at [507, 696] on input "Create without photos" at bounding box center [496, 711] width 36 height 36
checkbox input "true"
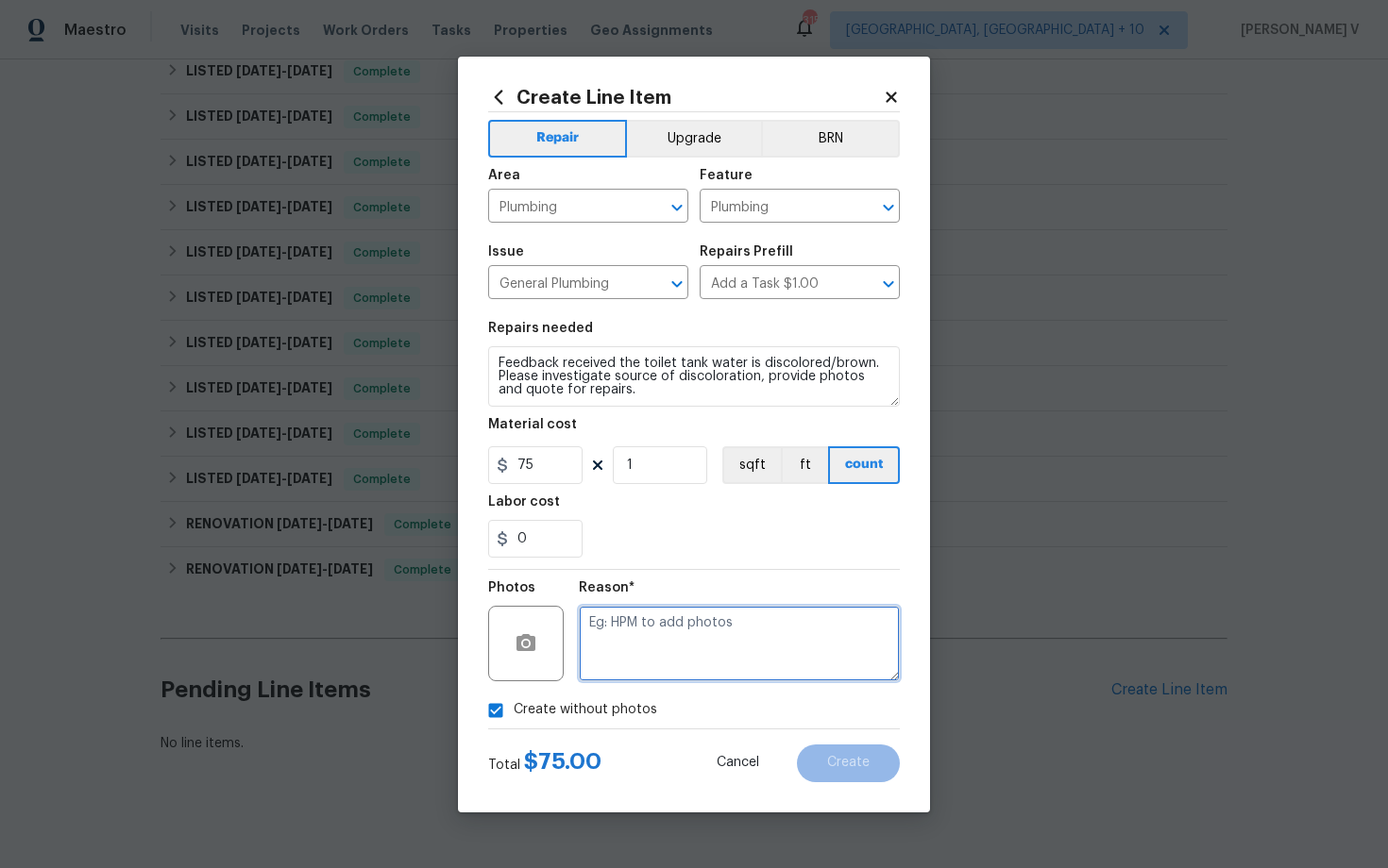
click at [730, 608] on textarea at bounding box center [739, 644] width 321 height 75
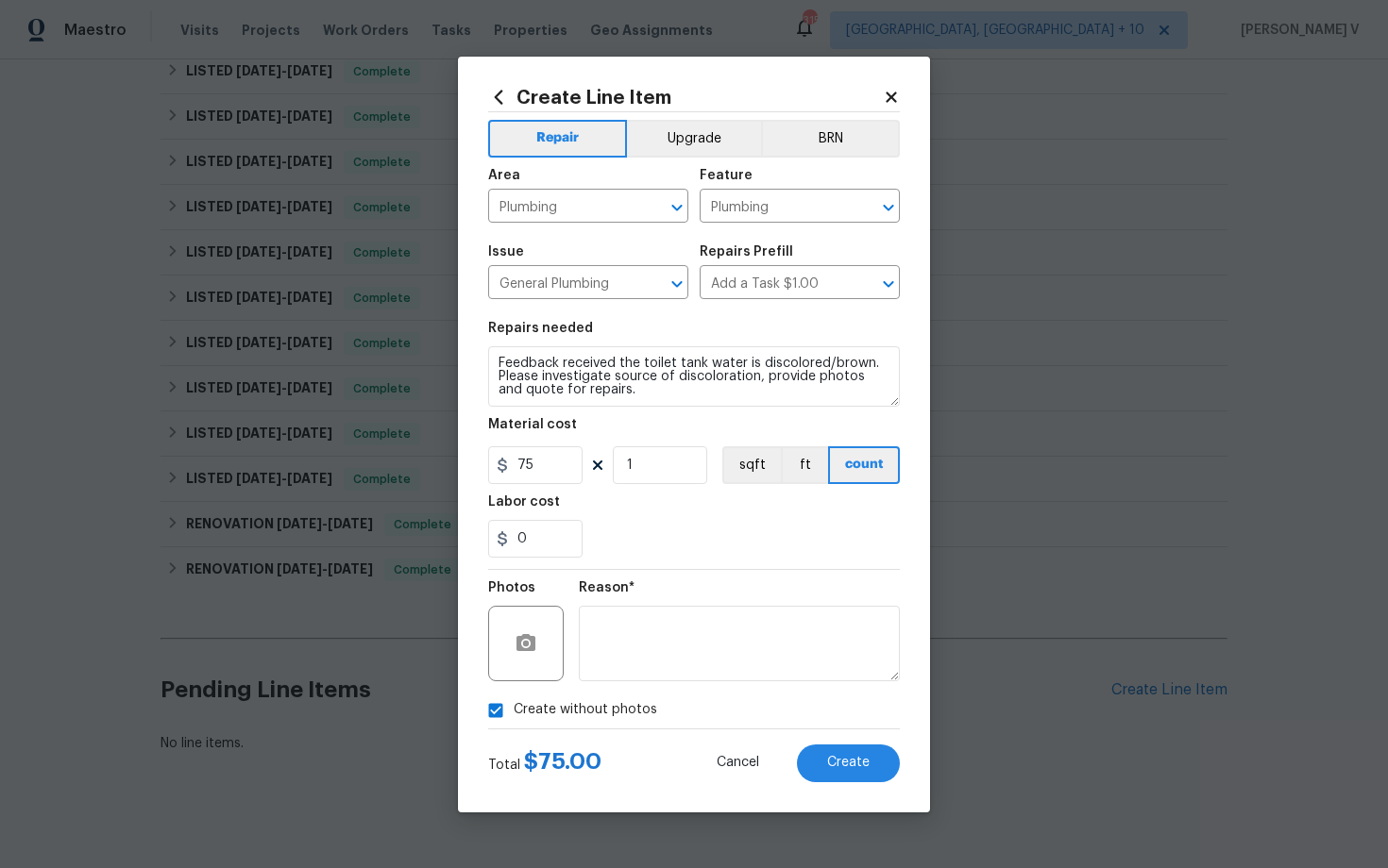
click at [833, 743] on div "Total $ 75.00 Cancel Create" at bounding box center [694, 756] width 411 height 53
click at [836, 756] on span "Create" at bounding box center [848, 763] width 43 height 14
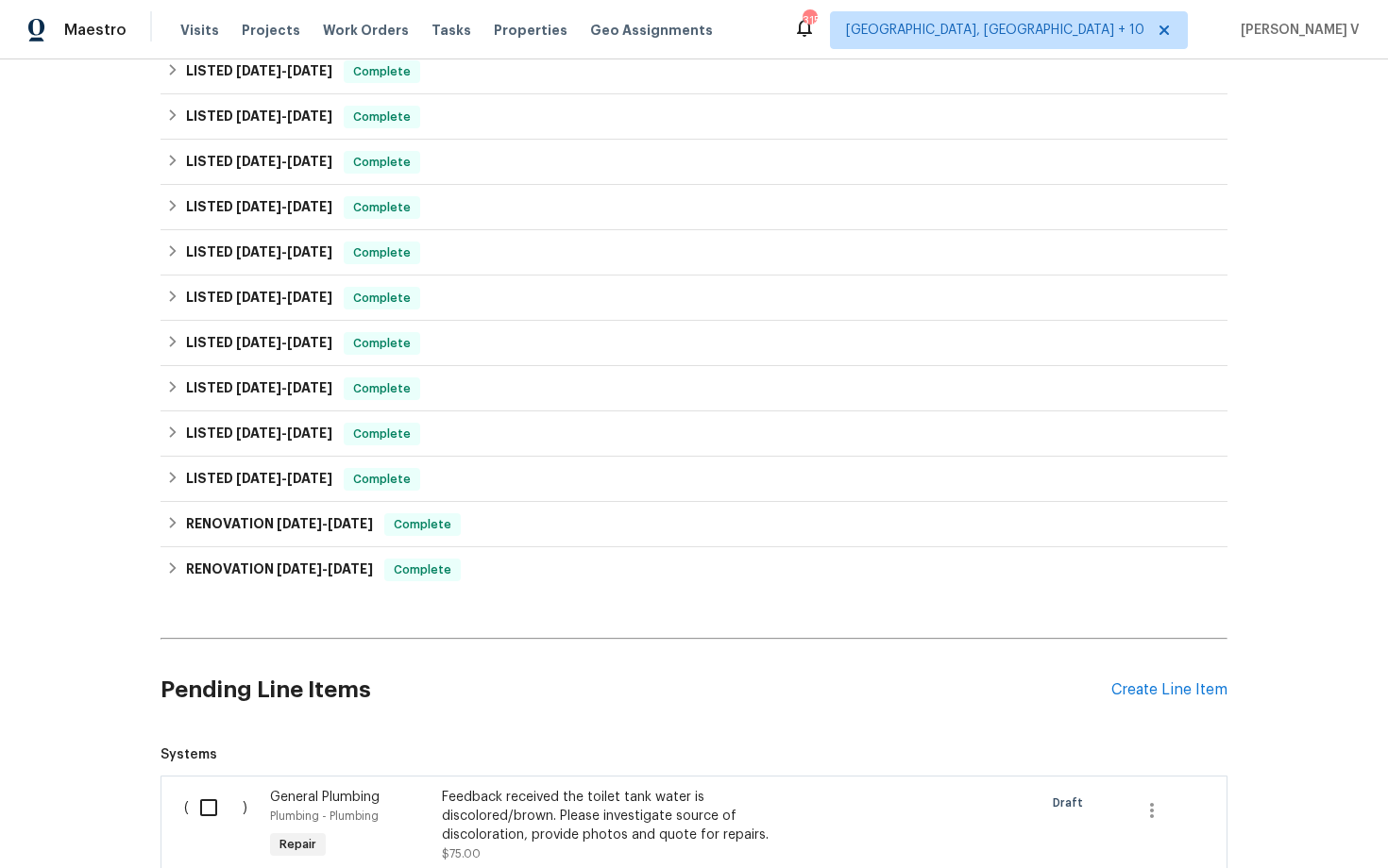
scroll to position [1233, 0]
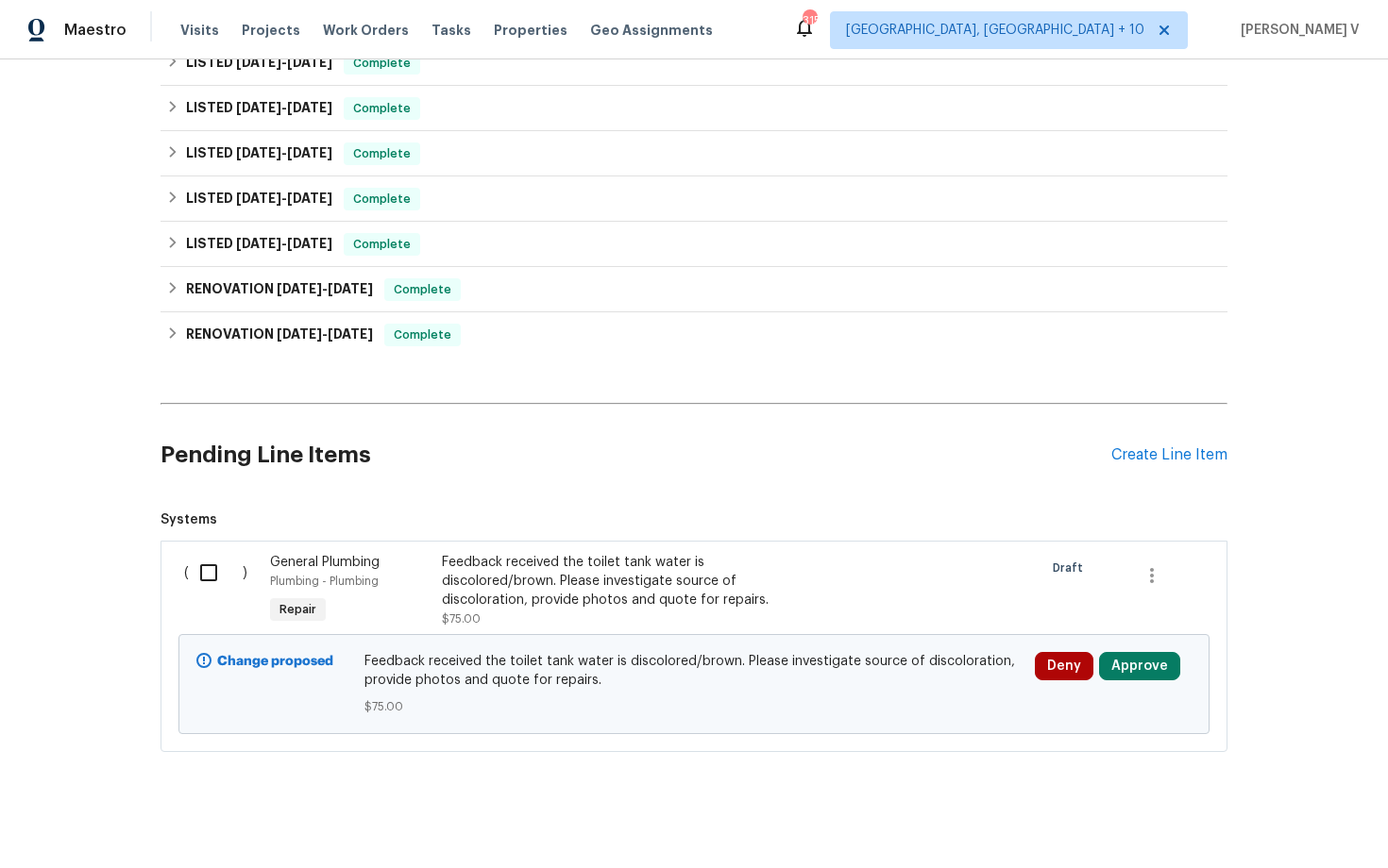
click at [567, 588] on div "Feedback received the toilet tank water is discolored/brown. Please investigate…" at bounding box center [608, 581] width 333 height 57
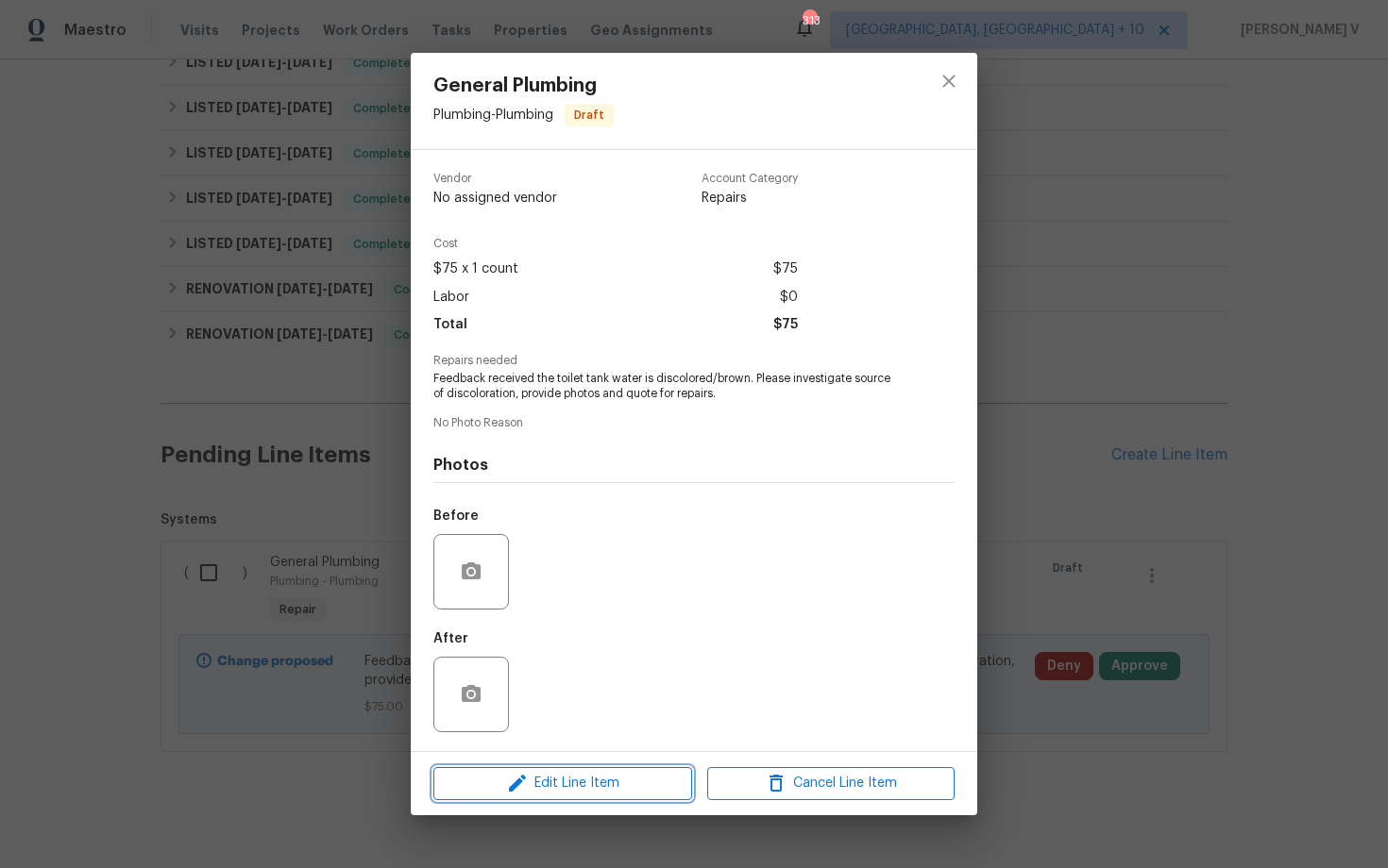
click at [496, 794] on span "Edit Line Item" at bounding box center [562, 784] width 247 height 24
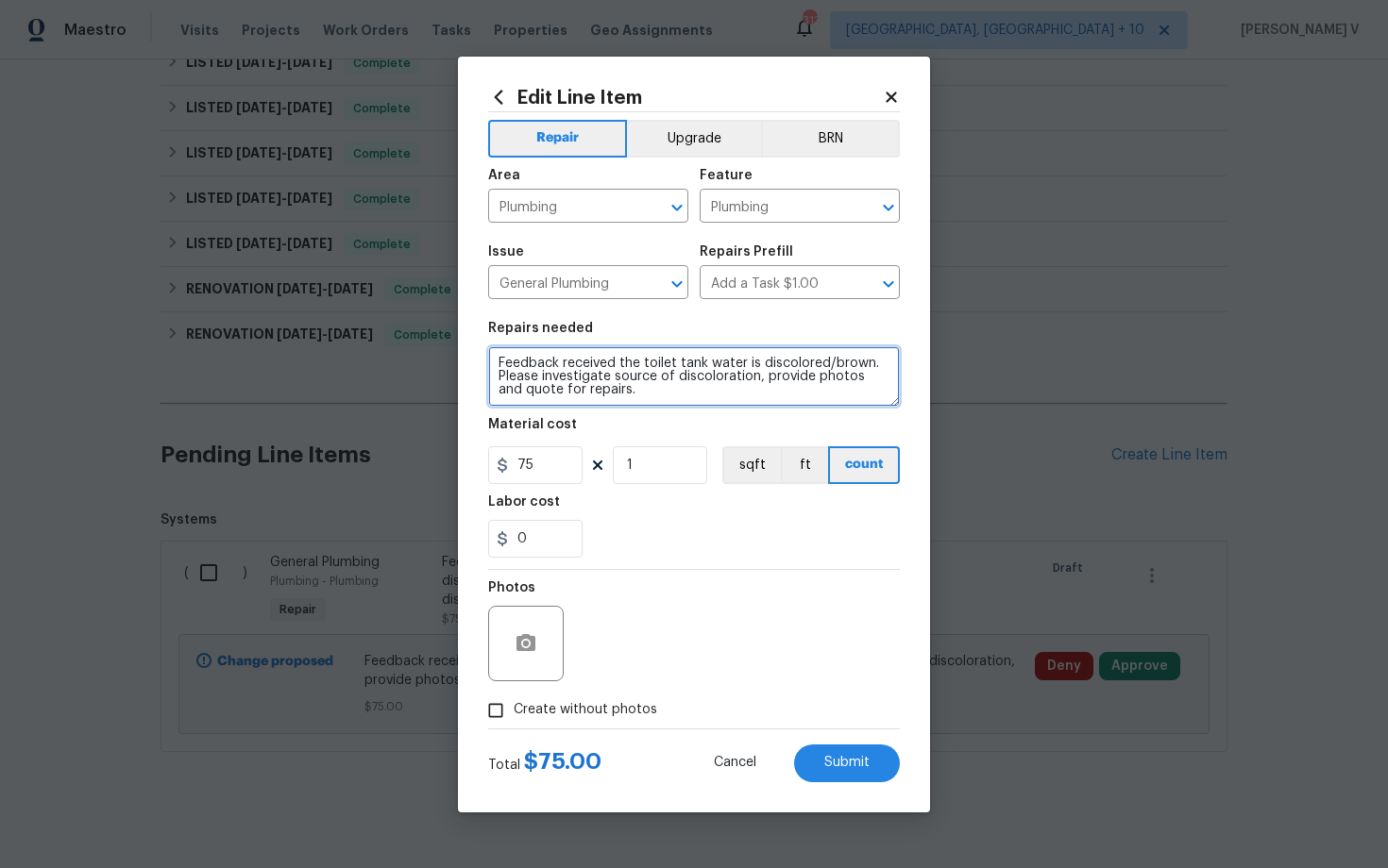
click at [498, 362] on textarea "Feedback received the toilet tank water is discolored/brown. Please investigate…" at bounding box center [694, 376] width 411 height 61
type textarea "#Resale. Feedback received the toilet tank water is discolored/brown. Please in…"
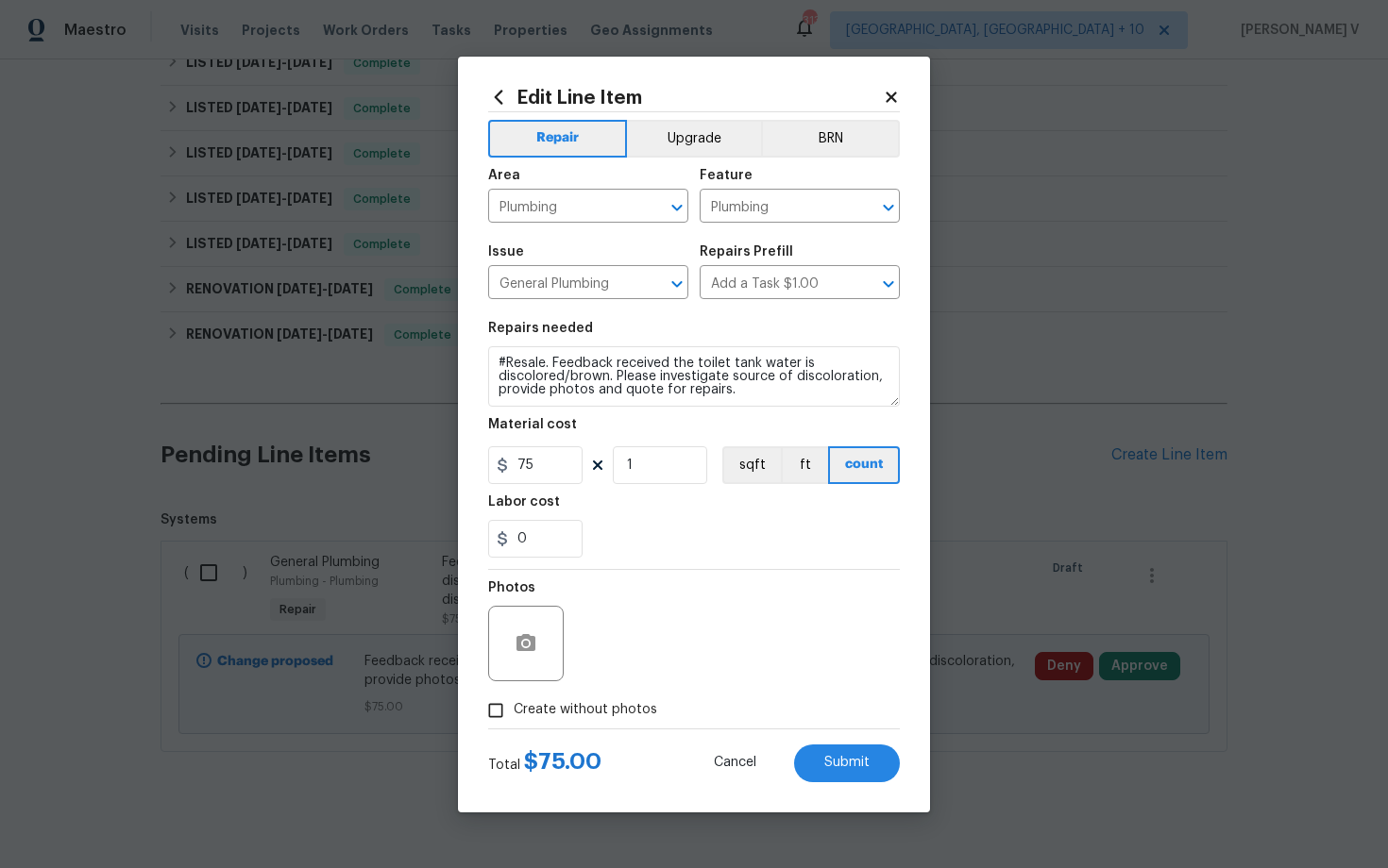
click at [505, 720] on input "Create without photos" at bounding box center [496, 711] width 36 height 36
checkbox input "true"
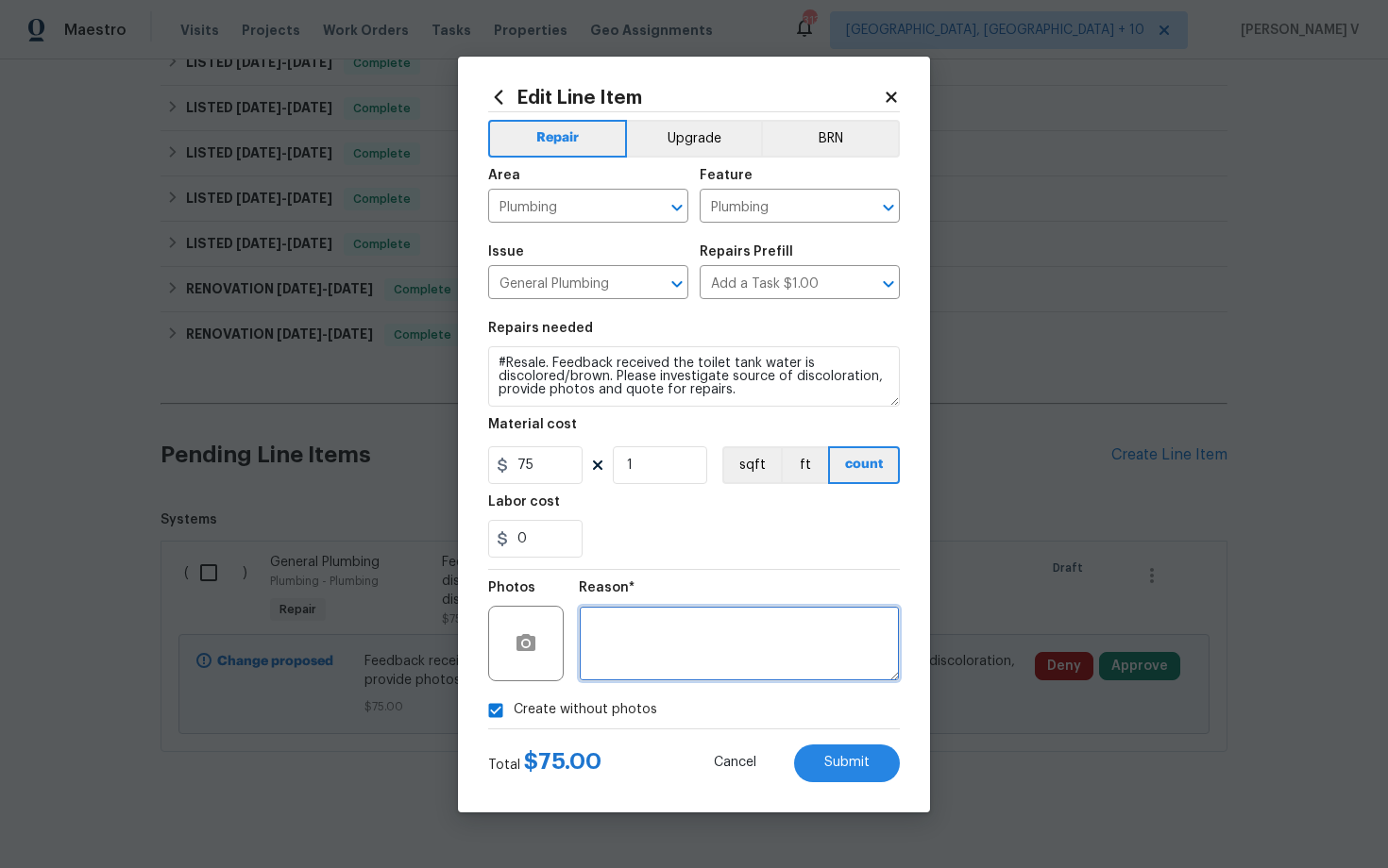
click at [665, 661] on textarea at bounding box center [739, 644] width 321 height 75
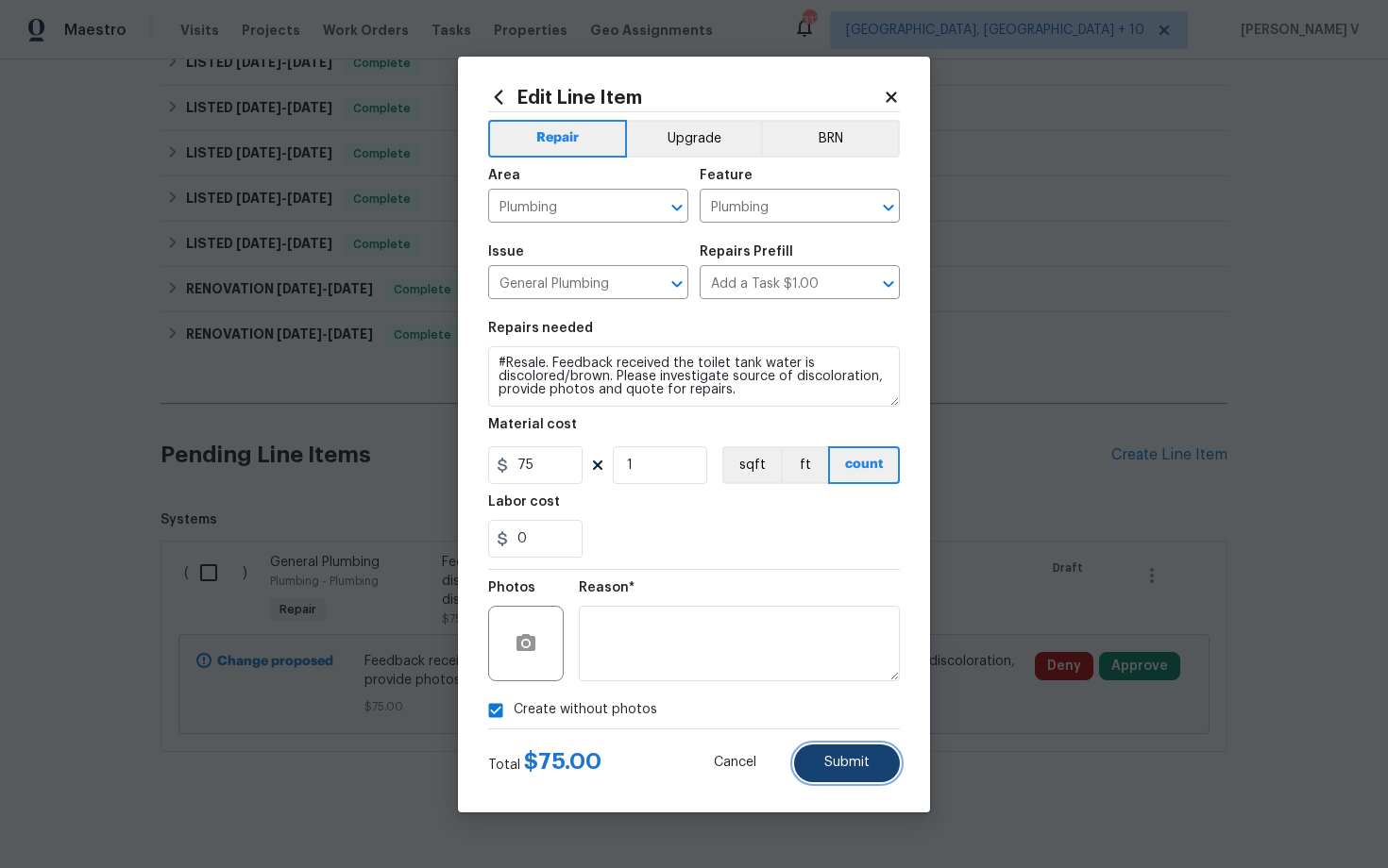
click at [875, 781] on button "Submit" at bounding box center [847, 764] width 105 height 38
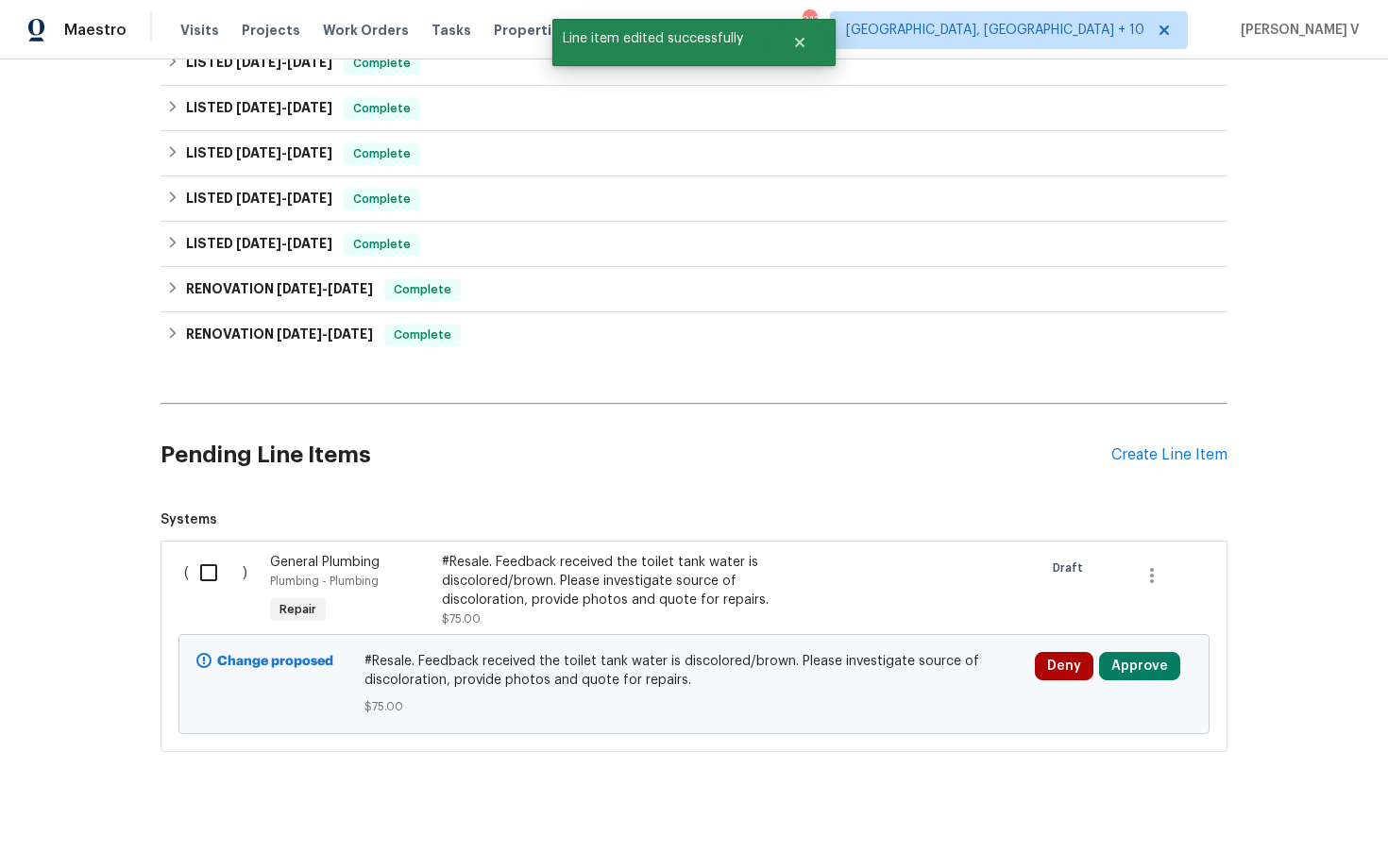
click at [220, 567] on input "checkbox" at bounding box center [216, 573] width 54 height 40
checkbox input "true"
click at [1293, 816] on span "Create Work Order" at bounding box center [1280, 821] width 125 height 24
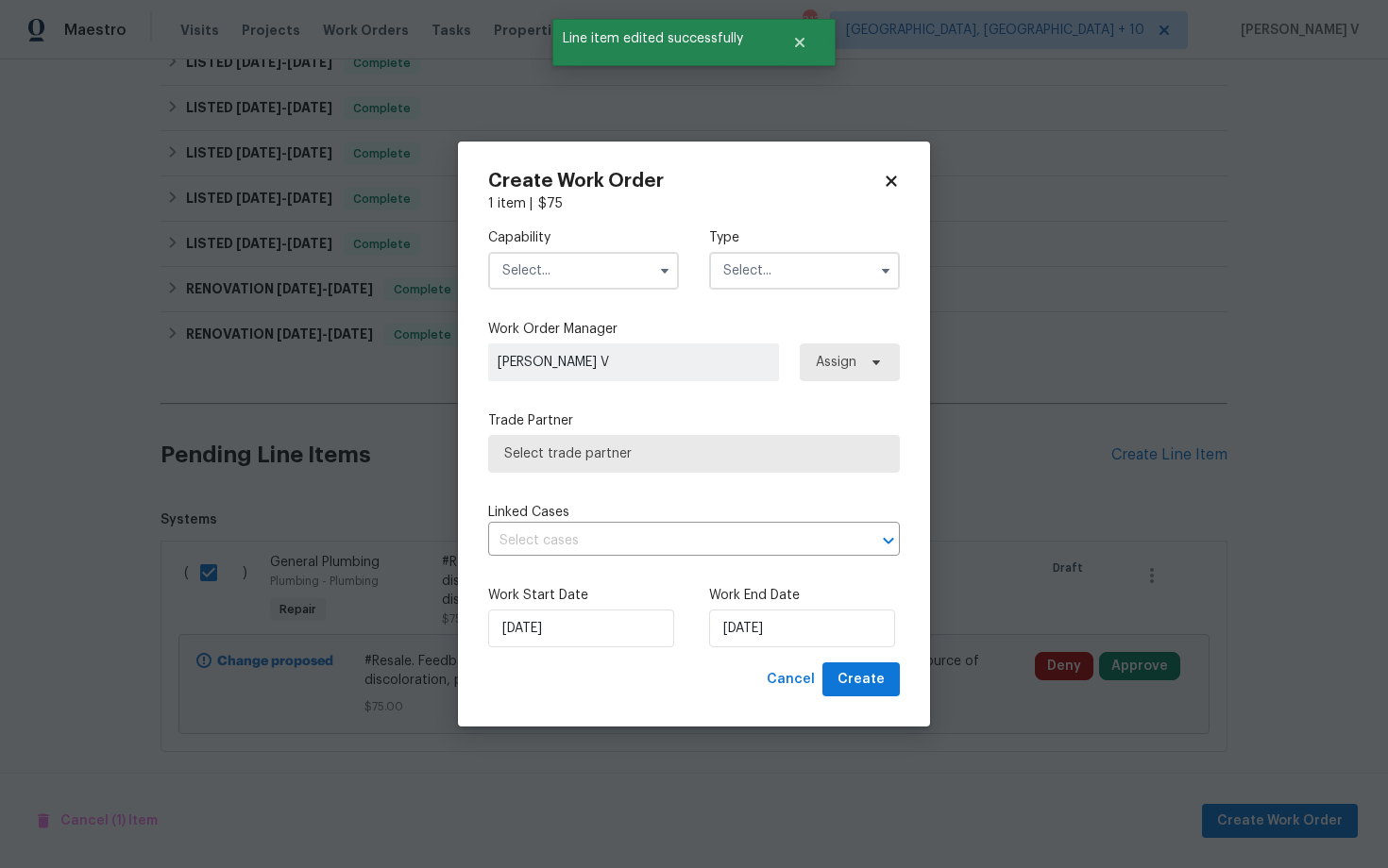
click at [546, 263] on input "text" at bounding box center [583, 271] width 191 height 38
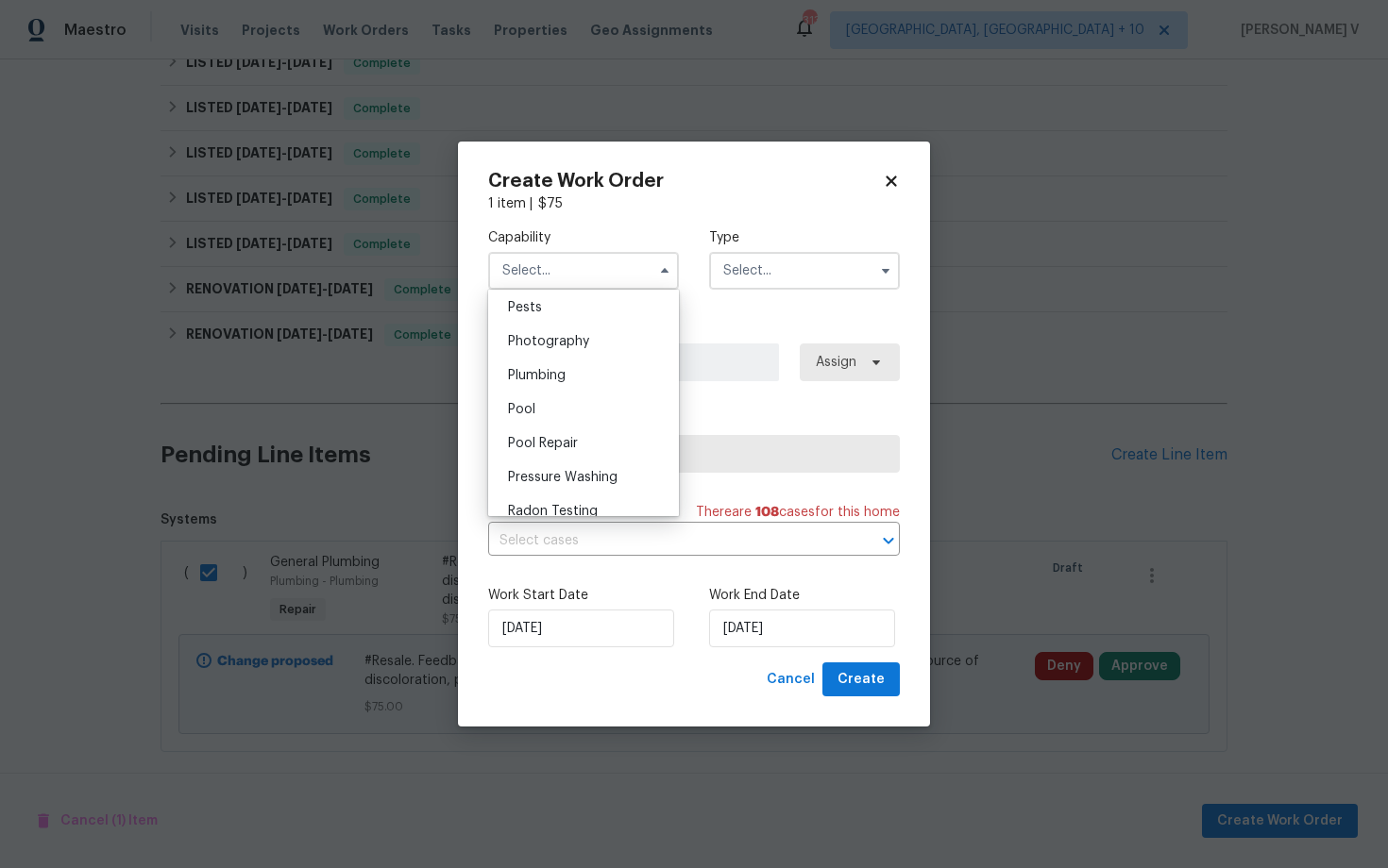
scroll to position [1622, 0]
click at [554, 365] on div "Plumbing" at bounding box center [583, 377] width 181 height 34
type input "Plumbing"
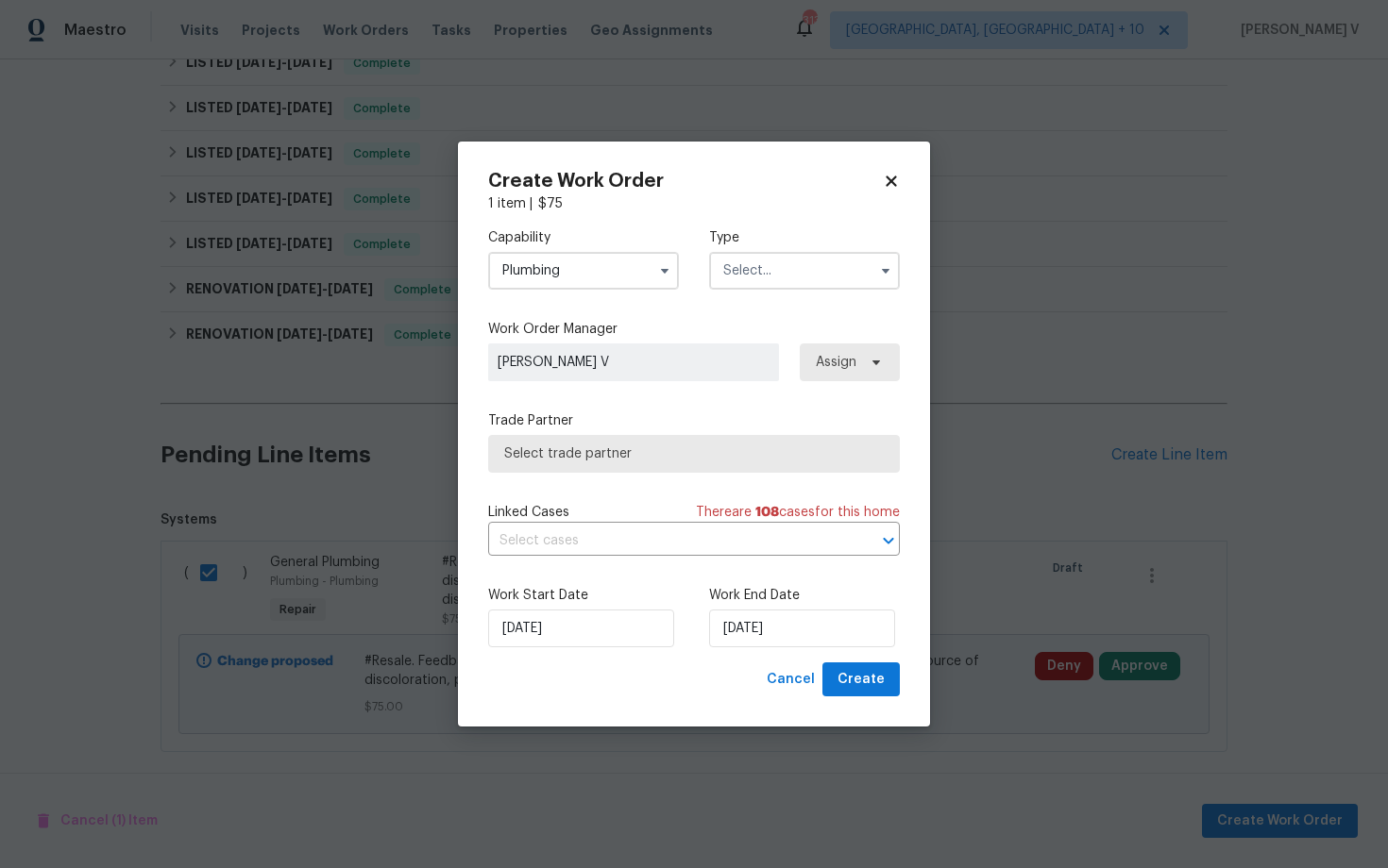
click at [846, 259] on input "text" at bounding box center [805, 271] width 191 height 38
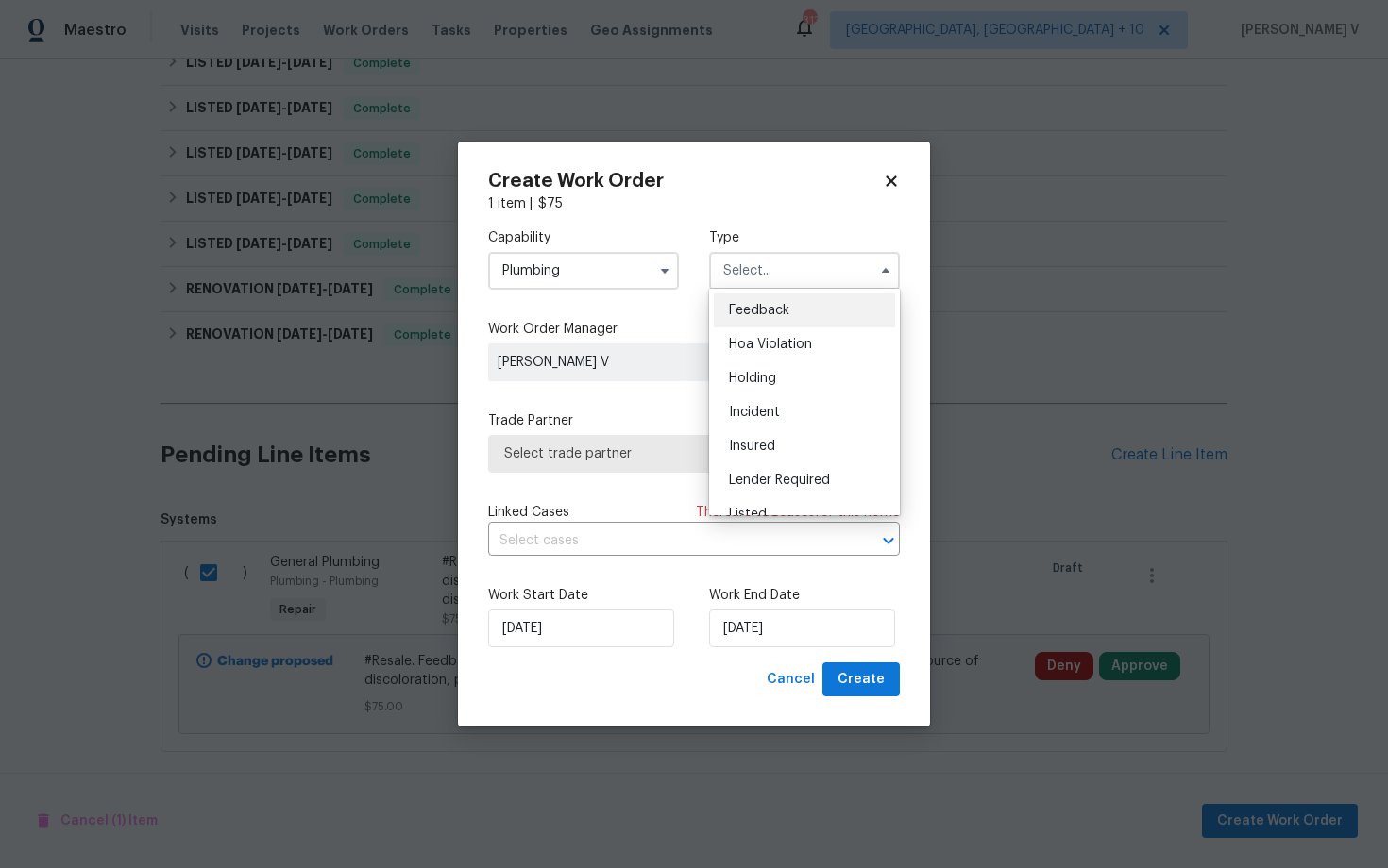
click at [755, 315] on span "Feedback" at bounding box center [759, 310] width 61 height 13
type input "Feedback"
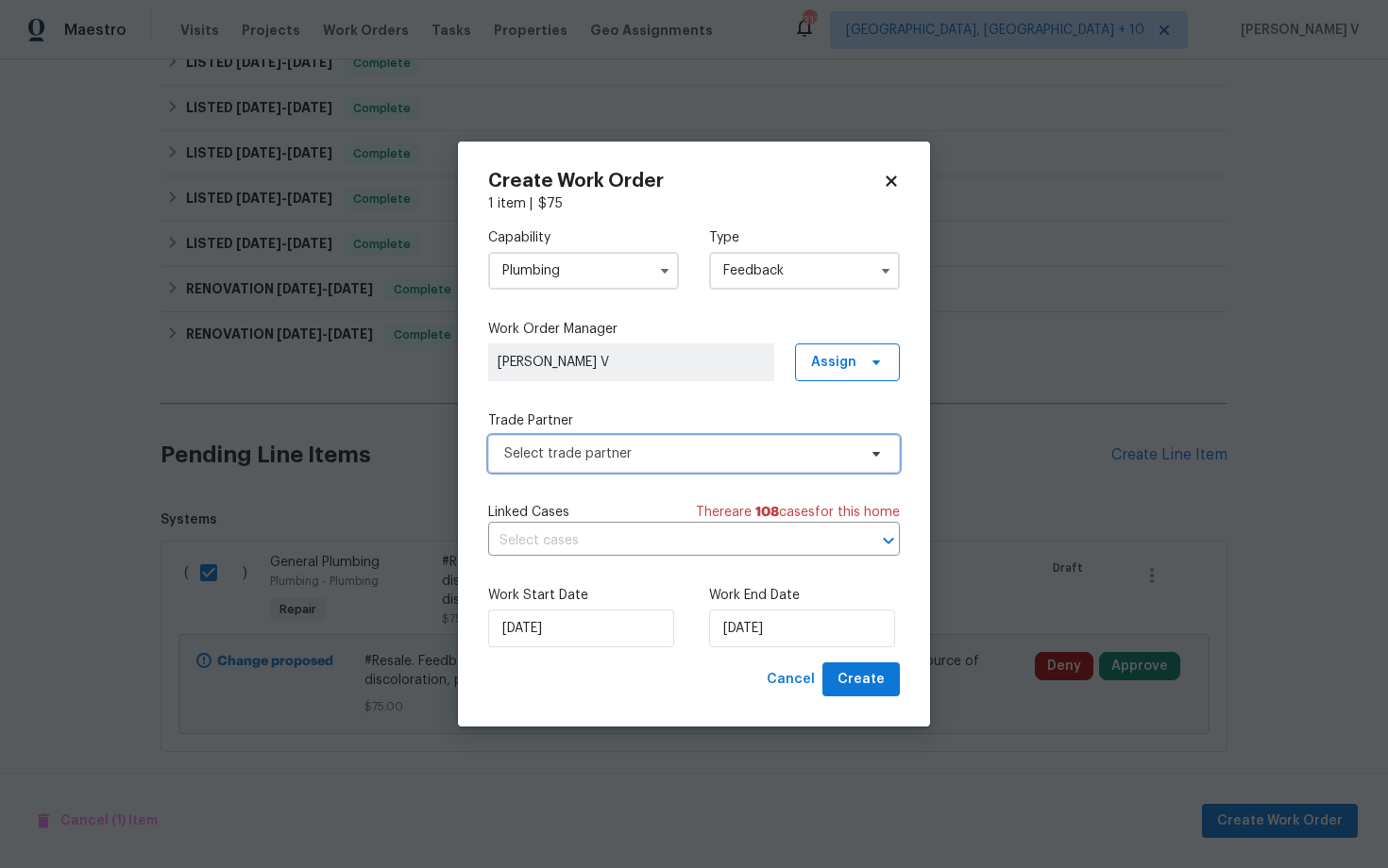
click at [620, 446] on span "Select trade partner" at bounding box center [680, 454] width 352 height 19
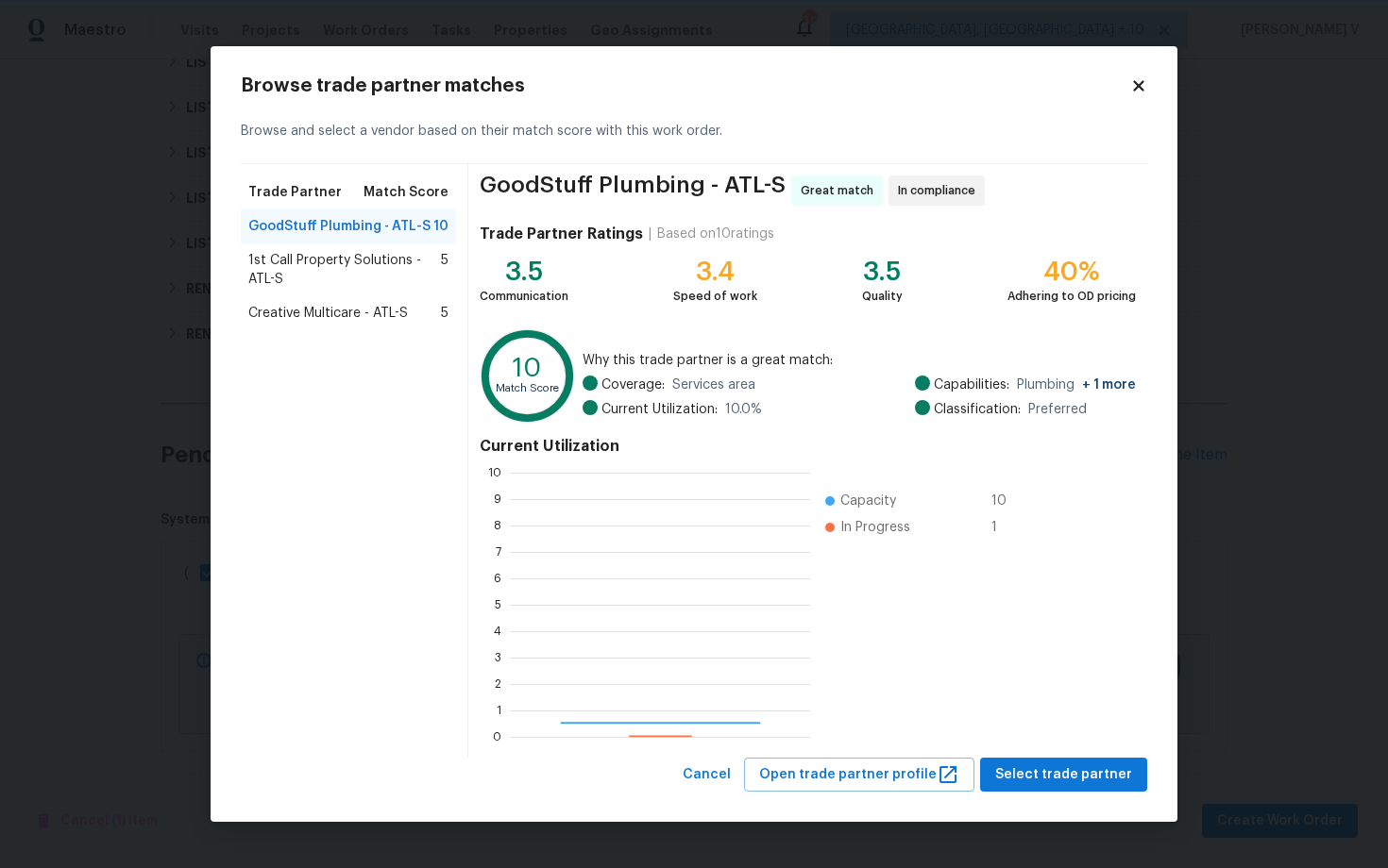
scroll to position [264, 299]
click at [292, 267] on span "1st Call Property Solutions - ATL-S" at bounding box center [345, 270] width 193 height 38
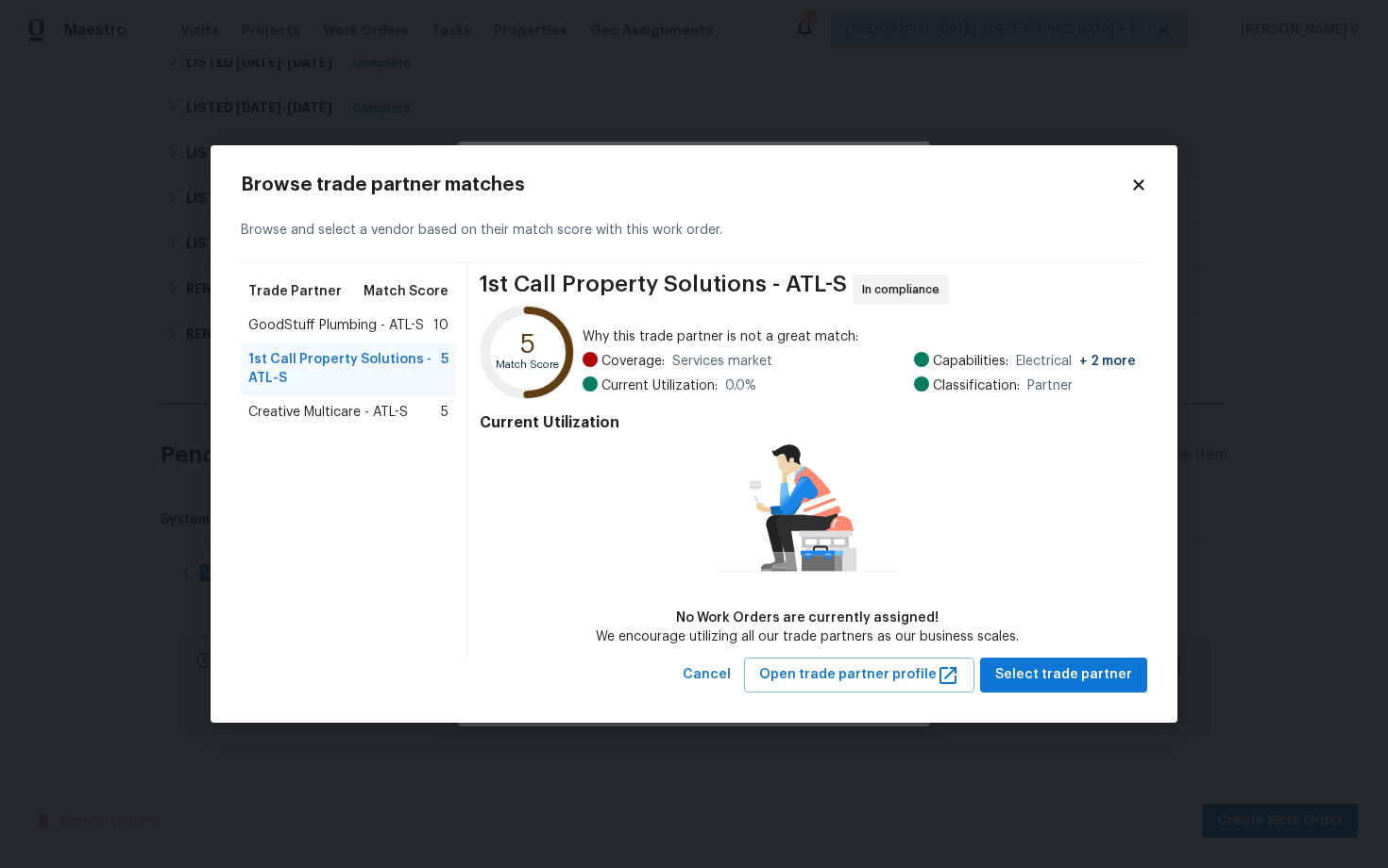
click at [292, 404] on span "Creative Multicare - ATL-S" at bounding box center [328, 412] width 160 height 19
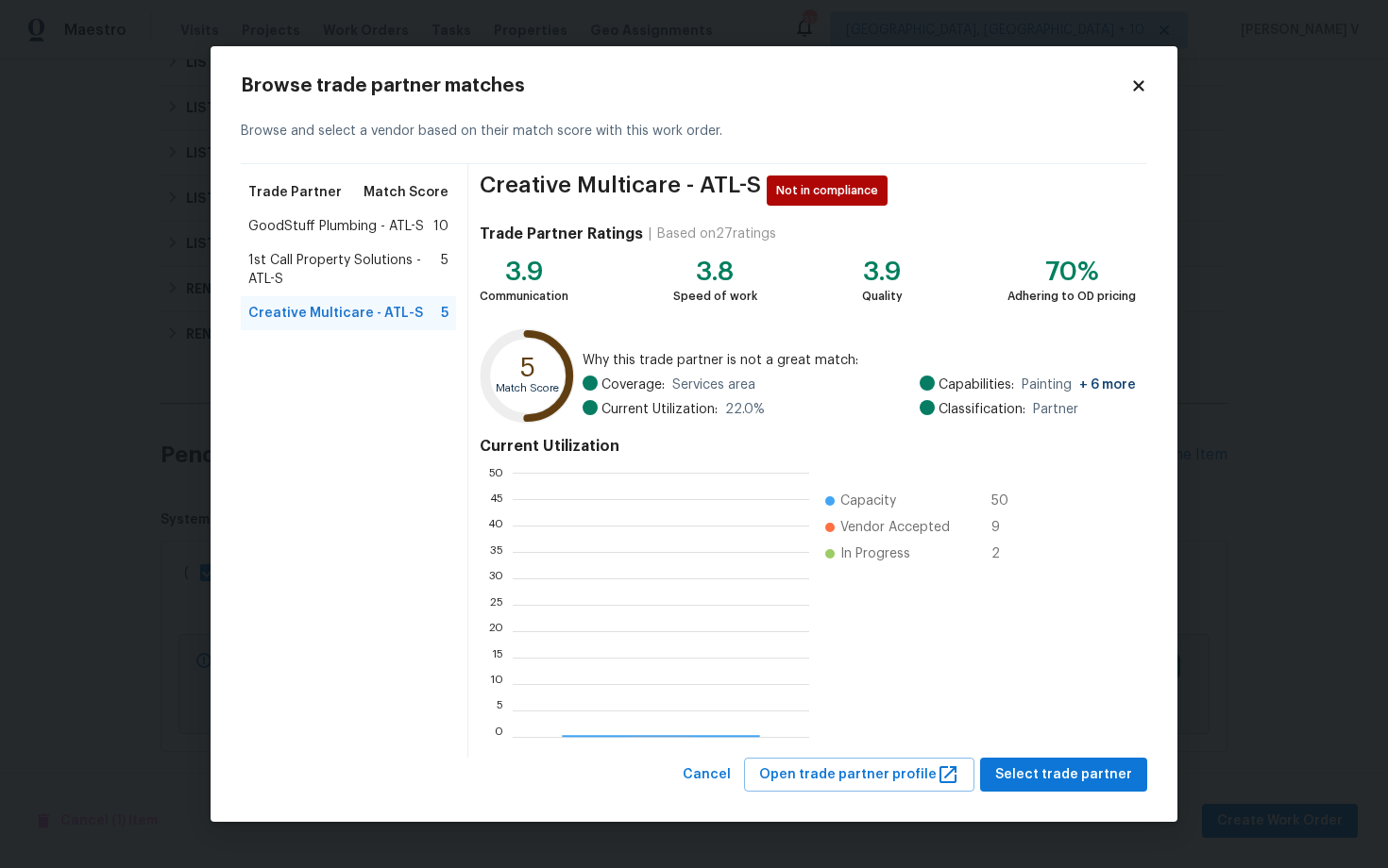
scroll to position [264, 296]
click at [374, 253] on span "1st Call Property Solutions - ATL-S" at bounding box center [345, 270] width 193 height 38
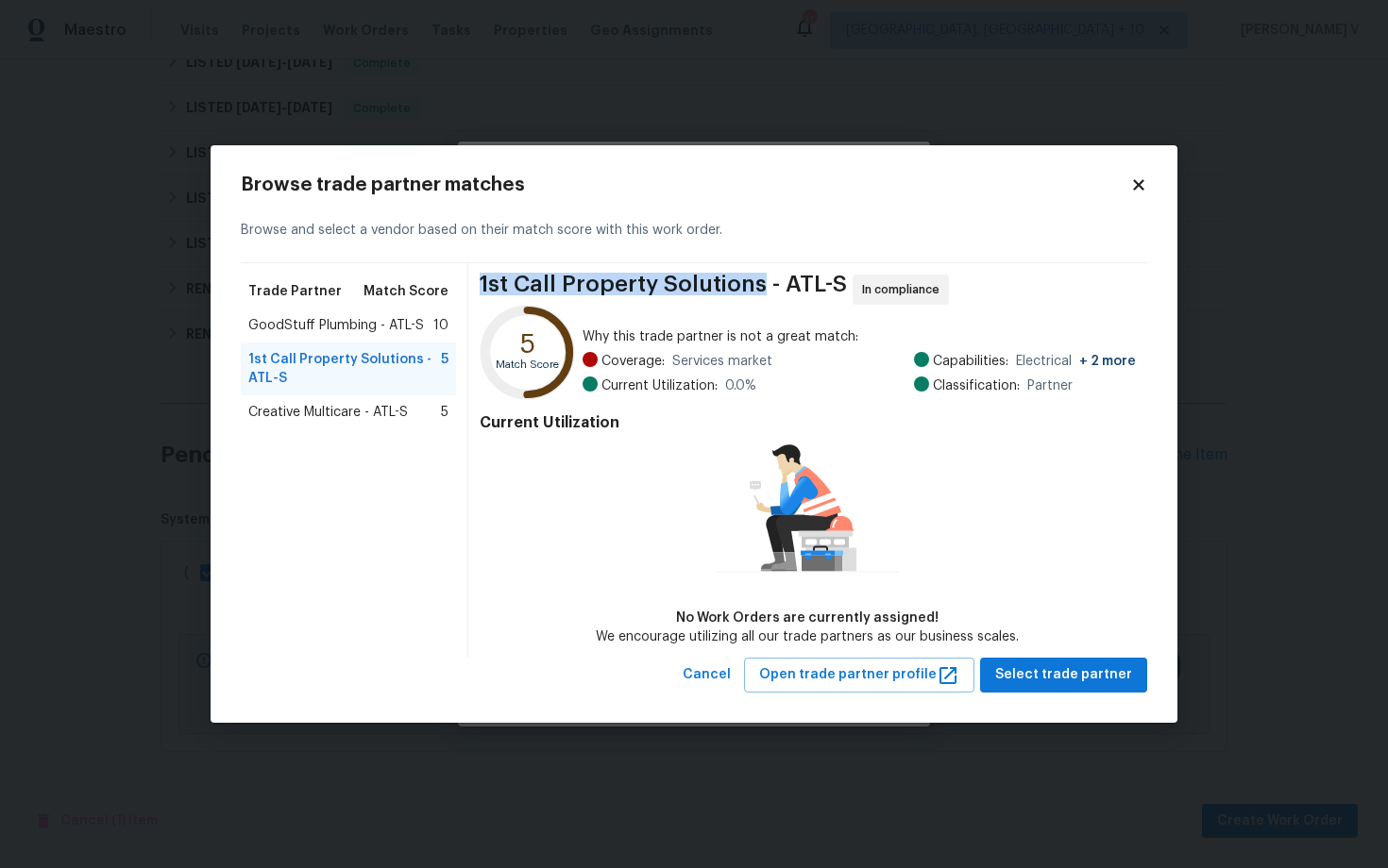
drag, startPoint x: 479, startPoint y: 282, endPoint x: 762, endPoint y: 290, distance: 283.1
click at [762, 290] on span "1st Call Property Solutions - ATL-S" at bounding box center [664, 290] width 368 height 30
copy span "1st Call Property Solutions"
click at [1108, 678] on span "Select trade partner" at bounding box center [1064, 675] width 137 height 24
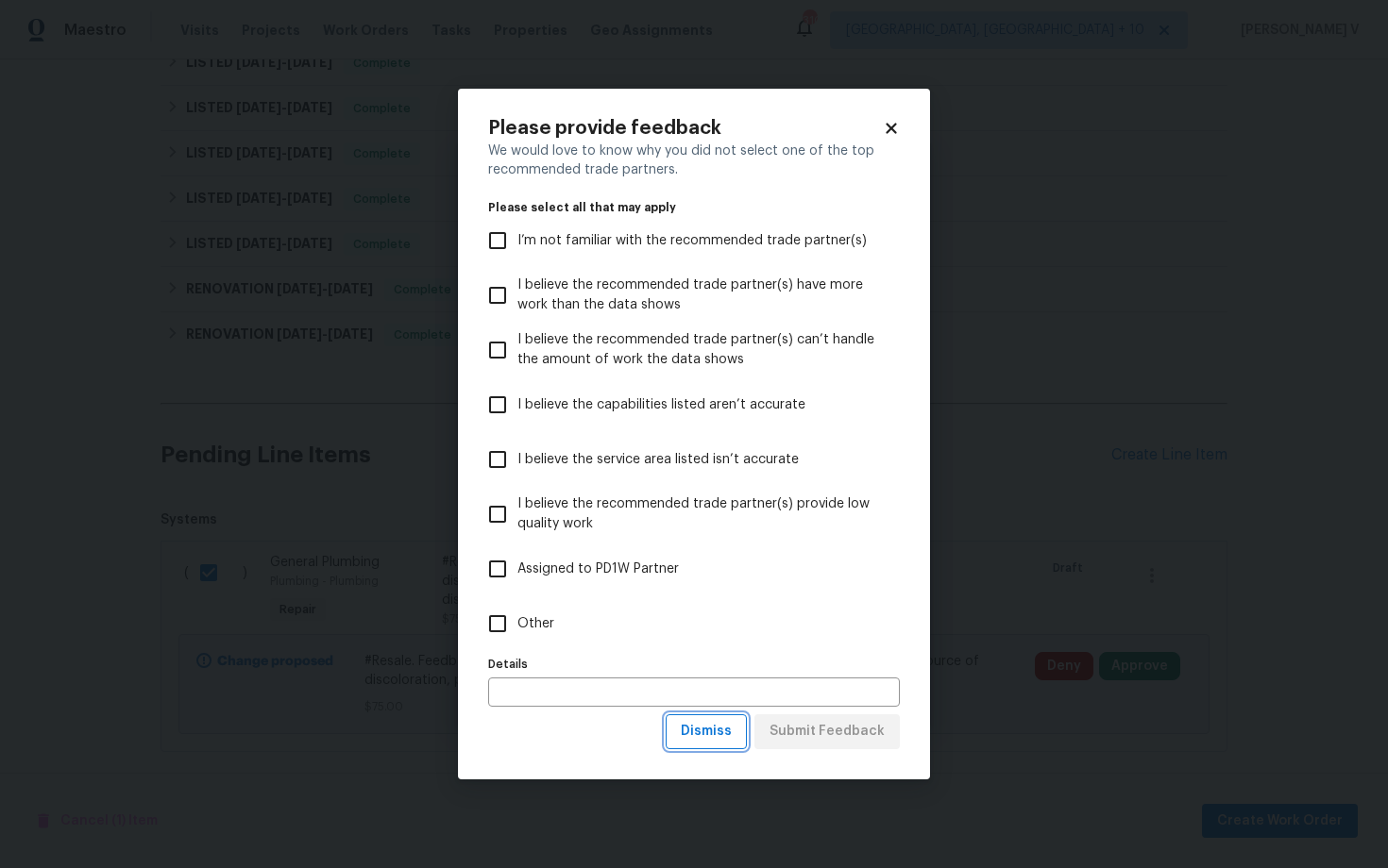
click at [708, 739] on span "Dismiss" at bounding box center [705, 732] width 51 height 24
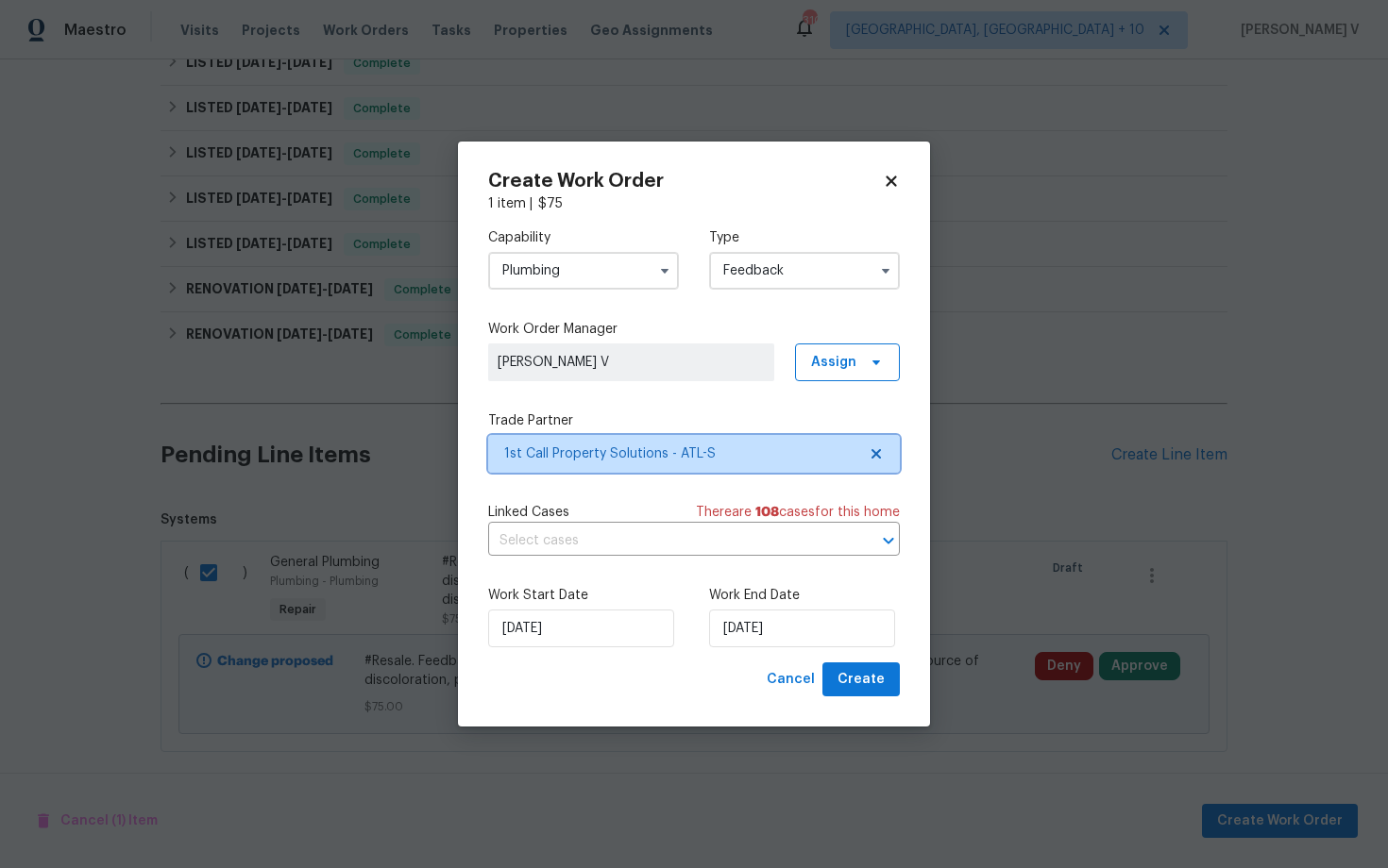
click at [713, 464] on span "1st Call Property Solutions - ATL-S" at bounding box center [694, 454] width 411 height 38
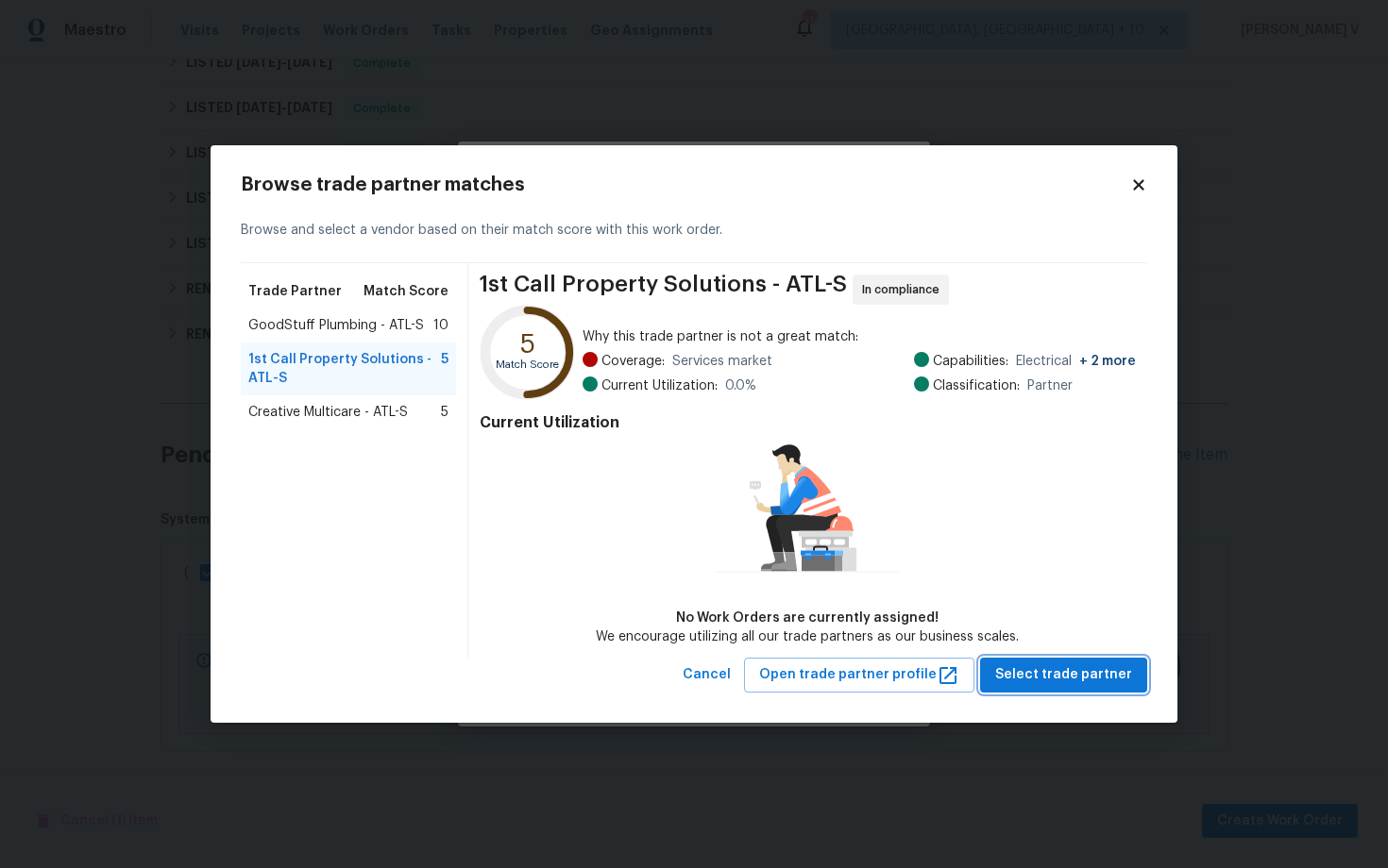
click at [1084, 676] on span "Select trade partner" at bounding box center [1064, 675] width 137 height 24
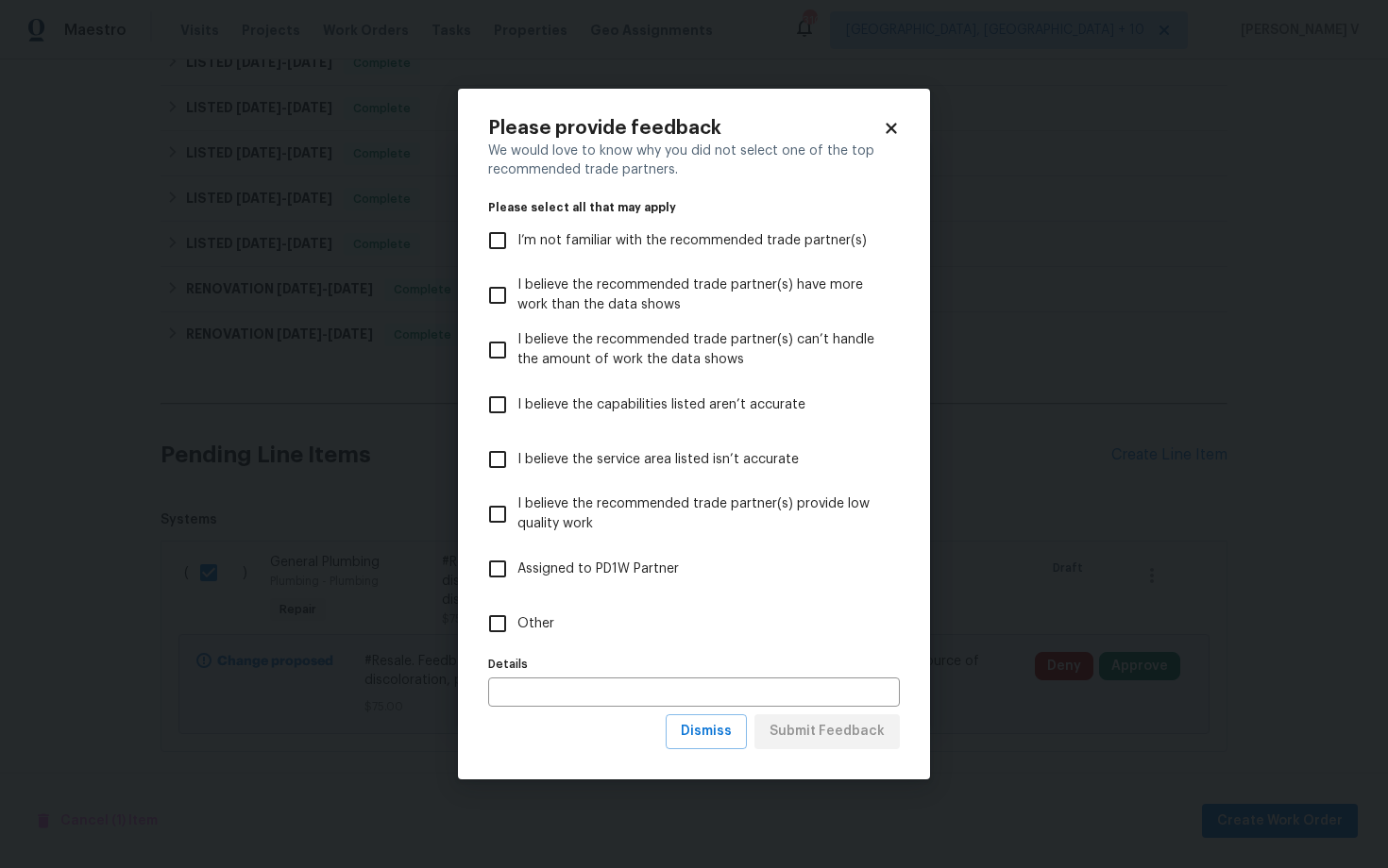
click at [530, 642] on label "Other" at bounding box center [682, 624] width 407 height 55
click at [518, 642] on input "Other" at bounding box center [498, 624] width 40 height 40
checkbox input "true"
click at [790, 743] on span "Submit Feedback" at bounding box center [828, 732] width 115 height 24
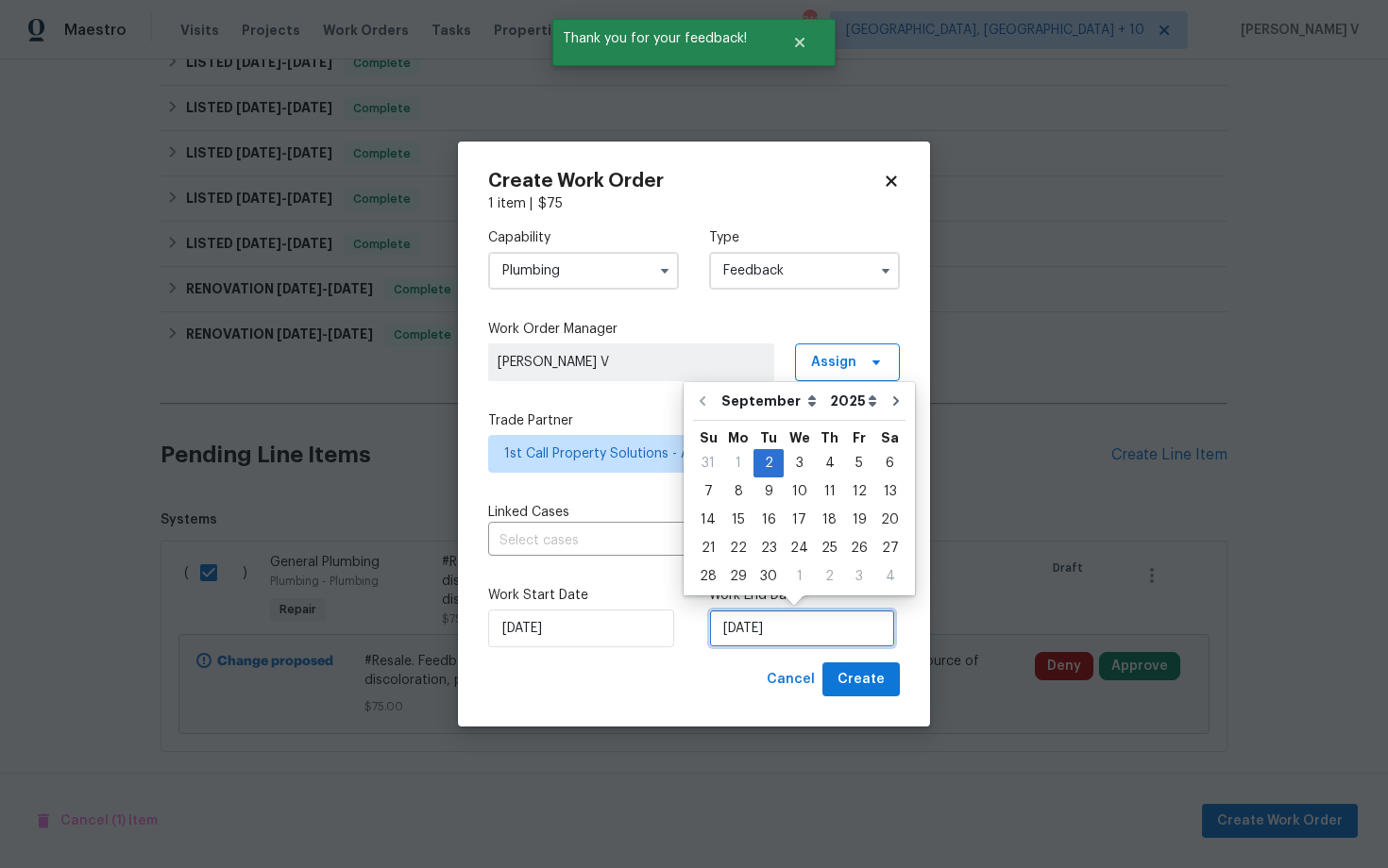
click at [730, 619] on input "02/09/2025" at bounding box center [802, 629] width 186 height 38
click at [820, 459] on div "4" at bounding box center [829, 463] width 29 height 27
type input "04/09/2025"
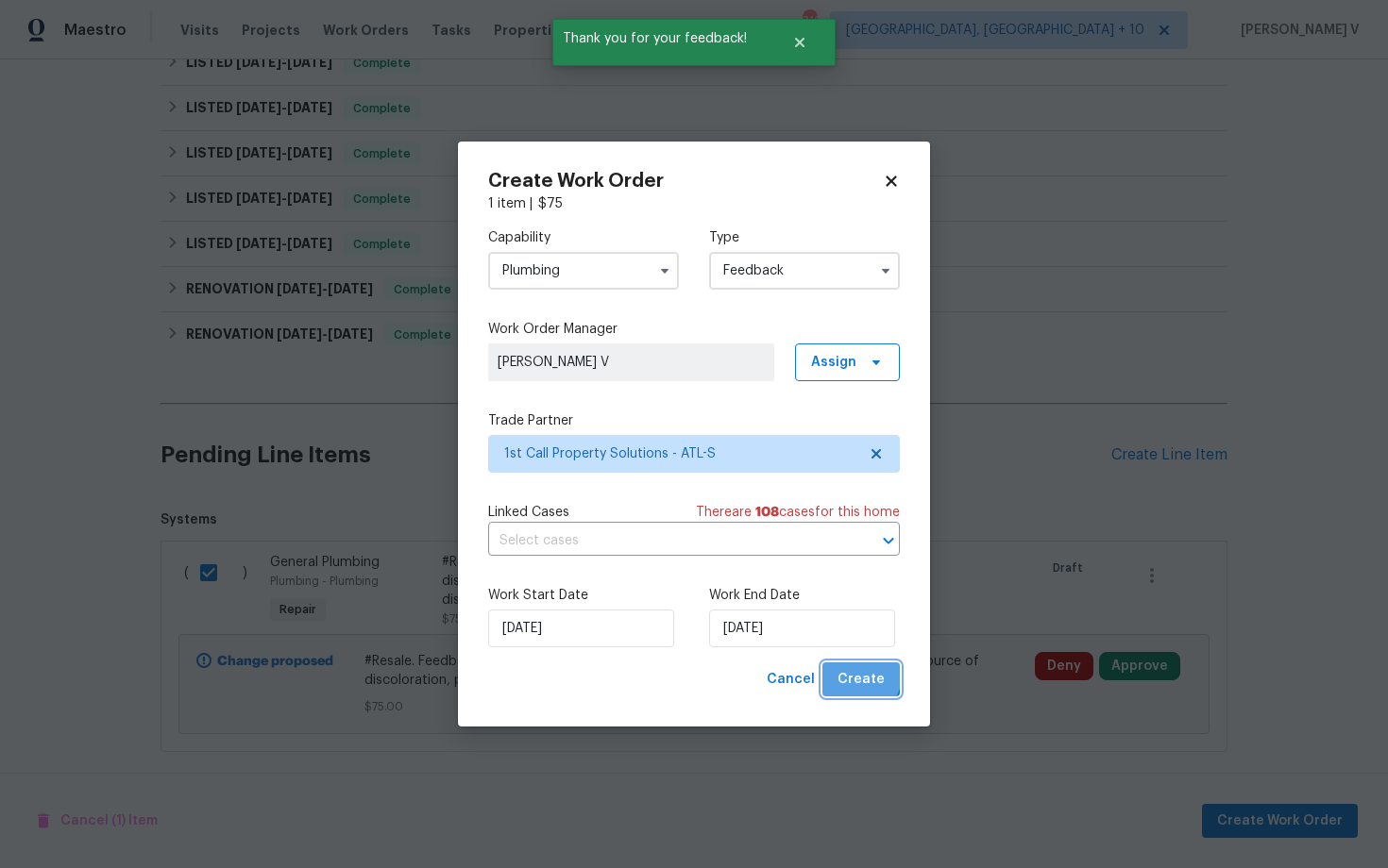
click at [836, 665] on button "Create" at bounding box center [861, 679] width 77 height 35
checkbox input "false"
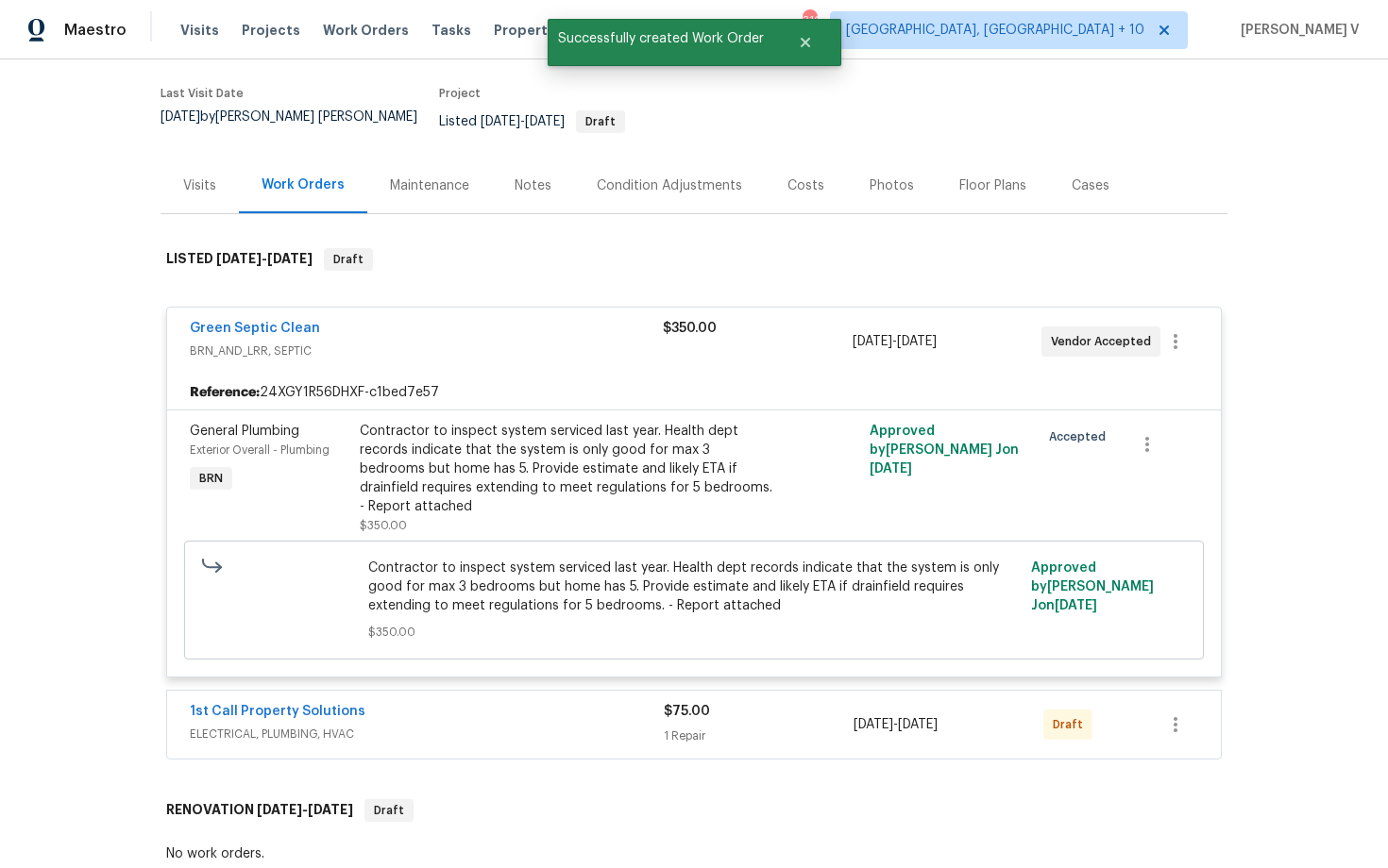
scroll to position [278, 0]
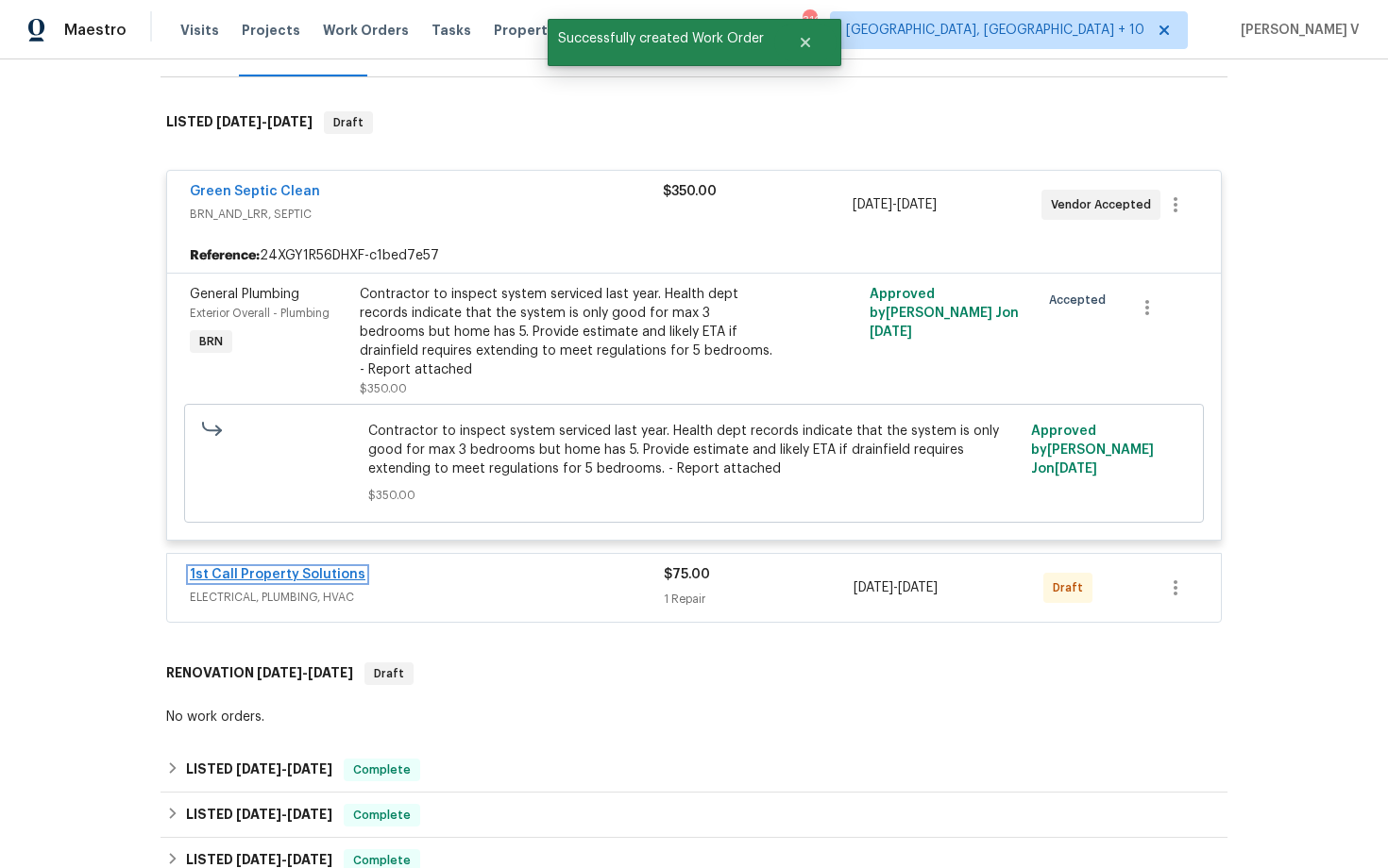
click at [199, 568] on link "1st Call Property Solutions" at bounding box center [277, 574] width 176 height 13
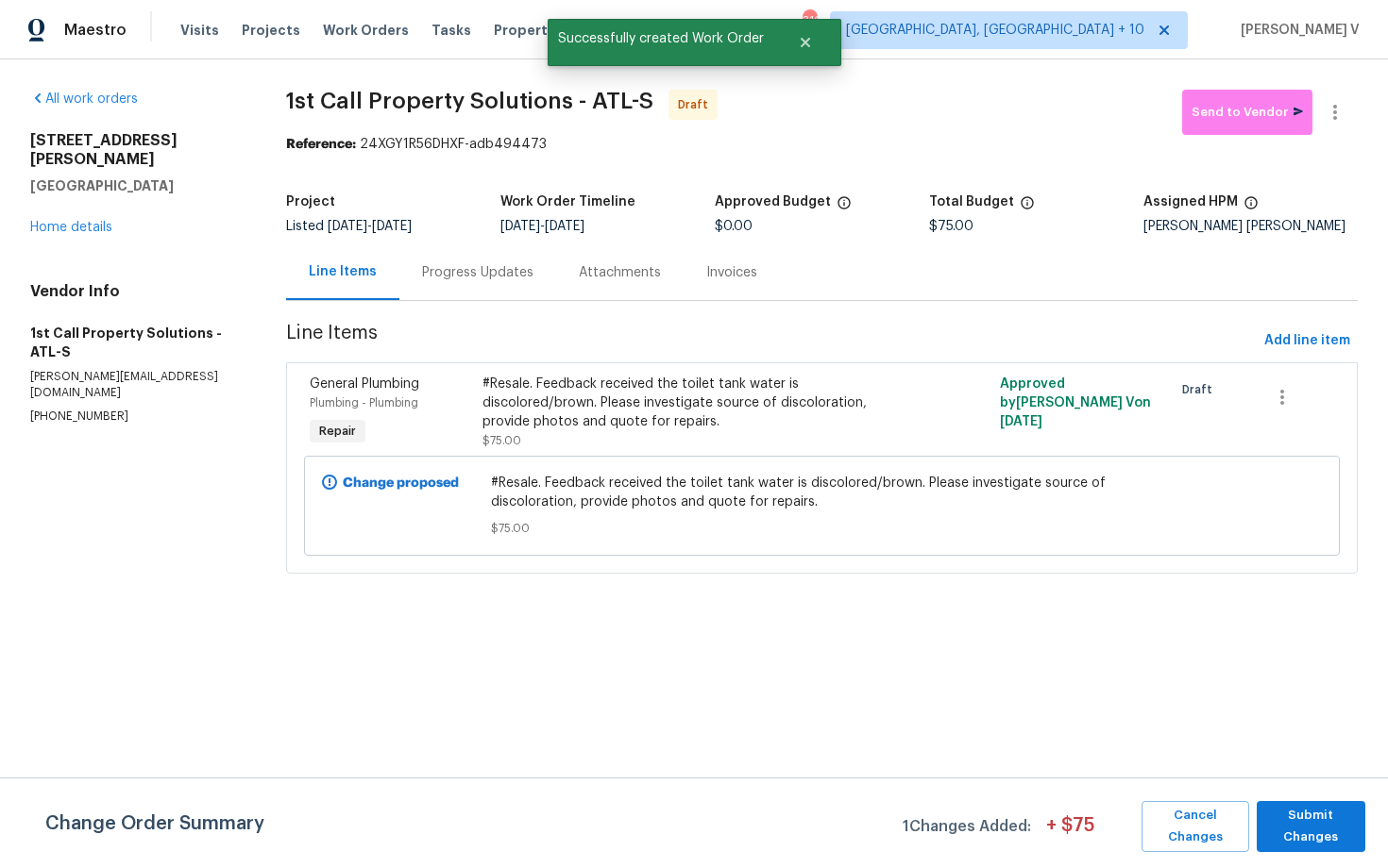
click at [477, 287] on div "Progress Updates" at bounding box center [478, 272] width 157 height 56
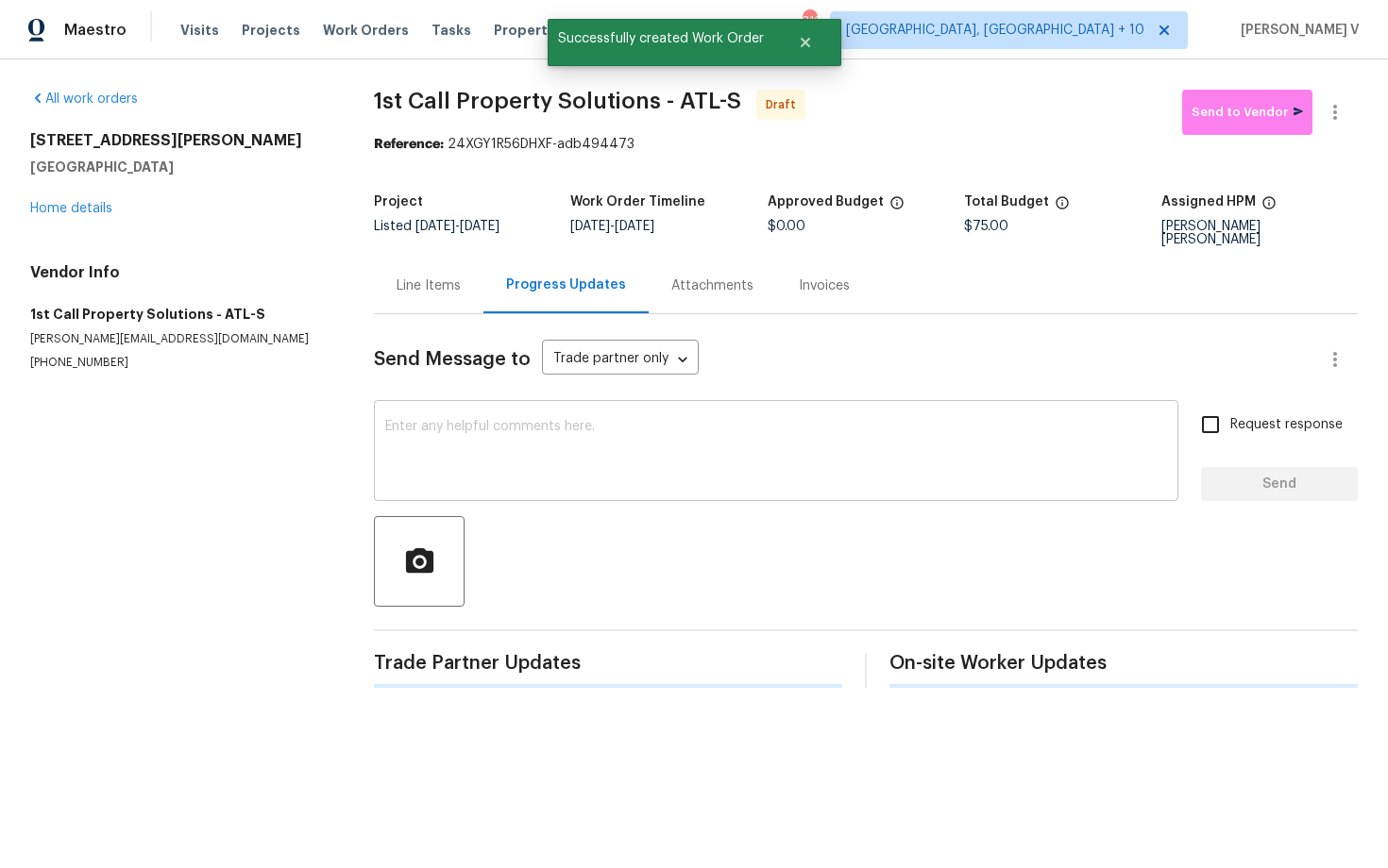
click at [477, 435] on textarea at bounding box center [776, 453] width 782 height 67
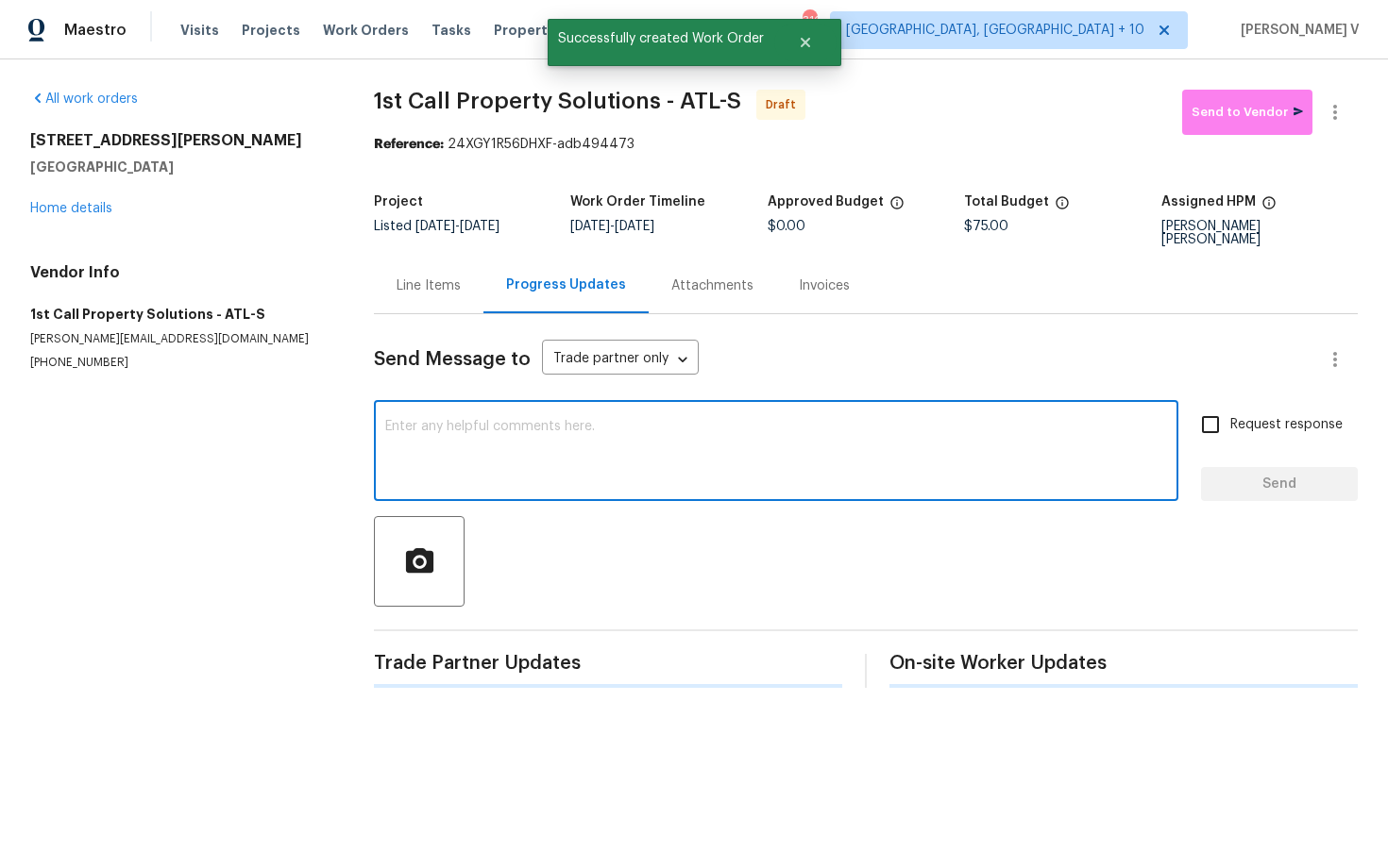
paste textarea "Hi, this is Divya with Opendoor. I’m confirming you received the WO for the pro…"
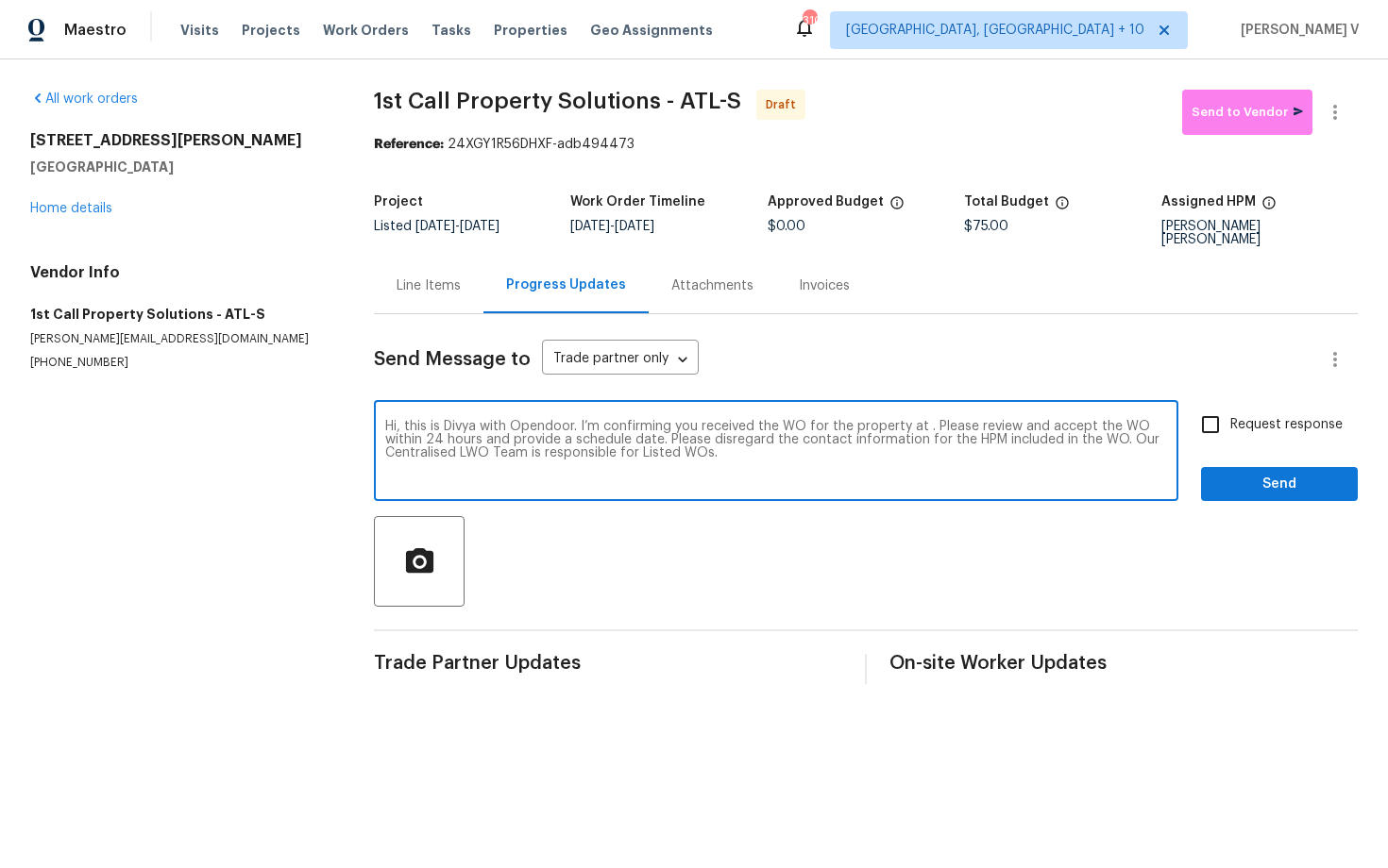
click at [927, 420] on textarea "Hi, this is Divya with Opendoor. I’m confirming you received the WO for the pro…" at bounding box center [776, 453] width 782 height 67
paste textarea "105 Laurel Ridge Ct, Fayetteville, GA 30215"
type textarea "Hi, this is Divya with Opendoor. I’m confirming you received the WO for the pro…"
click at [1235, 417] on span "Request response" at bounding box center [1286, 425] width 112 height 20
click at [1230, 417] on input "Request response" at bounding box center [1210, 425] width 40 height 40
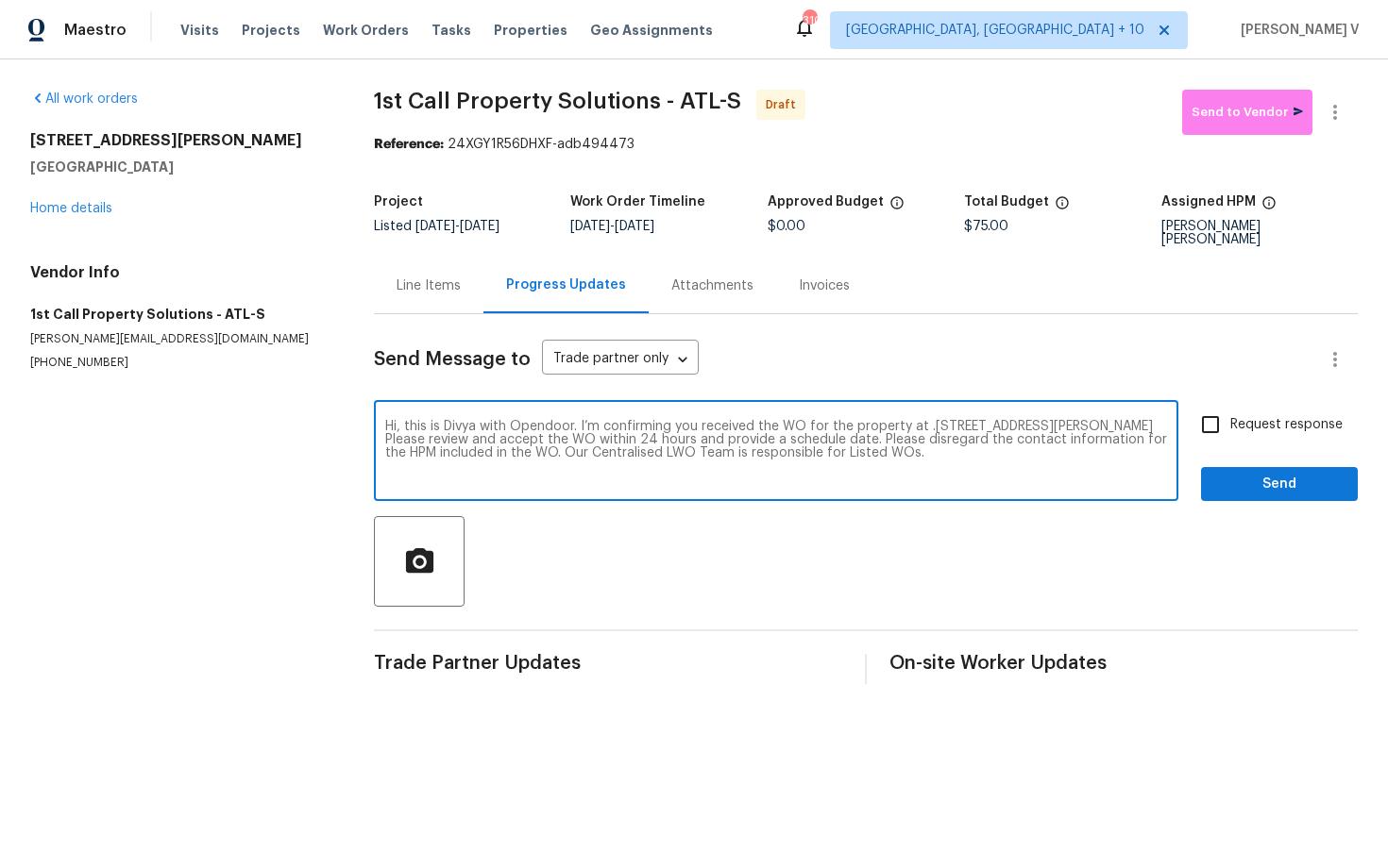
checkbox input "true"
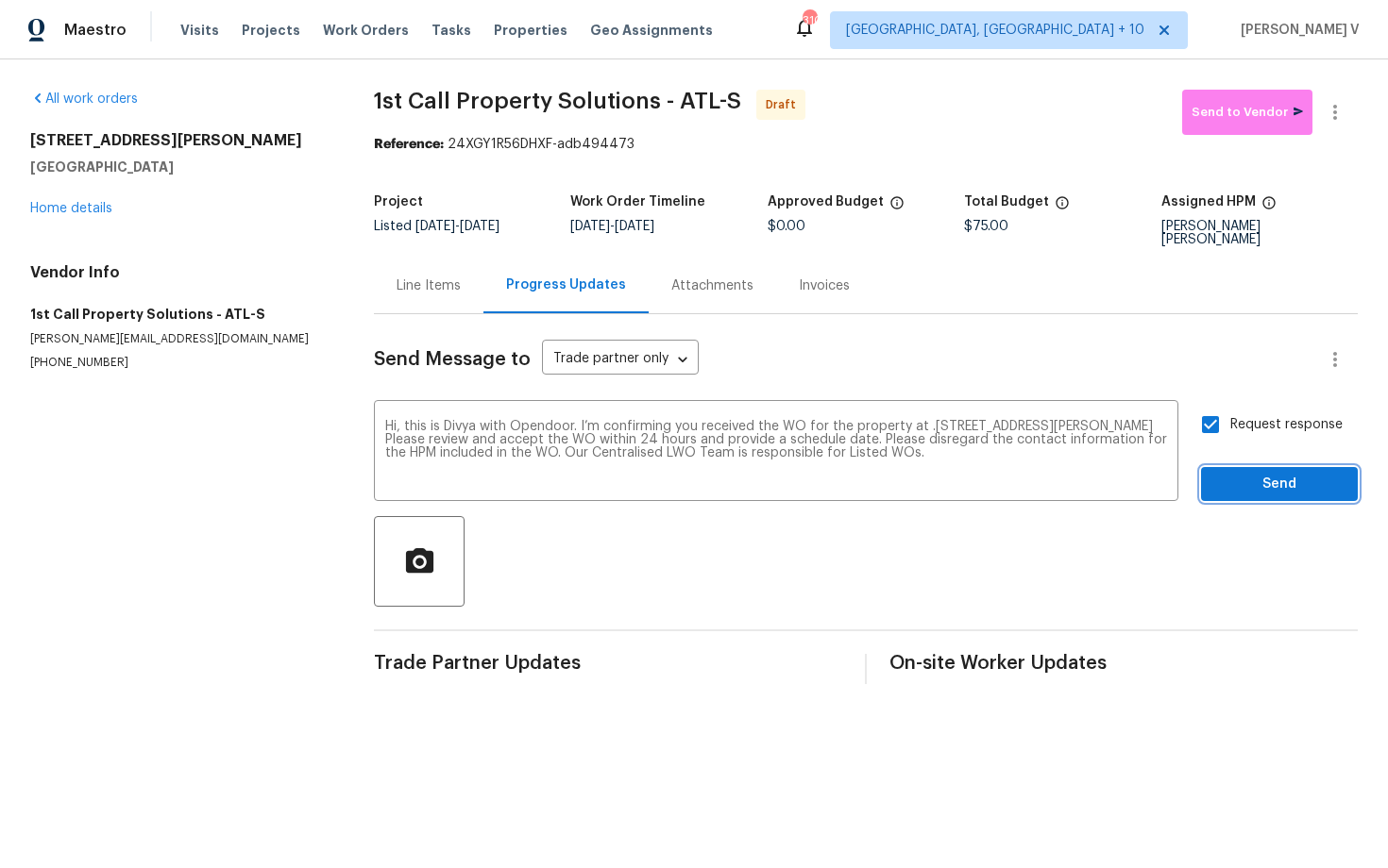
click at [1250, 479] on span "Send" at bounding box center [1279, 485] width 126 height 24
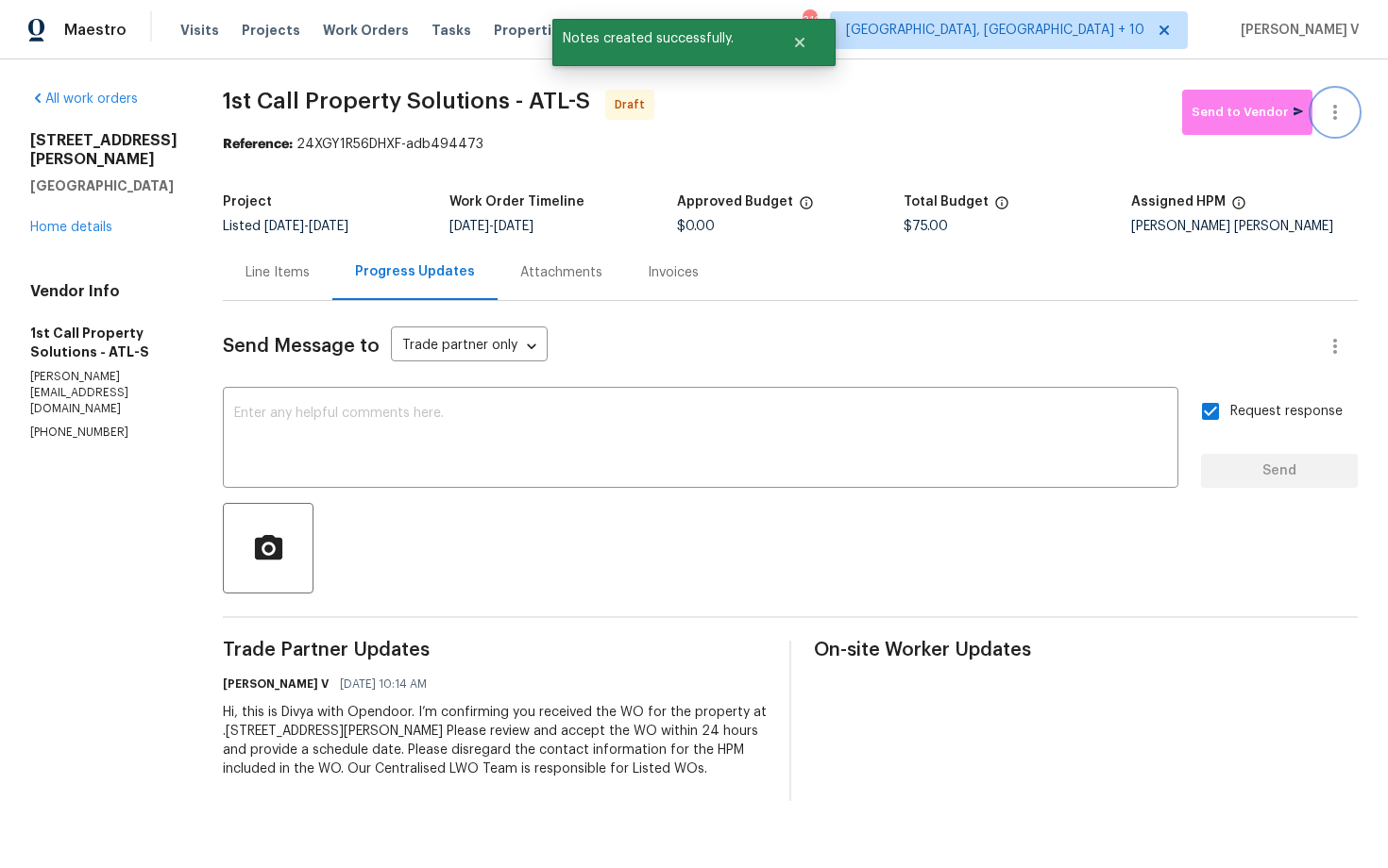
click at [1332, 116] on icon "button" at bounding box center [1334, 112] width 23 height 23
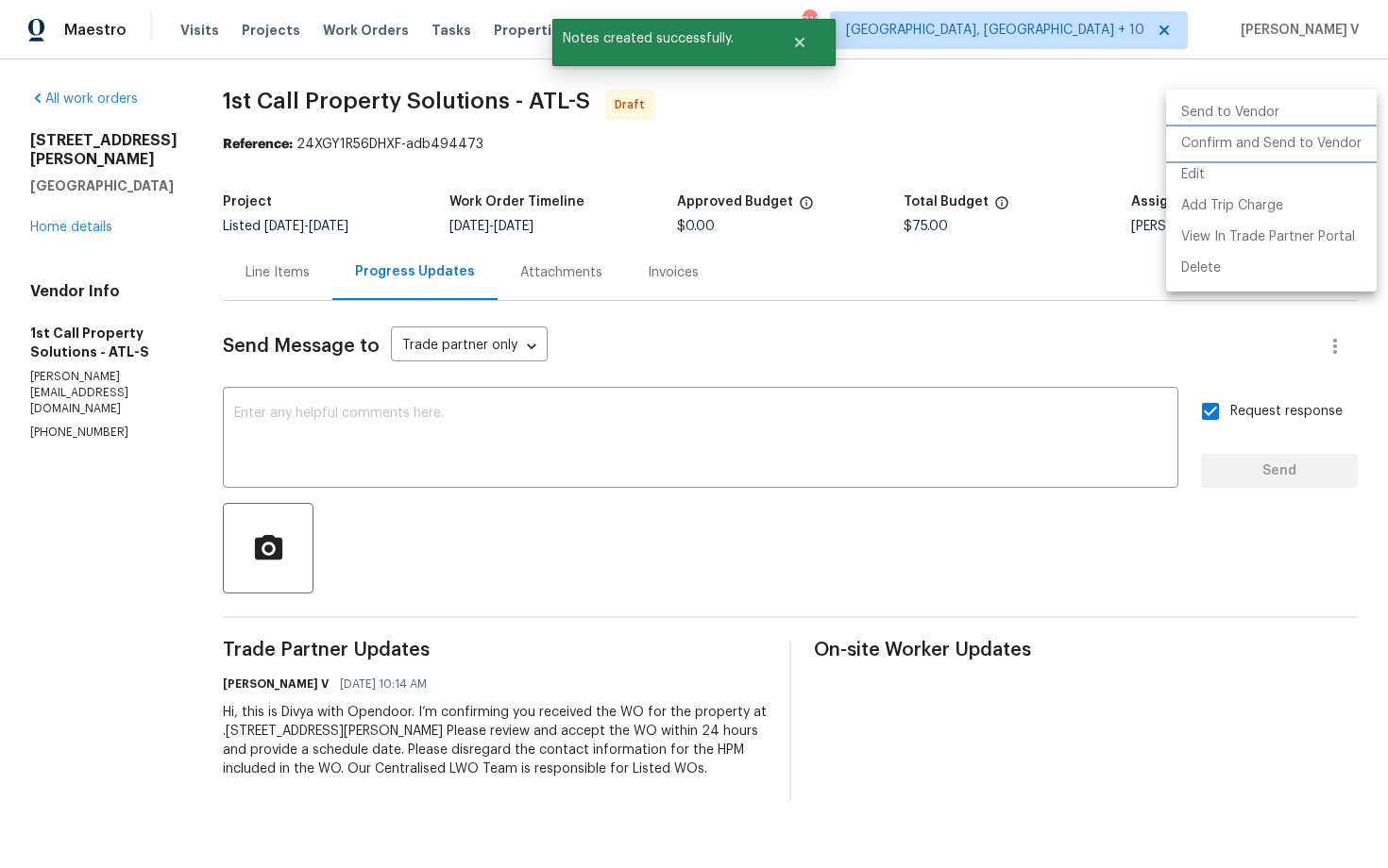
click at [1274, 140] on li "Confirm and Send to Vendor" at bounding box center [1272, 143] width 211 height 31
click at [343, 167] on div at bounding box center [694, 434] width 1388 height 868
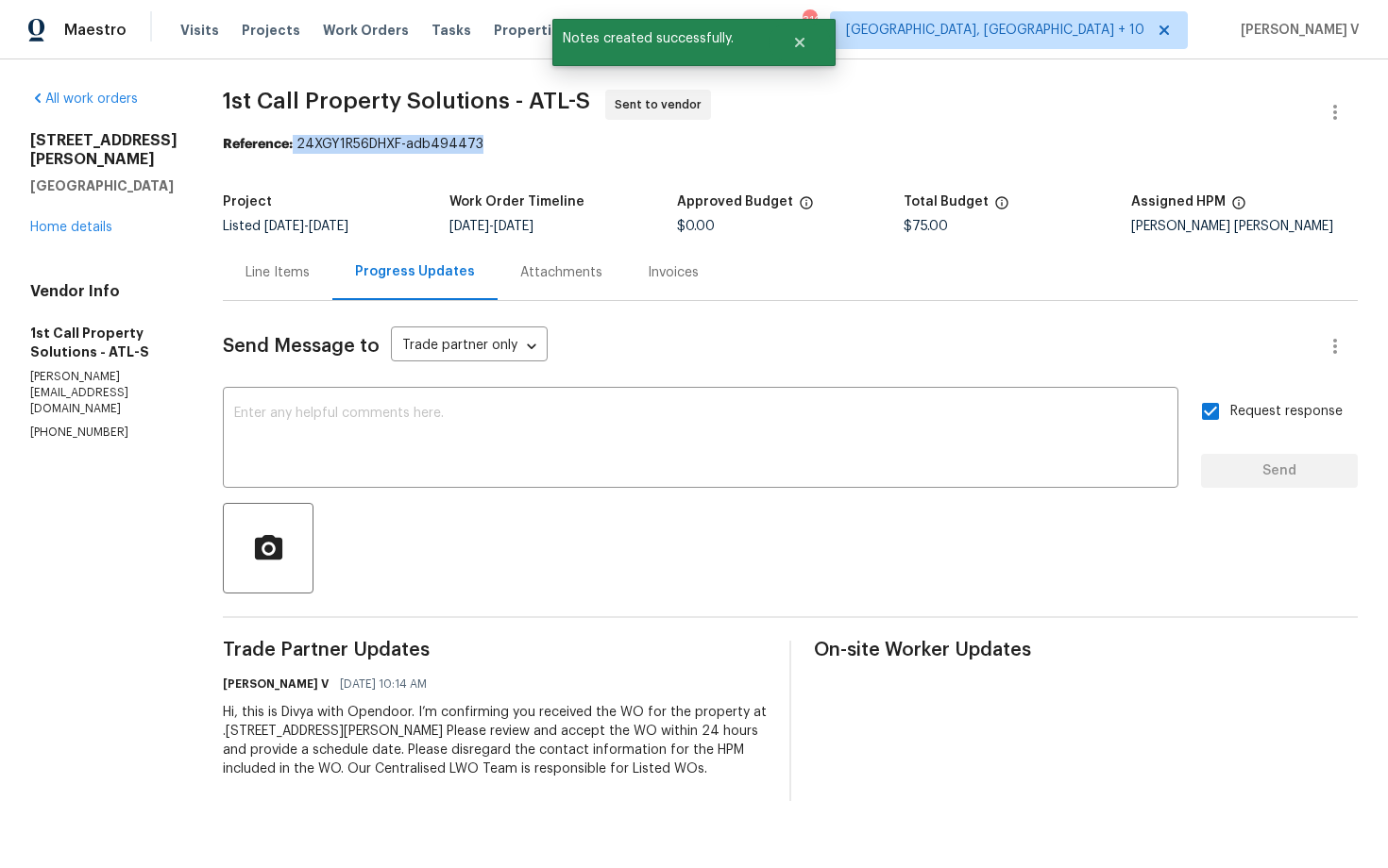
drag, startPoint x: 352, startPoint y: 143, endPoint x: 656, endPoint y: 143, distance: 304.0
click at [658, 143] on div "Reference: 24XGY1R56DHXF-adb494473" at bounding box center [790, 144] width 1135 height 19
copy div "24XGY1R56DHXF-adb494473"
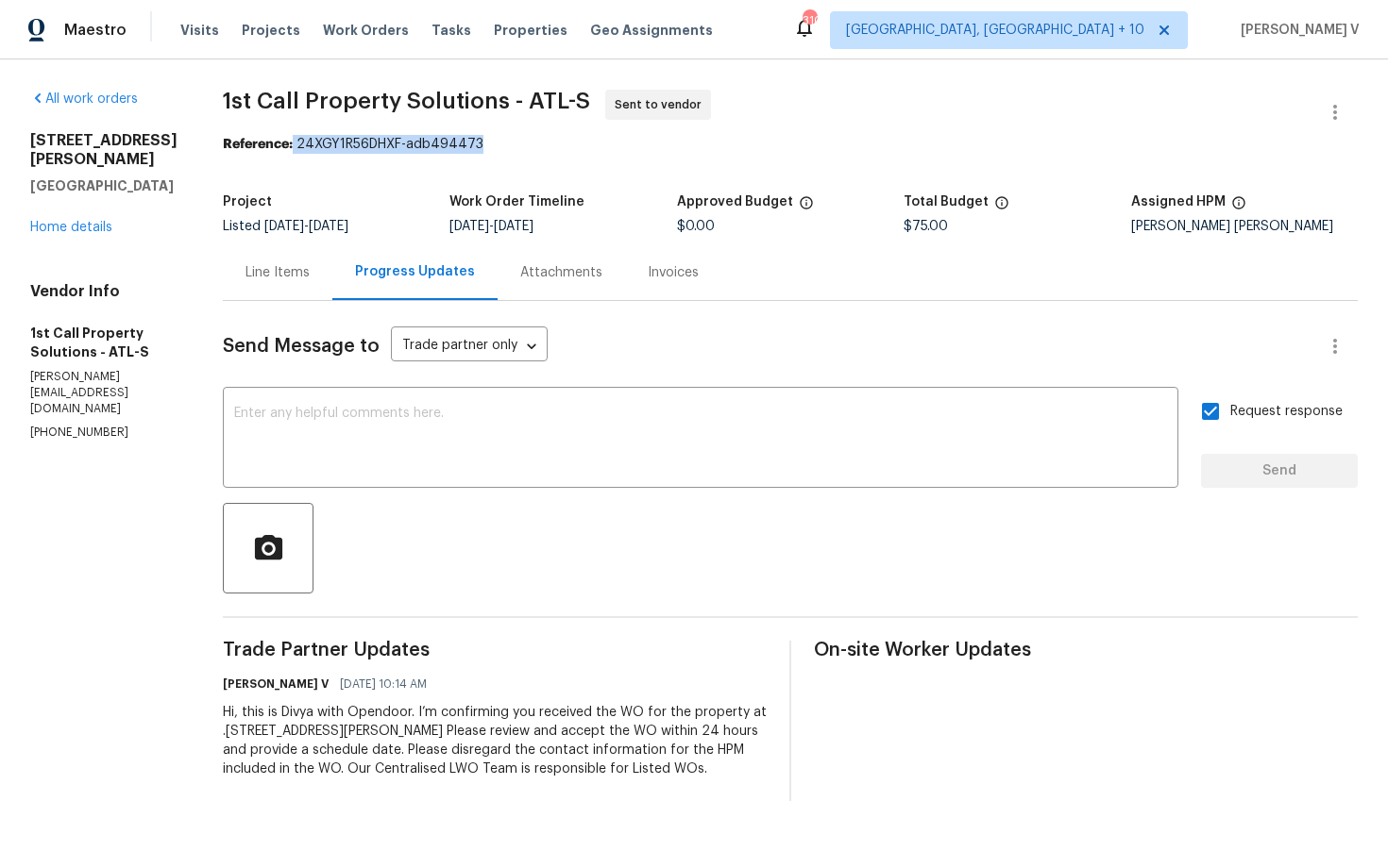
click at [310, 267] on div "Line Items" at bounding box center [277, 272] width 65 height 19
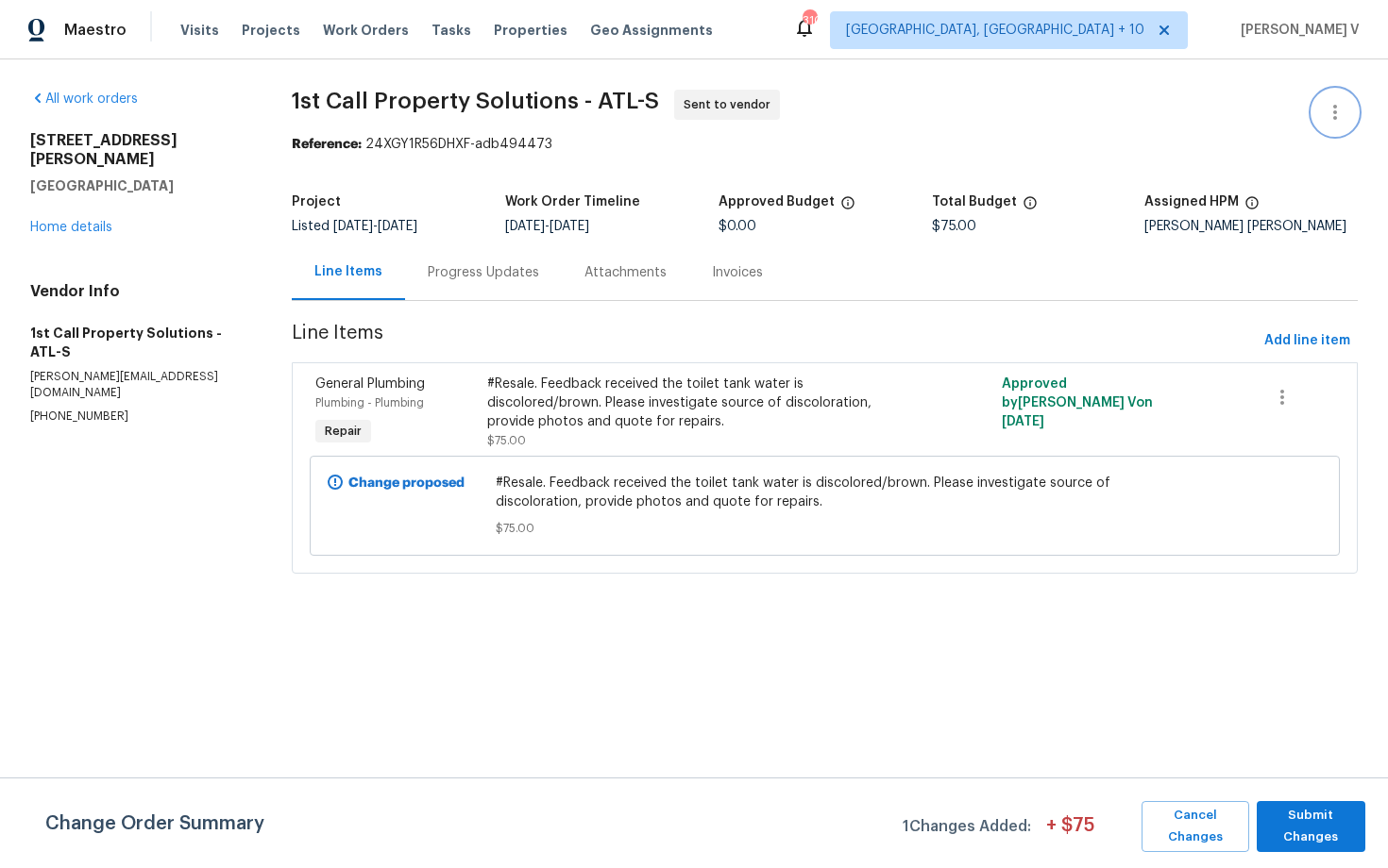
click at [1327, 104] on icon "button" at bounding box center [1334, 112] width 23 height 23
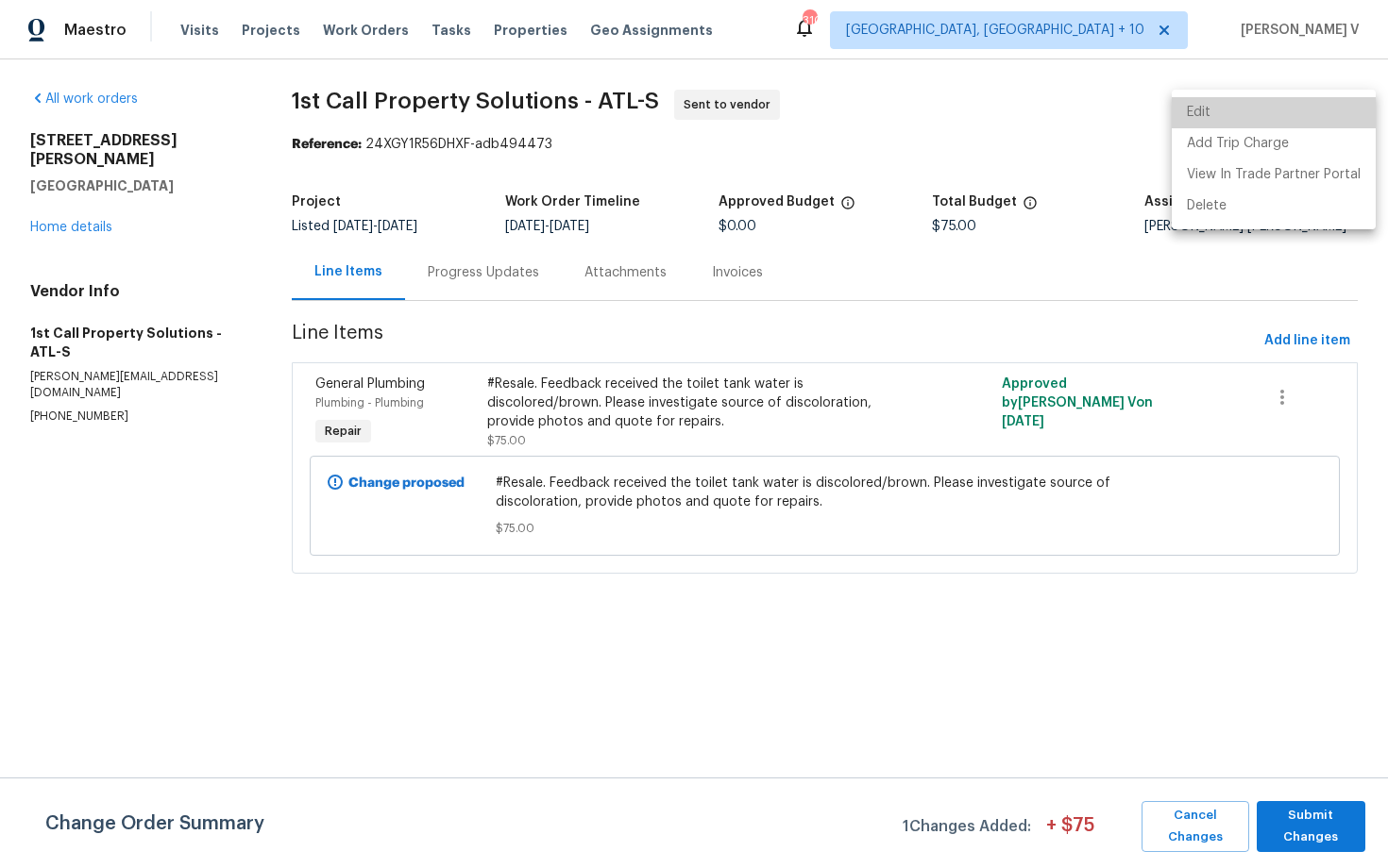
click at [1295, 104] on li "Edit" at bounding box center [1273, 112] width 204 height 31
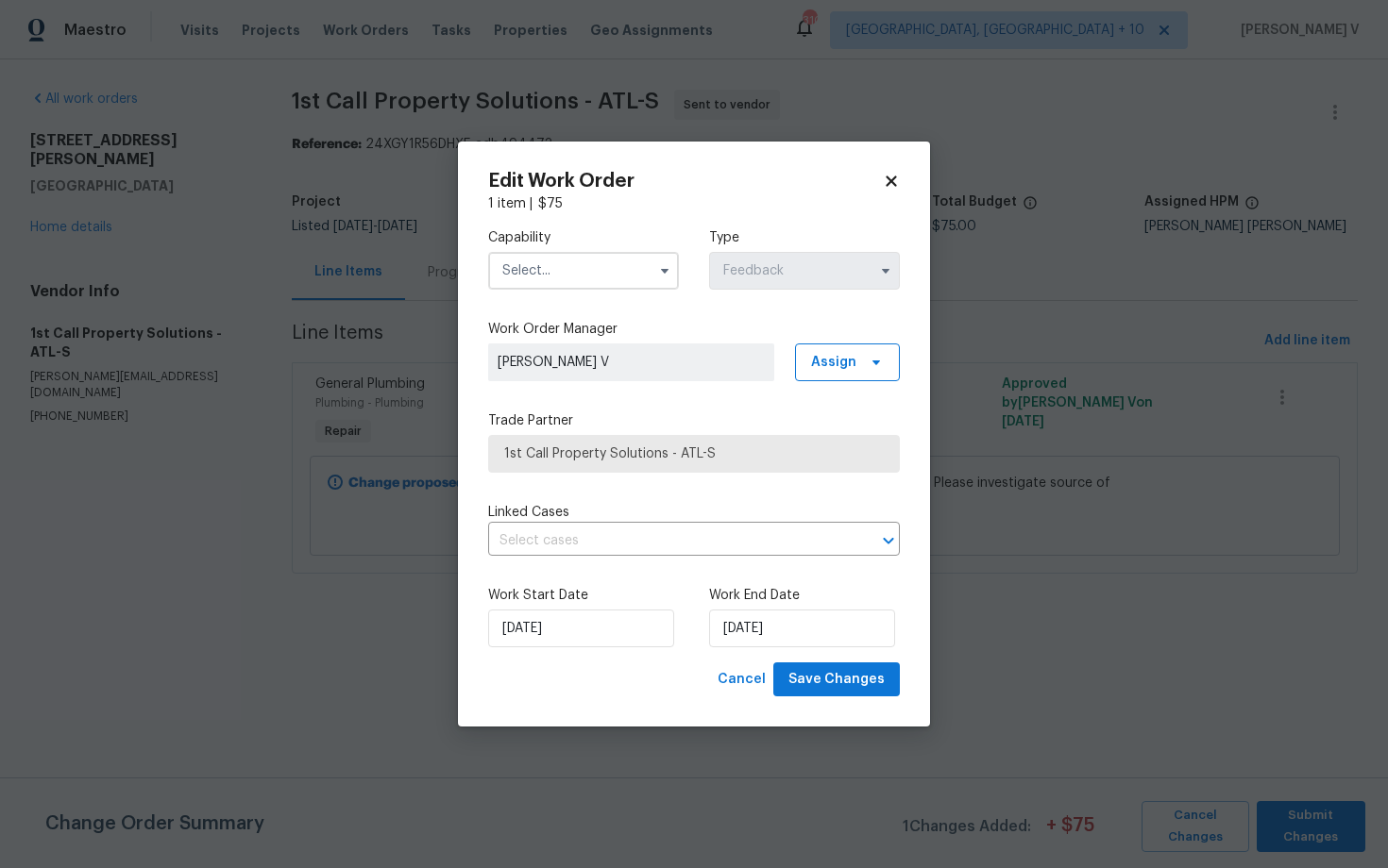
click at [515, 283] on input "text" at bounding box center [583, 271] width 191 height 38
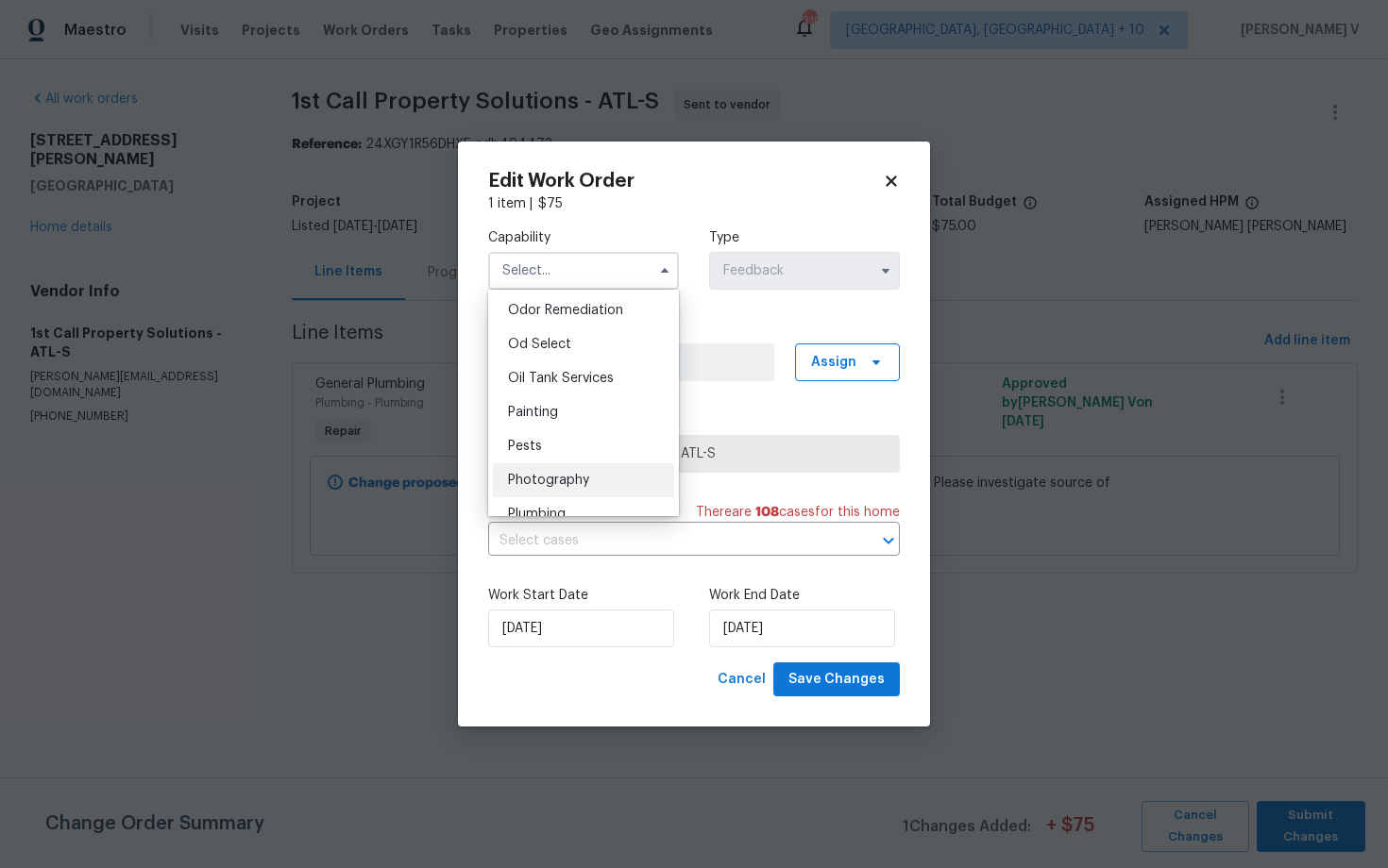
scroll to position [1533, 0]
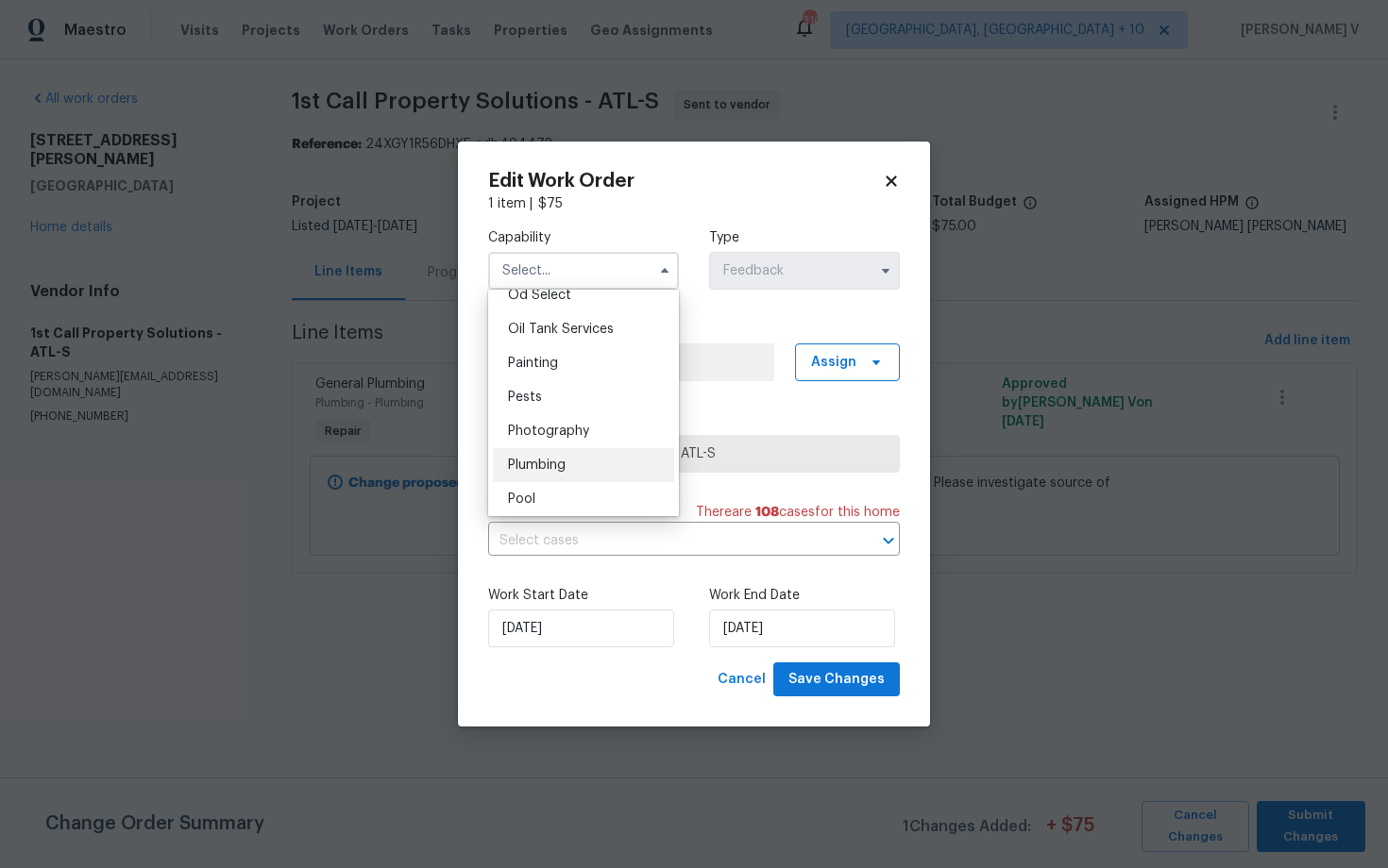
click at [561, 461] on span "Plumbing" at bounding box center [537, 465] width 58 height 13
type input "Plumbing"
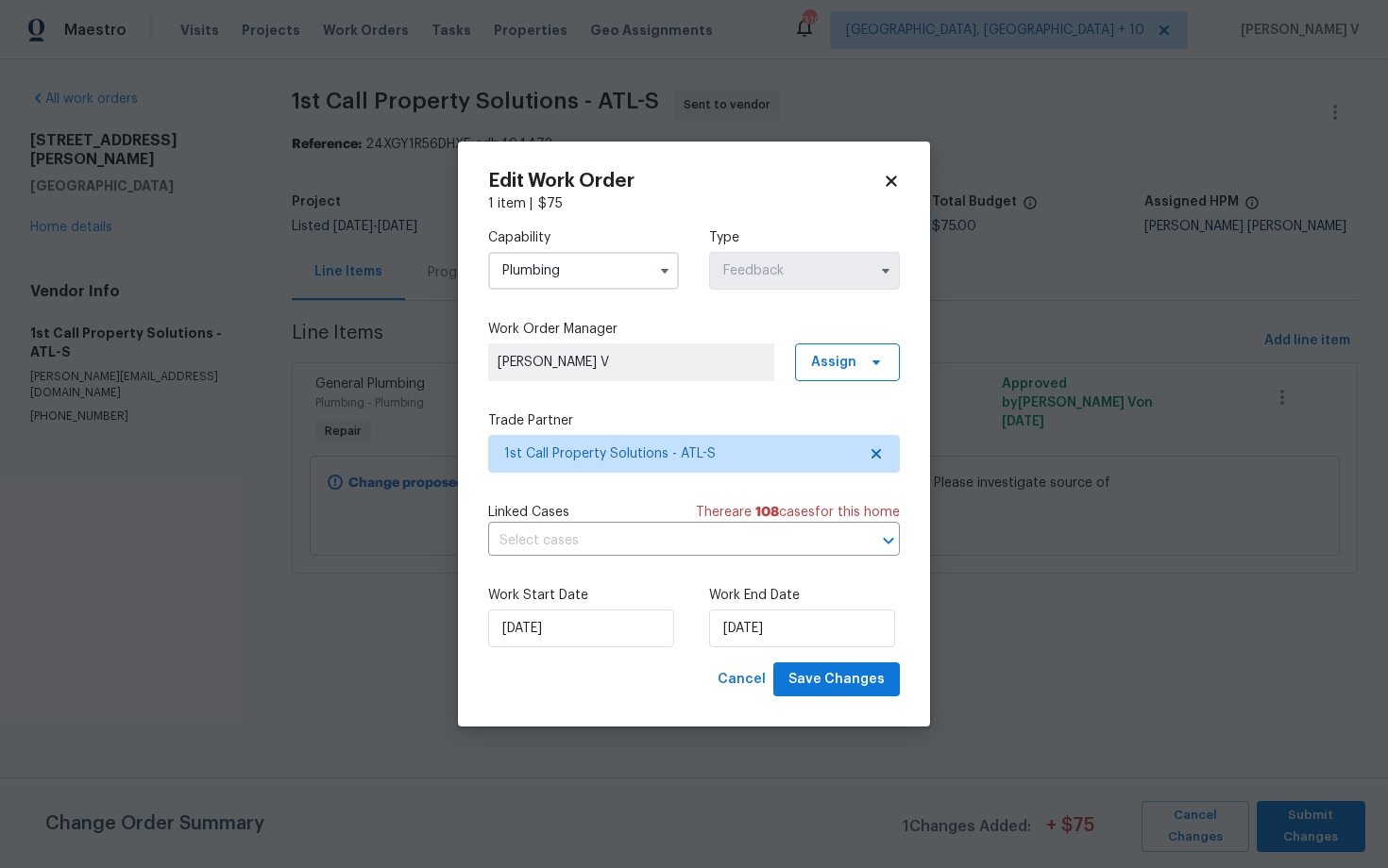
click at [919, 445] on div "Edit Work Order 1 item | $ 75 Capability Plumbing Type Feedback Work Order Mana…" at bounding box center [694, 435] width 472 height 586
click at [880, 445] on span "1st Call Property Solutions - ATL-S" at bounding box center [694, 454] width 411 height 38
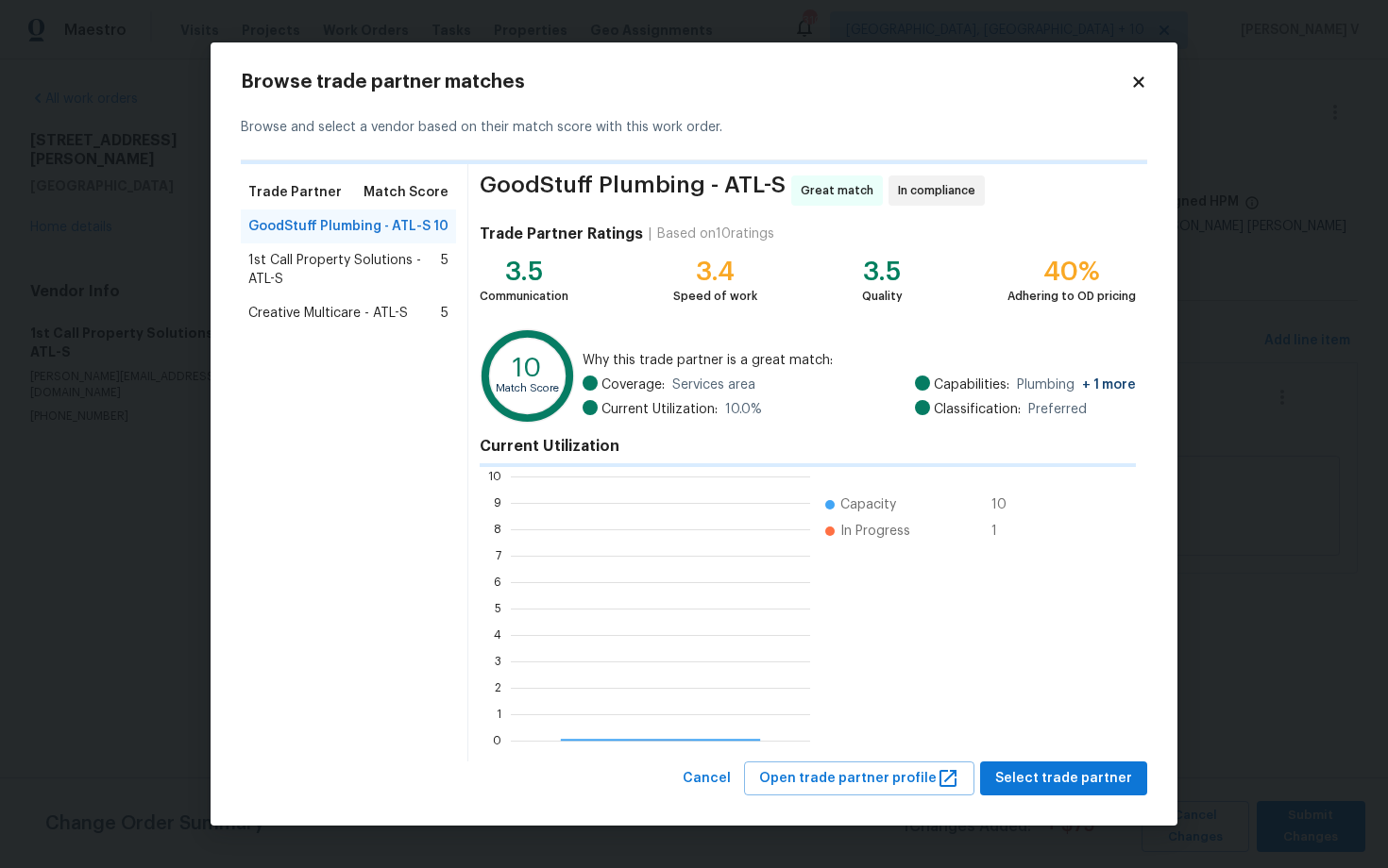
scroll to position [264, 299]
click at [880, 445] on h4 "Current Utilization" at bounding box center [808, 446] width 657 height 19
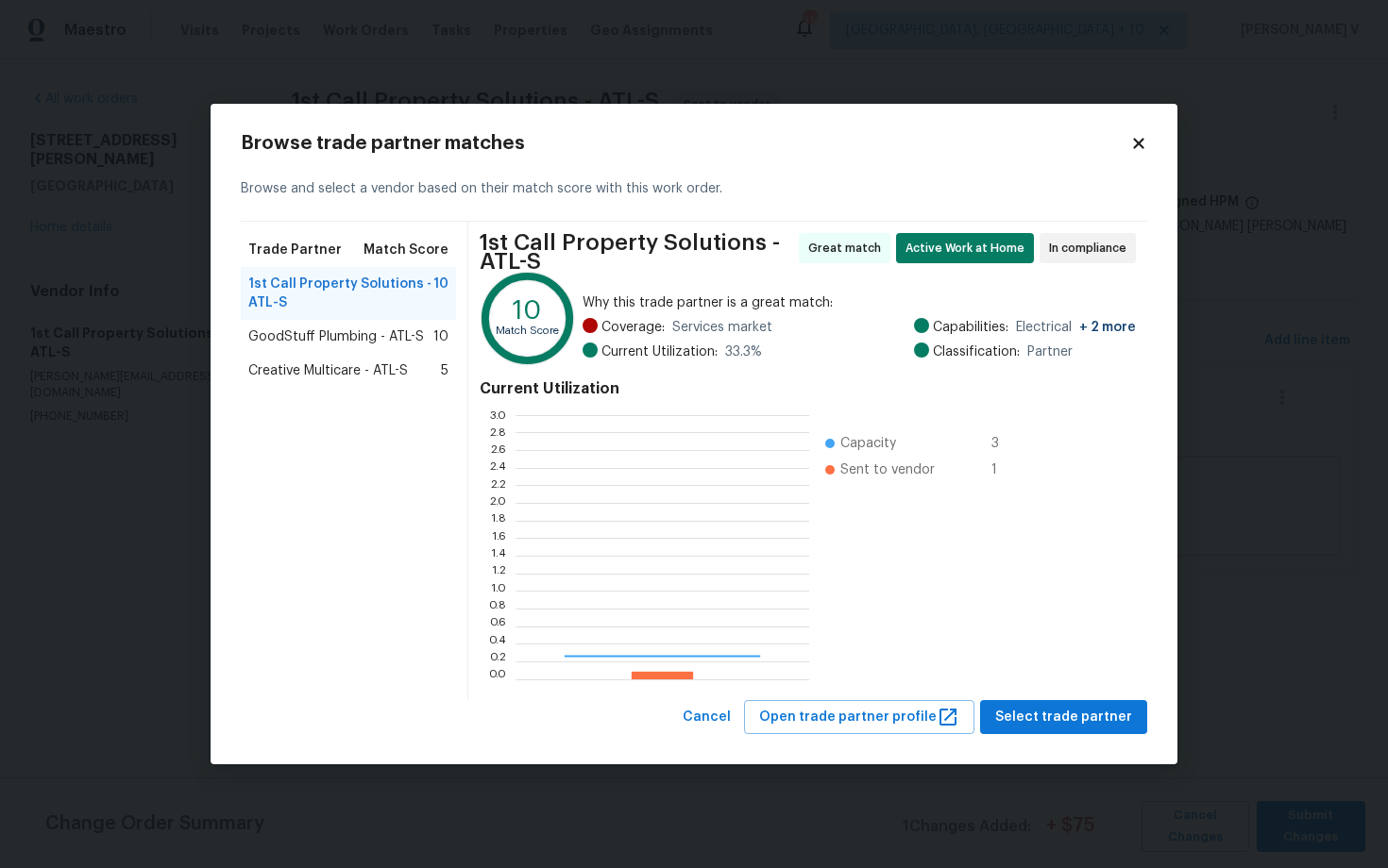
scroll to position [264, 294]
click at [123, 428] on body "Maestro Visits Projects Work Orders Tasks Properties Geo Assignments 310 Cincin…" at bounding box center [694, 313] width 1388 height 627
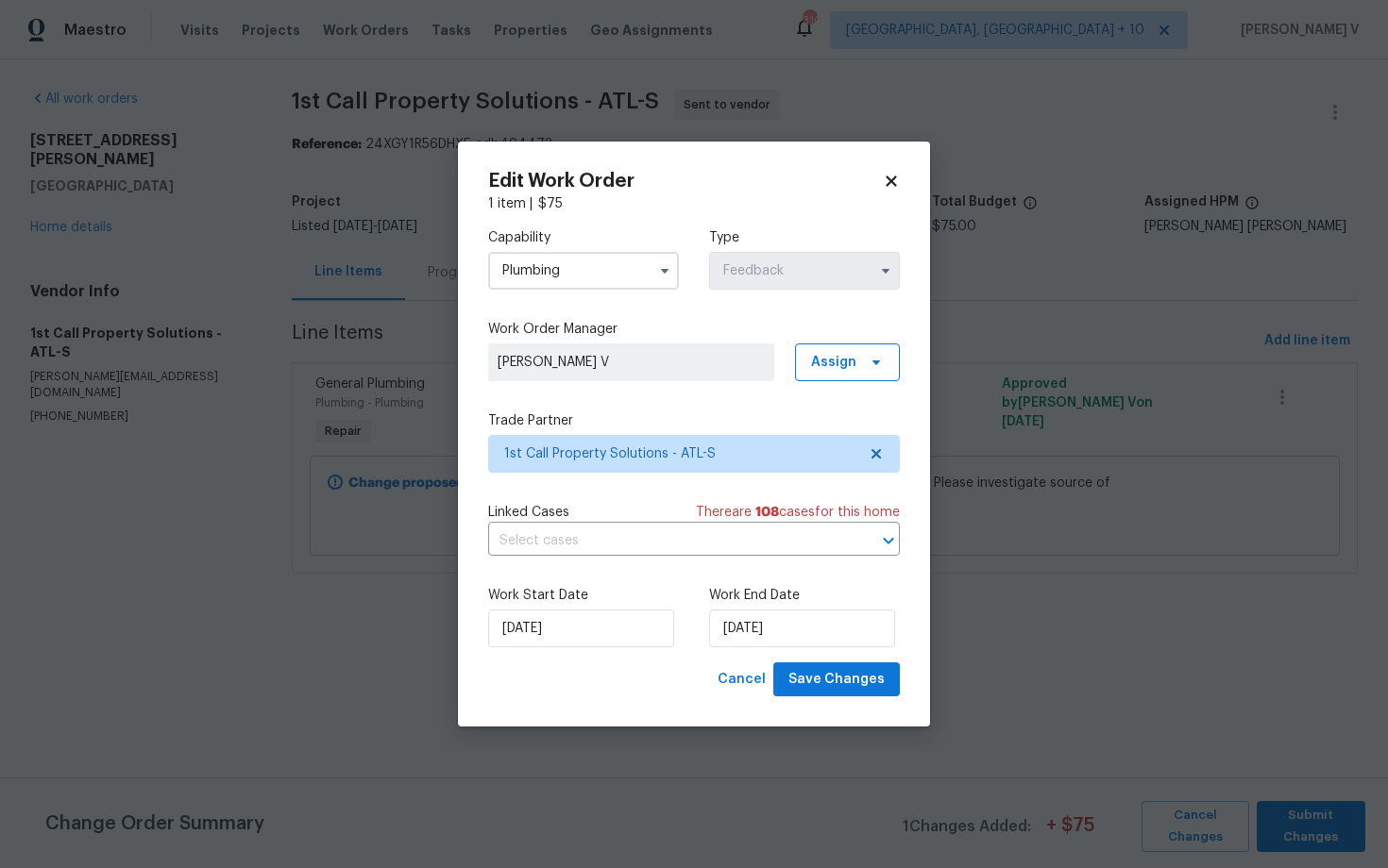
click at [123, 428] on body "Maestro Visits Projects Work Orders Tasks Properties Geo Assignments 310 Cincin…" at bounding box center [694, 313] width 1388 height 627
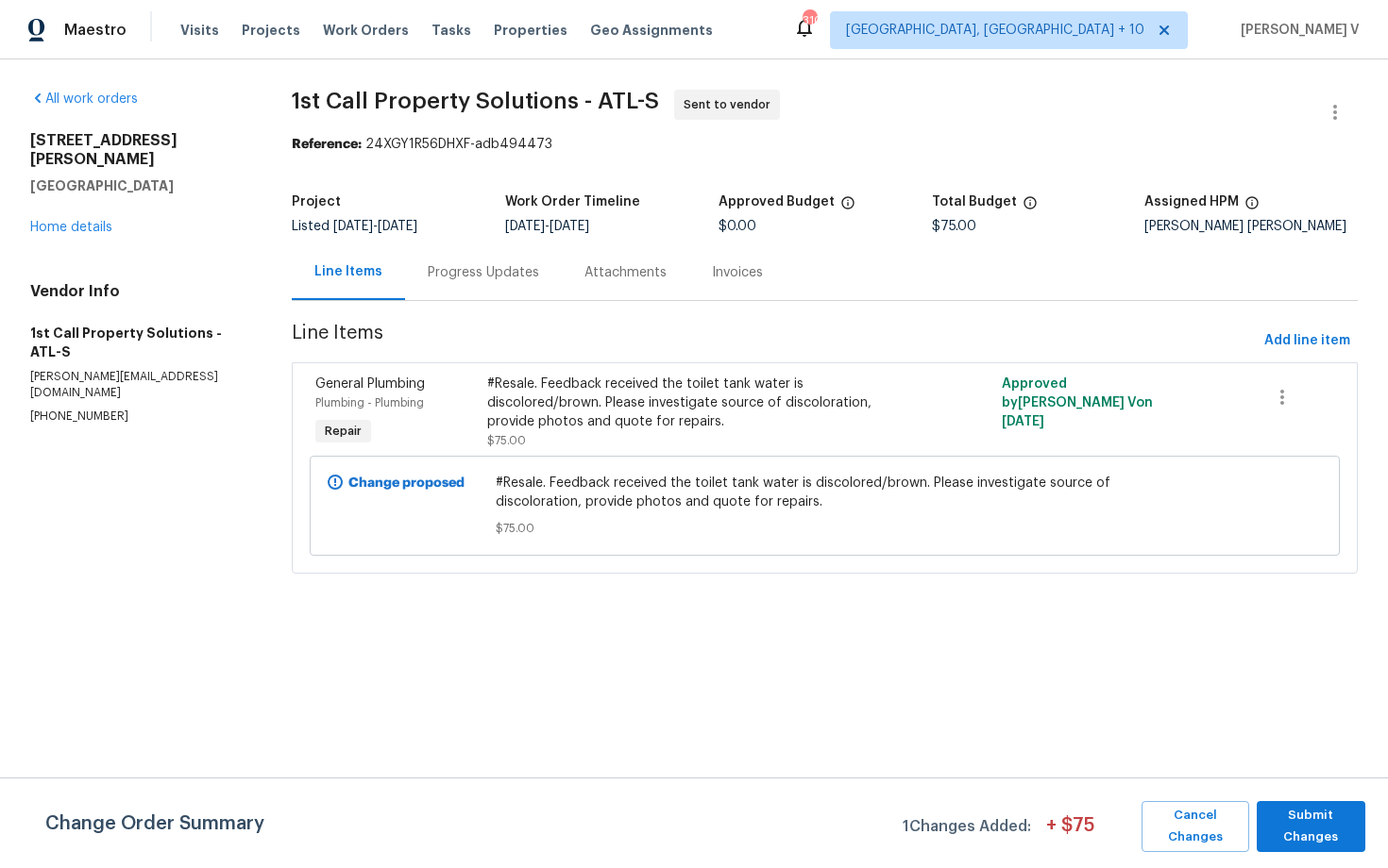
click at [356, 158] on section "1st Call Property Solutions - ATL-S Sent to vendor Reference: 24XGY1R56DHXF-adb…" at bounding box center [825, 343] width 1066 height 506
drag, startPoint x: 292, startPoint y: 99, endPoint x: 573, endPoint y: 98, distance: 281.0
click at [575, 98] on div "All work orders 105 Laurel Ridge Ct Fayetteville, GA 30215 Home details Vendor …" at bounding box center [694, 343] width 1388 height 567
copy span "1st Call Property Solutions"
click at [80, 220] on link "Home details" at bounding box center [71, 226] width 82 height 13
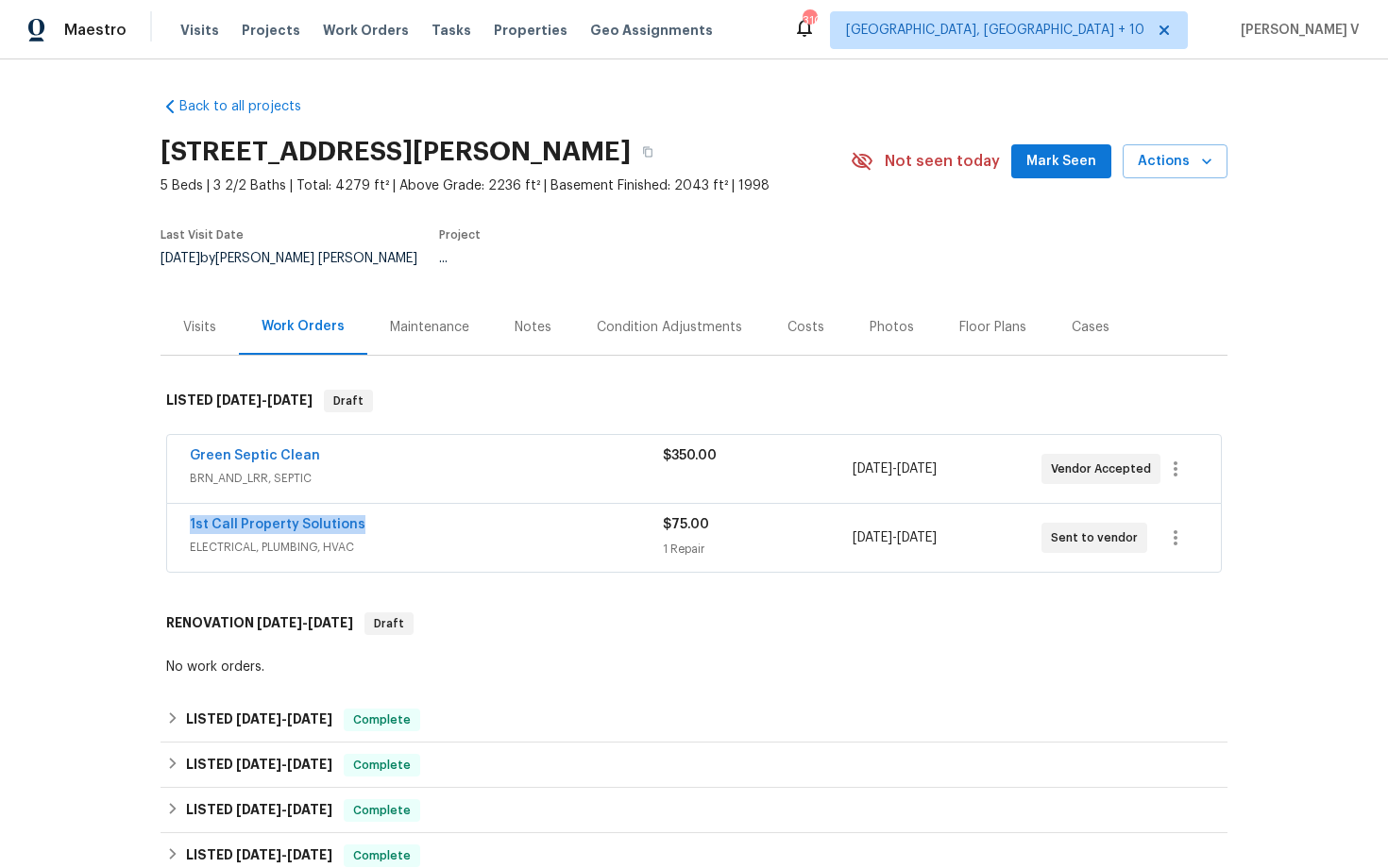
drag, startPoint x: 163, startPoint y: 506, endPoint x: 504, endPoint y: 506, distance: 341.0
click at [504, 506] on div "Green Septic Clean BRN_AND_LRR, SEPTIC $350.00 8/28/2025 - 9/1/2025 Vendor Acce…" at bounding box center [694, 505] width 1067 height 147
copy link "1st Call Property Solutions"
click at [308, 518] on link "1st Call Property Solutions" at bounding box center [277, 524] width 176 height 13
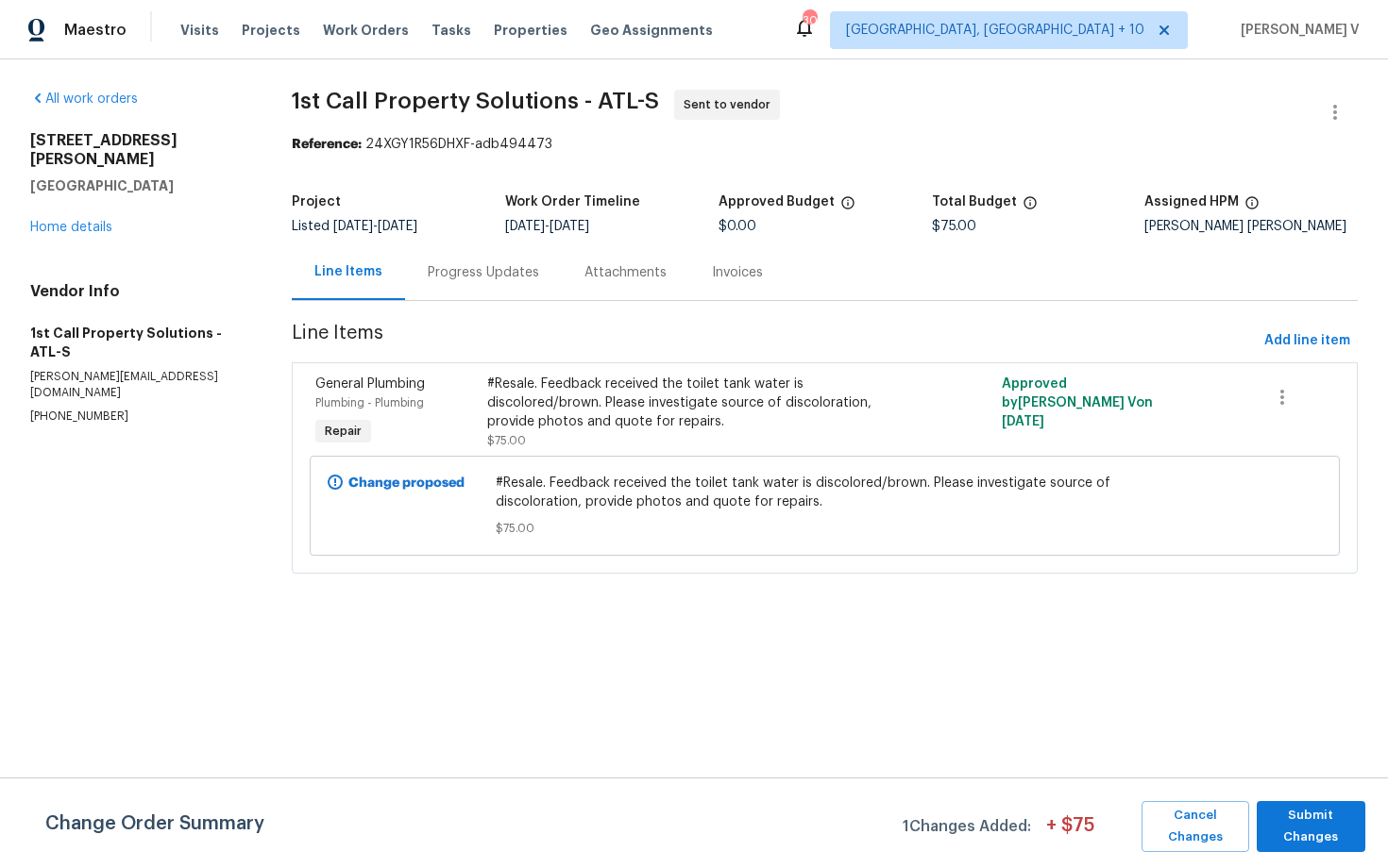
click at [323, 399] on span "Plumbing - Plumbing" at bounding box center [369, 402] width 108 height 11
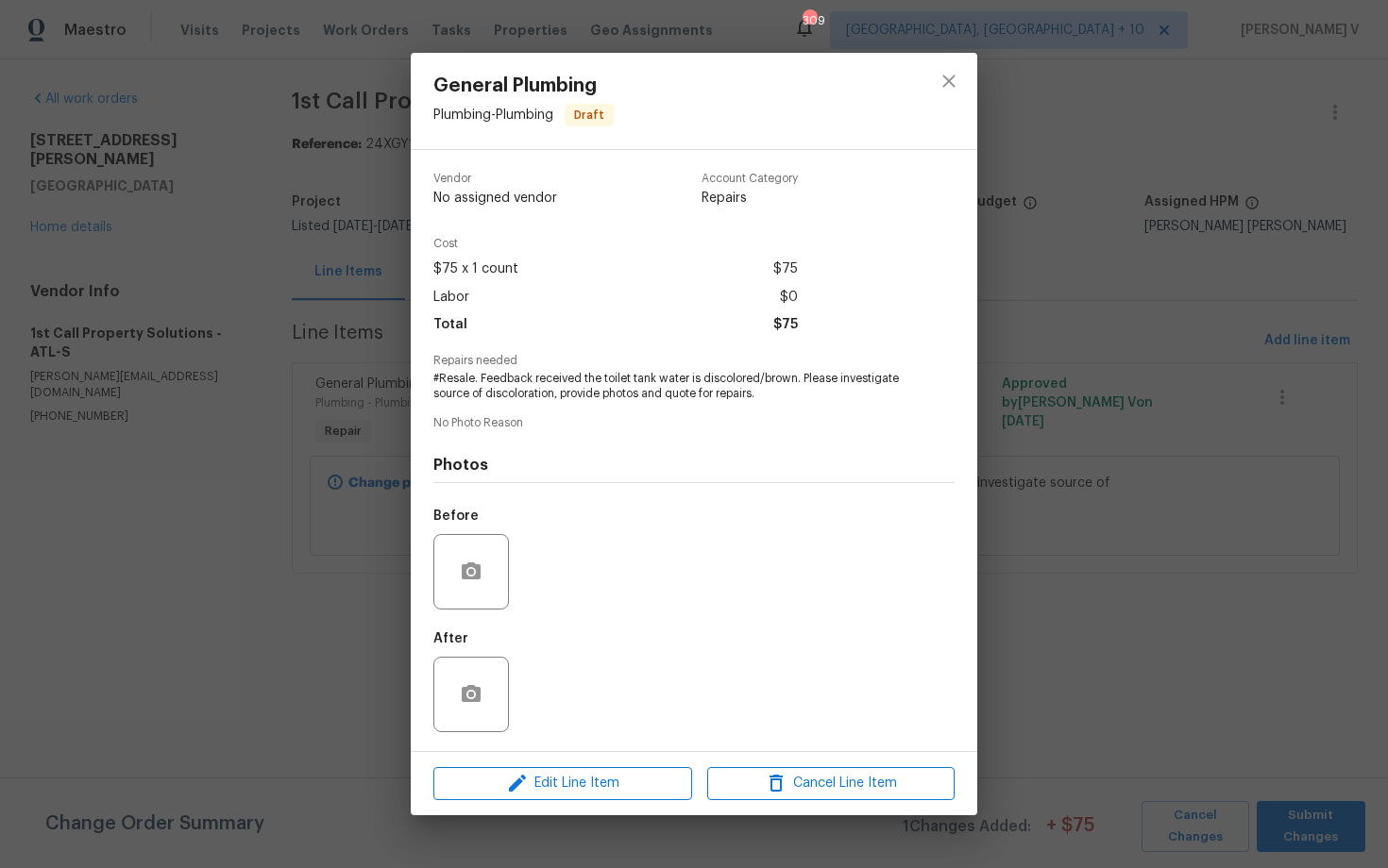
click at [130, 221] on div "General Plumbing Plumbing - Plumbing Draft Vendor No assigned vendor Account Ca…" at bounding box center [694, 434] width 1388 height 868
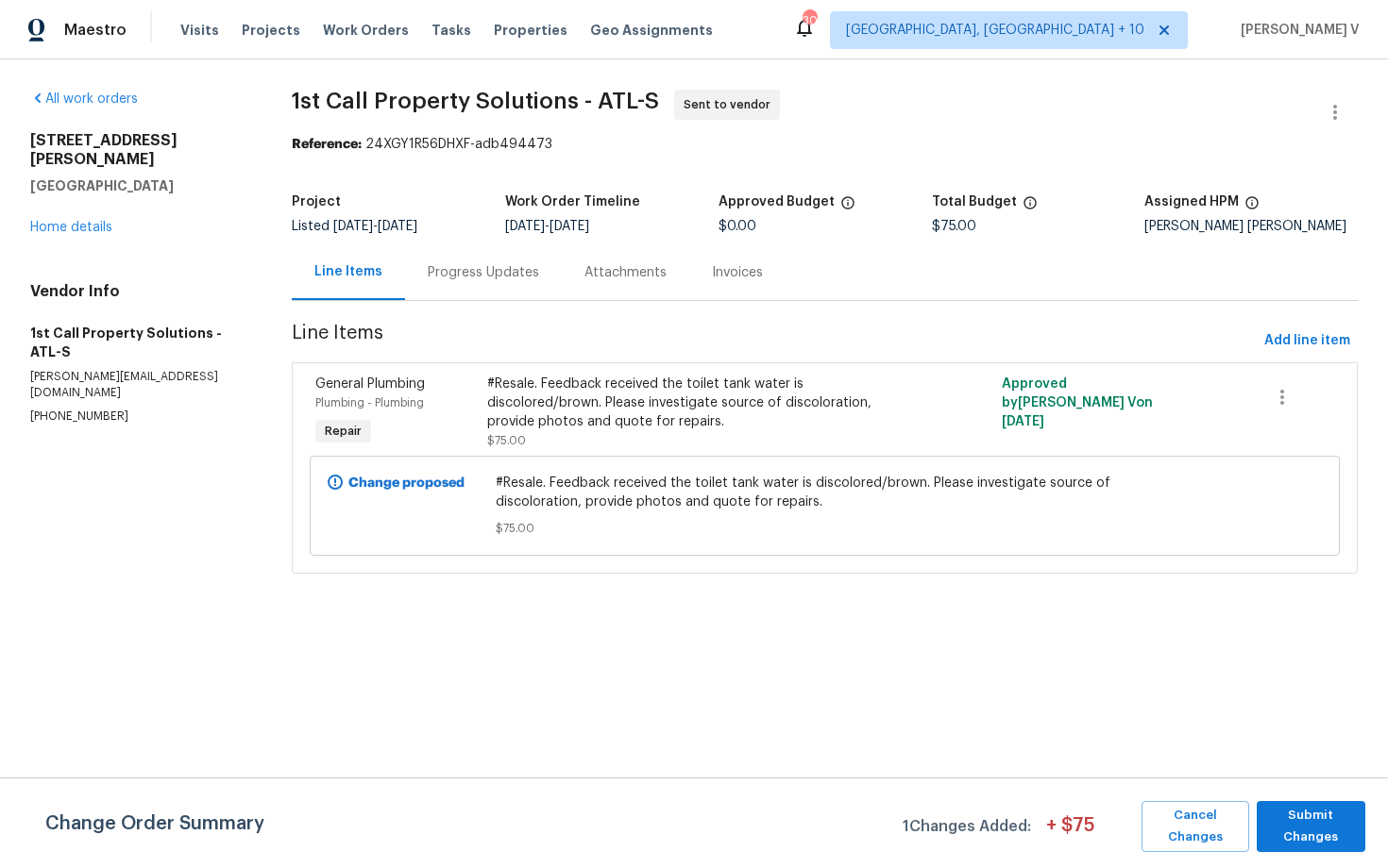
click at [98, 218] on div "All work orders 105 Laurel Ridge Ct Fayetteville, GA 30215 Home details Vendor …" at bounding box center [138, 256] width 217 height 335
click at [93, 220] on link "Home details" at bounding box center [71, 226] width 82 height 13
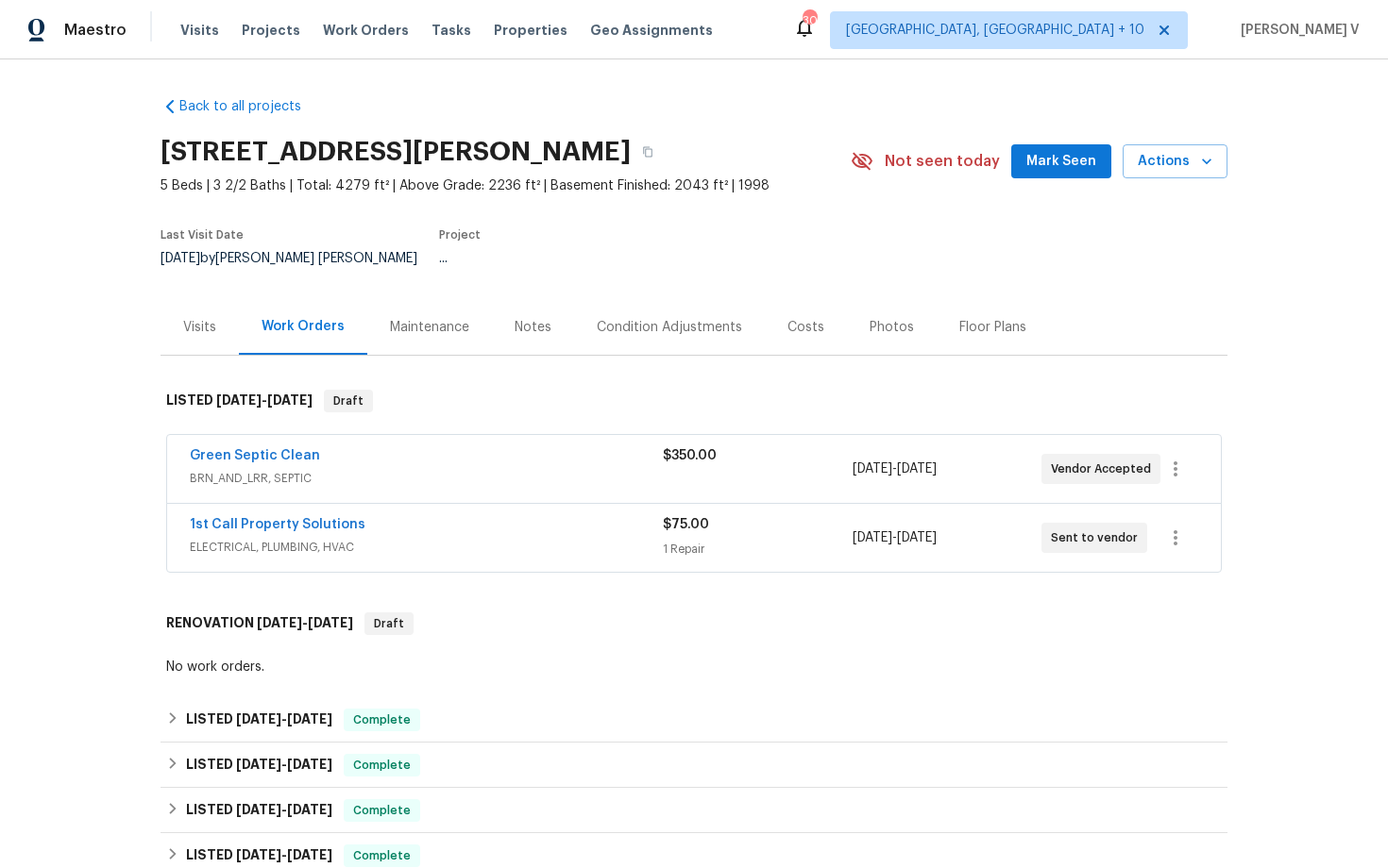
drag, startPoint x: 176, startPoint y: 506, endPoint x: 615, endPoint y: 499, distance: 439.1
click at [615, 504] on div "1st Call Property Solutions ELECTRICAL, PLUMBING, HVAC $75.00 1 Repair 9/2/2025…" at bounding box center [694, 537] width 1054 height 68
drag, startPoint x: 183, startPoint y: 503, endPoint x: 466, endPoint y: 503, distance: 283.0
click at [466, 504] on div "1st Call Property Solutions ELECTRICAL, PLUMBING, HVAC $75.00 1 Repair 9/2/2025…" at bounding box center [694, 537] width 1054 height 68
copy link "1st Call Property Solutions"
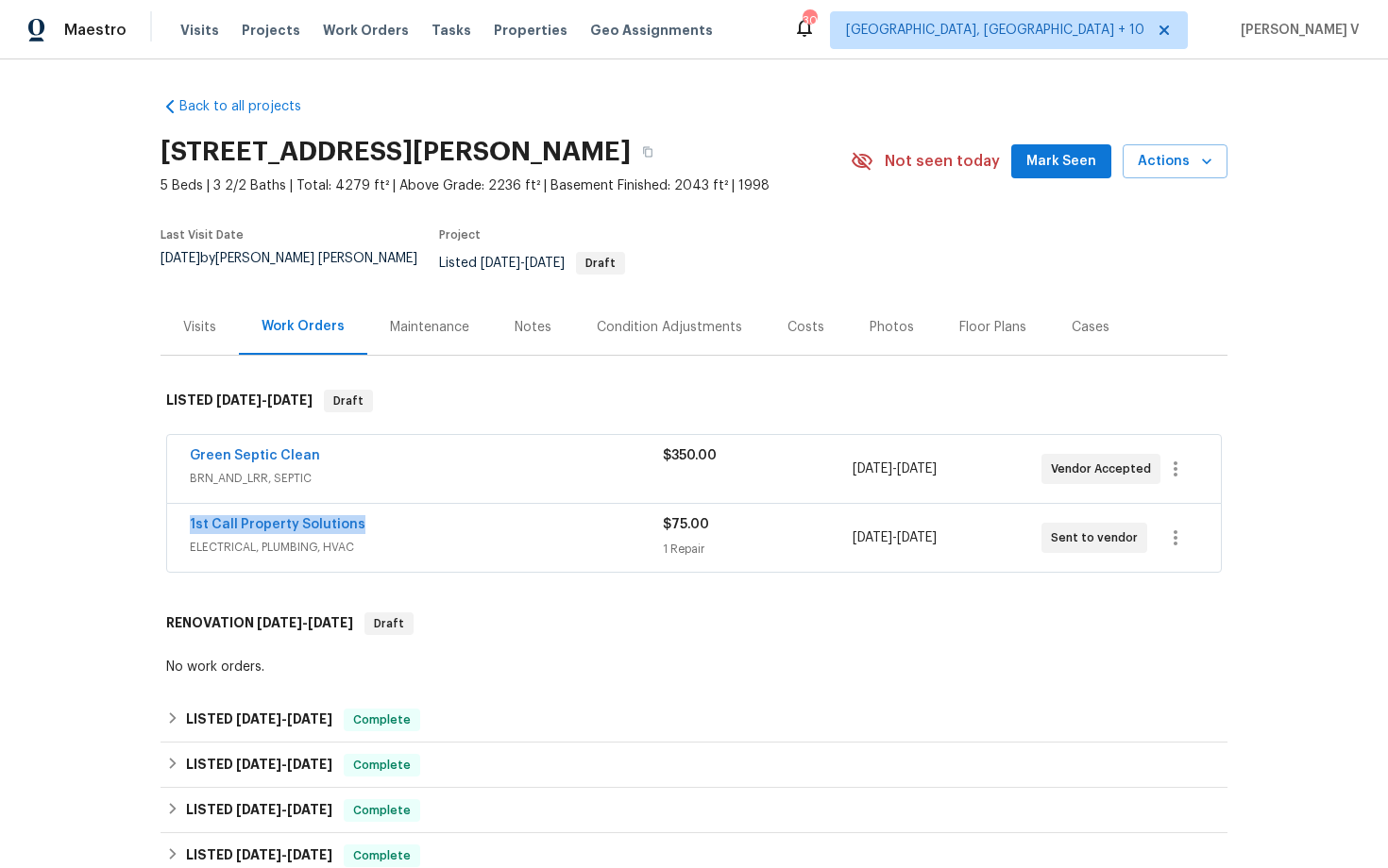
click at [466, 538] on span "ELECTRICAL, PLUMBING, HVAC" at bounding box center [426, 547] width 473 height 19
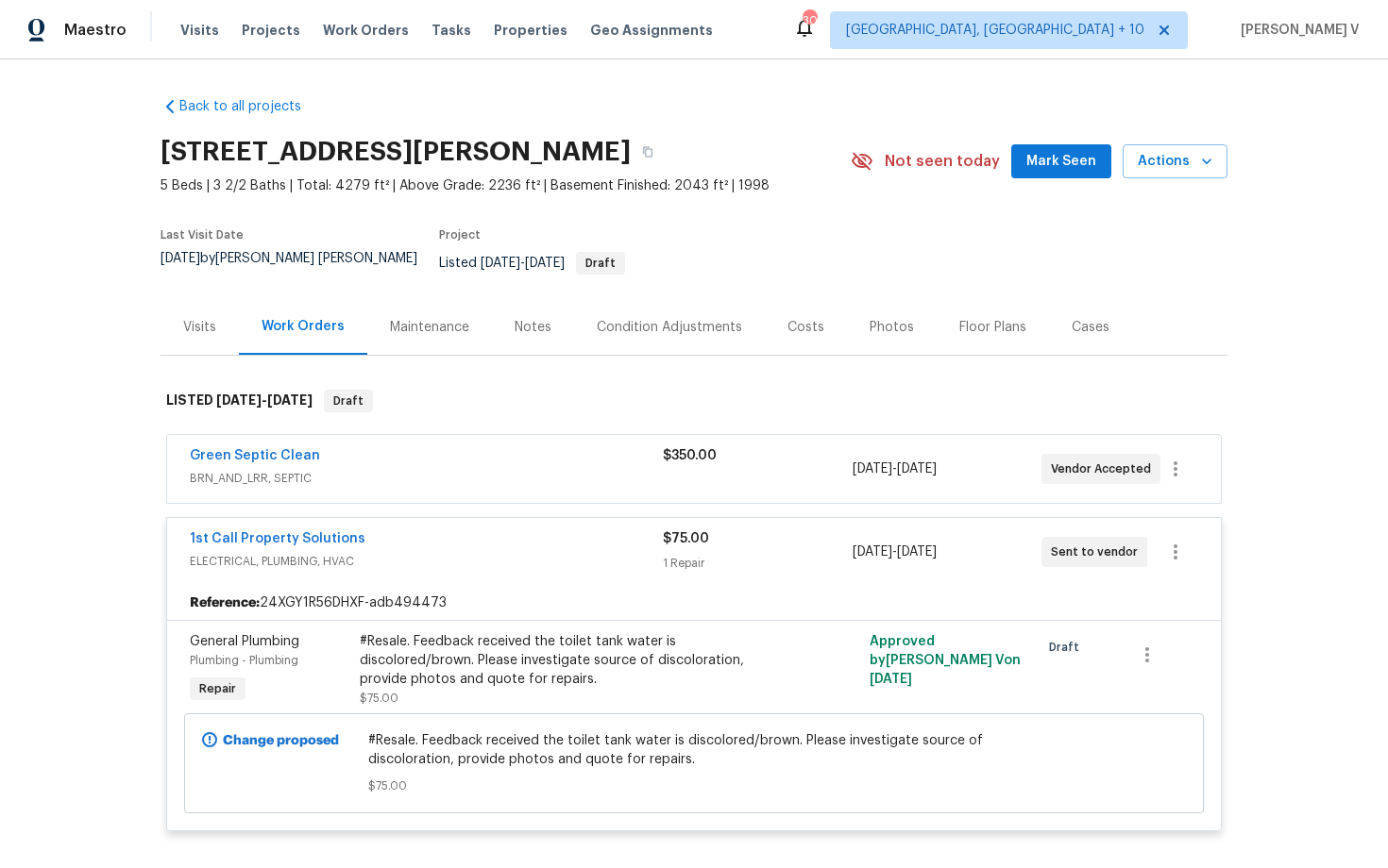
click at [488, 633] on div "#Resale. Feedback received the toilet tank water is discolored/brown. Please in…" at bounding box center [566, 660] width 413 height 57
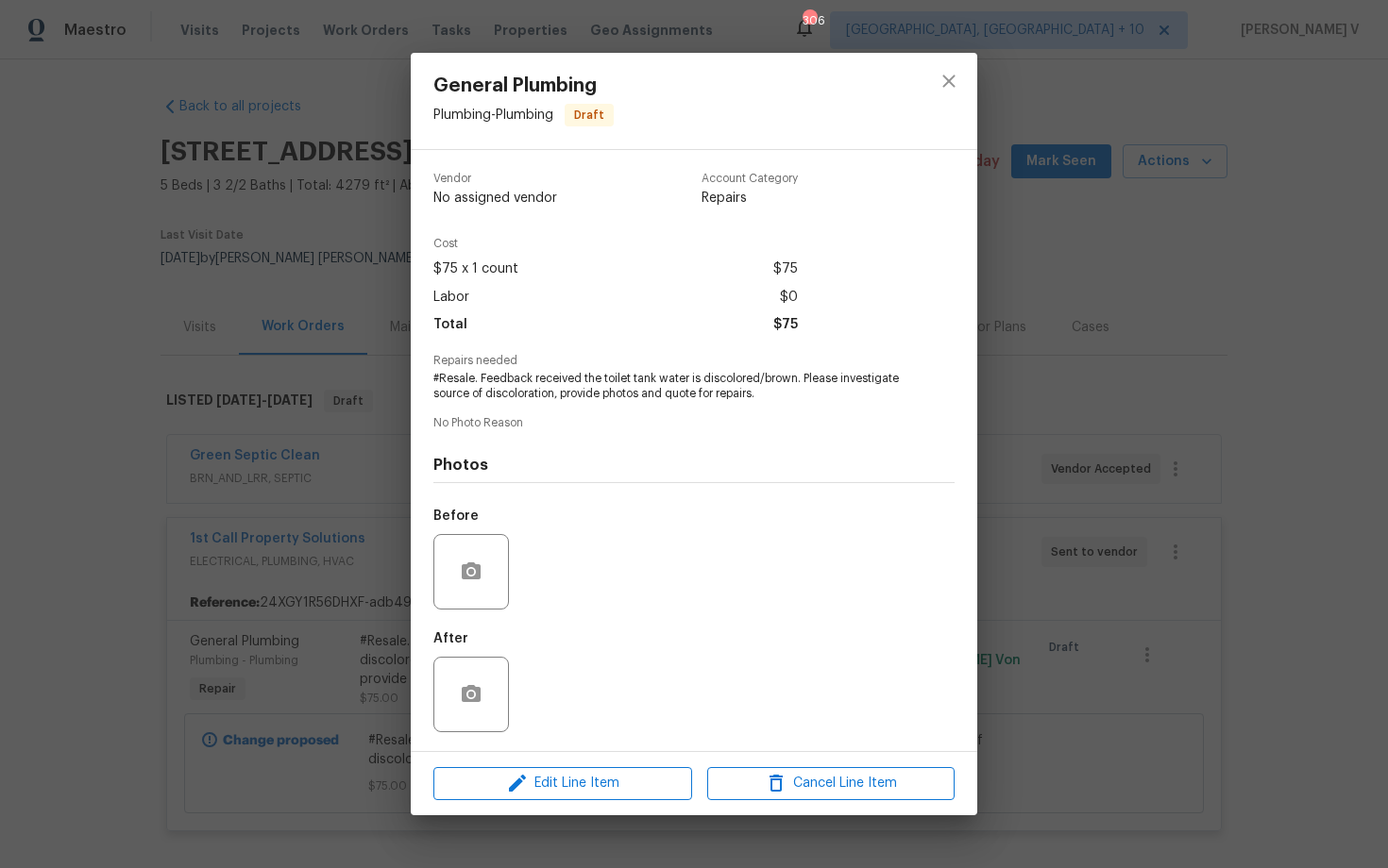
click at [488, 630] on div "After" at bounding box center [473, 682] width 79 height 123
click at [582, 400] on span "#Resale. Feedback received the toilet tank water is discolored/brown. Please in…" at bounding box center [668, 386] width 469 height 32
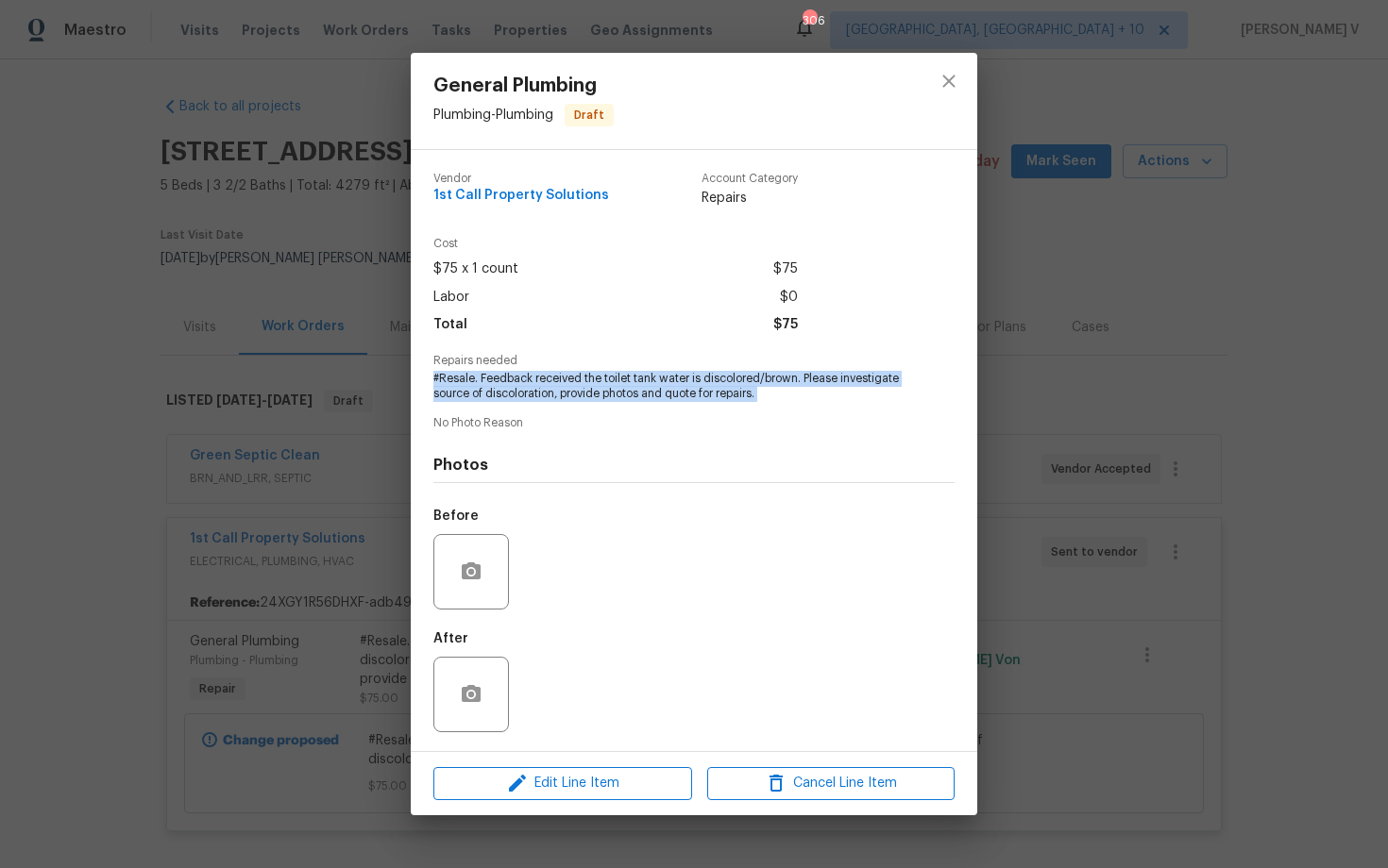
copy span "#Resale. Feedback received the toilet tank water is discolored/brown. Please in…"
click at [239, 192] on div "General Plumbing Plumbing - Plumbing Draft Vendor 1st Call Property Solutions A…" at bounding box center [694, 434] width 1388 height 868
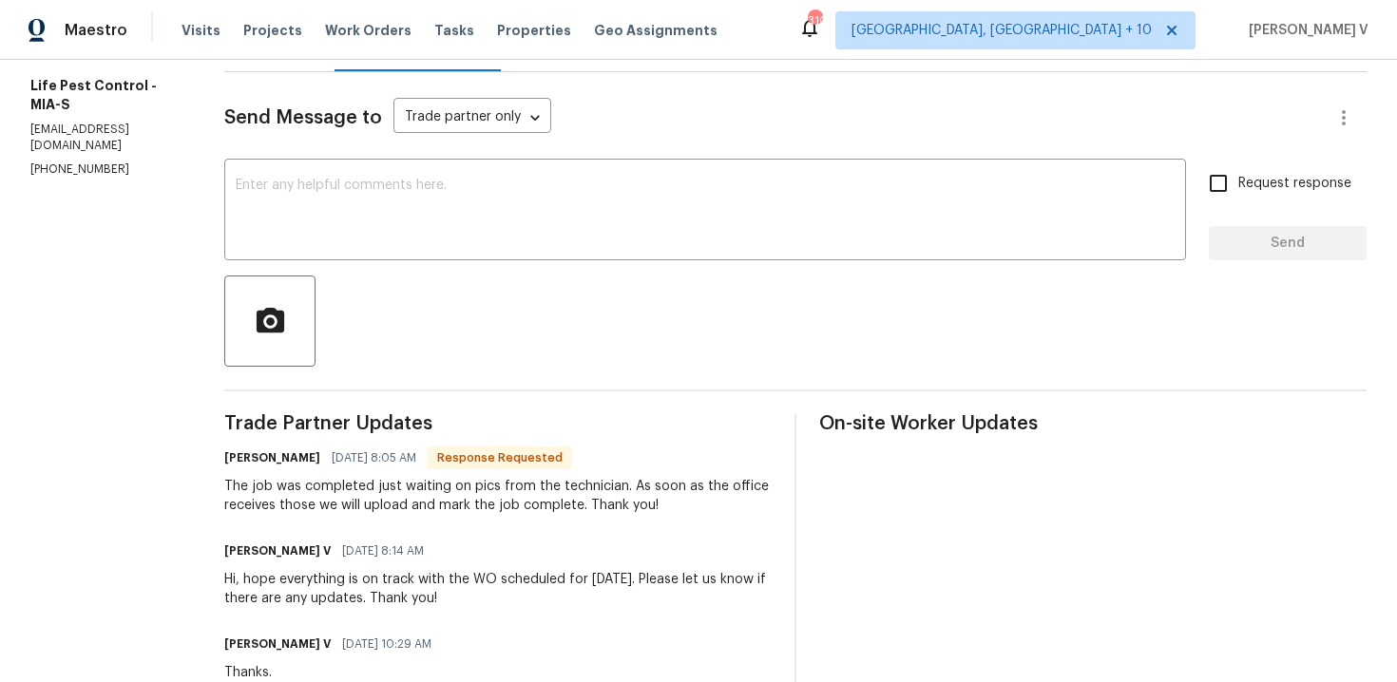
scroll to position [95, 0]
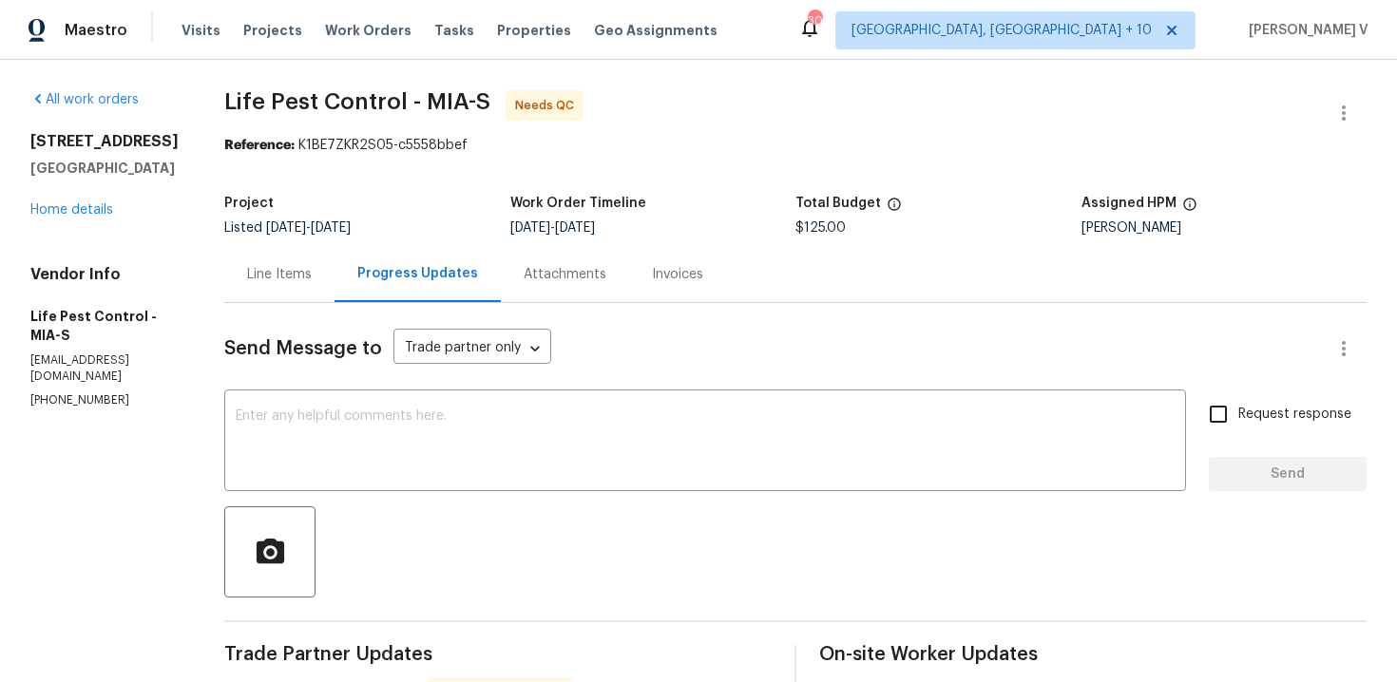
click at [288, 280] on div "Line Items" at bounding box center [279, 274] width 65 height 19
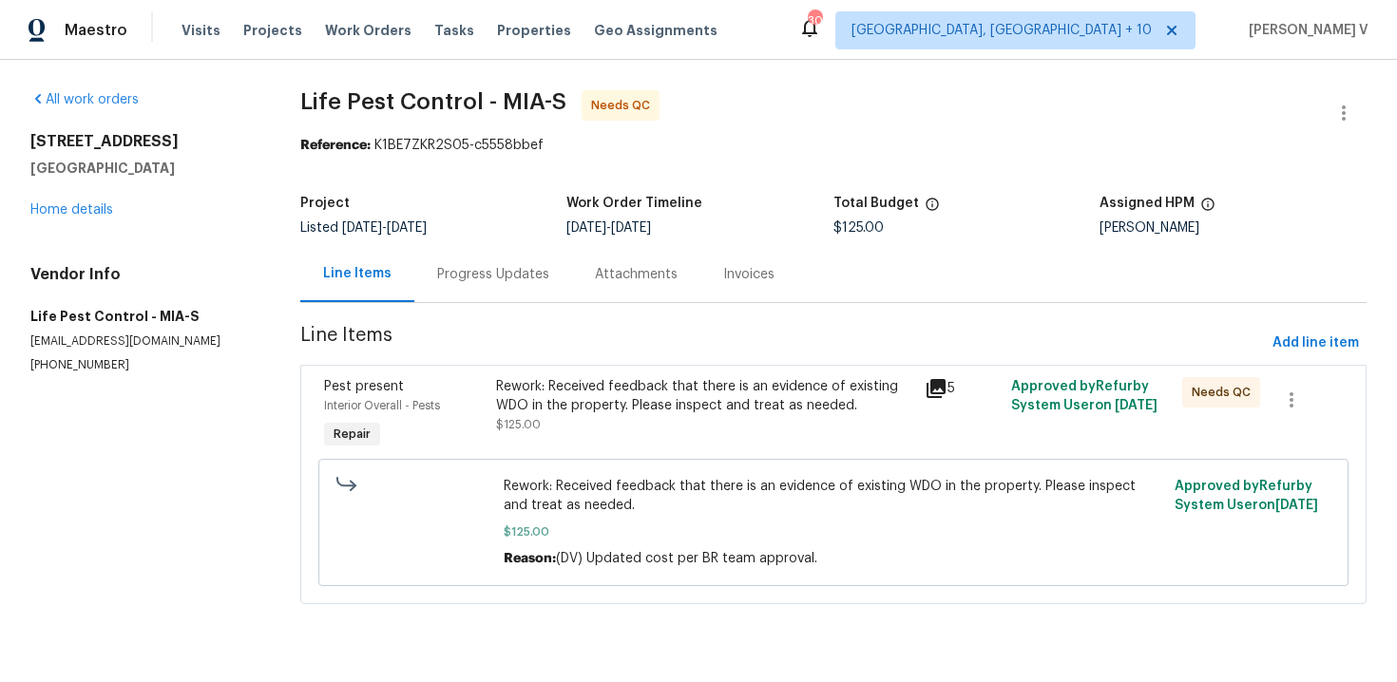
click at [673, 464] on div "Rework: Received feedback that there is an evidence of existing WDO in the prop…" at bounding box center [833, 522] width 1030 height 127
click at [705, 439] on div "Rework: Received feedback that there is an evidence of existing WDO in the prop…" at bounding box center [705, 415] width 430 height 87
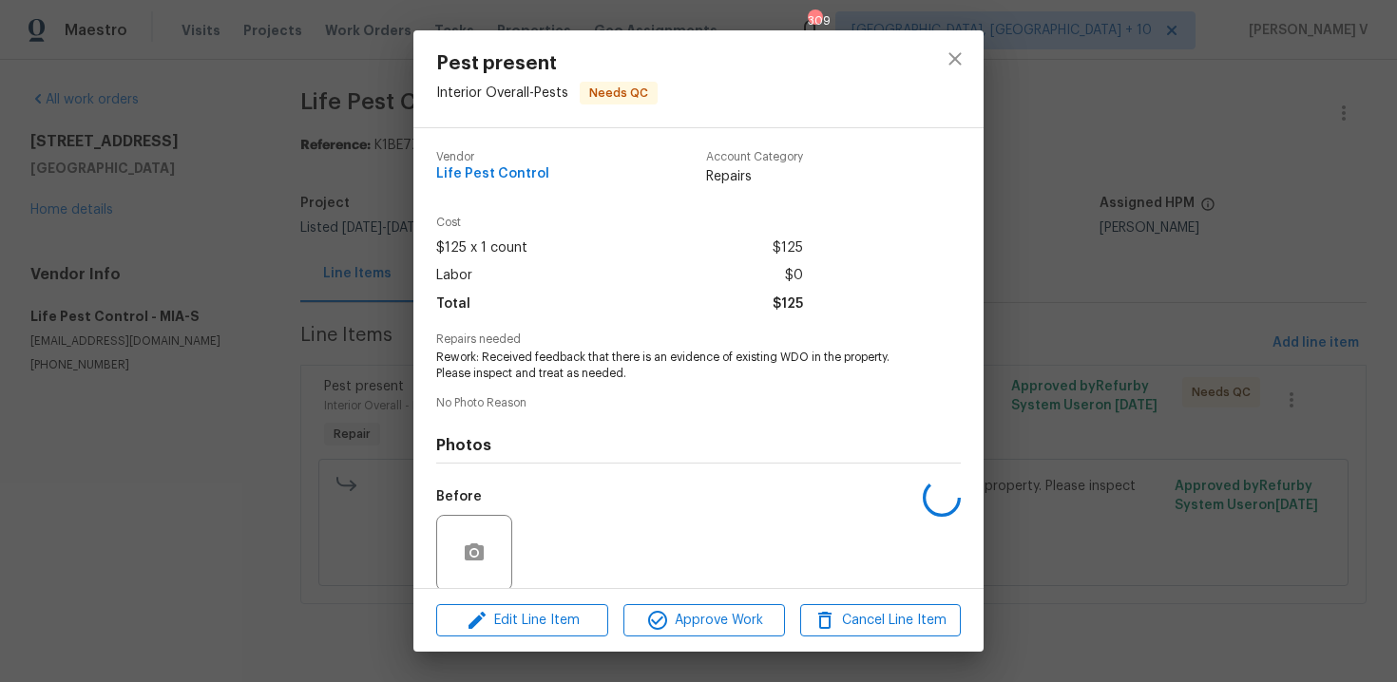
scroll to position [145, 0]
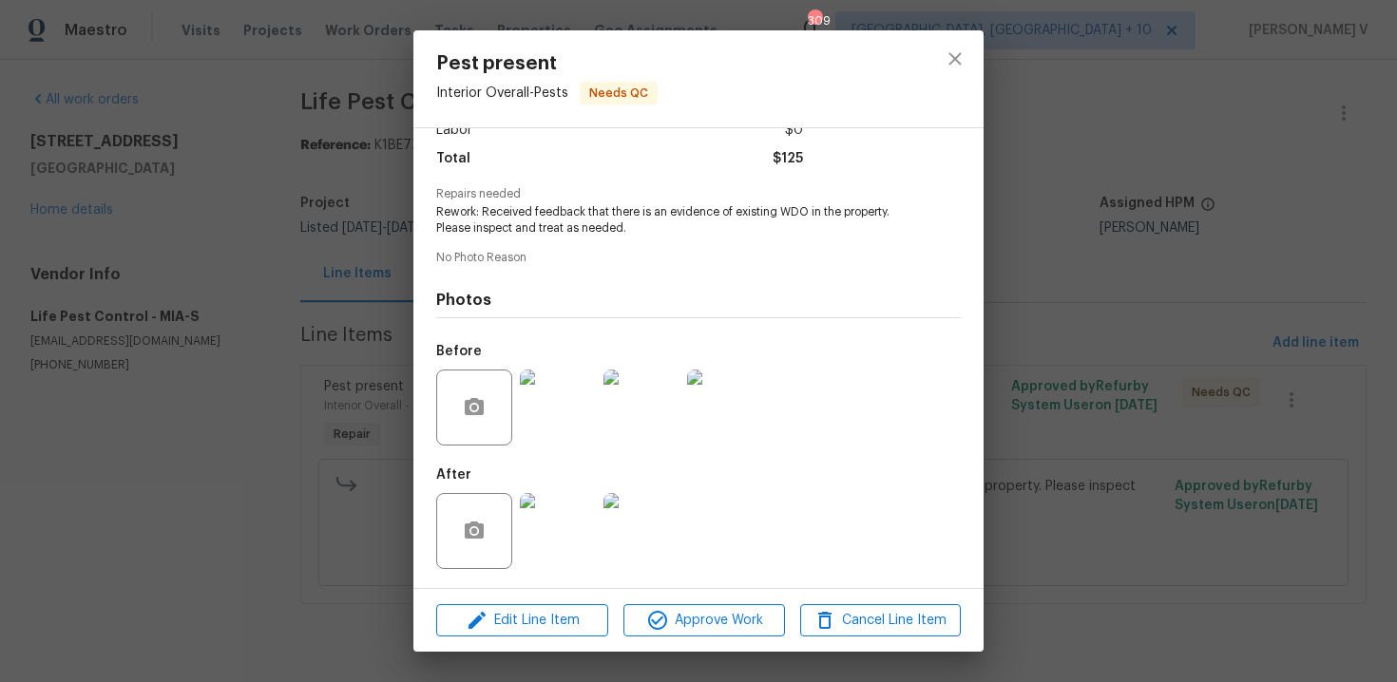
click at [583, 542] on img at bounding box center [558, 531] width 76 height 76
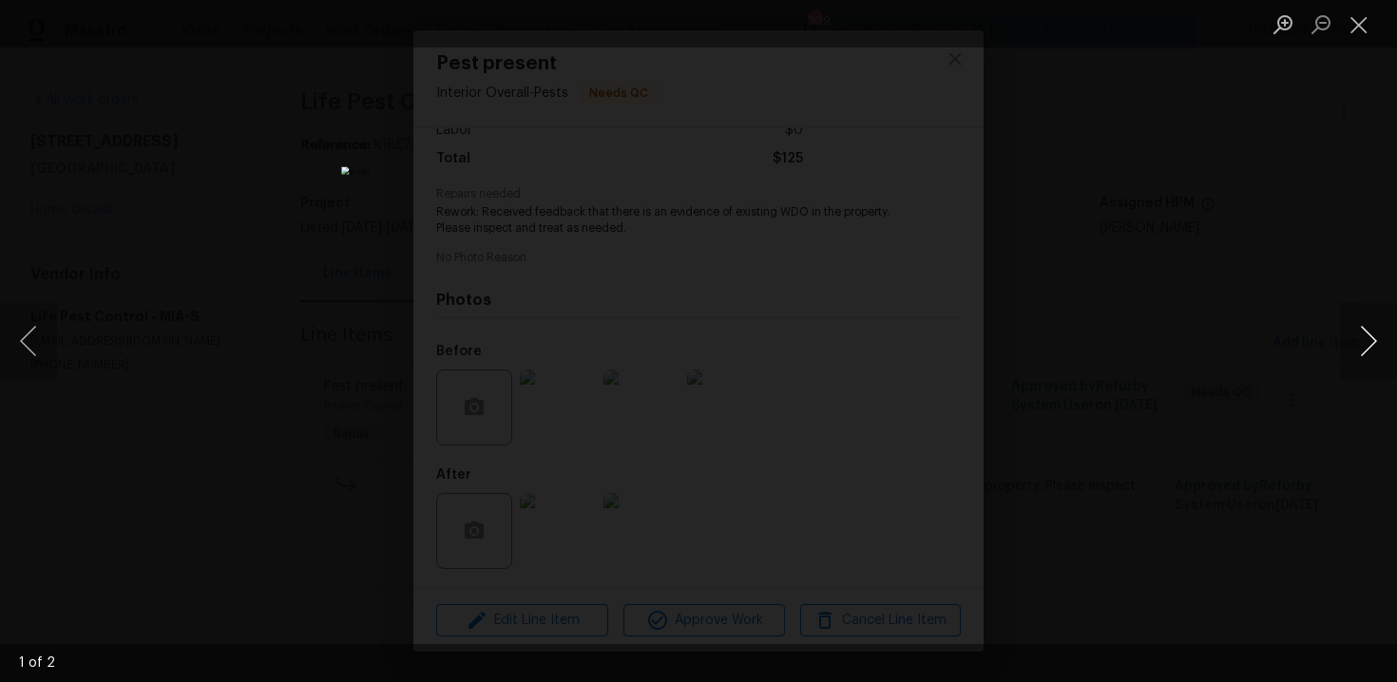
click at [1367, 344] on button "Next image" at bounding box center [1368, 341] width 57 height 76
click at [1276, 276] on div "Lightbox" at bounding box center [698, 341] width 1397 height 682
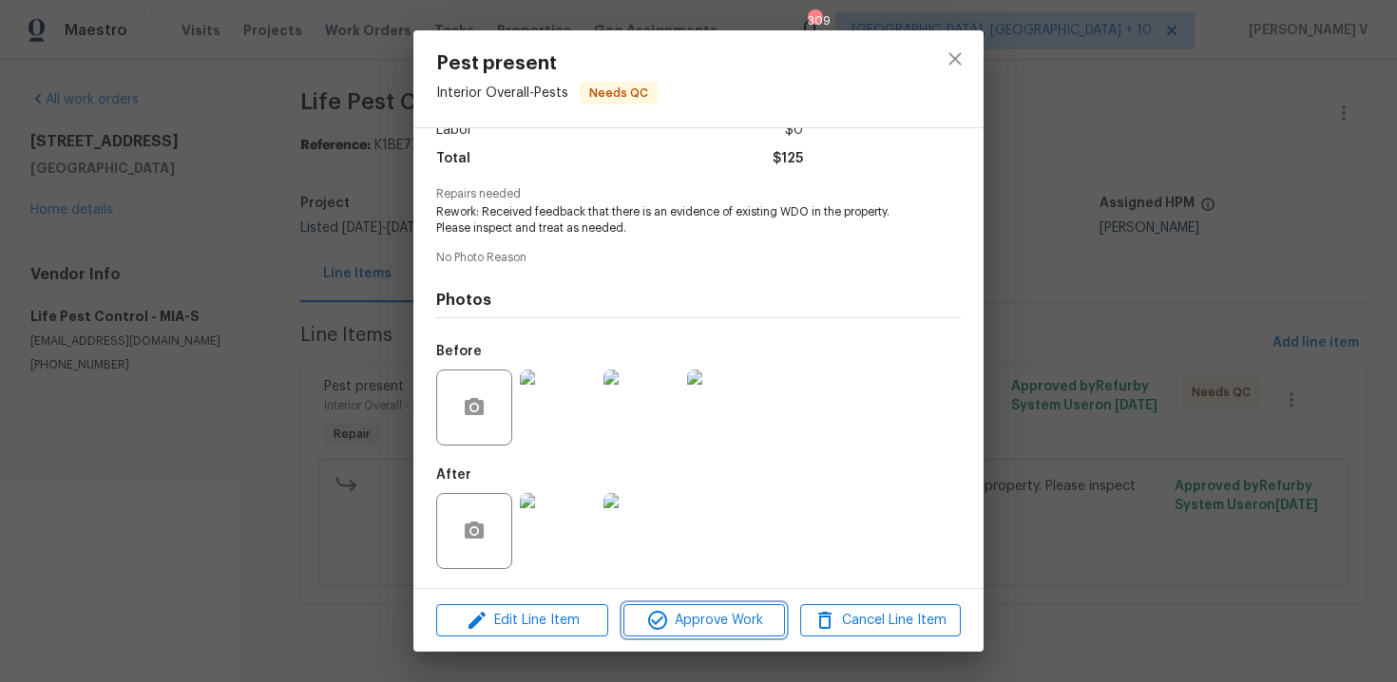
click at [761, 617] on span "Approve Work" at bounding box center [703, 621] width 149 height 24
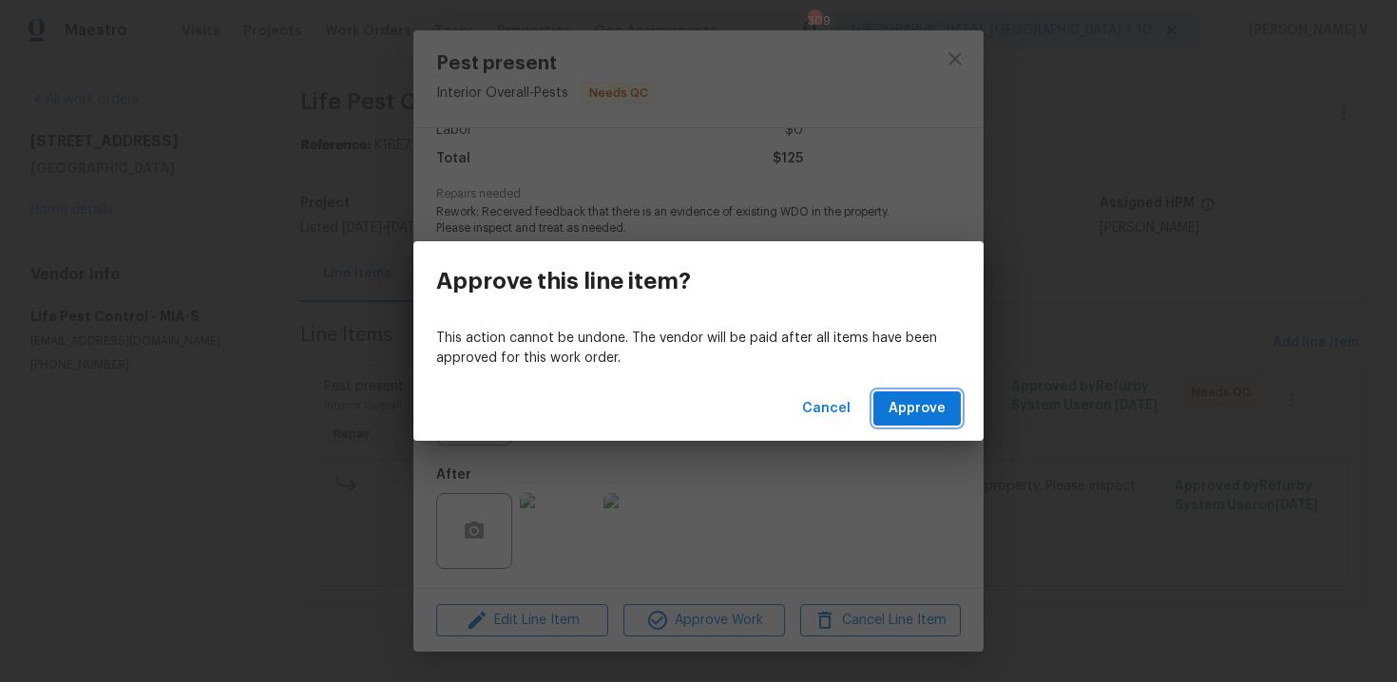
click at [923, 406] on span "Approve" at bounding box center [917, 409] width 57 height 24
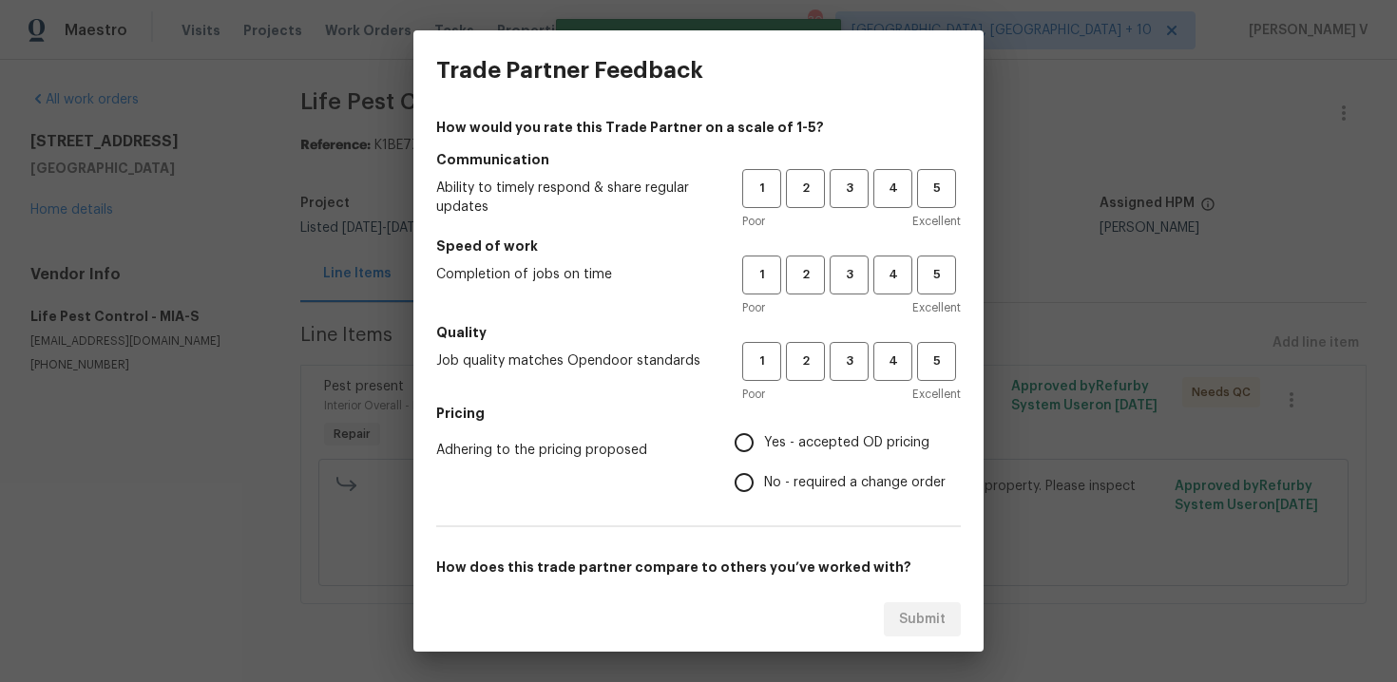
click at [905, 140] on div "How would you rate this Trade Partner on a scale of 1-5? Communication Ability …" at bounding box center [698, 490] width 525 height 744
click at [871, 182] on div "1 2 3 4 5" at bounding box center [851, 188] width 219 height 39
click at [861, 188] on span "3" at bounding box center [849, 189] width 35 height 22
click at [860, 286] on button "3" at bounding box center [849, 275] width 39 height 39
click at [833, 366] on span "3" at bounding box center [849, 362] width 35 height 22
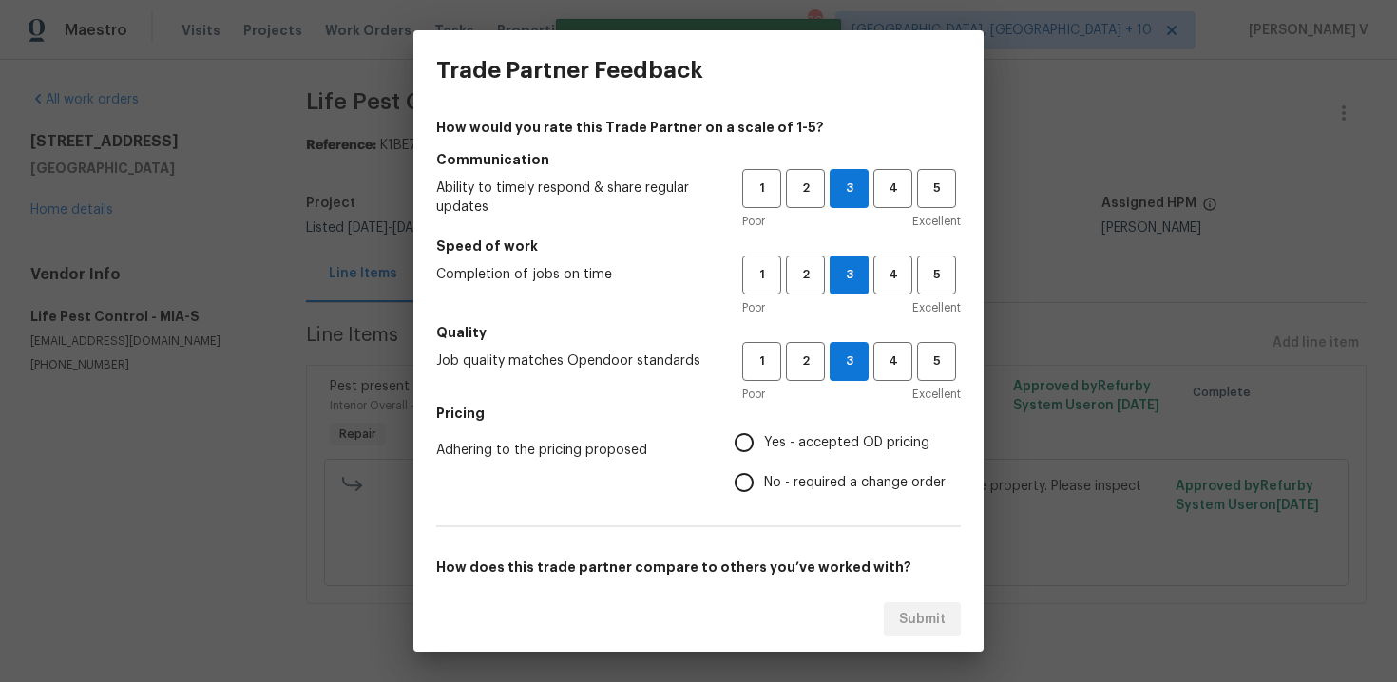
click at [778, 463] on label "No - required a change order" at bounding box center [834, 483] width 221 height 40
click at [764, 463] on input "No - required a change order" at bounding box center [744, 483] width 40 height 40
radio input "true"
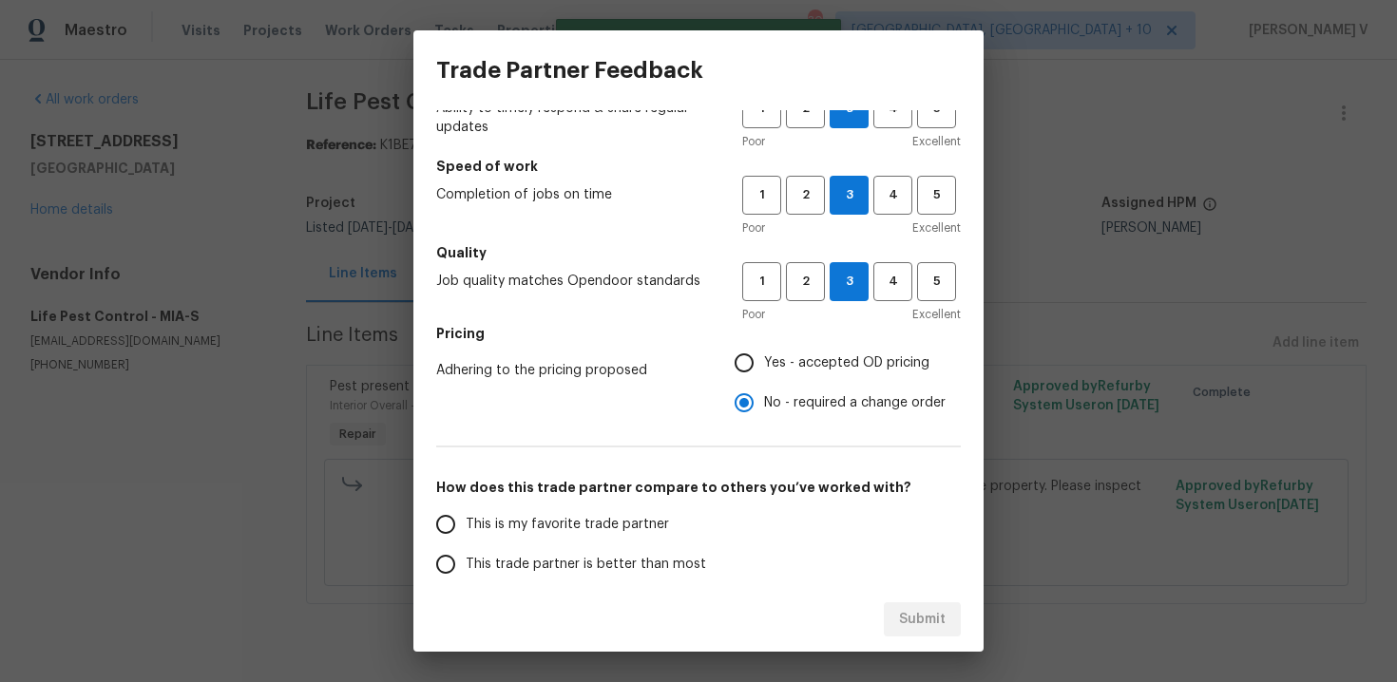
scroll to position [99, 0]
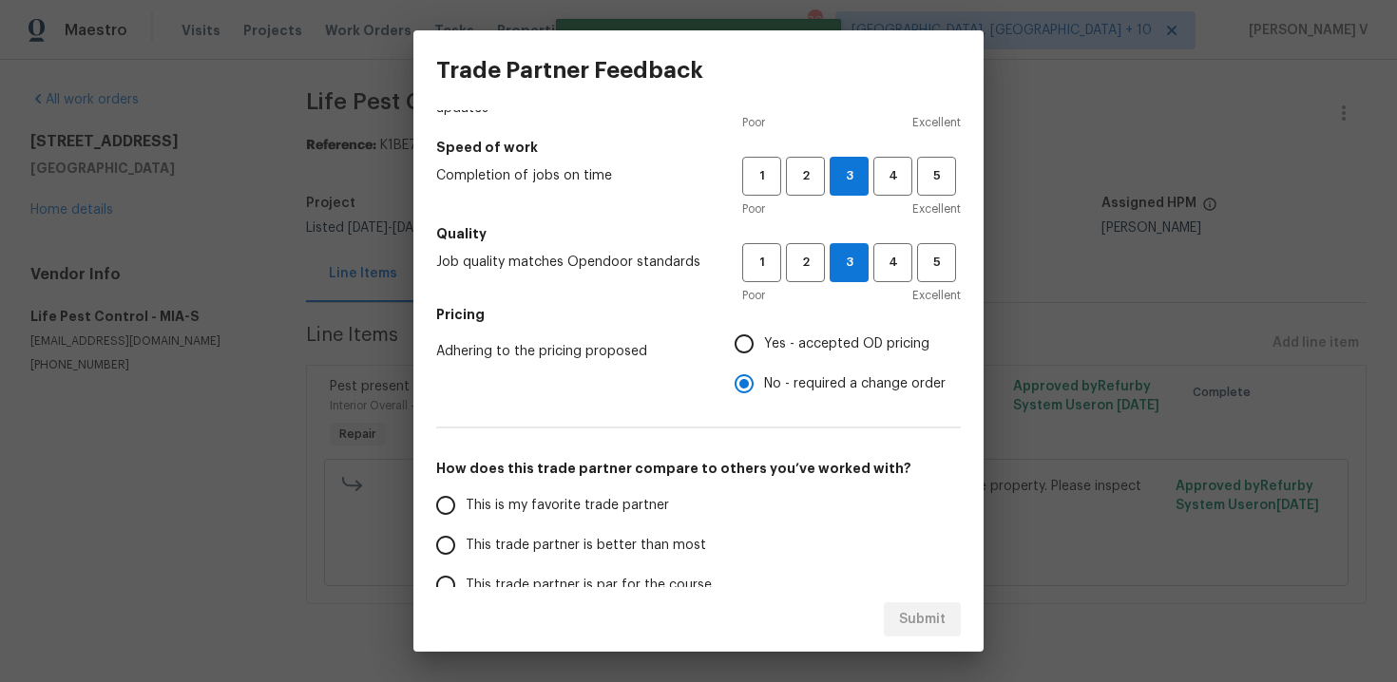
click at [592, 526] on label "This trade partner is better than most" at bounding box center [576, 546] width 300 height 40
click at [466, 526] on input "This trade partner is better than most" at bounding box center [446, 546] width 40 height 40
click at [890, 612] on button "Submit" at bounding box center [922, 620] width 77 height 35
radio input "true"
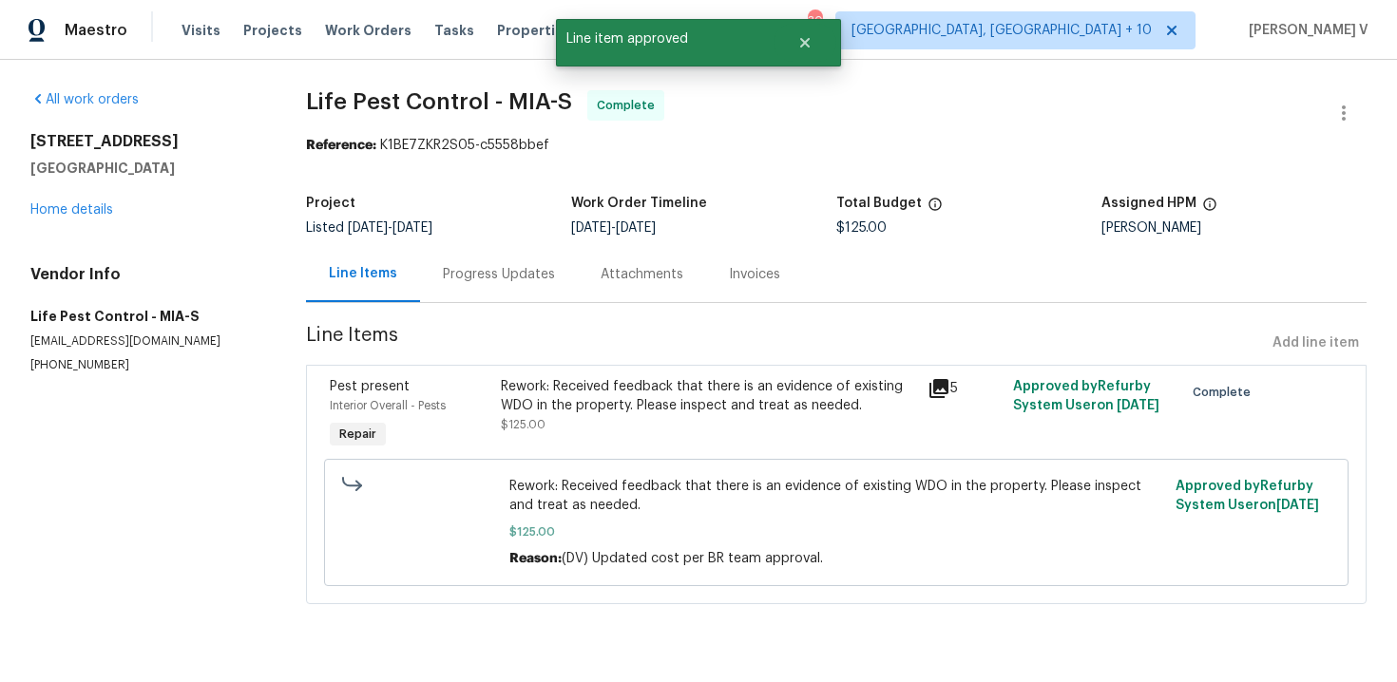
click at [506, 276] on div "Progress Updates" at bounding box center [499, 274] width 112 height 19
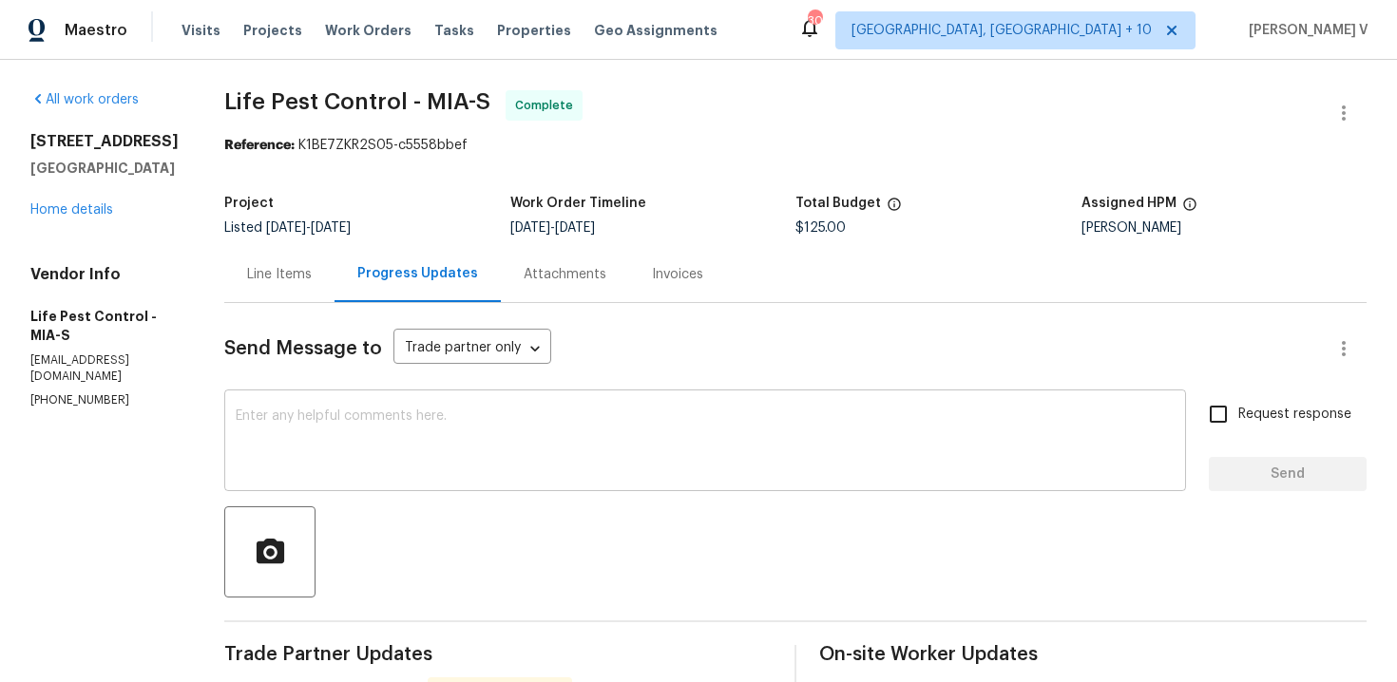
click at [407, 413] on textarea at bounding box center [705, 443] width 939 height 67
paste textarea "Hey, the work order has been approved. Thanks for the job :)"
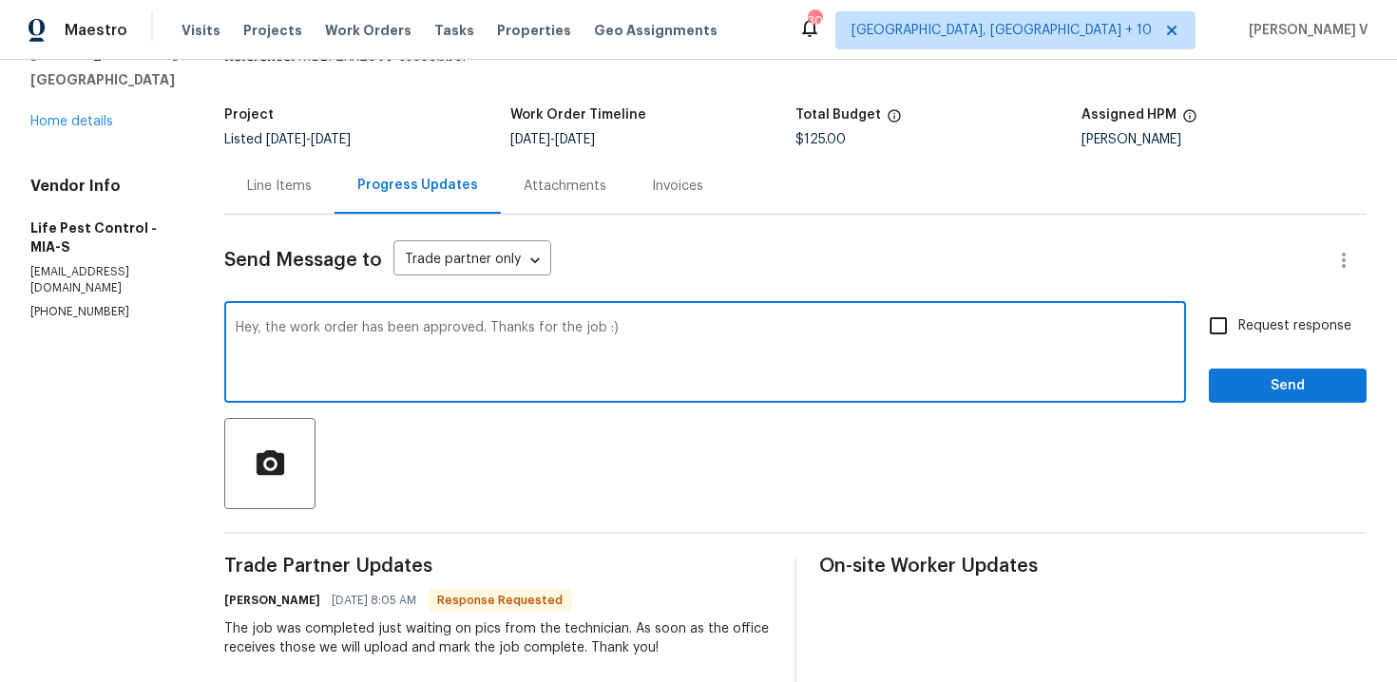
scroll to position [213, 0]
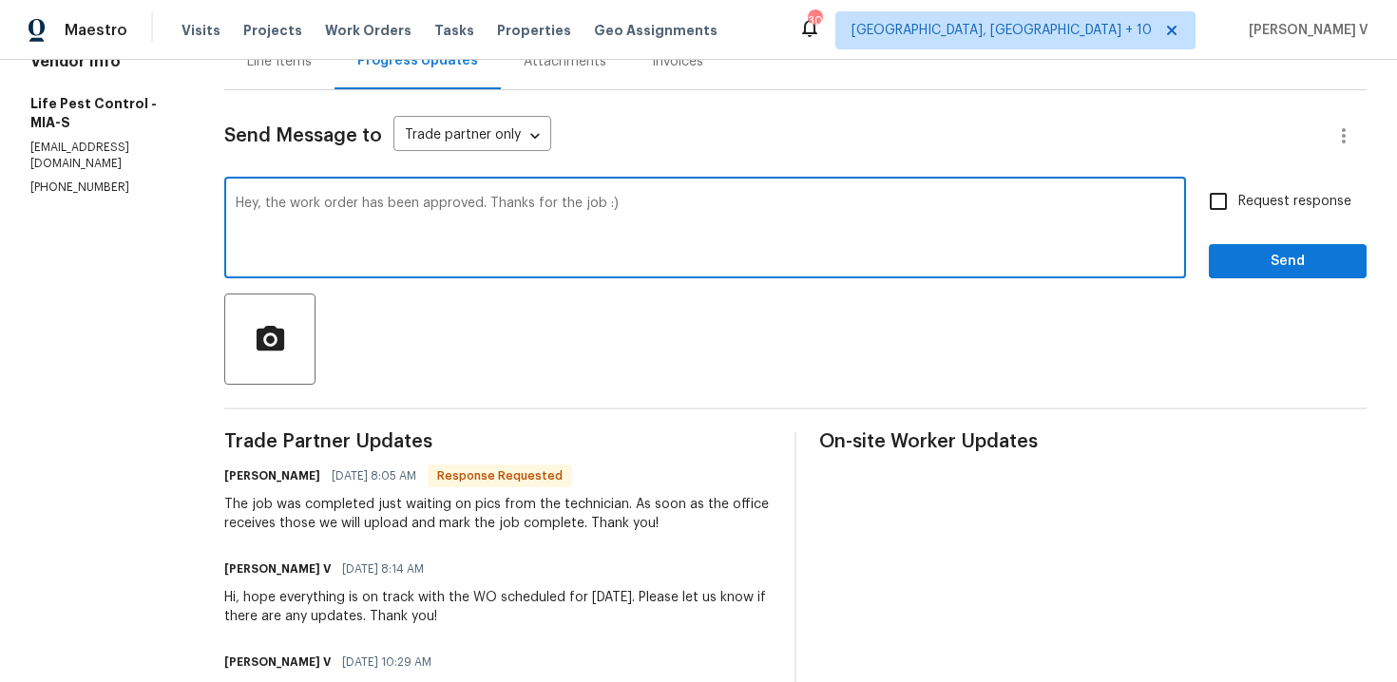
type textarea "Hey, the work order has been approved. Thanks for the job :)"
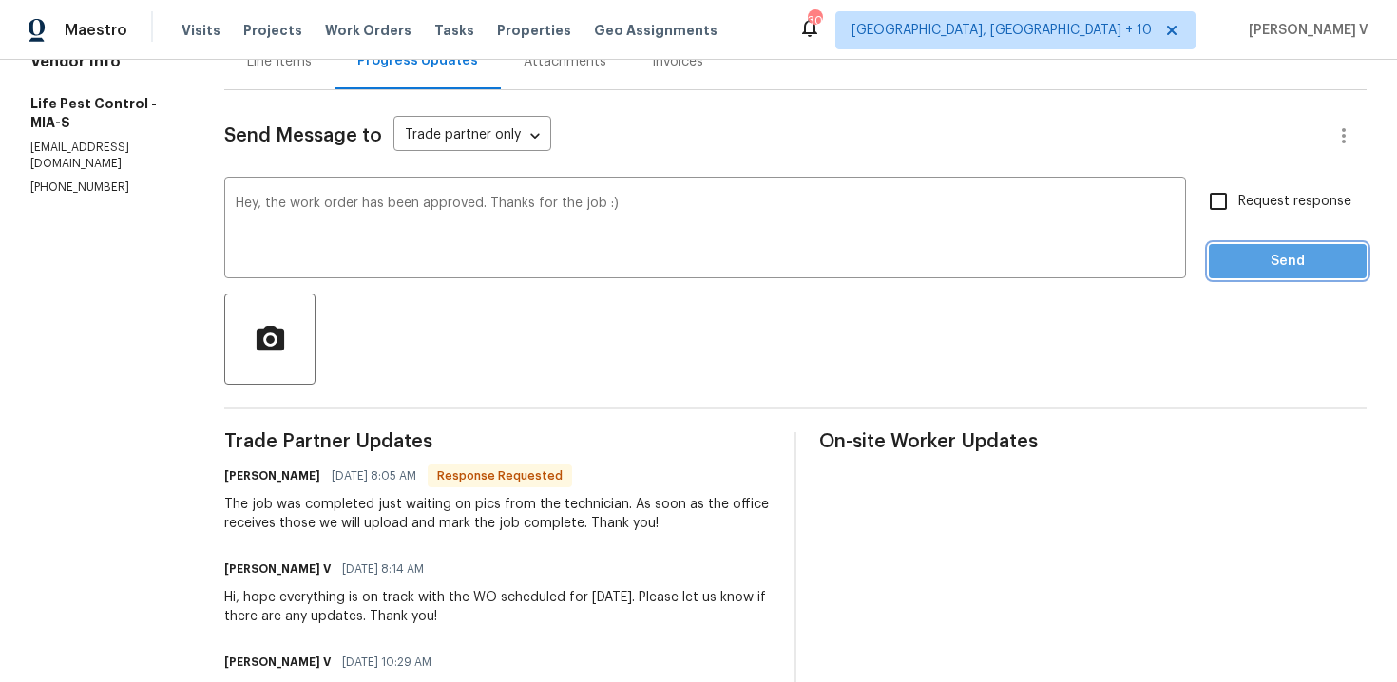
click at [1235, 264] on span "Send" at bounding box center [1287, 262] width 127 height 24
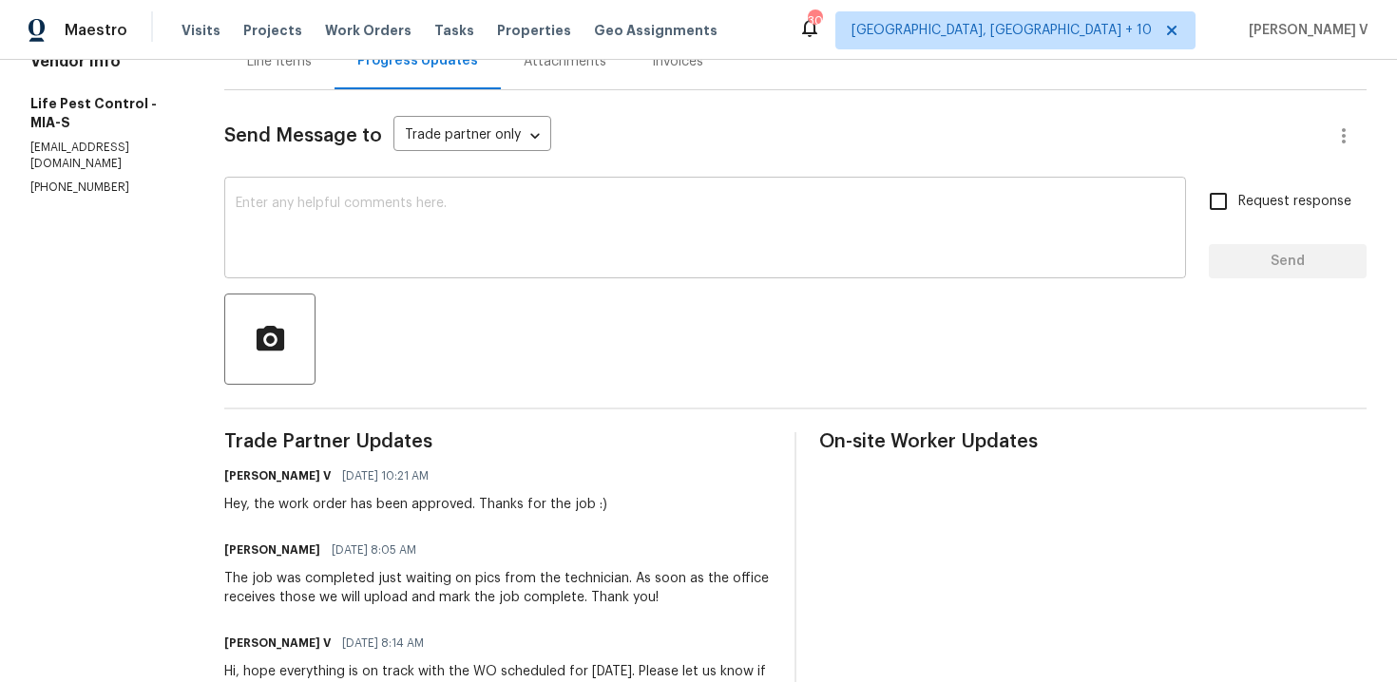
scroll to position [0, 0]
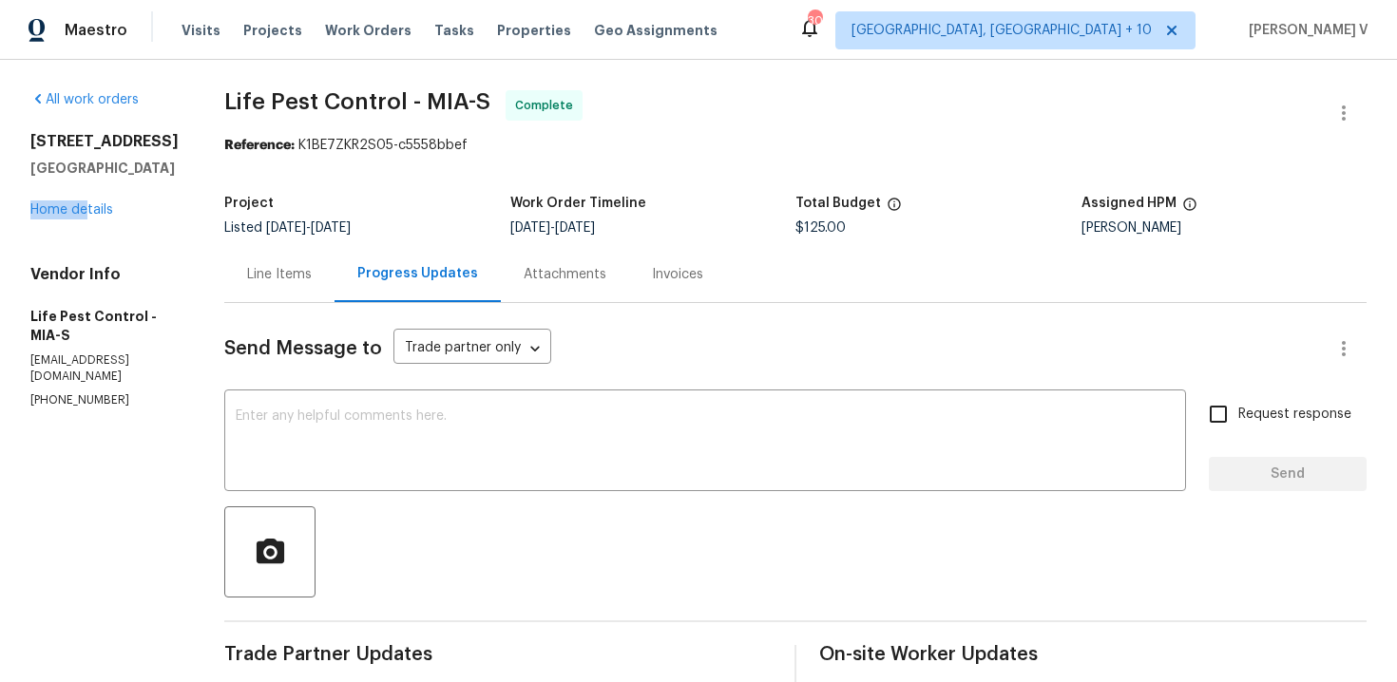
click at [85, 220] on div "232 NW 25th St Wilton Manors, FL 33311 Home details" at bounding box center [104, 175] width 148 height 87
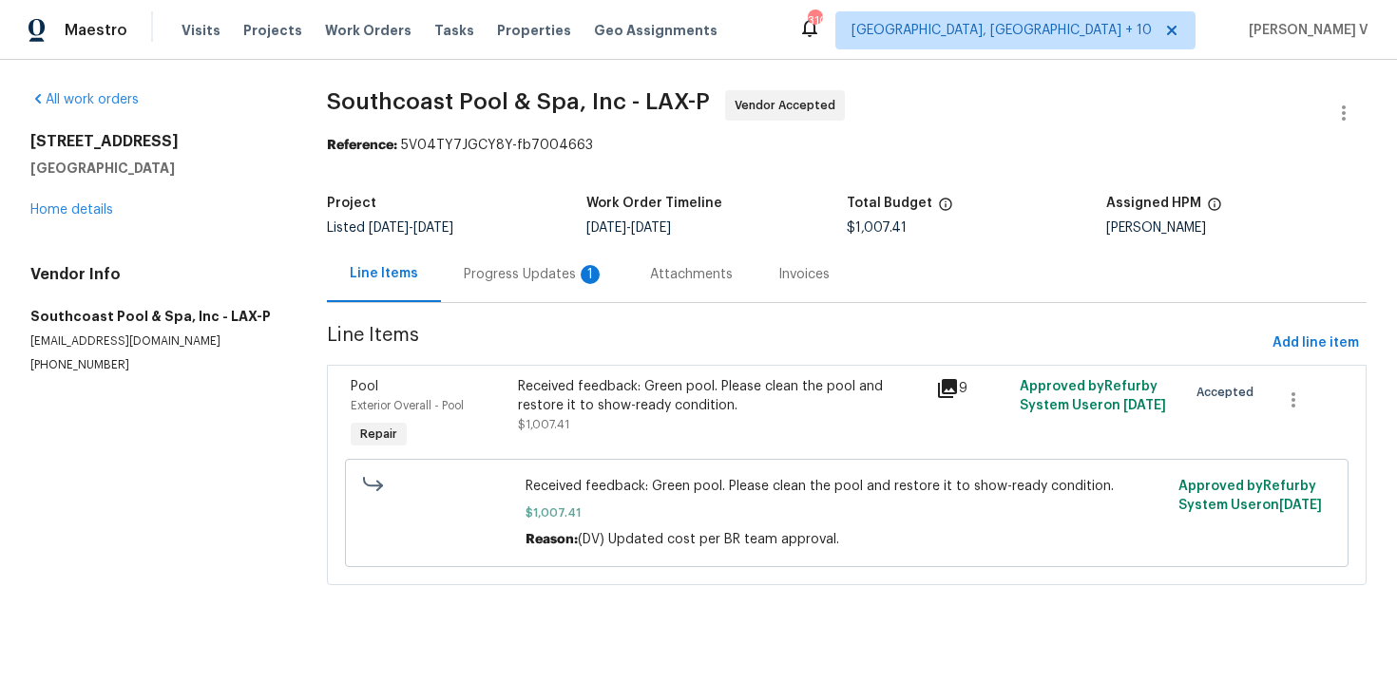
click at [485, 278] on div "Progress Updates 1" at bounding box center [534, 274] width 141 height 19
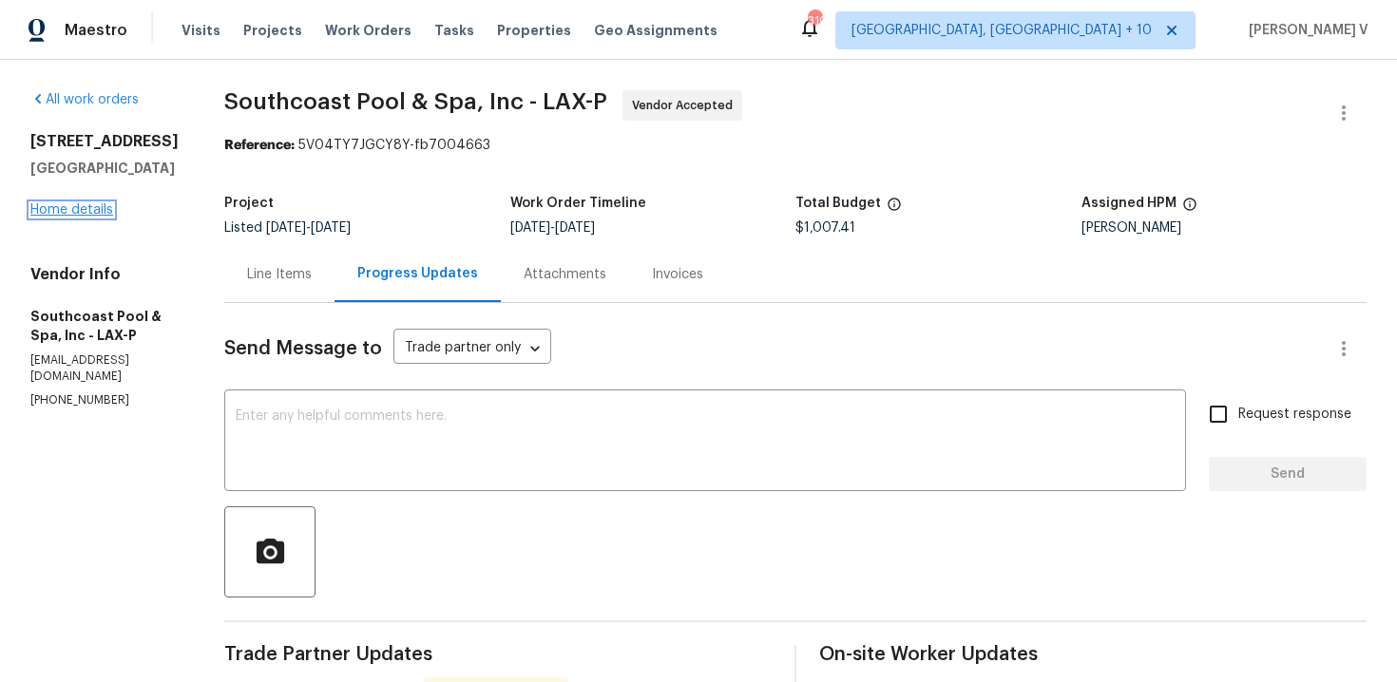
click at [78, 217] on link "Home details" at bounding box center [71, 209] width 83 height 13
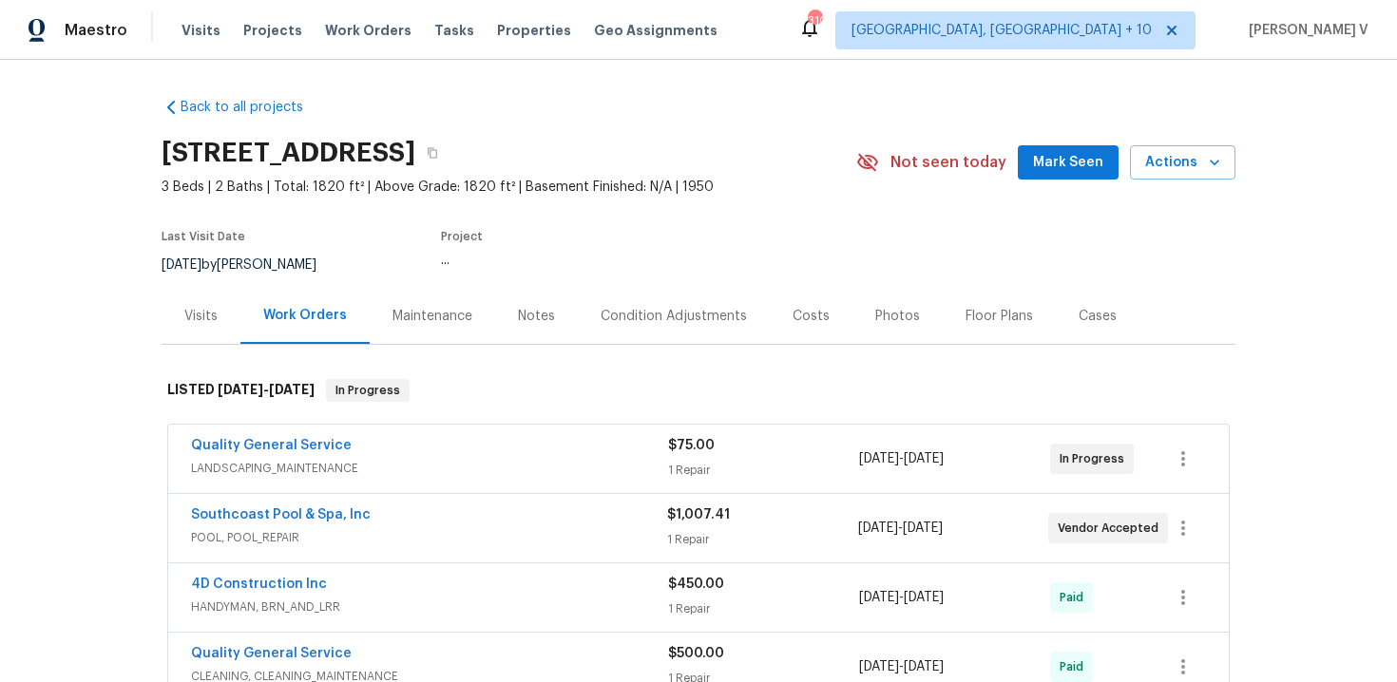
scroll to position [253, 0]
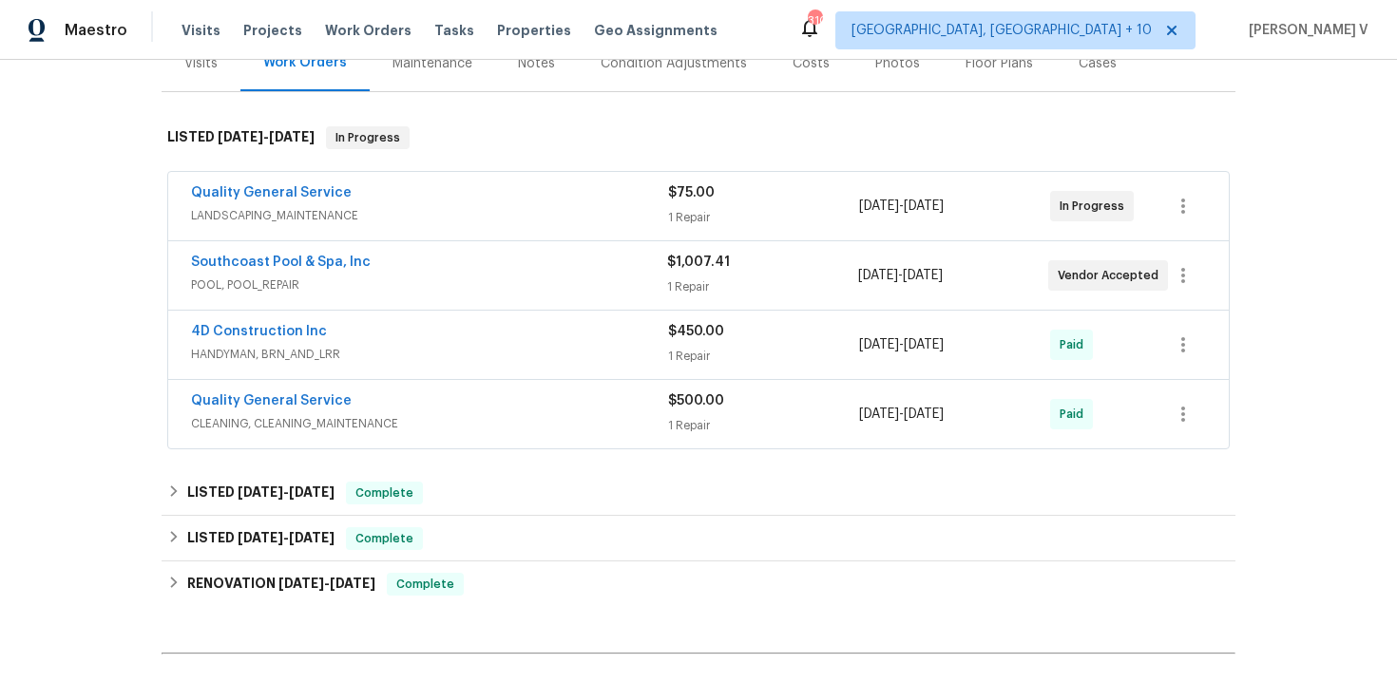
click at [436, 222] on span "LANDSCAPING_MAINTENANCE" at bounding box center [429, 215] width 477 height 19
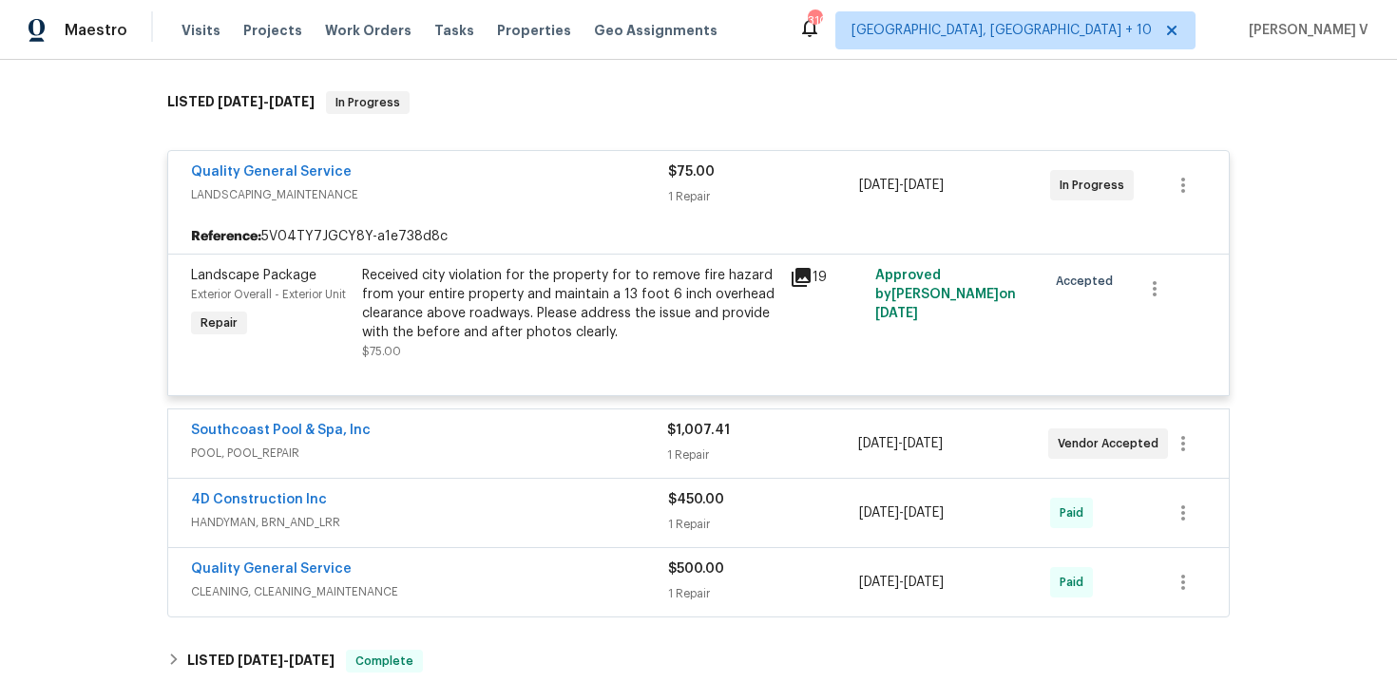
scroll to position [290, 0]
click at [269, 435] on link "Southcoast Pool & Spa, Inc" at bounding box center [281, 428] width 180 height 13
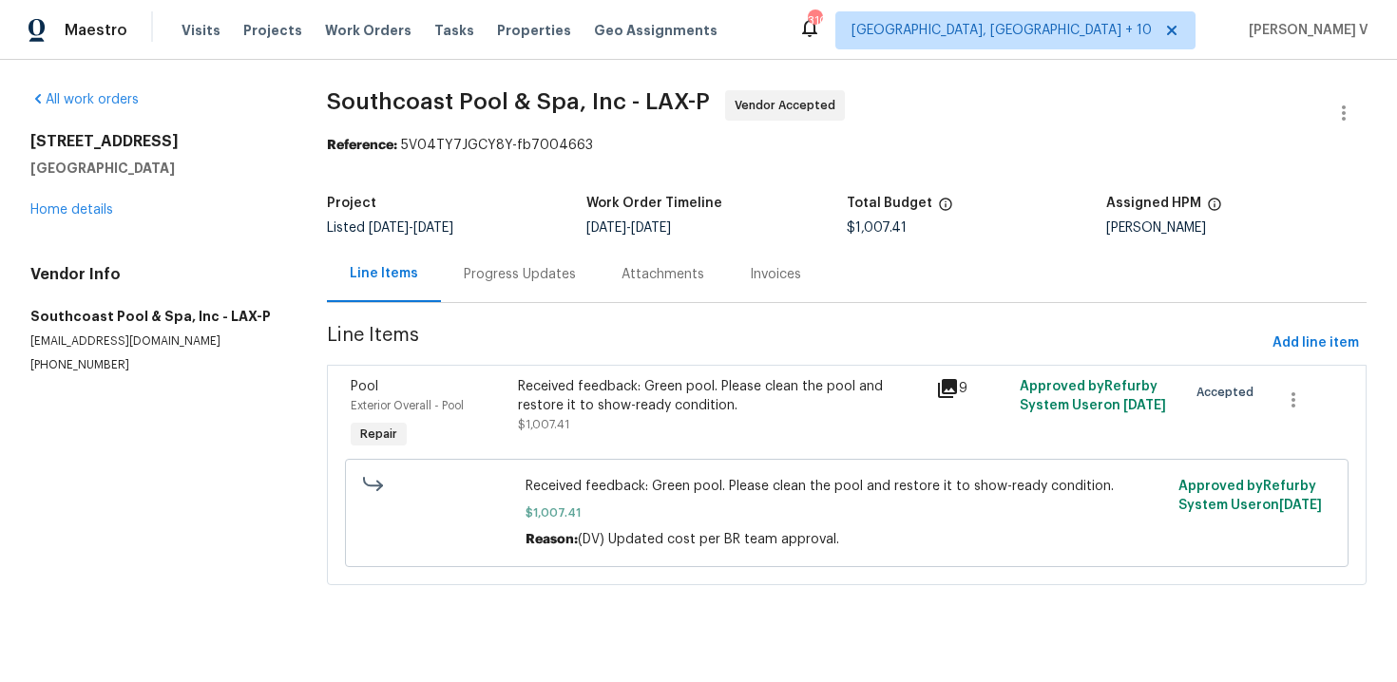
click at [483, 270] on div "Progress Updates" at bounding box center [520, 274] width 112 height 19
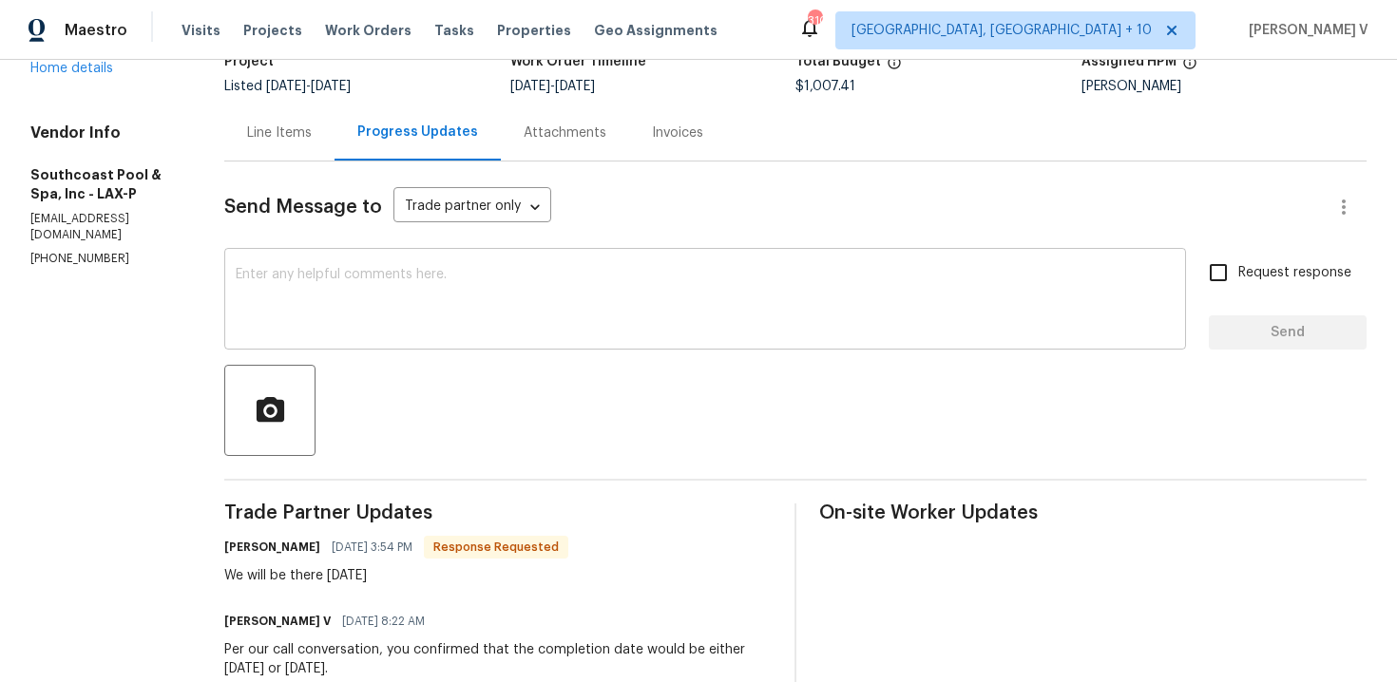
scroll to position [248, 0]
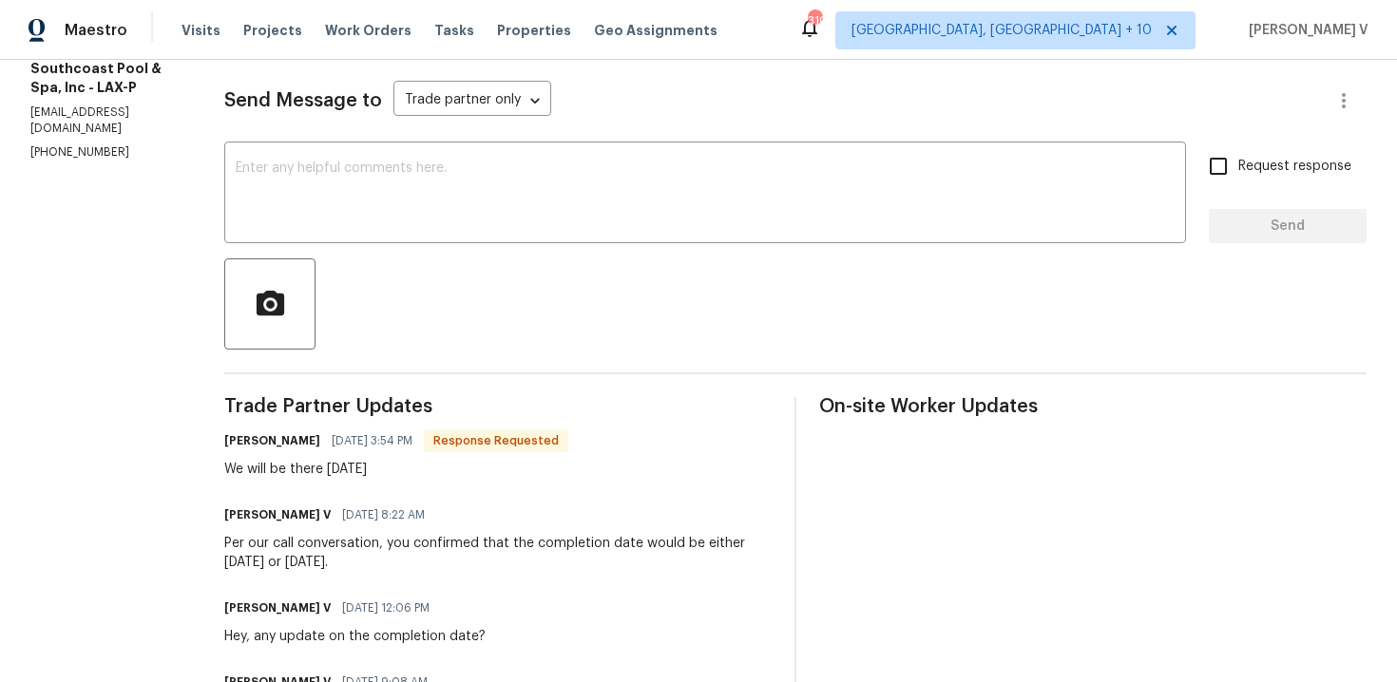
click at [365, 267] on div at bounding box center [795, 303] width 1142 height 91
click at [357, 212] on textarea at bounding box center [705, 195] width 939 height 67
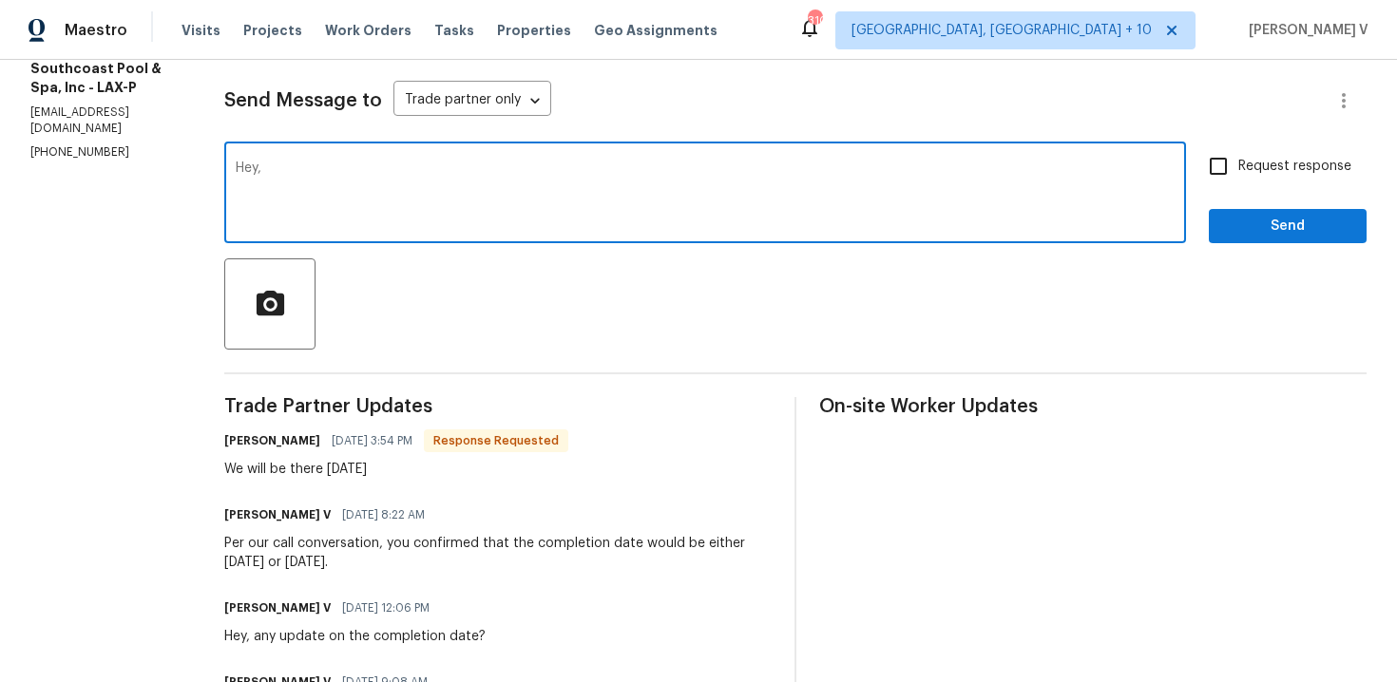
paste textarea "Please let us know if there’s any progress or if the team is already on site [D…"
type textarea "Hey, Please let us know if there’s any progress or if the team is already on si…"
click at [1306, 176] on span "Request response" at bounding box center [1294, 167] width 113 height 20
click at [1238, 176] on input "Request response" at bounding box center [1218, 166] width 40 height 40
checkbox input "true"
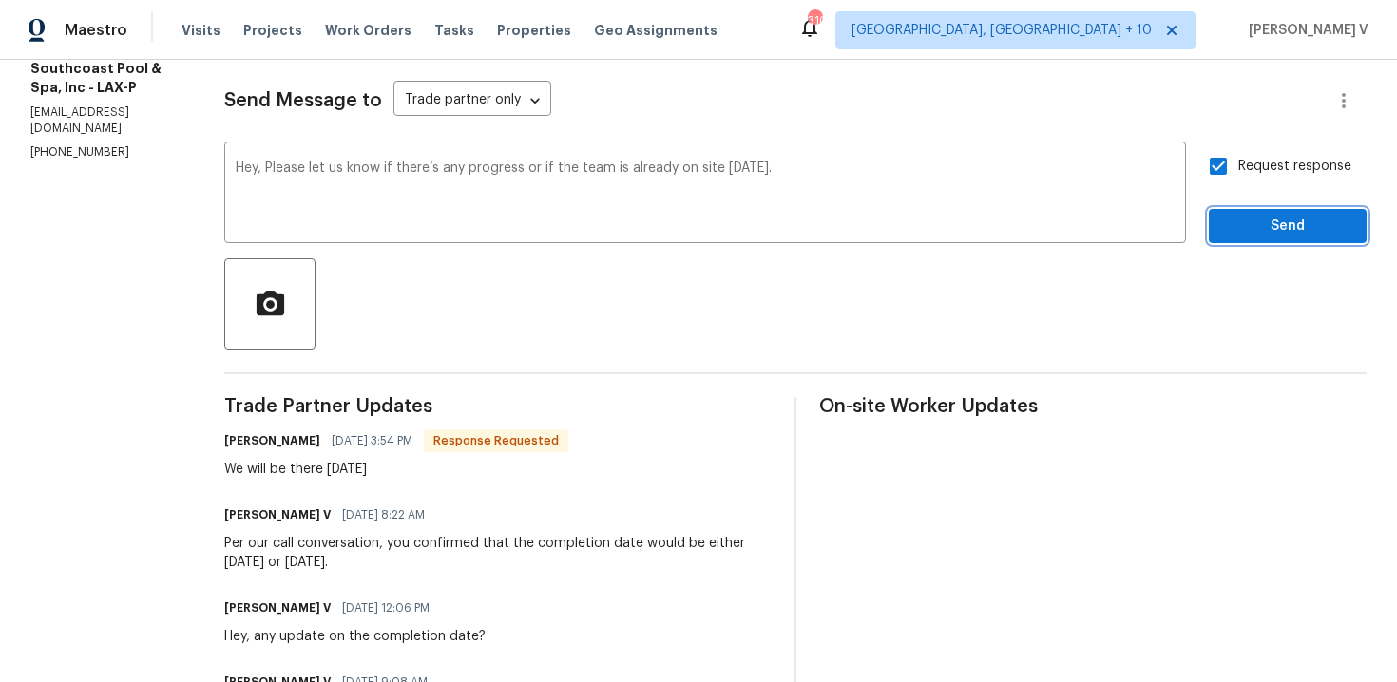
click at [1310, 229] on span "Send" at bounding box center [1287, 227] width 127 height 24
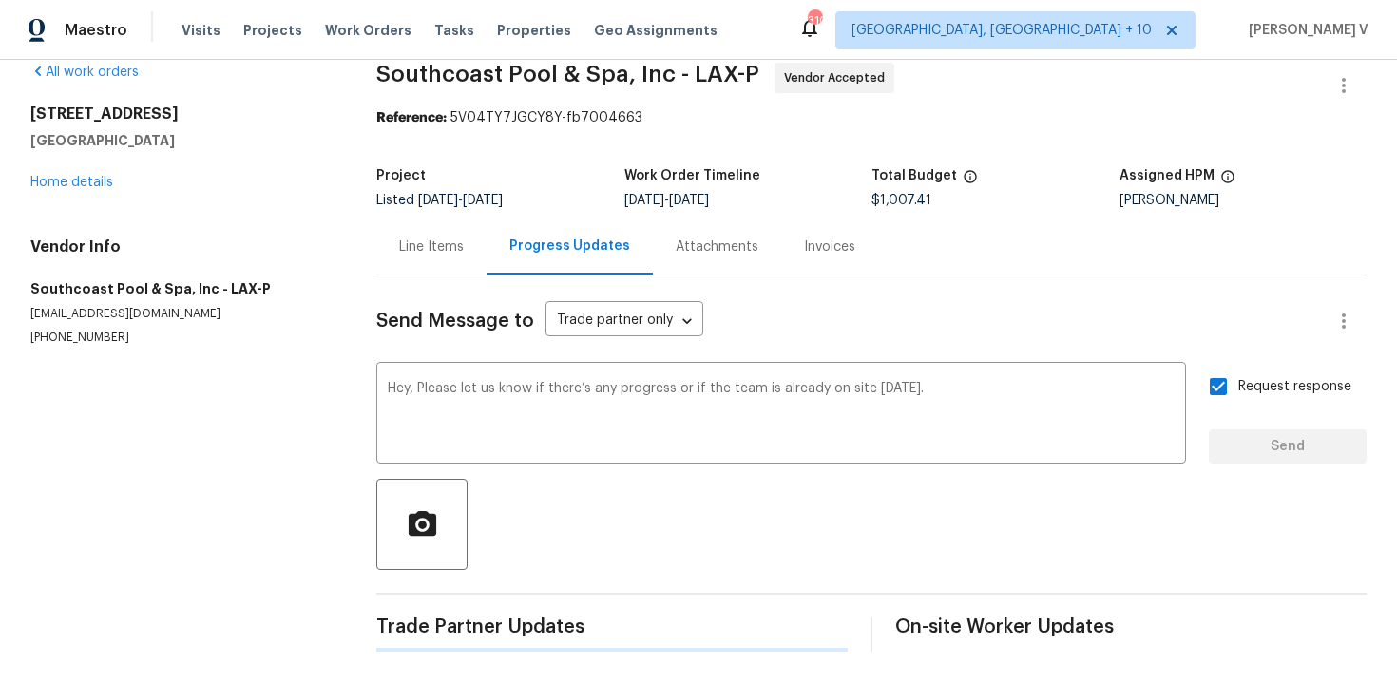
scroll to position [28, 0]
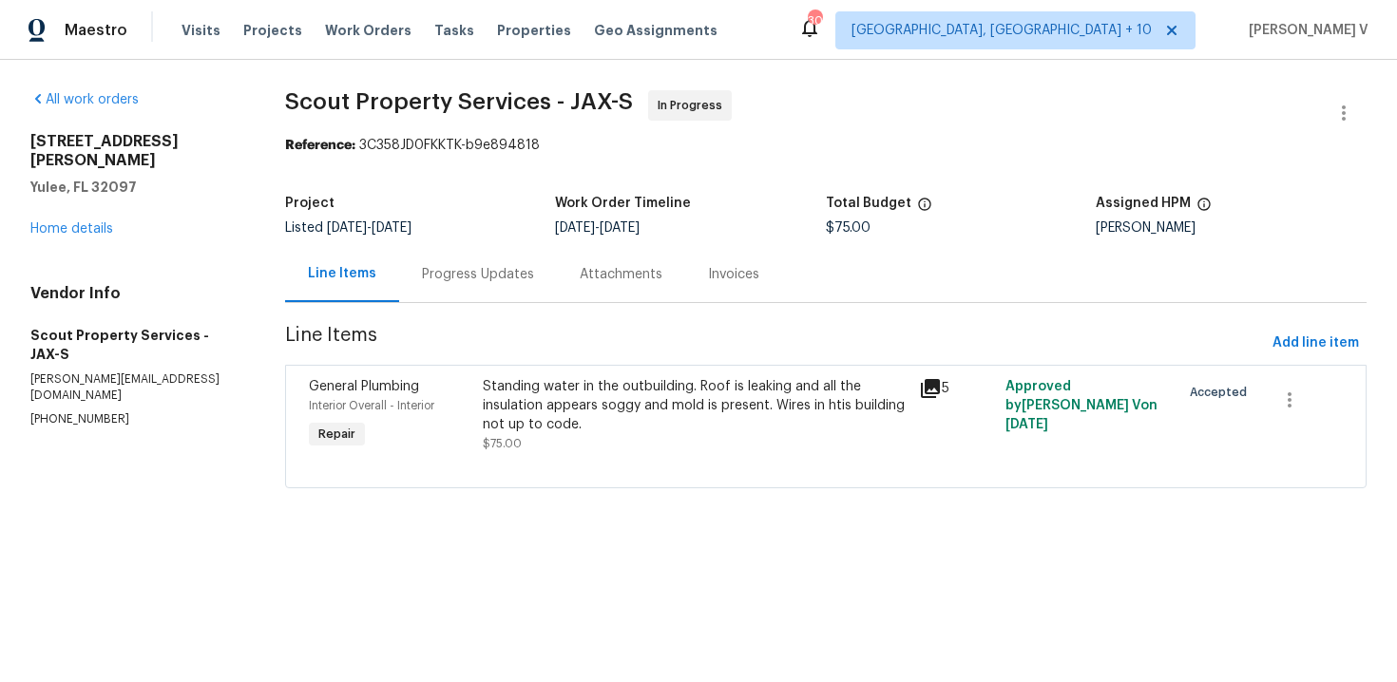
click at [457, 311] on section "Scout Property Services - JAX-S In Progress Reference: 3C358JD0FKKTK-b9e894818 …" at bounding box center [826, 300] width 1082 height 421
click at [470, 292] on div "Progress Updates" at bounding box center [478, 274] width 158 height 56
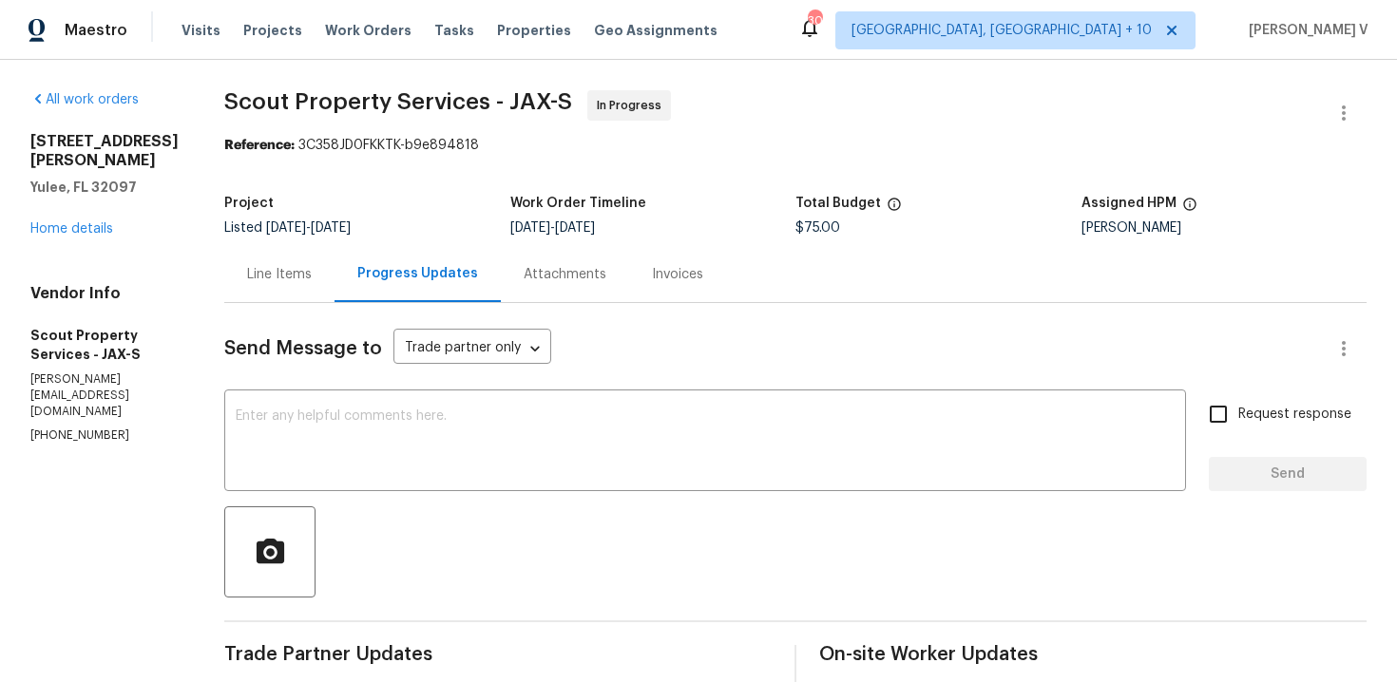
copy p "(615) 913-6484"
click at [77, 223] on link "Home details" at bounding box center [71, 228] width 83 height 13
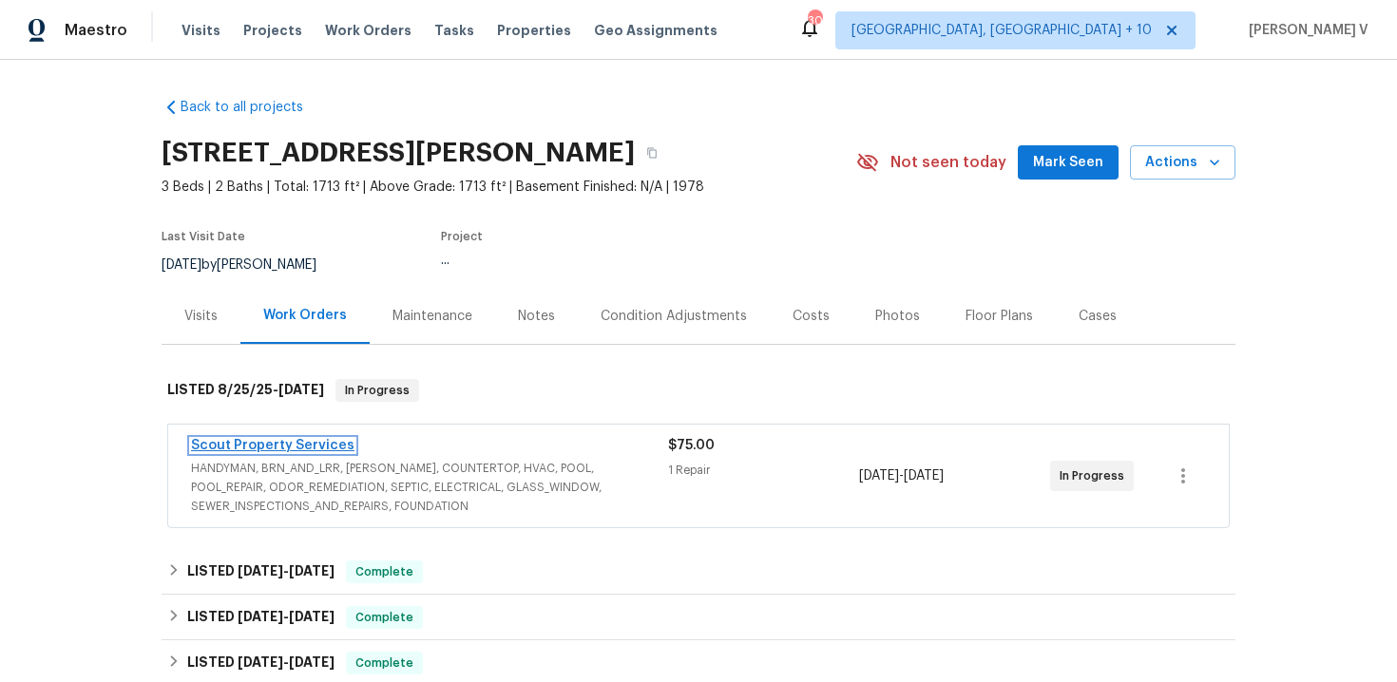
click at [295, 449] on link "Scout Property Services" at bounding box center [272, 445] width 163 height 13
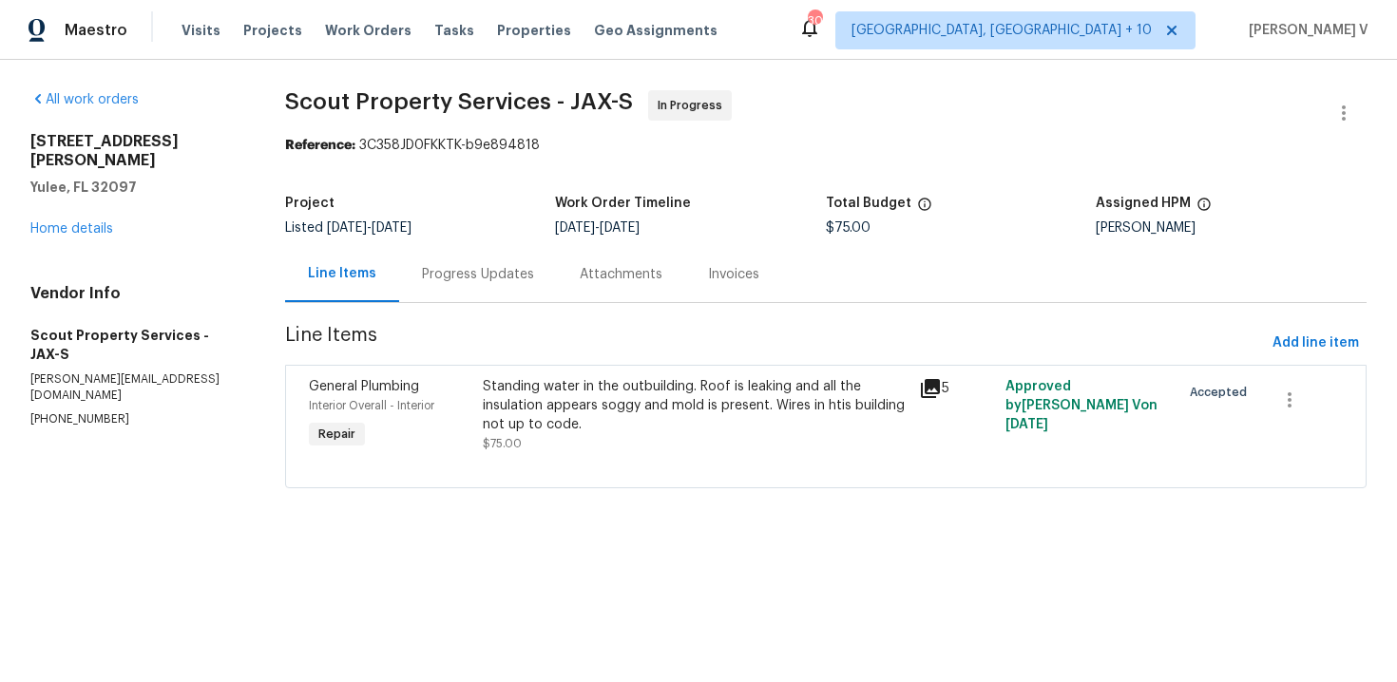
click at [494, 286] on div "Progress Updates" at bounding box center [478, 274] width 158 height 56
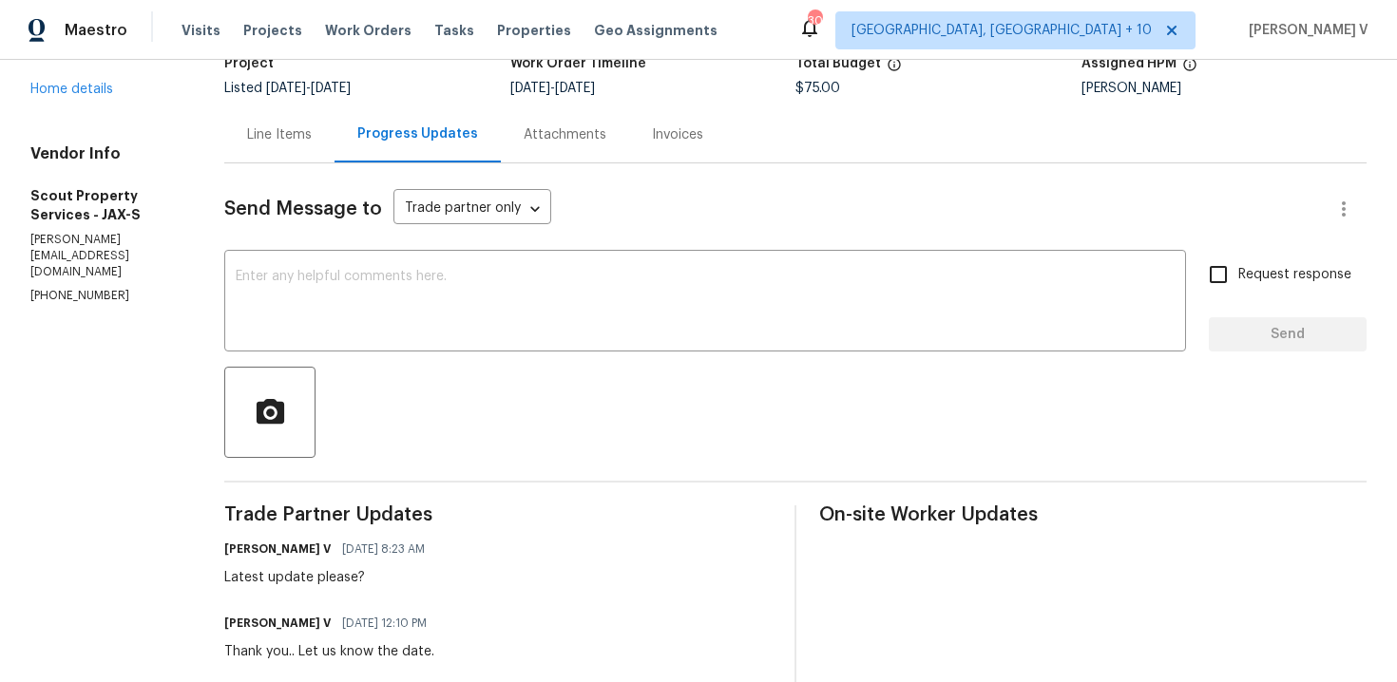
scroll to position [240, 0]
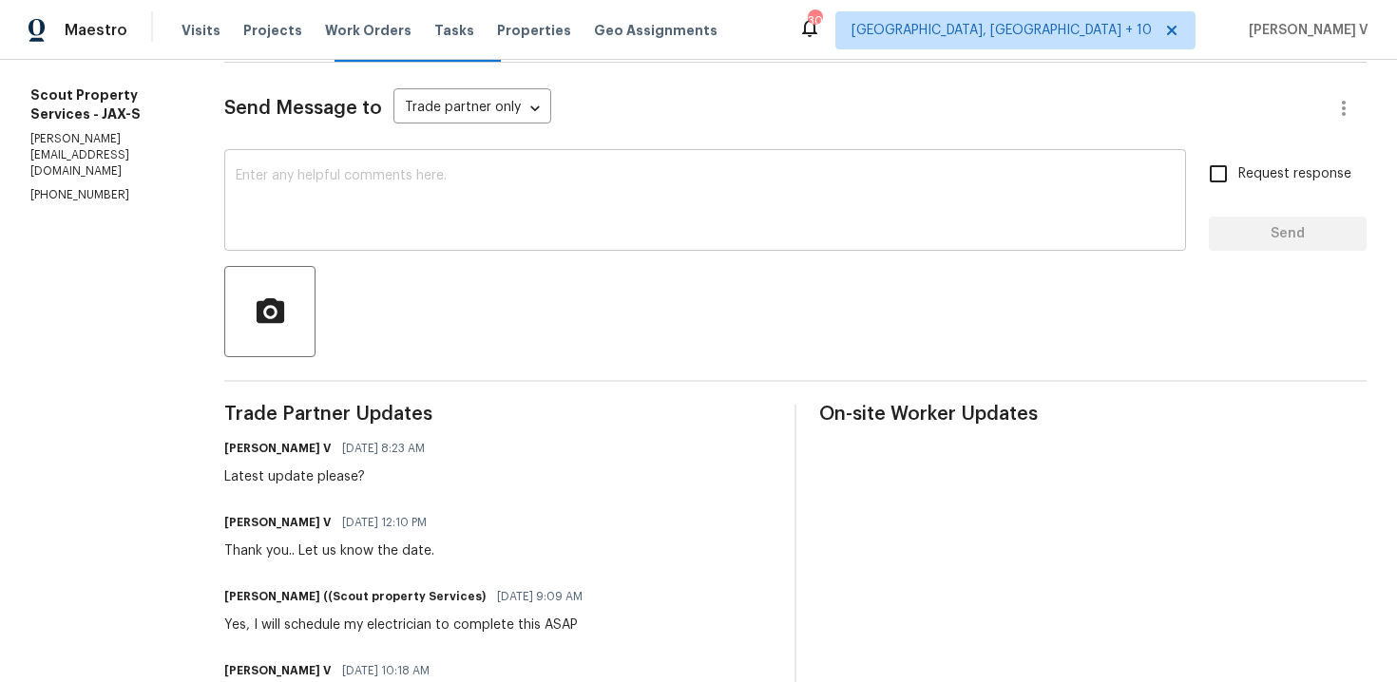
click at [236, 222] on textarea at bounding box center [705, 202] width 939 height 67
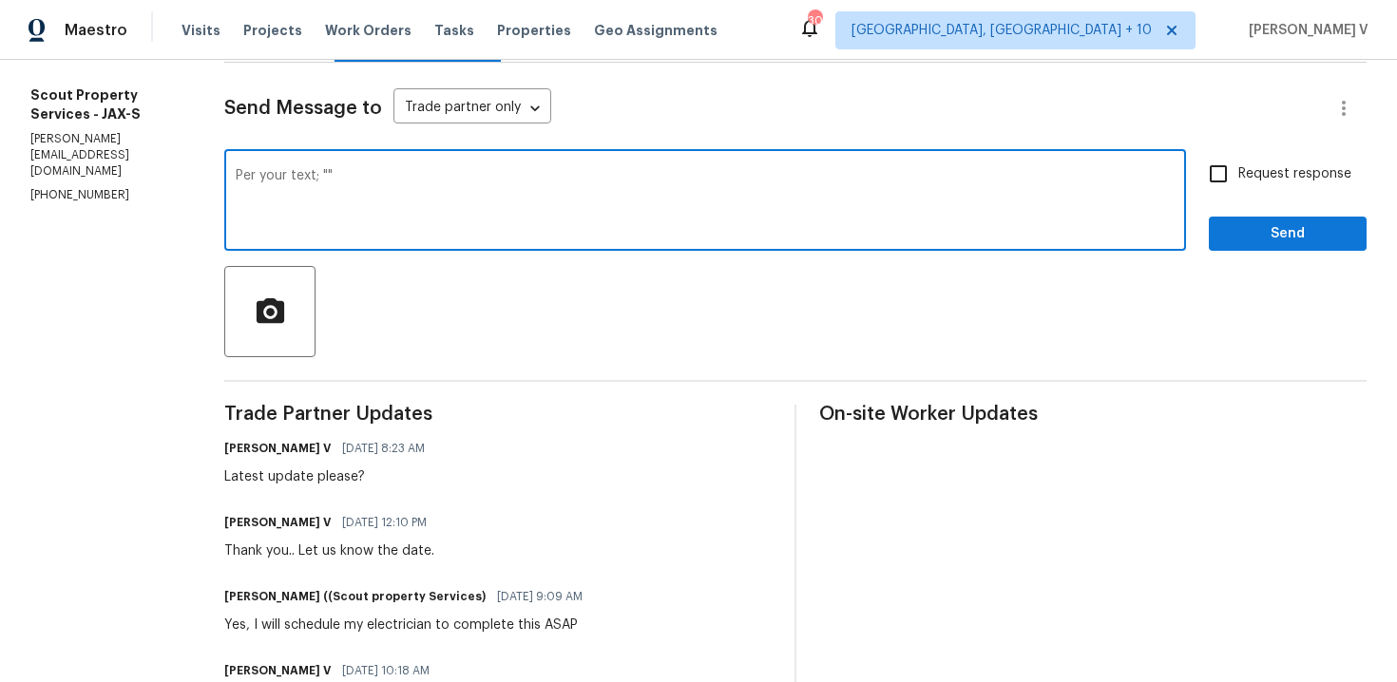
paste textarea "Yes the electrical work will be done in next 1-2 days"
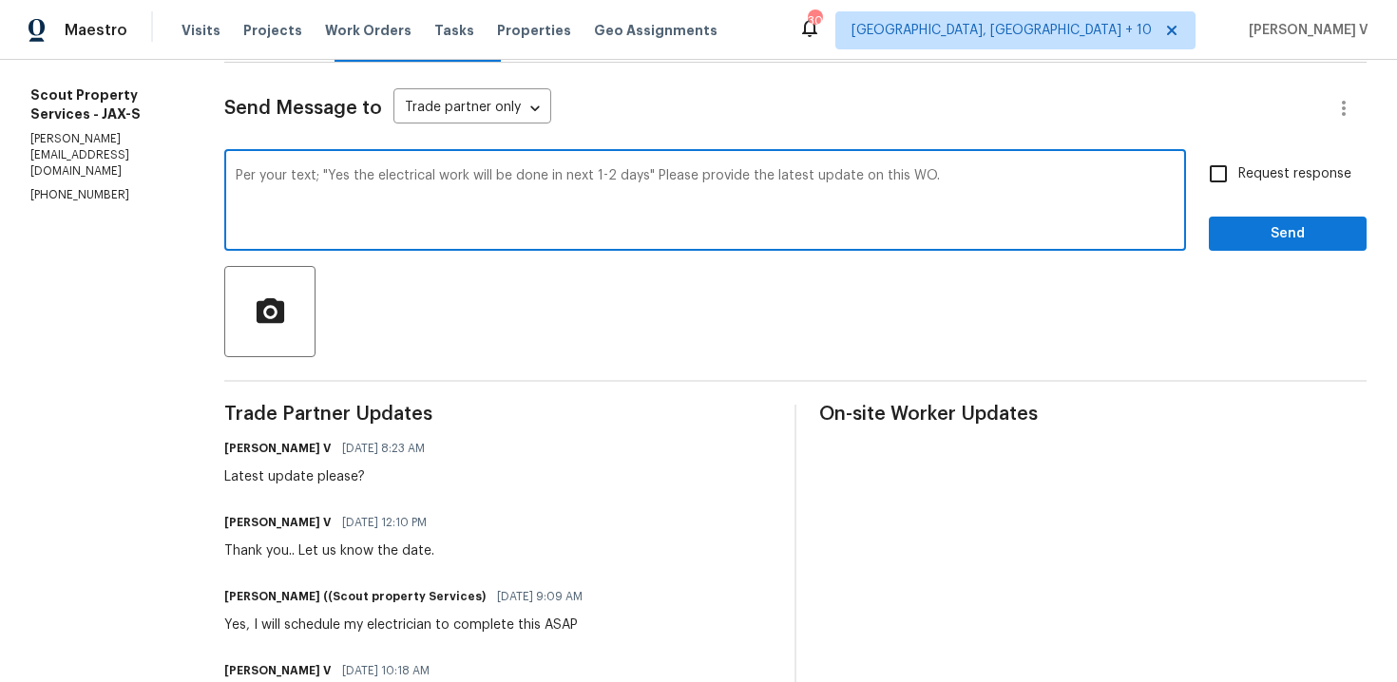
click at [277, 175] on textarea "Per your text; "Yes the electrical work will be done in next 1-2 days" Please p…" at bounding box center [705, 202] width 939 height 67
click at [0, 0] on span "days" at bounding box center [0, 0] width 0 height 0
click at [672, 179] on textarea "Per your text on 8/29; "Yes the electrical work will be done in next 1-2 days."…" at bounding box center [705, 202] width 939 height 67
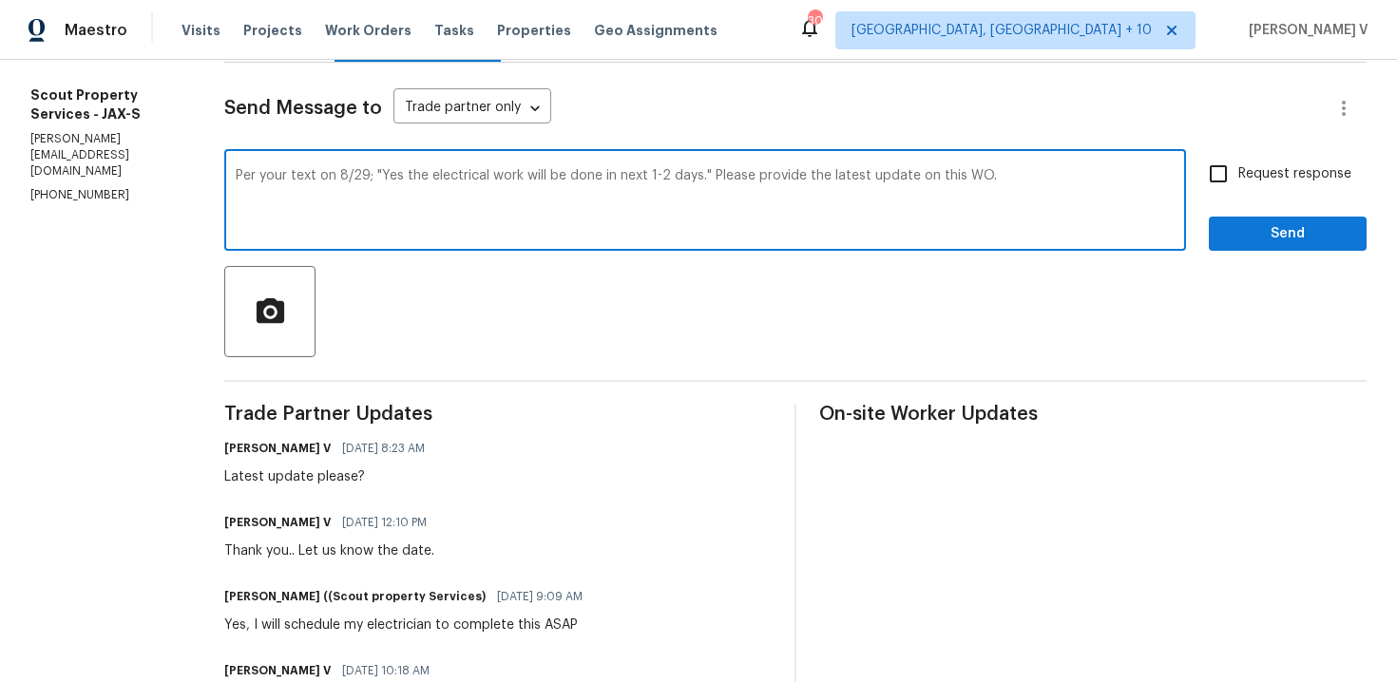
type textarea "Per your text on 8/29; "Yes the electrical work will be done in next 1-2 days."…"
click at [1266, 164] on span "Request response" at bounding box center [1294, 174] width 113 height 20
click at [1238, 164] on input "Request response" at bounding box center [1218, 174] width 40 height 40
checkbox input "true"
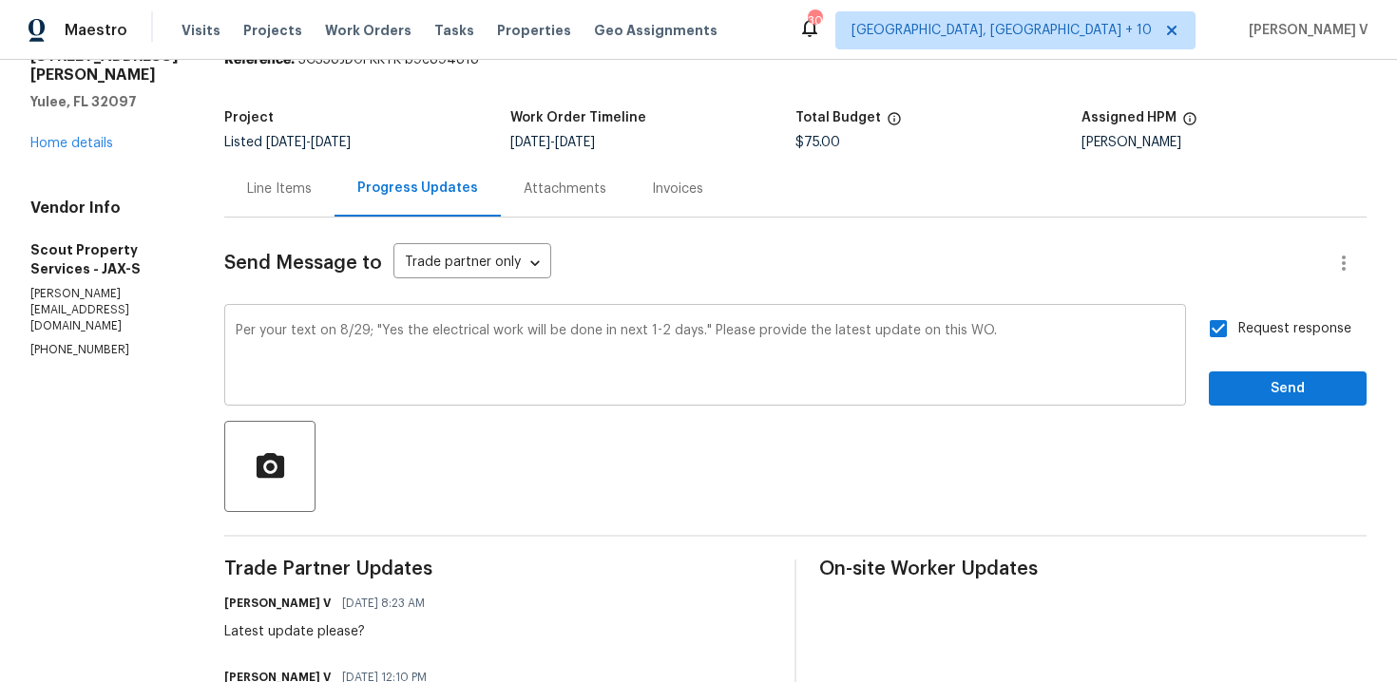
scroll to position [199, 0]
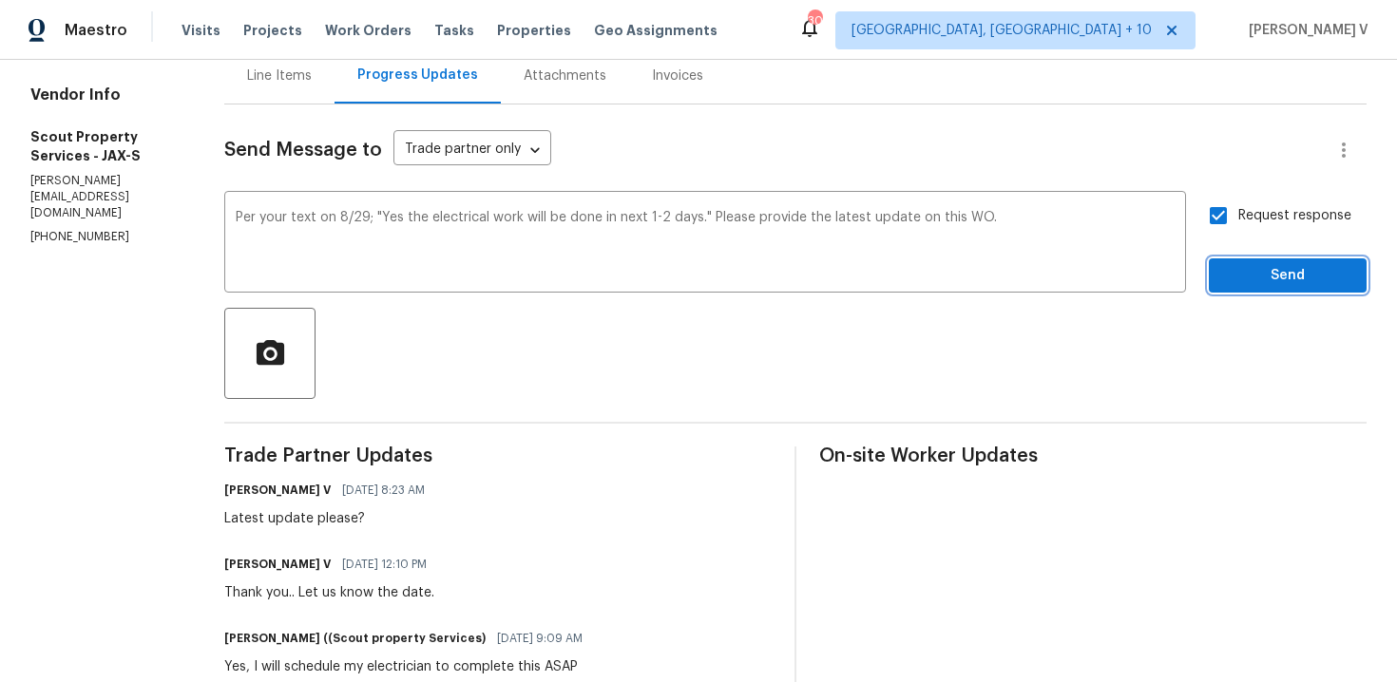
click at [1229, 287] on button "Send" at bounding box center [1288, 275] width 158 height 35
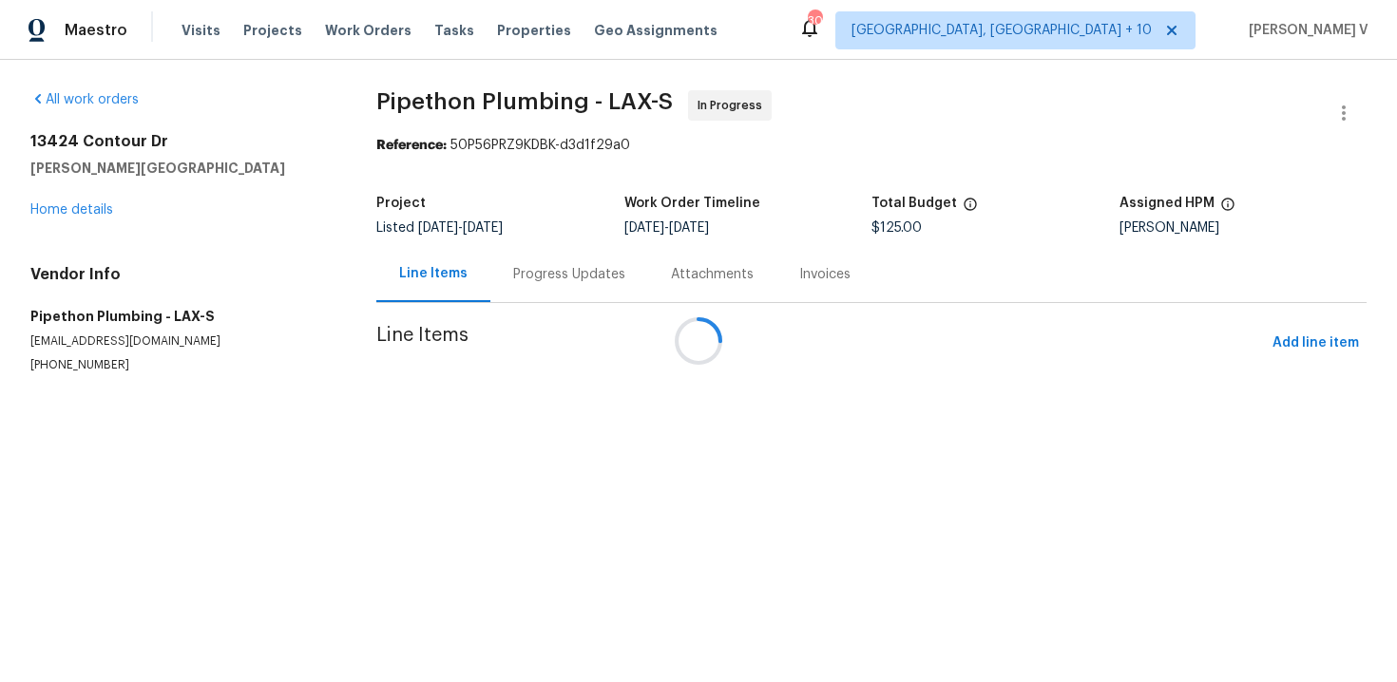
click at [522, 301] on div at bounding box center [698, 341] width 1397 height 682
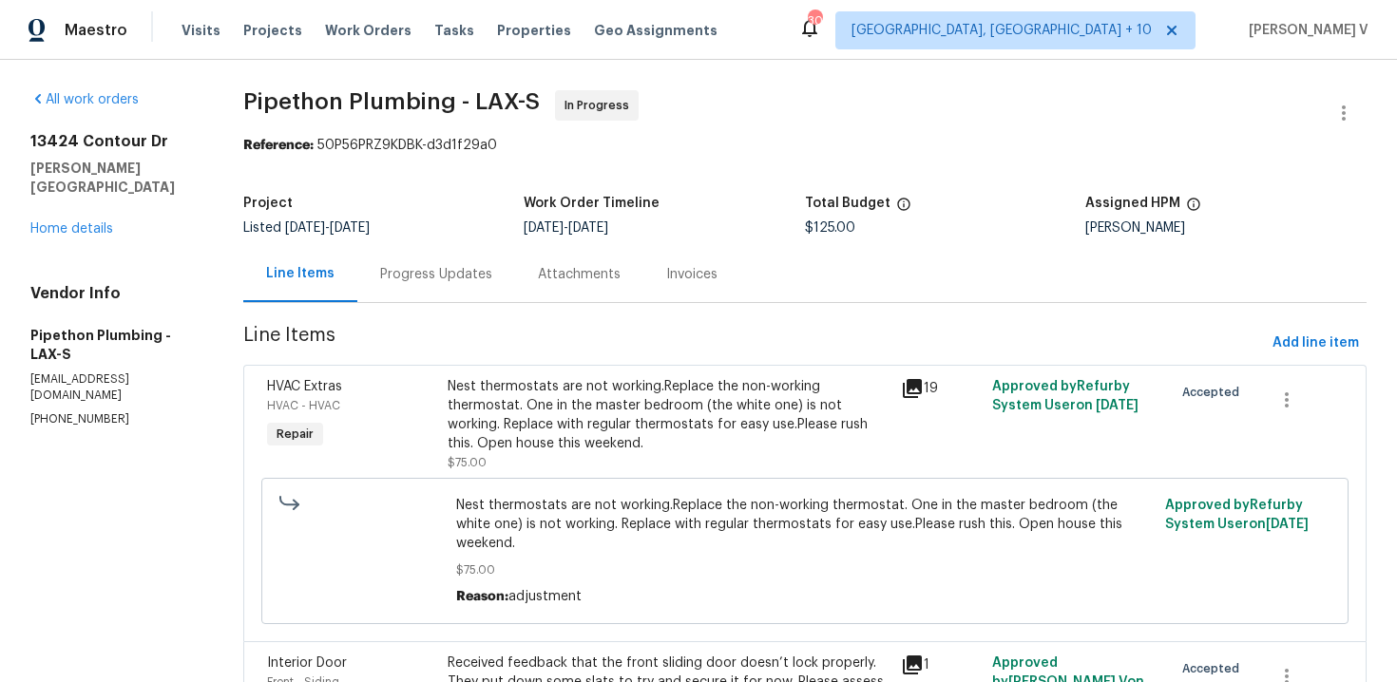
click at [477, 298] on div "Progress Updates" at bounding box center [436, 274] width 158 height 56
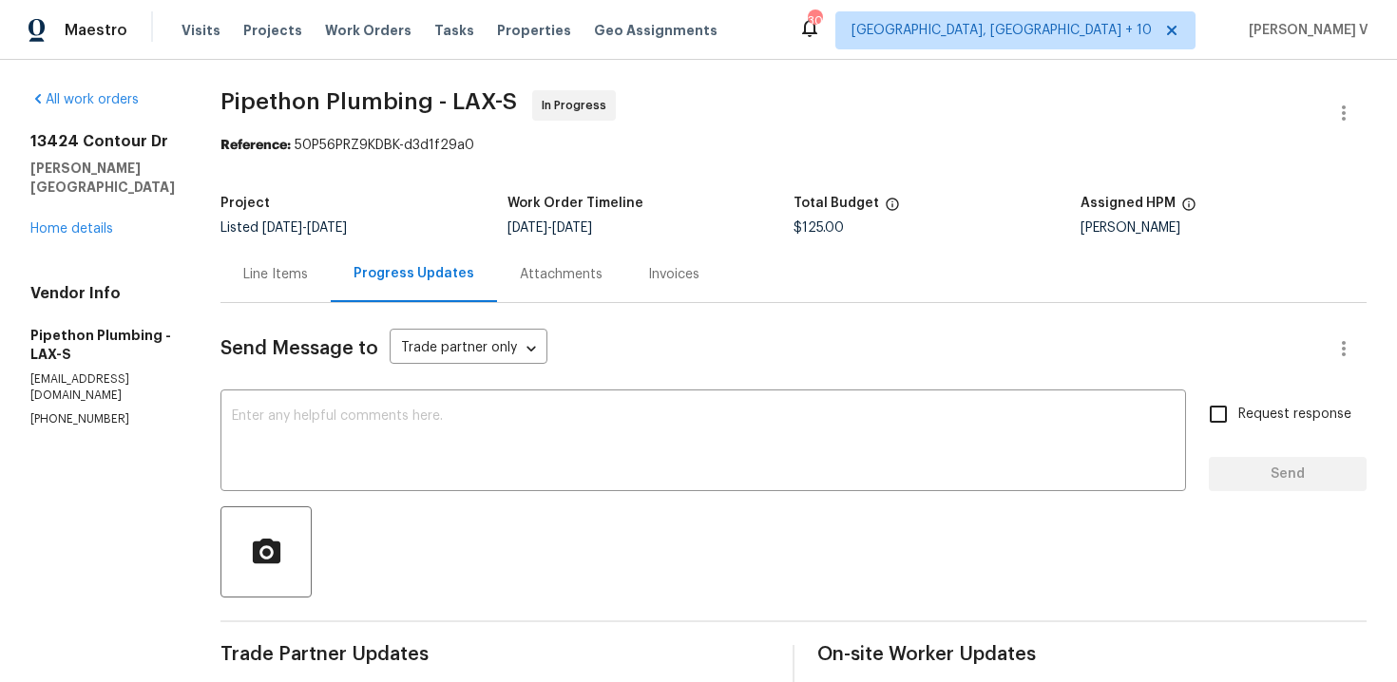
click at [86, 412] on p "[PHONE_NUMBER]" at bounding box center [102, 420] width 144 height 16
click at [86, 412] on p "(323) 328-6363" at bounding box center [102, 420] width 144 height 16
copy p "(323) 328-6363"
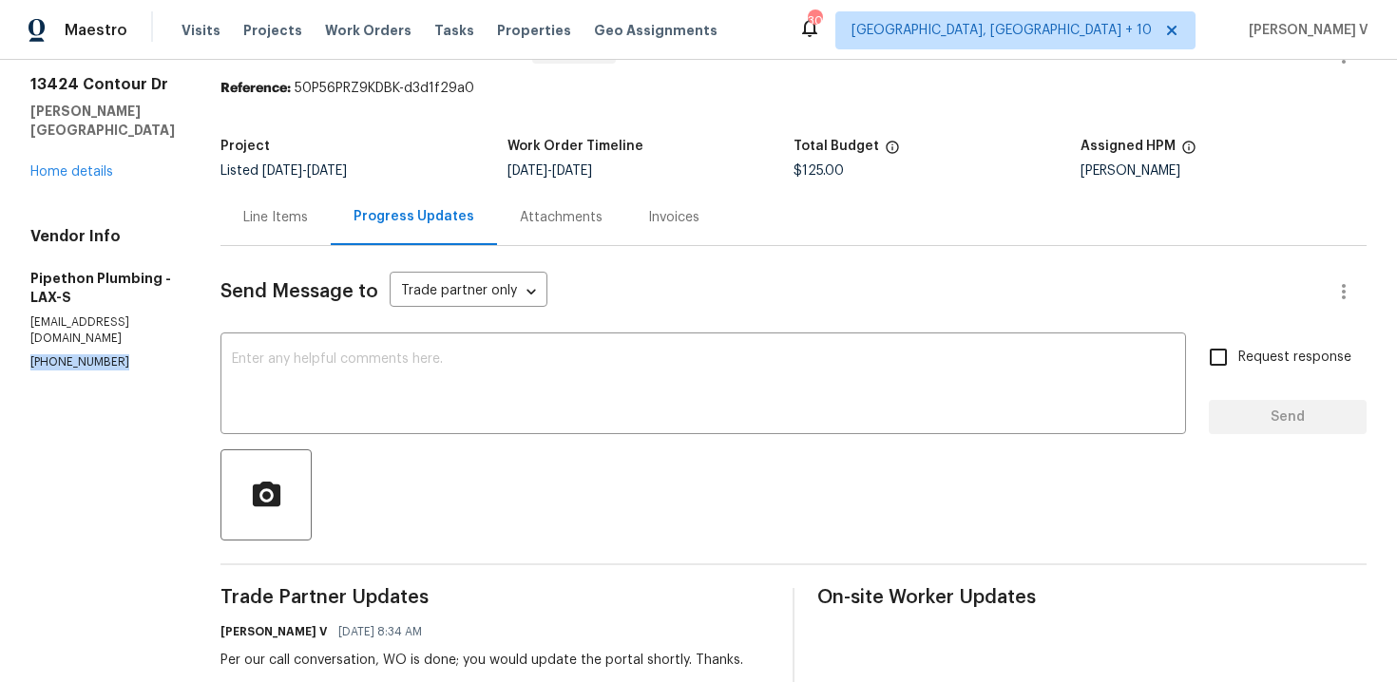
scroll to position [131, 0]
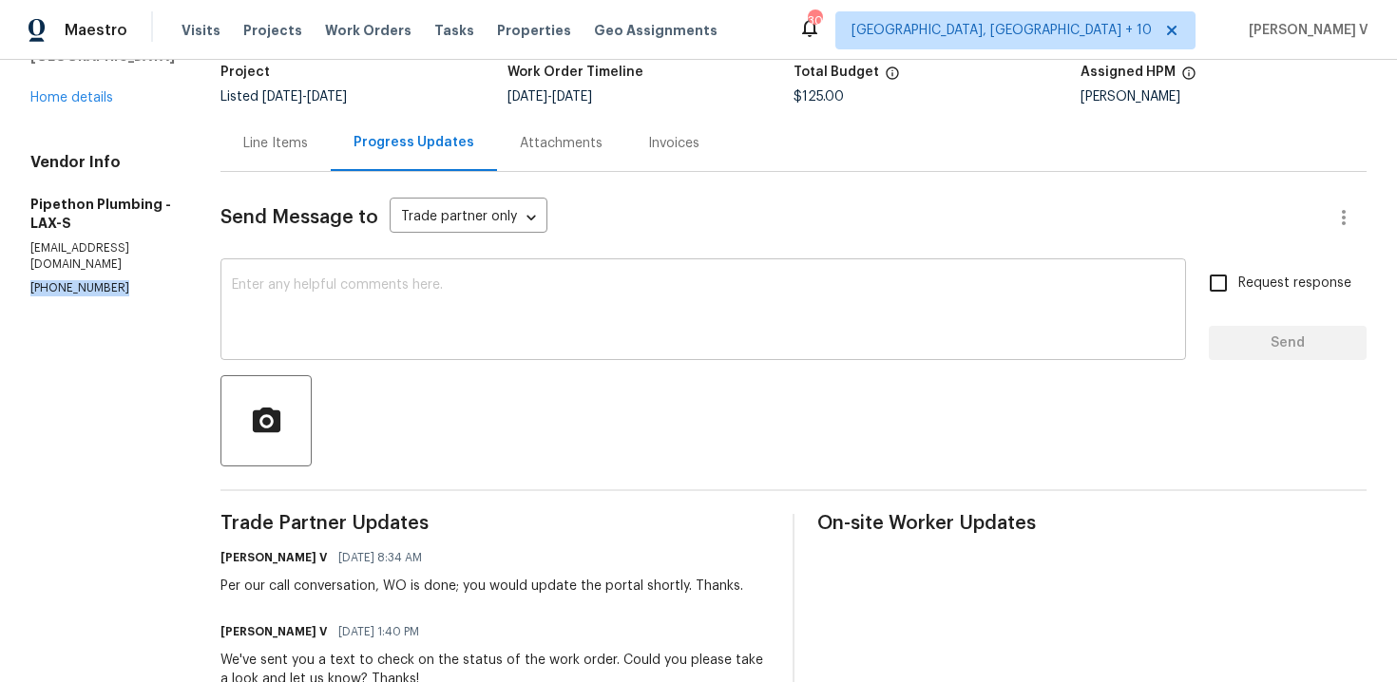
click at [445, 336] on textarea at bounding box center [703, 311] width 943 height 67
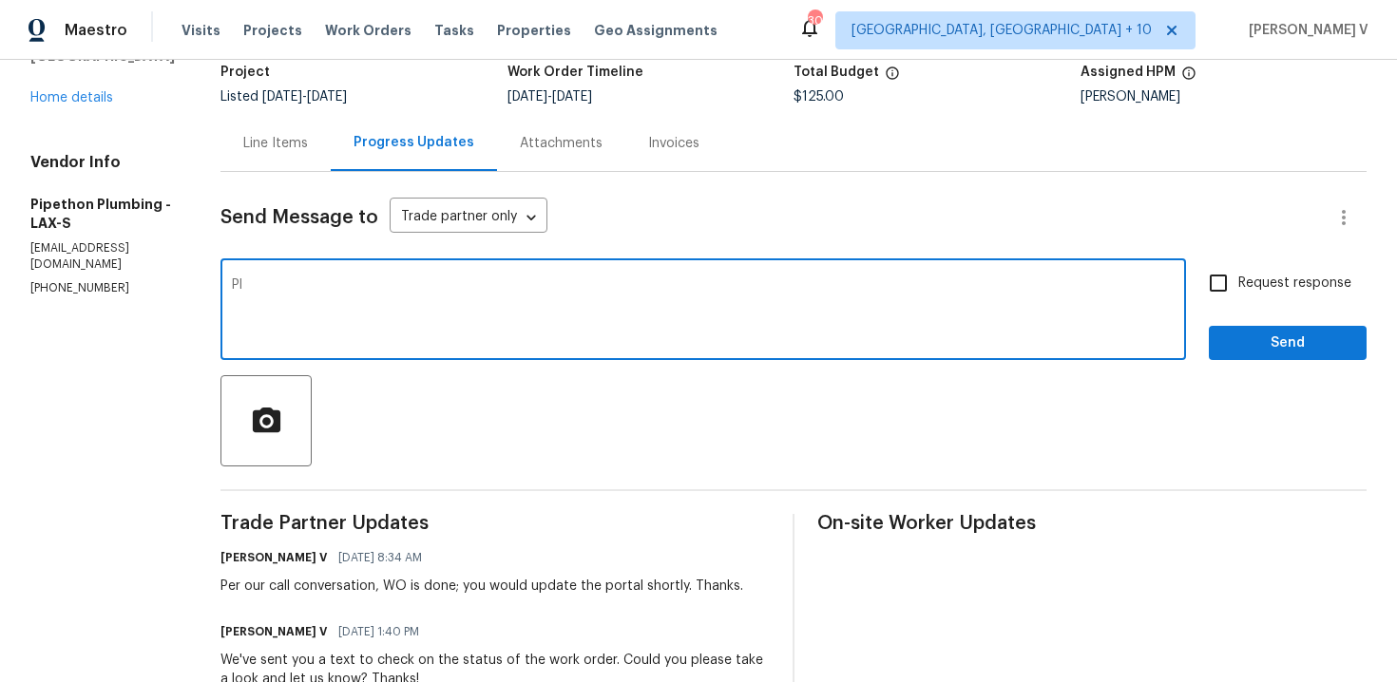
type textarea "P"
type textarea "Latest update?"
click at [1247, 314] on div "Request response Send" at bounding box center [1288, 311] width 158 height 97
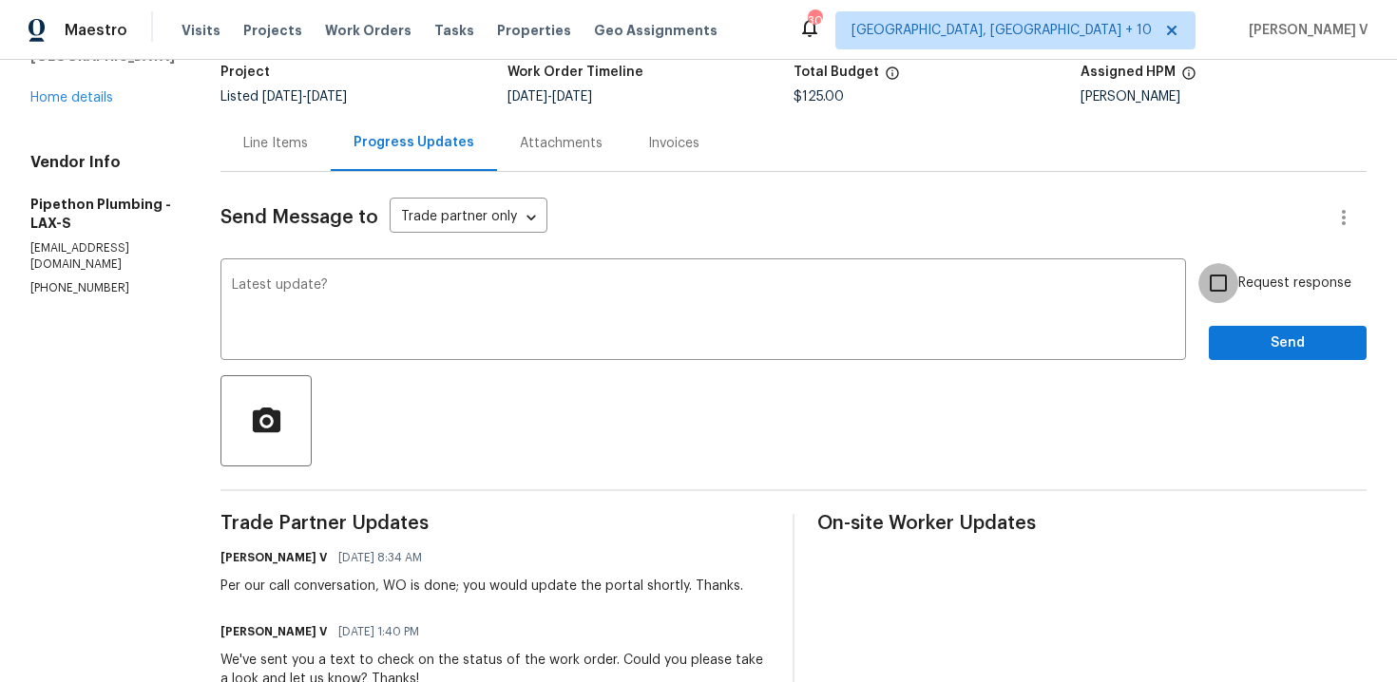
click at [1225, 284] on input "Request response" at bounding box center [1218, 283] width 40 height 40
checkbox input "true"
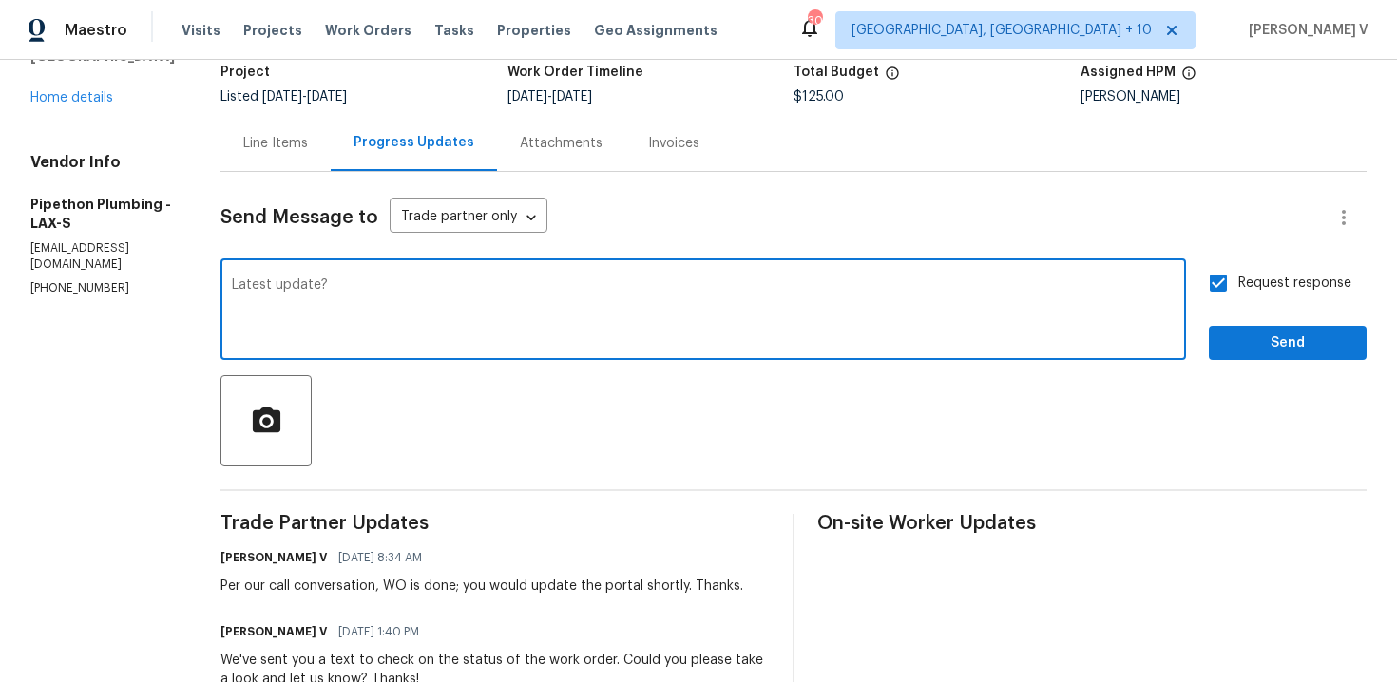
click at [344, 284] on textarea "Latest update?" at bounding box center [703, 311] width 943 height 67
type textarea "Latest update, please?"
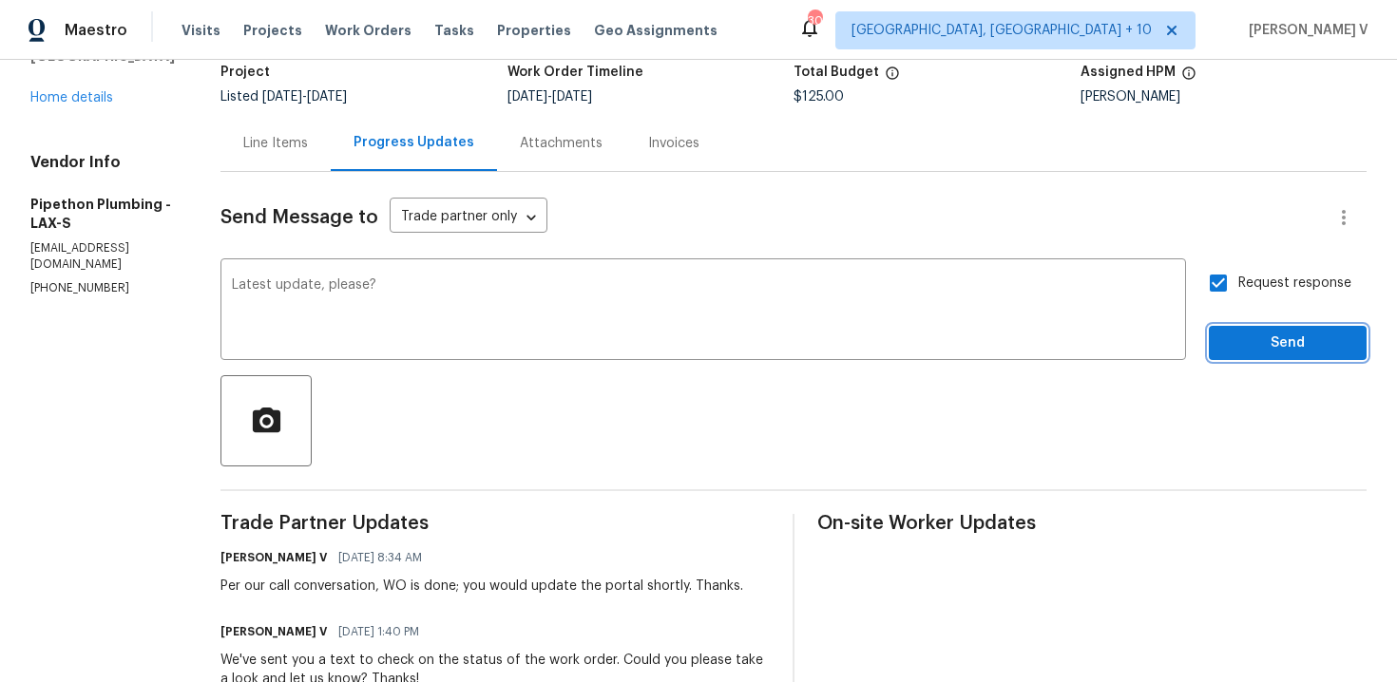
click at [1269, 354] on span "Send" at bounding box center [1287, 344] width 127 height 24
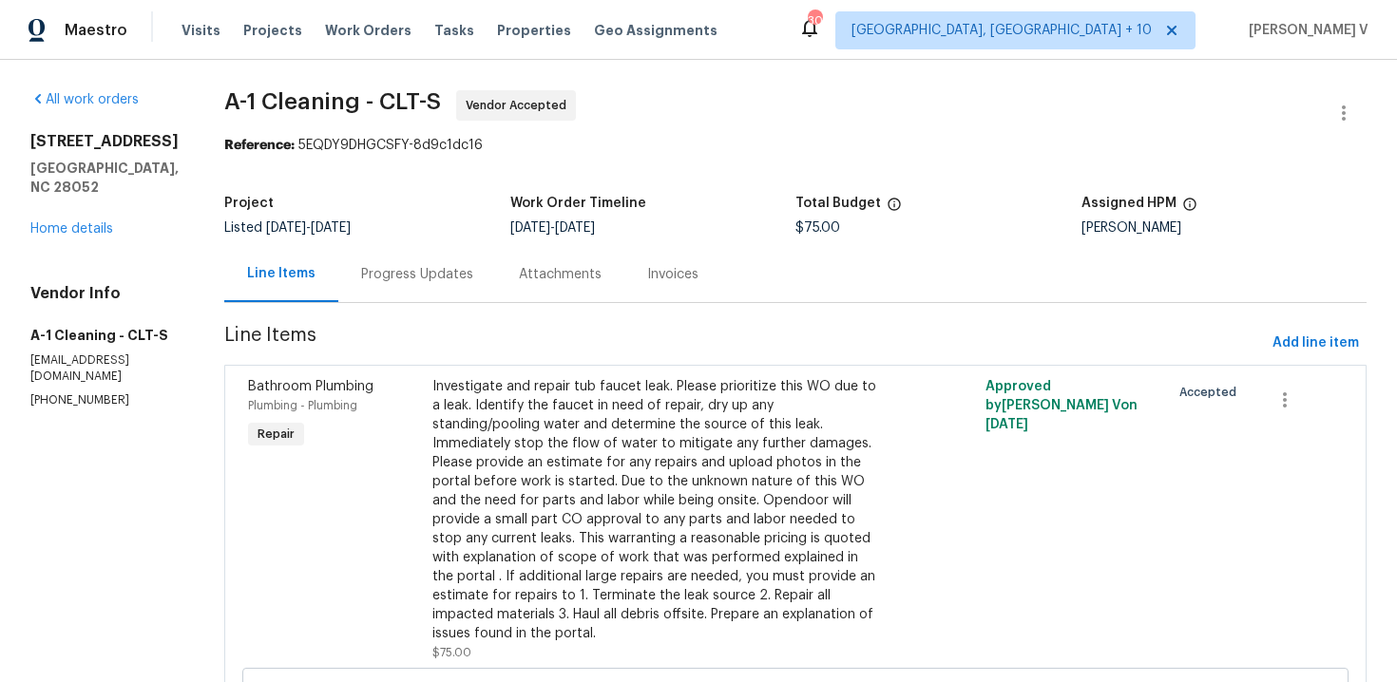
click at [410, 262] on div "Progress Updates" at bounding box center [417, 274] width 158 height 56
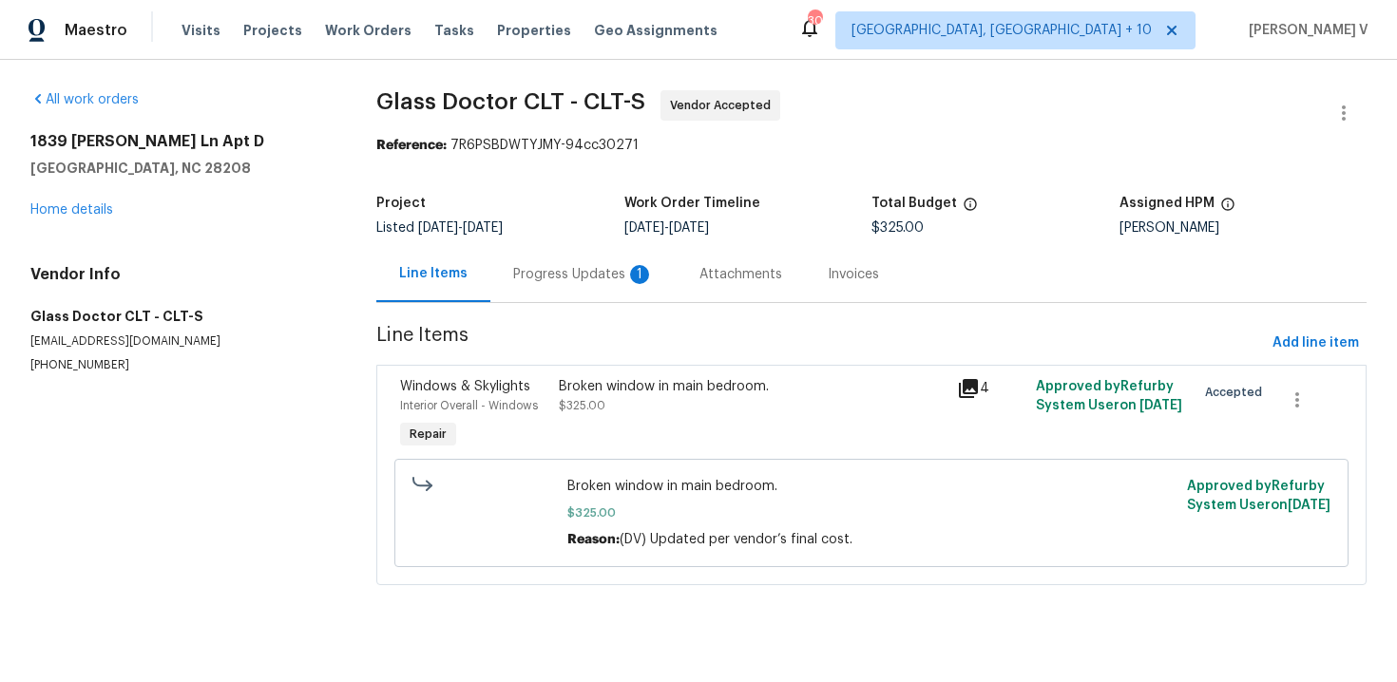
click at [490, 289] on div "Progress Updates 1" at bounding box center [583, 274] width 186 height 56
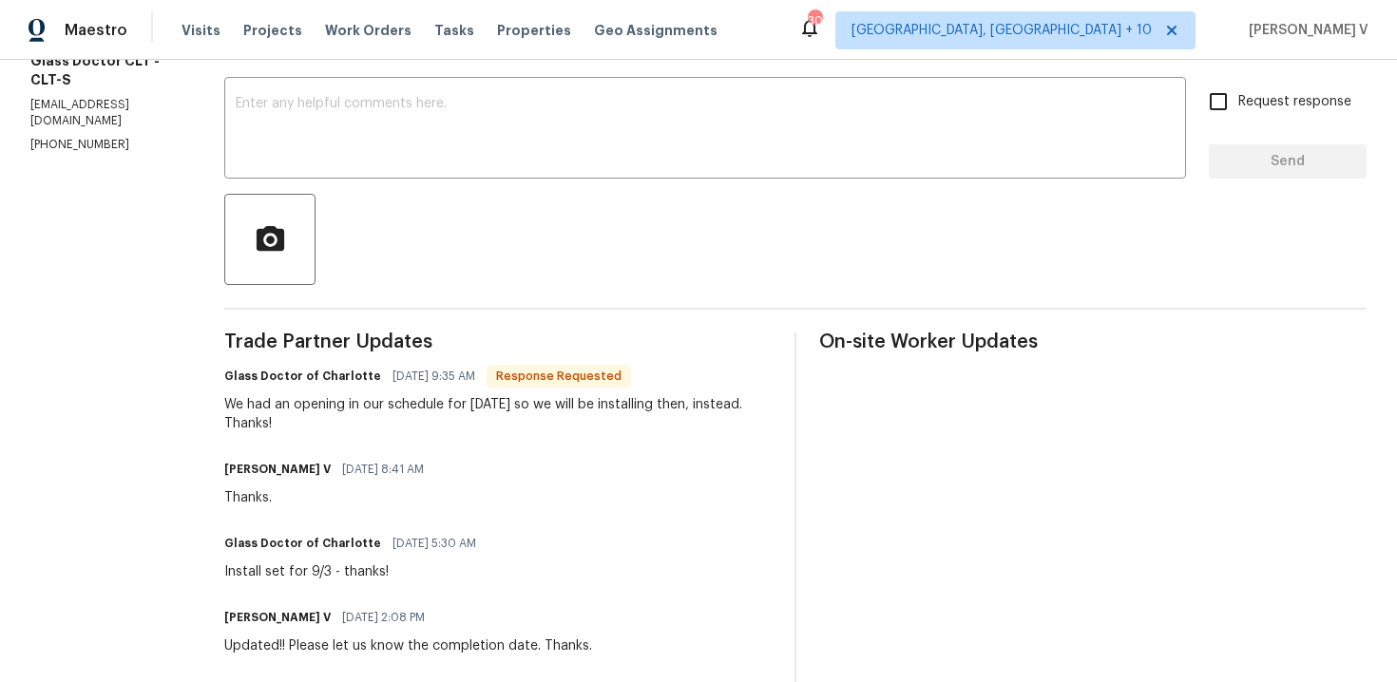
scroll to position [395, 0]
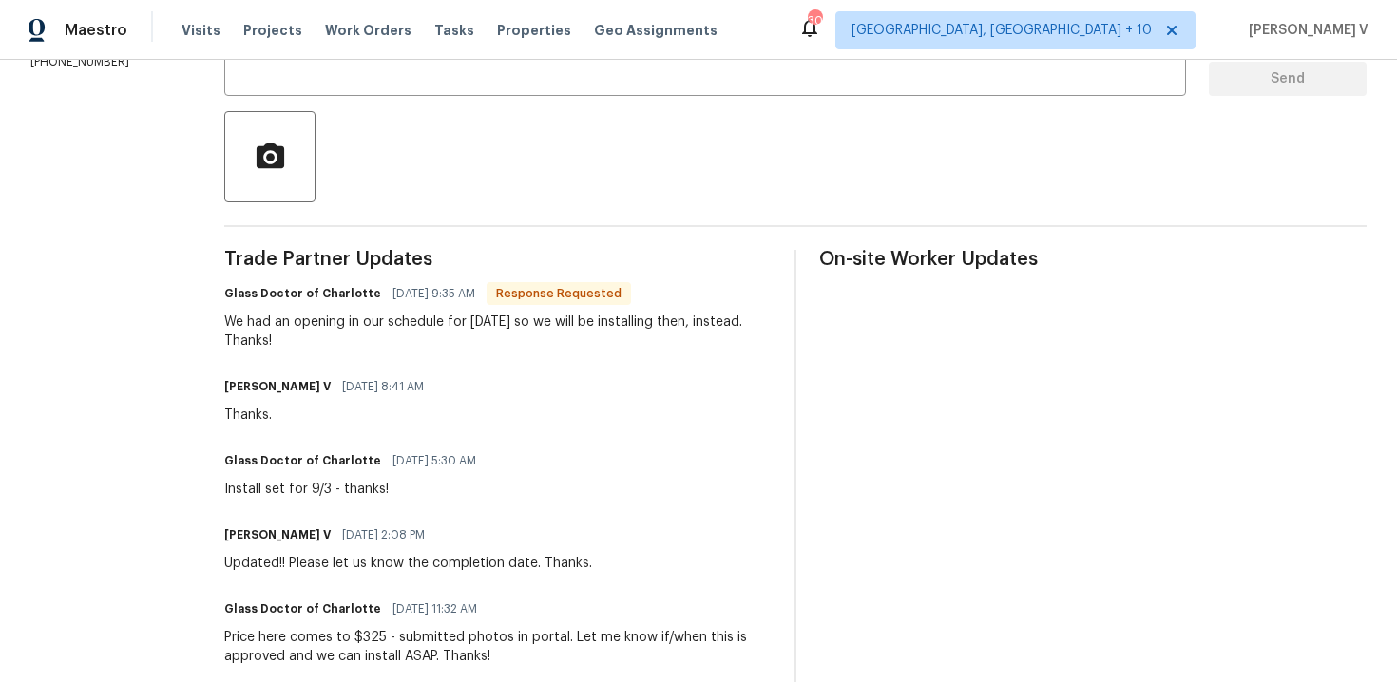
click at [336, 103] on div "Send Message to Trade partner only Trade partner only ​ x ​ Request response Se…" at bounding box center [795, 438] width 1142 height 1061
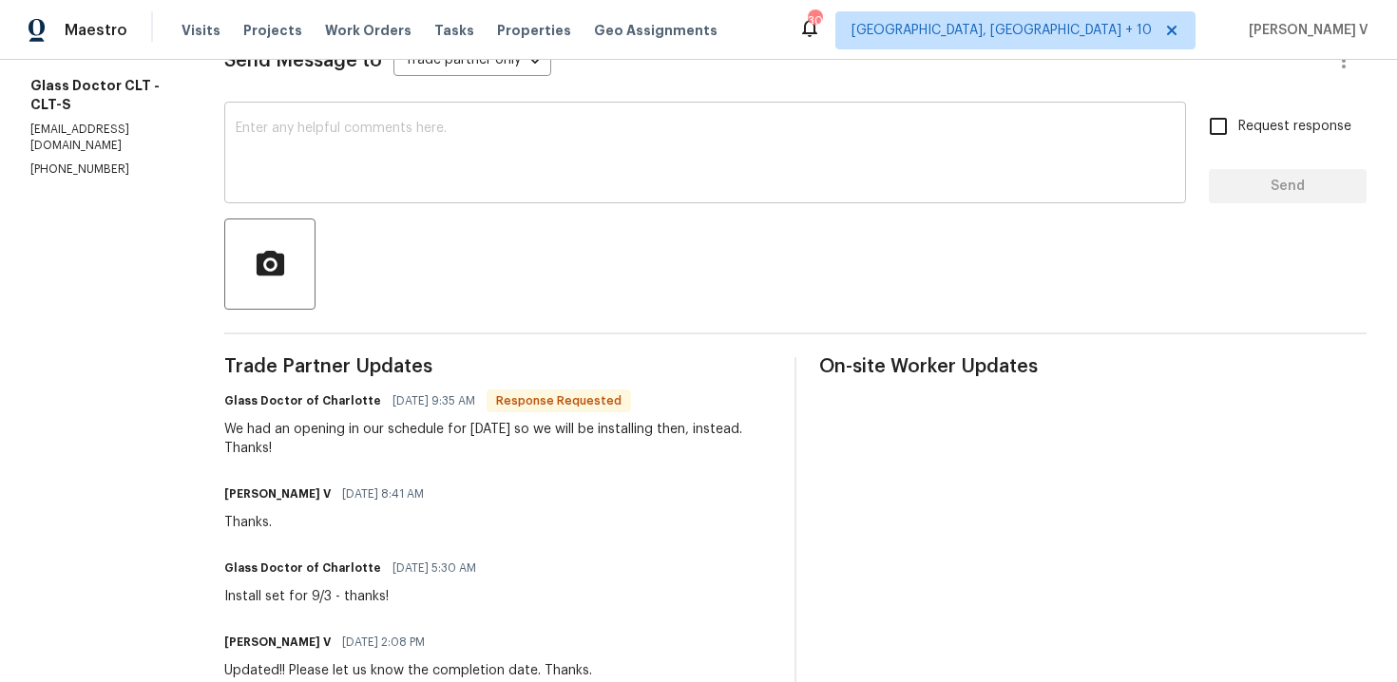
scroll to position [266, 0]
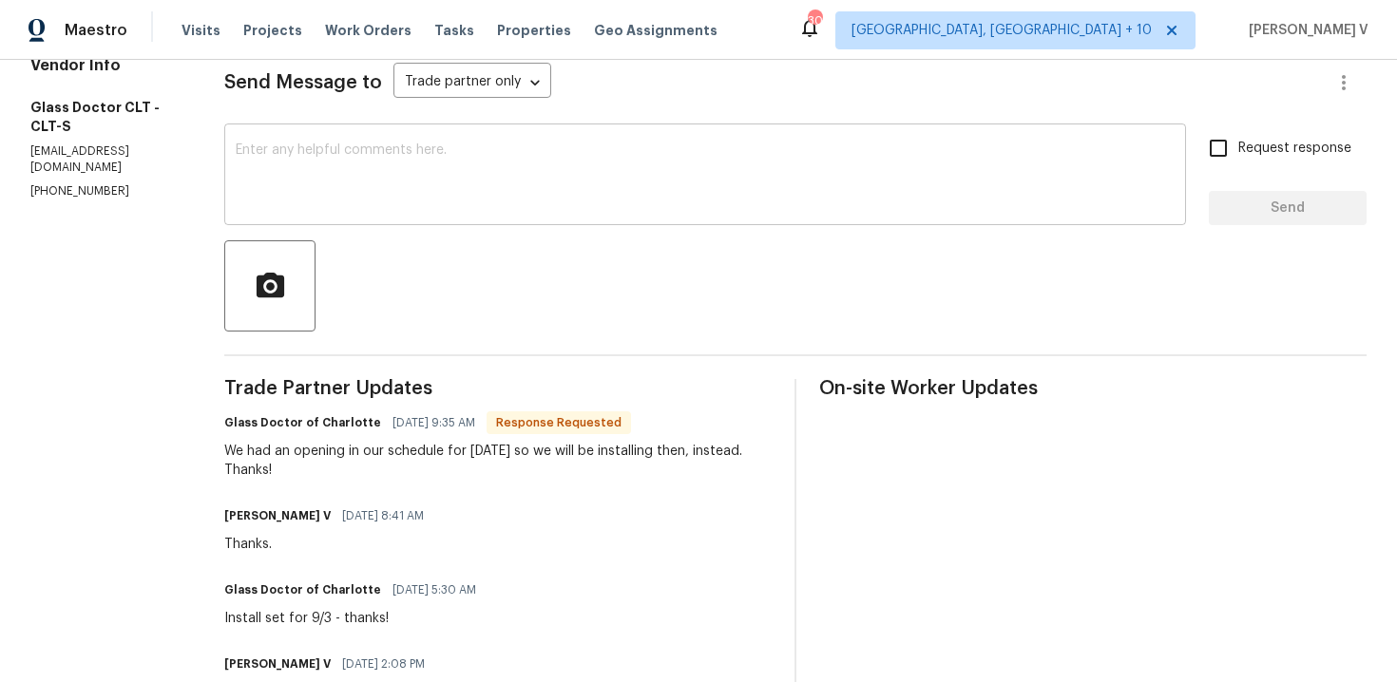
click at [348, 192] on textarea at bounding box center [705, 177] width 939 height 67
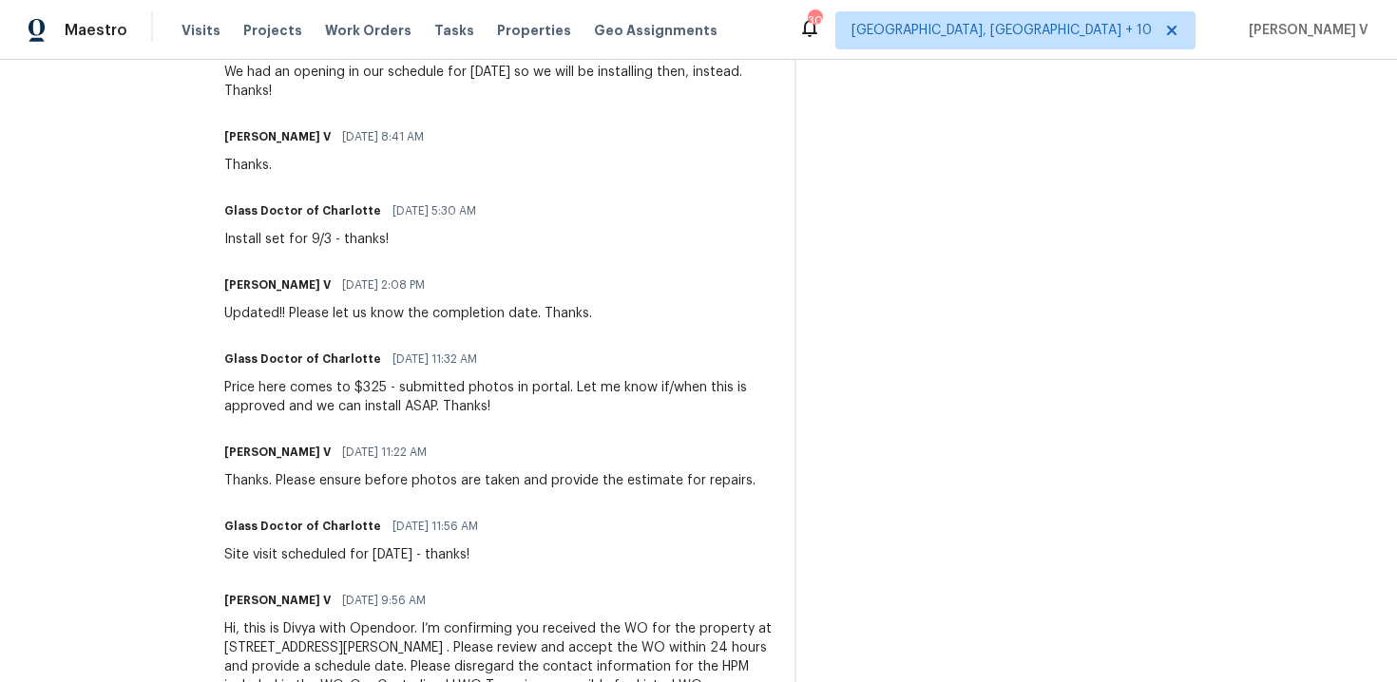
scroll to position [0, 0]
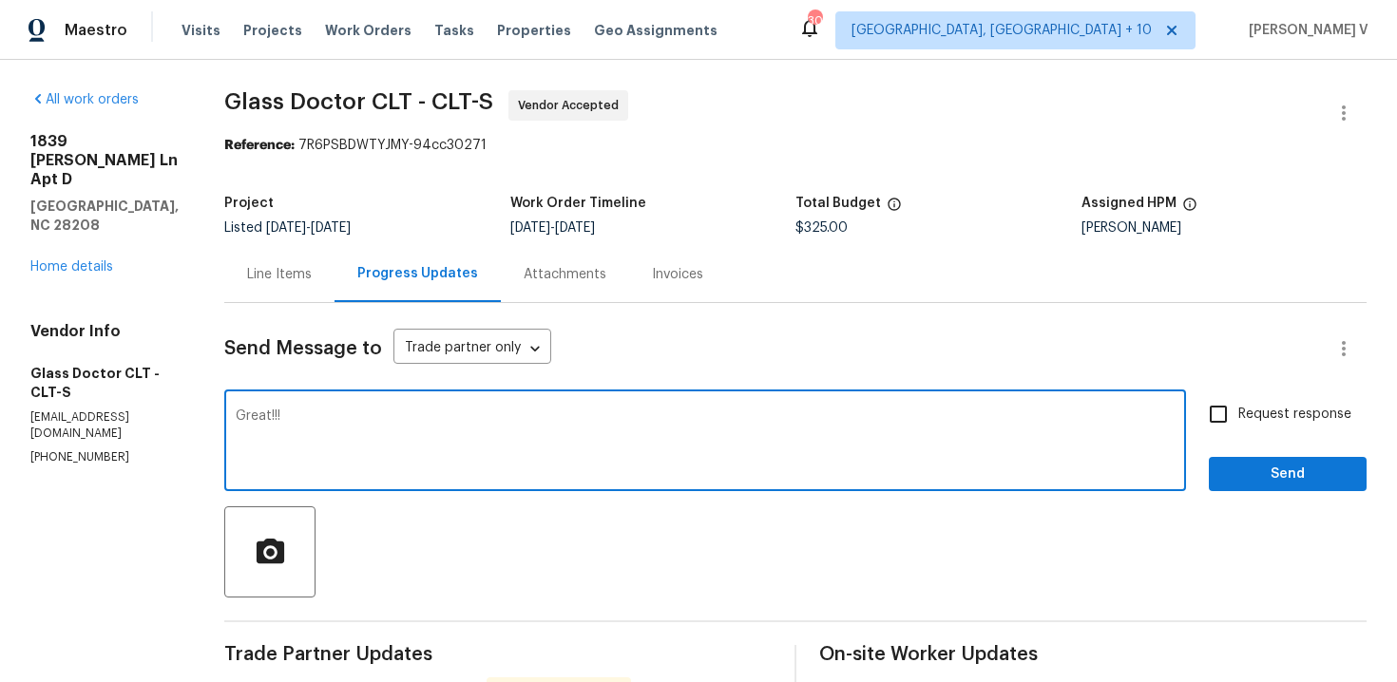
paste textarea "Please let us know if there’s any progress or if the team is already on site [D…"
type textarea "Great!!! Please let us know if there’s any progress or if the team is already o…"
click at [1248, 406] on span "Request response" at bounding box center [1294, 415] width 113 height 20
click at [1238, 406] on input "Request response" at bounding box center [1218, 414] width 40 height 40
checkbox input "true"
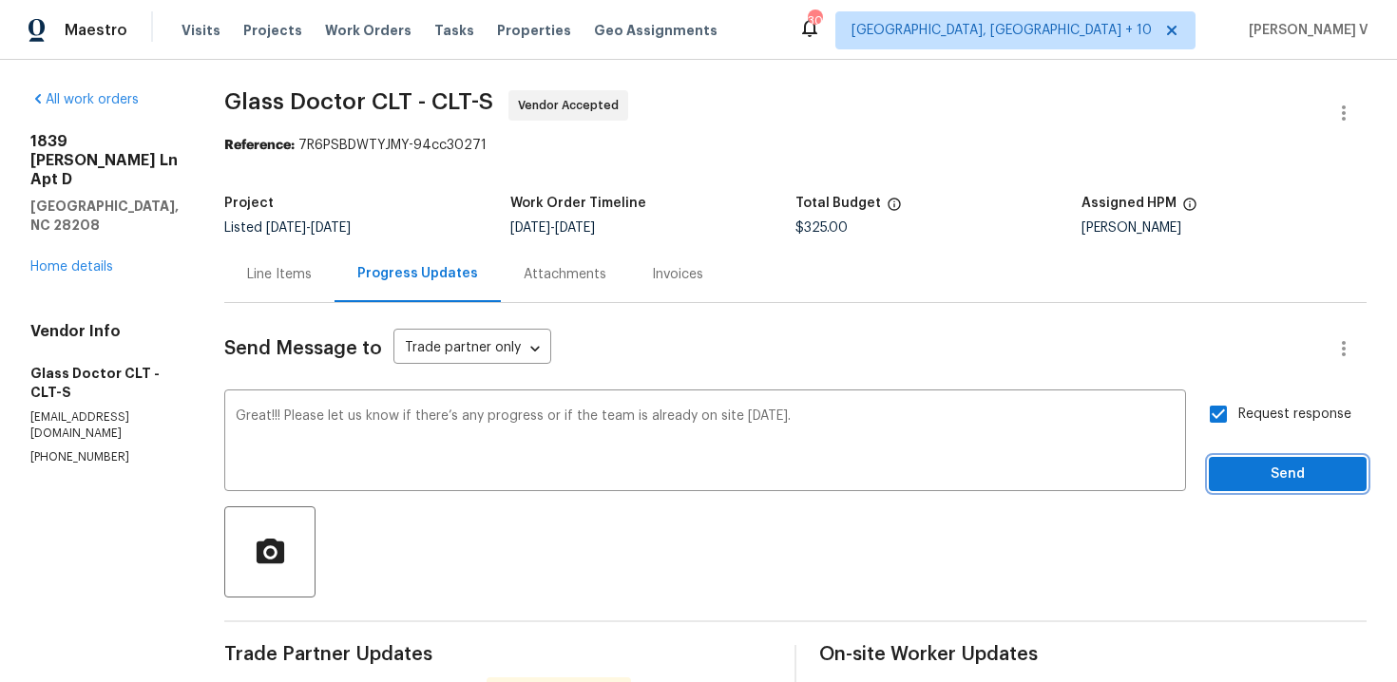
click at [1260, 463] on span "Send" at bounding box center [1287, 475] width 127 height 24
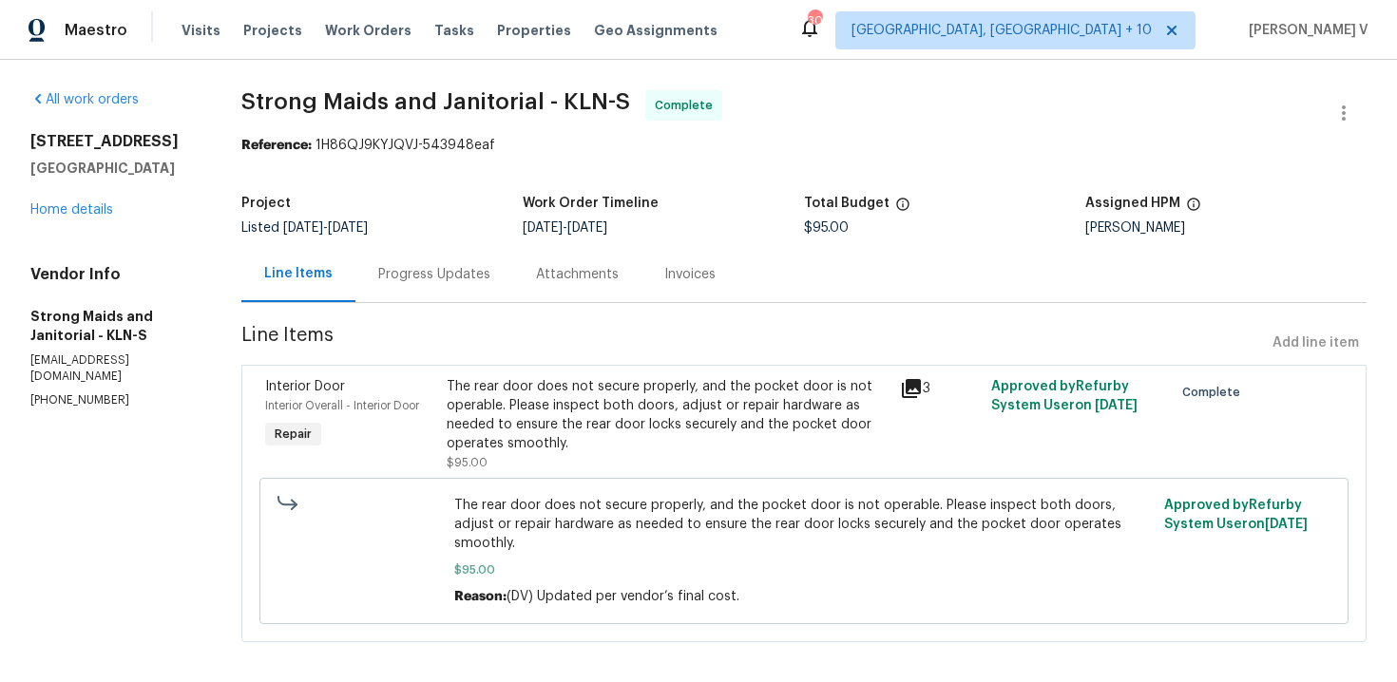
click at [448, 271] on div "Progress Updates" at bounding box center [434, 274] width 112 height 19
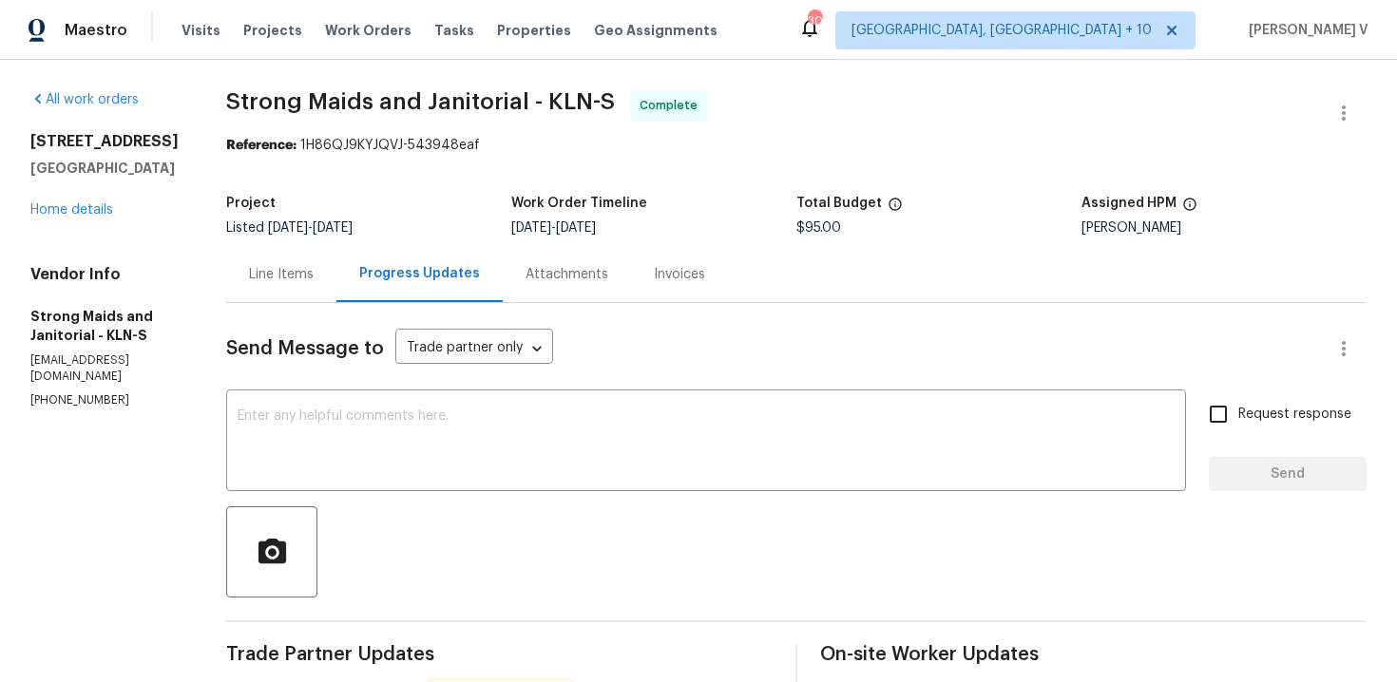
click at [256, 279] on div "Line Items" at bounding box center [281, 274] width 65 height 19
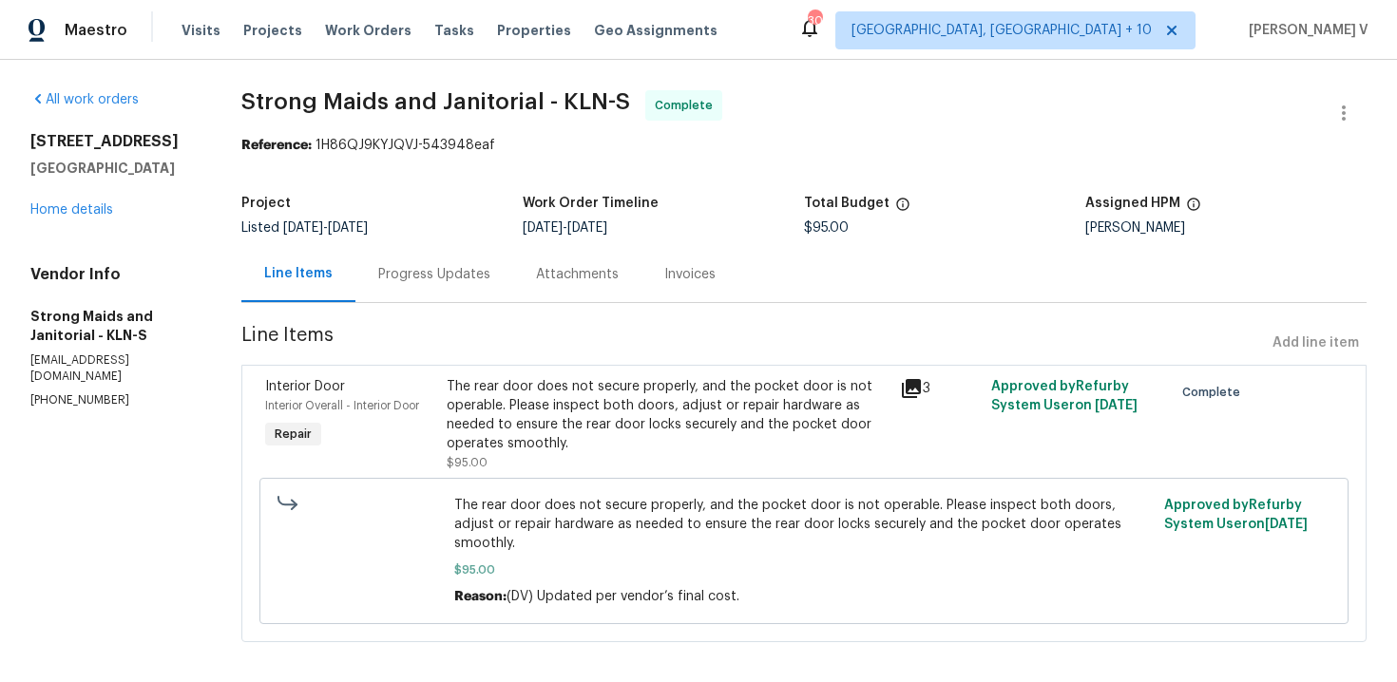
click at [461, 277] on div "Progress Updates" at bounding box center [434, 274] width 112 height 19
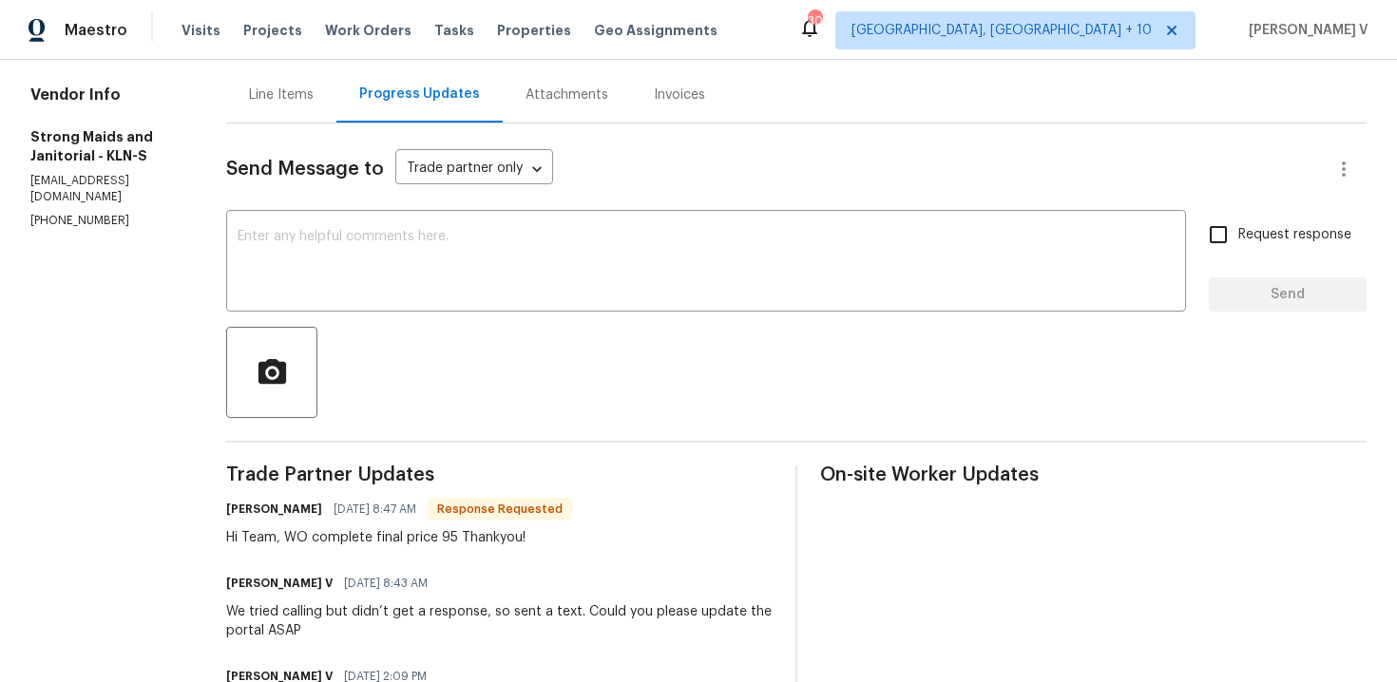
scroll to position [165, 0]
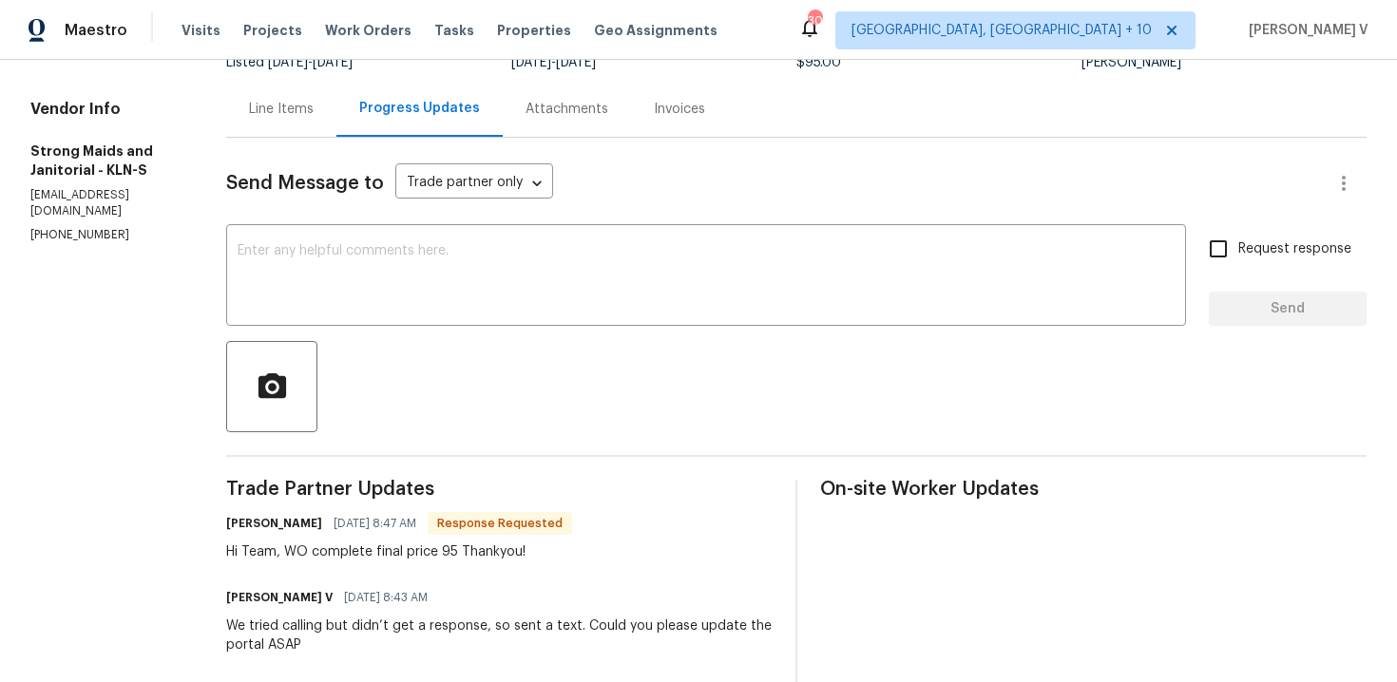
click at [296, 121] on div "Line Items" at bounding box center [281, 109] width 110 height 56
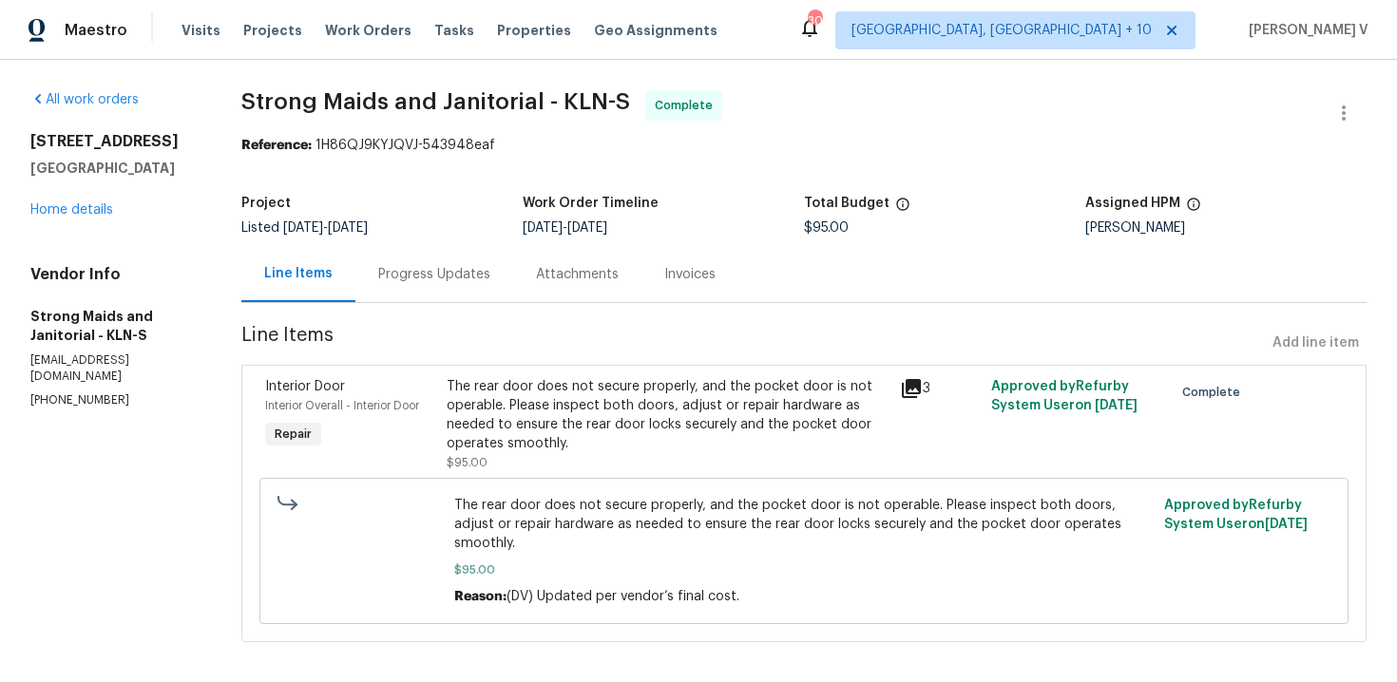
click at [496, 395] on div "The rear door does not secure properly, and the pocket door is not operable. Pl…" at bounding box center [668, 415] width 443 height 76
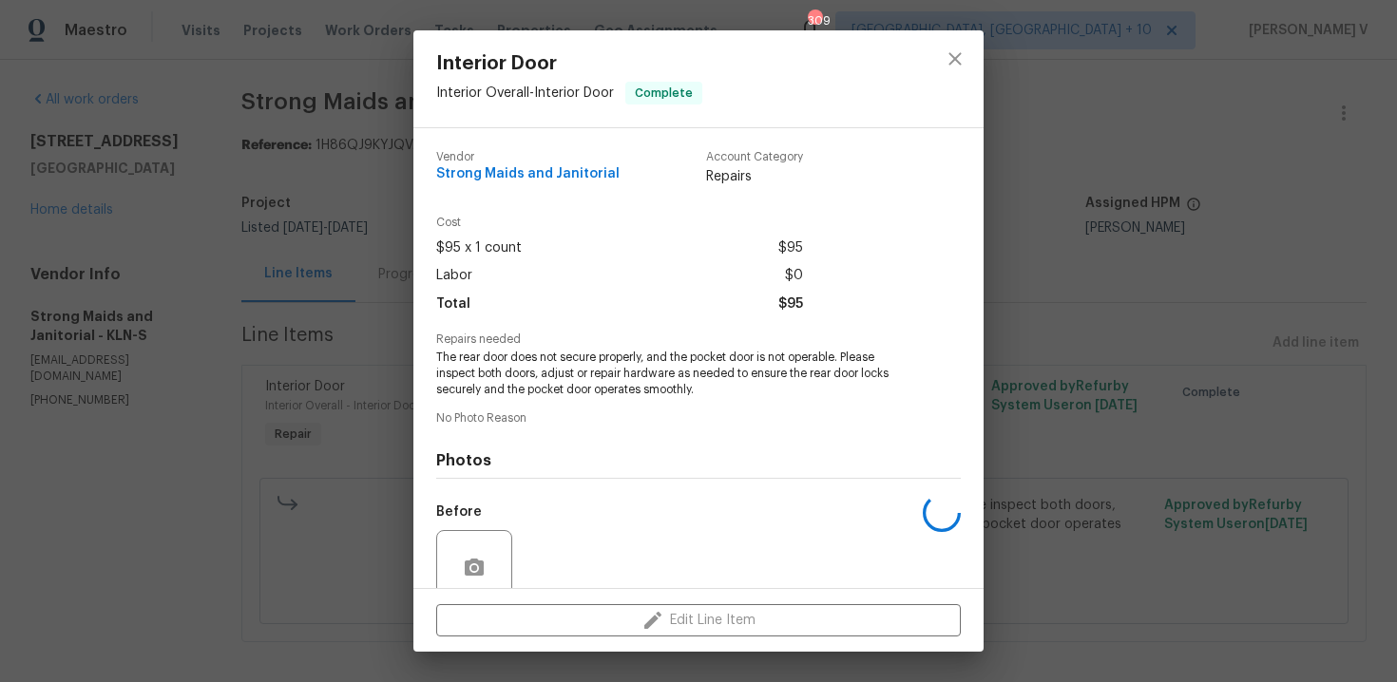
scroll to position [161, 0]
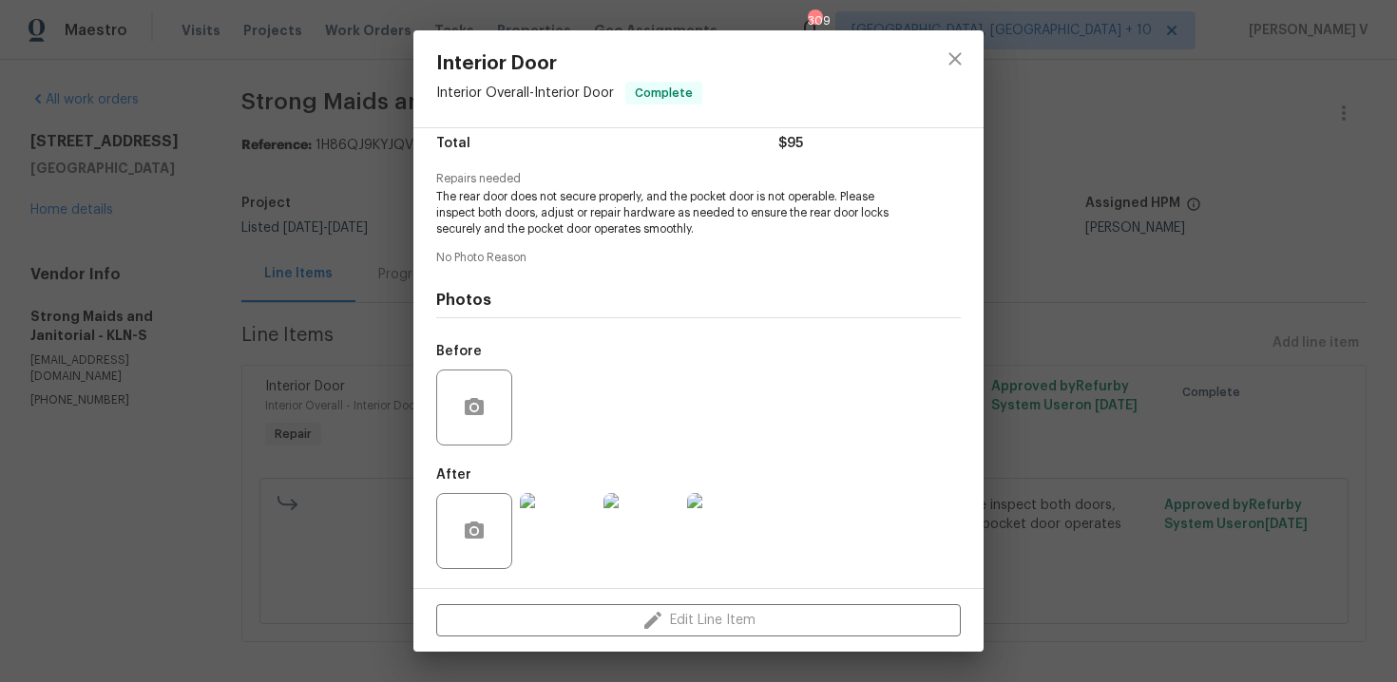
click at [304, 350] on div "Interior Door Interior Overall - Interior Door Complete Vendor Strong Maids and…" at bounding box center [698, 341] width 1397 height 682
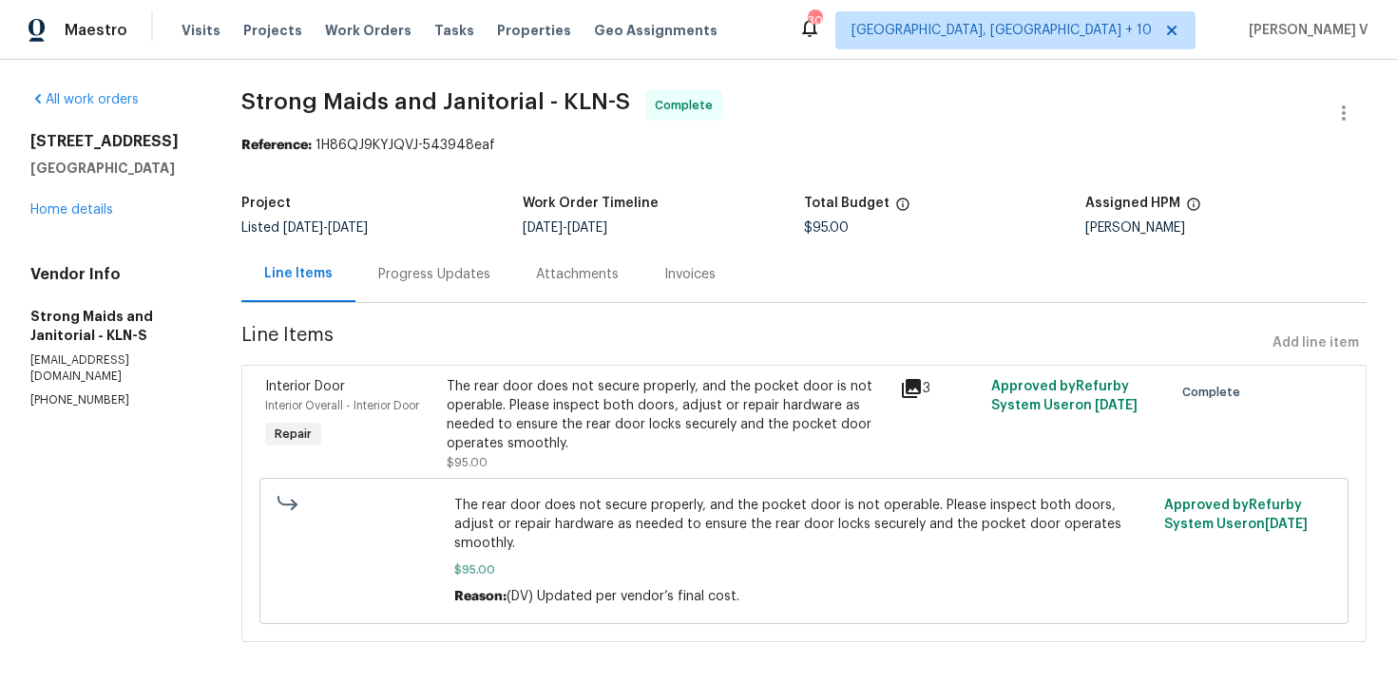
click at [484, 375] on div "The rear door does not secure properly, and the pocket door is not operable. Pl…" at bounding box center [668, 425] width 454 height 106
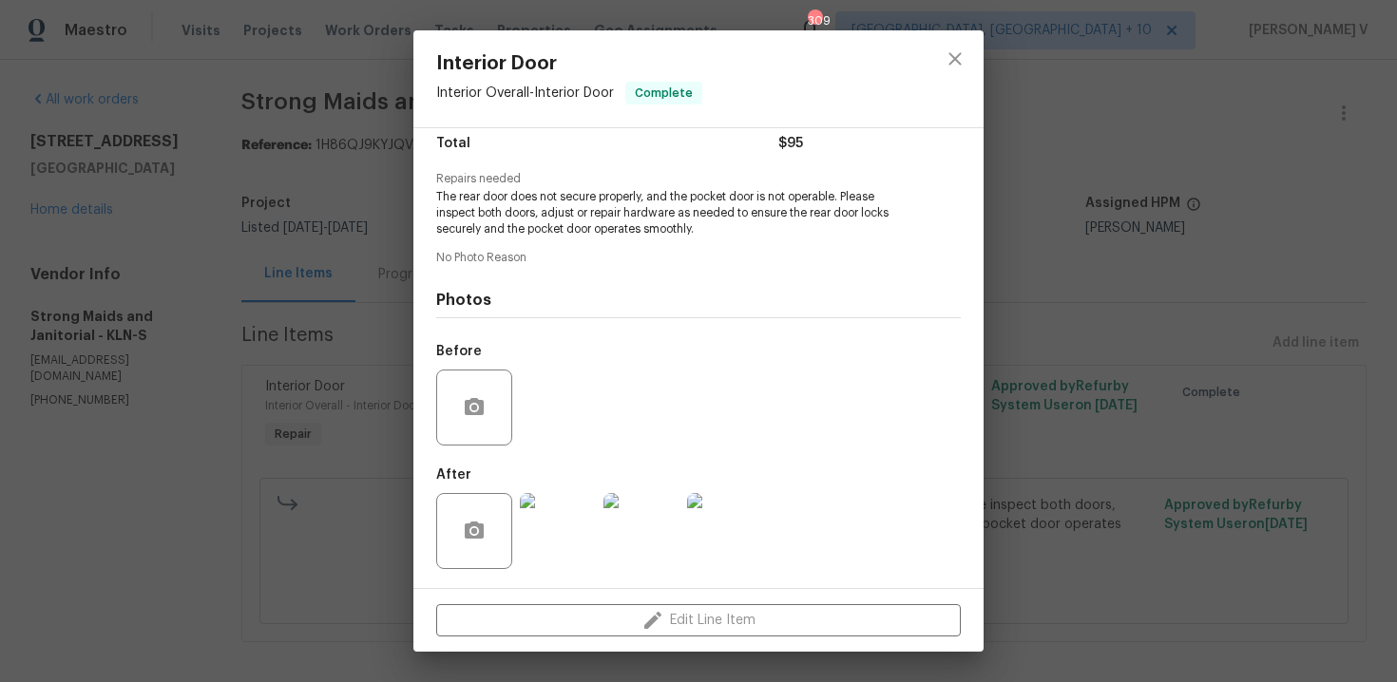
click at [201, 360] on div "Interior Door Interior Overall - Interior Door Complete Vendor Strong Maids and…" at bounding box center [698, 341] width 1397 height 682
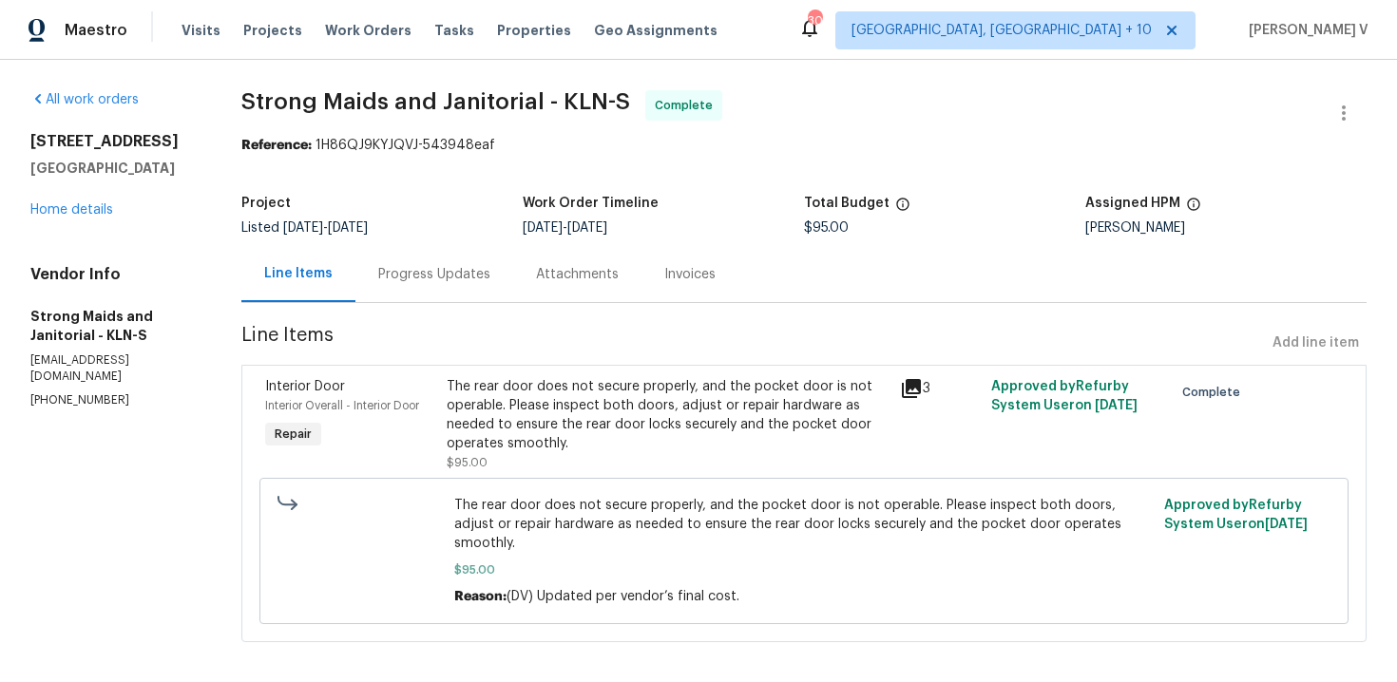
click at [93, 393] on p "[PHONE_NUMBER]" at bounding box center [112, 401] width 165 height 16
copy p "[PHONE_NUMBER]"
click at [470, 268] on div "Progress Updates" at bounding box center [434, 274] width 112 height 19
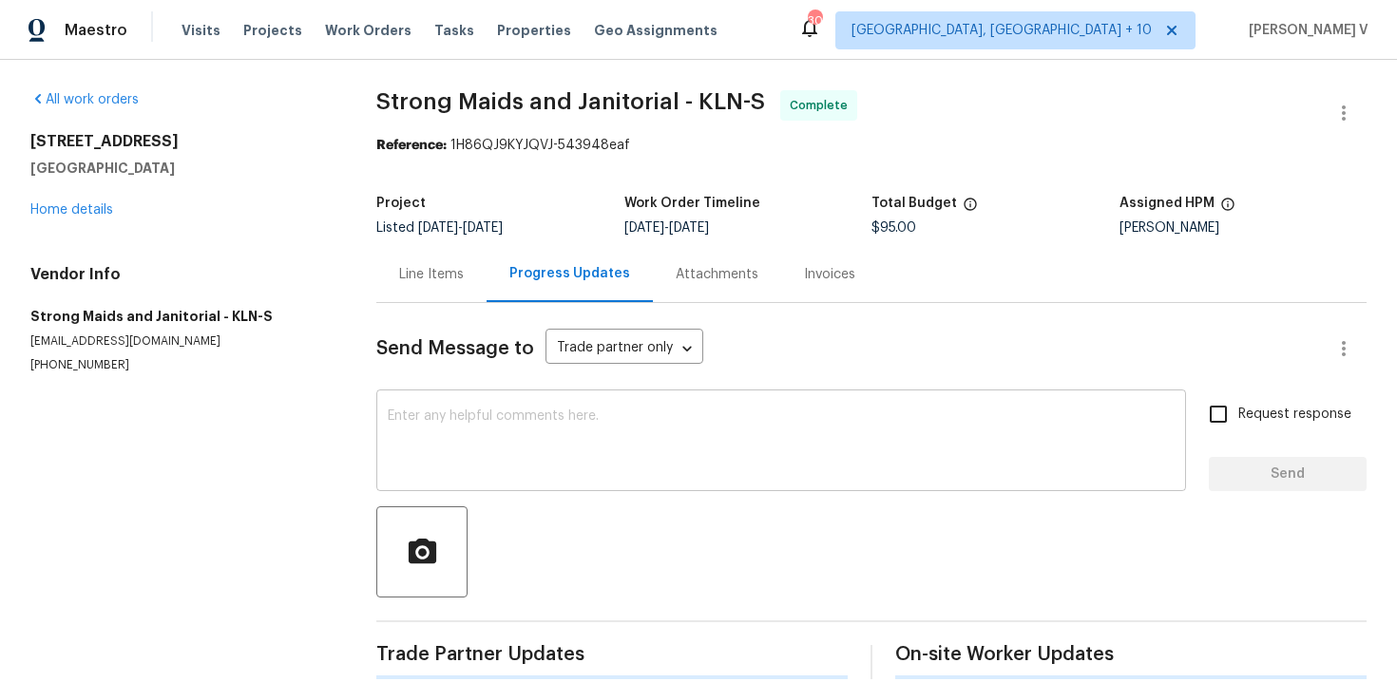
click at [477, 397] on div "x ​" at bounding box center [781, 442] width 810 height 97
paste textarea "Please confirm if the rear door does secure properly, and the pocket door opera…"
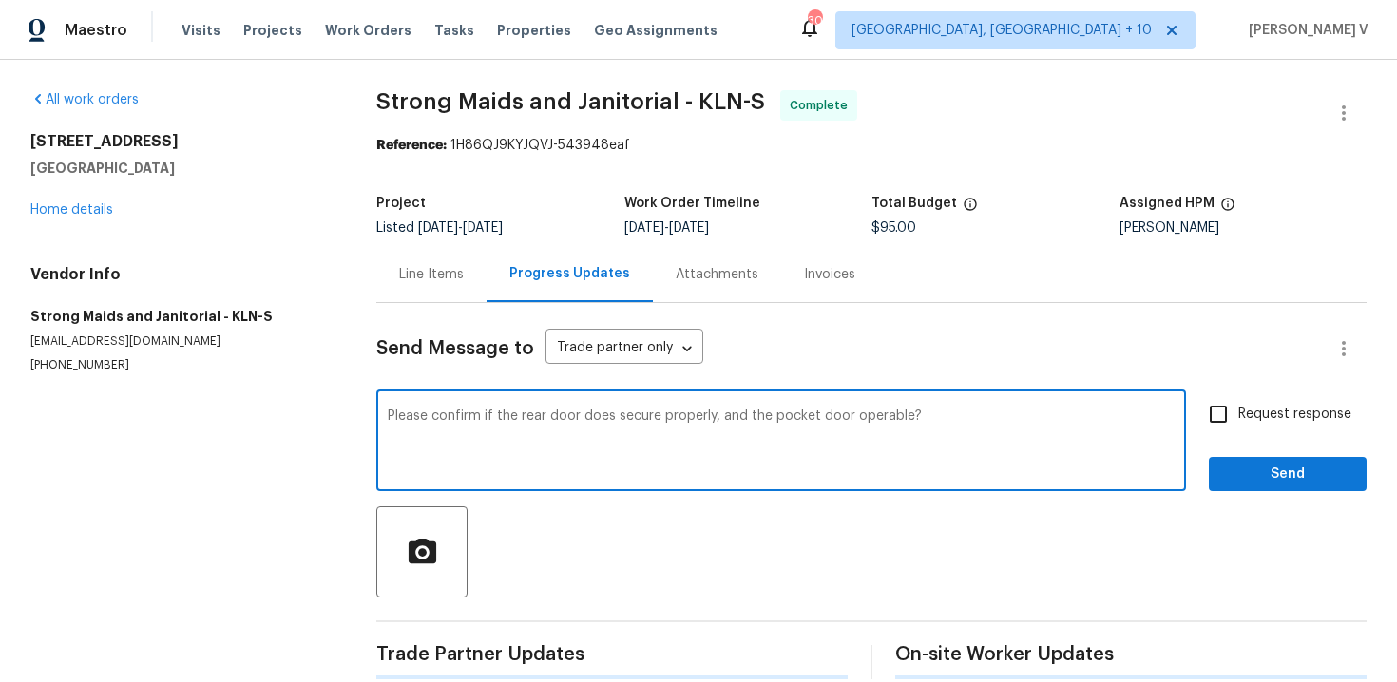
scroll to position [28, 0]
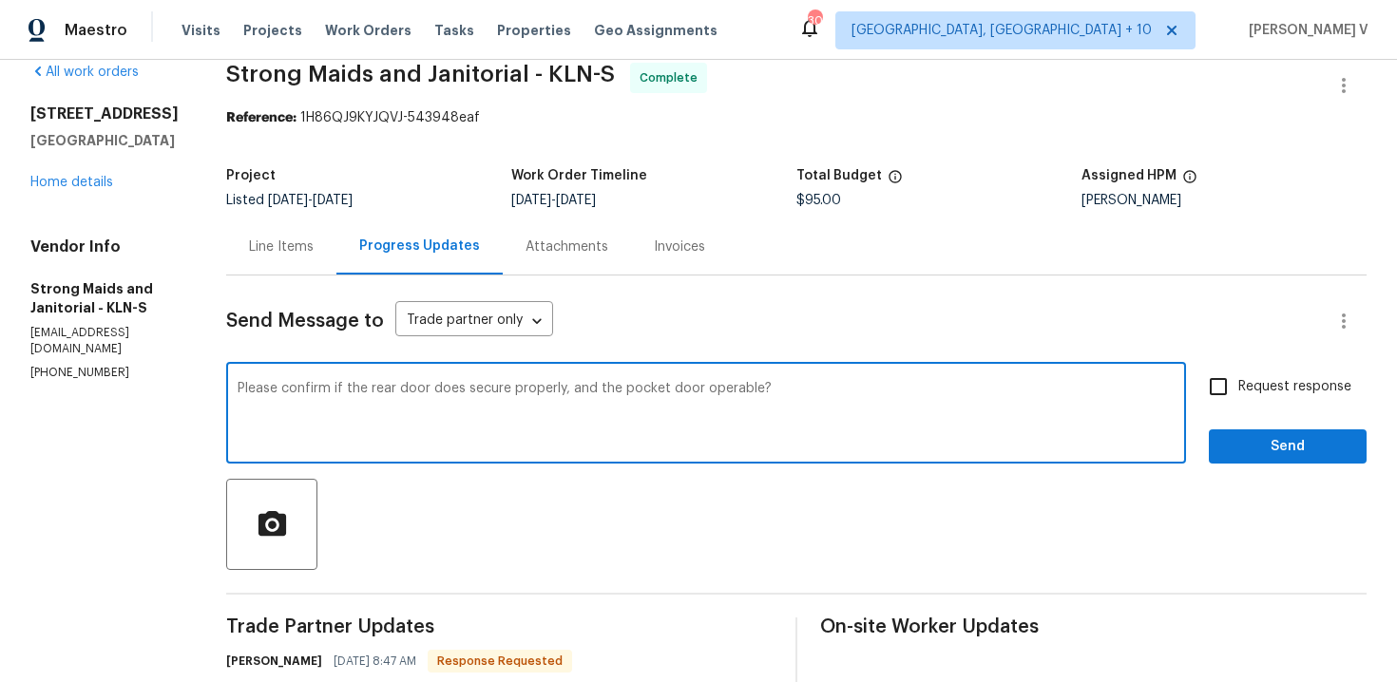
type textarea "Please confirm if the rear door does secure properly, and the pocket door opera…"
click at [1195, 343] on div "Send Message to Trade partner only Trade partner only ​" at bounding box center [773, 321] width 1095 height 46
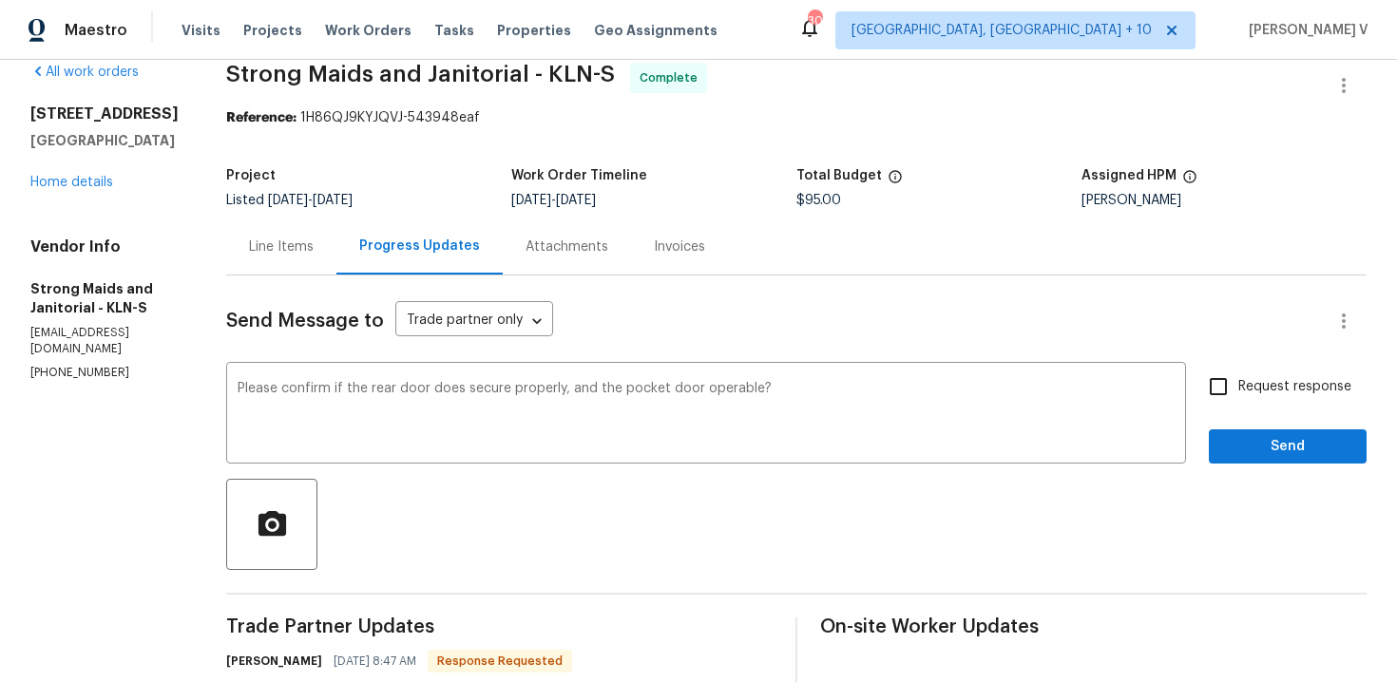
click at [1220, 373] on input "Request response" at bounding box center [1218, 387] width 40 height 40
checkbox input "true"
click at [0, 0] on span "Remove the comma" at bounding box center [0, 0] width 0 height 0
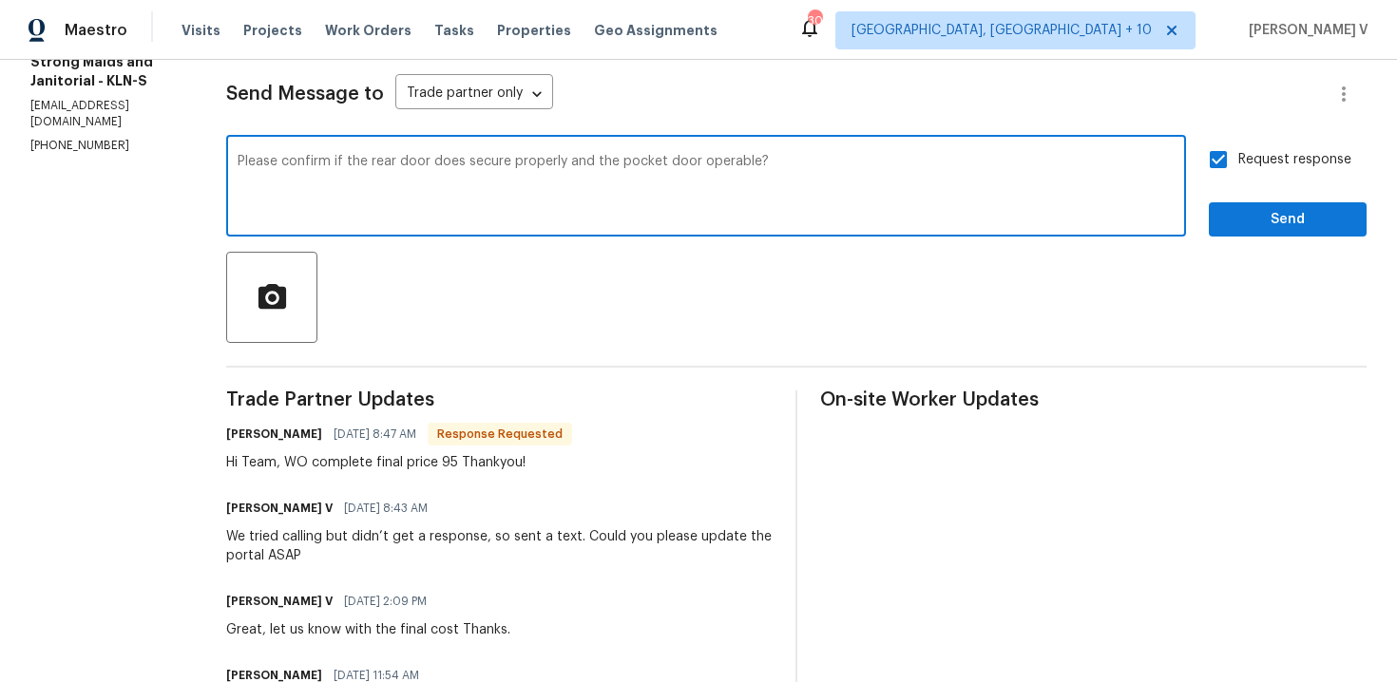
scroll to position [245, 0]
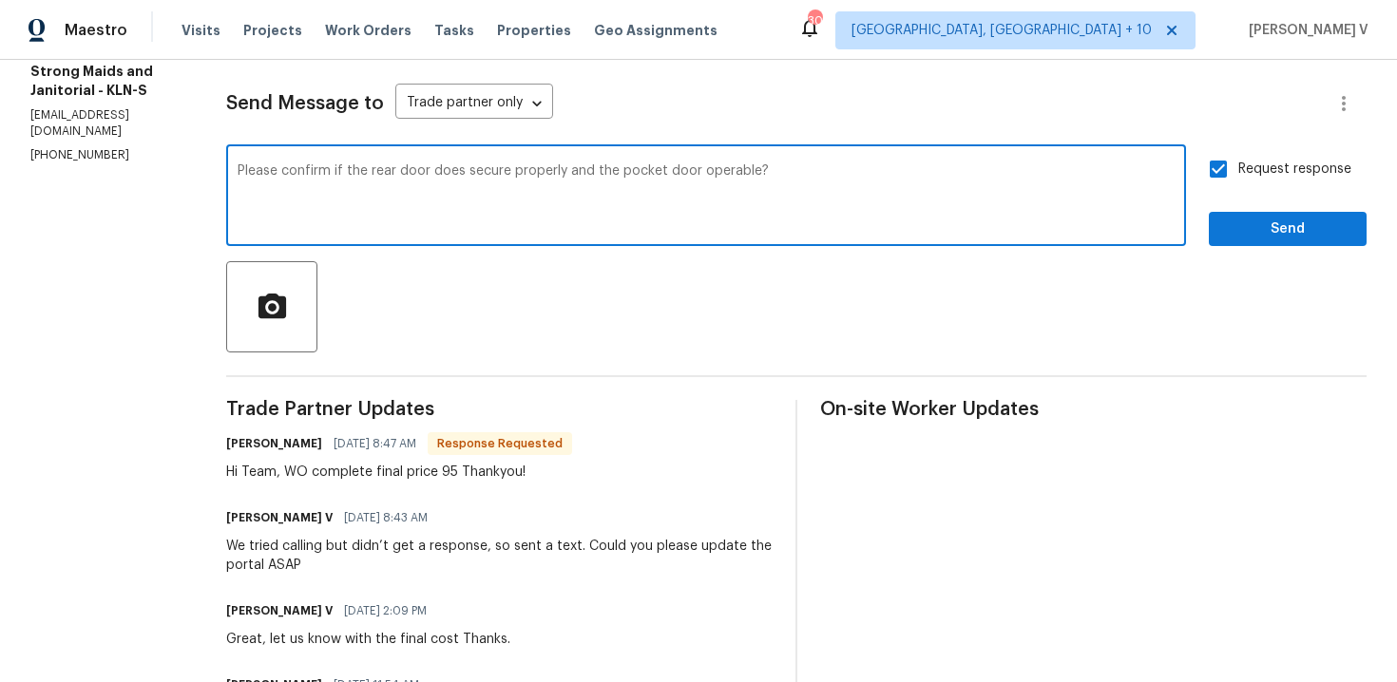
type textarea "Please confirm if the rear door does secure properly and the pocket door operab…"
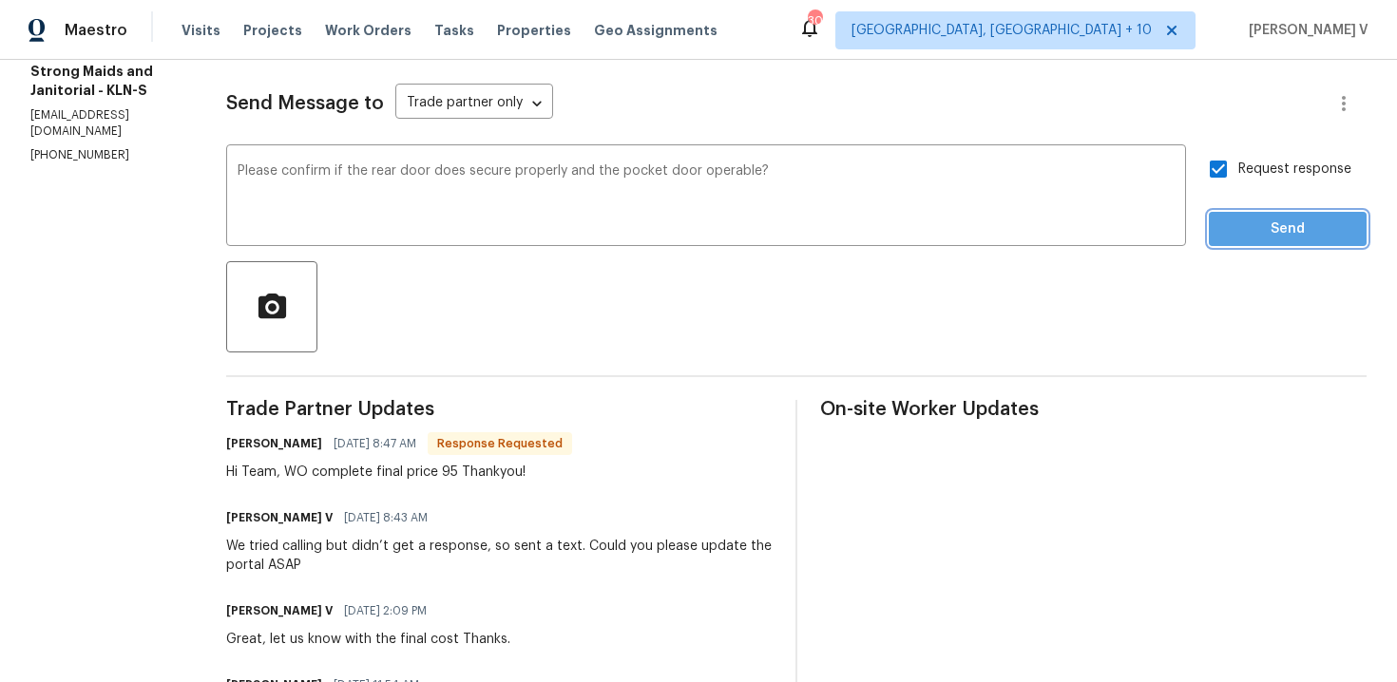
click at [1273, 245] on button "Send" at bounding box center [1288, 229] width 158 height 35
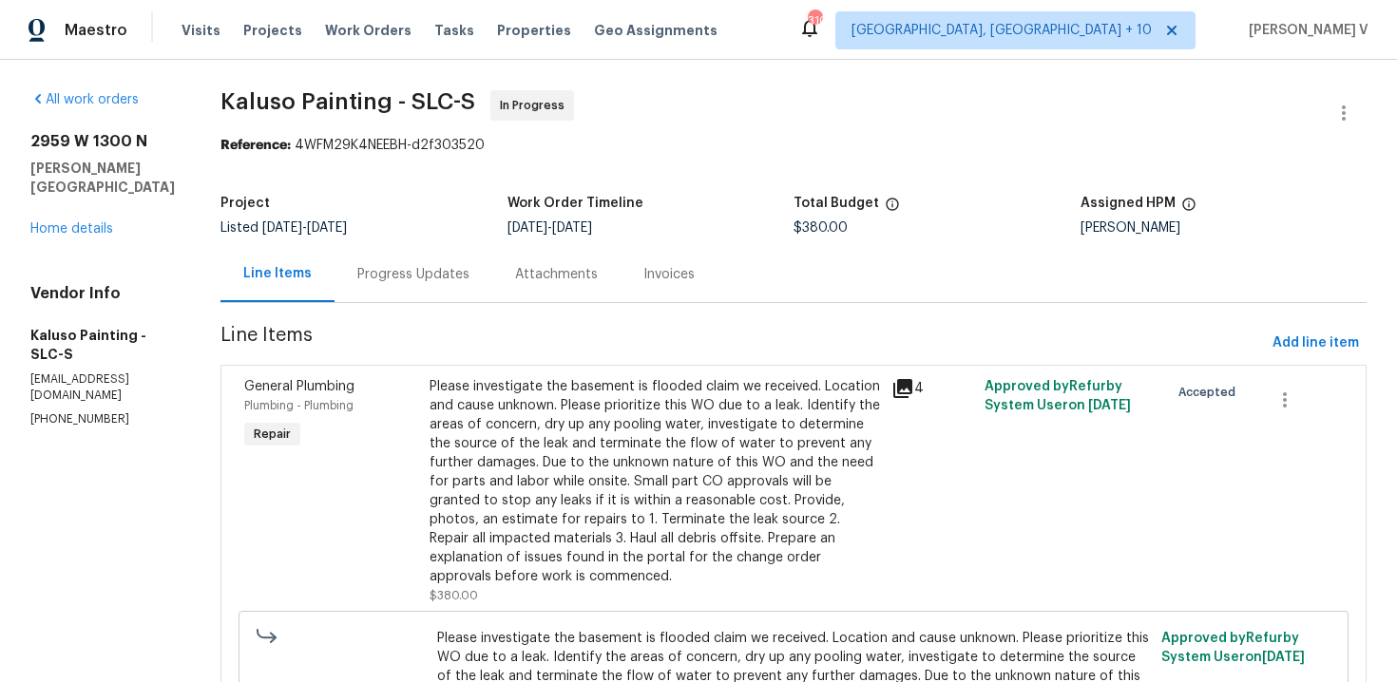
click at [477, 267] on div "Progress Updates" at bounding box center [414, 274] width 158 height 56
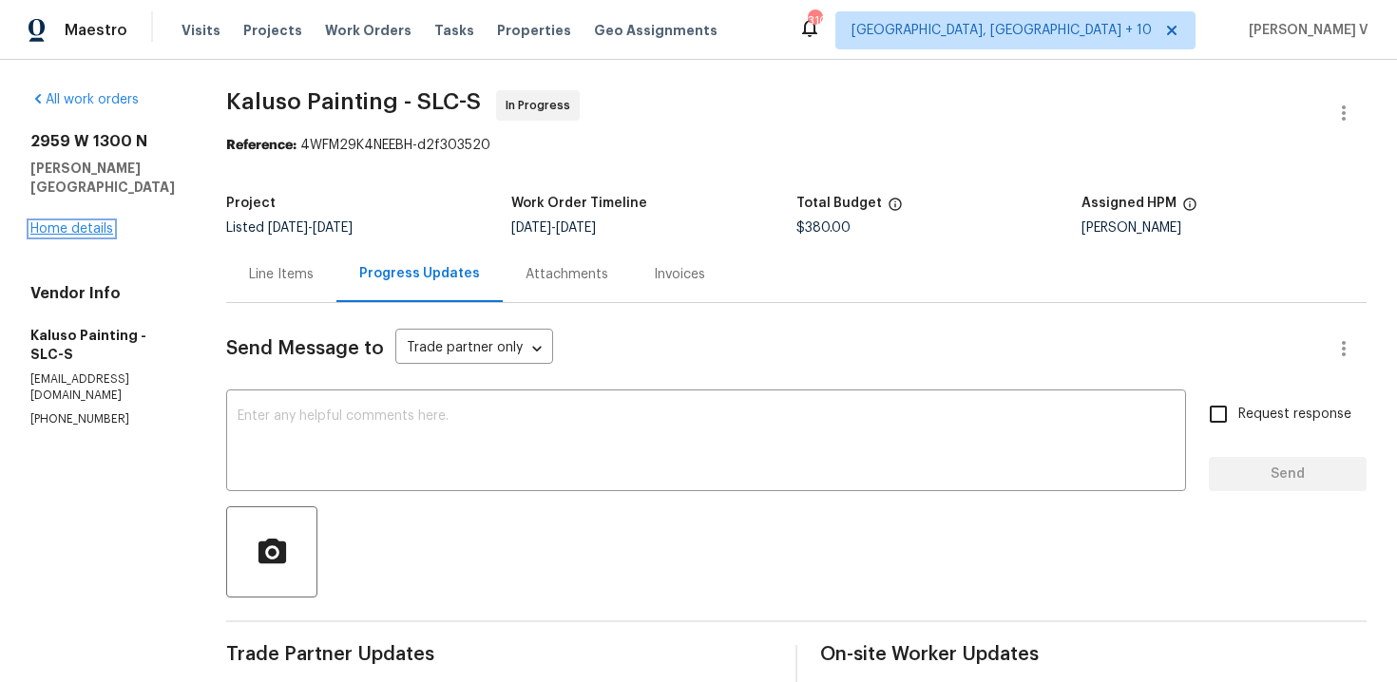
click at [80, 222] on link "Home details" at bounding box center [71, 228] width 83 height 13
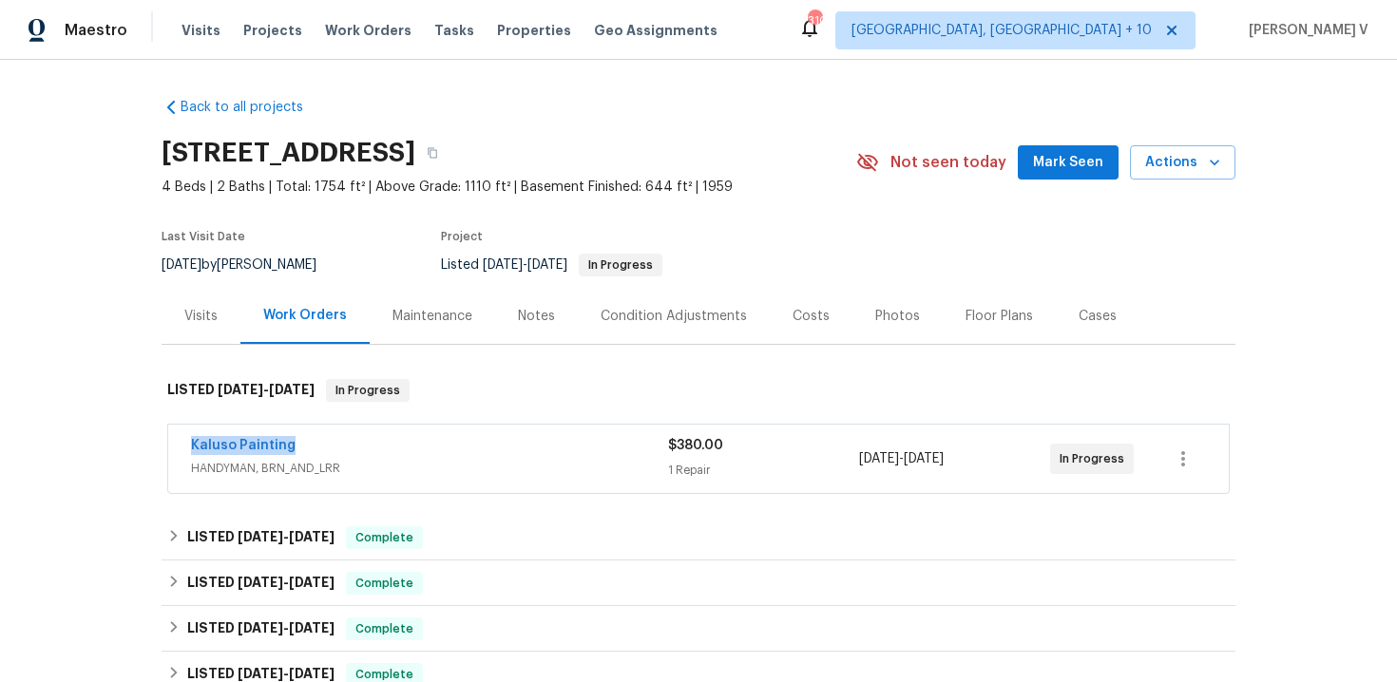
drag, startPoint x: 174, startPoint y: 448, endPoint x: 408, endPoint y: 448, distance: 233.8
click at [408, 448] on div "Kaluso Painting HANDYMAN, BRN_AND_LRR $380.00 1 Repair 8/29/2025 - 9/2/2025 In …" at bounding box center [698, 459] width 1061 height 68
copy link "Kaluso Painting"
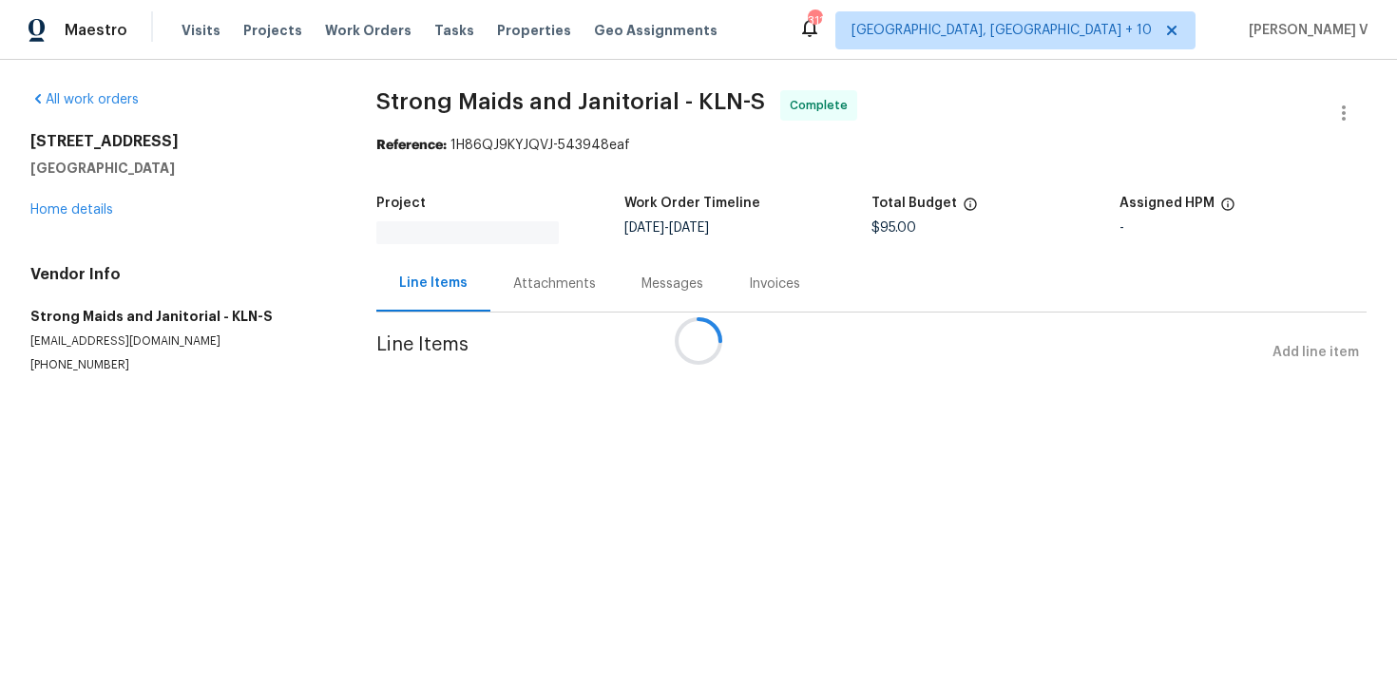
click at [545, 281] on div at bounding box center [698, 341] width 1397 height 682
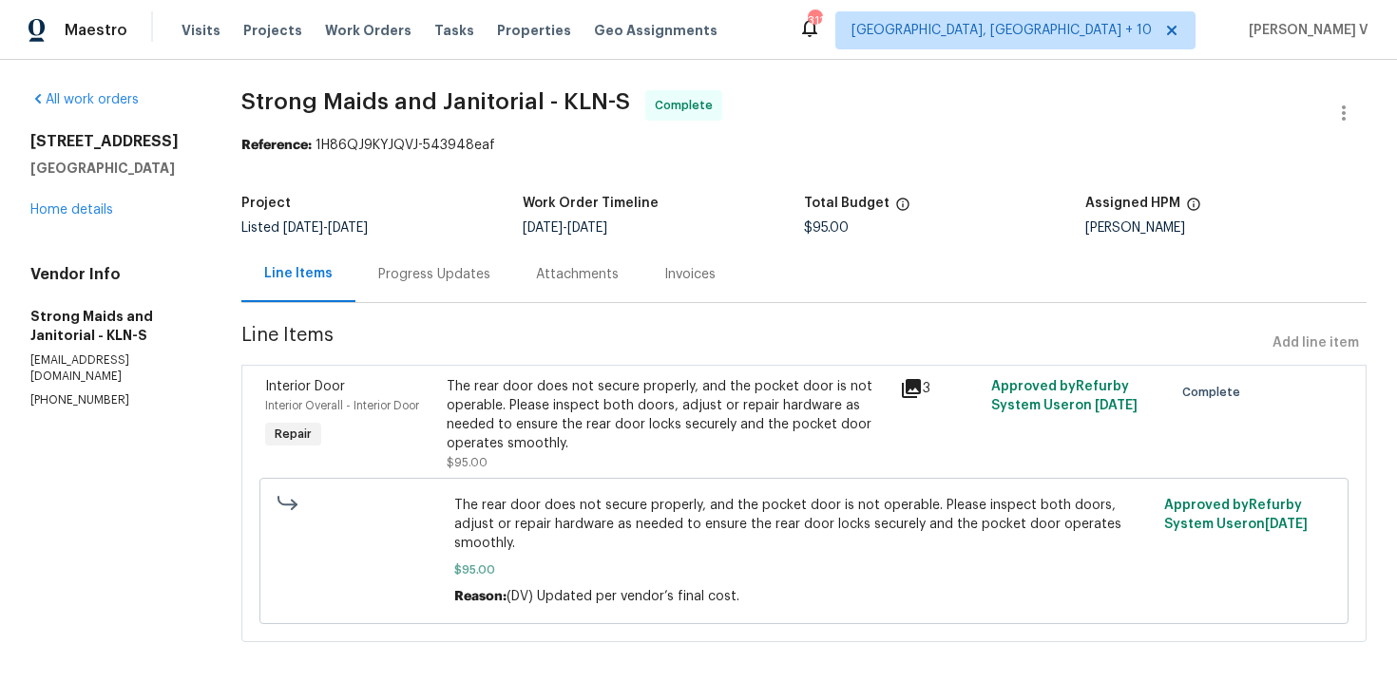
click at [464, 272] on div "Progress Updates" at bounding box center [434, 274] width 112 height 19
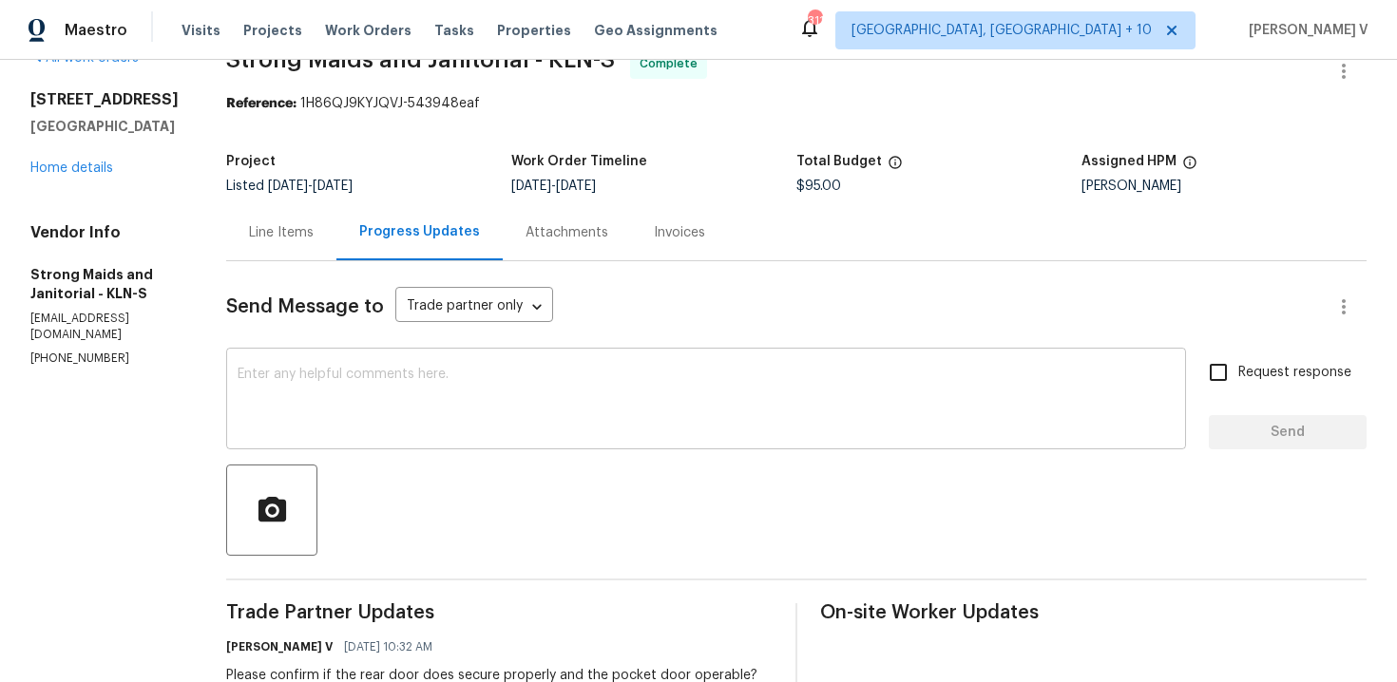
scroll to position [69, 0]
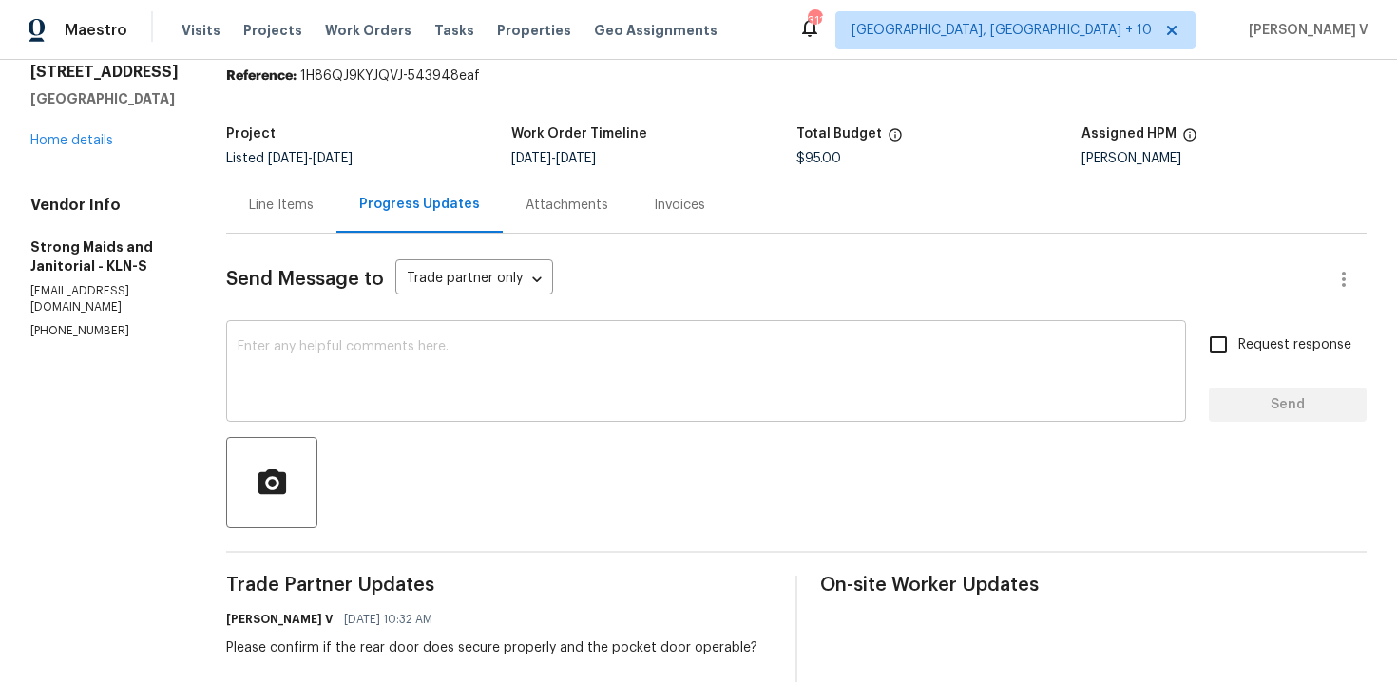
click at [500, 389] on textarea at bounding box center [706, 373] width 937 height 67
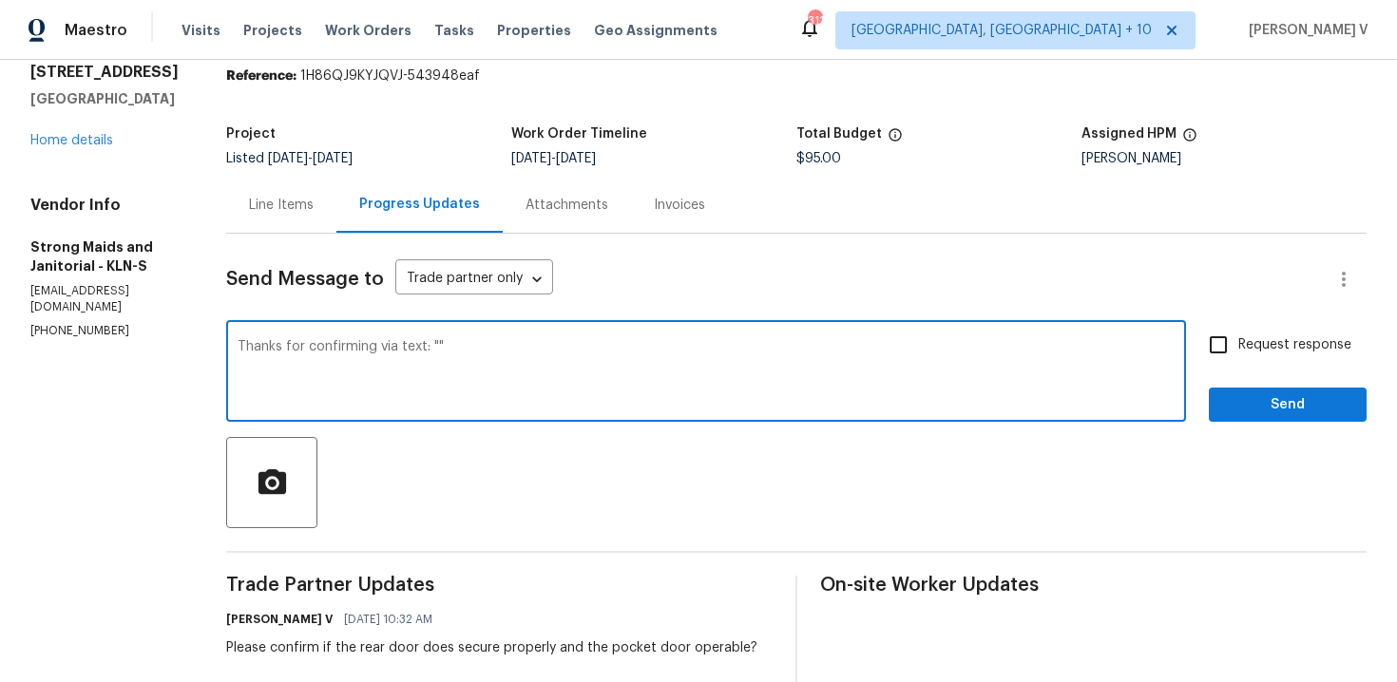
paste textarea "Yes doors are secure and pocket door too"
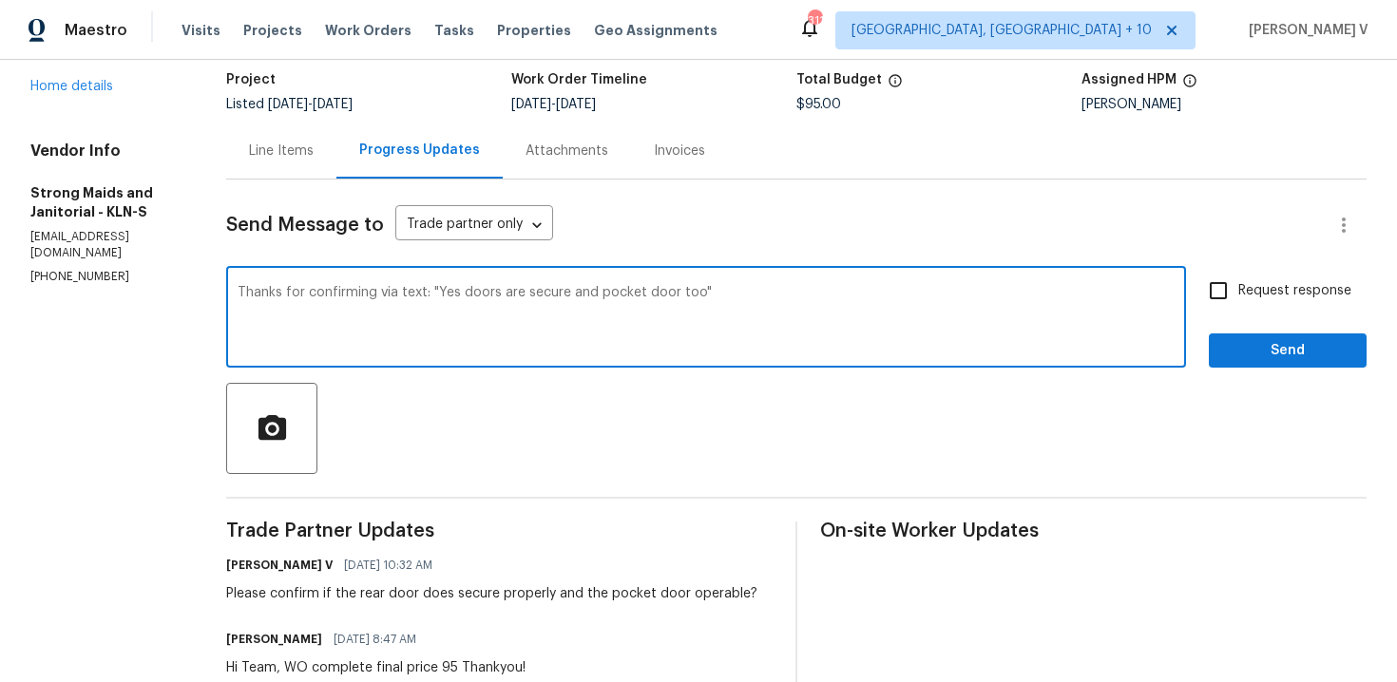
scroll to position [201, 0]
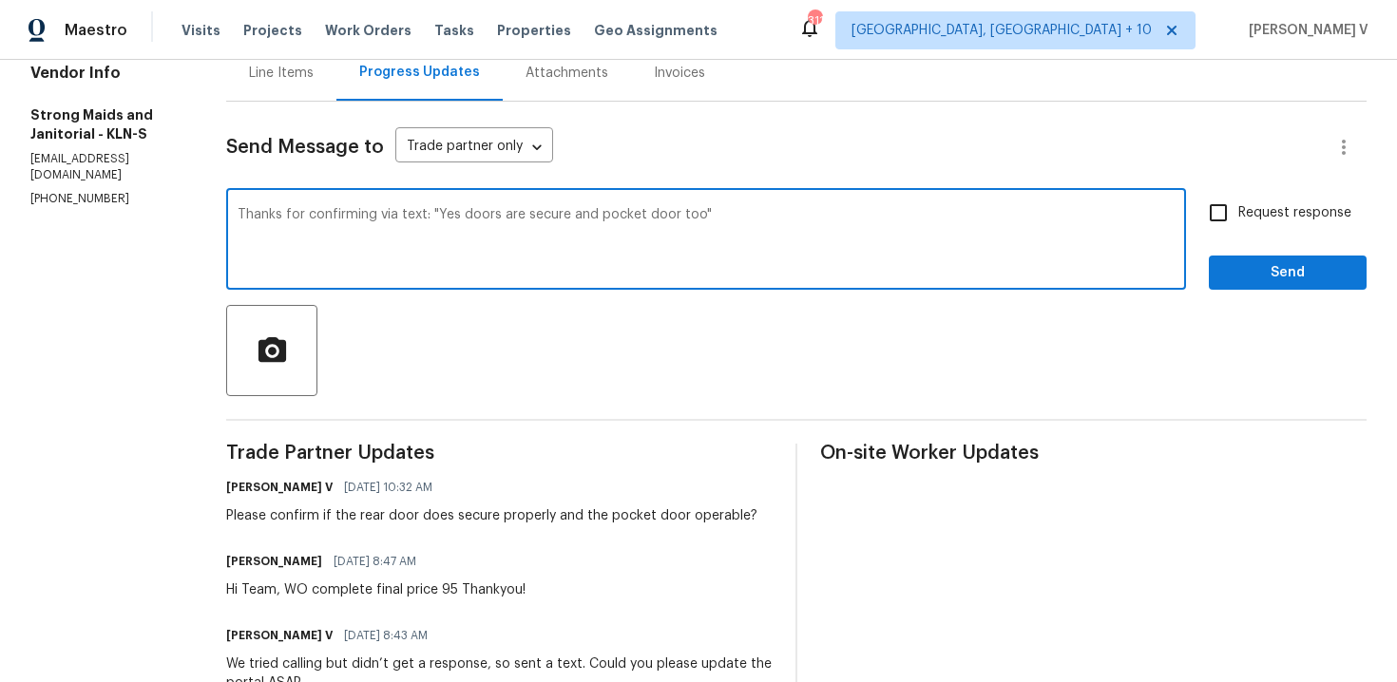
type textarea "Thanks for confirming via text: "Yes doors are secure and pocket door too""
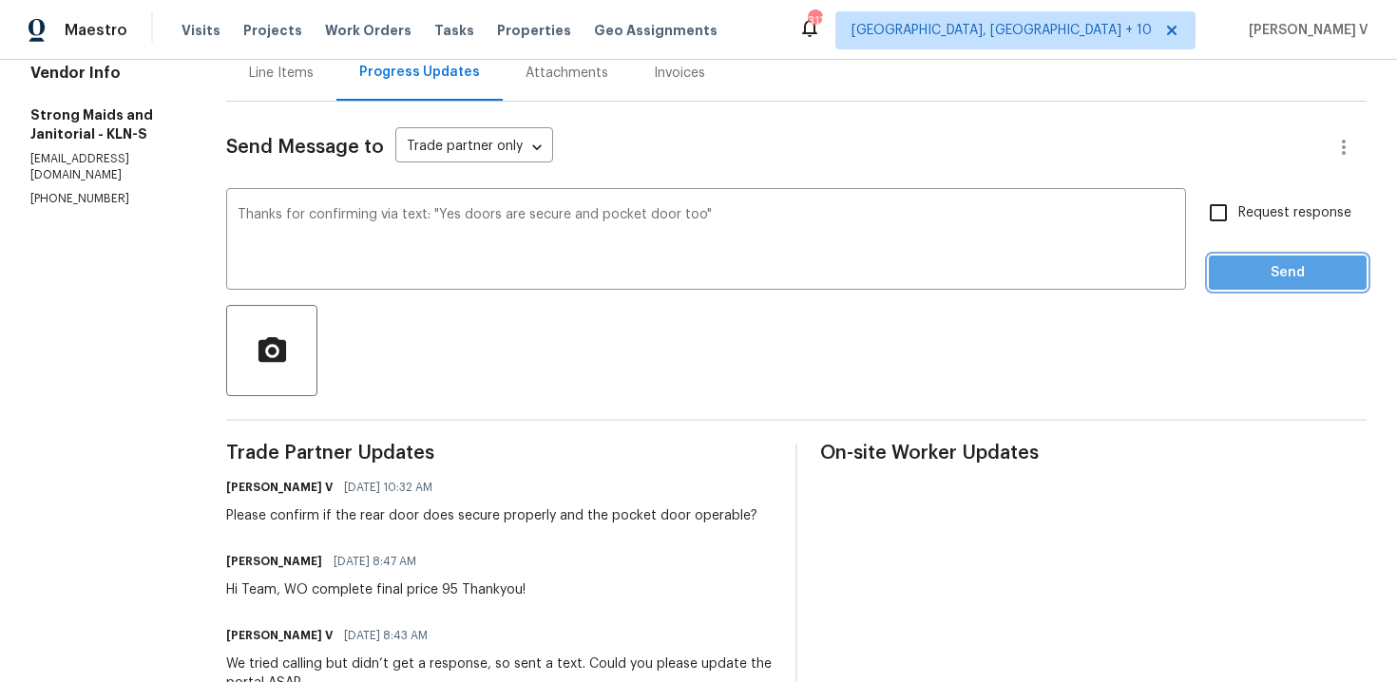
click at [1285, 275] on span "Send" at bounding box center [1287, 273] width 127 height 24
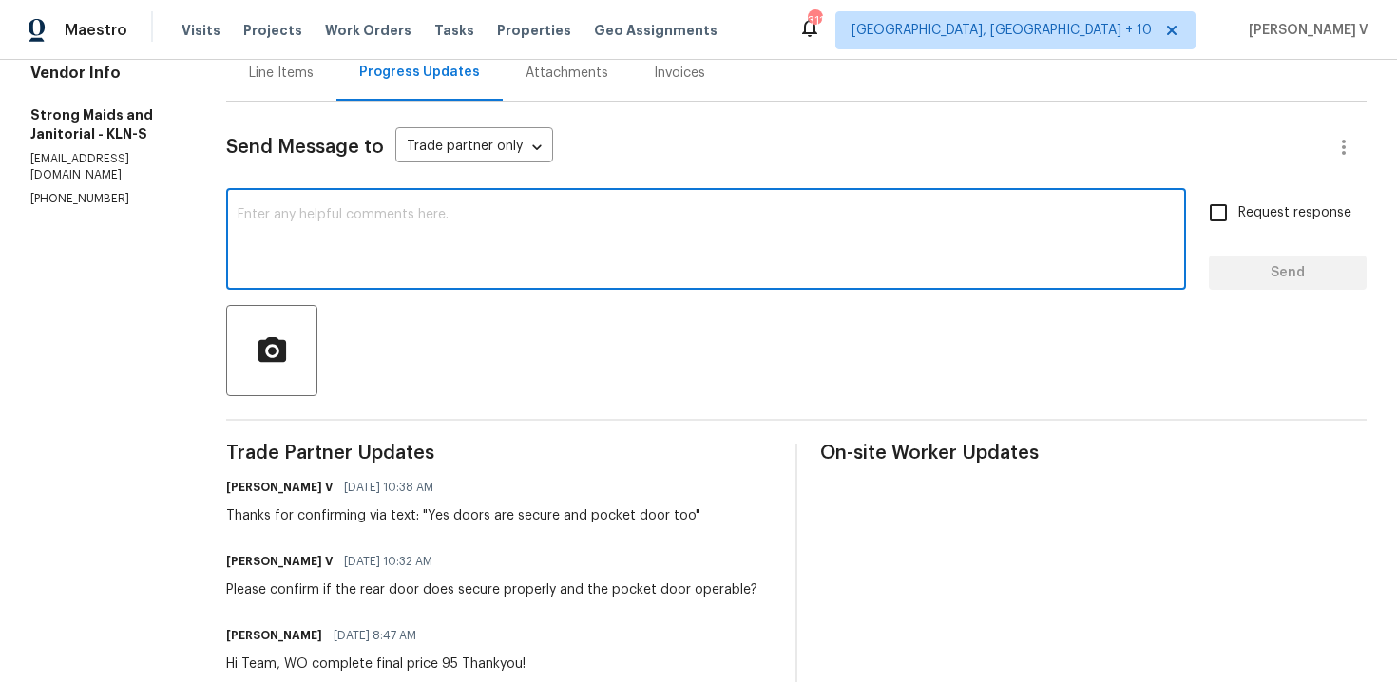
click at [344, 232] on textarea at bounding box center [706, 241] width 937 height 67
paste textarea "Hey, the work order has been approved. Thanks for the job :)"
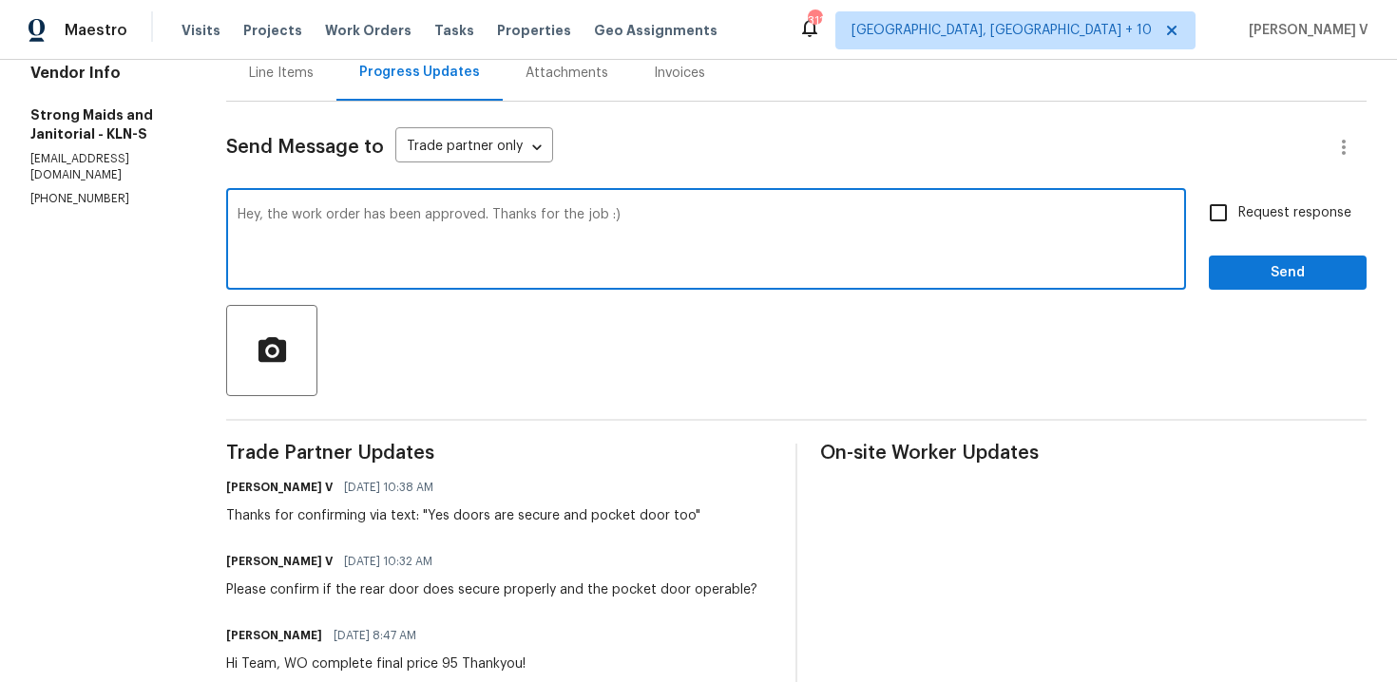
drag, startPoint x: 269, startPoint y: 220, endPoint x: 75, endPoint y: 219, distance: 193.9
click at [76, 220] on div "All work orders 3202 Magnolia Blvd Temple, TX 76502 Home details Vendor Info St…" at bounding box center [698, 534] width 1397 height 1353
type textarea "The work order has been approved. Thanks for the job :)"
click at [1291, 286] on button "Send" at bounding box center [1288, 273] width 158 height 35
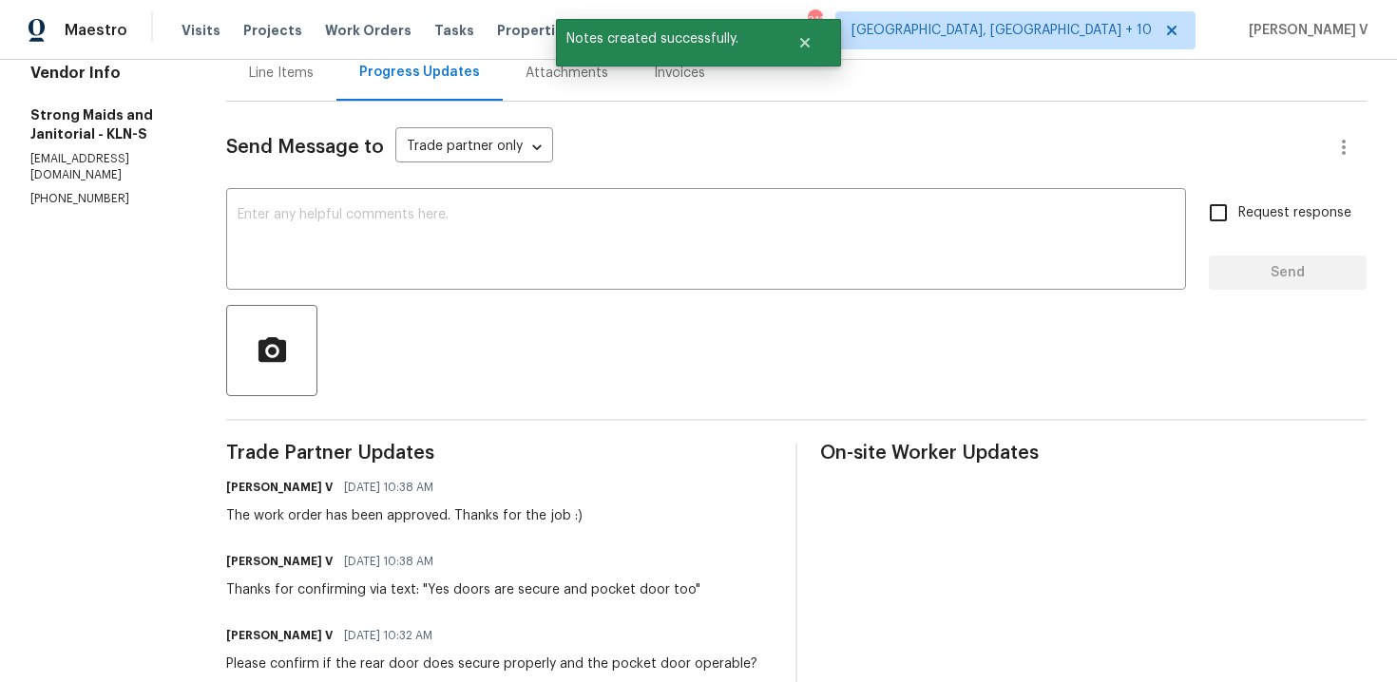
scroll to position [155, 0]
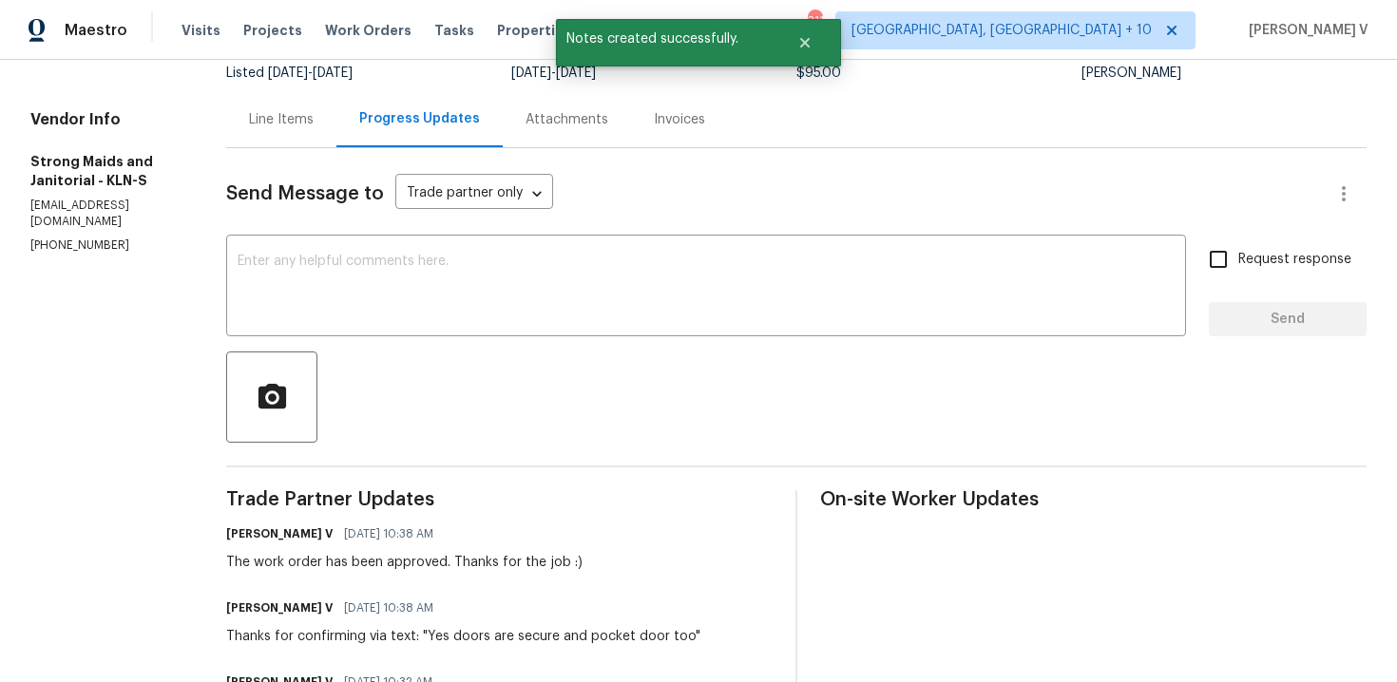
click at [321, 93] on div "Line Items" at bounding box center [281, 119] width 110 height 56
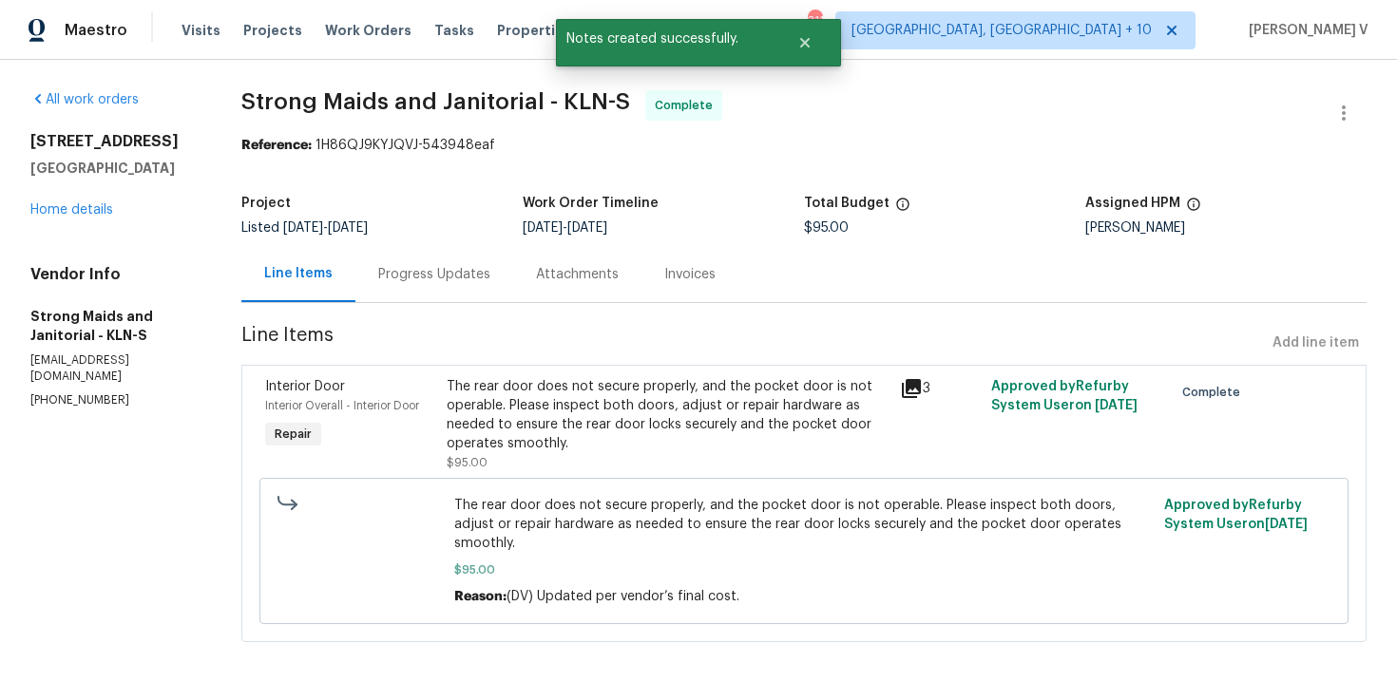
click at [539, 426] on div "The rear door does not secure properly, and the pocket door is not operable. Pl…" at bounding box center [668, 415] width 443 height 76
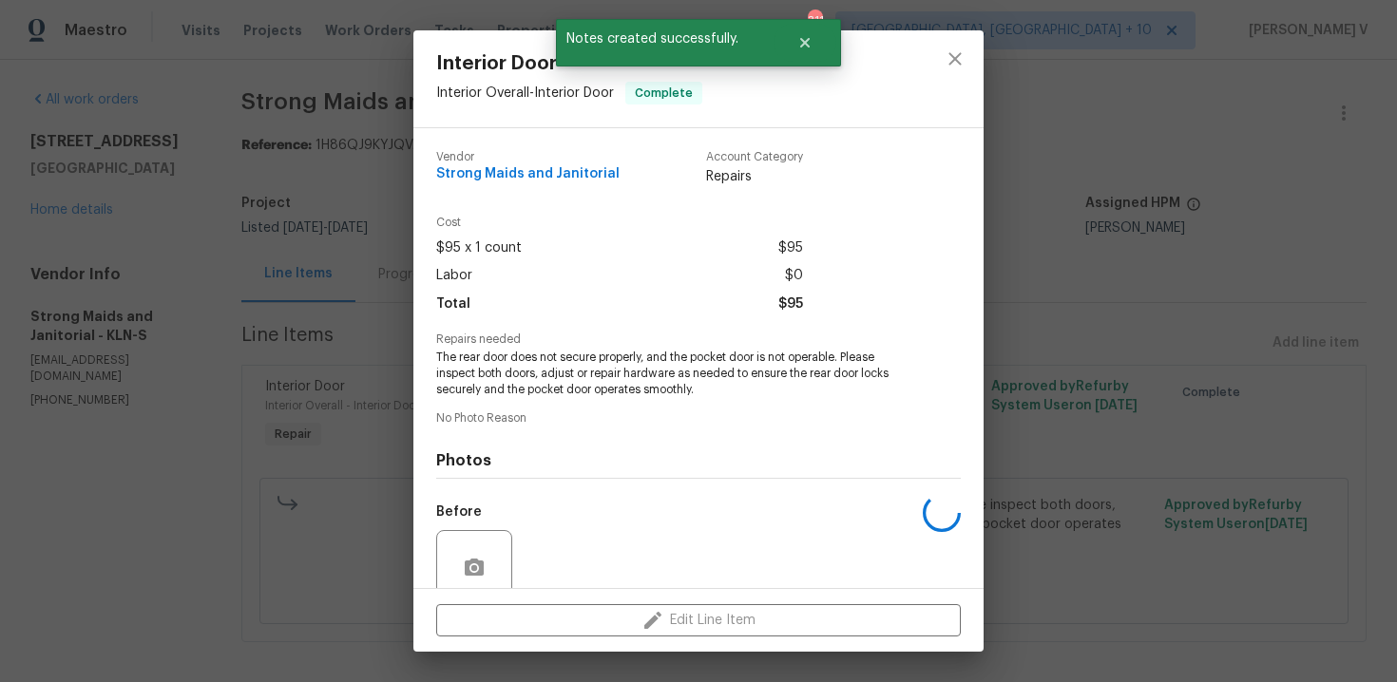
scroll to position [161, 0]
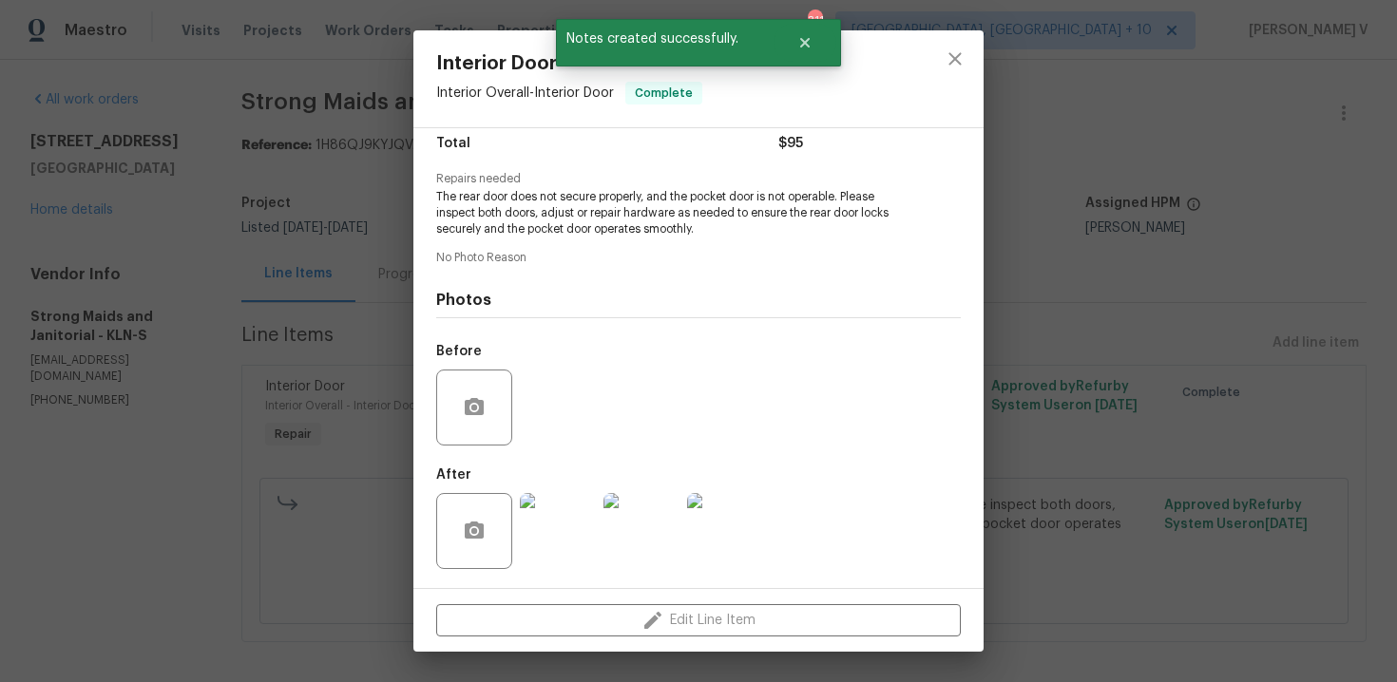
click at [527, 499] on img at bounding box center [558, 531] width 76 height 76
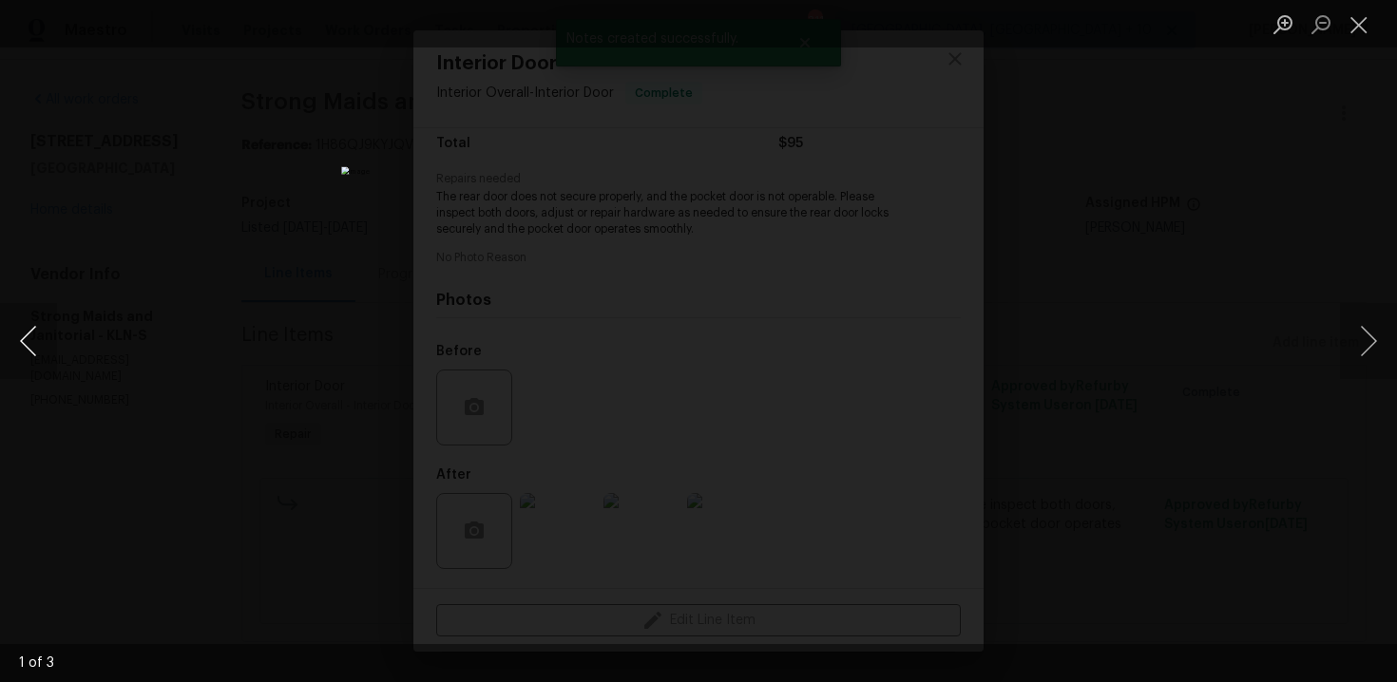
click at [45, 345] on button "Previous image" at bounding box center [28, 341] width 57 height 76
click at [202, 247] on div "Lightbox" at bounding box center [698, 341] width 1397 height 682
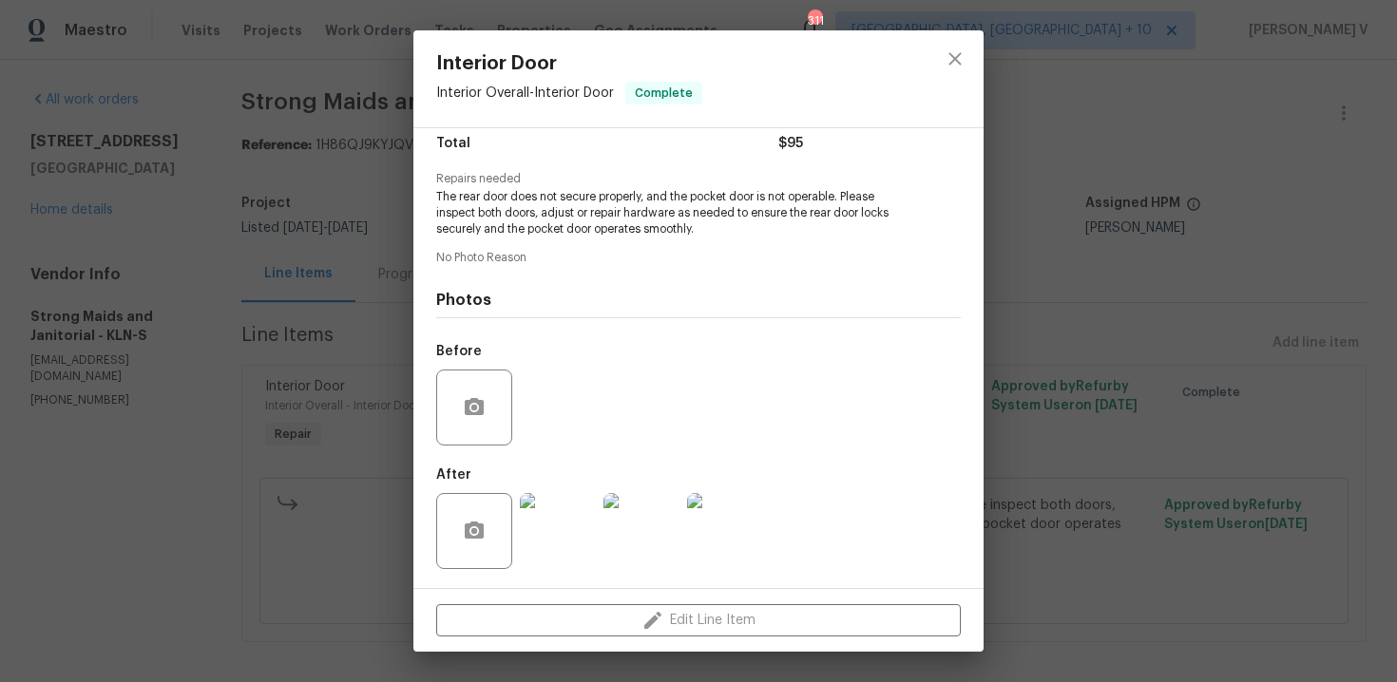
click at [202, 247] on div "Interior Door Interior Overall - Interior Door Complete Vendor Strong Maids and…" at bounding box center [698, 341] width 1397 height 682
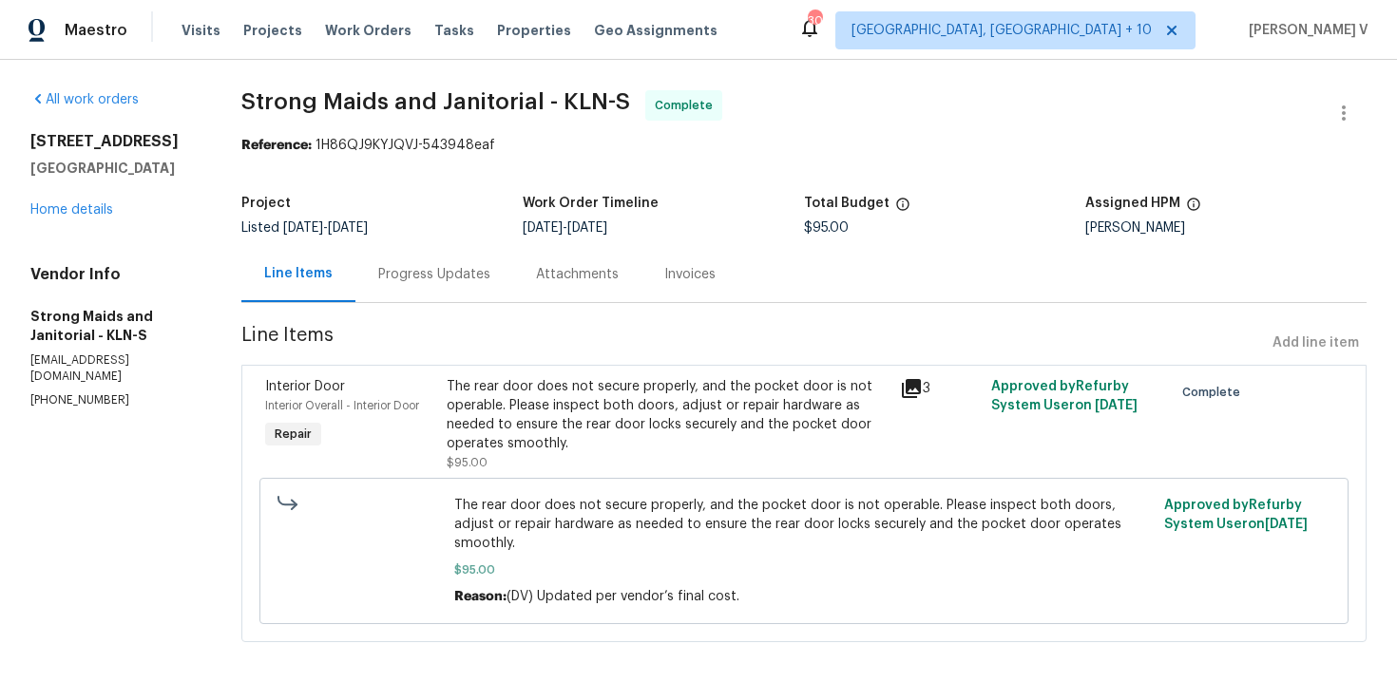
click at [393, 270] on div "Progress Updates" at bounding box center [434, 274] width 112 height 19
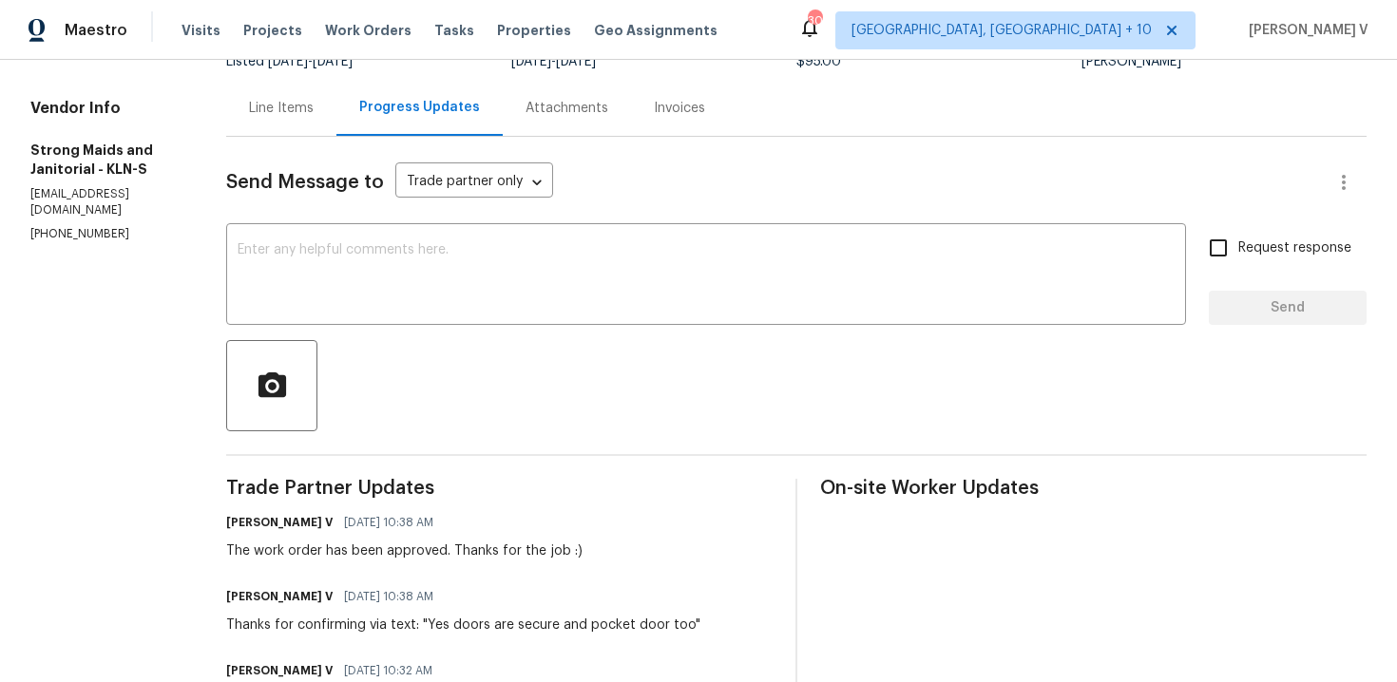
scroll to position [351, 0]
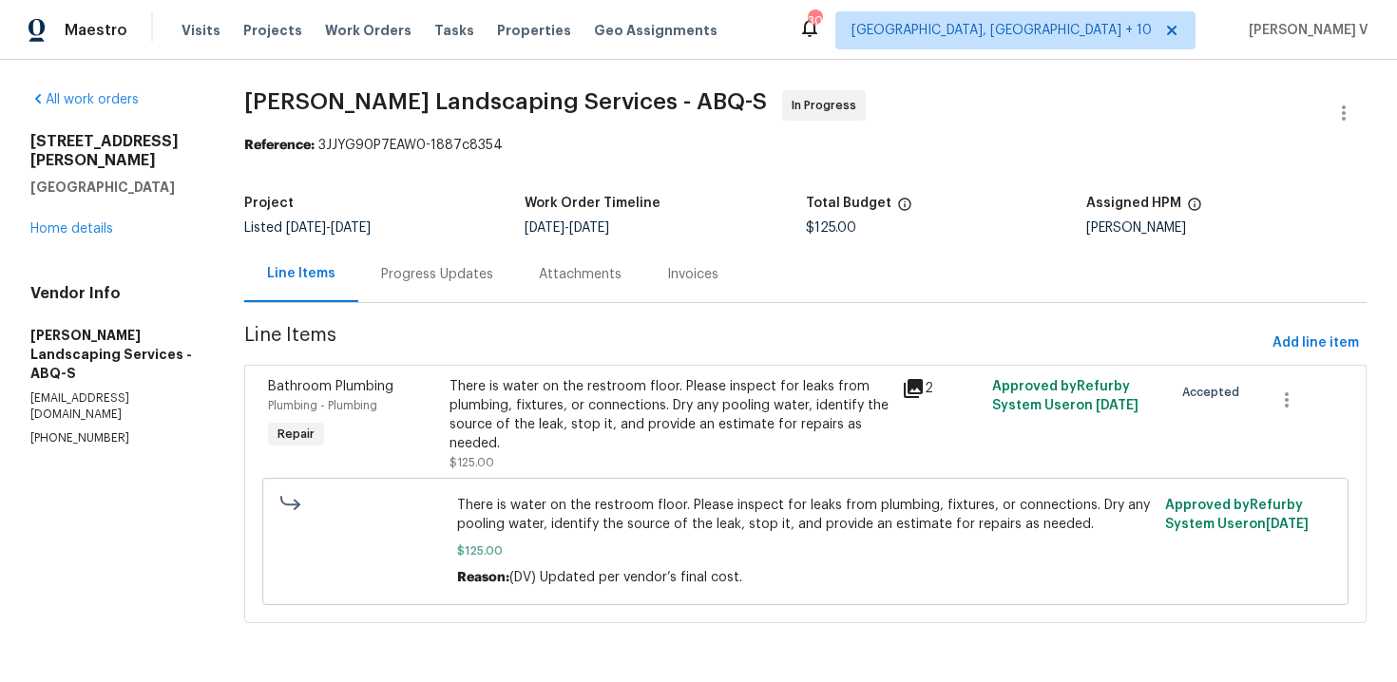
click at [458, 285] on div "Progress Updates" at bounding box center [437, 274] width 158 height 56
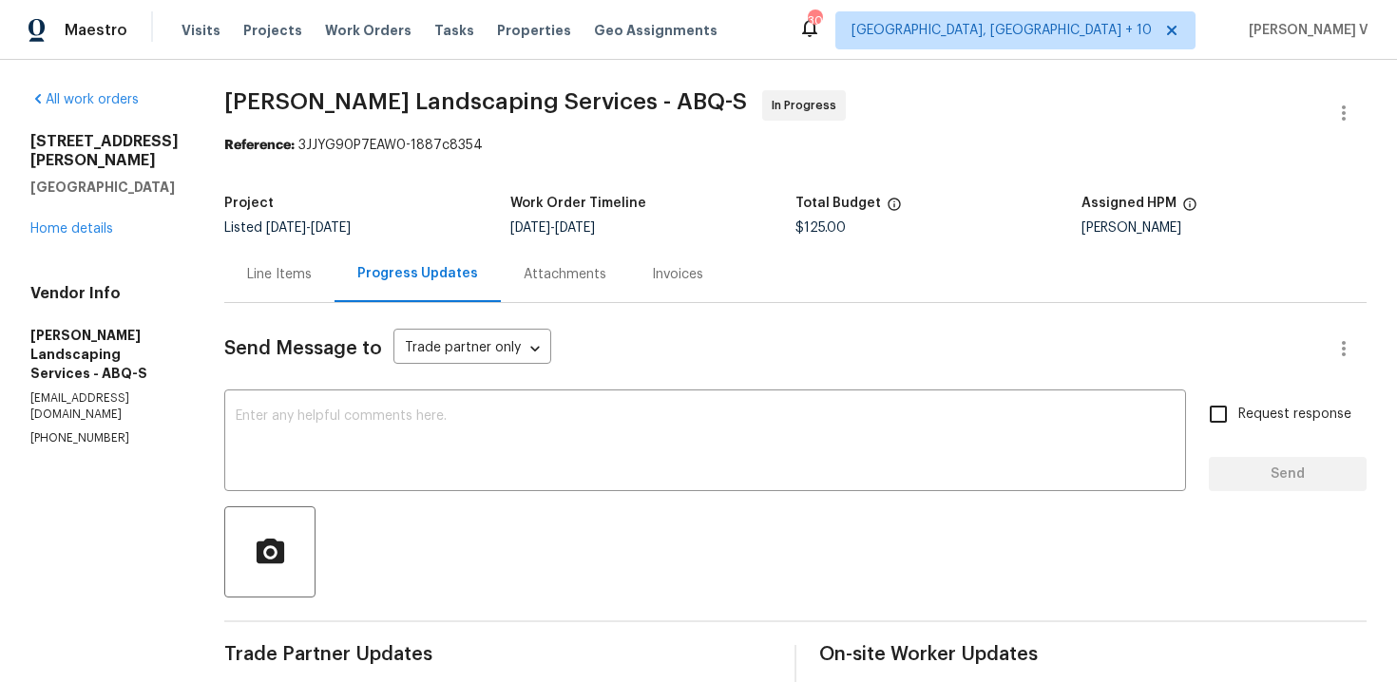
scroll to position [163, 0]
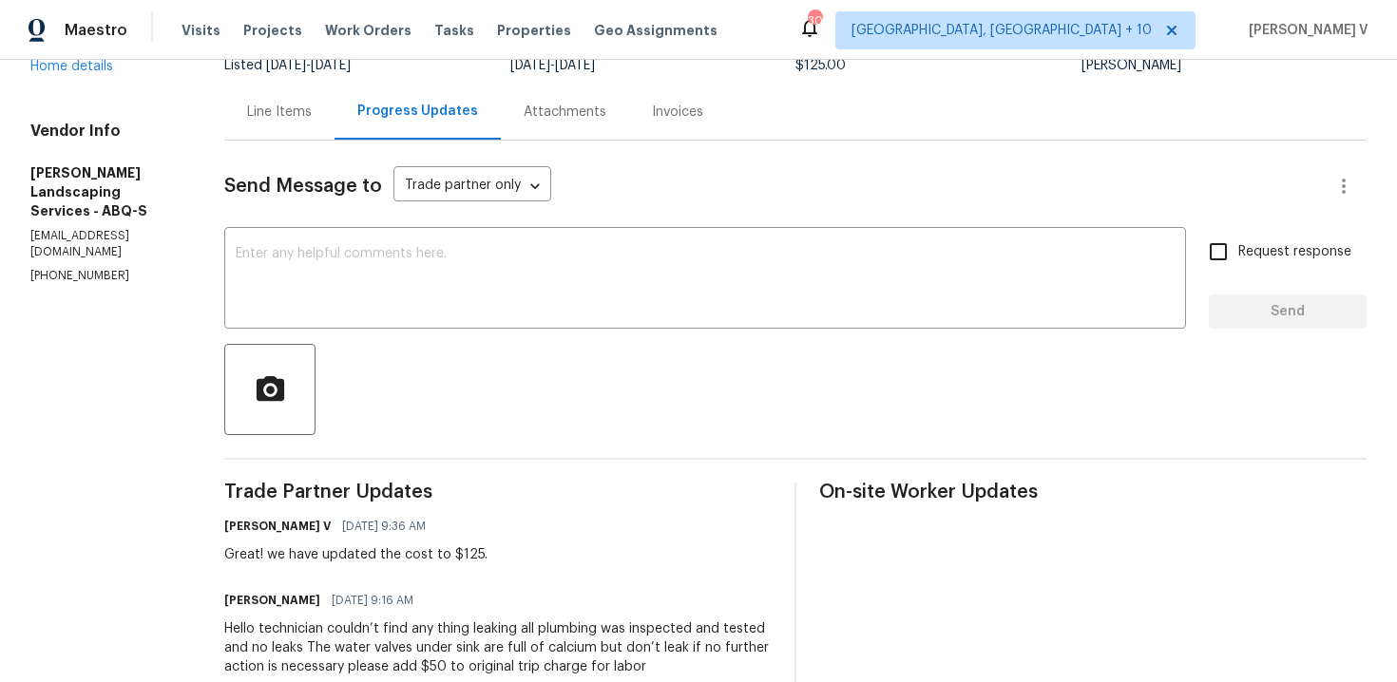
click at [101, 122] on h4 "Vendor Info" at bounding box center [104, 131] width 148 height 19
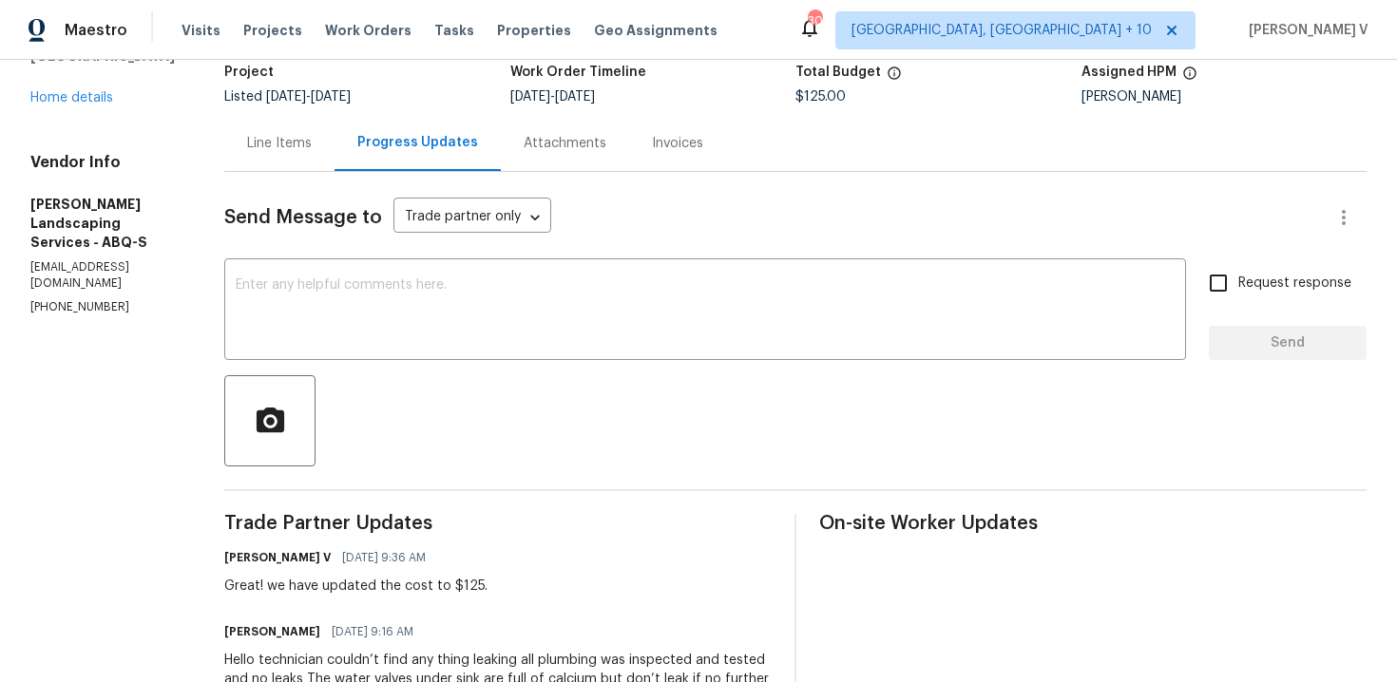
scroll to position [128, 0]
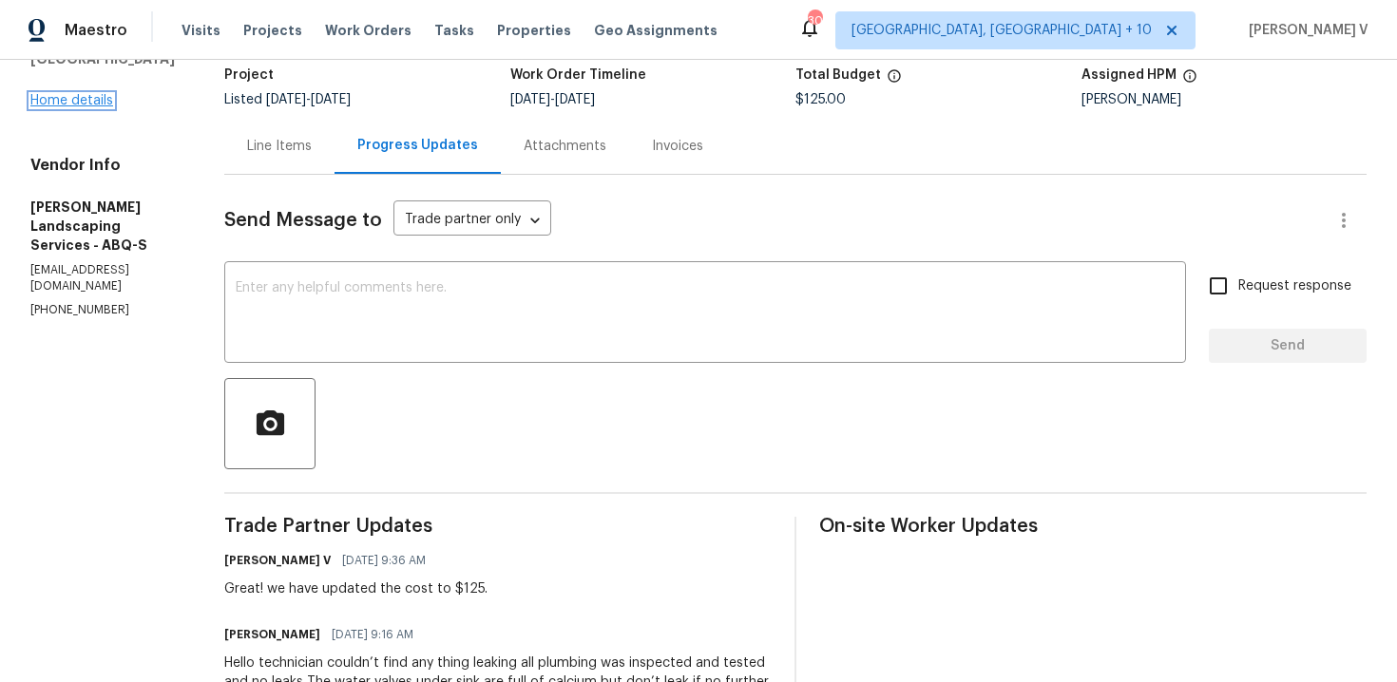
click at [75, 94] on link "Home details" at bounding box center [71, 100] width 83 height 13
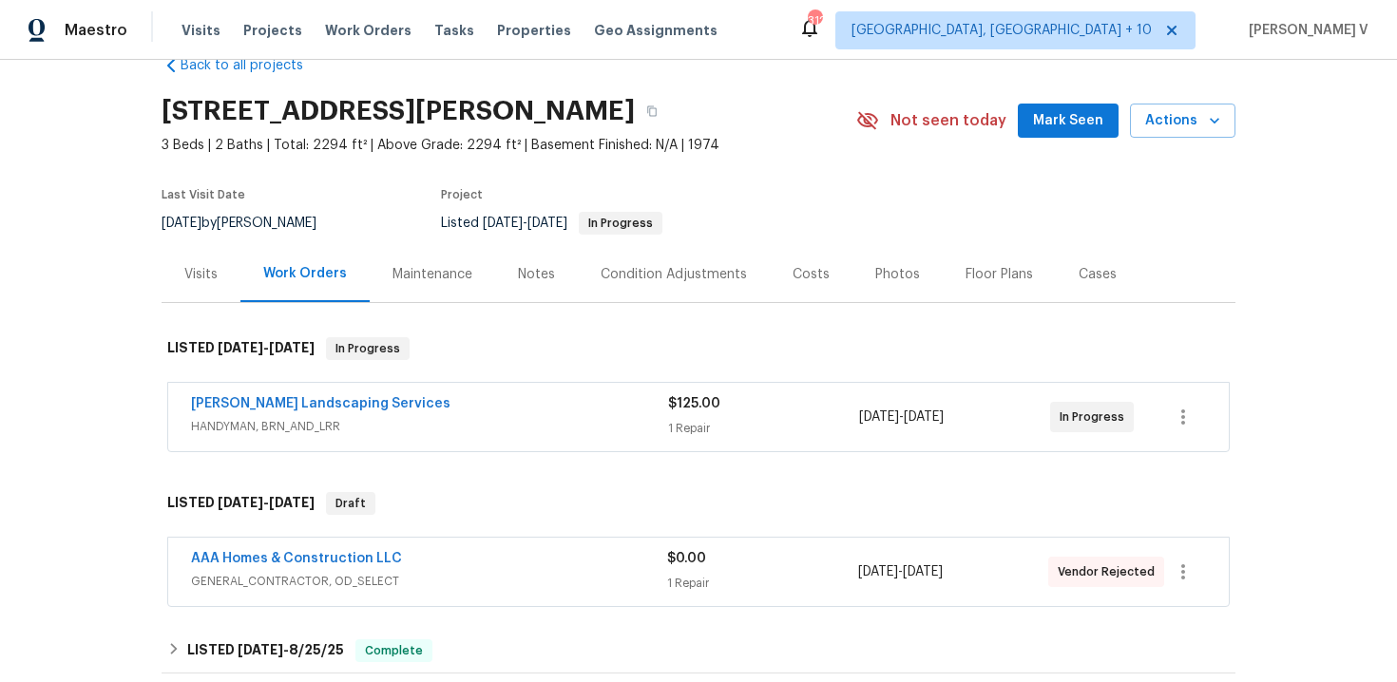
scroll to position [88, 0]
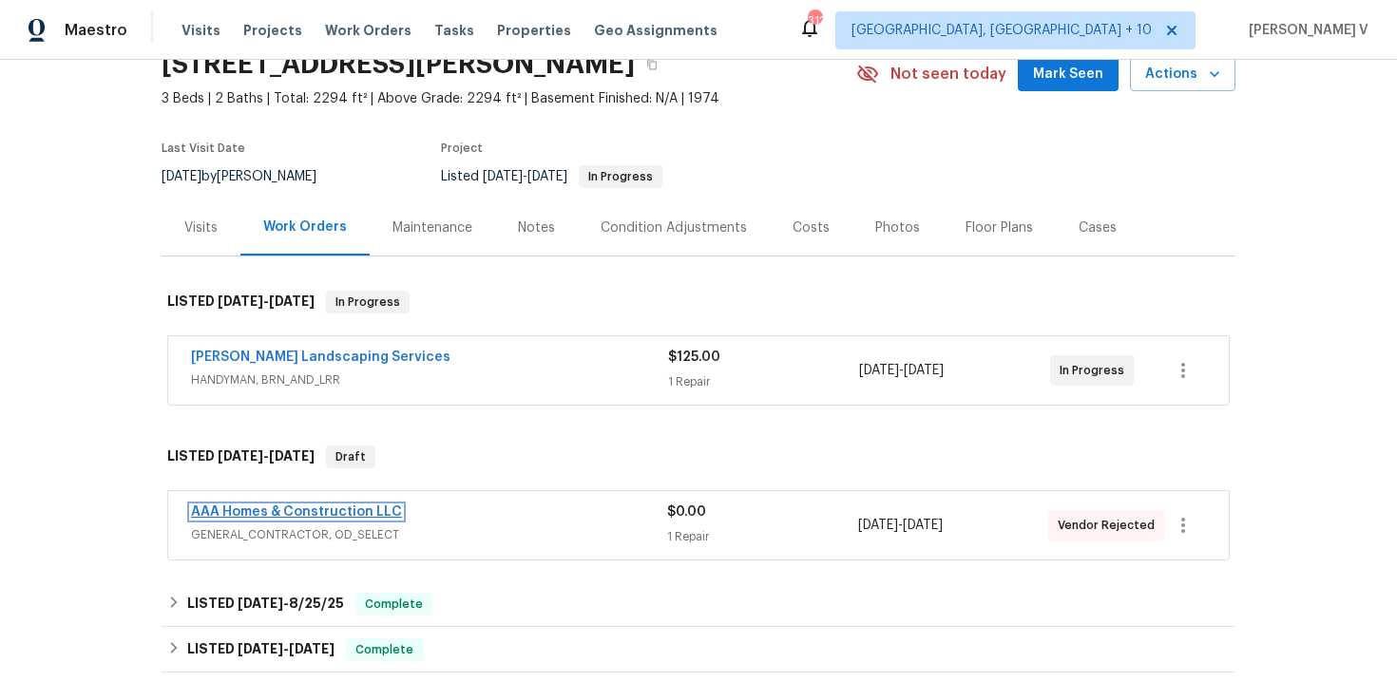
click at [338, 512] on link "AAA Homes & Construction LLC" at bounding box center [296, 512] width 211 height 13
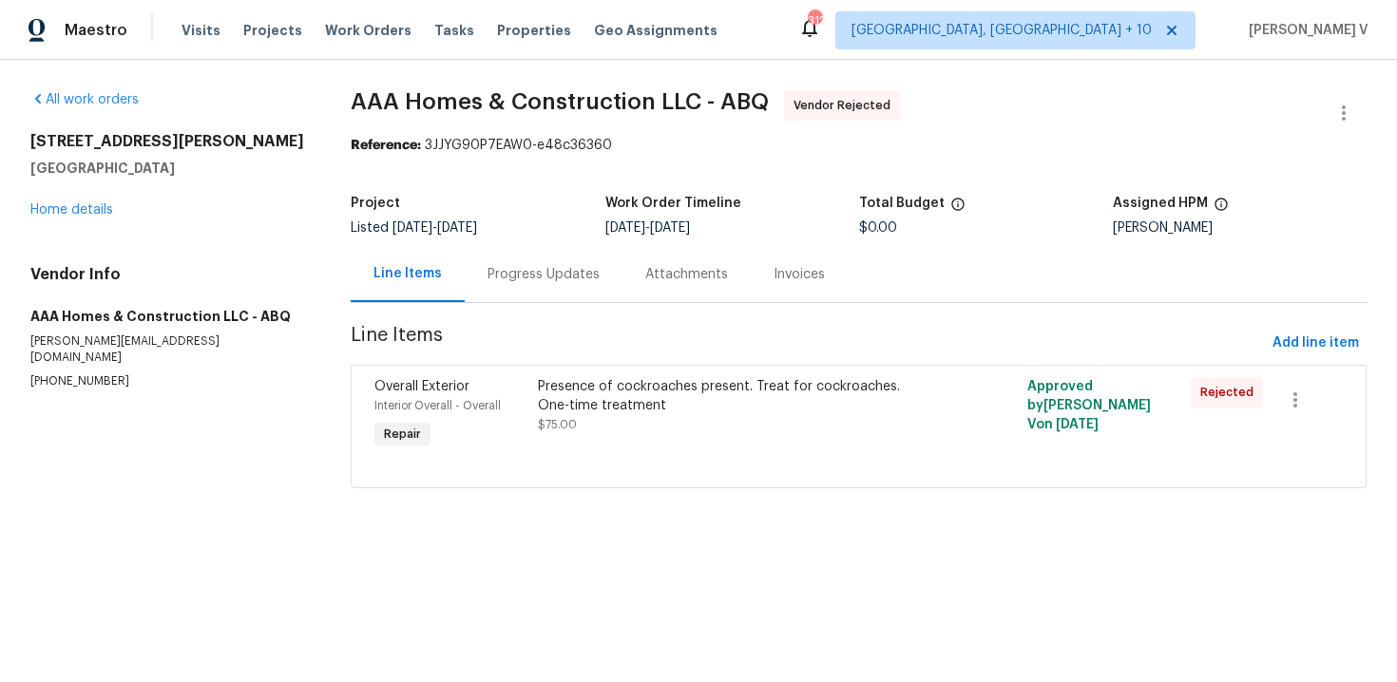
click at [1364, 99] on div at bounding box center [1344, 113] width 46 height 46
click at [1342, 105] on icon "button" at bounding box center [1343, 113] width 23 height 23
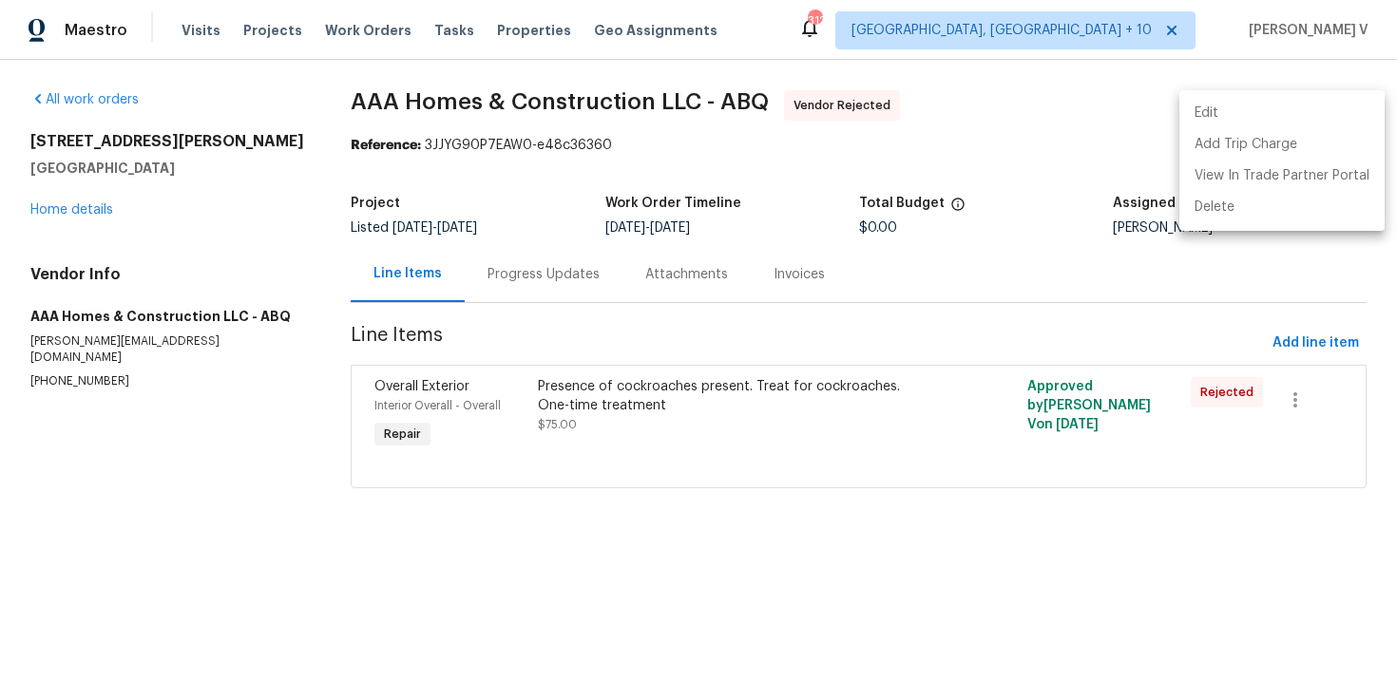
click at [1342, 105] on li "Edit" at bounding box center [1281, 113] width 205 height 31
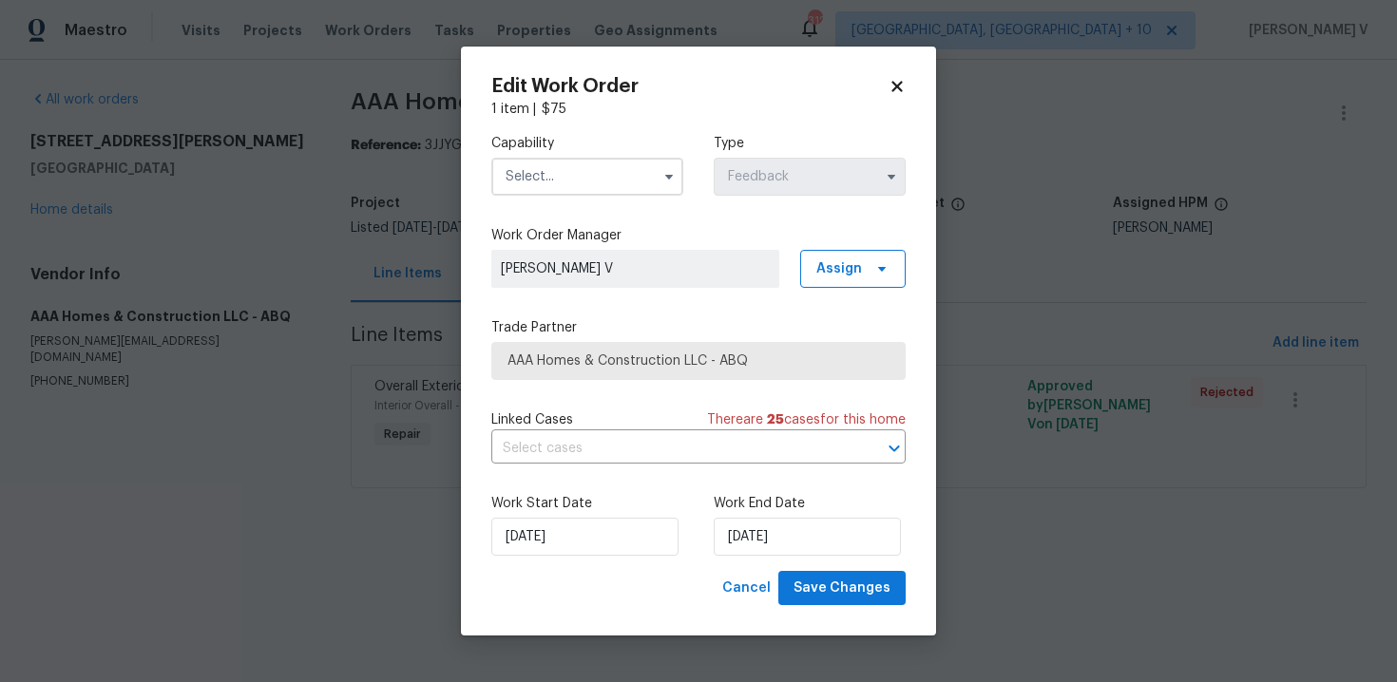
click at [599, 182] on input "text" at bounding box center [587, 177] width 192 height 38
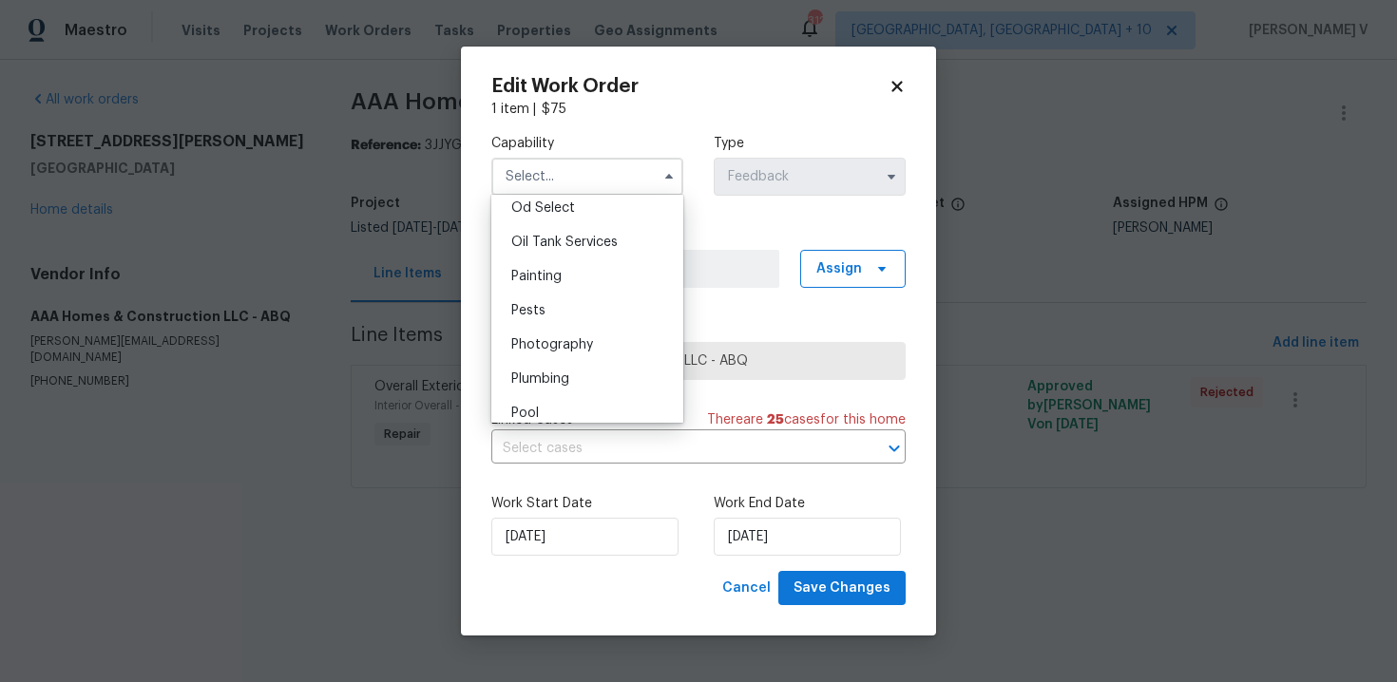
scroll to position [1553, 0]
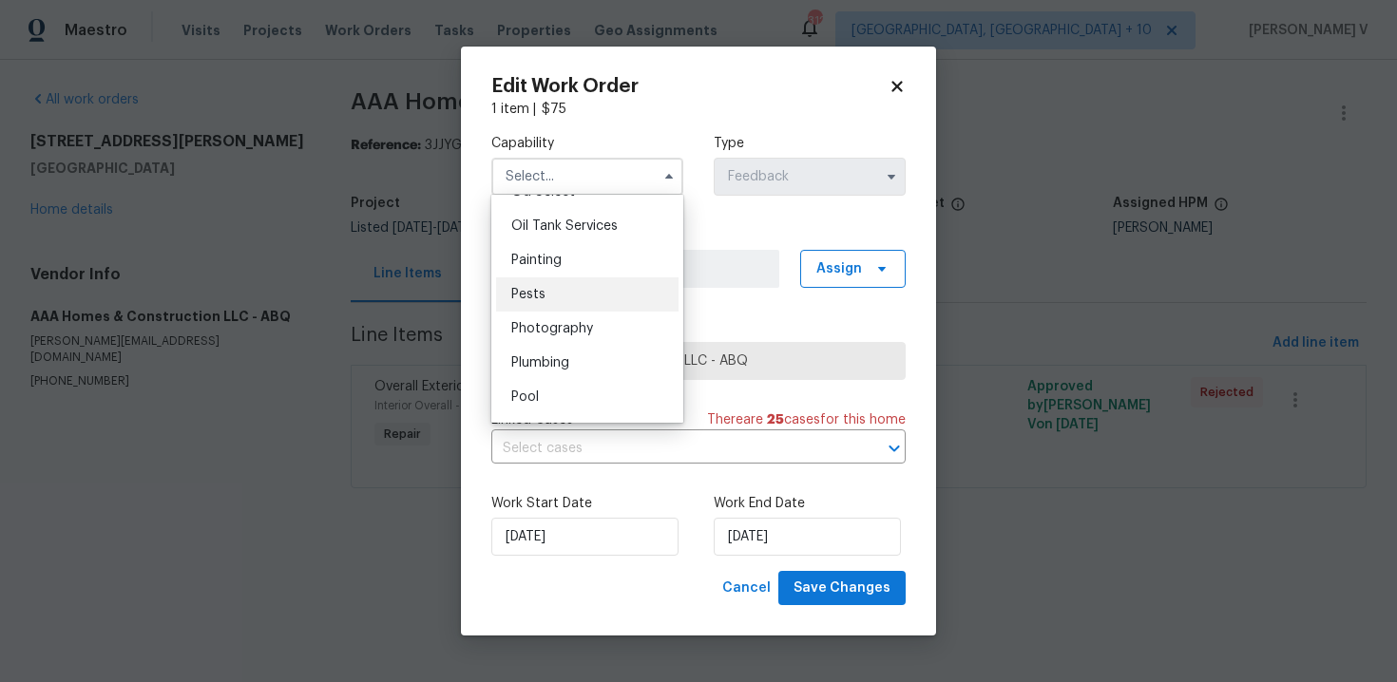
click at [589, 296] on div "Pests" at bounding box center [587, 295] width 182 height 34
type input "Pests"
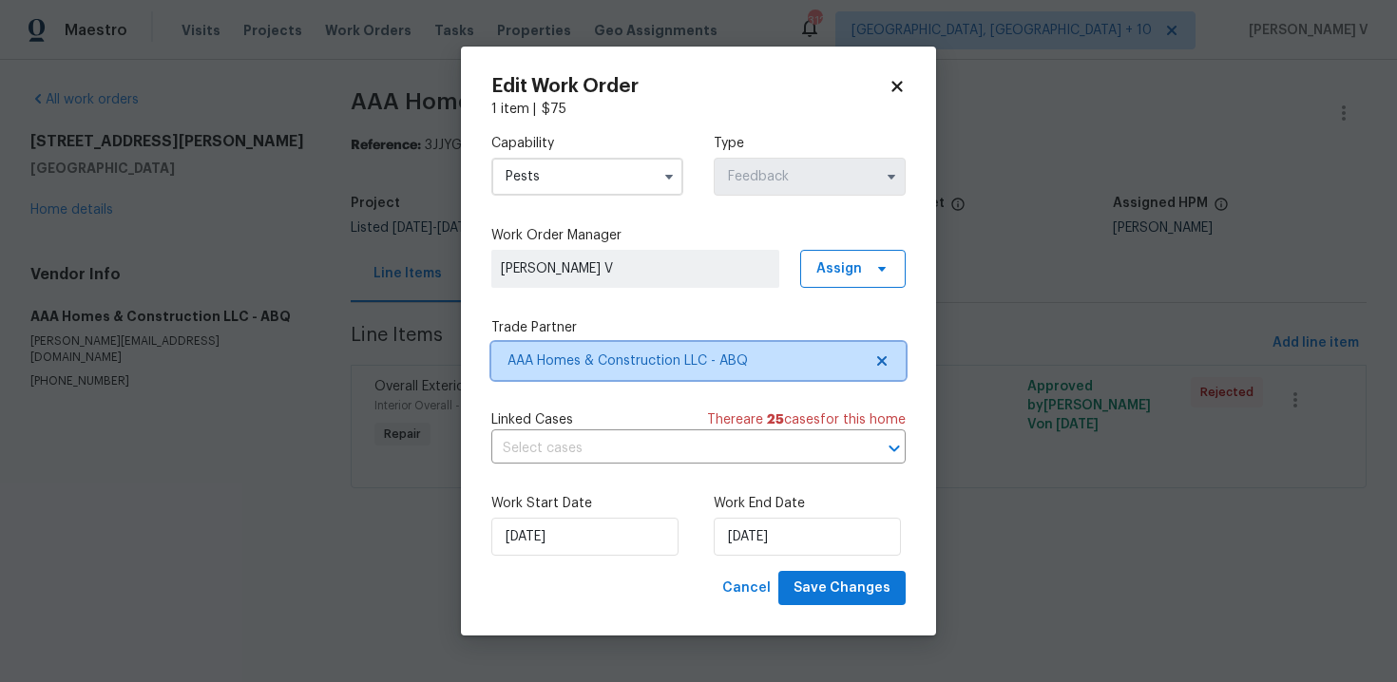
click at [879, 371] on span "AAA Homes & Construction LLC - ABQ" at bounding box center [698, 361] width 414 height 38
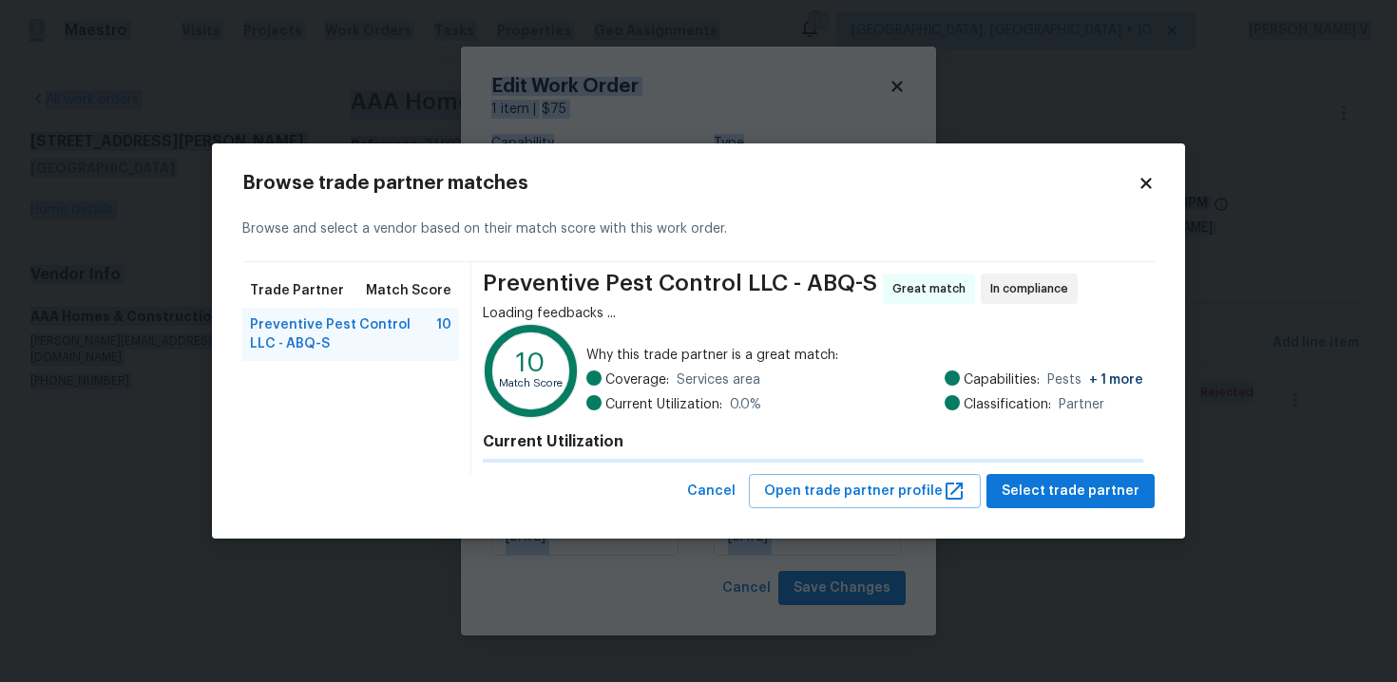
click at [879, 371] on div "Coverage: Services area Current Utilization: 0.0 % Capabilities: Pests + 1 more…" at bounding box center [864, 393] width 557 height 44
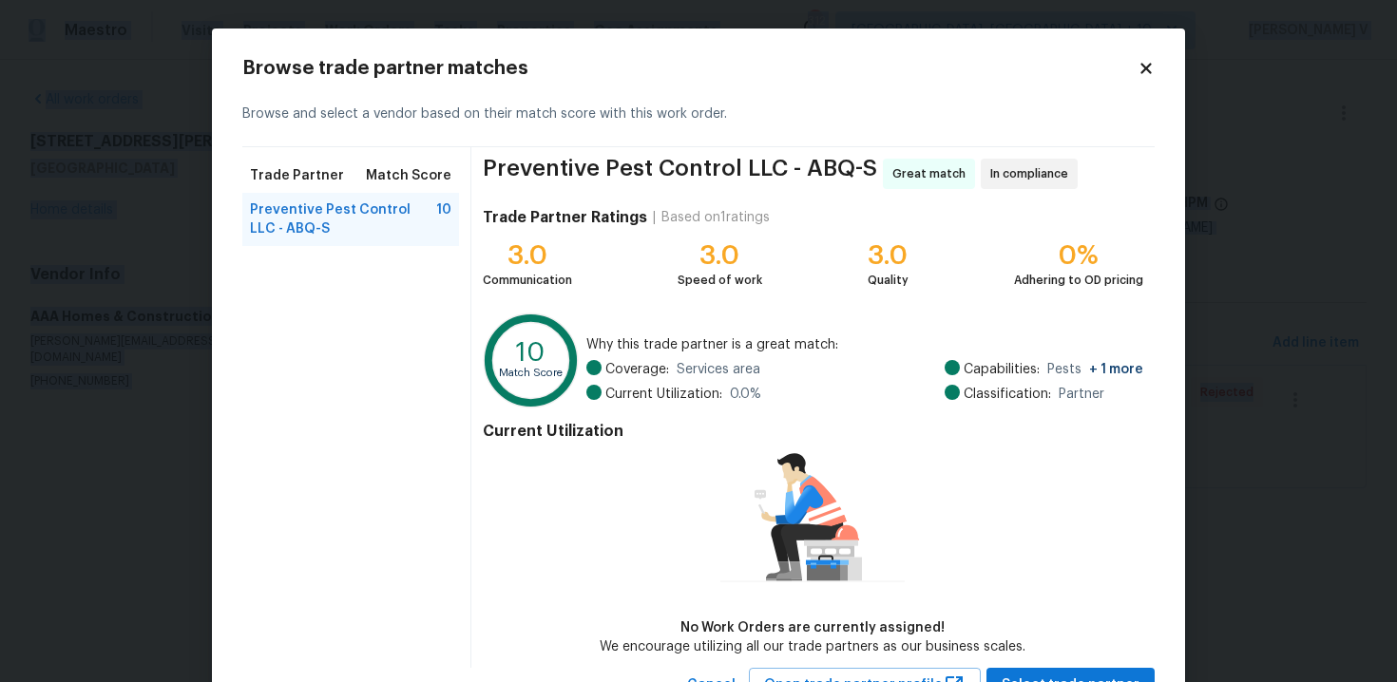
scroll to position [78, 0]
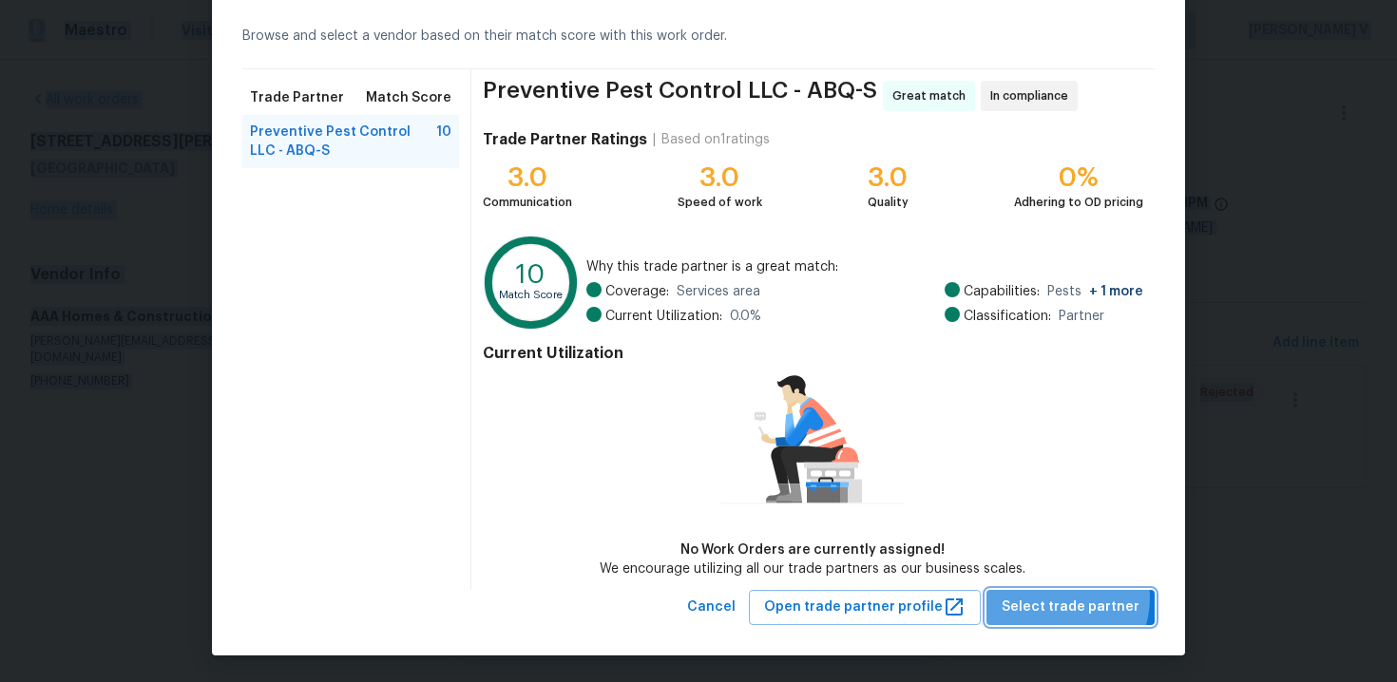
click at [1065, 597] on span "Select trade partner" at bounding box center [1071, 608] width 138 height 24
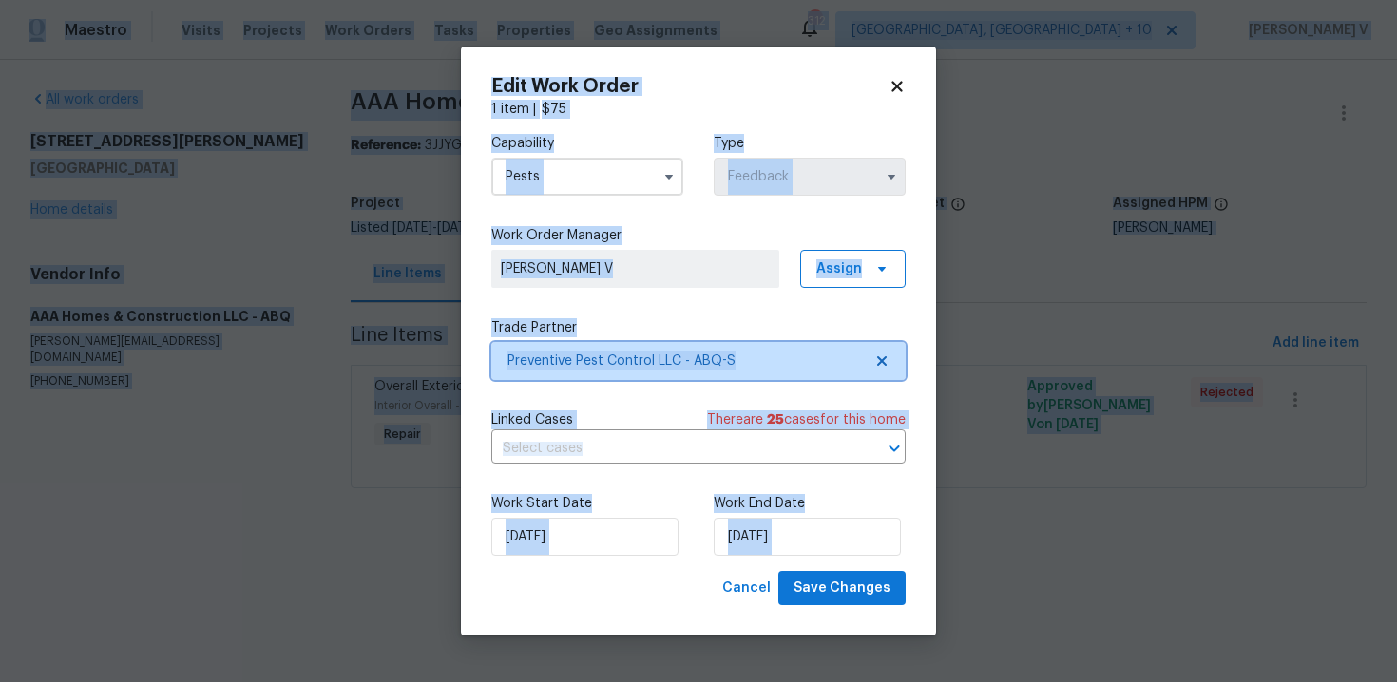
scroll to position [0, 0]
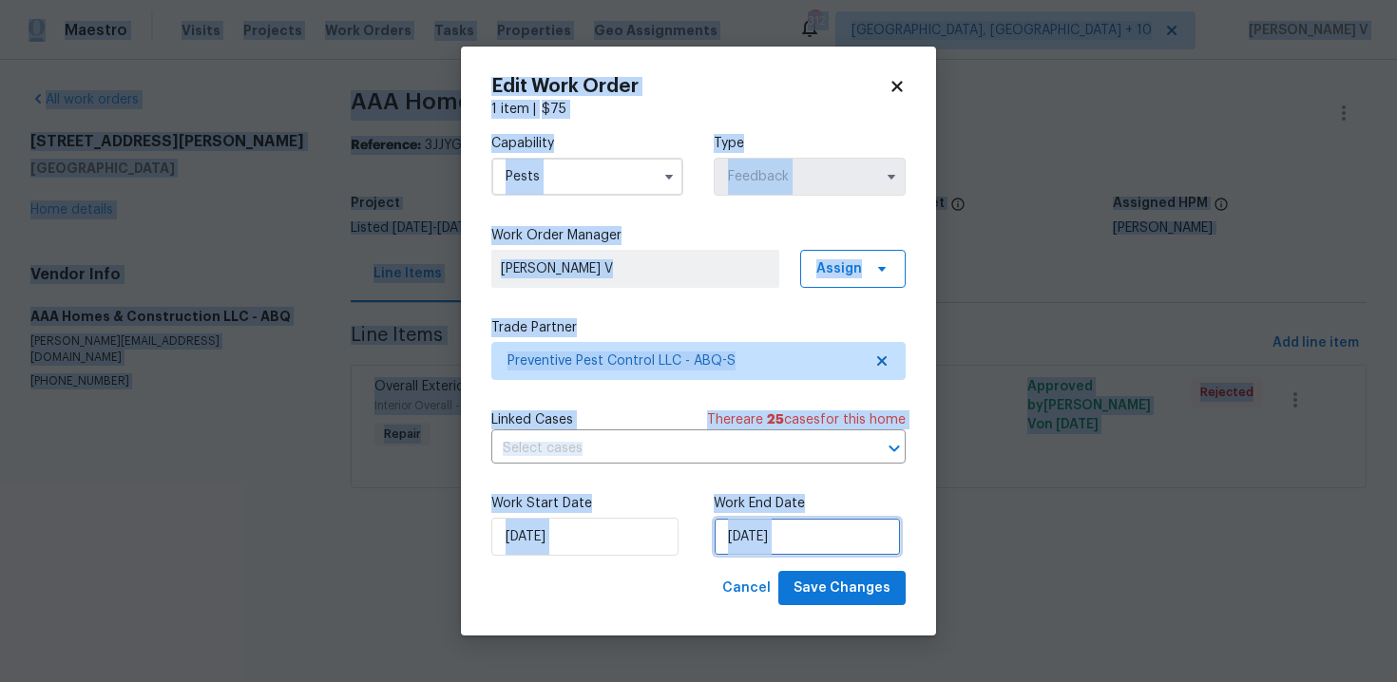
click at [732, 519] on input "04/09/2025" at bounding box center [807, 537] width 187 height 38
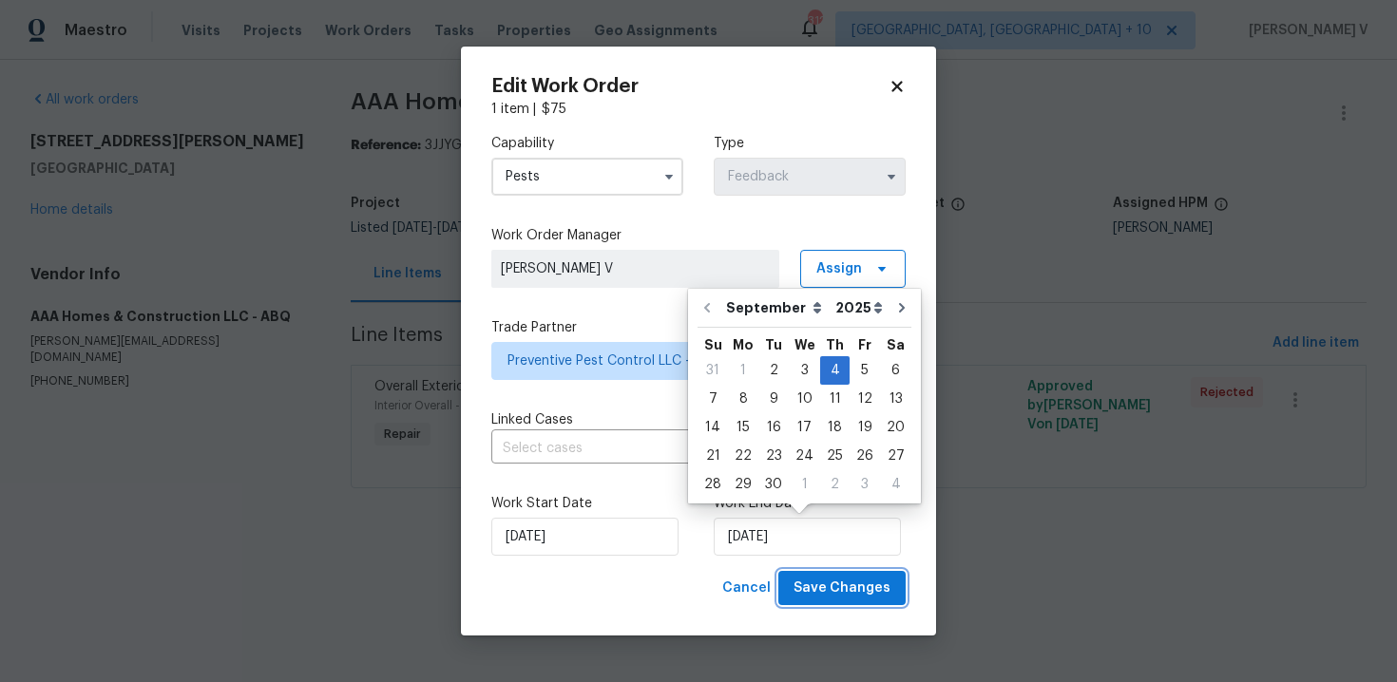
click at [842, 585] on span "Save Changes" at bounding box center [842, 589] width 97 height 24
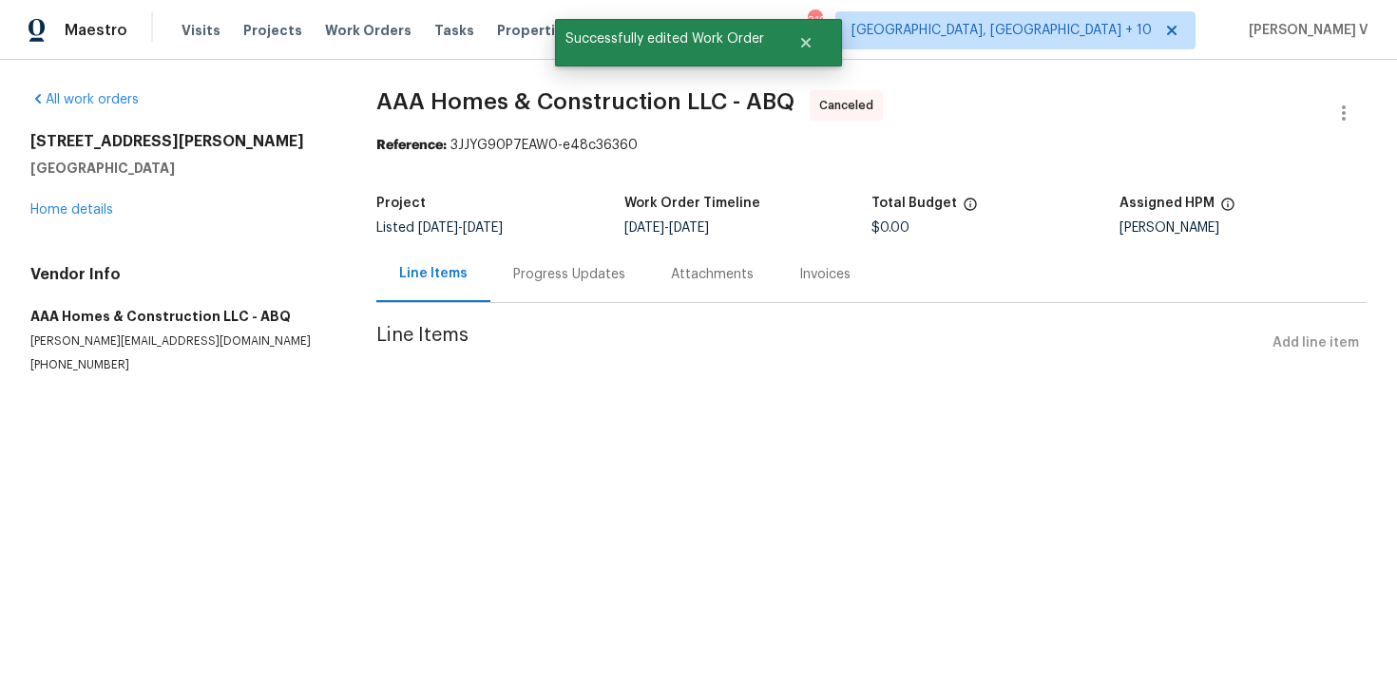
click at [546, 301] on div "Progress Updates" at bounding box center [569, 274] width 158 height 56
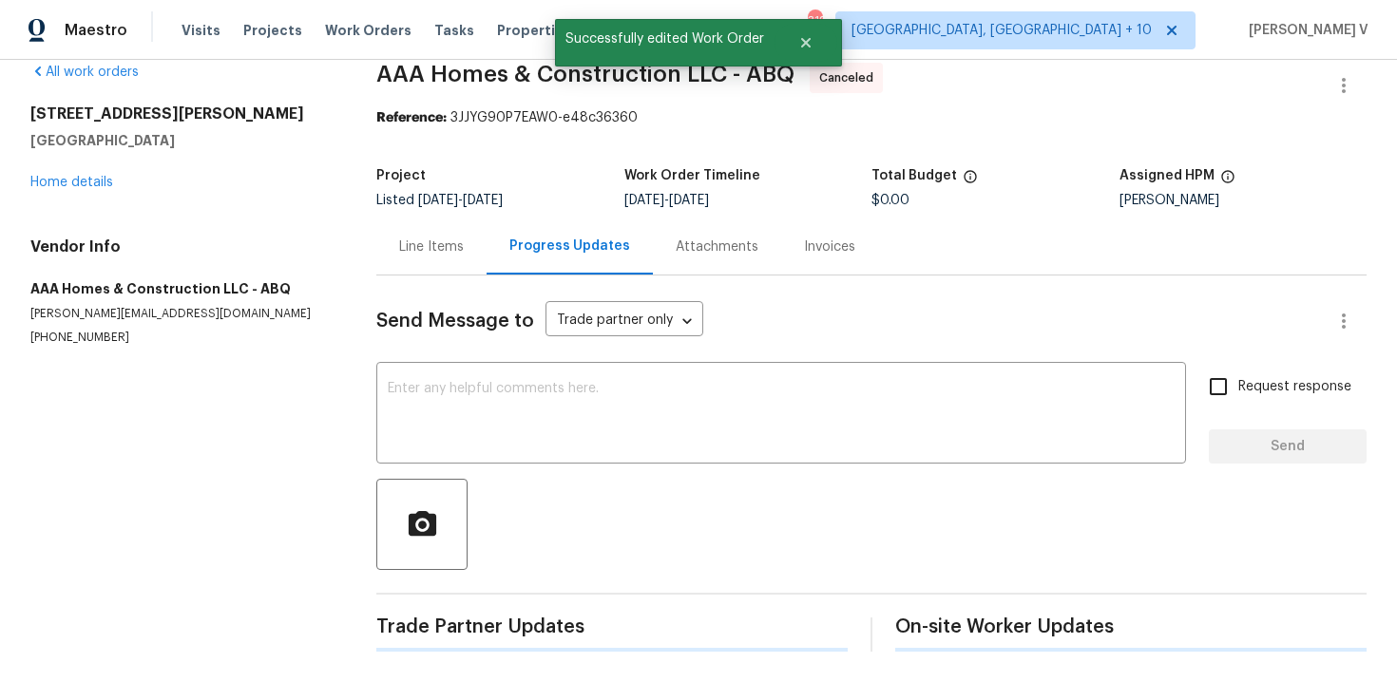
scroll to position [155, 0]
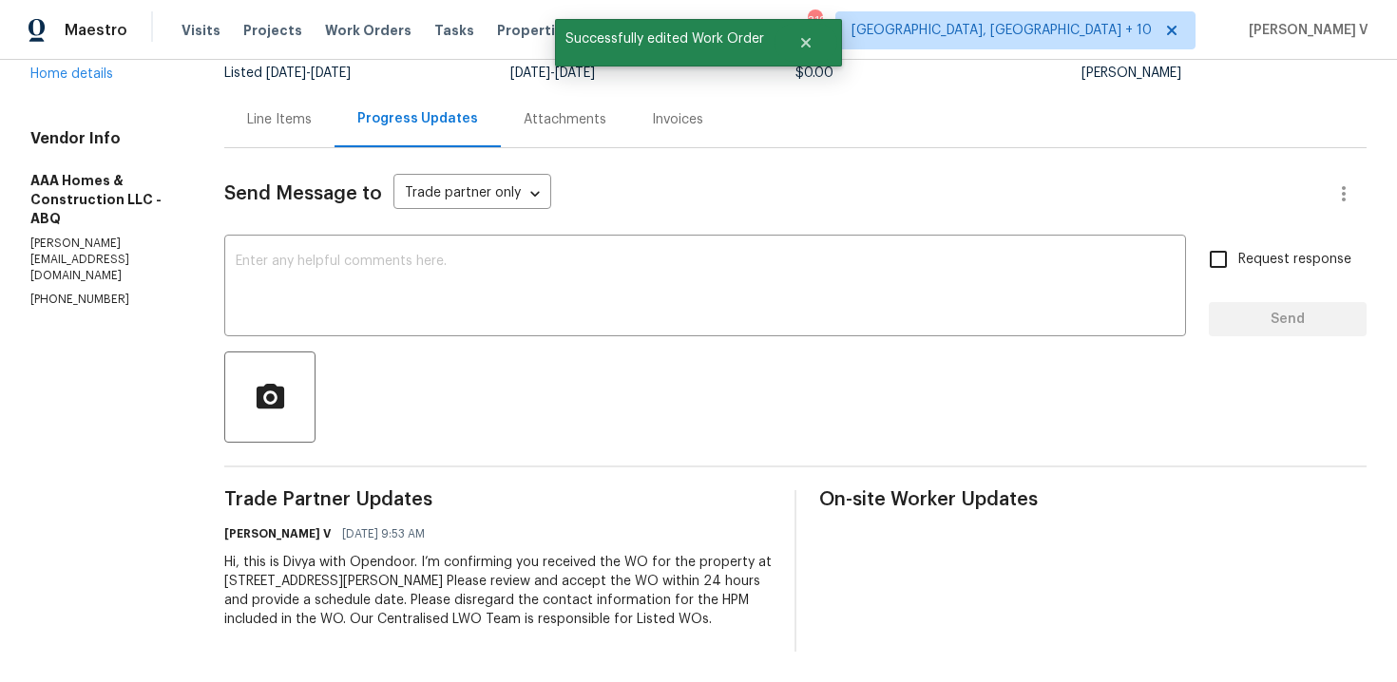
click at [337, 579] on div "Hi, this is Divya with Opendoor. I’m confirming you received the WO for the pro…" at bounding box center [497, 591] width 547 height 76
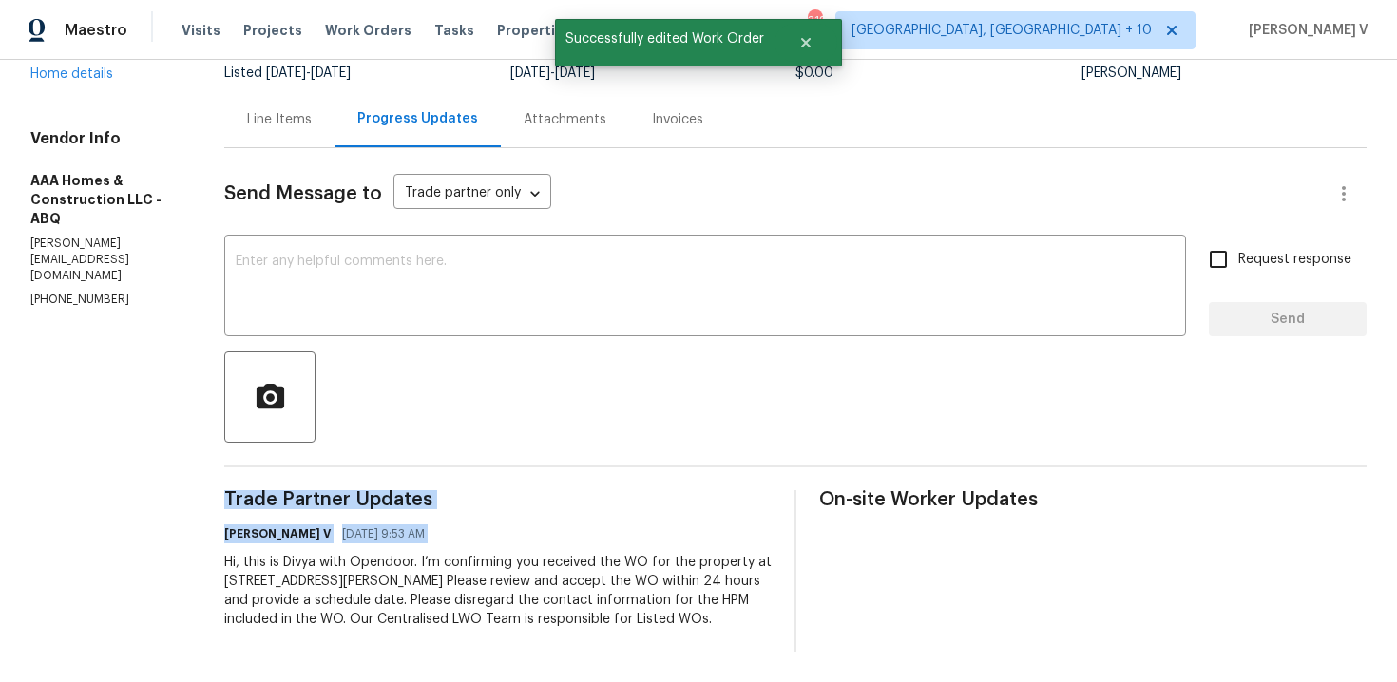
copy div "Trade Partner Updates Divya Dharshini V 09/02/2025 9:53 AM"
click at [101, 81] on link "Home details" at bounding box center [71, 73] width 83 height 13
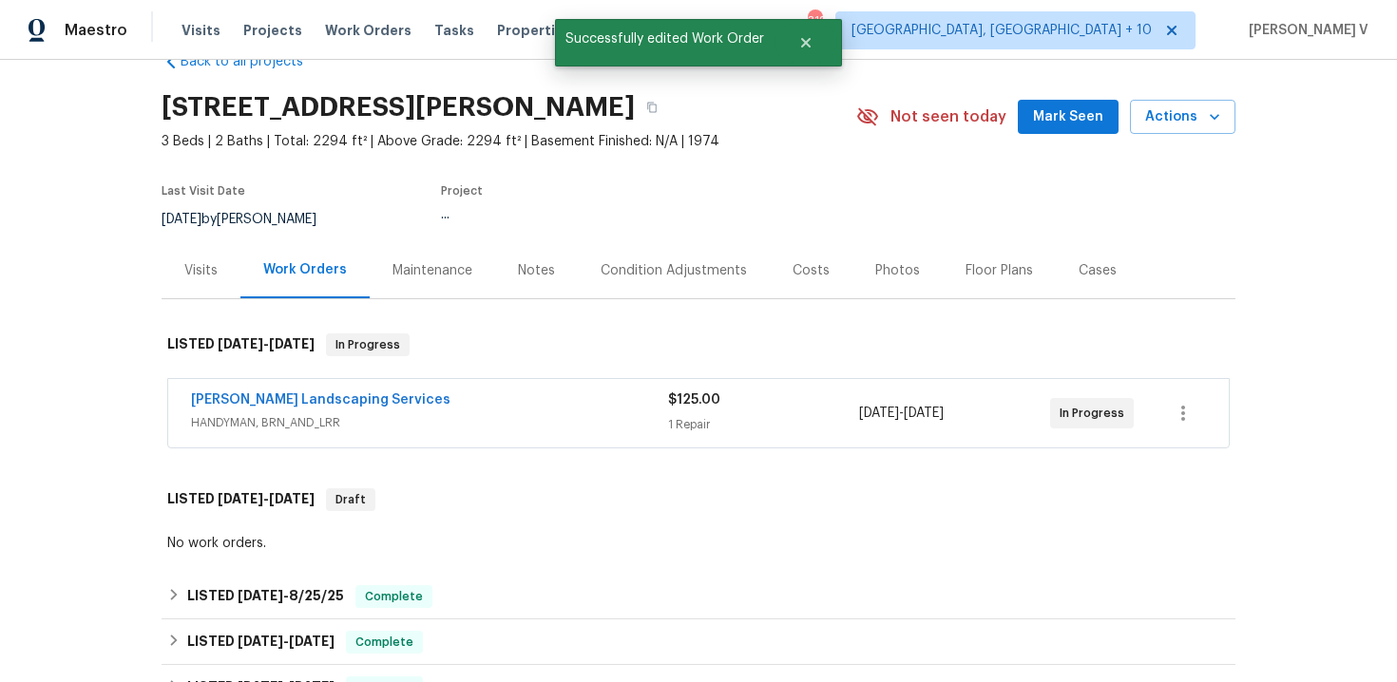
scroll to position [86, 0]
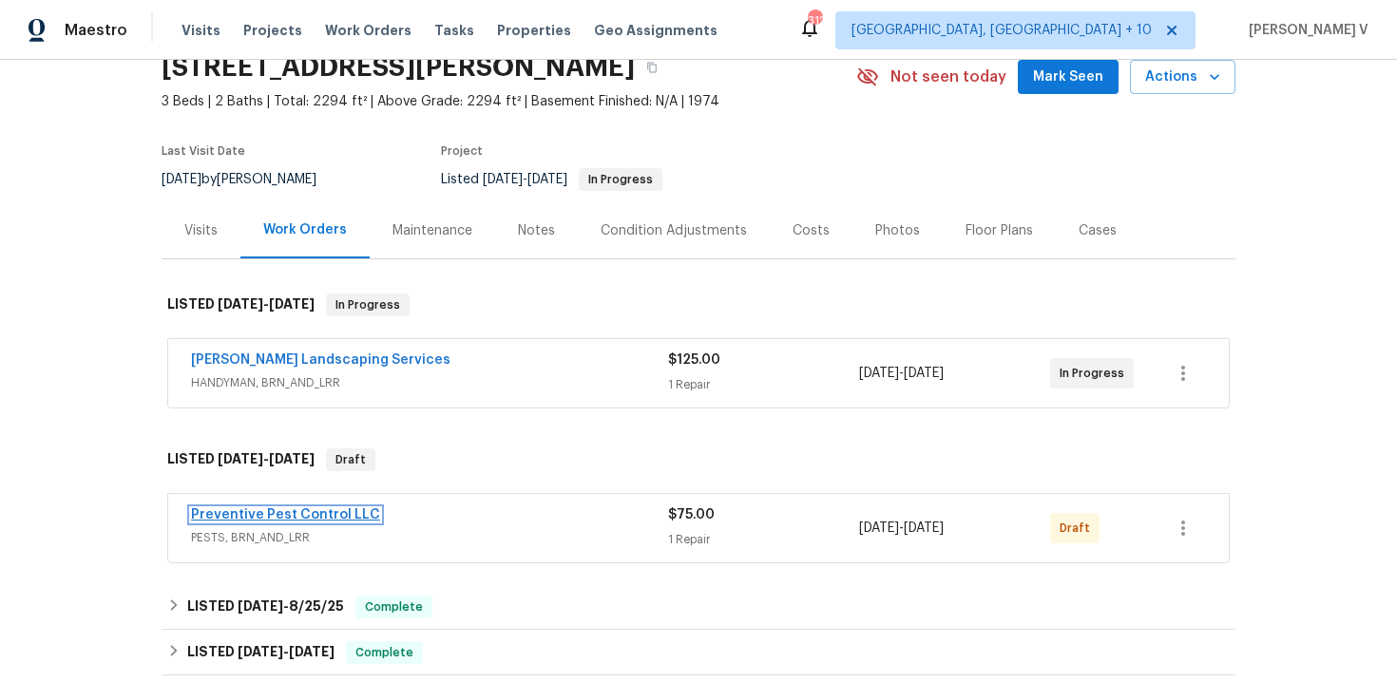
click at [294, 517] on link "Preventive Pest Control LLC" at bounding box center [285, 514] width 189 height 13
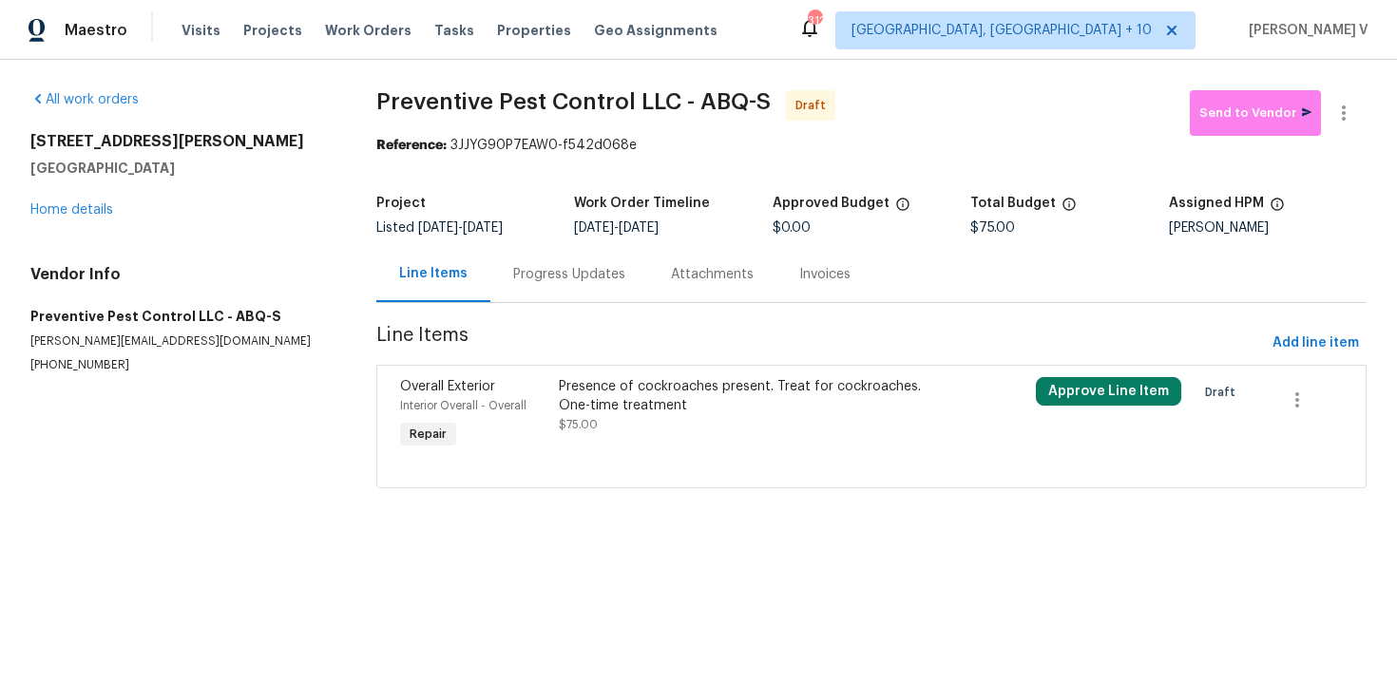
click at [549, 278] on div "Progress Updates" at bounding box center [569, 274] width 112 height 19
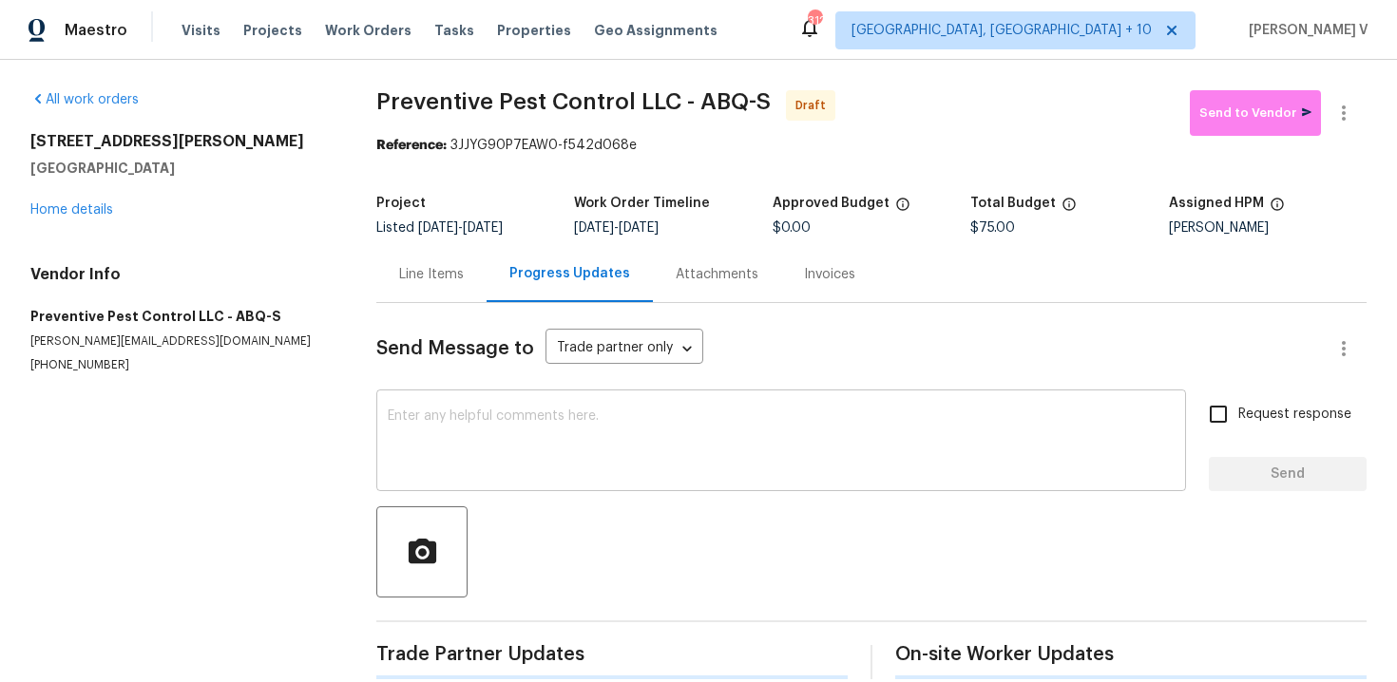
click at [590, 434] on textarea at bounding box center [781, 443] width 787 height 67
paste textarea "Hi, this is Divya with Opendoor. I’m confirming you received the WO for the pro…"
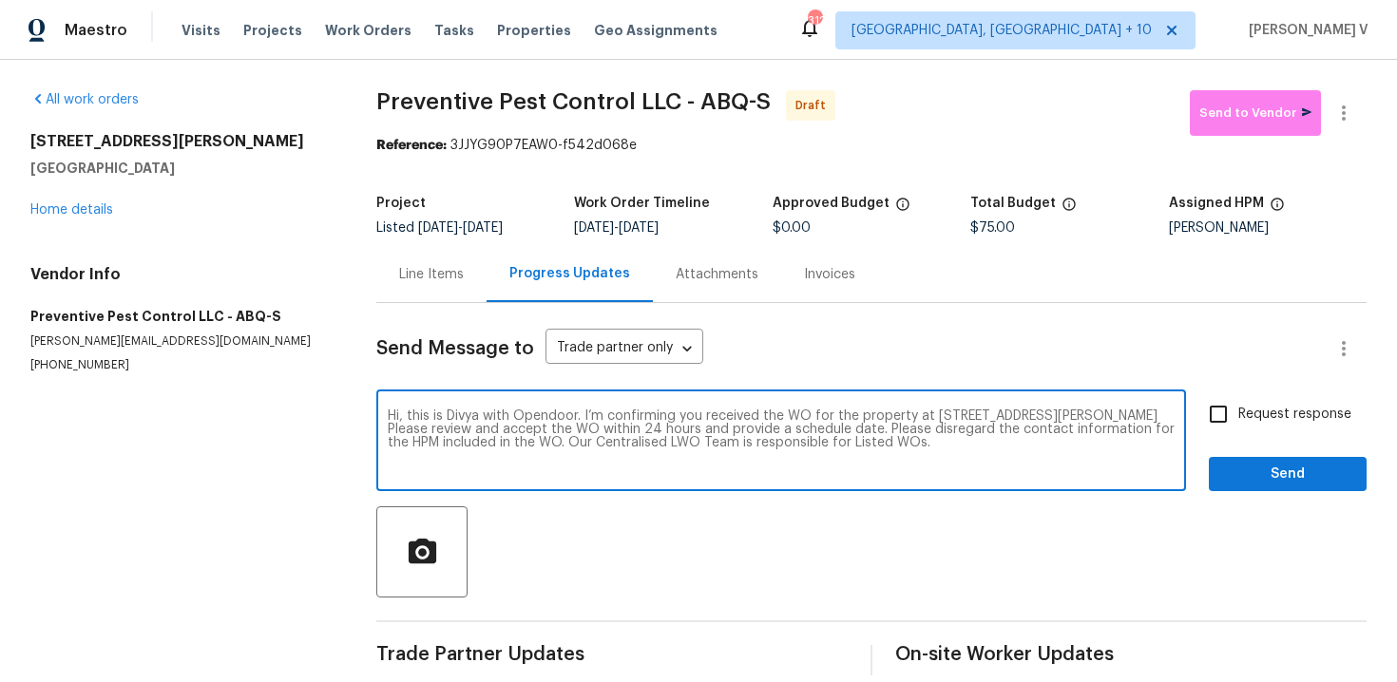
type textarea "Hi, this is Divya with Opendoor. I’m confirming you received the WO for the pro…"
click at [1323, 422] on span "Request response" at bounding box center [1294, 415] width 113 height 20
click at [1238, 422] on input "Request response" at bounding box center [1218, 414] width 40 height 40
checkbox input "true"
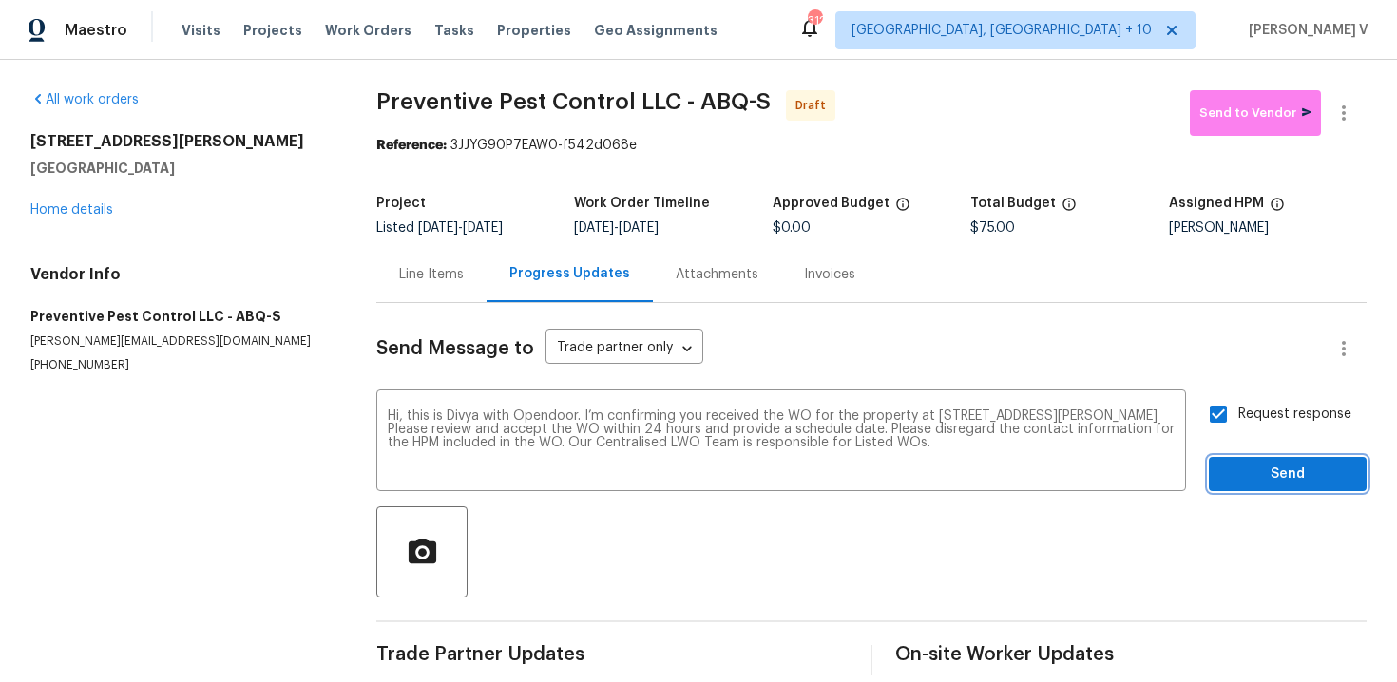
click at [1320, 459] on button "Send" at bounding box center [1288, 474] width 158 height 35
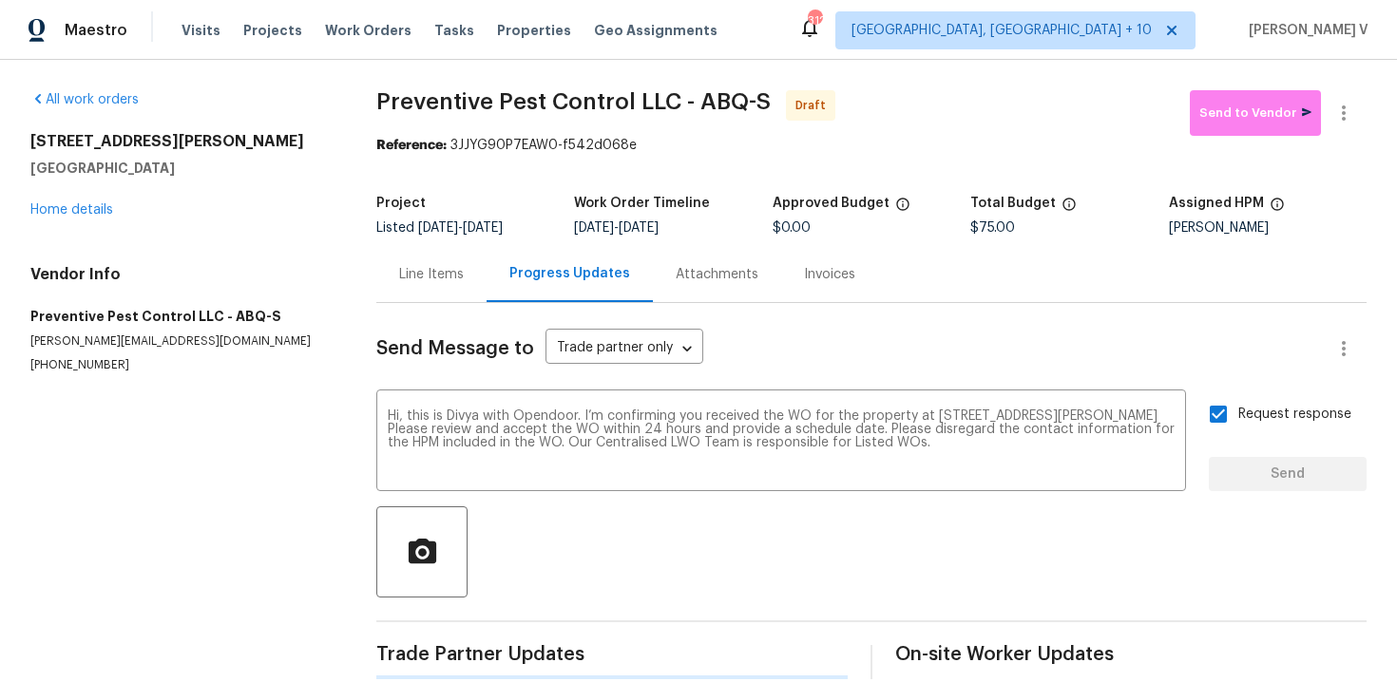
click at [1354, 88] on div "All work orders 3912 Wellesley Dr NE Albuquerque, NM 87107 Home details Vendor …" at bounding box center [698, 385] width 1397 height 650
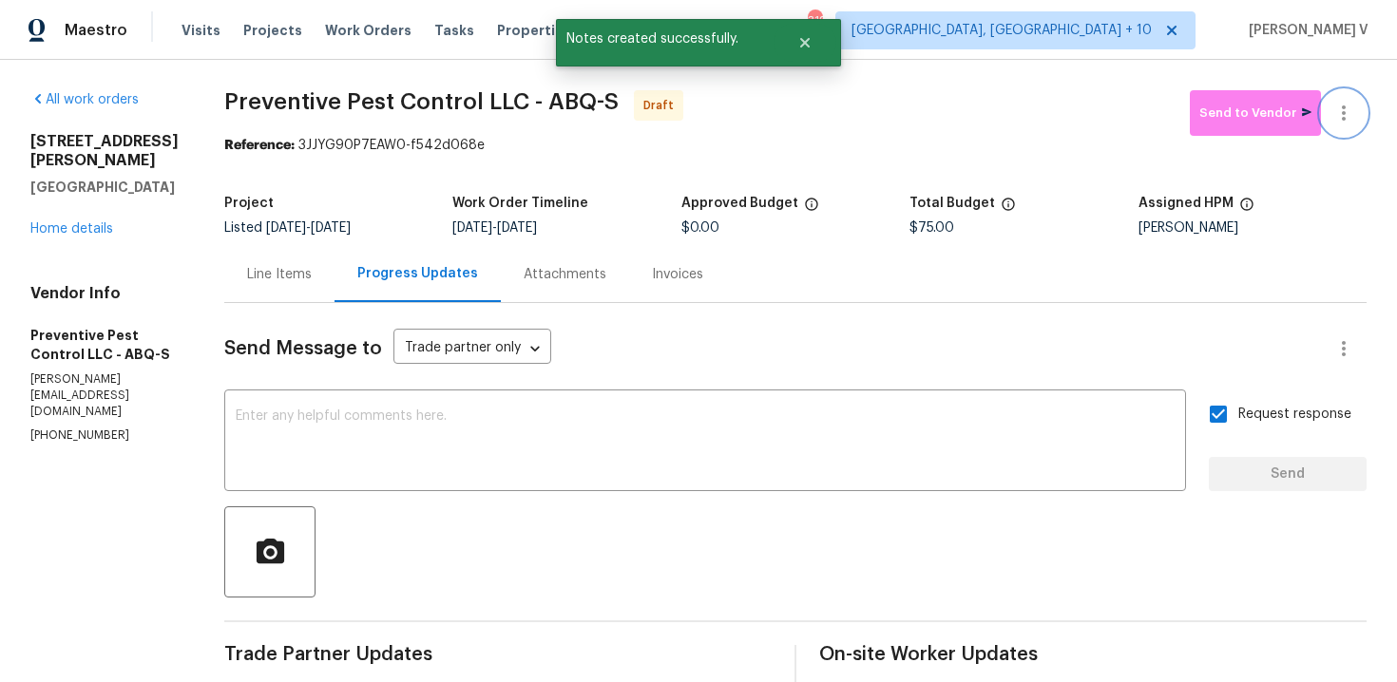
click at [1354, 115] on icon "button" at bounding box center [1343, 113] width 23 height 23
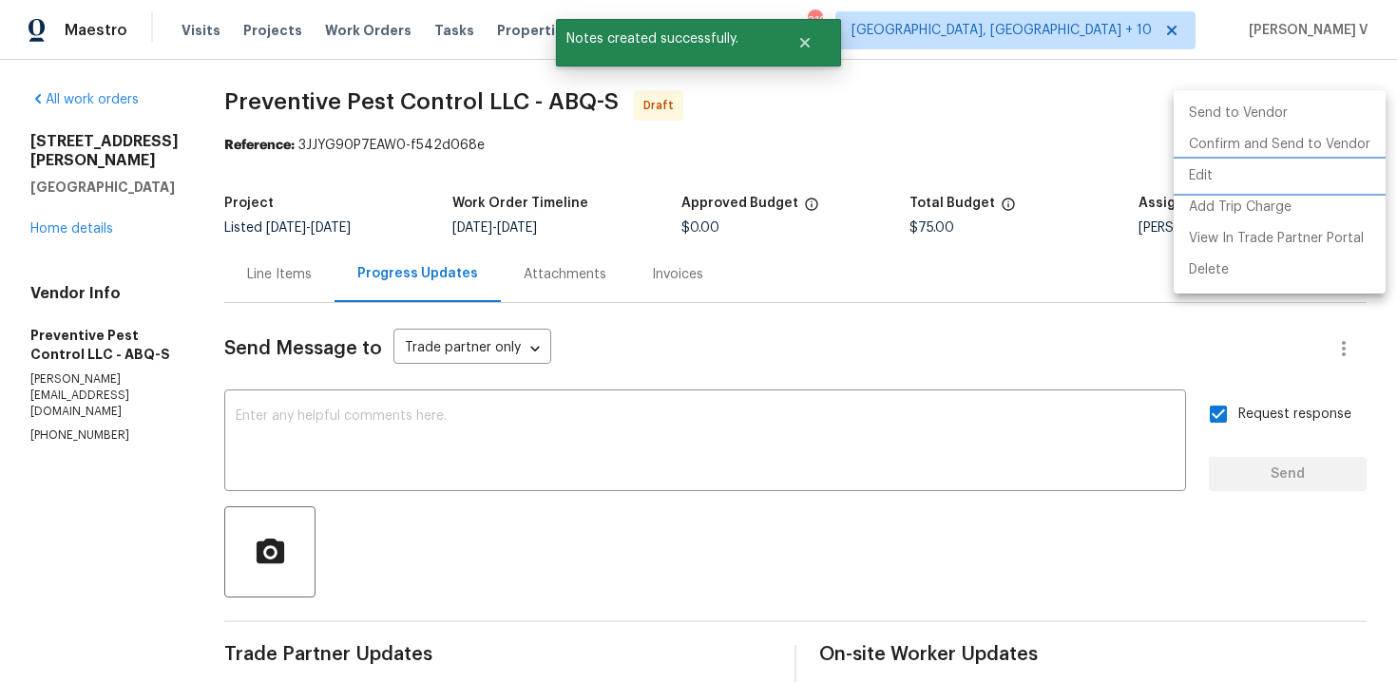
click at [1255, 163] on li "Edit" at bounding box center [1280, 176] width 212 height 31
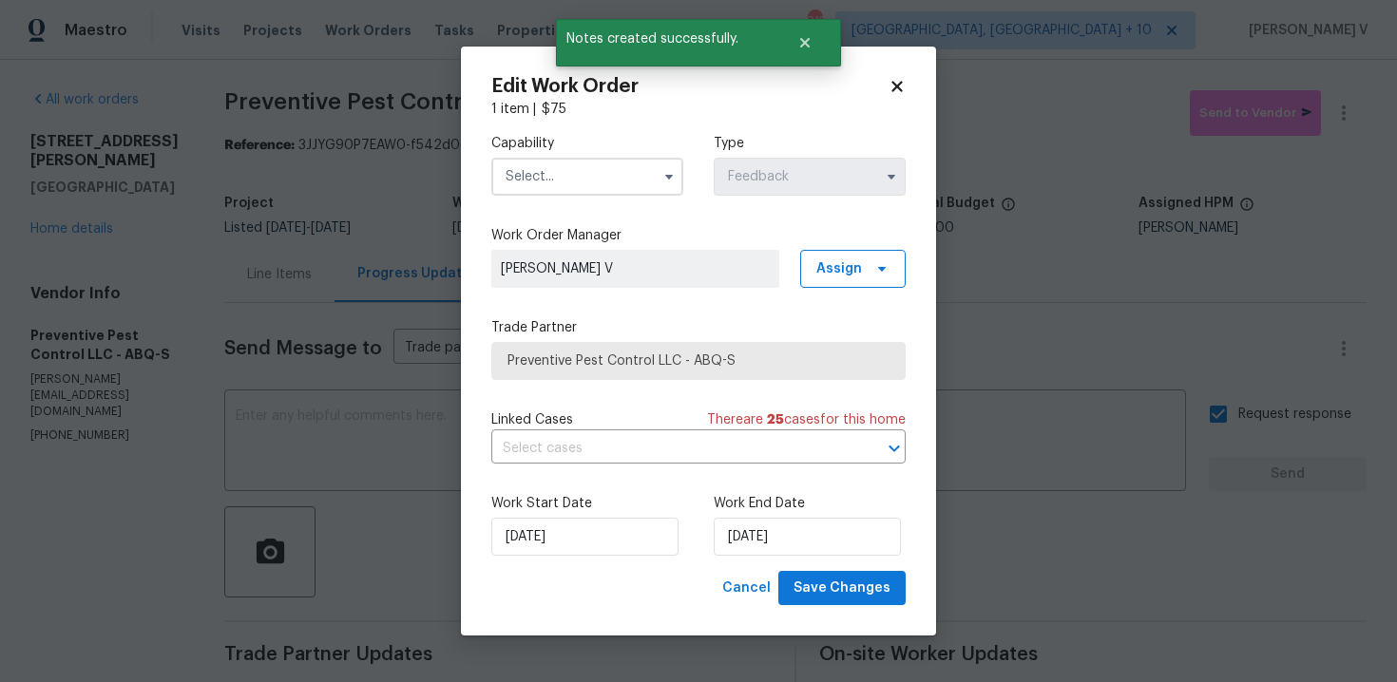
click at [1185, 105] on body "Maestro Visits Projects Work Orders Tasks Properties Geo Assignments 312 Cincin…" at bounding box center [698, 341] width 1397 height 682
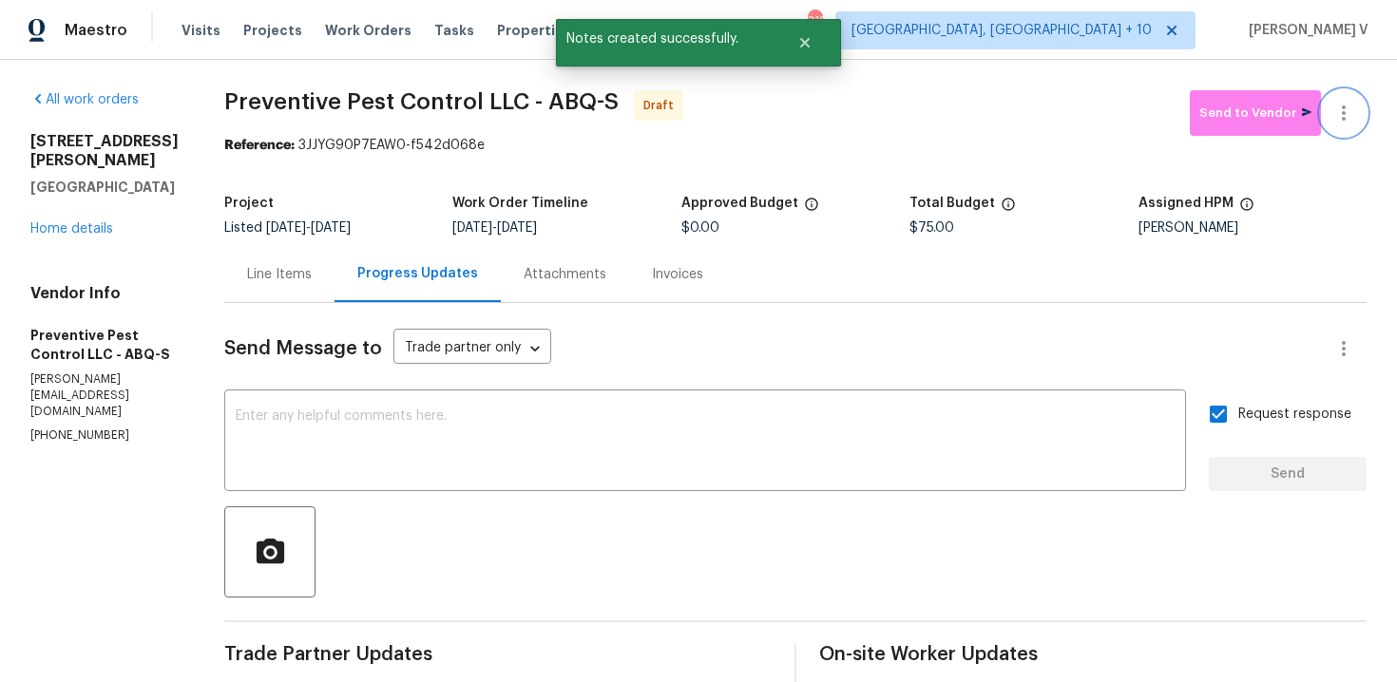
click at [1324, 105] on button "button" at bounding box center [1344, 113] width 46 height 46
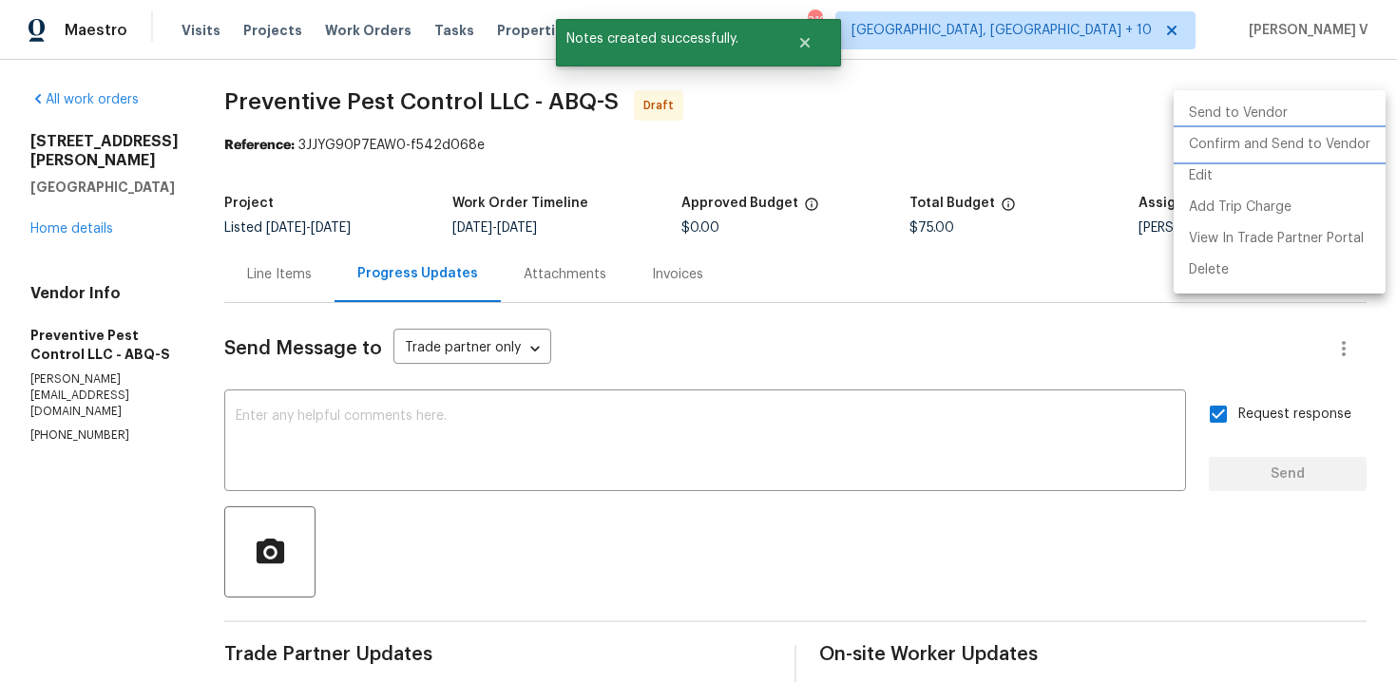
click at [1283, 144] on li "Confirm and Send to Vendor" at bounding box center [1280, 144] width 212 height 31
click at [404, 220] on div at bounding box center [698, 341] width 1397 height 682
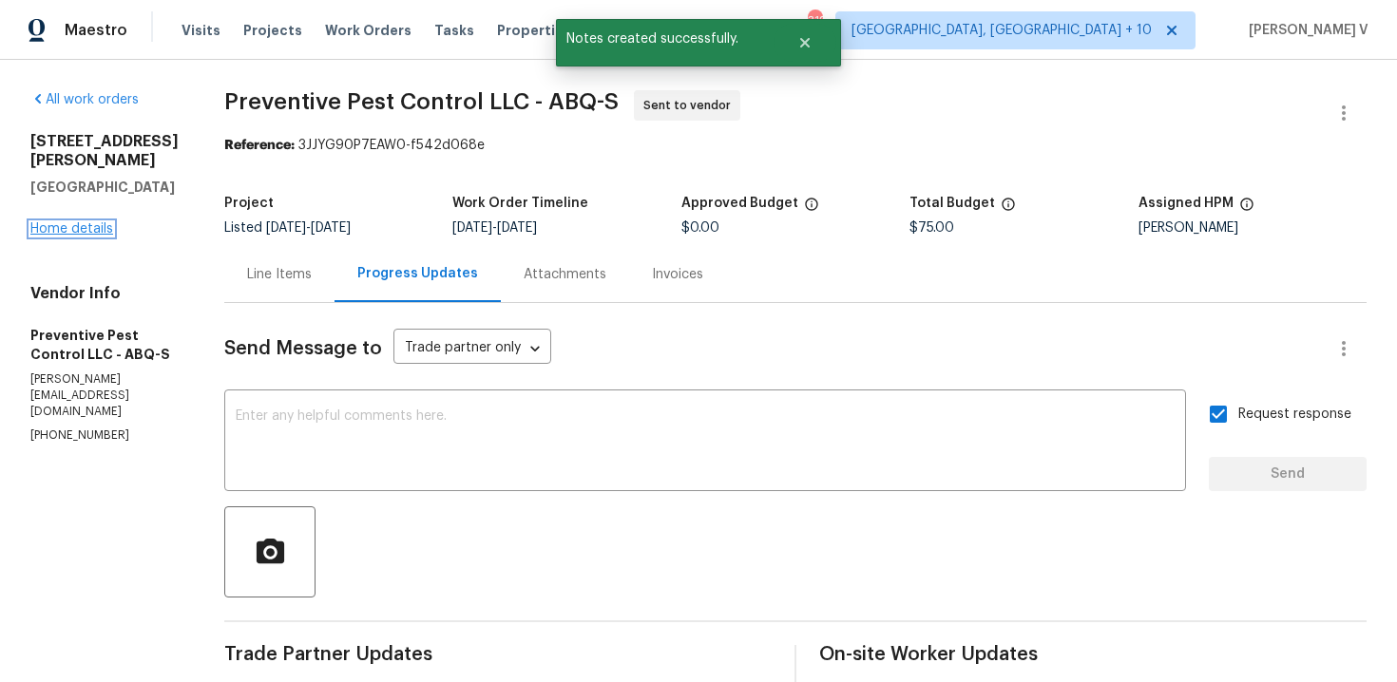
click at [83, 236] on link "Home details" at bounding box center [71, 228] width 83 height 13
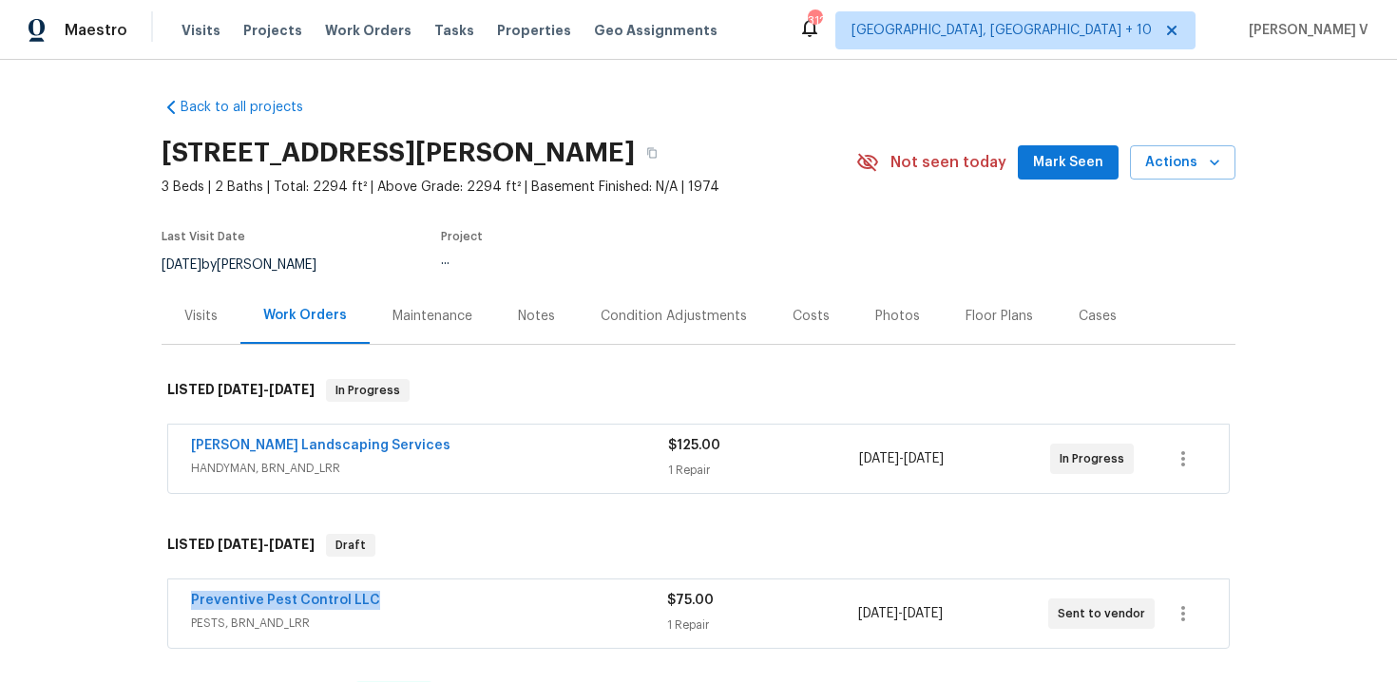
drag, startPoint x: 178, startPoint y: 598, endPoint x: 565, endPoint y: 598, distance: 387.7
click at [565, 598] on div "Preventive Pest Control LLC PESTS, BRN_AND_LRR $75.00 1 Repair 9/2/2025 - 9/4/2…" at bounding box center [698, 614] width 1061 height 68
copy link "Preventive Pest Control LLC"
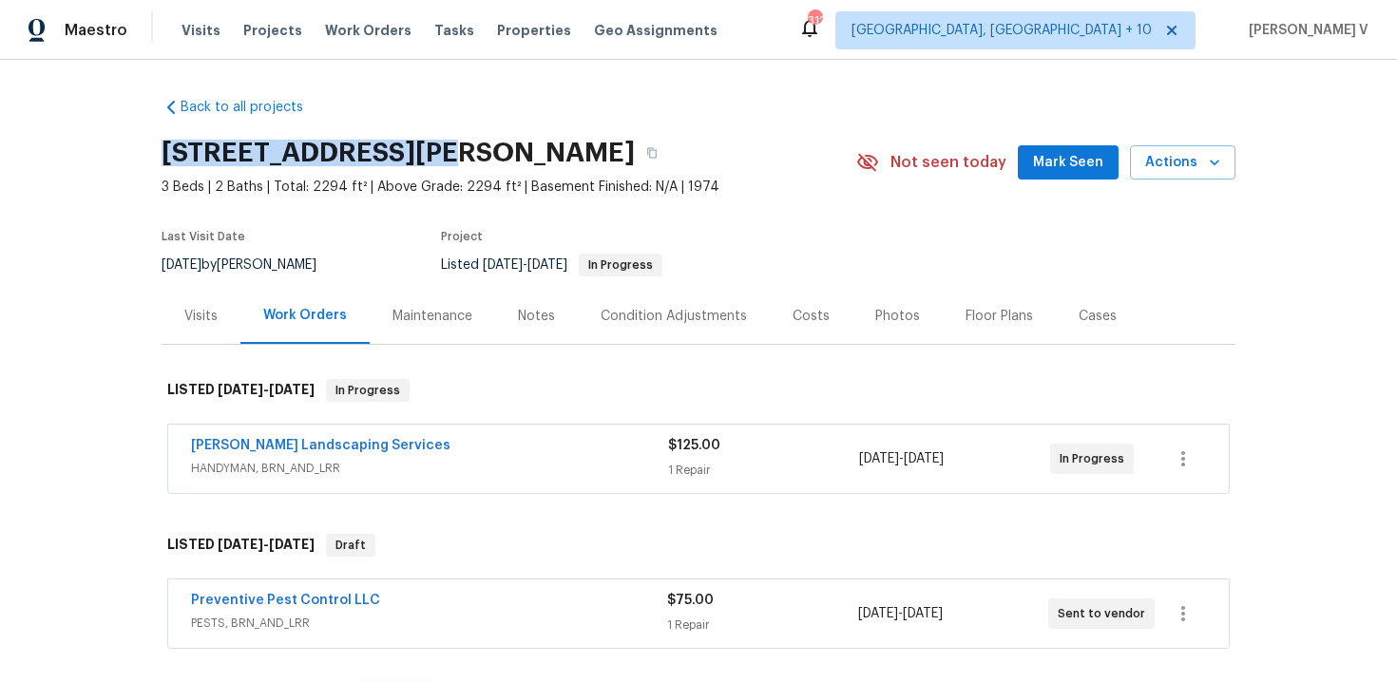
drag, startPoint x: 184, startPoint y: 158, endPoint x: 421, endPoint y: 159, distance: 236.6
click at [421, 159] on div "Back to all projects 3912 Wellesley Dr NE, Albuquerque, NM 87107 3 Beds | 2 Bat…" at bounding box center [698, 371] width 1397 height 622
copy h2 "3912 Wellesley Dr N"
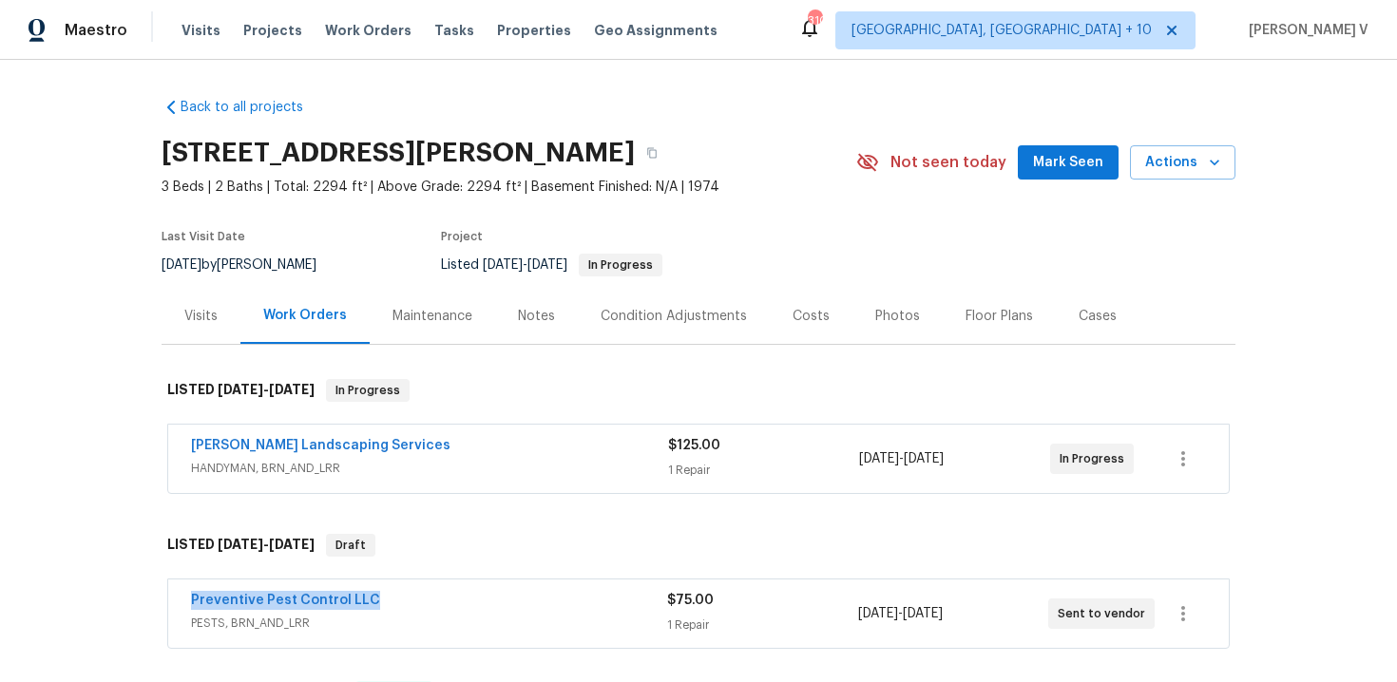
drag, startPoint x: 179, startPoint y: 603, endPoint x: 504, endPoint y: 603, distance: 325.0
click at [504, 603] on div "Preventive Pest Control LLC PESTS, BRN_AND_LRR $75.00 1 Repair 9/2/2025 - 9/4/2…" at bounding box center [698, 614] width 1061 height 68
copy link "Preventive Pest Control LLC"
click at [255, 596] on link "Preventive Pest Control LLC" at bounding box center [285, 600] width 189 height 13
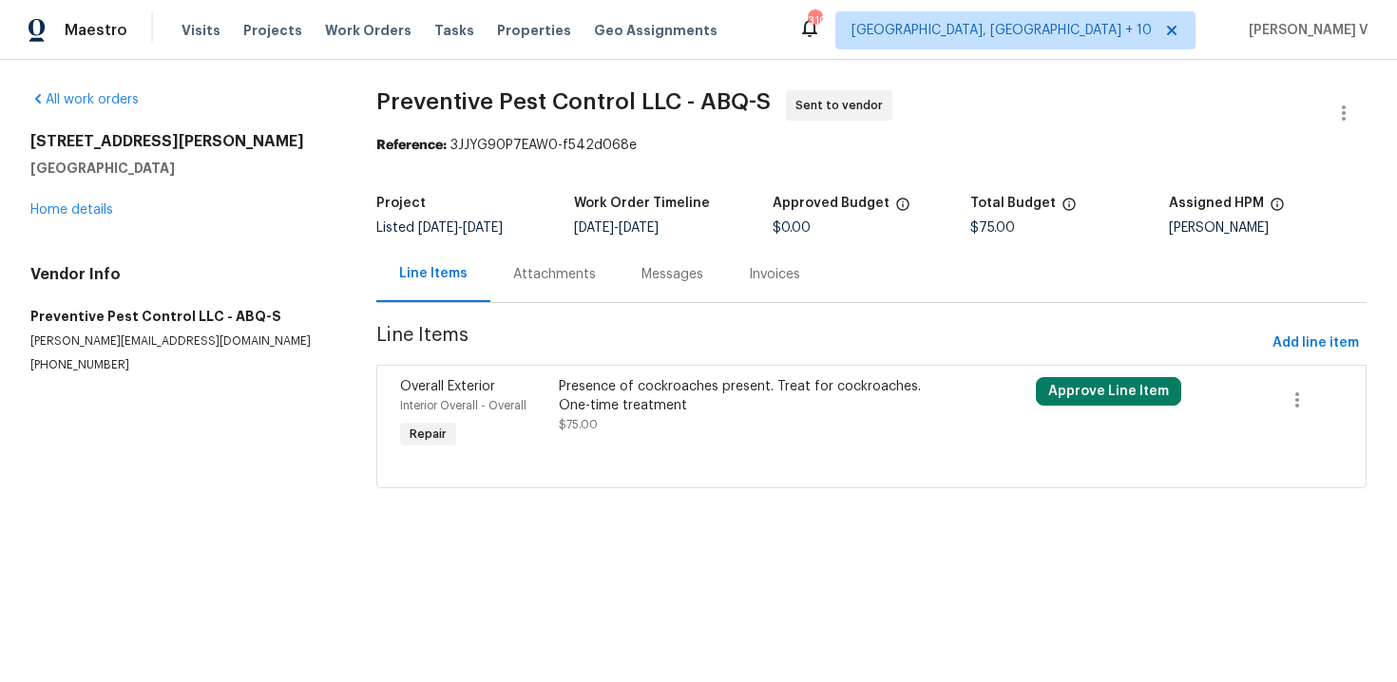
click at [565, 271] on div "Attachments" at bounding box center [554, 274] width 83 height 19
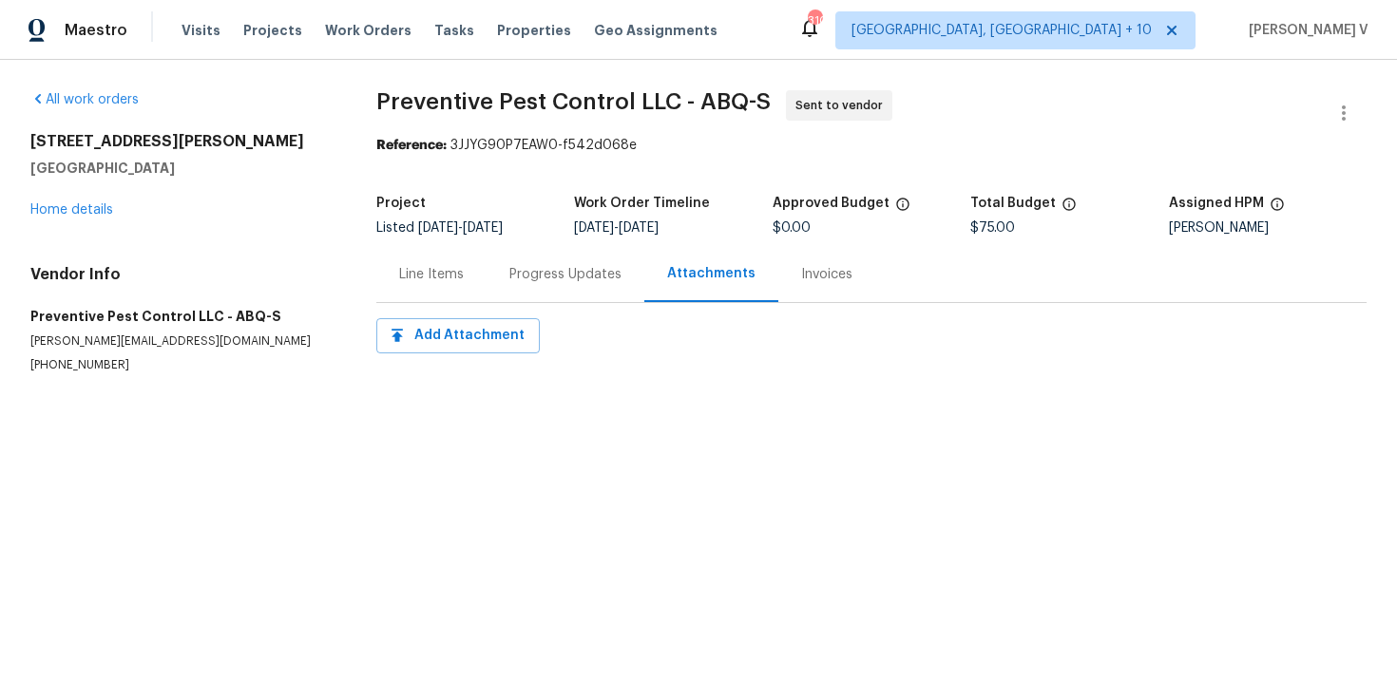
click at [470, 278] on div "Line Items" at bounding box center [431, 274] width 110 height 56
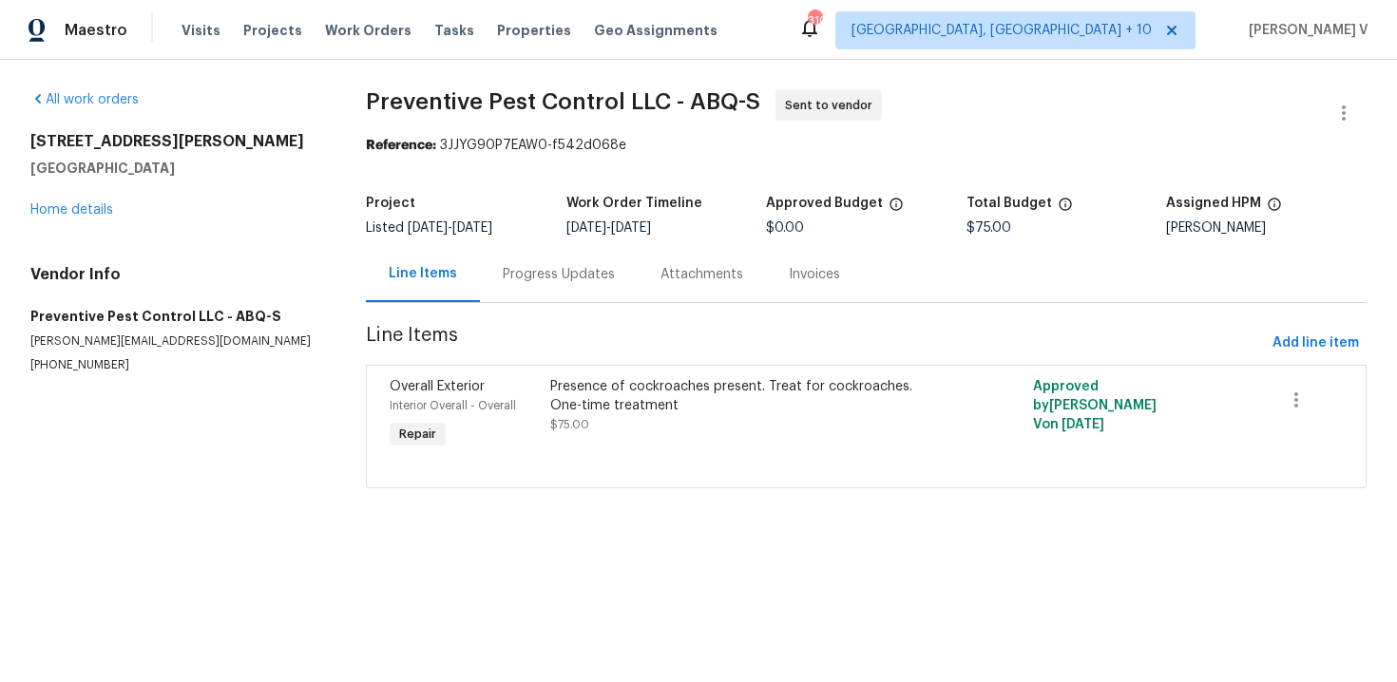
click at [539, 278] on div "Progress Updates" at bounding box center [559, 274] width 112 height 19
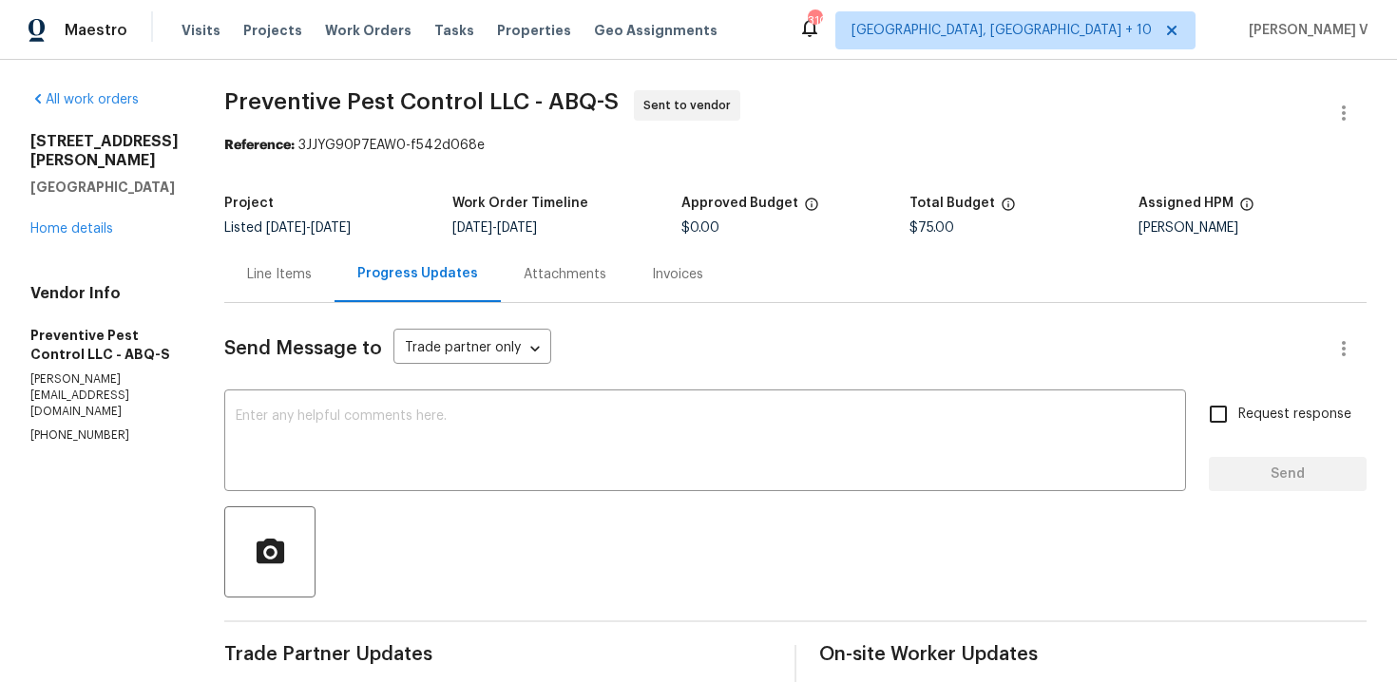
click at [301, 268] on div "Line Items" at bounding box center [279, 274] width 65 height 19
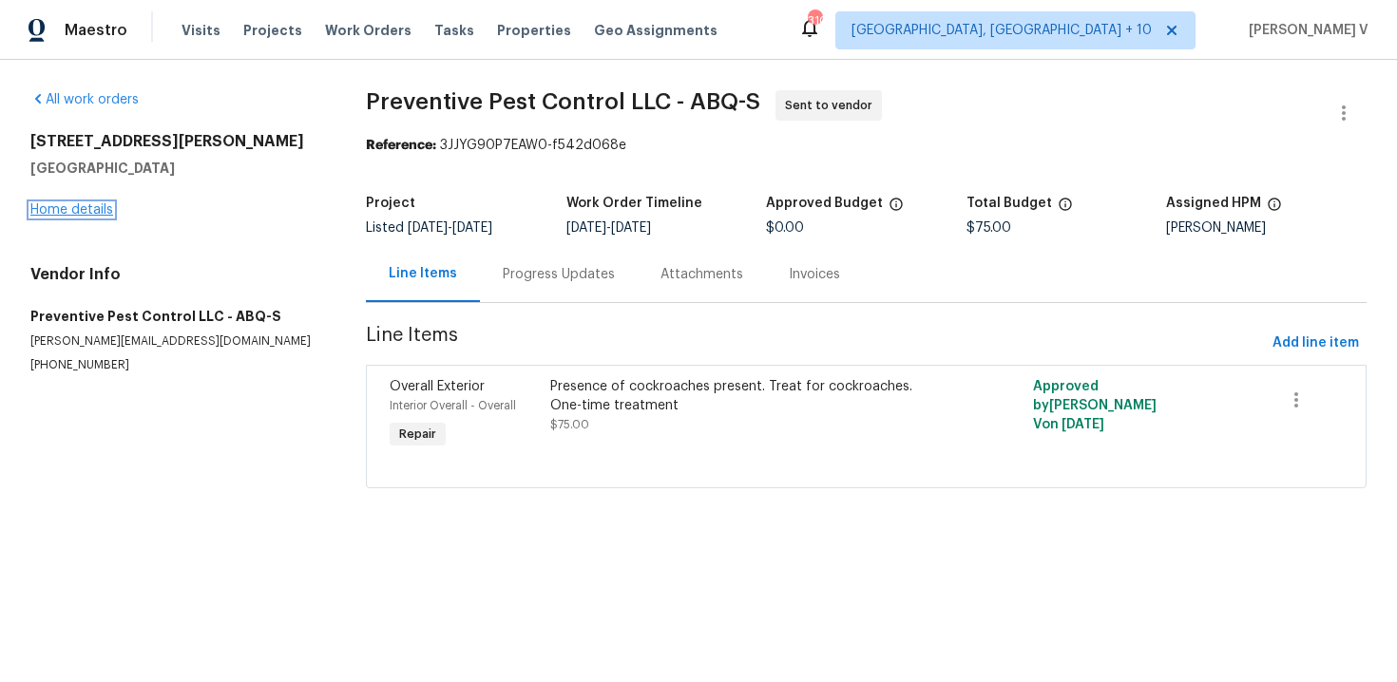
click at [71, 212] on link "Home details" at bounding box center [71, 209] width 83 height 13
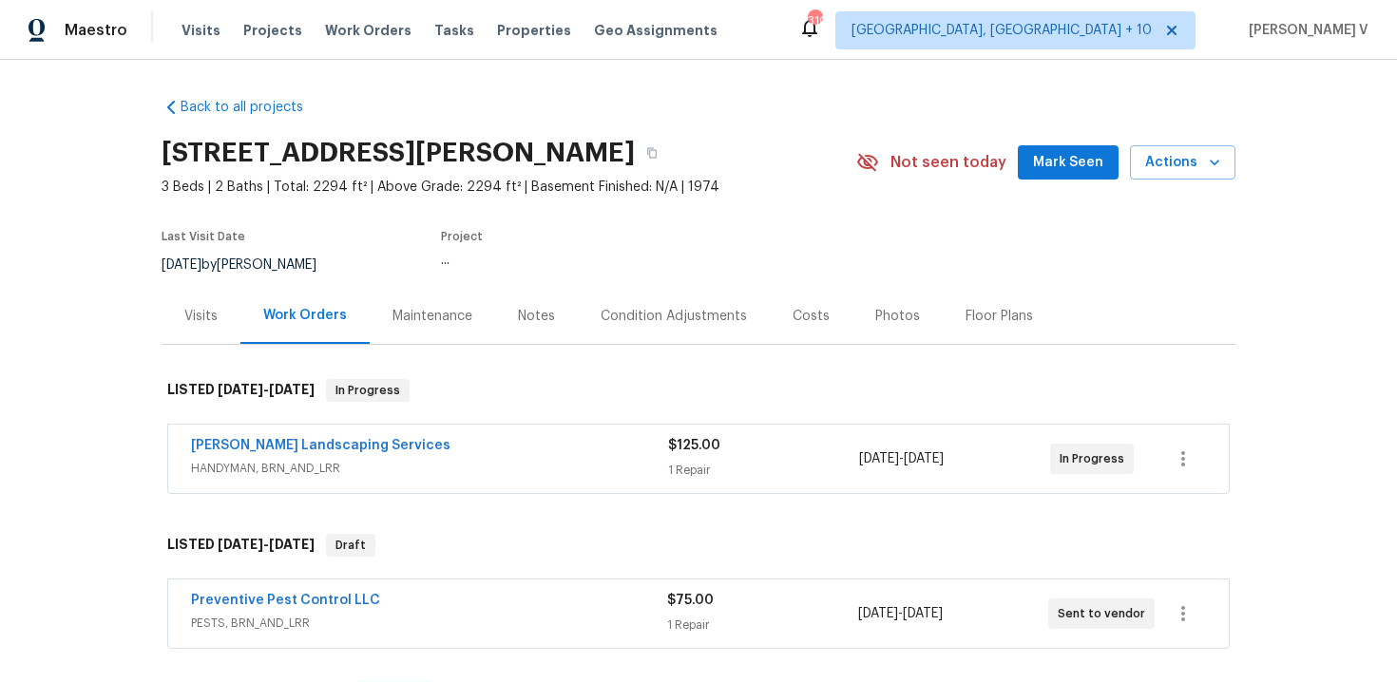
scroll to position [191, 0]
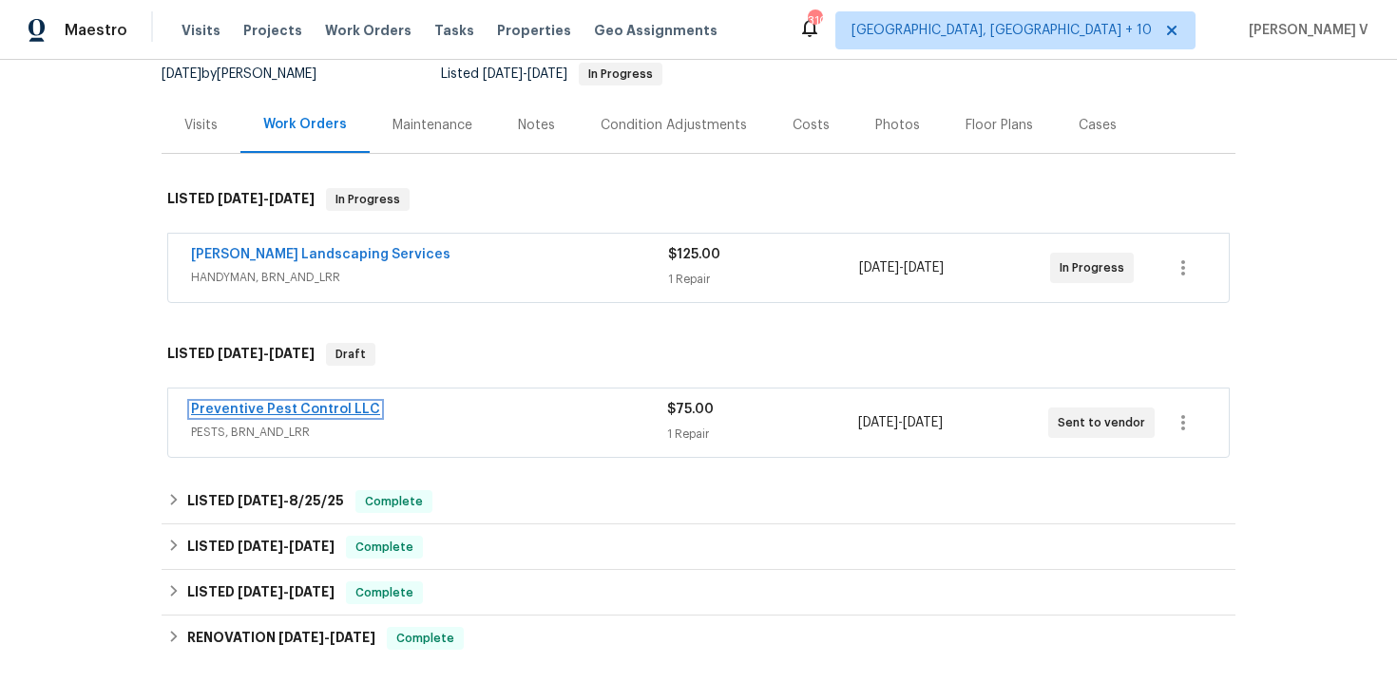
click at [307, 414] on link "Preventive Pest Control LLC" at bounding box center [285, 409] width 189 height 13
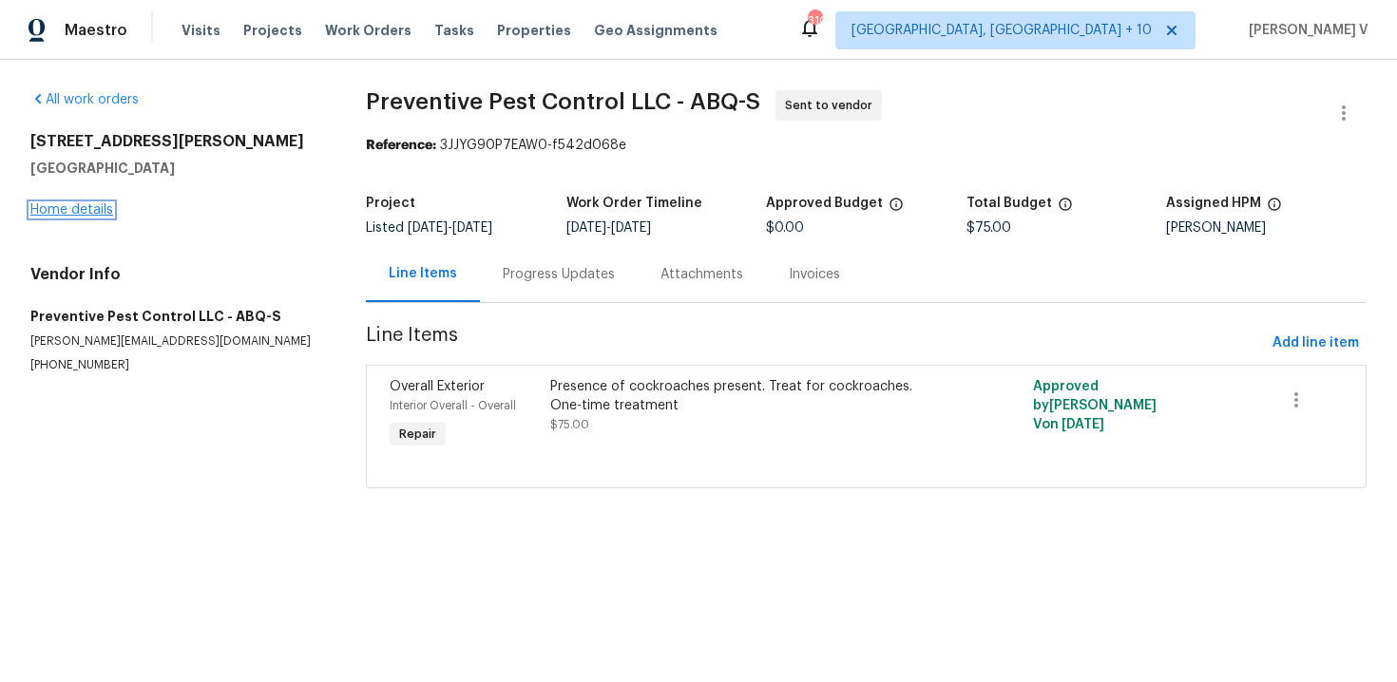
click at [86, 211] on link "Home details" at bounding box center [71, 209] width 83 height 13
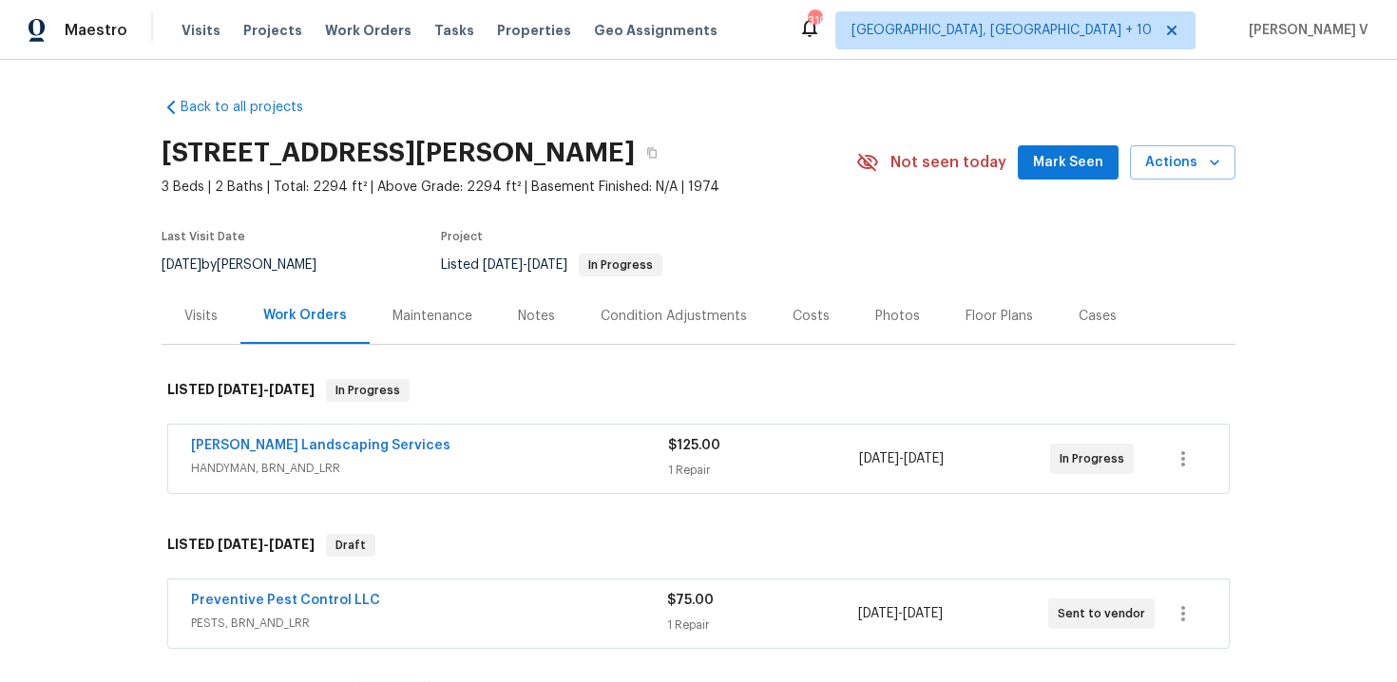
scroll to position [48, 0]
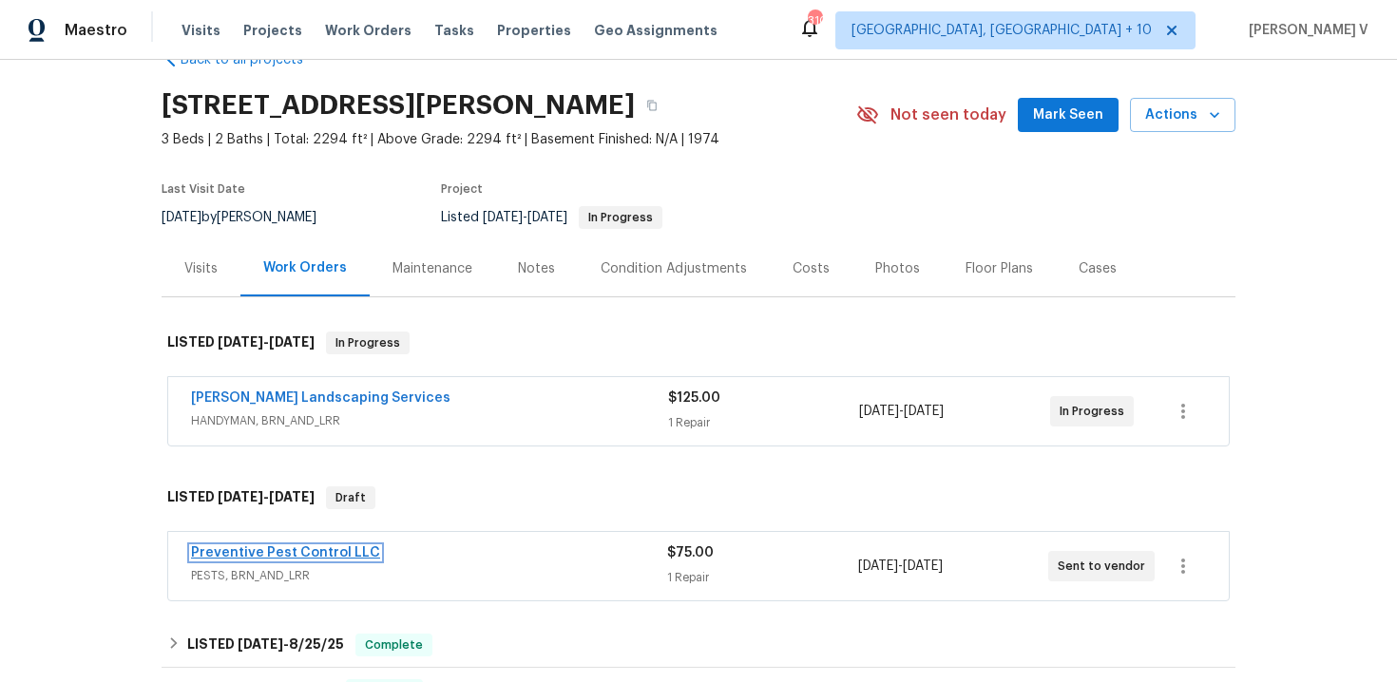
click at [329, 550] on link "Preventive Pest Control LLC" at bounding box center [285, 552] width 189 height 13
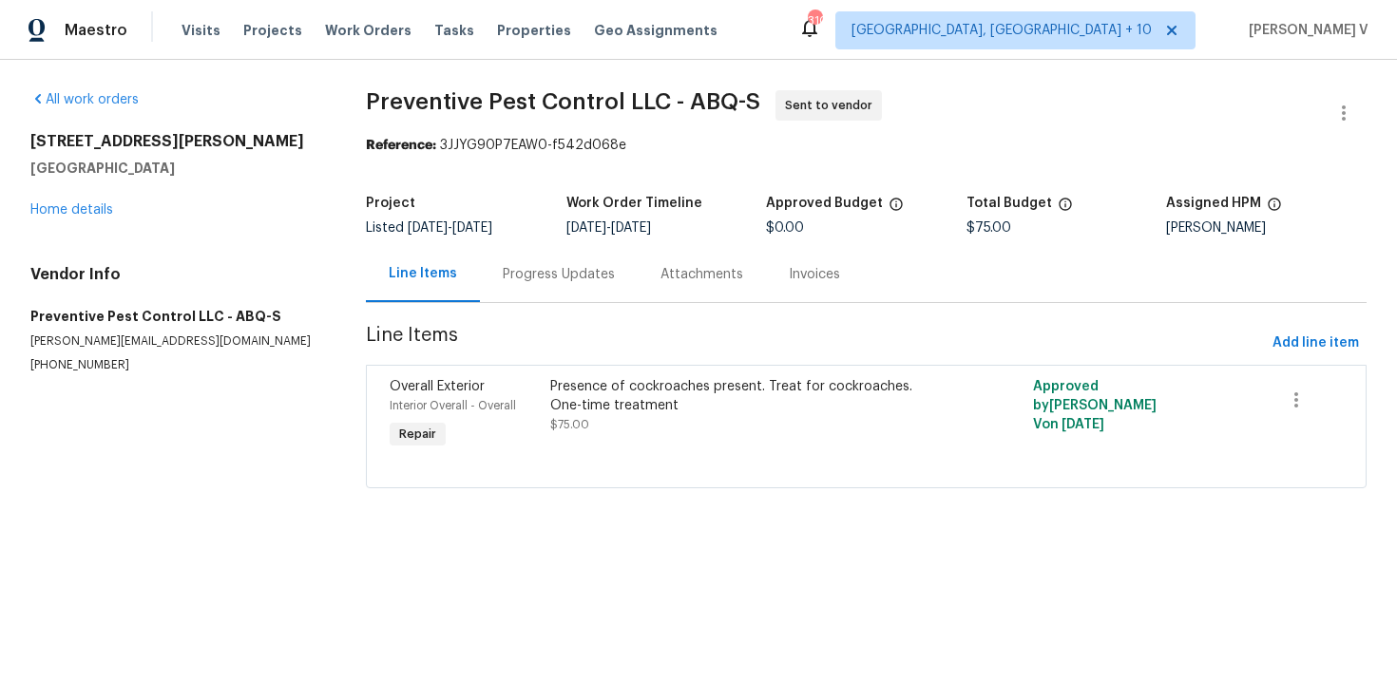
click at [613, 412] on div "Presence of cockroaches present. Treat for cockroaches. One-time treatment" at bounding box center [745, 396] width 391 height 38
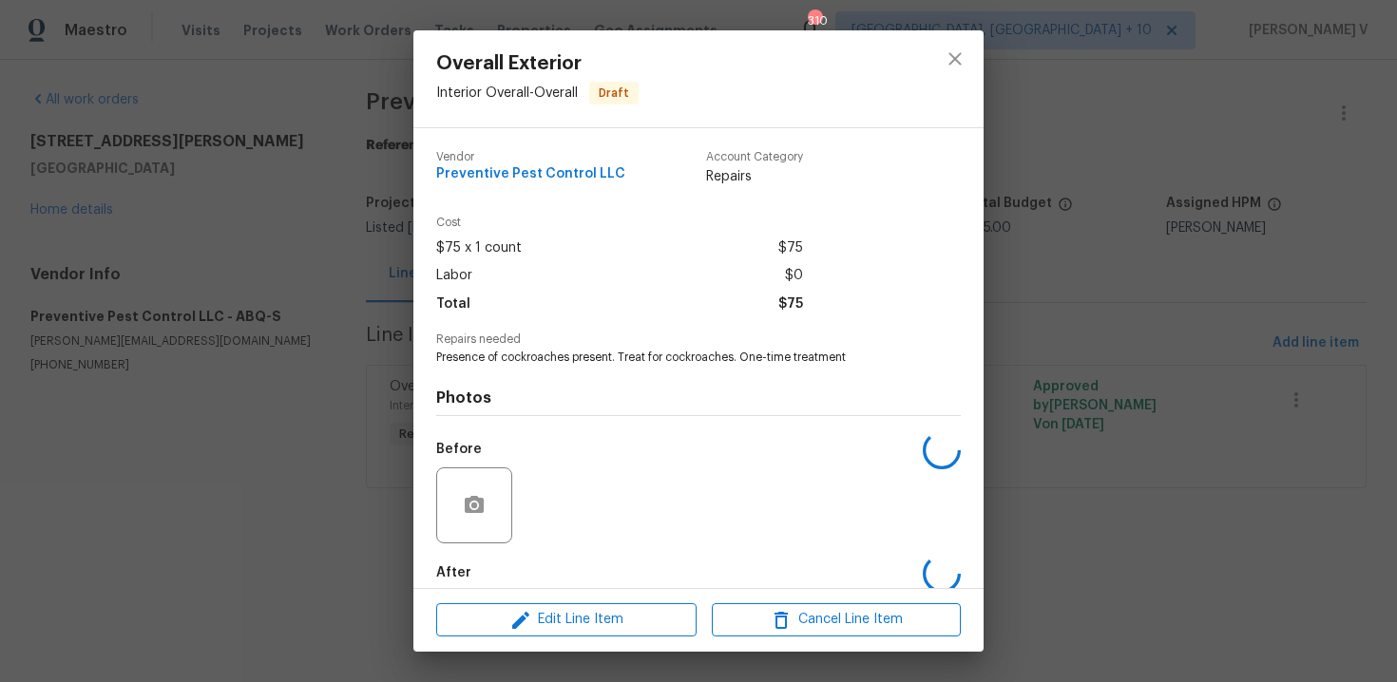
scroll to position [98, 0]
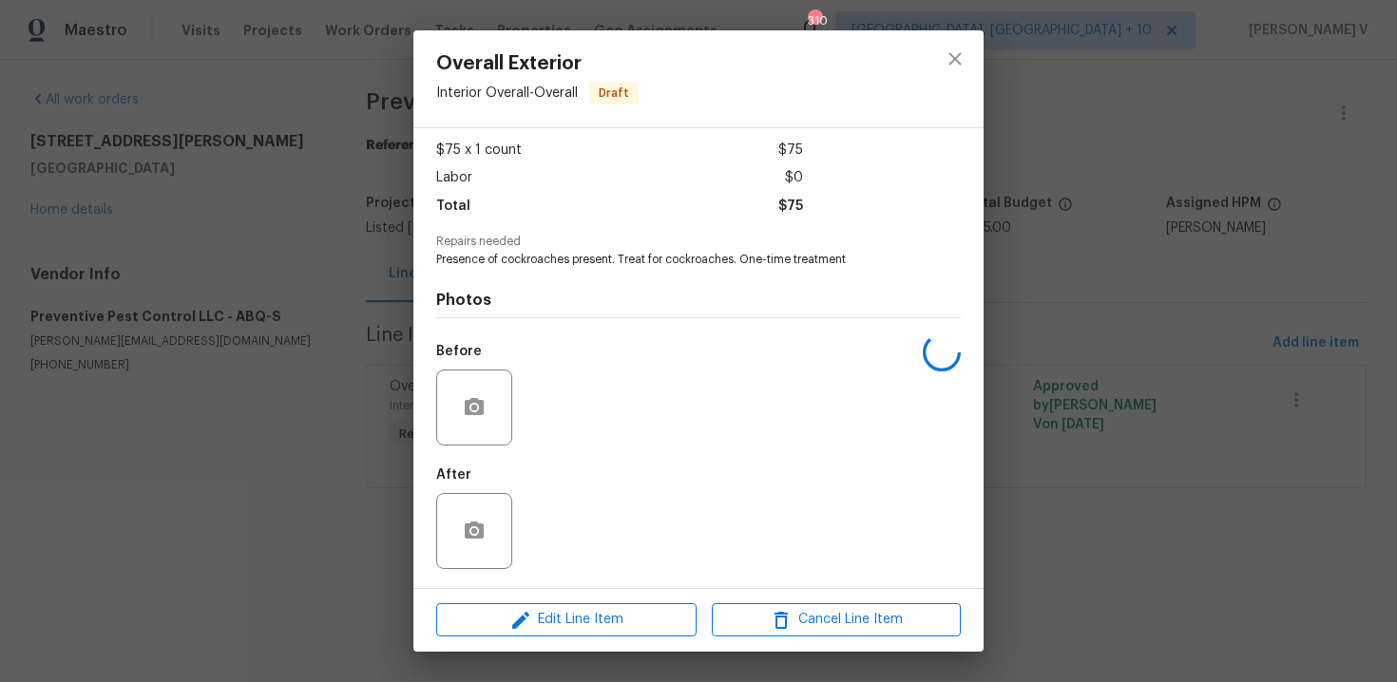
click at [507, 601] on div "Edit Line Item Cancel Line Item" at bounding box center [698, 620] width 570 height 64
click at [505, 612] on span "Edit Line Item" at bounding box center [566, 620] width 249 height 24
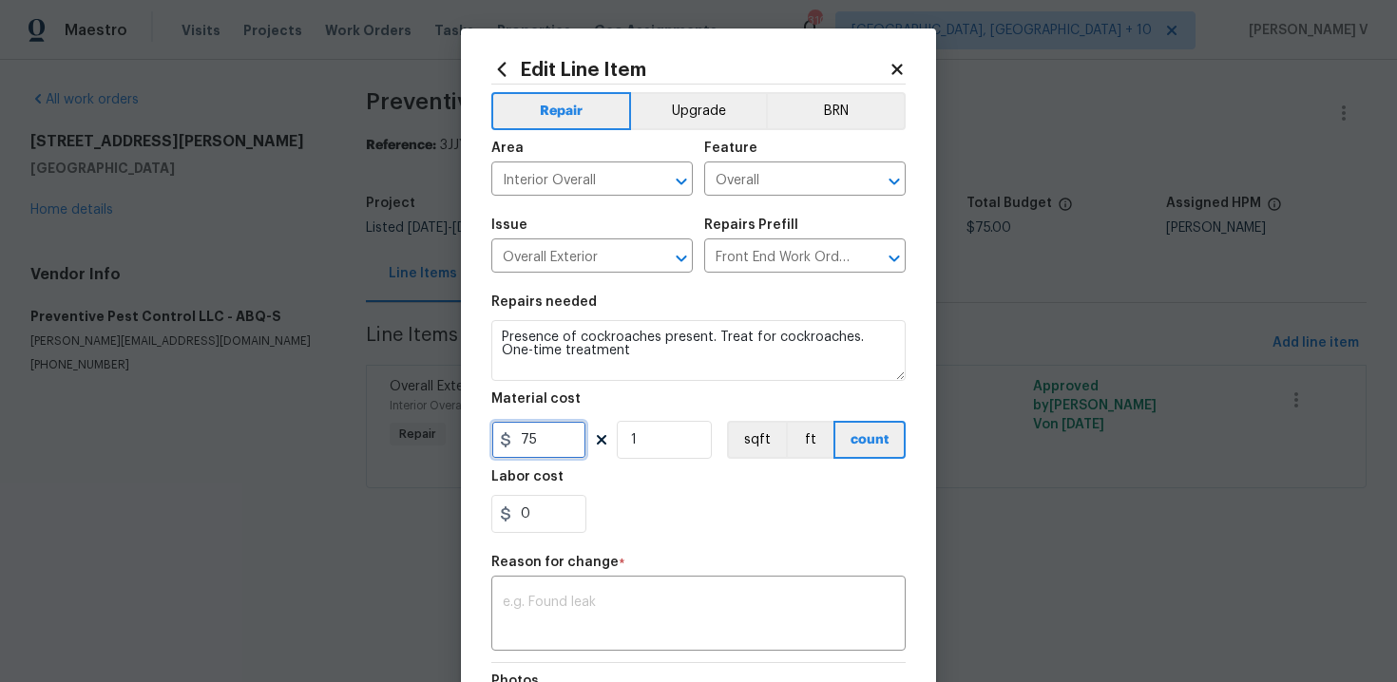
click at [535, 427] on input "75" at bounding box center [538, 440] width 95 height 38
click at [400, 201] on body "Maestro Visits Projects Work Orders Tasks Properties Geo Assignments [STREET_AD…" at bounding box center [698, 271] width 1397 height 542
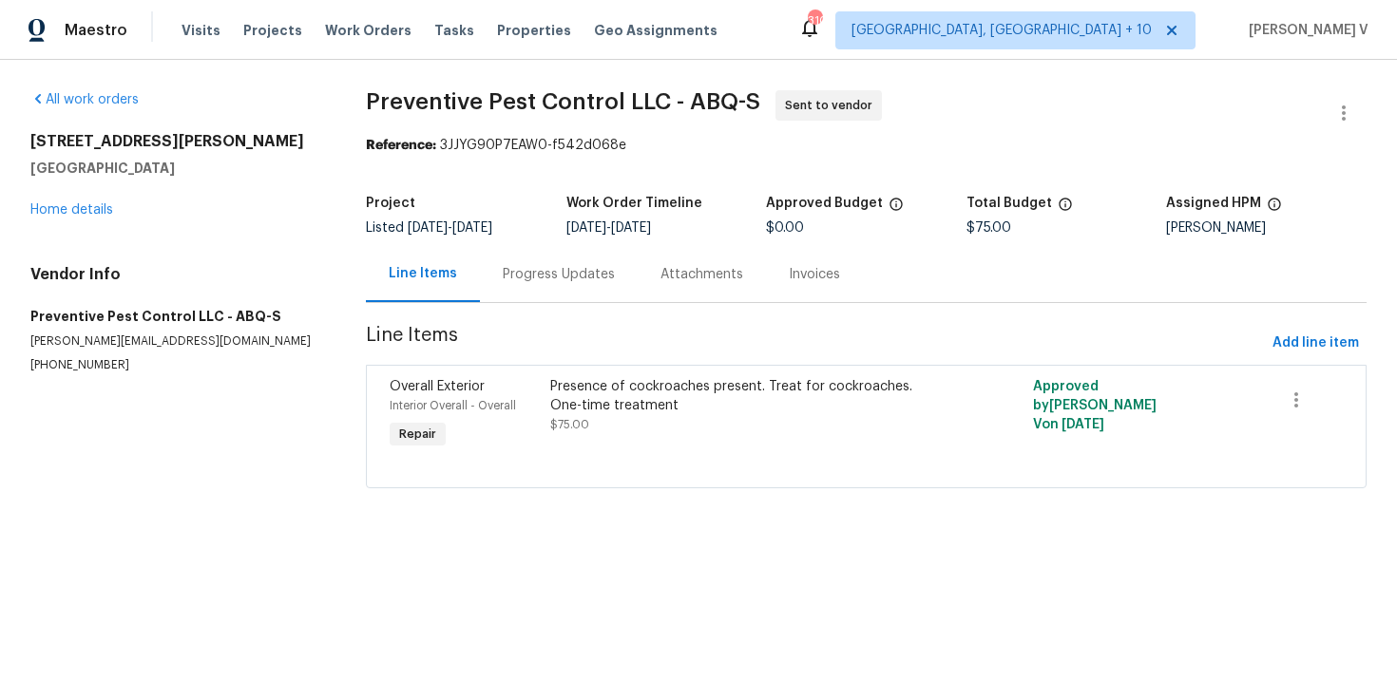
click at [553, 303] on div "Line Items Progress Updates Attachments Invoices" at bounding box center [866, 274] width 1001 height 57
click at [505, 258] on div "Progress Updates" at bounding box center [559, 274] width 158 height 56
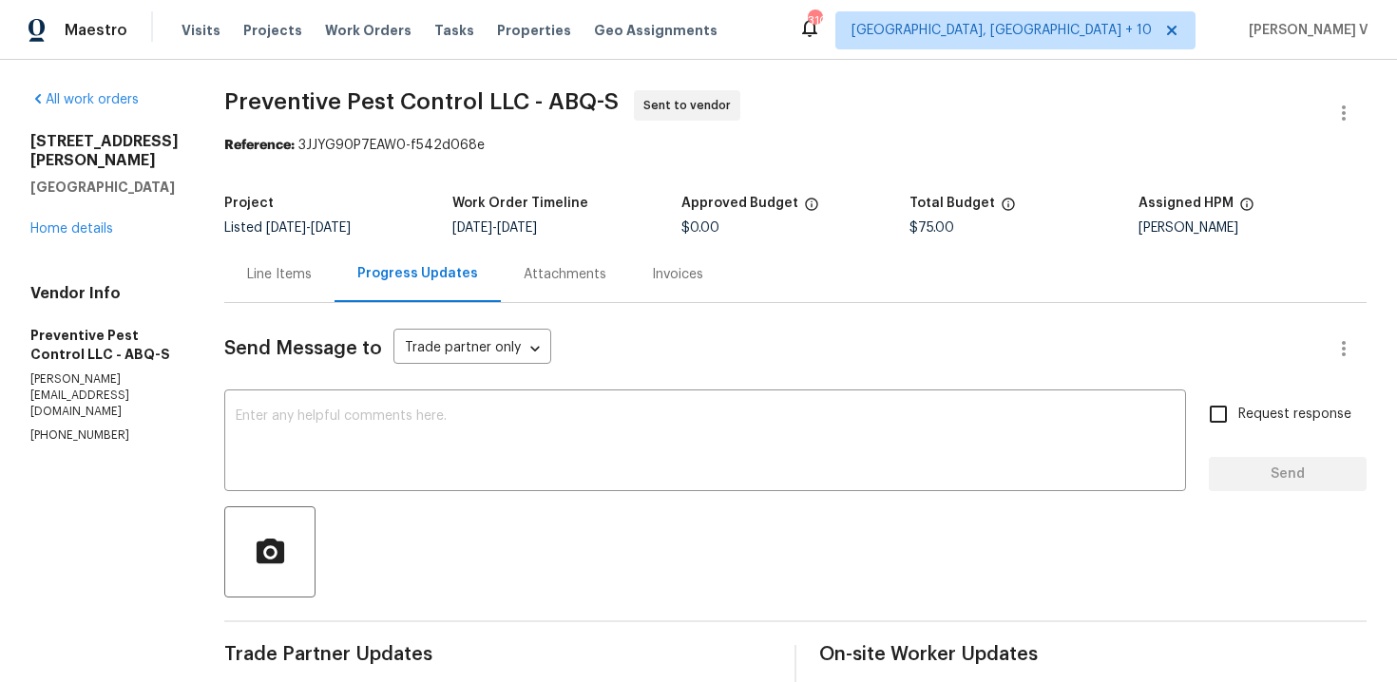
click at [75, 239] on div "[STREET_ADDRESS] Home details" at bounding box center [104, 185] width 148 height 106
click at [90, 236] on link "Home details" at bounding box center [71, 228] width 83 height 13
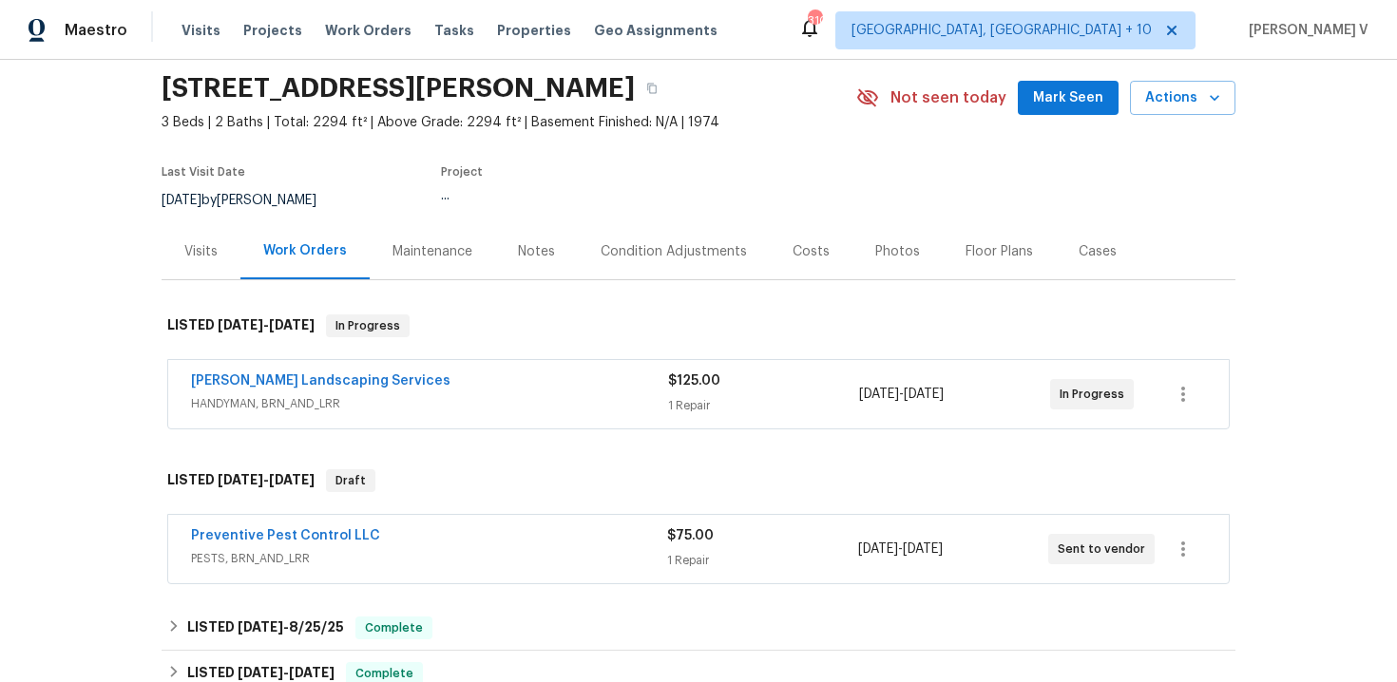
scroll to position [126, 0]
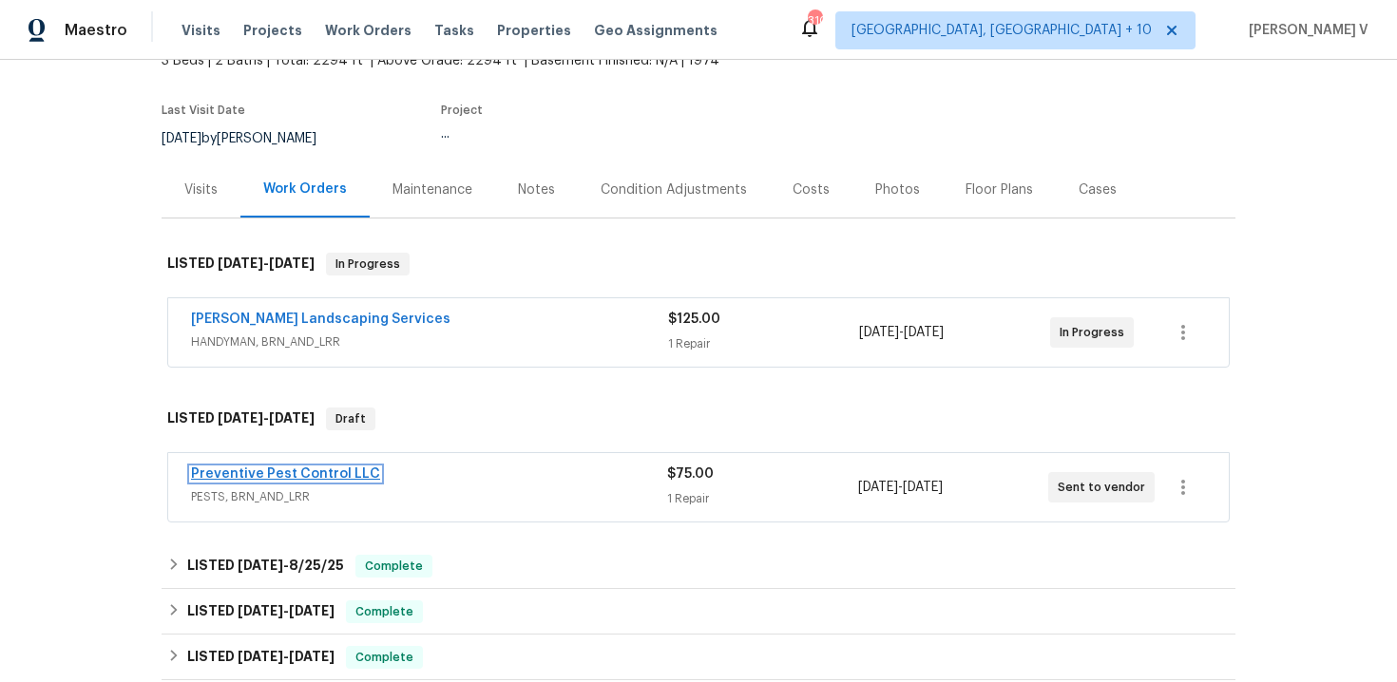
click at [292, 475] on link "Preventive Pest Control LLC" at bounding box center [285, 474] width 189 height 13
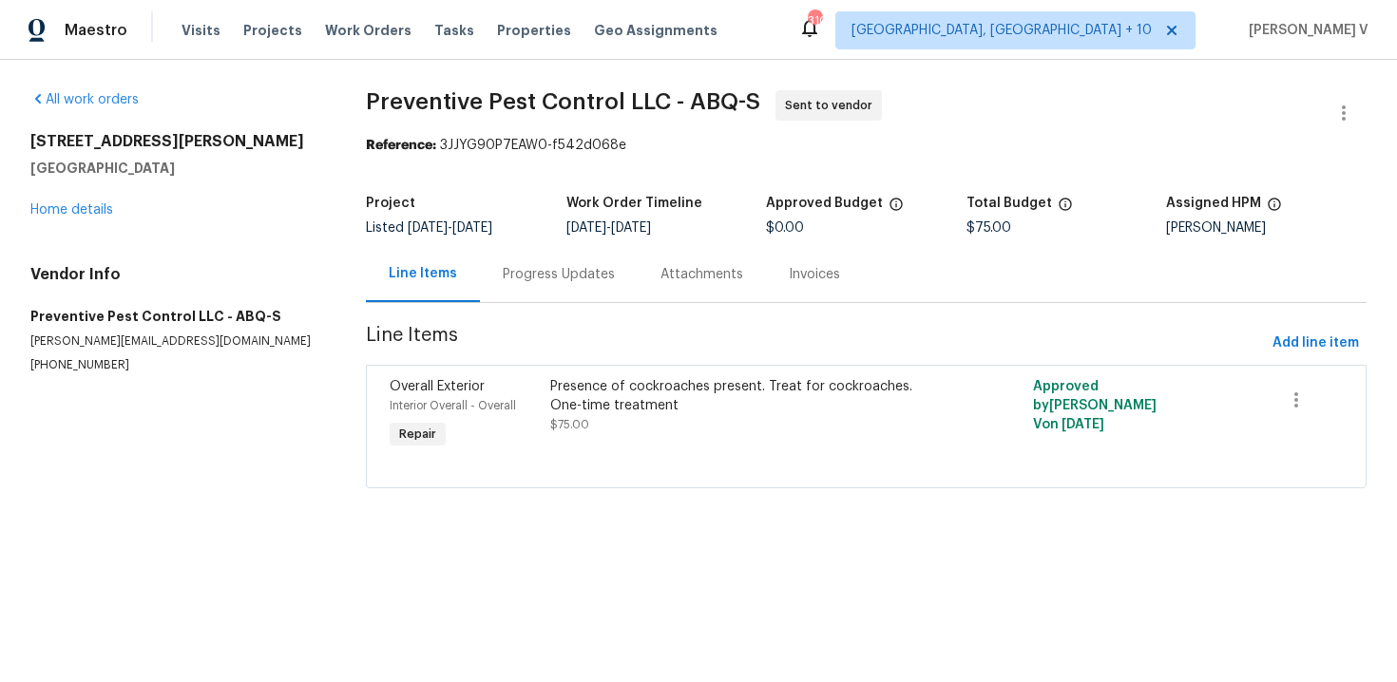
click at [593, 278] on div "Progress Updates" at bounding box center [559, 274] width 112 height 19
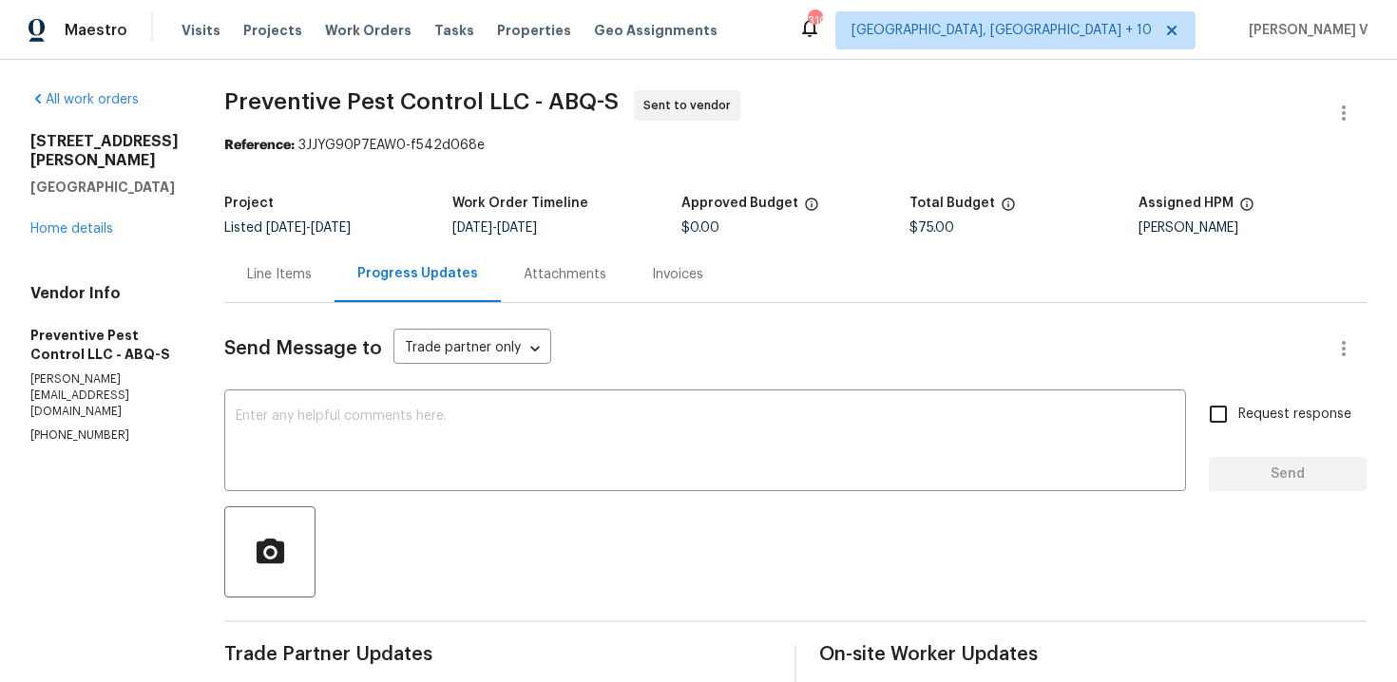
click at [91, 239] on div "3912 Wellesley Dr NE Albuquerque, NM 87107 Home details" at bounding box center [104, 185] width 148 height 106
click at [102, 236] on link "Home details" at bounding box center [71, 228] width 83 height 13
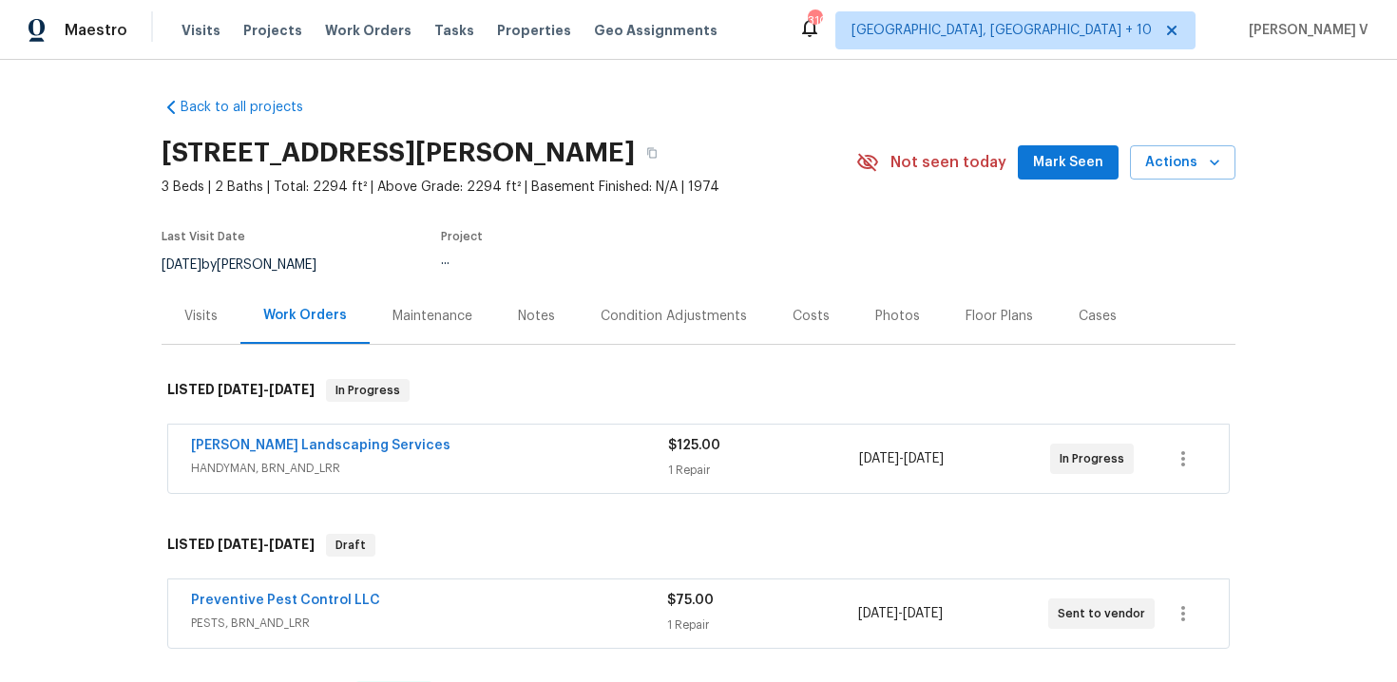
scroll to position [180, 0]
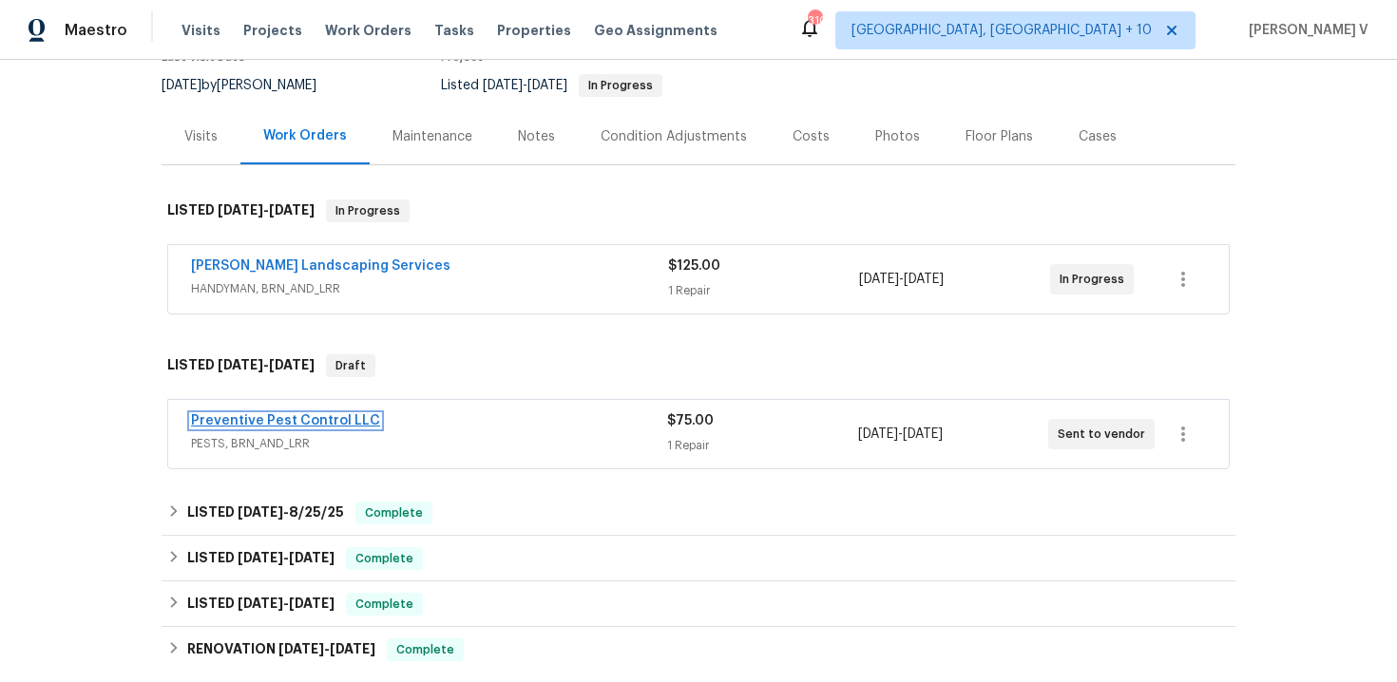
click at [318, 419] on link "Preventive Pest Control LLC" at bounding box center [285, 420] width 189 height 13
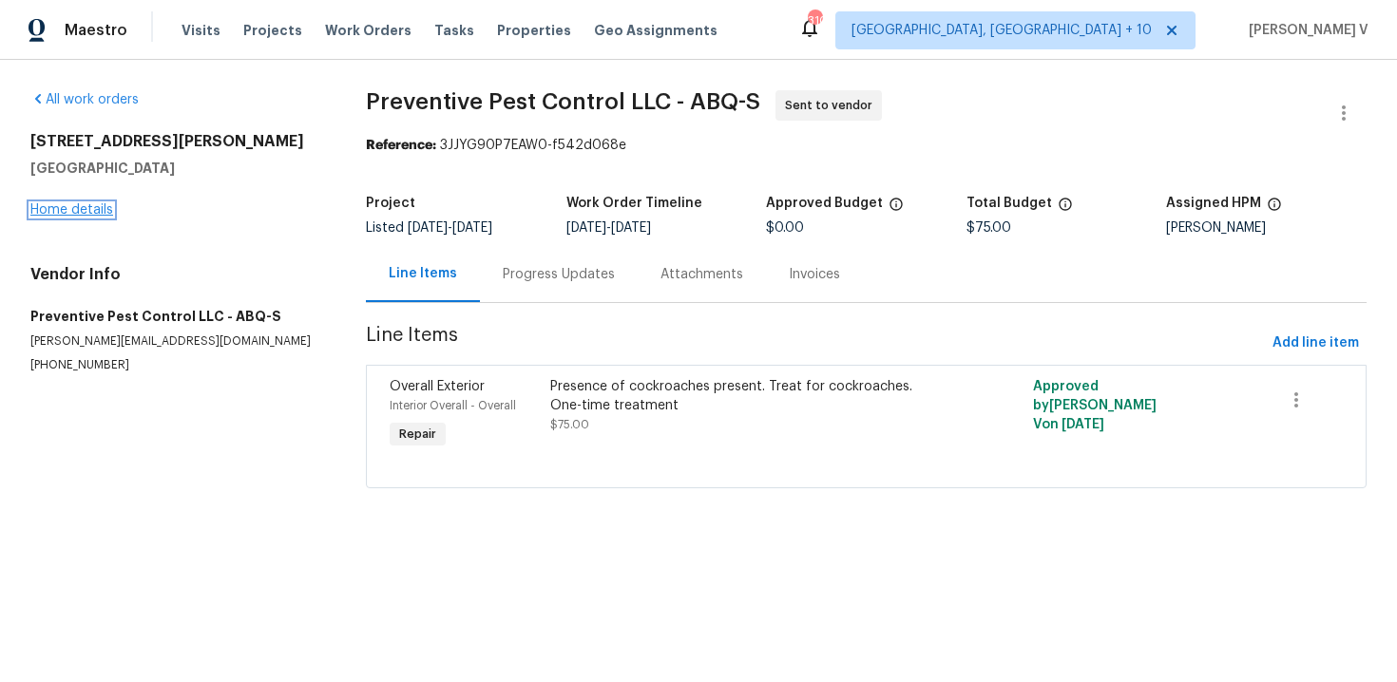
click at [105, 207] on link "Home details" at bounding box center [71, 209] width 83 height 13
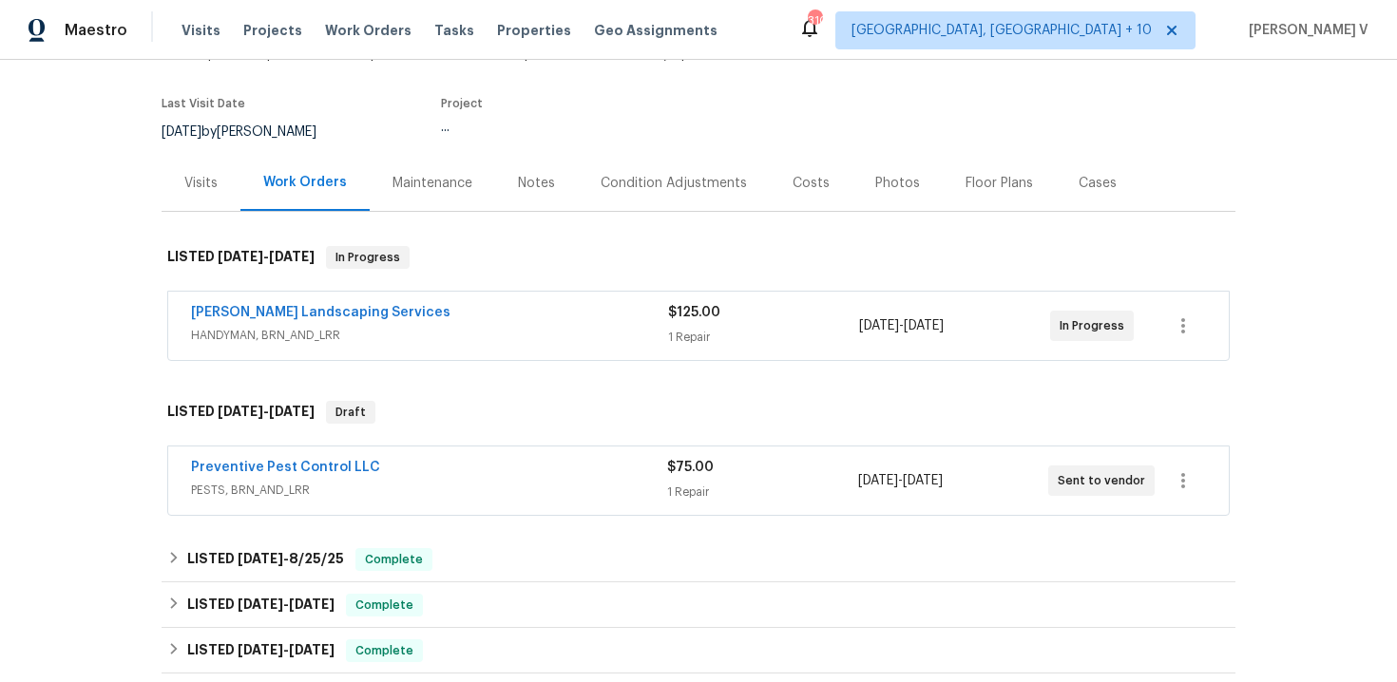
scroll to position [136, 0]
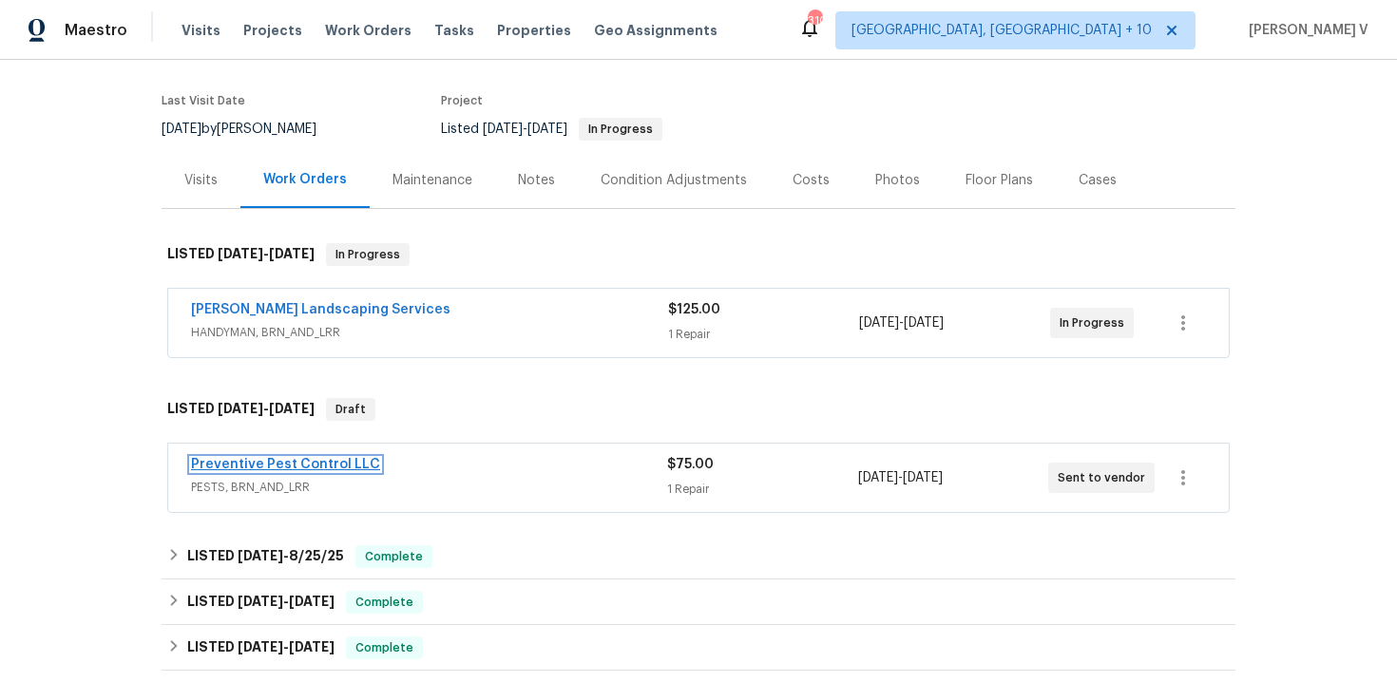
click at [359, 467] on link "Preventive Pest Control LLC" at bounding box center [285, 464] width 189 height 13
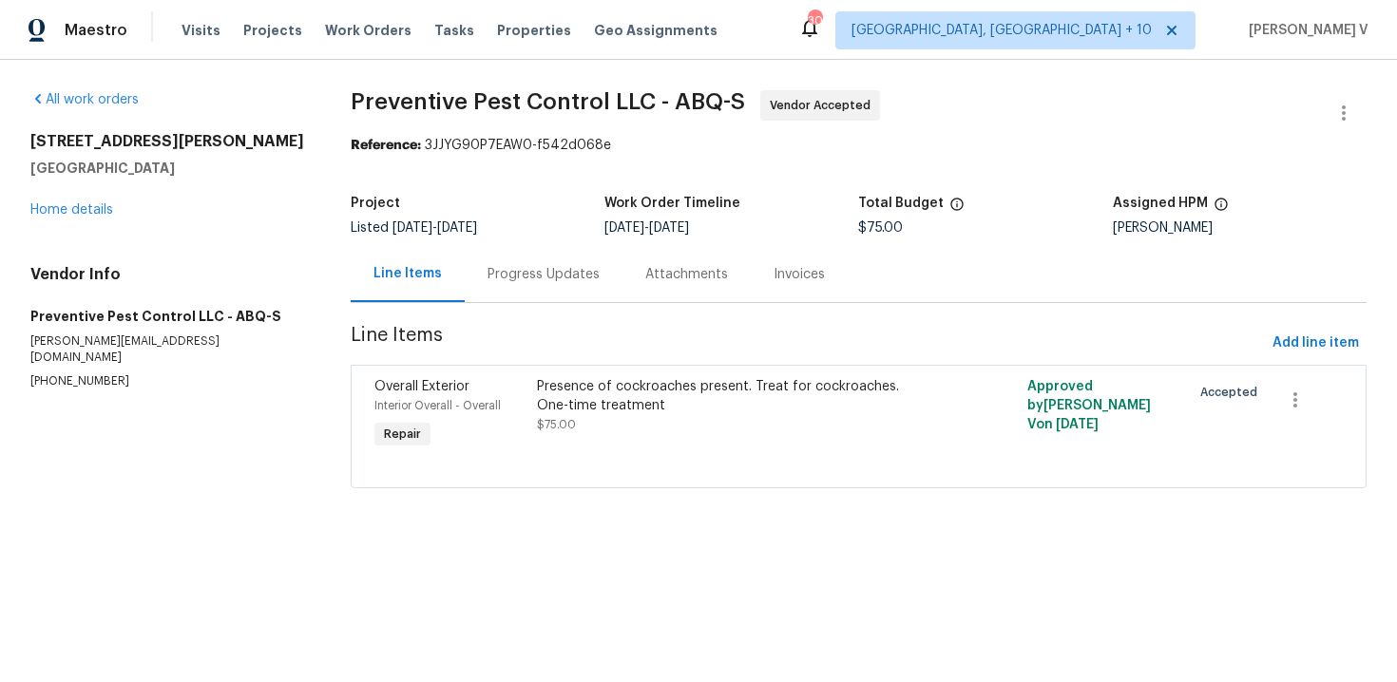
click at [442, 369] on div "Overall Exterior Interior Overall - Overall Repair Presence of cockroaches pres…" at bounding box center [859, 427] width 1016 height 124
click at [566, 263] on div "Progress Updates" at bounding box center [544, 274] width 158 height 56
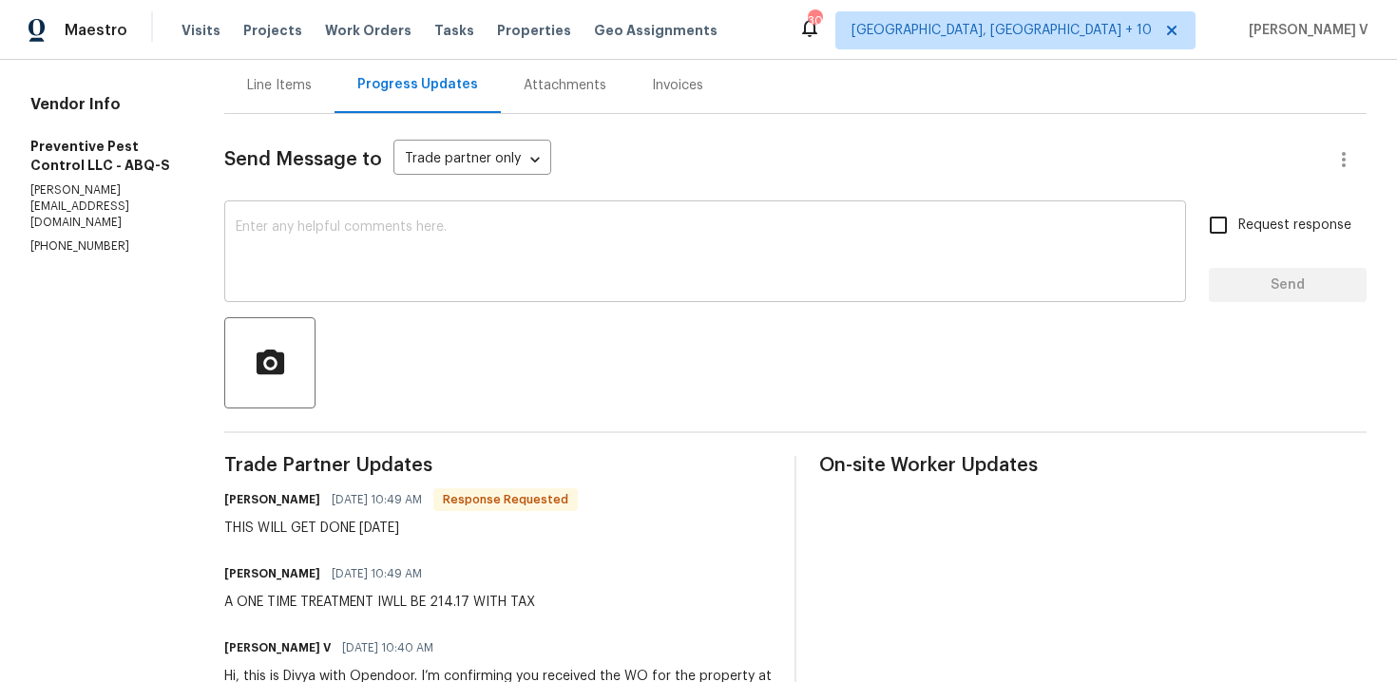
scroll to position [145, 0]
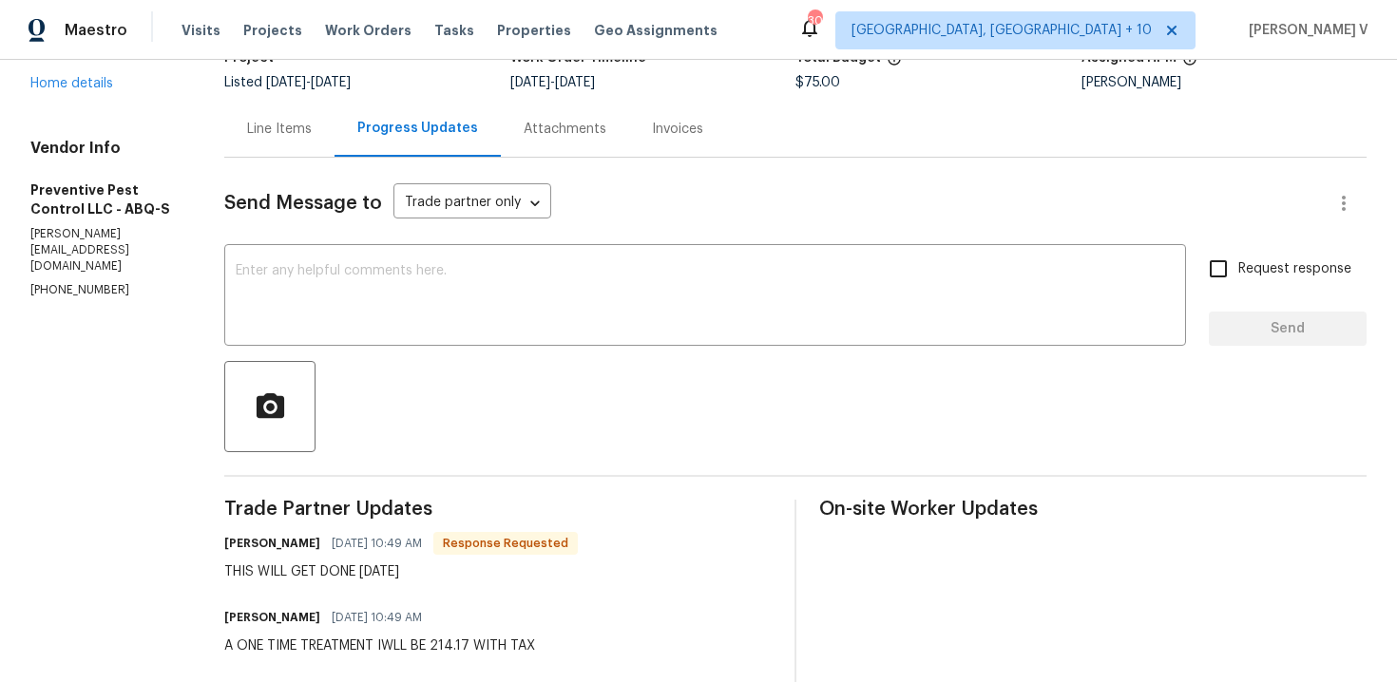
click at [276, 130] on div "Line Items" at bounding box center [279, 129] width 65 height 19
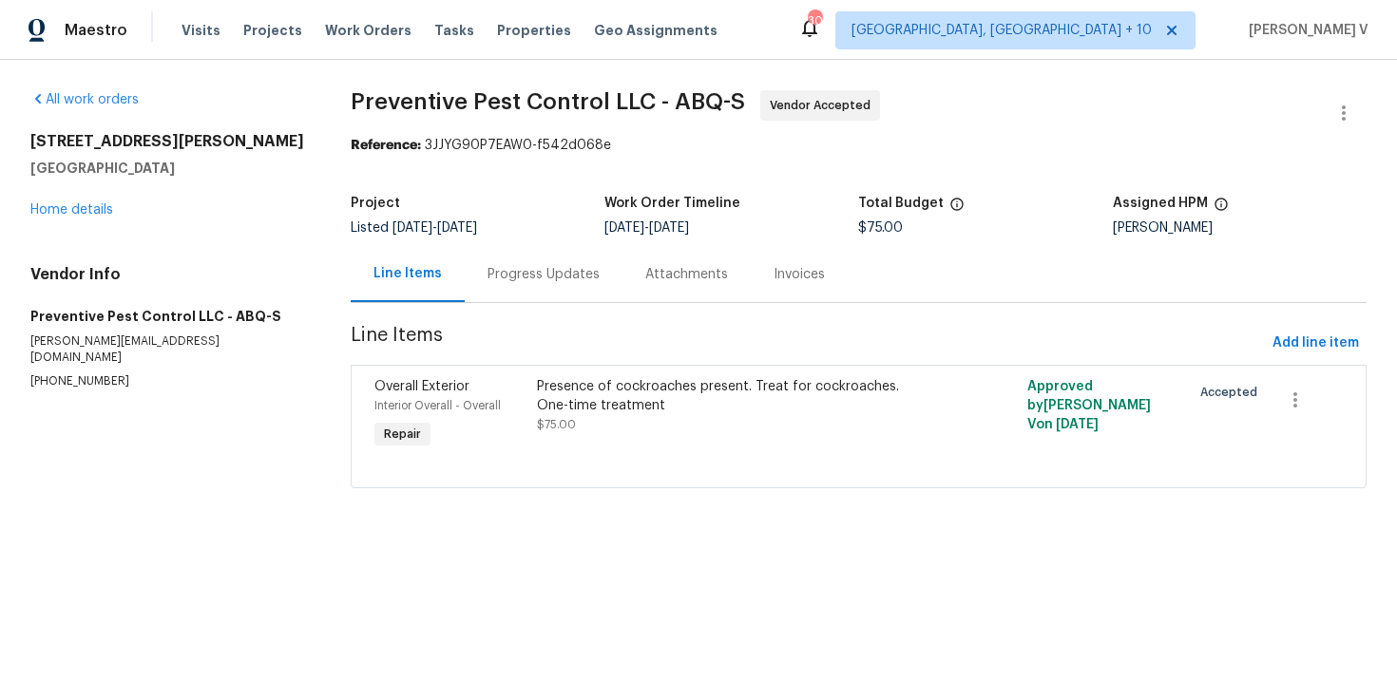
click at [592, 385] on div "Presence of cockroaches present. Treat for cockroaches. One-time treatment" at bounding box center [735, 396] width 397 height 38
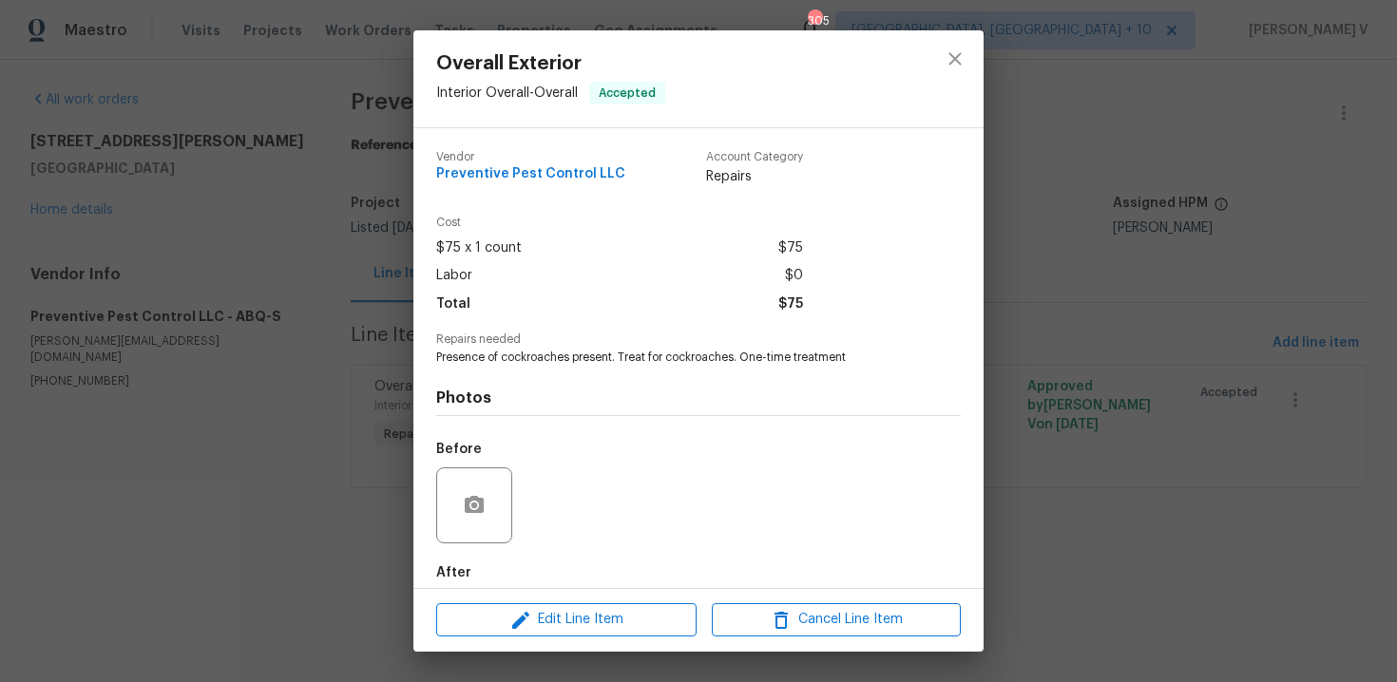
click at [310, 293] on div "Overall Exterior Interior Overall - Overall Accepted Vendor Preventive Pest Con…" at bounding box center [698, 341] width 1397 height 682
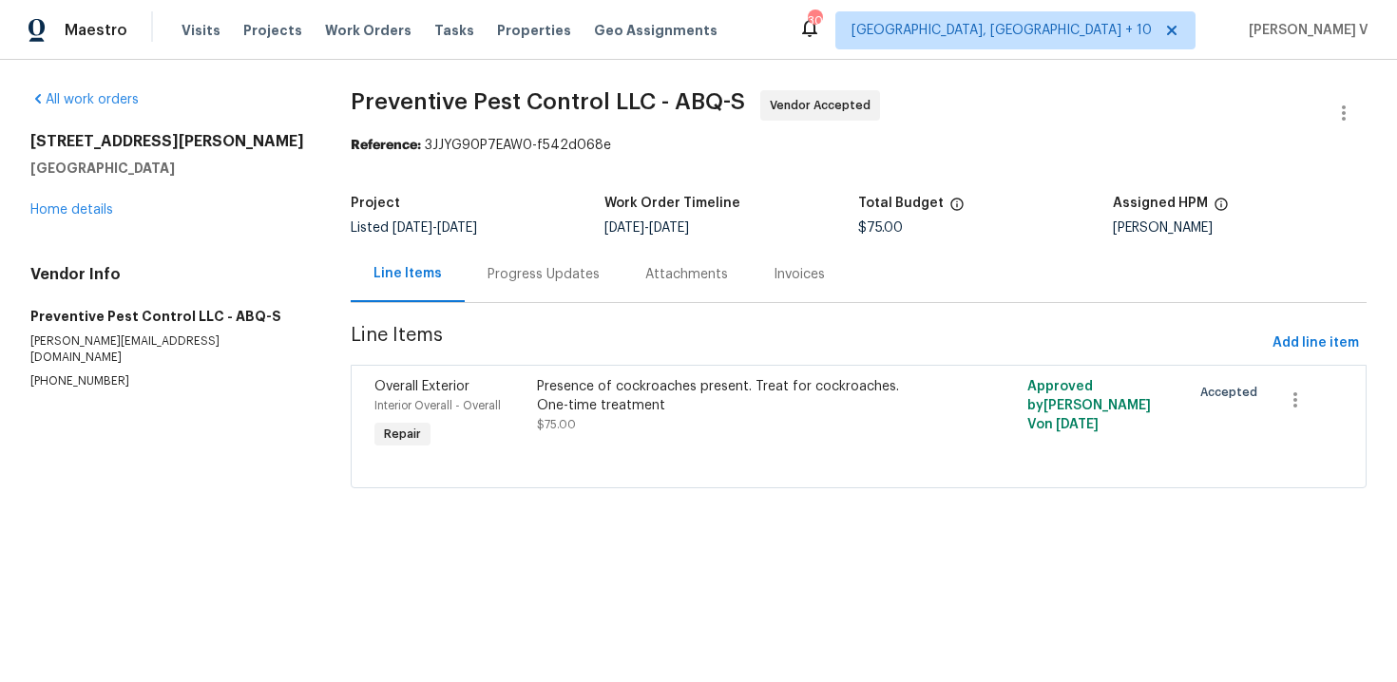
click at [522, 316] on section "Preventive Pest Control LLC - ABQ-S Vendor Accepted Reference: 3JJYG90P7EAW0-f5…" at bounding box center [859, 300] width 1016 height 421
click at [539, 301] on div "Progress Updates" at bounding box center [544, 274] width 158 height 56
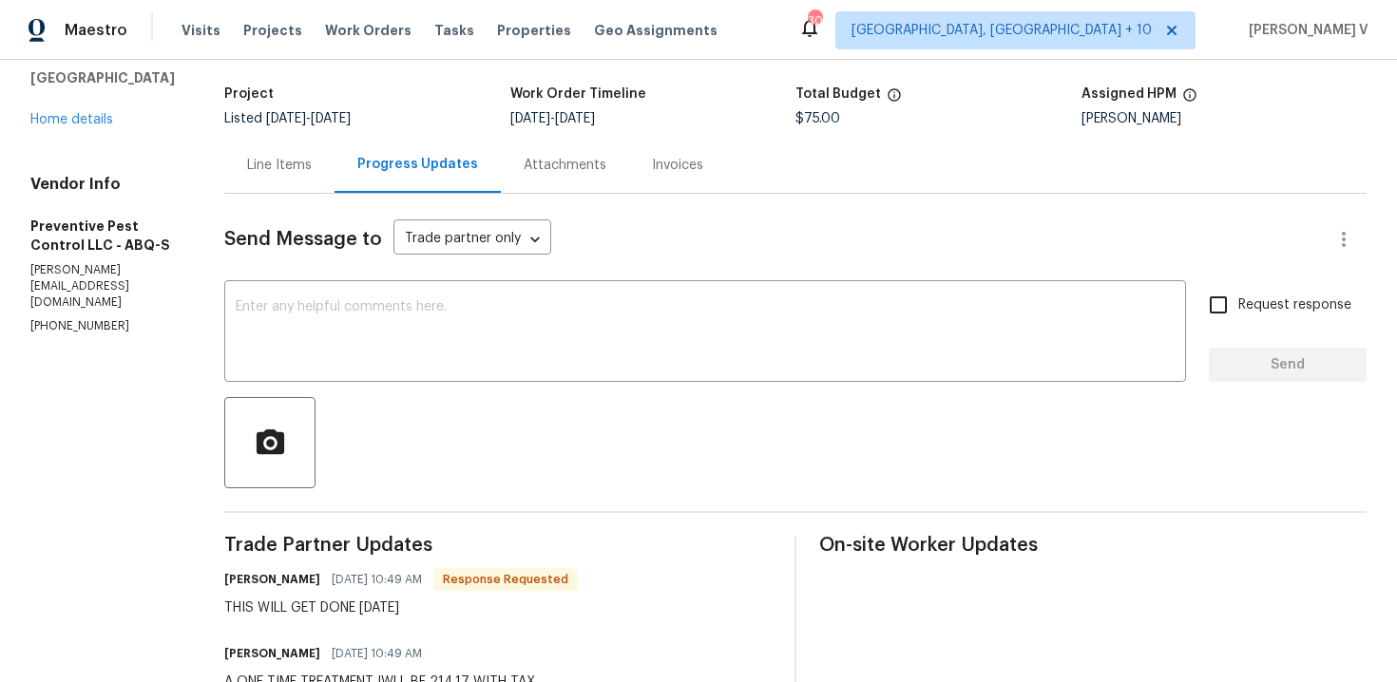
scroll to position [89, 0]
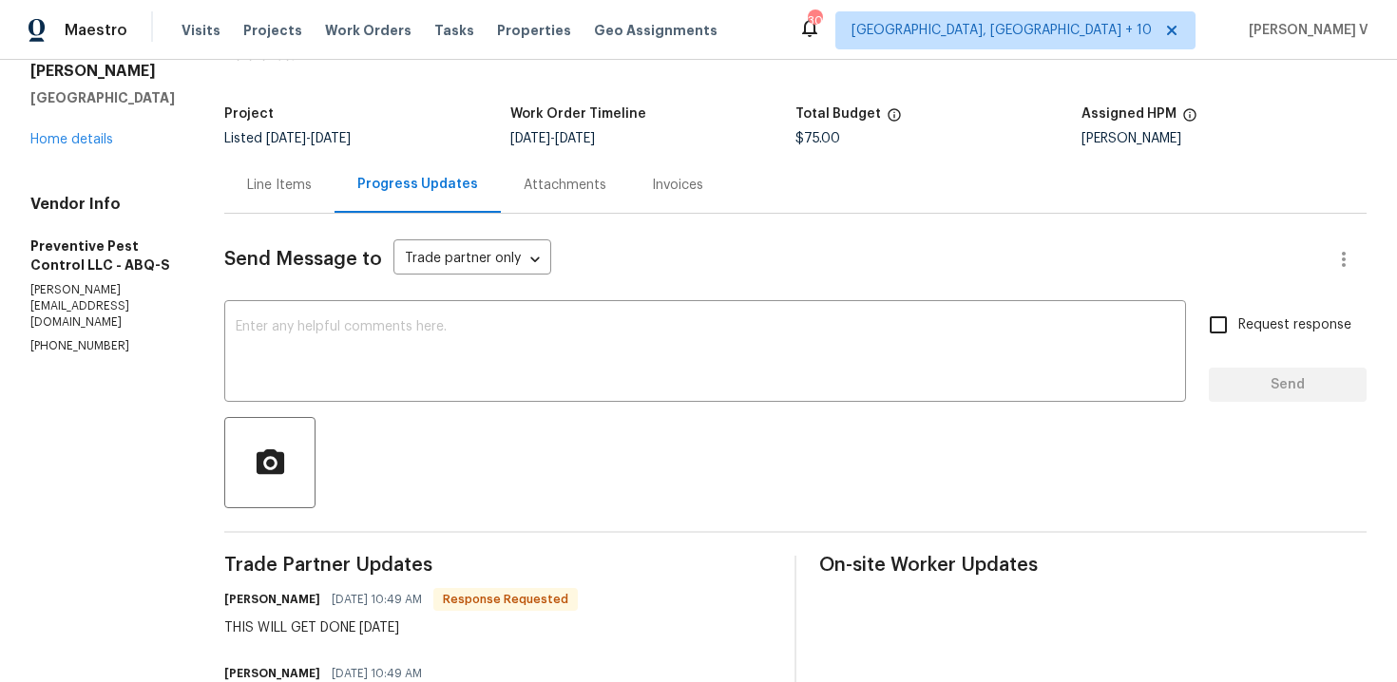
click at [311, 178] on div "Line Items" at bounding box center [279, 185] width 110 height 56
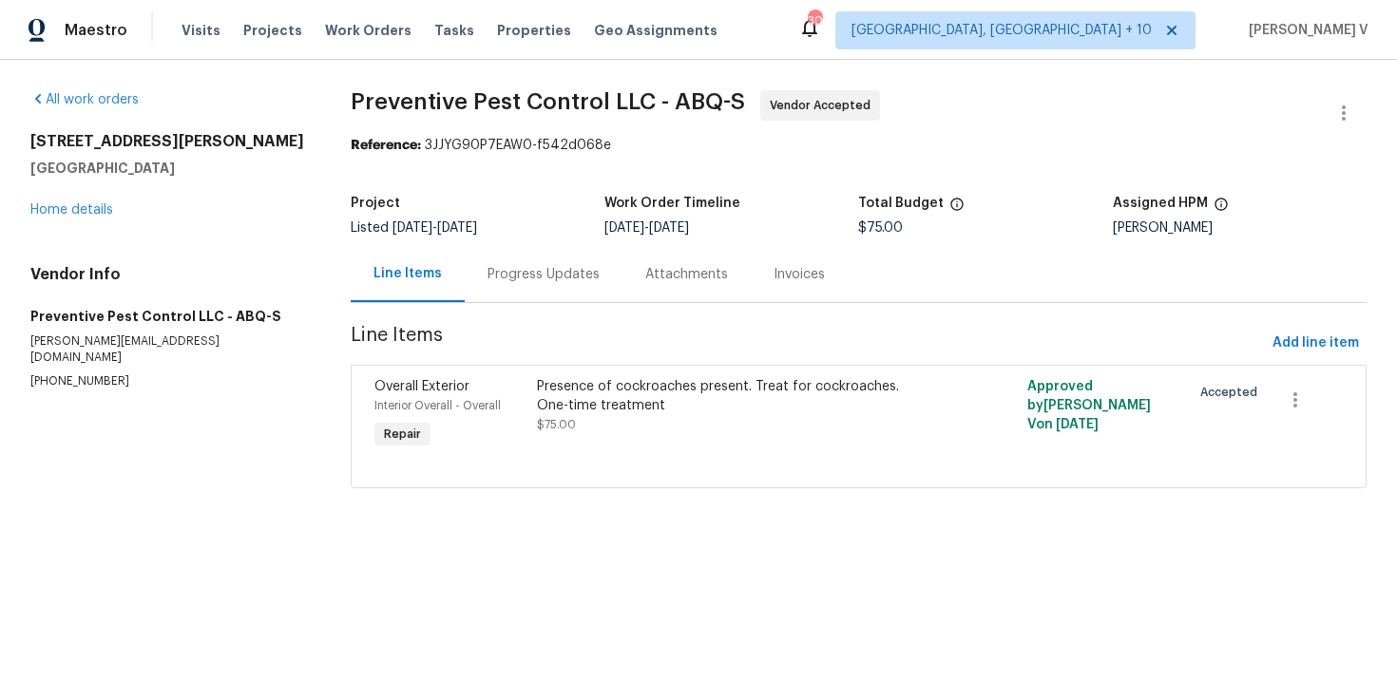
click at [583, 429] on div "Presence of cockroaches present. Treat for cockroaches. One-time treatment $75.…" at bounding box center [735, 405] width 397 height 57
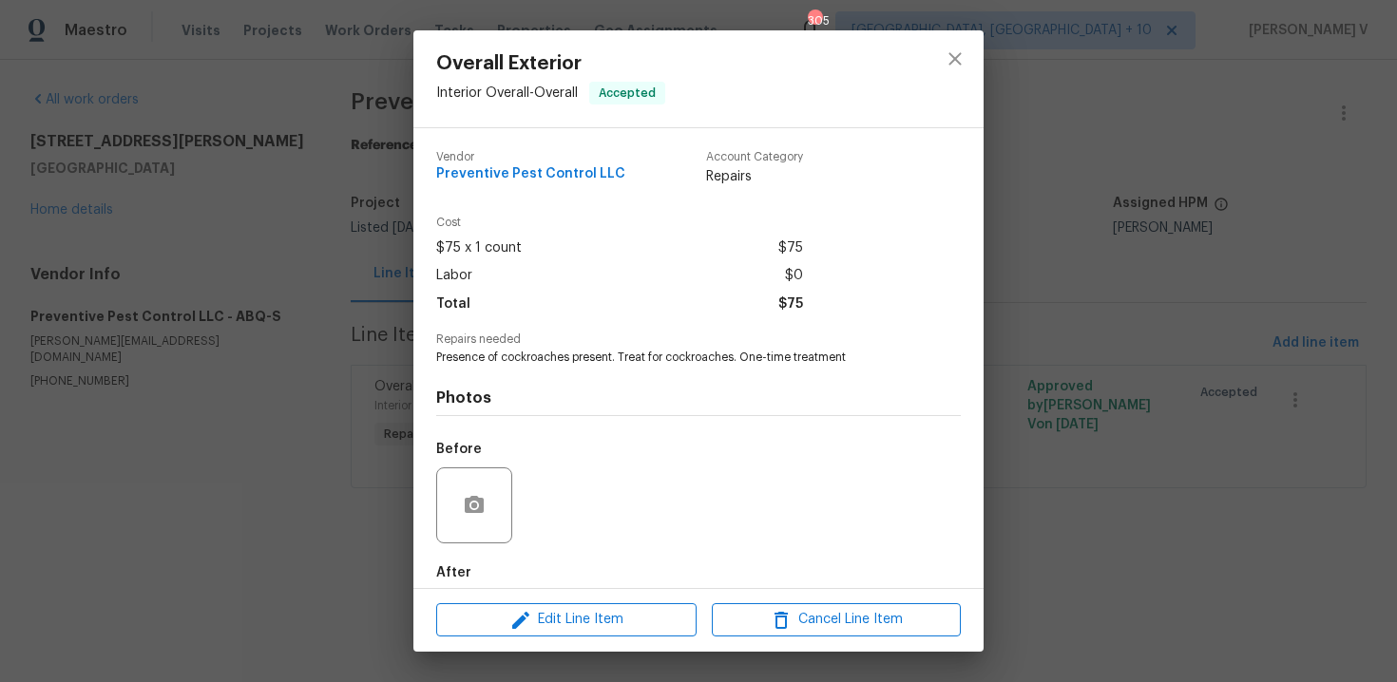
scroll to position [98, 0]
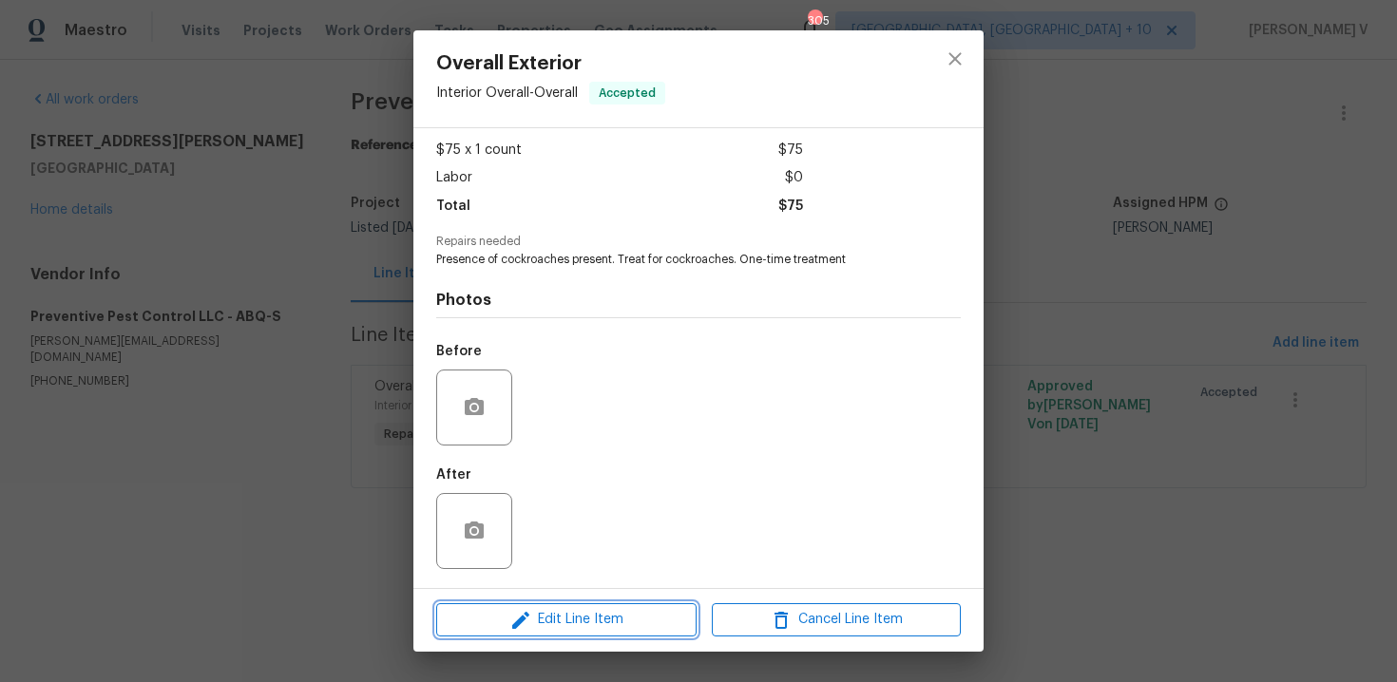
click at [544, 626] on span "Edit Line Item" at bounding box center [566, 620] width 249 height 24
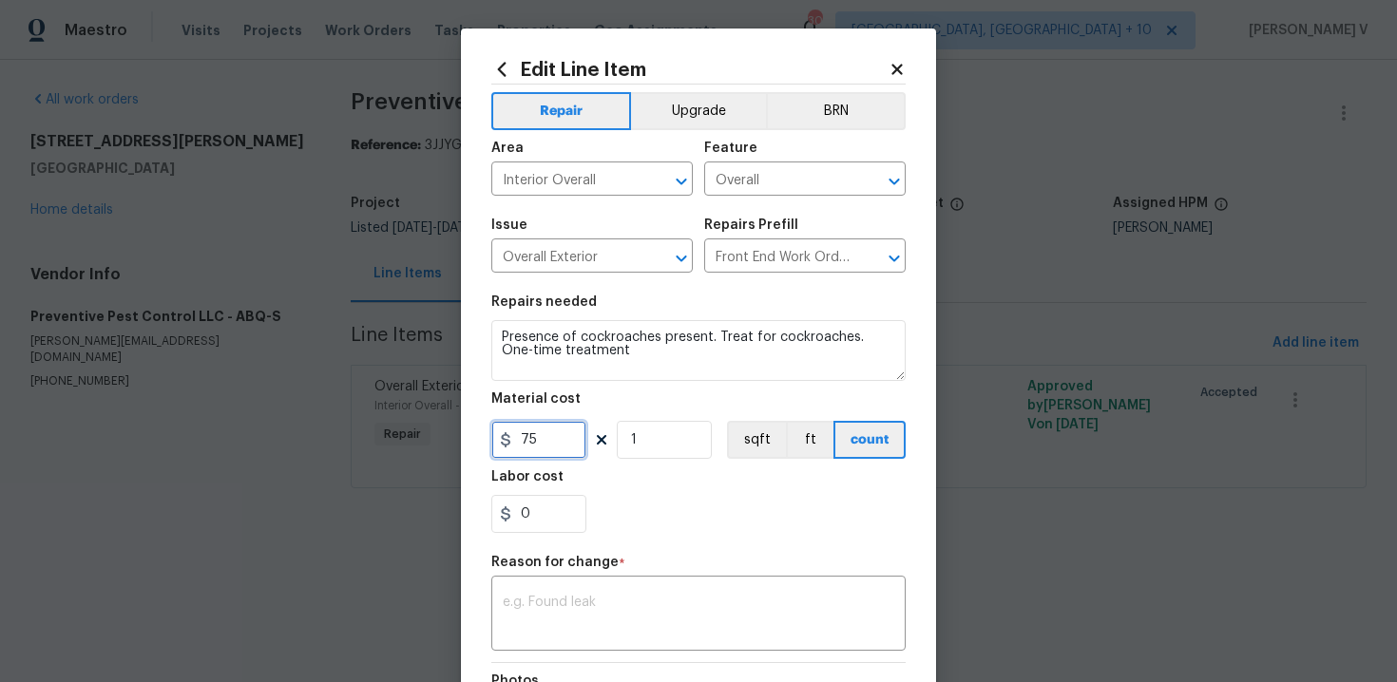
click at [523, 427] on input "75" at bounding box center [538, 440] width 95 height 38
type input "214.17"
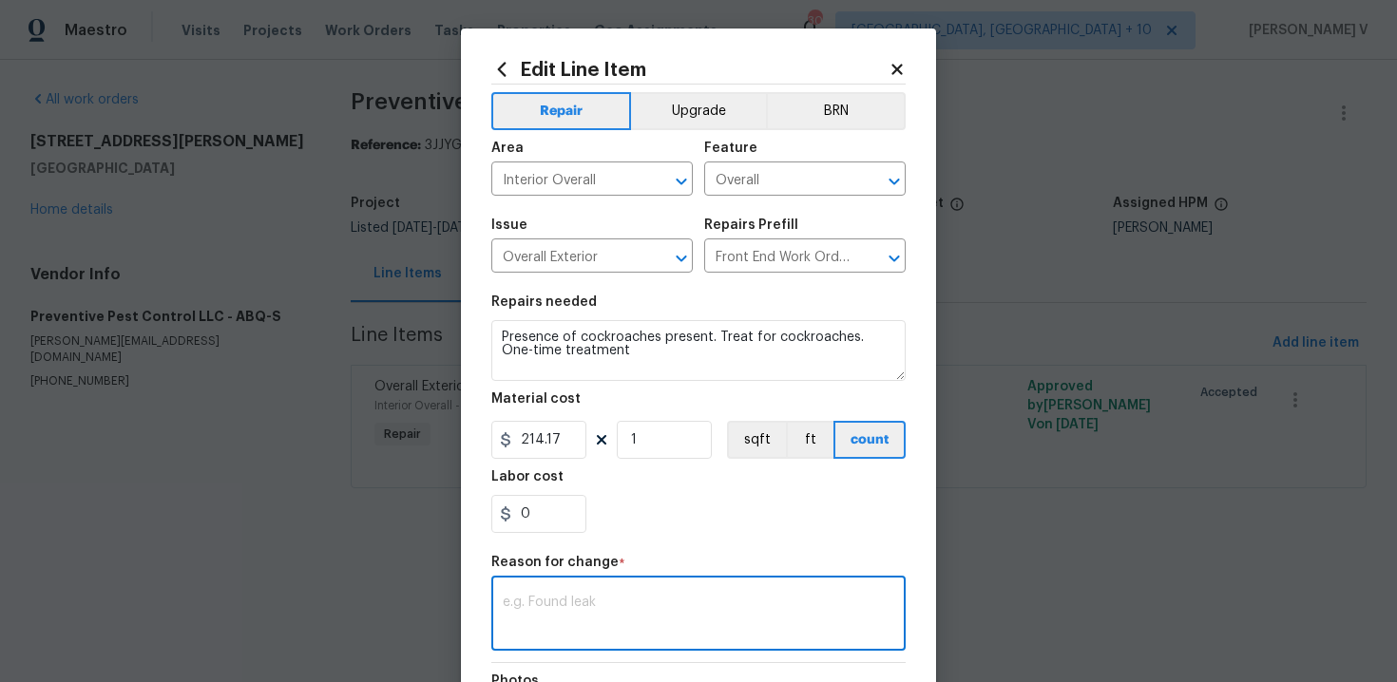
click at [588, 604] on textarea at bounding box center [699, 616] width 392 height 40
paste textarea "(DV) Updated per vendor’s final cost."
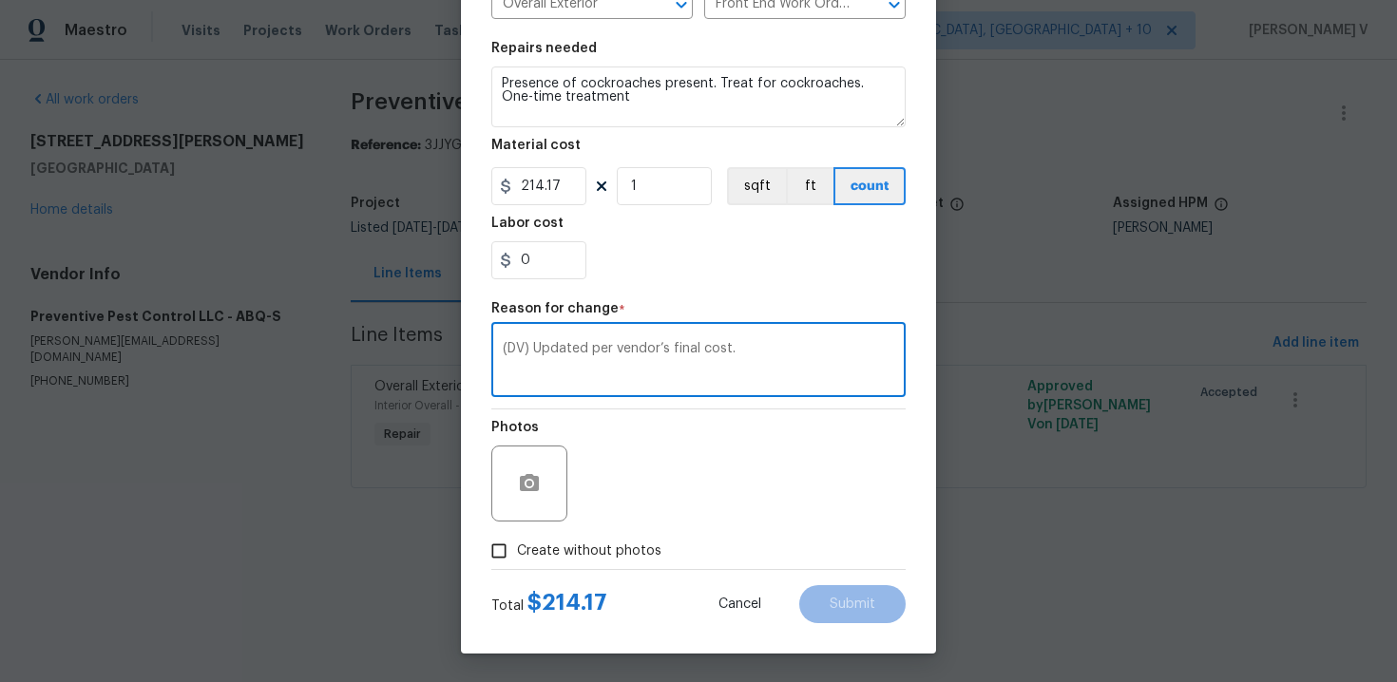
type textarea "(DV) Updated per vendor’s final cost."
click at [502, 557] on input "Create without photos" at bounding box center [499, 551] width 36 height 36
checkbox input "true"
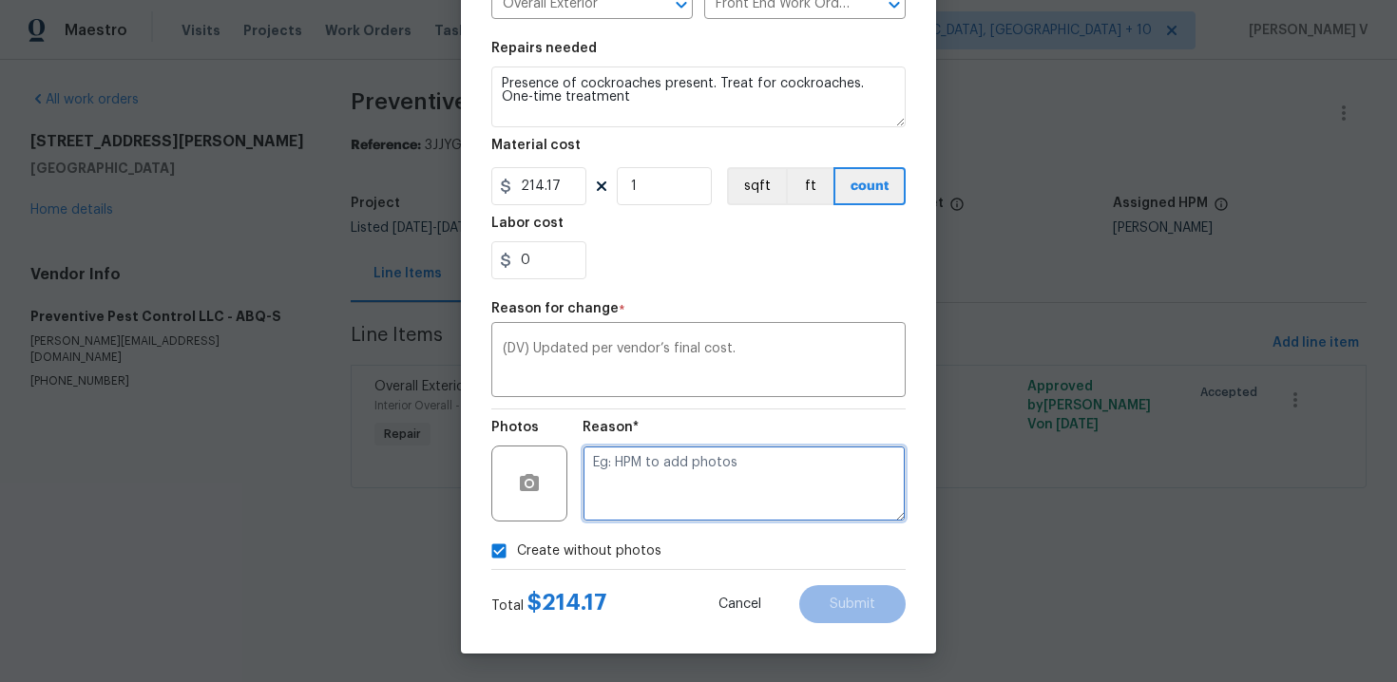
click at [712, 511] on textarea at bounding box center [744, 484] width 323 height 76
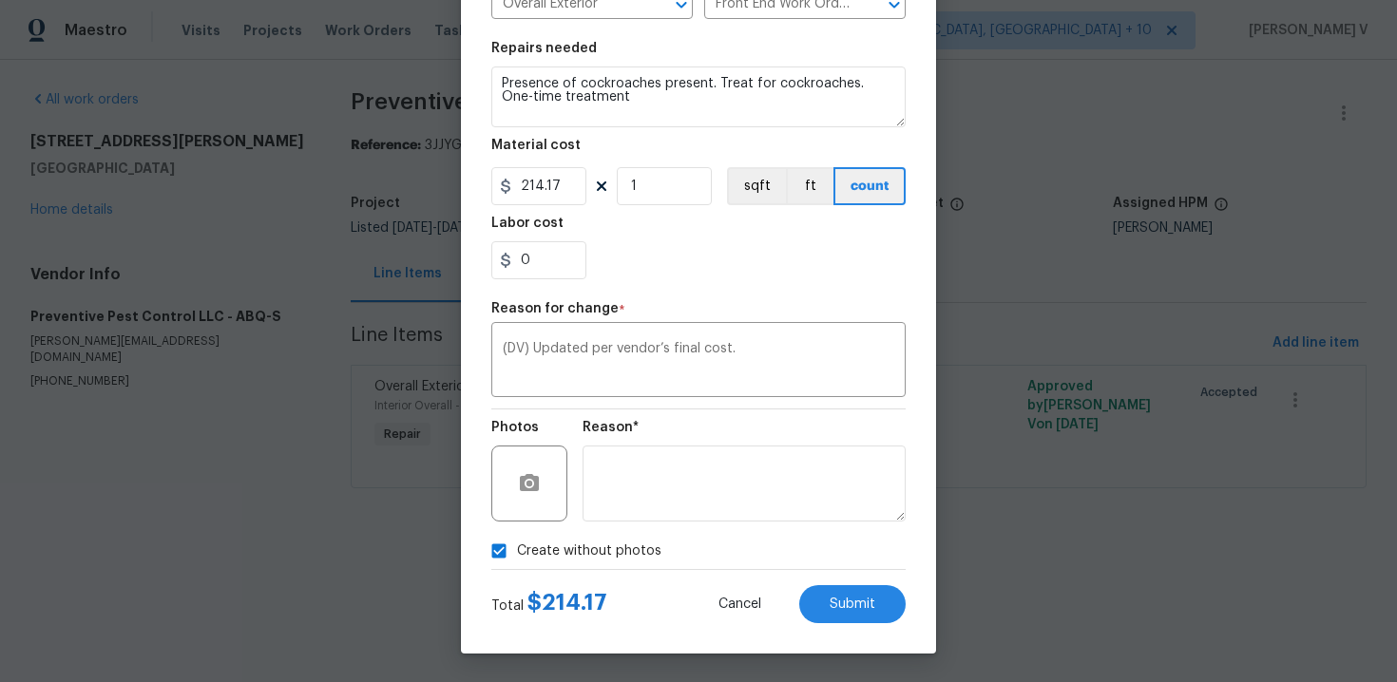
click at [806, 586] on div "Cancel Submit" at bounding box center [797, 604] width 218 height 38
click at [851, 605] on span "Submit" at bounding box center [853, 605] width 46 height 14
type input "75"
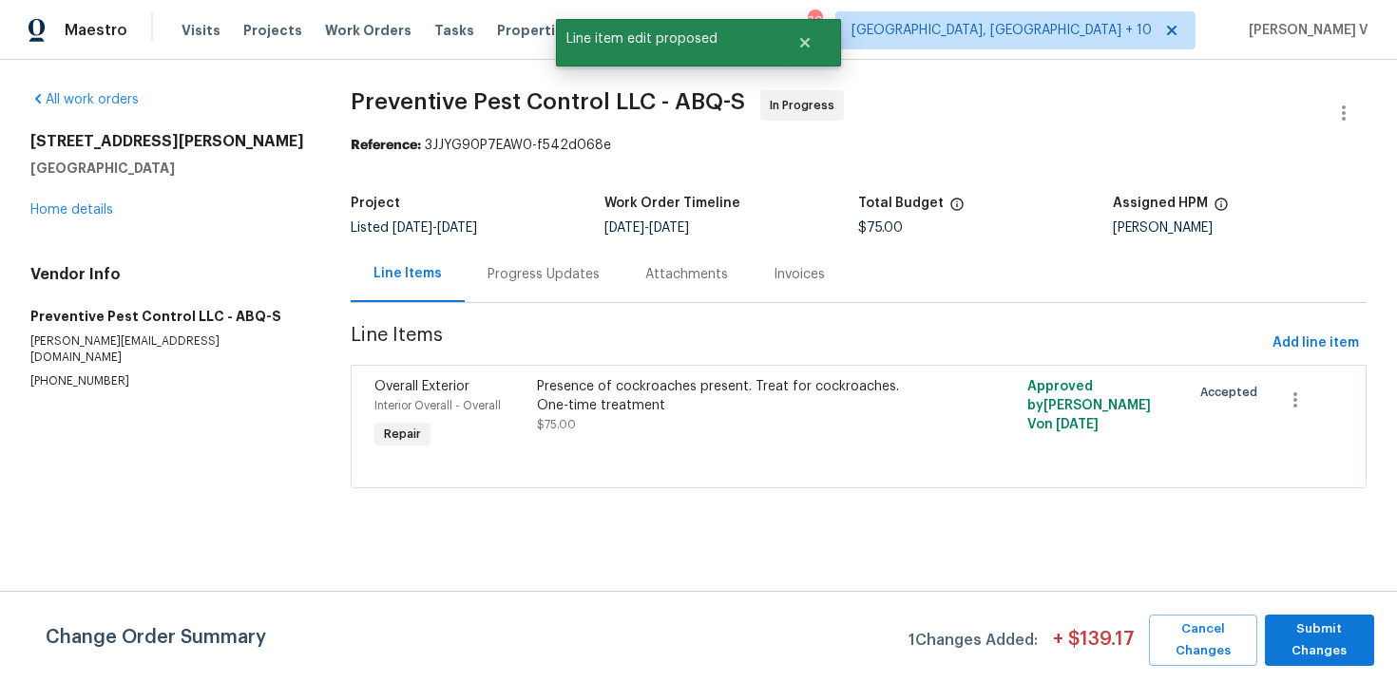
scroll to position [0, 0]
click at [1301, 621] on span "Submit Changes" at bounding box center [1319, 641] width 90 height 44
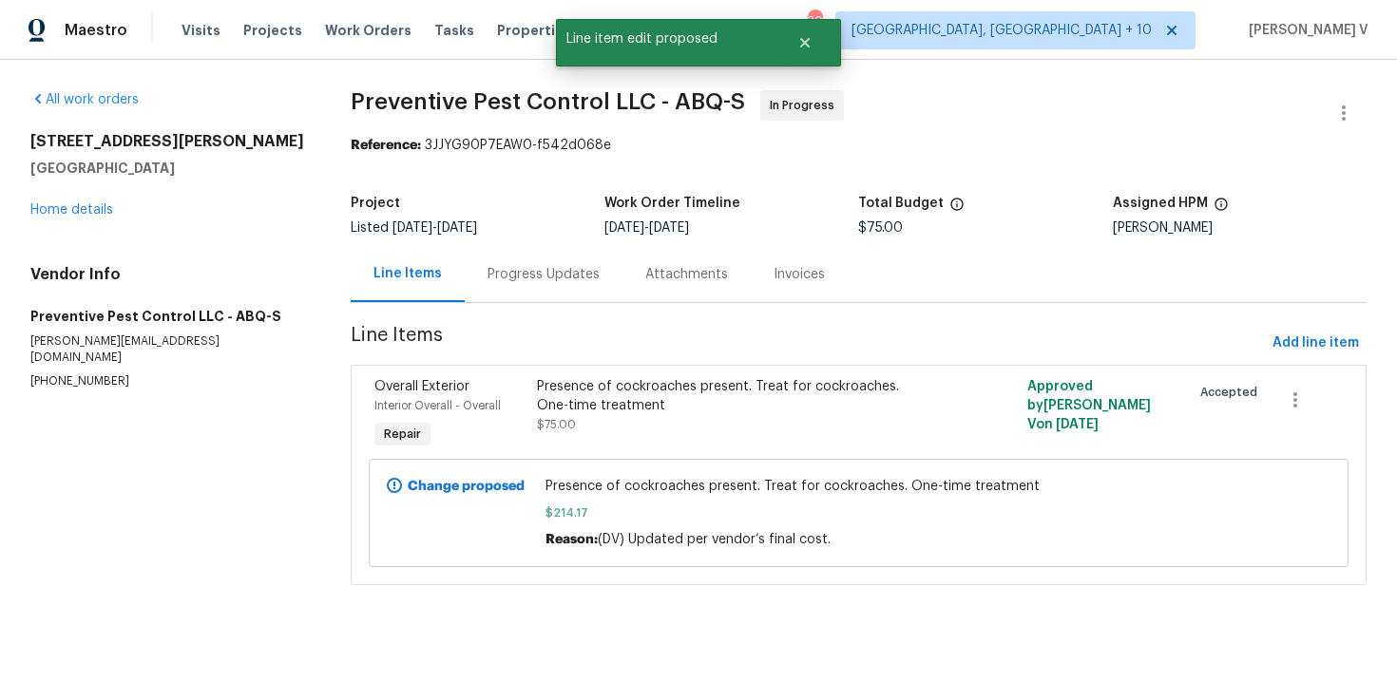
click at [525, 265] on div "Progress Updates" at bounding box center [544, 274] width 112 height 19
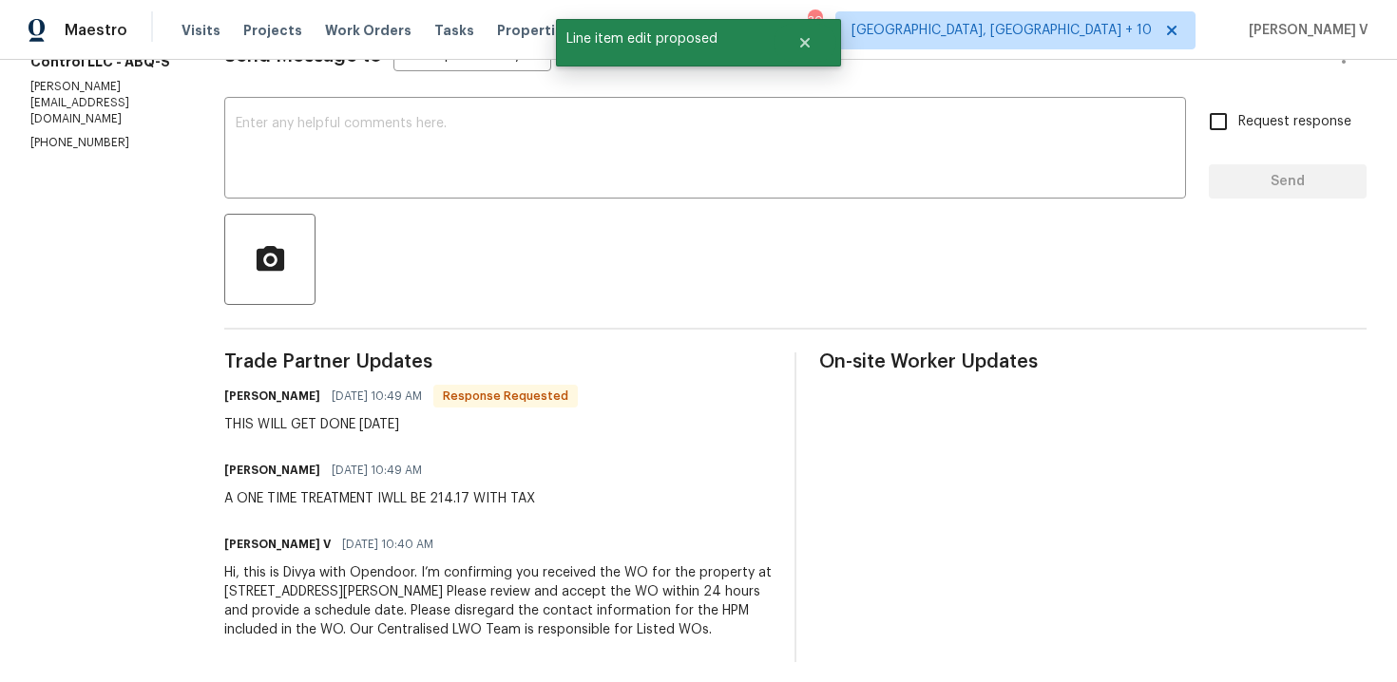
scroll to position [180, 0]
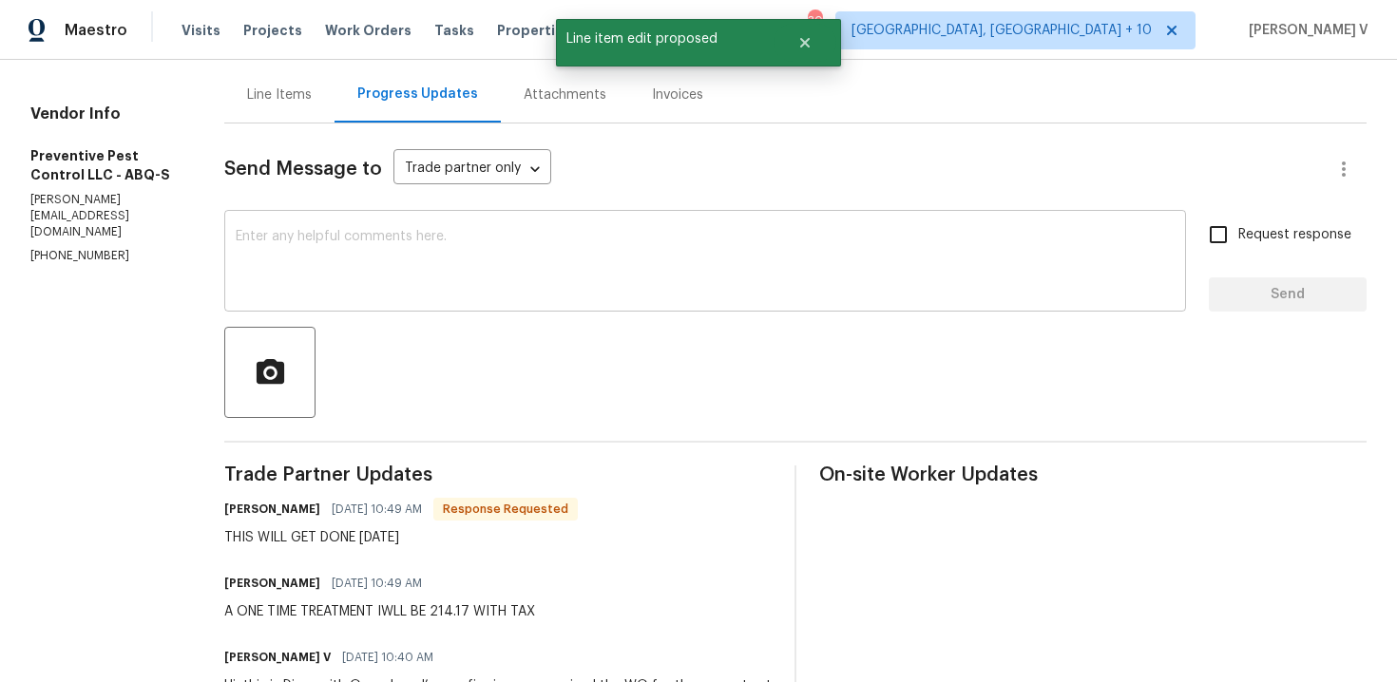
click at [383, 268] on textarea at bounding box center [705, 263] width 939 height 67
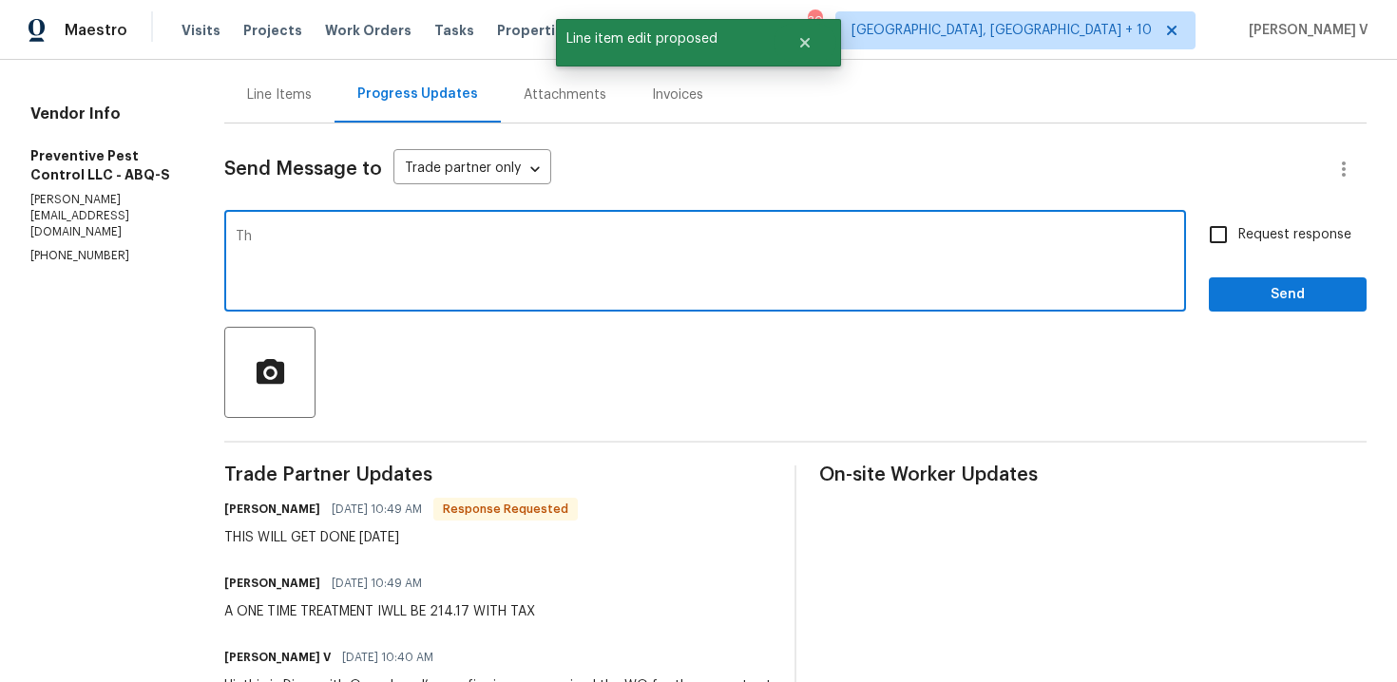
type textarea "T"
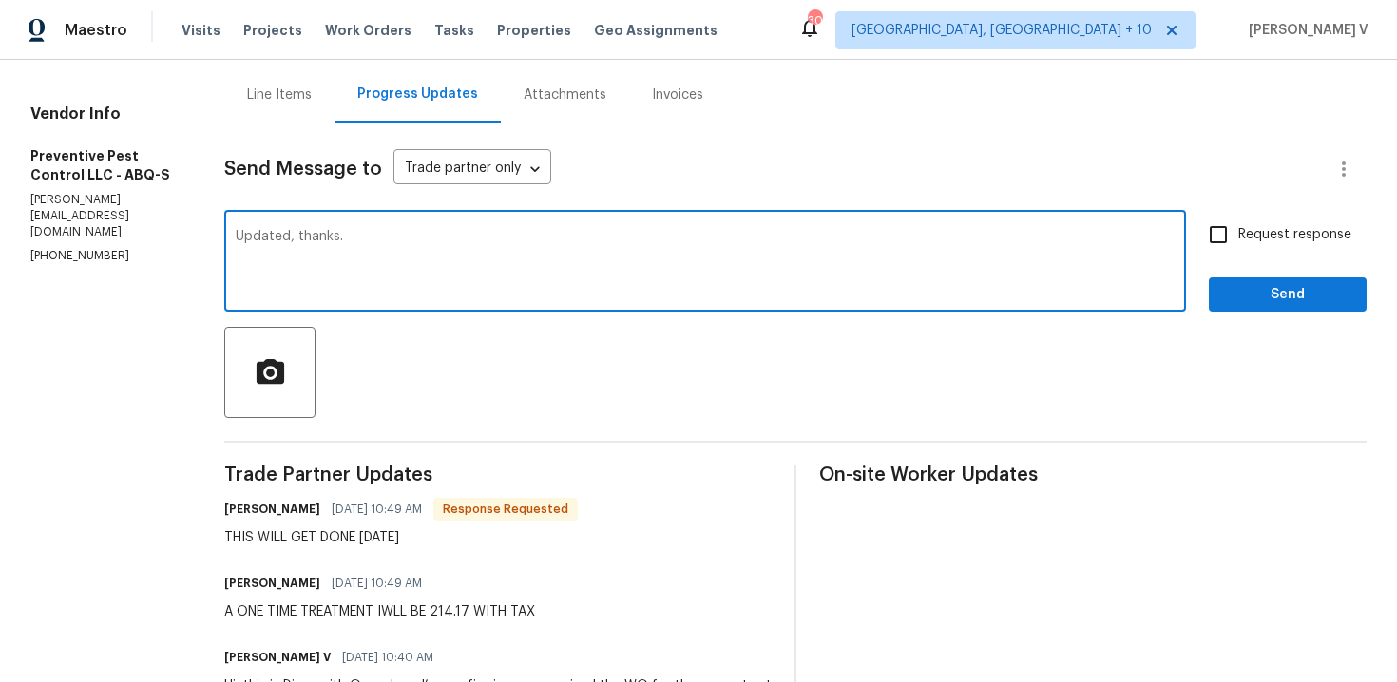
scroll to position [303, 0]
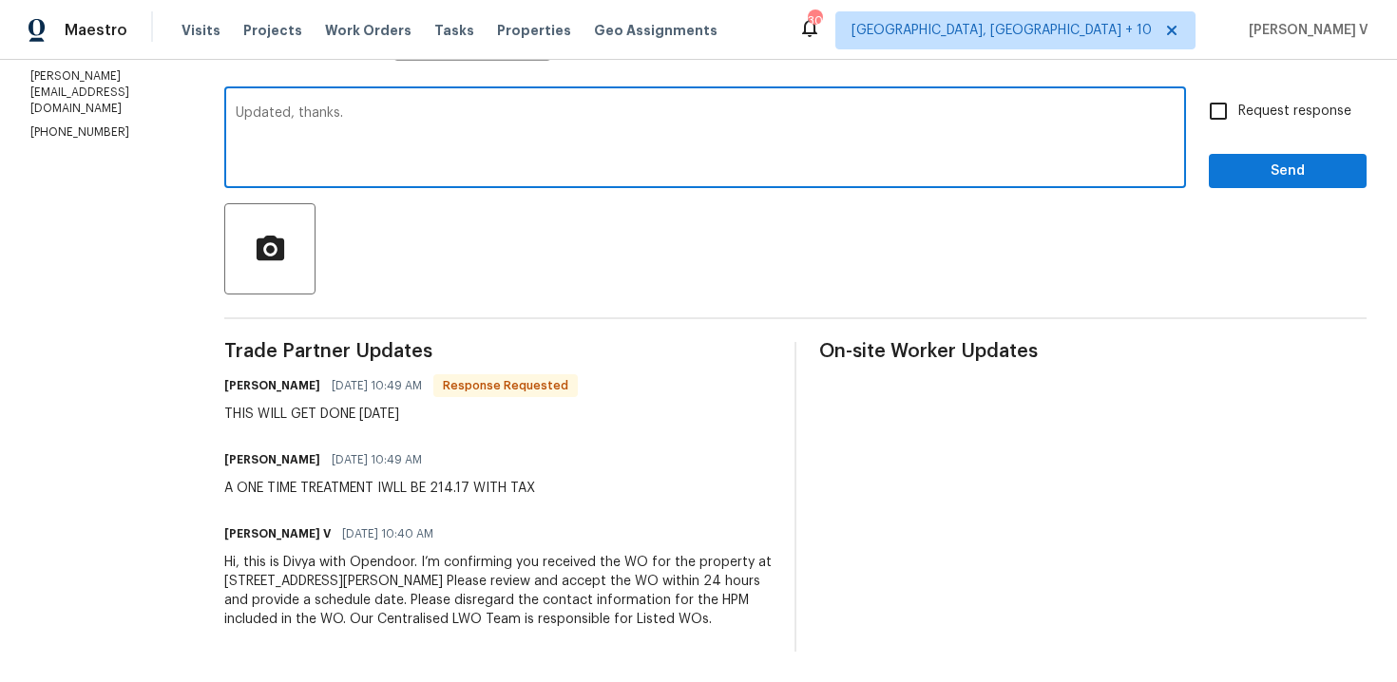
type textarea "Updated, thanks."
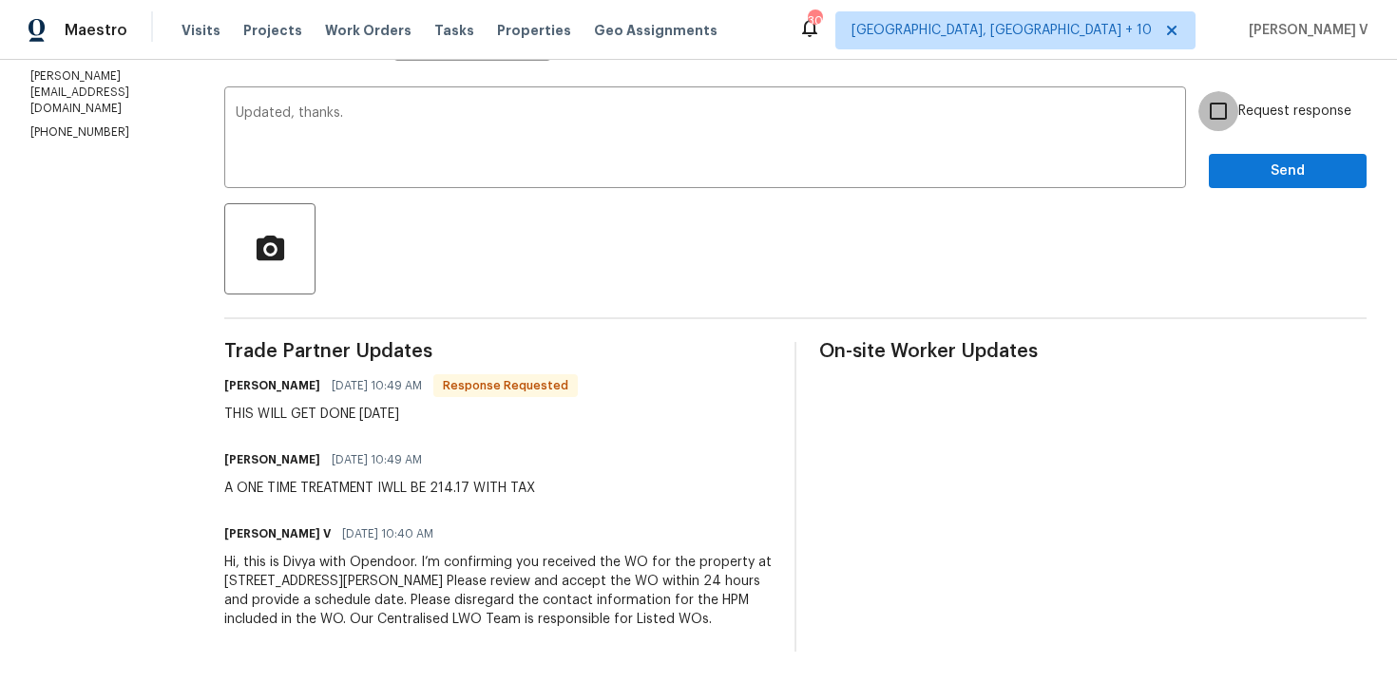
click at [1230, 106] on input "Request response" at bounding box center [1218, 111] width 40 height 40
checkbox input "true"
click at [1238, 173] on span "Send" at bounding box center [1287, 172] width 127 height 24
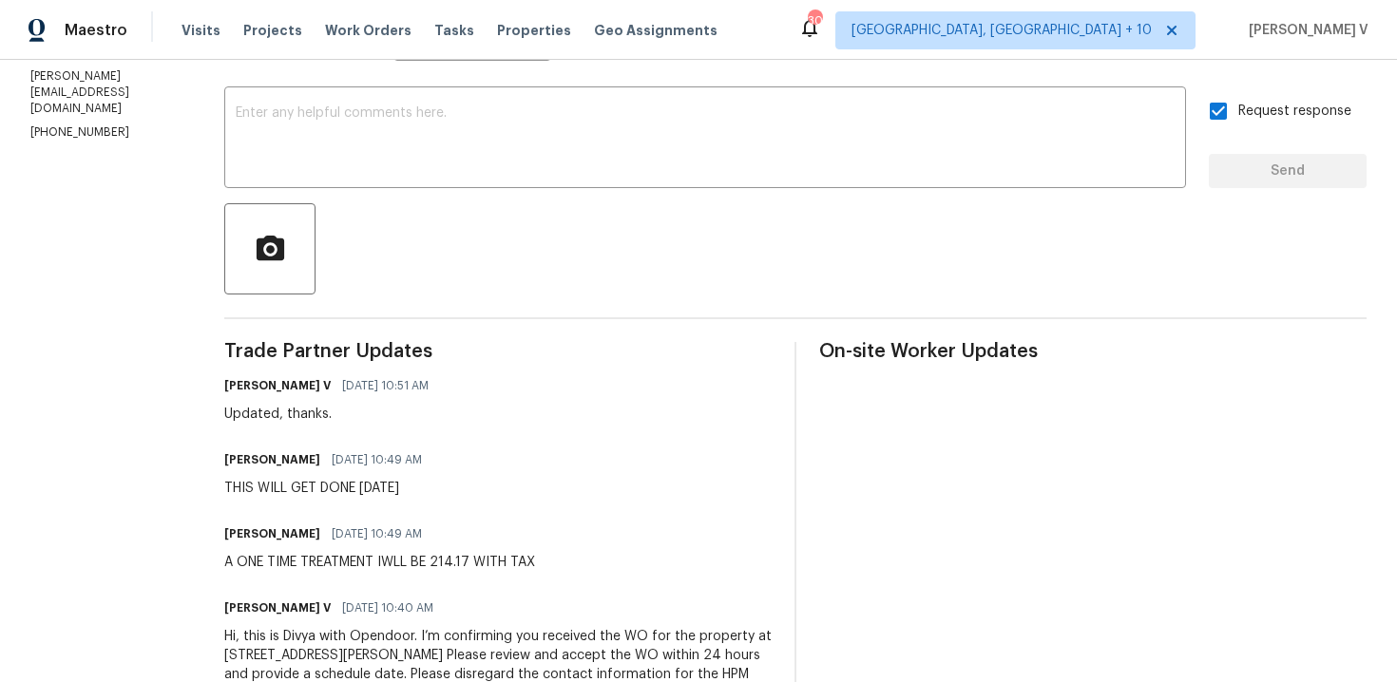
scroll to position [0, 0]
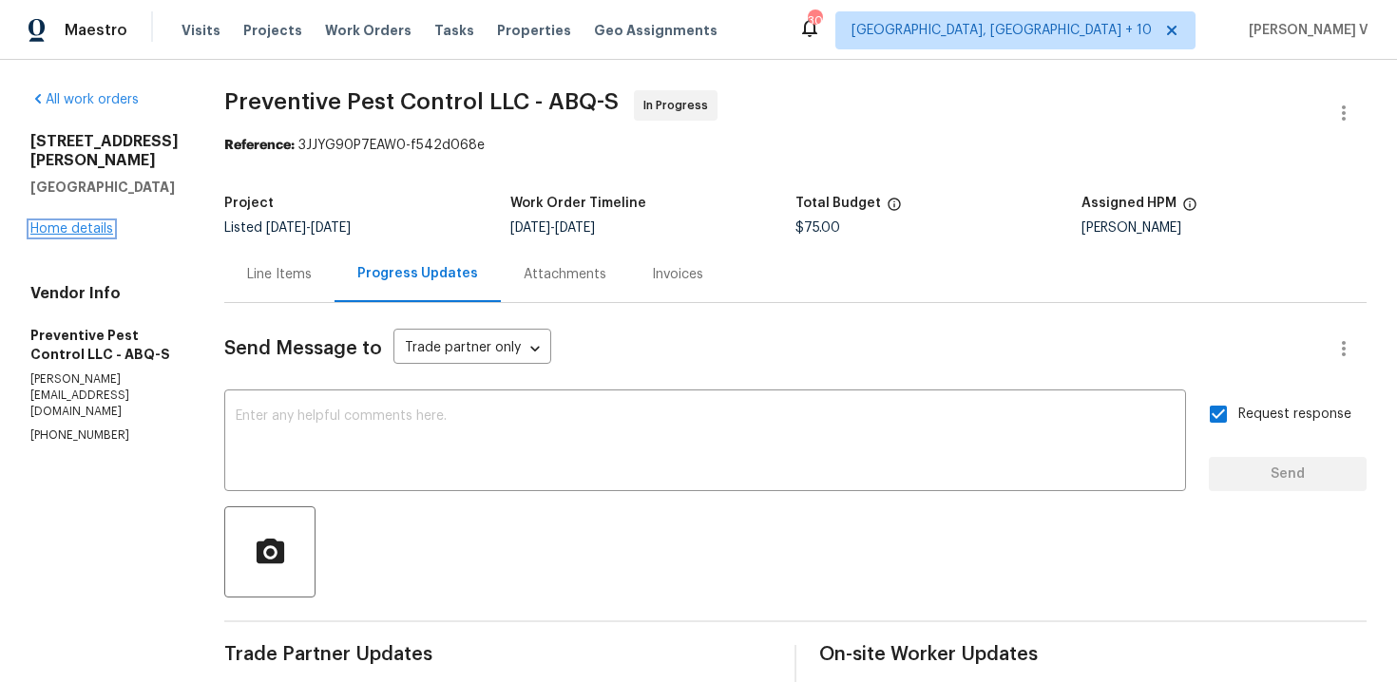
click at [85, 236] on link "Home details" at bounding box center [71, 228] width 83 height 13
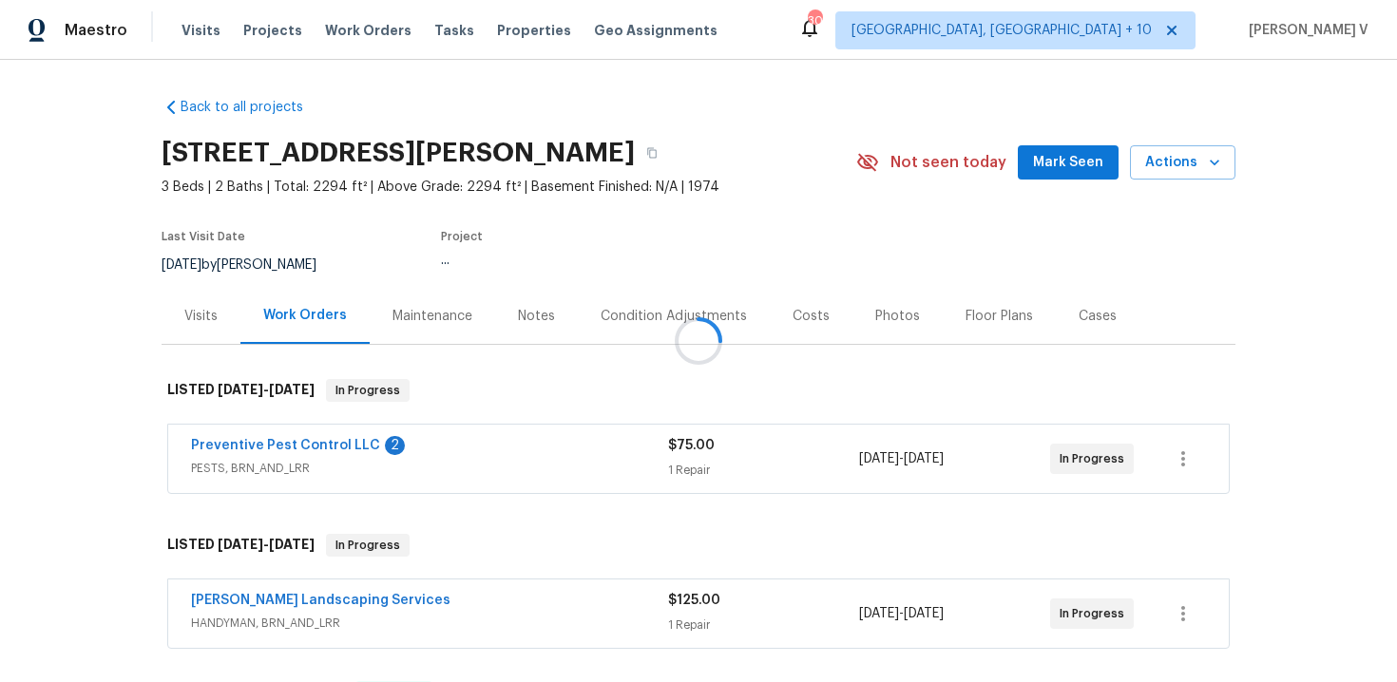
drag, startPoint x: 181, startPoint y: 441, endPoint x: 409, endPoint y: 441, distance: 228.1
click at [409, 441] on div at bounding box center [698, 341] width 1397 height 682
click at [324, 449] on link "Preventive Pest Control LLC" at bounding box center [285, 445] width 189 height 13
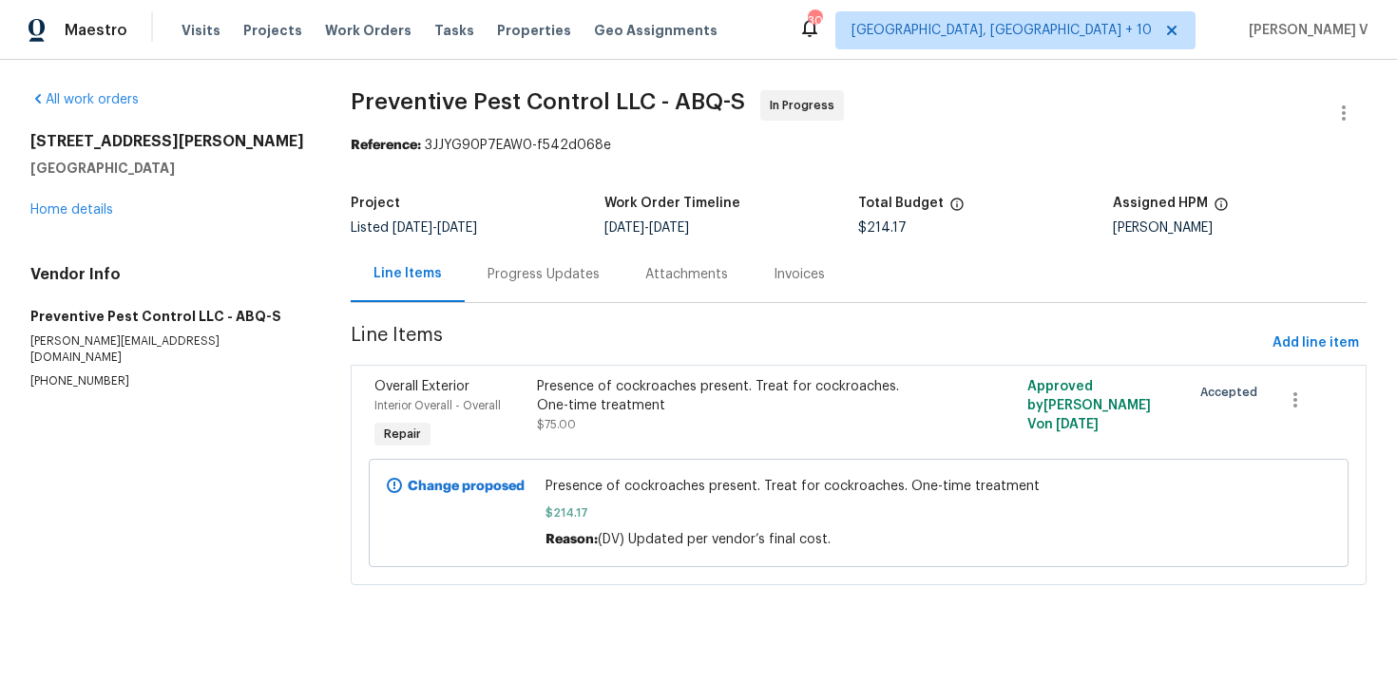
click at [514, 300] on div "Progress Updates" at bounding box center [544, 274] width 158 height 56
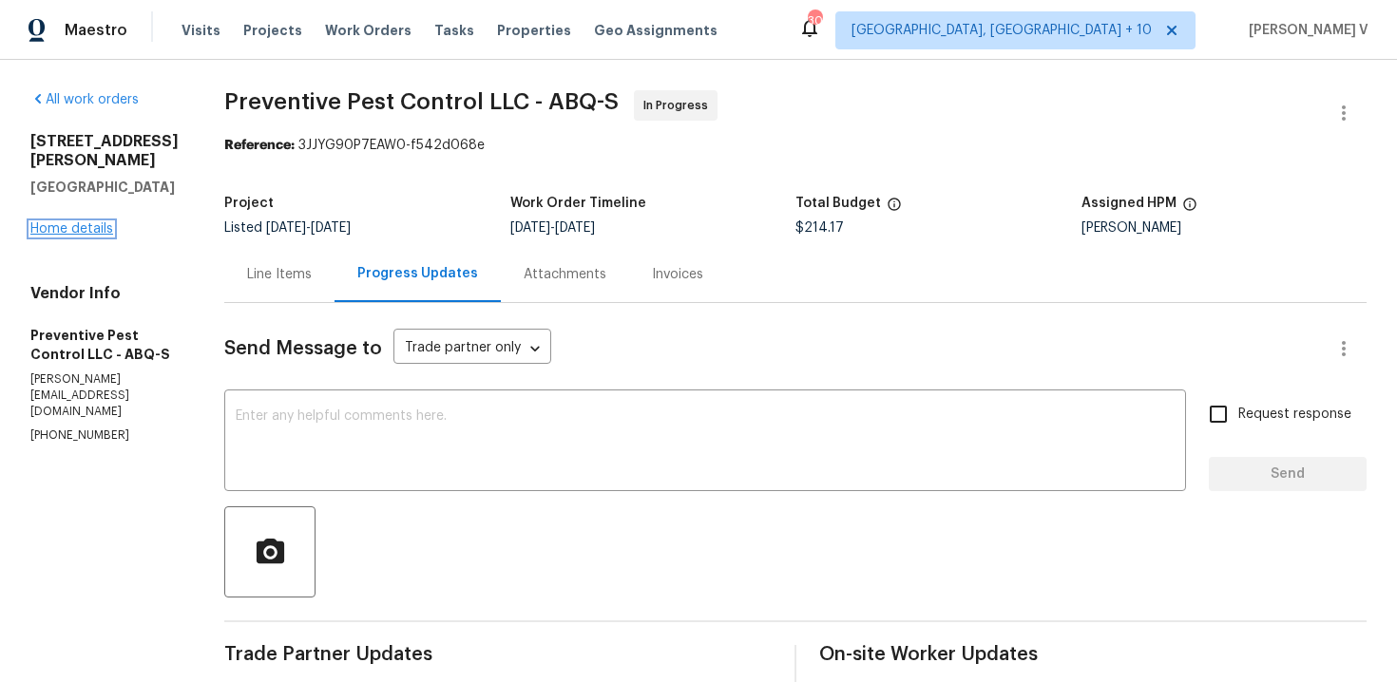
click at [98, 236] on link "Home details" at bounding box center [71, 228] width 83 height 13
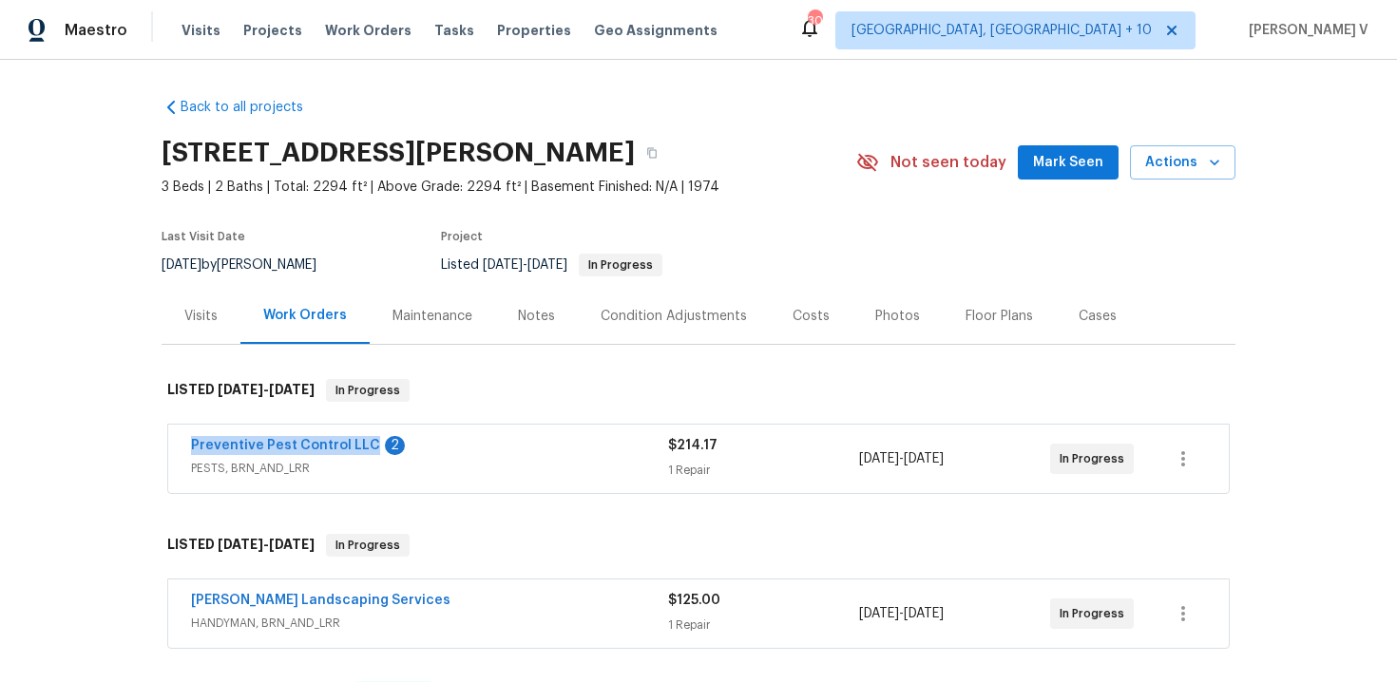
drag, startPoint x: 208, startPoint y: 450, endPoint x: 368, endPoint y: 453, distance: 159.7
click at [368, 453] on div "Preventive Pest Control LLC 2 PESTS, BRN_AND_LRR $214.17 1 Repair 9/2/2025 - 9/…" at bounding box center [698, 459] width 1061 height 68
copy link "Preventive Pest Control LLC"
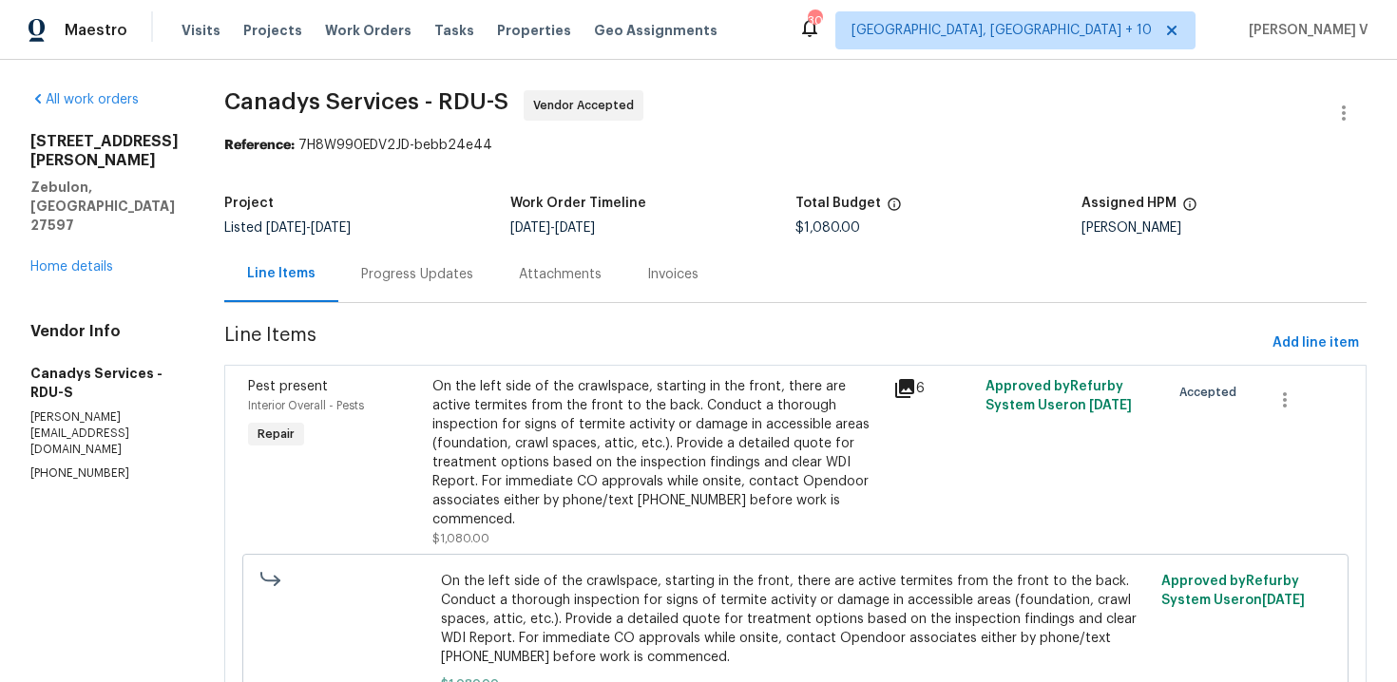
click at [465, 276] on div "Progress Updates" at bounding box center [417, 274] width 112 height 19
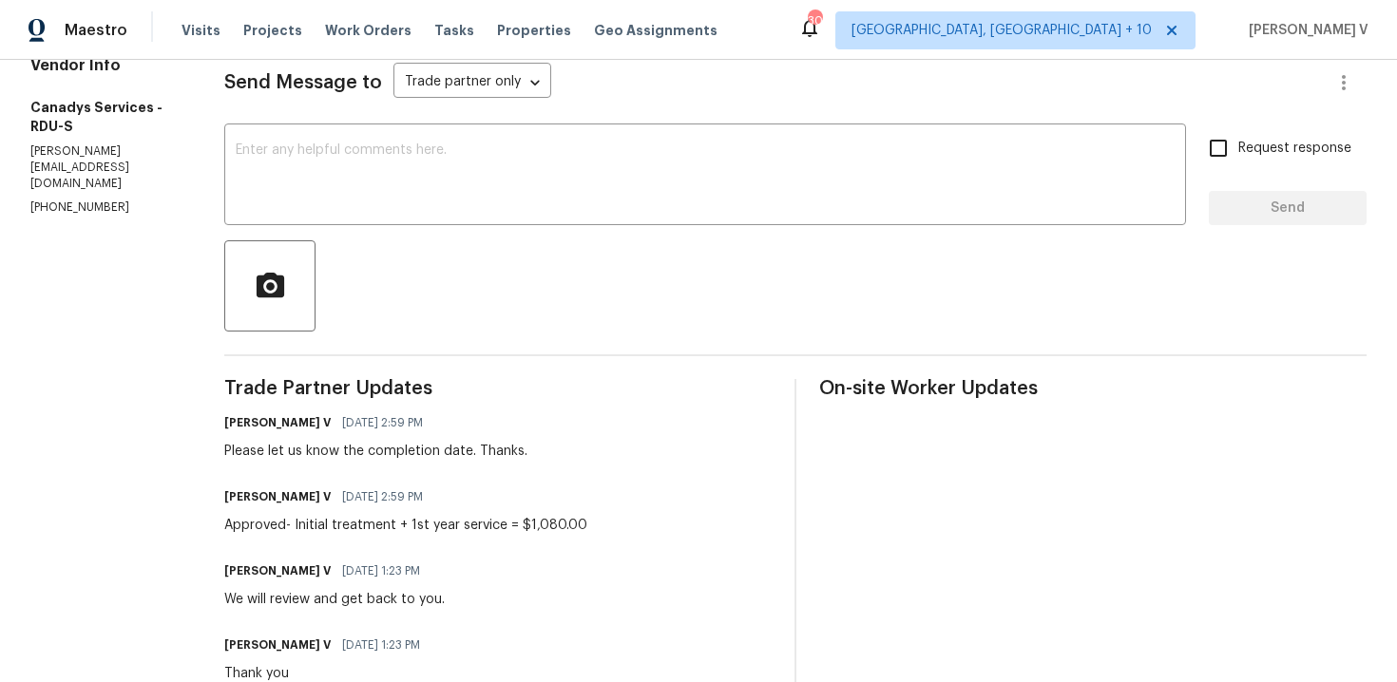
scroll to position [103, 0]
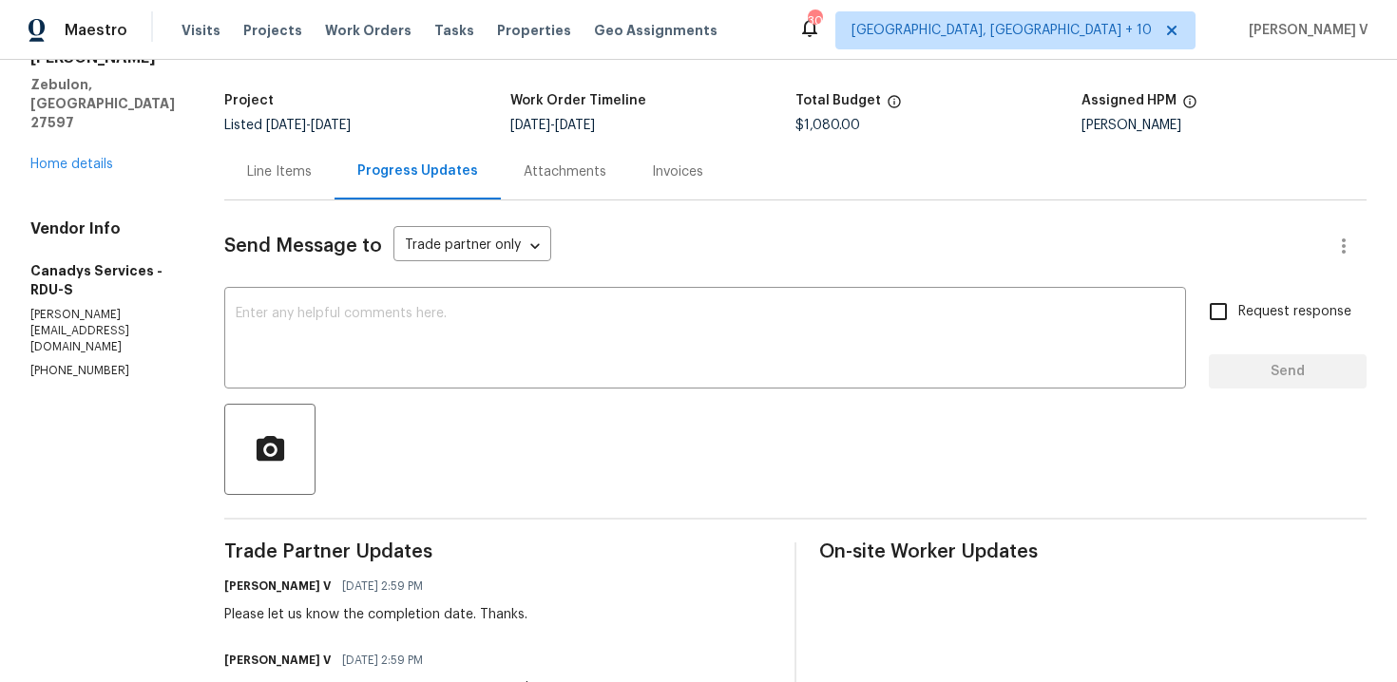
click at [85, 363] on p "[PHONE_NUMBER]" at bounding box center [104, 371] width 148 height 16
copy p "[PHONE_NUMBER]"
click at [464, 314] on textarea at bounding box center [705, 340] width 939 height 67
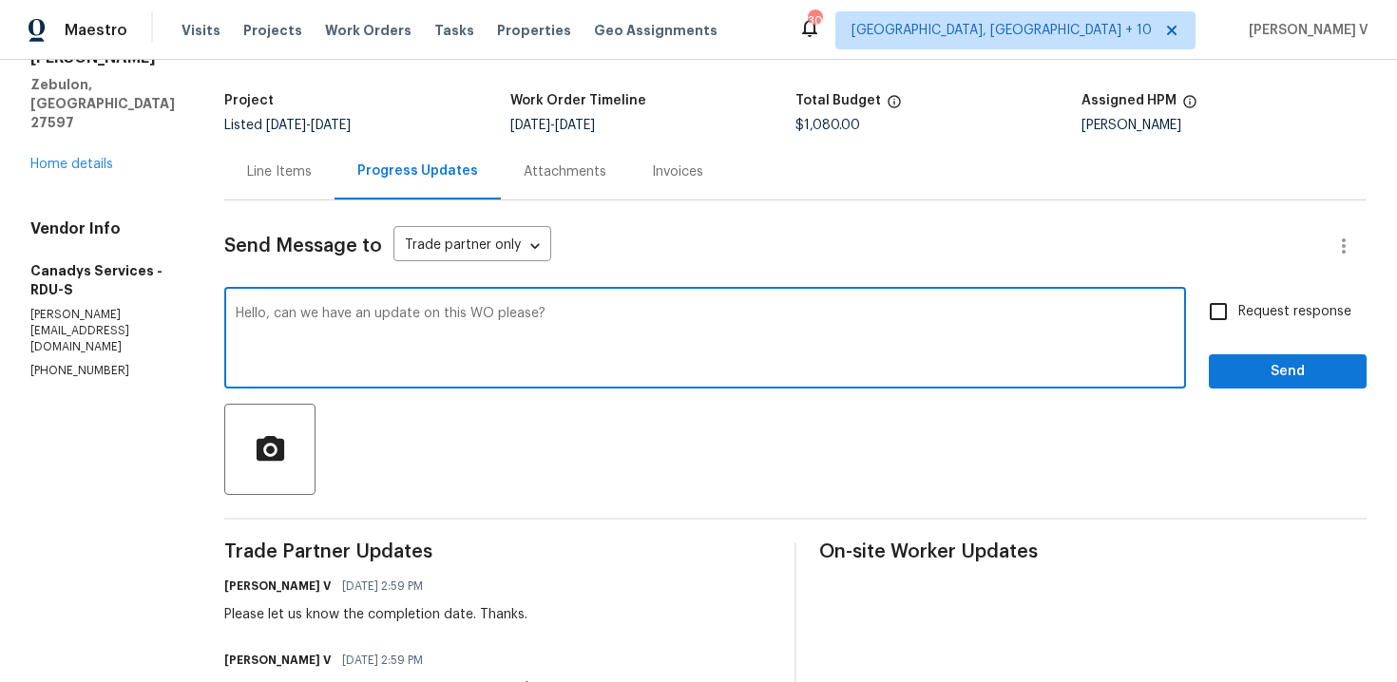
type textarea "Hello, can we have an update on this WO please?"
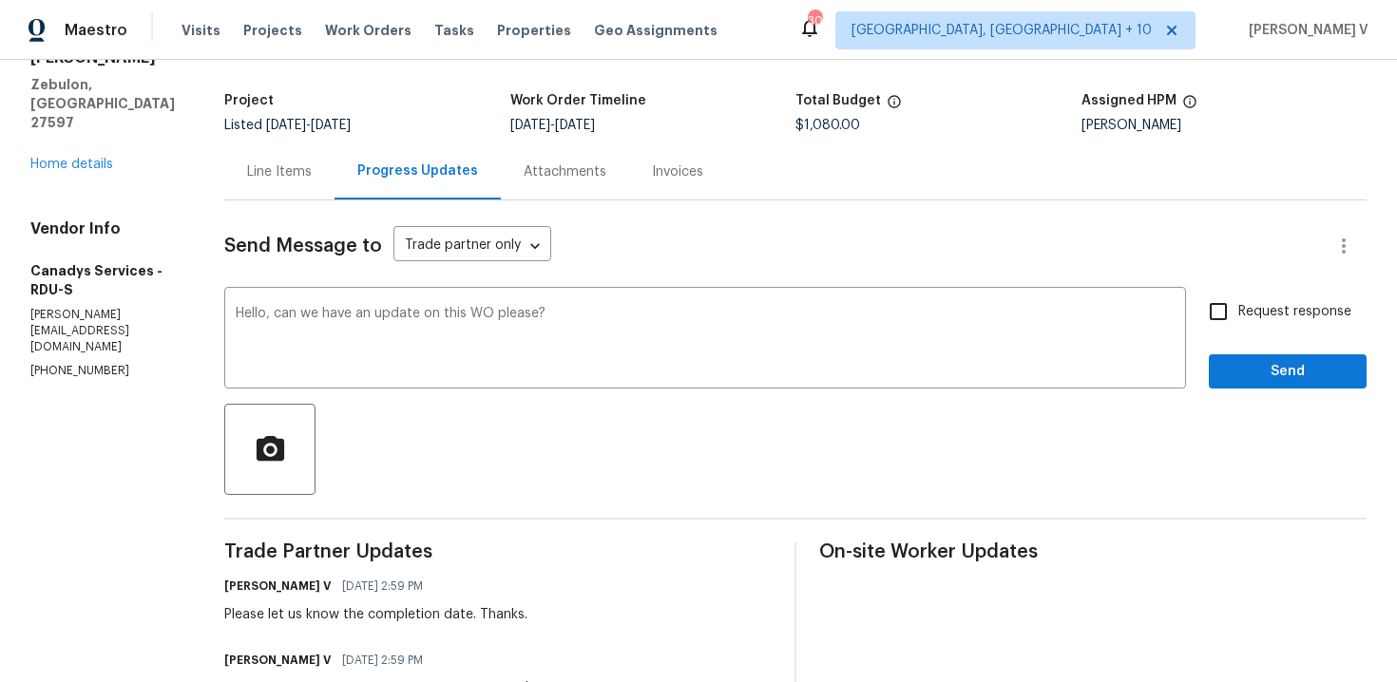
click at [1247, 317] on span "Request response" at bounding box center [1294, 312] width 113 height 20
click at [1238, 317] on input "Request response" at bounding box center [1218, 312] width 40 height 40
checkbox input "true"
click at [1251, 336] on div "Request response Send" at bounding box center [1288, 340] width 158 height 97
click at [1251, 356] on button "Send" at bounding box center [1288, 371] width 158 height 35
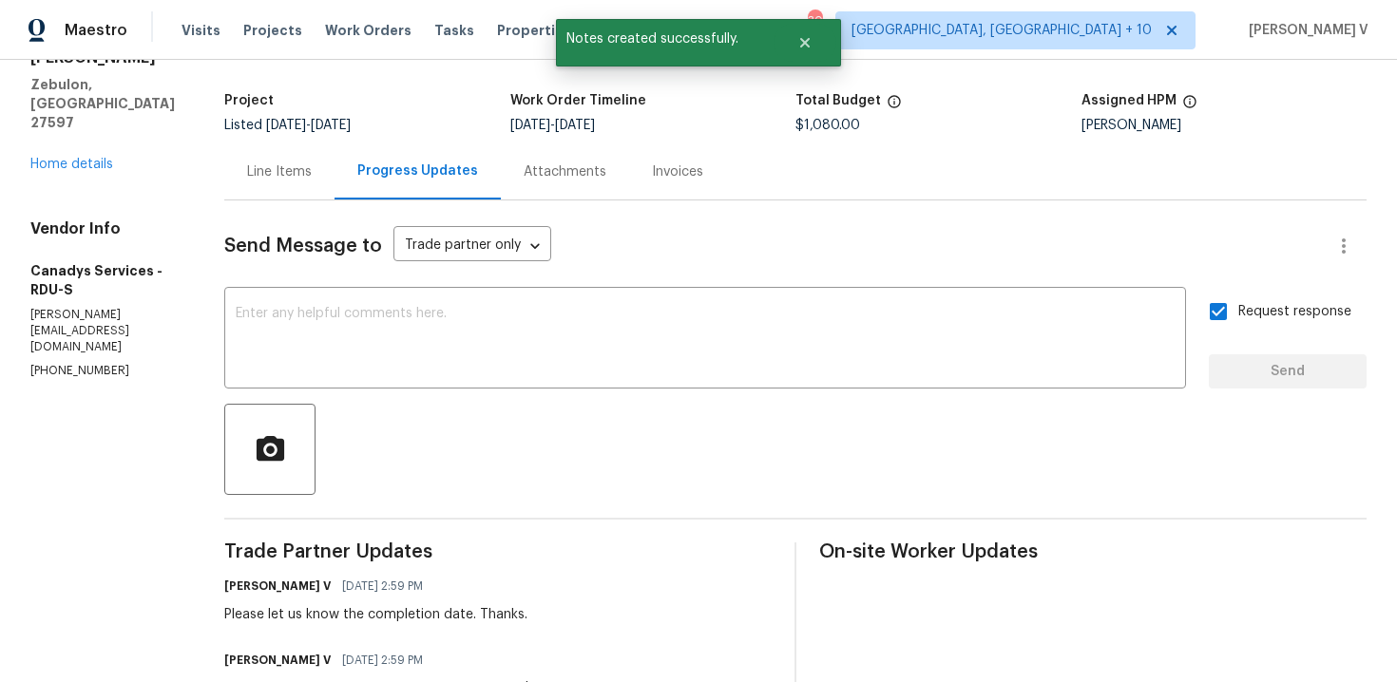
click at [66, 99] on div "600 Proctor St Zebulon, NC 27597 Home details" at bounding box center [104, 101] width 148 height 144
click at [68, 158] on link "Home details" at bounding box center [71, 164] width 83 height 13
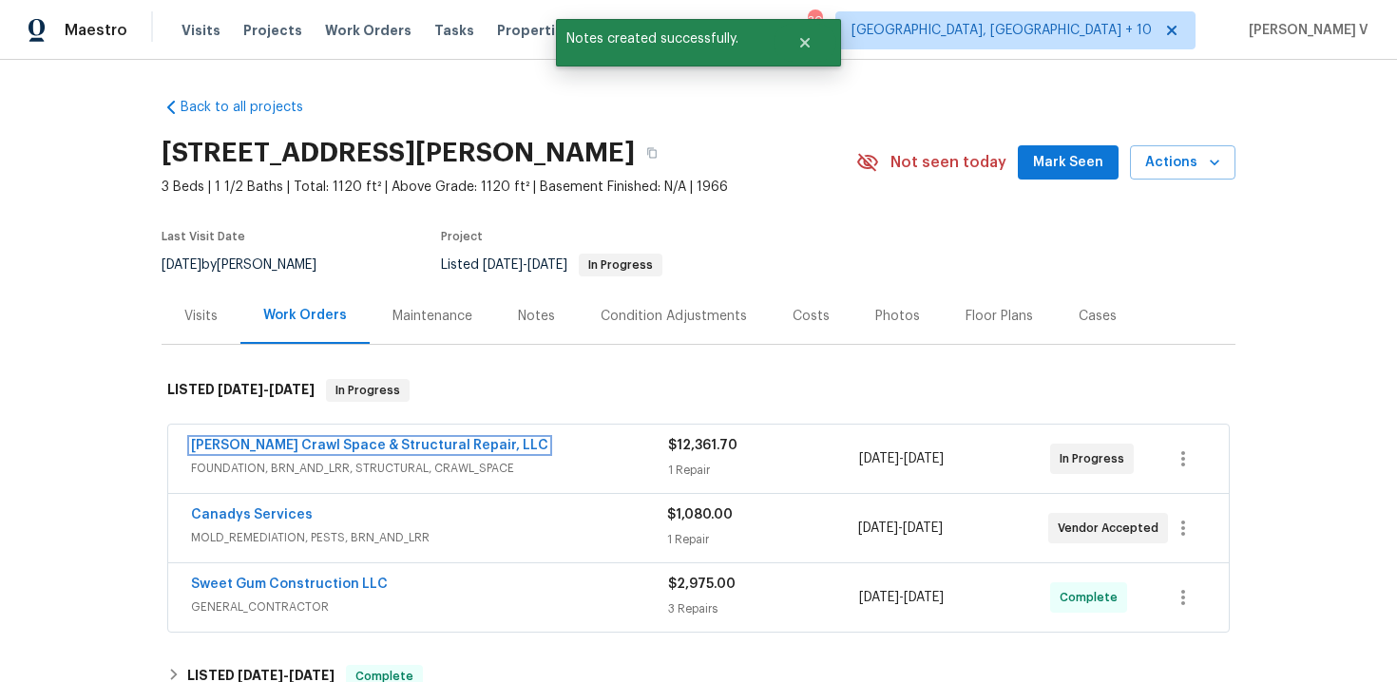
click at [290, 451] on link "Falcone Crawl Space & Structural Repair, LLC" at bounding box center [369, 445] width 357 height 13
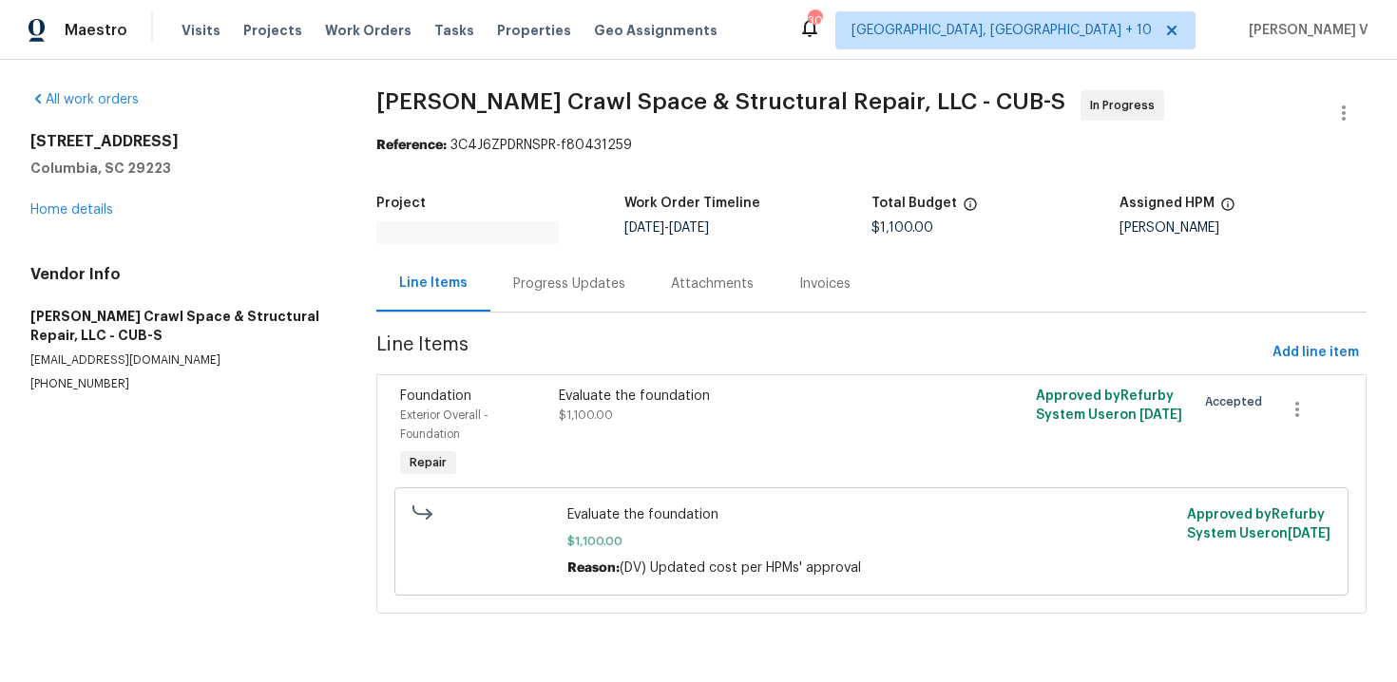
click at [520, 297] on div "Progress Updates" at bounding box center [569, 284] width 158 height 56
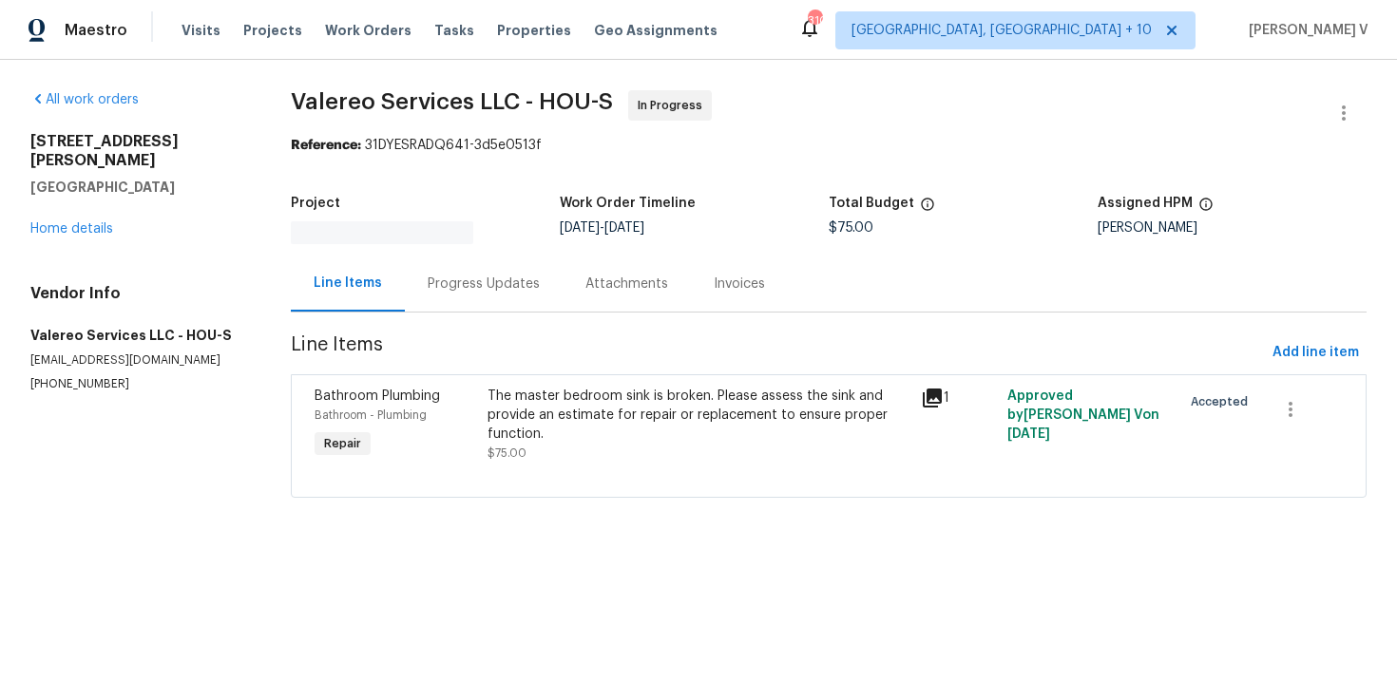
click at [506, 278] on div "Progress Updates" at bounding box center [484, 284] width 112 height 19
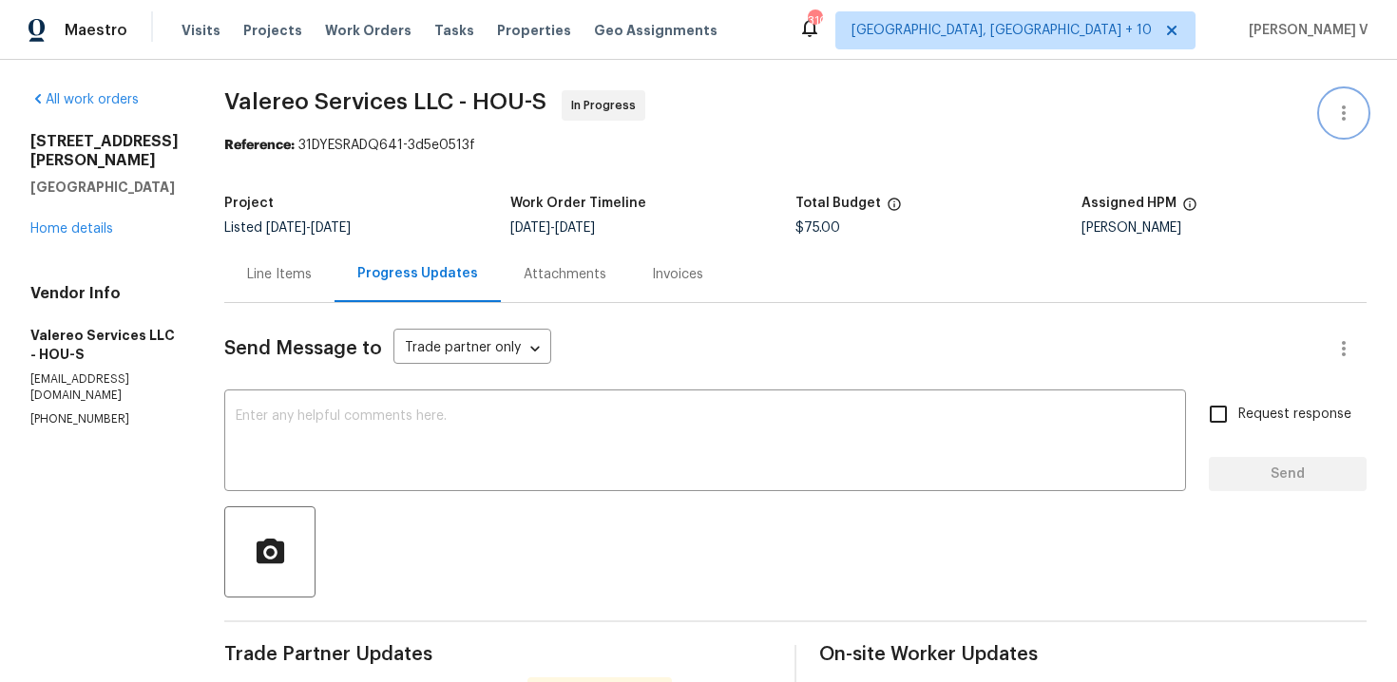
click at [1353, 120] on icon "button" at bounding box center [1343, 113] width 23 height 23
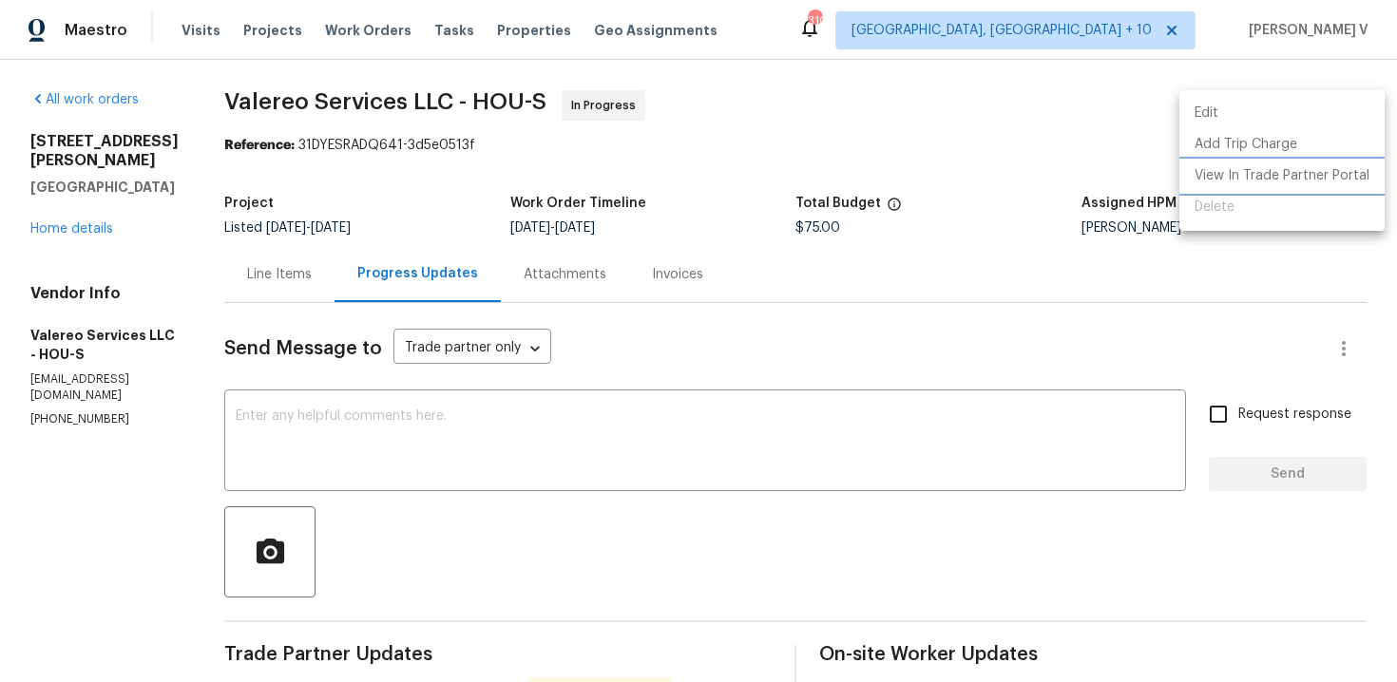
click at [1282, 189] on li "View In Trade Partner Portal" at bounding box center [1281, 176] width 205 height 31
click at [103, 377] on div at bounding box center [698, 341] width 1397 height 682
click at [103, 377] on div "Edit Add Trip Charge View In Trade Partner Portal Delete" at bounding box center [698, 341] width 1397 height 682
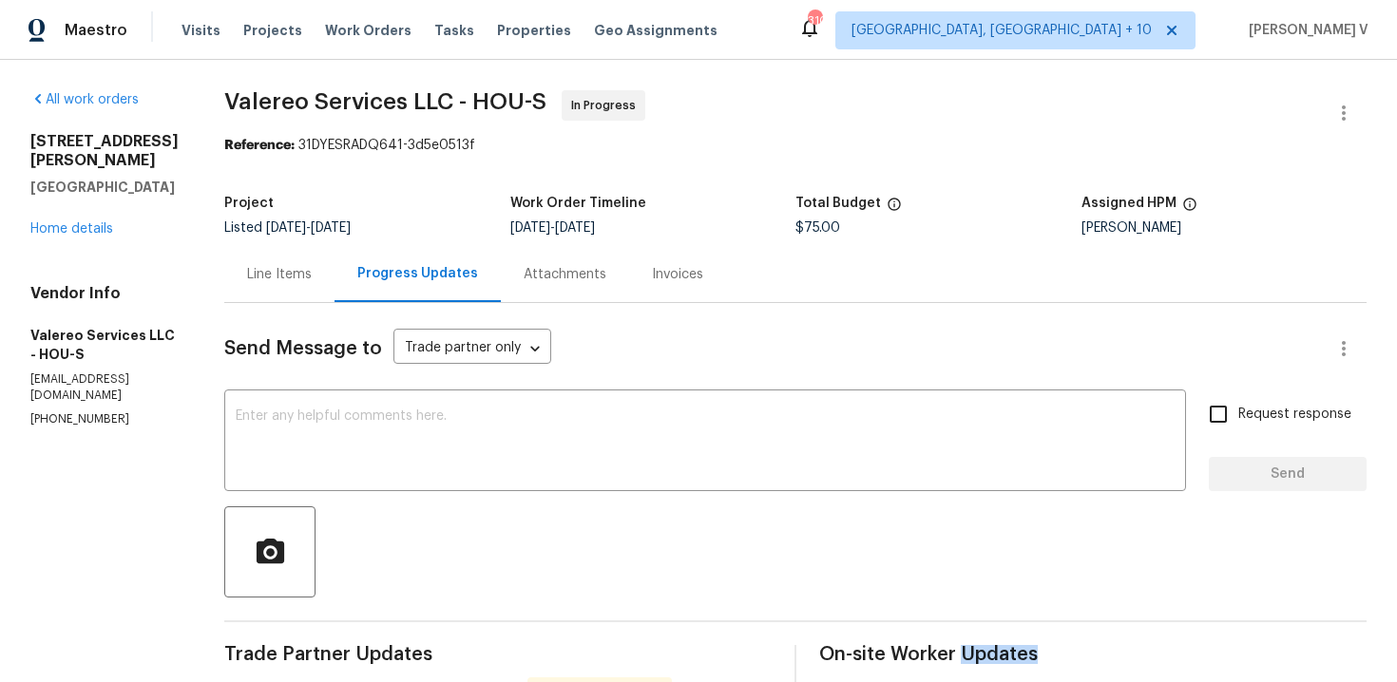
click at [103, 412] on p "[PHONE_NUMBER]" at bounding box center [104, 420] width 148 height 16
copy p "[PHONE_NUMBER]"
click at [418, 301] on div "Progress Updates" at bounding box center [418, 274] width 166 height 56
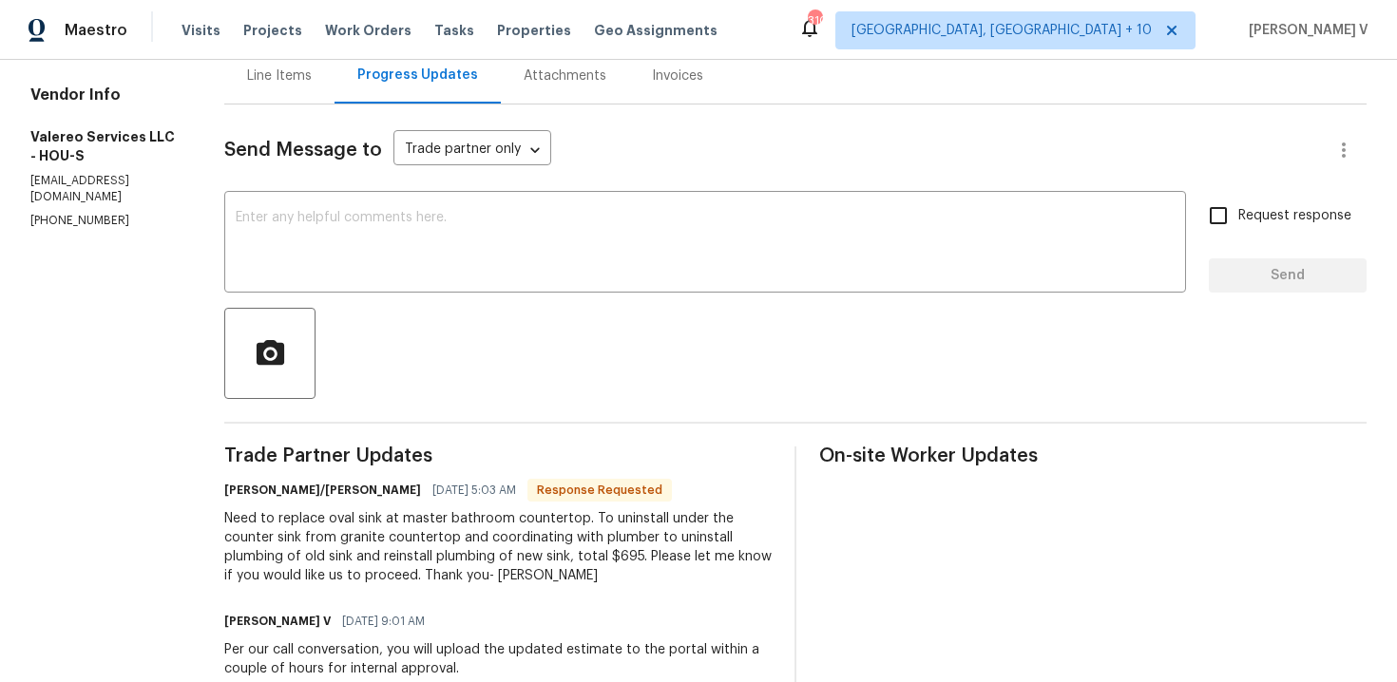
scroll to position [431, 0]
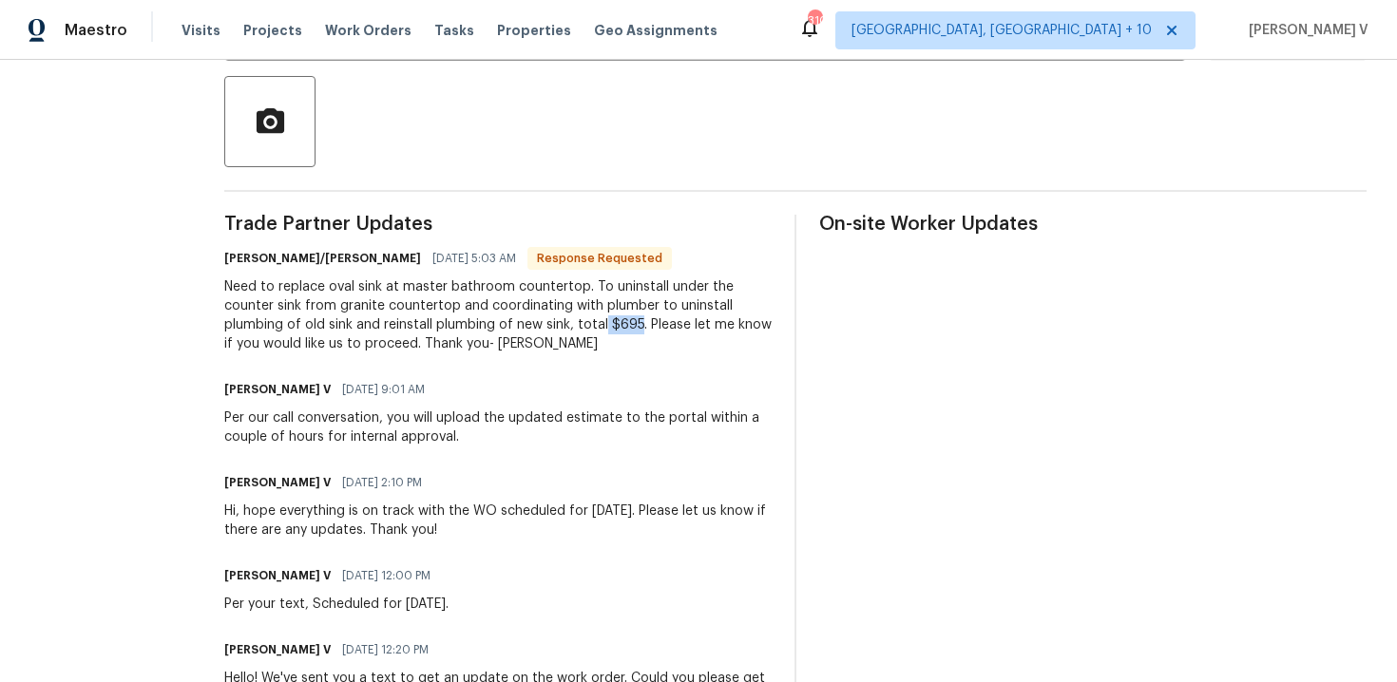
drag, startPoint x: 600, startPoint y: 331, endPoint x: 632, endPoint y: 328, distance: 32.4
click at [632, 330] on div "Need to replace oval sink at master bathroom countertop. To uninstall under the…" at bounding box center [497, 316] width 547 height 76
copy div "$695"
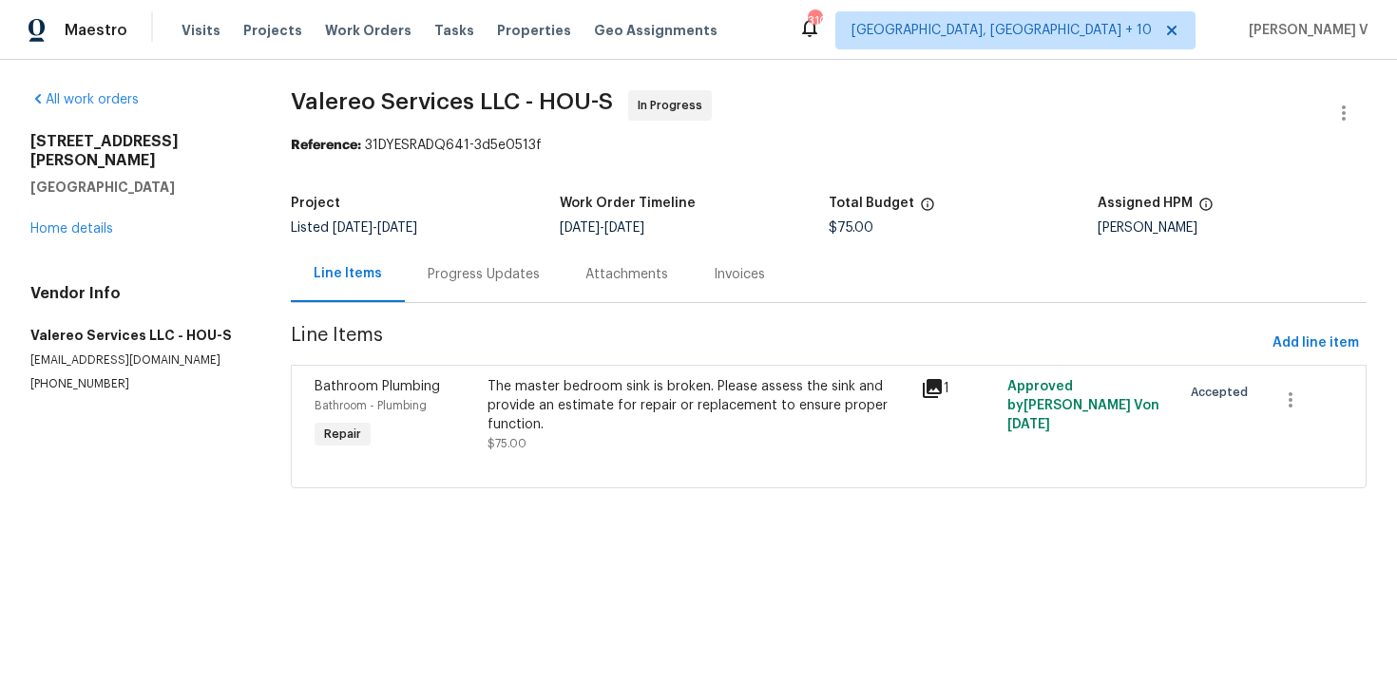
click at [499, 247] on div "Progress Updates" at bounding box center [484, 274] width 158 height 56
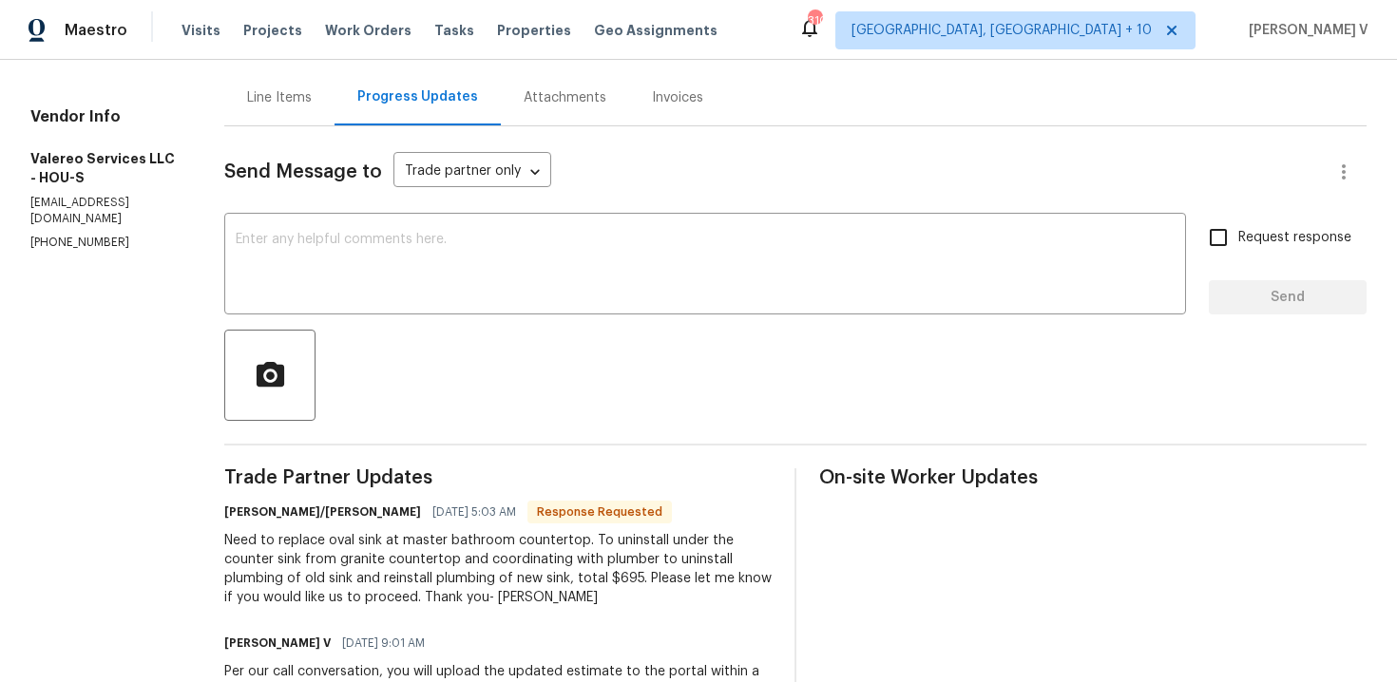
scroll to position [205, 0]
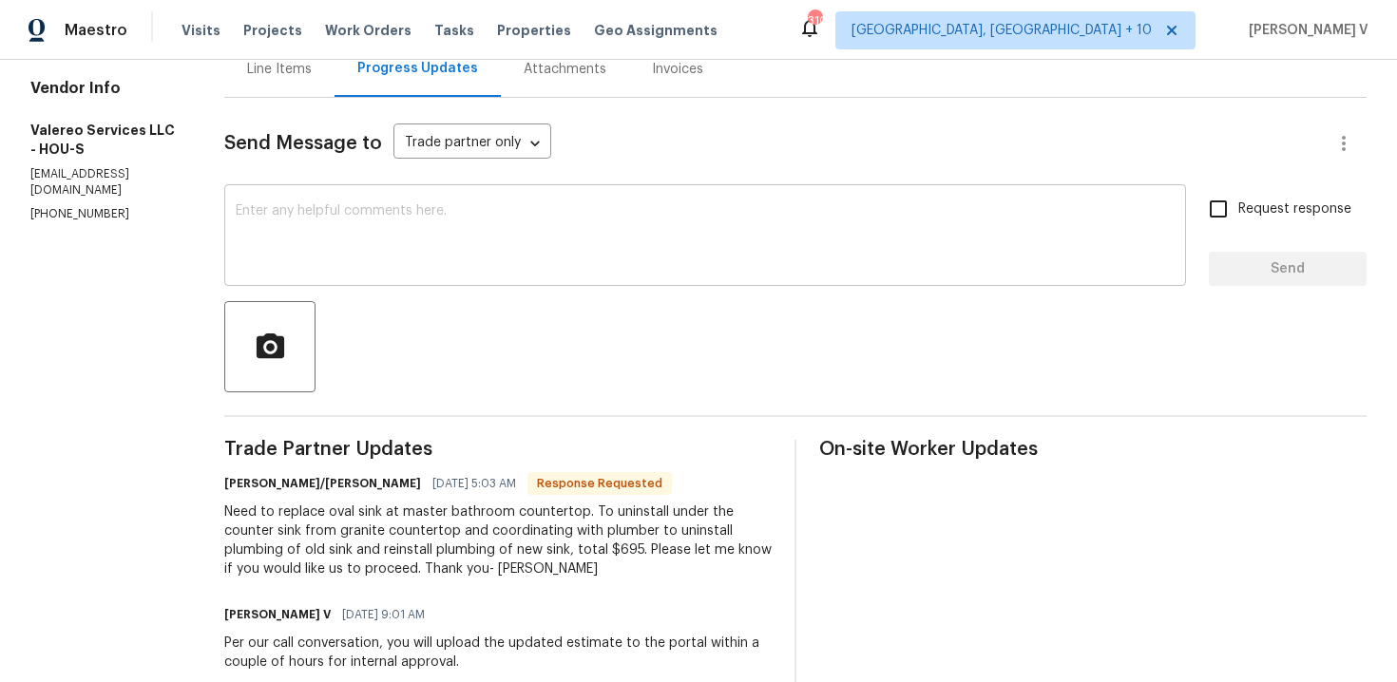
click at [419, 229] on textarea at bounding box center [705, 237] width 939 height 67
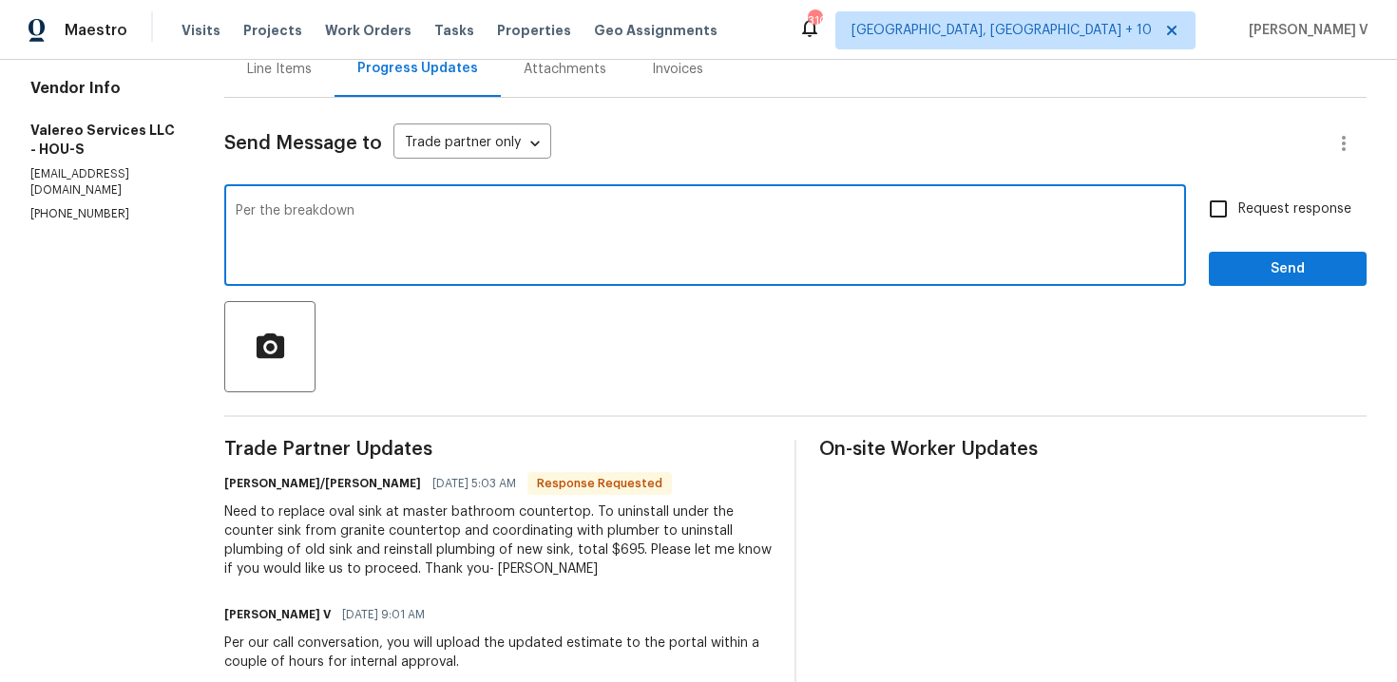
drag, startPoint x: 354, startPoint y: 214, endPoint x: 661, endPoint y: 212, distance: 307.0
click at [661, 212] on div "Per the breakdown x ​" at bounding box center [705, 237] width 962 height 97
click at [661, 212] on textarea "Per the breakdown" at bounding box center [705, 237] width 939 height 67
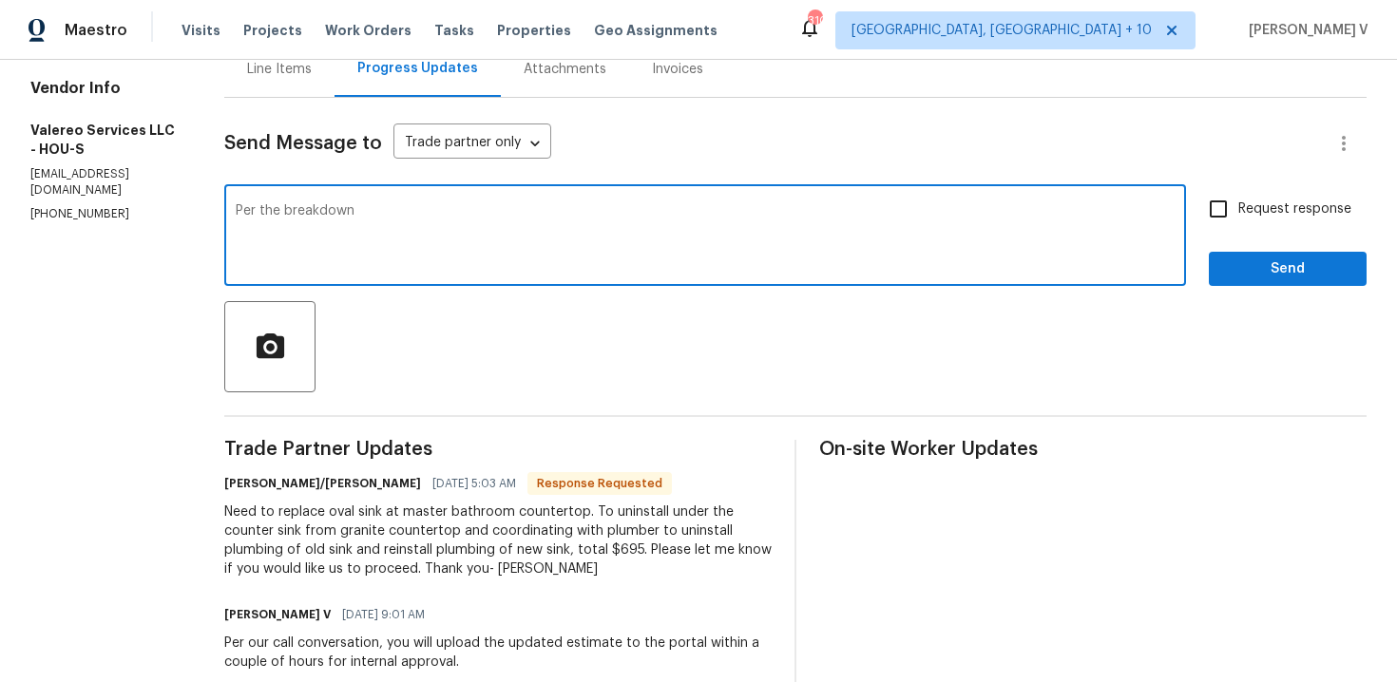
click at [661, 212] on textarea "Per the breakdown" at bounding box center [705, 237] width 939 height 67
paste textarea "$395 new sink install and haul away of old sink $300- two trips to uninstall pl…"
click at [610, 219] on textarea "Per your text: "$395 new sink install and haul away of old sink $300- two trips…" at bounding box center [705, 237] width 939 height 67
click at [661, 214] on textarea "Per your text: "$395 new sink install and haul away of old sink $300- two trips…" at bounding box center [705, 237] width 939 height 67
type textarea "Per your text: "$395 new sink install and haul away of old sink. $300- two trip…"
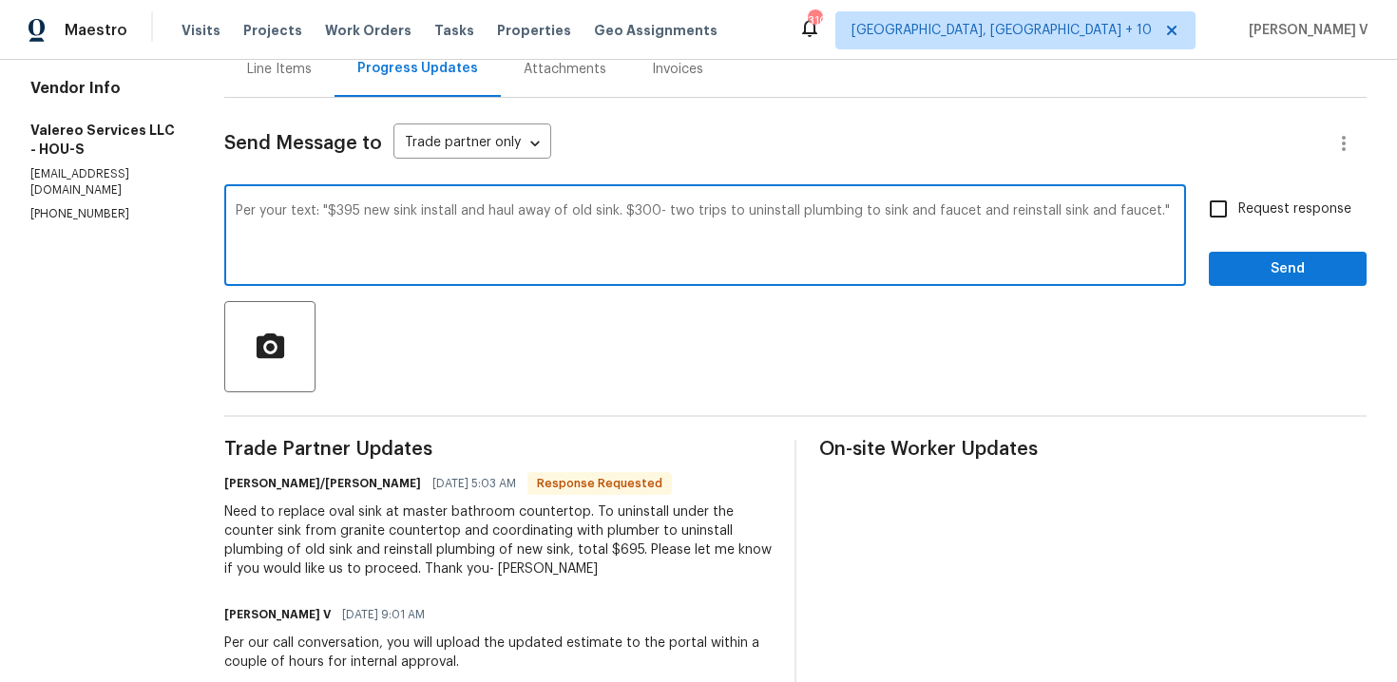
click at [1225, 216] on input "Request response" at bounding box center [1218, 209] width 40 height 40
checkbox input "true"
click at [1161, 214] on textarea "Per your text: "$395 new sink install and haul away of old sink. $300- two trip…" at bounding box center [705, 237] width 939 height 67
click at [1285, 281] on button "Send" at bounding box center [1288, 269] width 158 height 35
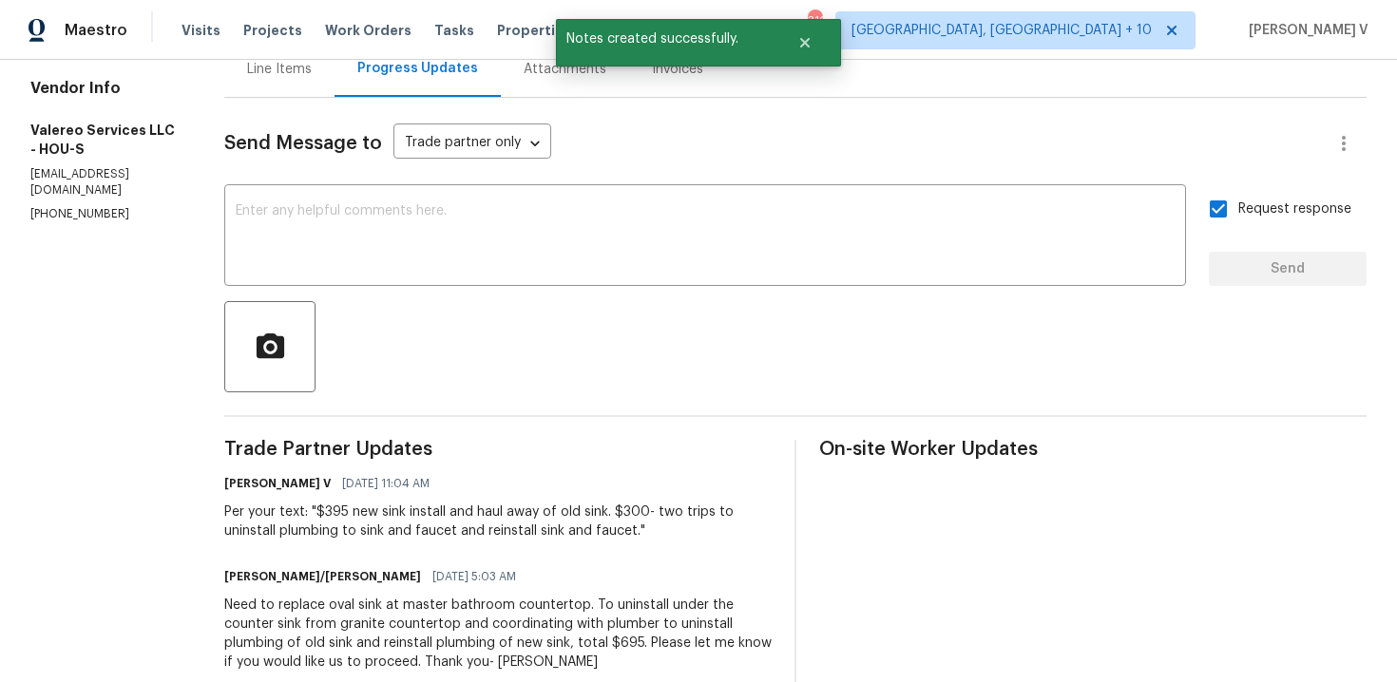
click at [440, 381] on div at bounding box center [795, 346] width 1142 height 91
click at [528, 260] on textarea at bounding box center [705, 237] width 939 height 67
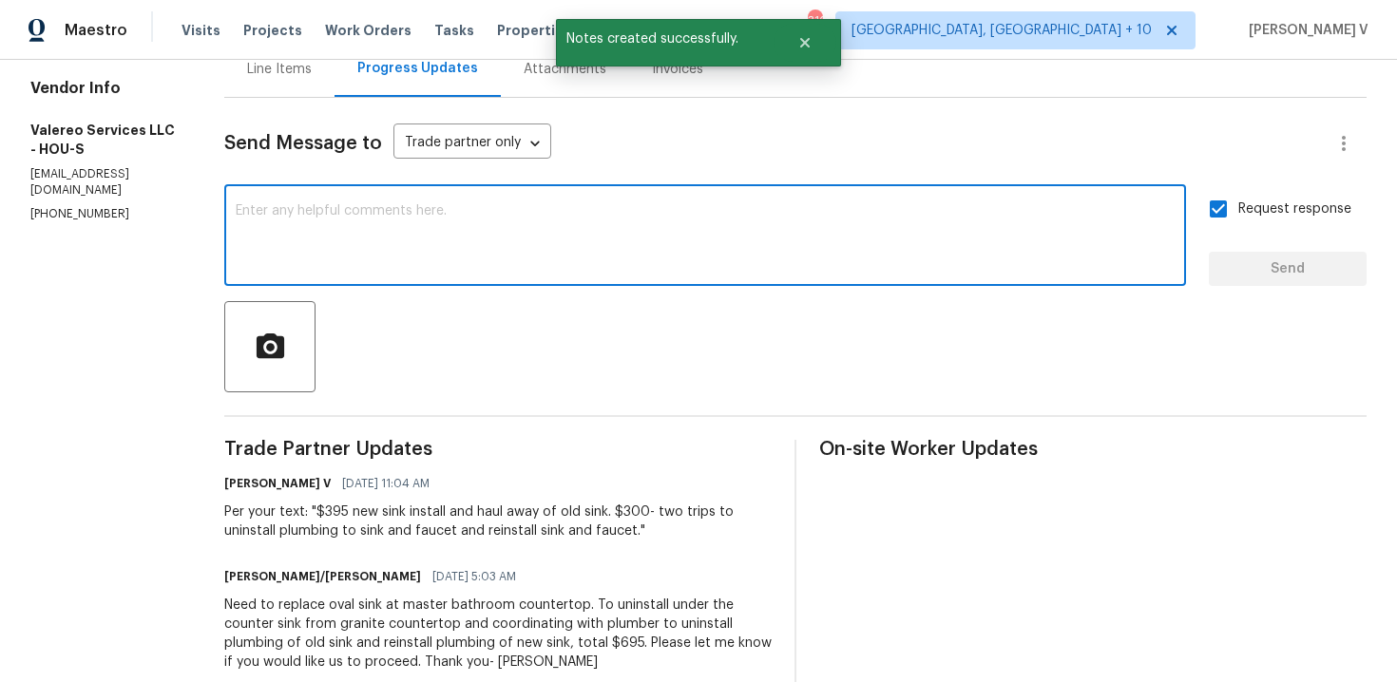
paste textarea "We will review and get back to you."
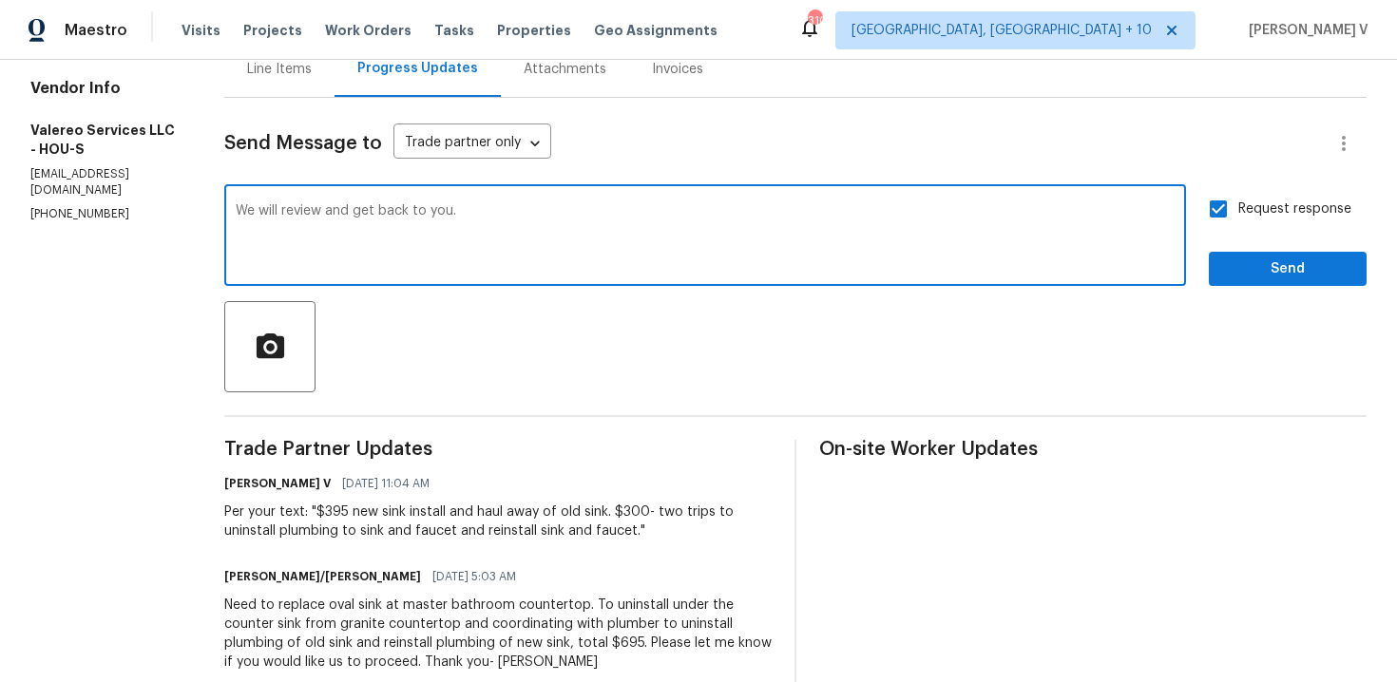
type textarea "We will review and get back to you."
click at [1243, 274] on span "Send" at bounding box center [1287, 270] width 127 height 24
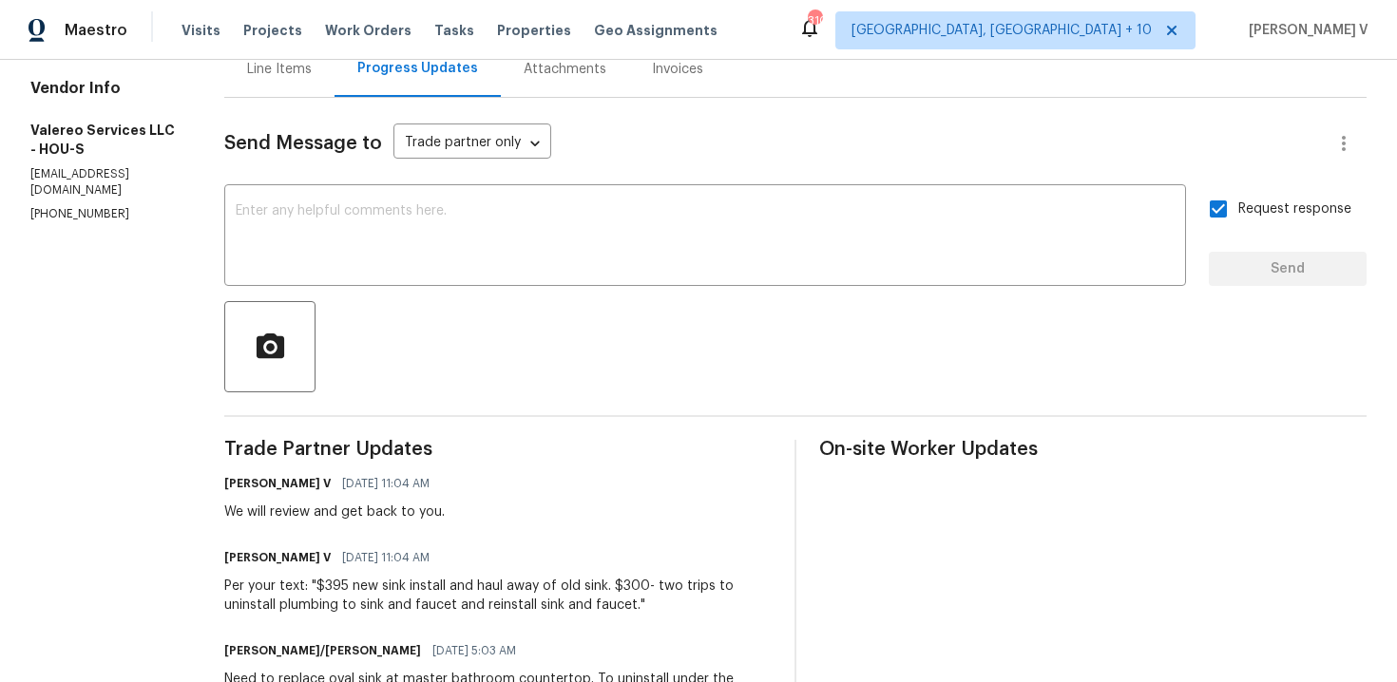
scroll to position [0, 0]
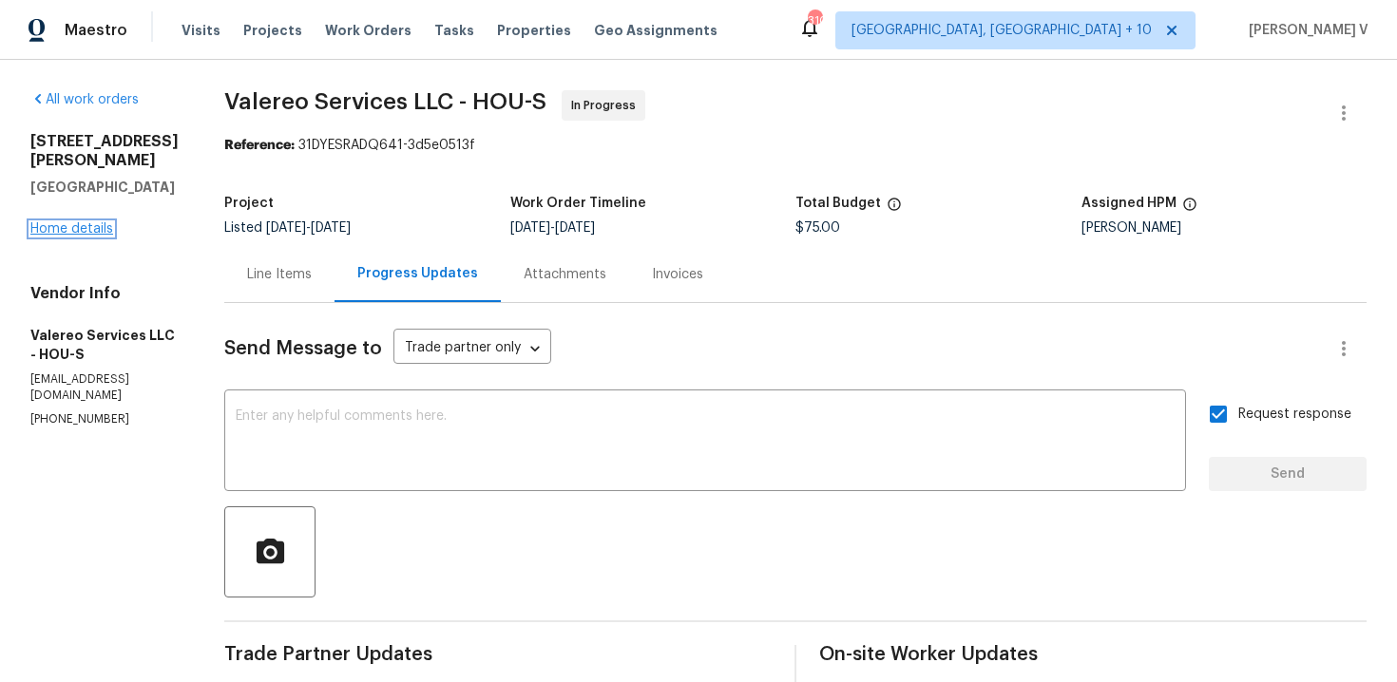
click at [84, 222] on link "Home details" at bounding box center [71, 228] width 83 height 13
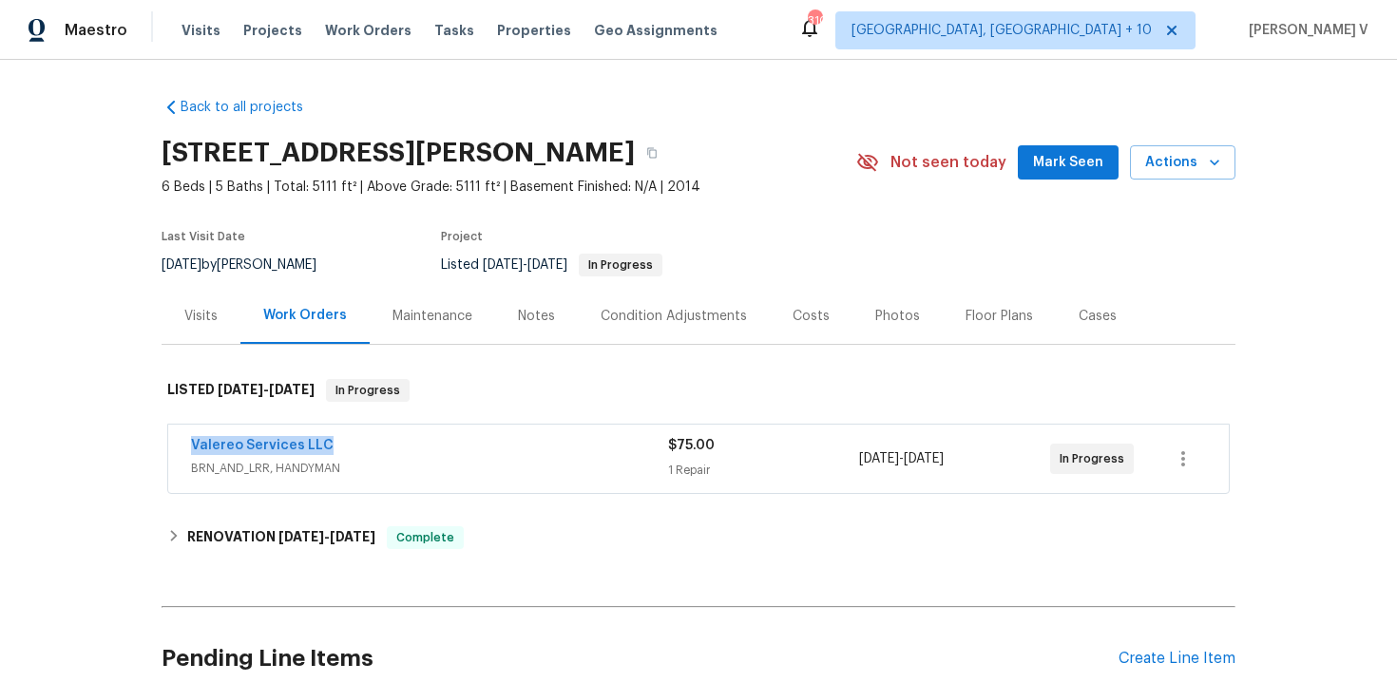
drag, startPoint x: 341, startPoint y: 451, endPoint x: 454, endPoint y: 451, distance: 113.1
click at [454, 451] on div "Valereo Services LLC BRN_AND_LRR, HANDYMAN $75.00 1 Repair [DATE] - [DATE] In P…" at bounding box center [698, 459] width 1061 height 68
copy link "Valereo Services LLC"
click at [244, 448] on link "Valereo Services LLC" at bounding box center [262, 445] width 143 height 13
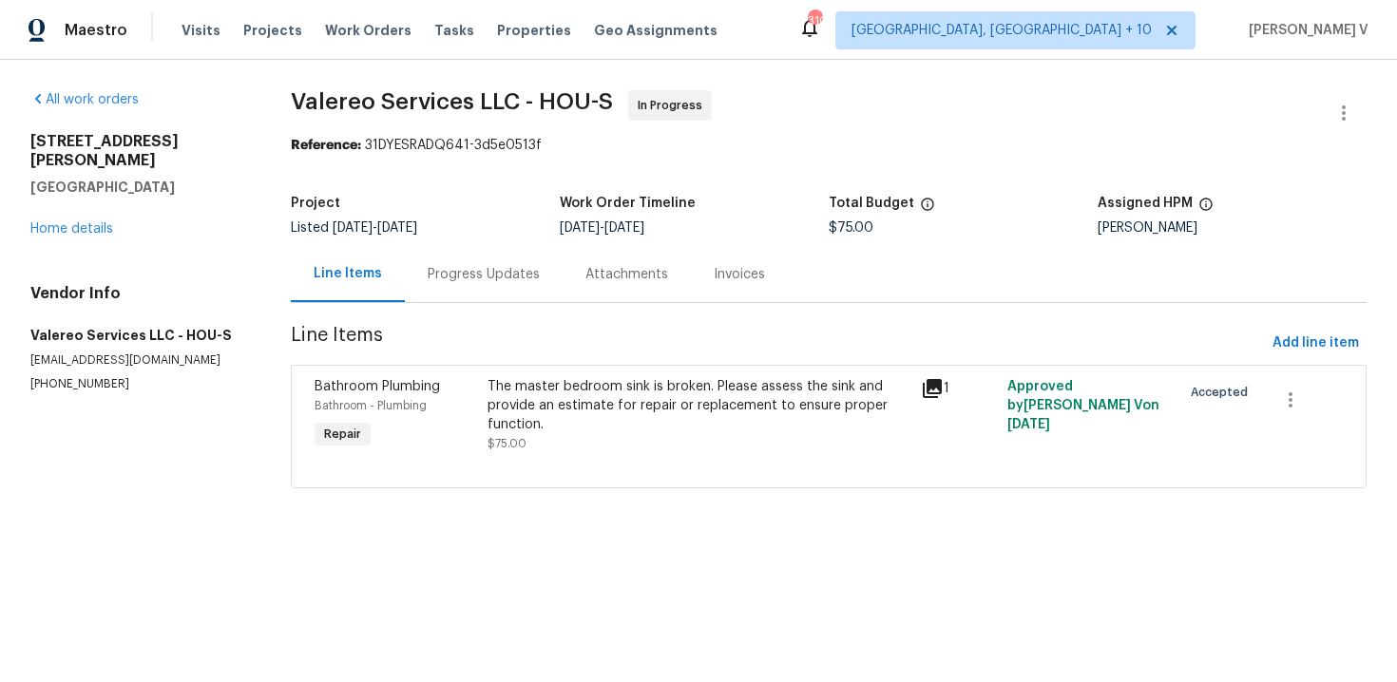
click at [517, 413] on div "The master bedroom sink is broken. Please assess the sink and provide an estima…" at bounding box center [699, 405] width 422 height 57
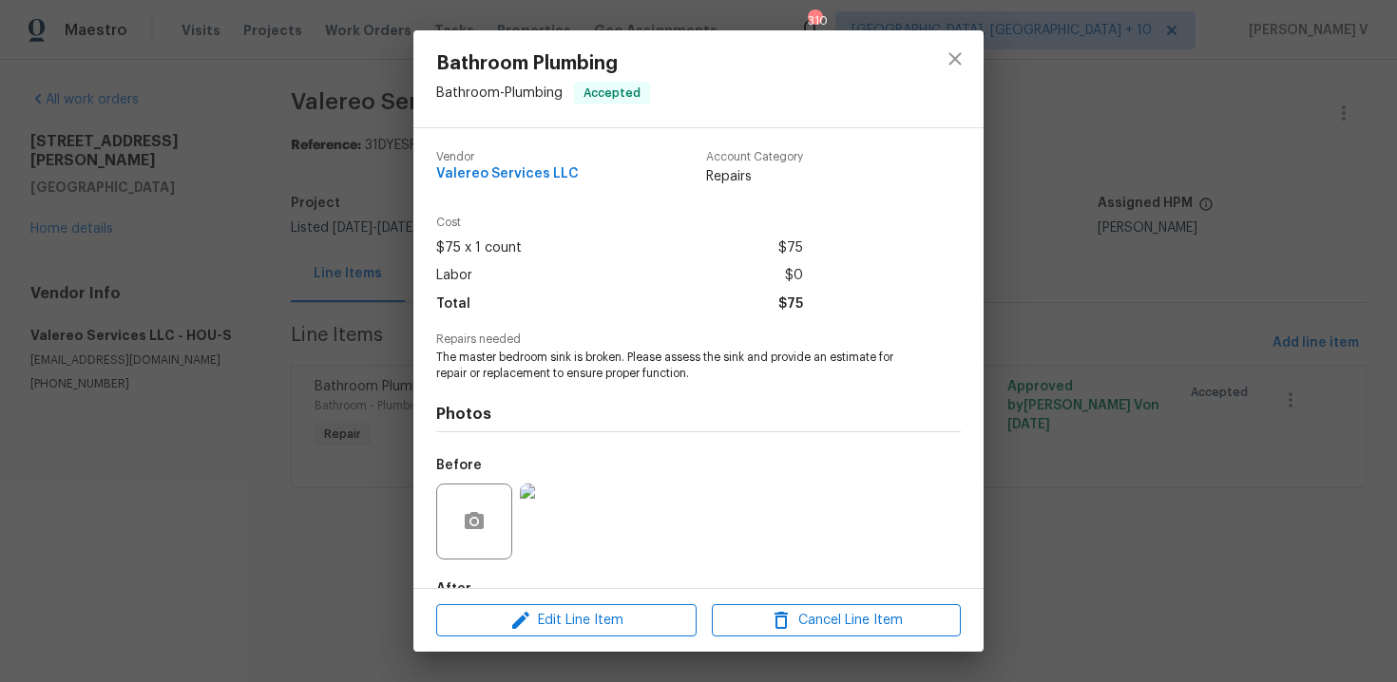
click at [577, 362] on span "The master bedroom sink is broken. Please assess the sink and provide an estima…" at bounding box center [672, 366] width 472 height 32
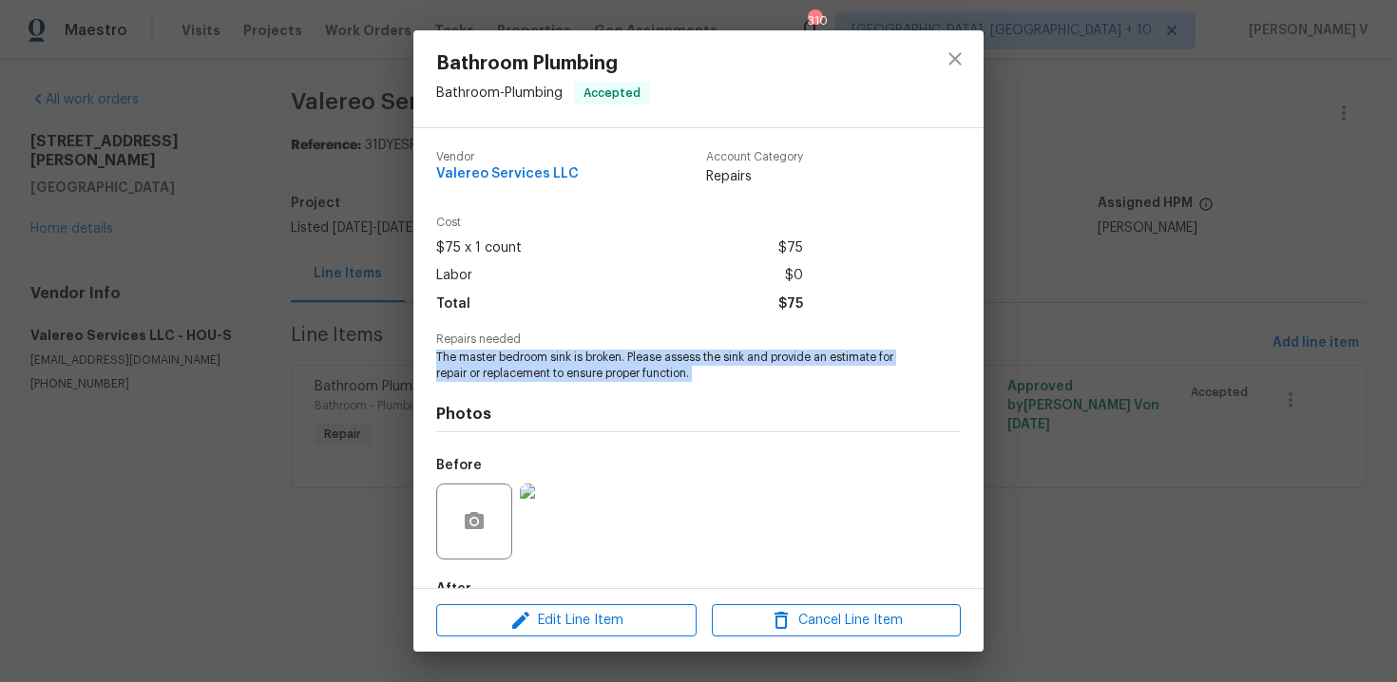
click at [577, 362] on span "The master bedroom sink is broken. Please assess the sink and provide an estima…" at bounding box center [672, 366] width 472 height 32
copy span "The master bedroom sink is broken. Please assess the sink and provide an estima…"
click at [314, 230] on div "Bathroom Plumbing Bathroom - Plumbing Accepted Vendor Valereo Services LLC Acco…" at bounding box center [698, 341] width 1397 height 682
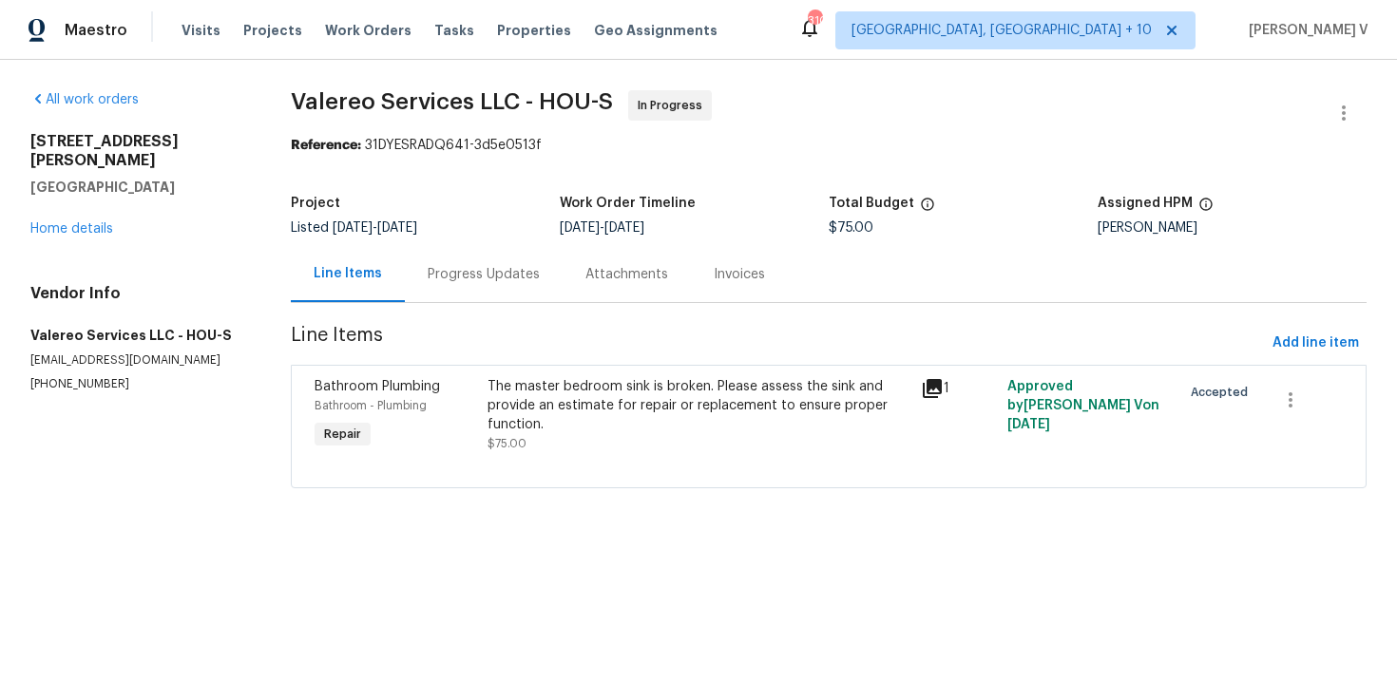
click at [448, 276] on div "Progress Updates" at bounding box center [484, 274] width 112 height 19
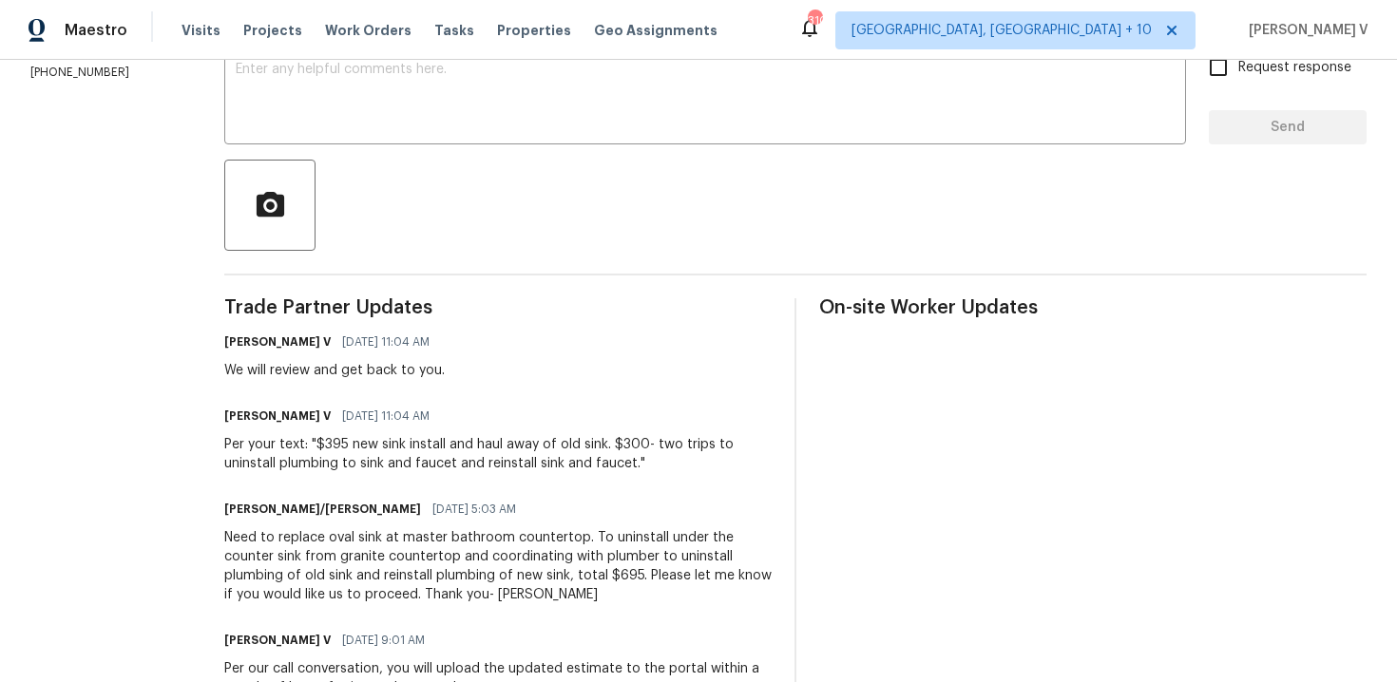
scroll to position [382, 0]
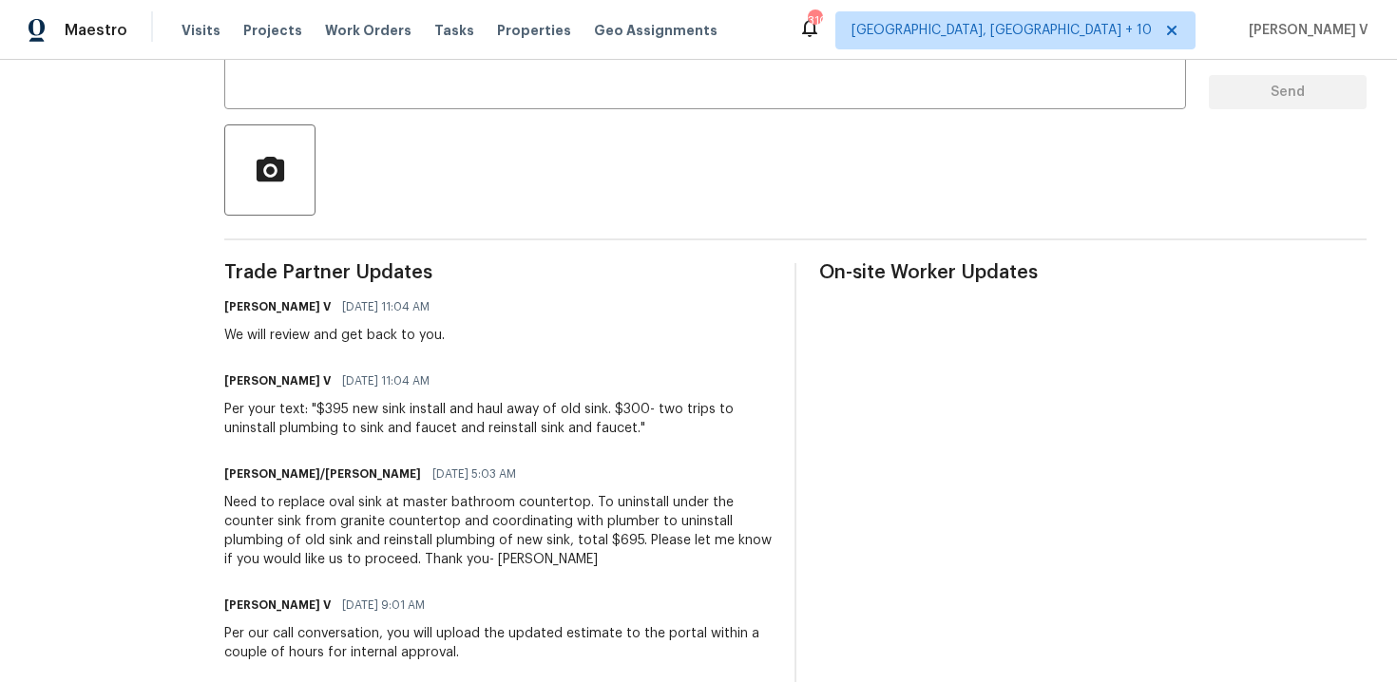
click at [340, 555] on div "Need to replace oval sink at master bathroom countertop. To uninstall under the…" at bounding box center [497, 531] width 547 height 76
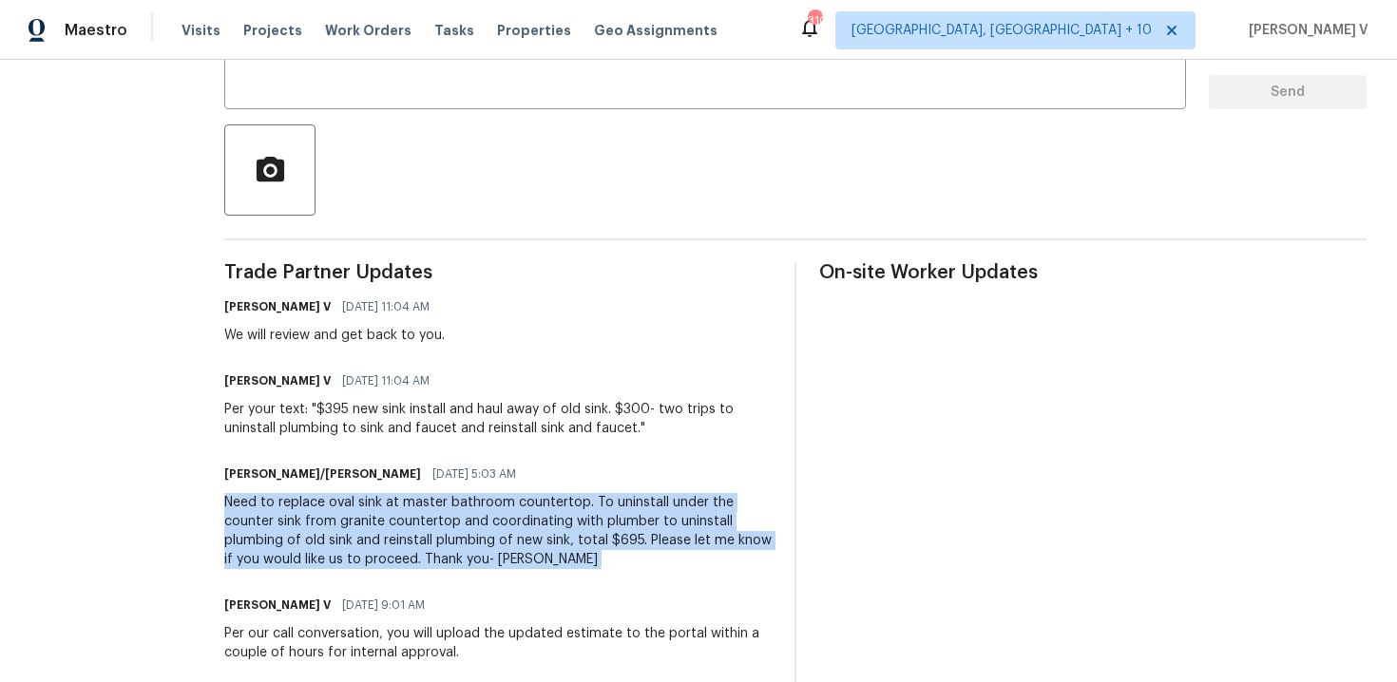
copy div "Need to replace oval sink at master bathroom countertop. To uninstall under the…"
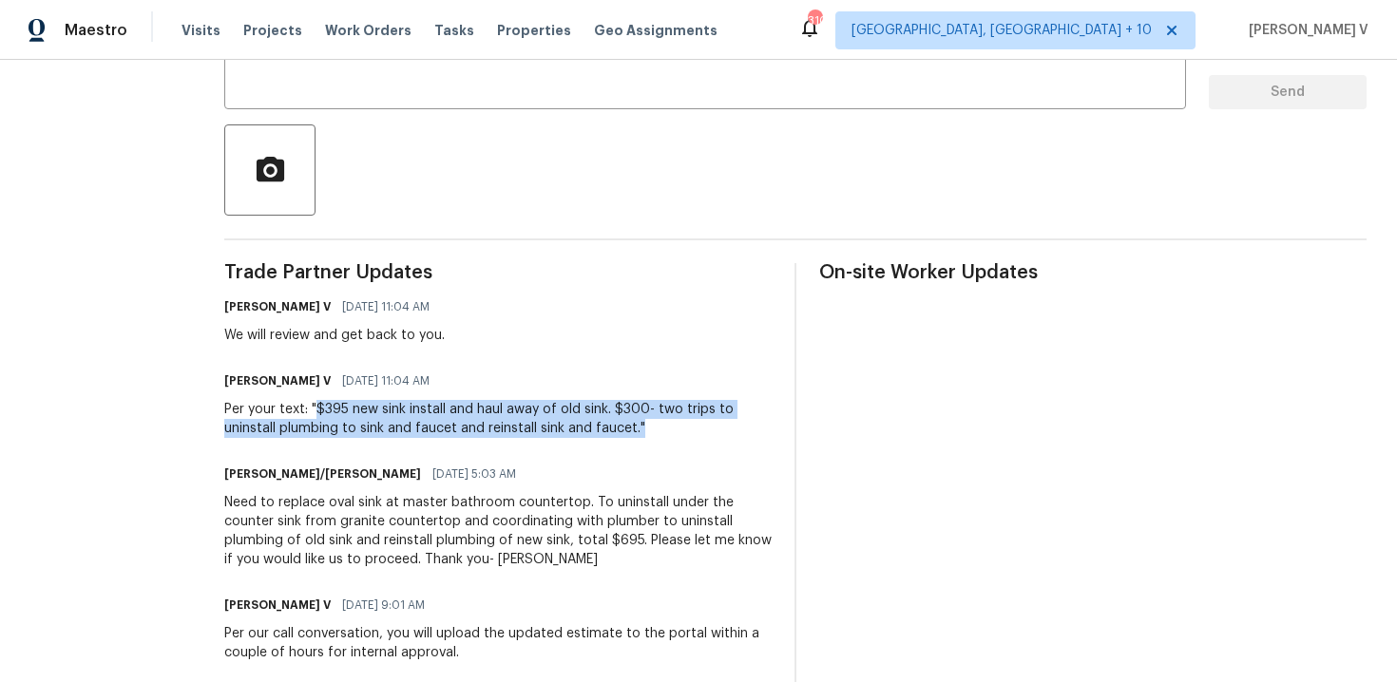
drag, startPoint x: 312, startPoint y: 409, endPoint x: 622, endPoint y: 440, distance: 312.3
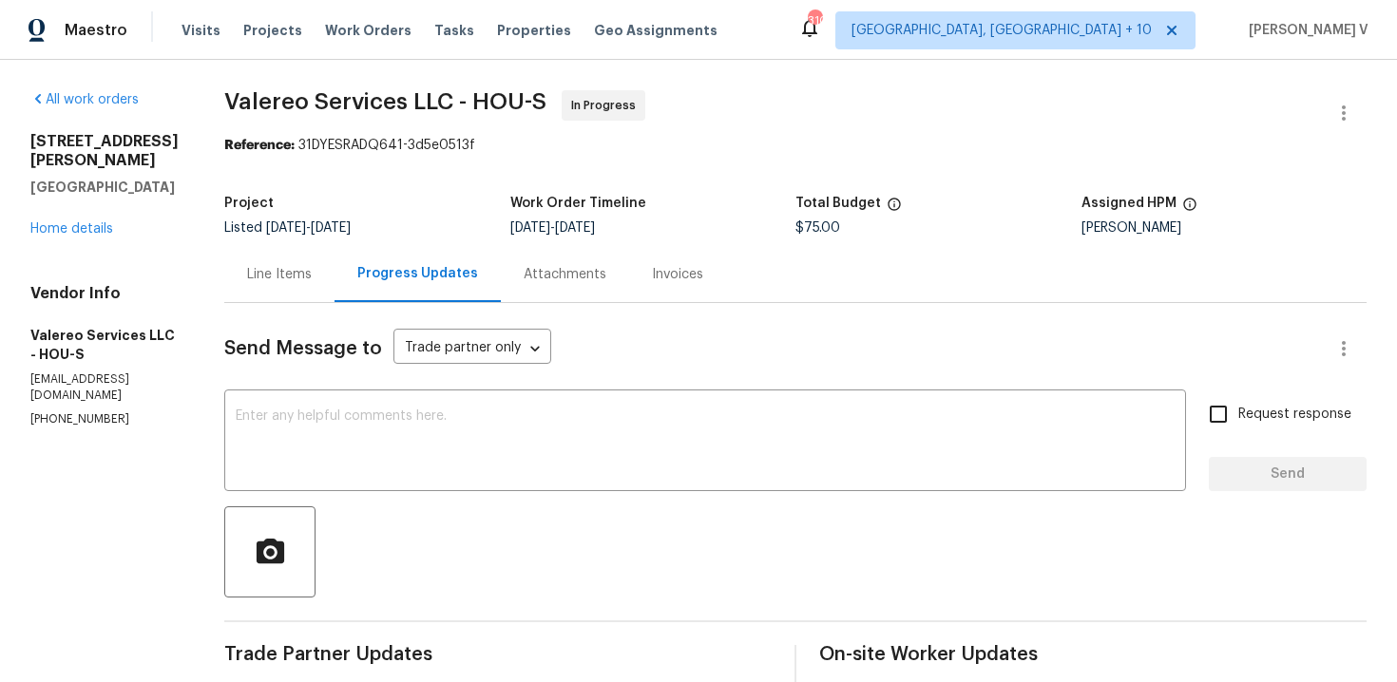
click at [239, 270] on div "Line Items" at bounding box center [279, 274] width 110 height 56
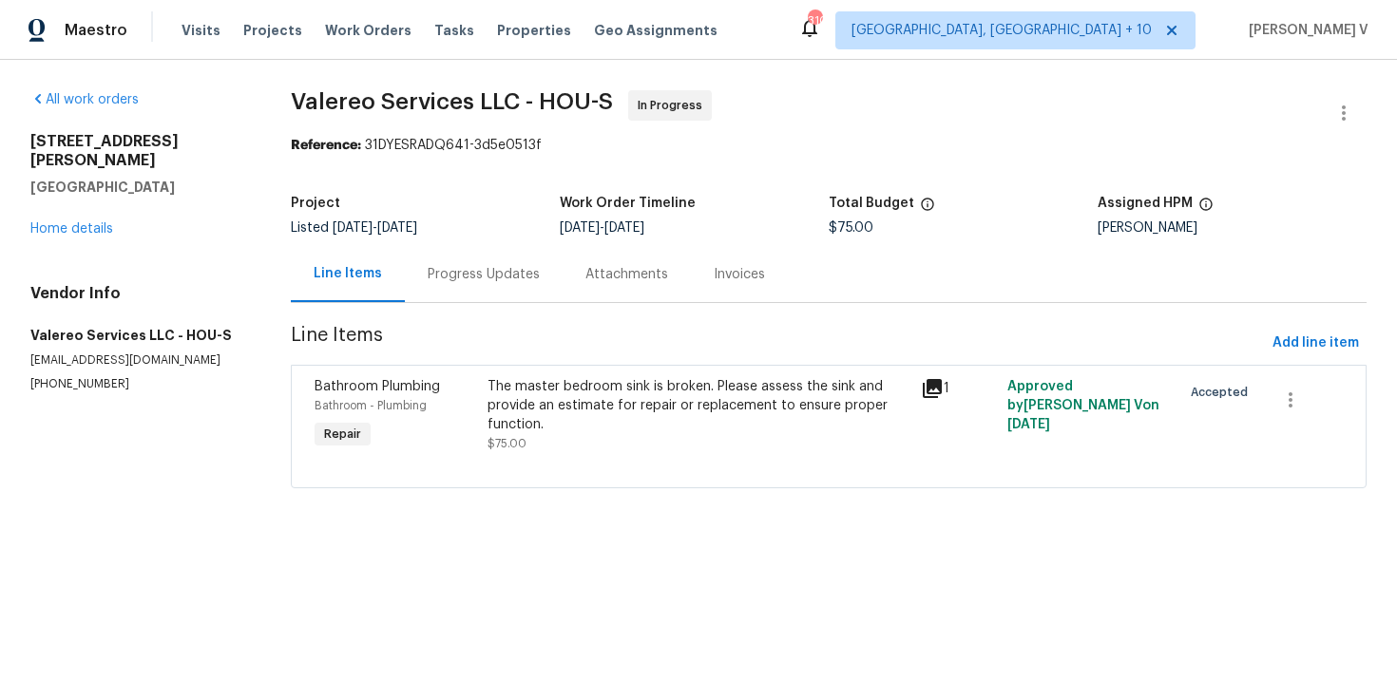
click at [572, 414] on div "The master bedroom sink is broken. Please assess the sink and provide an estima…" at bounding box center [699, 405] width 422 height 57
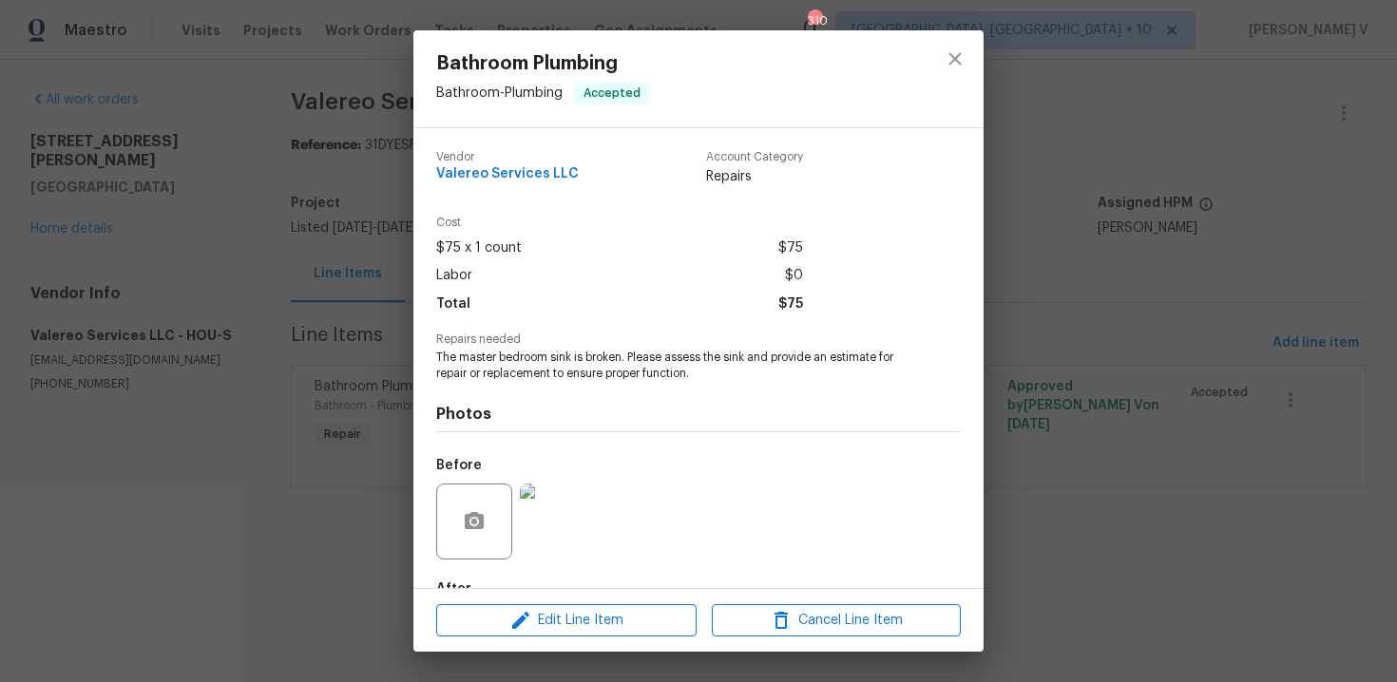
scroll to position [114, 0]
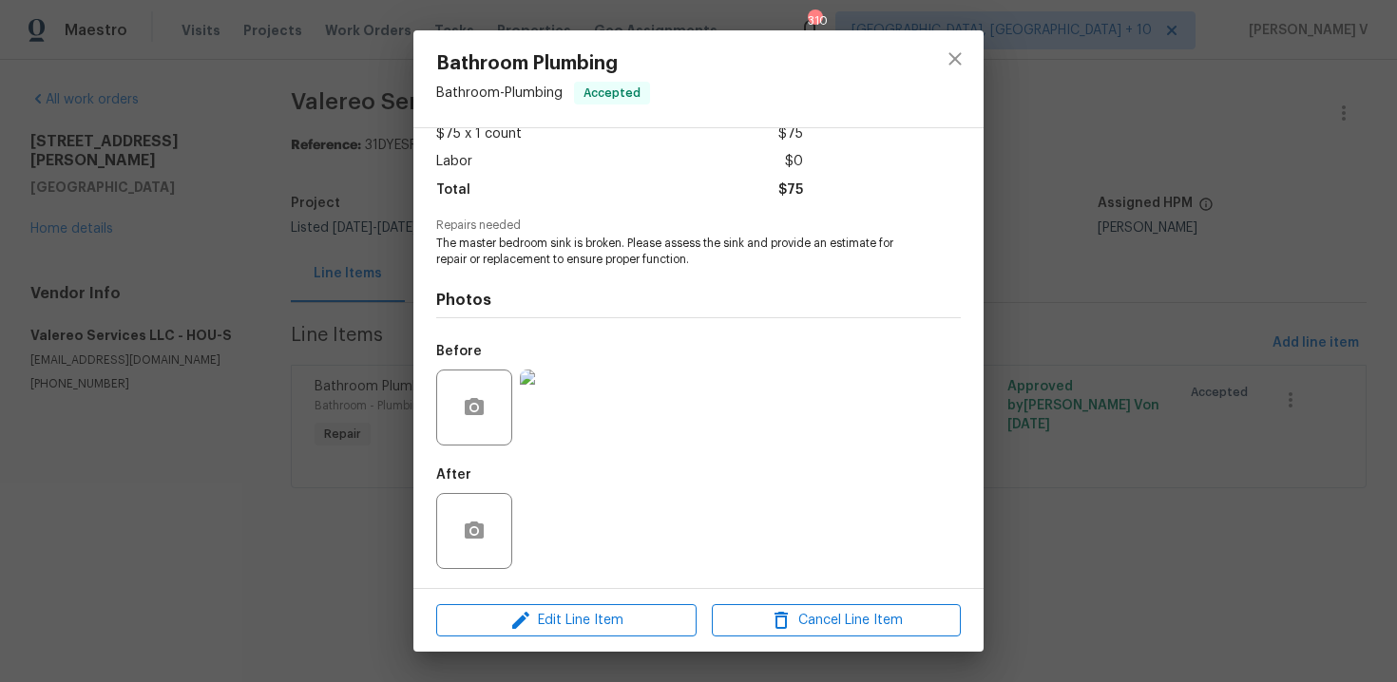
click at [532, 433] on img at bounding box center [558, 408] width 76 height 76
